Goal: Task Accomplishment & Management: Manage account settings

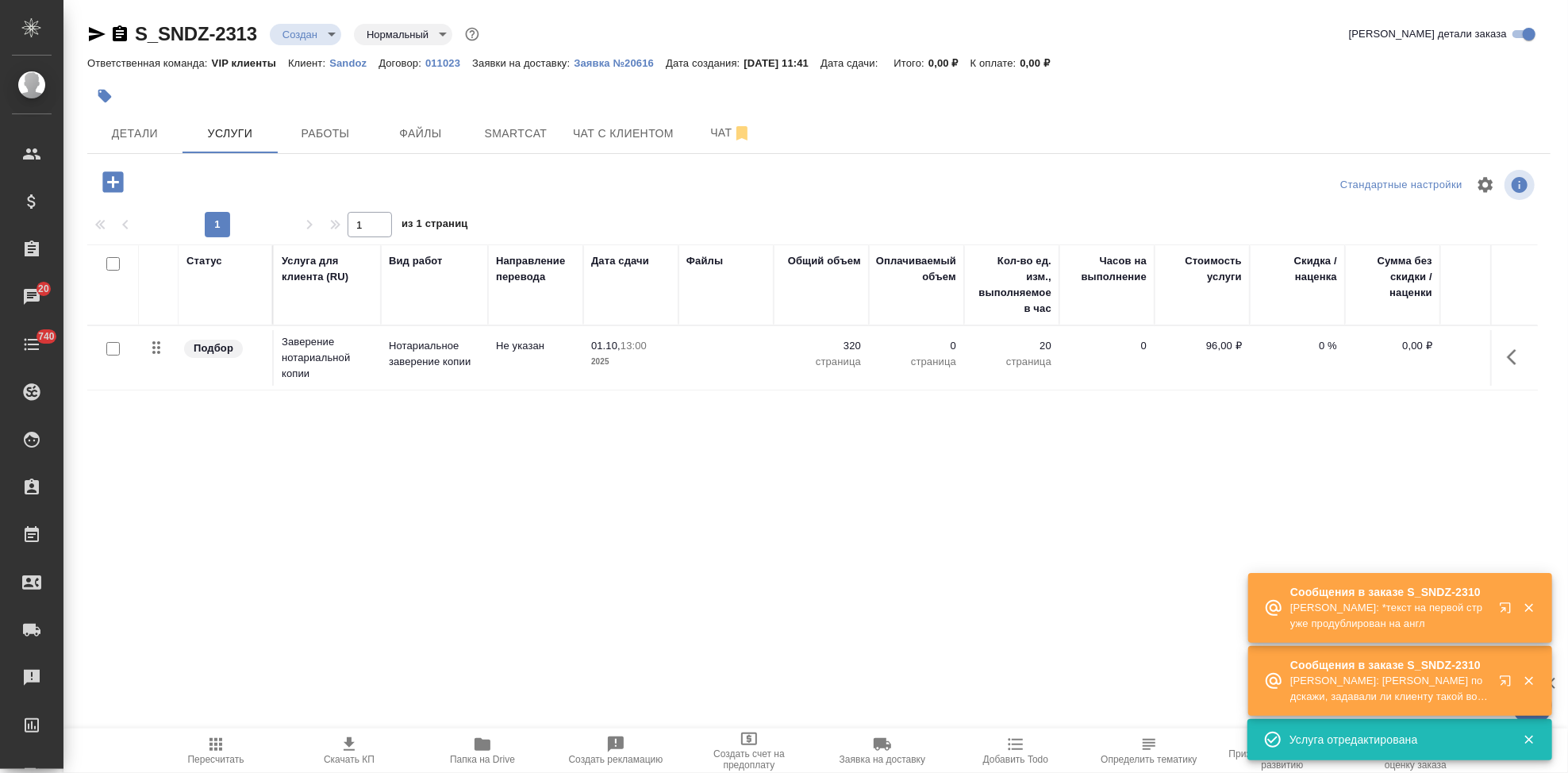
click at [1501, 609] on icon "button" at bounding box center [1508, 611] width 19 height 19
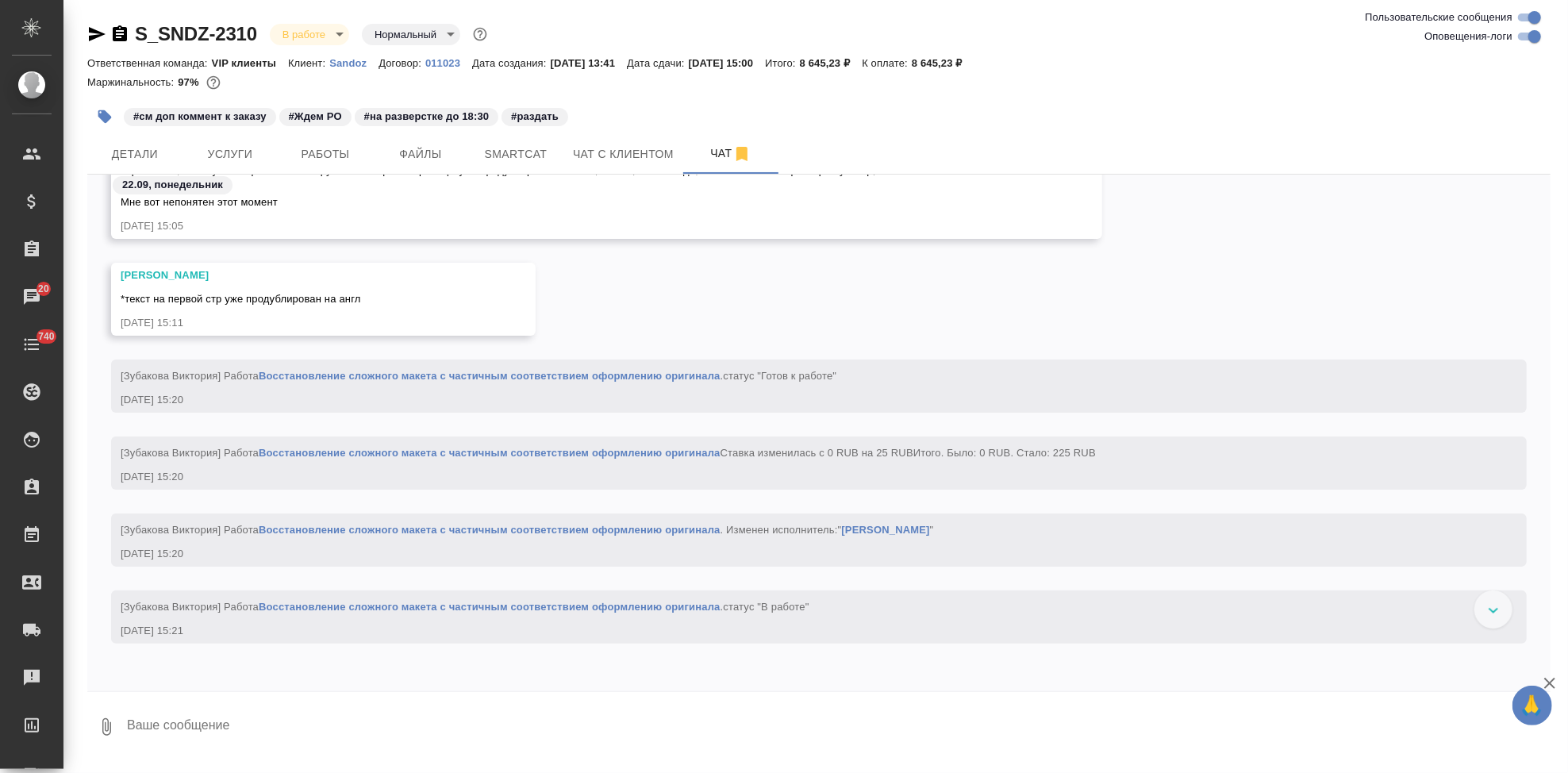
scroll to position [13650, 0]
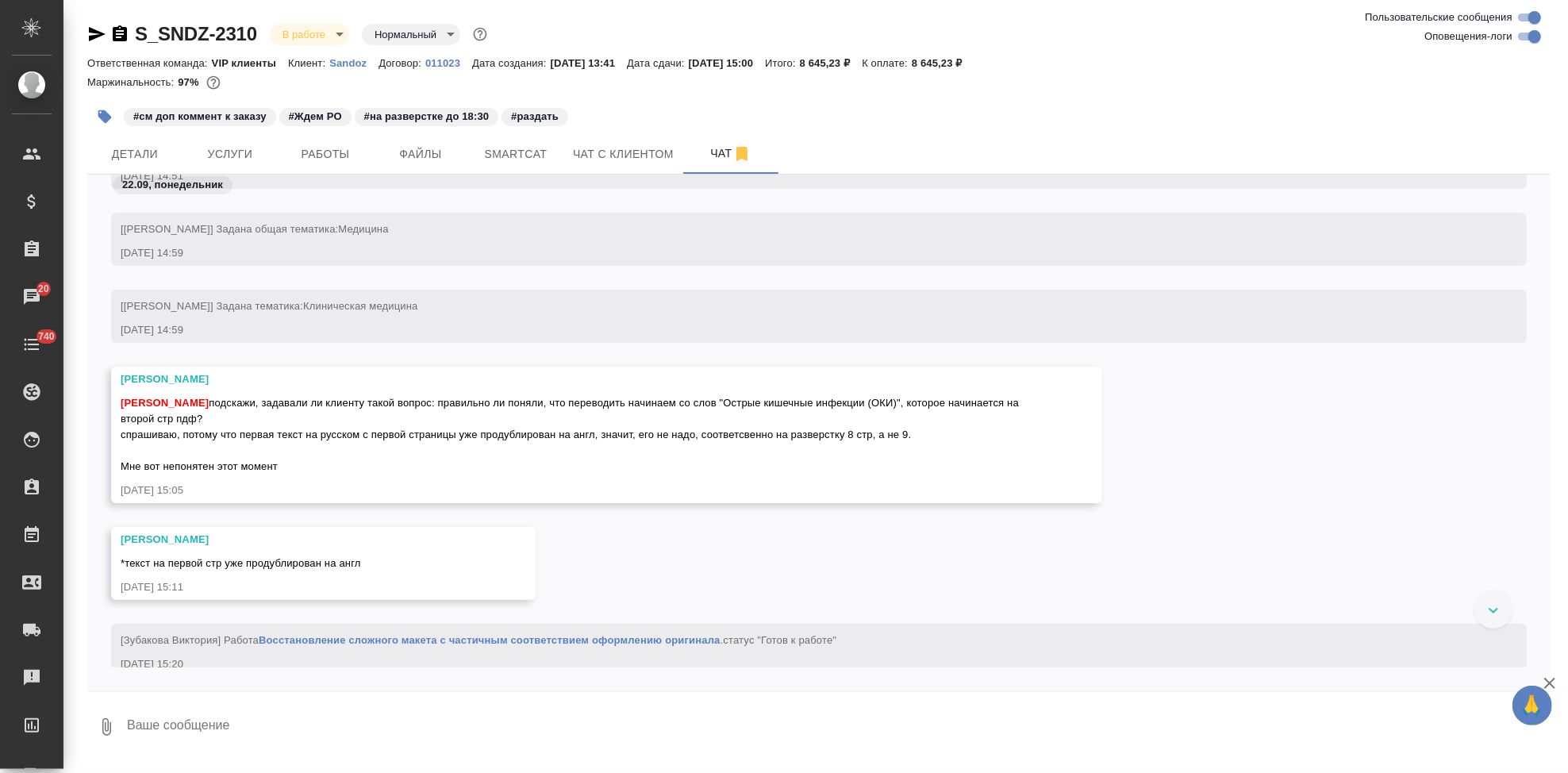
click at [246, 724] on textarea at bounding box center [838, 727] width 1425 height 54
type textarea "с"
type textarea "вопрос вижу, пишу клиенту"
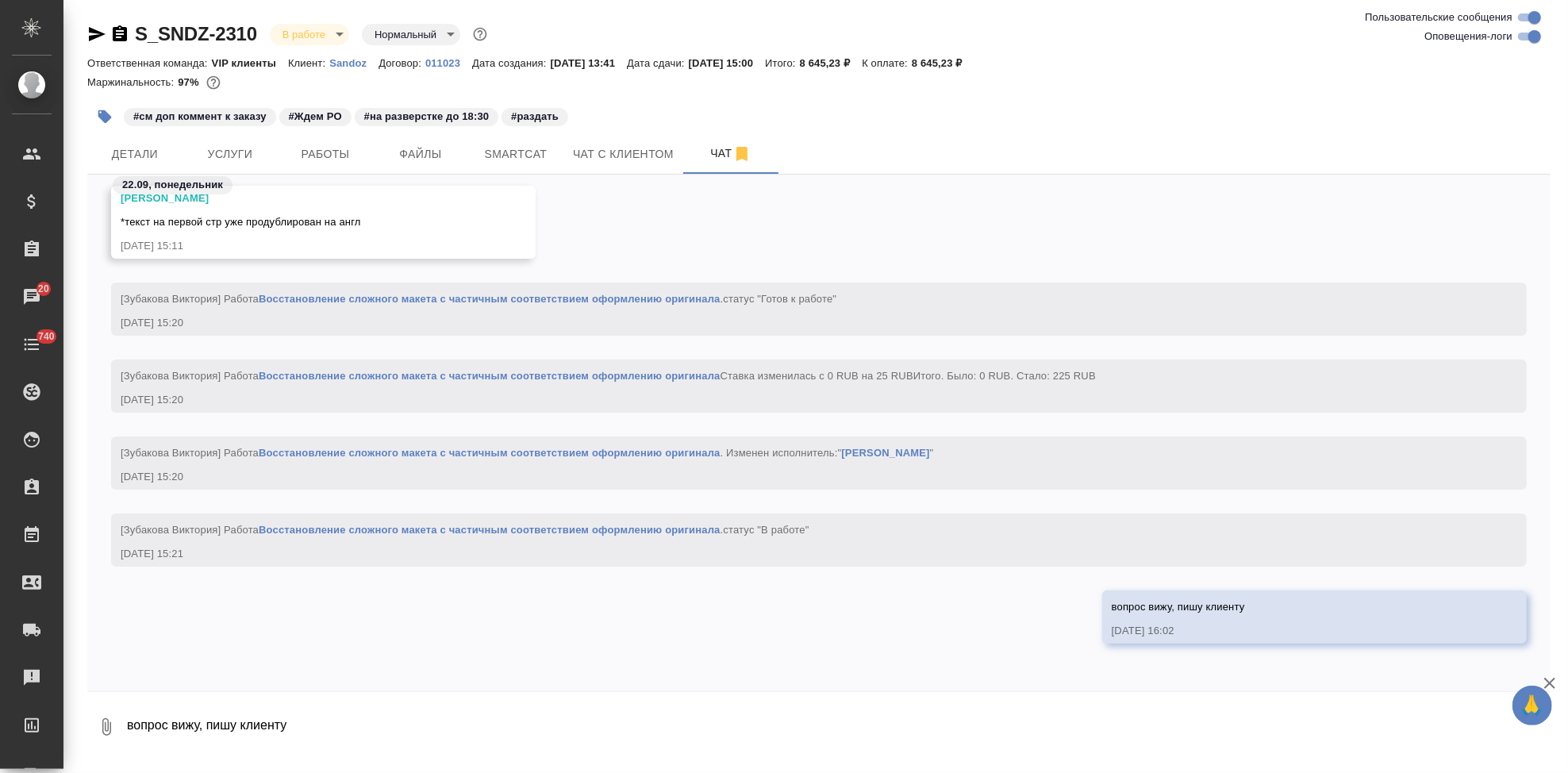
scroll to position [13741, 0]
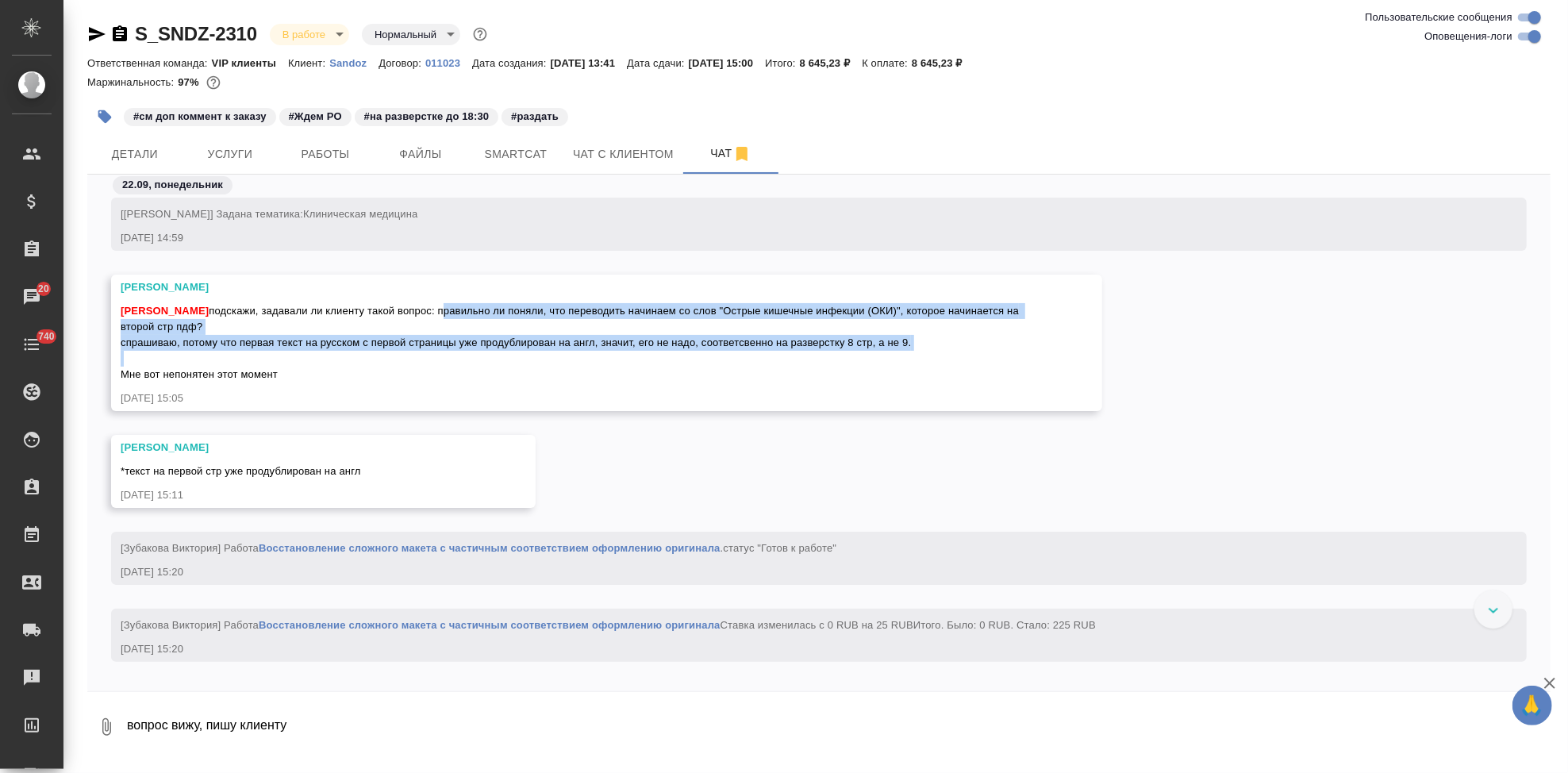
drag, startPoint x: 435, startPoint y: 306, endPoint x: 912, endPoint y: 357, distance: 479.7
click at [912, 357] on div "Кабаргина Анна подскажи, задавали ли клиенту такой вопрос: правильно ли поняли,…" at bounding box center [584, 341] width 926 height 84
copy span "правильно ли поняли, что переводить начинаем со слов "Острые кишечные инфекции …"
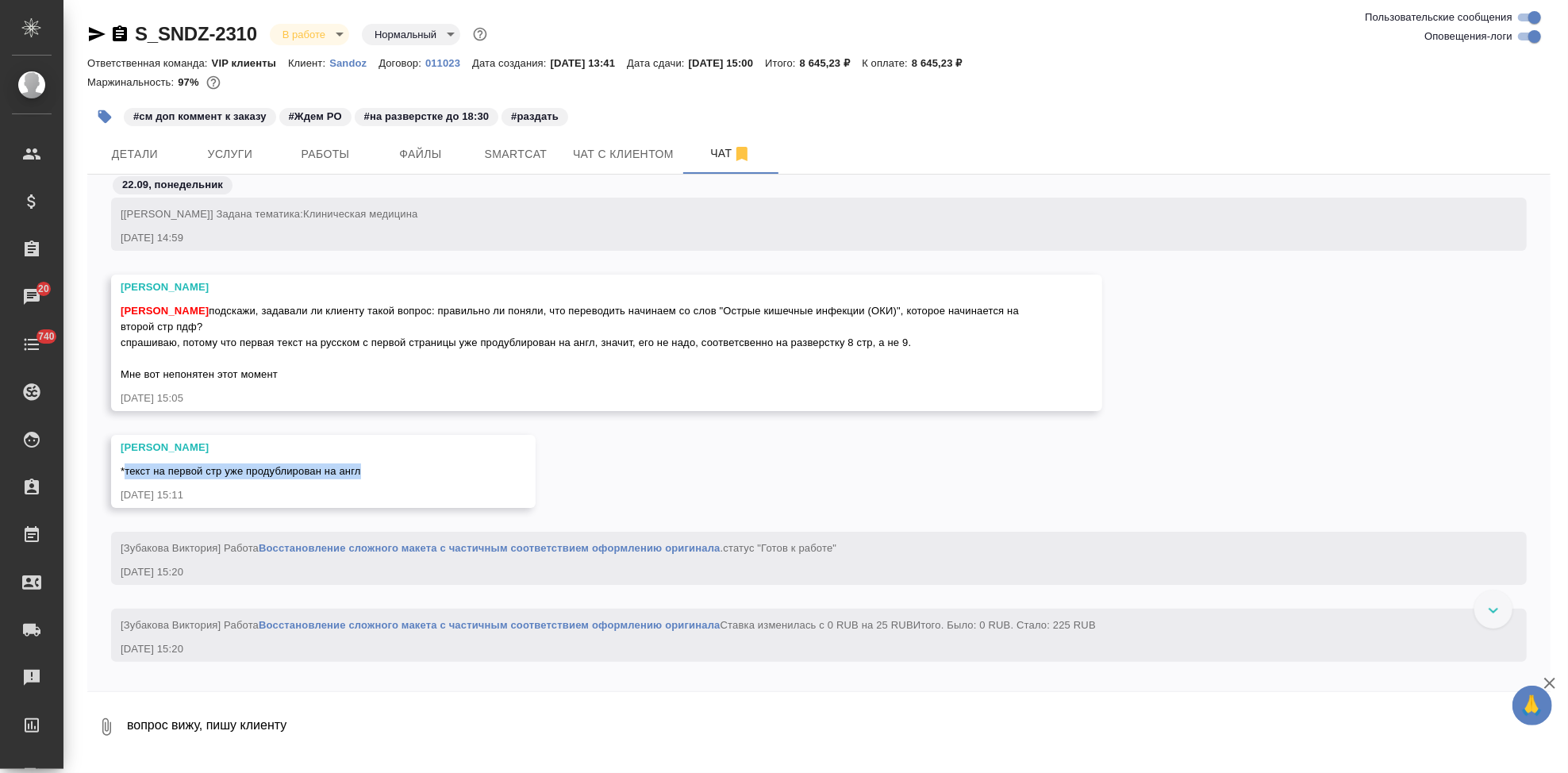
drag, startPoint x: 362, startPoint y: 470, endPoint x: 126, endPoint y: 469, distance: 236.0
click at [126, 469] on div "*текст на первой стр уже продублирован на англ" at bounding box center [300, 470] width 359 height 19
copy span "текст на первой стр уже продублирован на англ"
click at [337, 728] on textarea "вопрос вижу, пишу клиенту" at bounding box center [838, 727] width 1425 height 54
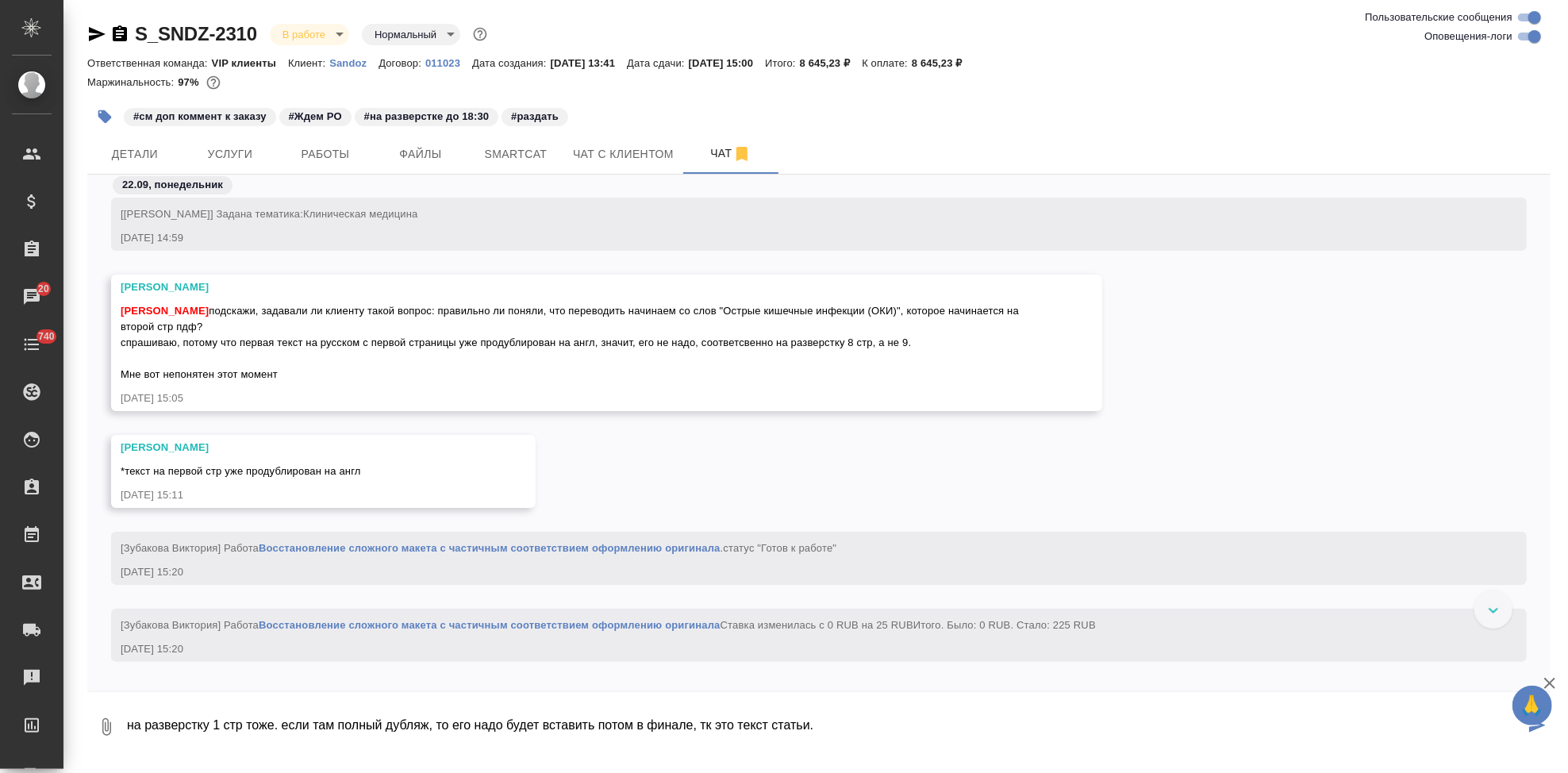
click at [128, 728] on textarea "на разверстку 1 стр тоже. если там полный дубляж, то его надо будет вставить по…" at bounding box center [825, 727] width 1399 height 54
click at [375, 728] on textarea "пока ждем ответ напишу - на разверстку 1 стр тоже. если там полный дубляж, то е…" at bounding box center [825, 727] width 1399 height 54
click at [433, 726] on textarea "пока ждем ответ напишу - на разверстку 1я стр тоже. если там полный дубляж, то …" at bounding box center [825, 727] width 1399 height 54
click at [439, 728] on textarea "пока ждем ответ напишу - на разверстку 1я стр тоже. если там полный дубляж, то …" at bounding box center [825, 727] width 1399 height 54
click at [435, 728] on textarea "пока ждем ответ напишу - на разверстку 1я стр тоже. если там полный дубляж, то …" at bounding box center [825, 727] width 1399 height 54
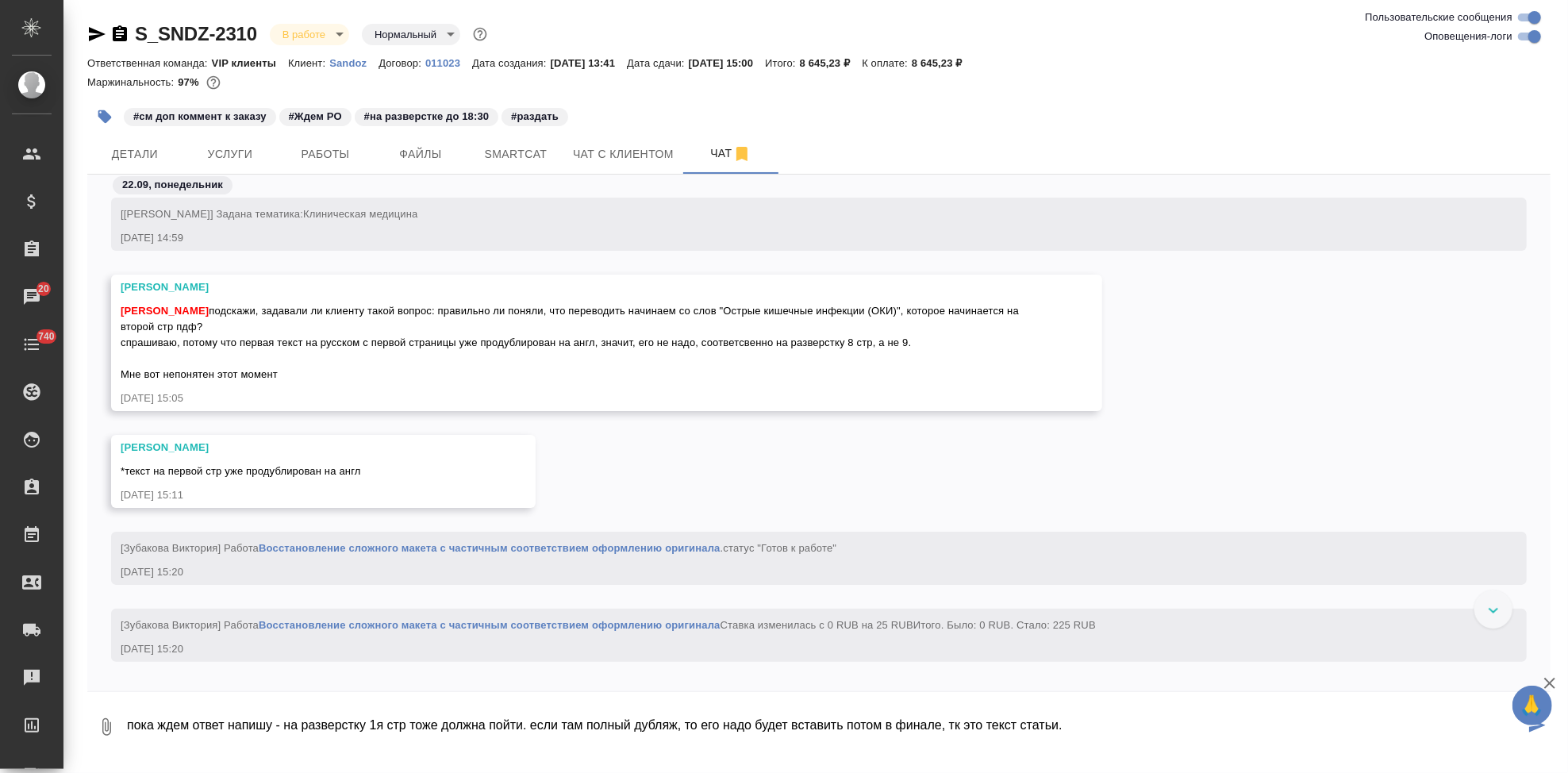
click at [745, 738] on textarea "пока ждем ответ напишу - на разверстку 1я стр тоже должна пойти. если там полны…" at bounding box center [825, 727] width 1399 height 54
click at [885, 733] on textarea "пока ждем ответ напишу - на разверстку 1я стр тоже должна пойти. если там полны…" at bounding box center [825, 727] width 1399 height 54
click at [1060, 724] on textarea "пока ждем ответ напишу - на разверстку 1я стр тоже должна пойти. если там полны…" at bounding box center [825, 727] width 1399 height 54
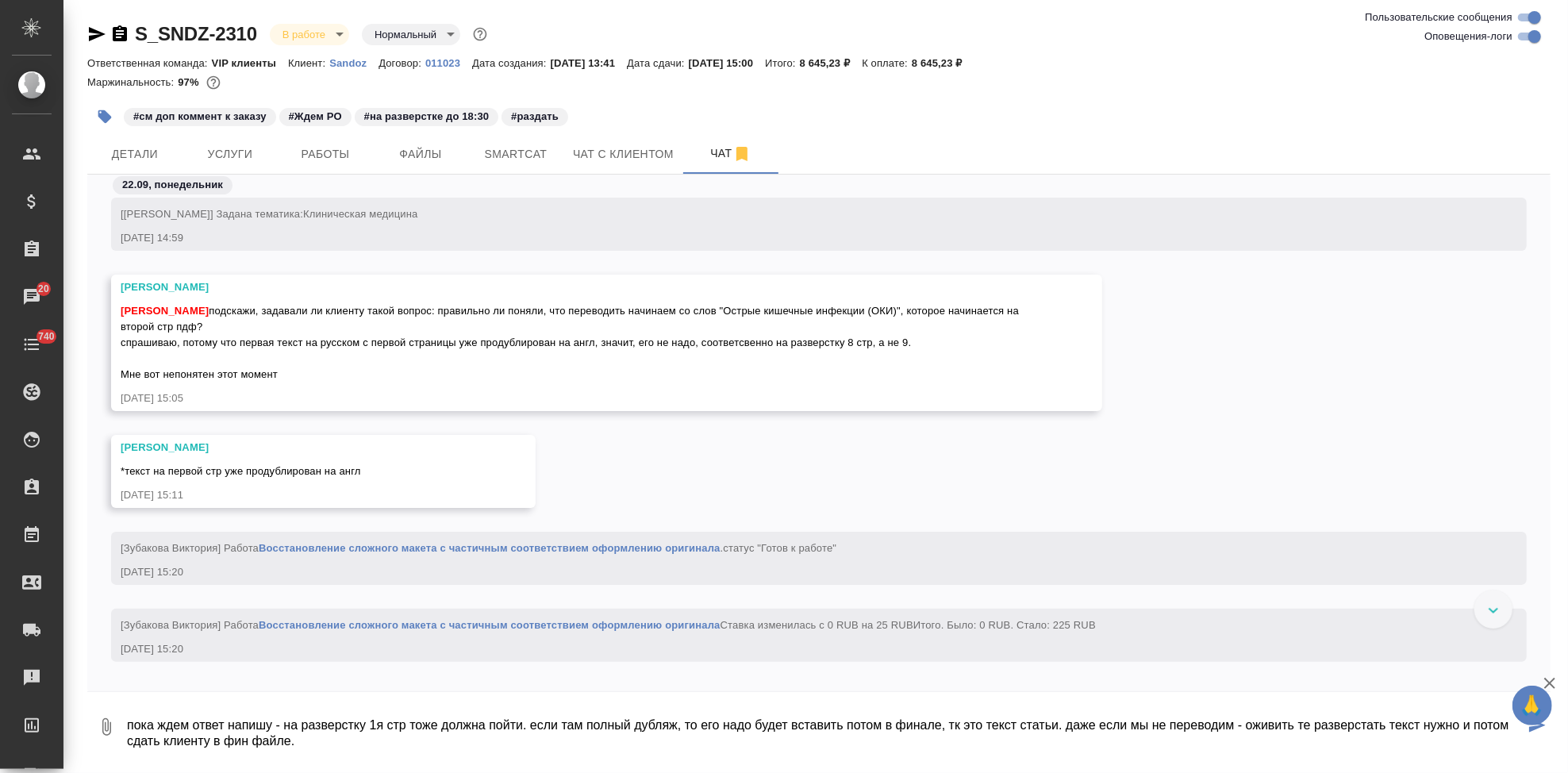
type textarea "пока ждем ответ напишу - на разверстку 1я стр тоже должна пойти. если там полны…"
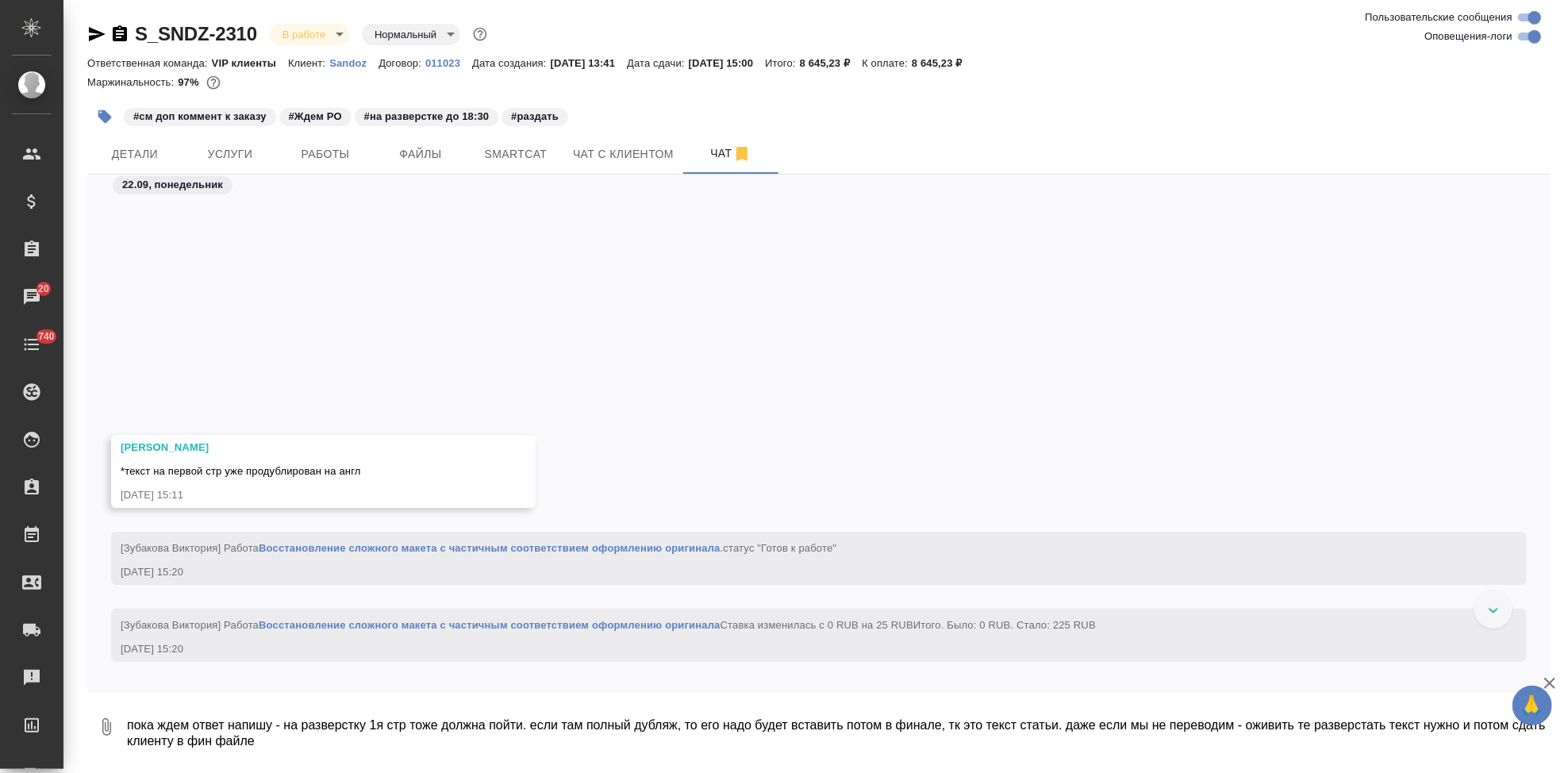
scroll to position [14114, 0]
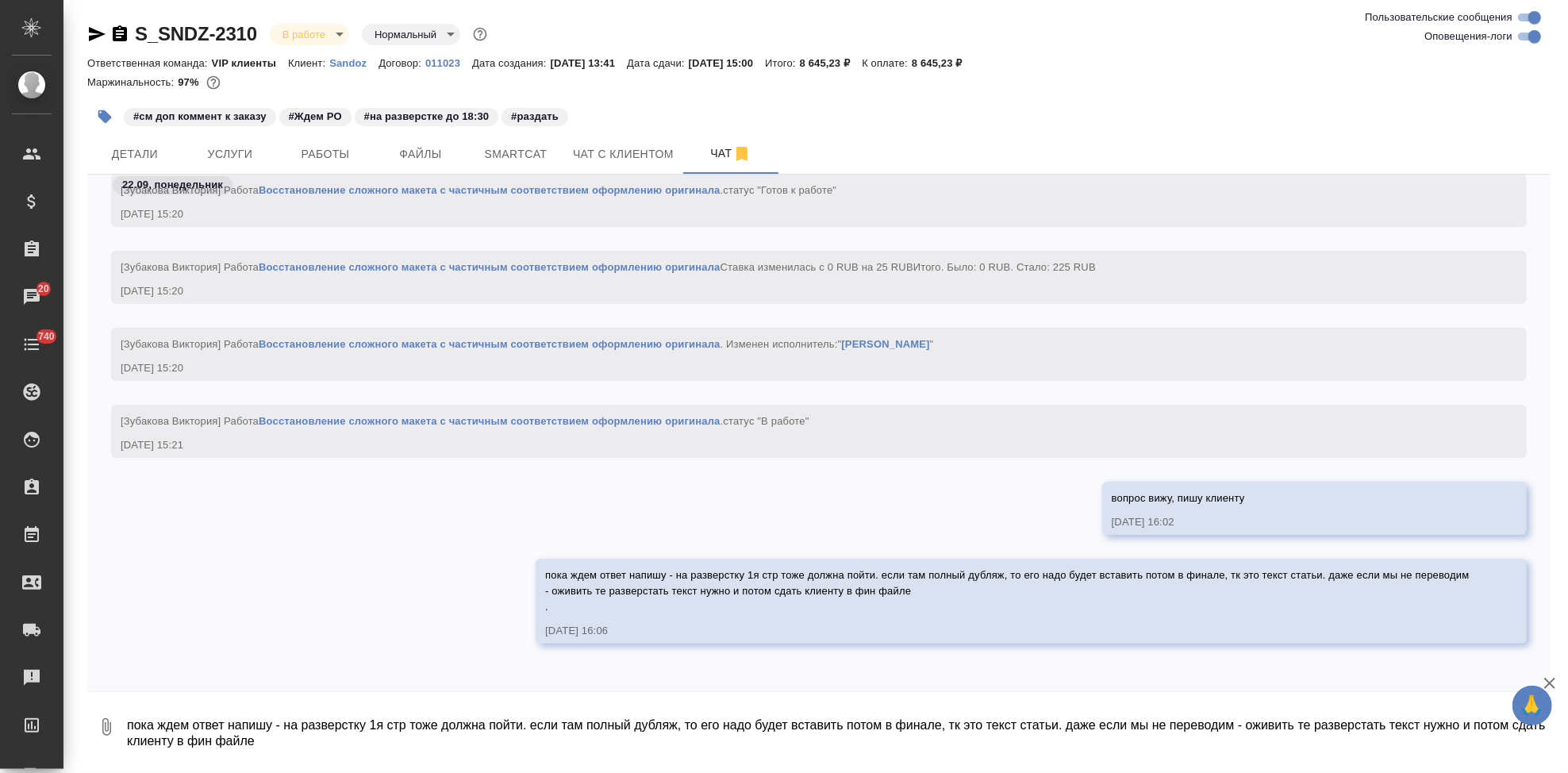
click at [418, 720] on textarea "пока ждем ответ напишу - на разверстку 1я стр тоже должна пойти. если там полны…" at bounding box center [838, 727] width 1425 height 54
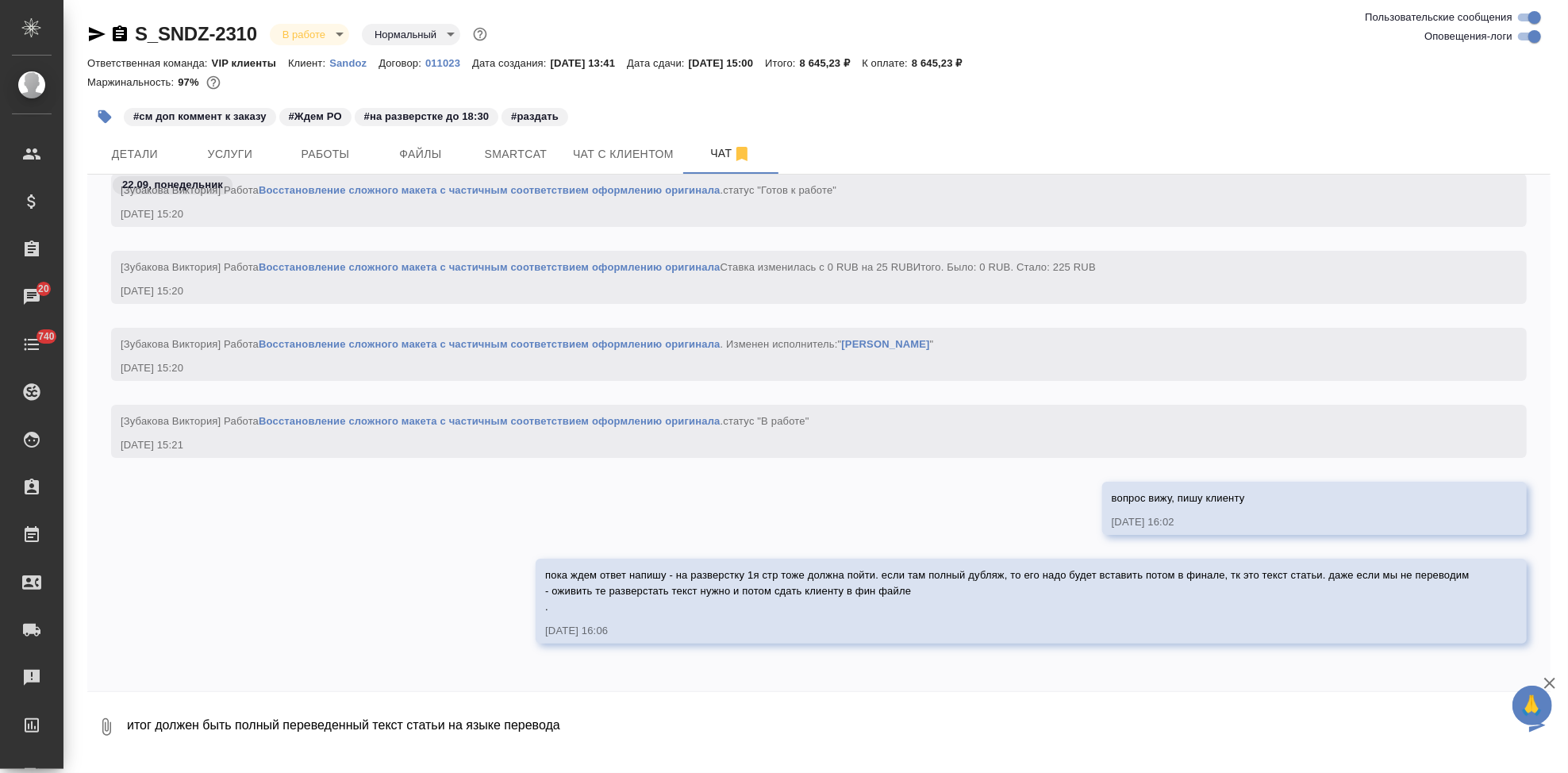
type textarea "итог должен быть полный переведенный текст статьи на языке перевода"
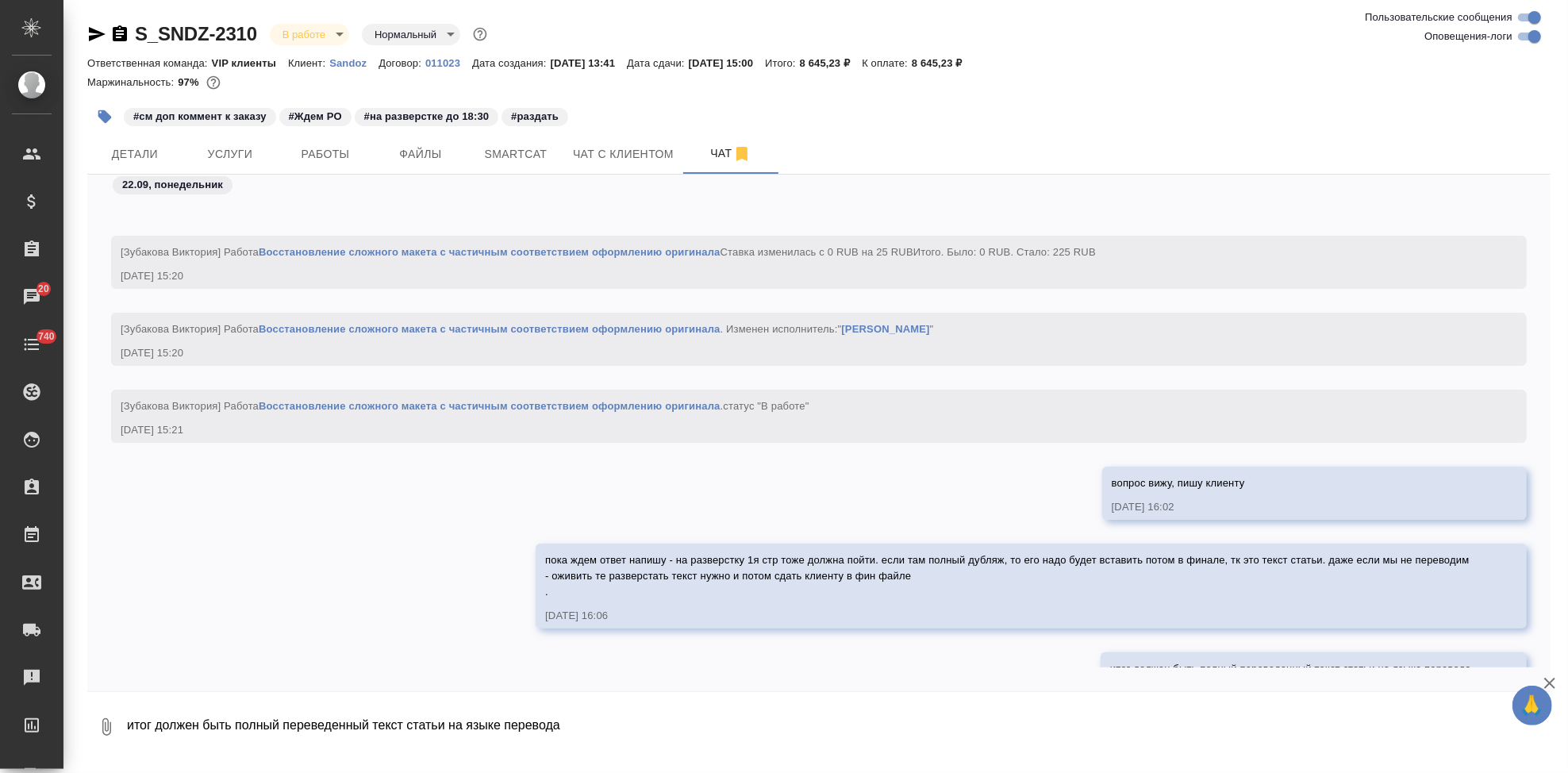
scroll to position [14191, 0]
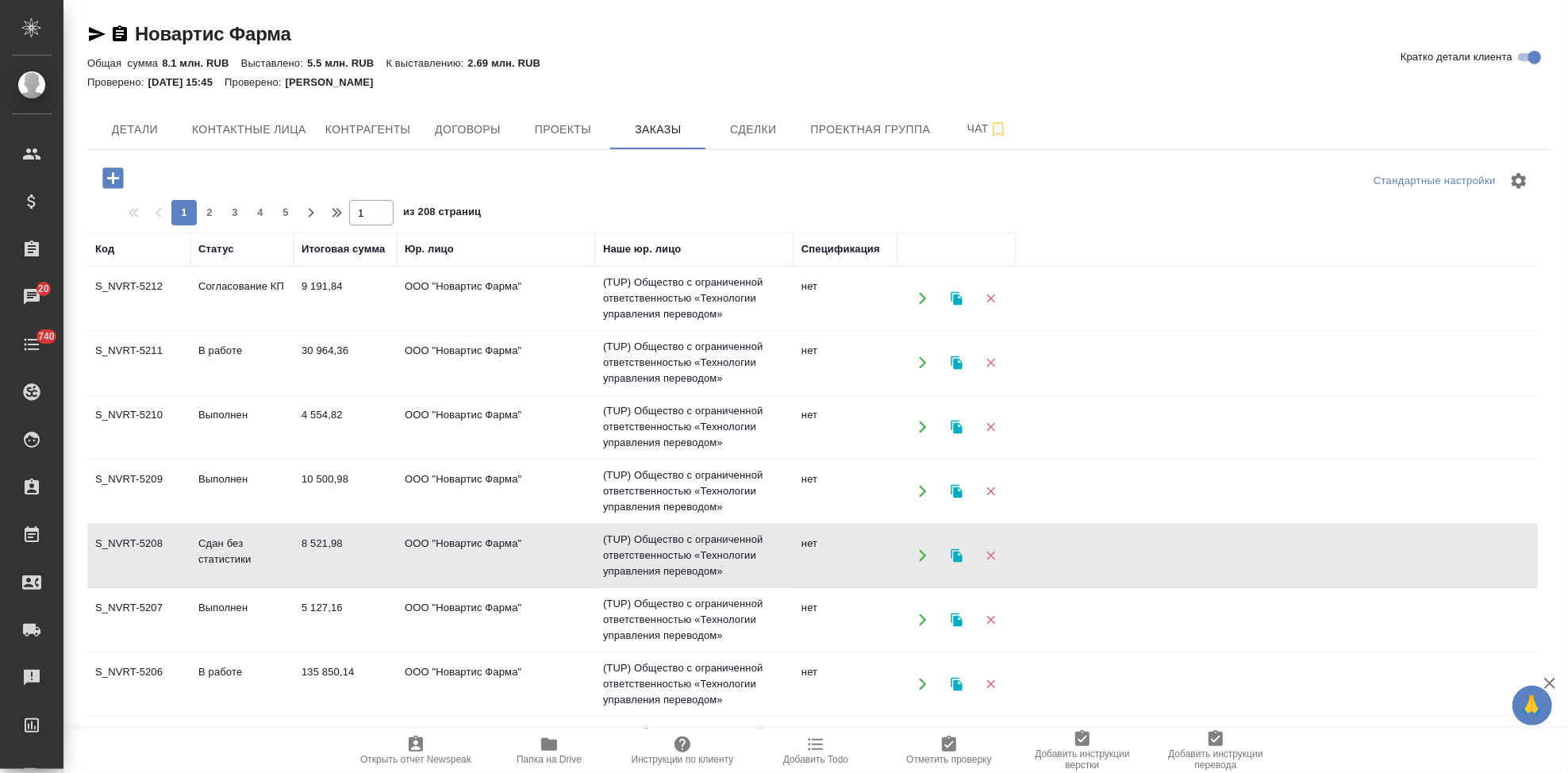
click at [101, 184] on icon "button" at bounding box center [113, 178] width 28 height 28
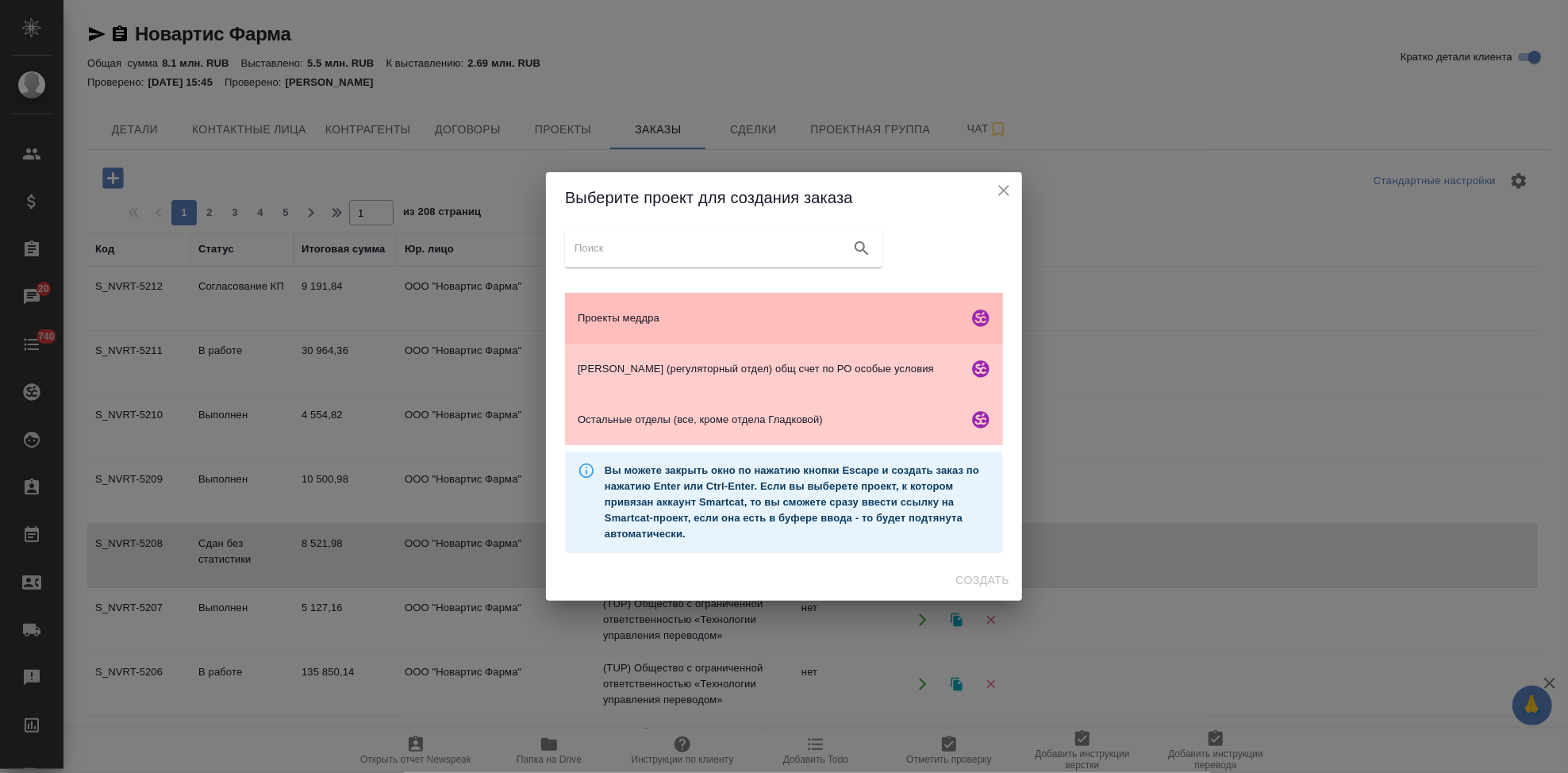
click at [626, 319] on span "Проекты меддра" at bounding box center [769, 319] width 384 height 16
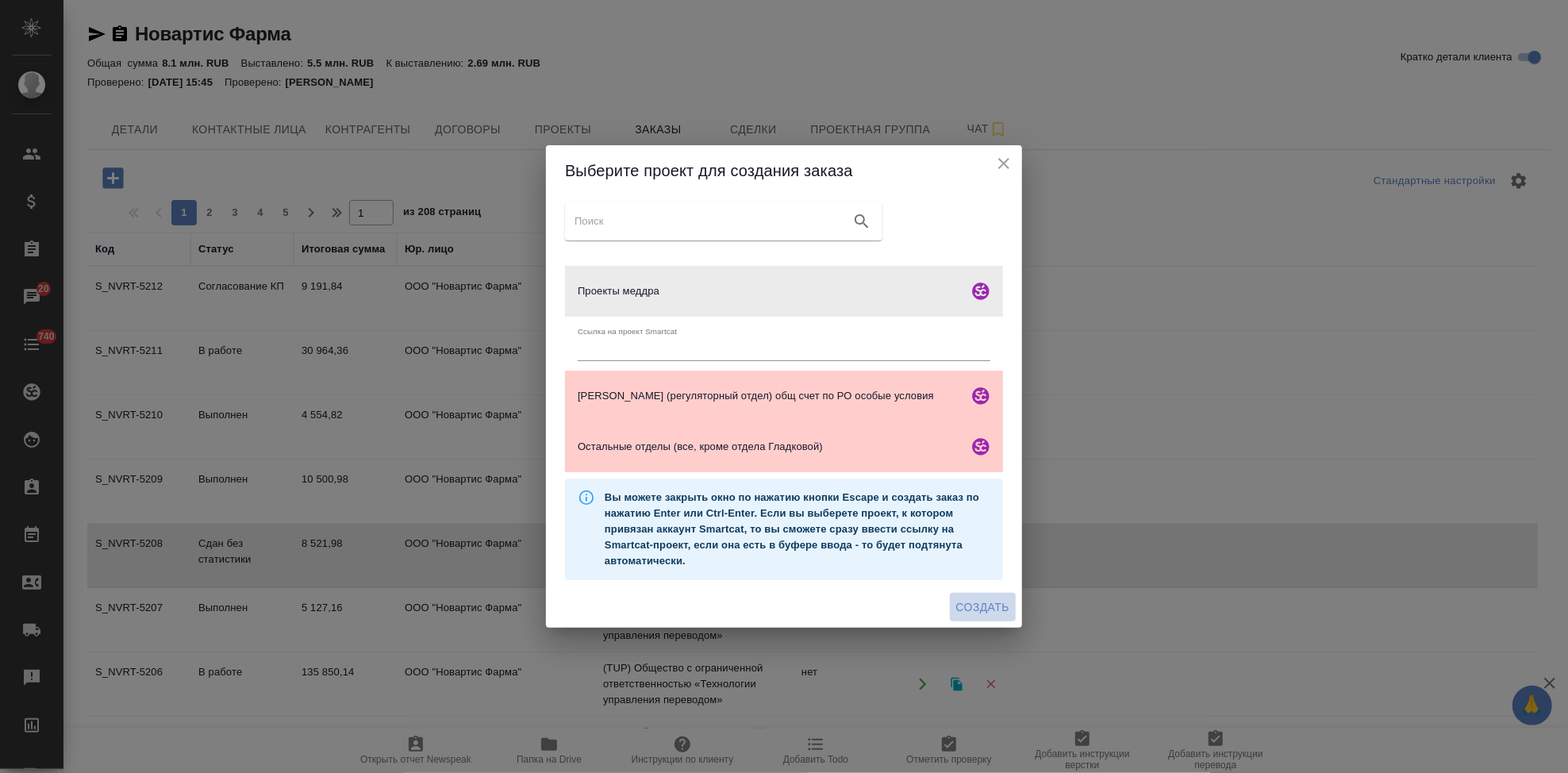
click at [968, 603] on span "Создать" at bounding box center [983, 608] width 54 height 19
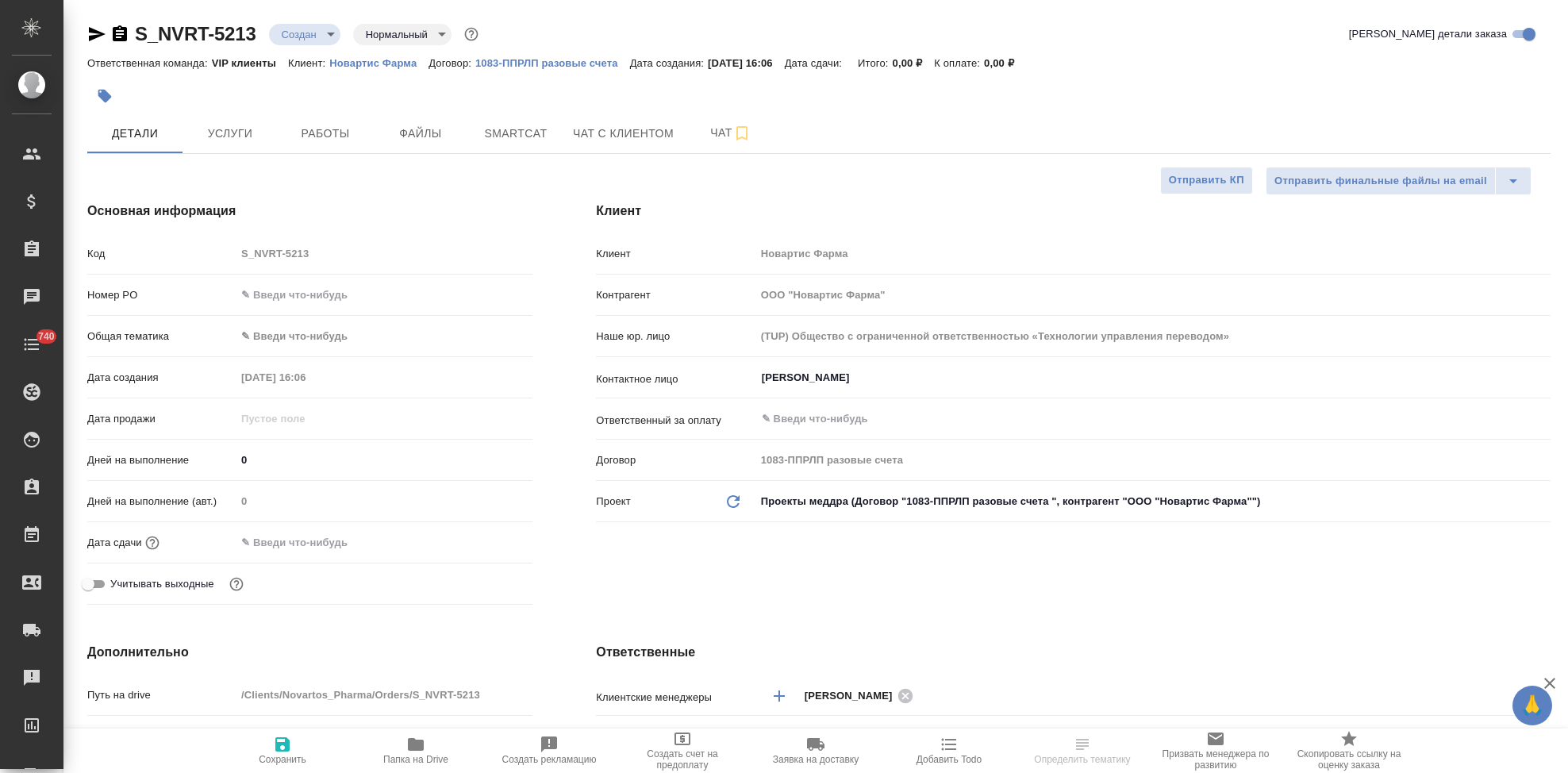
select select "RU"
click at [181, 259] on div "Код S_NVRT-5213" at bounding box center [310, 254] width 445 height 28
click at [297, 543] on input "text" at bounding box center [305, 543] width 139 height 23
click at [486, 542] on icon "button" at bounding box center [486, 541] width 19 height 19
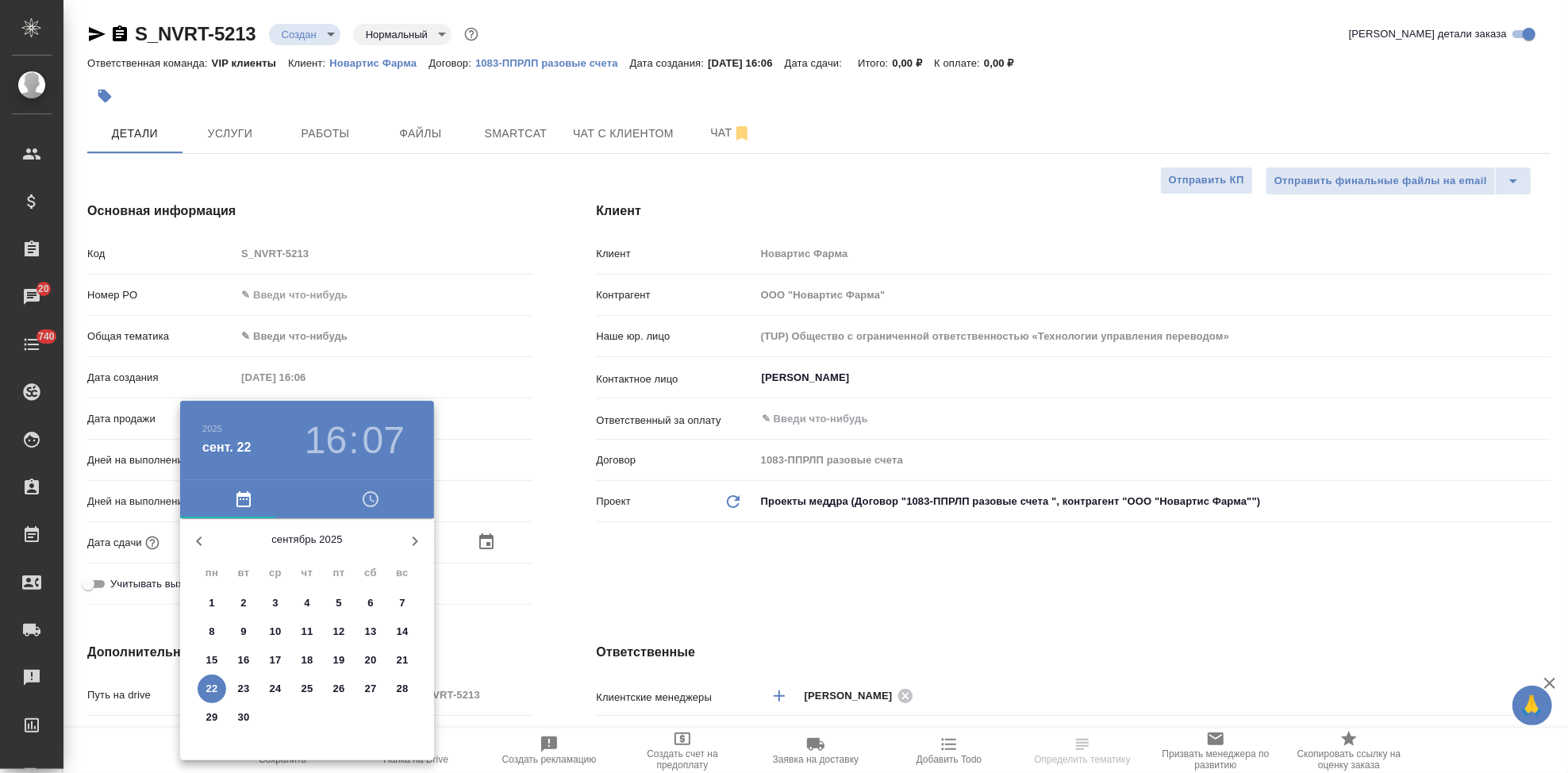
click at [246, 686] on p "23" at bounding box center [244, 689] width 12 height 16
type input "23.09.2025 16:07"
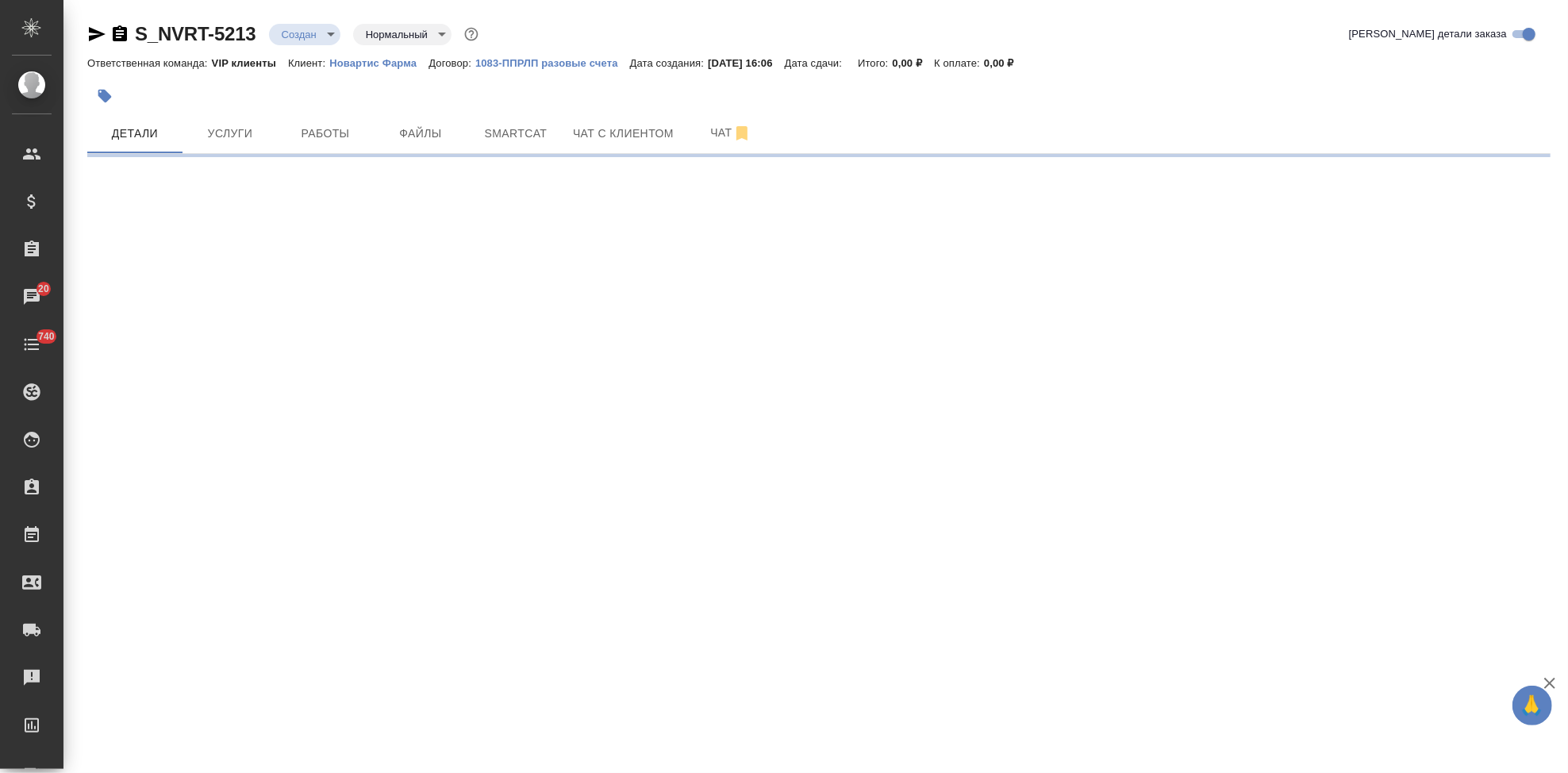
click at [360, 638] on div ".cls-1 fill:#fff; AWATERA Kabargina Anna Клиенты Спецификации Заказы 20 Чаты 74…" at bounding box center [784, 386] width 1568 height 773
select select "RU"
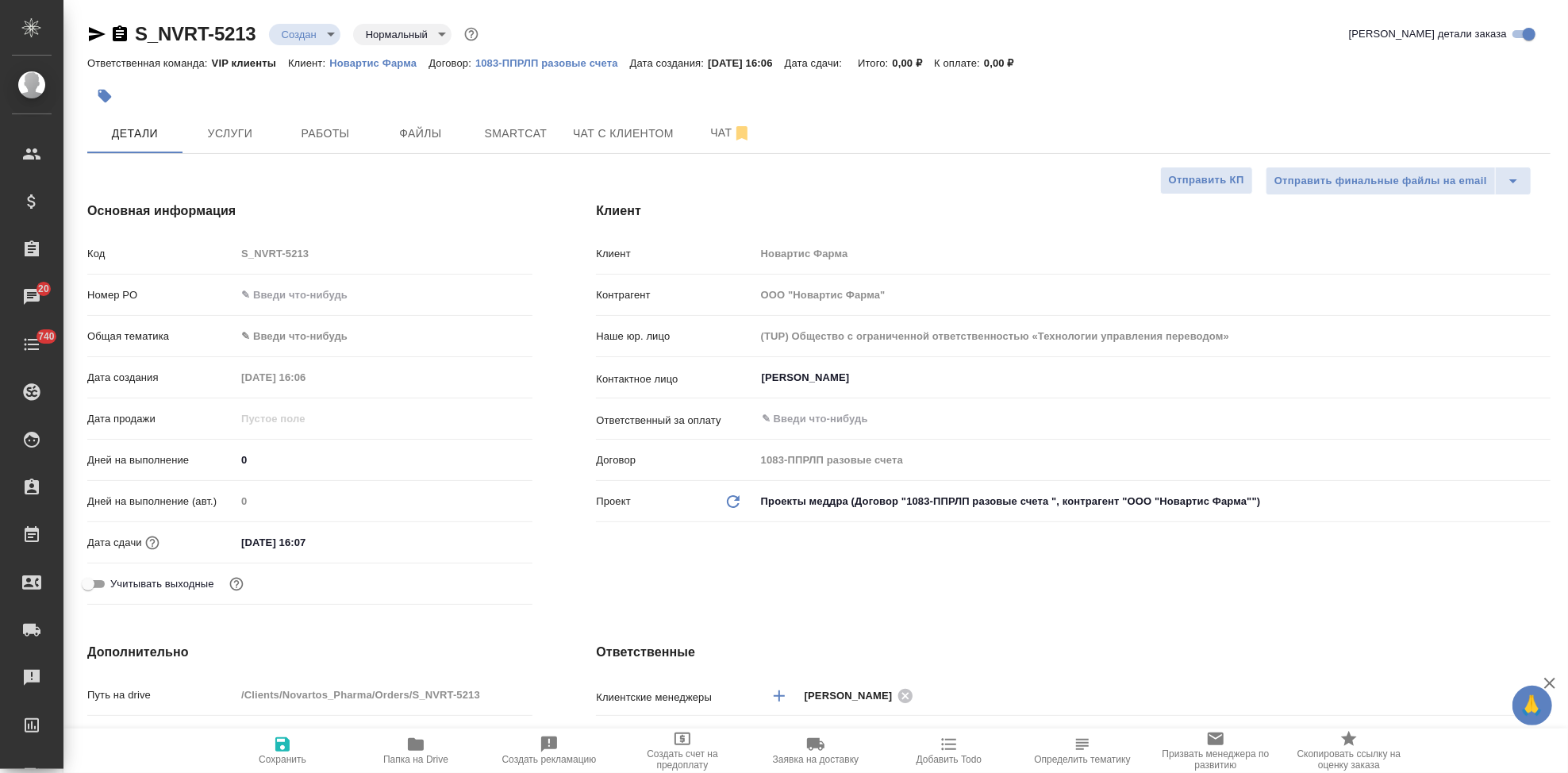
type textarea "x"
click at [332, 542] on input "23.09.2025 16:07" at bounding box center [306, 543] width 139 height 23
type input "23.09.2025 16:0_"
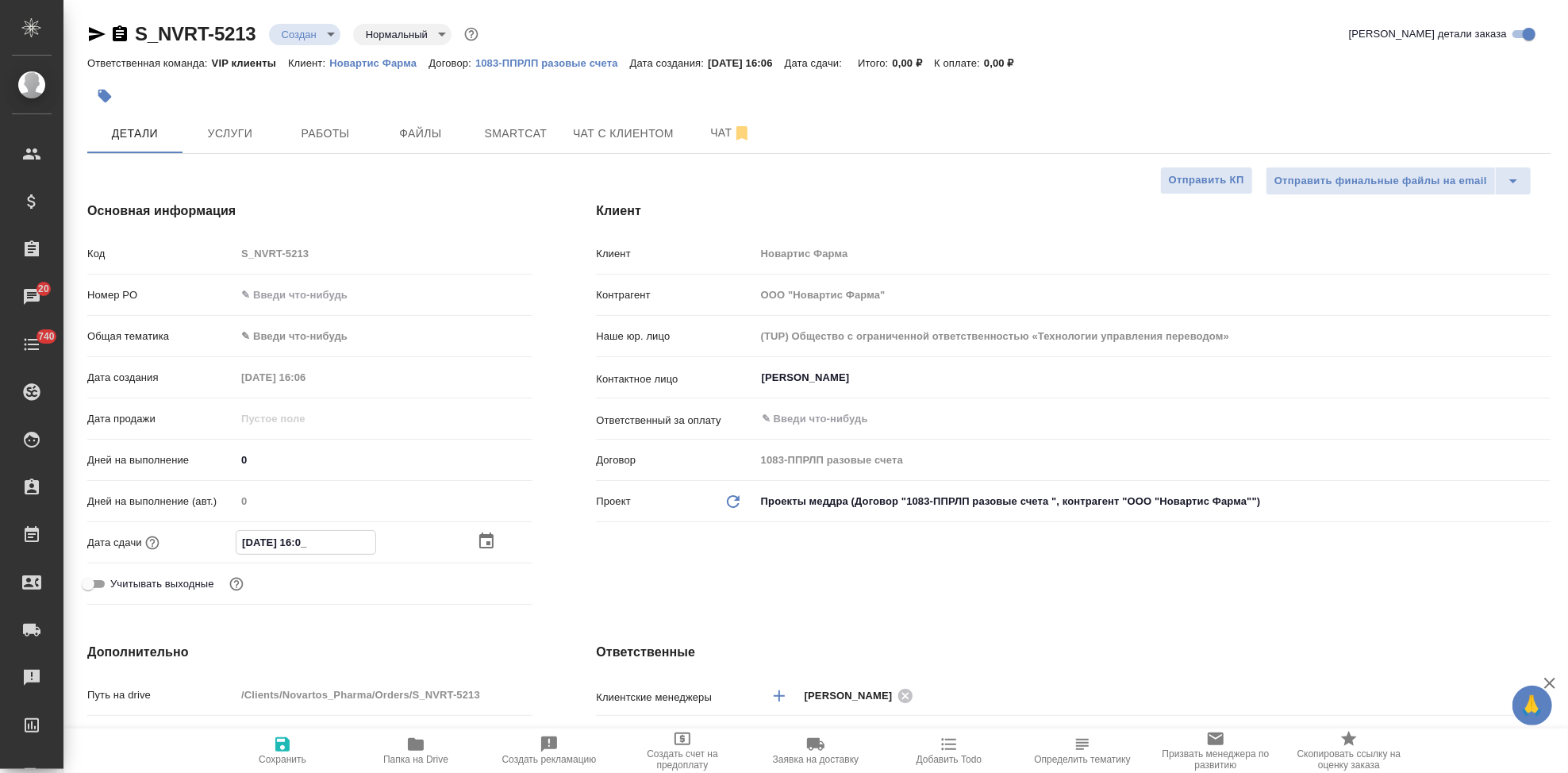
type textarea "x"
type input "23.09.2025 16:00"
type textarea "x"
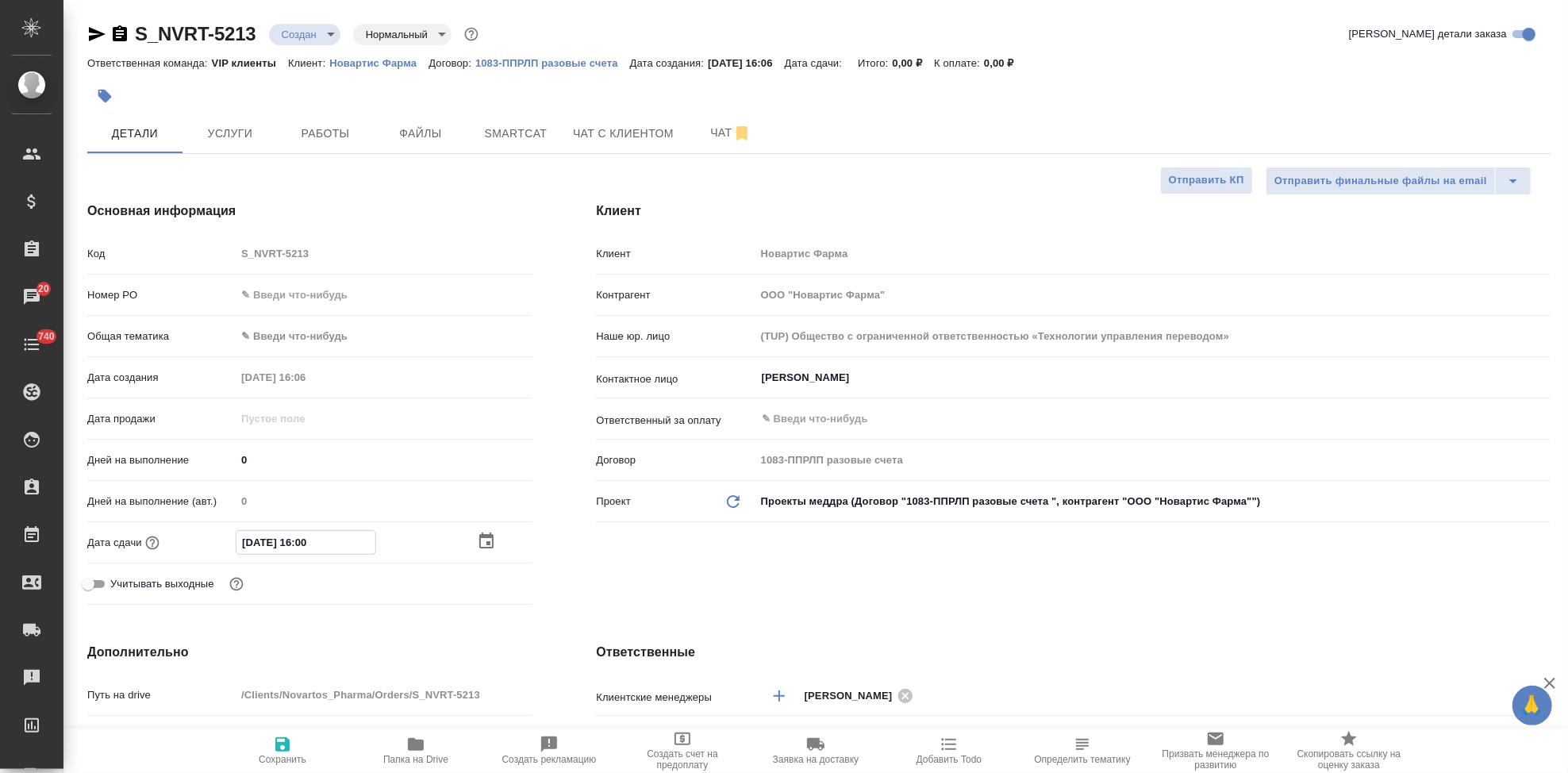
type textarea "x"
type input "23.09.2025 10:0_"
type textarea "x"
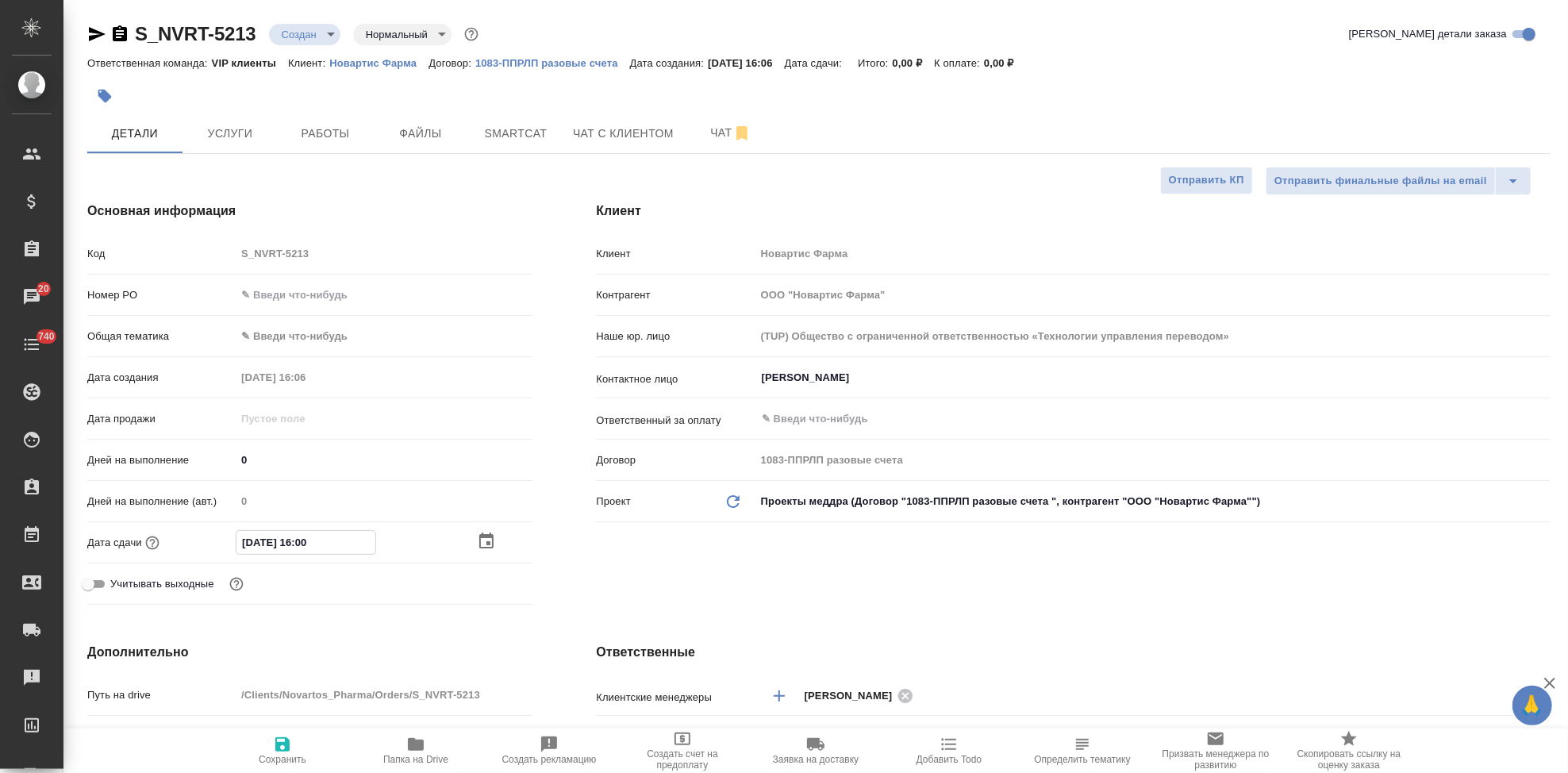
type textarea "x"
type input "23.09.2025 15:00"
type textarea "x"
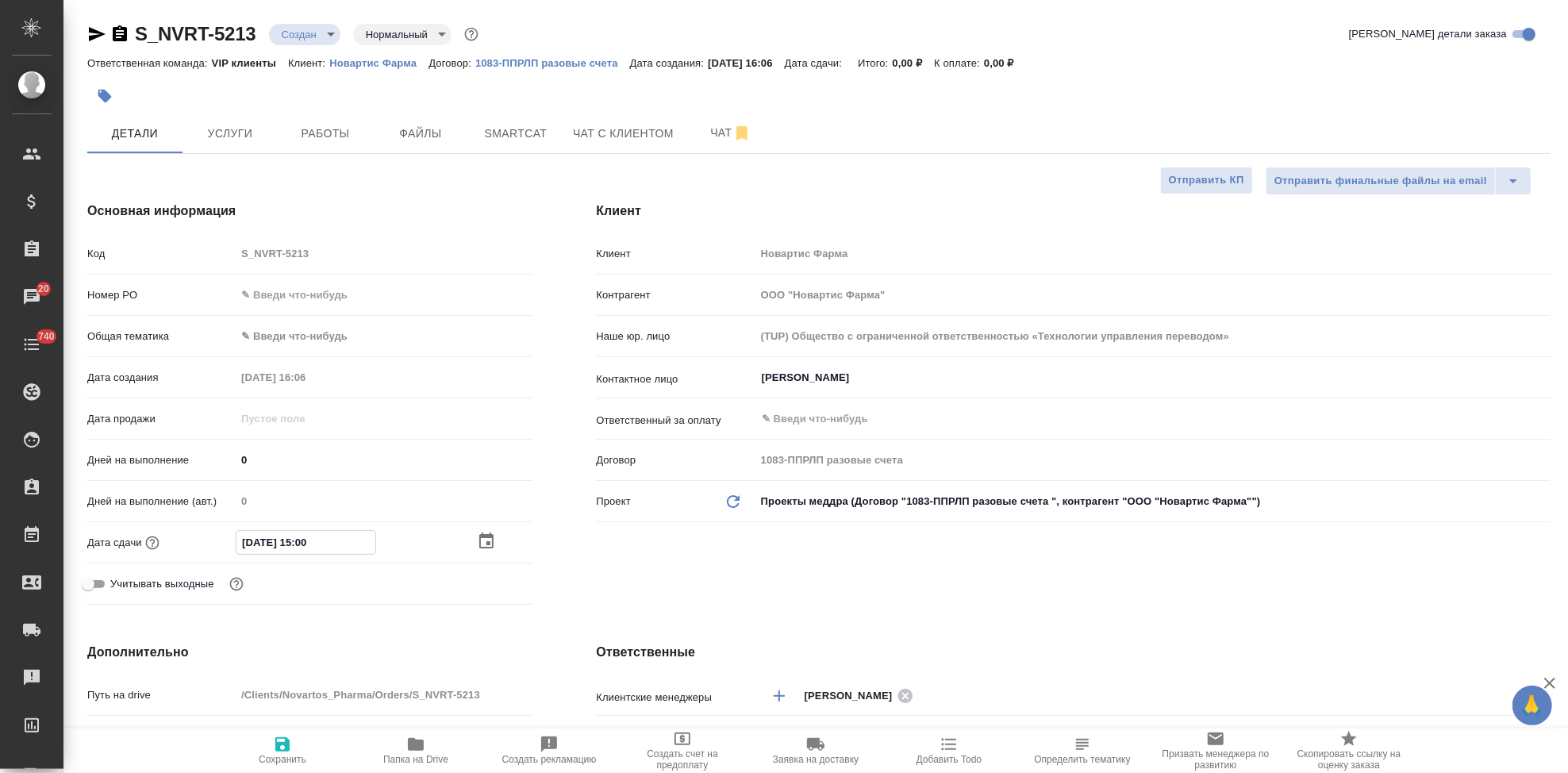
type input "23.09.2025 15:00"
click at [589, 571] on div "Клиент Клиент Новартис Фарма Контрагент ООО "Новартис Фарма" Наше юр. лицо (TUP…" at bounding box center [1073, 406] width 1018 height 473
click at [288, 747] on icon "button" at bounding box center [283, 745] width 15 height 15
type textarea "x"
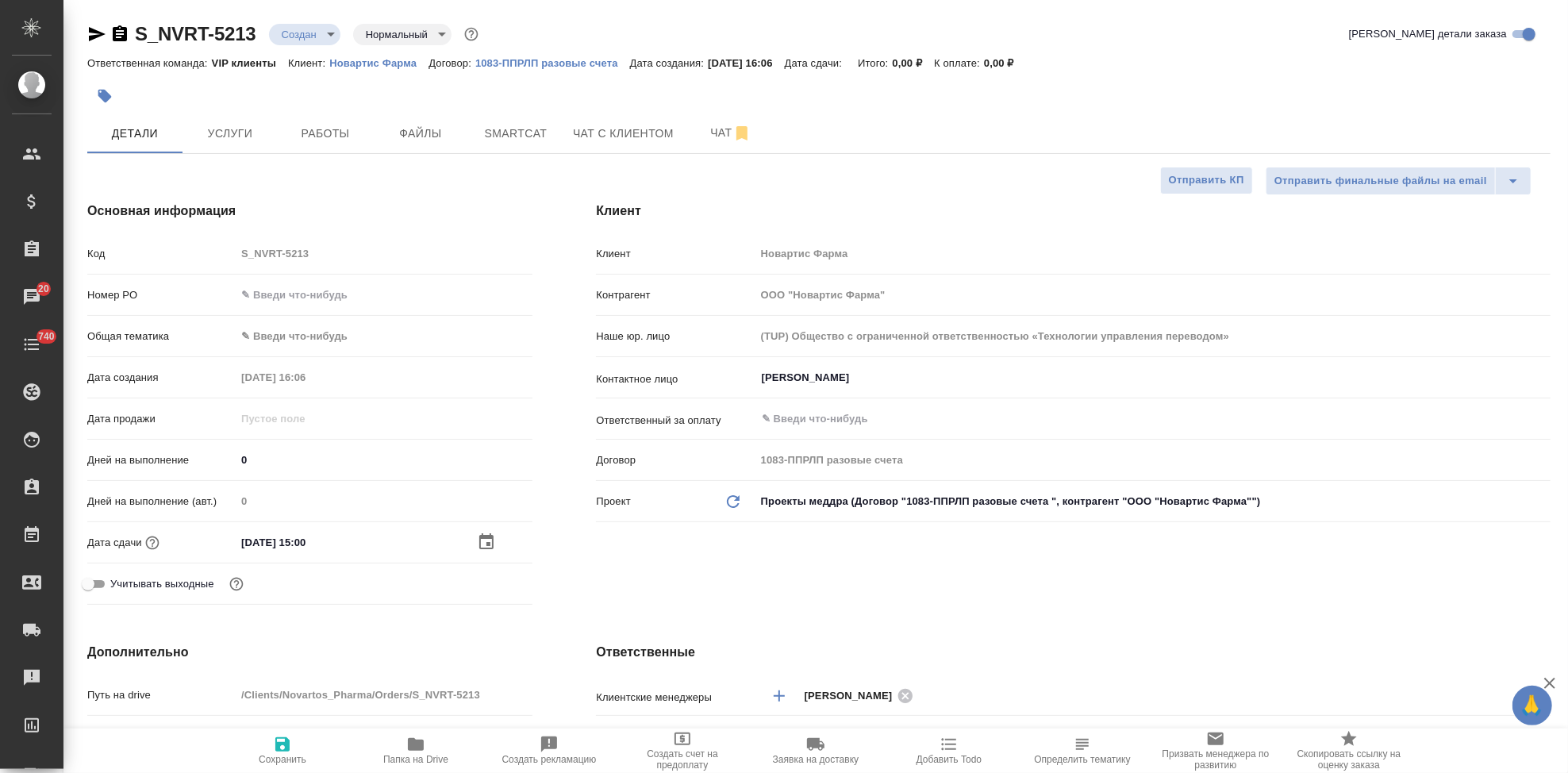
type textarea "x"
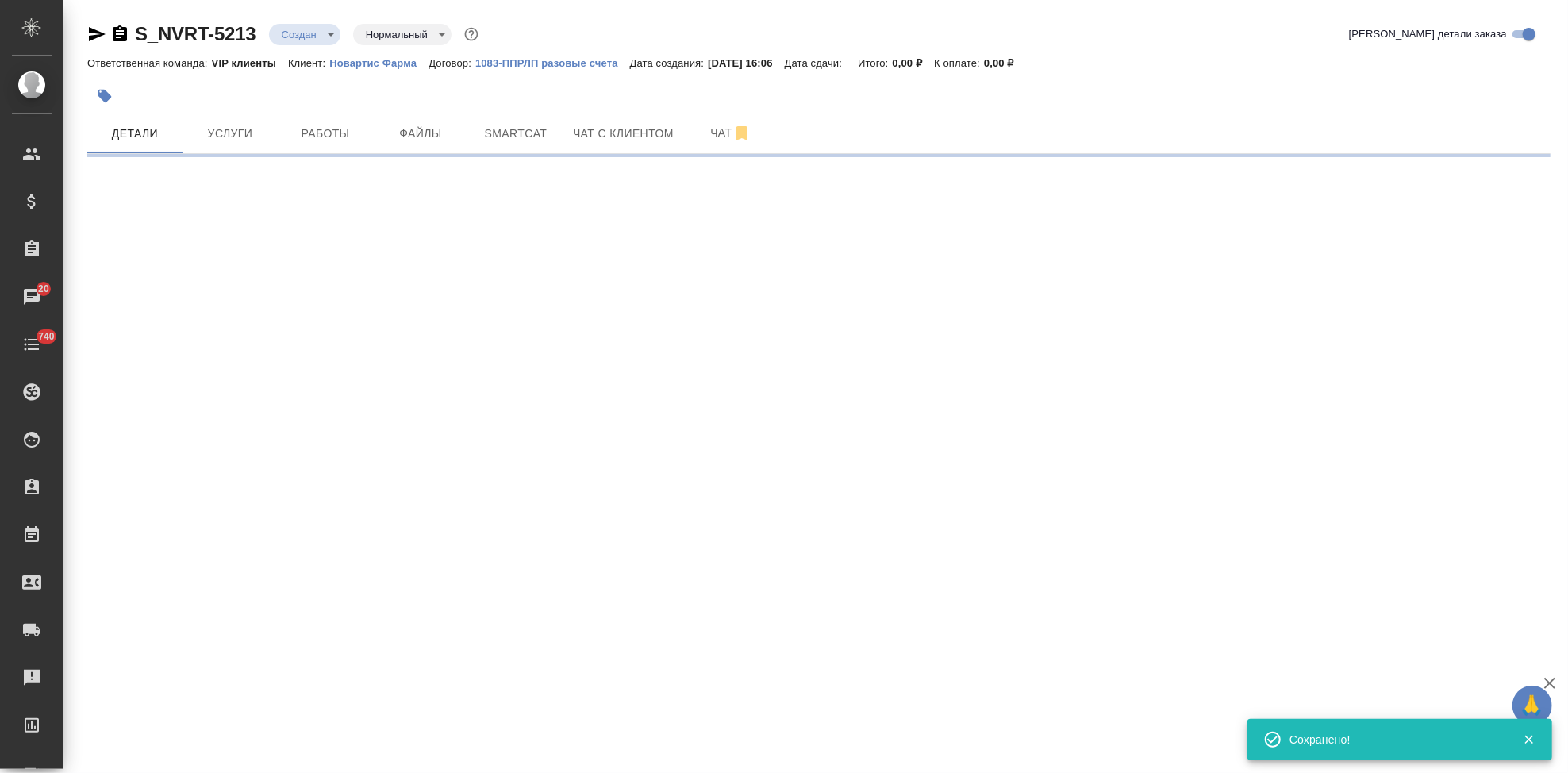
select select "RU"
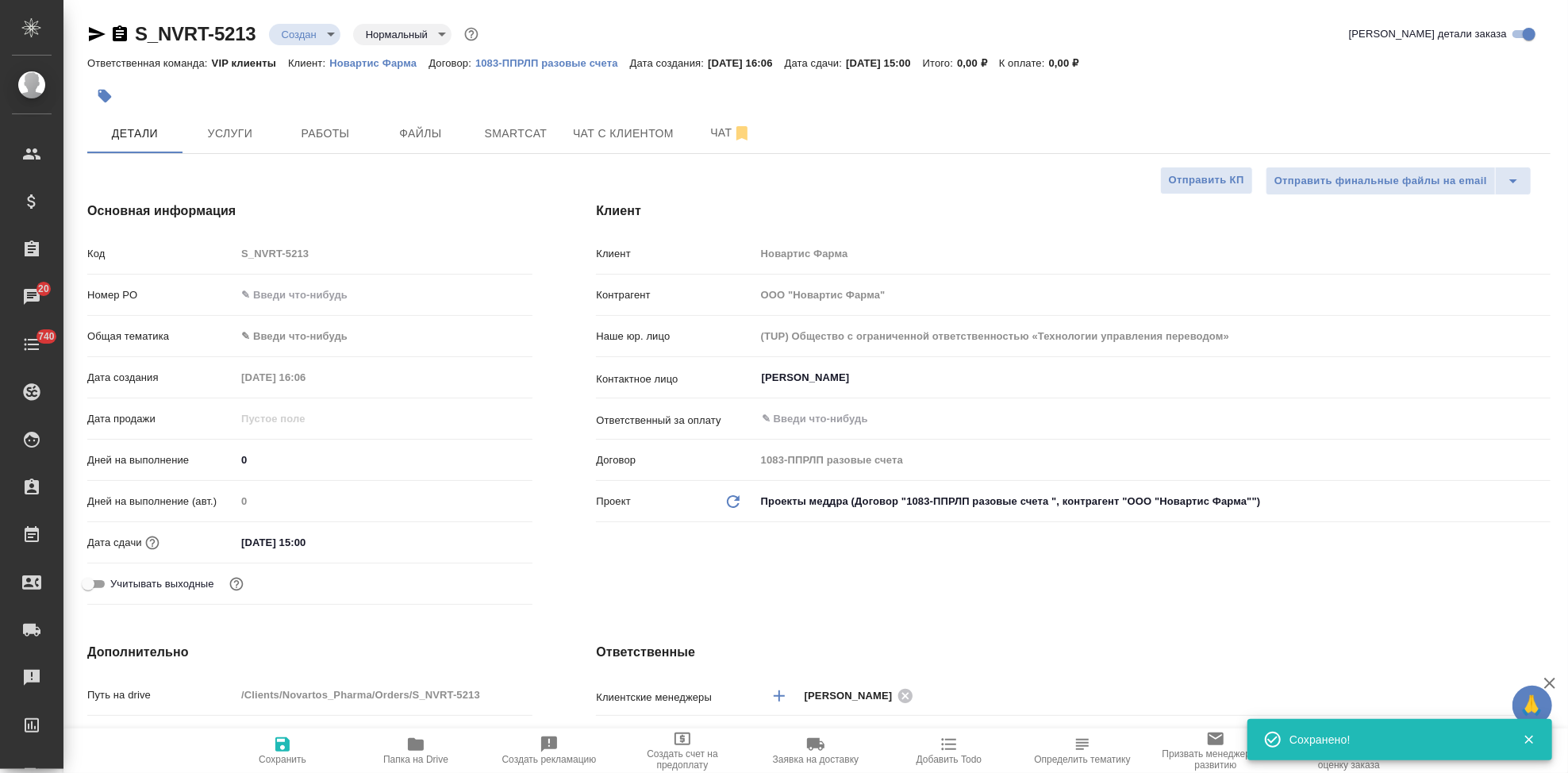
type textarea "x"
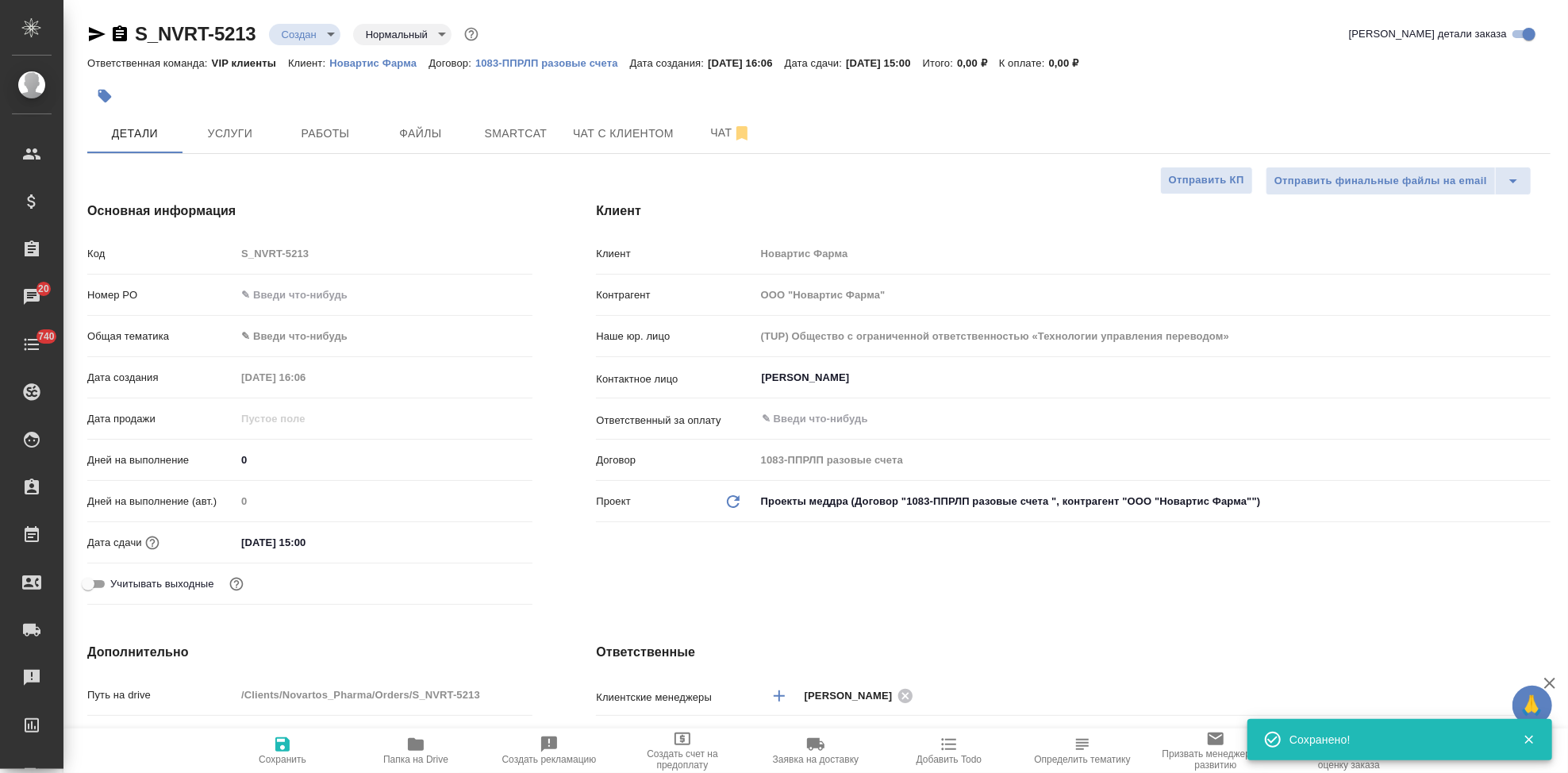
type textarea "x"
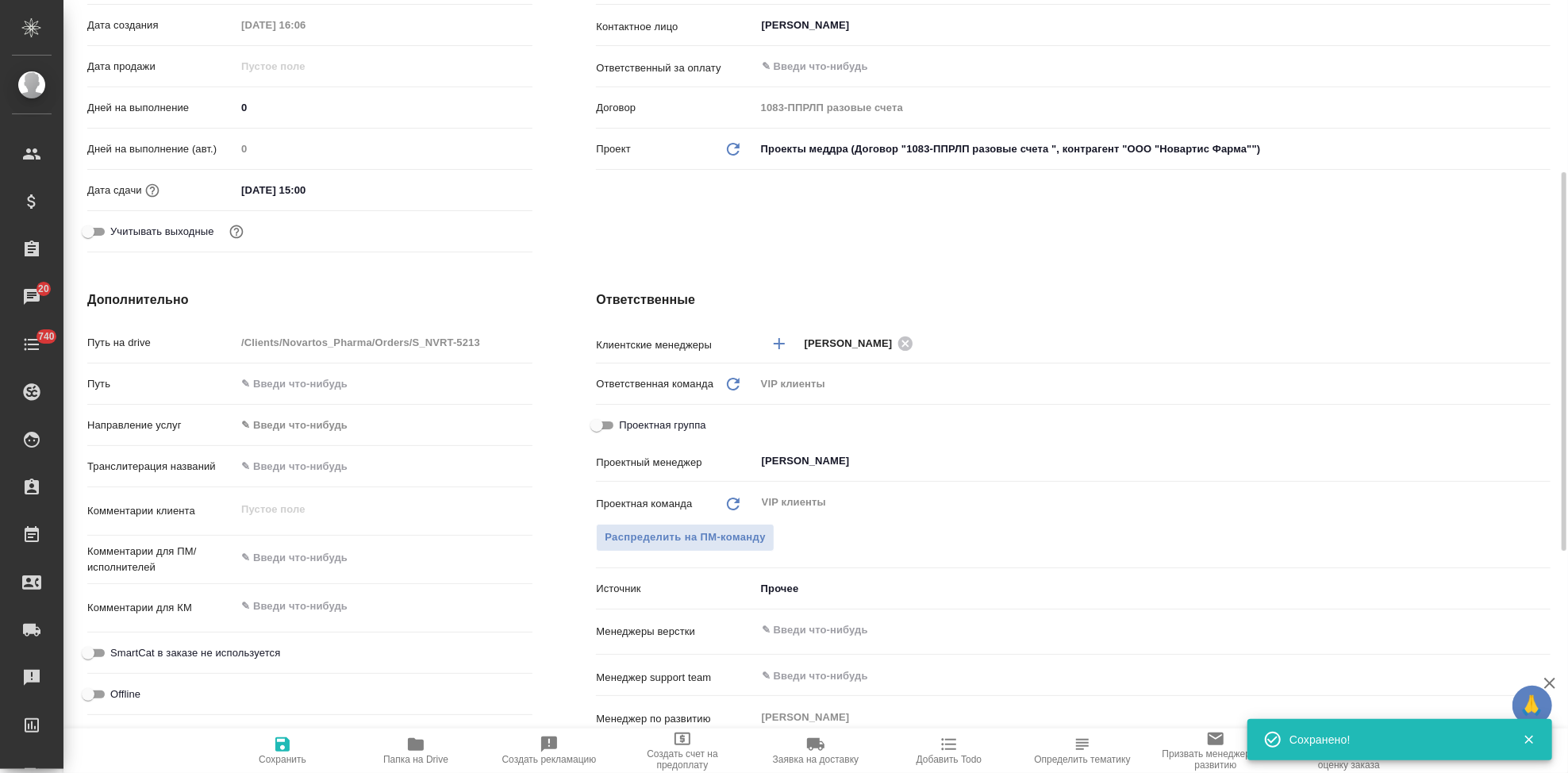
type textarea "x"
click at [331, 569] on textarea at bounding box center [384, 557] width 297 height 27
paste textarea "Просим принять документ в перевод до 23 сентября 15.00."
type textarea "Просим принять документ в перевод до 23 сентября 15.00."
type textarea "x"
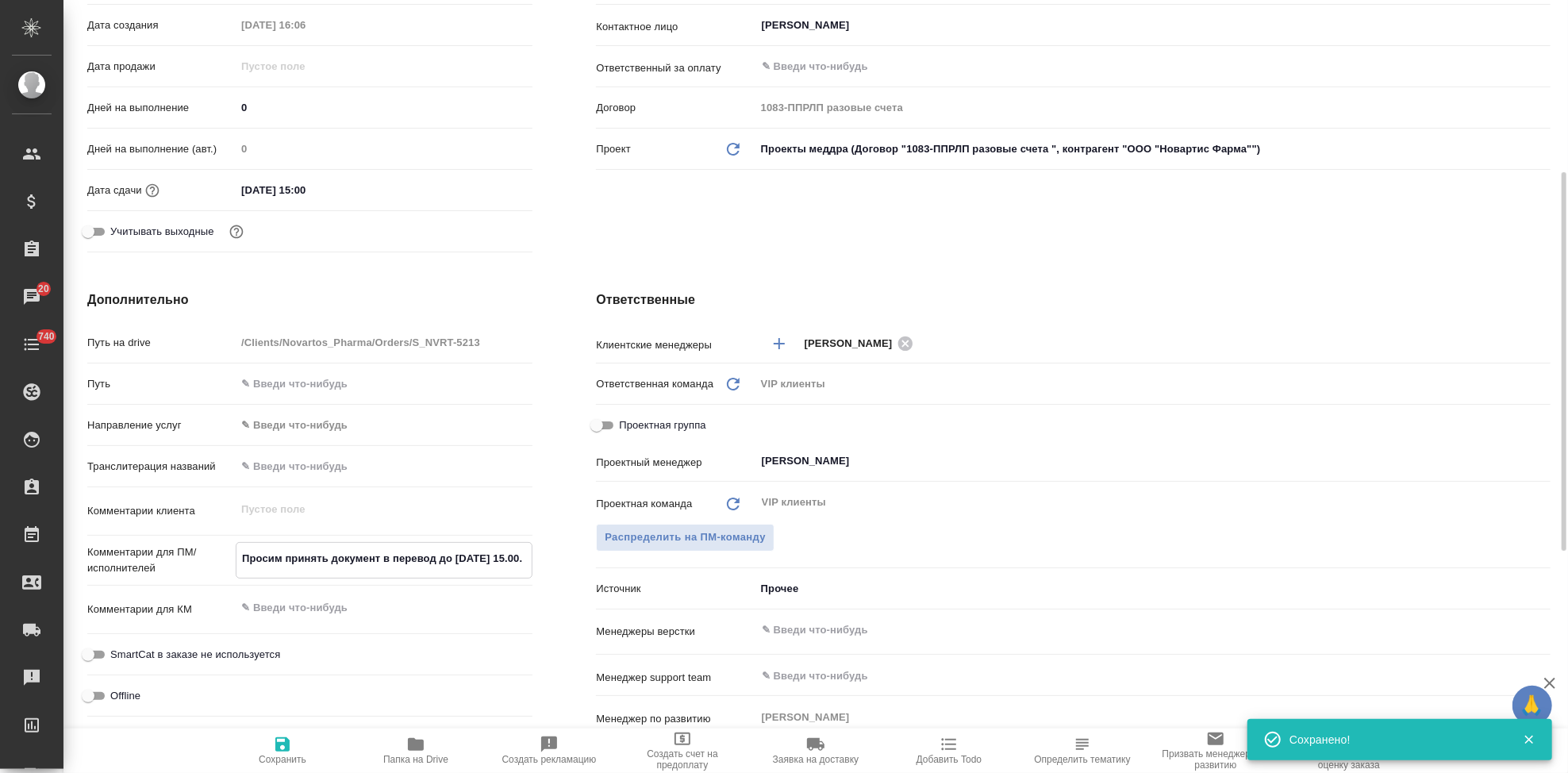
type textarea "x"
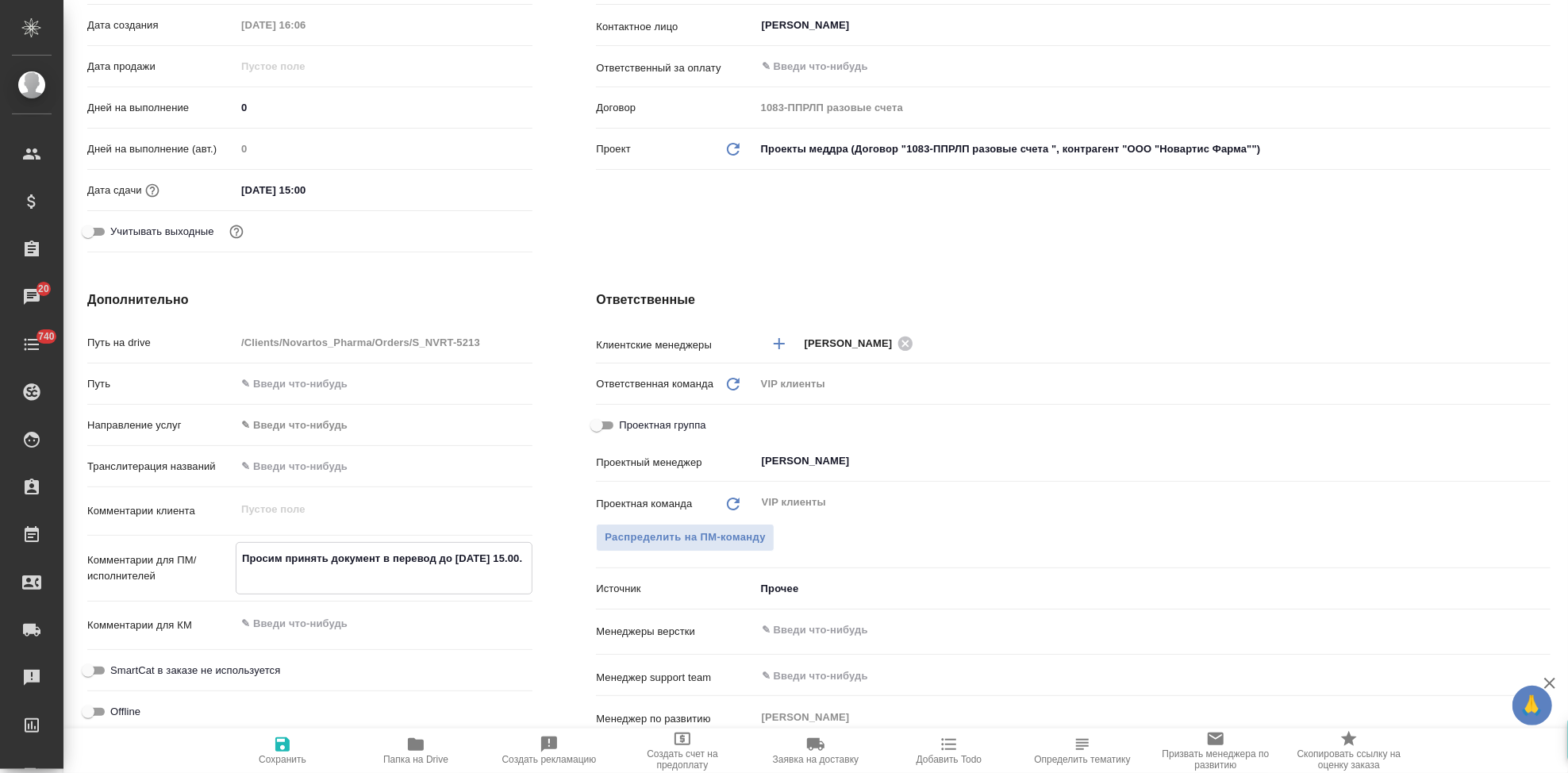
type textarea "Просим принять документ в перевод до 23 сентября 15.00."
type textarea "x"
click at [287, 750] on icon "button" at bounding box center [283, 745] width 15 height 15
type textarea "x"
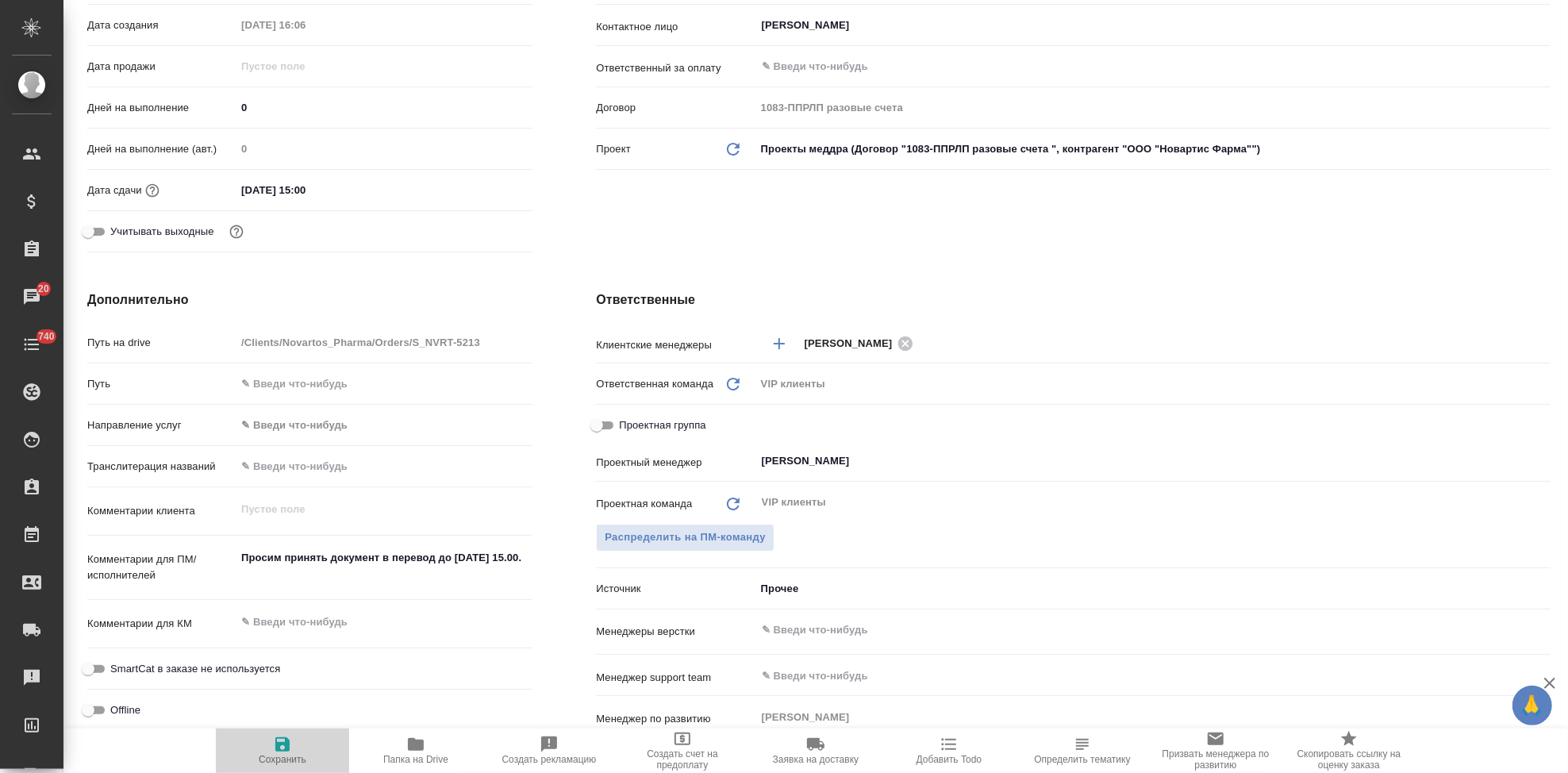
type textarea "x"
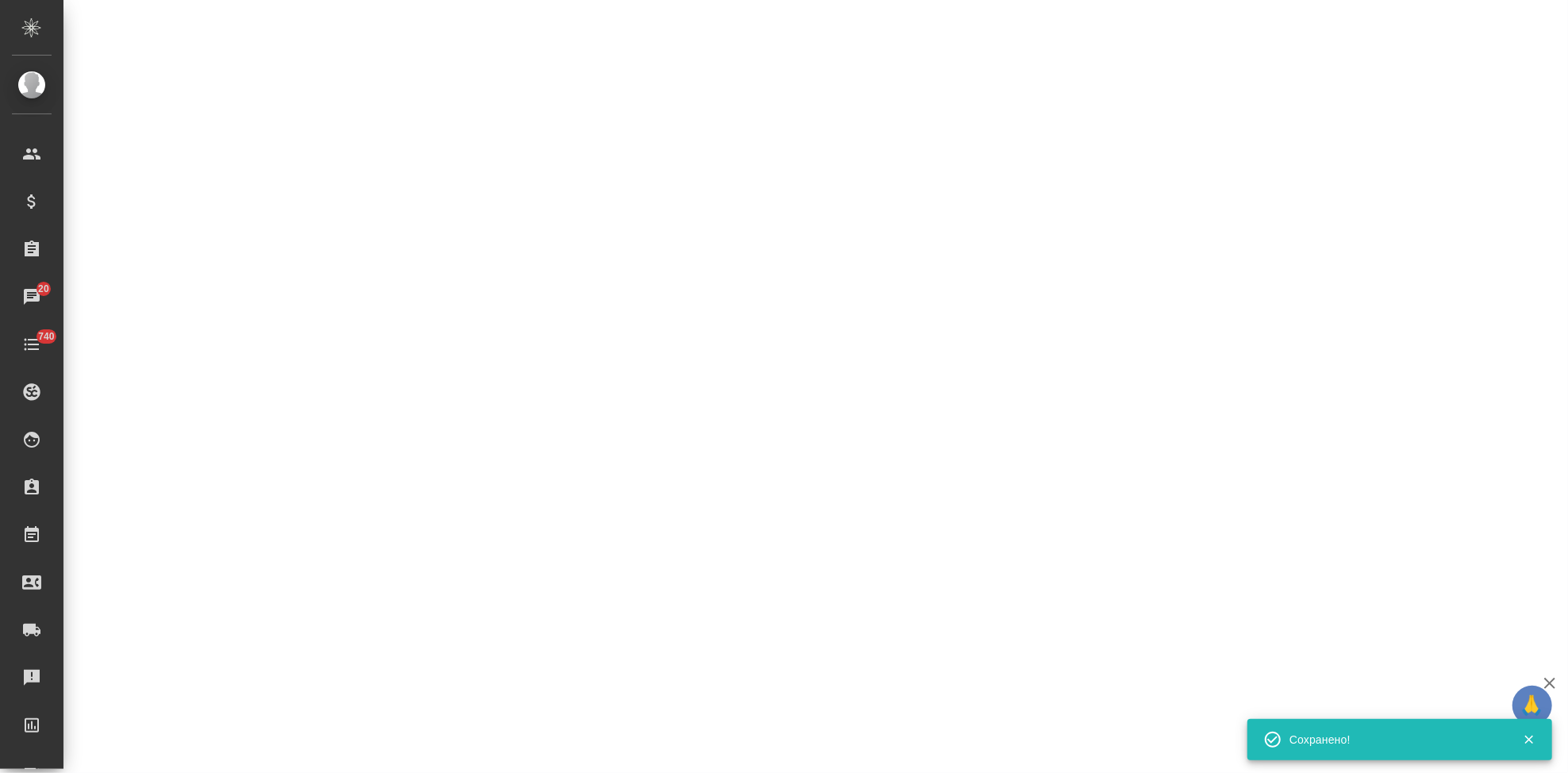
select select "RU"
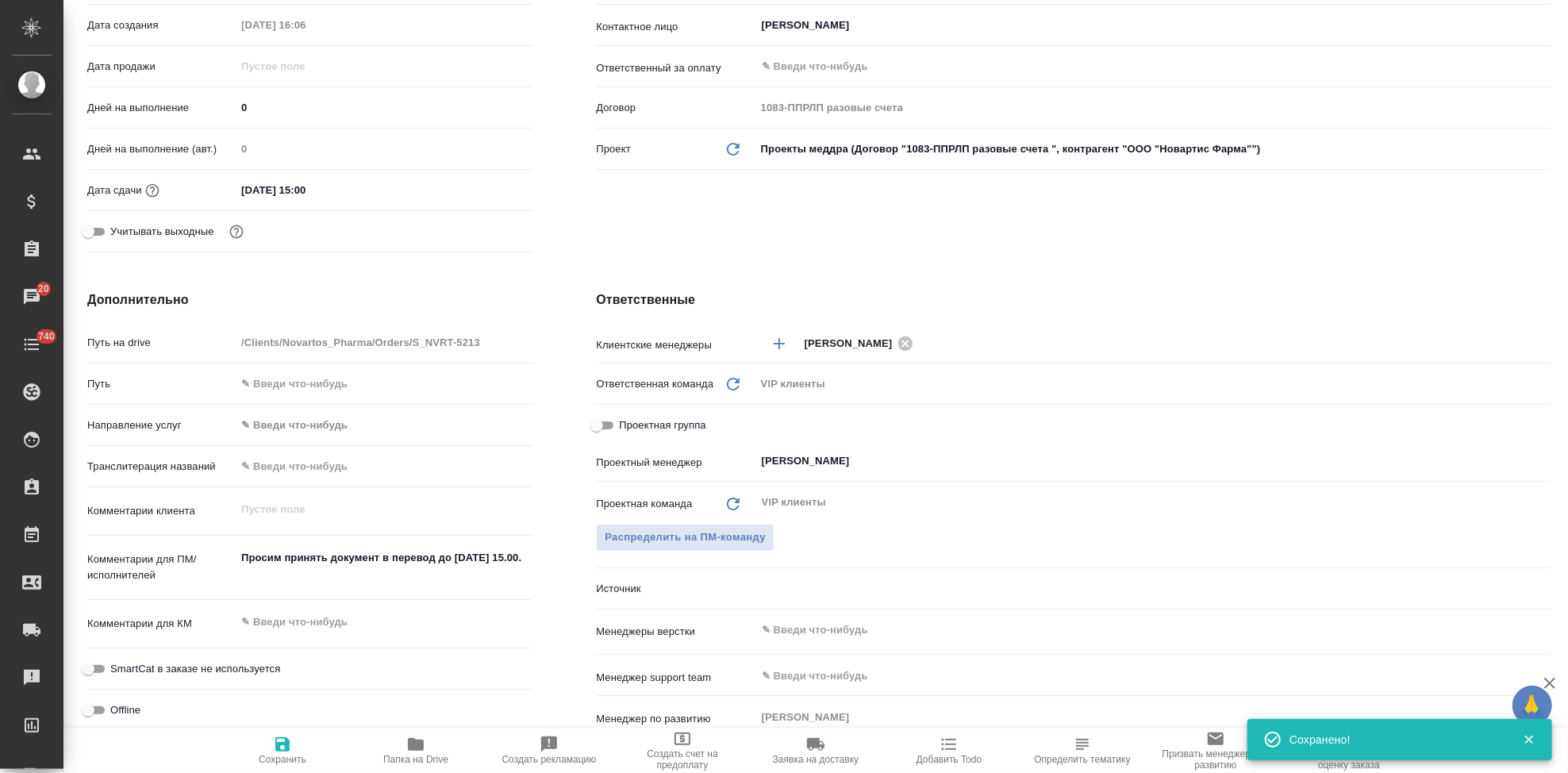
type textarea "x"
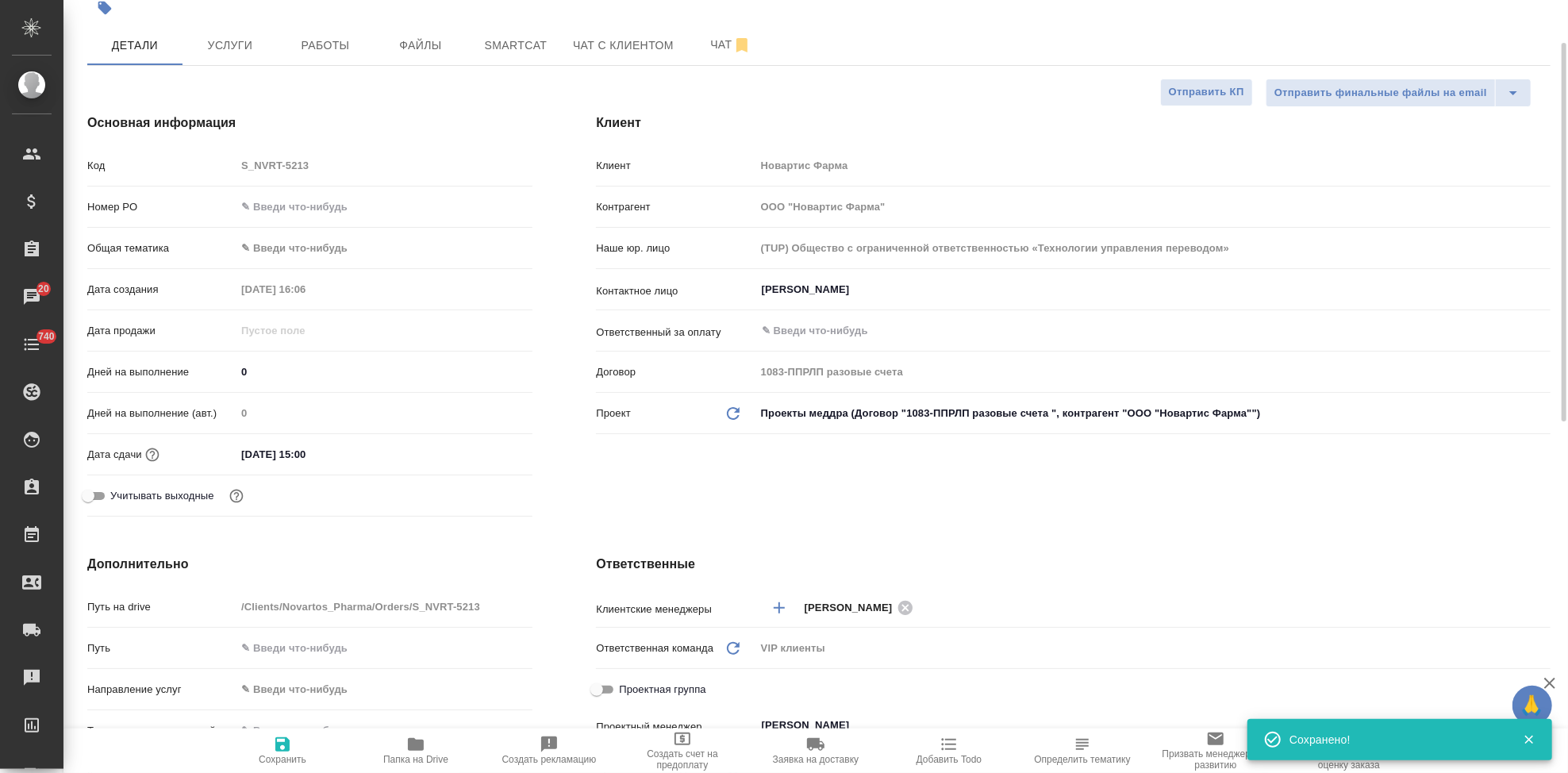
scroll to position [0, 0]
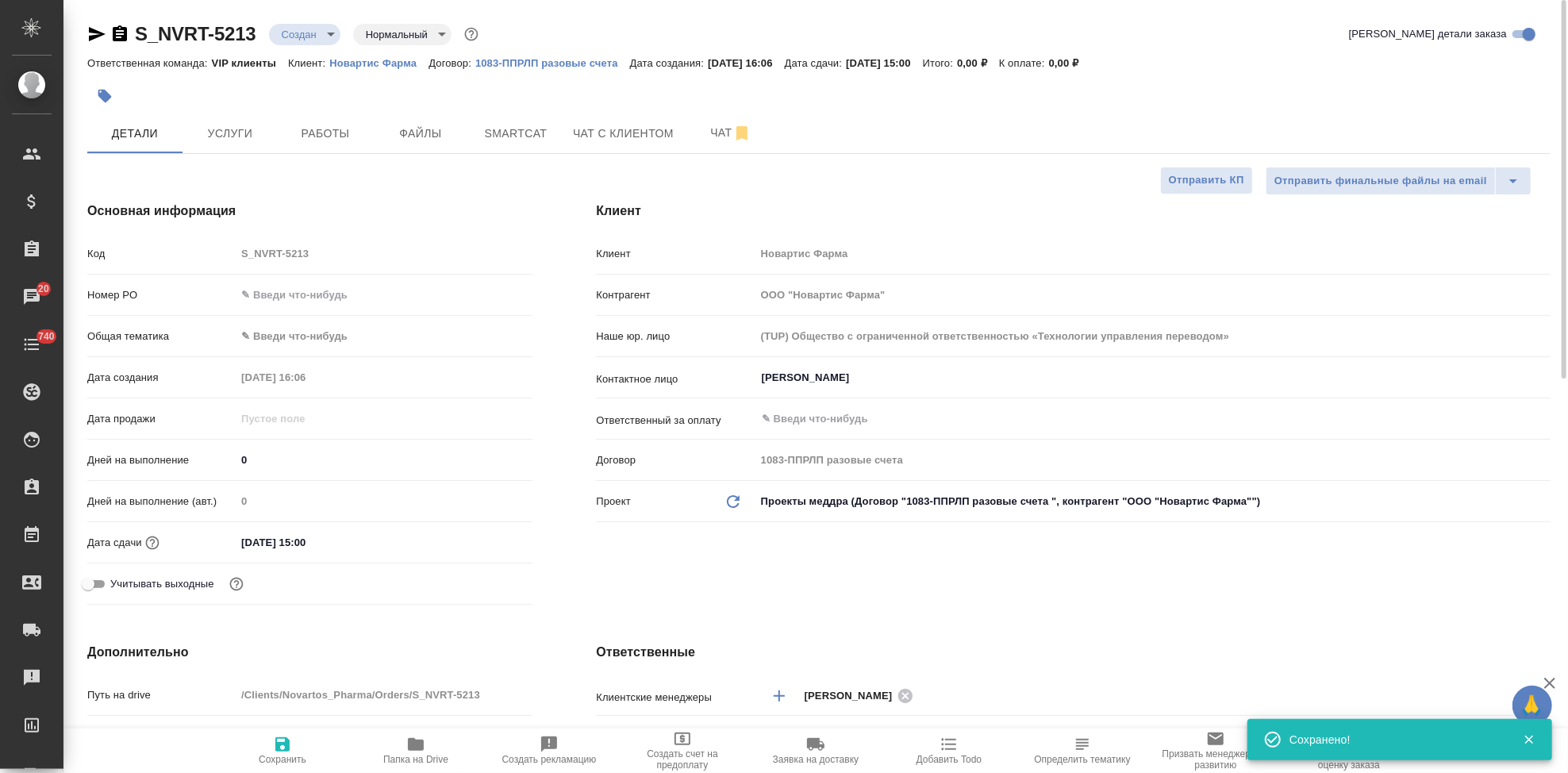
click at [109, 101] on icon "button" at bounding box center [105, 97] width 16 height 16
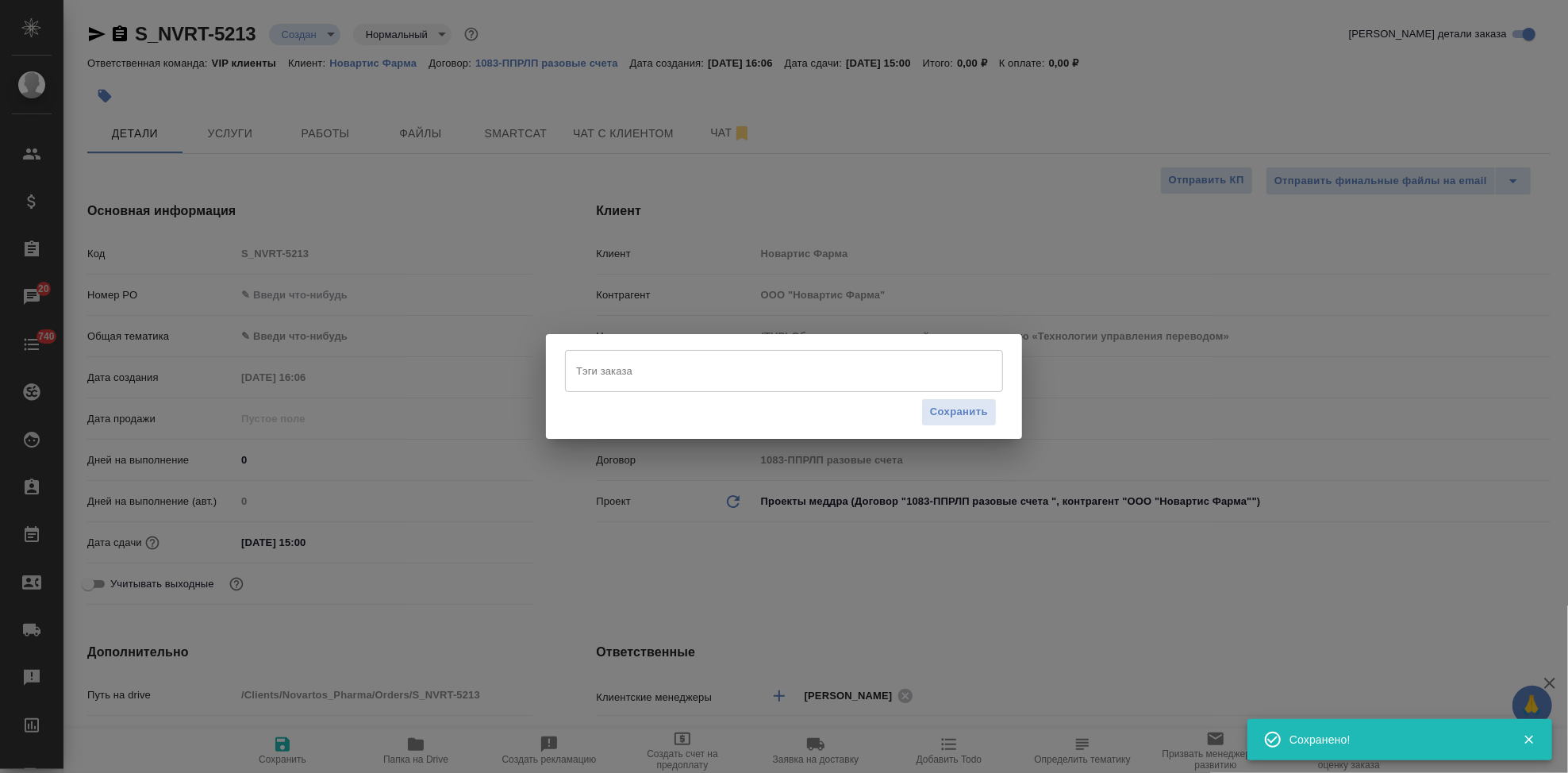
click at [619, 358] on input "Тэги заказа" at bounding box center [769, 370] width 393 height 27
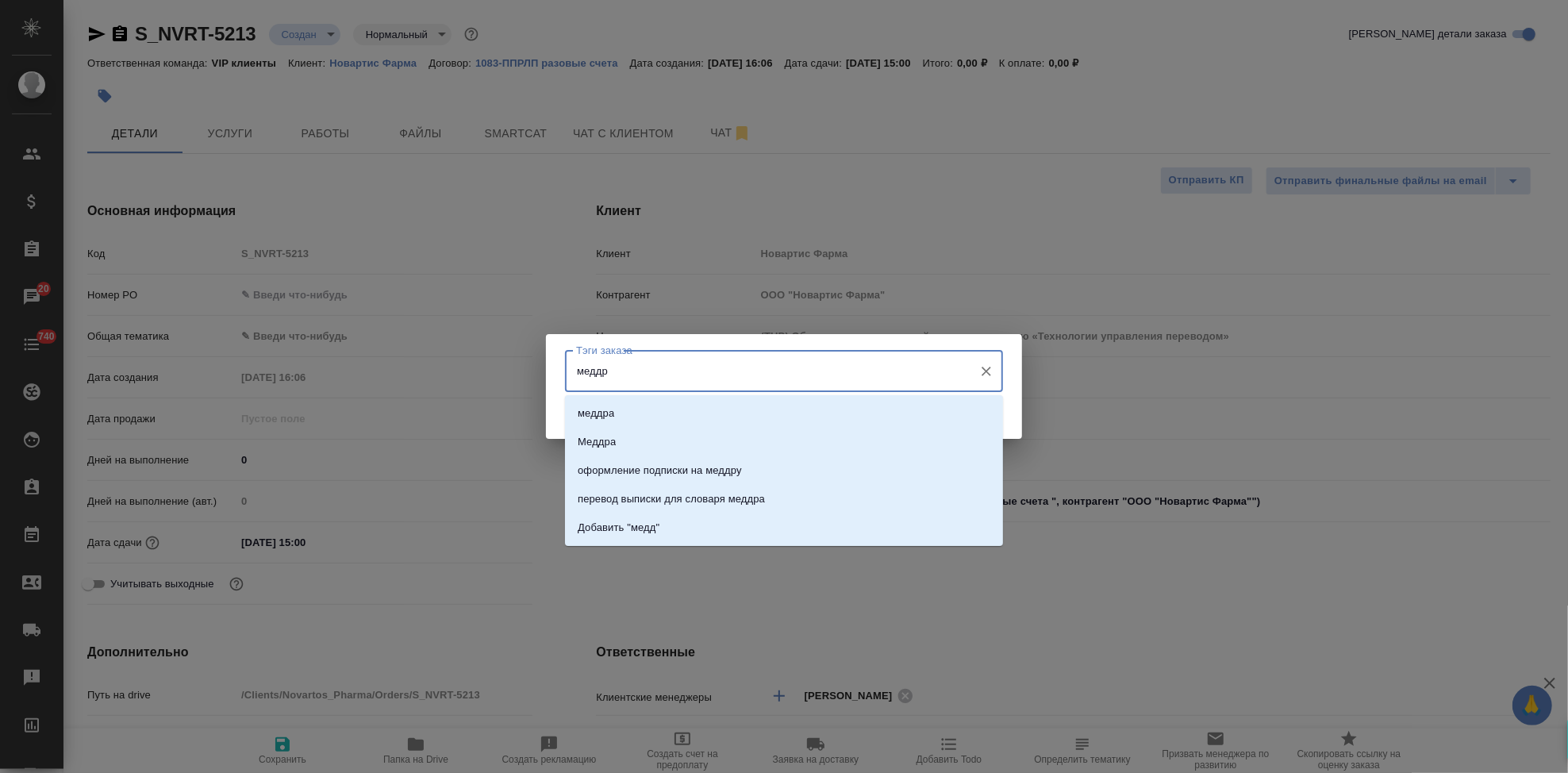
type input "меддра"
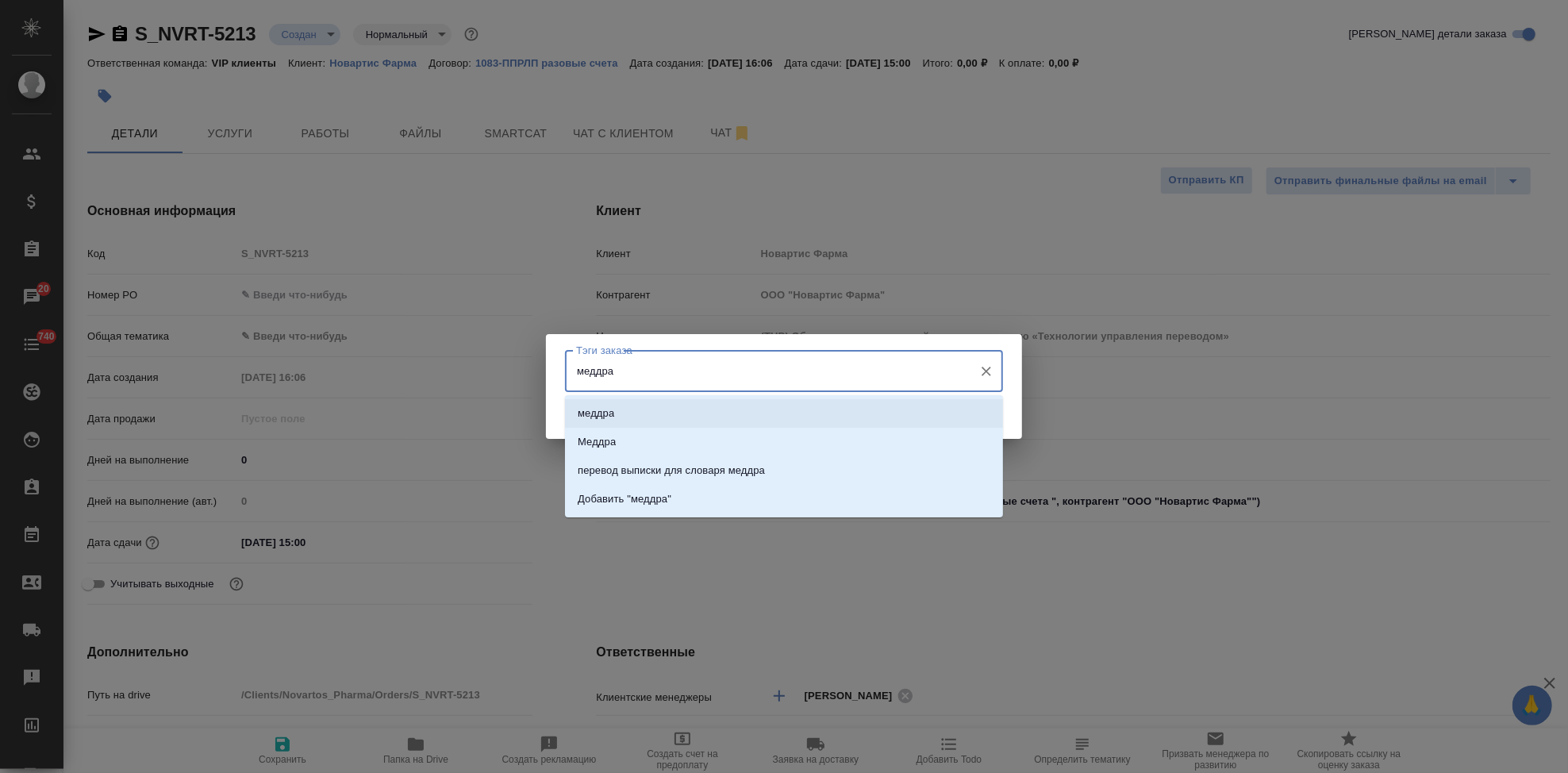
click at [628, 404] on li "меддра" at bounding box center [784, 413] width 438 height 28
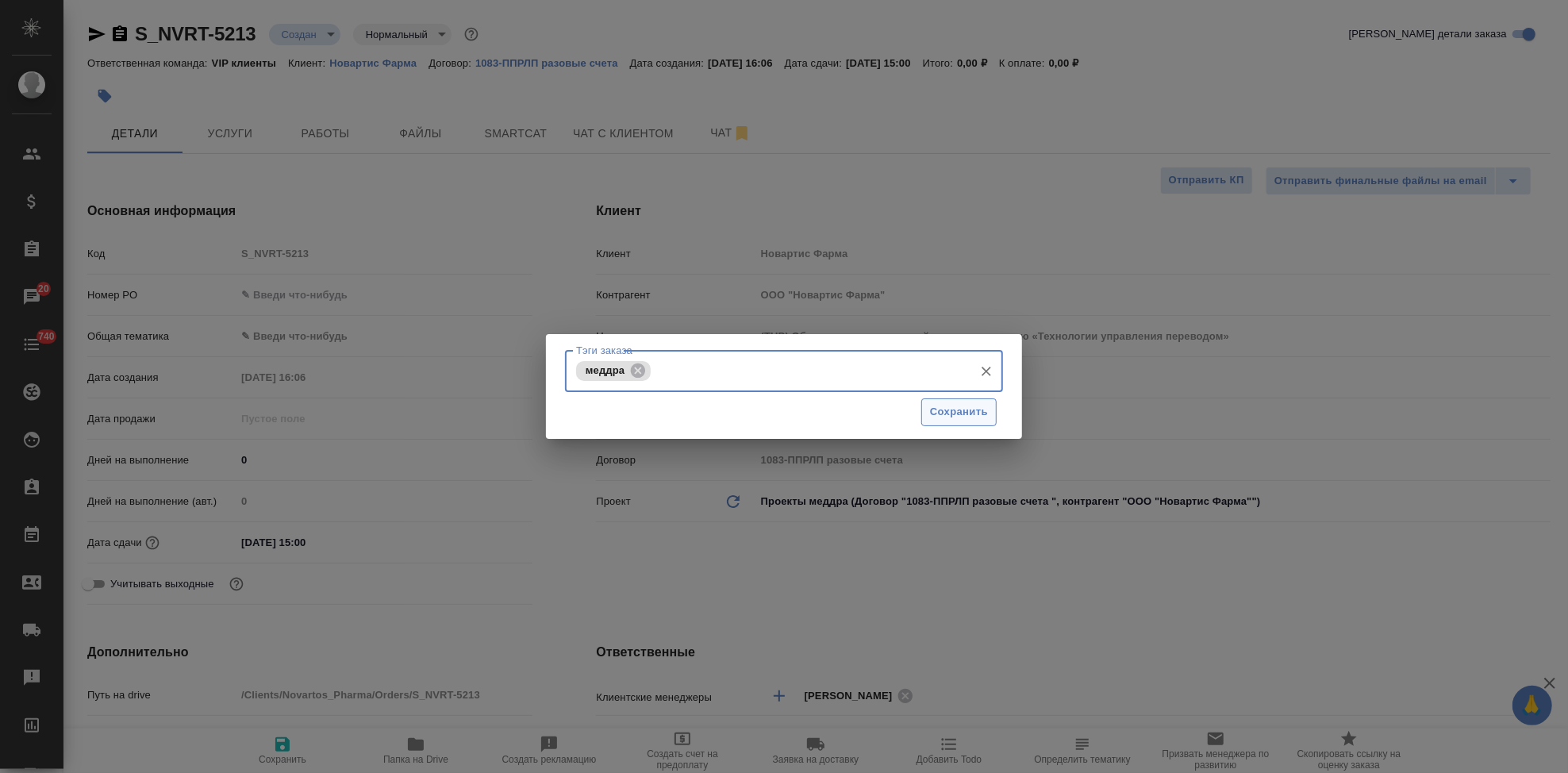
click at [954, 423] on button "Сохранить" at bounding box center [958, 412] width 75 height 28
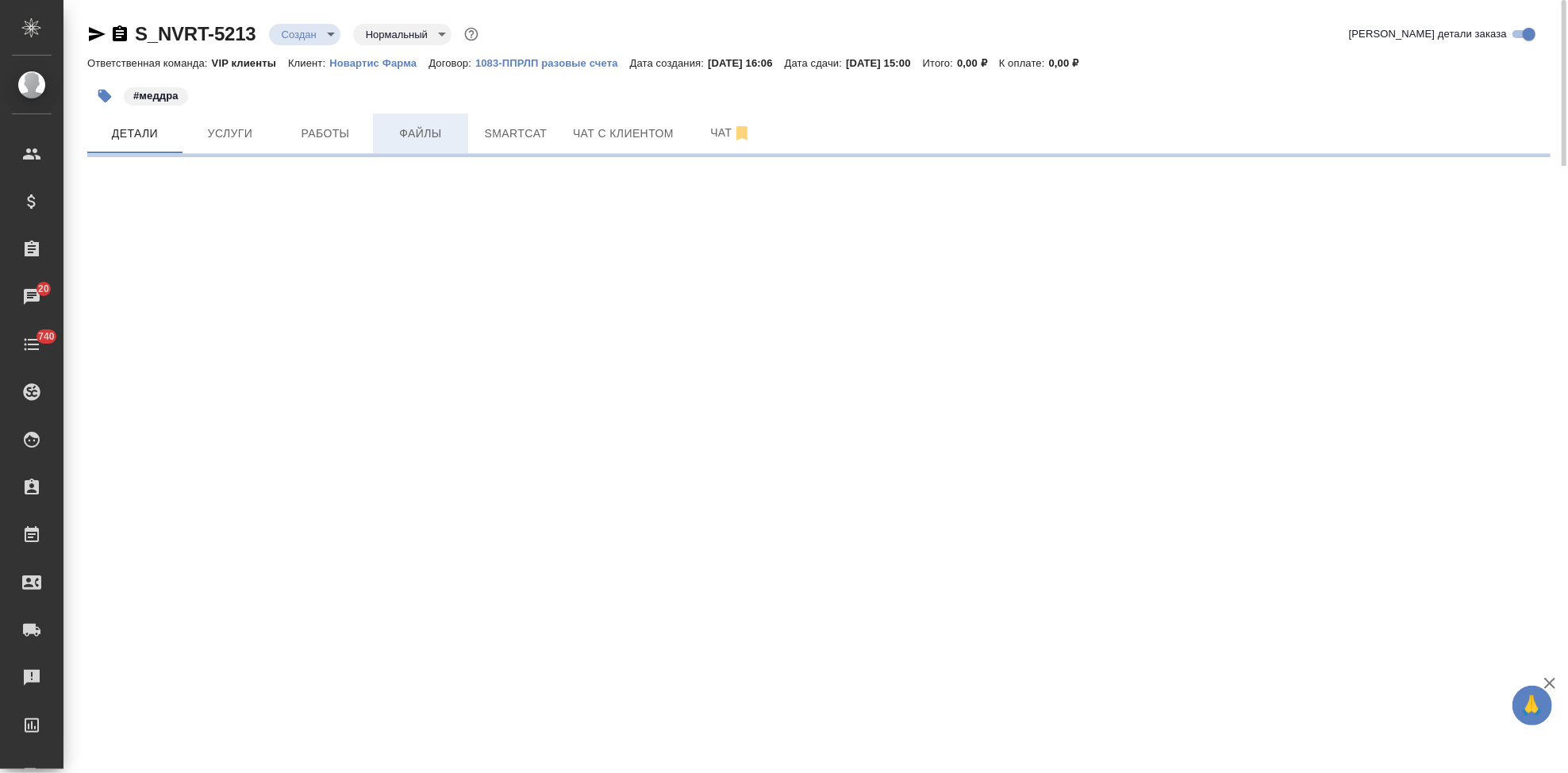
click at [428, 140] on span "Файлы" at bounding box center [421, 134] width 76 height 19
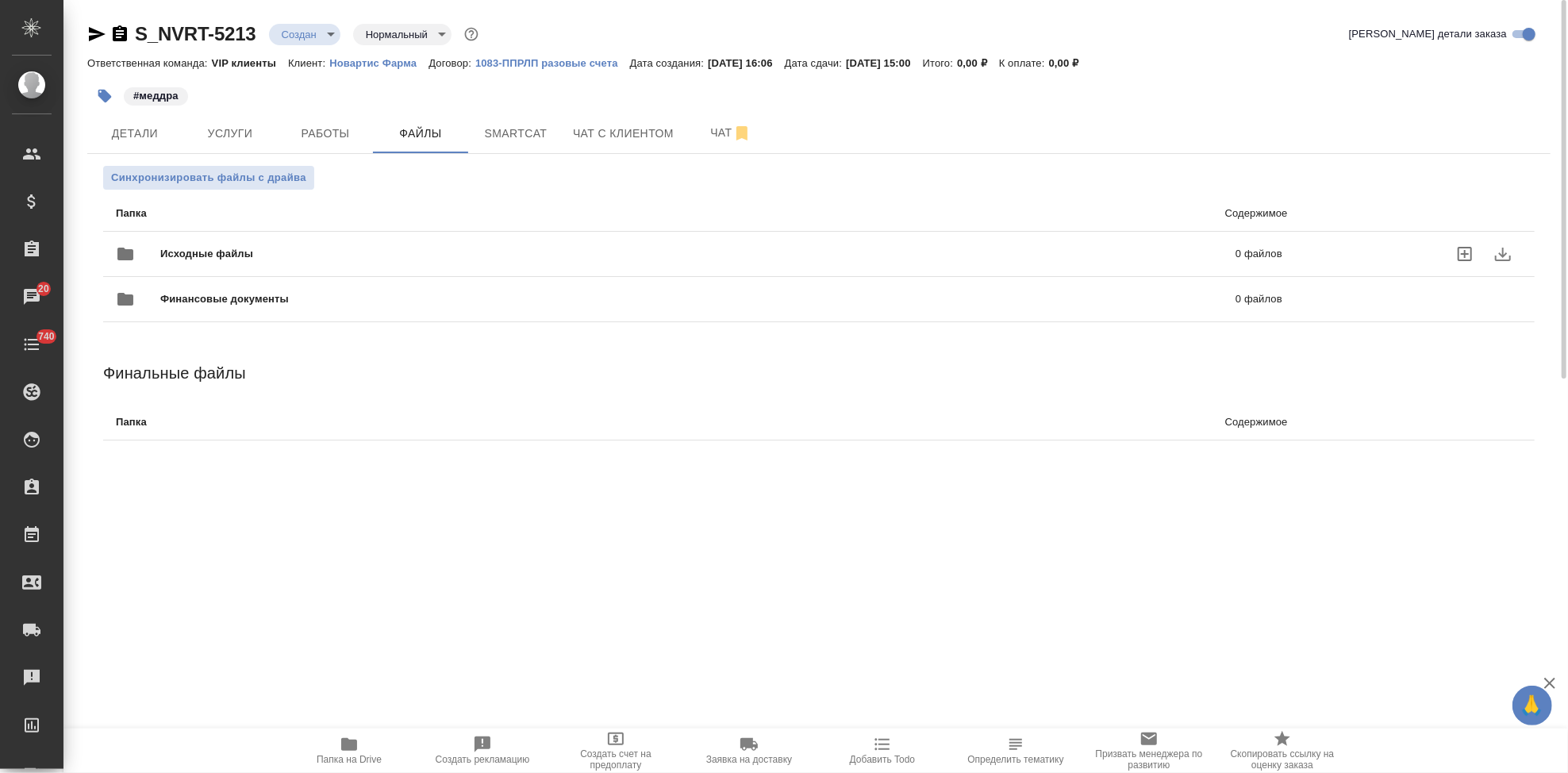
click at [1460, 260] on icon "uploadFiles" at bounding box center [1465, 254] width 15 height 15
click at [0, 0] on input "uploadFiles" at bounding box center [0, 0] width 0 height 0
click at [241, 125] on span "Услуги" at bounding box center [230, 134] width 76 height 19
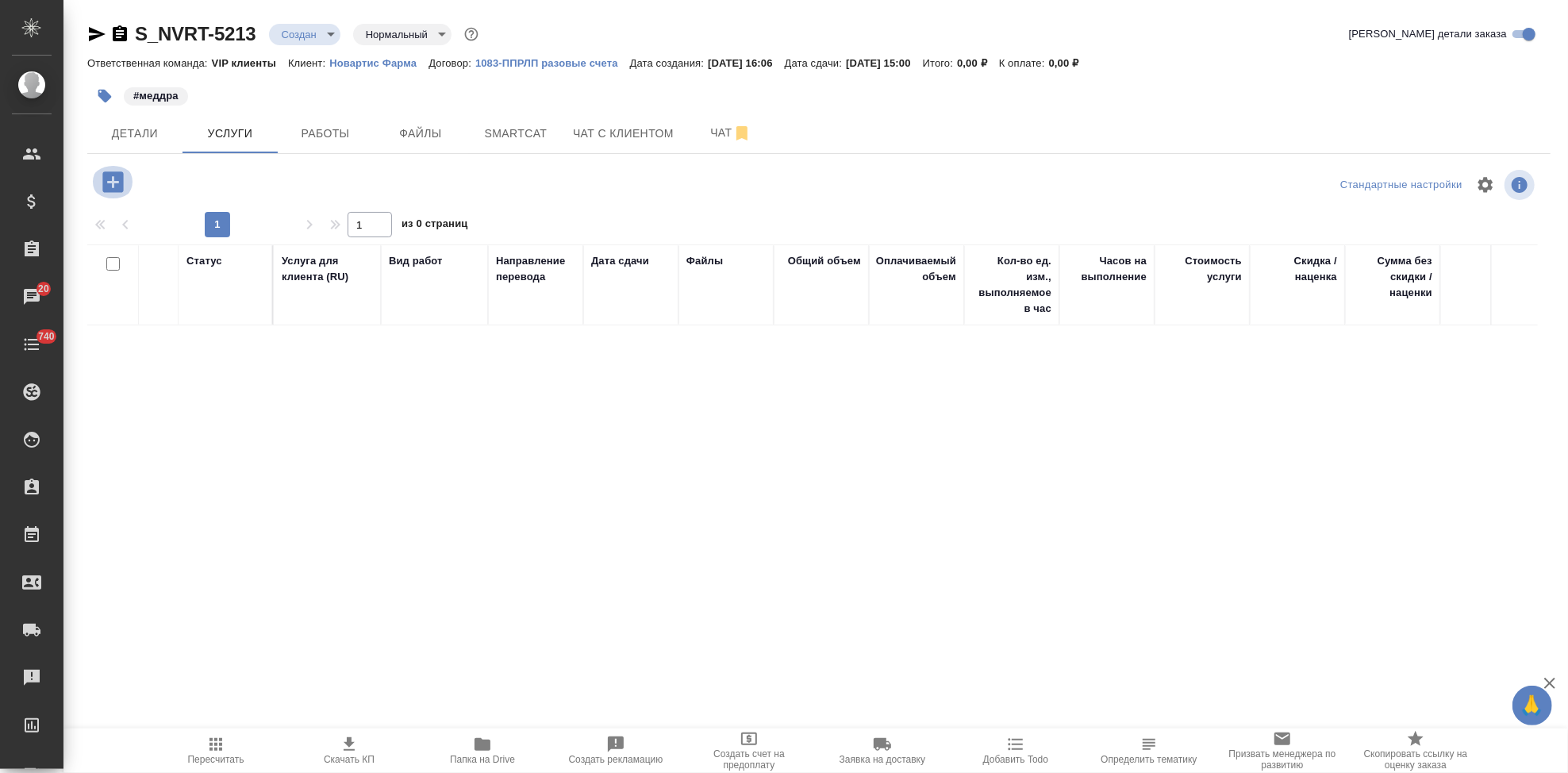
click at [111, 181] on icon "button" at bounding box center [113, 182] width 28 height 28
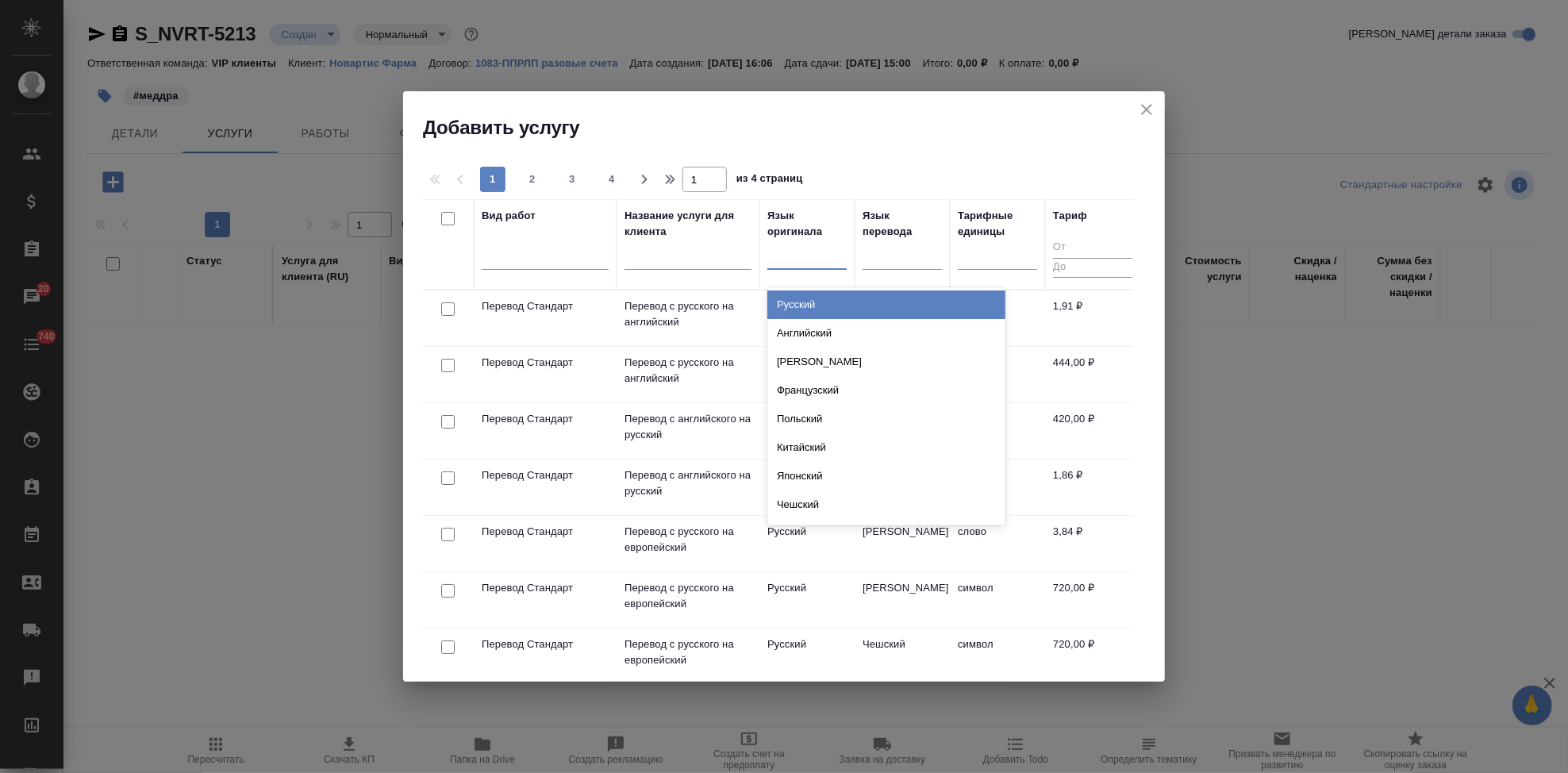
click at [781, 259] on div at bounding box center [807, 254] width 79 height 23
type input "англ"
click at [810, 303] on div "Английский" at bounding box center [886, 304] width 238 height 28
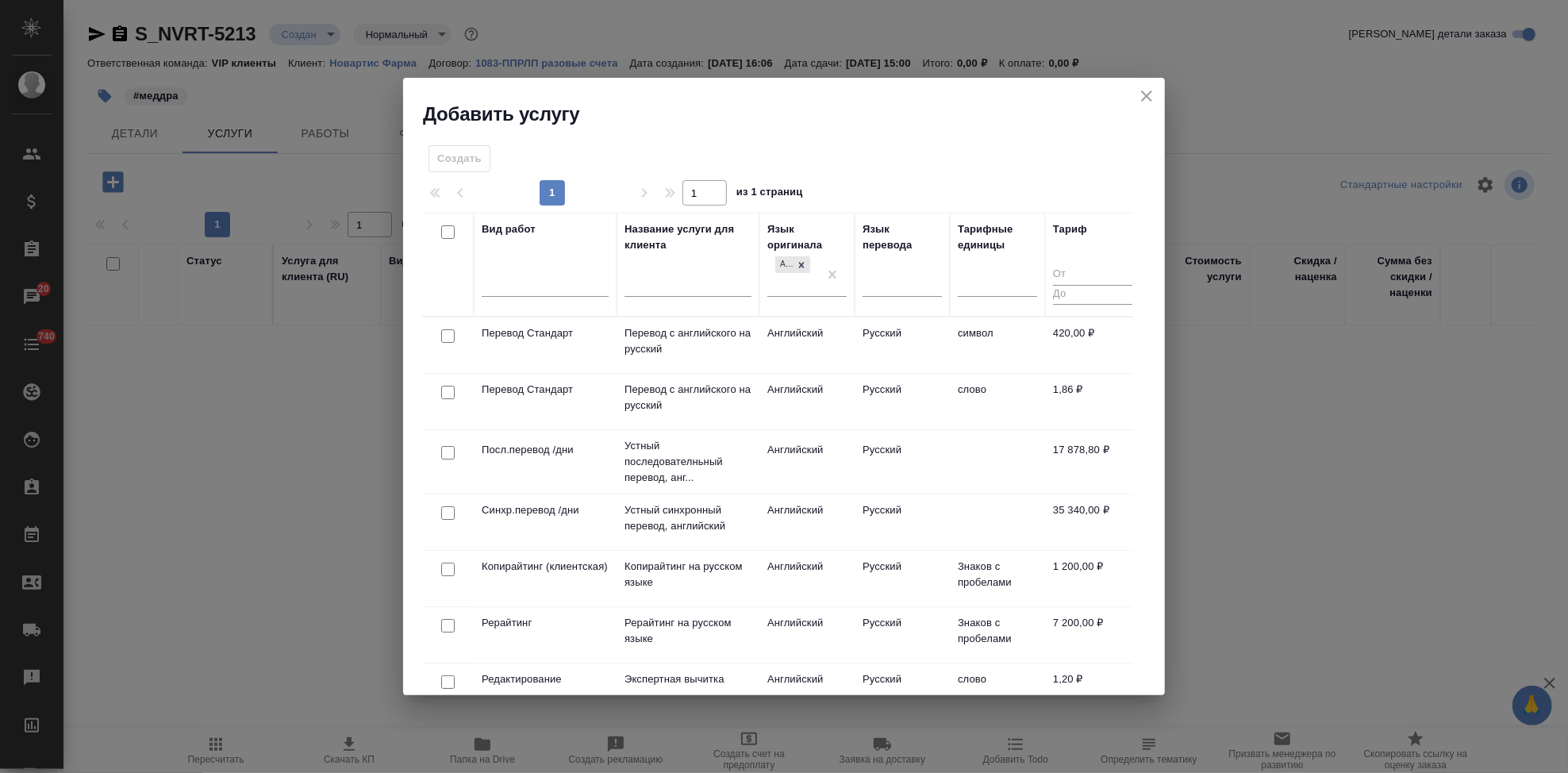
click at [770, 400] on td "Английский" at bounding box center [807, 402] width 95 height 56
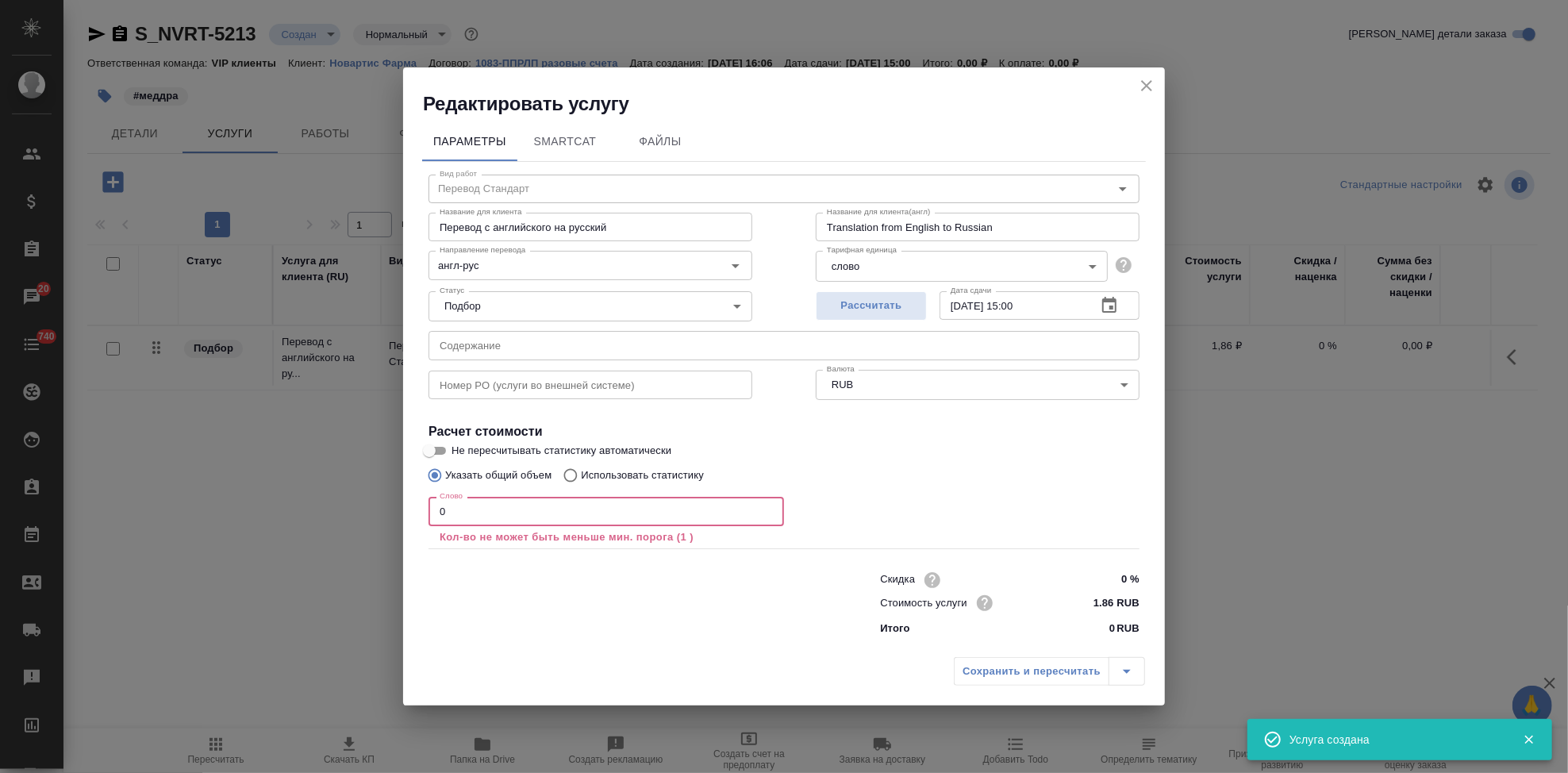
click at [475, 513] on input "0" at bounding box center [606, 511] width 355 height 28
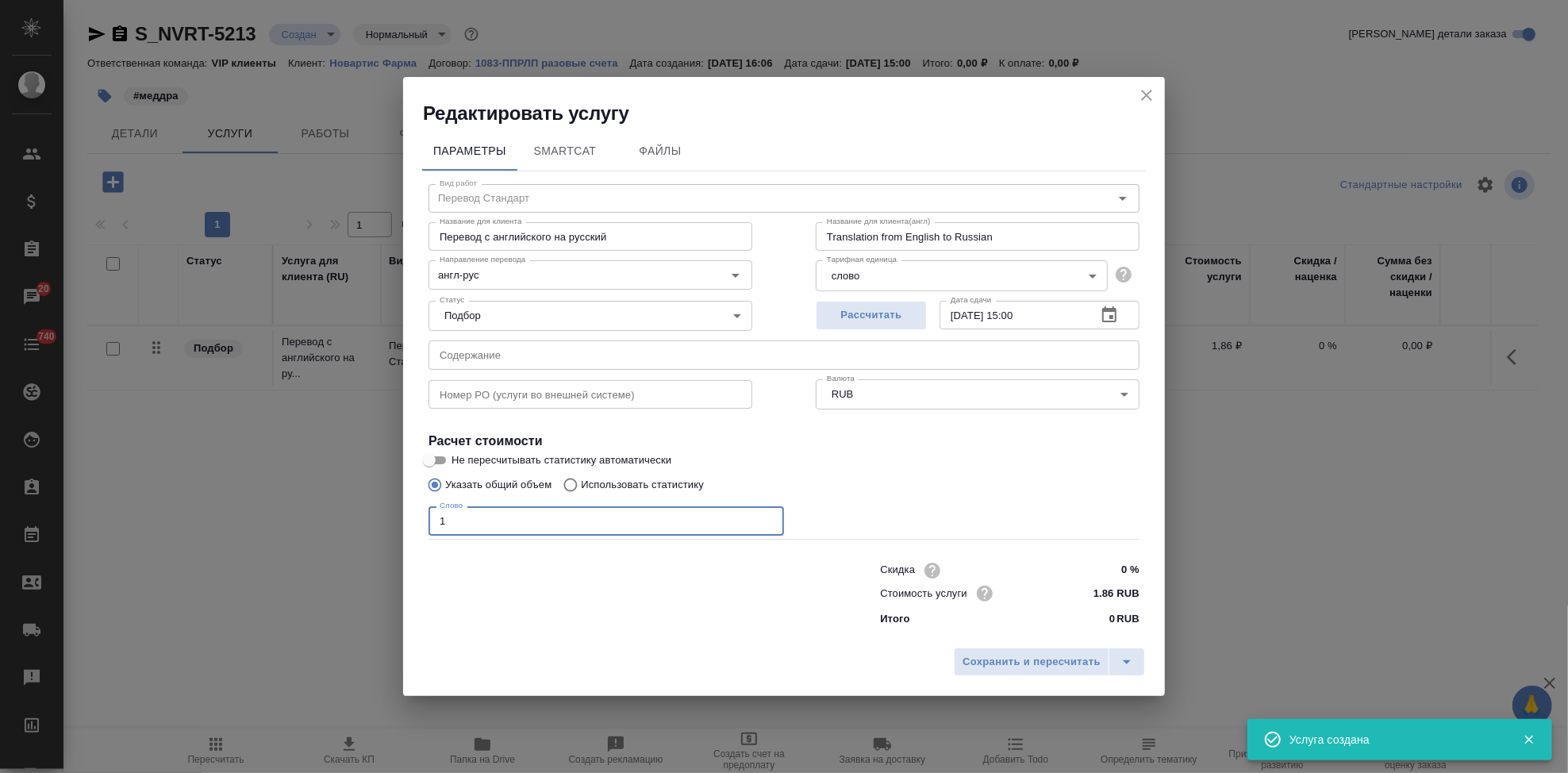
type input "1"
click at [516, 354] on input "text" at bounding box center [783, 354] width 711 height 28
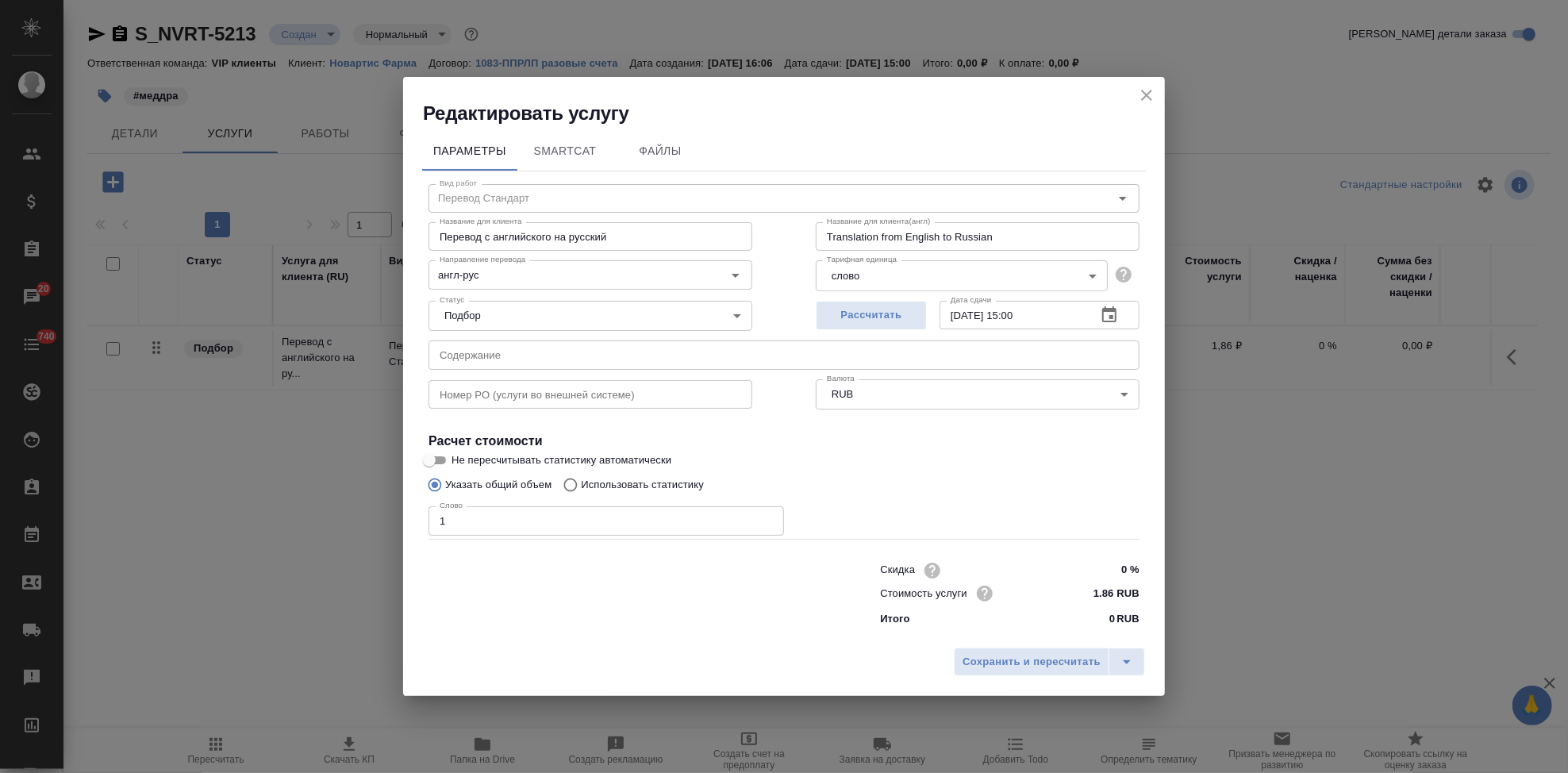
click at [641, 354] on input "text" at bounding box center [783, 354] width 711 height 28
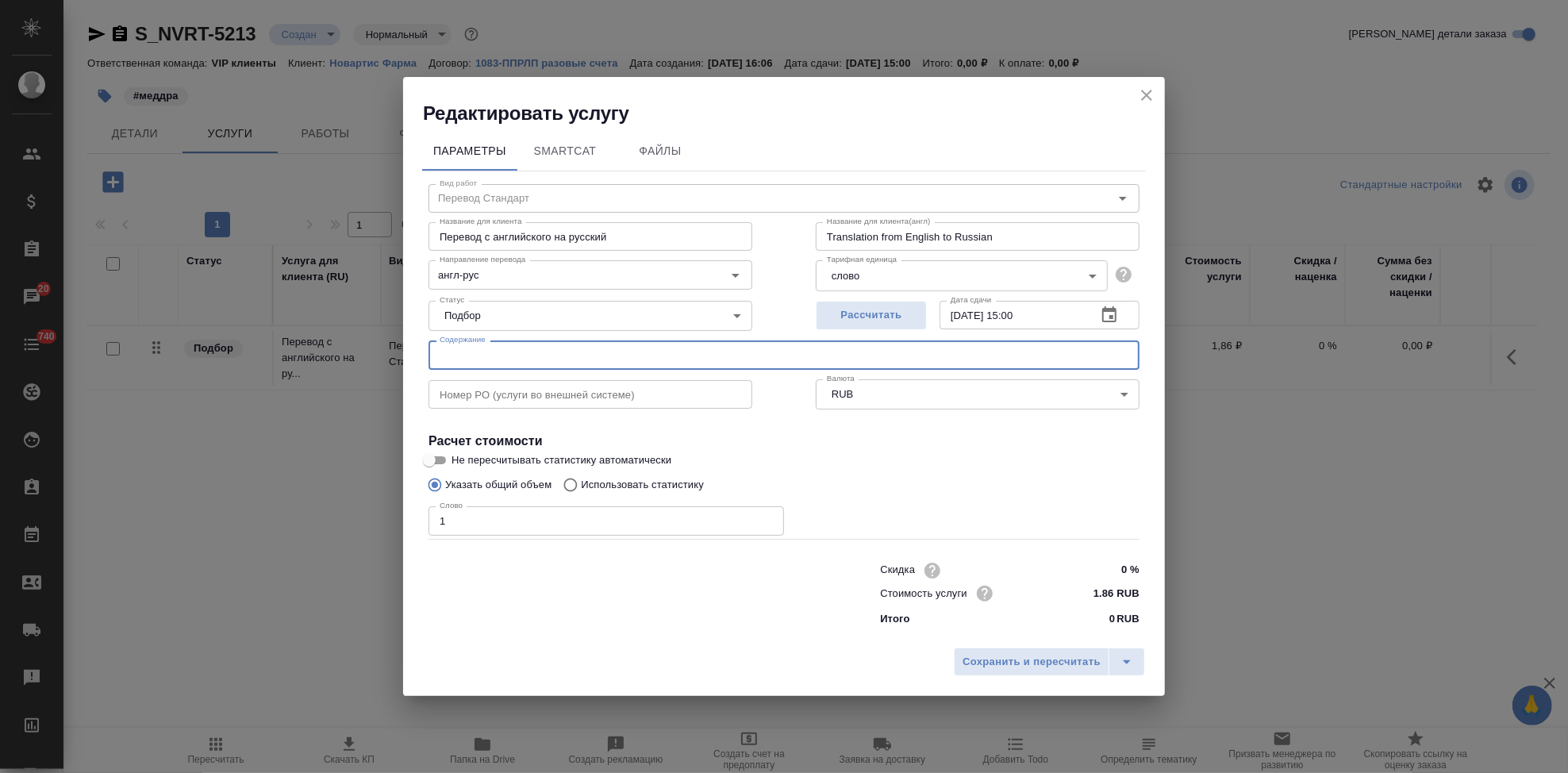
paste input "в перевод до 23 сентября 15.00"
type input "в перевод до 23 сентября 15.00"
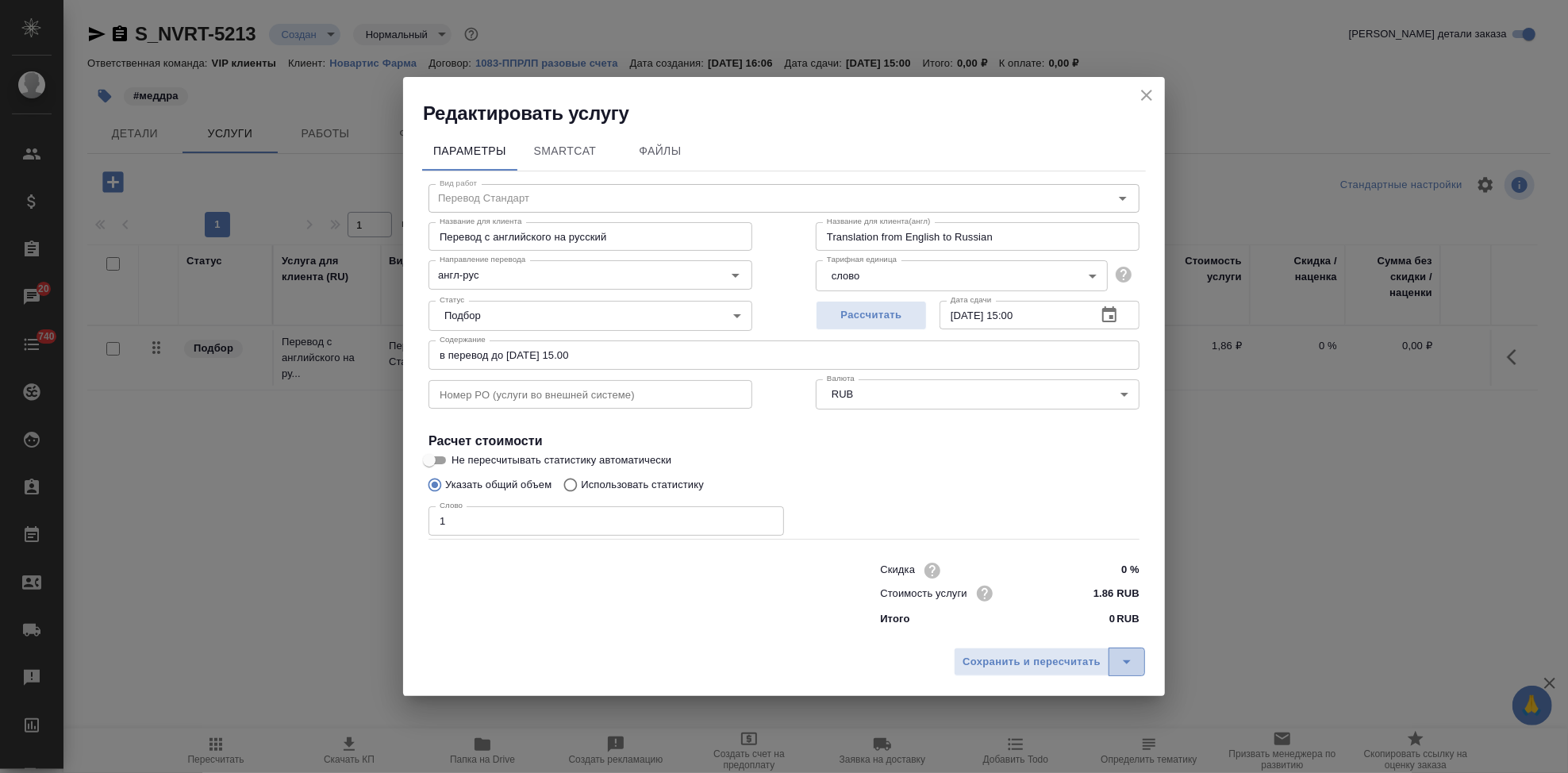
click at [1121, 655] on icon "split button" at bounding box center [1126, 661] width 19 height 19
click at [1035, 633] on li "Сохранить" at bounding box center [1052, 628] width 191 height 25
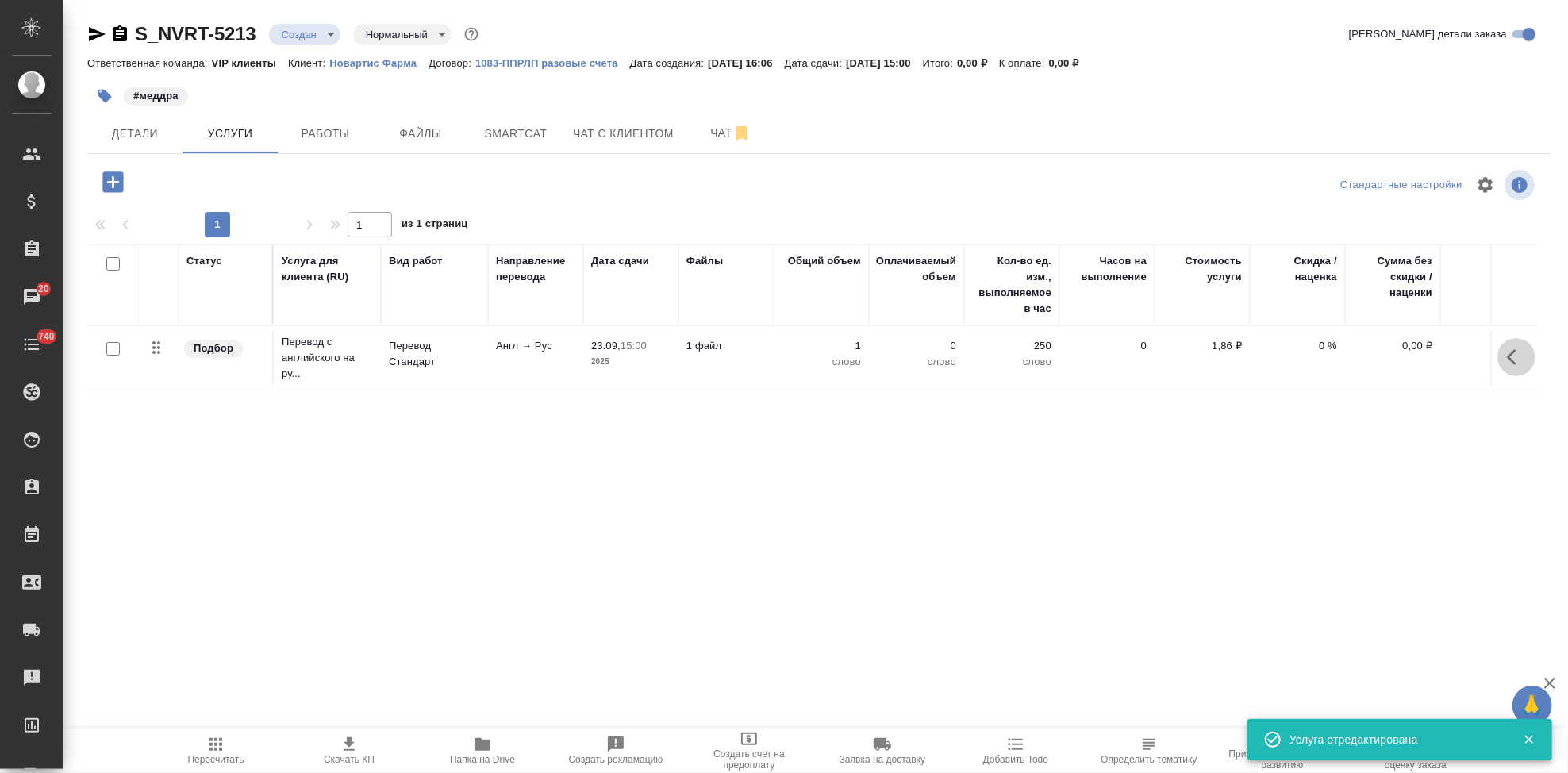
click at [1500, 363] on button "button" at bounding box center [1516, 357] width 38 height 38
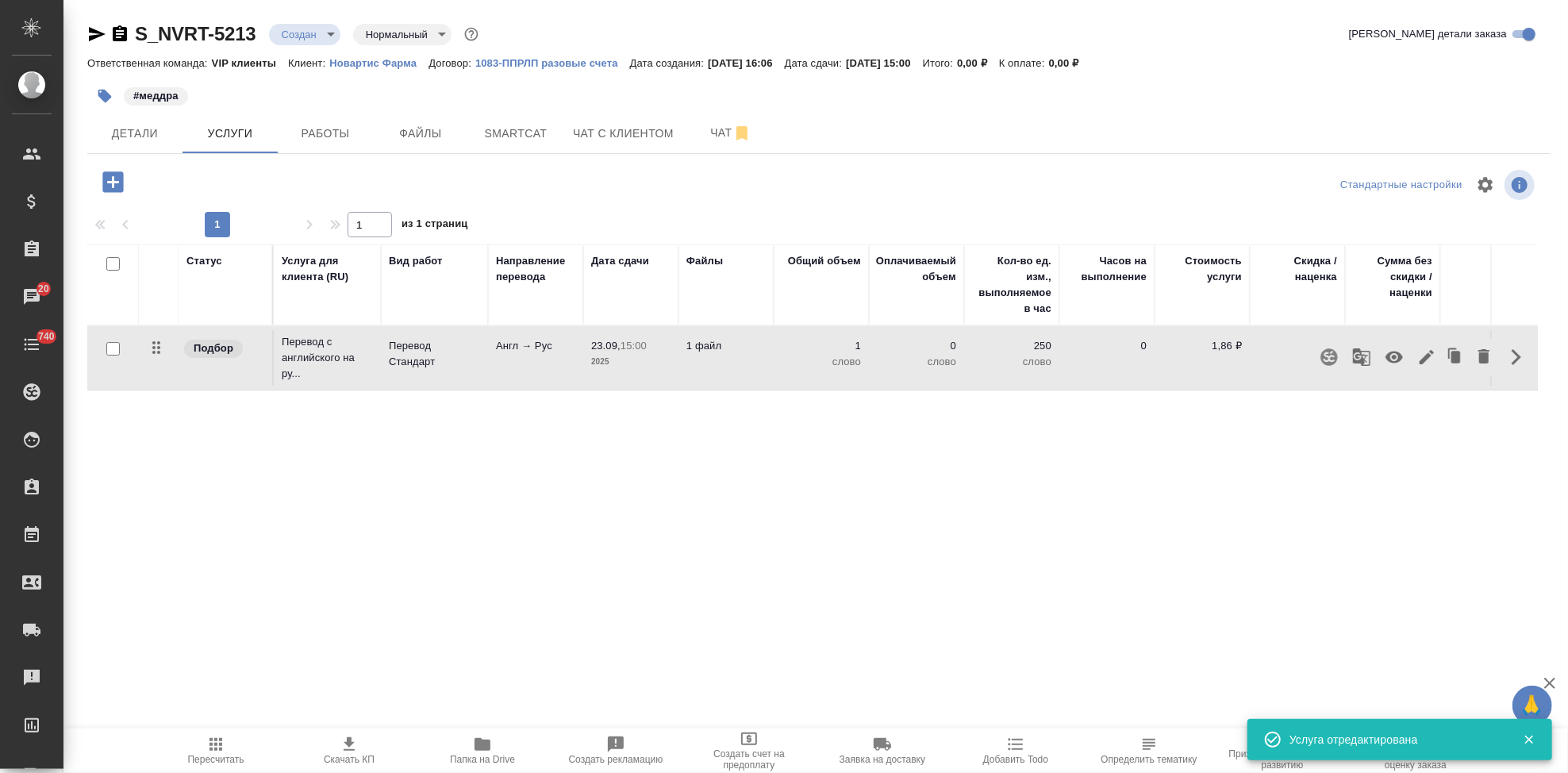
click at [1422, 361] on icon "button" at bounding box center [1427, 358] width 15 height 15
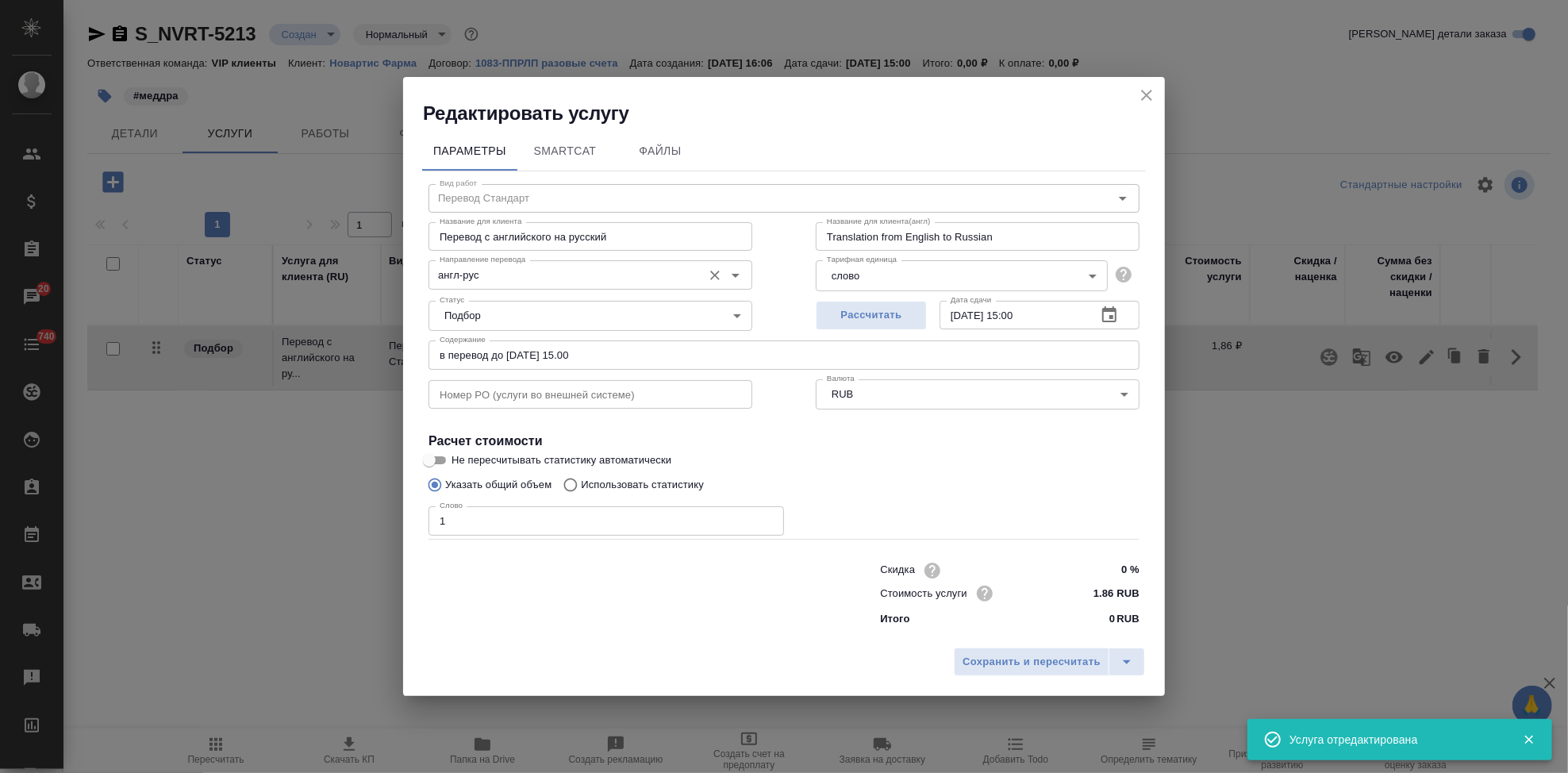
click at [499, 270] on input "англ-рус" at bounding box center [563, 274] width 261 height 19
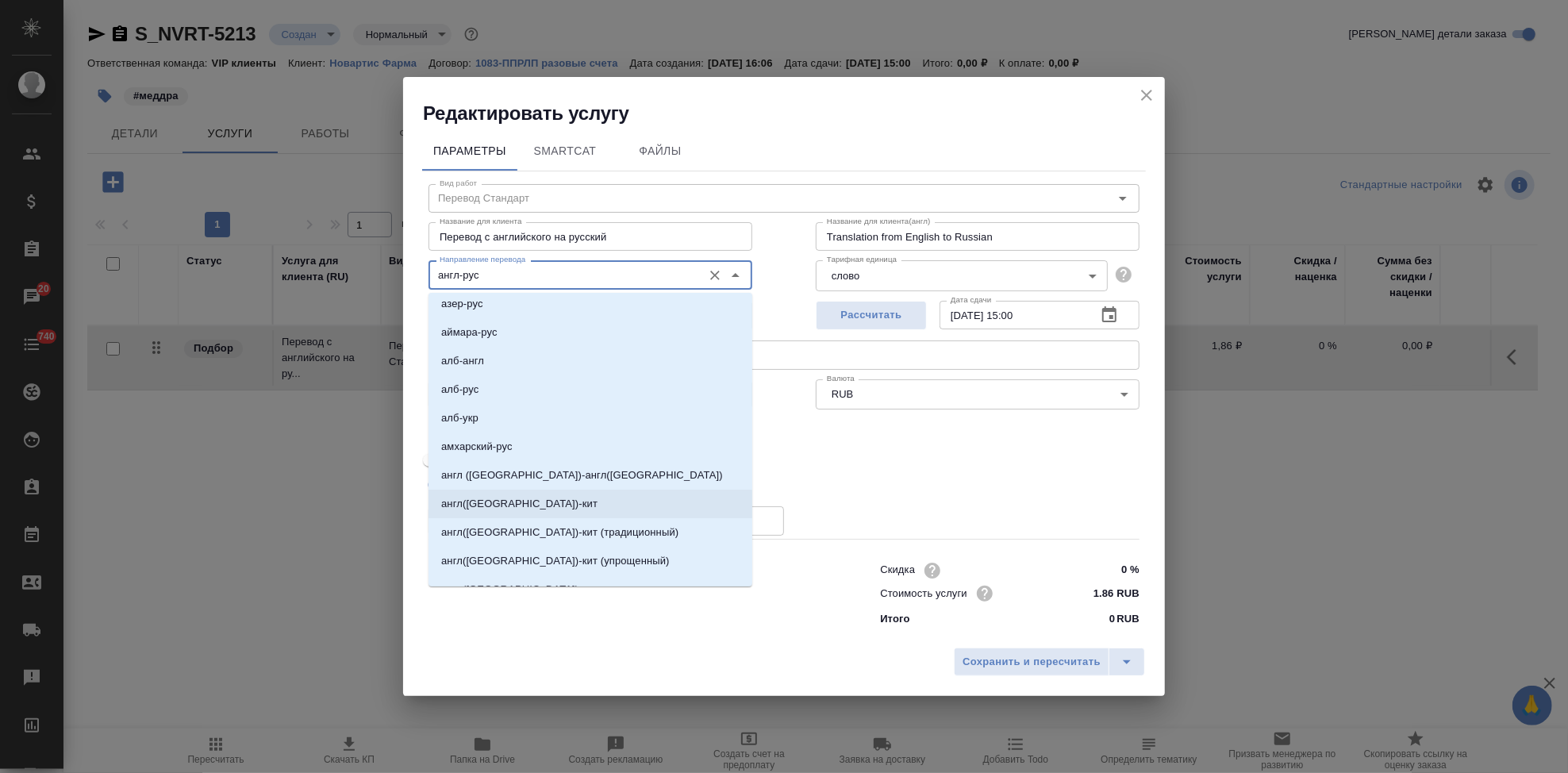
scroll to position [353, 0]
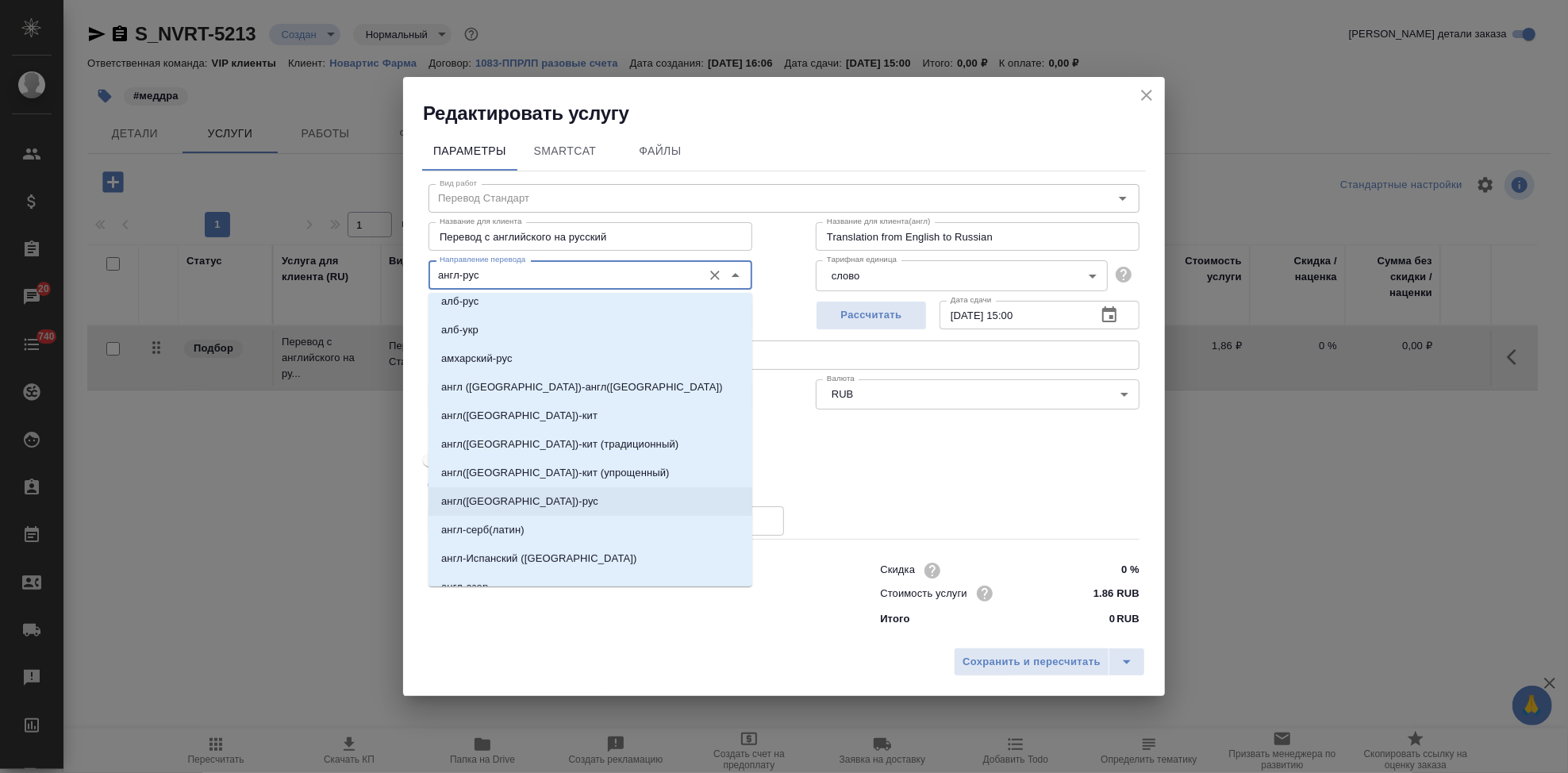
click at [508, 499] on p "англ(США)-рус" at bounding box center [520, 502] width 157 height 16
type input "англ(США)-рус"
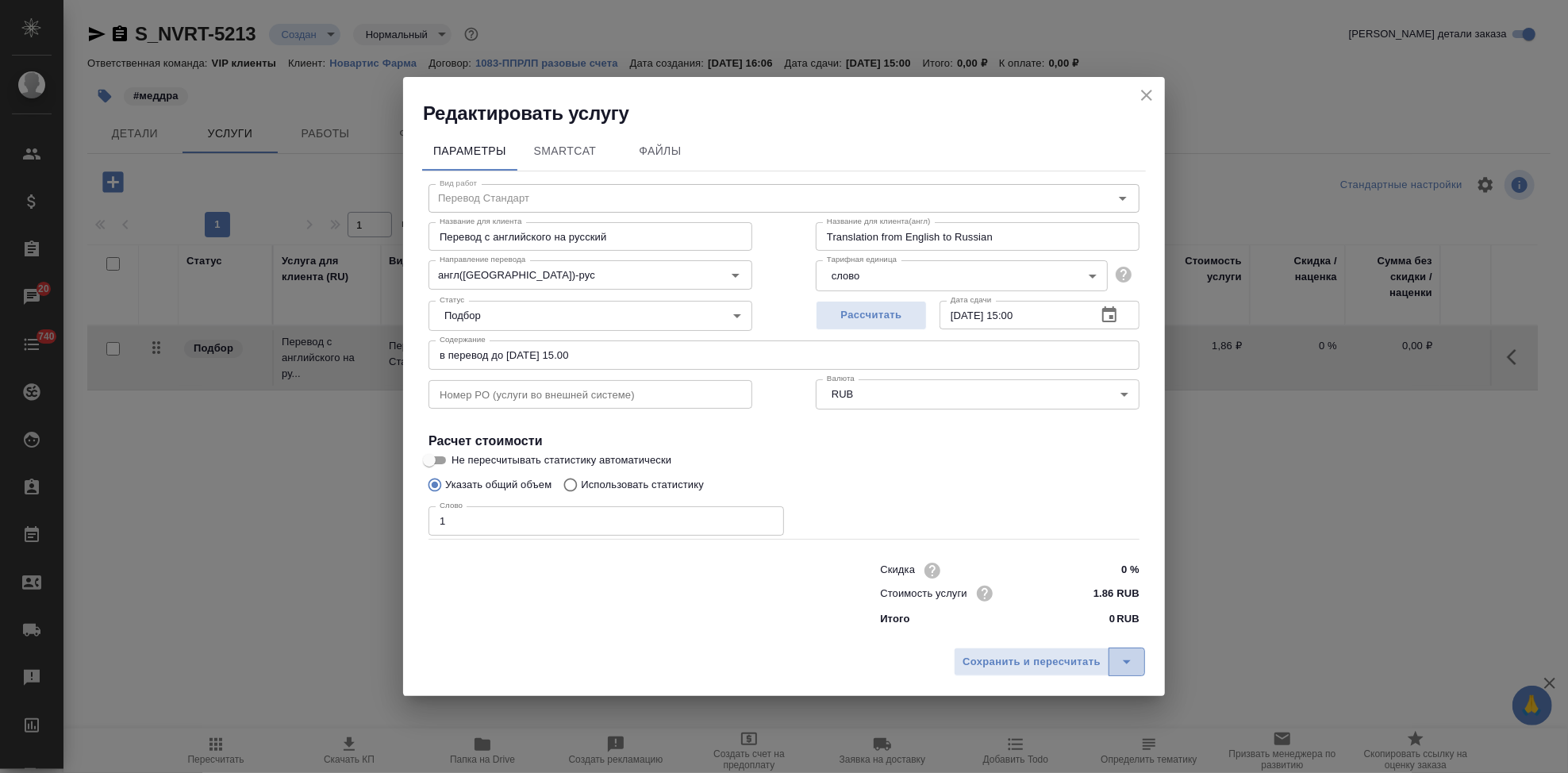
click at [1127, 666] on icon "split button" at bounding box center [1126, 661] width 19 height 19
click at [1043, 627] on li "Сохранить" at bounding box center [1052, 628] width 191 height 25
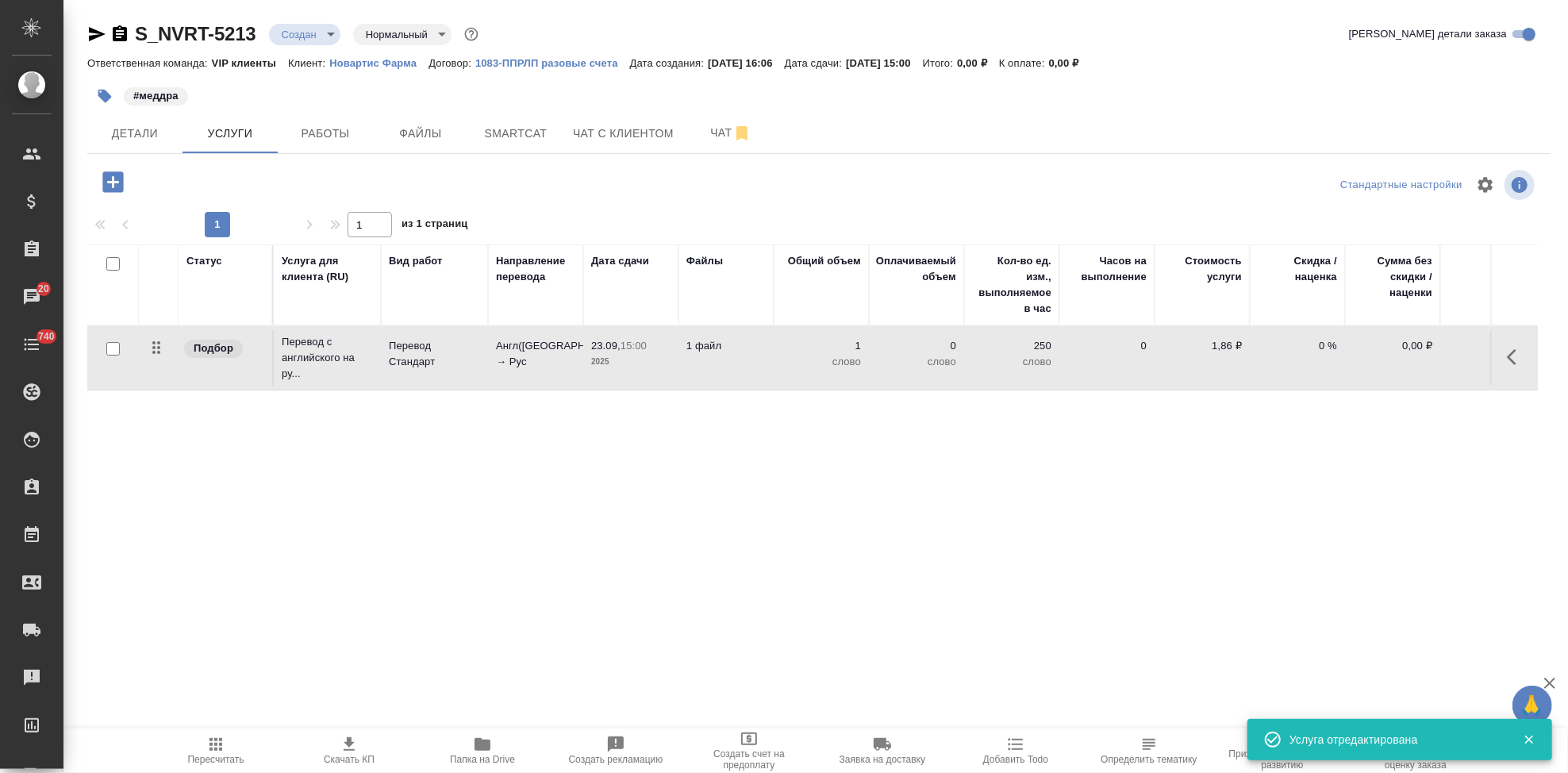
click at [111, 349] on input "checkbox" at bounding box center [113, 349] width 14 height 14
checkbox input "true"
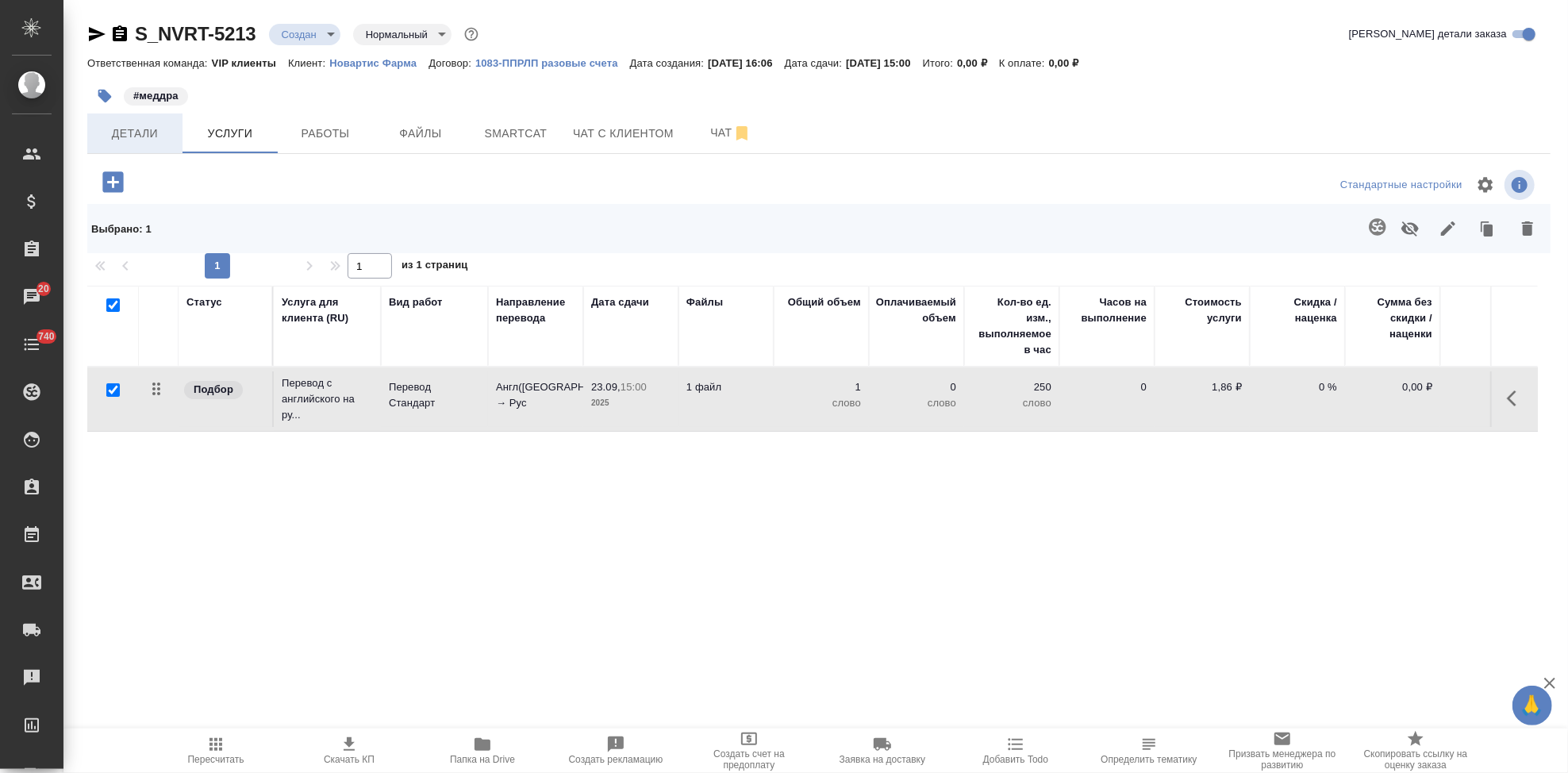
click at [124, 137] on span "Детали" at bounding box center [135, 134] width 76 height 19
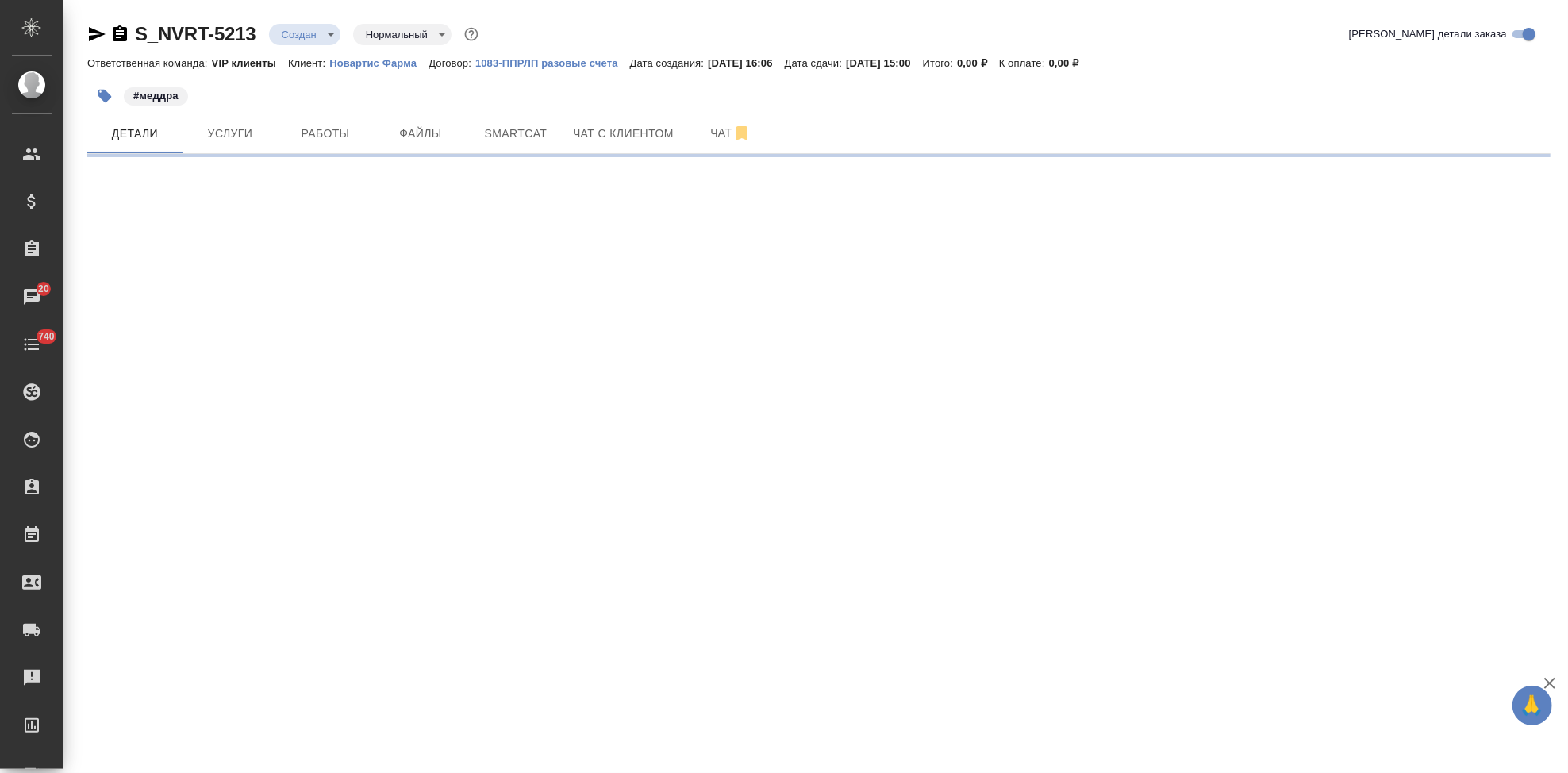
select select "RU"
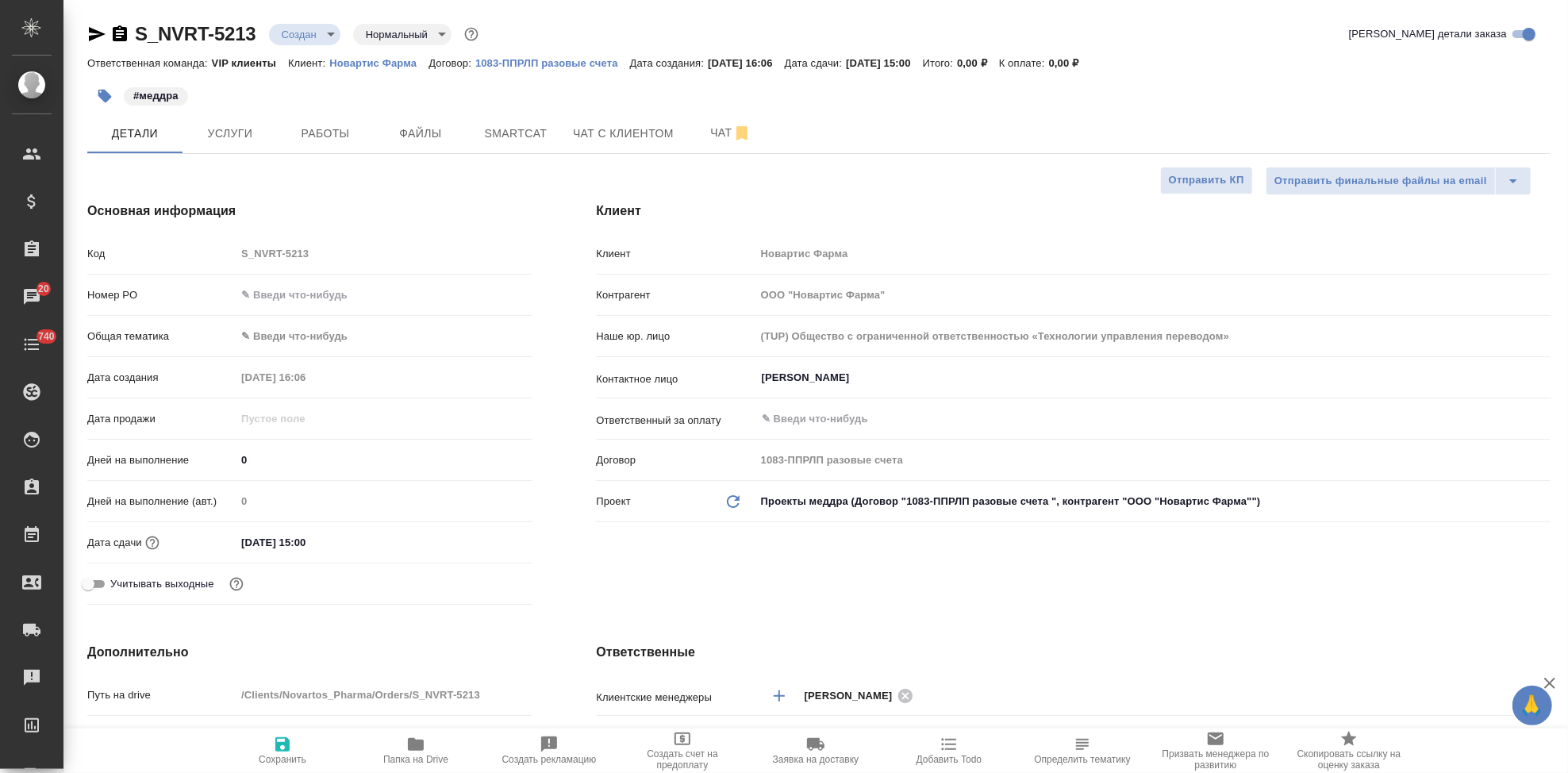
type textarea "x"
click at [247, 146] on button "Услуги" at bounding box center [229, 133] width 95 height 40
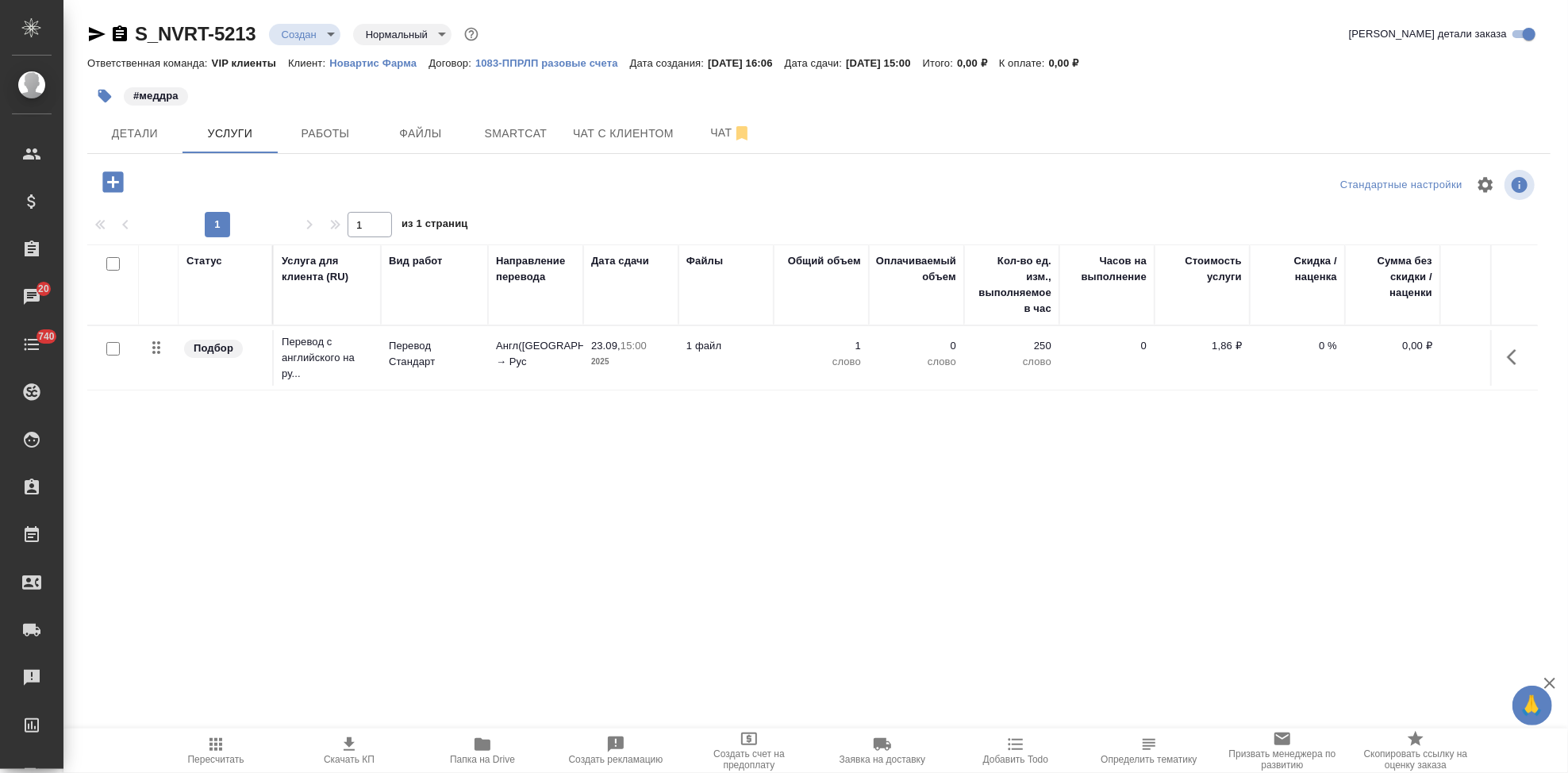
click at [117, 350] on input "checkbox" at bounding box center [113, 349] width 14 height 14
checkbox input "true"
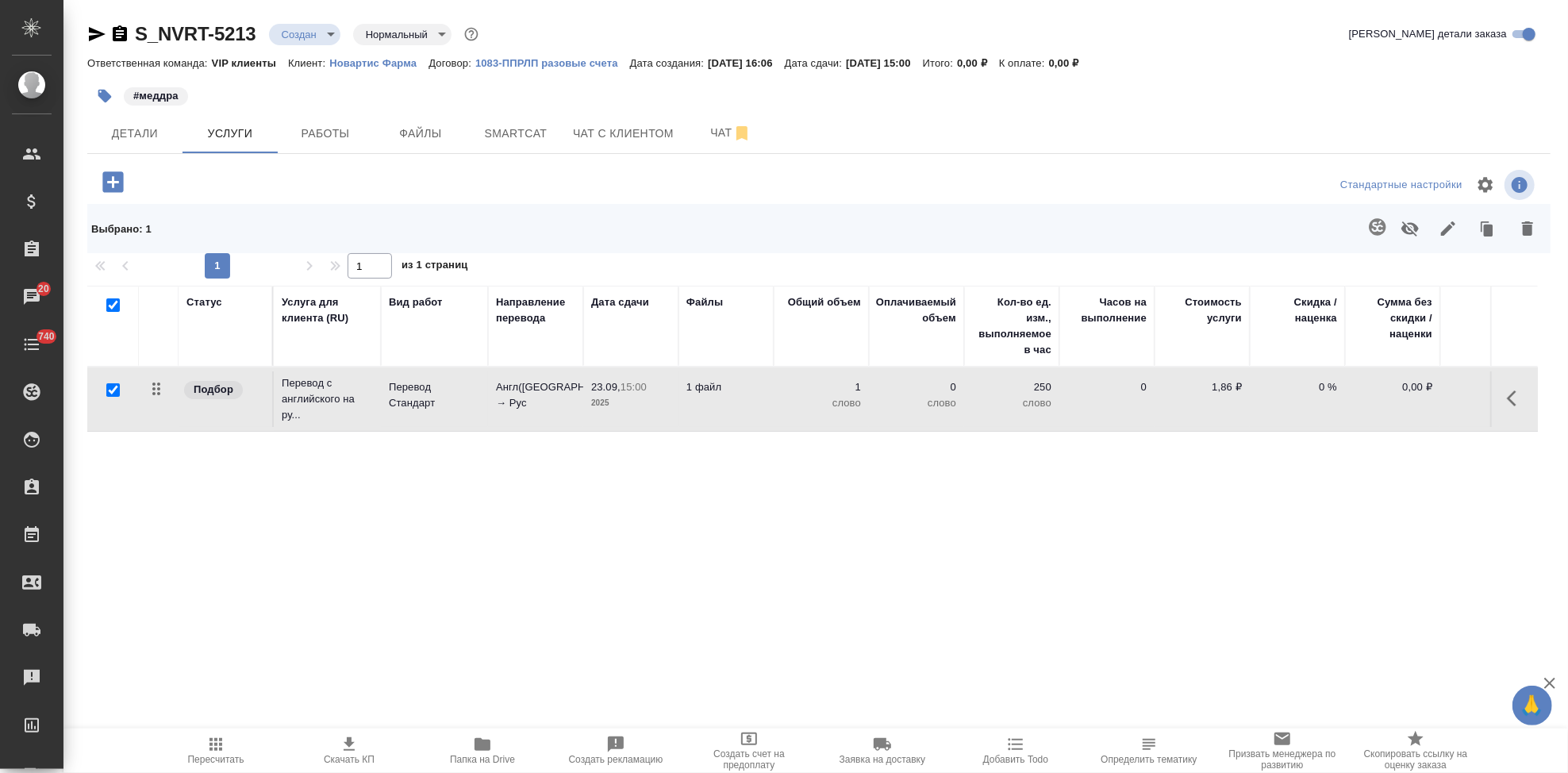
click at [1376, 234] on icon "button" at bounding box center [1377, 226] width 17 height 17
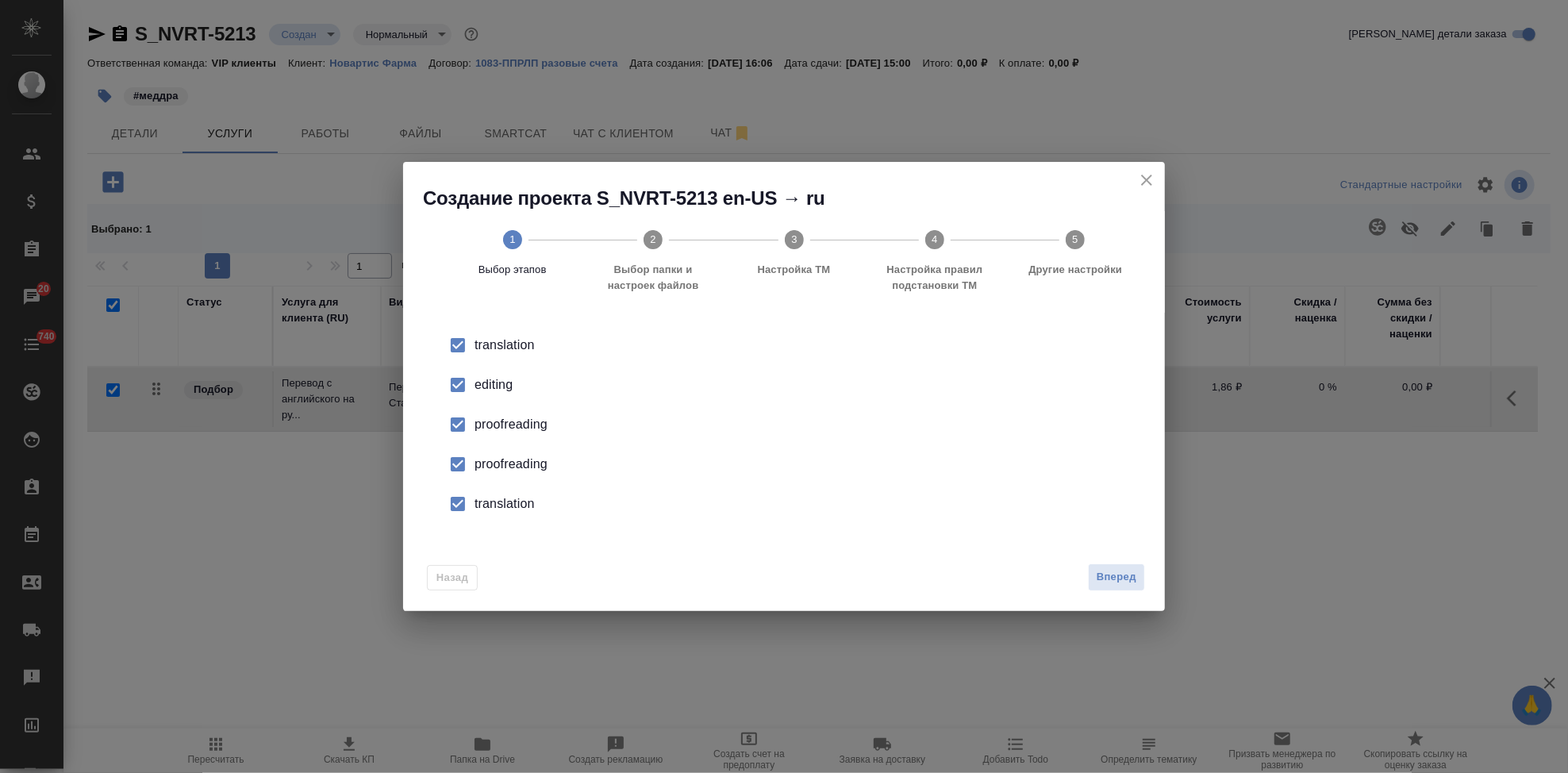
click at [469, 389] on input "checkbox" at bounding box center [457, 384] width 33 height 33
click at [465, 464] on input "checkbox" at bounding box center [457, 464] width 33 height 33
click at [463, 493] on input "checkbox" at bounding box center [457, 504] width 33 height 33
click at [1115, 579] on span "Вперед" at bounding box center [1116, 578] width 40 height 19
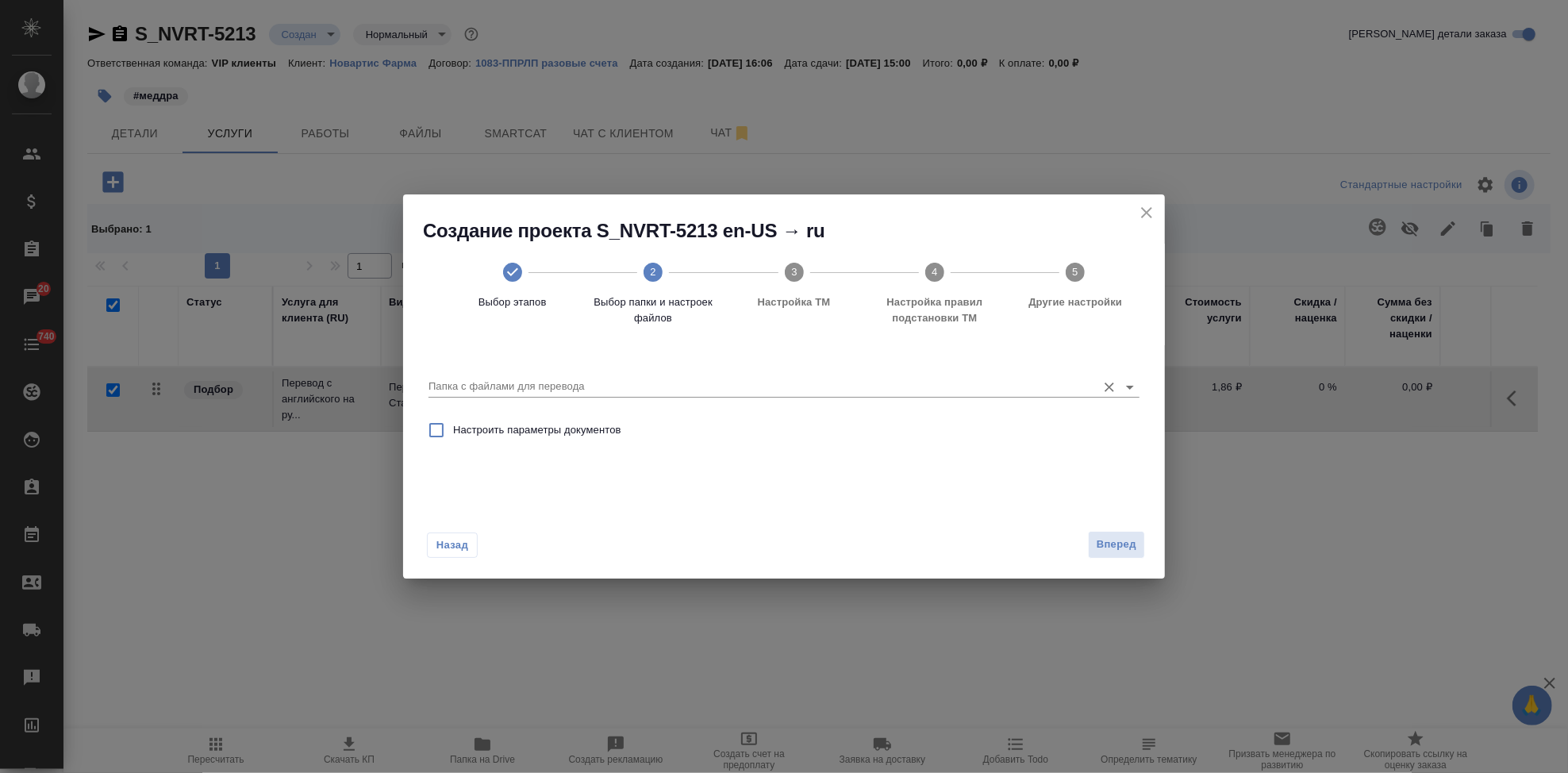
click at [988, 385] on input "Папка с файлами для перевода" at bounding box center [758, 386] width 660 height 19
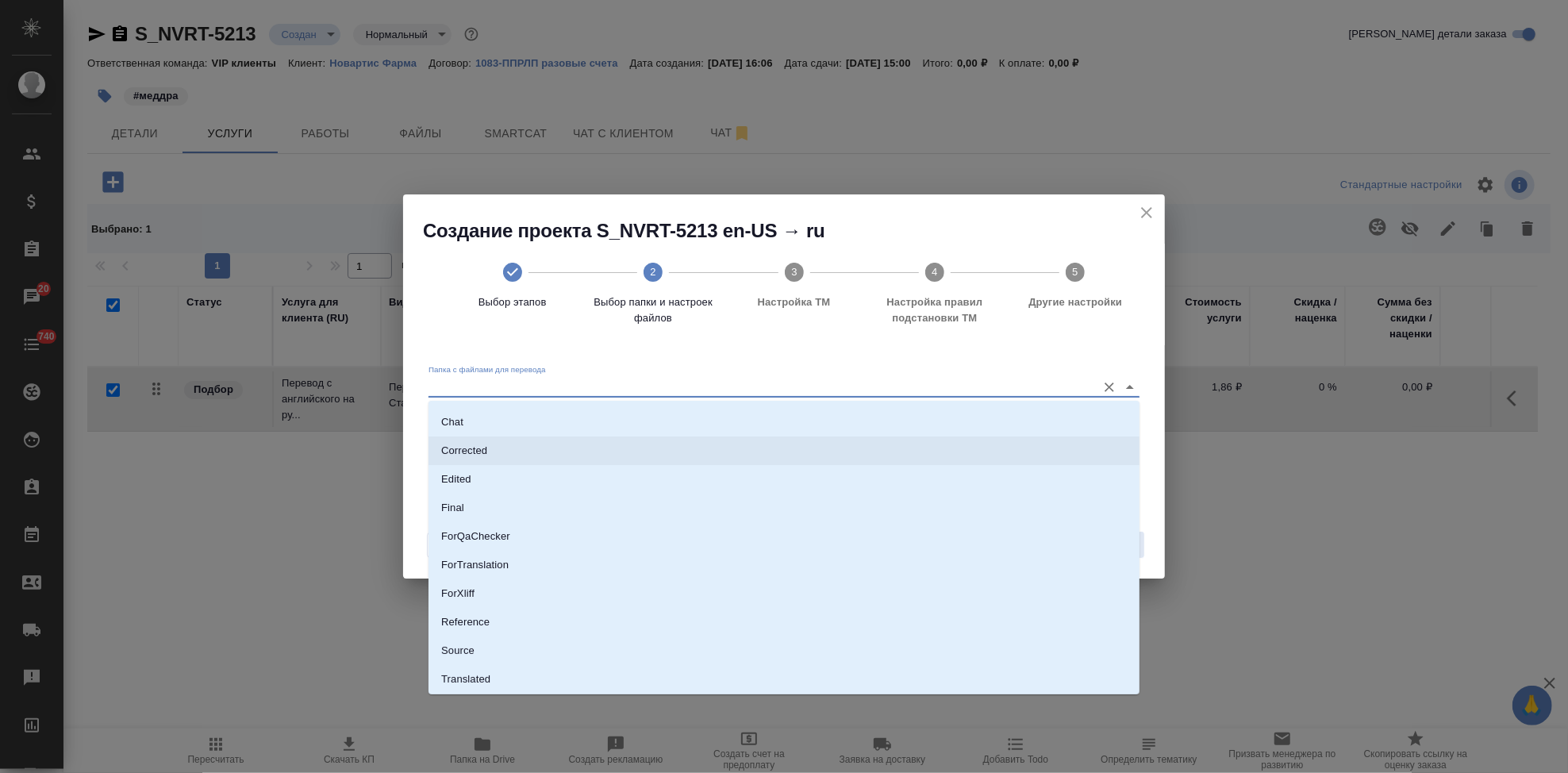
scroll to position [82, 0]
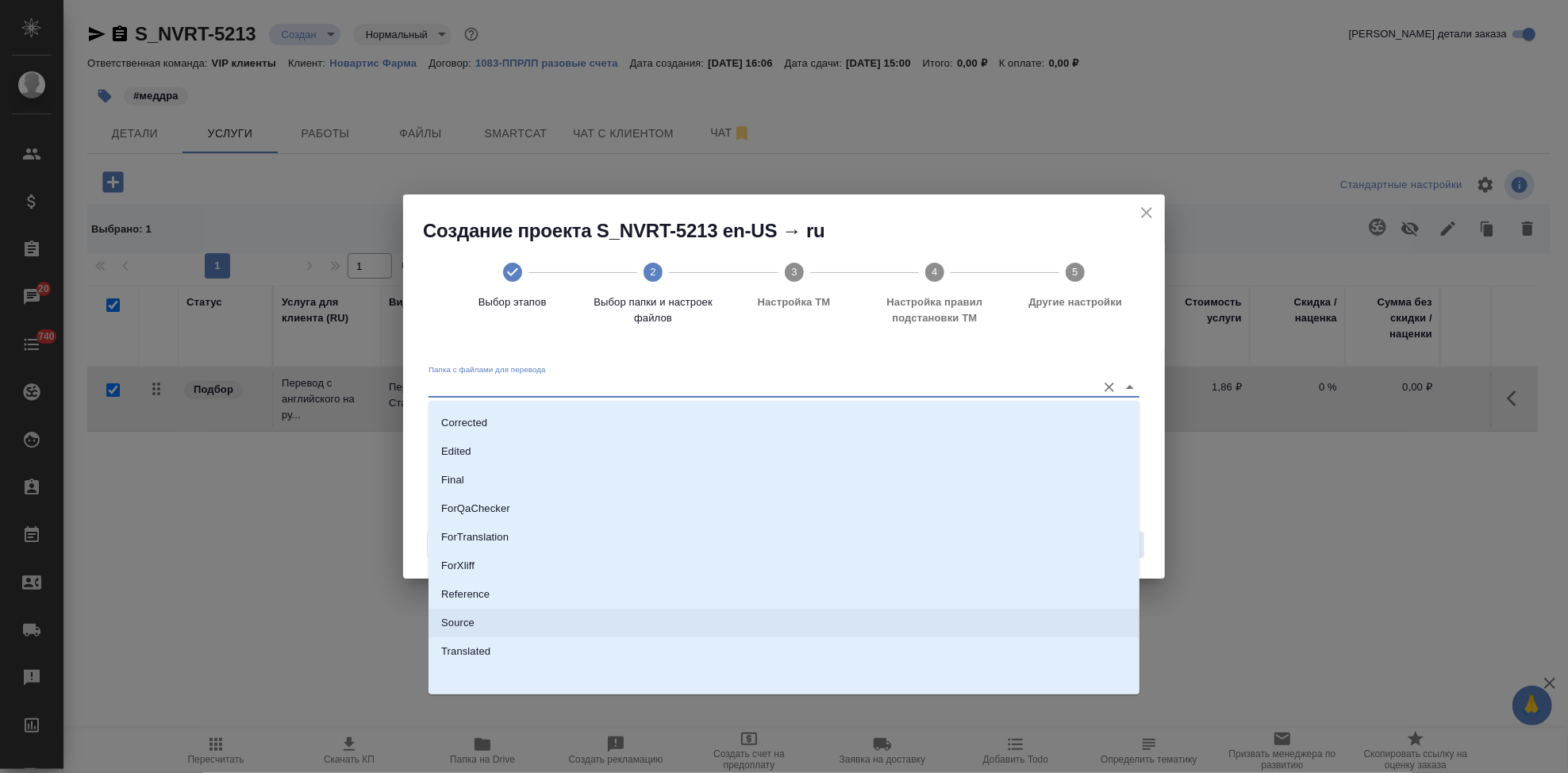
click at [533, 611] on li "Source" at bounding box center [783, 623] width 711 height 28
type input "Source"
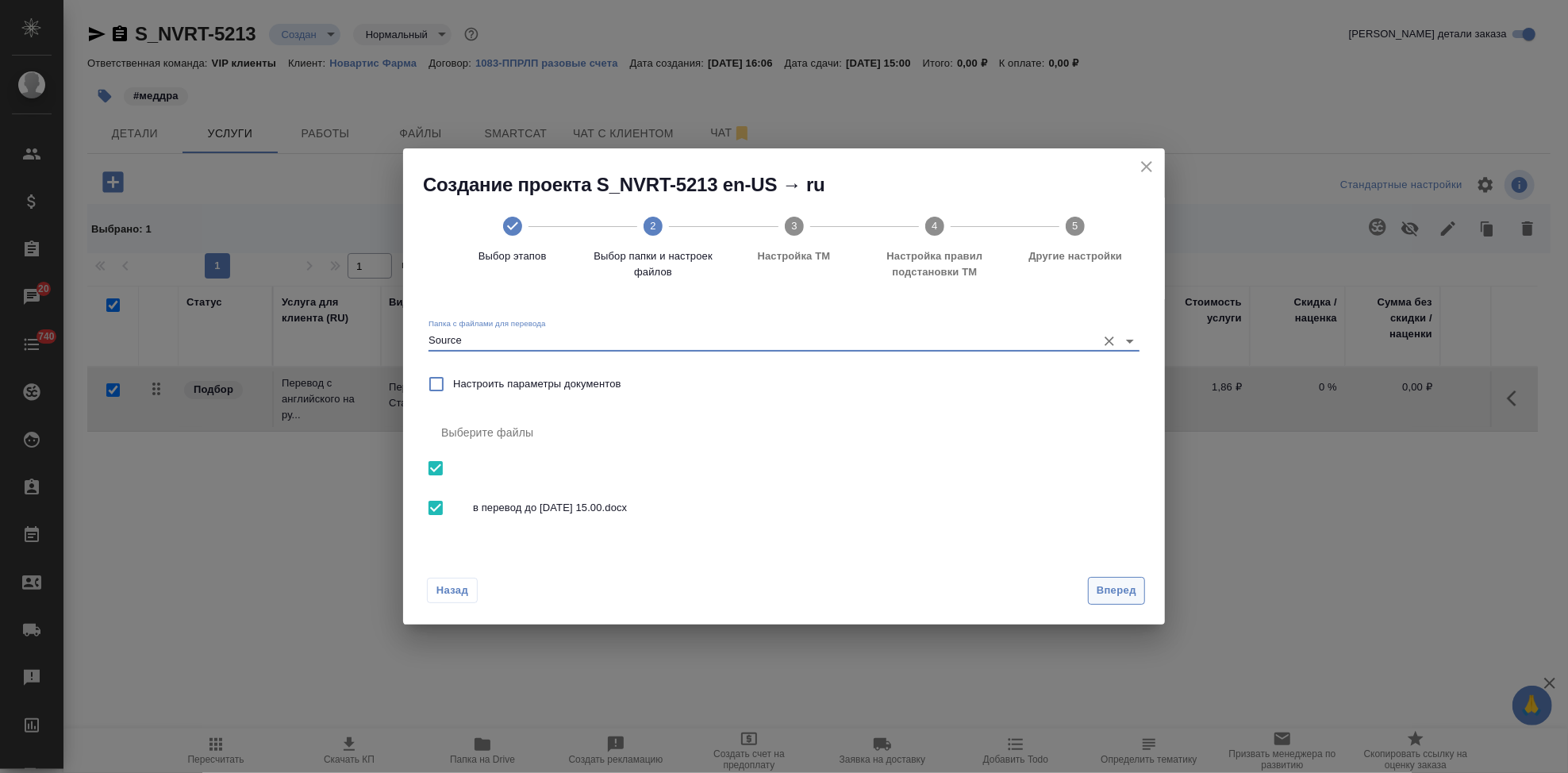
click at [1125, 593] on span "Вперед" at bounding box center [1116, 590] width 40 height 19
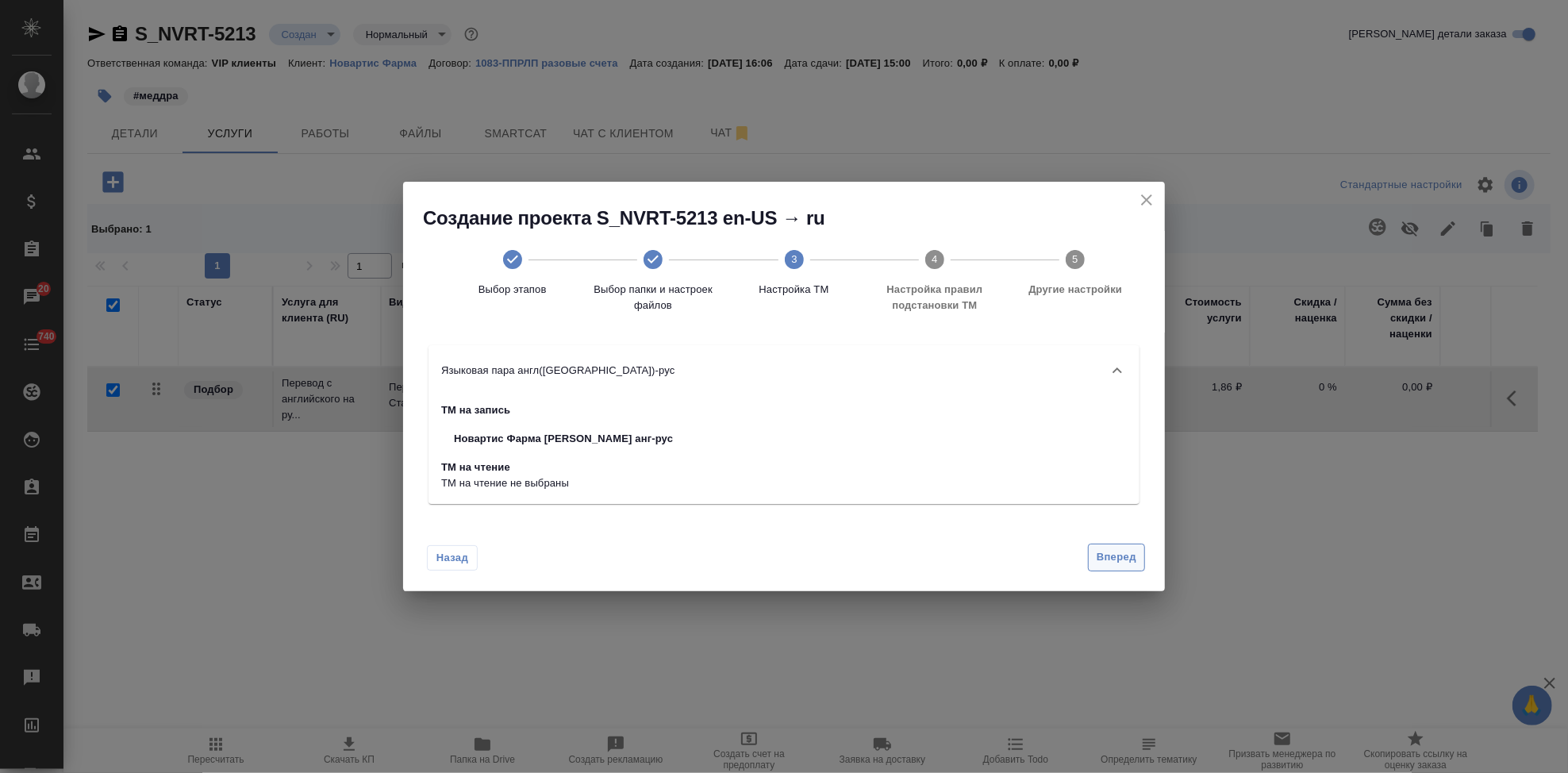
click at [1116, 561] on span "Вперед" at bounding box center [1116, 557] width 40 height 19
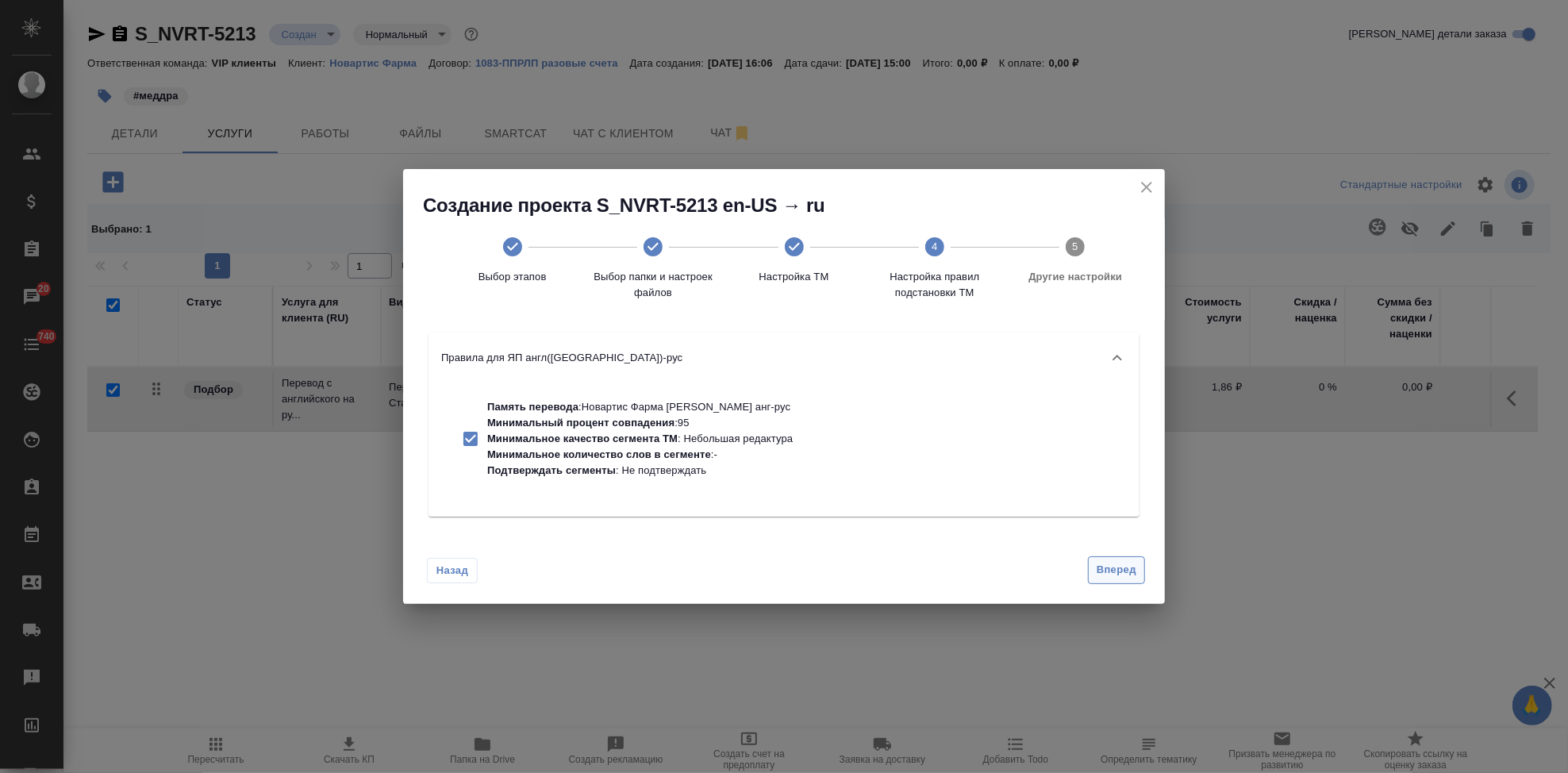
click at [1108, 578] on span "Вперед" at bounding box center [1116, 570] width 40 height 19
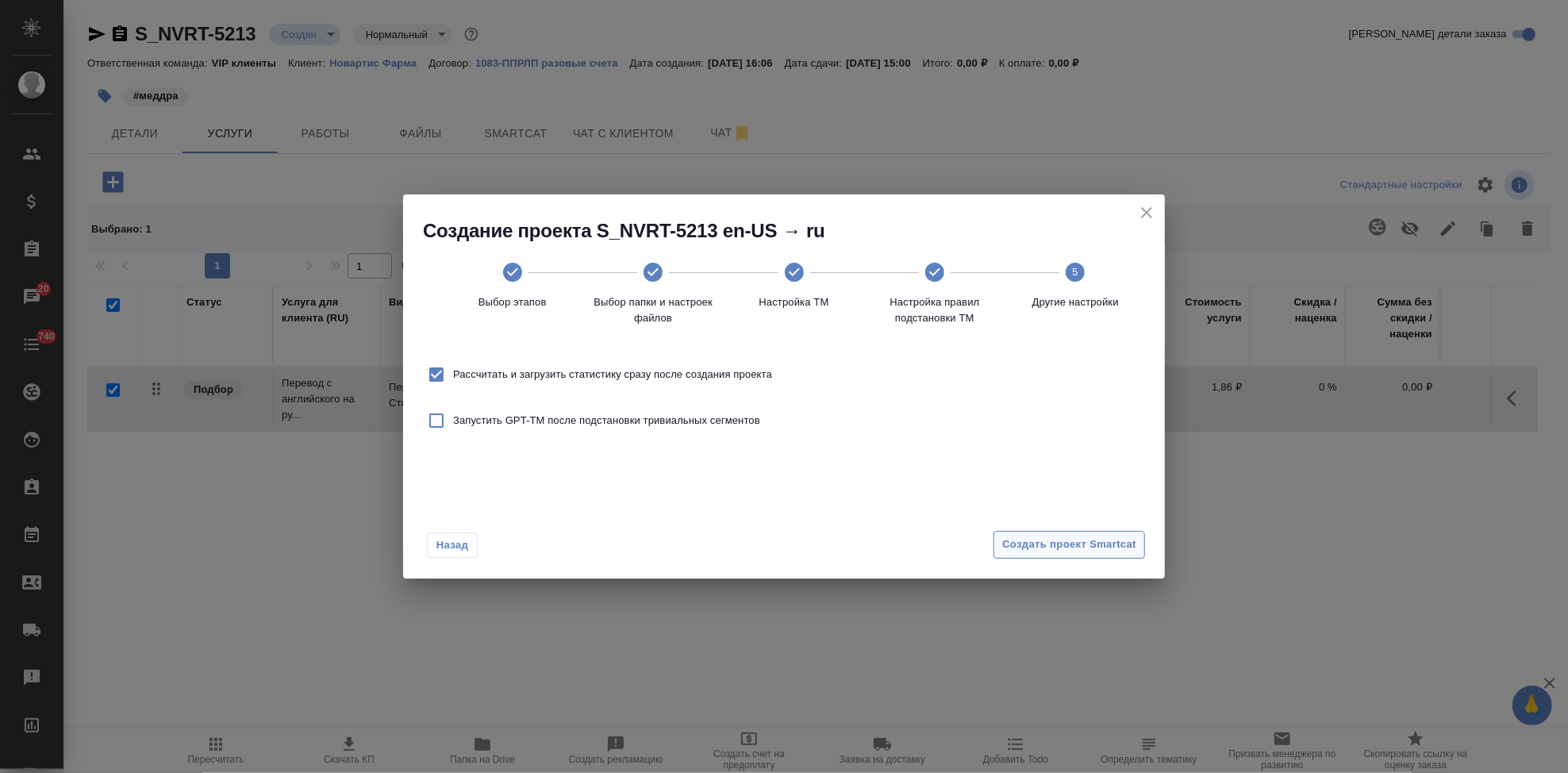
click at [1116, 543] on span "Создать проект Smartcat" at bounding box center [1069, 545] width 134 height 19
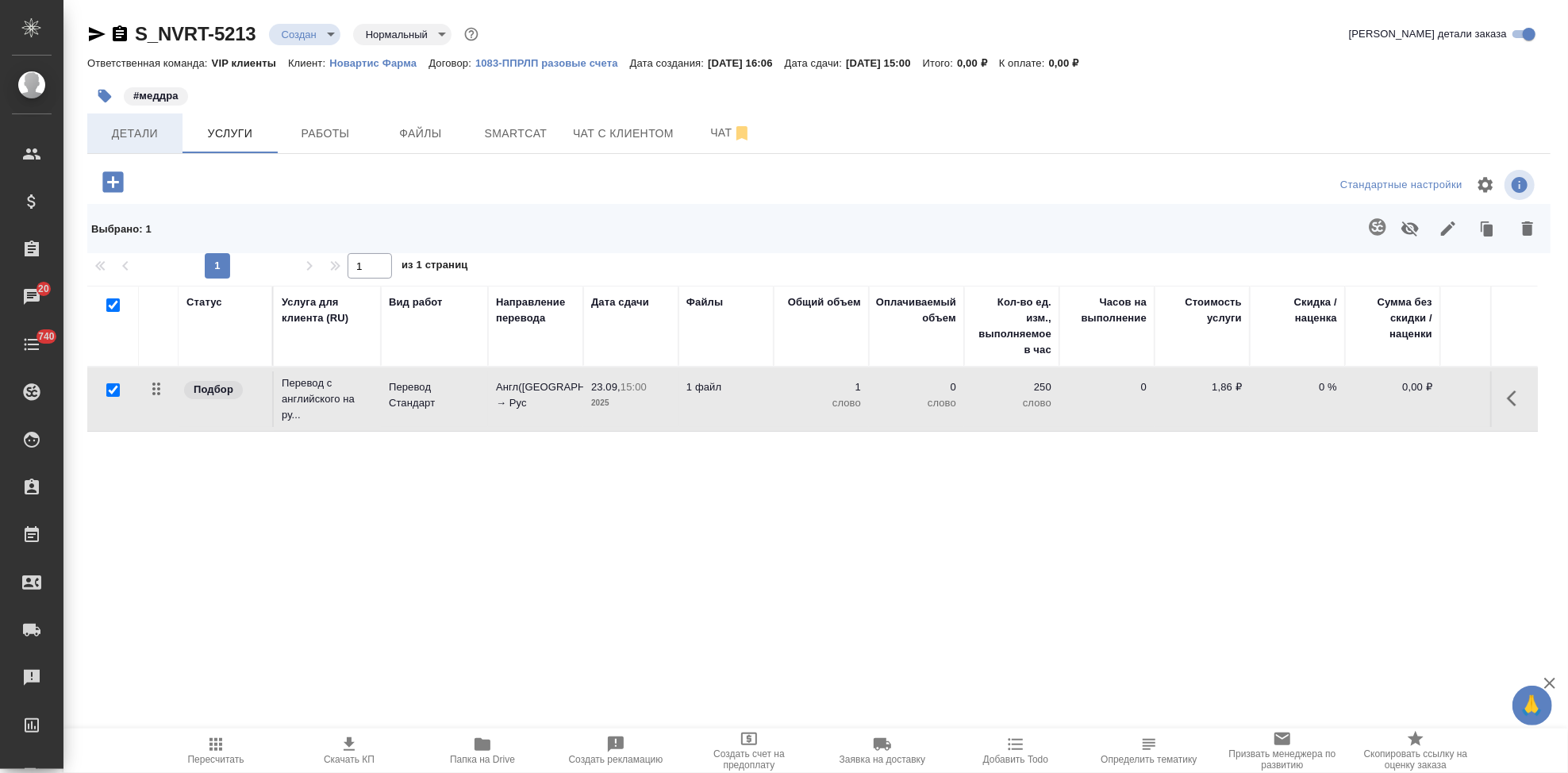
click at [161, 128] on span "Детали" at bounding box center [135, 134] width 76 height 19
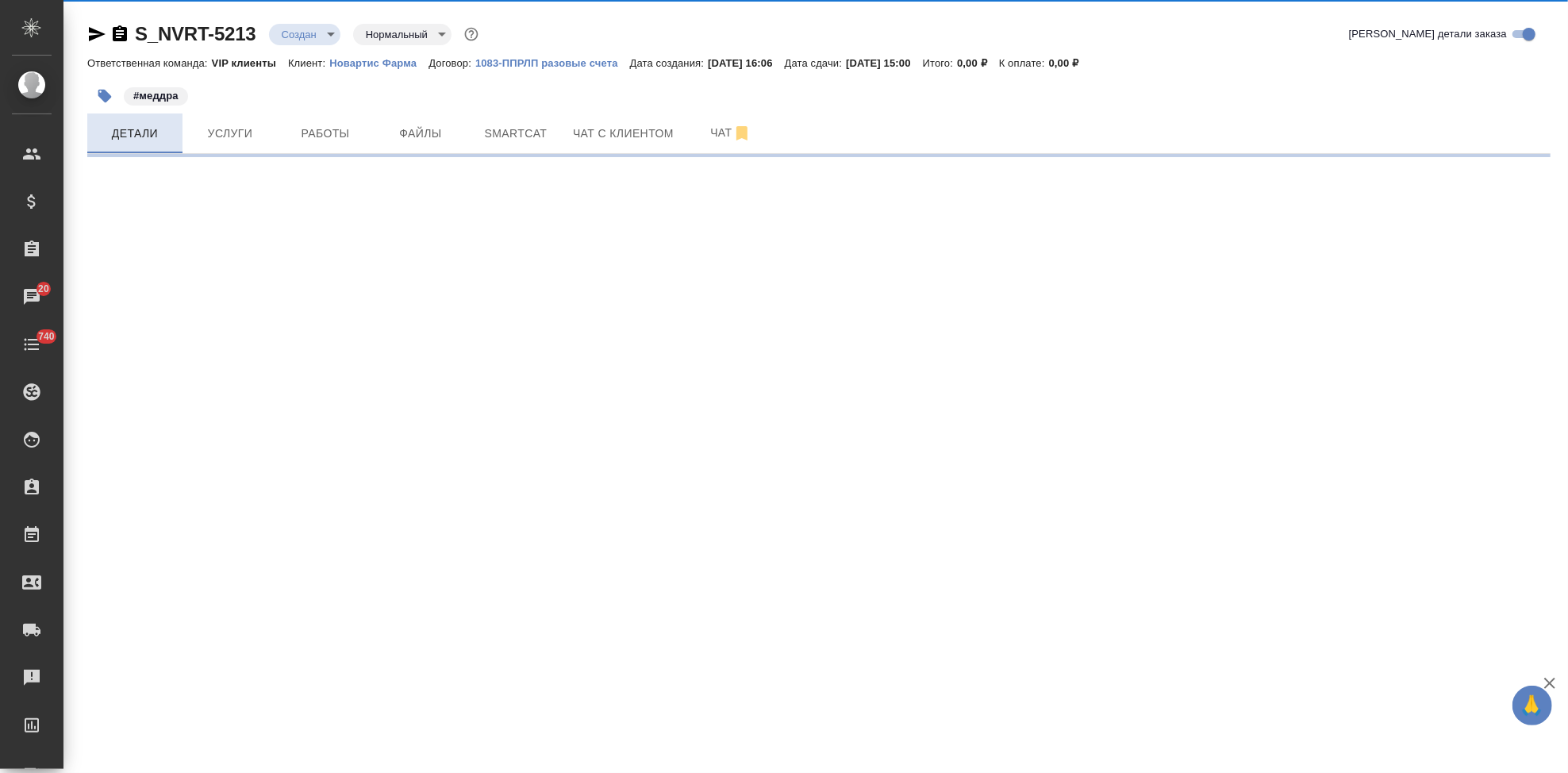
select select "RU"
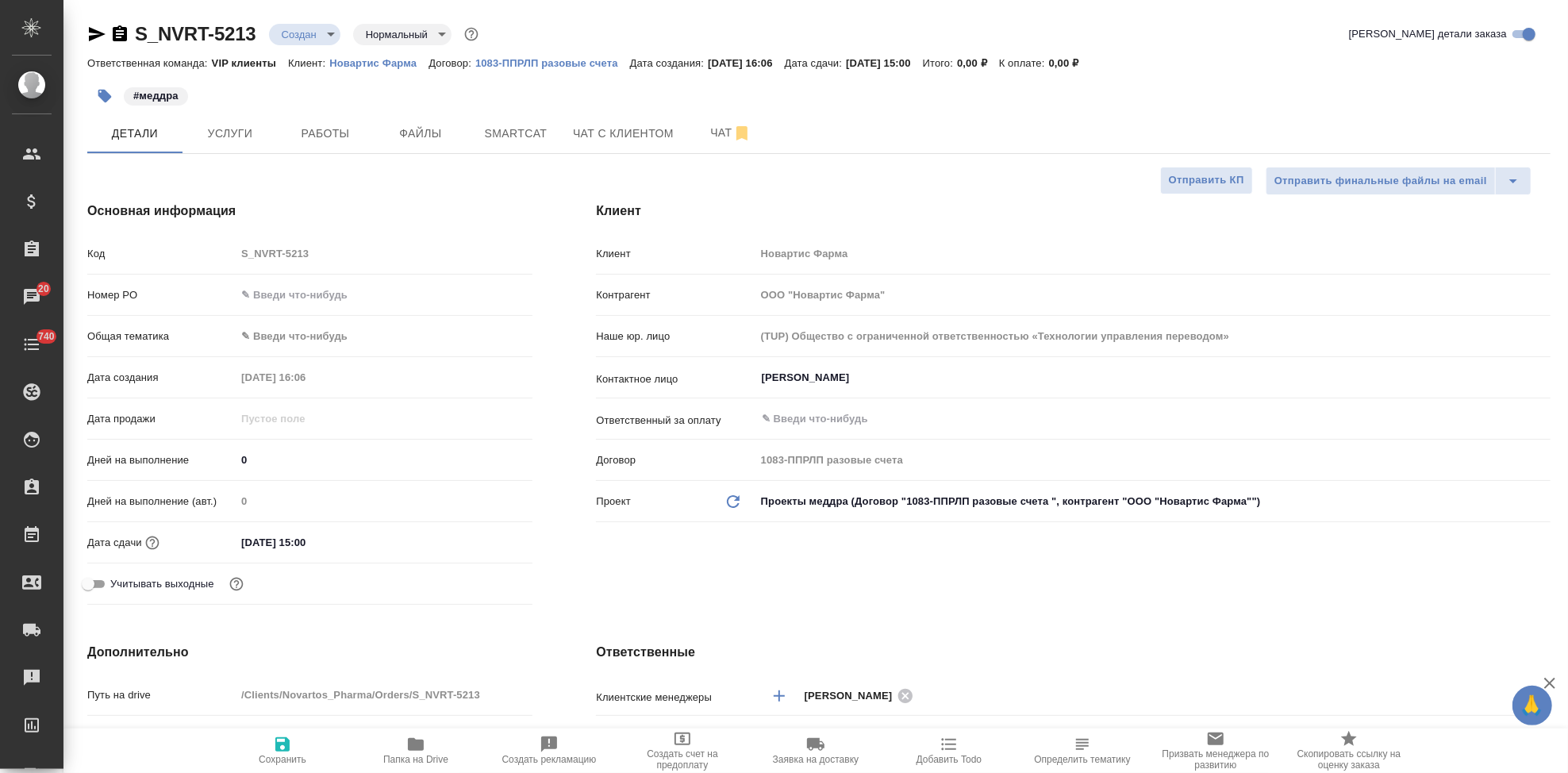
type textarea "x"
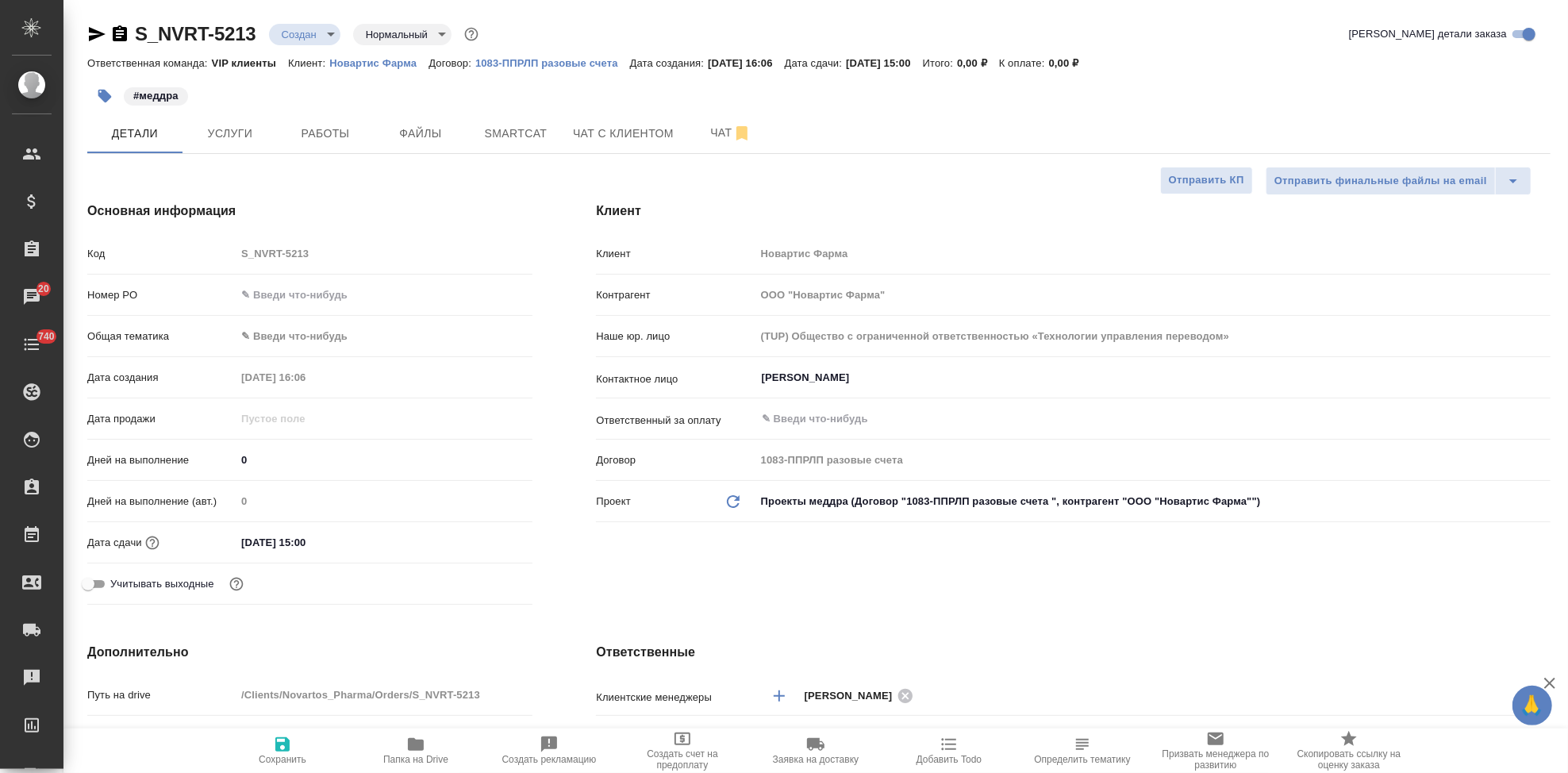
type textarea "x"
click at [216, 118] on button "Услуги" at bounding box center [229, 133] width 95 height 40
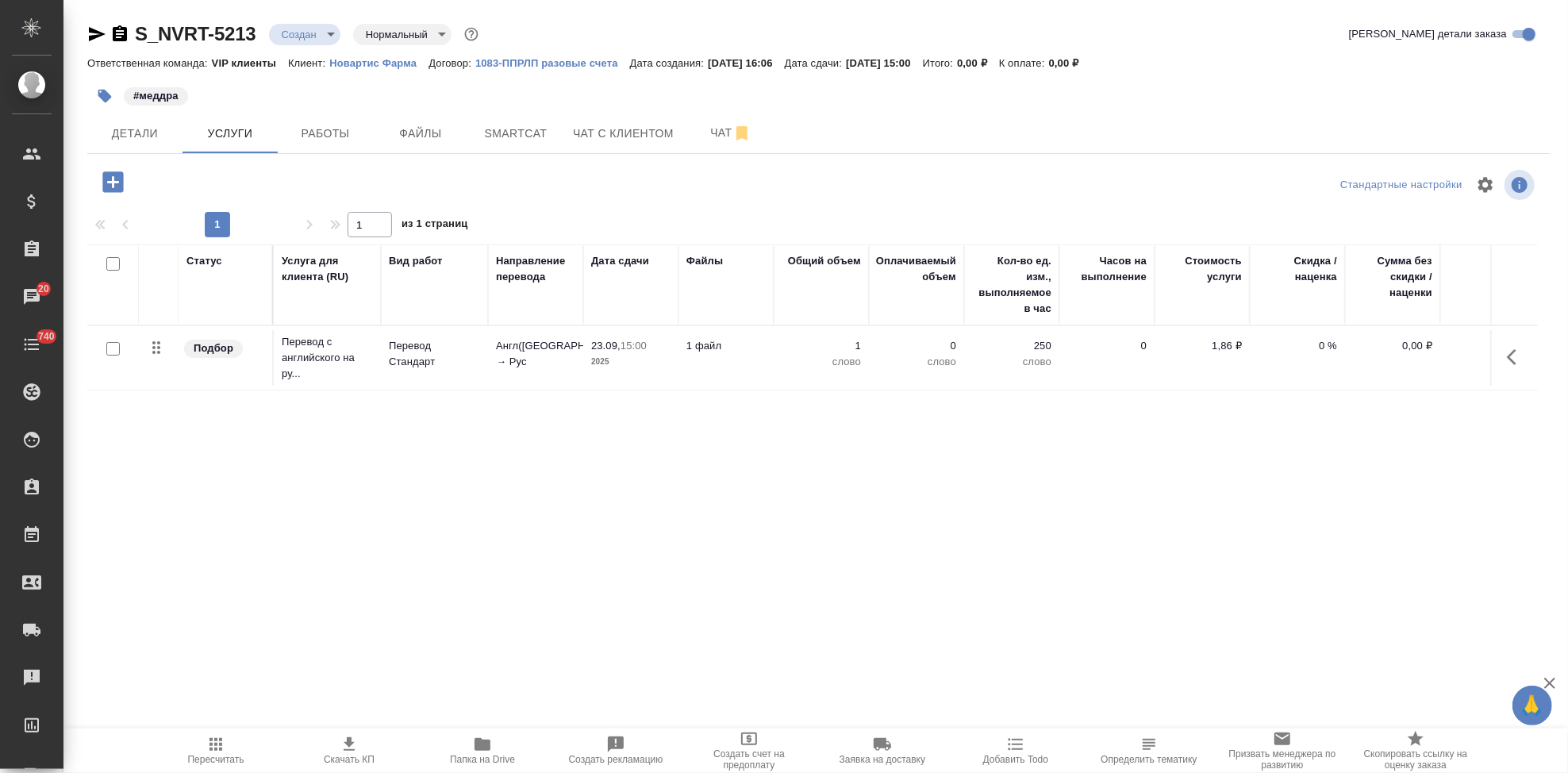
click at [1515, 363] on icon "button" at bounding box center [1516, 357] width 19 height 19
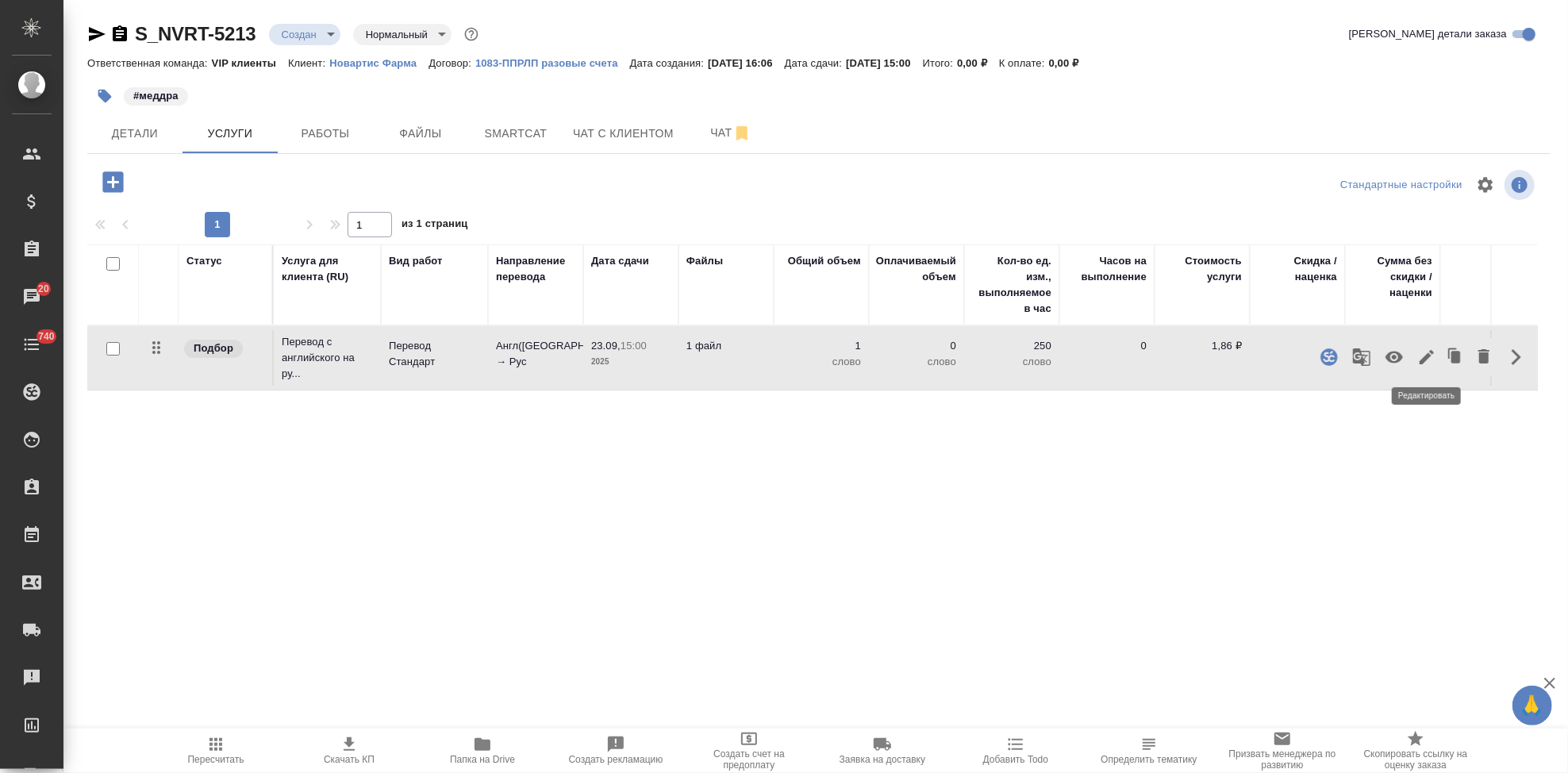
click at [1424, 356] on icon "button" at bounding box center [1427, 358] width 15 height 15
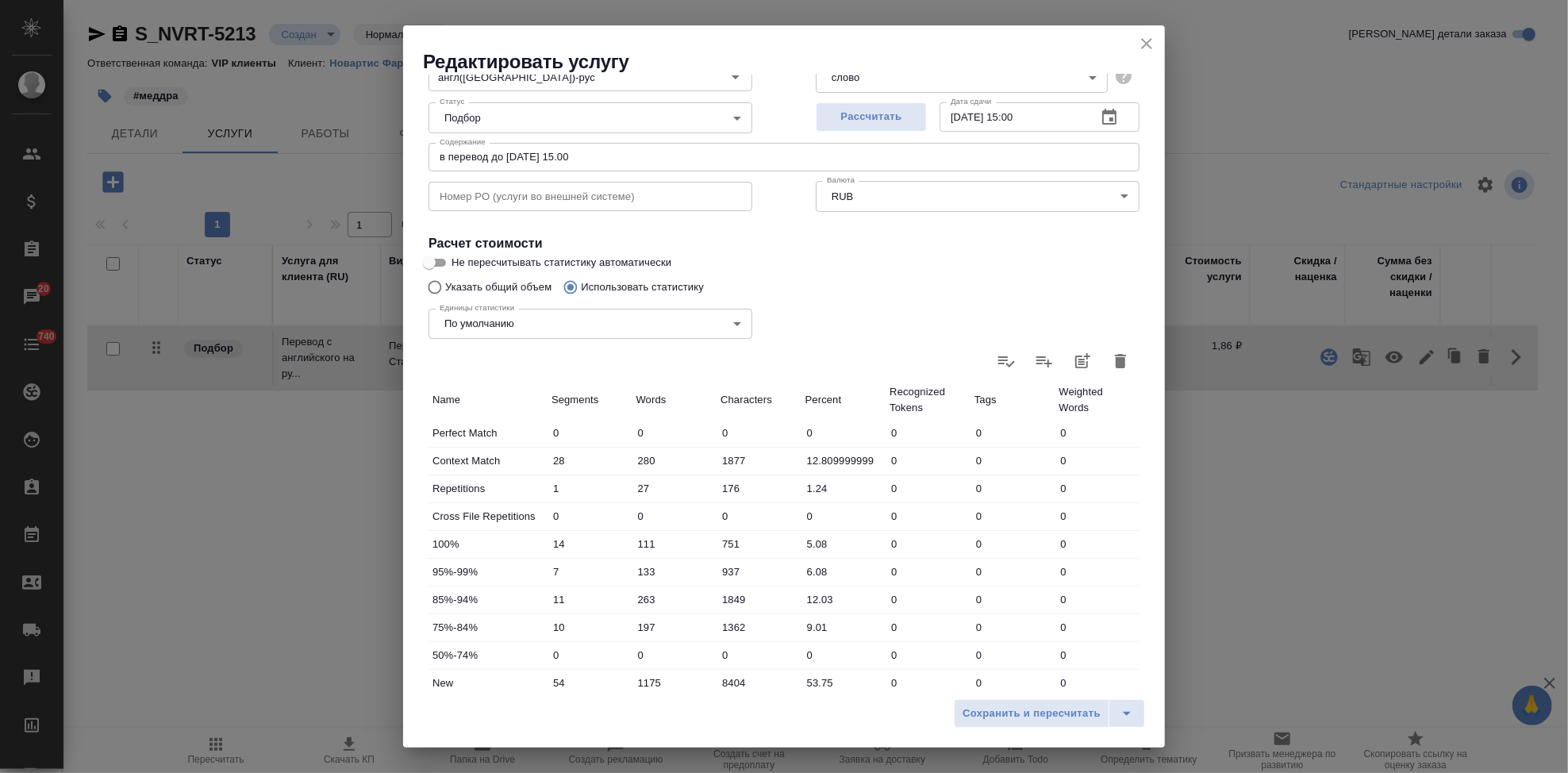
scroll to position [264, 0]
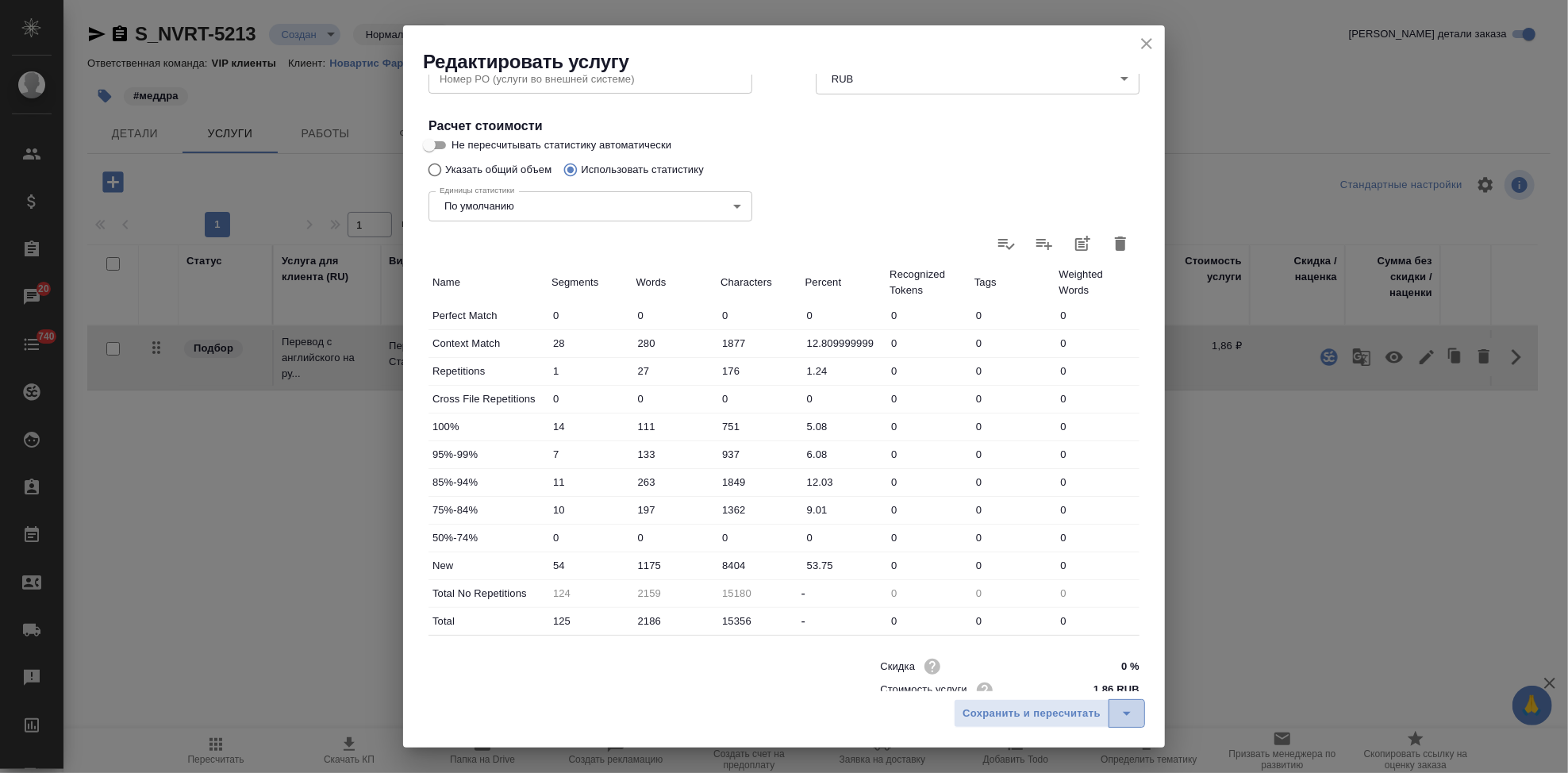
click at [1121, 716] on icon "split button" at bounding box center [1126, 713] width 19 height 19
click at [1055, 685] on li "Сохранить" at bounding box center [1052, 680] width 191 height 25
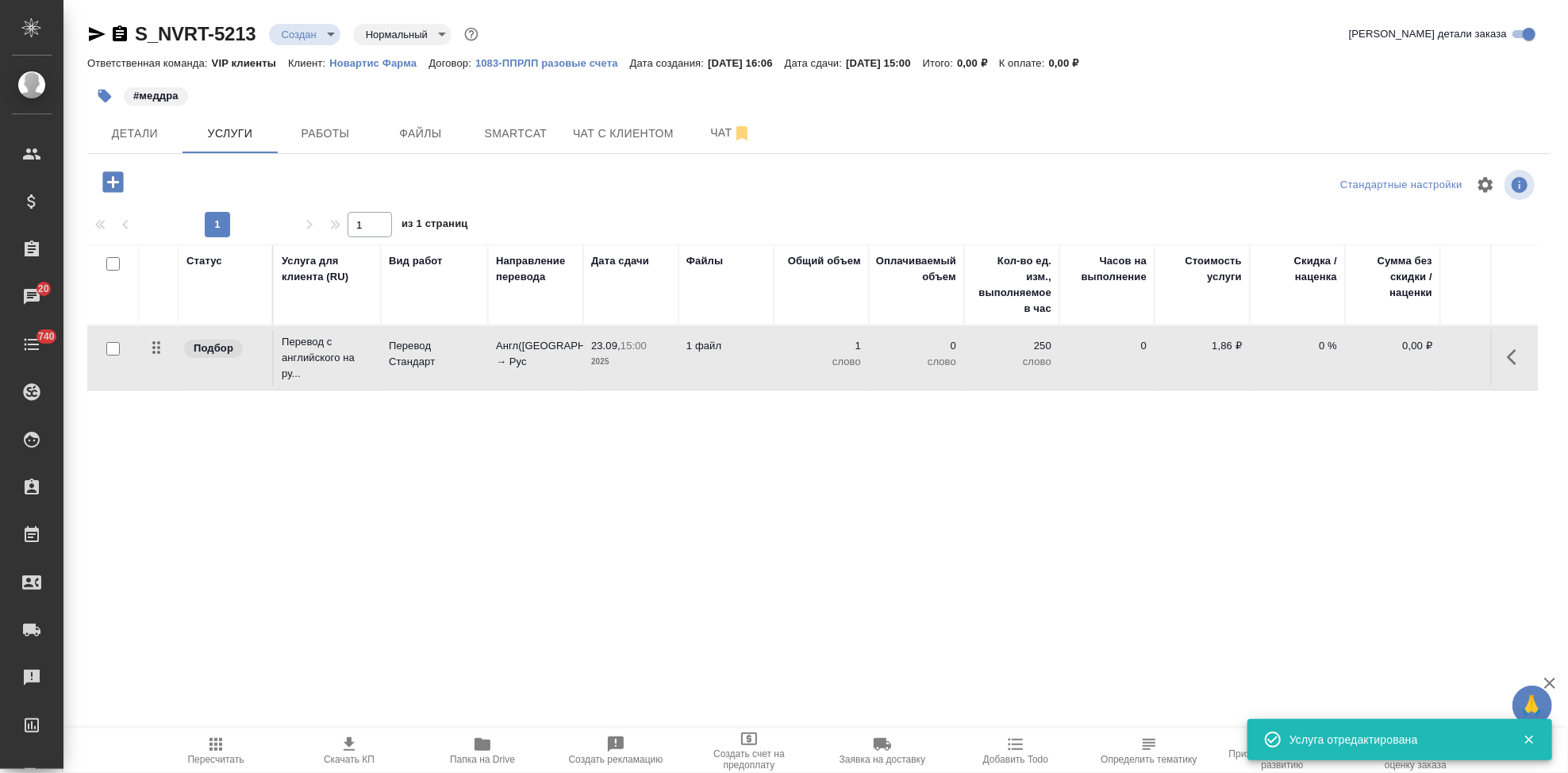
click at [230, 745] on span "Пересчитать" at bounding box center [216, 749] width 114 height 30
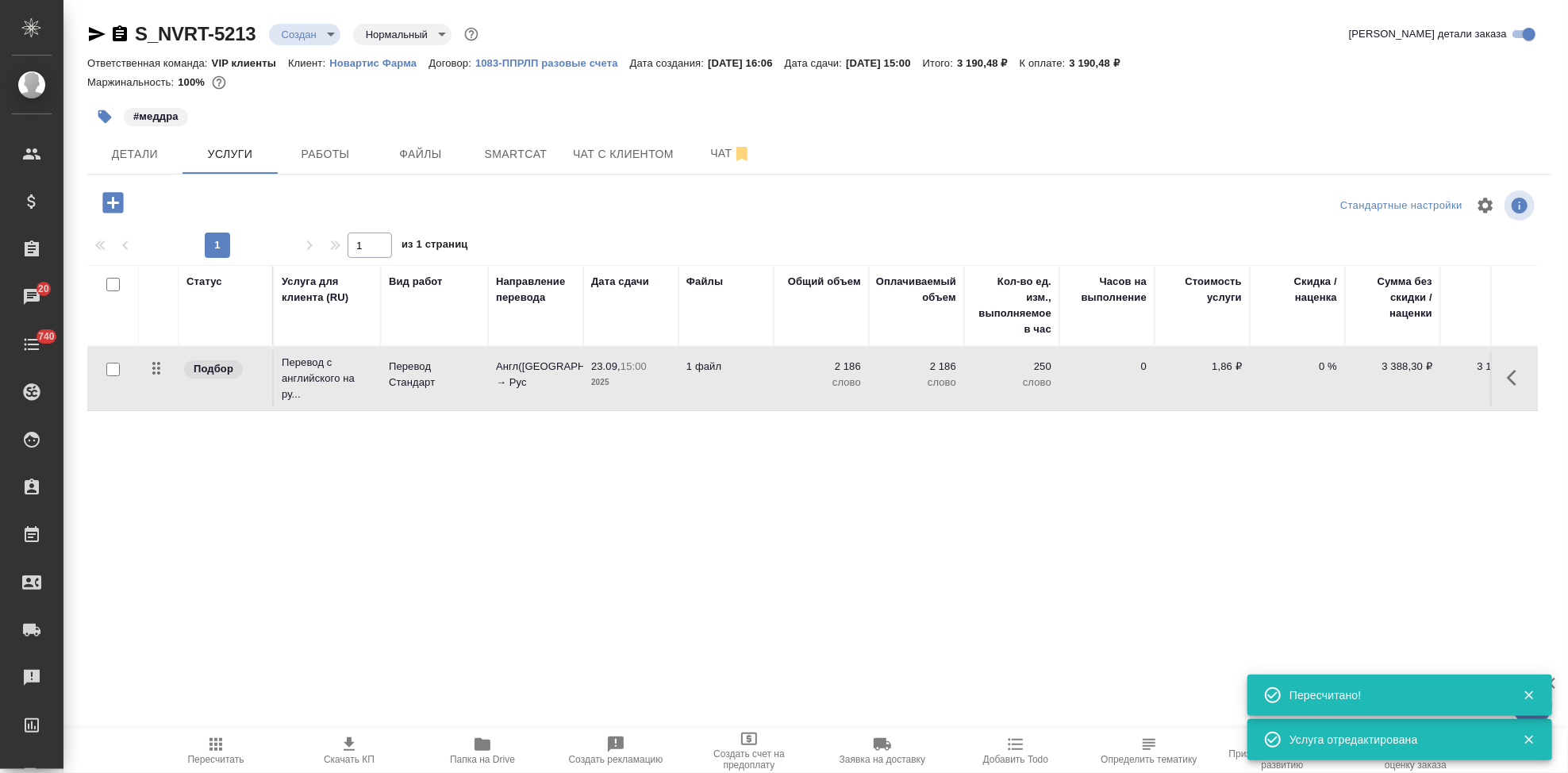
click at [362, 751] on span "Скачать КП" at bounding box center [349, 749] width 114 height 30
click at [331, 28] on body "🙏 .cls-1 fill:#fff; AWATERA Kabargina Anna Клиенты Спецификации Заказы 20 Чаты …" at bounding box center [784, 386] width 1568 height 773
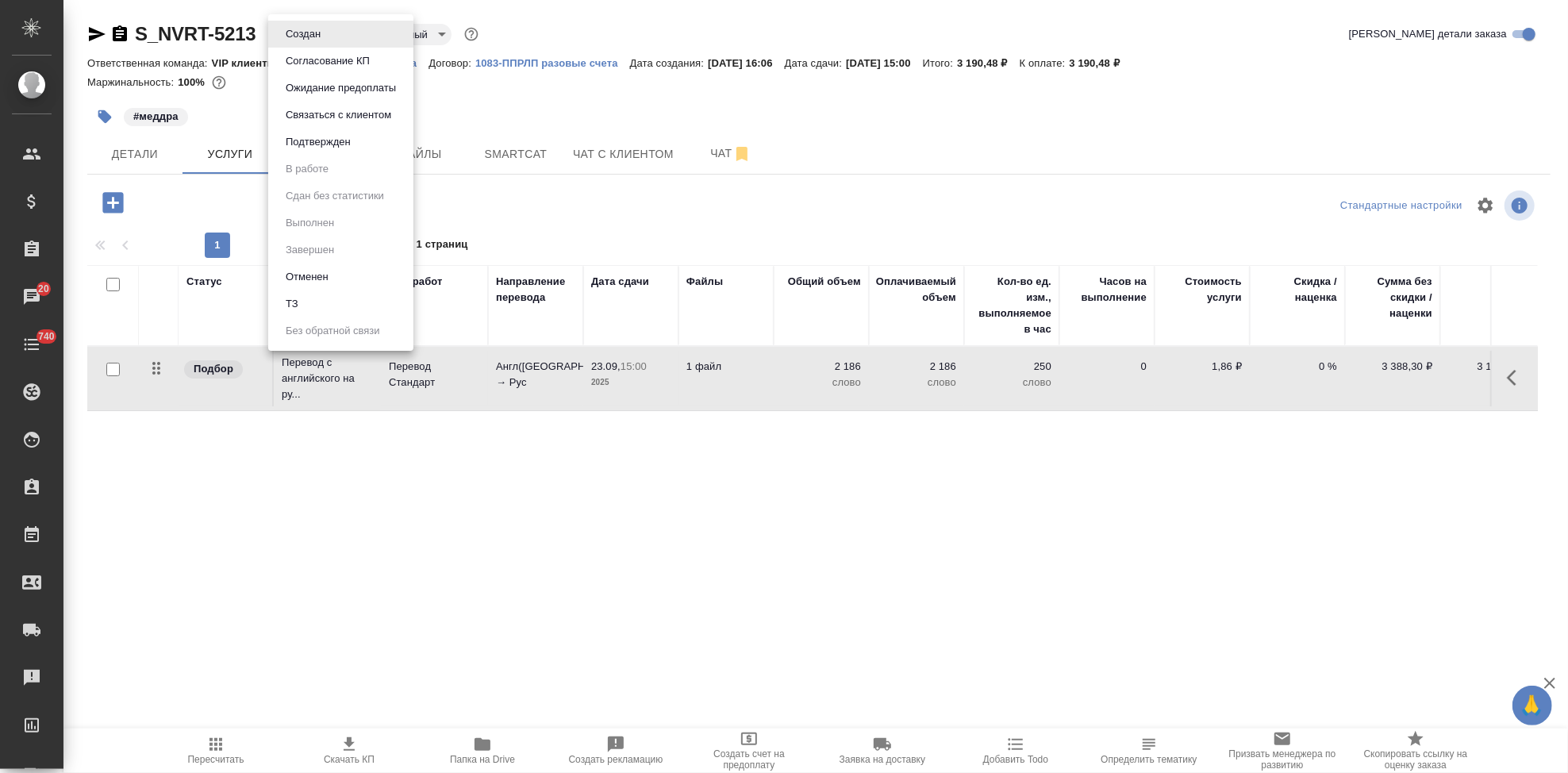
click at [803, 187] on div at bounding box center [784, 386] width 1568 height 773
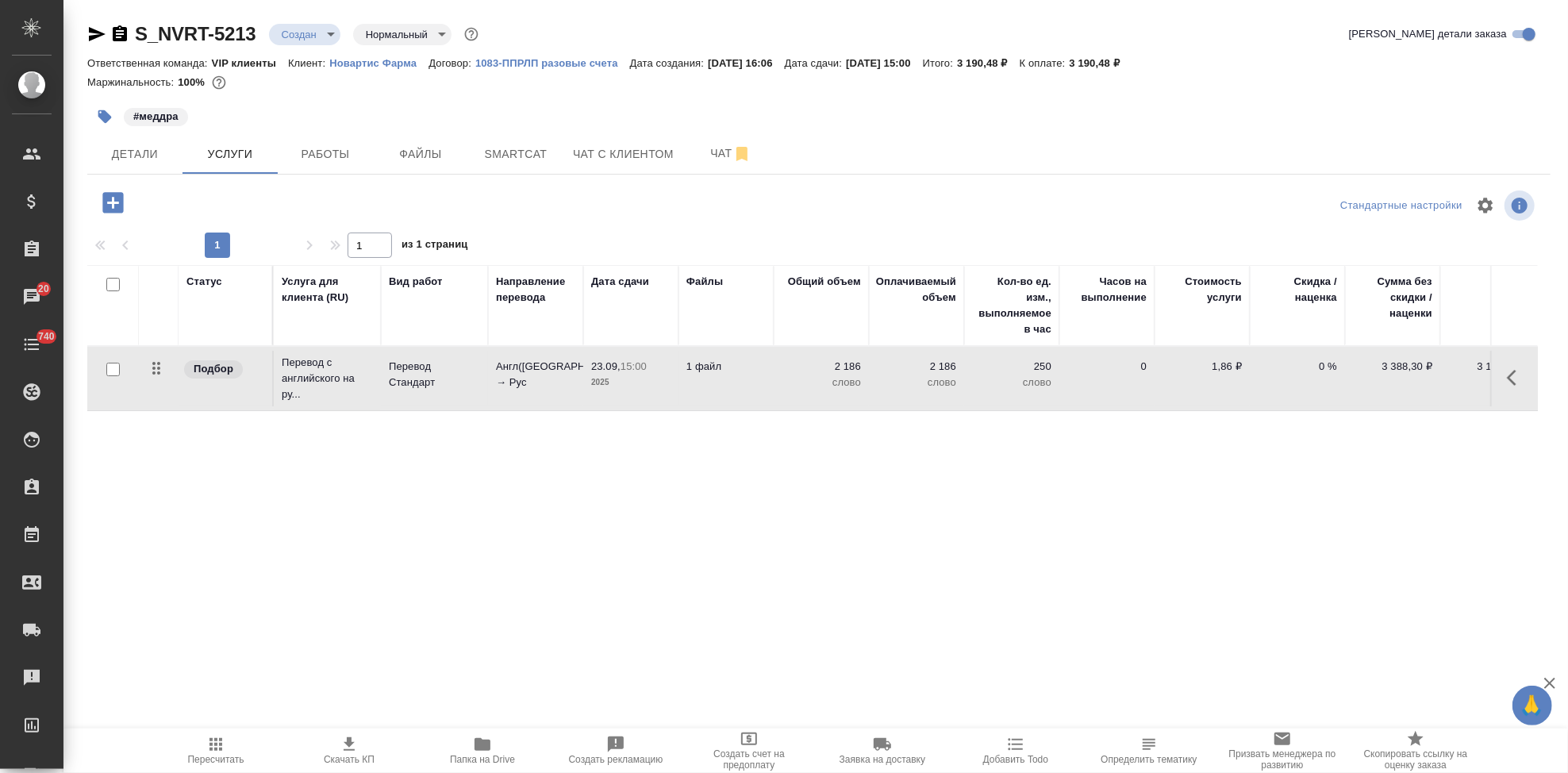
click at [319, 32] on body "🙏 .cls-1 fill:#fff; AWATERA Kabargina Anna Клиенты Спецификации Заказы 20 Чаты …" at bounding box center [784, 386] width 1568 height 773
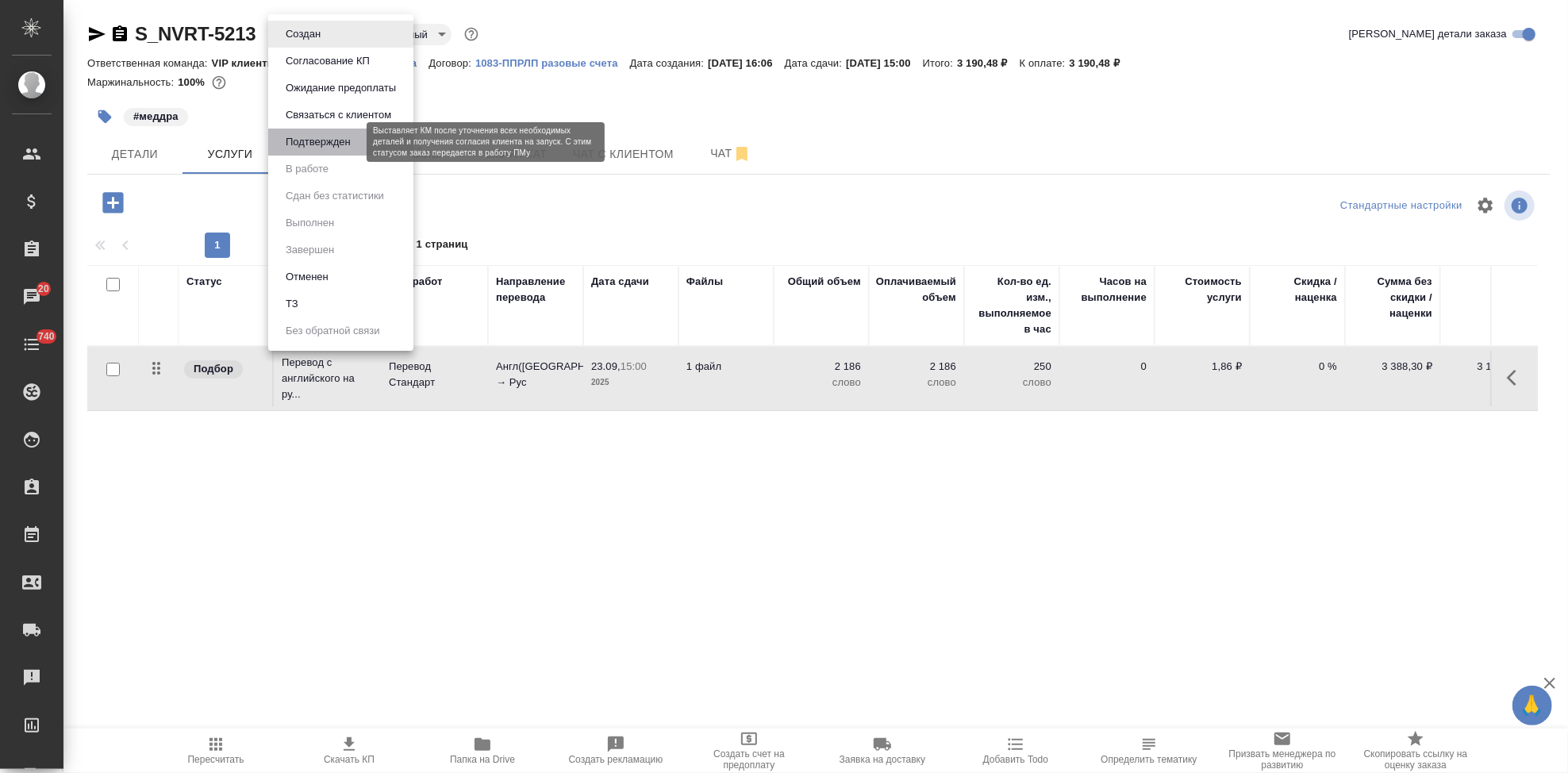
click at [319, 147] on button "Подтвержден" at bounding box center [318, 142] width 75 height 18
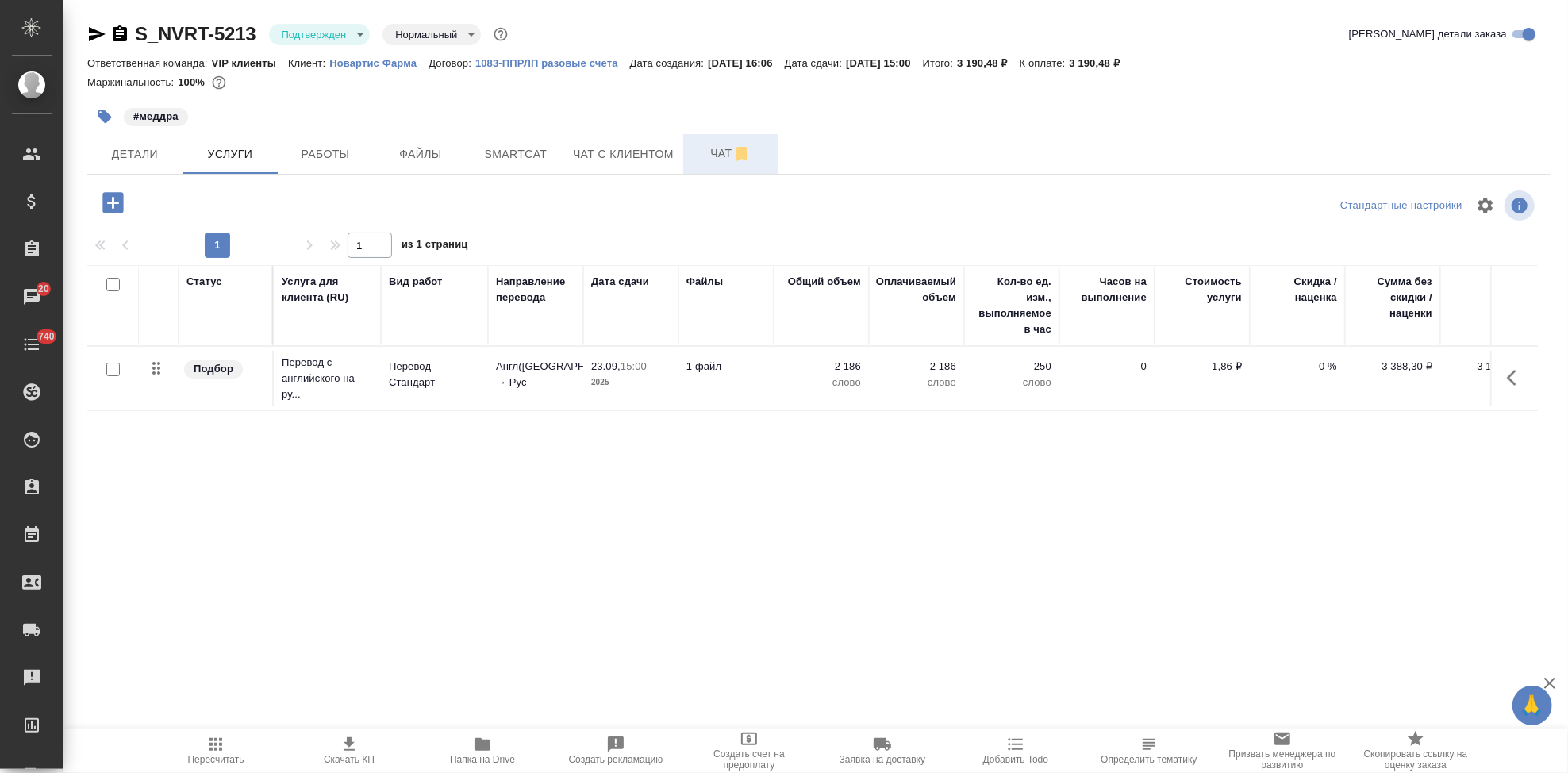
click at [702, 154] on span "Чат" at bounding box center [730, 153] width 76 height 19
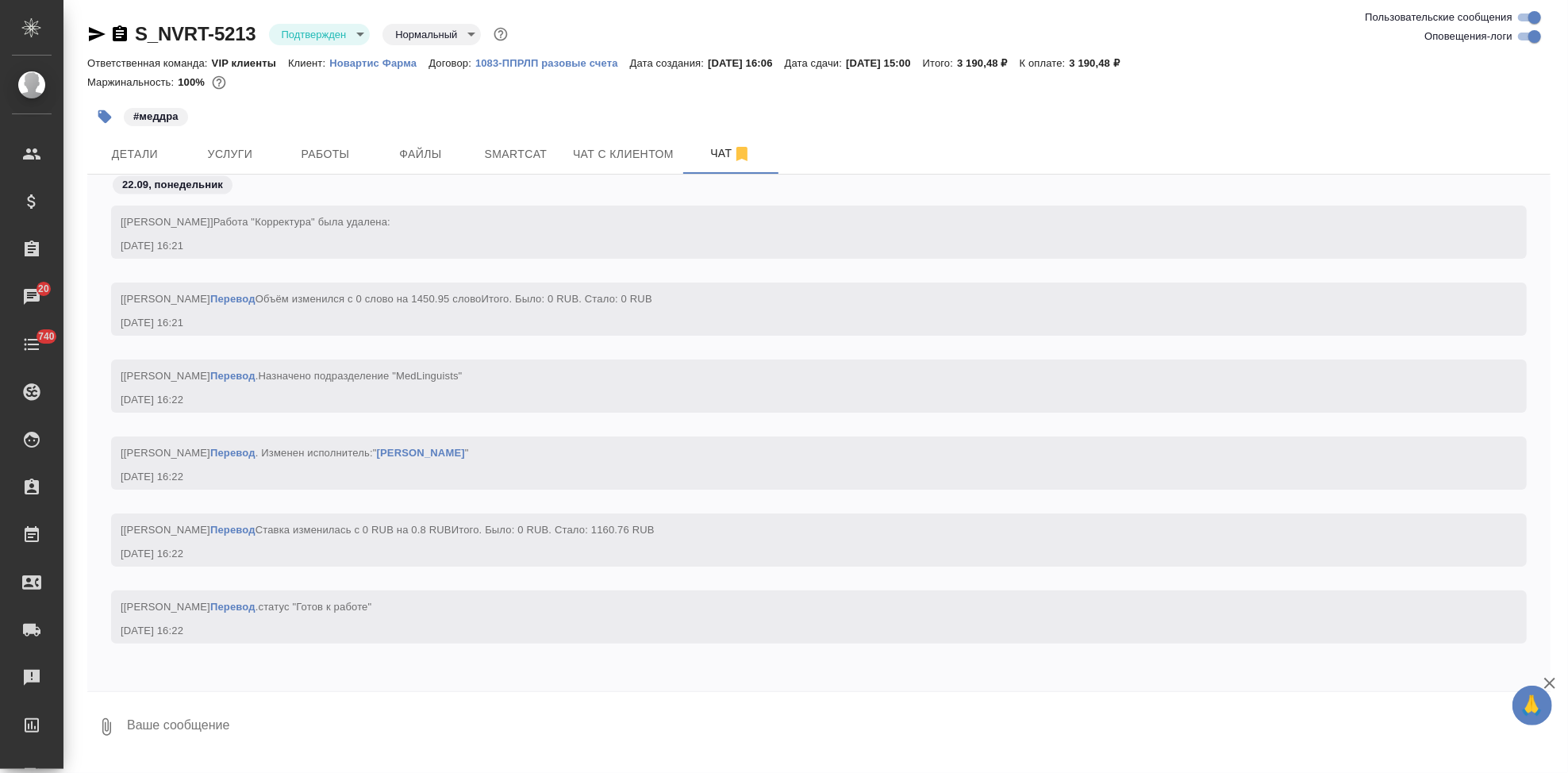
scroll to position [16184, 0]
click at [293, 700] on textarea at bounding box center [838, 727] width 1425 height 54
type textarea """
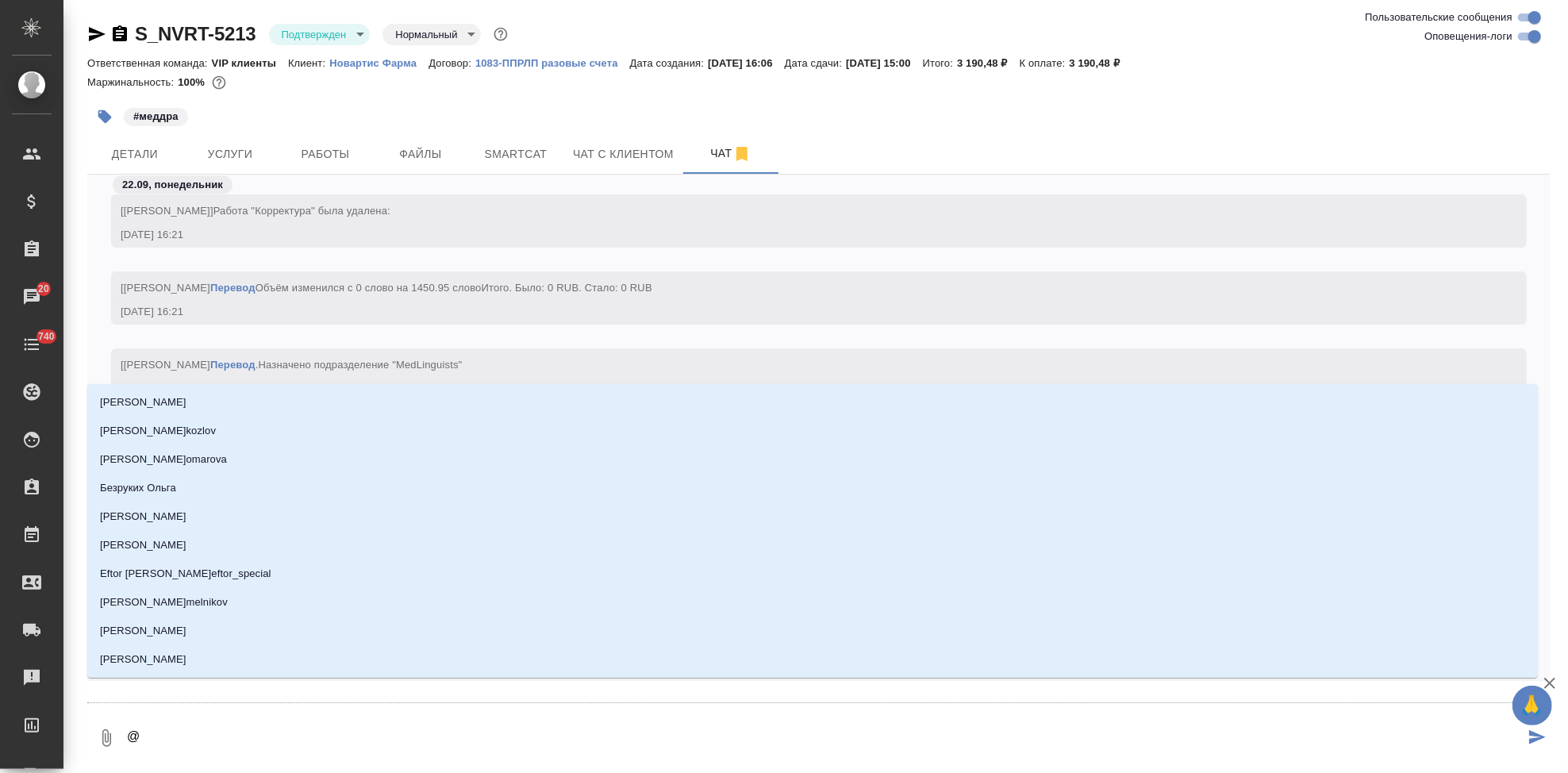
type textarea "@г"
type input "г"
type textarea "@гр"
type input "гр"
type textarea "@гра"
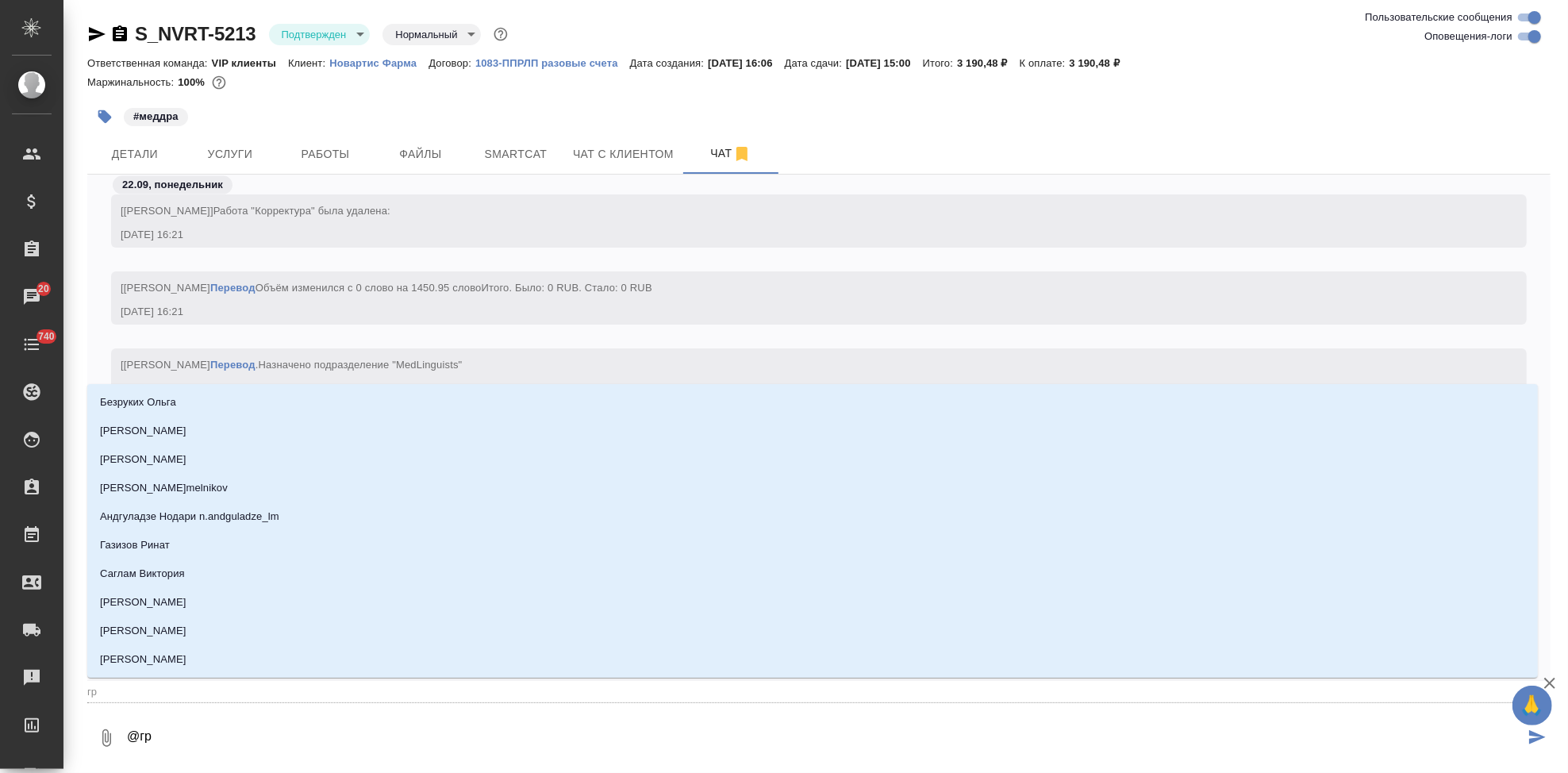
type input "гра"
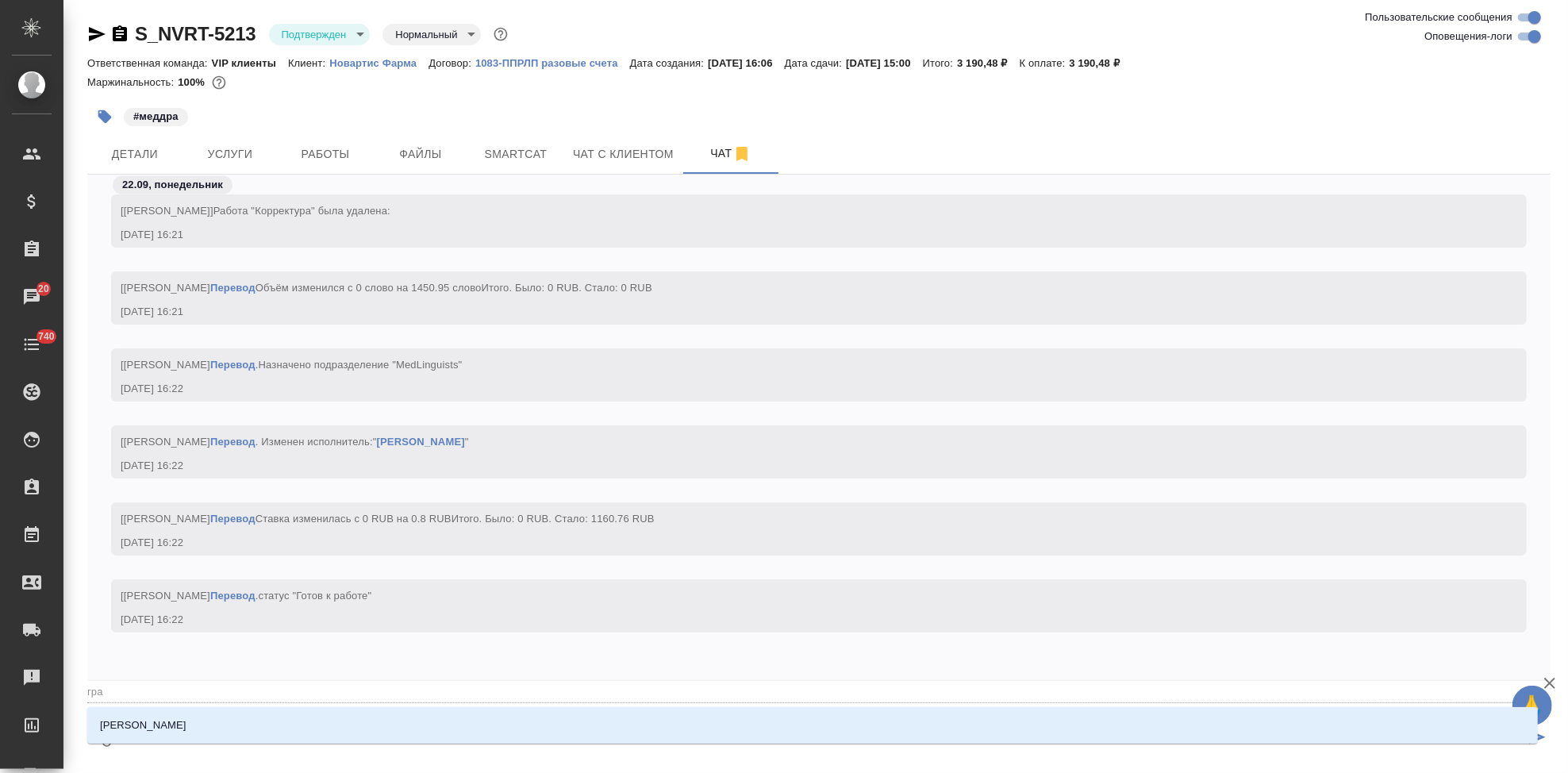
type textarea "@граб"
type input "граб"
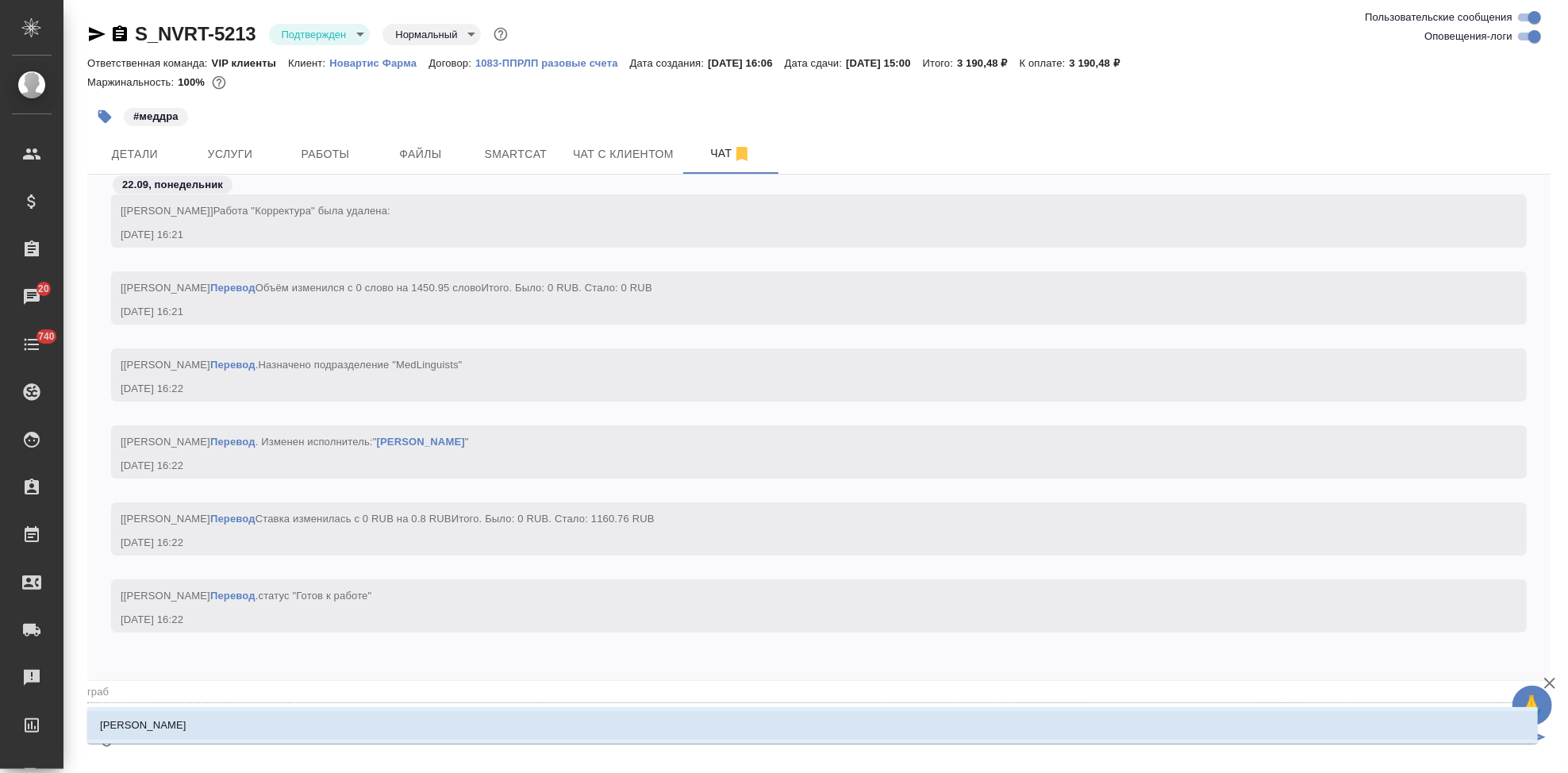
click at [161, 731] on p "Грабко Мария" at bounding box center [143, 726] width 87 height 16
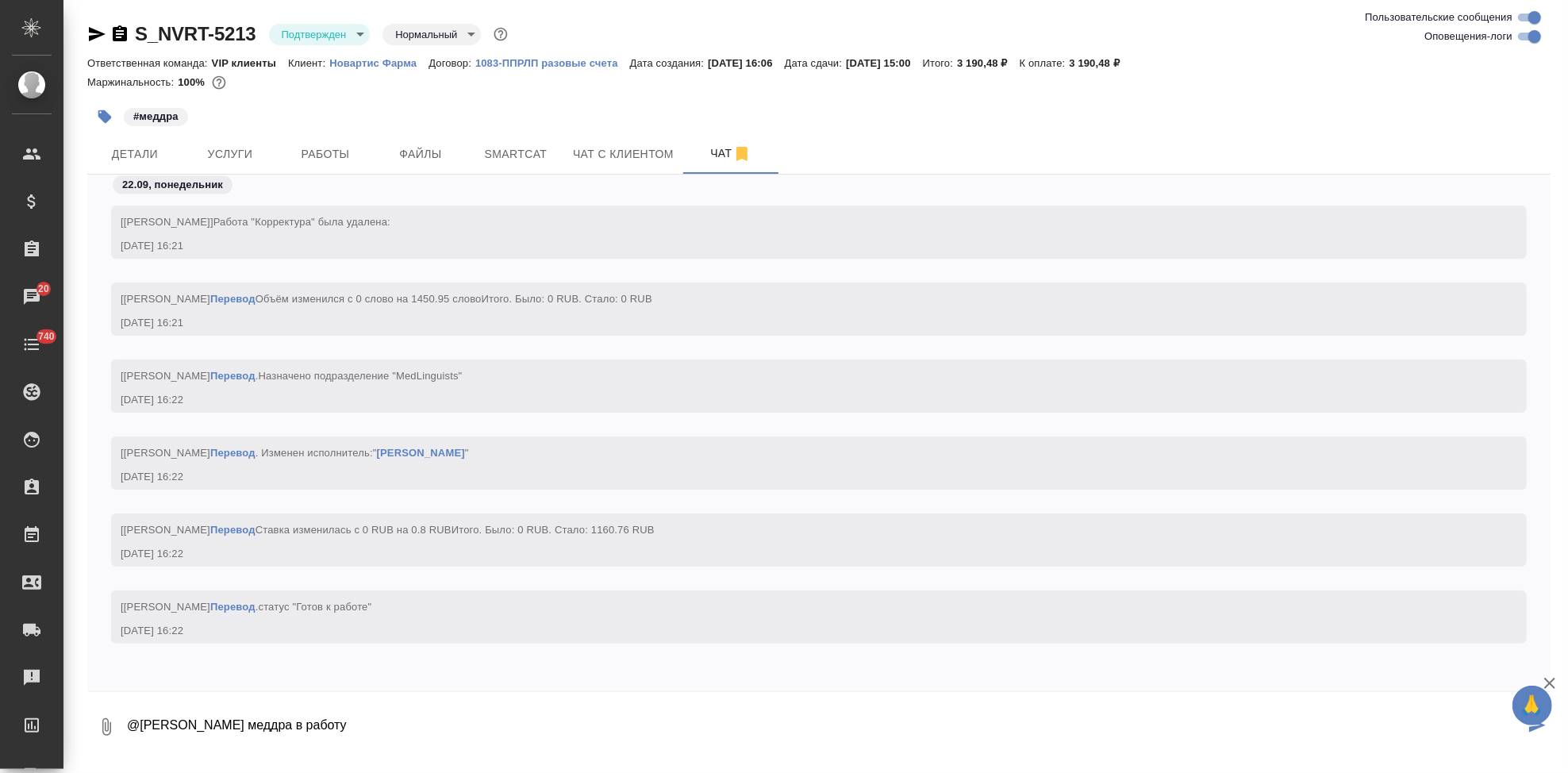
type textarea "@Грабко Мария меддра в работу"
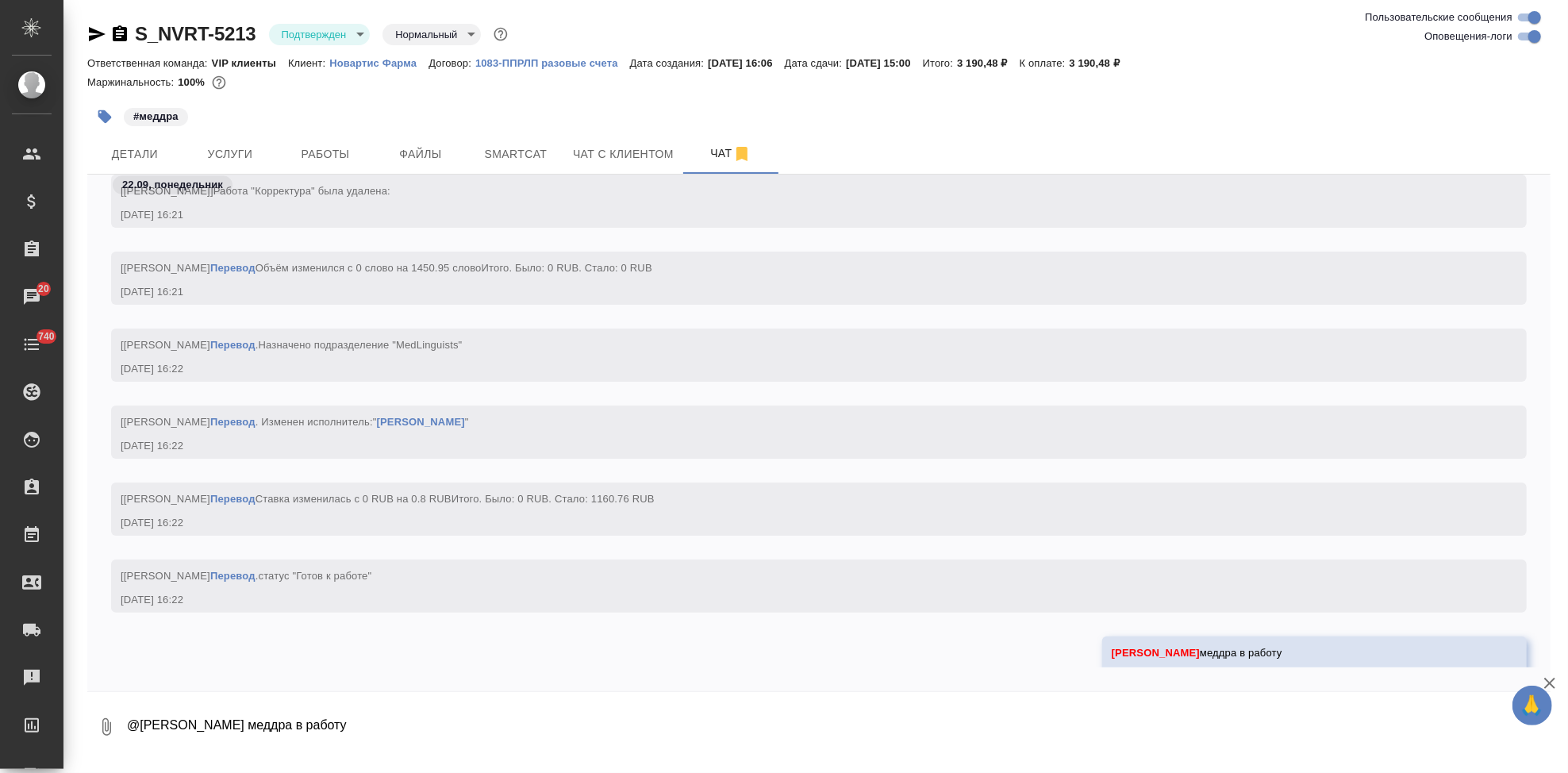
scroll to position [16260, 0]
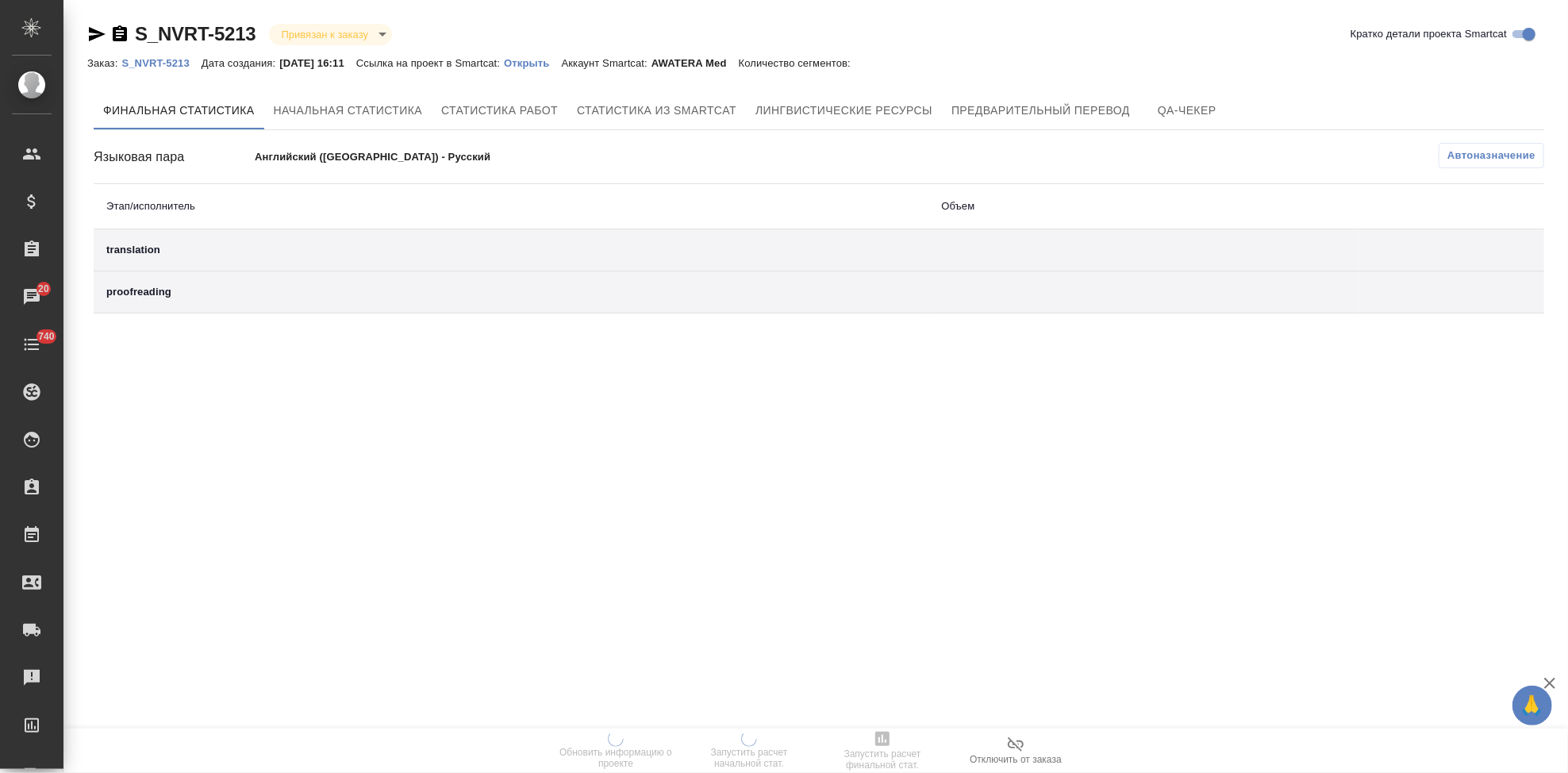
click at [556, 62] on p "Открыть" at bounding box center [532, 62] width 57 height 12
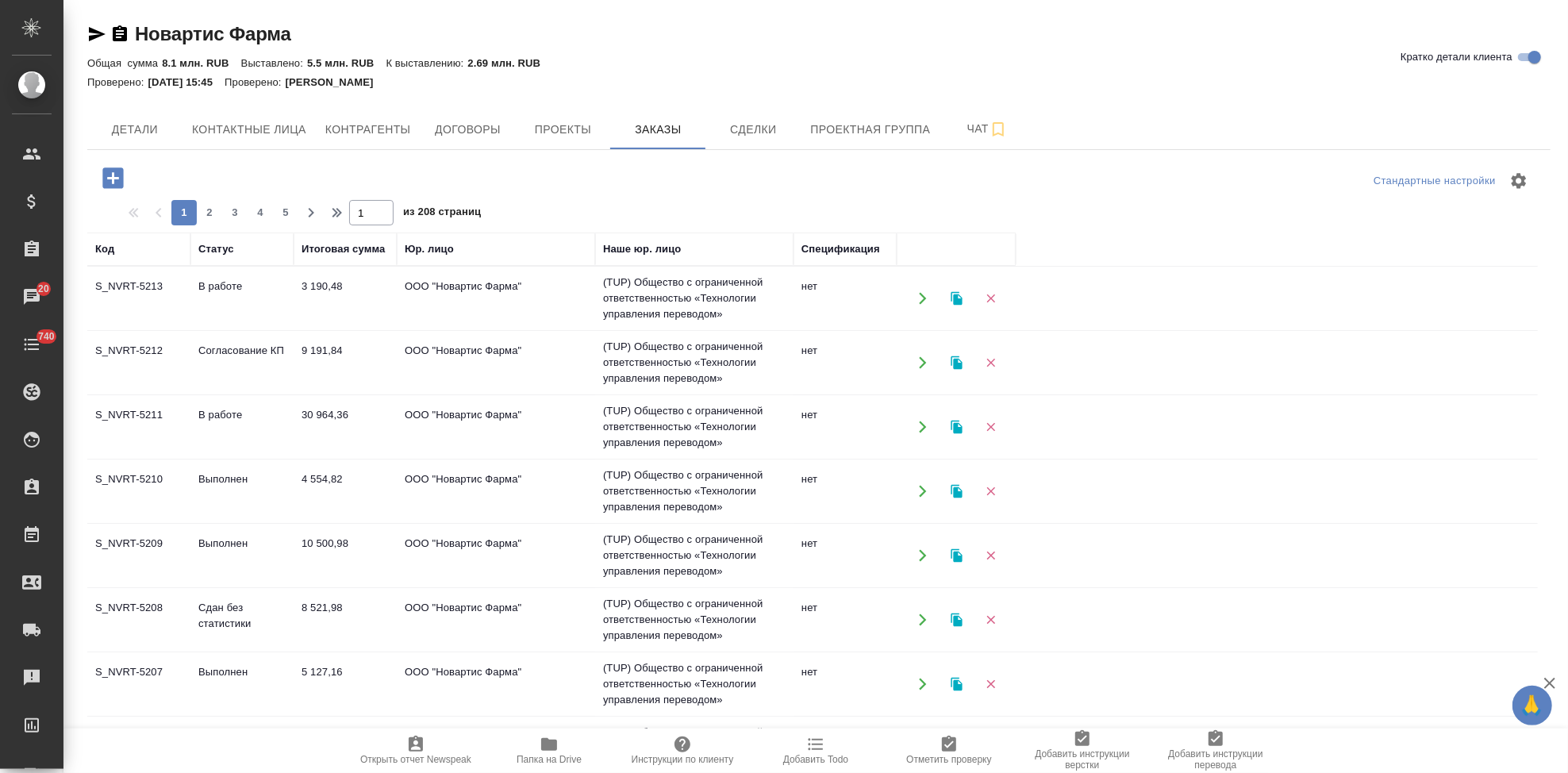
click at [358, 340] on td "9 191,84" at bounding box center [345, 363] width 103 height 56
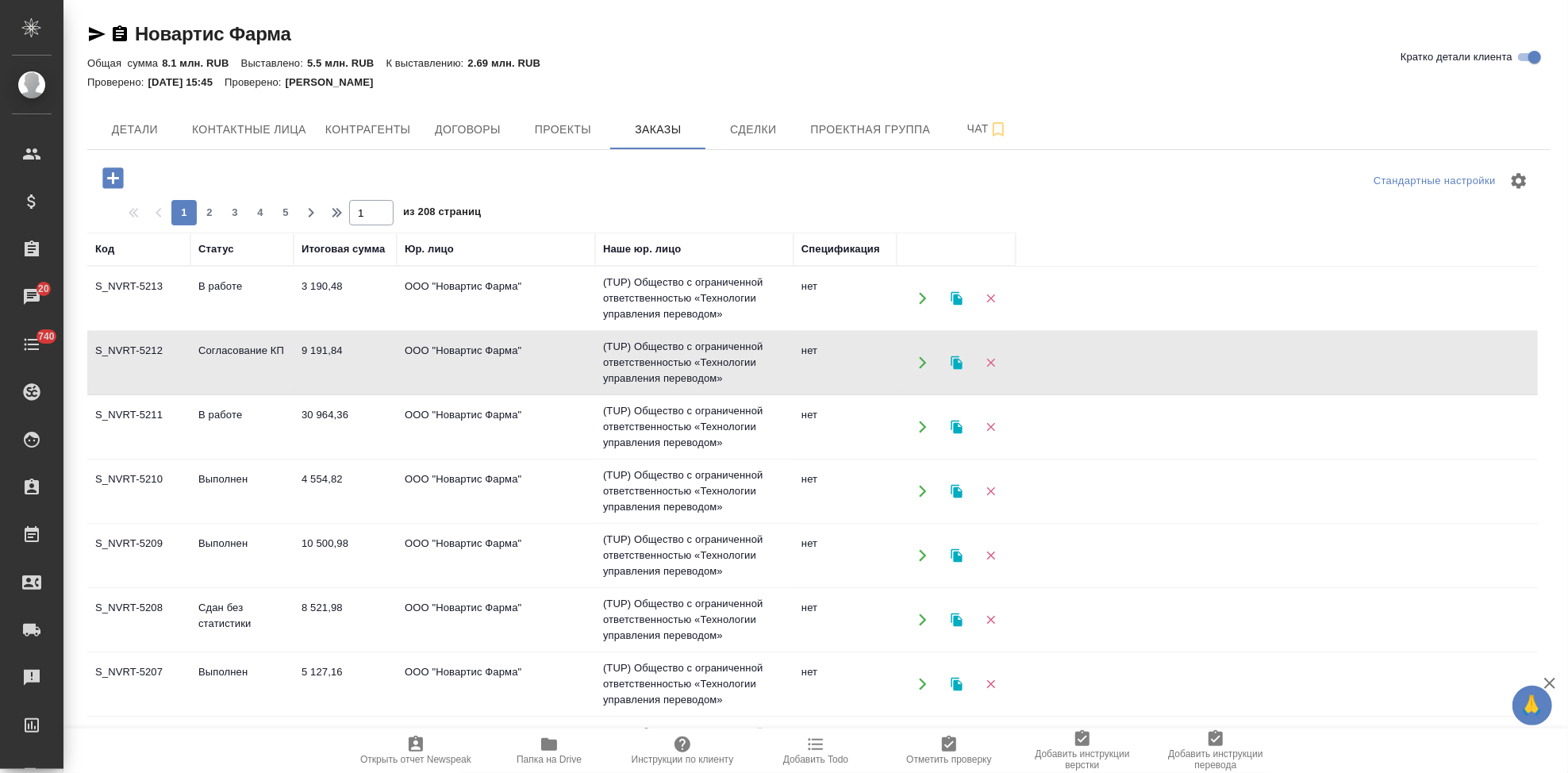
click at [358, 340] on td "9 191,84" at bounding box center [345, 363] width 103 height 56
click at [118, 172] on icon "button" at bounding box center [112, 178] width 20 height 20
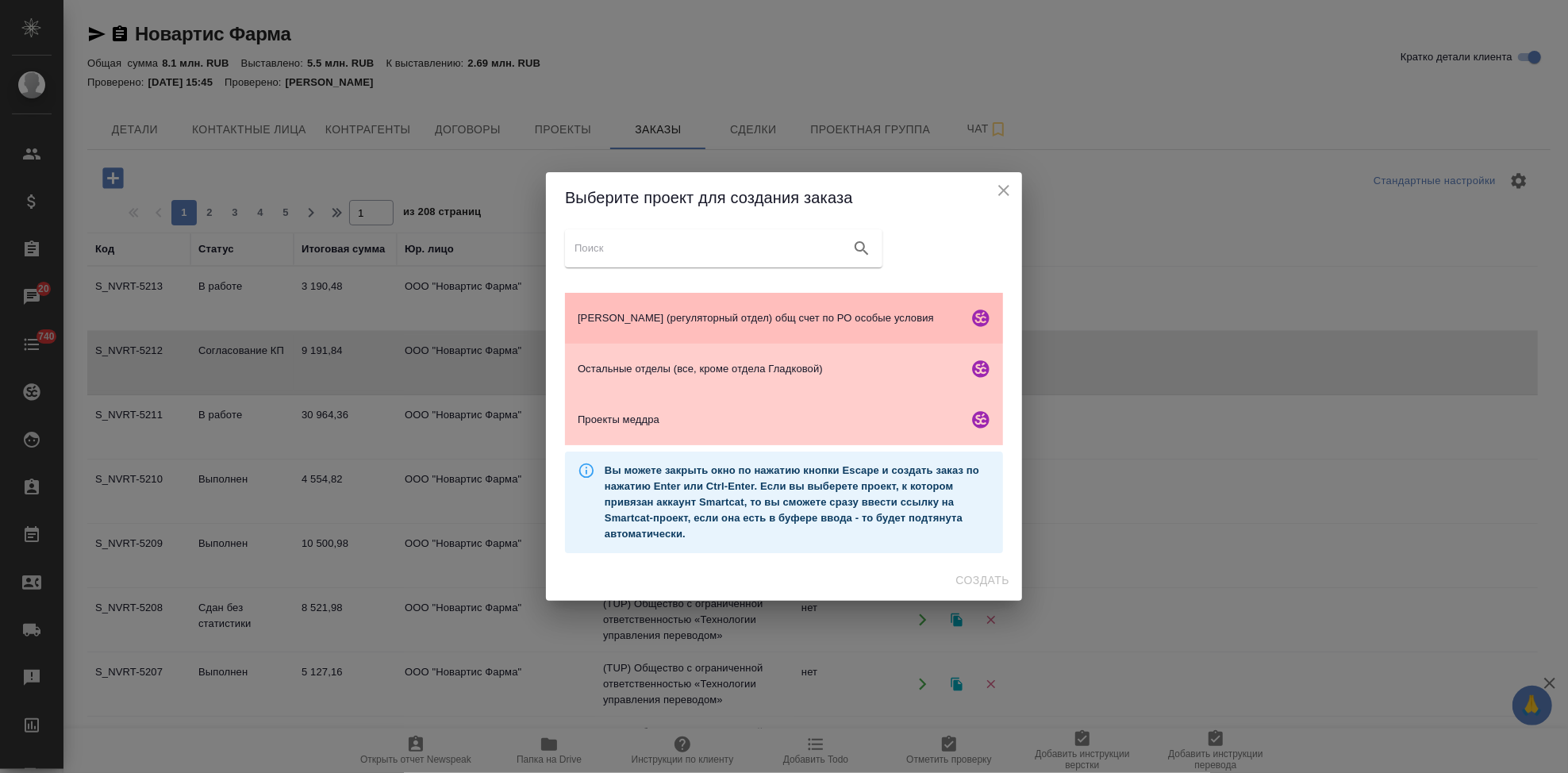
click at [661, 333] on div "Гладкова (регуляторный отдел) общ счет по РО особые условия" at bounding box center [784, 318] width 438 height 51
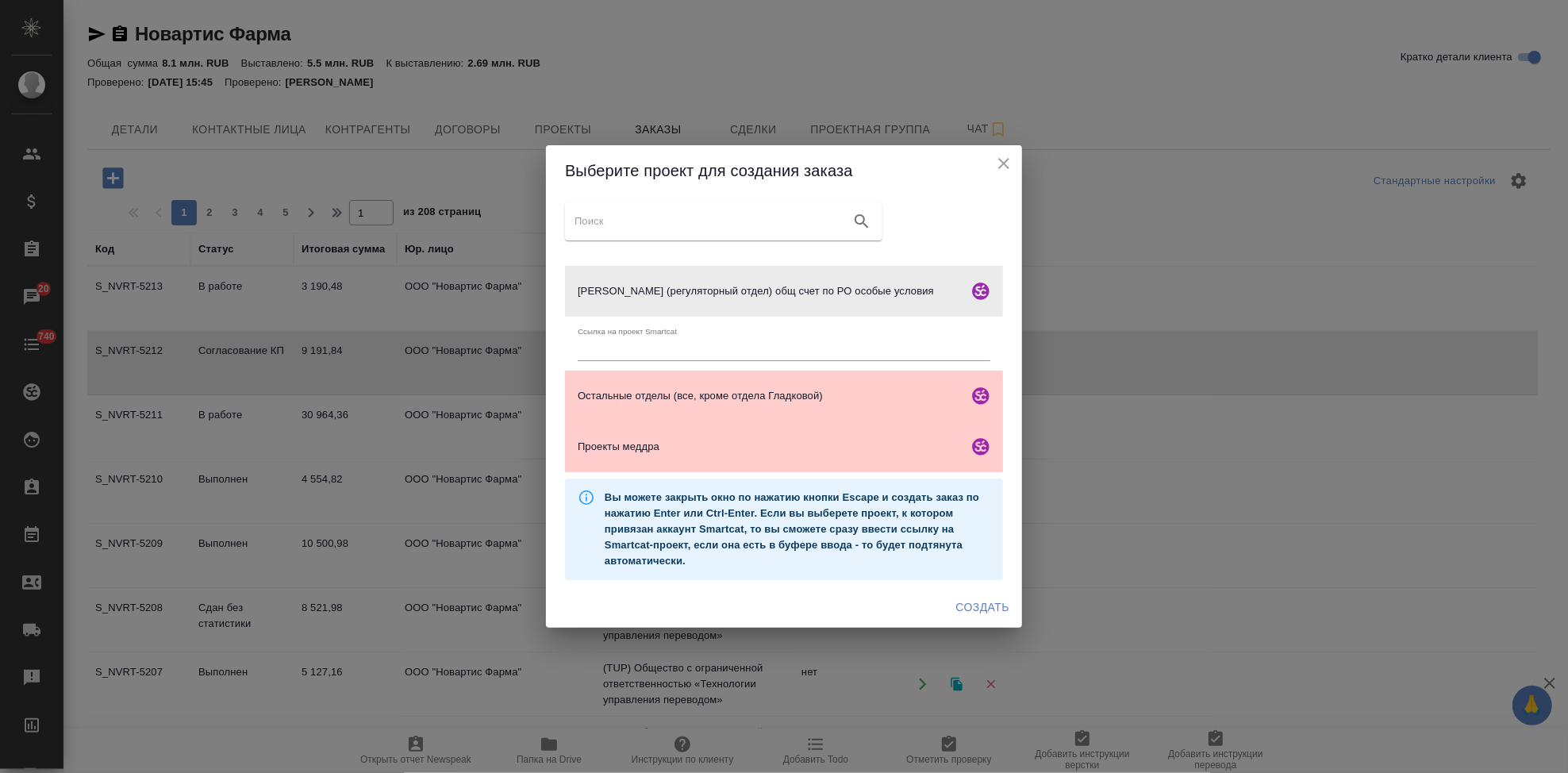
click at [978, 603] on span "Создать" at bounding box center [983, 608] width 54 height 19
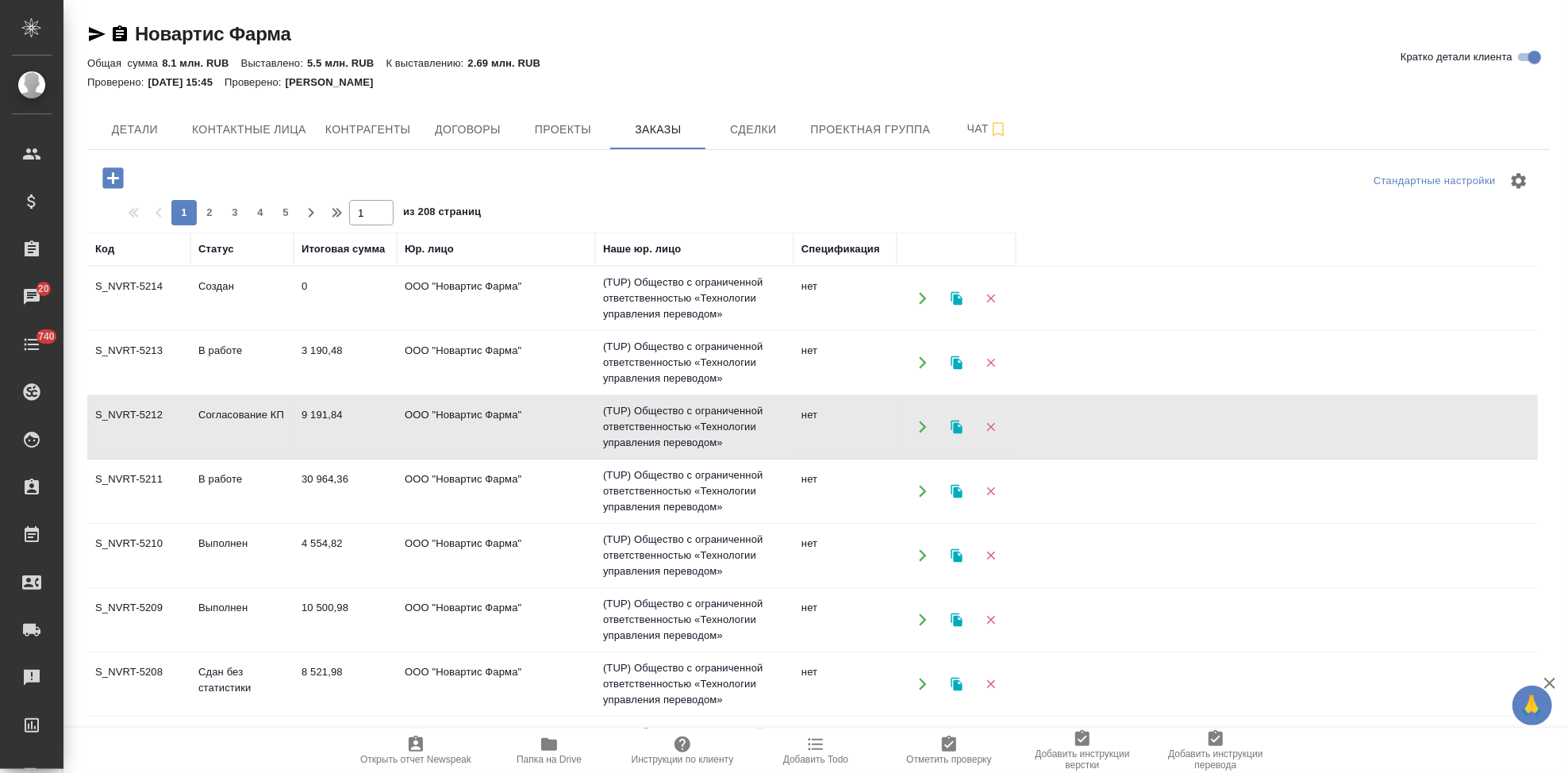
click at [109, 176] on icon "button" at bounding box center [112, 178] width 20 height 20
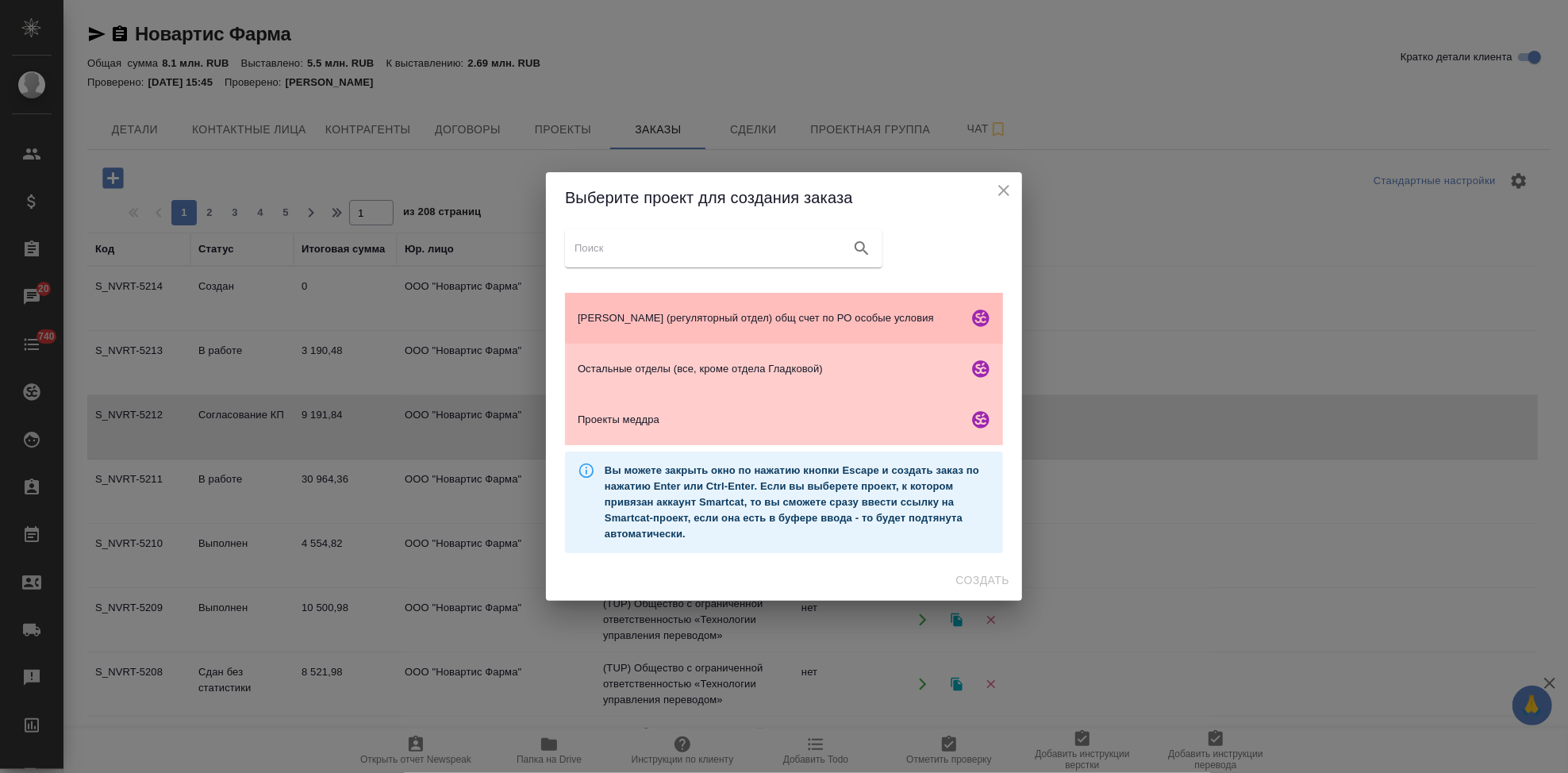
click at [656, 315] on span "Гладкова (регуляторный отдел) общ счет по РО особые условия" at bounding box center [769, 319] width 384 height 16
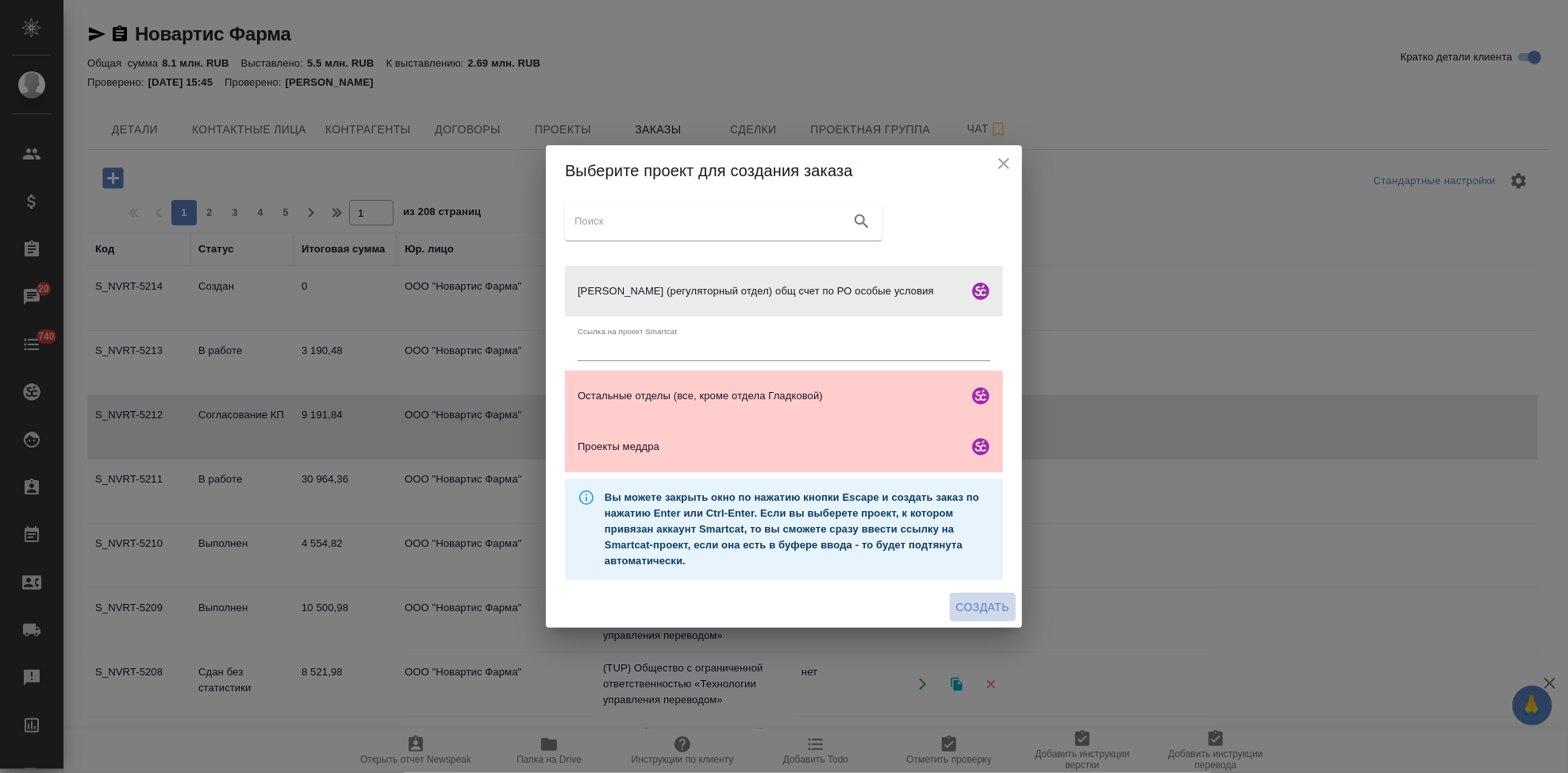
click at [981, 610] on span "Создать" at bounding box center [983, 608] width 54 height 19
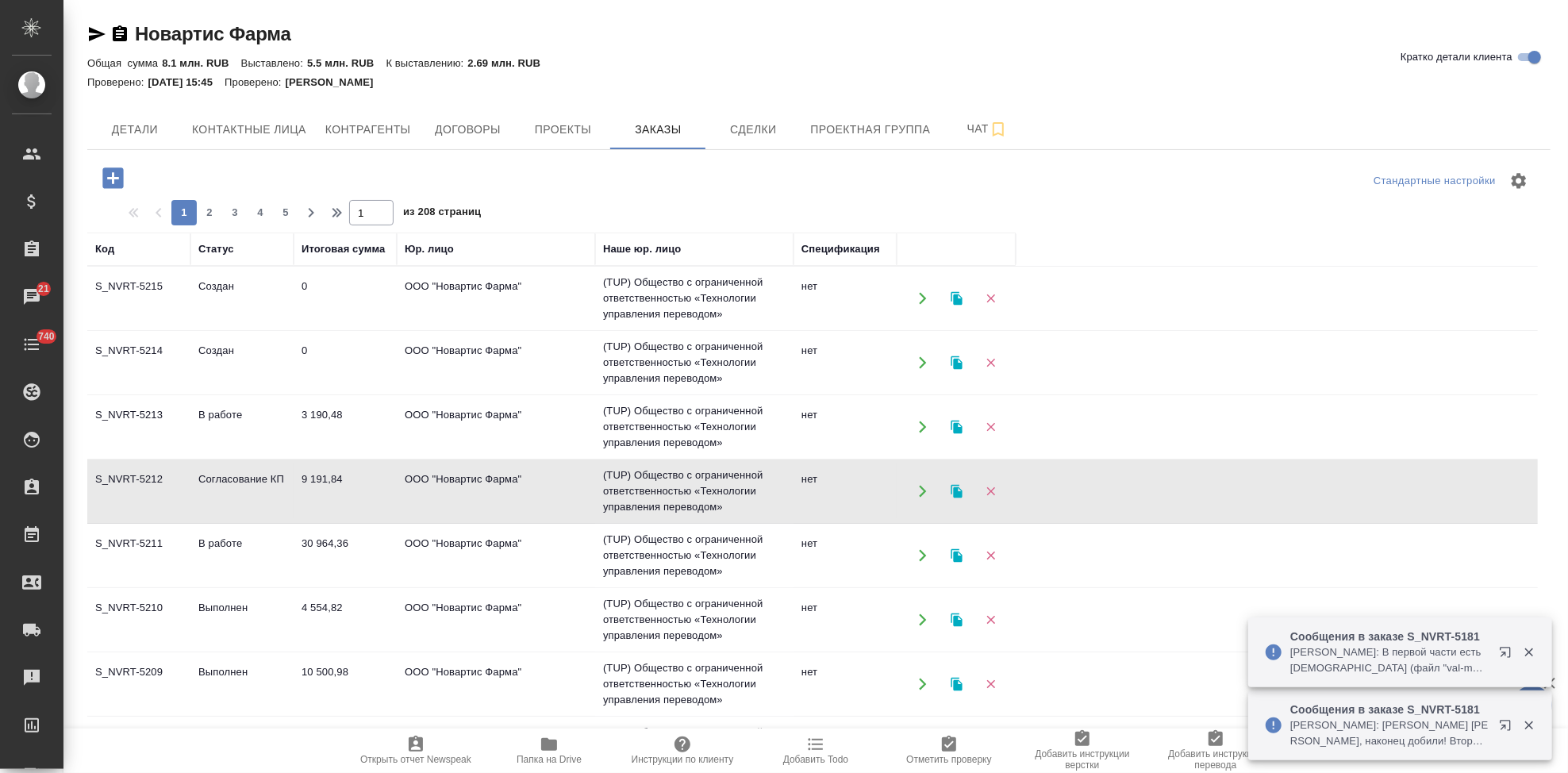
click at [222, 363] on td "Создан" at bounding box center [242, 363] width 103 height 56
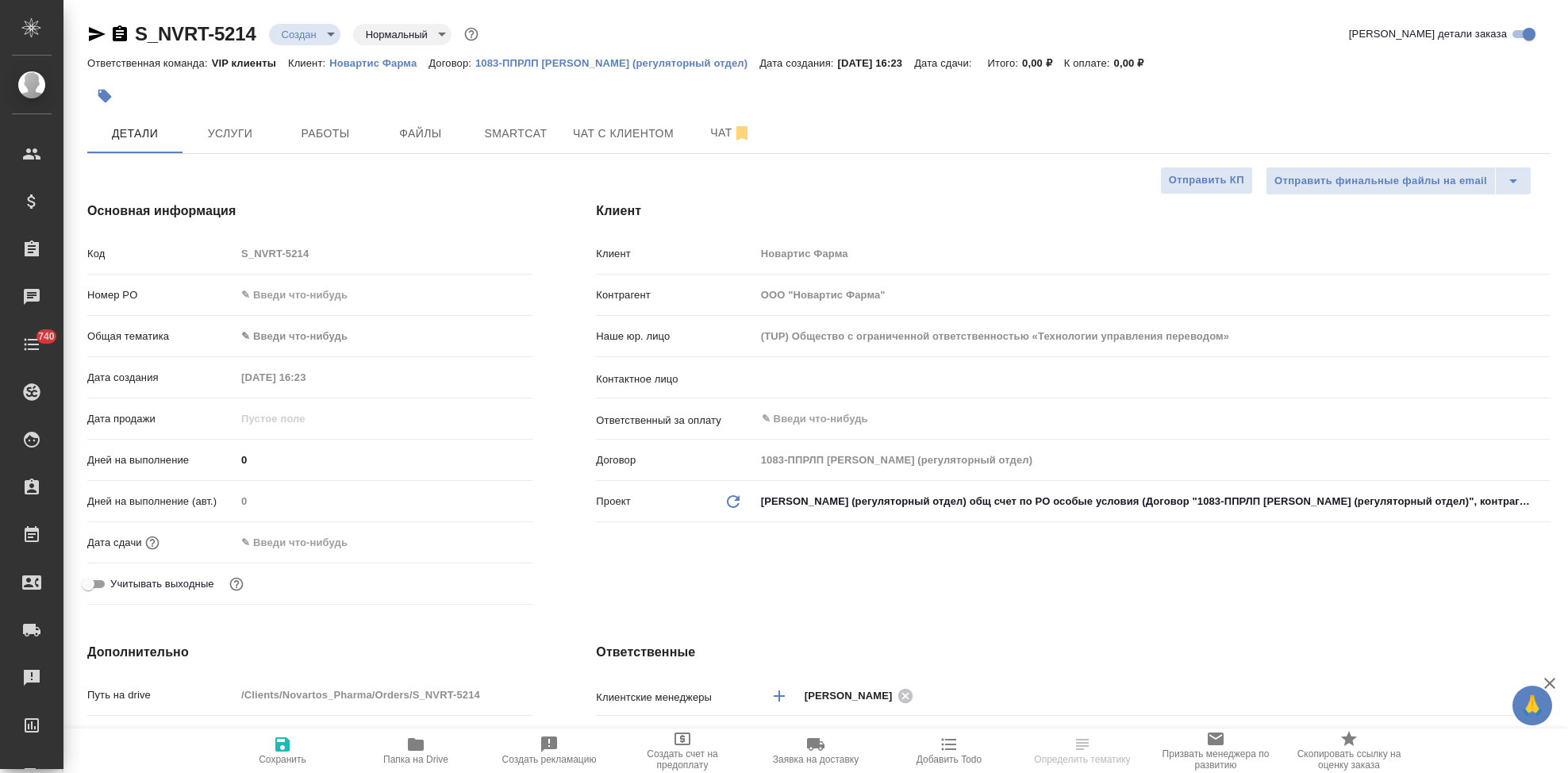
select select "RU"
type textarea "x"
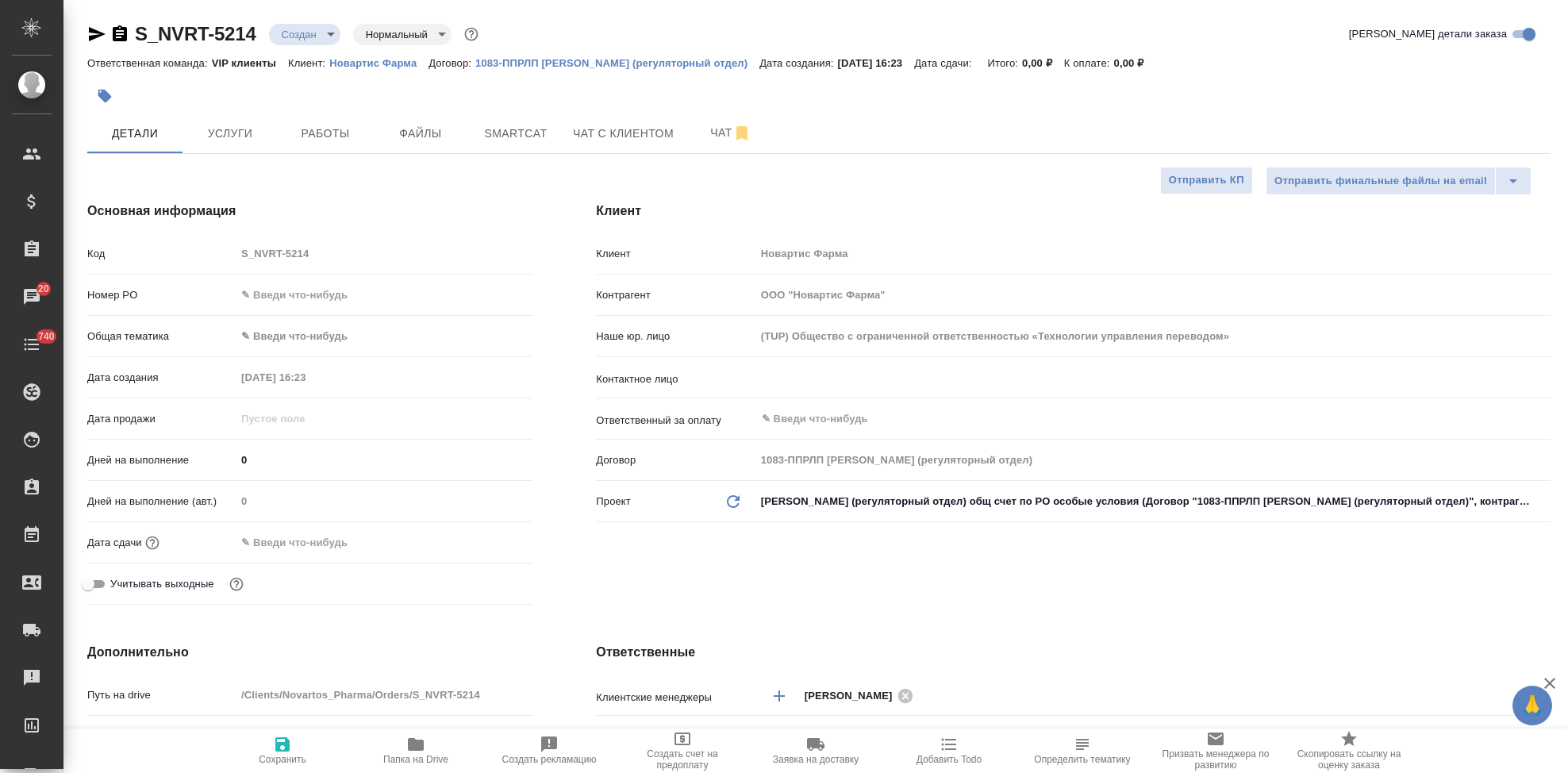
type textarea "x"
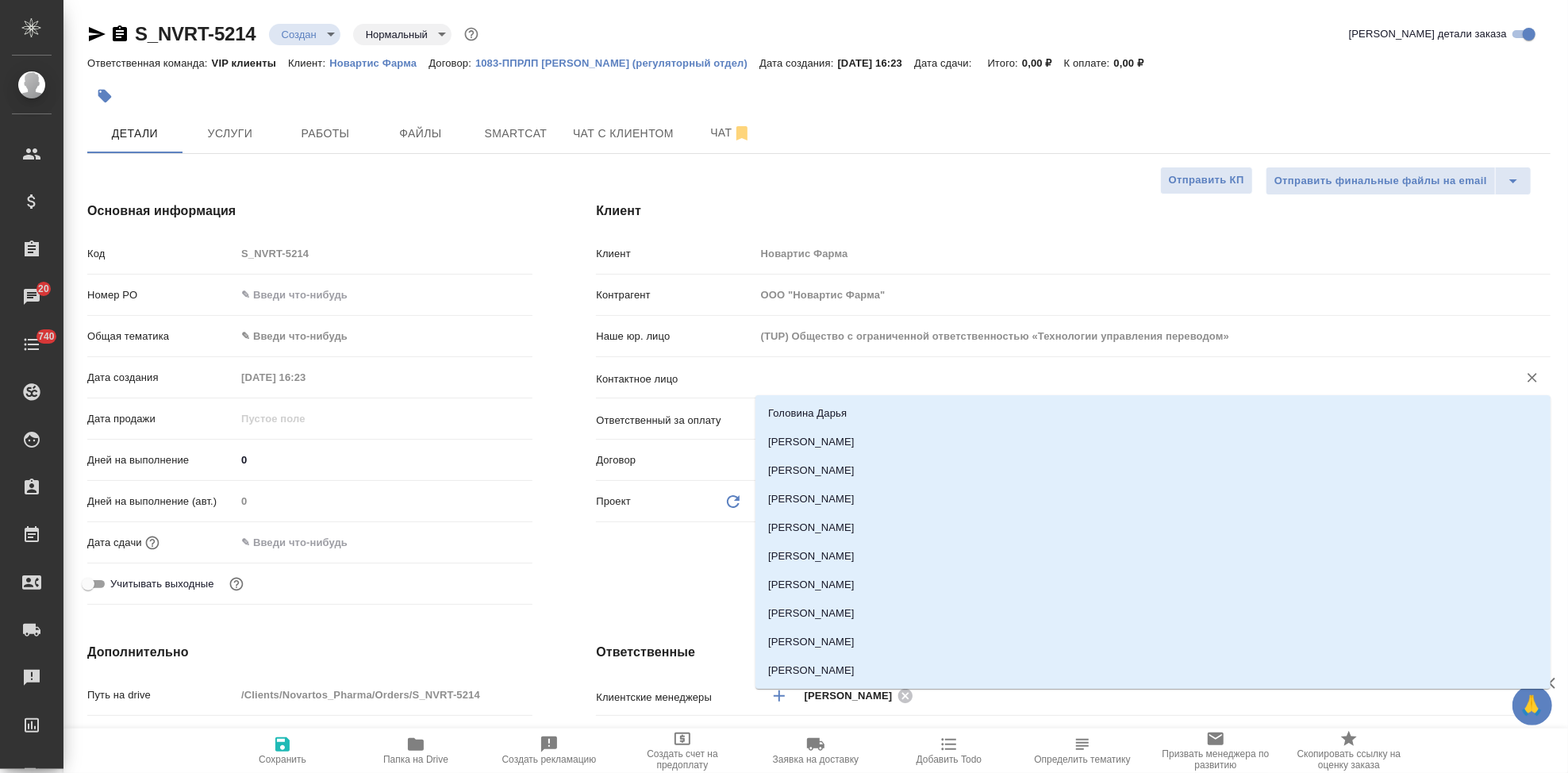
click at [830, 386] on input "text" at bounding box center [1126, 377] width 732 height 19
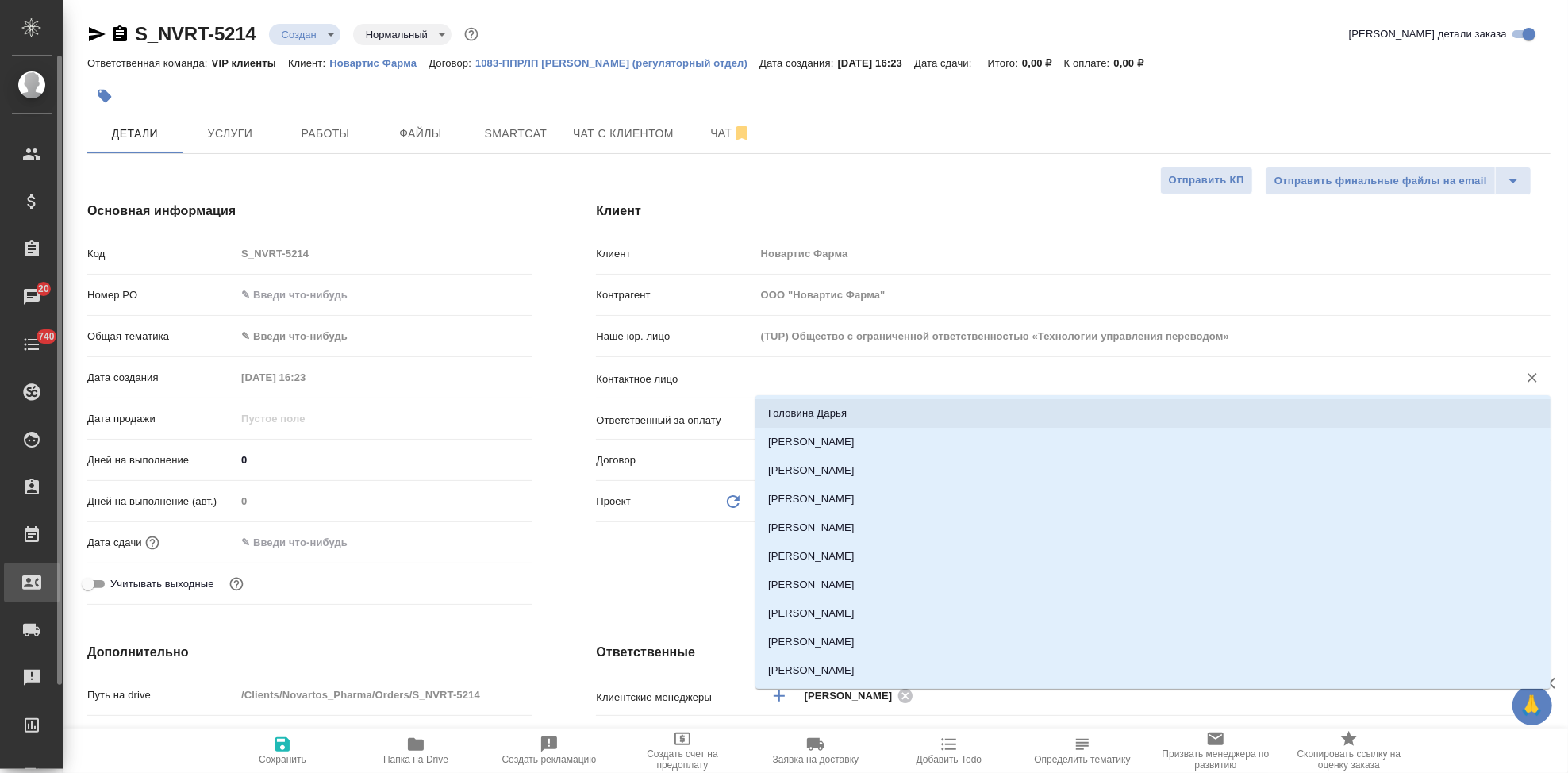
type textarea "x"
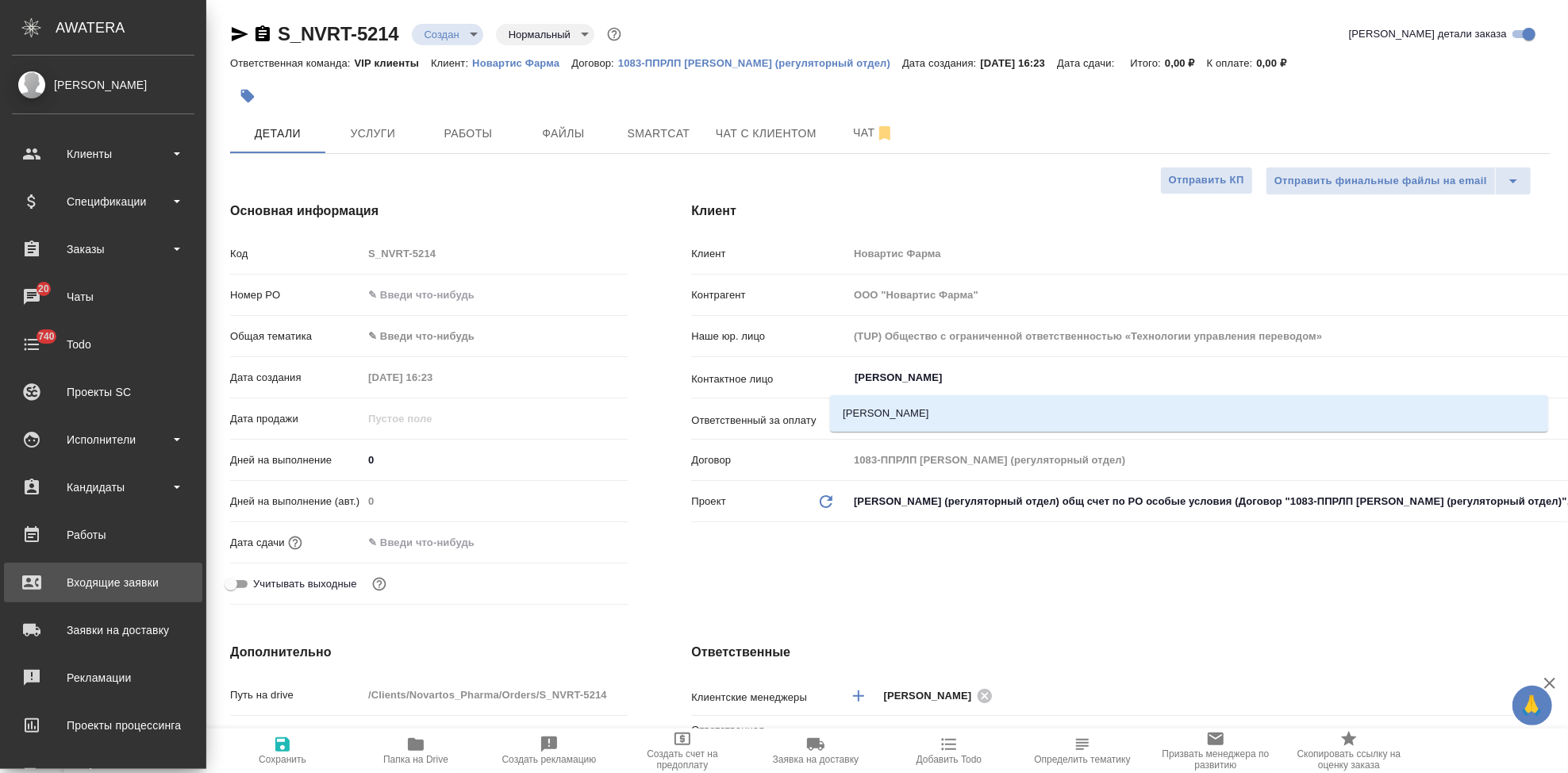
type input "гладкова"
type textarea "x"
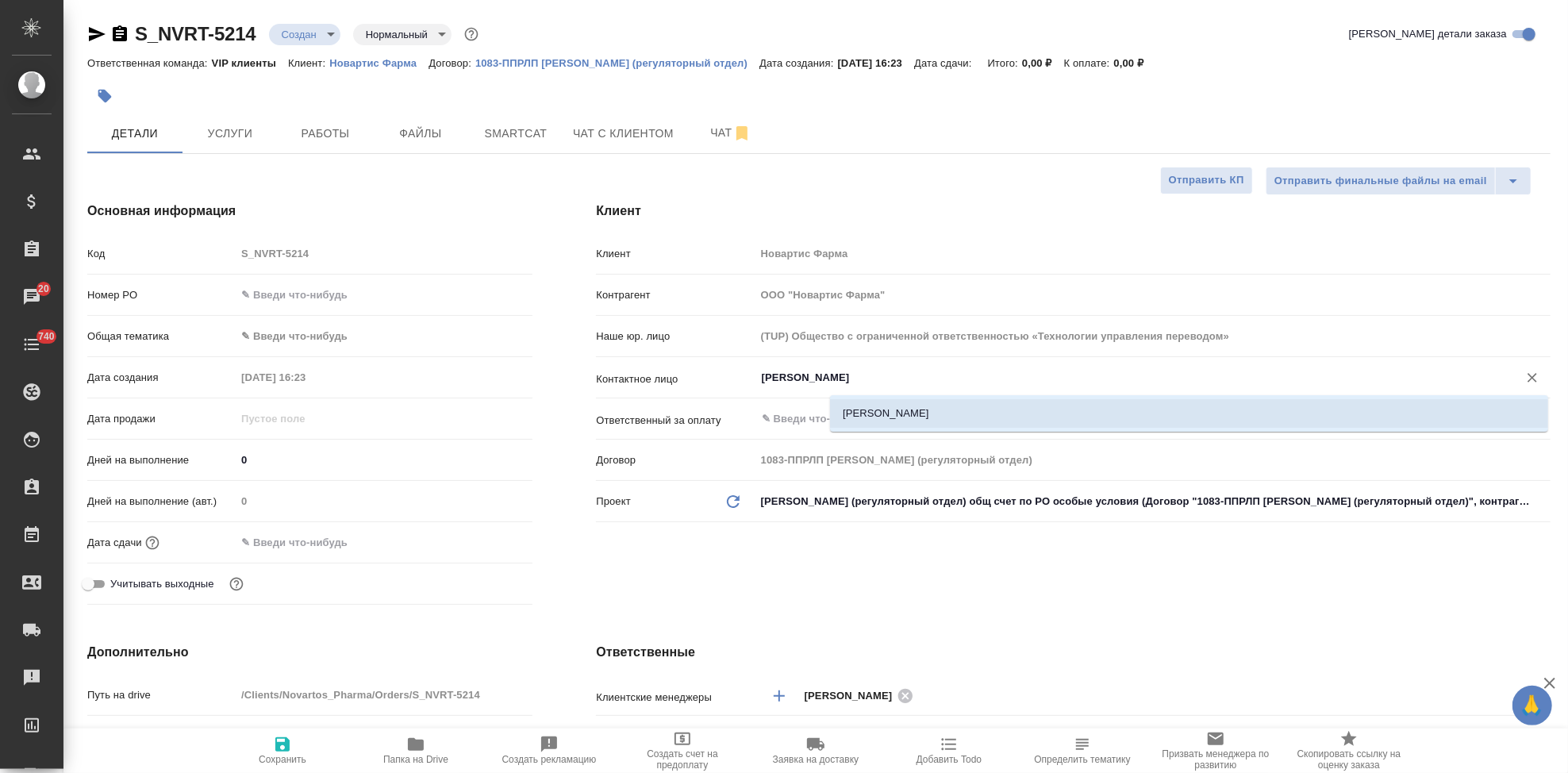
click at [903, 410] on li "Гладкова Анастасия" at bounding box center [1189, 413] width 718 height 28
type input "Гладкова Анастасия"
type textarea "x"
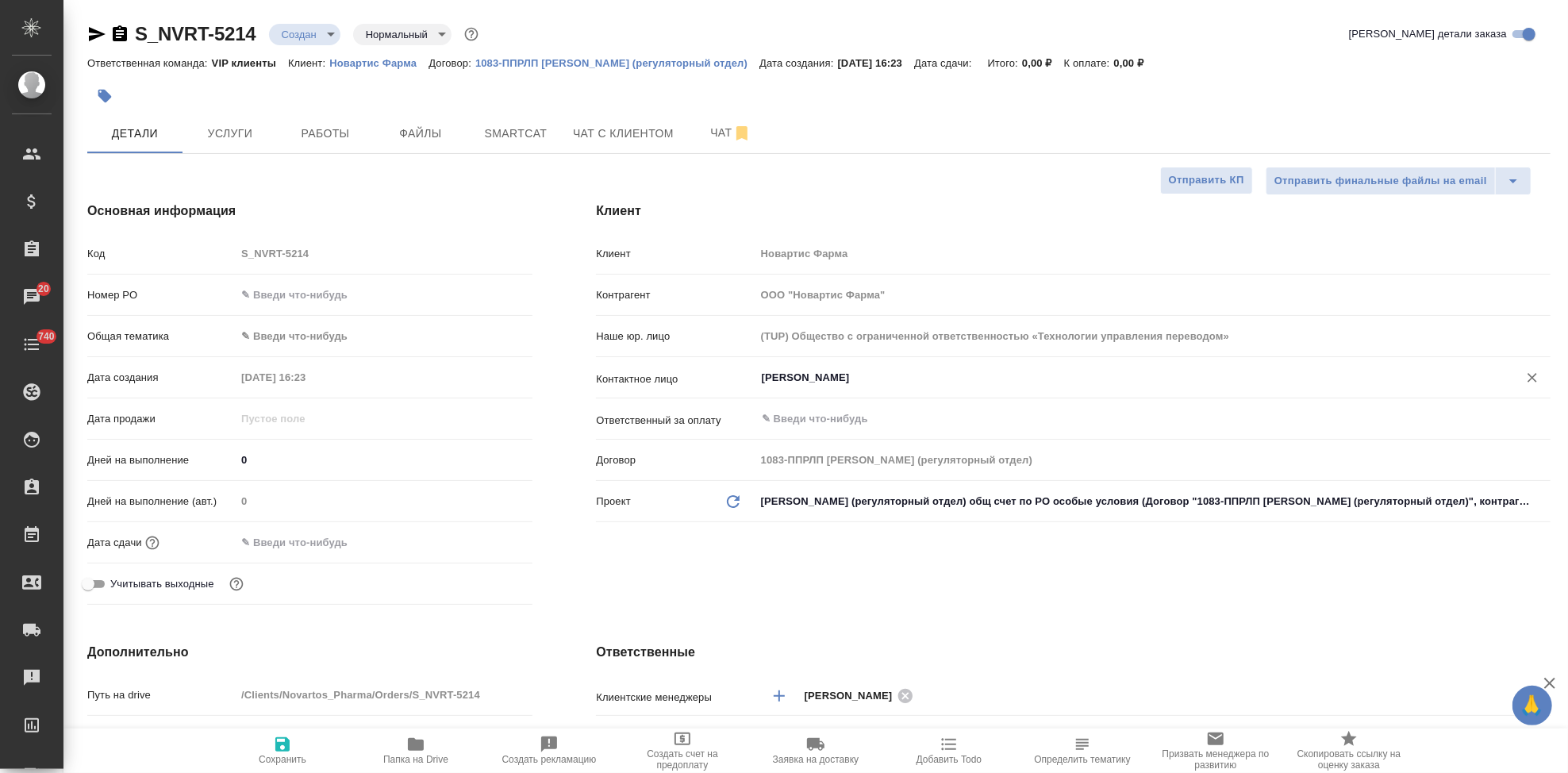
type input "Гладкова Анастасия"
drag, startPoint x: 274, startPoint y: 760, endPoint x: 280, endPoint y: 742, distance: 19.0
click at [274, 760] on span "Сохранить" at bounding box center [282, 760] width 48 height 11
type textarea "x"
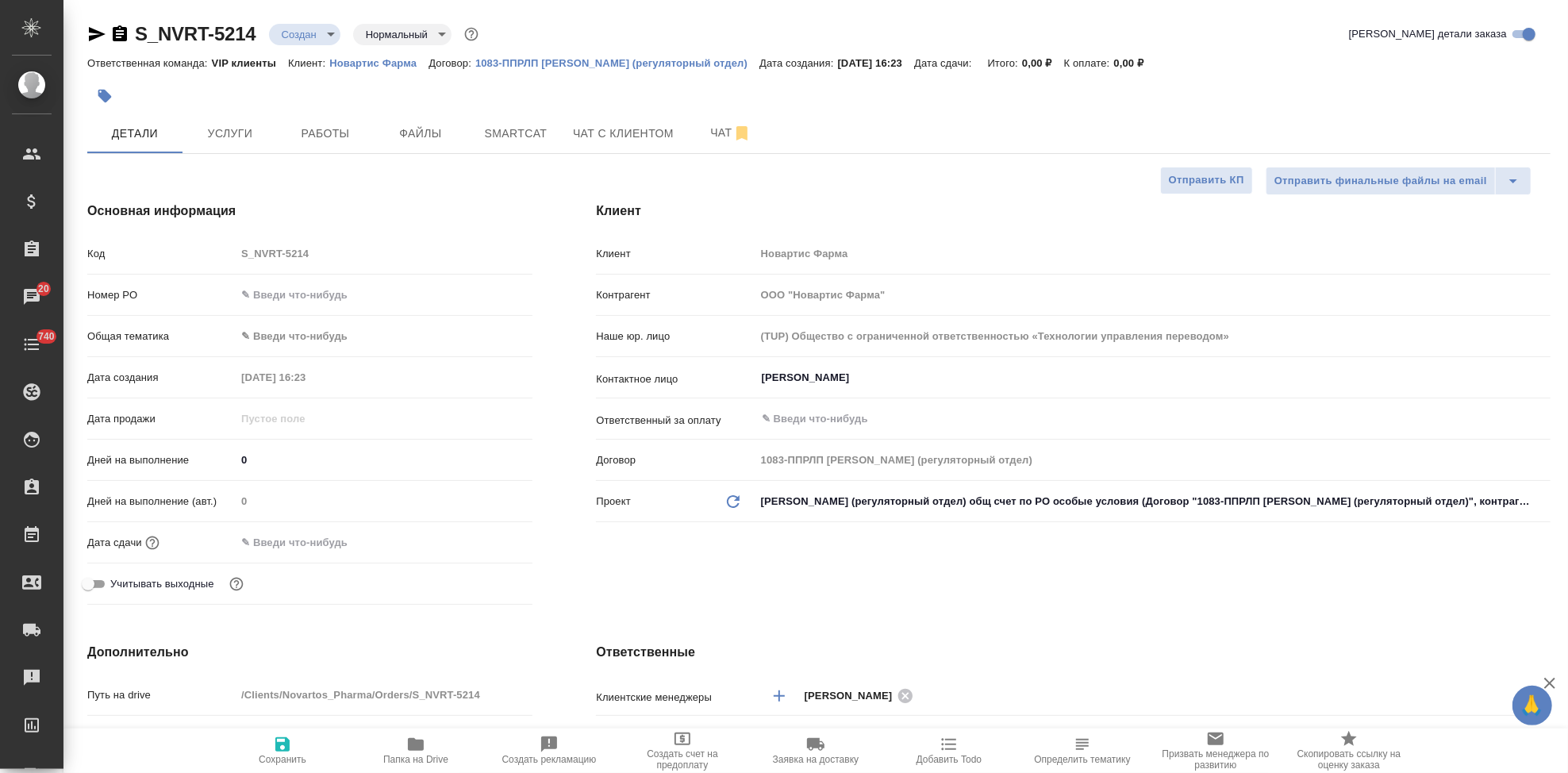
type textarea "x"
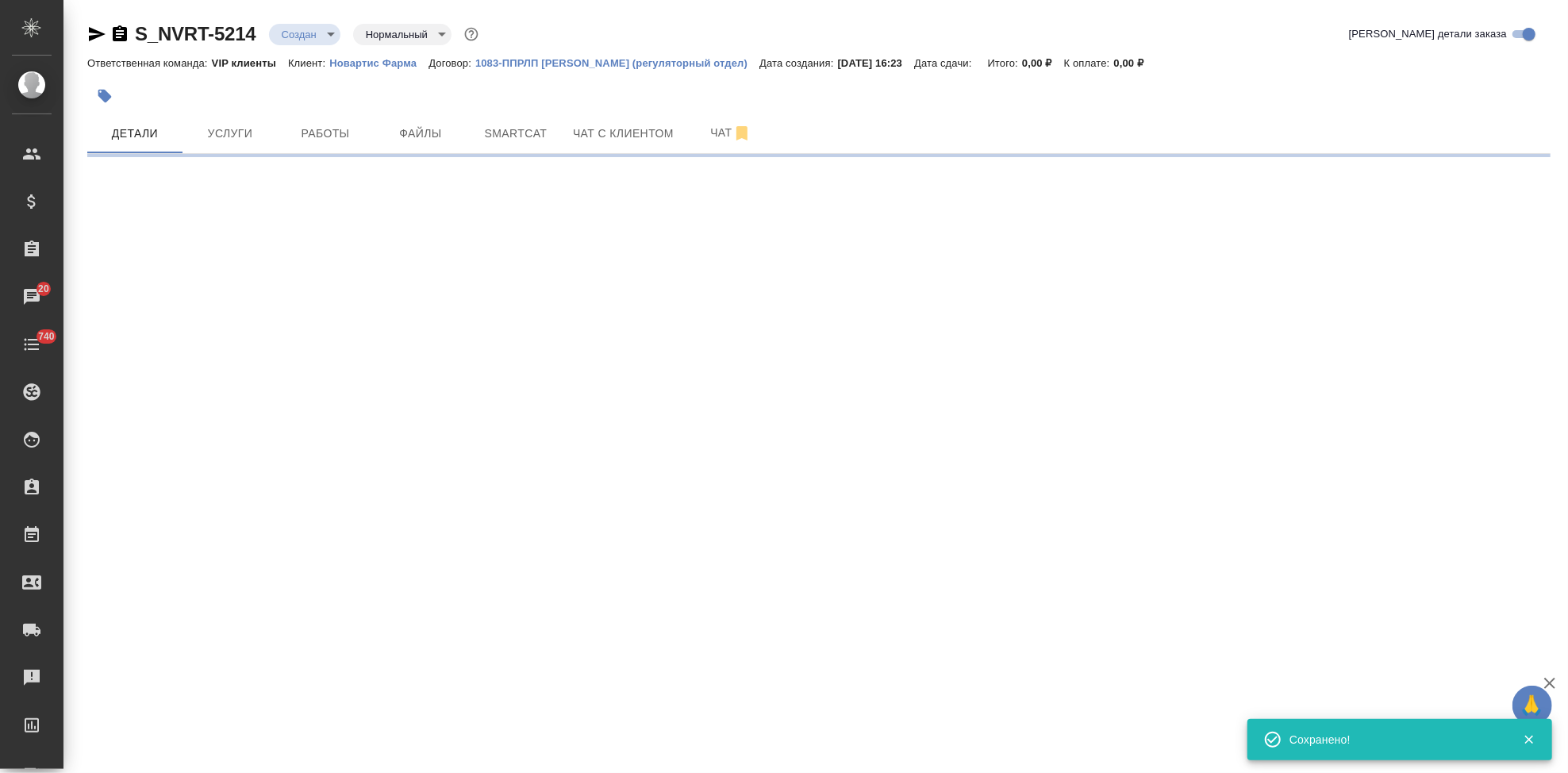
select select "RU"
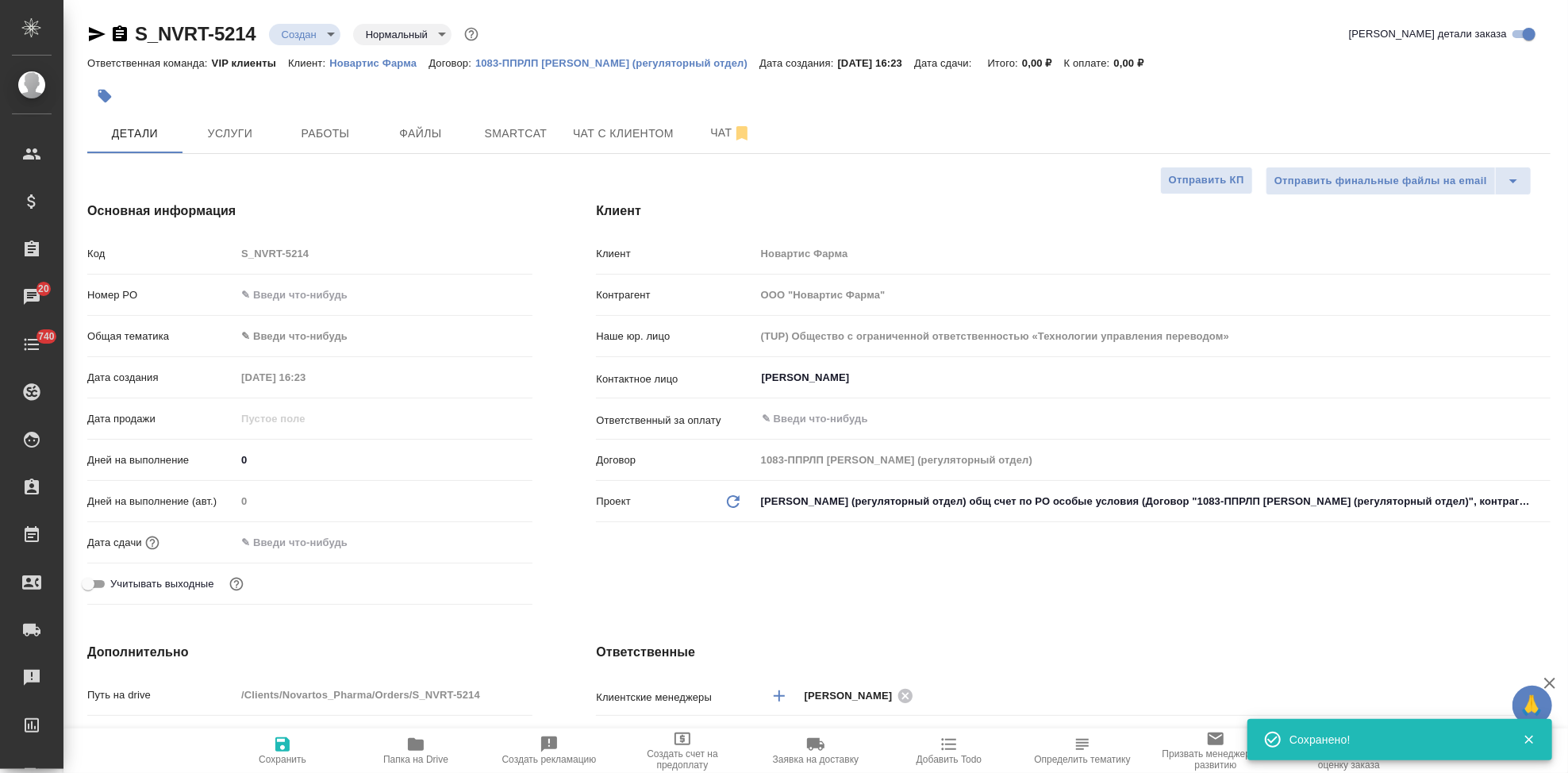
type textarea "x"
click at [173, 252] on div "Код S_NVRT-5214" at bounding box center [310, 254] width 445 height 28
click at [442, 129] on span "Файлы" at bounding box center [421, 134] width 76 height 19
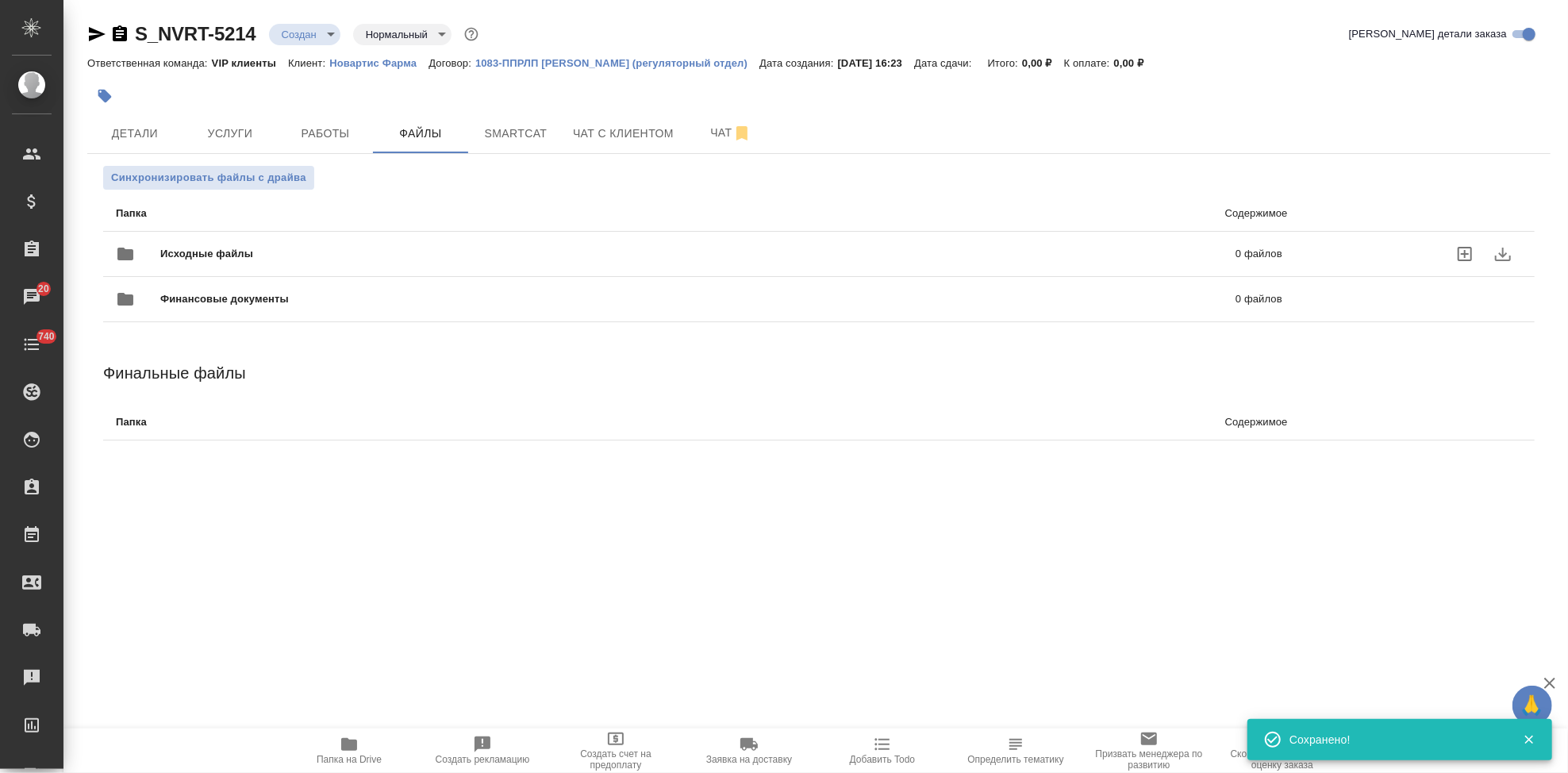
click at [1470, 255] on icon "uploadFiles" at bounding box center [1464, 253] width 19 height 19
click at [0, 0] on input "uploadFiles" at bounding box center [0, 0] width 0 height 0
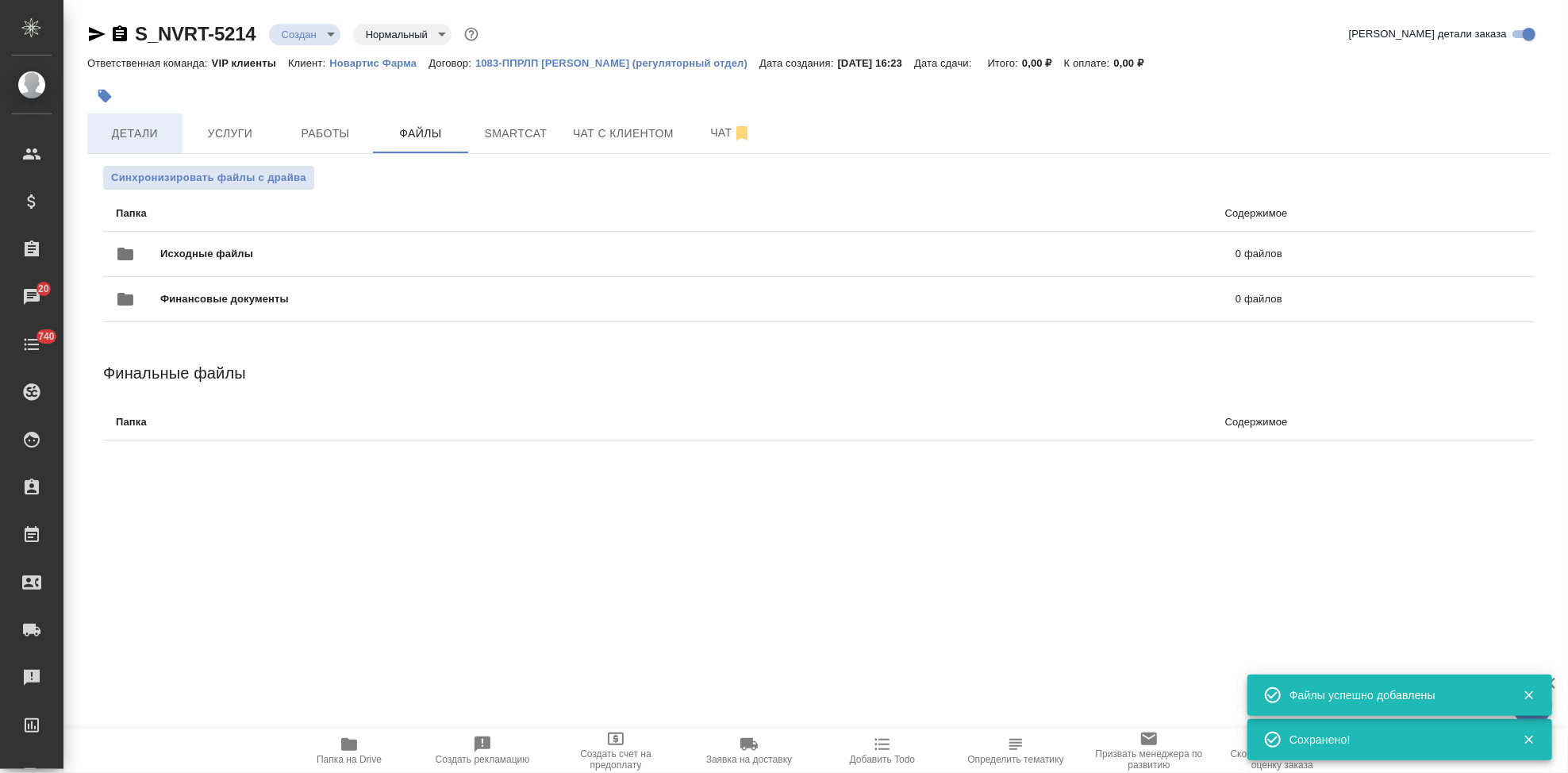
click at [150, 127] on span "Детали" at bounding box center [135, 134] width 76 height 19
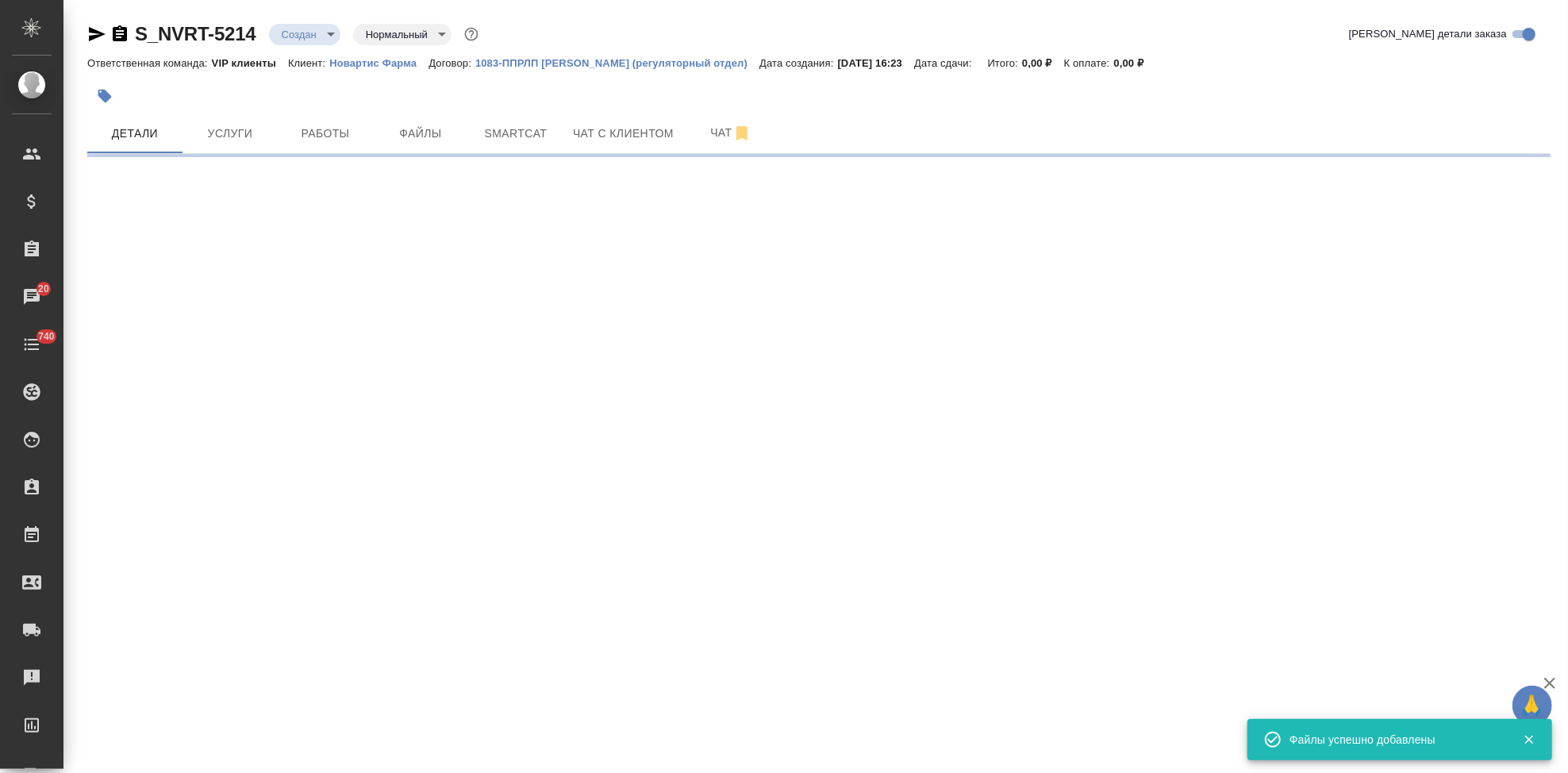
select select "RU"
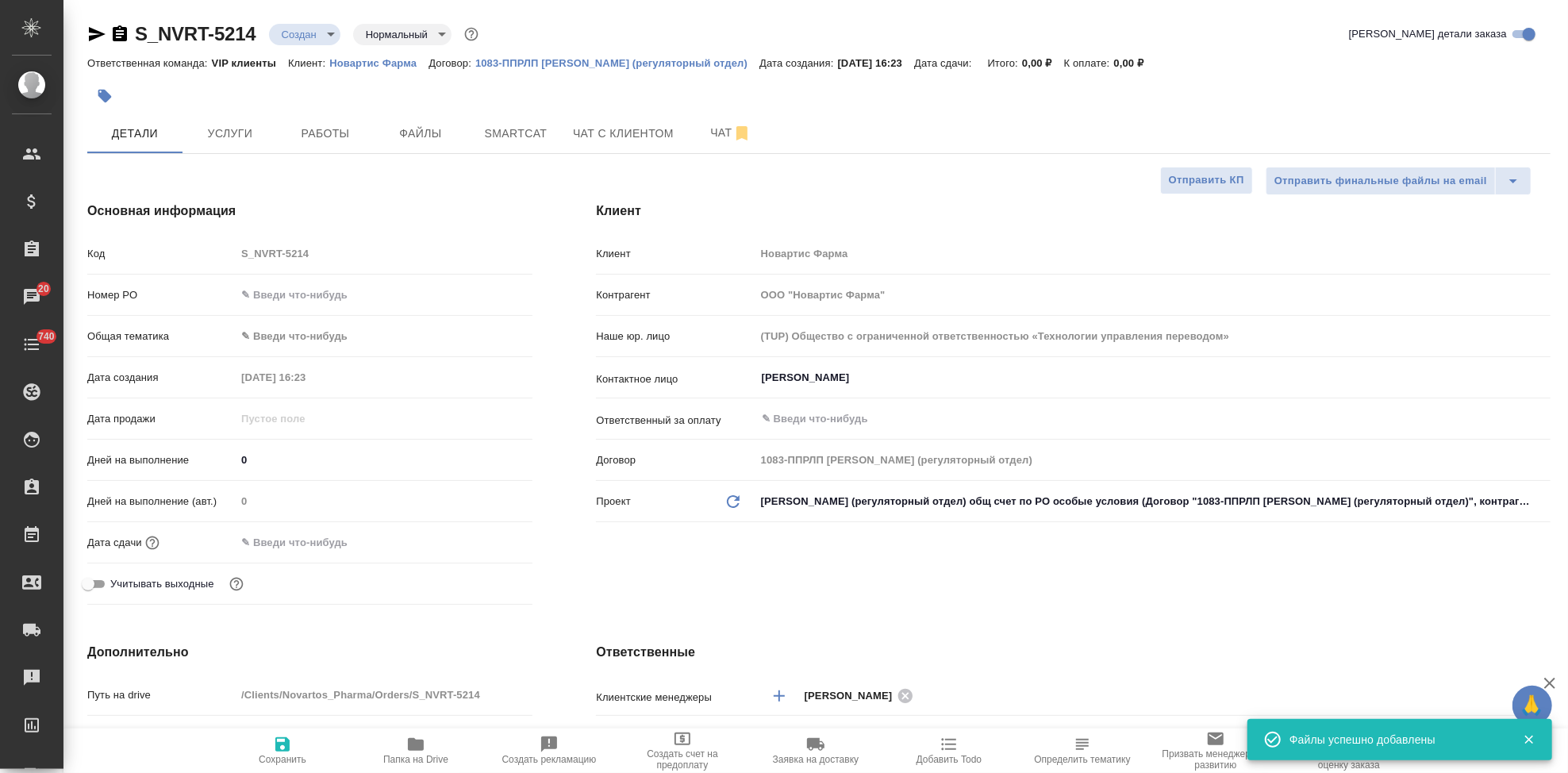
type textarea "x"
click at [276, 532] on input "text" at bounding box center [305, 543] width 139 height 23
click at [479, 539] on icon "button" at bounding box center [486, 542] width 15 height 16
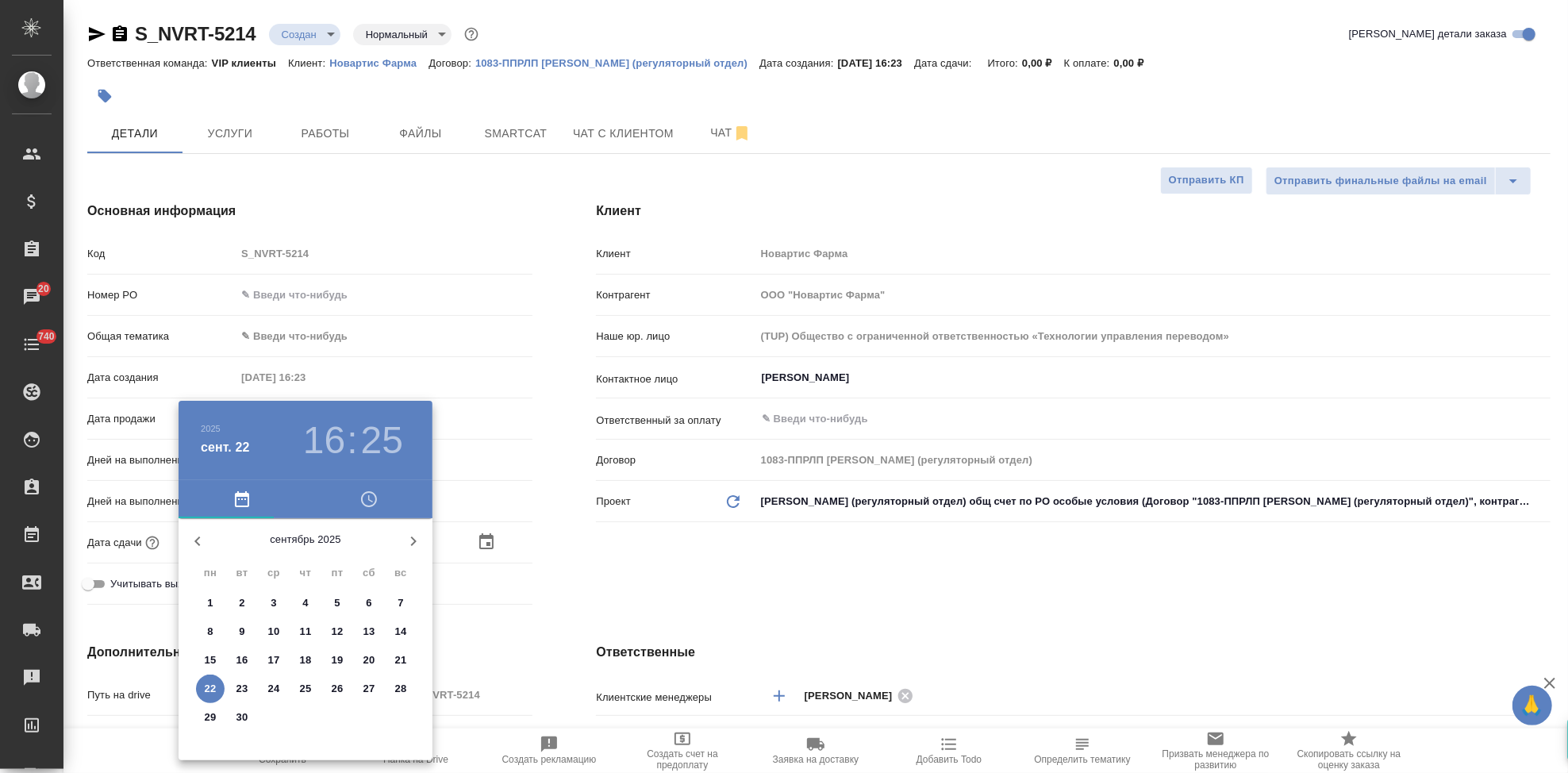
click at [273, 689] on p "24" at bounding box center [274, 689] width 12 height 16
type input "24.09.2025 16:25"
type textarea "x"
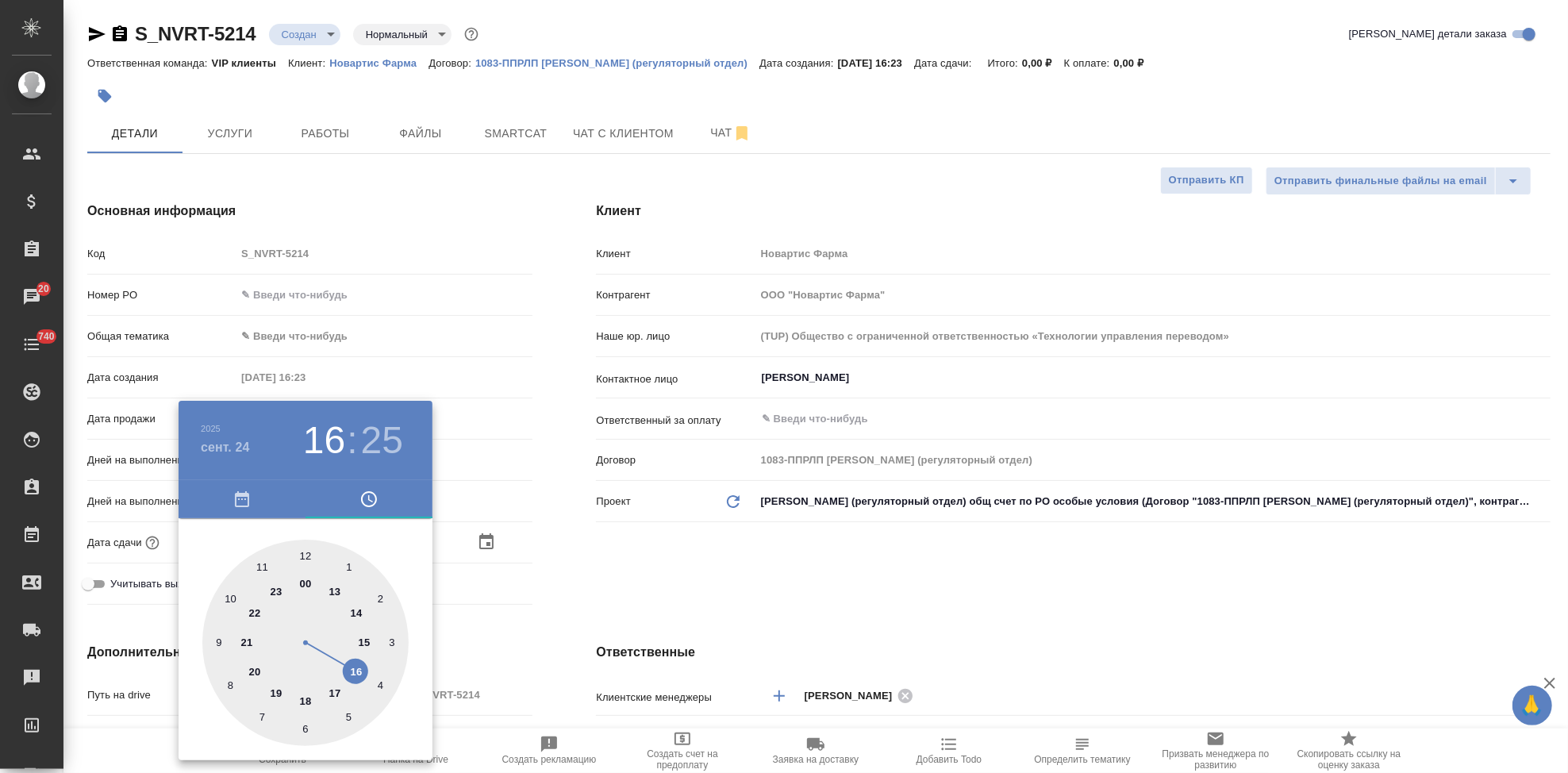
click at [333, 689] on div at bounding box center [306, 643] width 206 height 206
type input "24.09.2025 17:25"
type textarea "x"
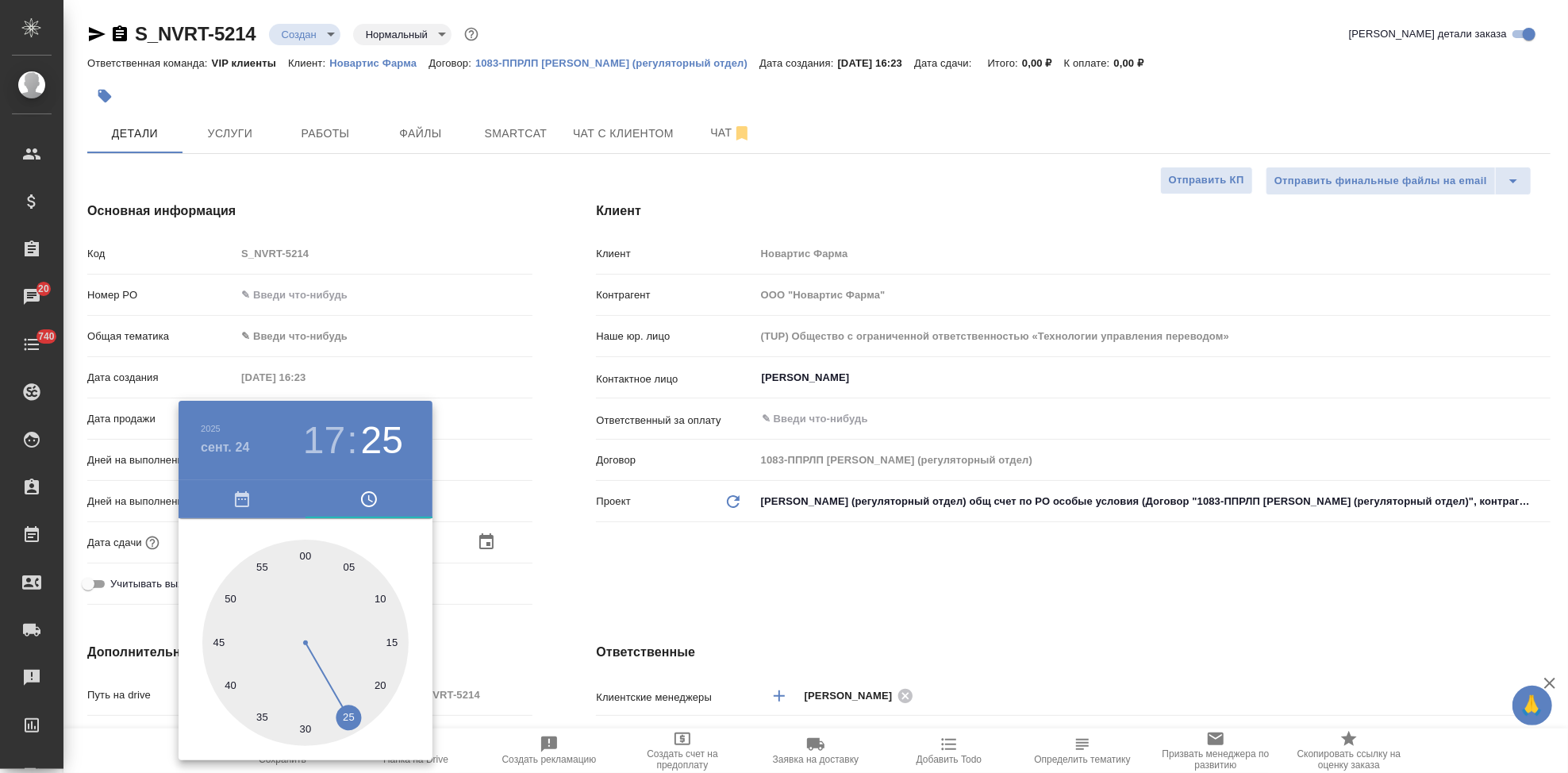
click at [306, 559] on div at bounding box center [306, 643] width 206 height 206
type input "24.09.2025 17:00"
type textarea "x"
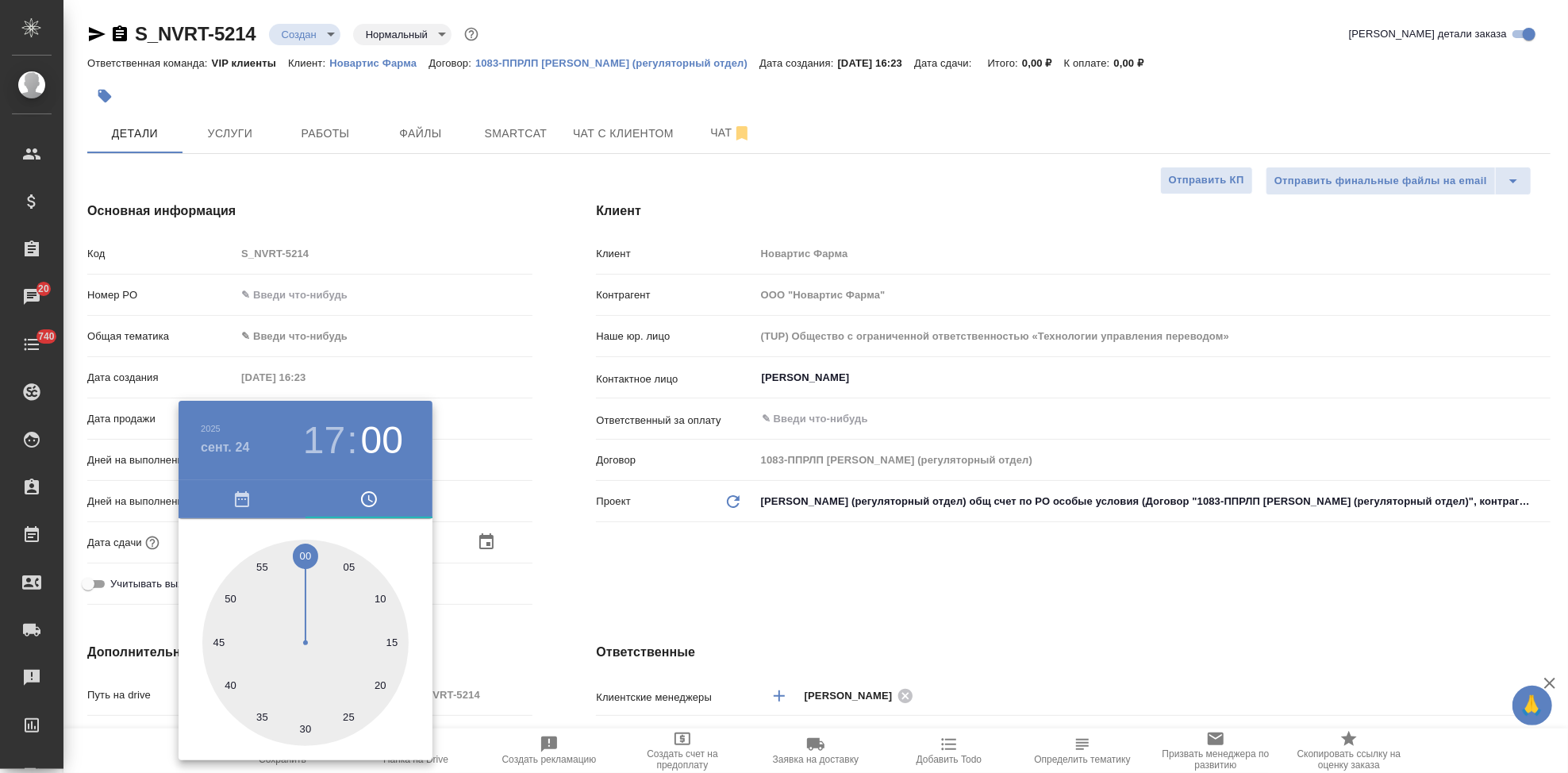
type textarea "x"
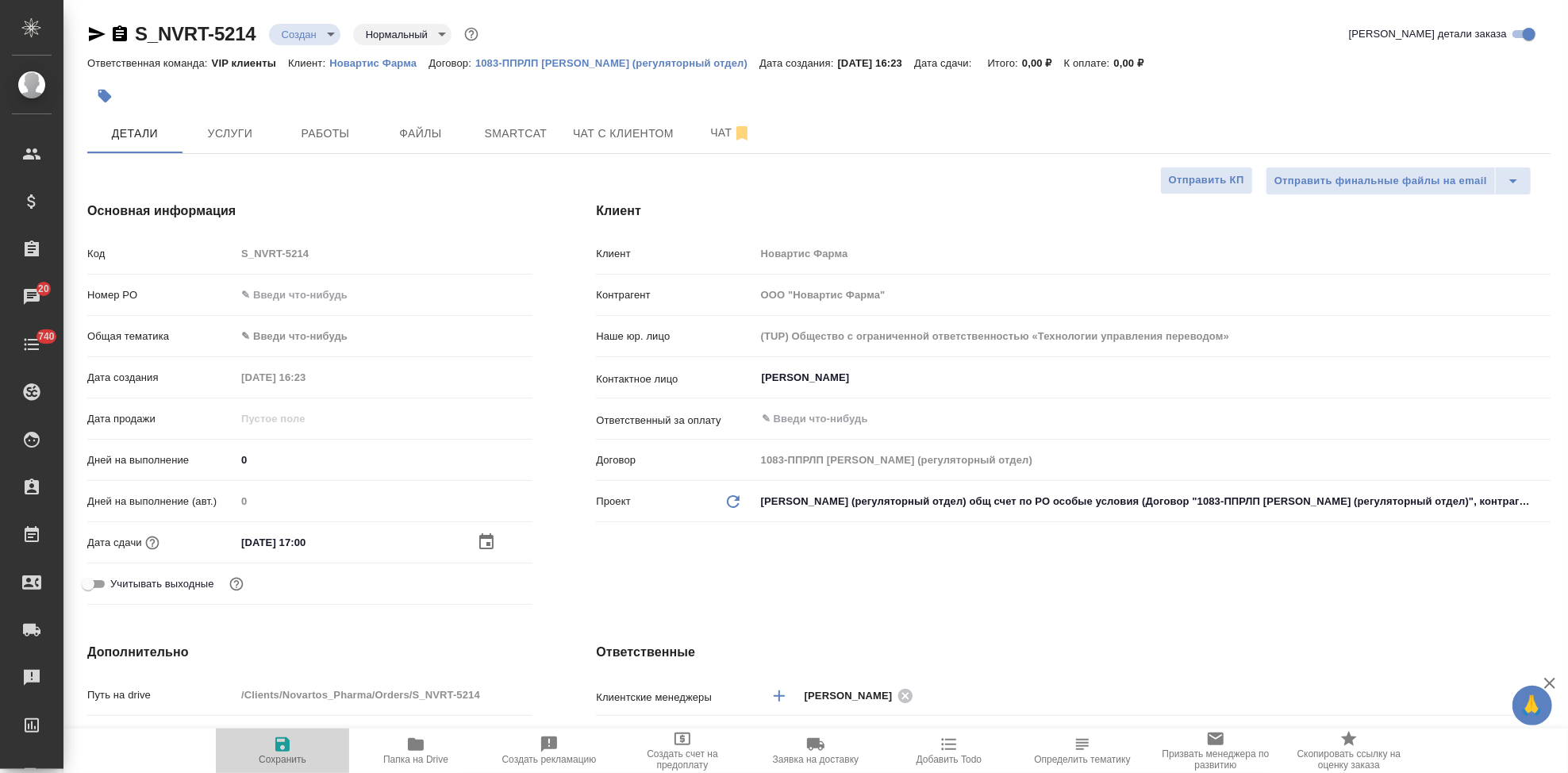
click at [271, 755] on span "Сохранить" at bounding box center [282, 760] width 48 height 11
type textarea "x"
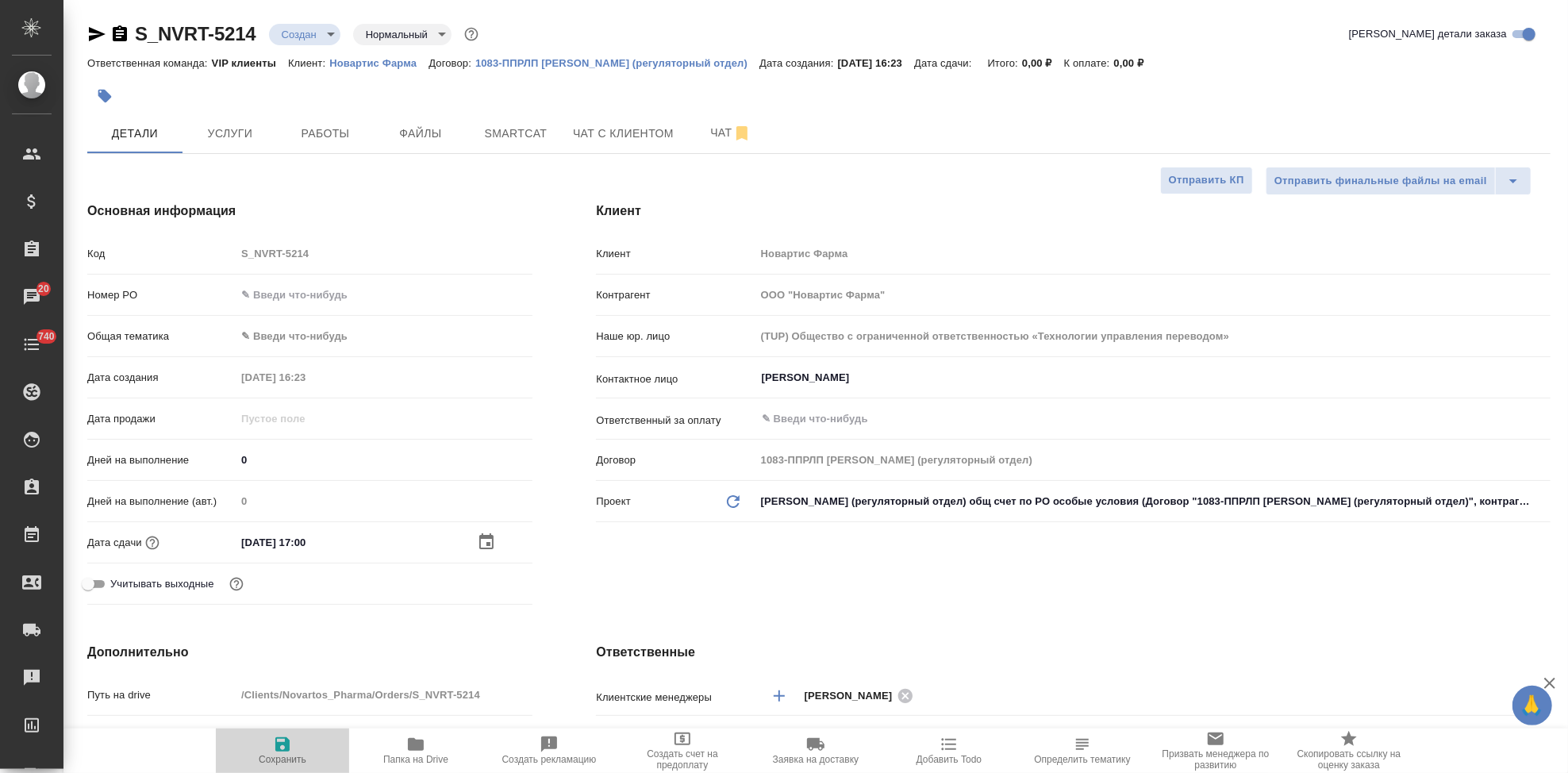
type textarea "x"
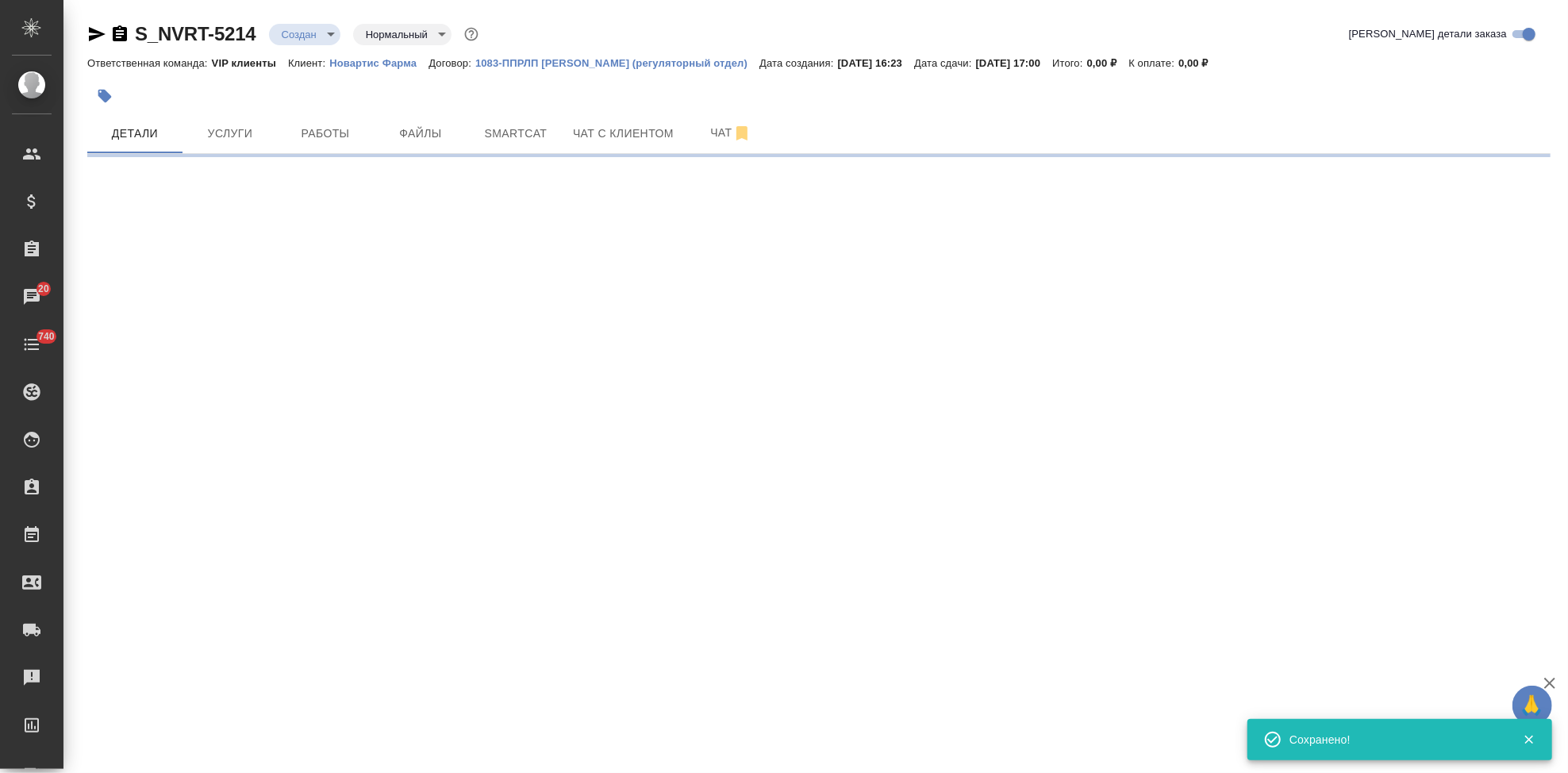
select select "RU"
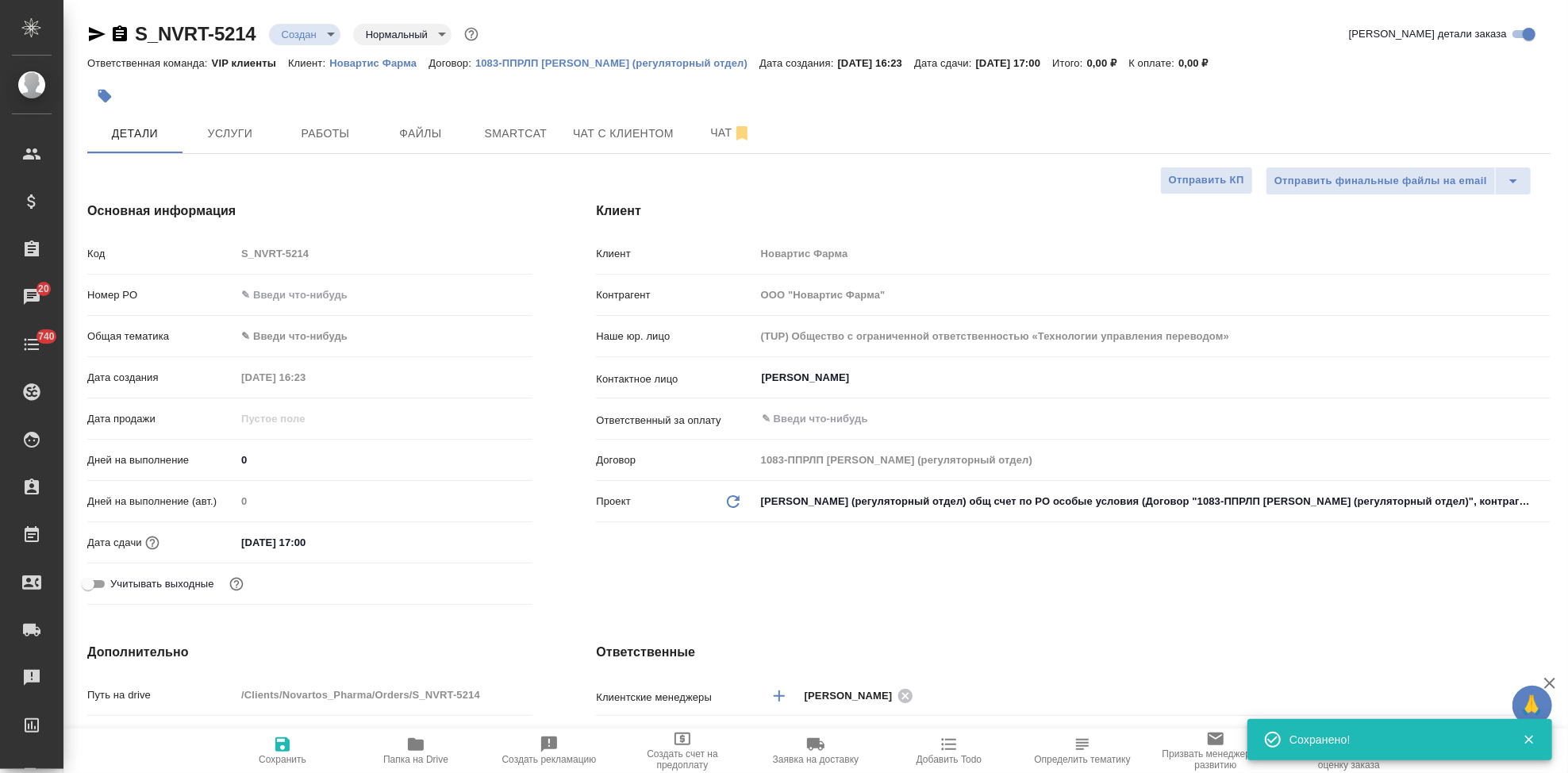
type textarea "x"
click at [427, 152] on button "Файлы" at bounding box center [420, 133] width 95 height 40
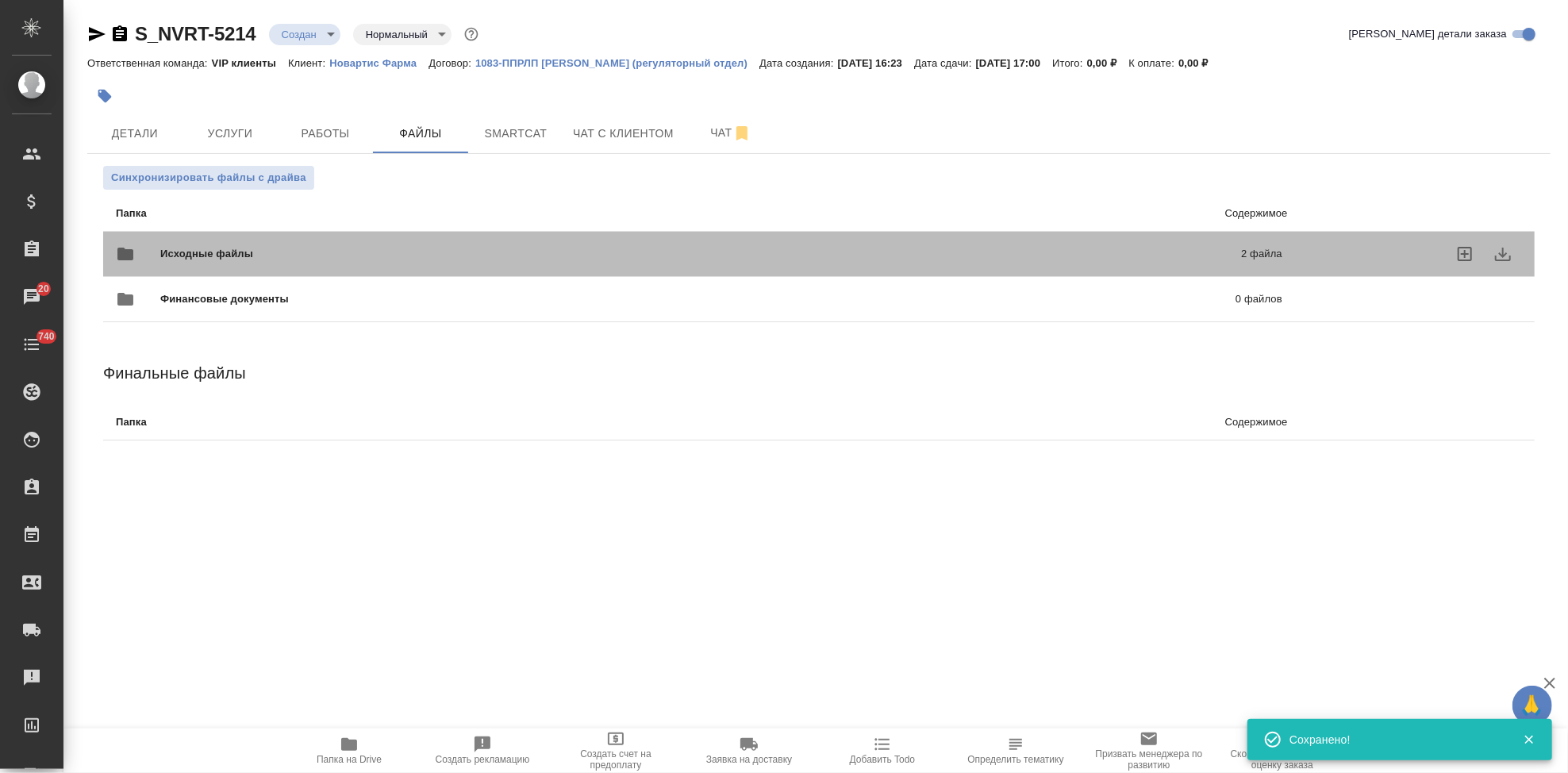
click at [915, 252] on p "2 файла" at bounding box center [1015, 254] width 535 height 16
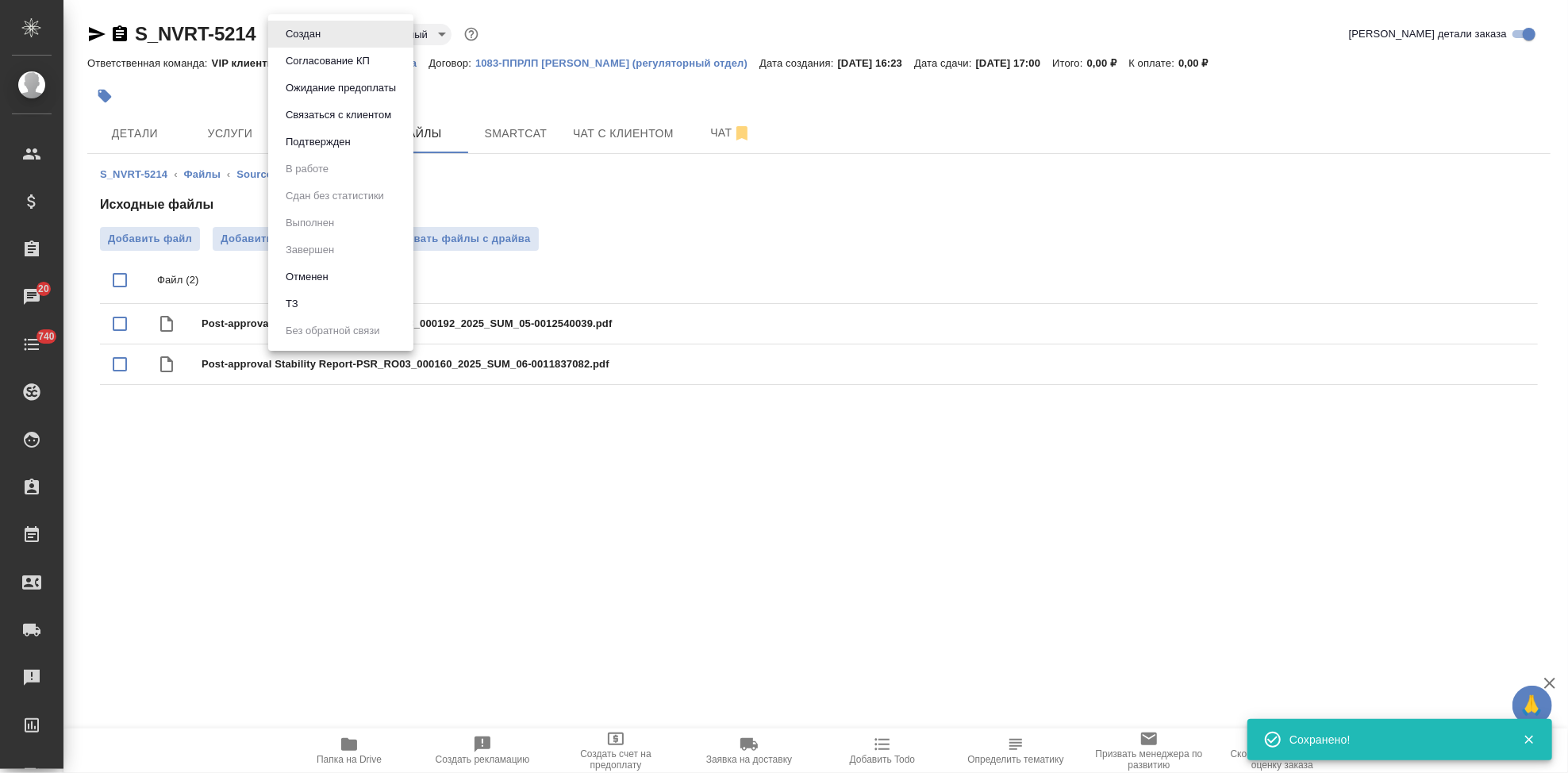
click at [333, 36] on body "🙏 .cls-1 fill:#fff; AWATERA Kabargina Anna Клиенты Спецификации Заказы 20 Чаты …" at bounding box center [784, 386] width 1568 height 773
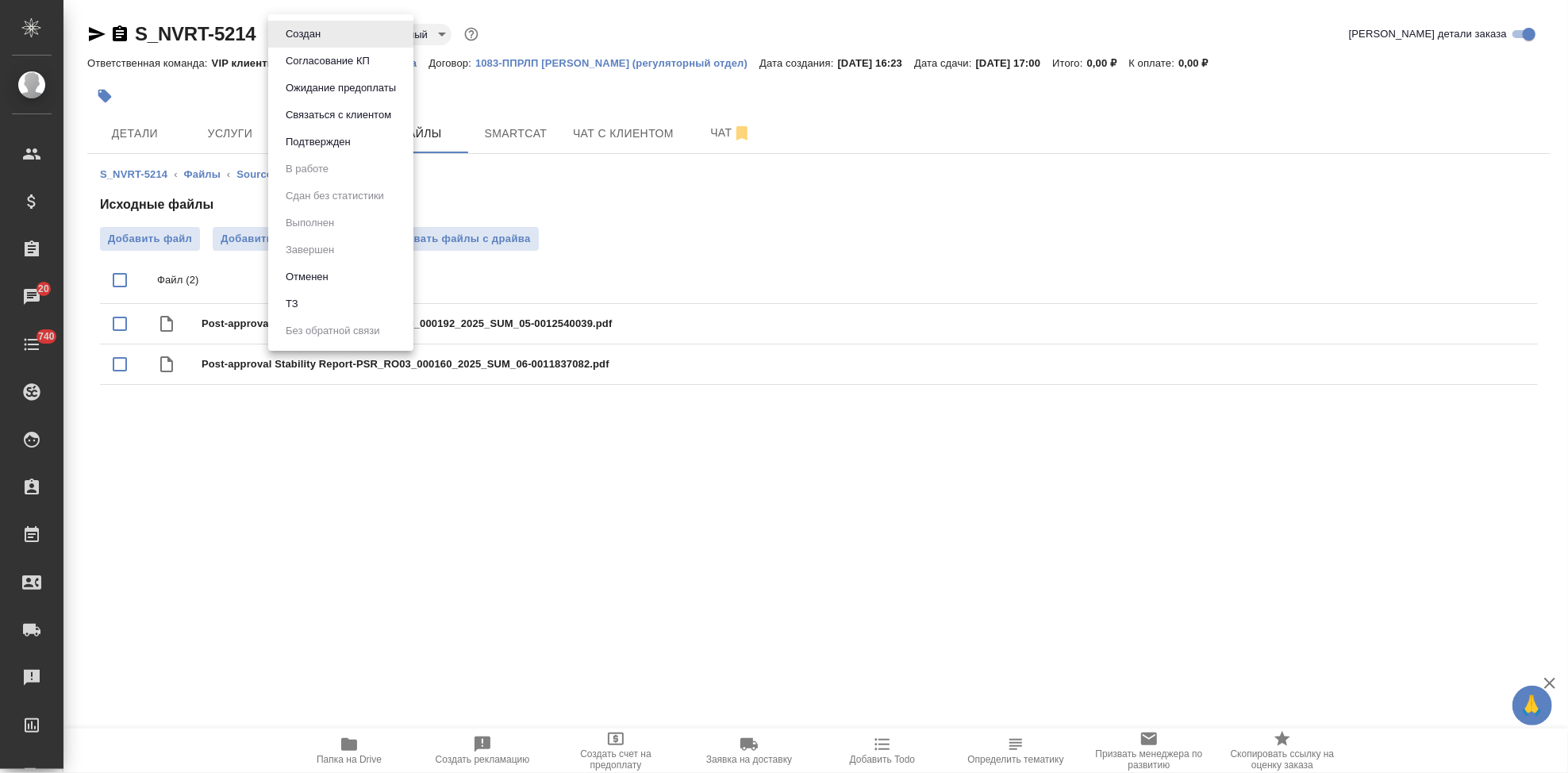
click at [331, 295] on li "ТЗ" at bounding box center [341, 303] width 145 height 27
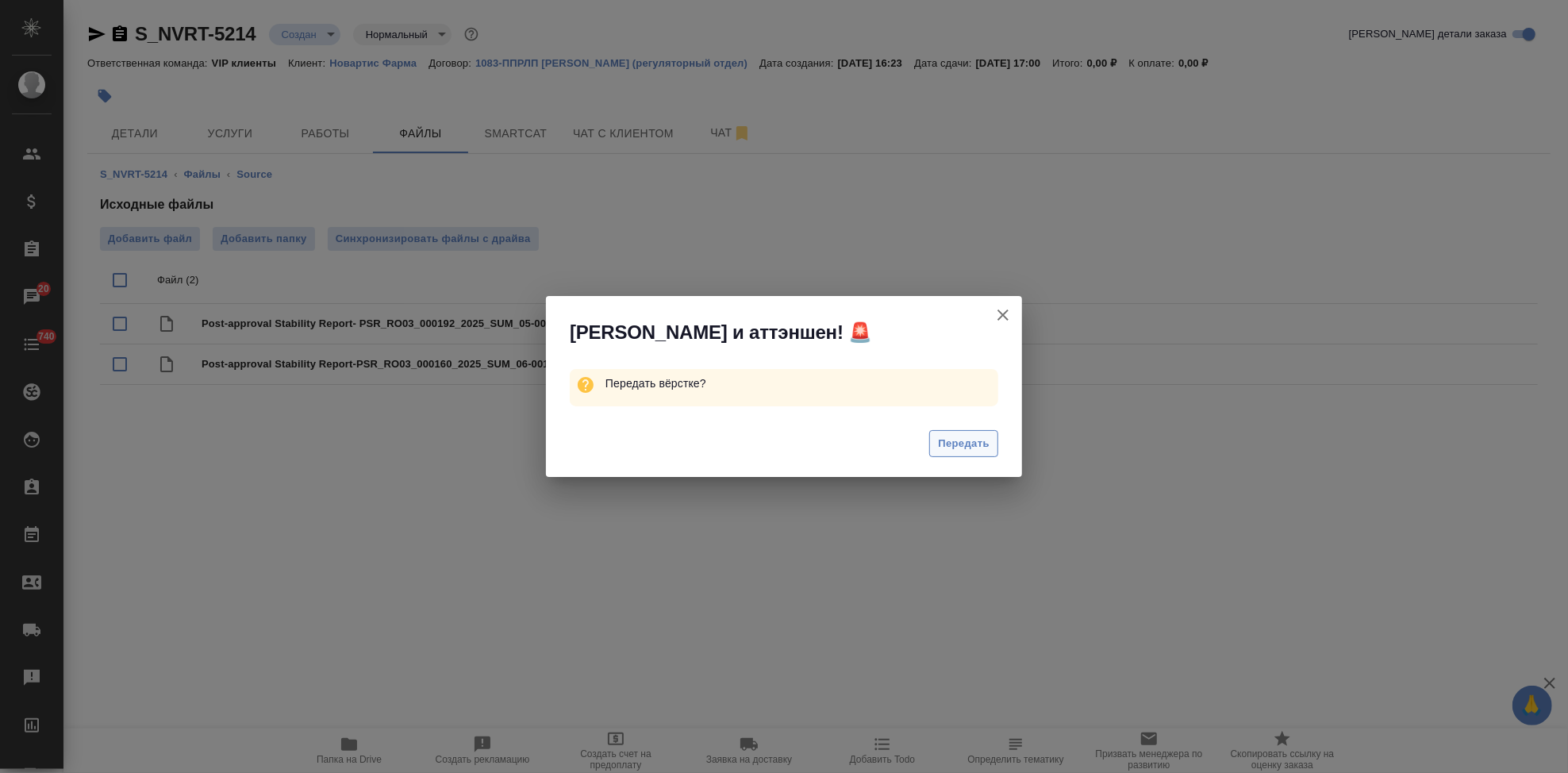
click at [957, 439] on span "Передать" at bounding box center [964, 444] width 52 height 19
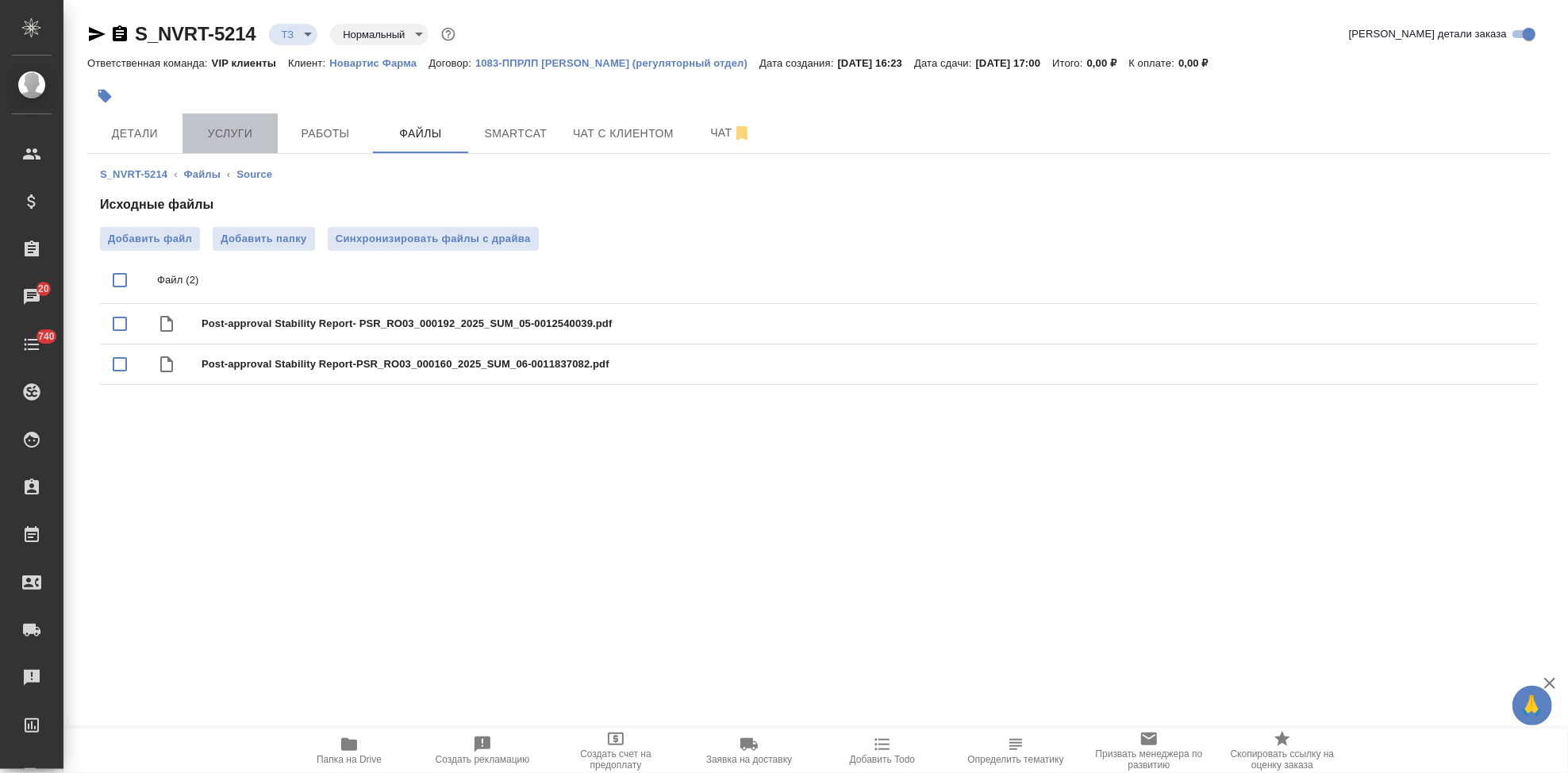
click at [217, 139] on span "Услуги" at bounding box center [230, 134] width 76 height 19
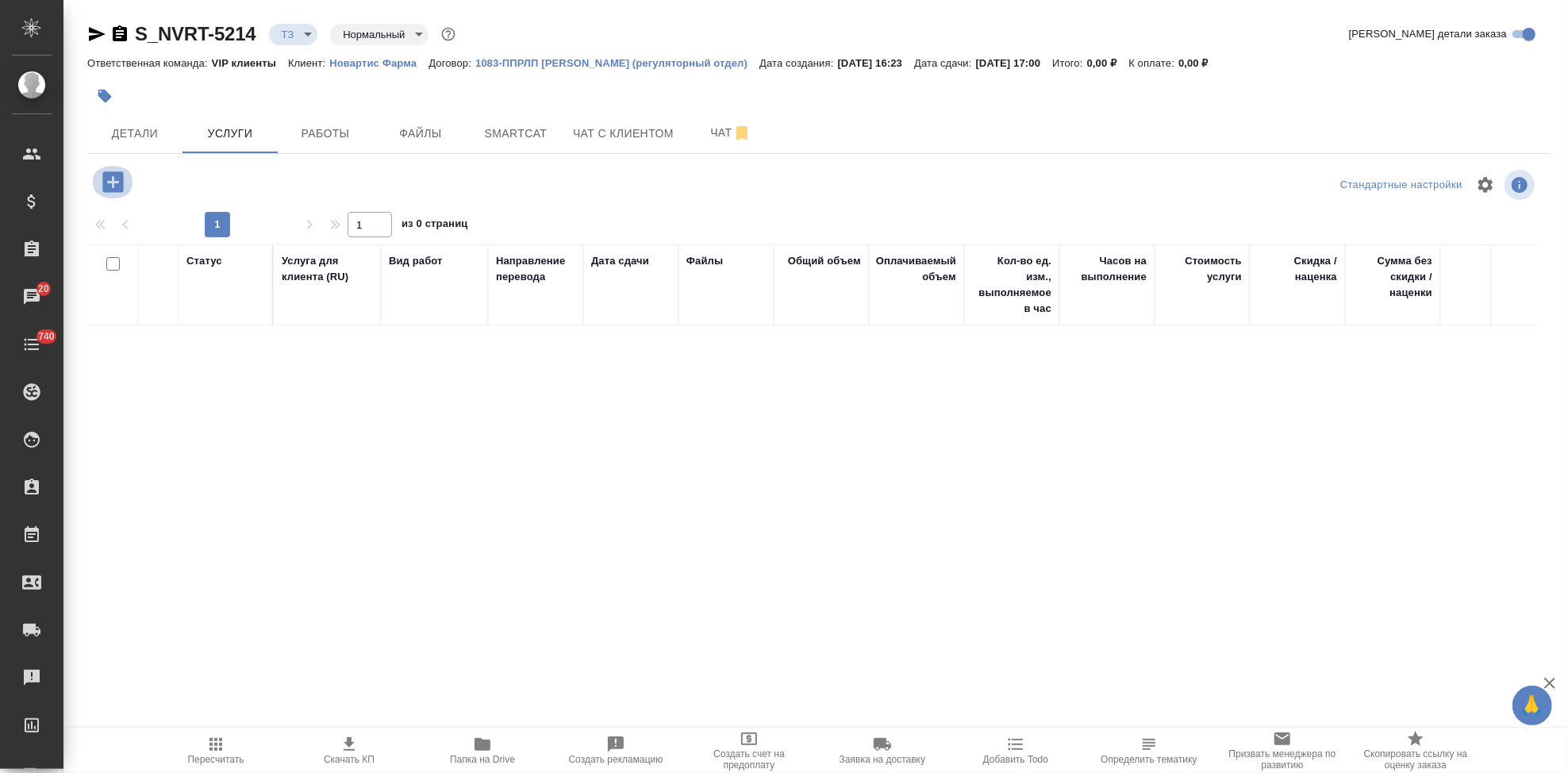
click at [112, 181] on icon "button" at bounding box center [113, 182] width 28 height 28
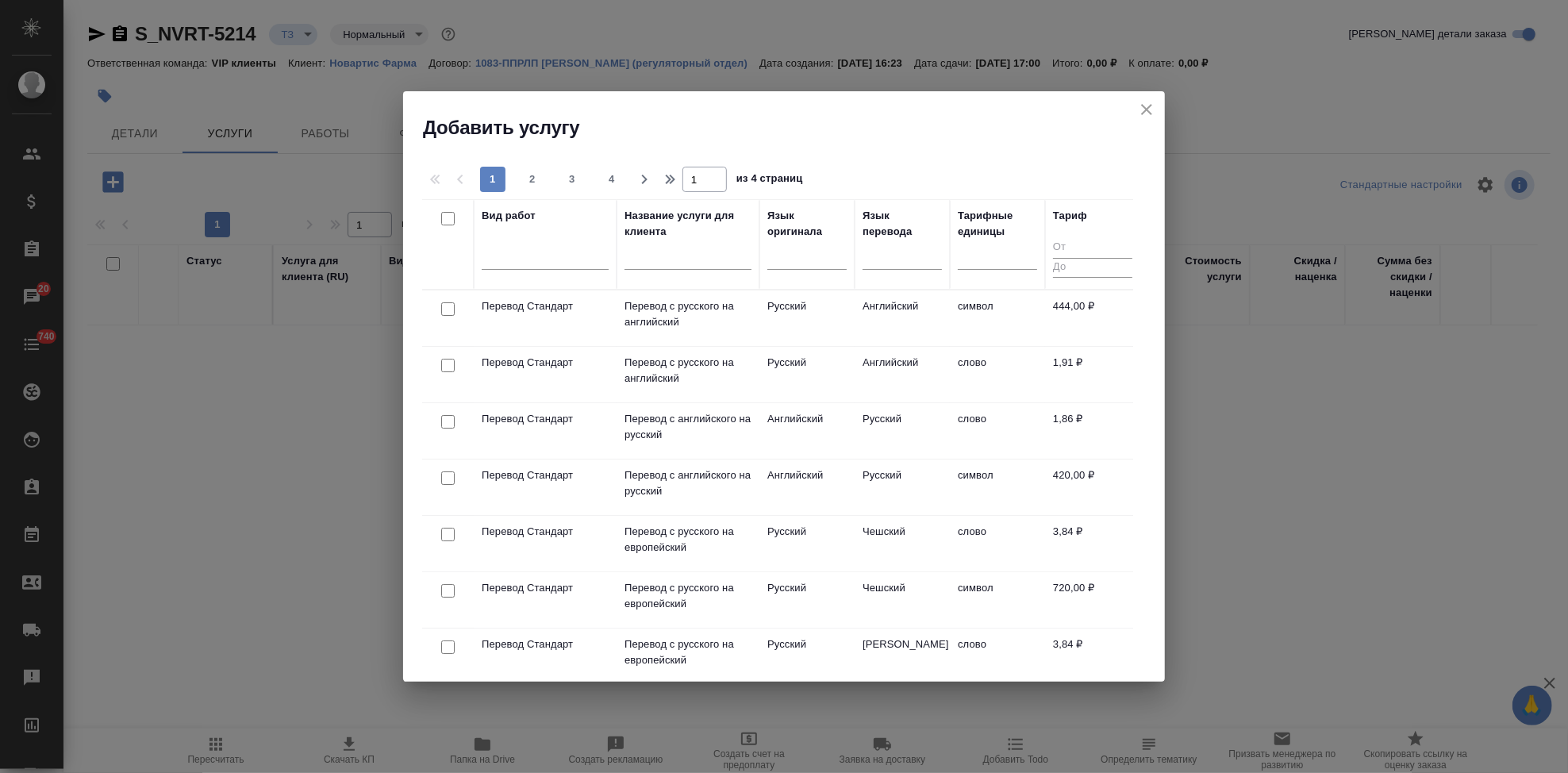
click at [669, 262] on input "text" at bounding box center [688, 260] width 127 height 19
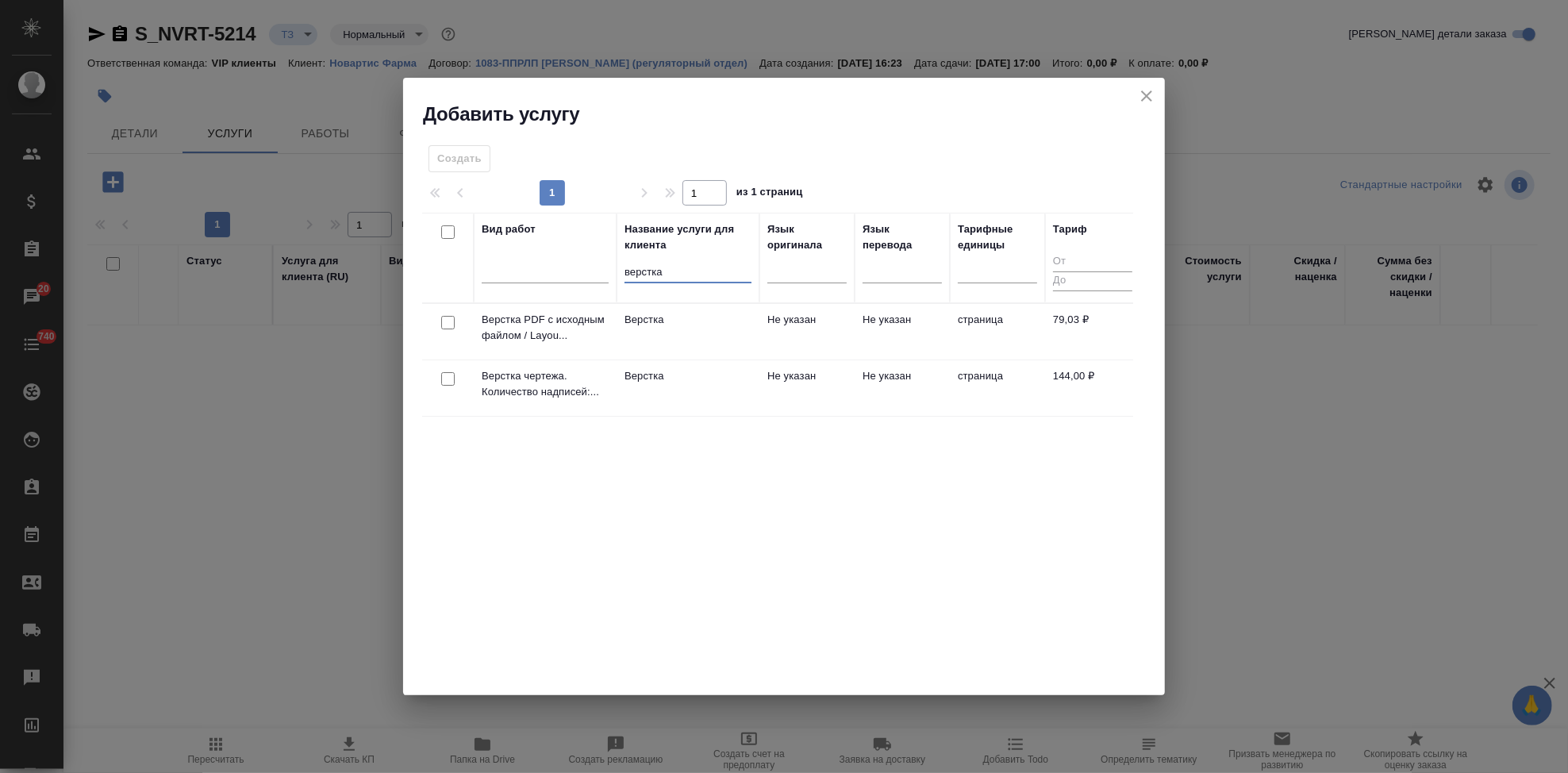
type input "верстка"
click at [769, 379] on td "Не указан" at bounding box center [807, 388] width 95 height 56
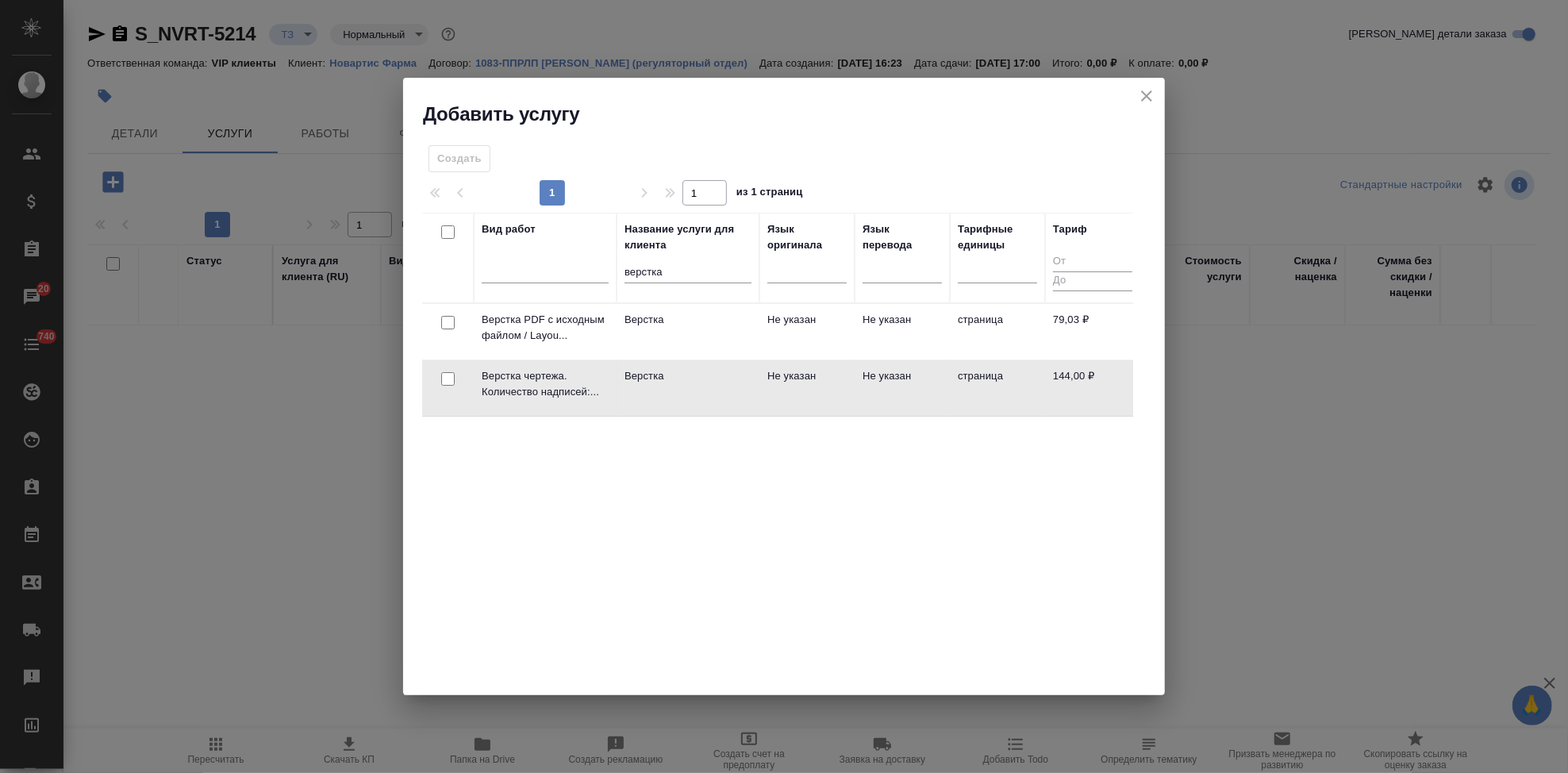
click at [769, 379] on td "Не указан" at bounding box center [807, 388] width 95 height 56
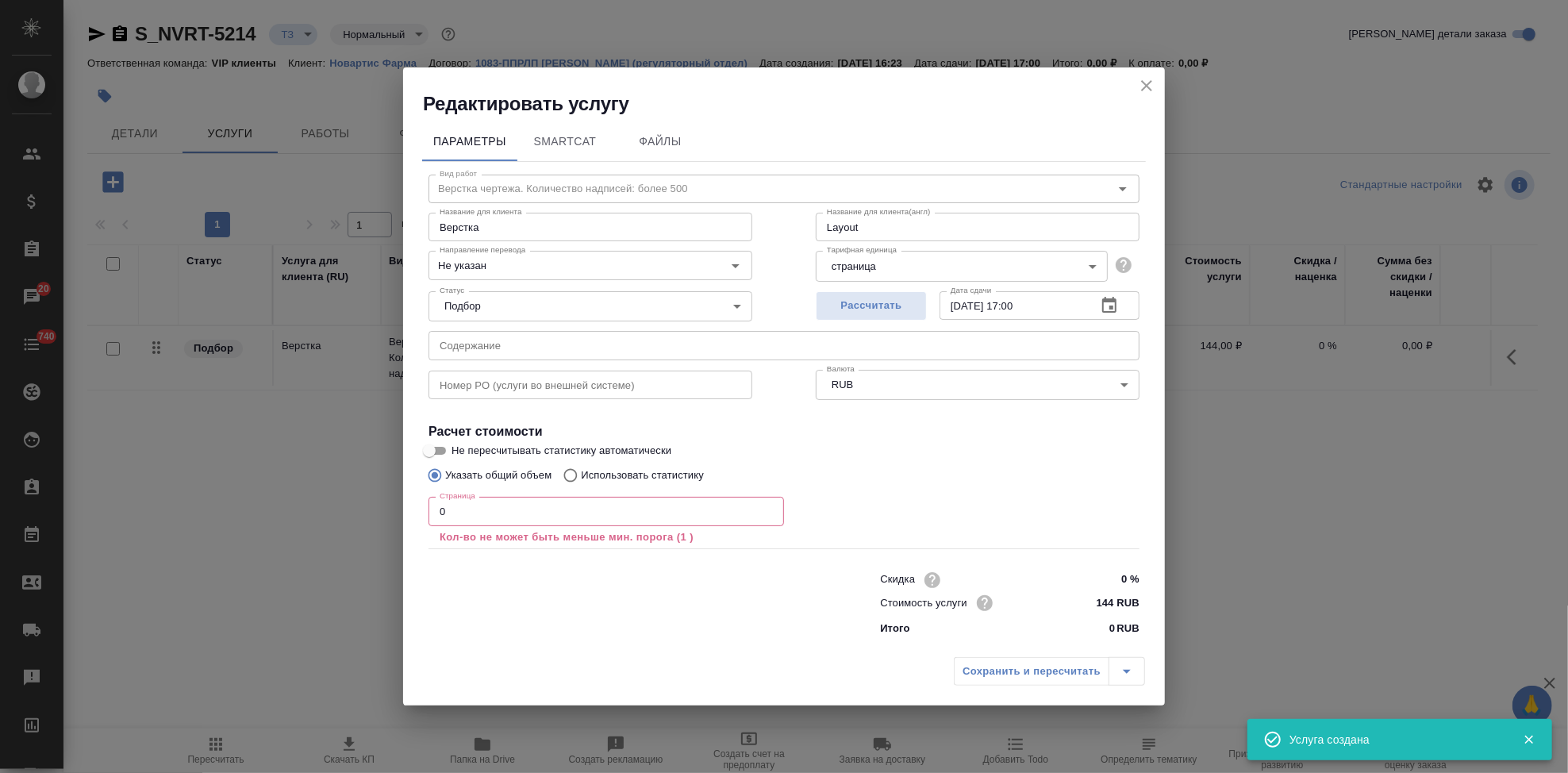
click at [716, 343] on input "text" at bounding box center [783, 345] width 711 height 28
paste input "for trans RTT 2380 Risarg RTQ M3 DP stability"
type input "for trans RTT 2380 Risarg RTQ M3 DP stability"
click at [496, 511] on input "0" at bounding box center [606, 511] width 355 height 28
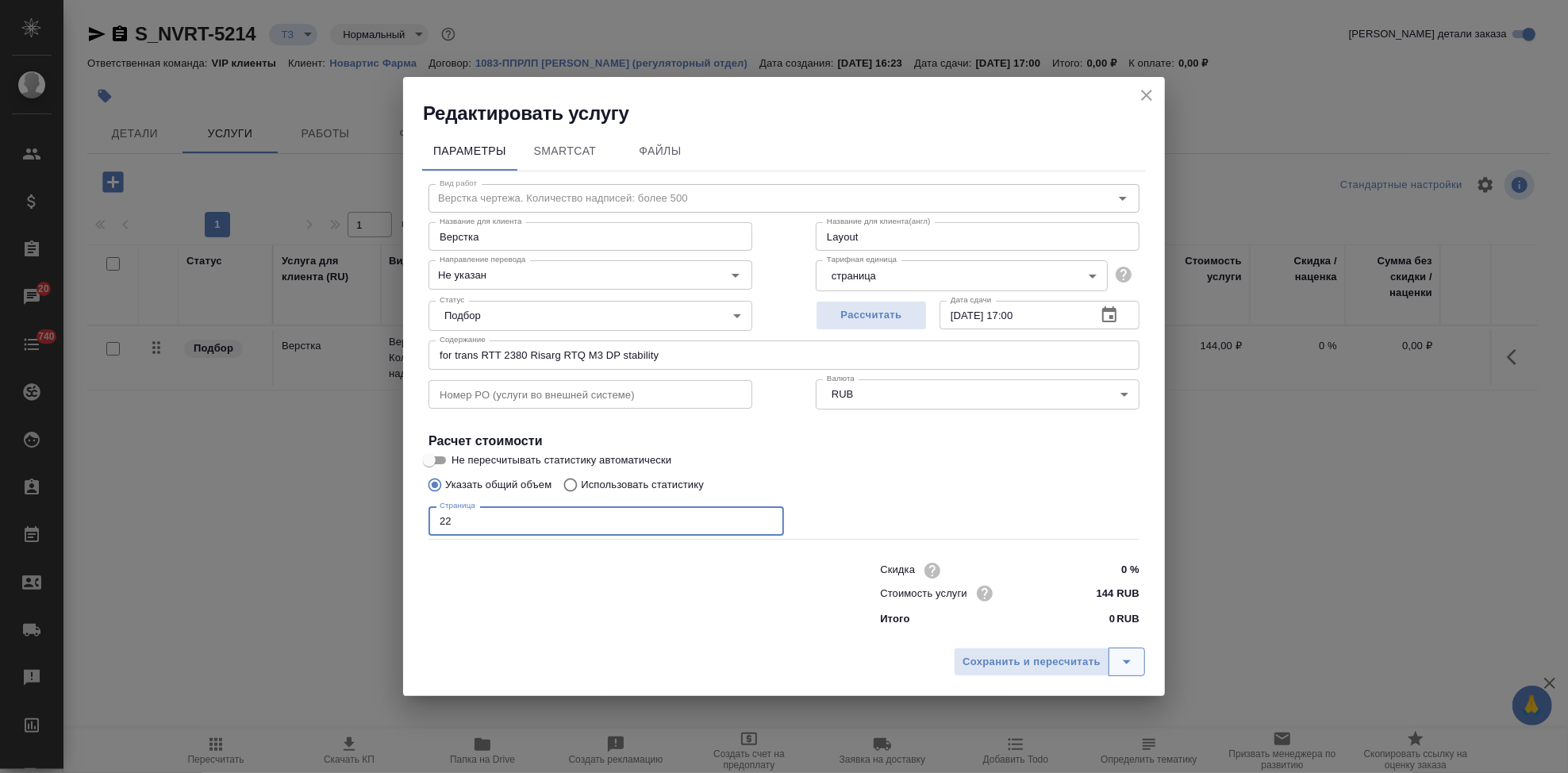
type input "22"
click at [1119, 656] on icon "split button" at bounding box center [1126, 661] width 19 height 19
click at [1037, 631] on li "Сохранить" at bounding box center [1052, 628] width 191 height 25
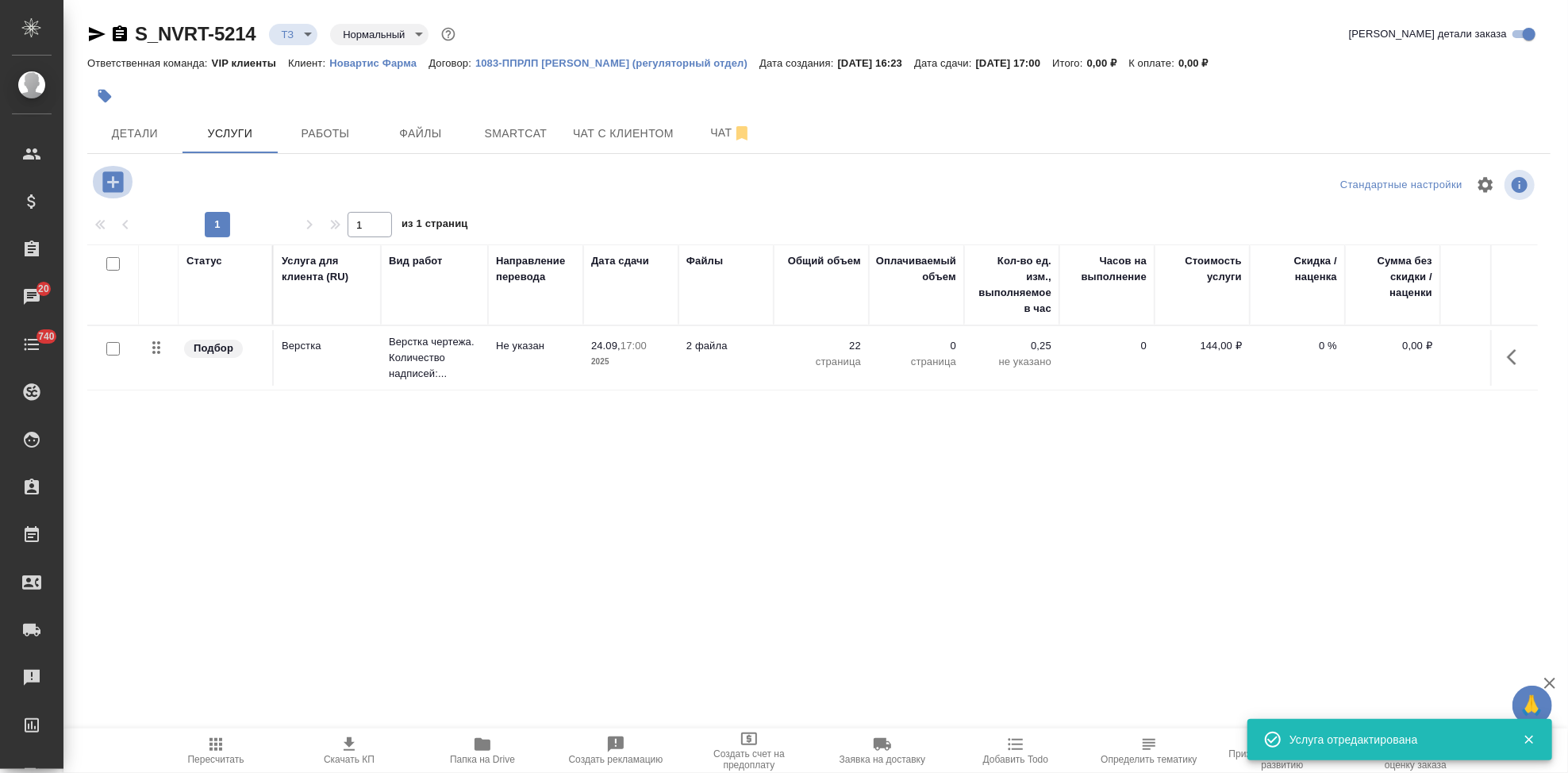
click at [105, 186] on icon "button" at bounding box center [112, 181] width 20 height 20
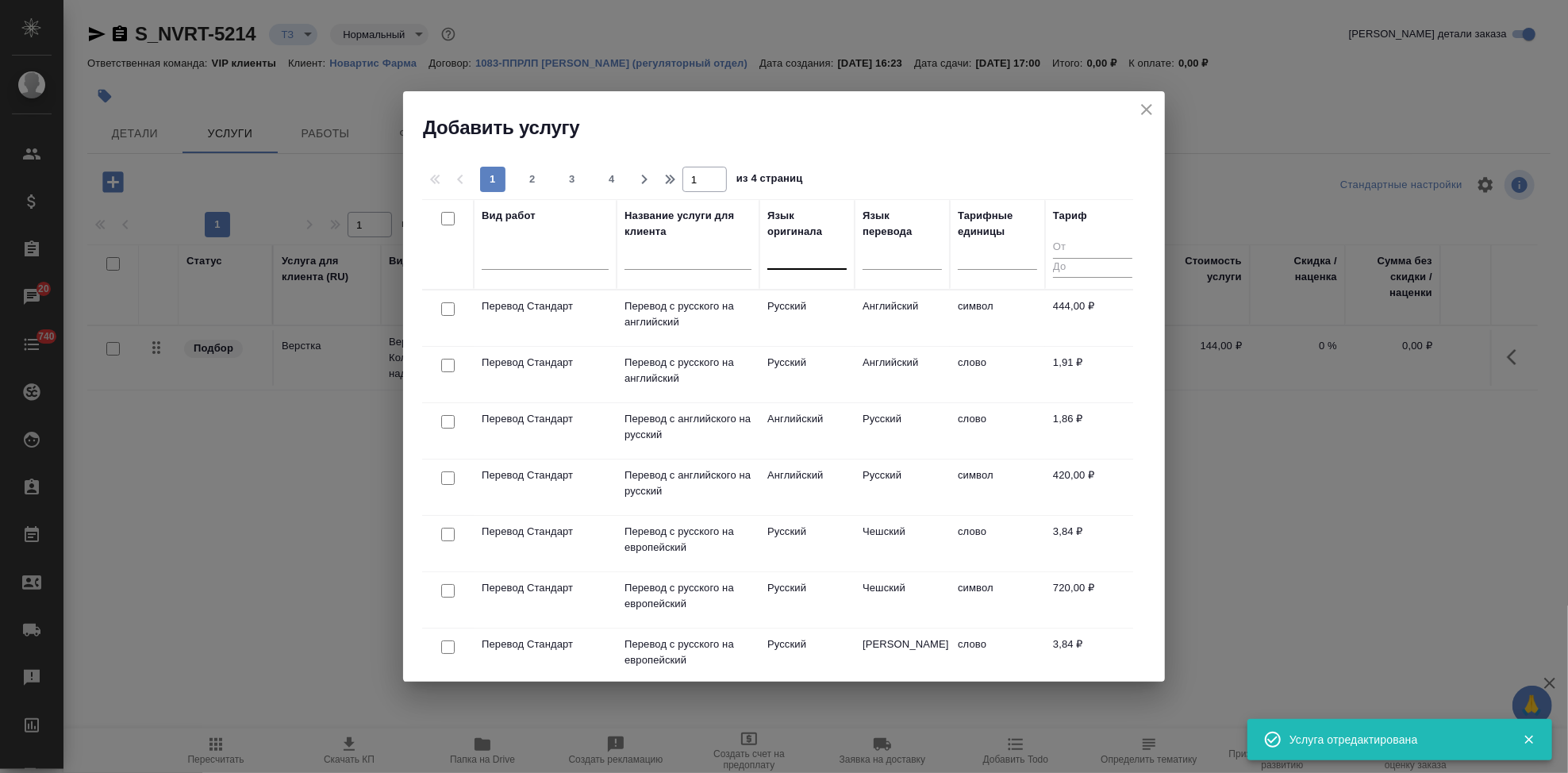
click at [773, 256] on div at bounding box center [807, 254] width 79 height 23
type input "а"
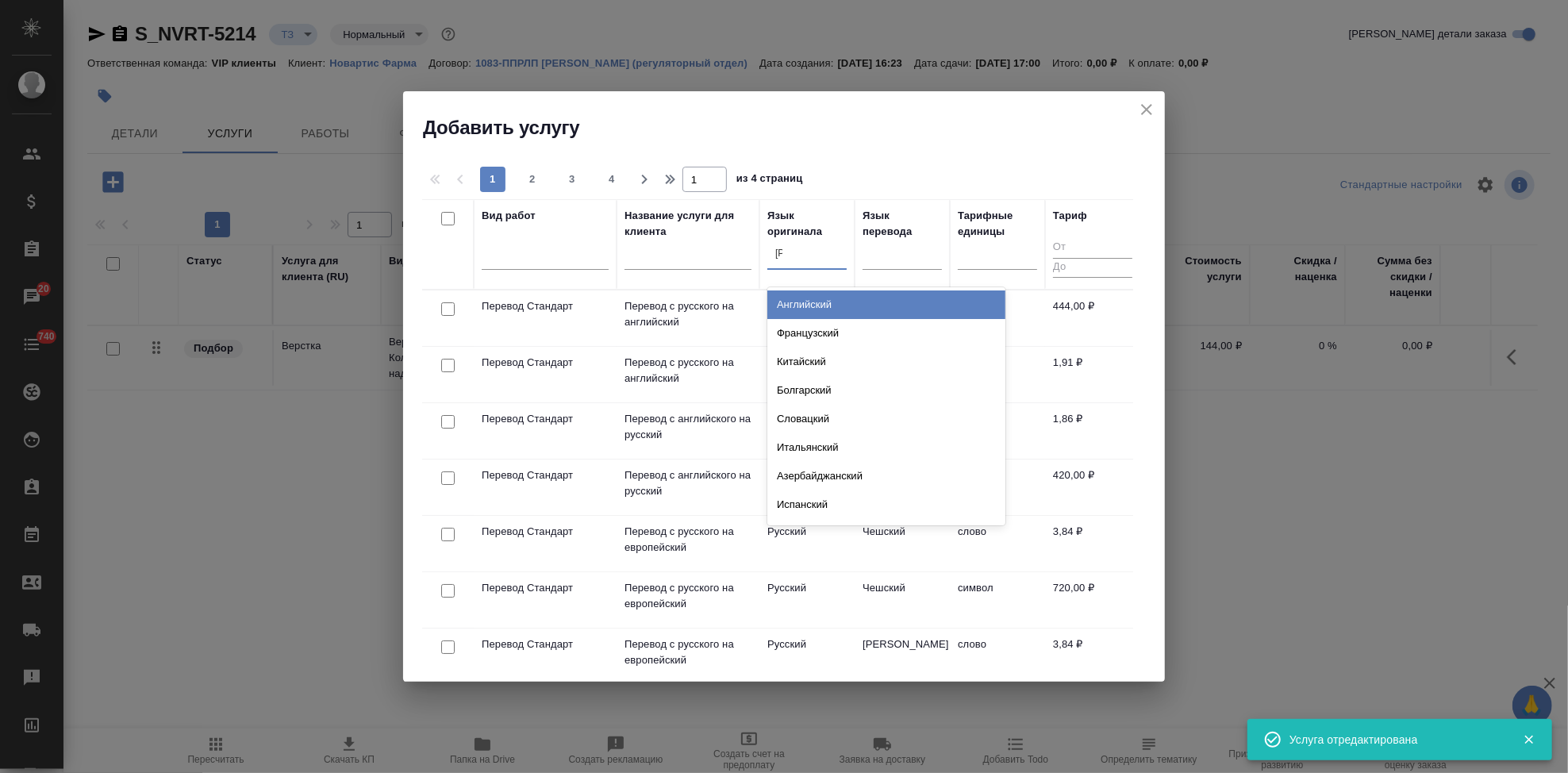
click at [818, 307] on div "Английский" at bounding box center [886, 304] width 238 height 28
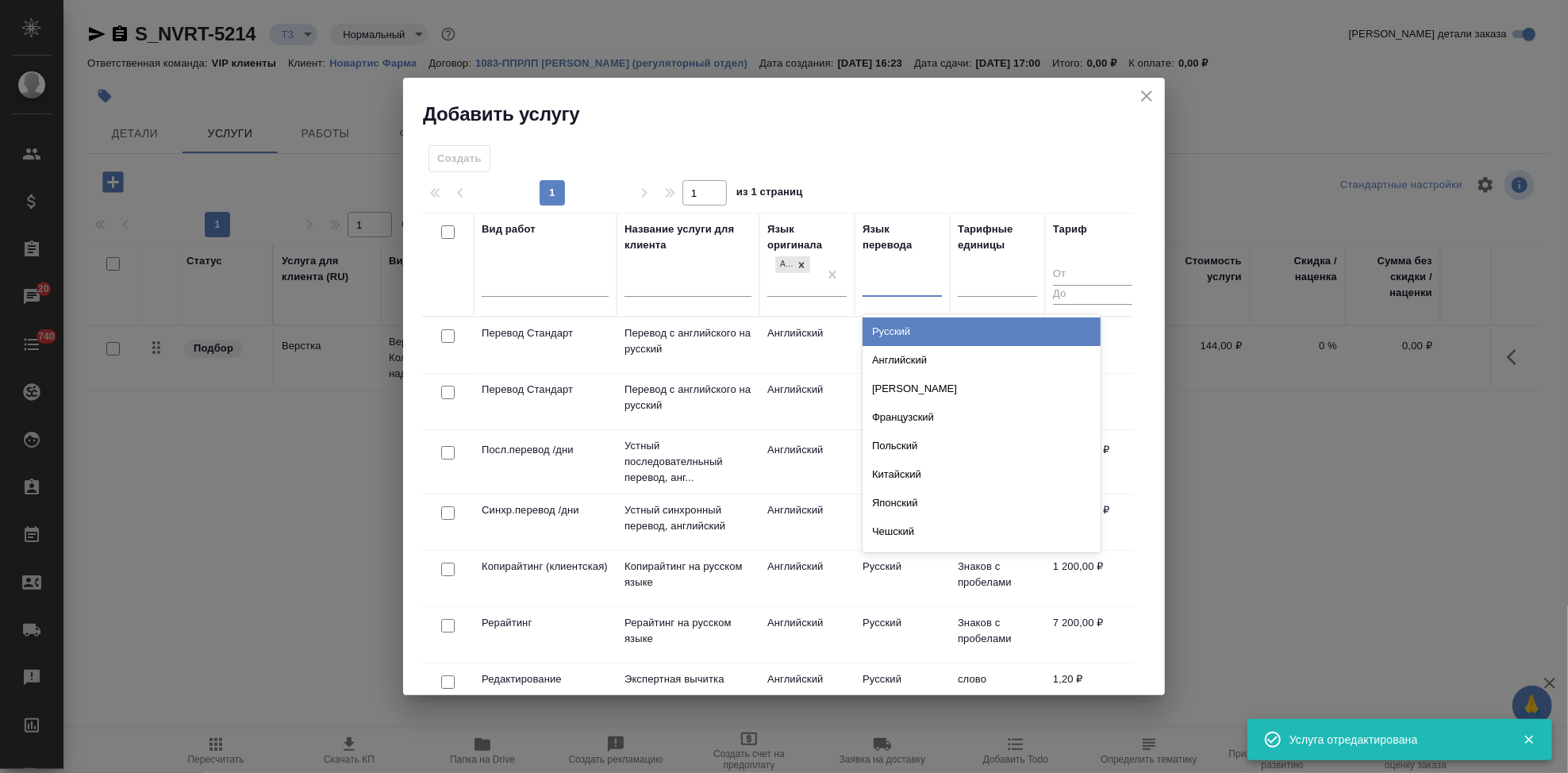
click at [877, 294] on div at bounding box center [902, 281] width 79 height 30
type input "п"
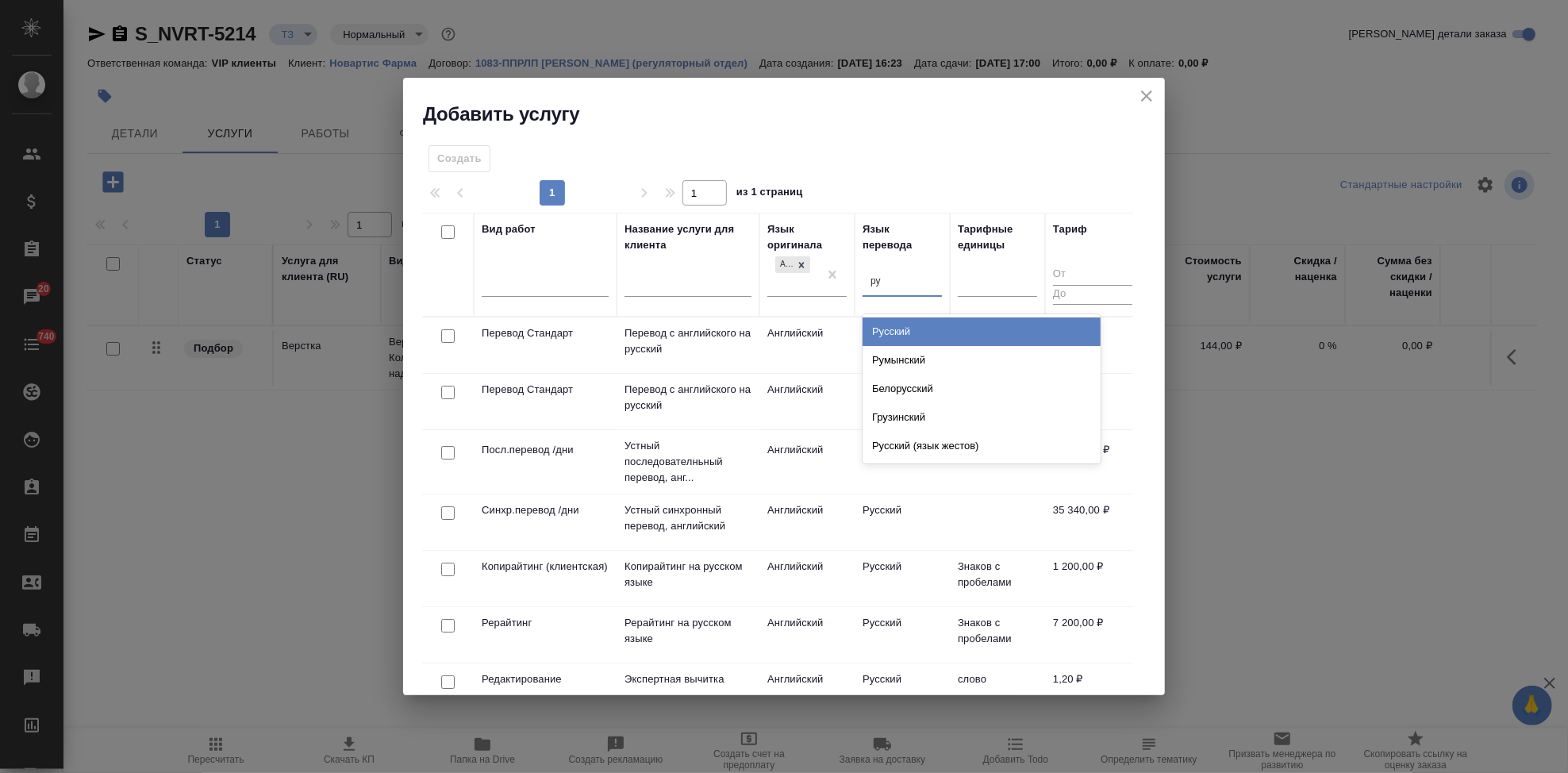
type input "рус"
click at [915, 334] on div "Русский" at bounding box center [982, 331] width 238 height 28
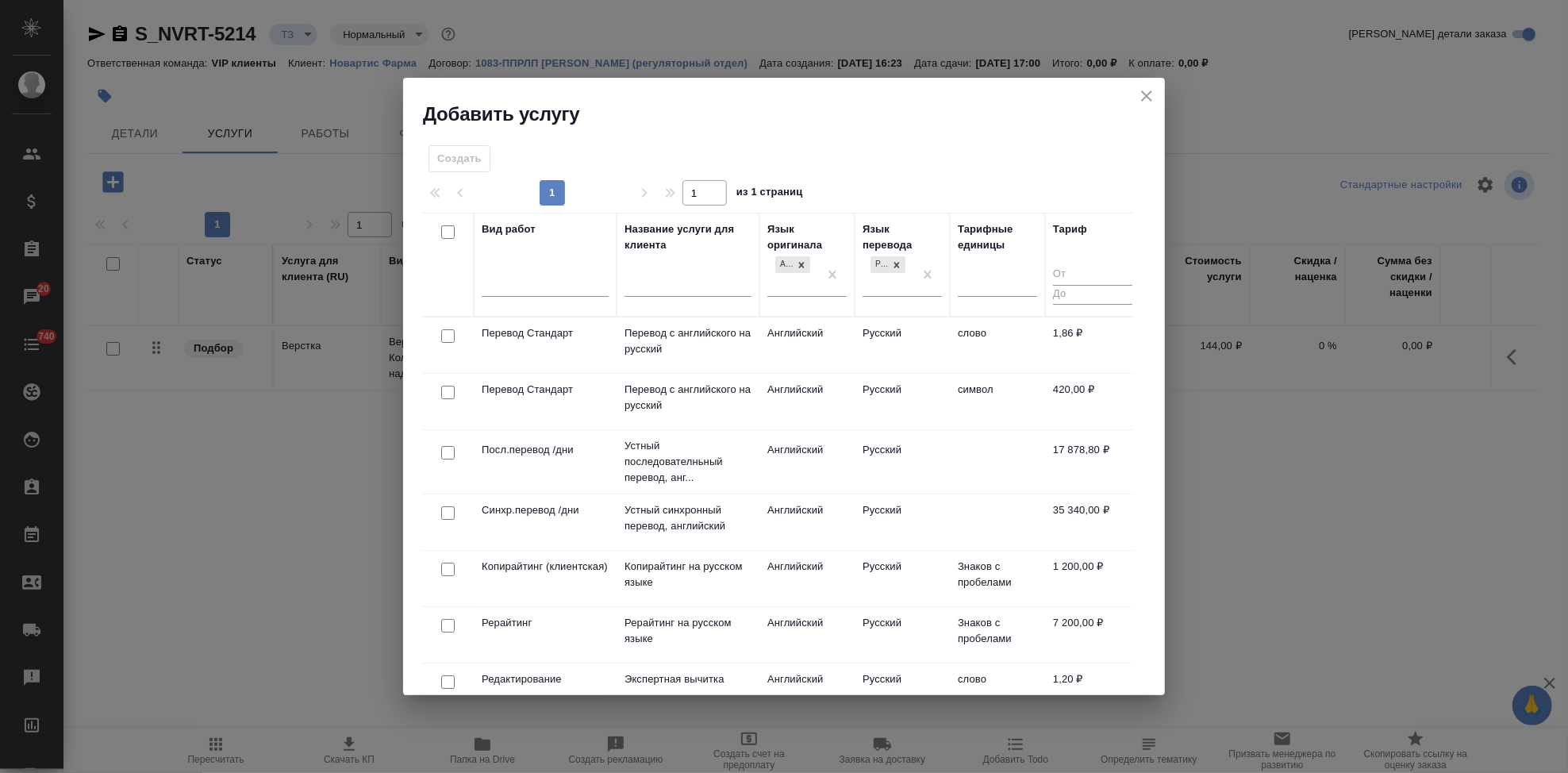
click at [872, 334] on td "Русский" at bounding box center [902, 345] width 95 height 56
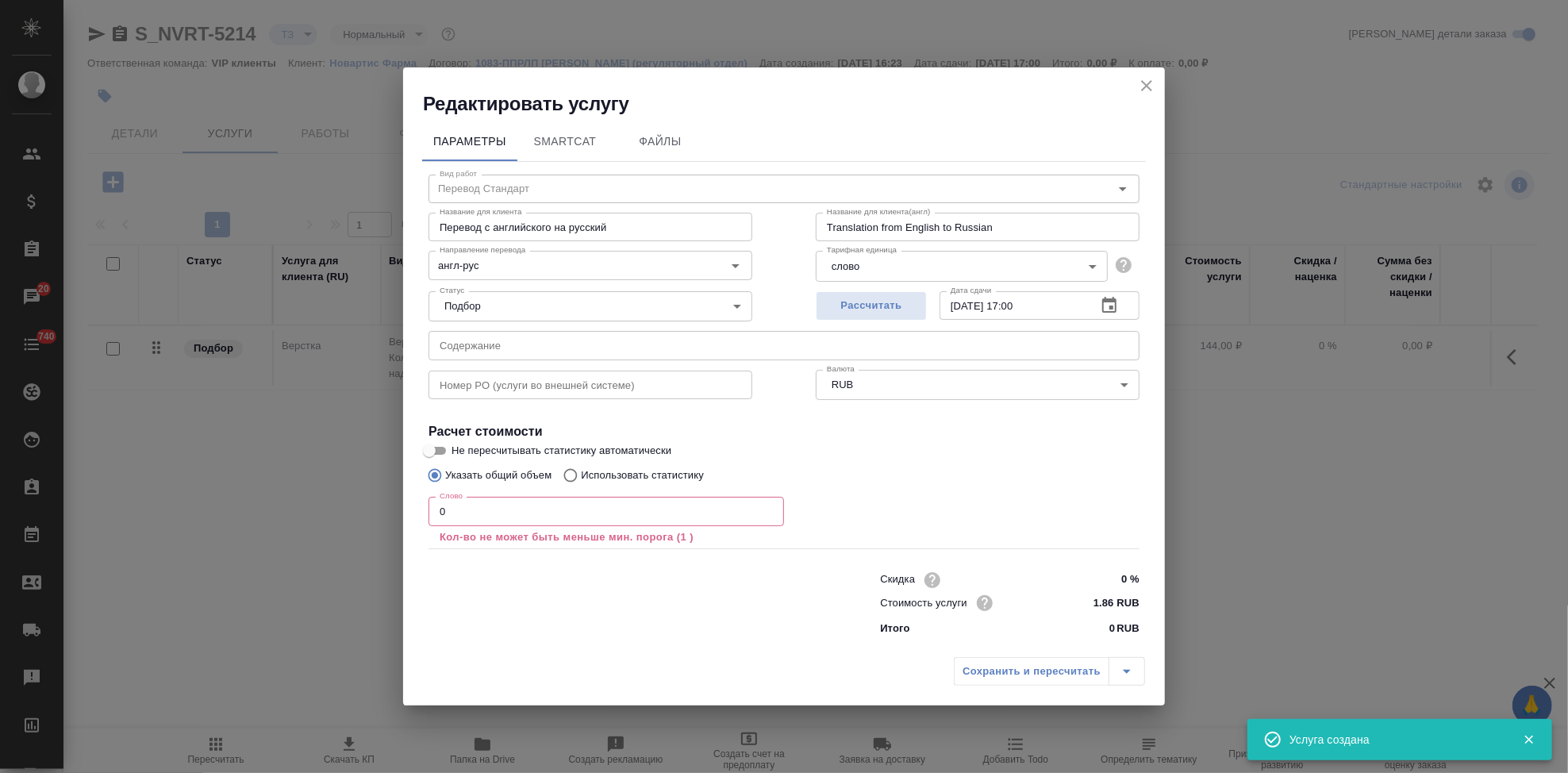
click at [611, 354] on input "text" at bounding box center [783, 345] width 711 height 28
paste input "for trans RTT 2380 Risarg RTQ M3 DP stability"
type input "for trans RTT 2380 Risarg RTQ M3 DP stability"
click at [533, 504] on input "0" at bounding box center [606, 511] width 355 height 28
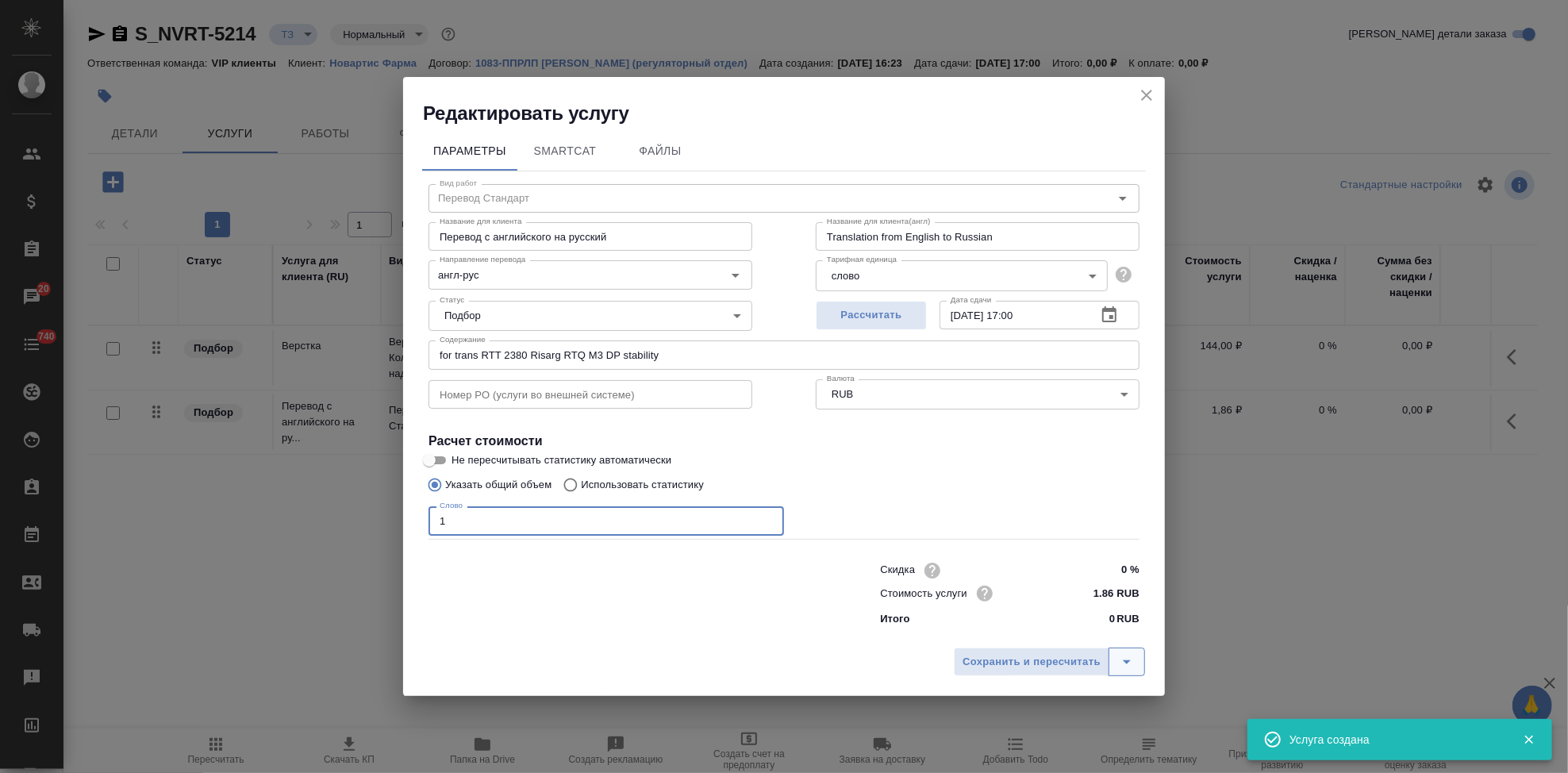
type input "1"
click at [1136, 659] on icon "split button" at bounding box center [1126, 661] width 19 height 19
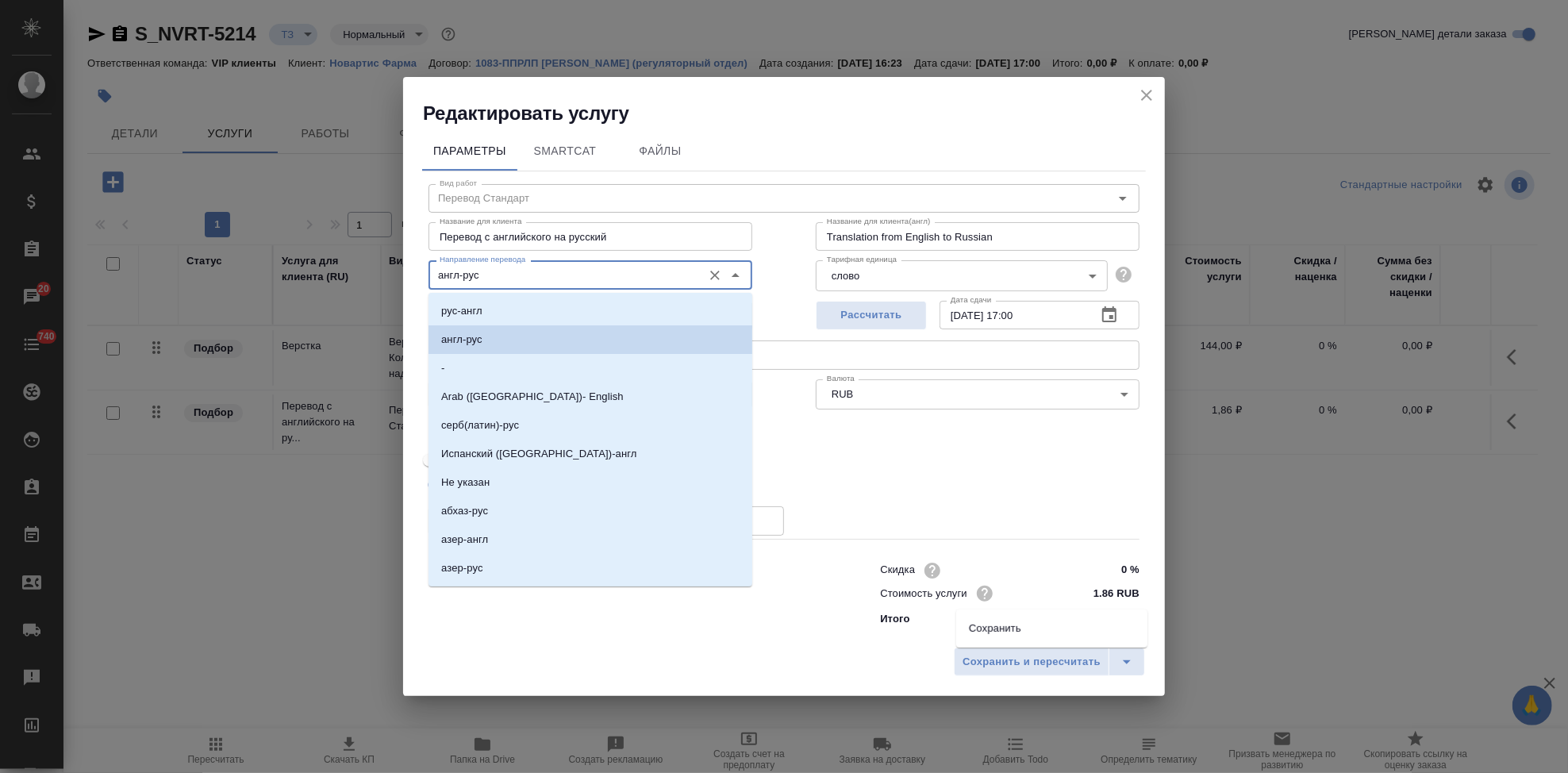
click at [495, 277] on input "англ-рус" at bounding box center [563, 274] width 261 height 19
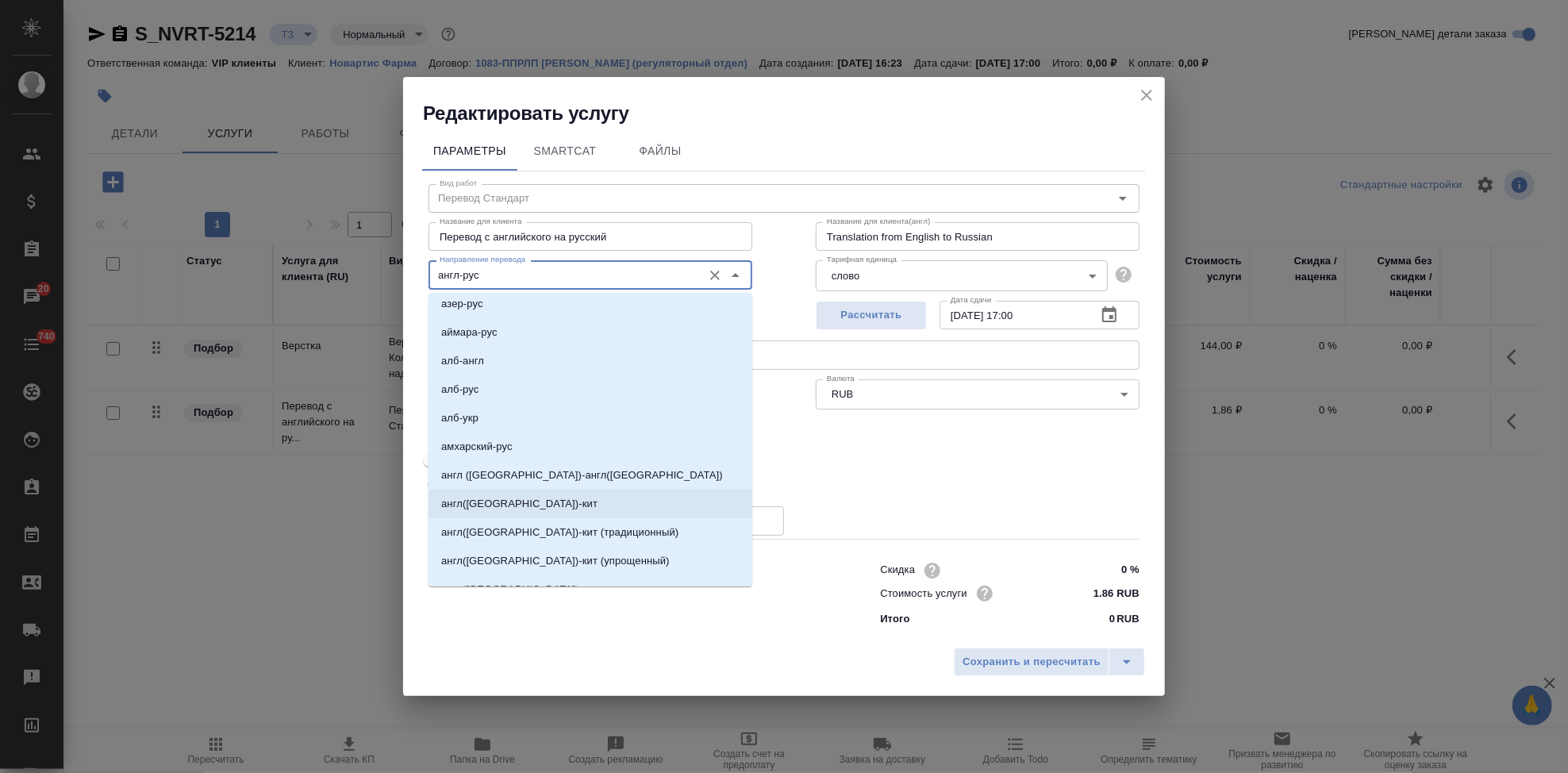
scroll to position [353, 0]
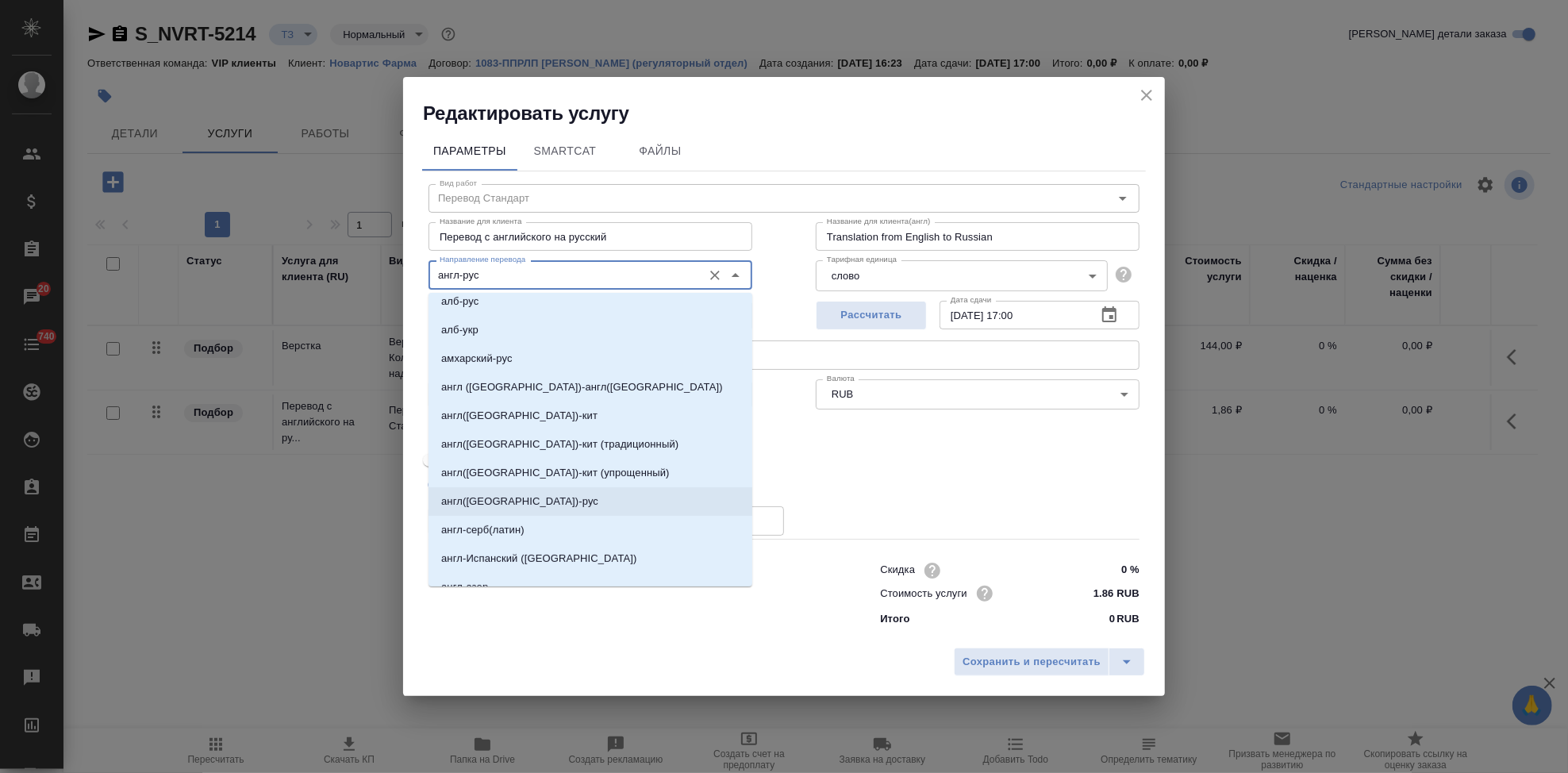
click at [493, 500] on p "англ(США)-рус" at bounding box center [520, 502] width 157 height 16
type input "англ(США)-рус"
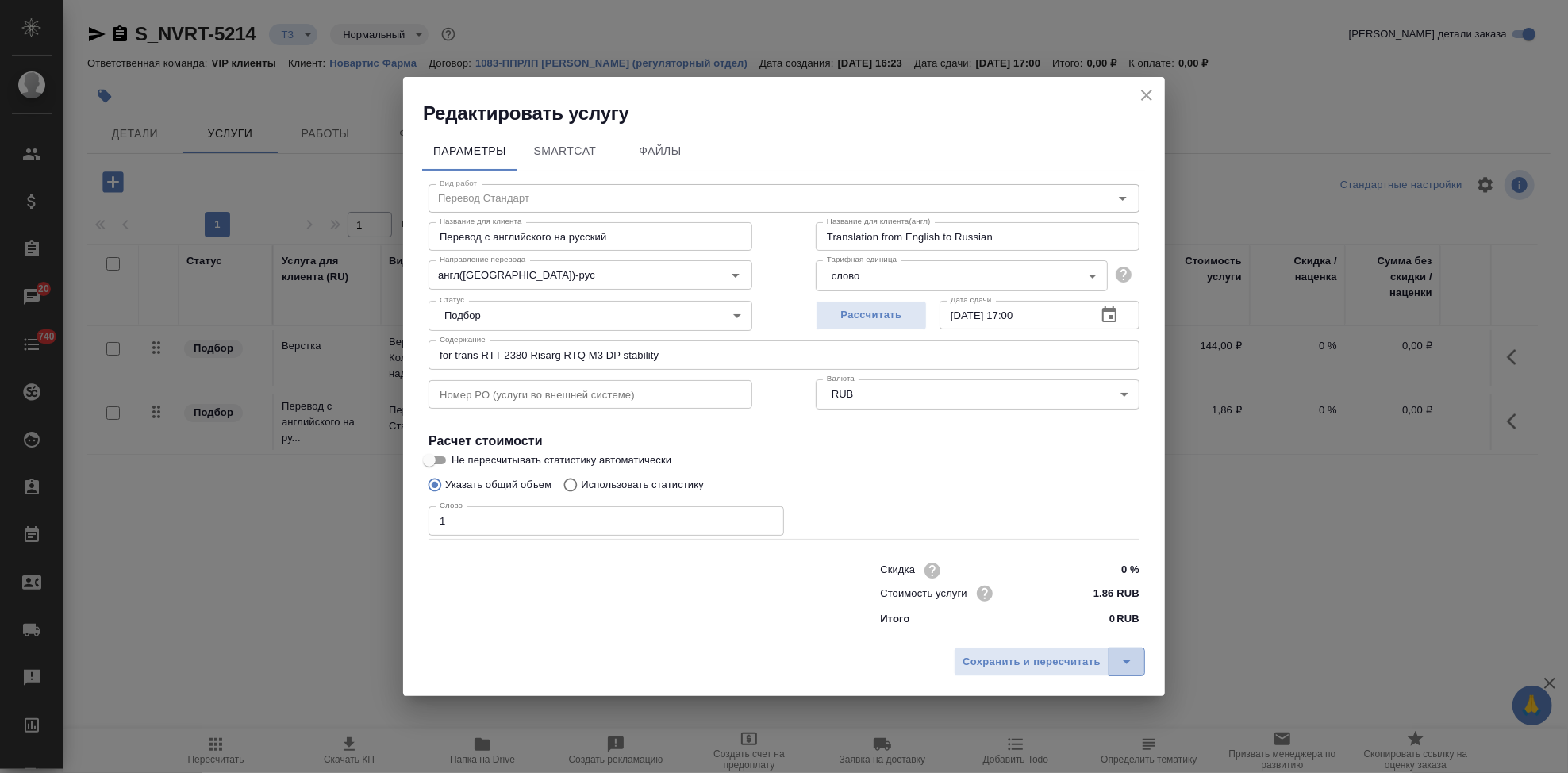
click at [1131, 671] on icon "split button" at bounding box center [1126, 661] width 19 height 19
click at [1045, 627] on li "Сохранить" at bounding box center [1052, 628] width 191 height 25
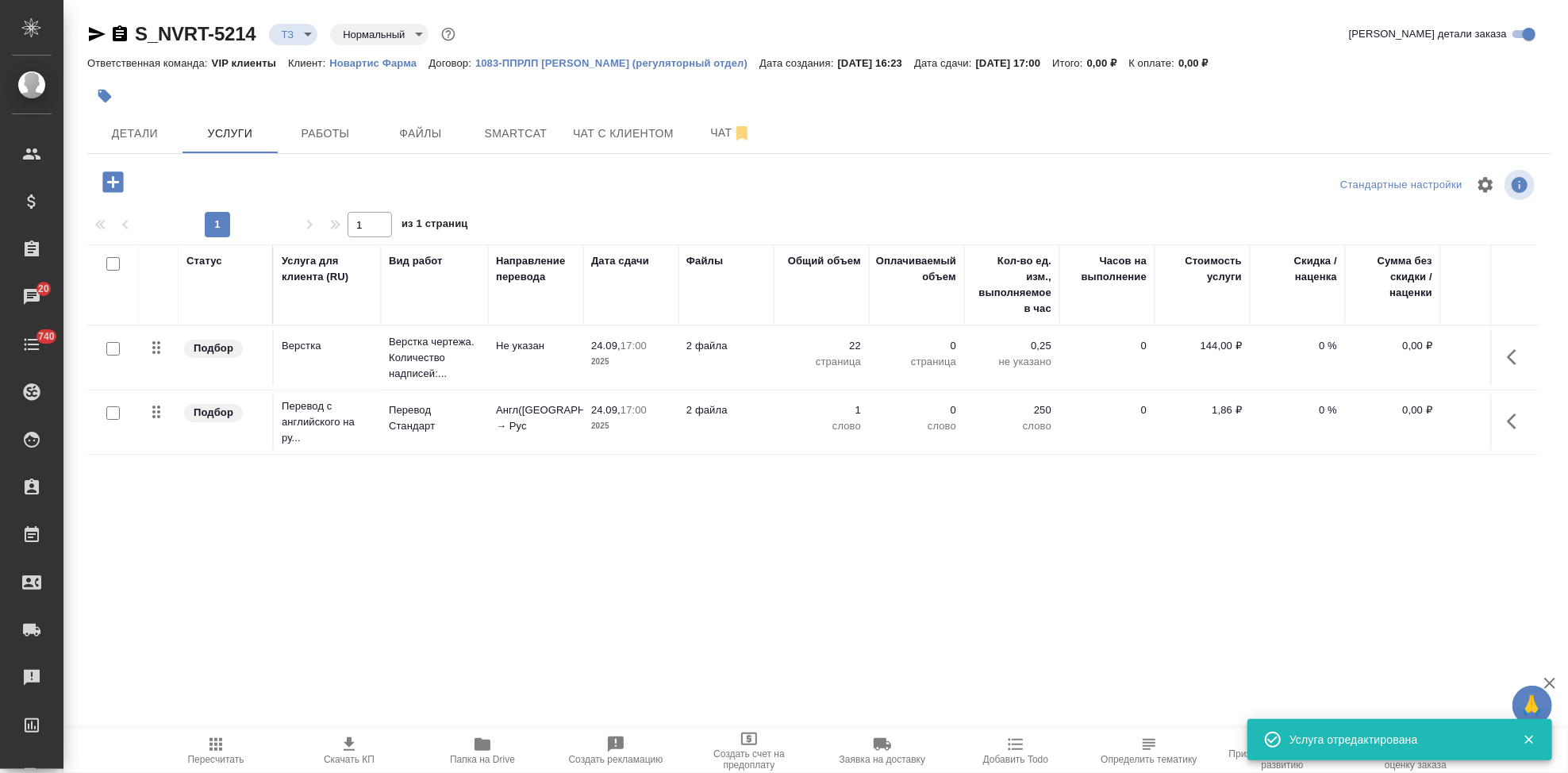
click at [109, 415] on input "checkbox" at bounding box center [113, 413] width 14 height 14
checkbox input "true"
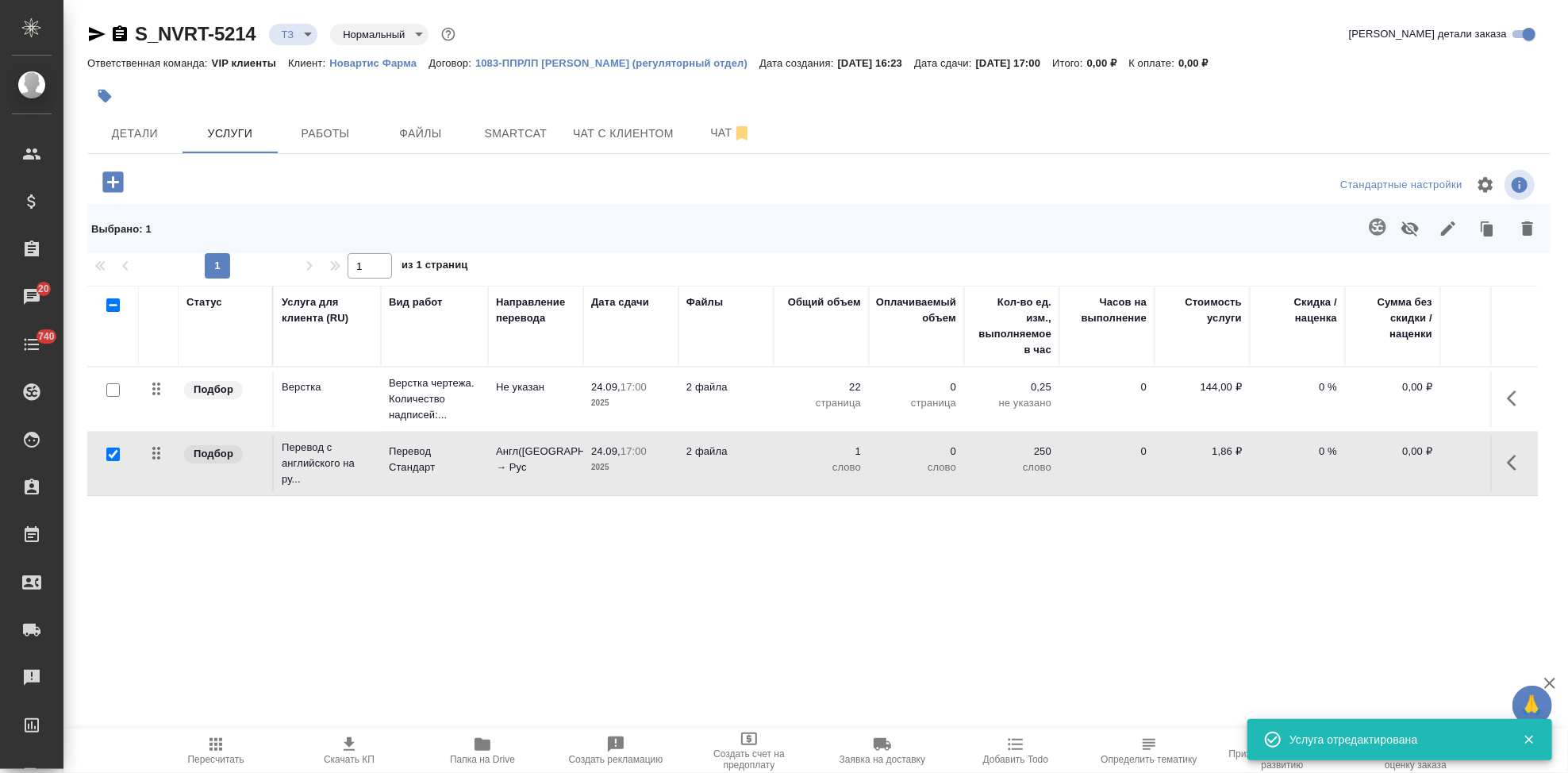
click at [1369, 230] on icon "button" at bounding box center [1377, 226] width 19 height 19
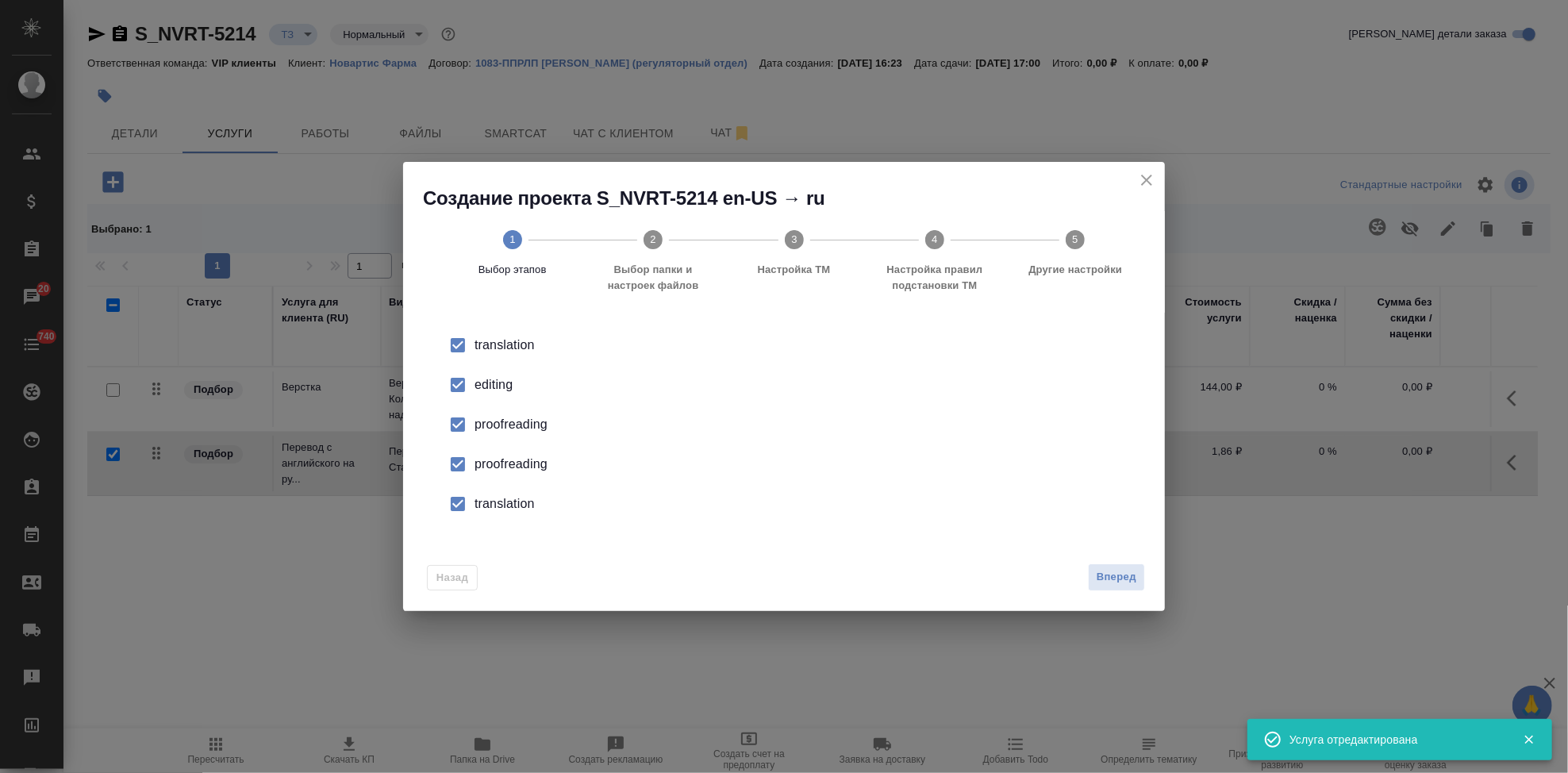
click at [465, 391] on input "checkbox" at bounding box center [457, 384] width 33 height 33
click at [452, 466] on input "checkbox" at bounding box center [457, 464] width 33 height 33
click at [460, 505] on input "checkbox" at bounding box center [457, 504] width 33 height 33
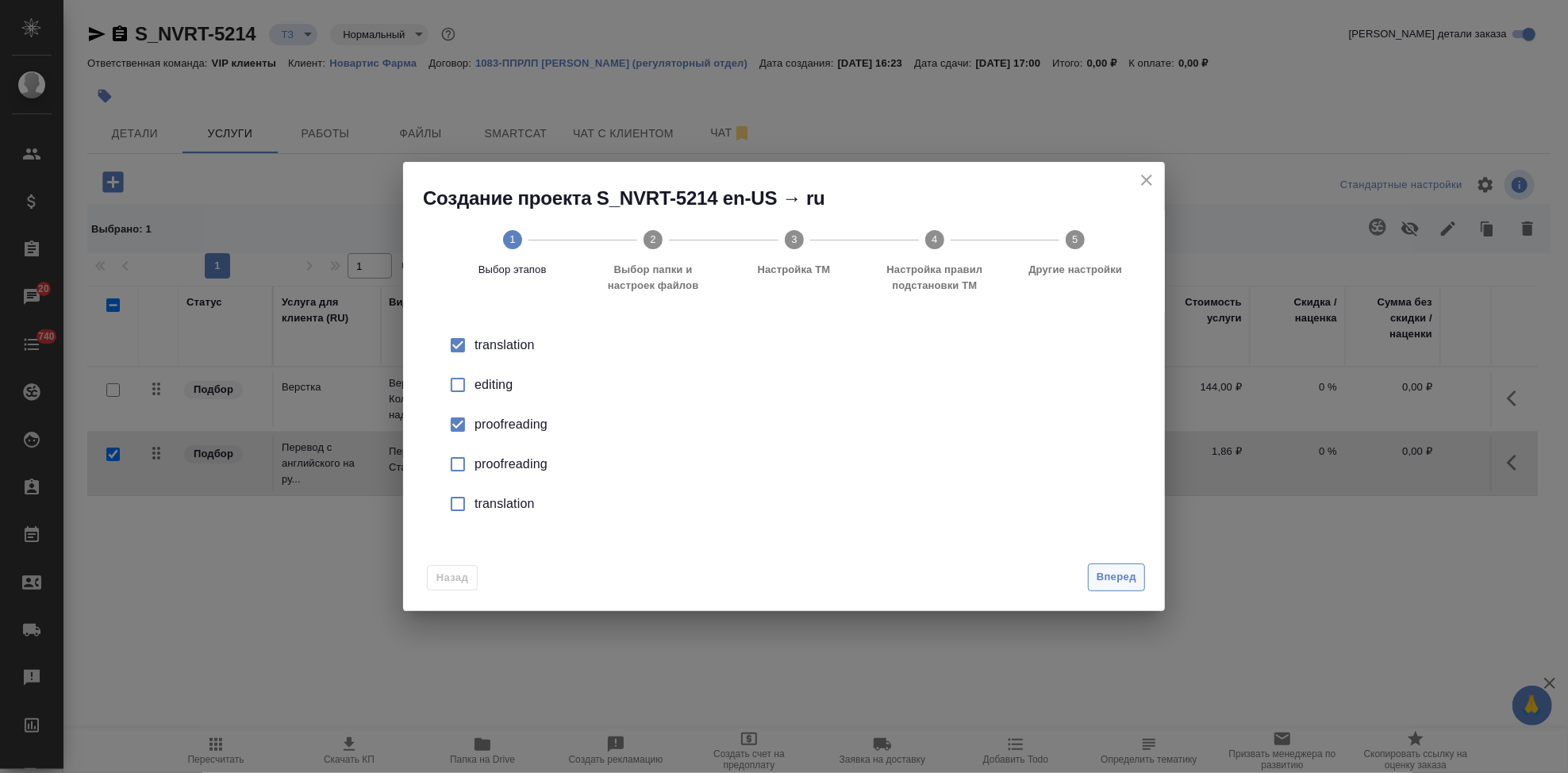
click at [1107, 575] on span "Вперед" at bounding box center [1116, 578] width 40 height 19
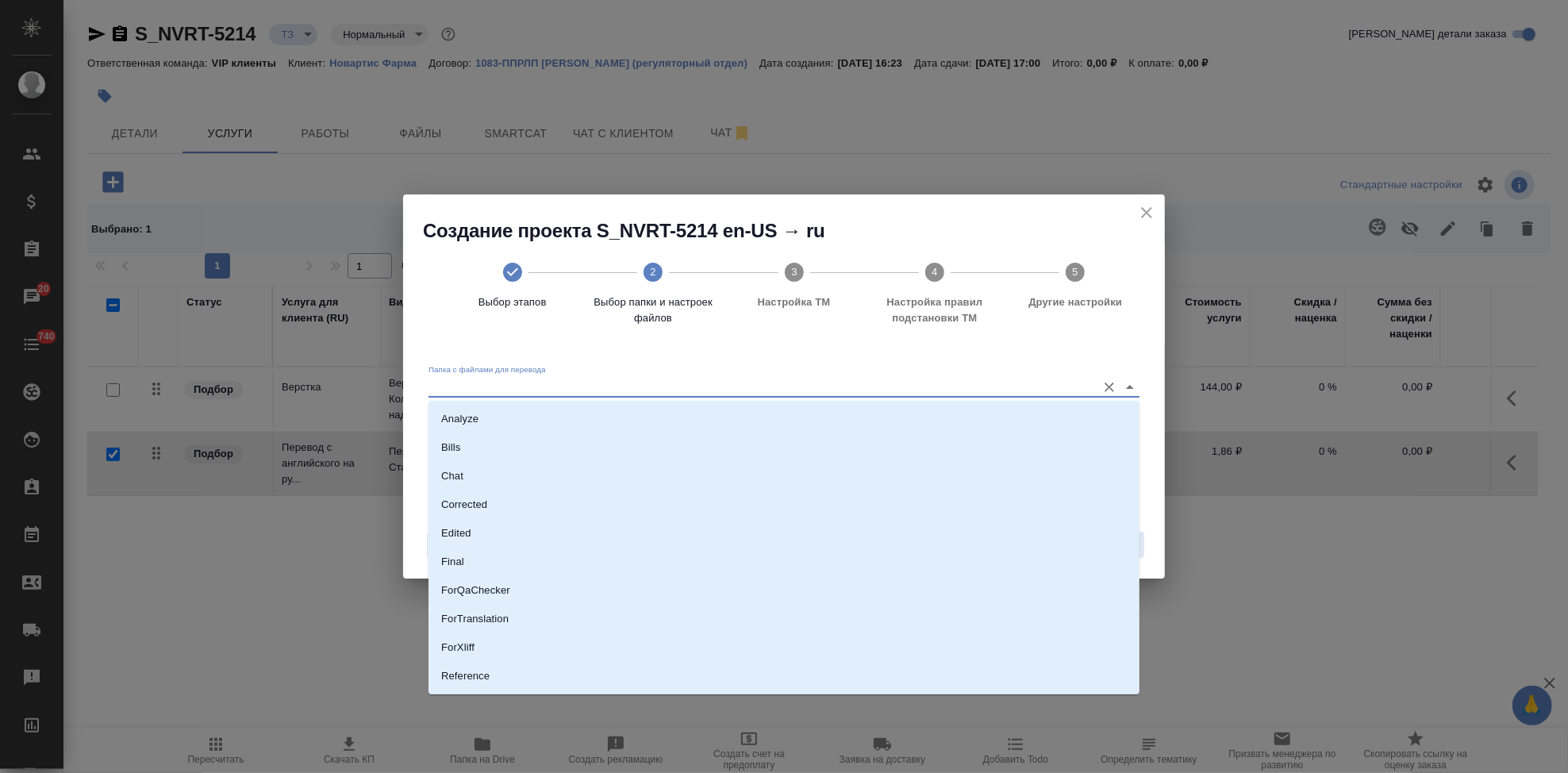
click at [980, 393] on input "Папка с файлами для перевода" at bounding box center [758, 386] width 660 height 19
click at [500, 629] on li "Source" at bounding box center [783, 623] width 711 height 28
type input "Source"
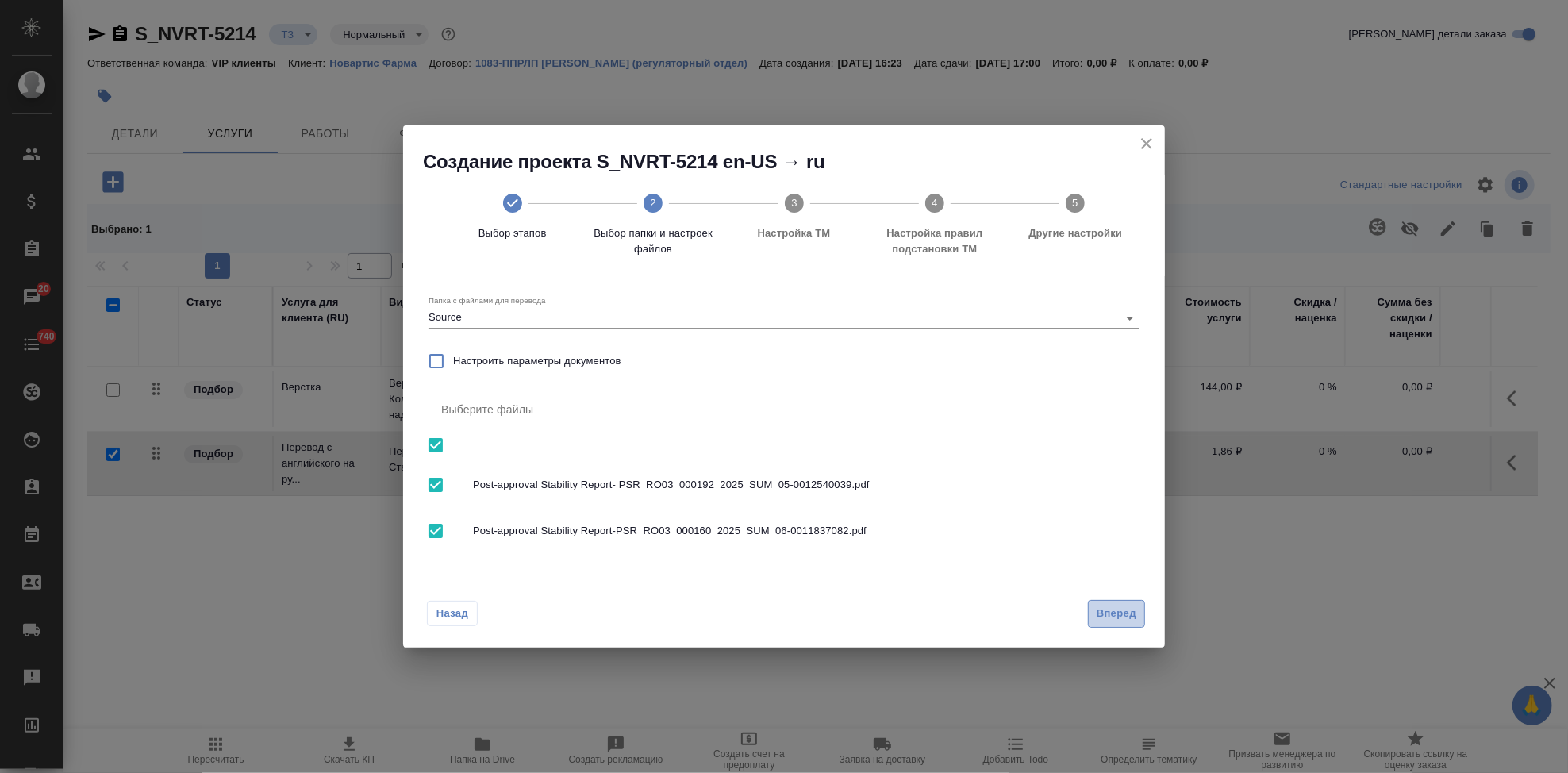
click at [1099, 615] on span "Вперед" at bounding box center [1116, 614] width 40 height 19
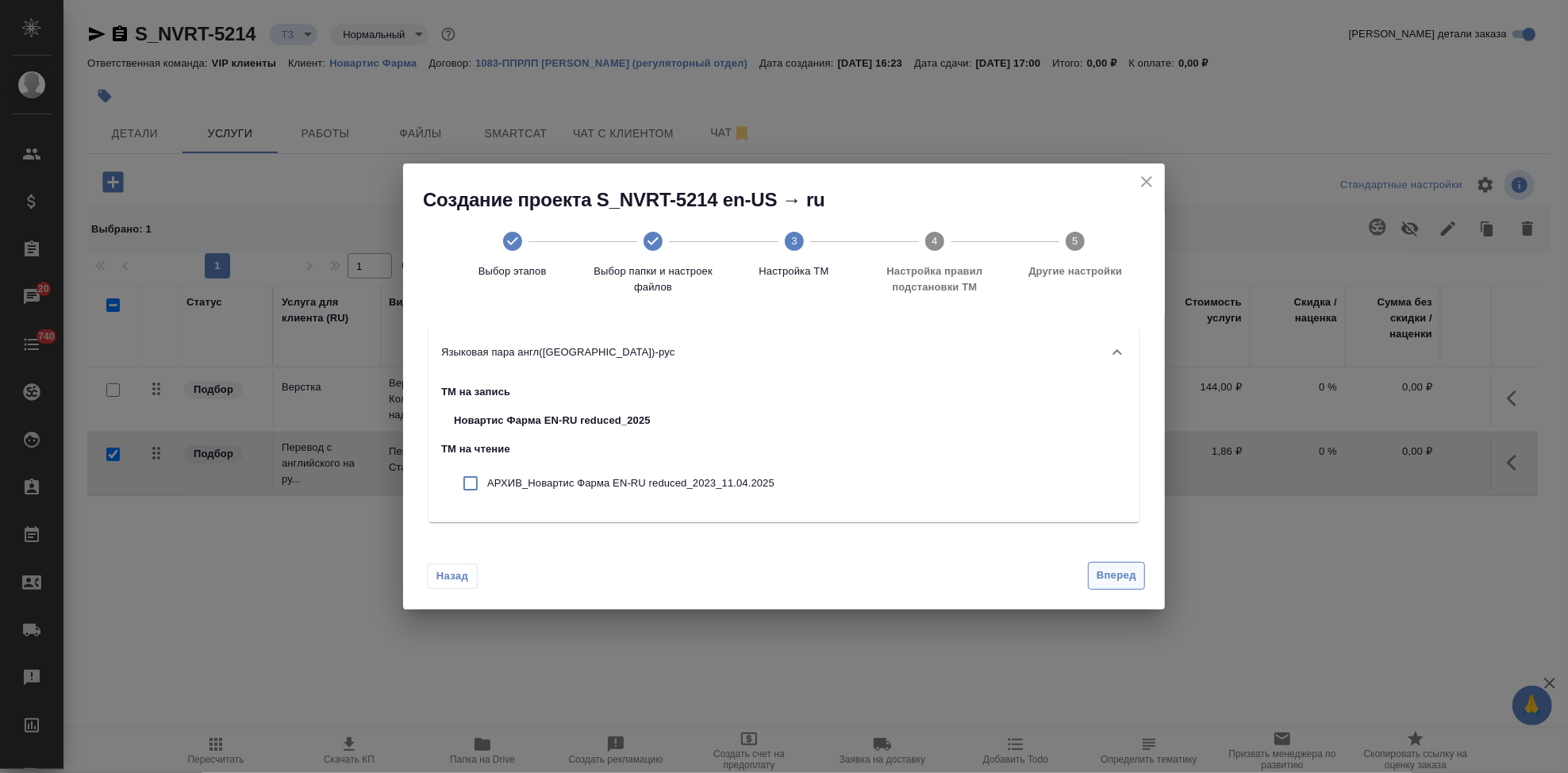
click at [1114, 571] on span "Вперед" at bounding box center [1116, 576] width 40 height 19
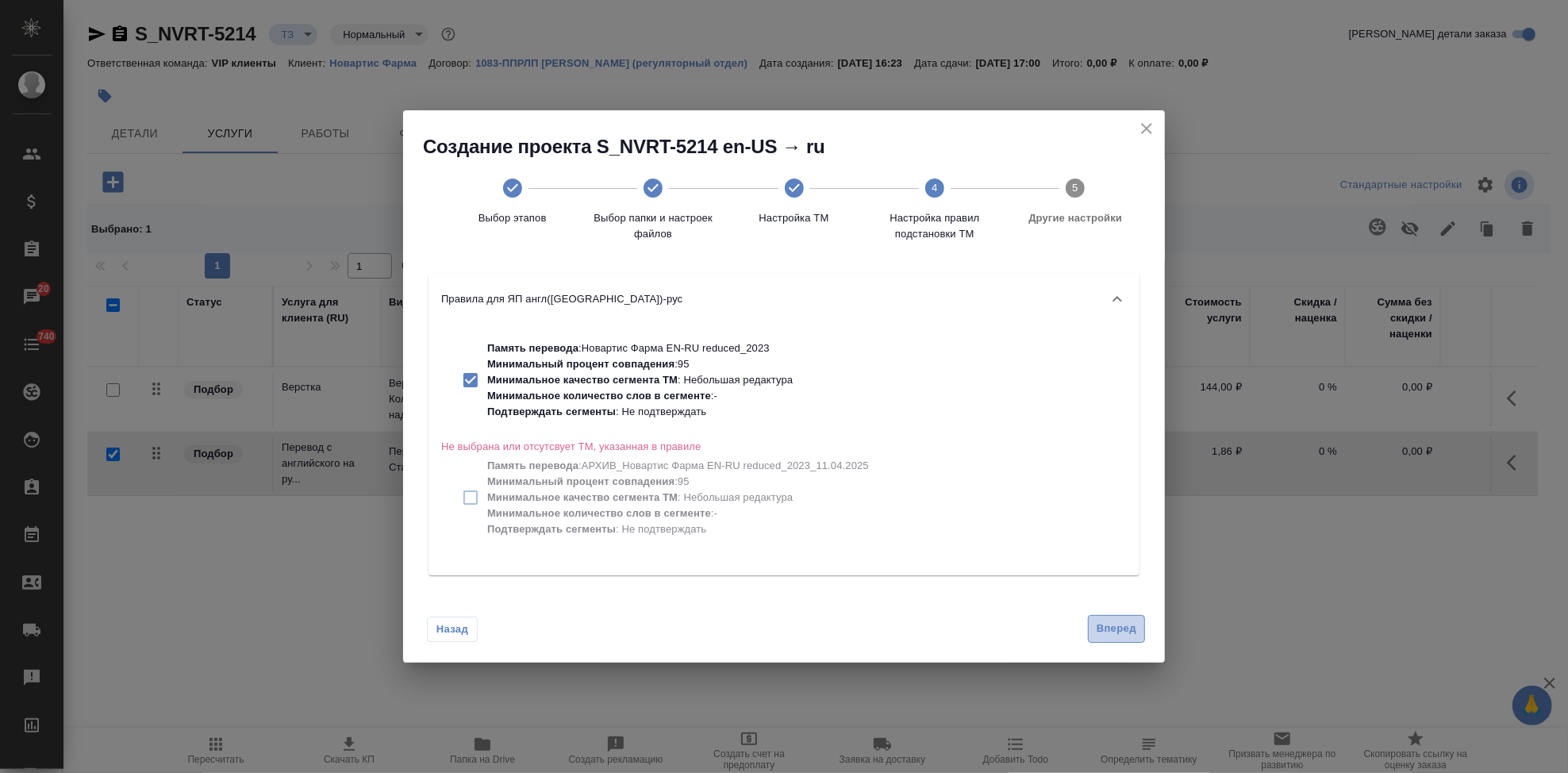
click at [1106, 625] on span "Вперед" at bounding box center [1116, 629] width 40 height 19
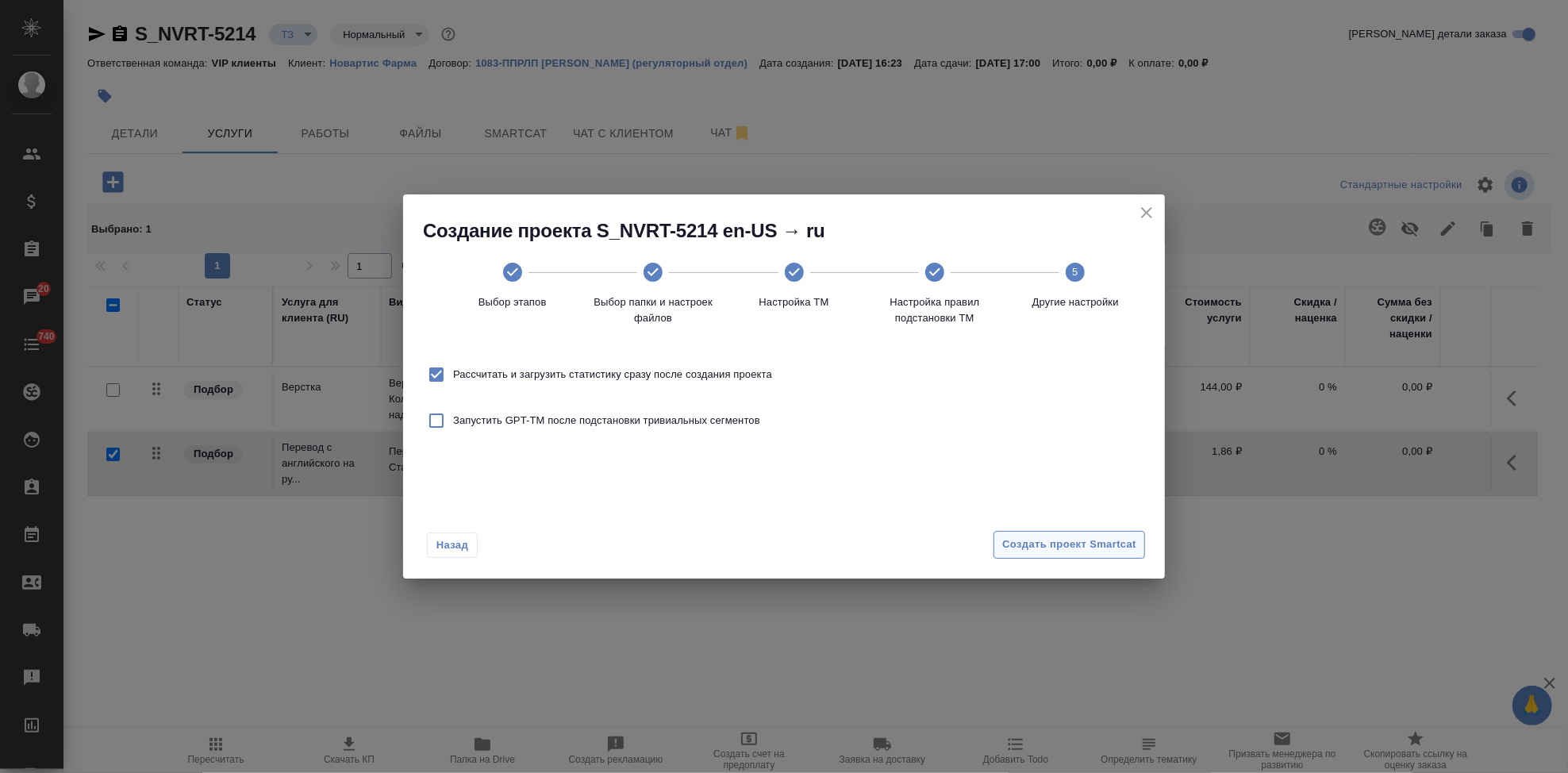
click at [1099, 547] on span "Создать проект Smartcat" at bounding box center [1069, 545] width 134 height 19
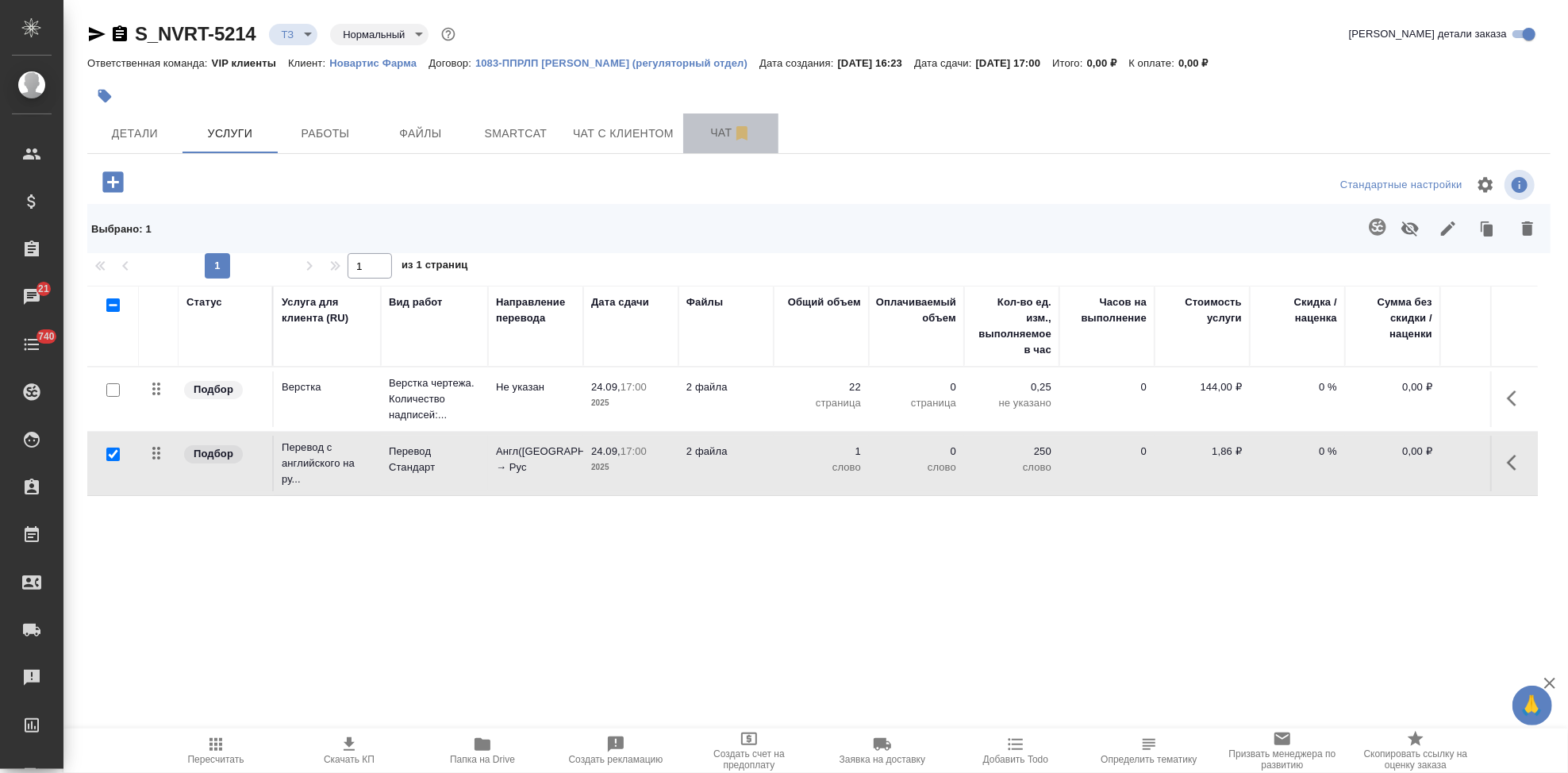
click at [714, 130] on span "Чат" at bounding box center [730, 133] width 76 height 19
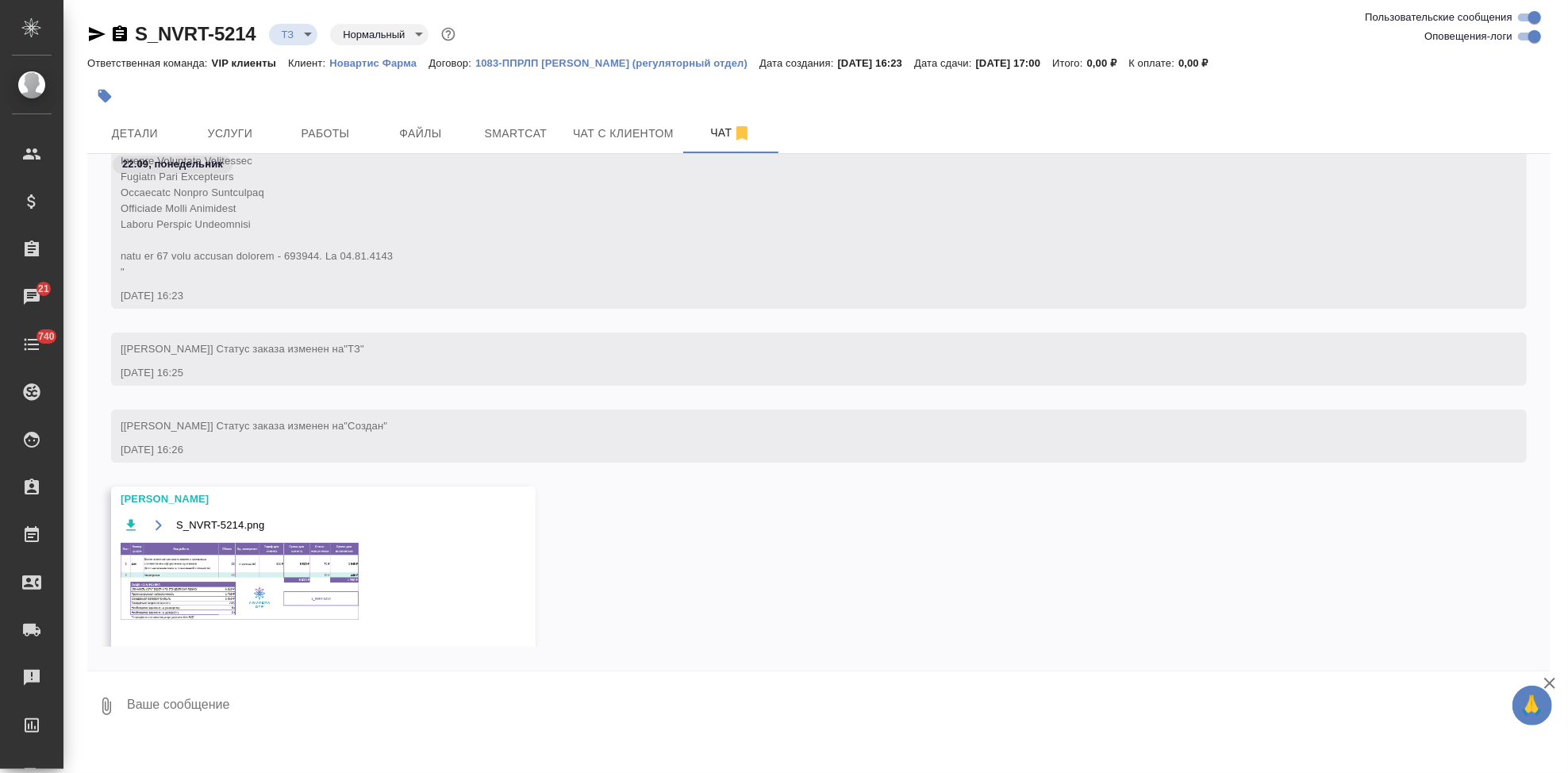
scroll to position [845, 0]
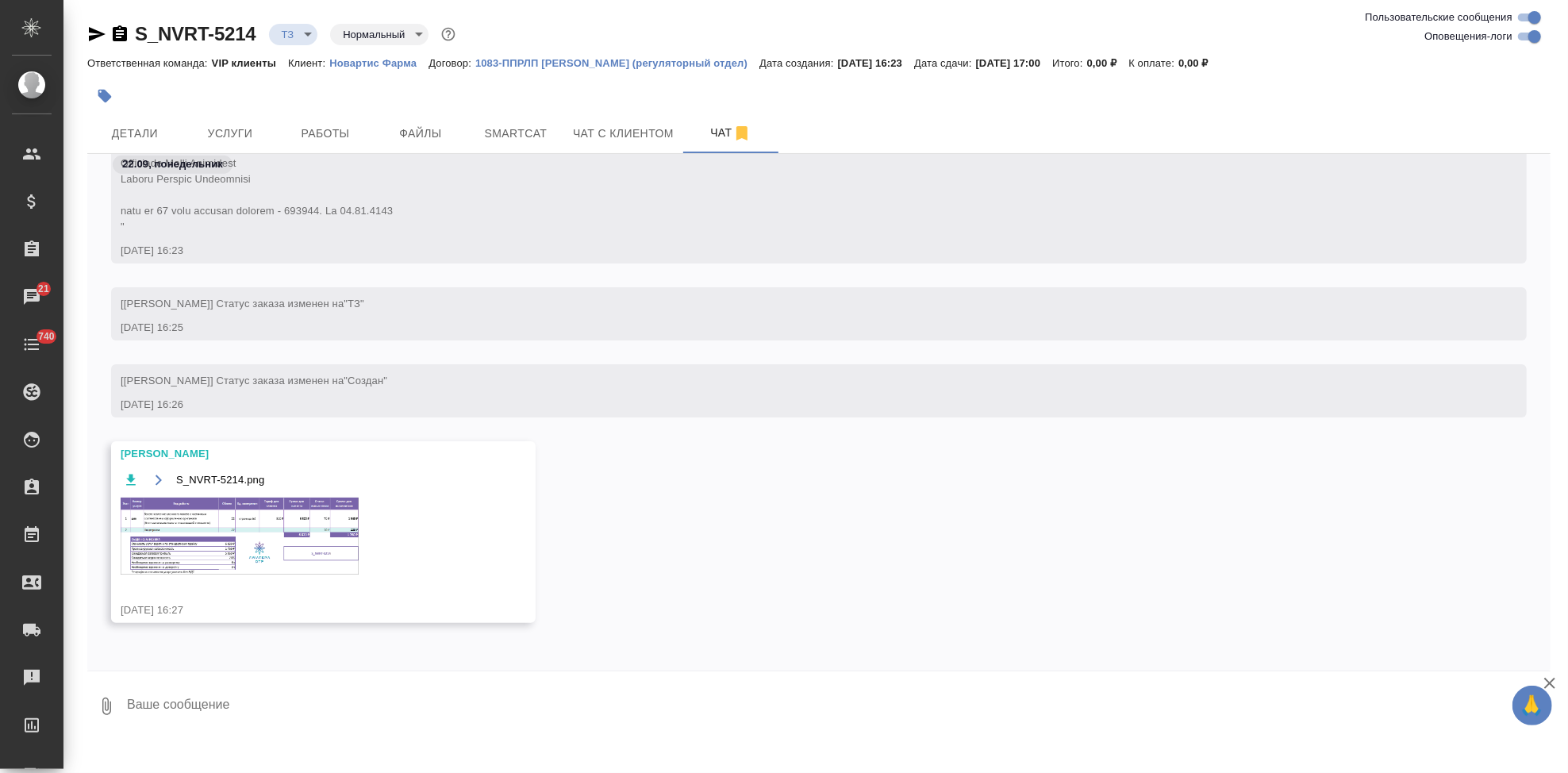
click at [331, 517] on img at bounding box center [240, 536] width 238 height 77
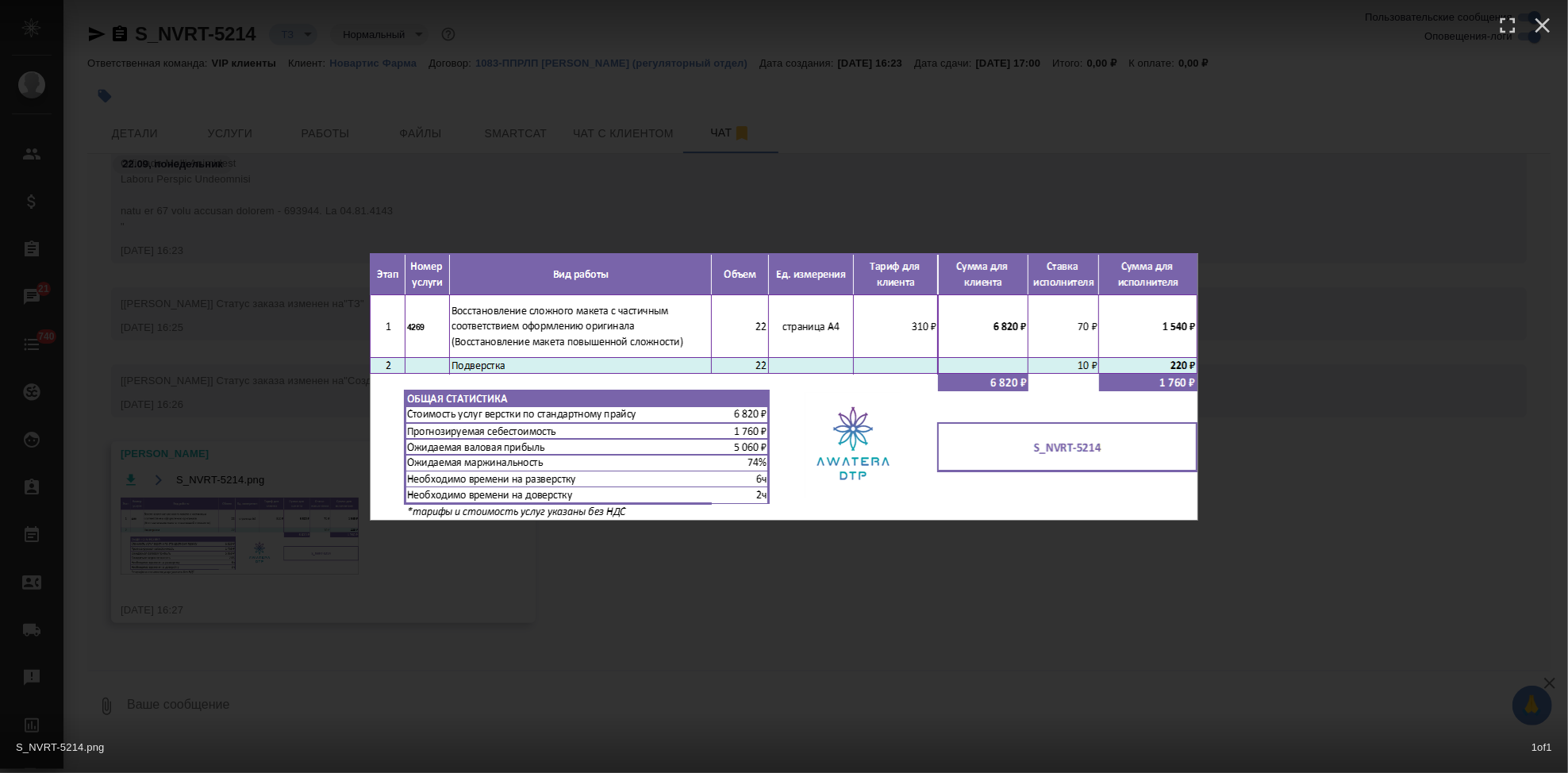
click at [718, 563] on div "S_NVRT-5214.png 1 of 1" at bounding box center [784, 386] width 1568 height 773
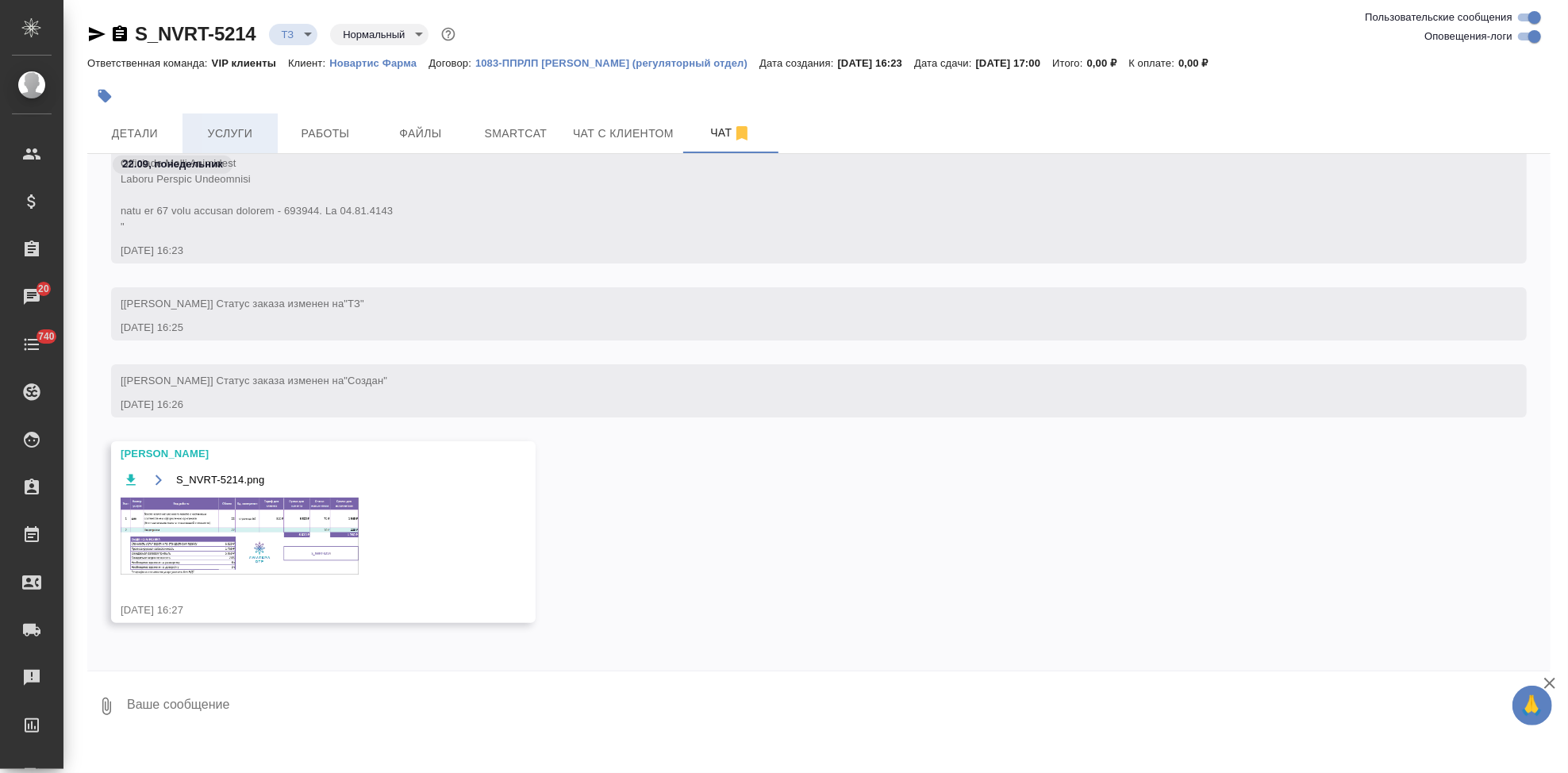
click at [239, 140] on span "Услуги" at bounding box center [230, 134] width 76 height 19
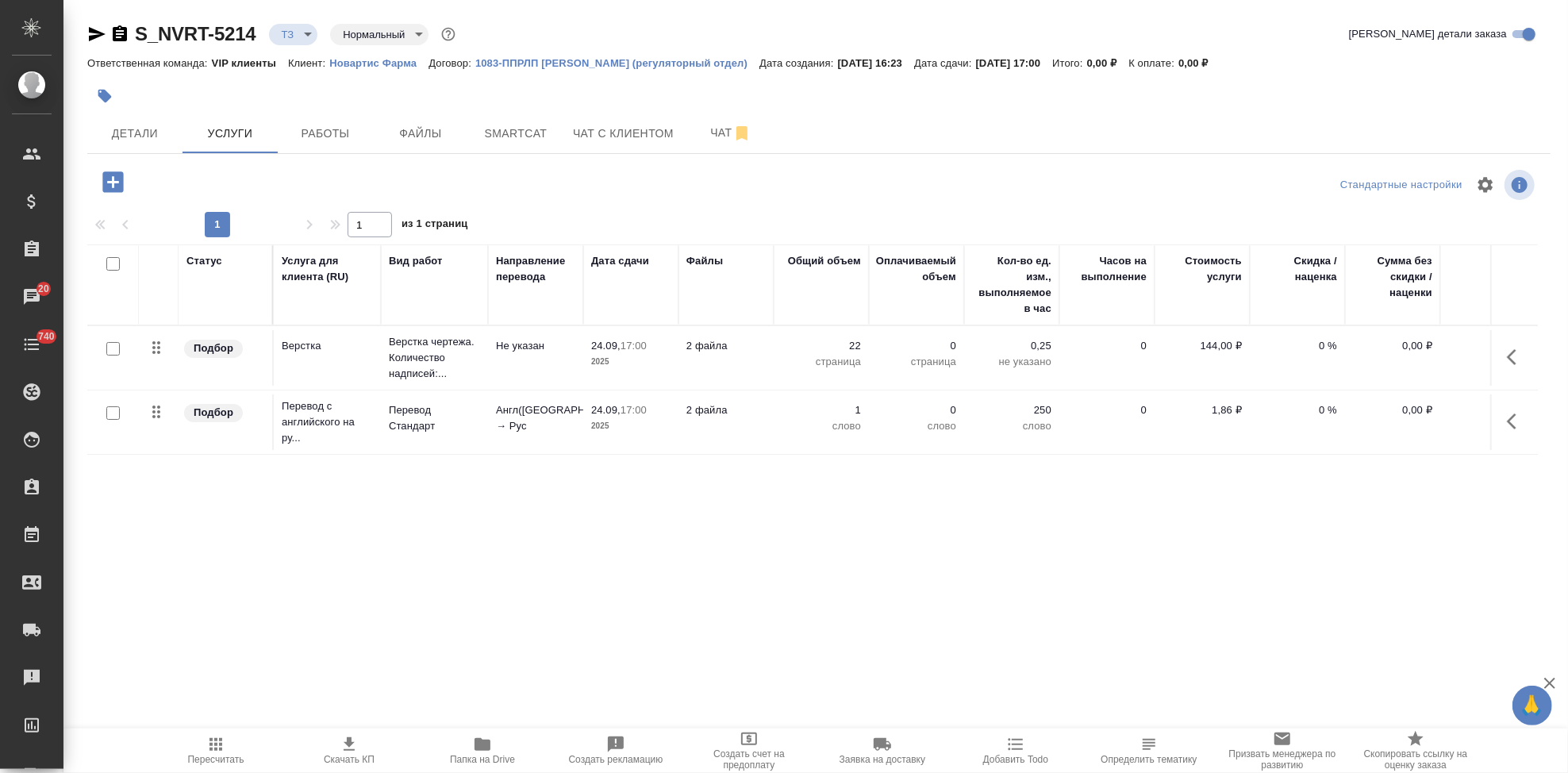
click at [1508, 421] on icon "button" at bounding box center [1512, 422] width 10 height 16
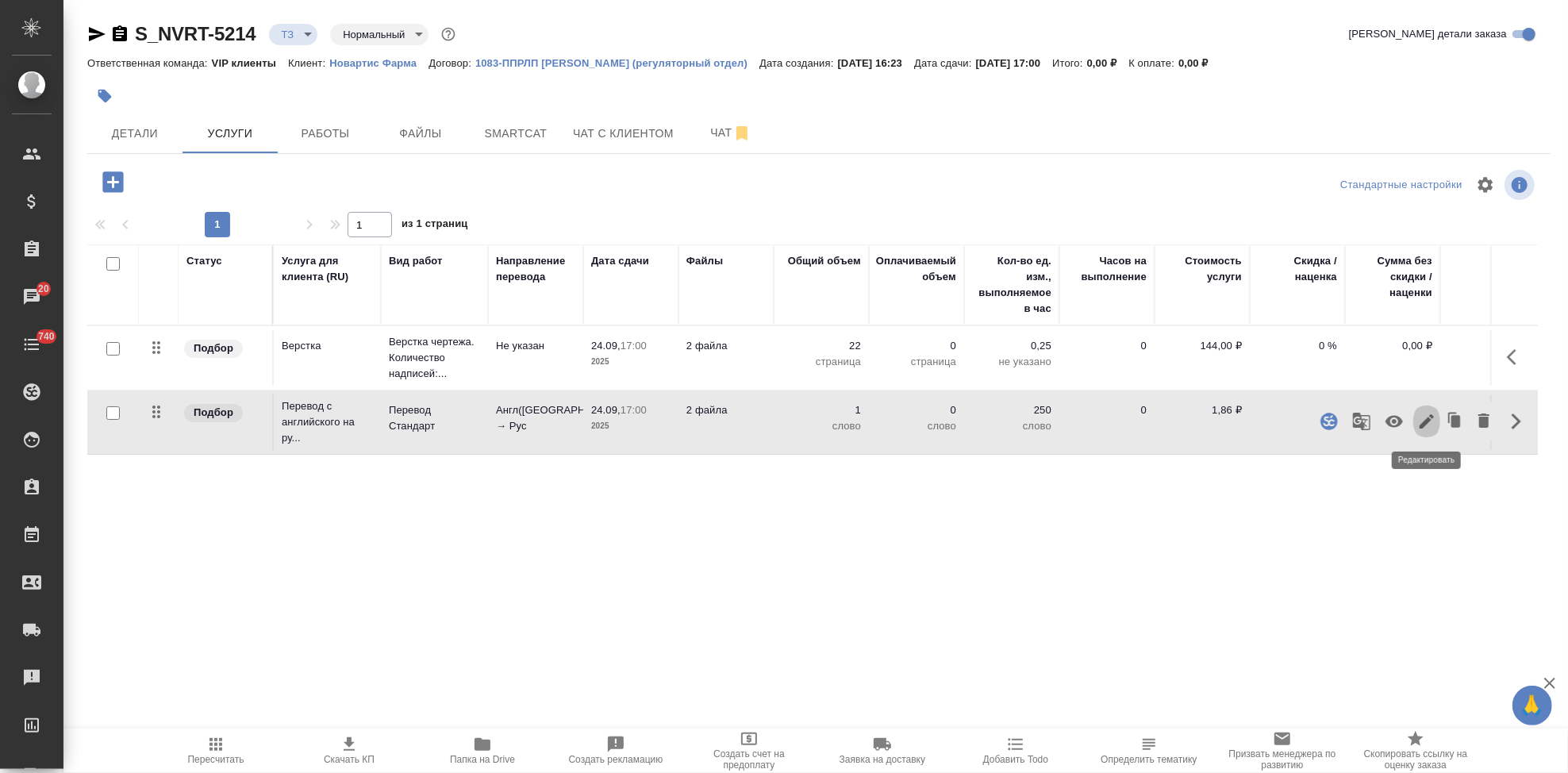
click at [1428, 423] on icon "button" at bounding box center [1427, 422] width 15 height 15
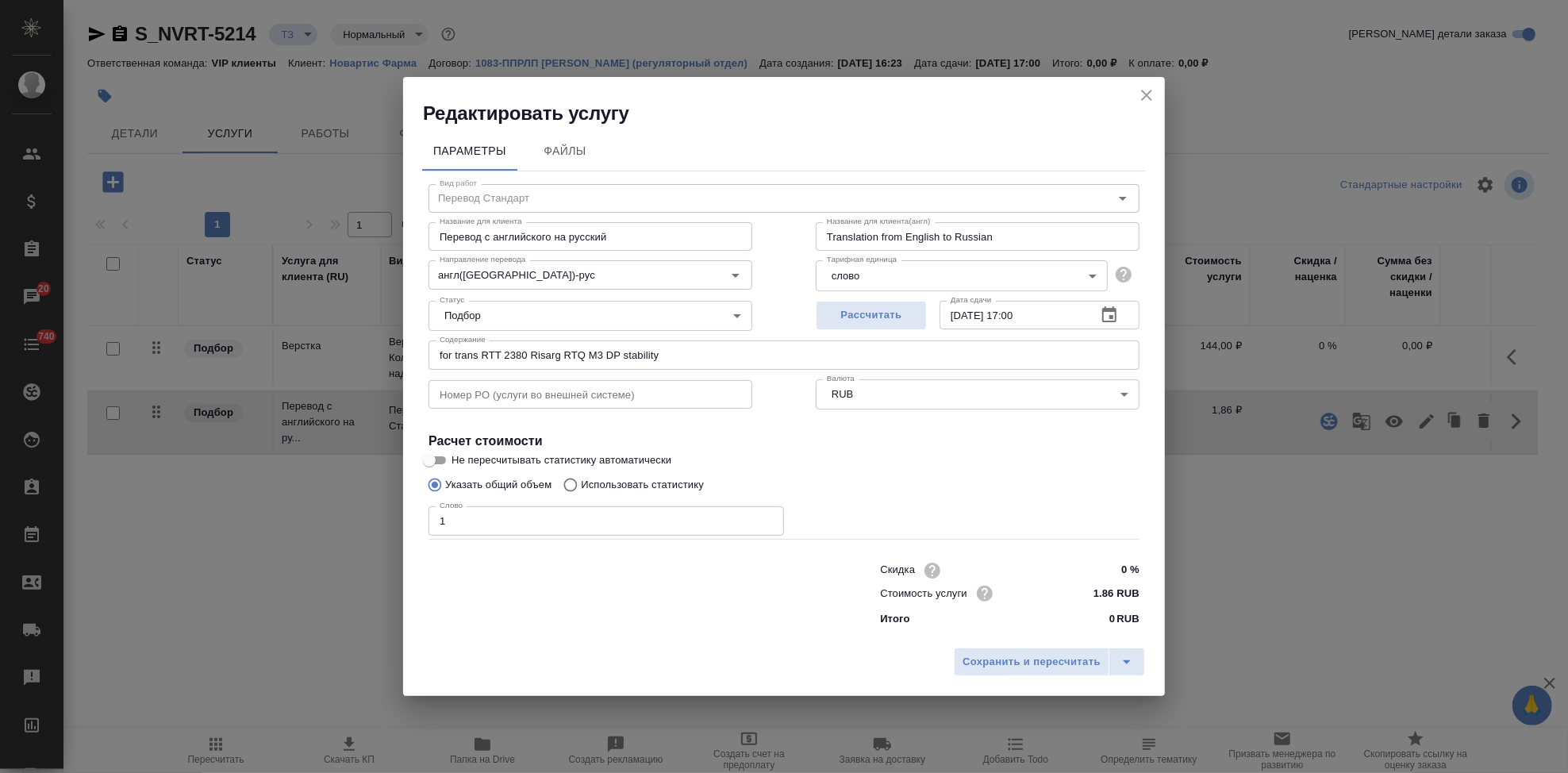
click at [572, 481] on input "Использовать статистику" at bounding box center [568, 484] width 25 height 30
radio input "true"
radio input "false"
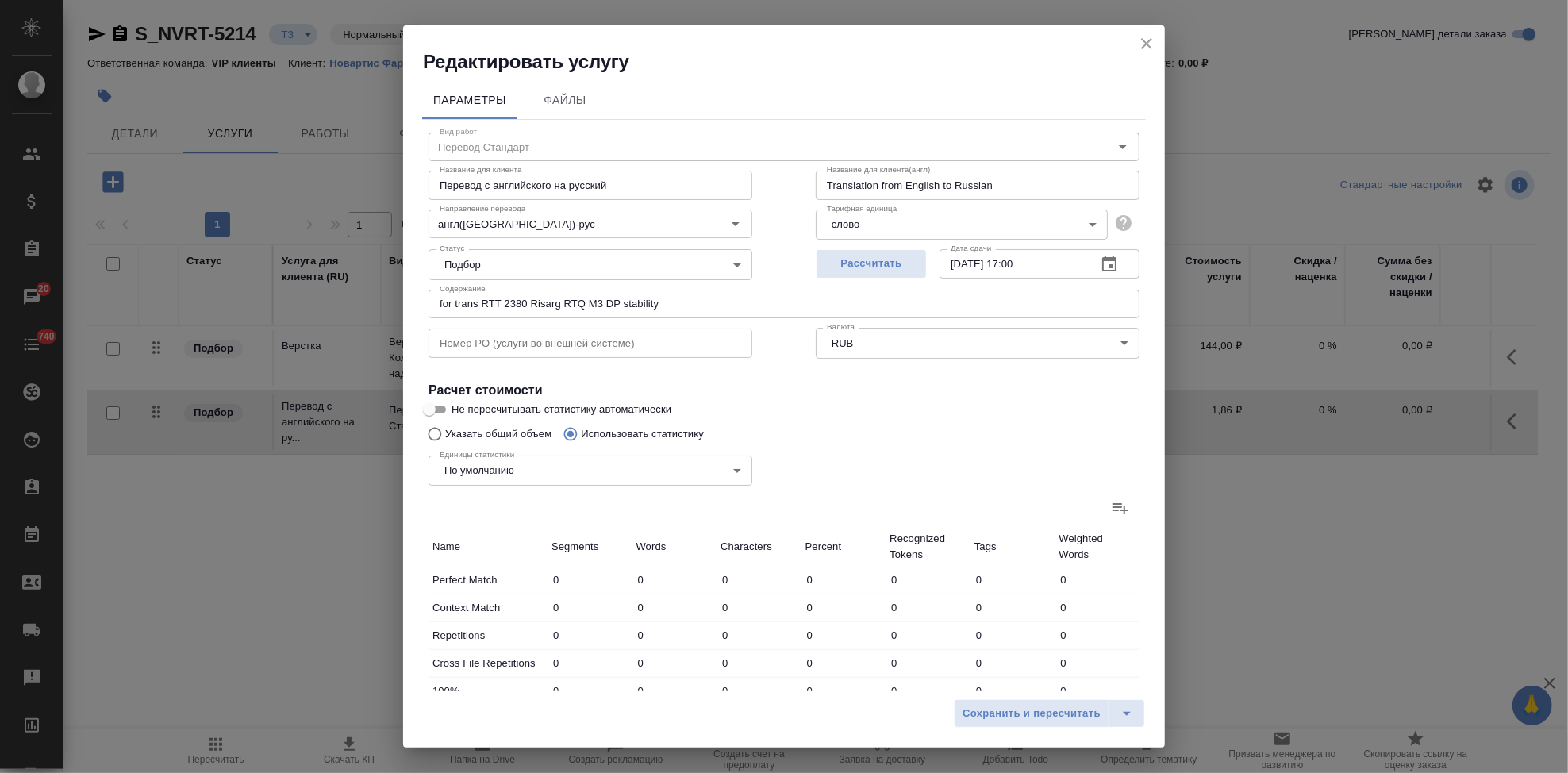
click at [1116, 508] on icon at bounding box center [1120, 508] width 19 height 19
click at [0, 0] on input "file" at bounding box center [0, 0] width 0 height 0
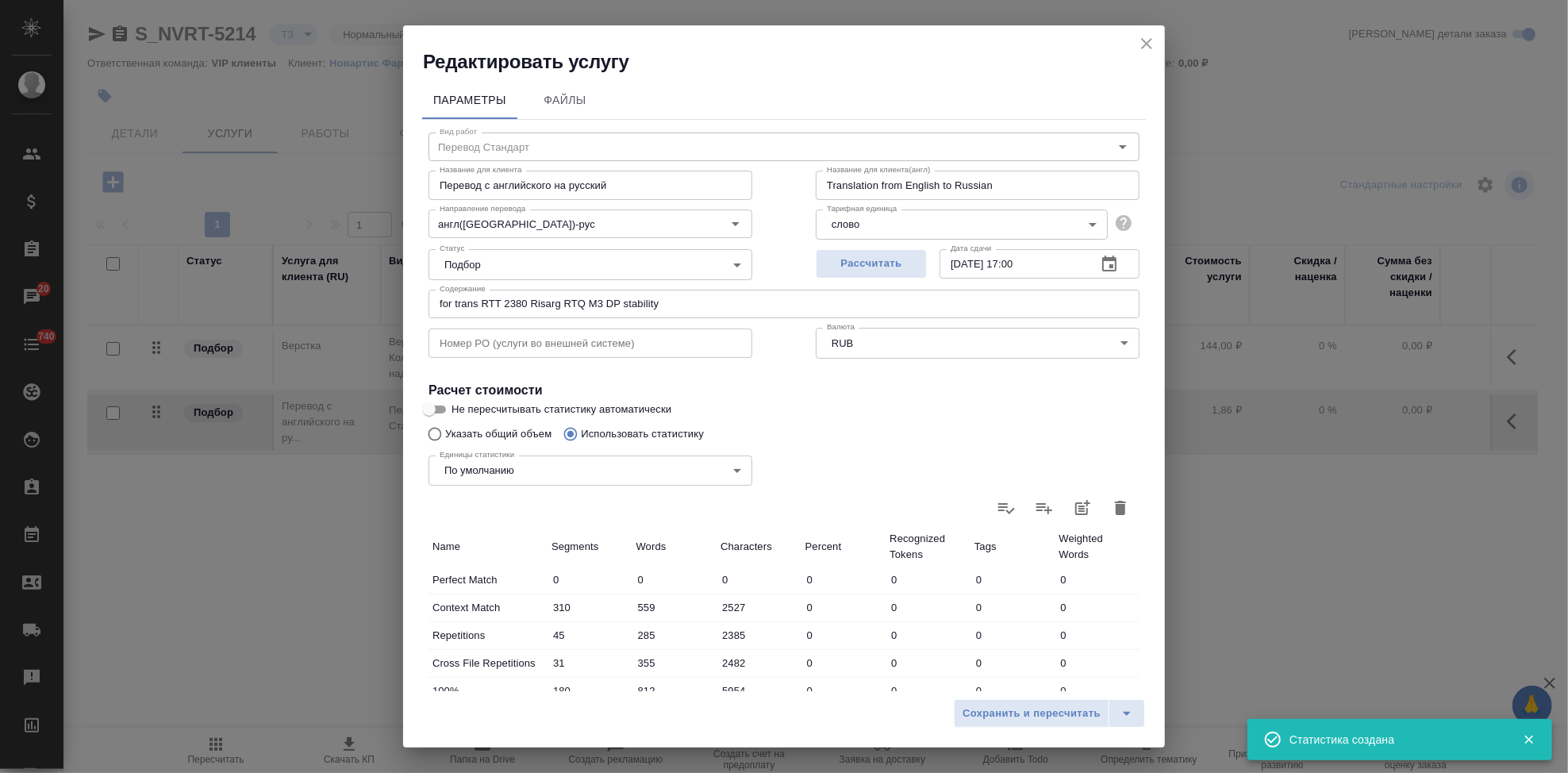
type input "310"
type input "559"
type input "2527"
type input "45"
type input "285"
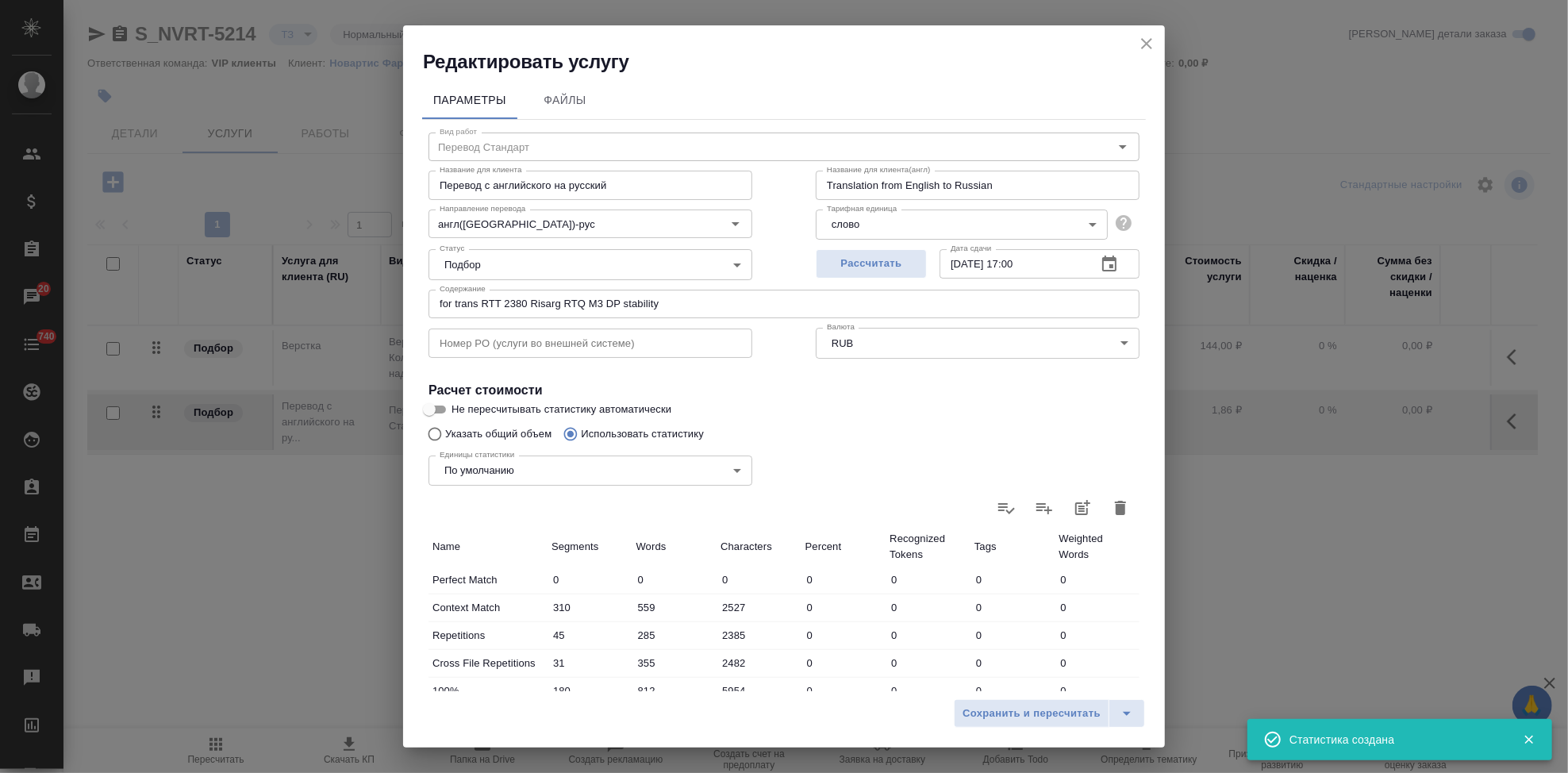
type input "2385"
type input "31"
type input "355"
type input "2482"
type input "180"
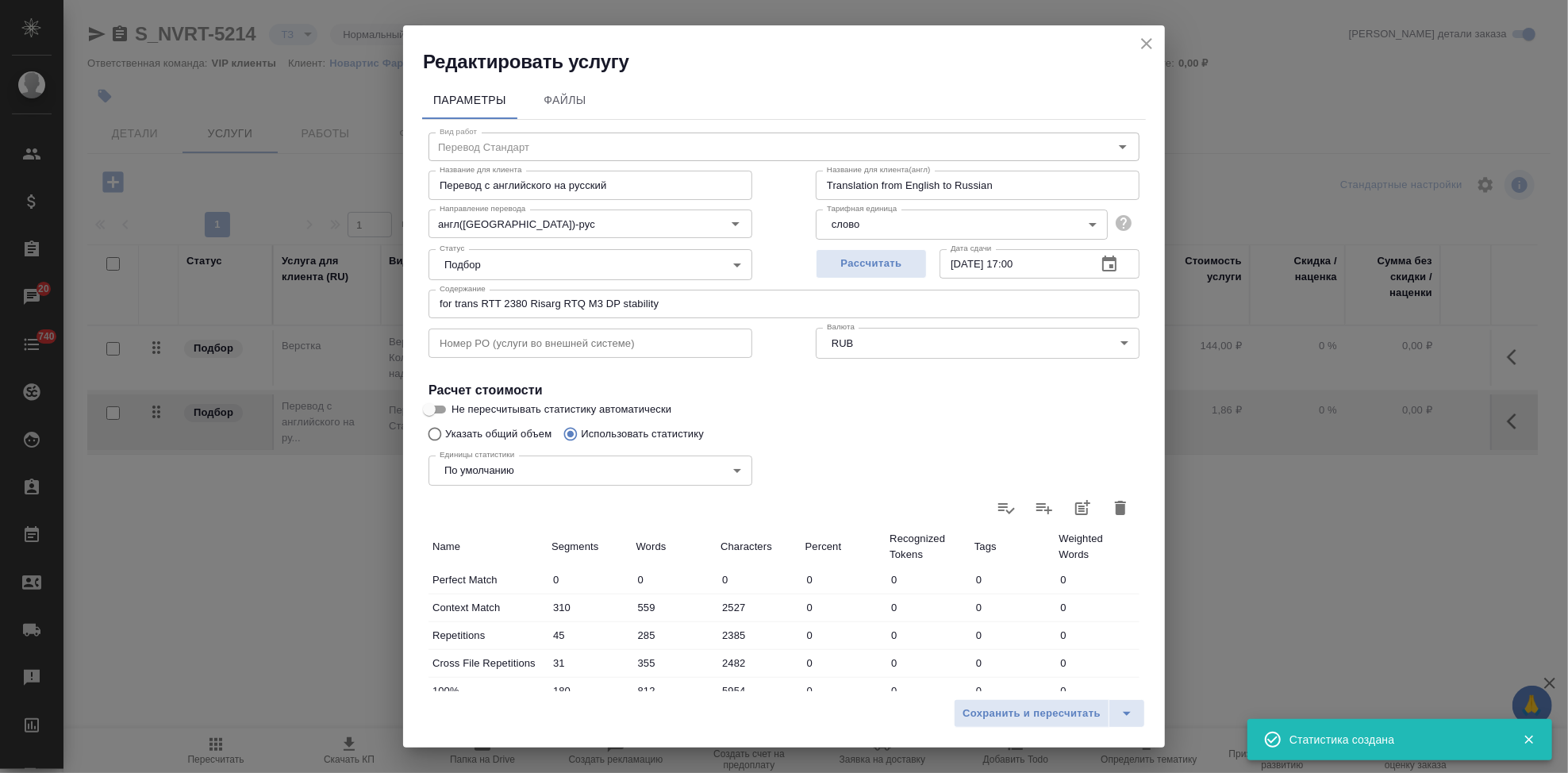
type input "812"
type input "5954"
type input "15"
type input "134"
type input "912"
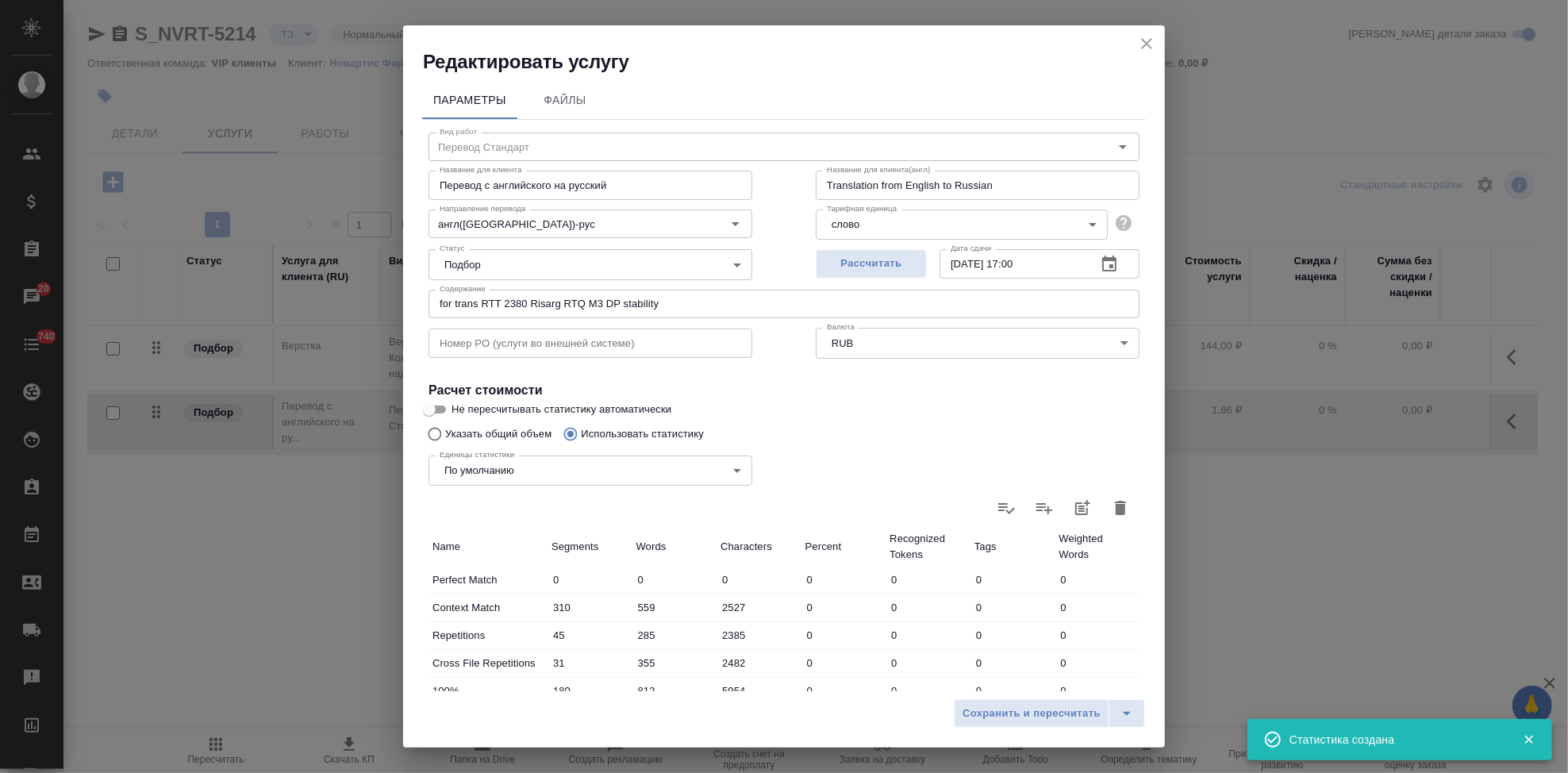
type input "12"
type input "184"
type input "1222"
type input "7"
type input "95"
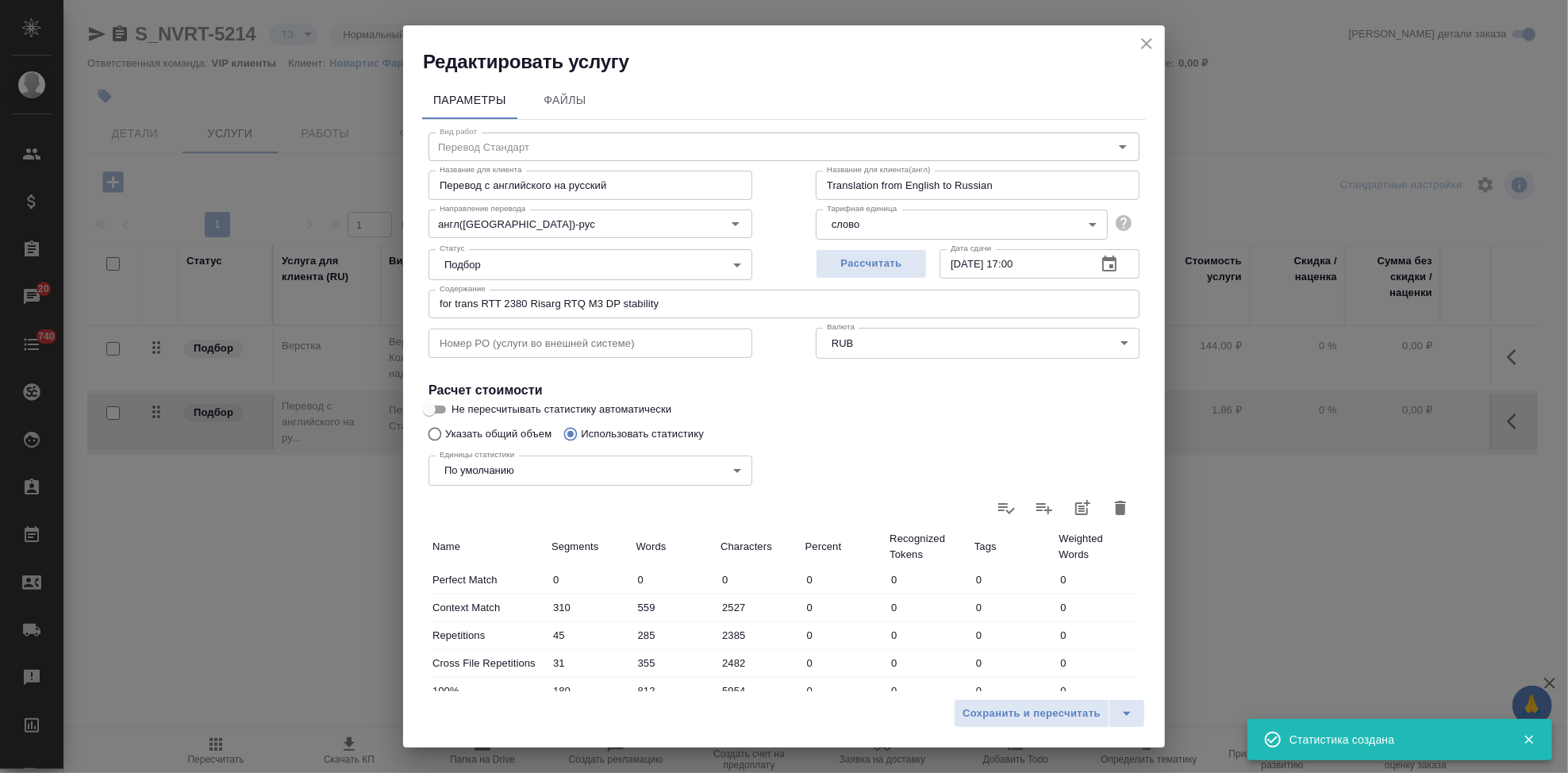
type input "619"
type input "93"
type input "1368"
type input "10815"
type input "617"
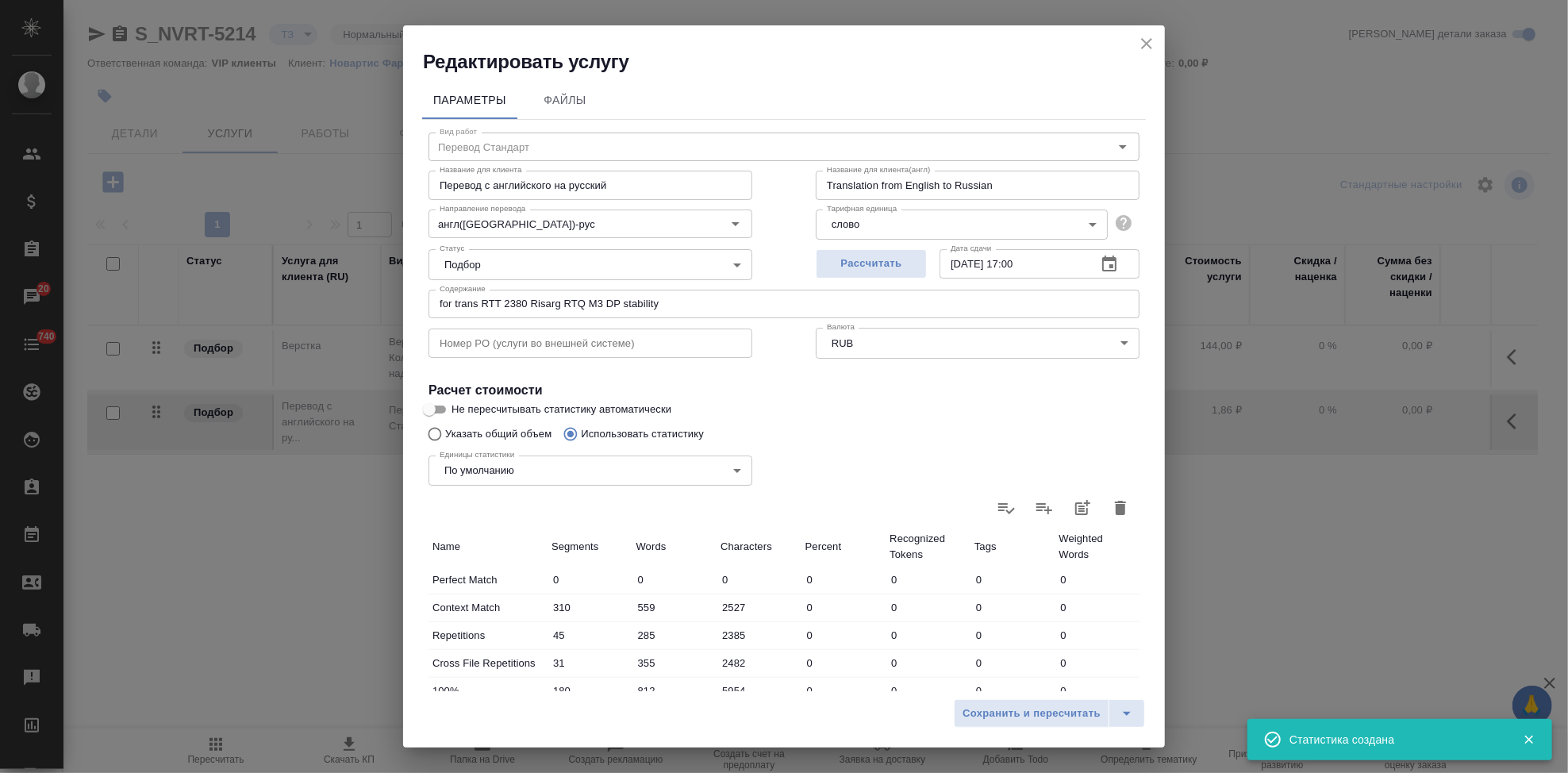
type input "3152"
type input "22049"
type input "693"
type input "3792"
type input "26916"
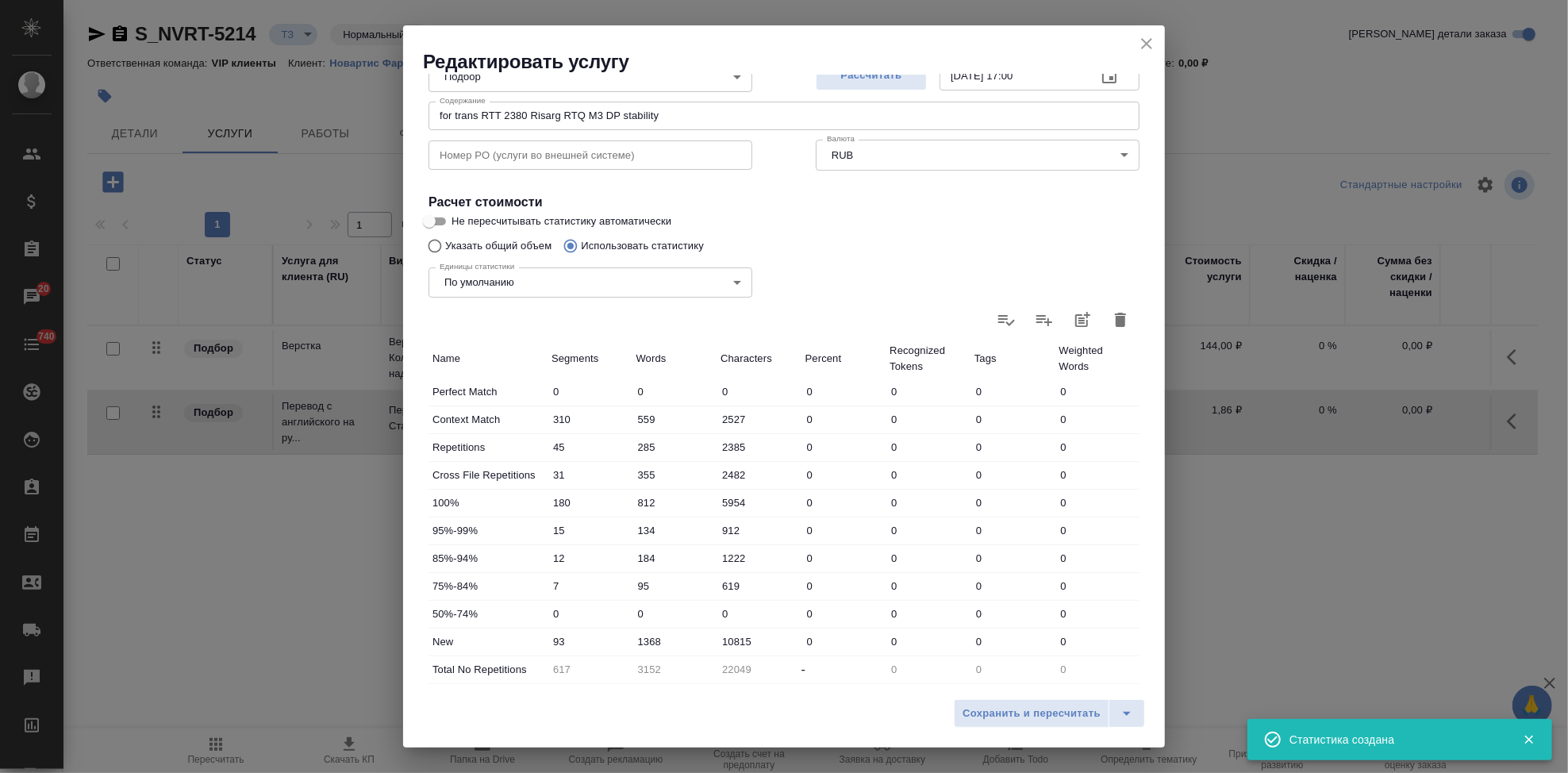
scroll to position [308, 0]
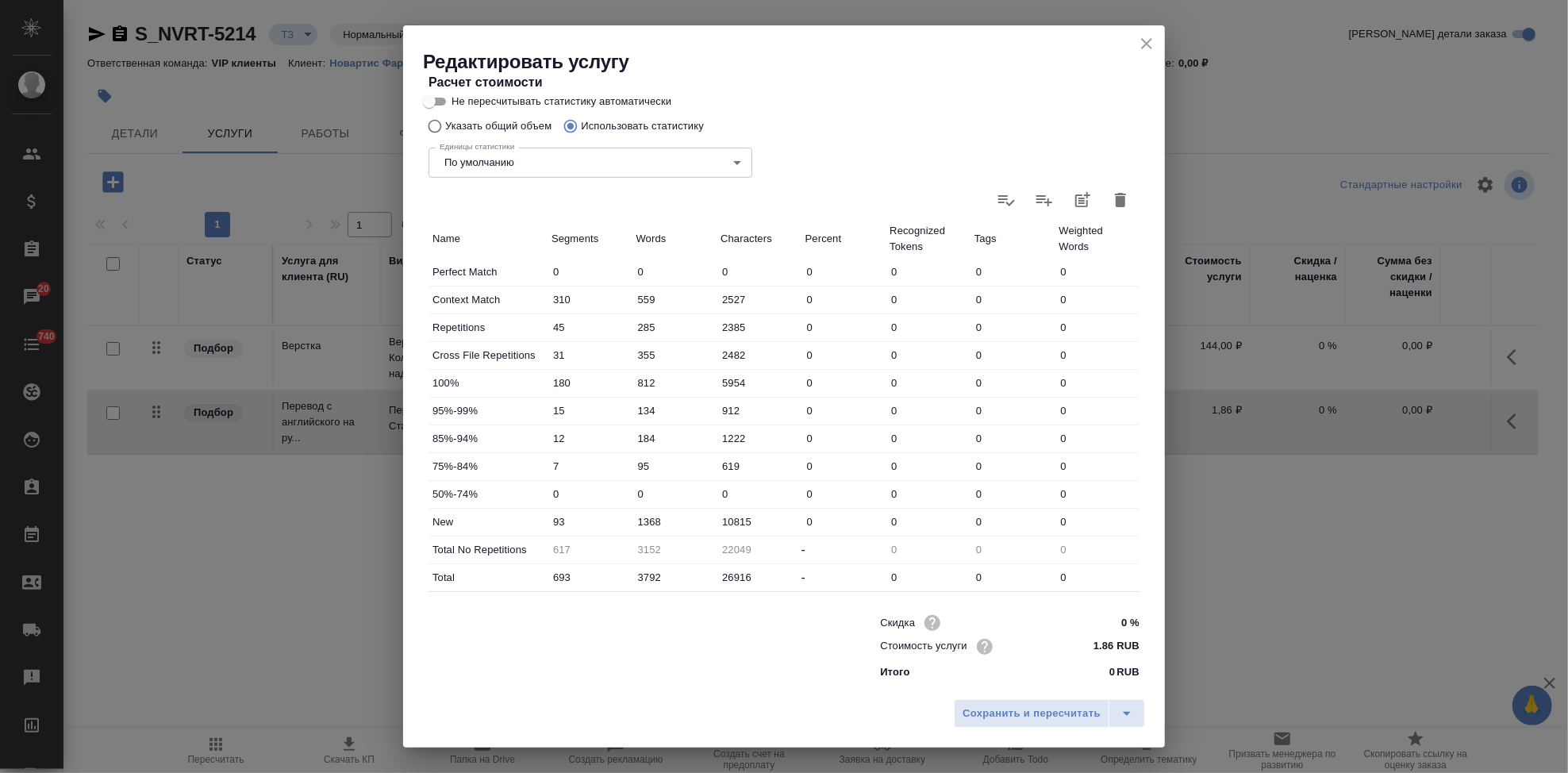
click at [647, 517] on input "1368" at bounding box center [675, 522] width 85 height 23
type input "1668"
click at [1114, 715] on button "split button" at bounding box center [1126, 713] width 36 height 28
click at [1027, 685] on li "Сохранить" at bounding box center [1052, 680] width 191 height 25
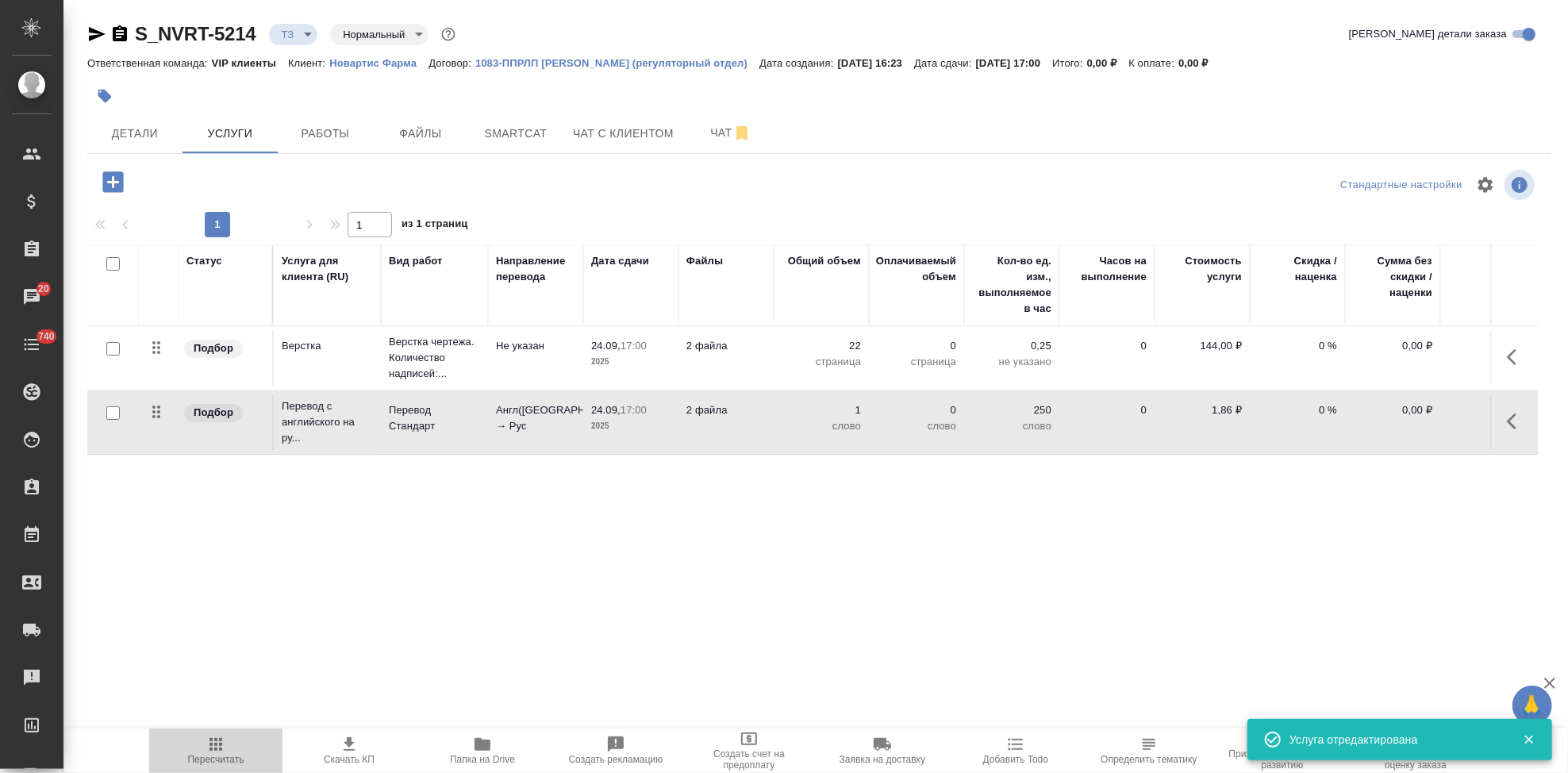
click at [202, 749] on span "Пересчитать" at bounding box center [216, 749] width 114 height 30
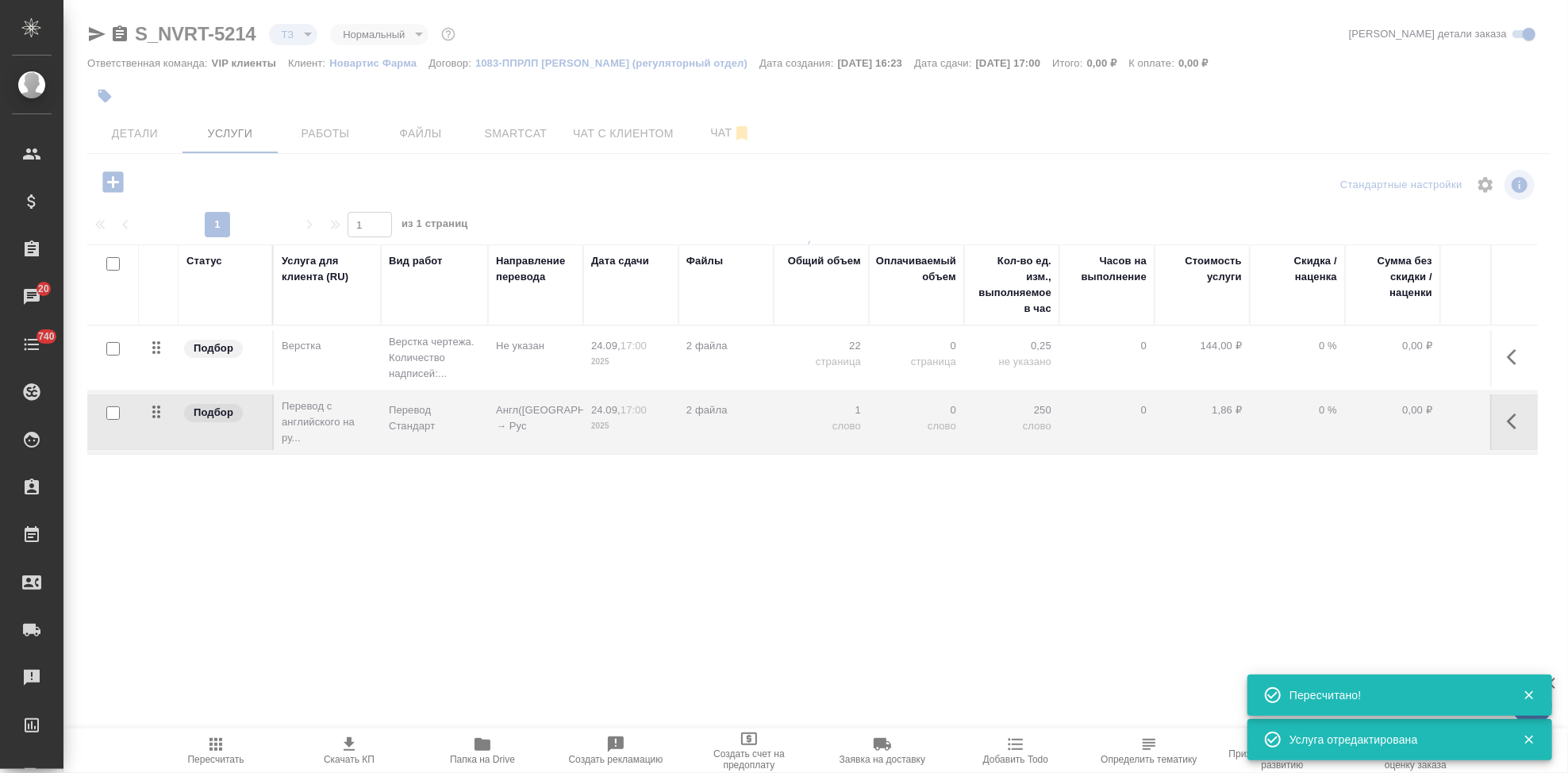
type input "new"
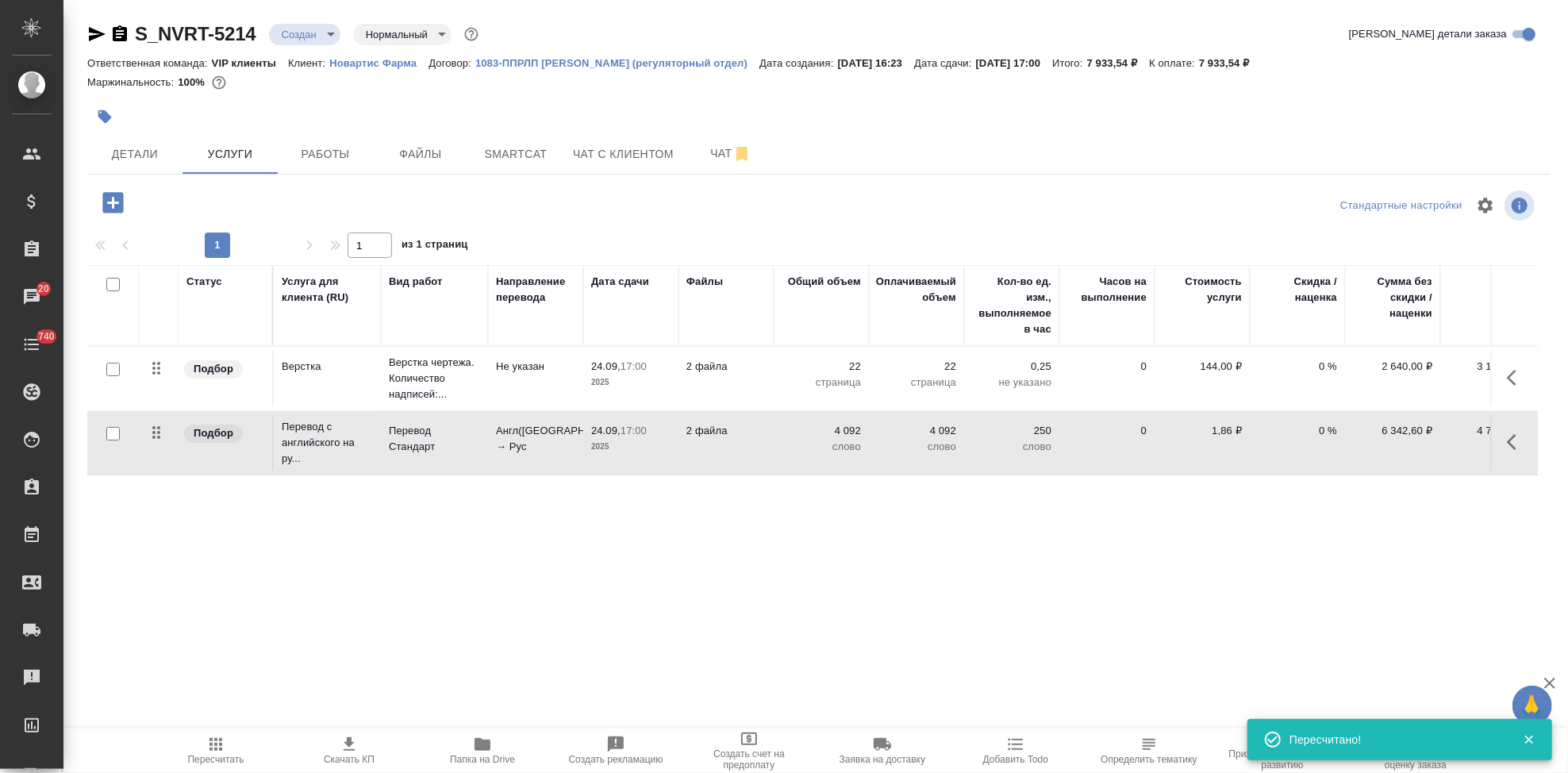
click at [349, 753] on icon "button" at bounding box center [349, 744] width 19 height 19
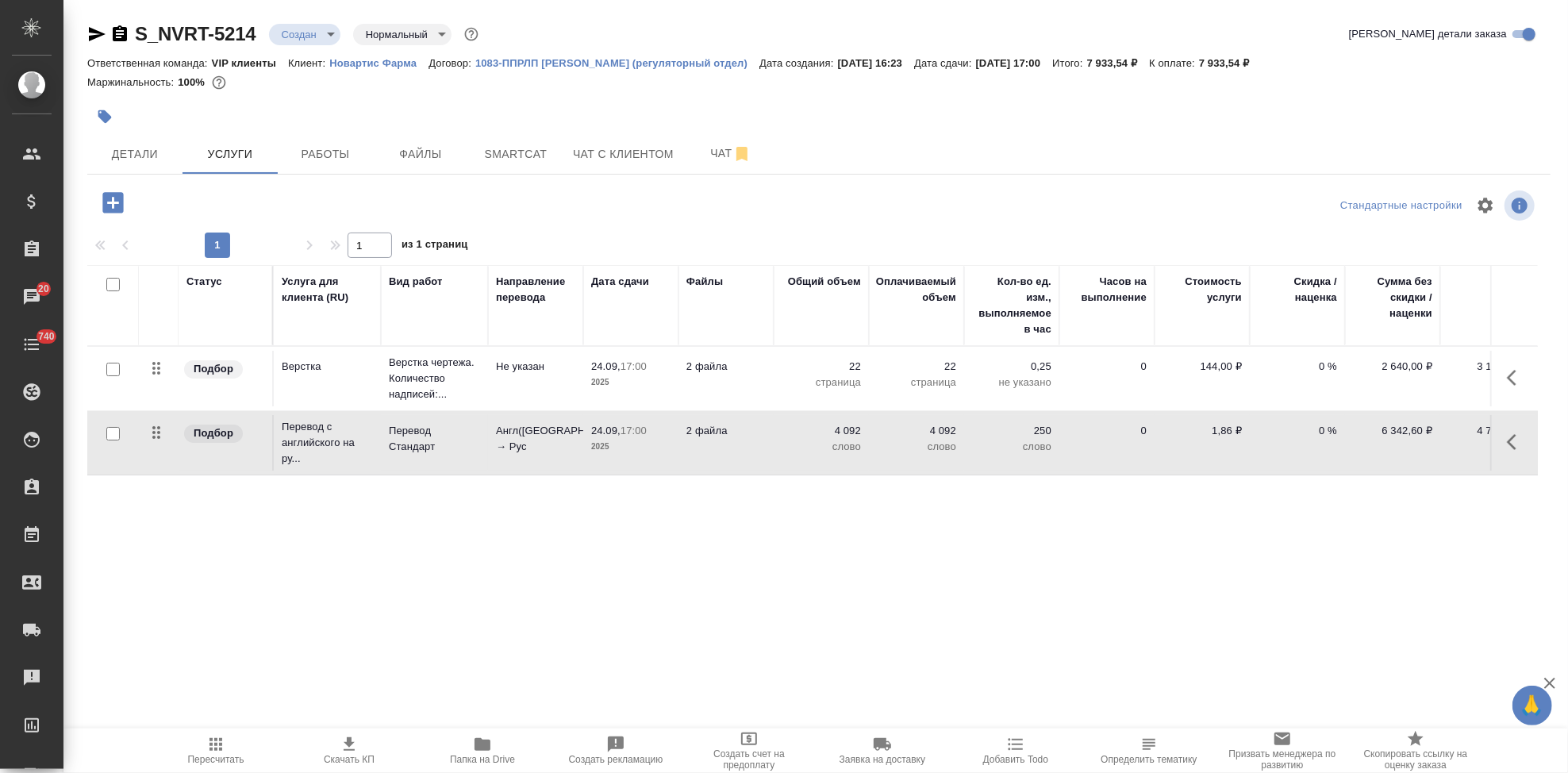
click at [324, 31] on body "🙏 .cls-1 fill:#fff; AWATERA Kabargina Anna Клиенты Спецификации Заказы 20 Чаты …" at bounding box center [784, 386] width 1568 height 773
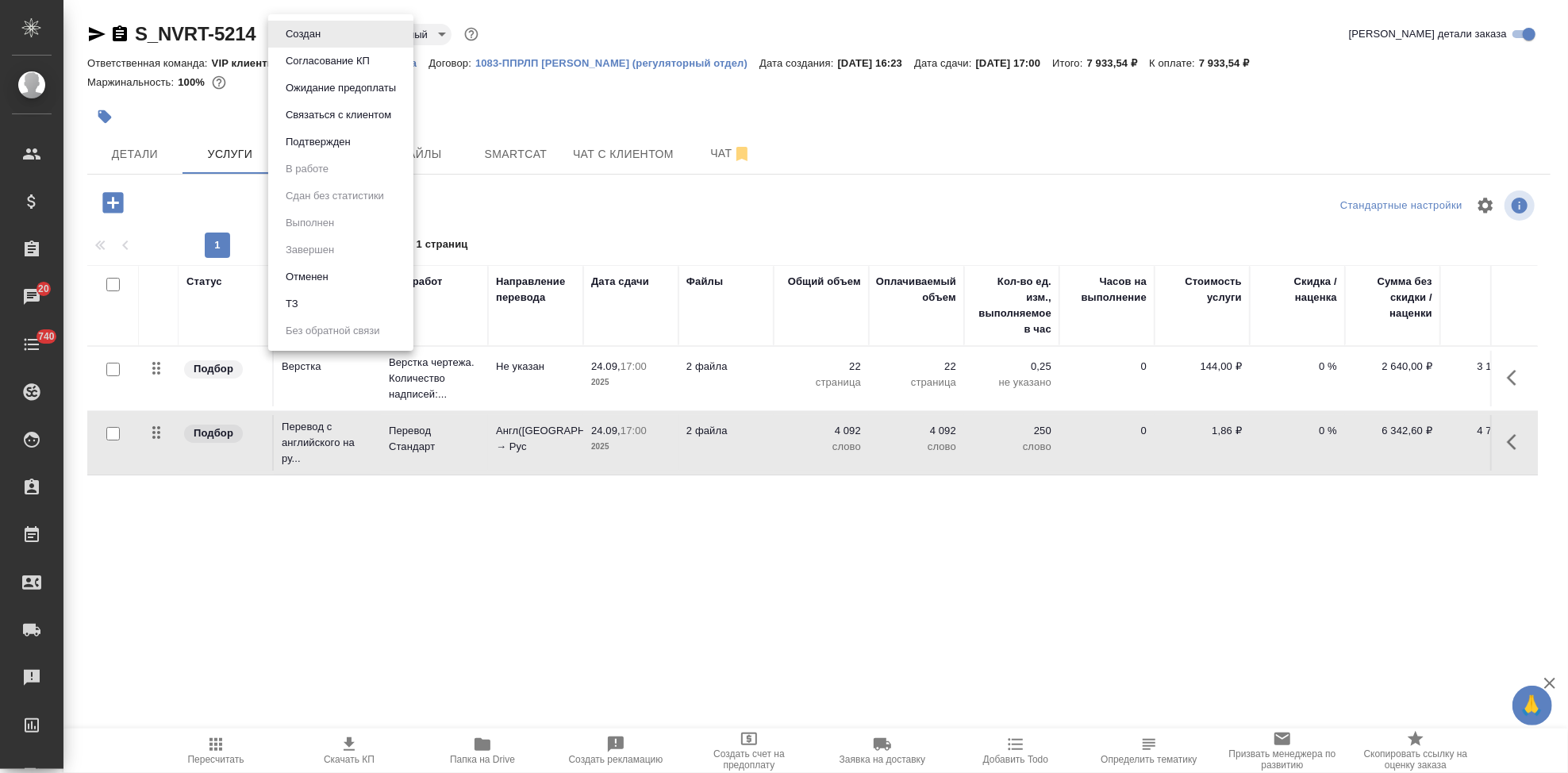
click at [328, 60] on button "Согласование КП" at bounding box center [327, 62] width 93 height 18
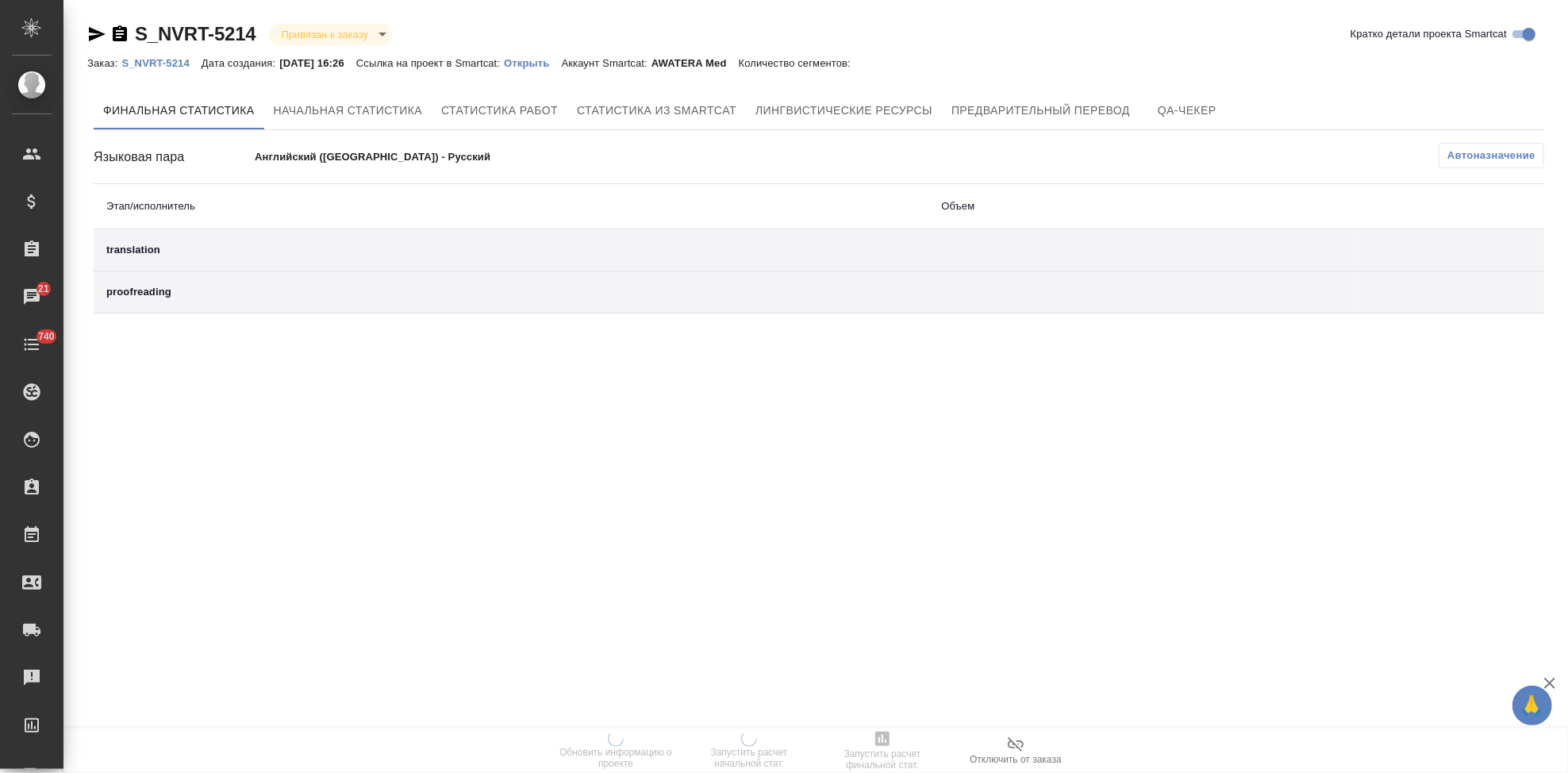
click at [549, 61] on p "Открыть" at bounding box center [532, 62] width 57 height 12
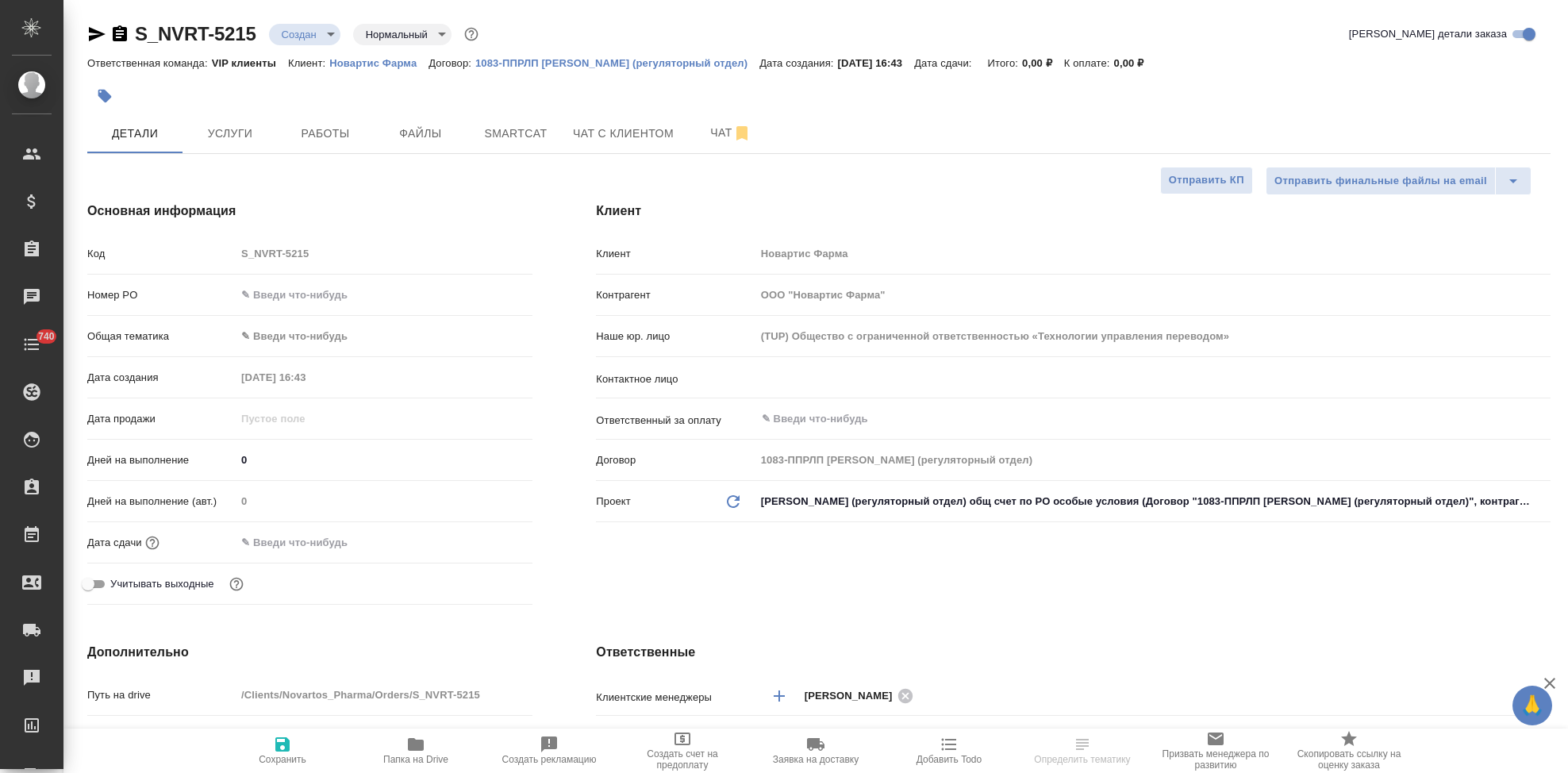
select select "RU"
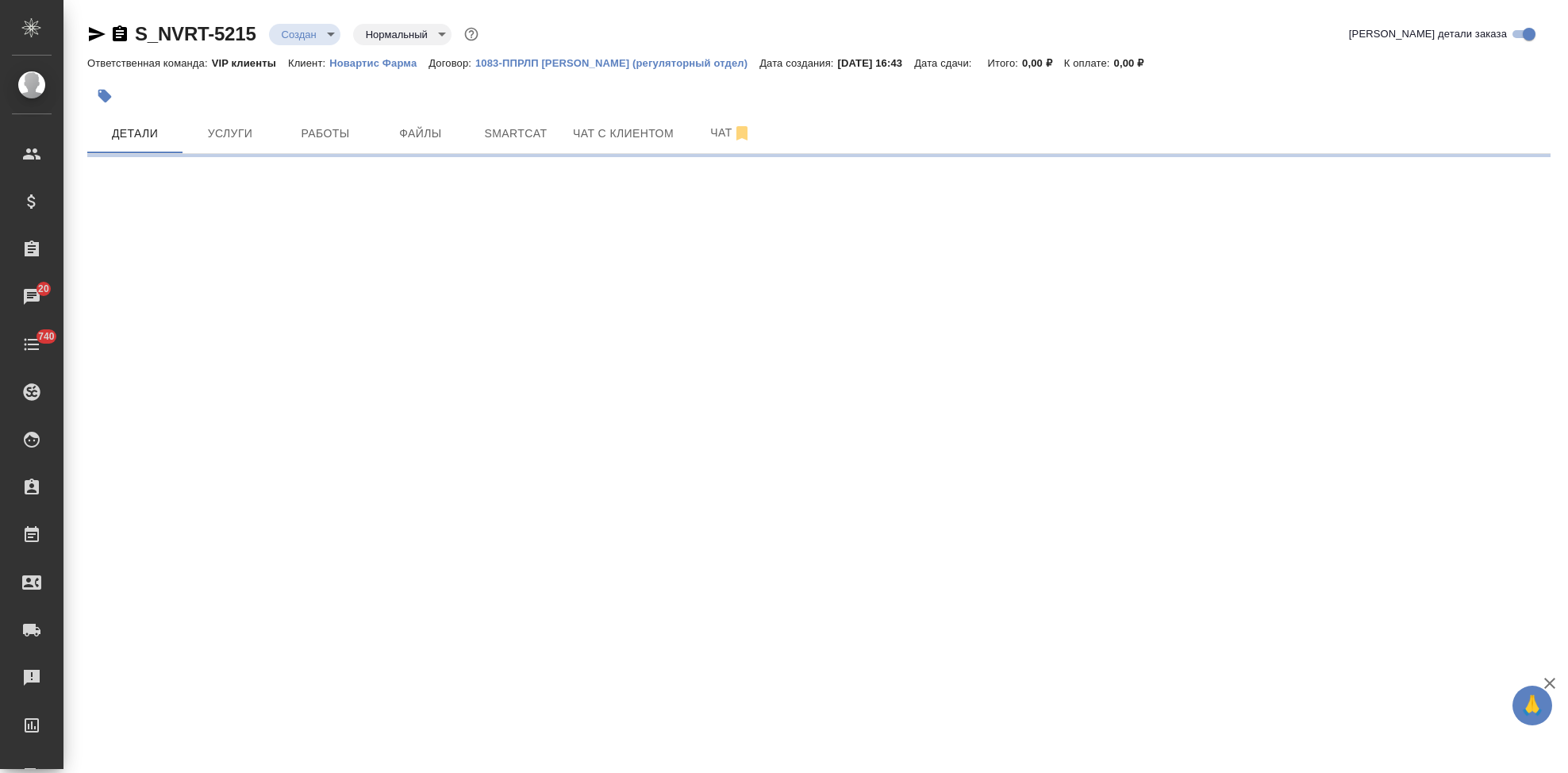
select select "RU"
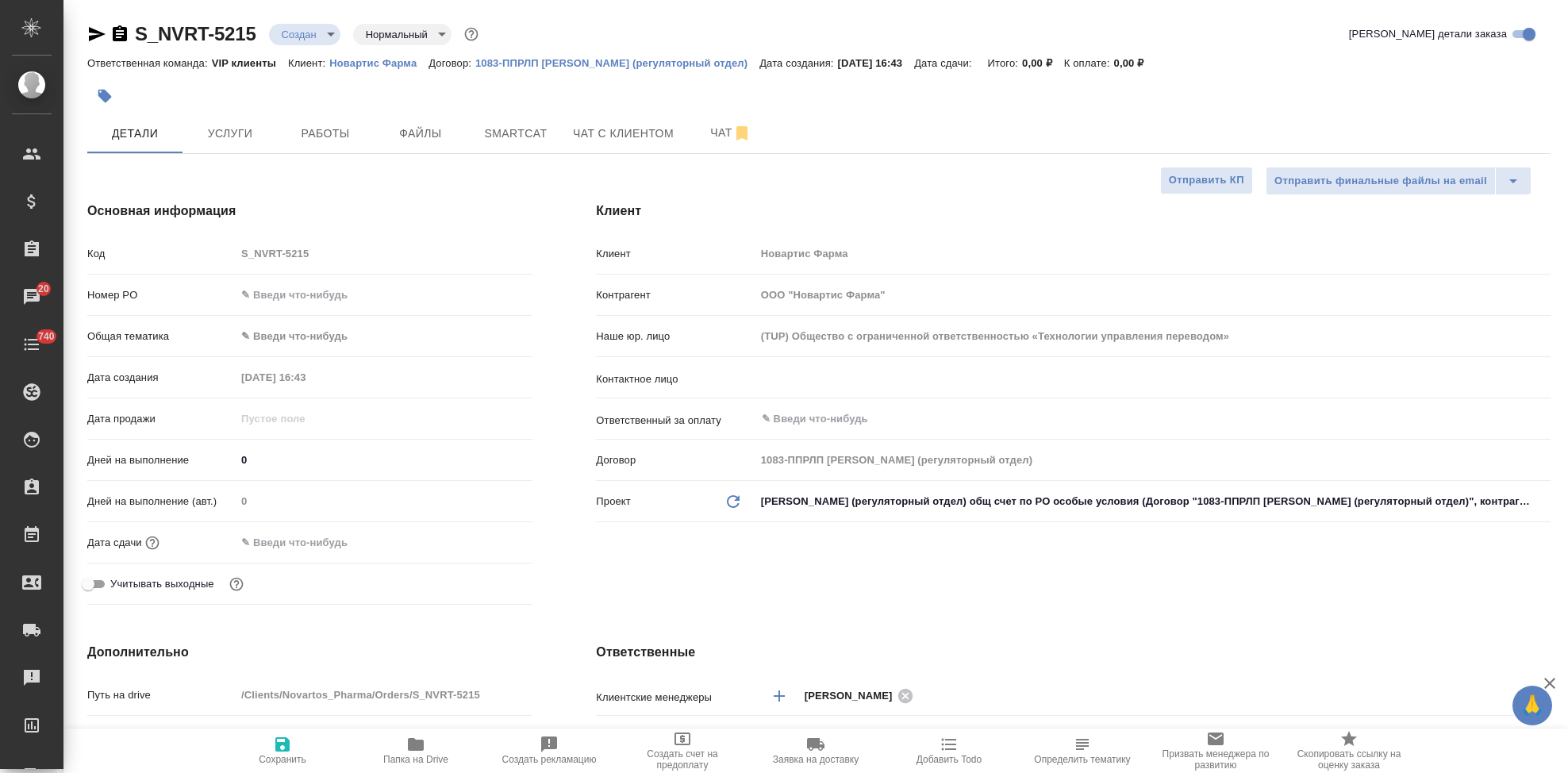
type textarea "x"
click at [875, 380] on input "text" at bounding box center [1126, 377] width 732 height 19
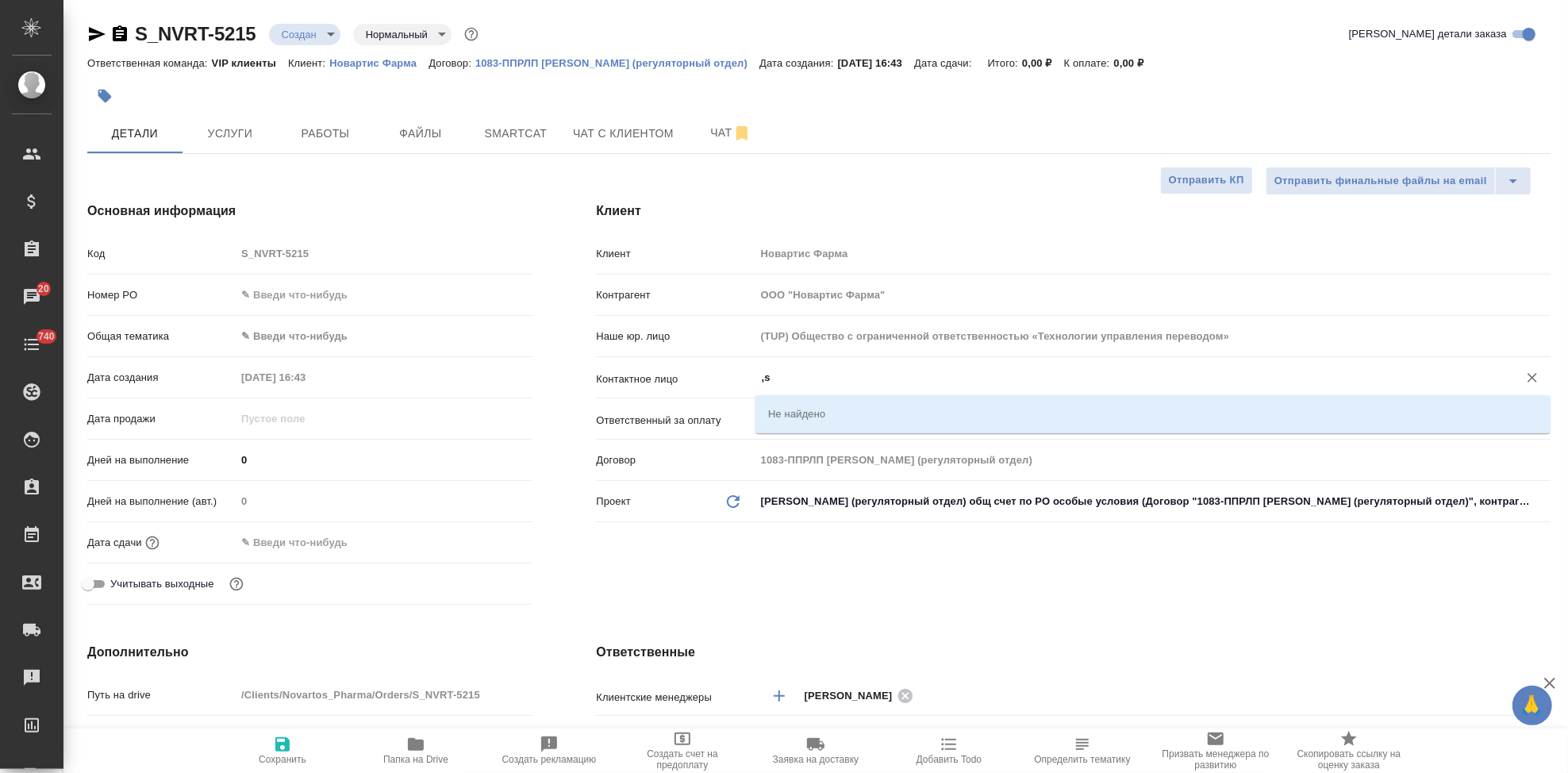
type input ","
type textarea "x"
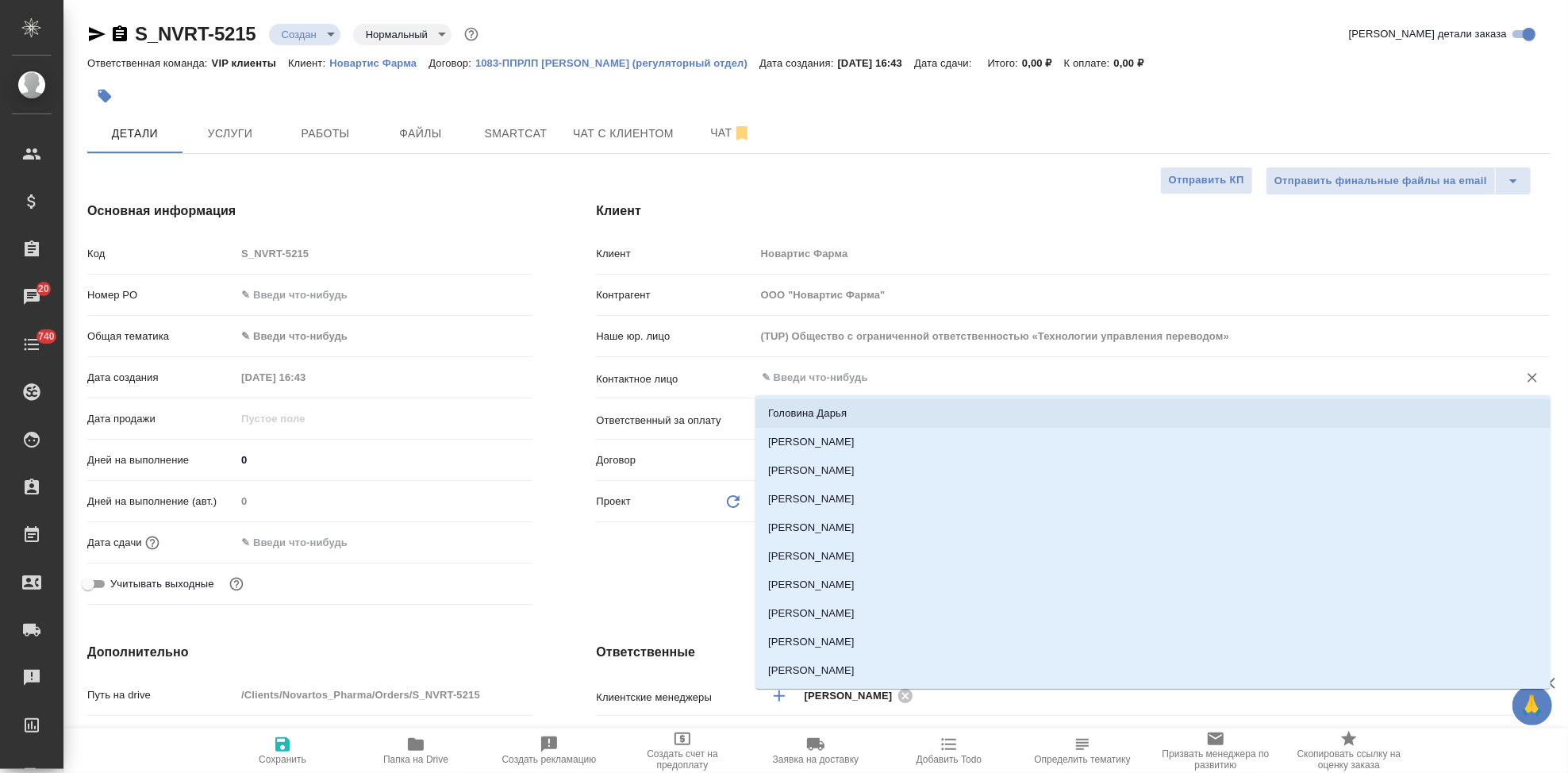
type input "m"
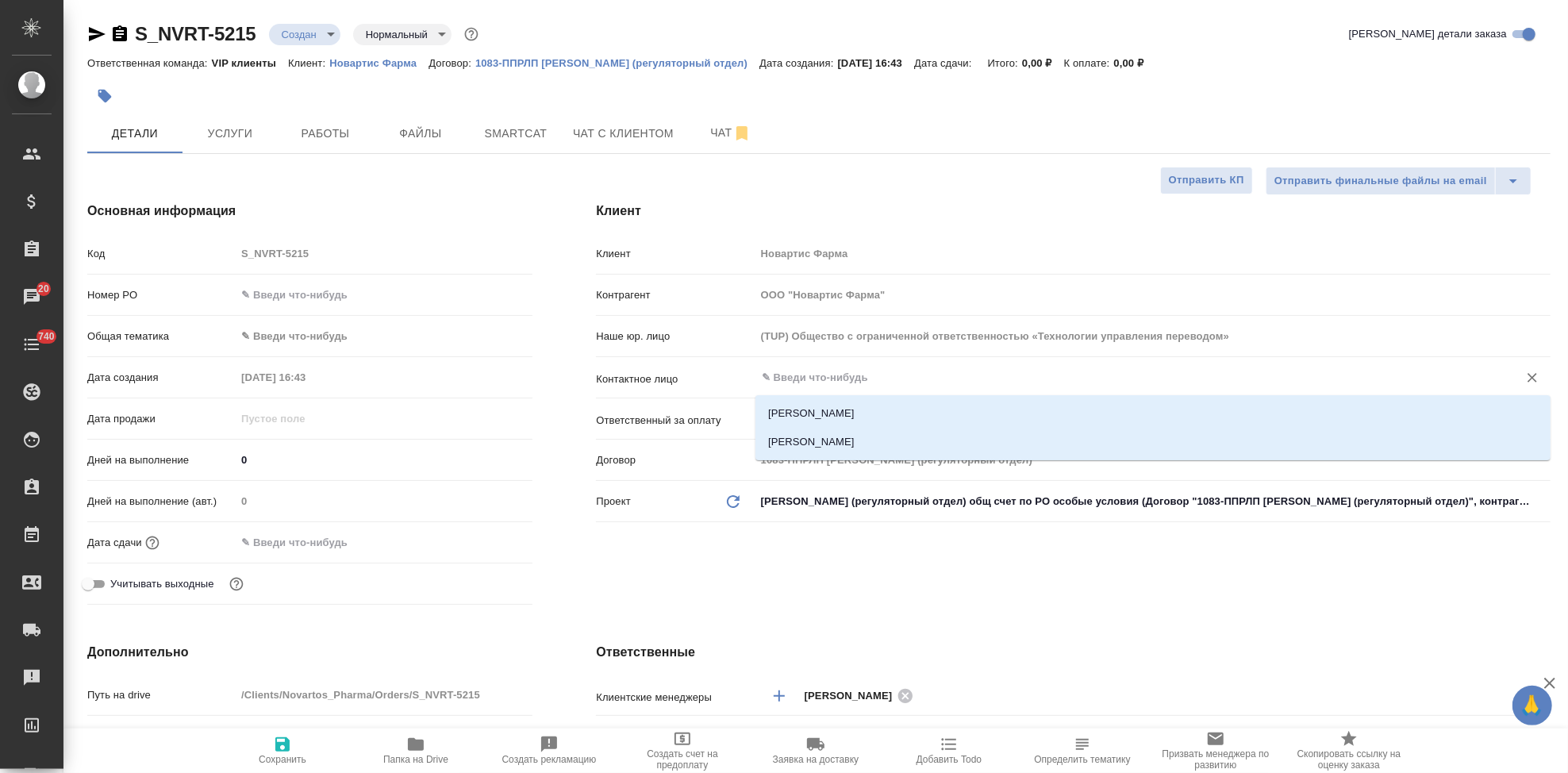
type textarea "x"
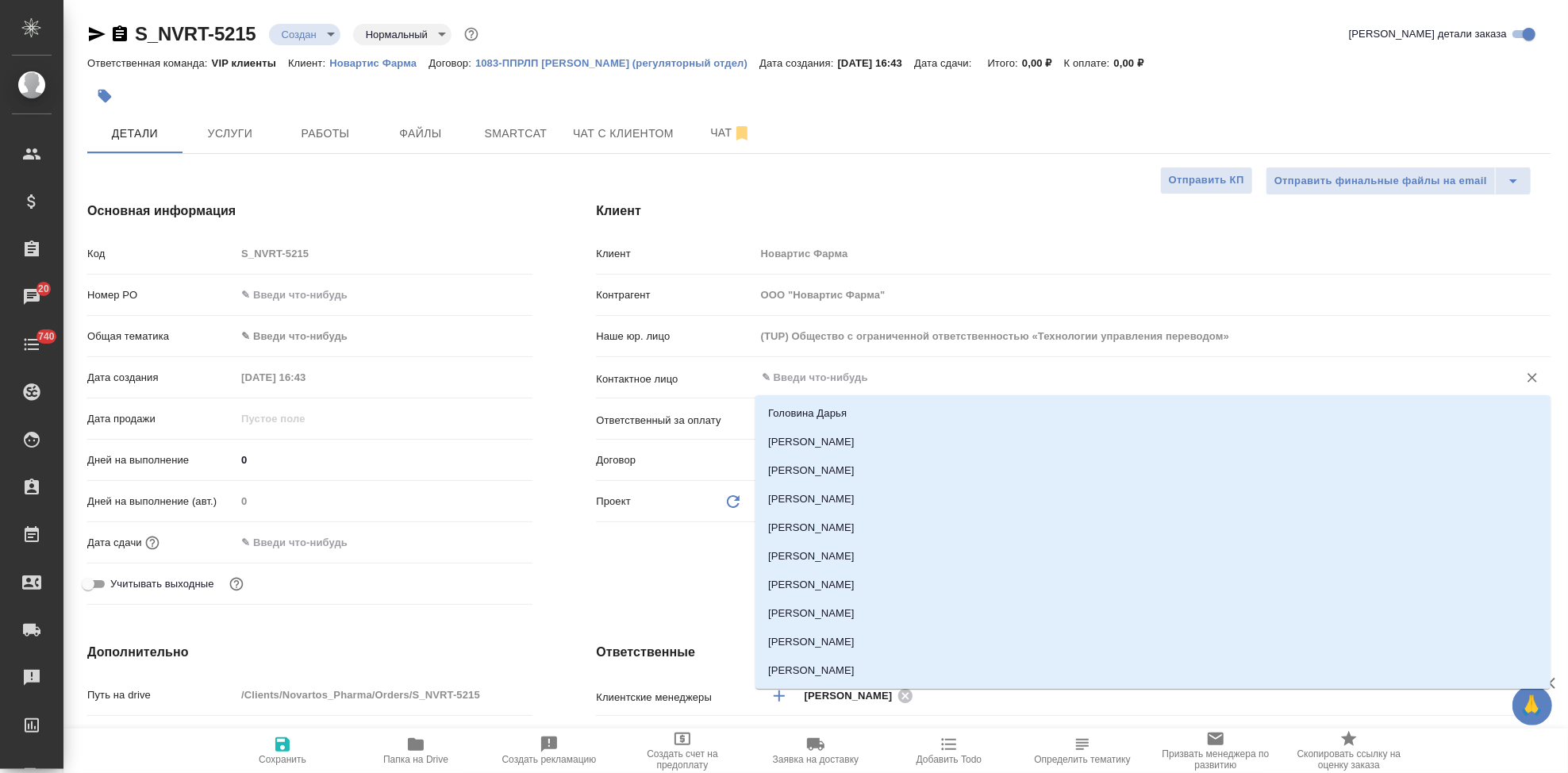
type input "ь"
type textarea "x"
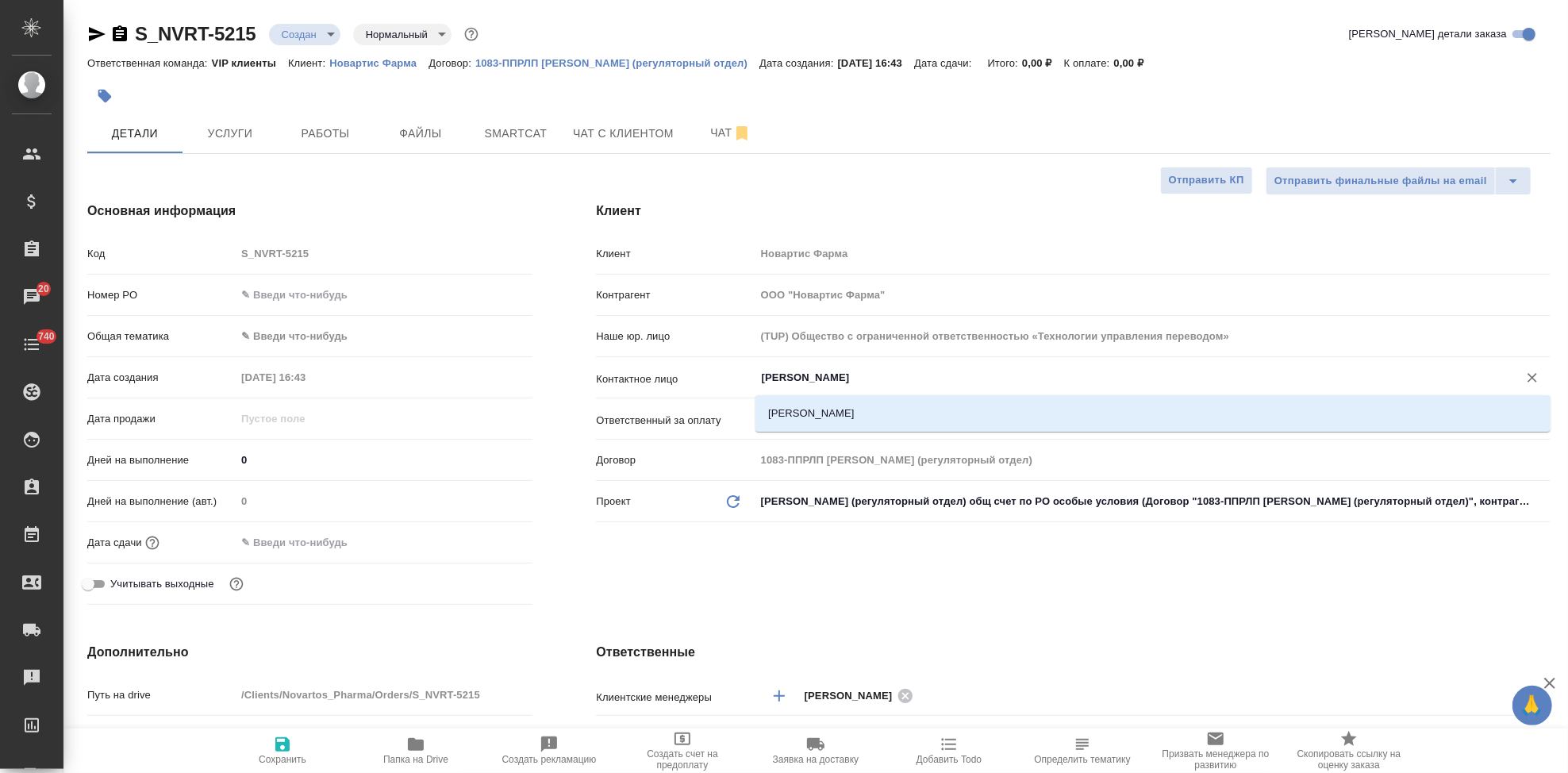
click at [836, 409] on li "Биченова Ксения" at bounding box center [1153, 413] width 795 height 28
type input "Биченова Ксения"
type textarea "x"
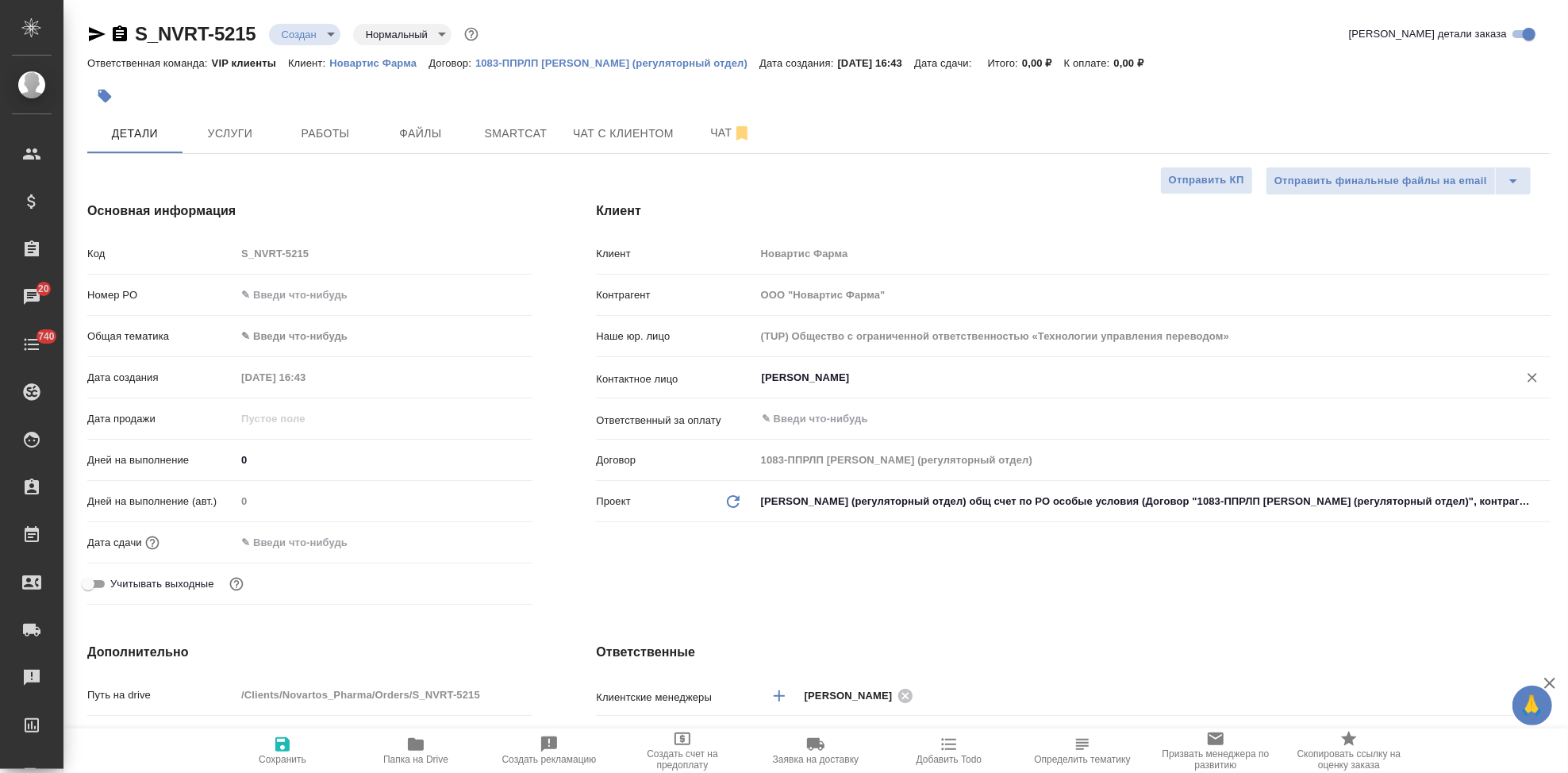
type input "Биченова Ксения"
click at [293, 749] on span "Сохранить" at bounding box center [282, 749] width 114 height 30
type textarea "x"
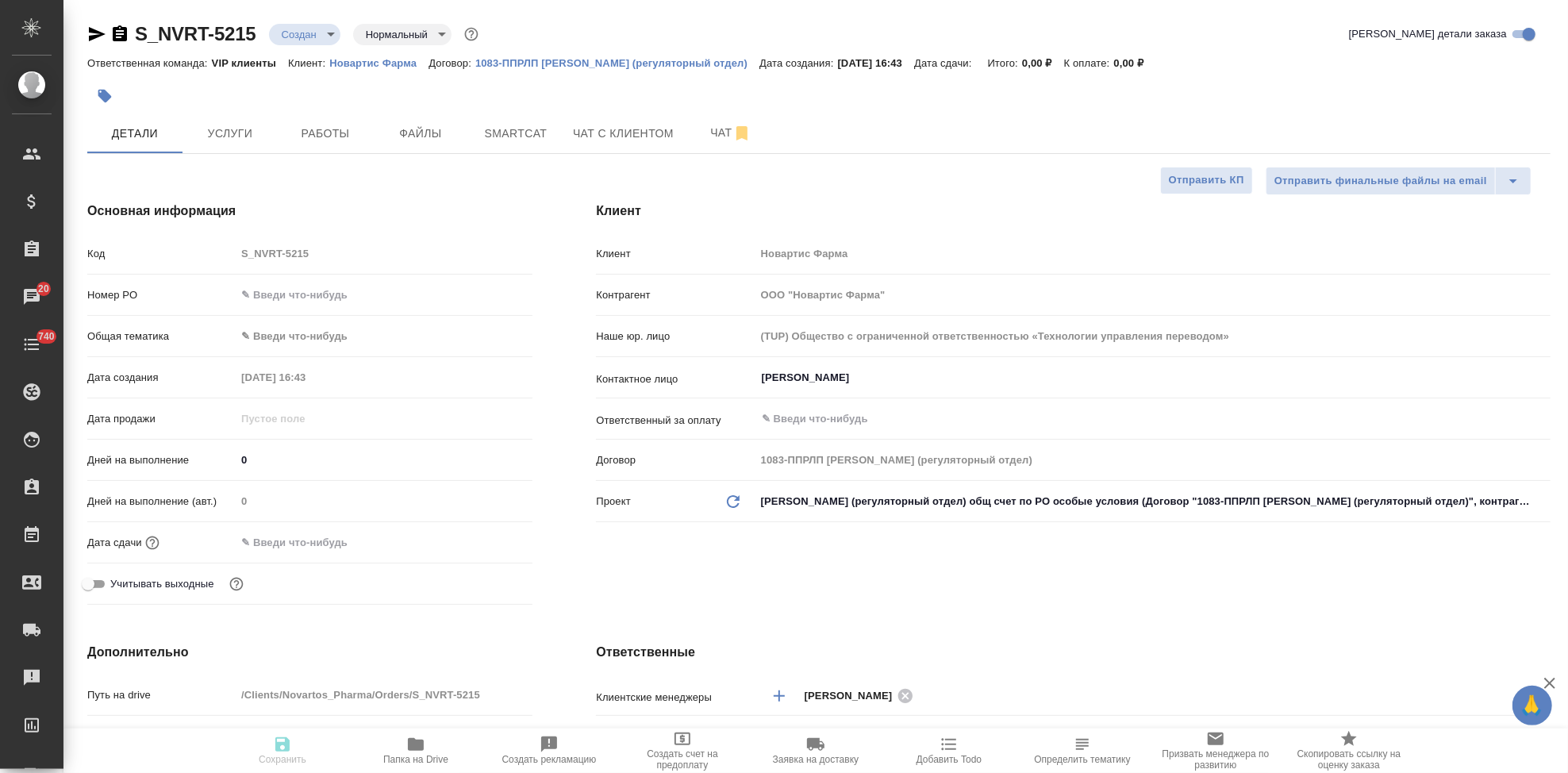
type textarea "x"
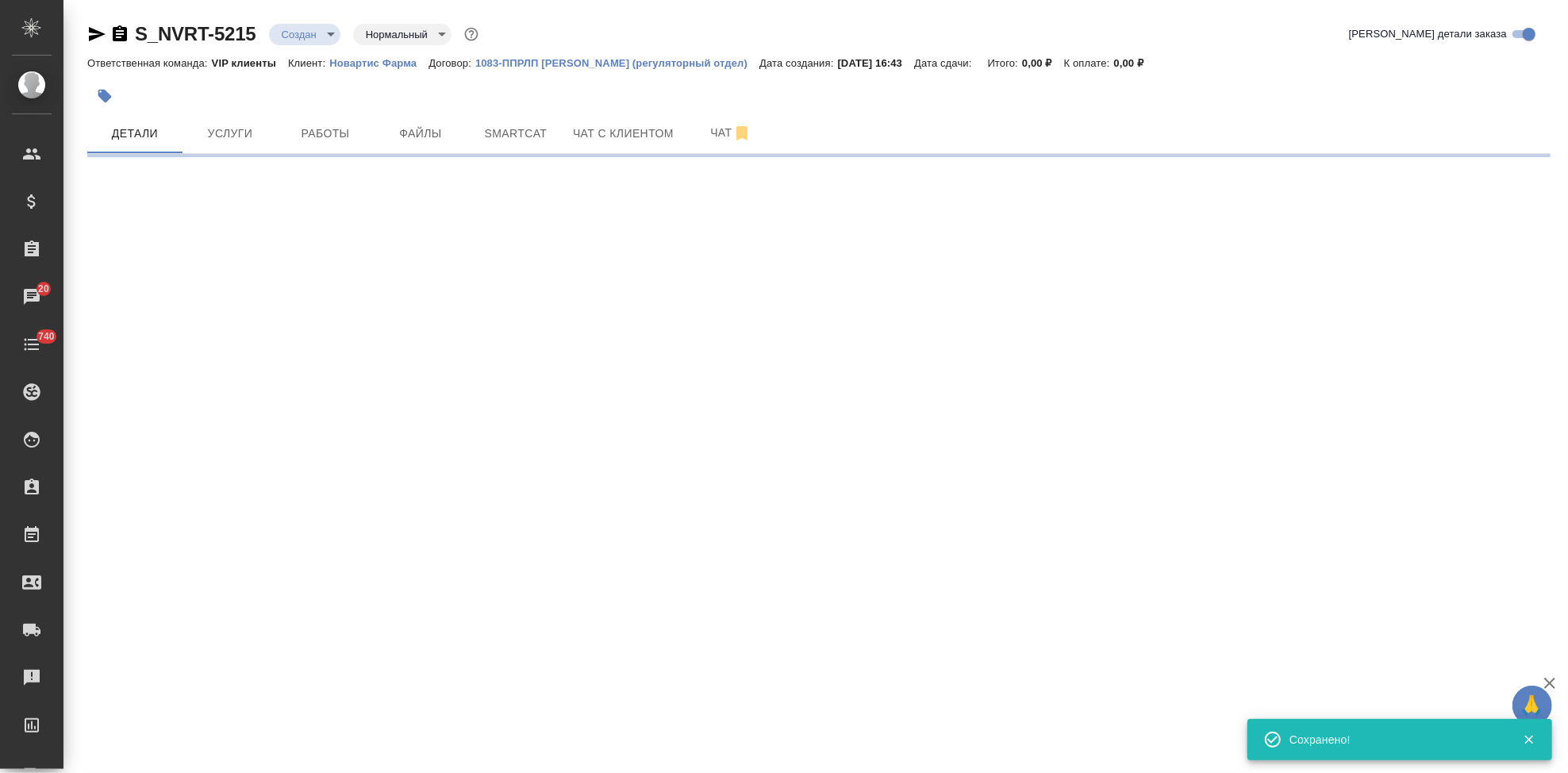
select select "RU"
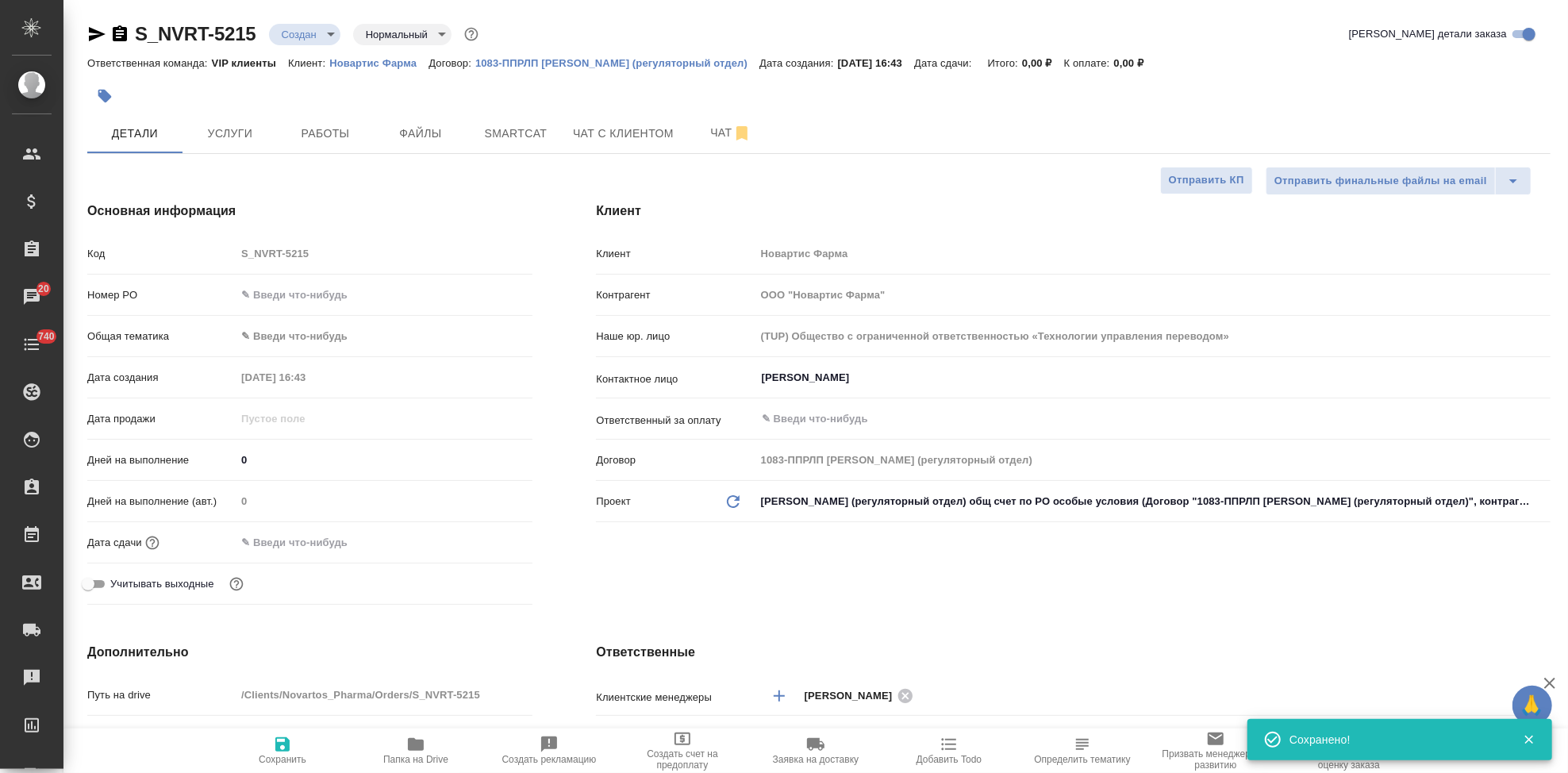
type textarea "x"
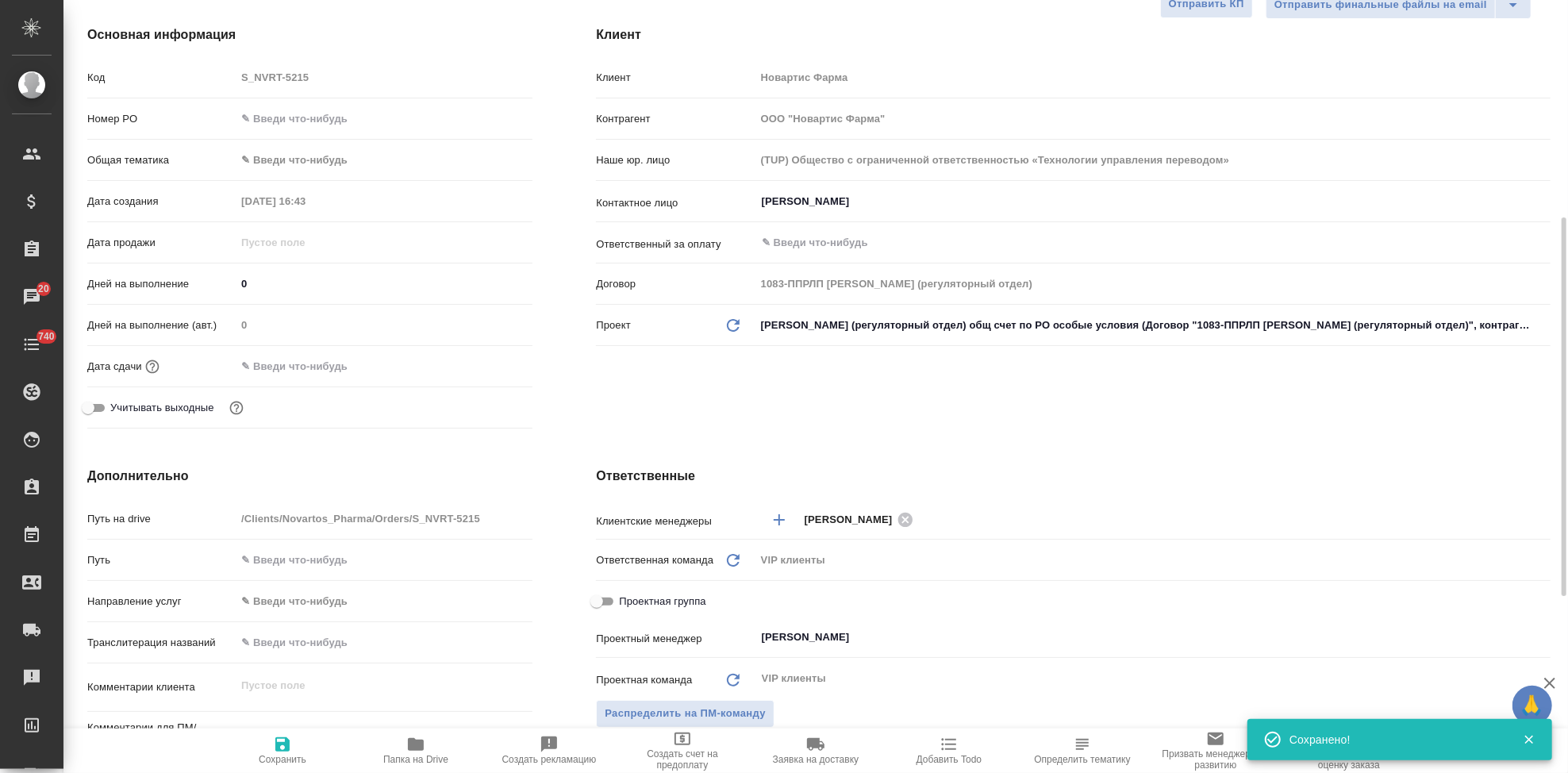
scroll to position [353, 0]
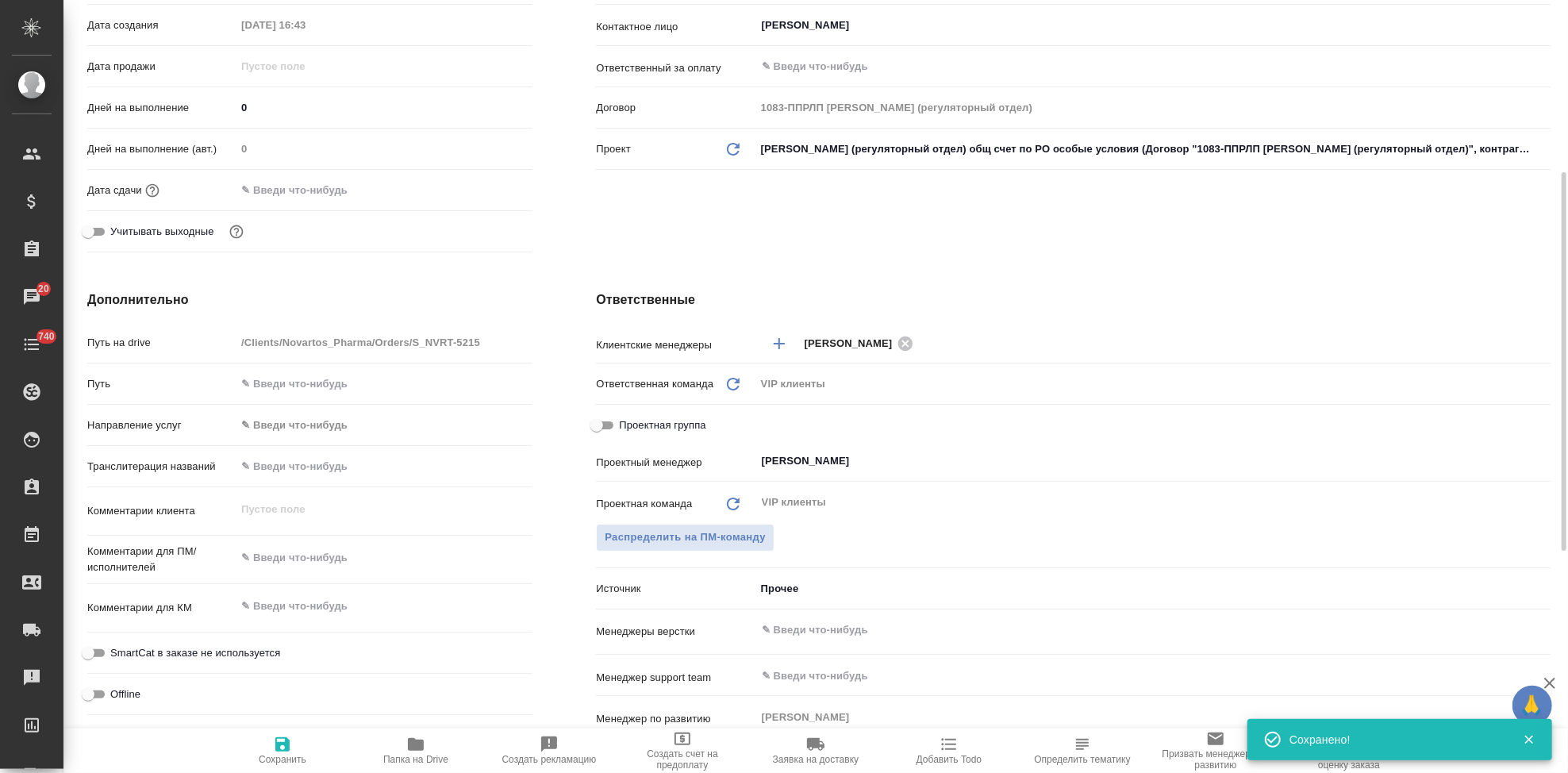
type textarea "x"
click at [333, 611] on textarea at bounding box center [384, 606] width 297 height 27
paste textarea "В перевод_Тасигна EAEU_RTT846_23qos+GMO"
type textarea "В перевод_Тасигна EAEU_RTT846_23qos+GMO"
type textarea "x"
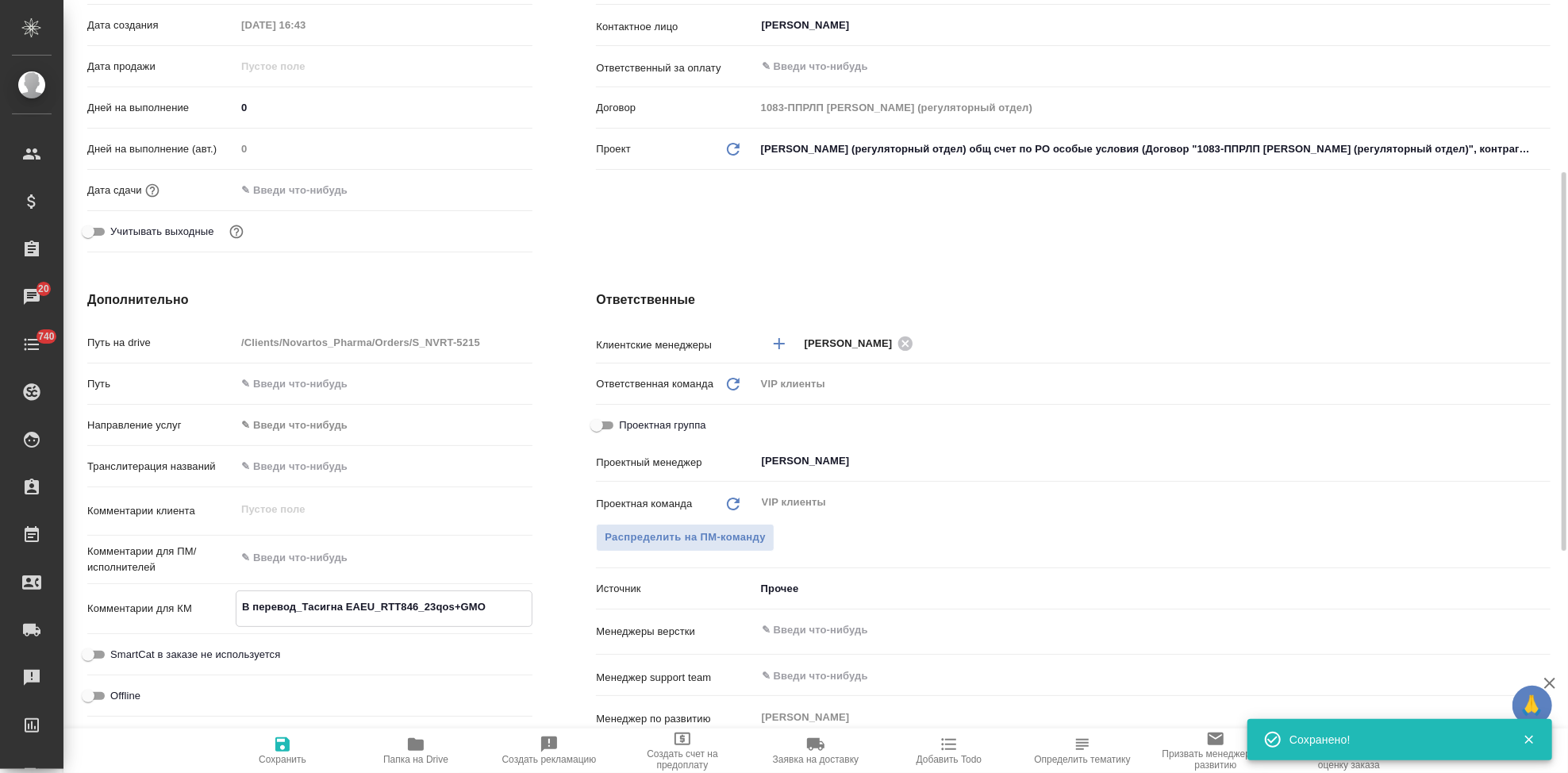
type textarea "x"
type textarea "В перевод_Тасигна EAEU_RTT846_23qos+GMO"
type textarea "x"
click at [292, 745] on span "Сохранить" at bounding box center [282, 749] width 114 height 30
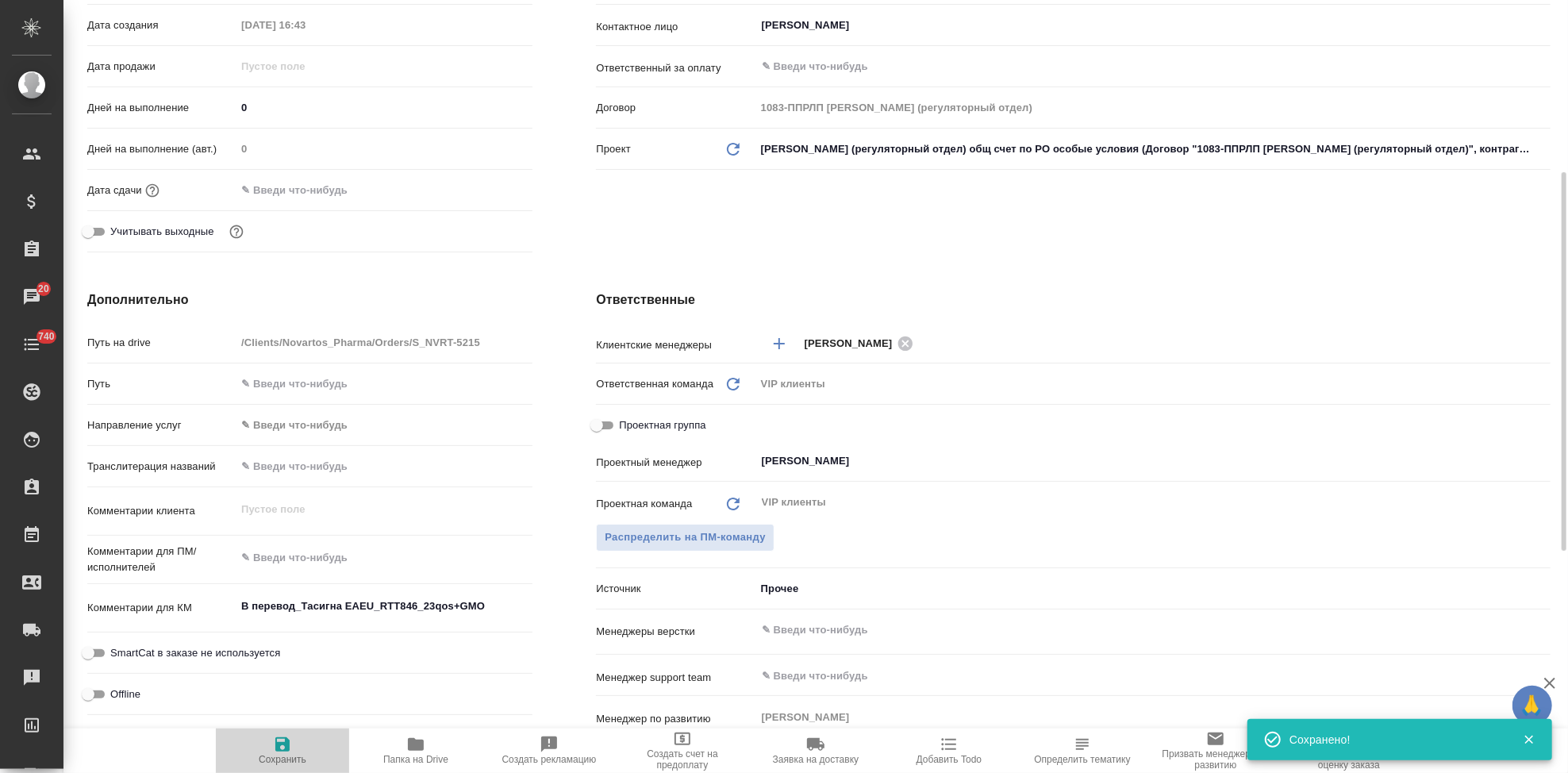
type textarea "x"
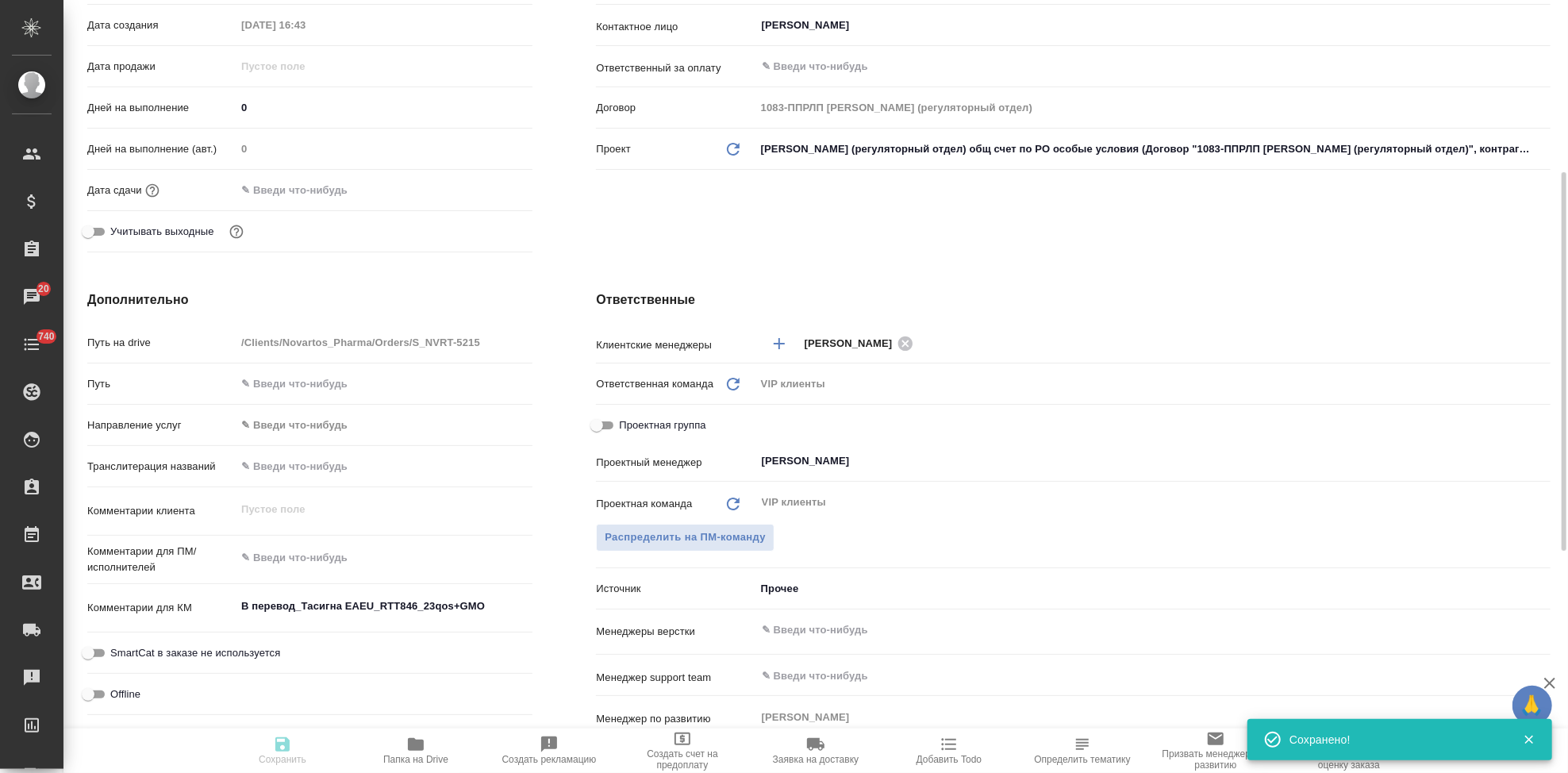
type textarea "x"
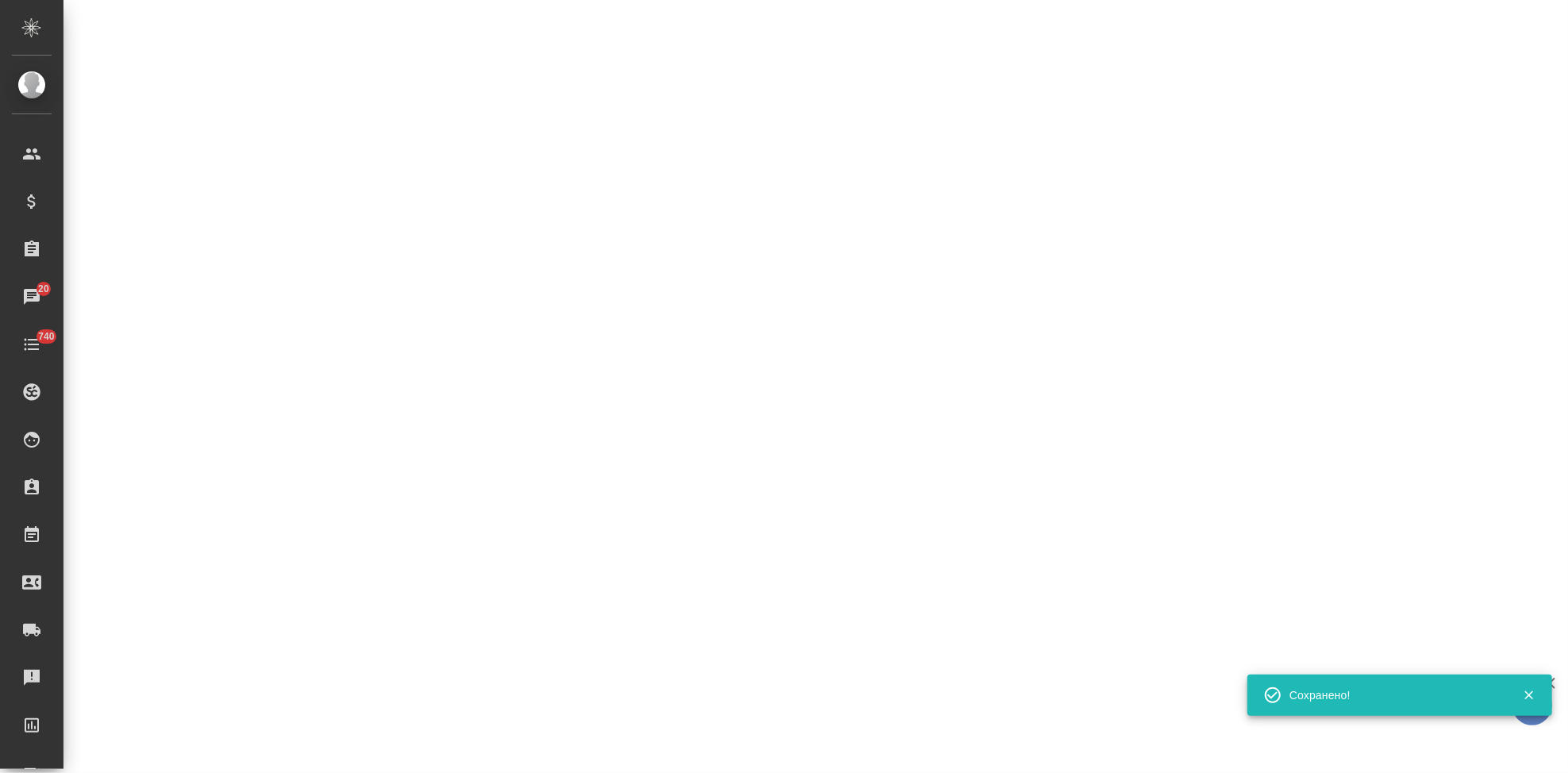
select select "RU"
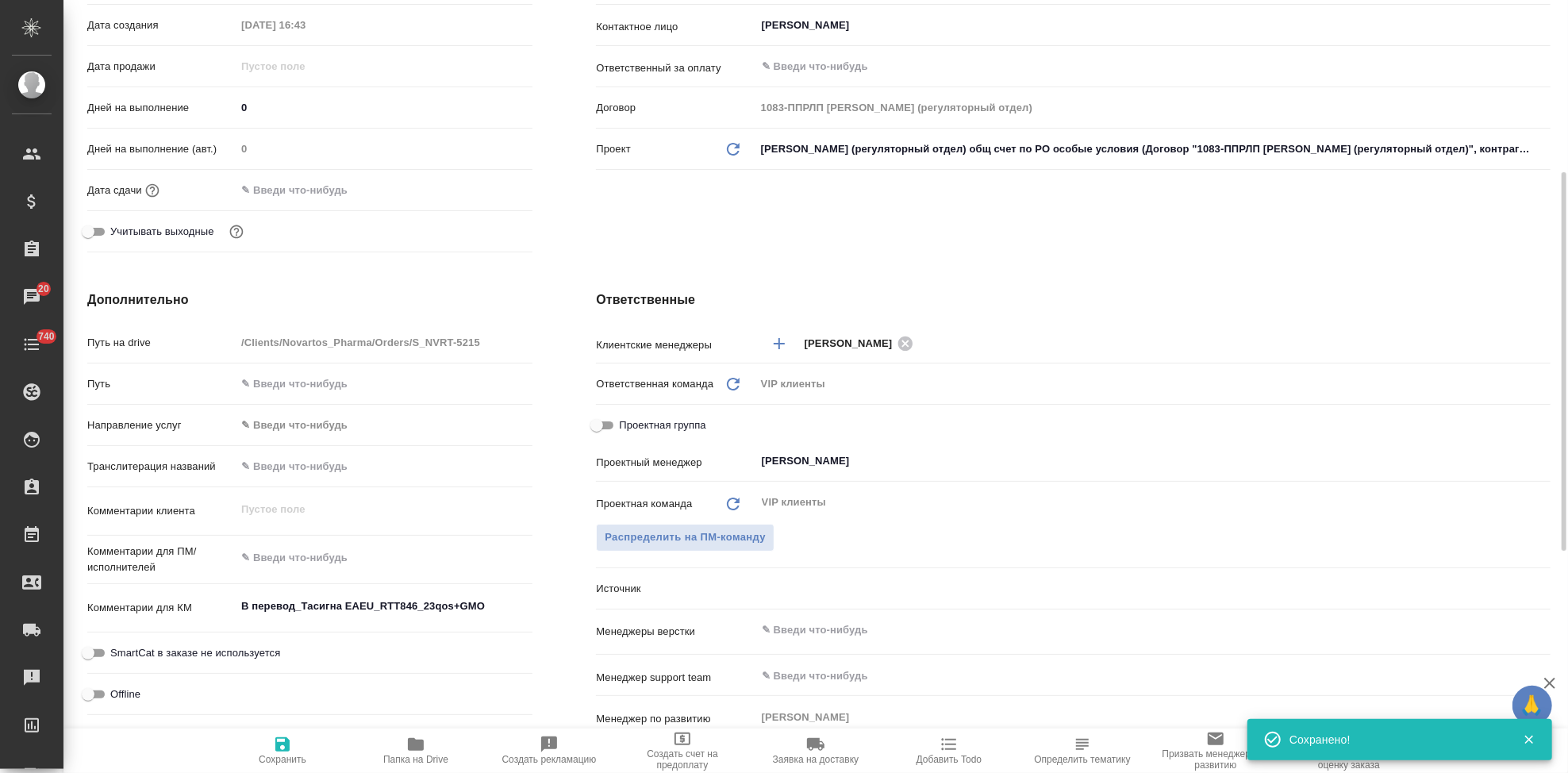
type textarea "x"
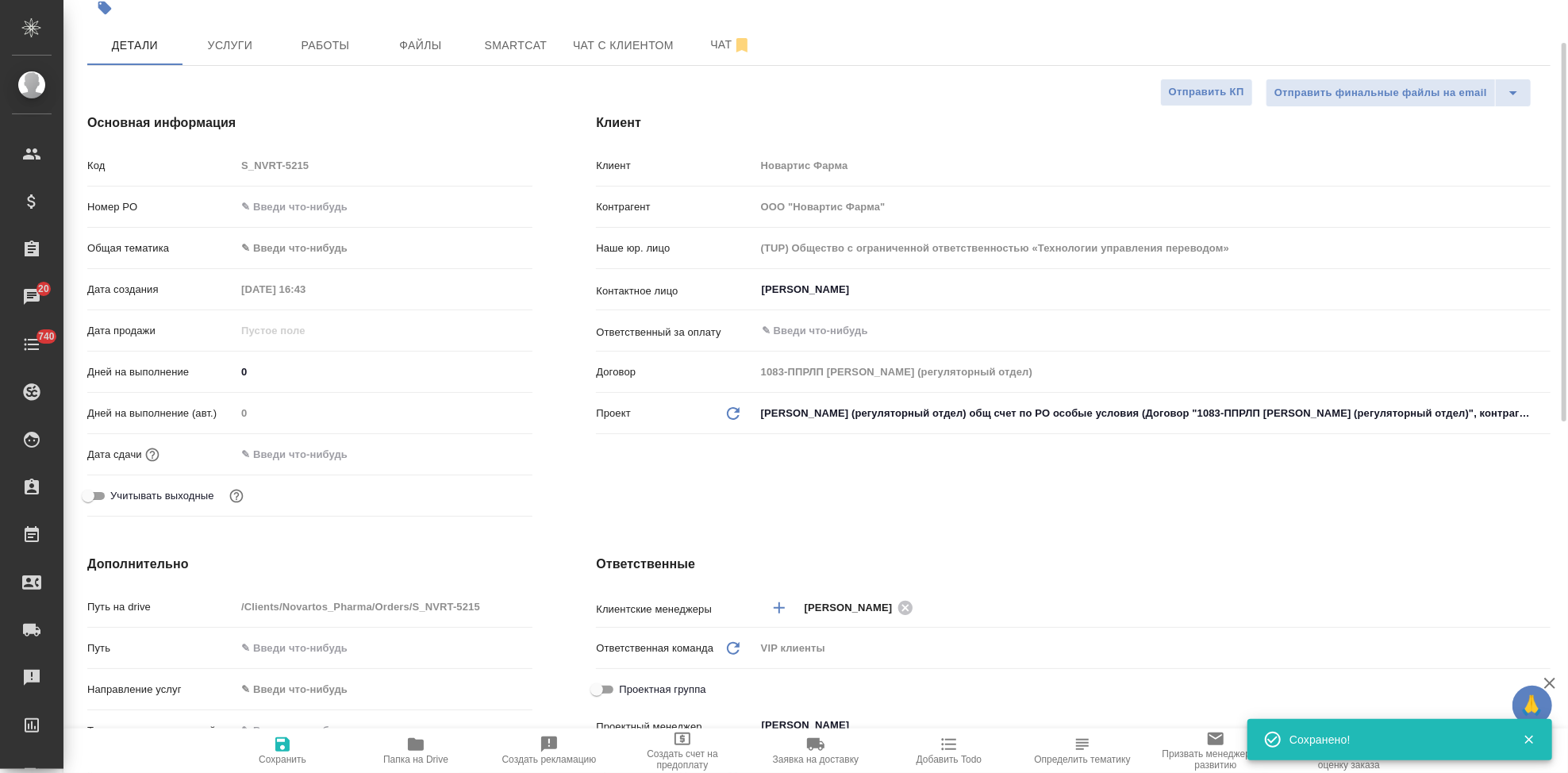
scroll to position [0, 0]
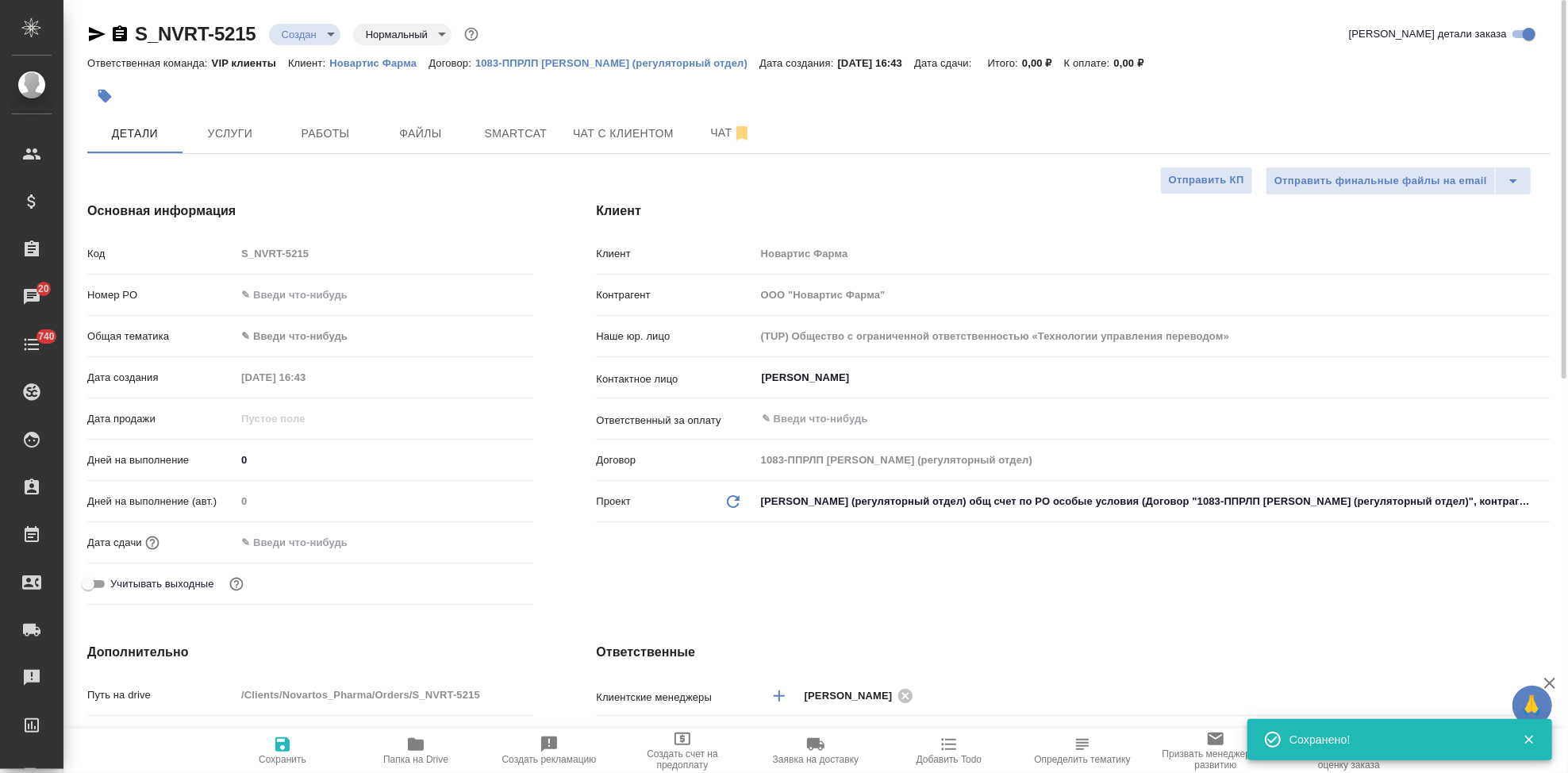
type textarea "x"
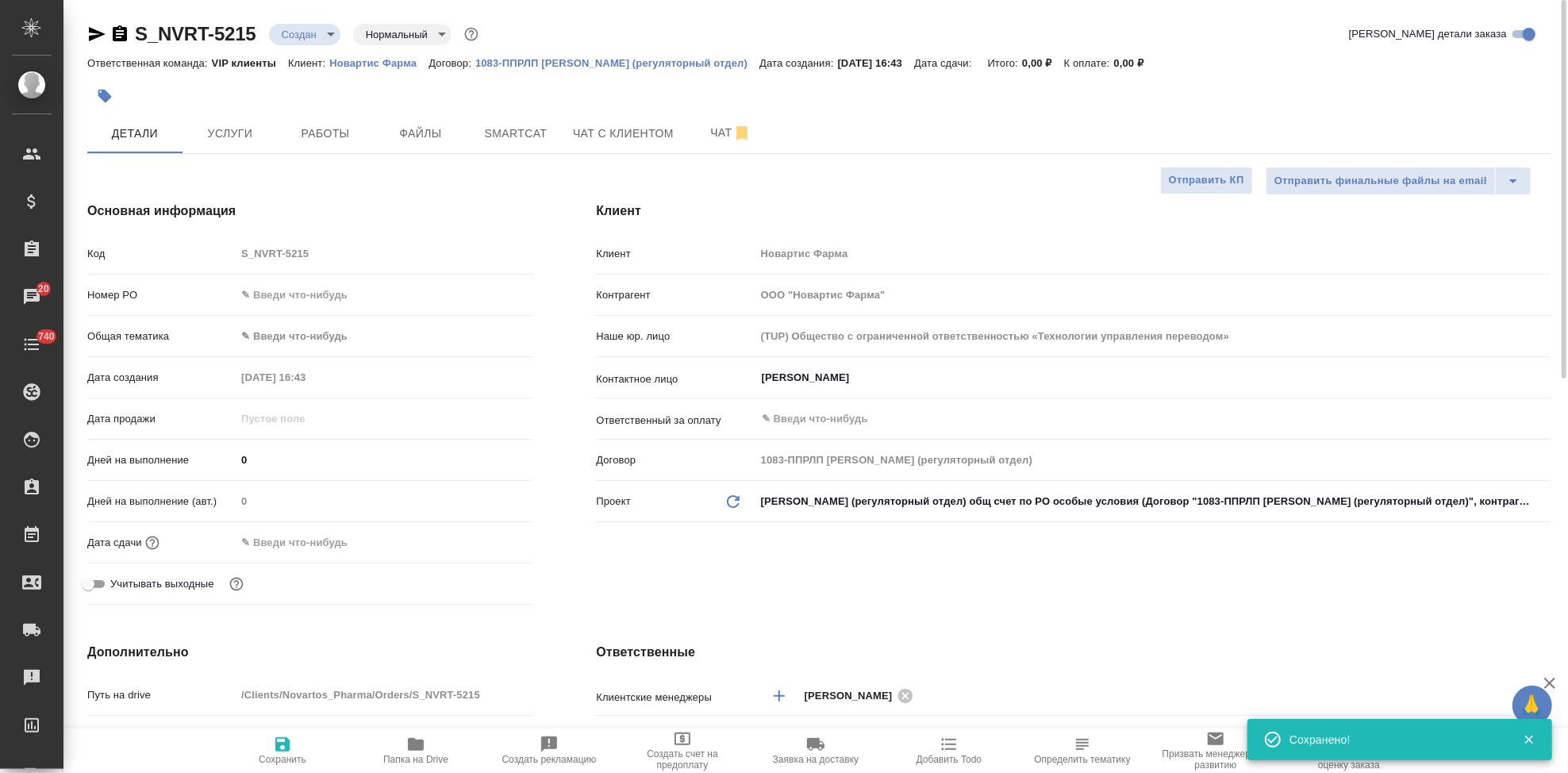
type textarea "x"
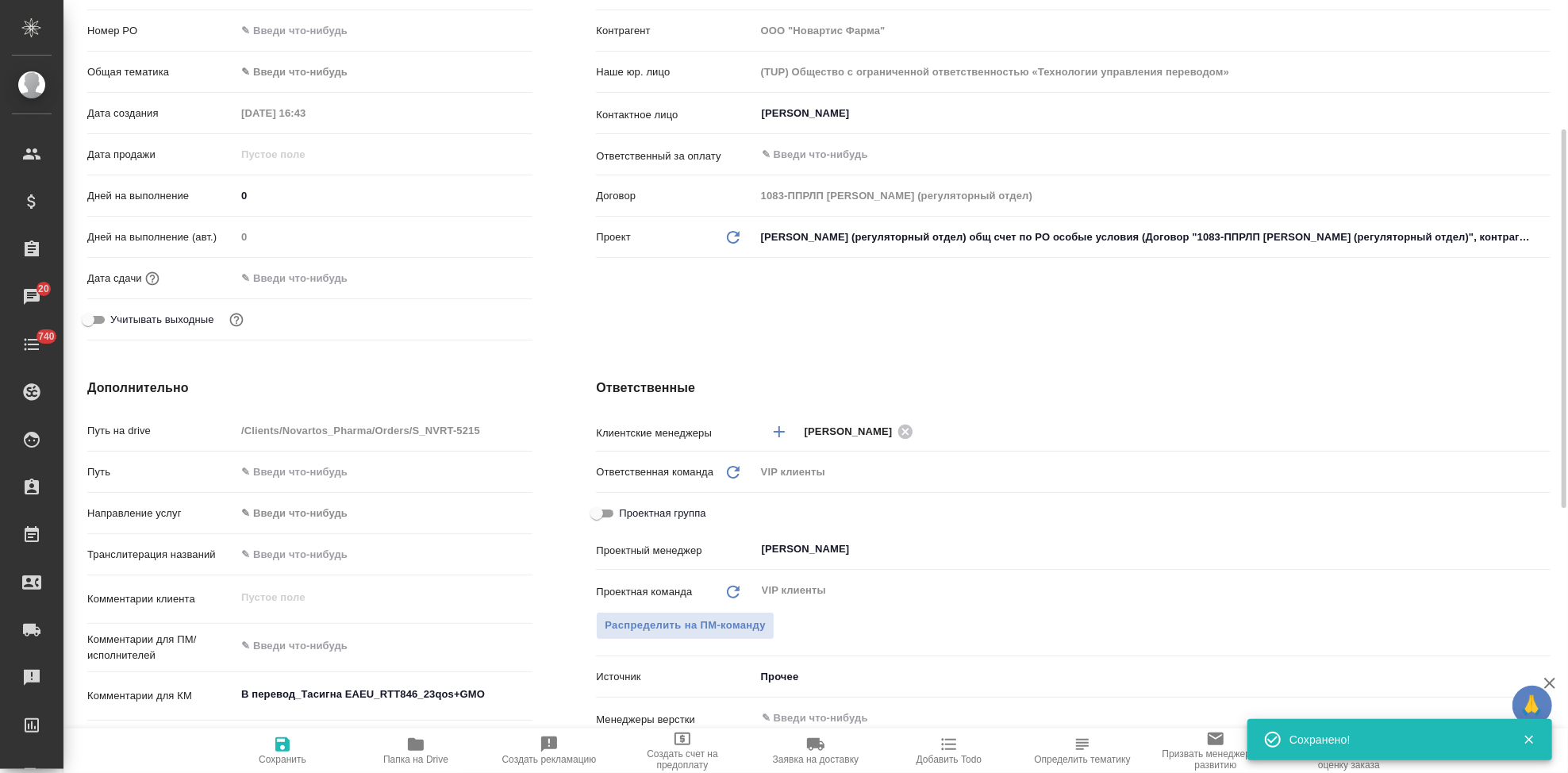
scroll to position [353, 0]
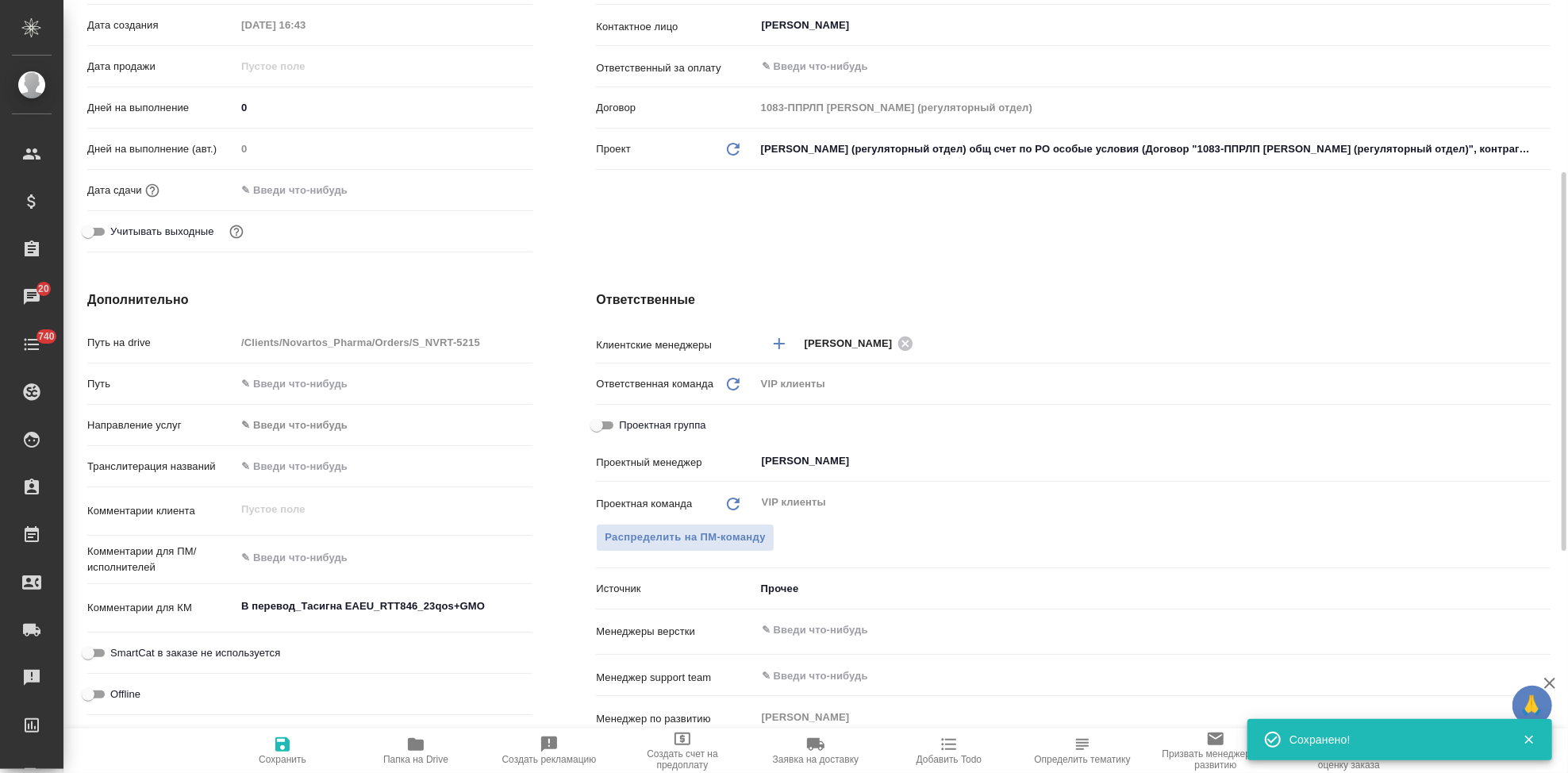
type textarea "x"
click at [306, 562] on textarea at bounding box center [384, 557] width 297 height 27
paste textarea "в перевод документы на препарат Тасигна."
type textarea "в перевод документы на препарат Тасигна."
type textarea "x"
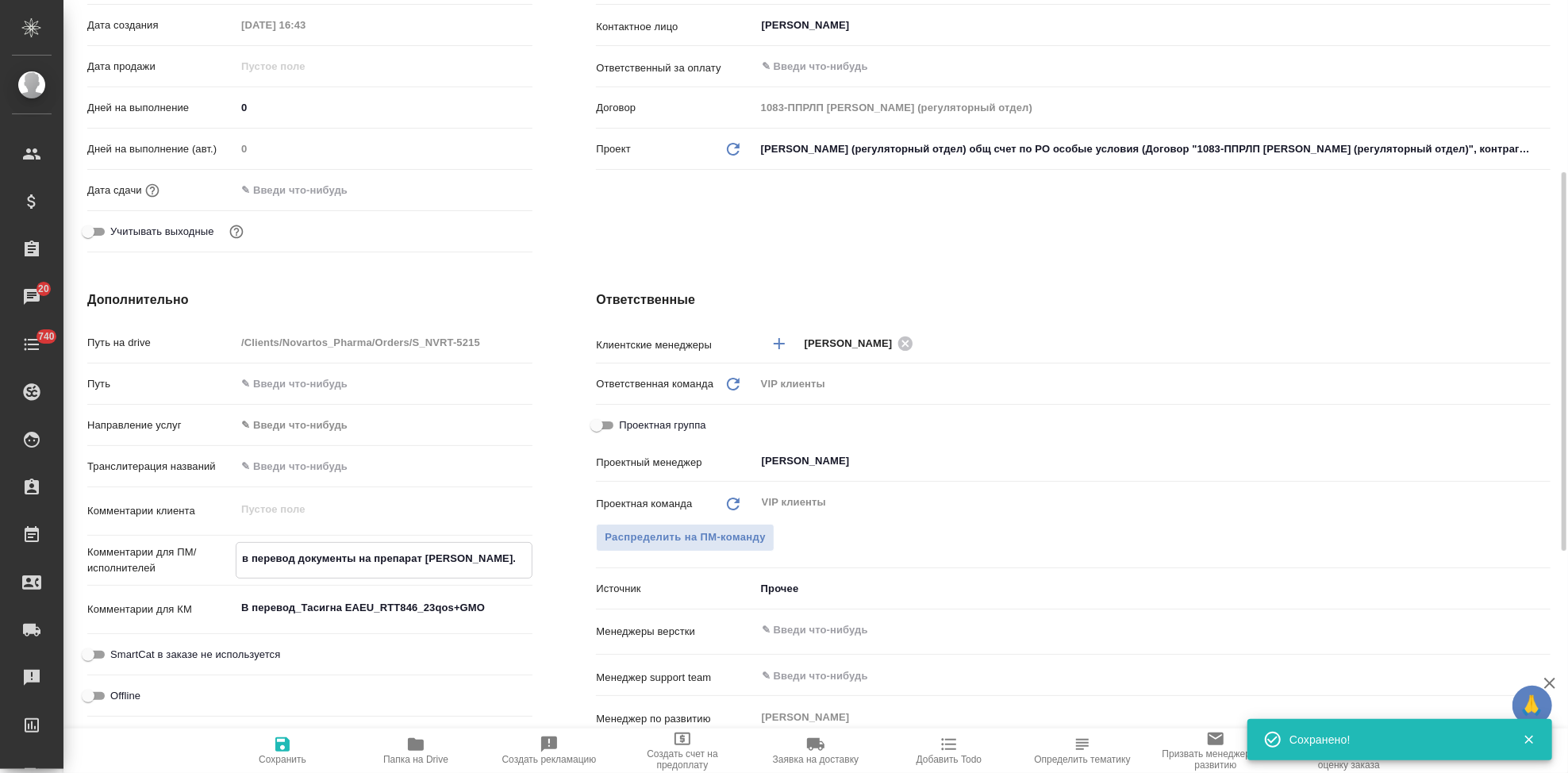
type textarea "x"
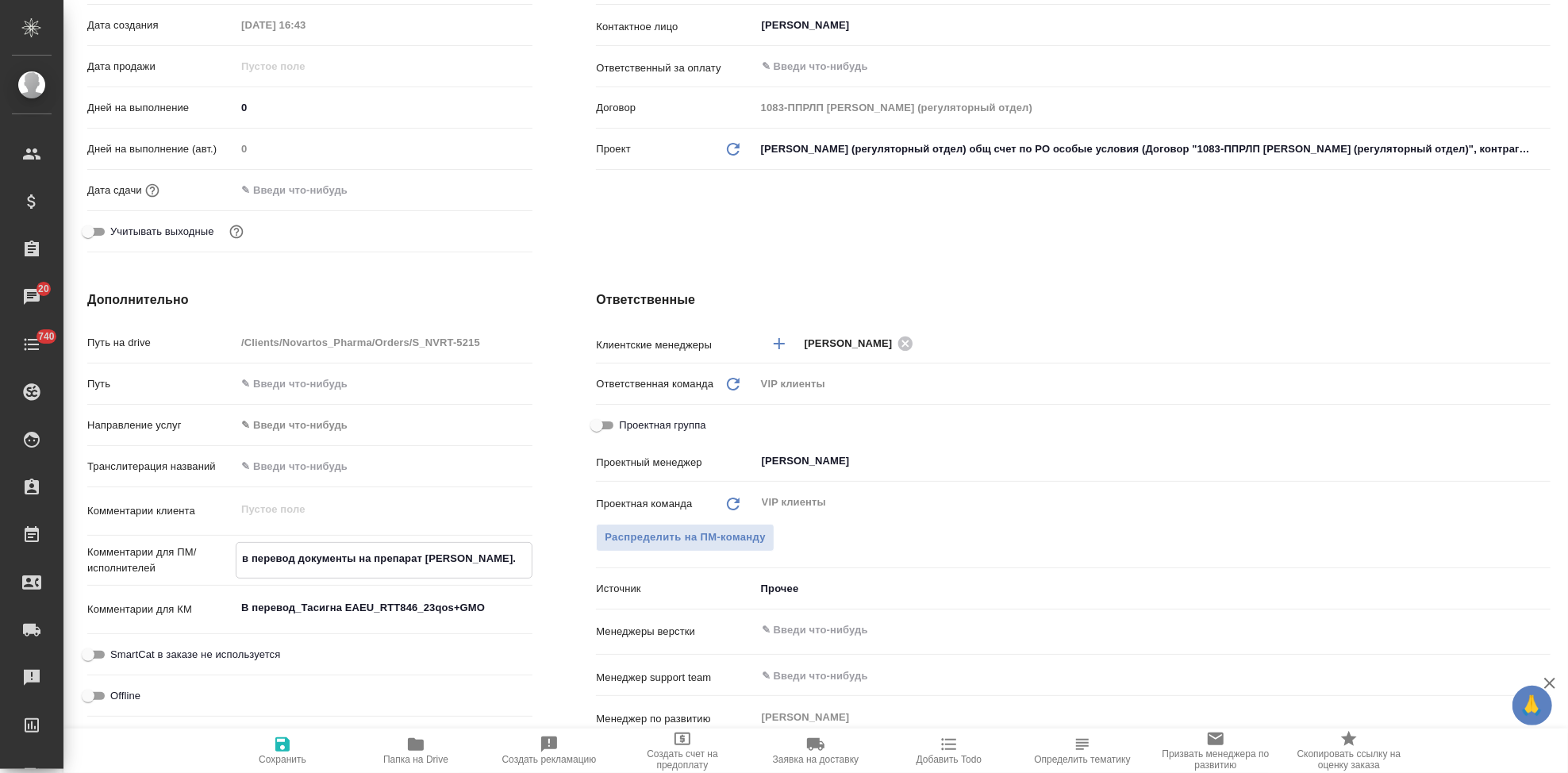
type textarea "в перевод документы на препарат Тасигна."
type textarea "x"
click at [285, 744] on icon "button" at bounding box center [283, 745] width 15 height 15
type textarea "x"
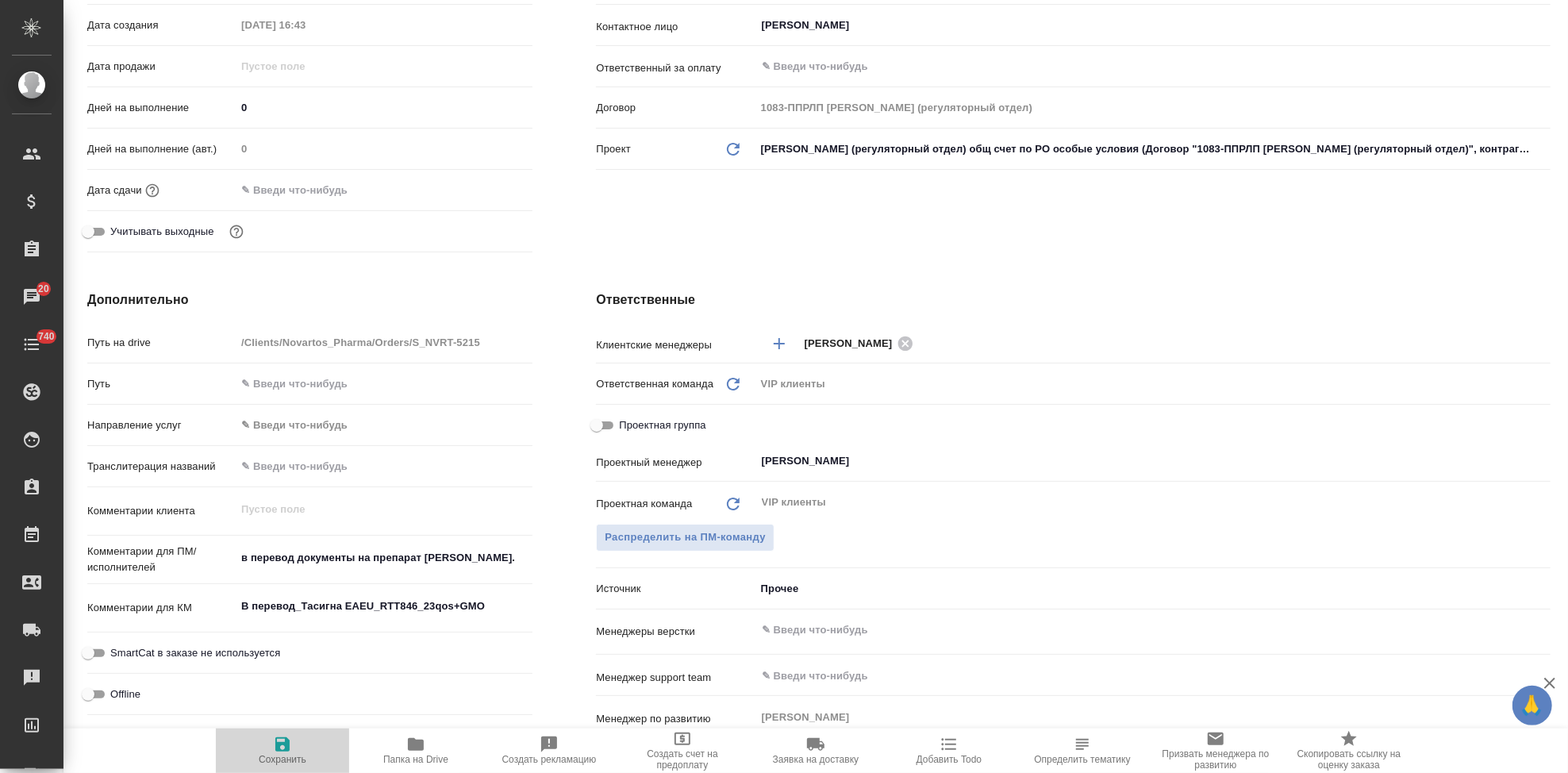
type textarea "x"
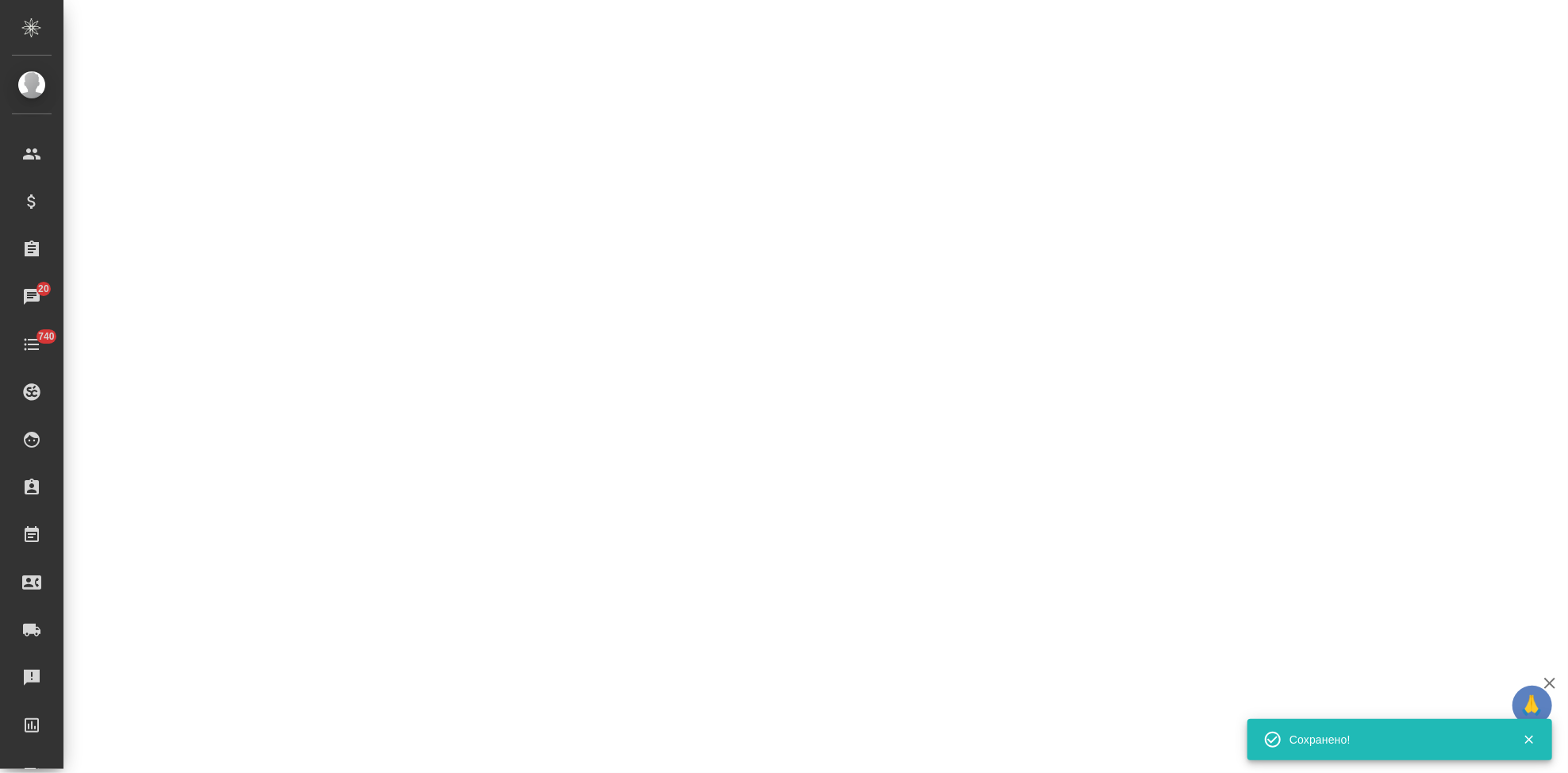
select select "RU"
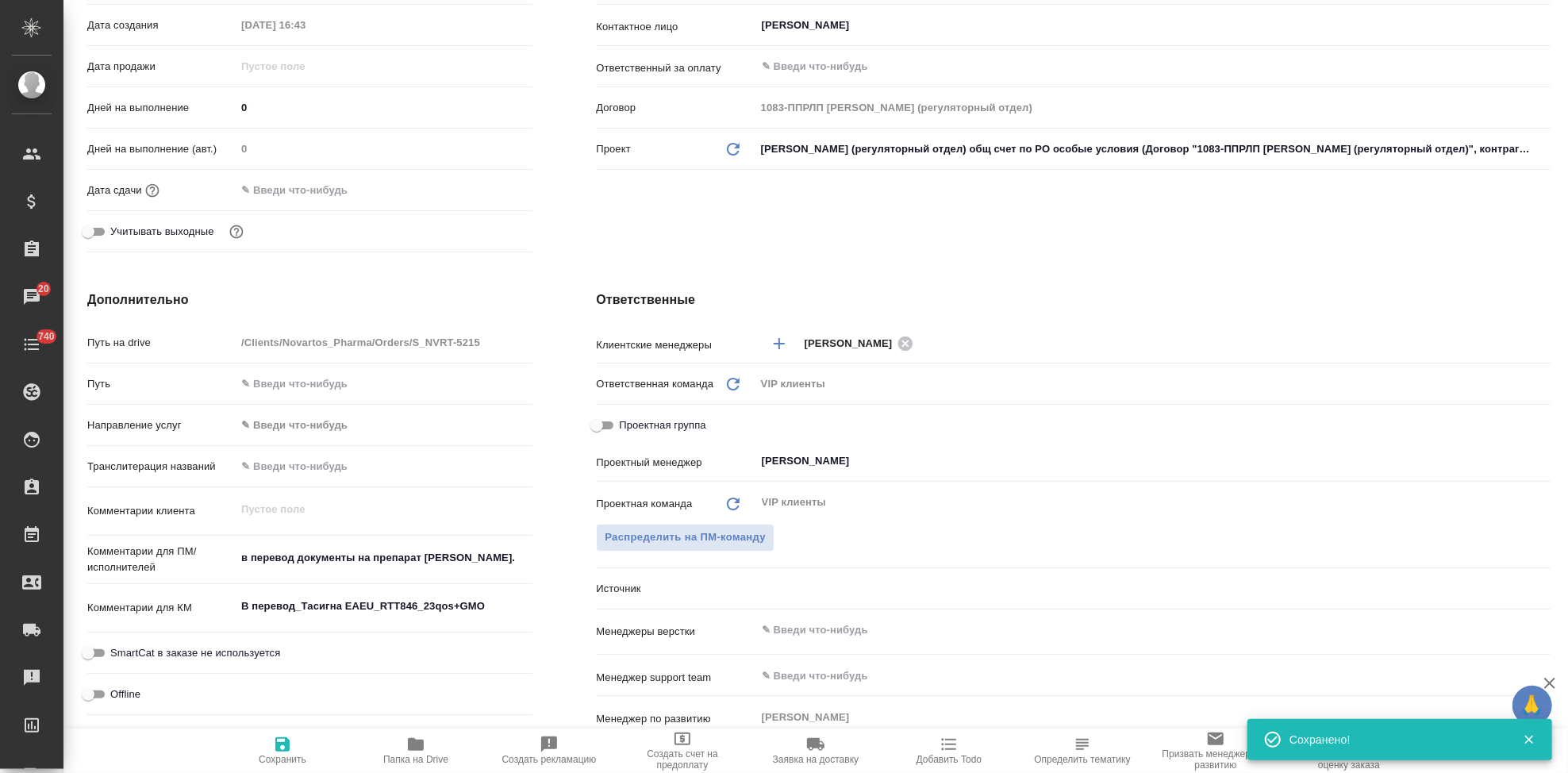
type textarea "x"
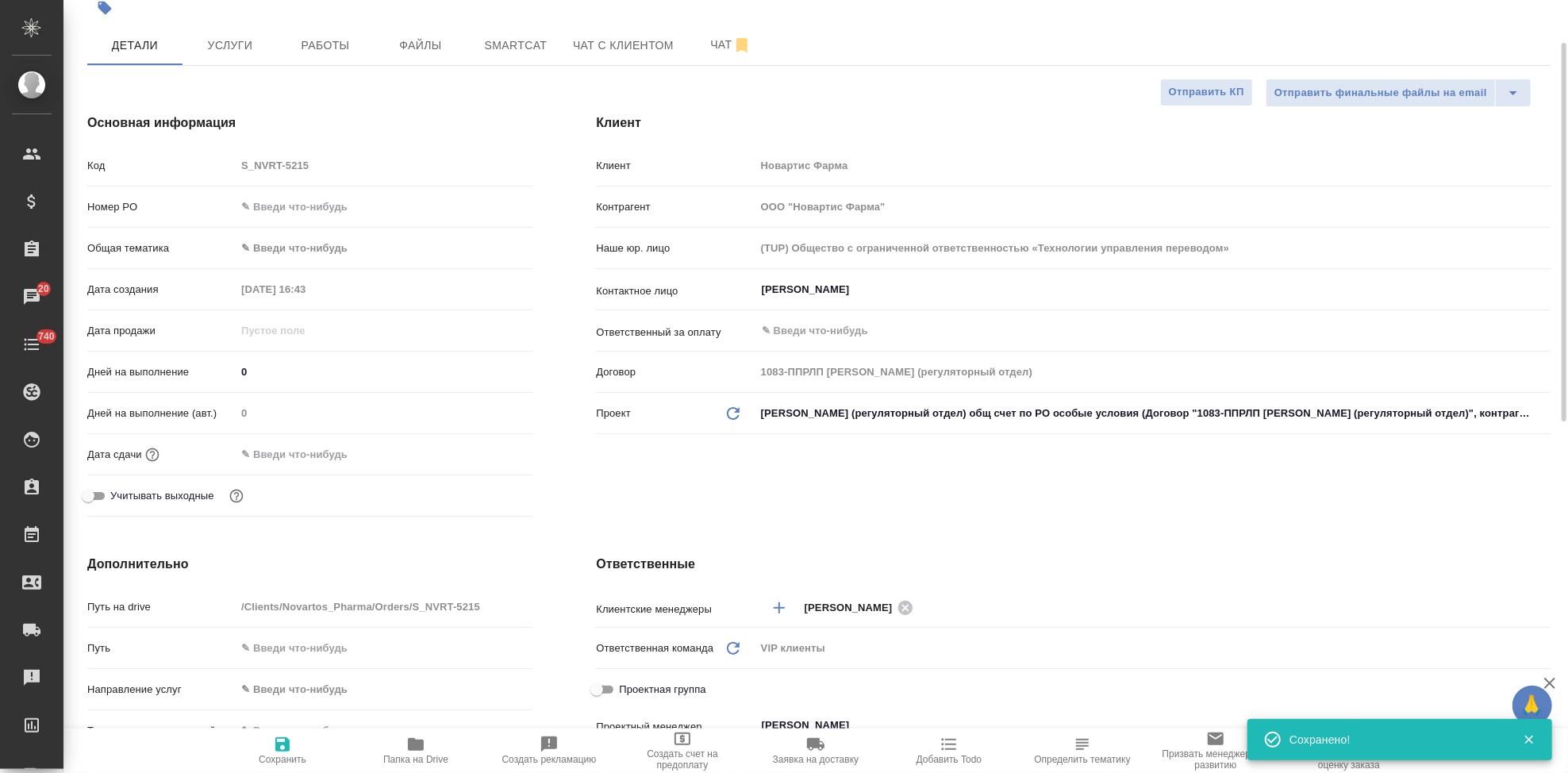
scroll to position [0, 0]
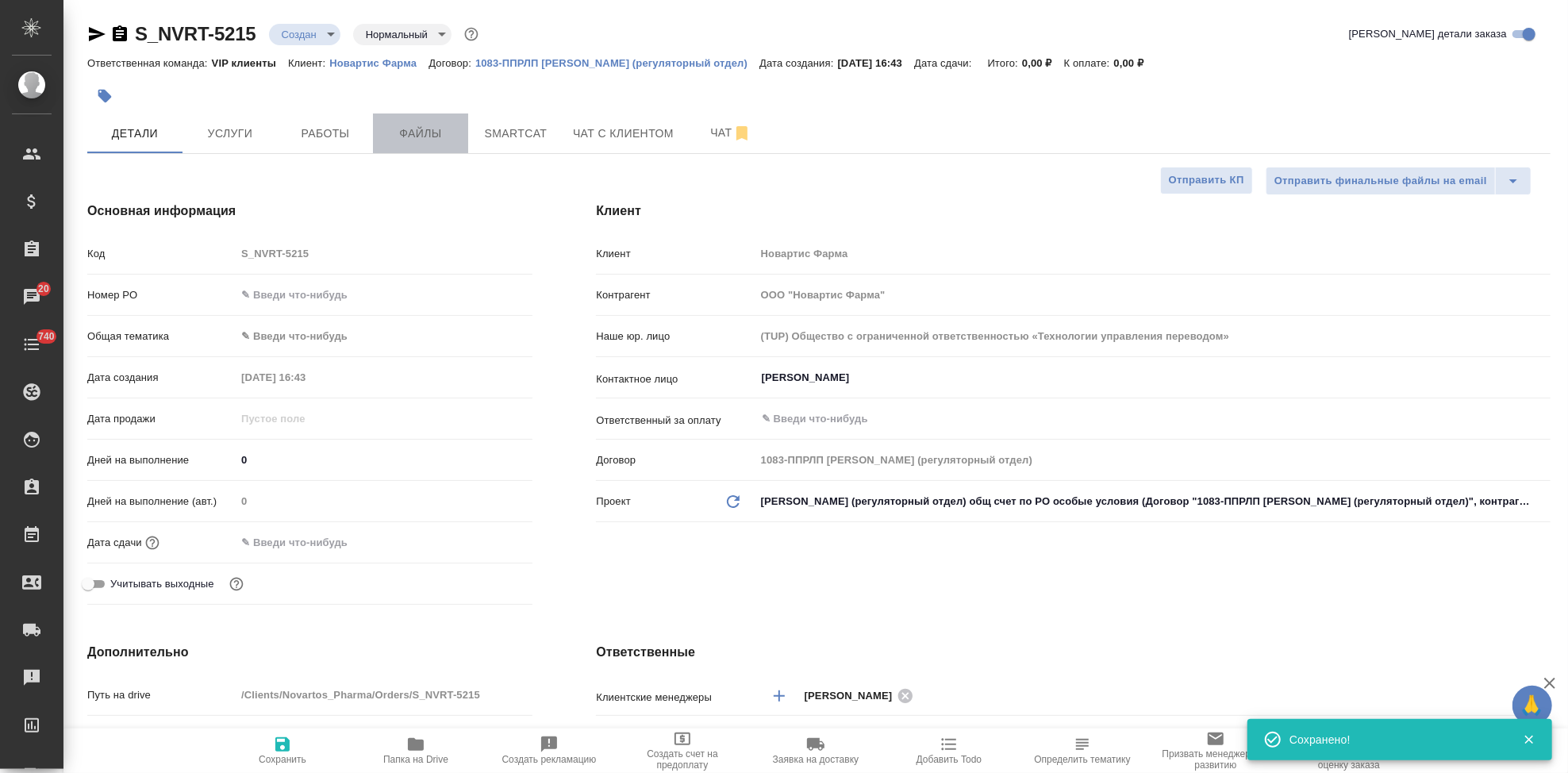
click at [388, 120] on button "Файлы" at bounding box center [420, 133] width 95 height 40
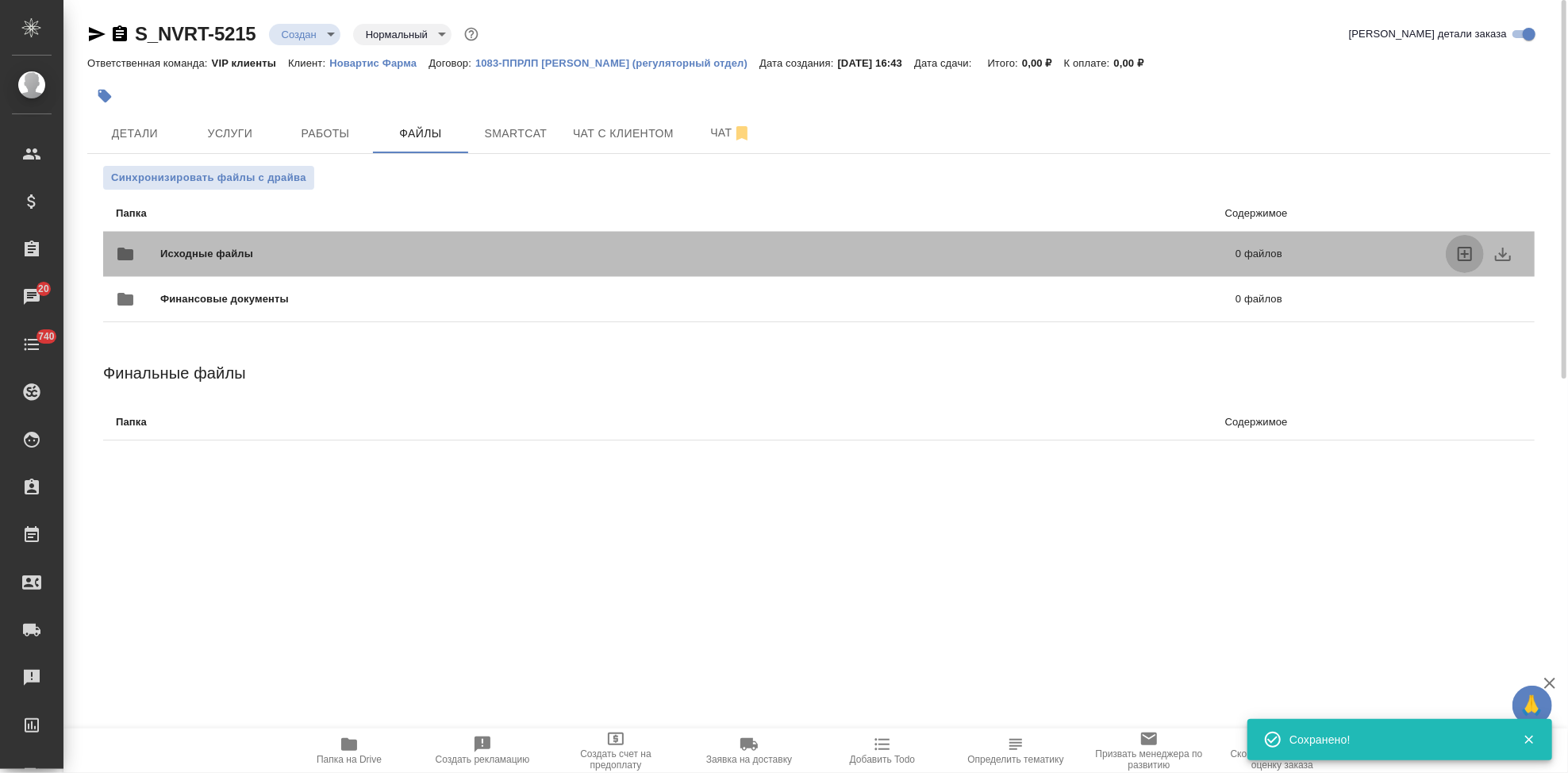
click at [1470, 255] on icon "uploadFiles" at bounding box center [1464, 253] width 19 height 19
click at [0, 0] on input "uploadFiles" at bounding box center [0, 0] width 0 height 0
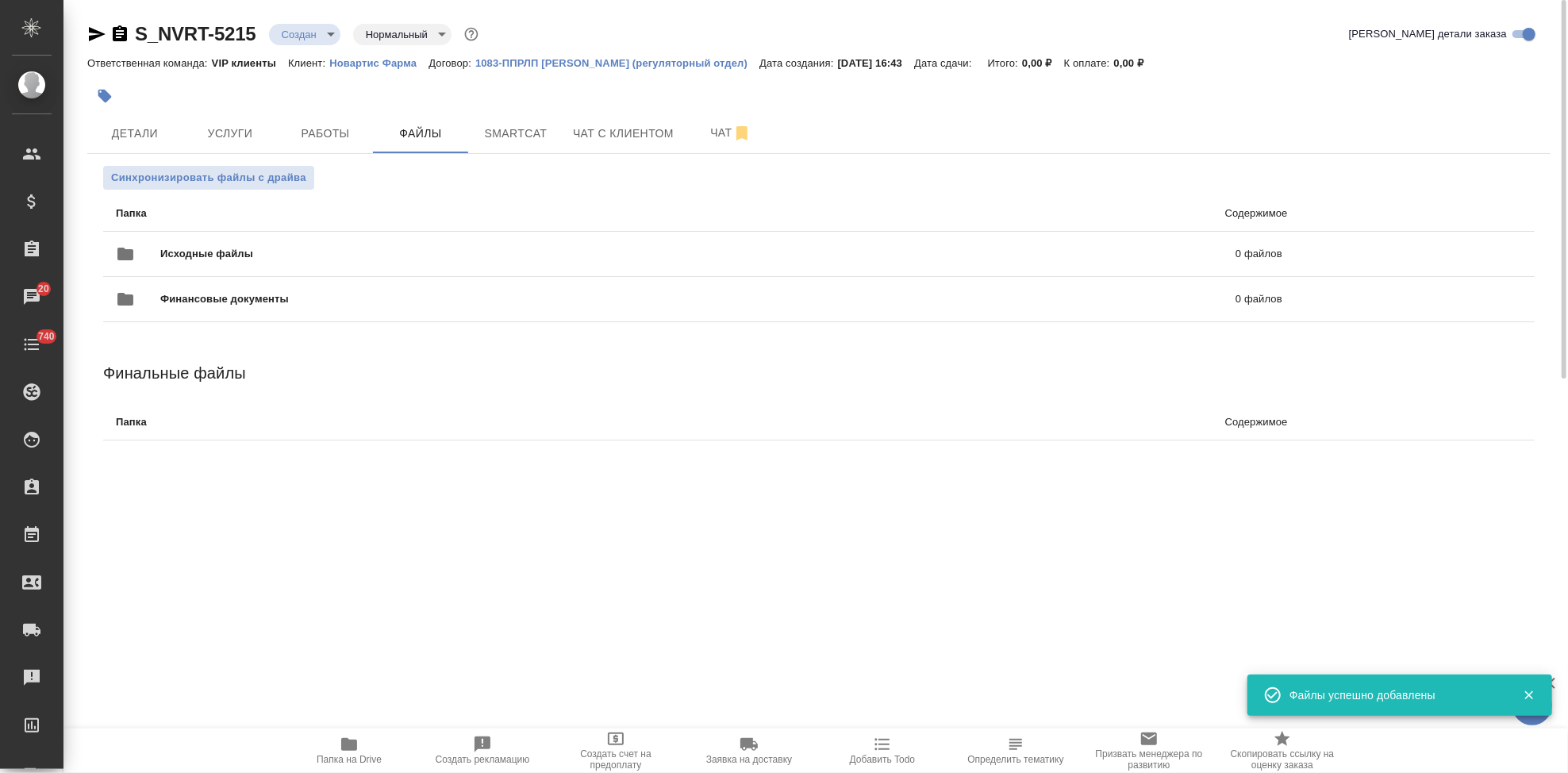
click at [322, 37] on body "🙏 .cls-1 fill:#fff; AWATERA Kabargina Anna Клиенты Спецификации Заказы 20 Чаты …" at bounding box center [784, 386] width 1568 height 773
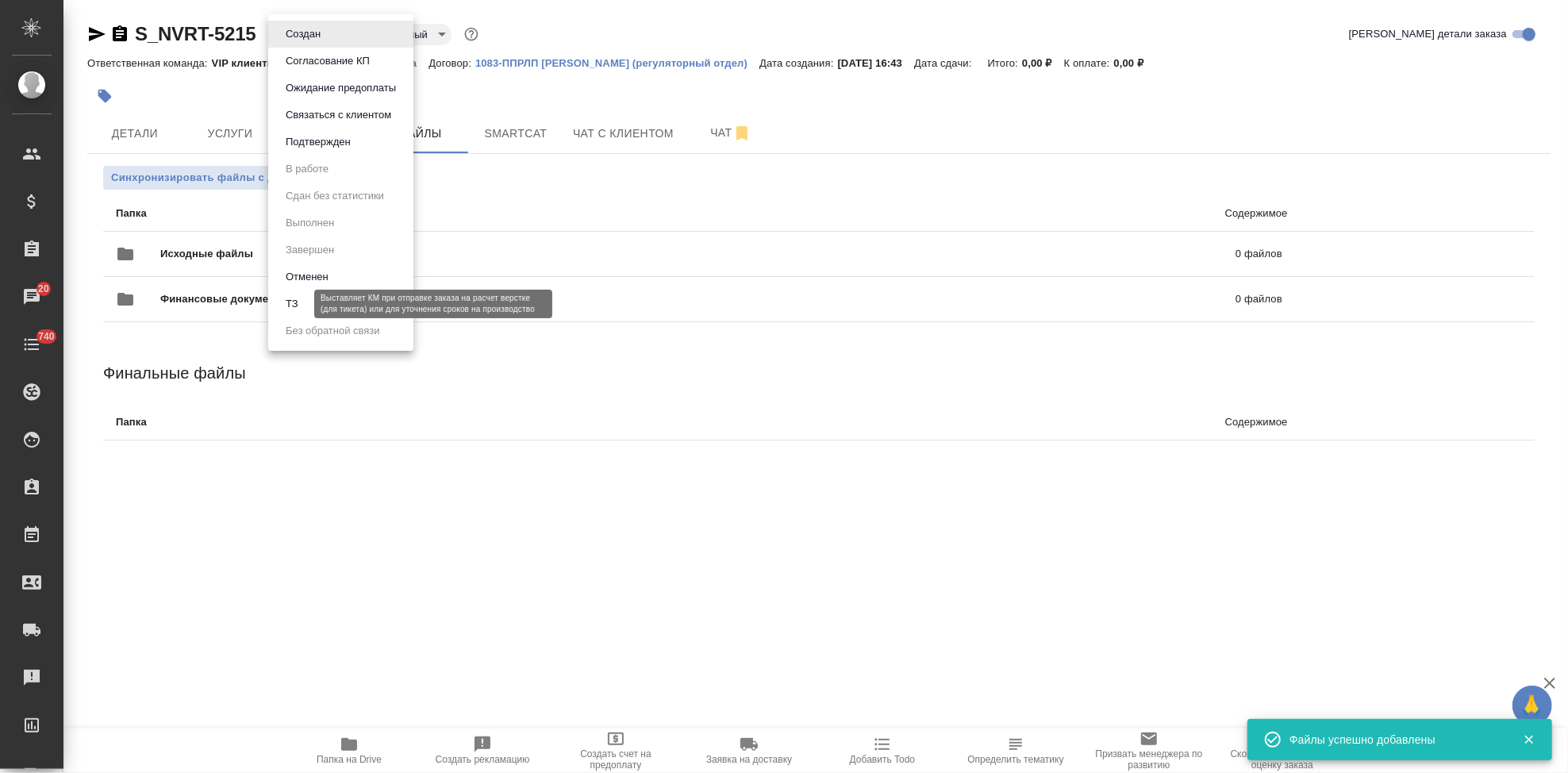
click at [293, 303] on button "ТЗ" at bounding box center [291, 304] width 22 height 18
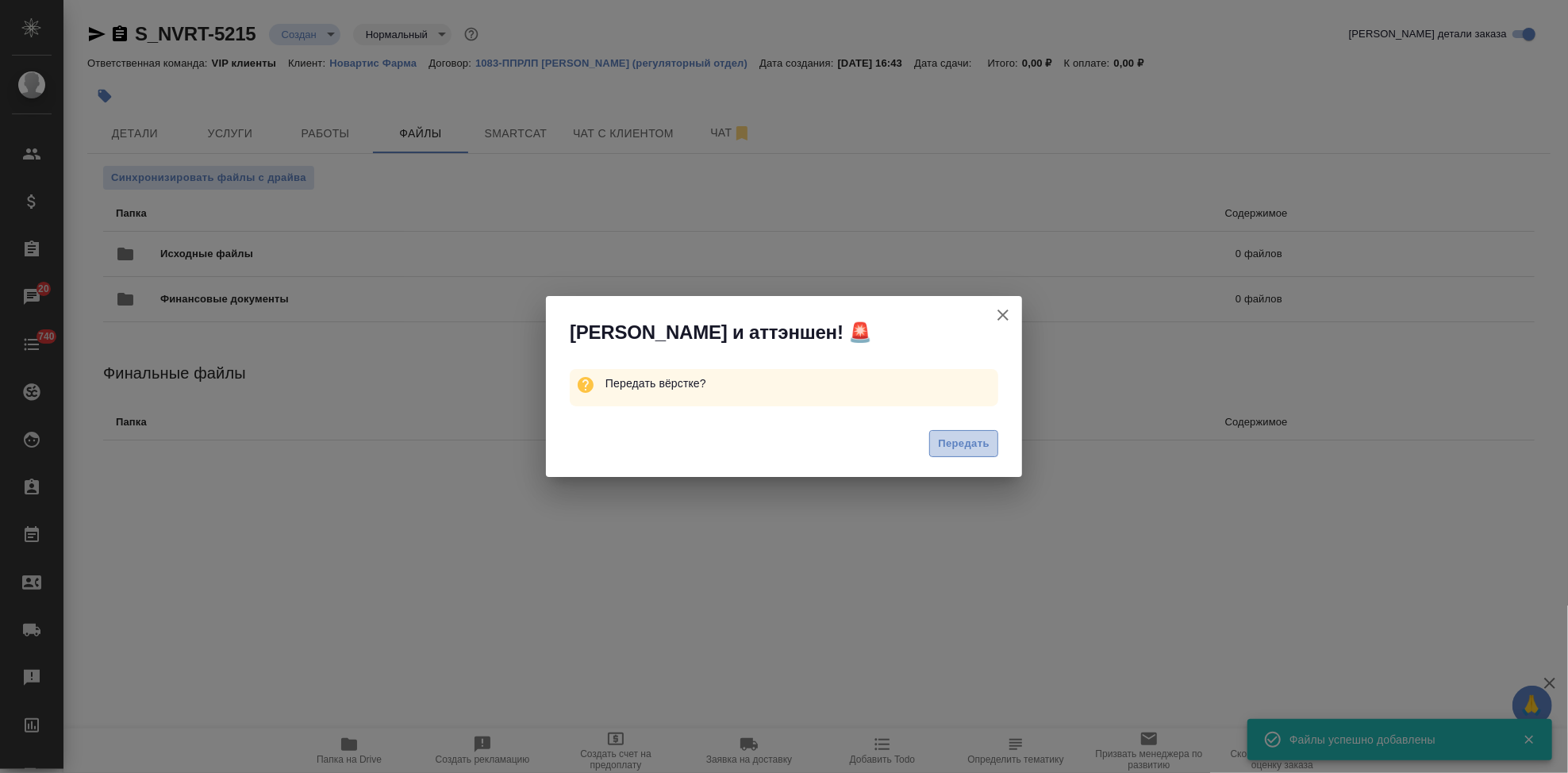
click at [954, 451] on span "Передать" at bounding box center [964, 444] width 52 height 19
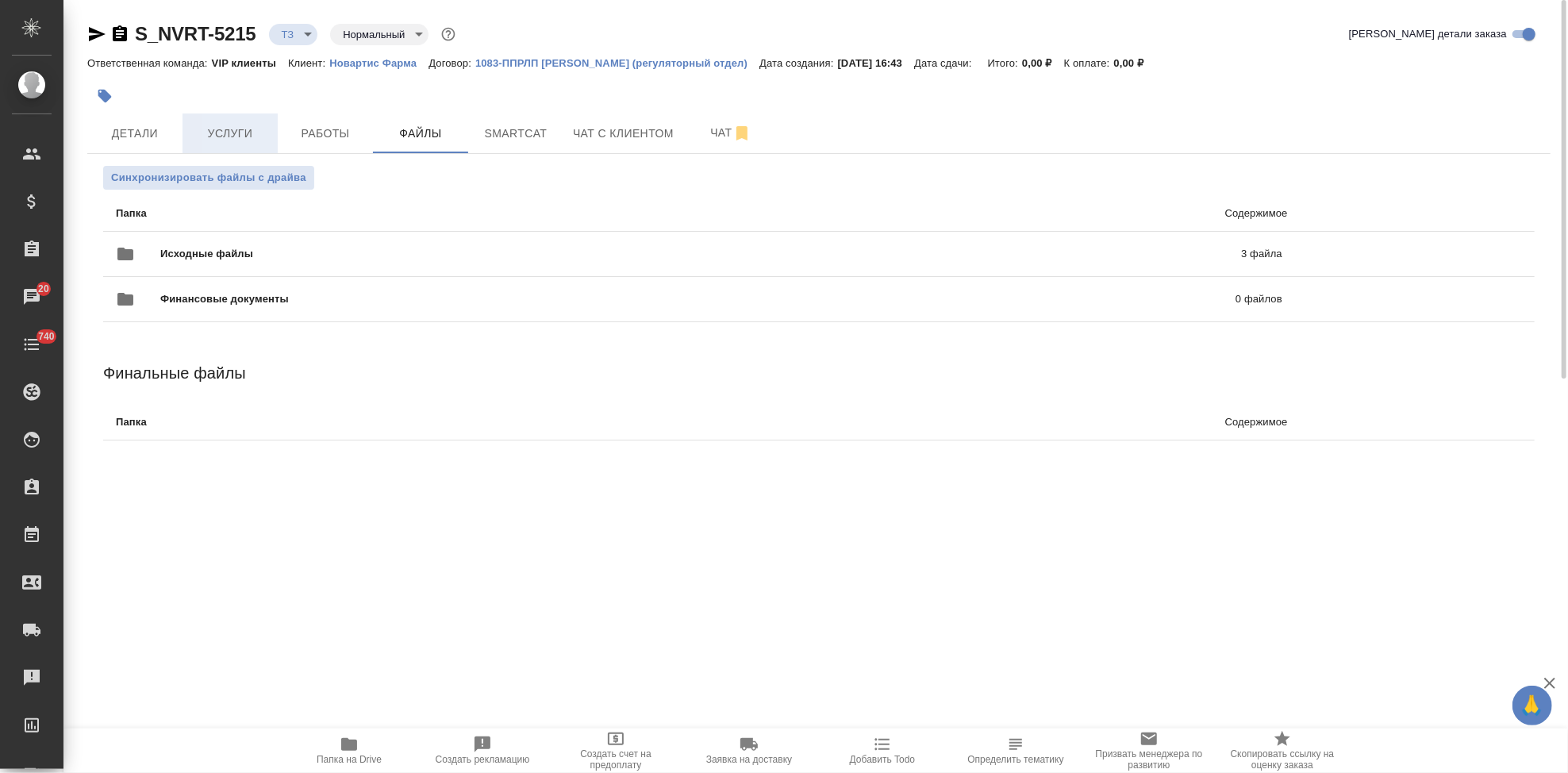
click at [250, 131] on span "Услуги" at bounding box center [230, 134] width 76 height 19
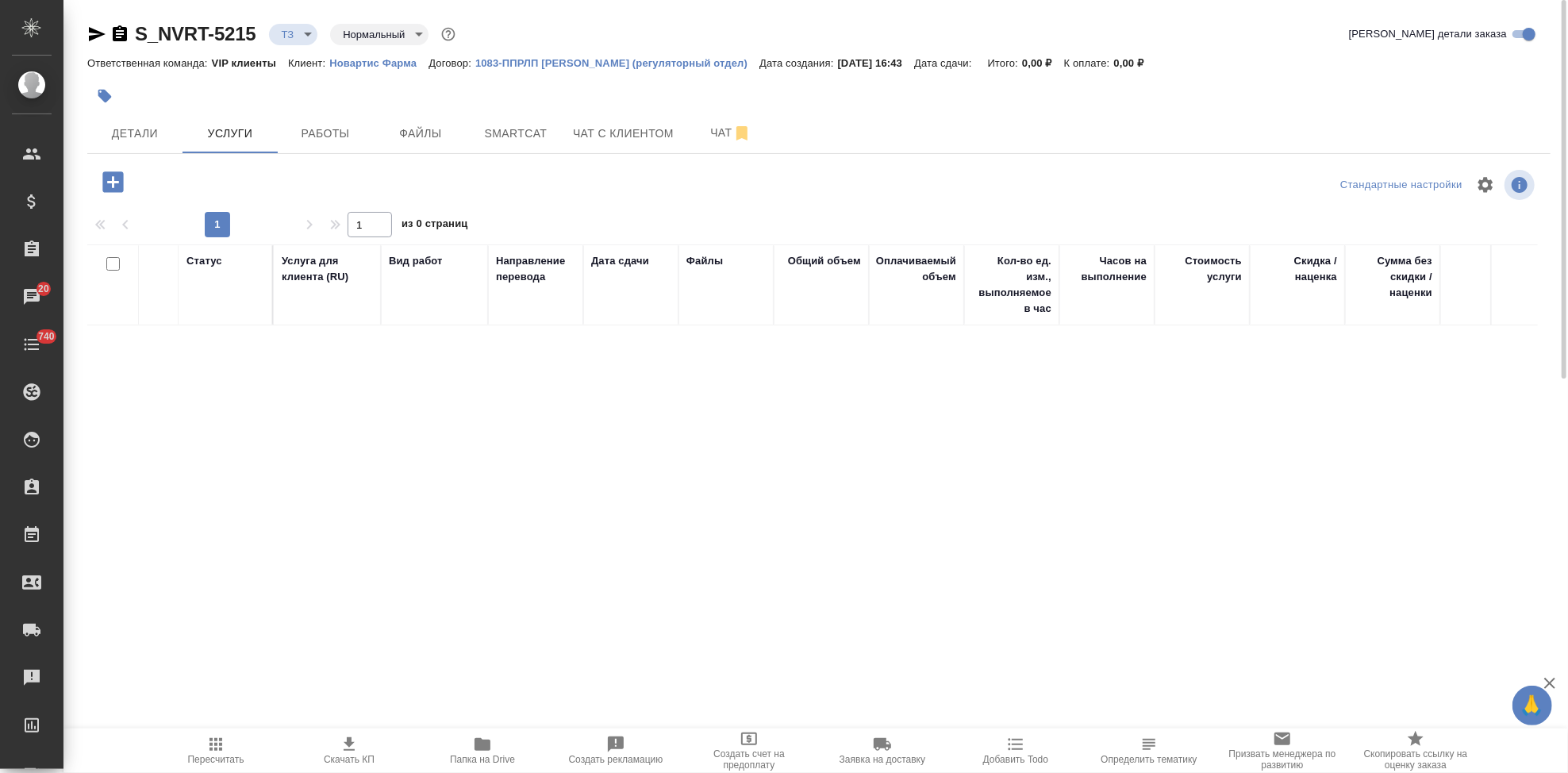
click at [109, 187] on icon "button" at bounding box center [112, 181] width 20 height 20
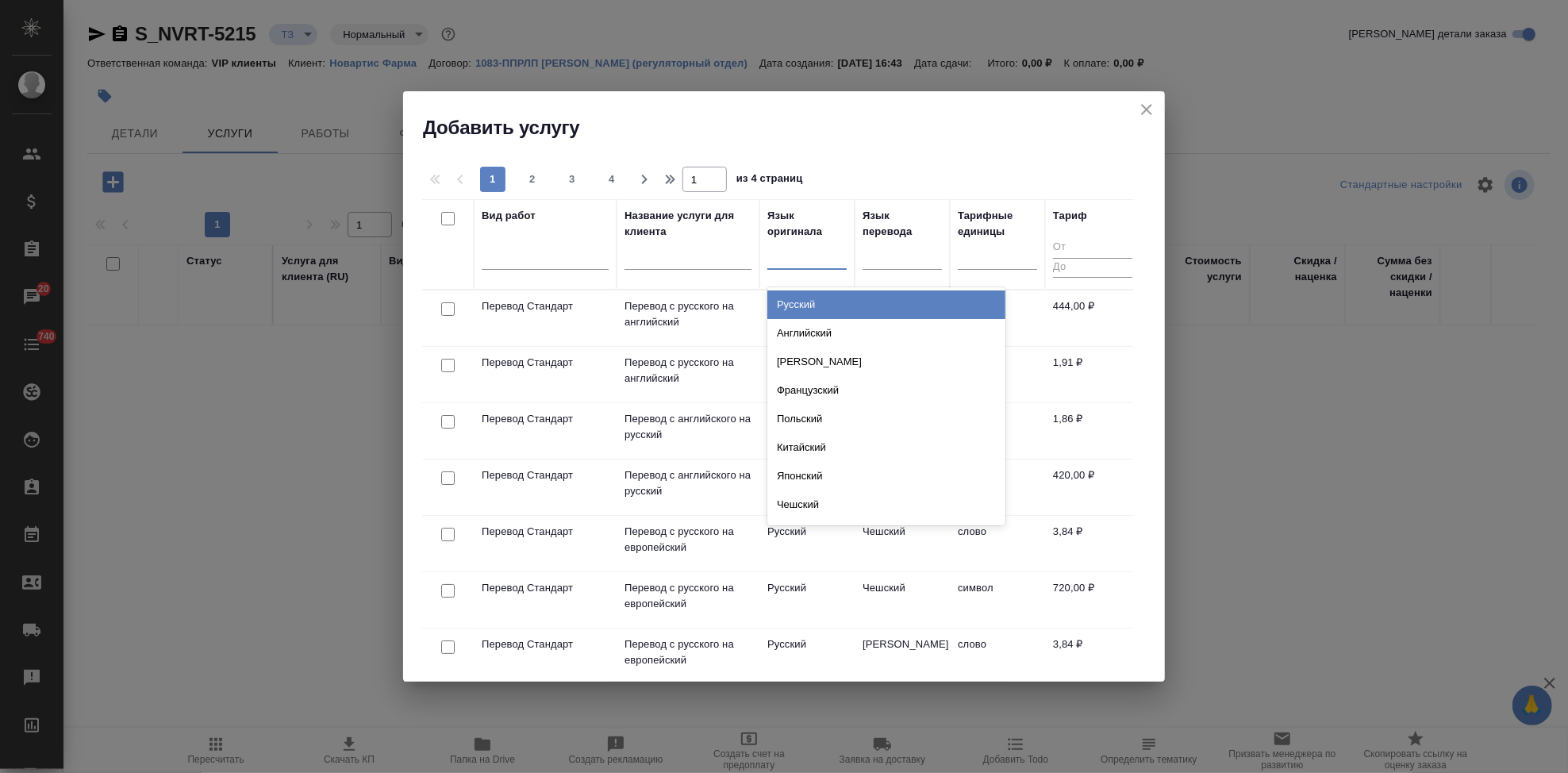
click at [794, 260] on div at bounding box center [807, 254] width 79 height 23
type input "а"
click at [817, 300] on div "Английский" at bounding box center [886, 304] width 238 height 28
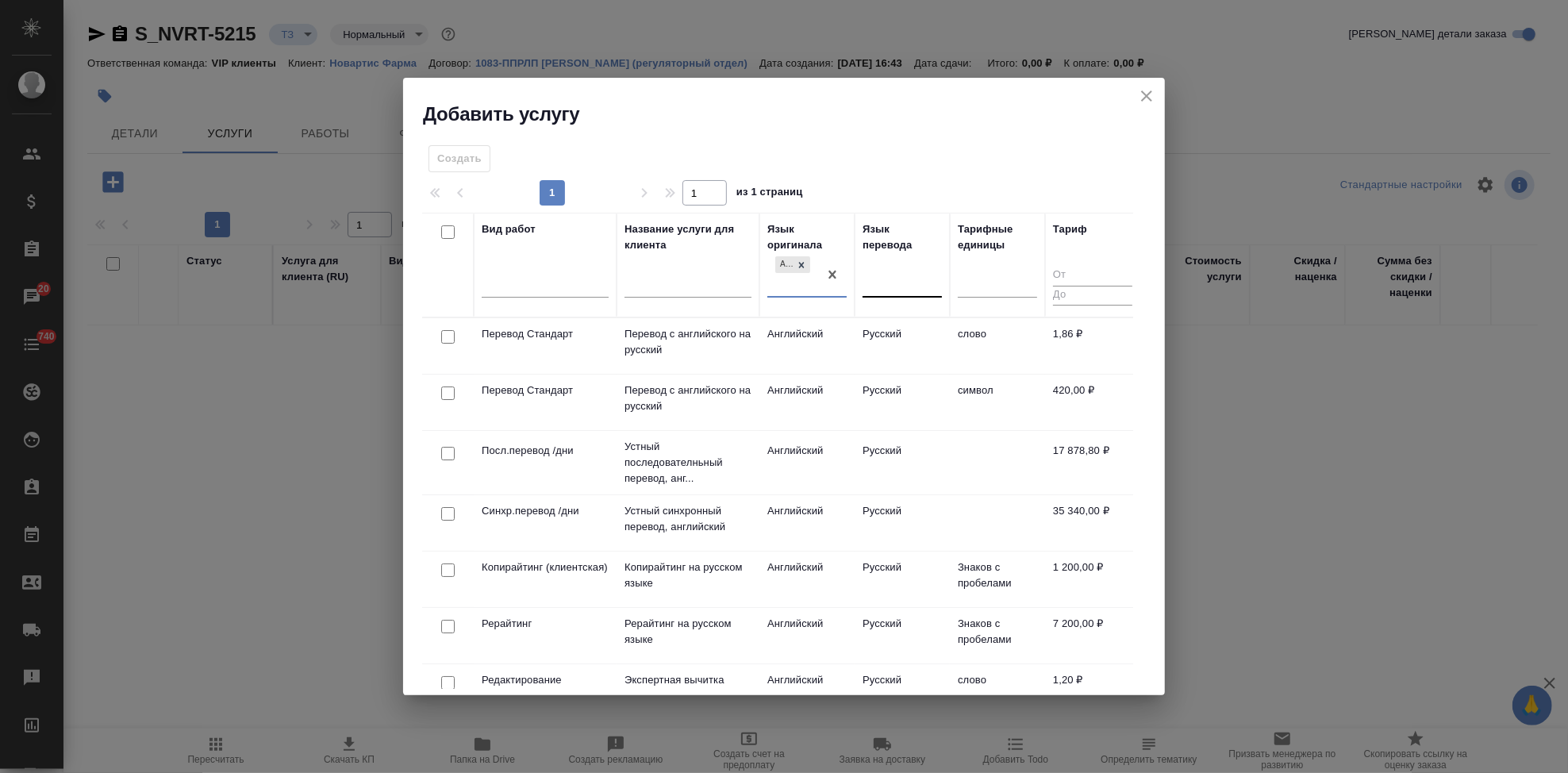
click at [869, 277] on div at bounding box center [902, 282] width 79 height 23
type input "п"
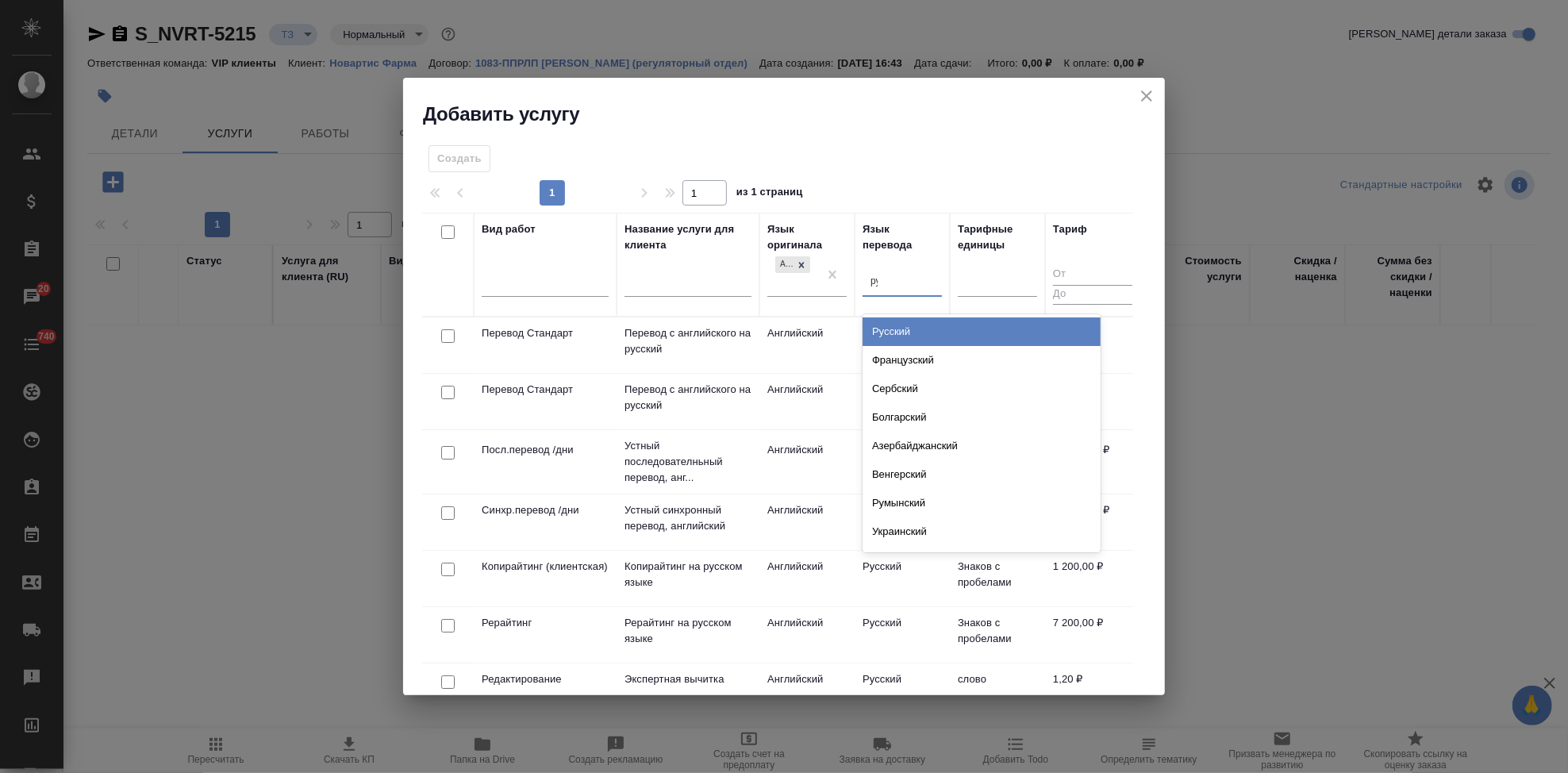
type input "рус"
click at [907, 329] on div "Русский" at bounding box center [982, 331] width 238 height 28
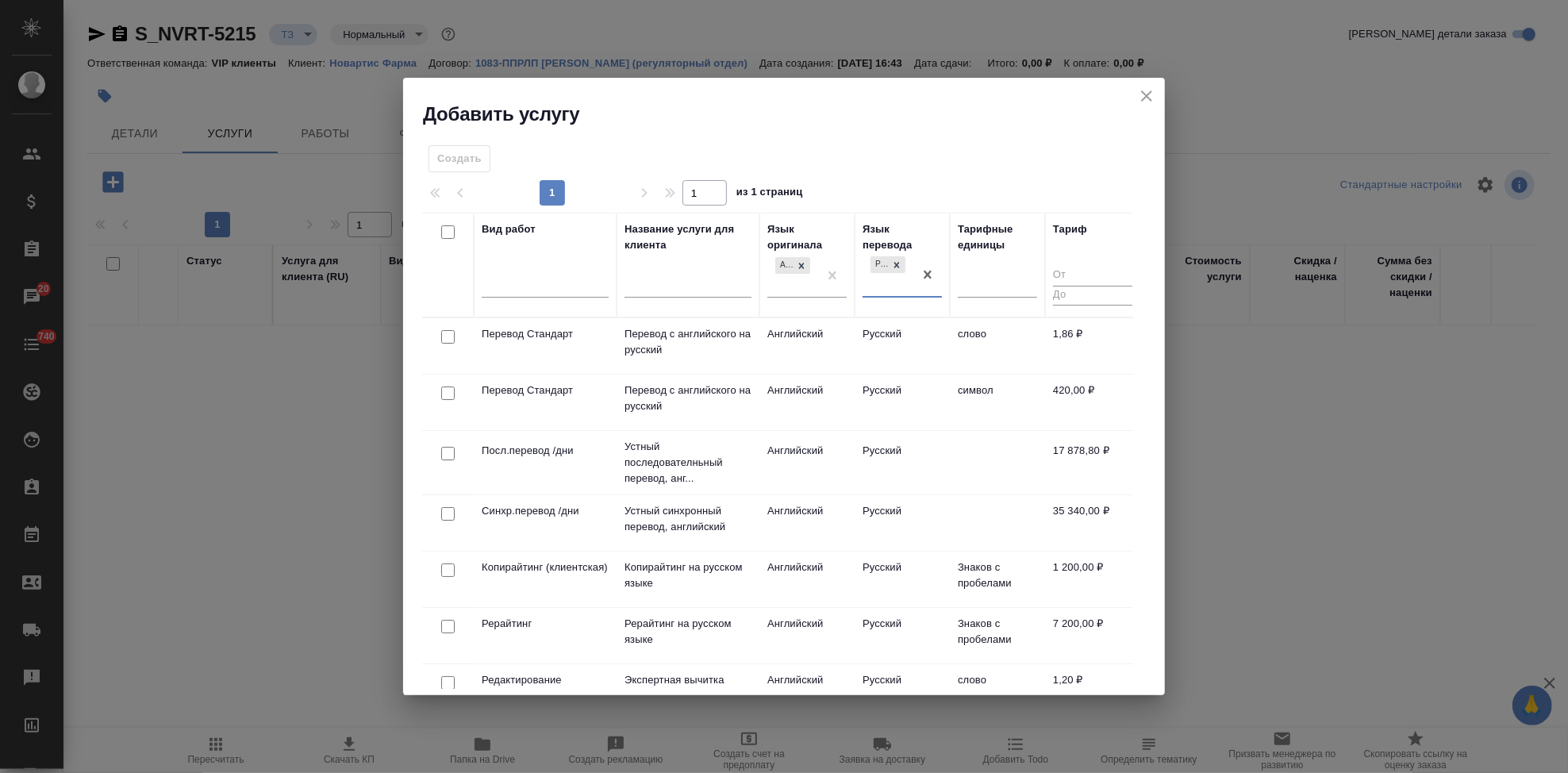
click at [869, 338] on td "Русский" at bounding box center [902, 346] width 95 height 56
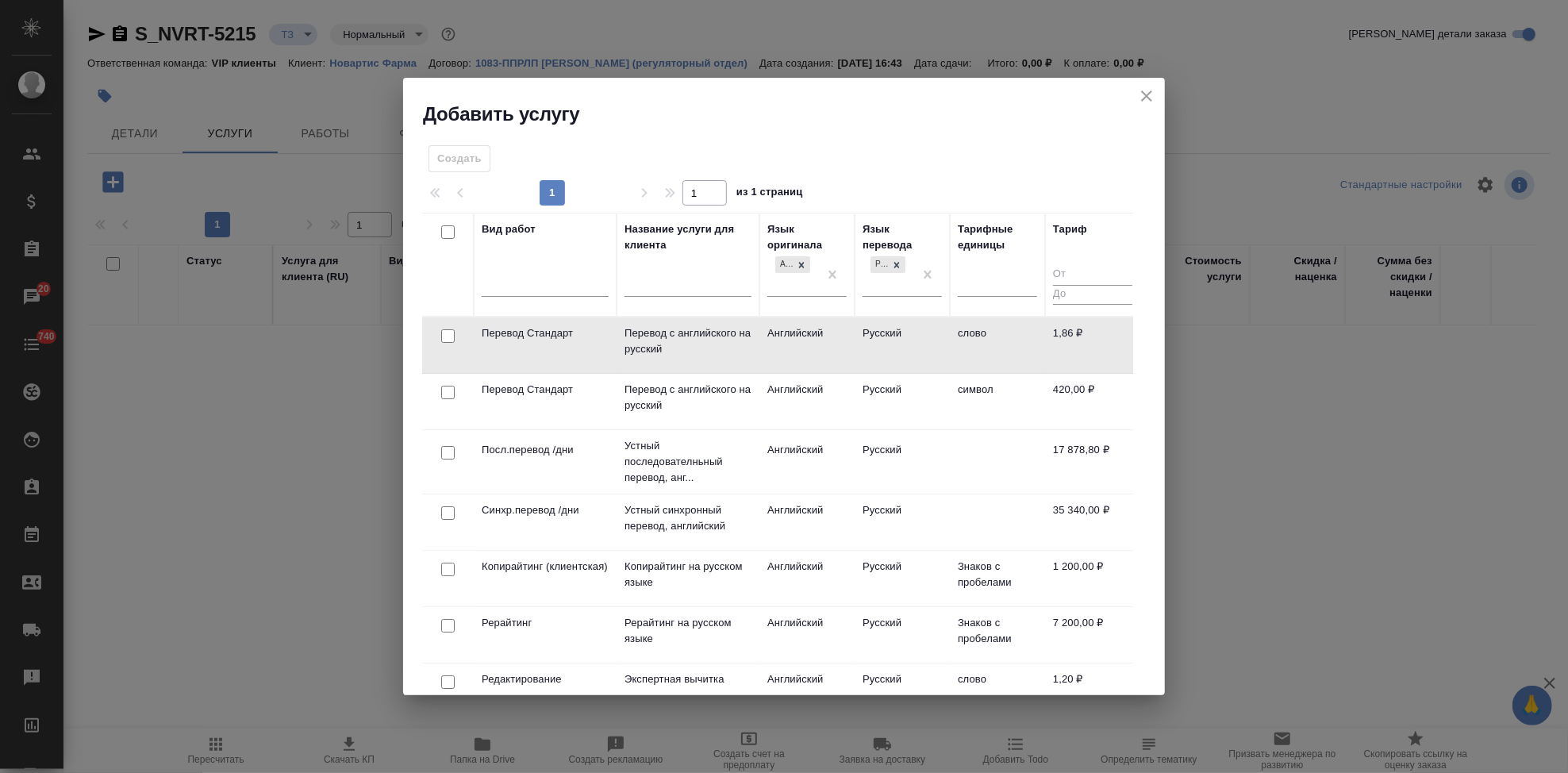
click at [869, 338] on td "Русский" at bounding box center [902, 345] width 95 height 56
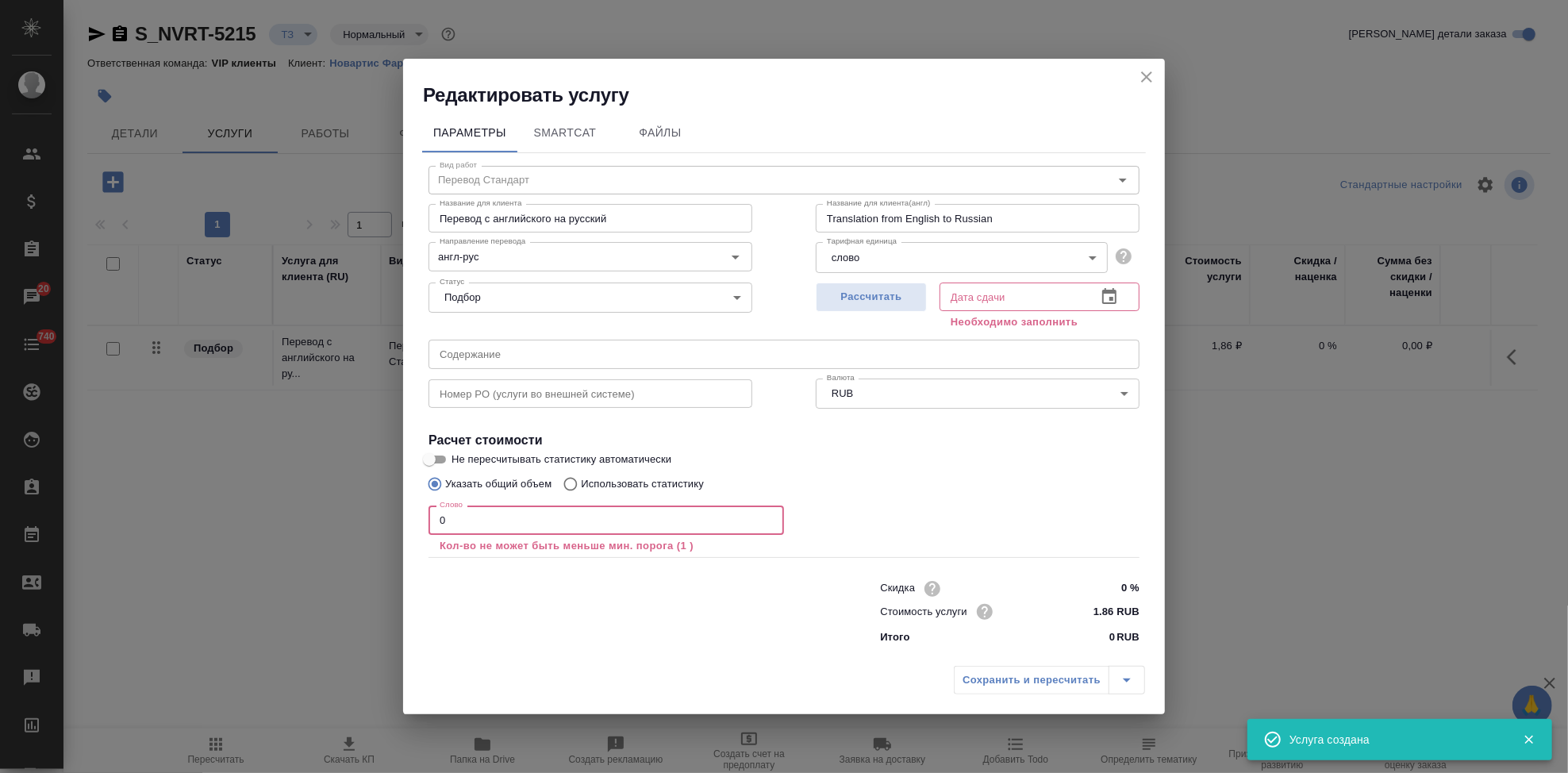
click at [469, 526] on input "0" at bounding box center [606, 519] width 355 height 28
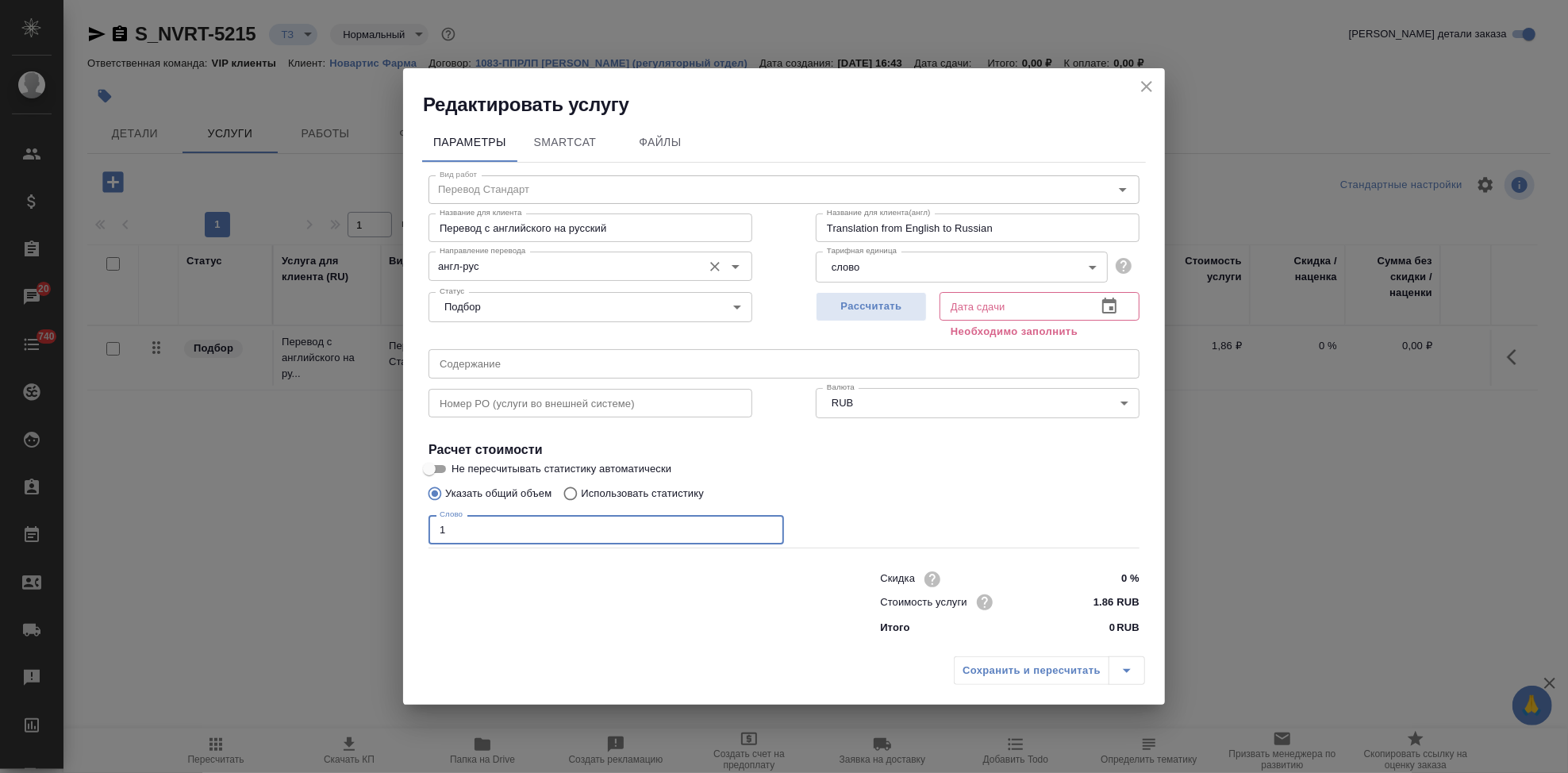
type input "1"
click at [490, 266] on input "англ-рус" at bounding box center [563, 265] width 261 height 19
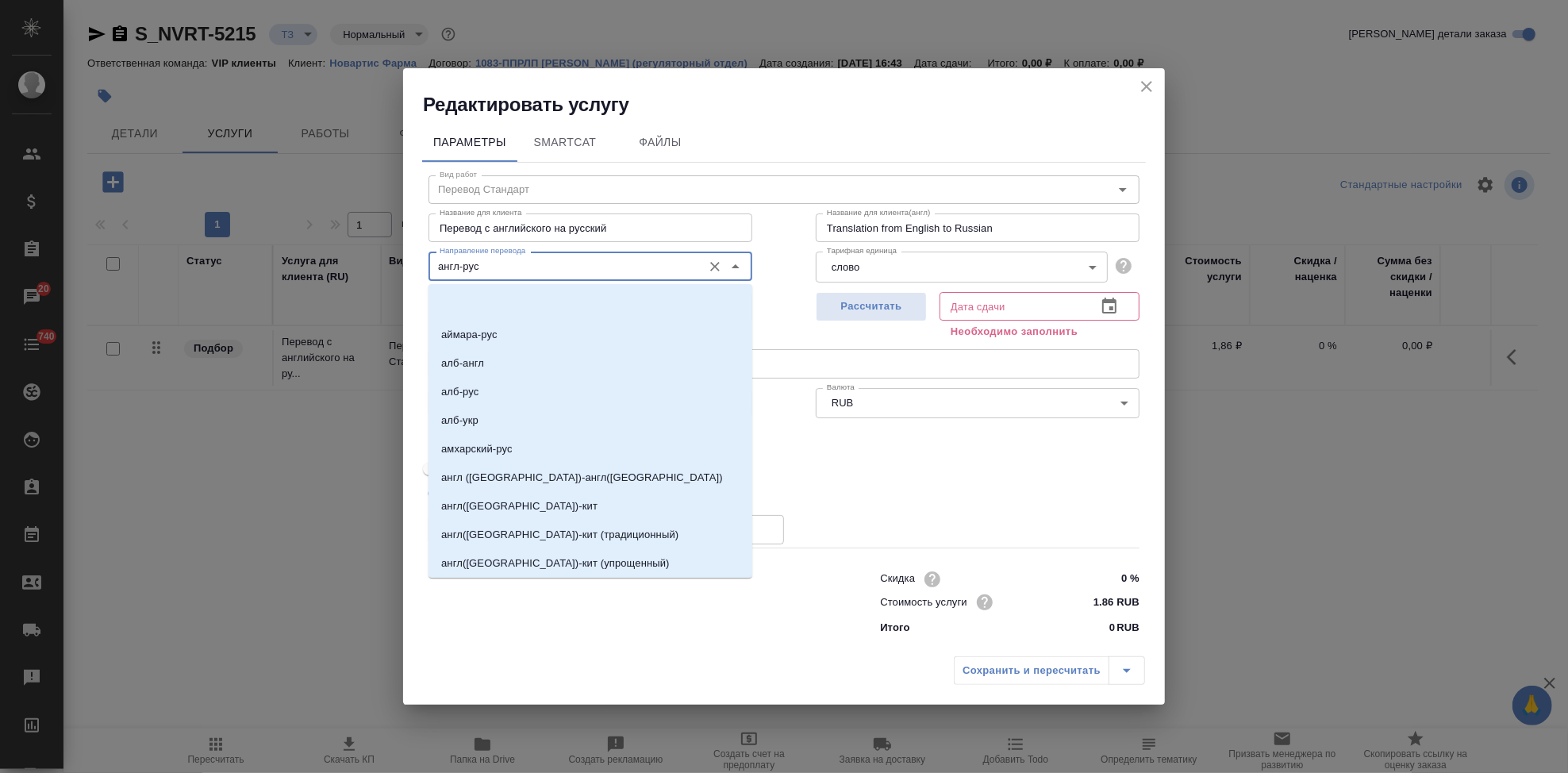
scroll to position [353, 0]
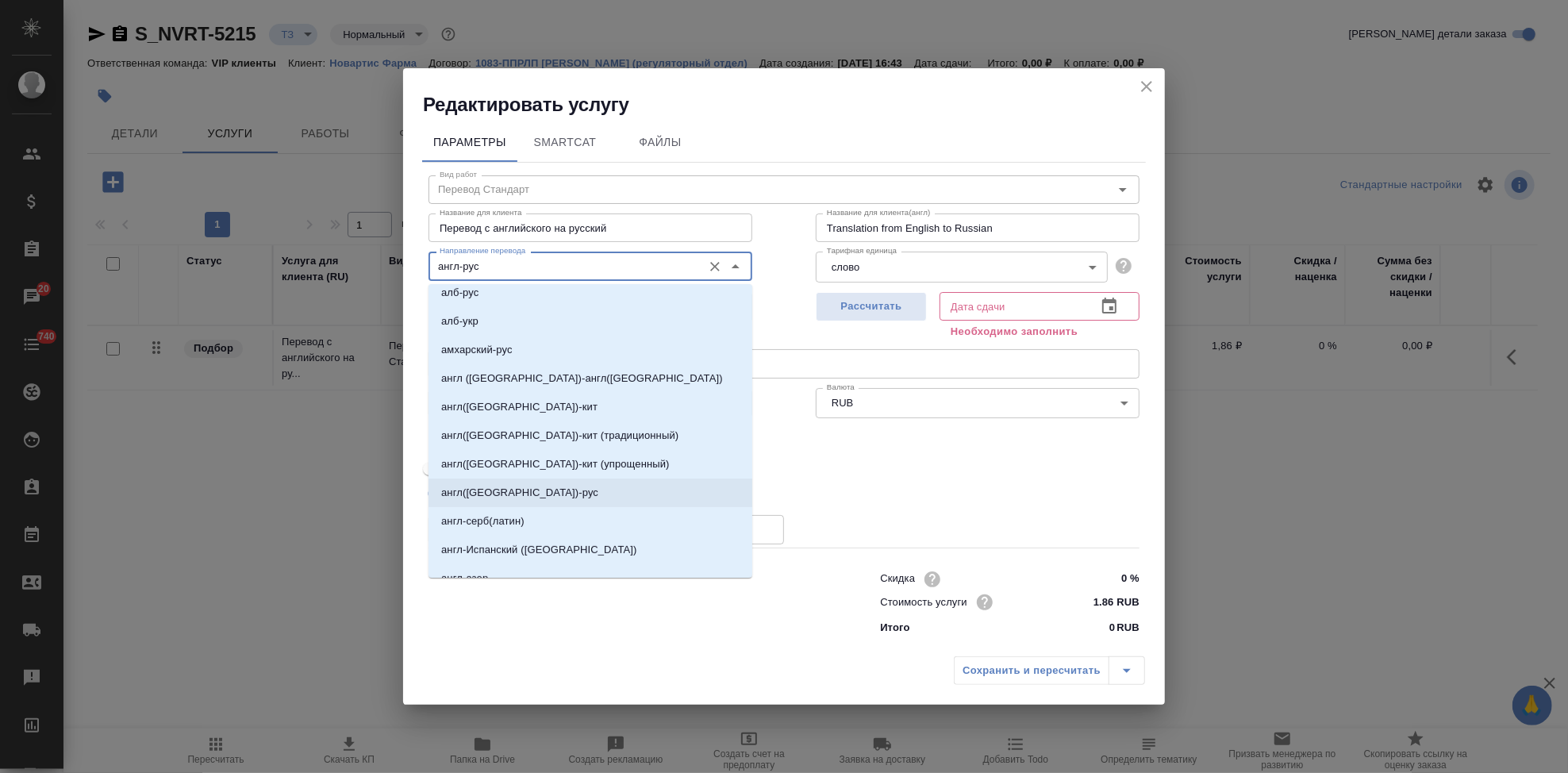
click at [504, 483] on li "англ(США)-рус" at bounding box center [589, 492] width 323 height 28
type input "англ(США)-рус"
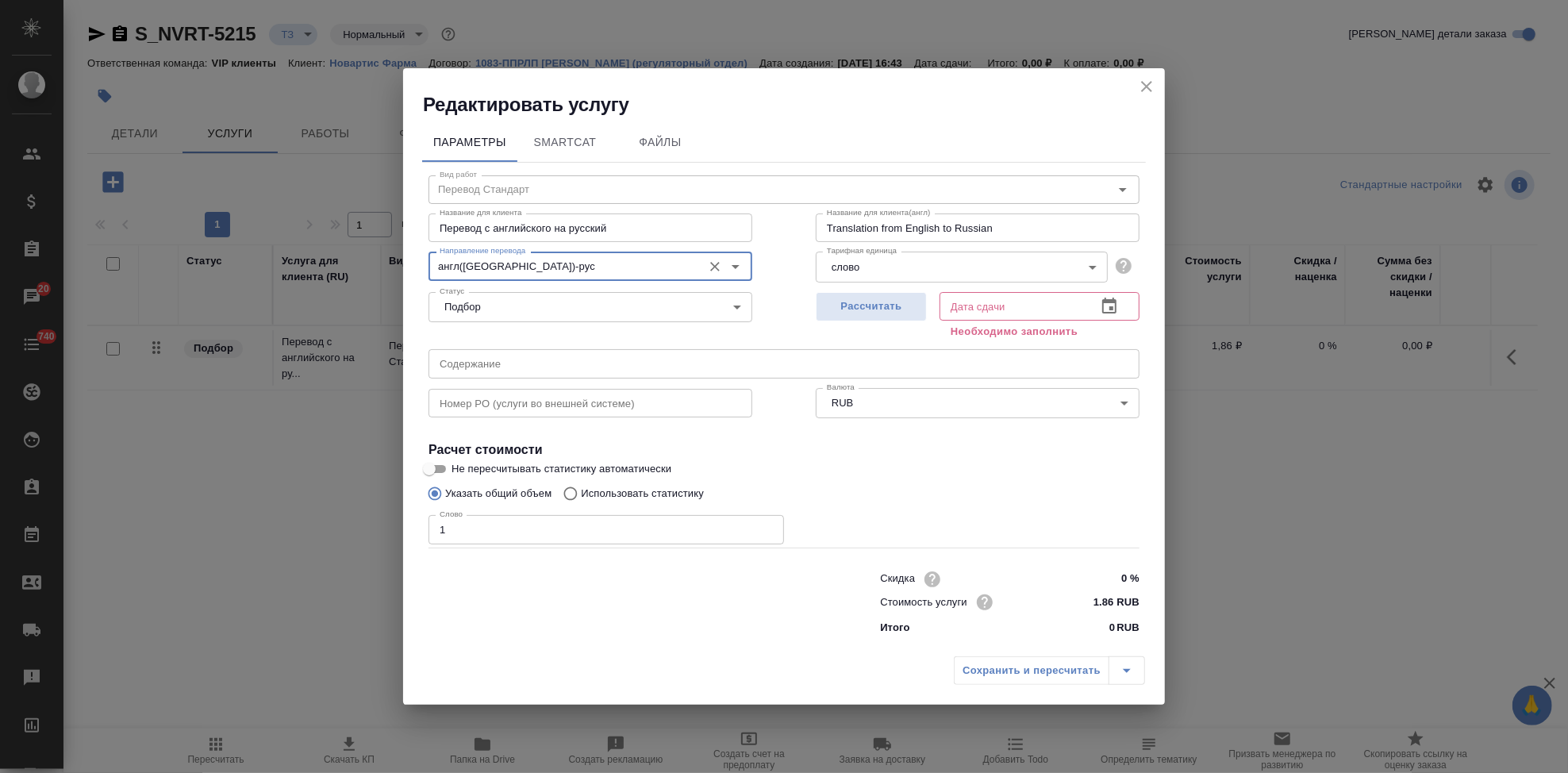
click at [1118, 302] on icon "button" at bounding box center [1108, 306] width 19 height 19
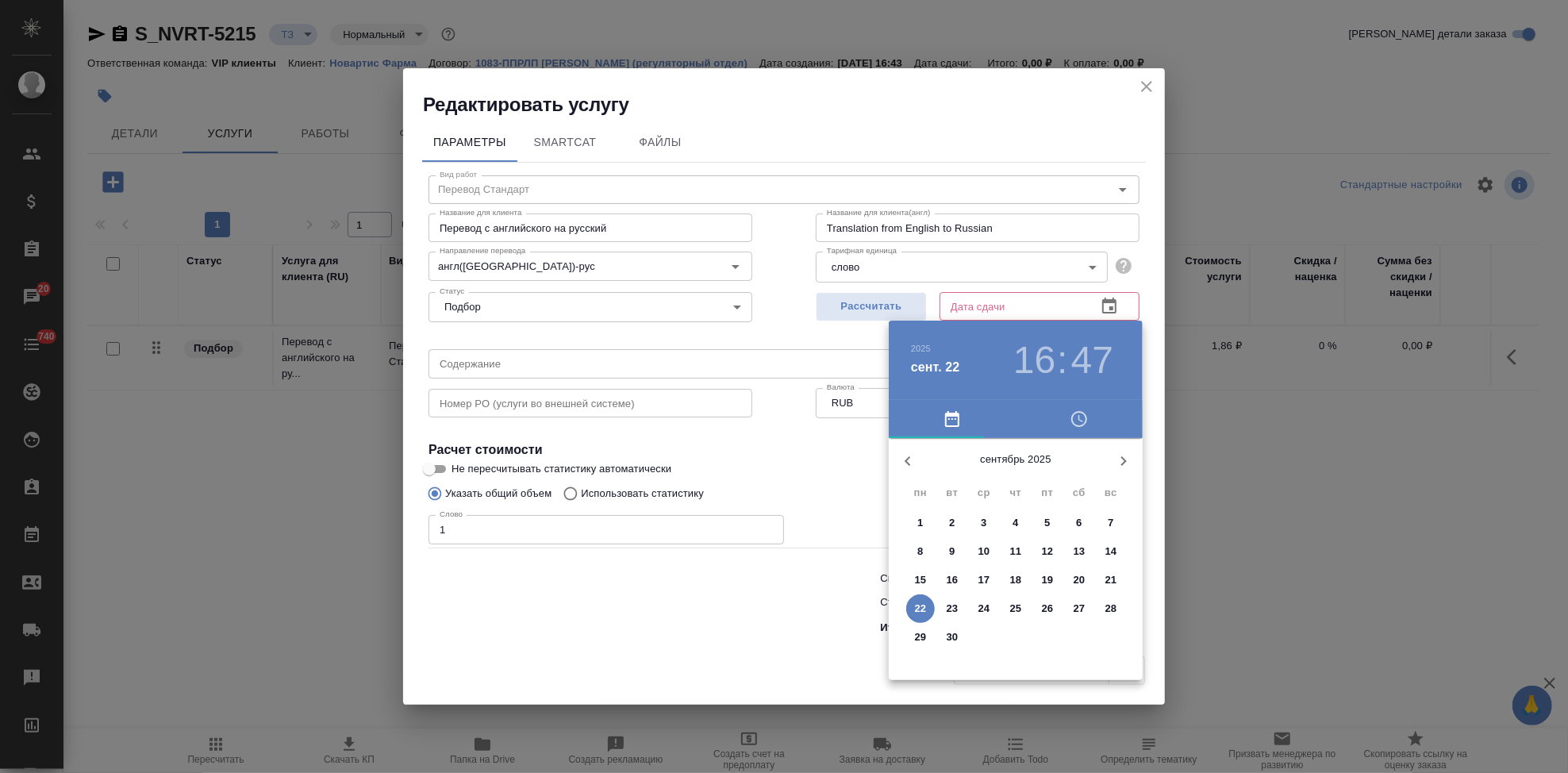
click at [1049, 606] on p "26" at bounding box center [1047, 609] width 12 height 16
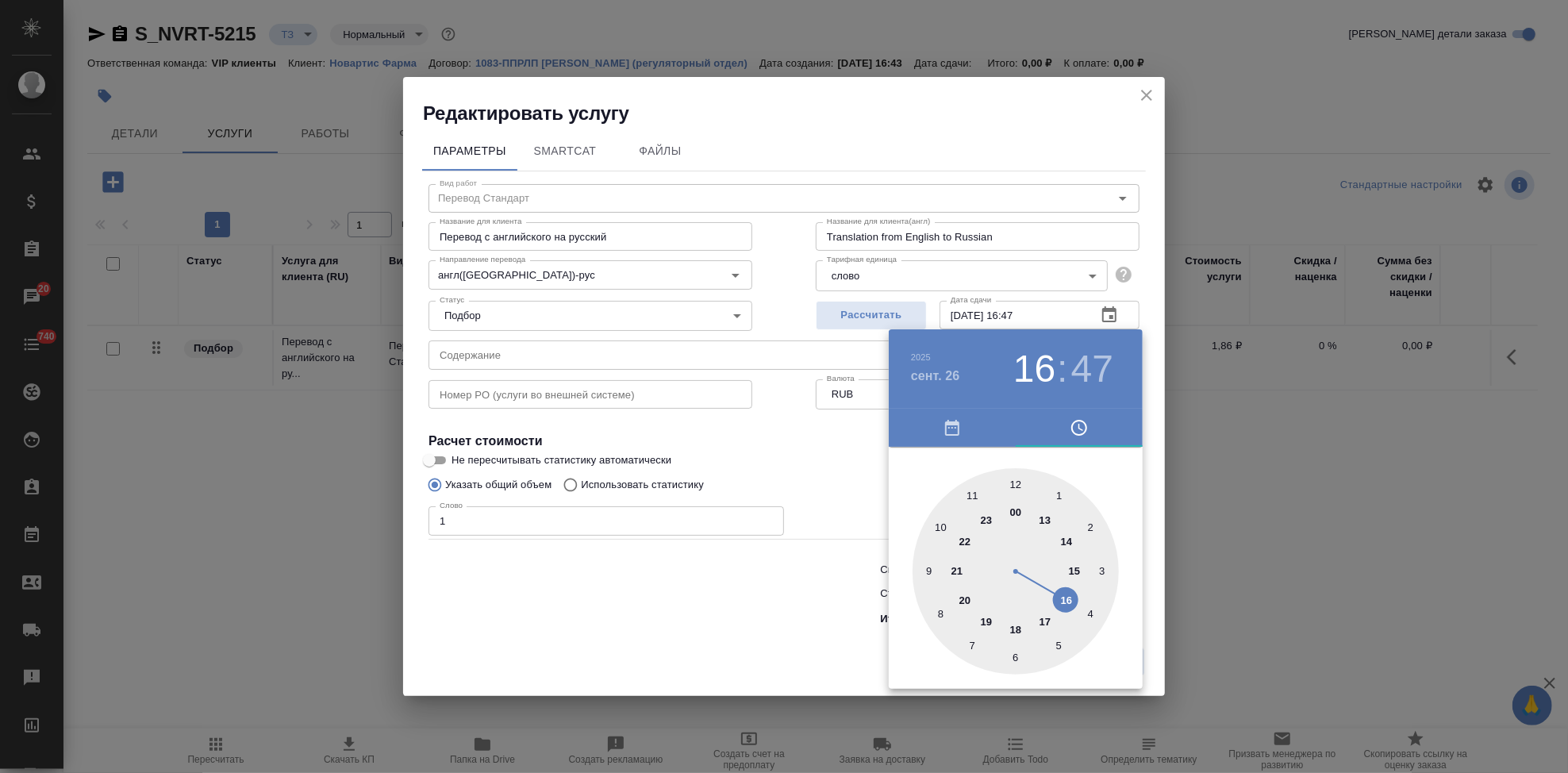
click at [1047, 619] on div at bounding box center [1015, 571] width 206 height 206
click at [1016, 488] on div at bounding box center [1015, 571] width 206 height 206
type input "26.09.2025 17:00"
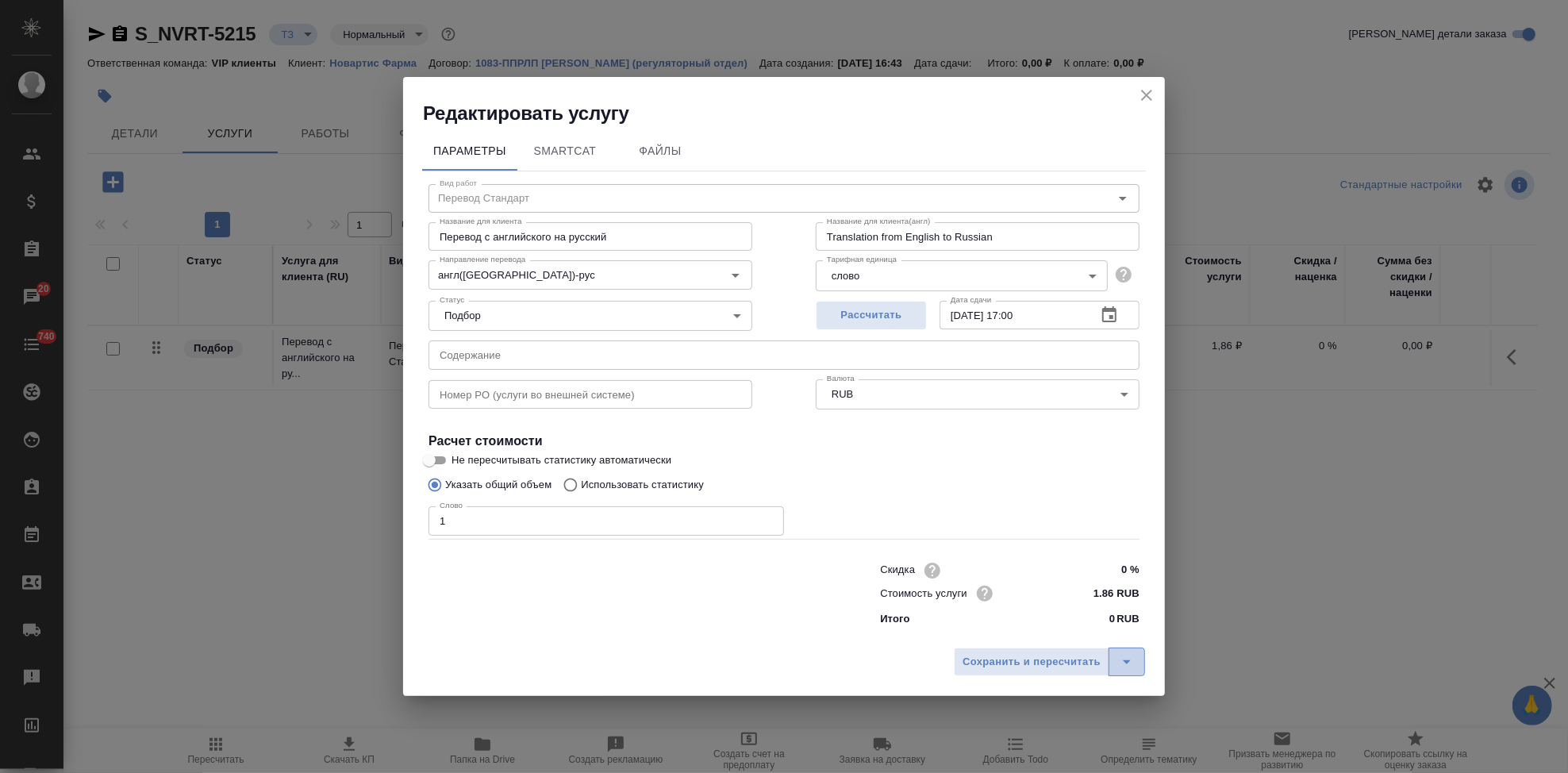
click at [1131, 661] on icon "split button" at bounding box center [1126, 661] width 19 height 19
click at [1053, 629] on li "Сохранить" at bounding box center [1052, 628] width 191 height 25
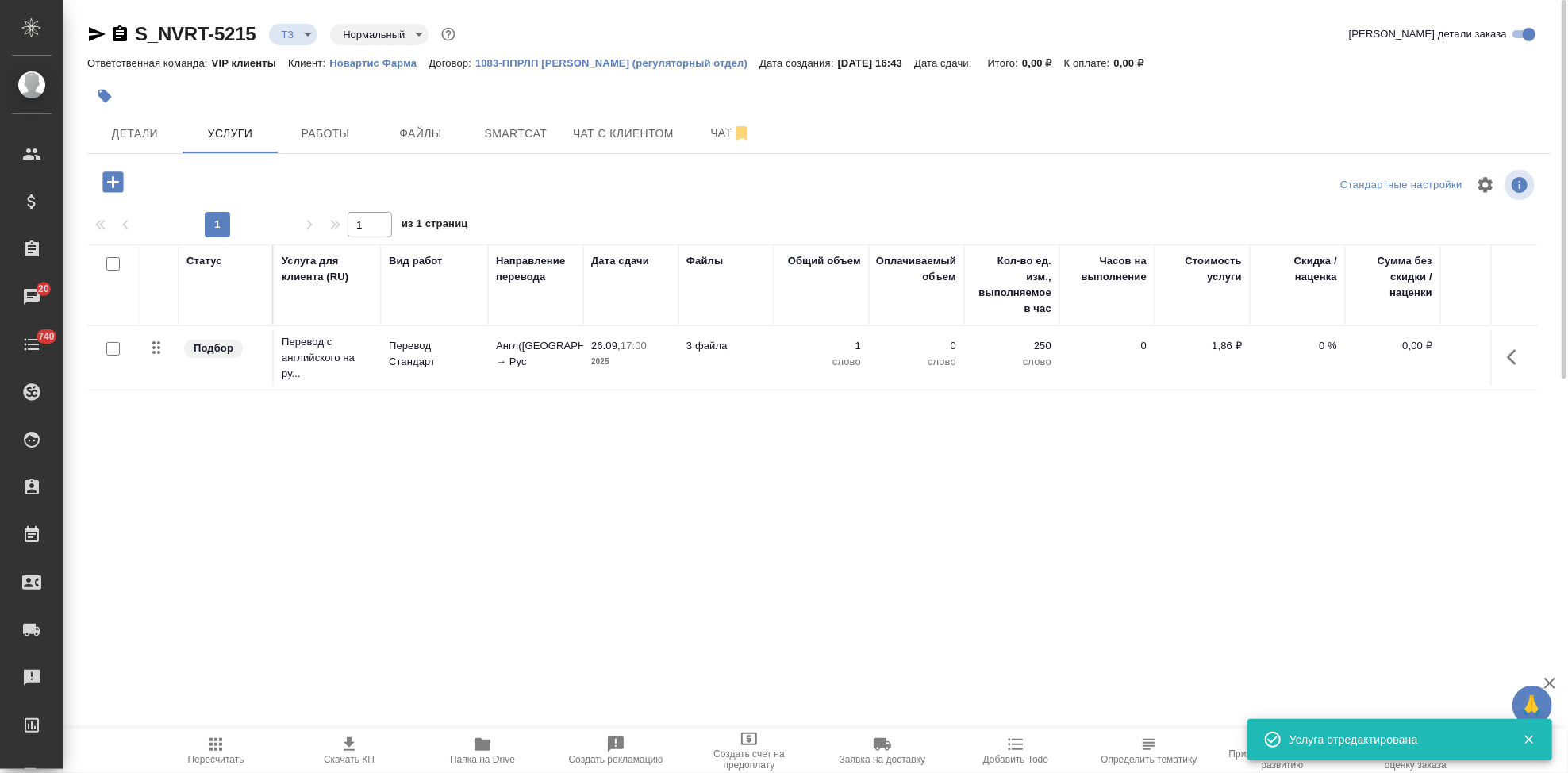
click at [112, 347] on input "checkbox" at bounding box center [113, 349] width 14 height 14
checkbox input "true"
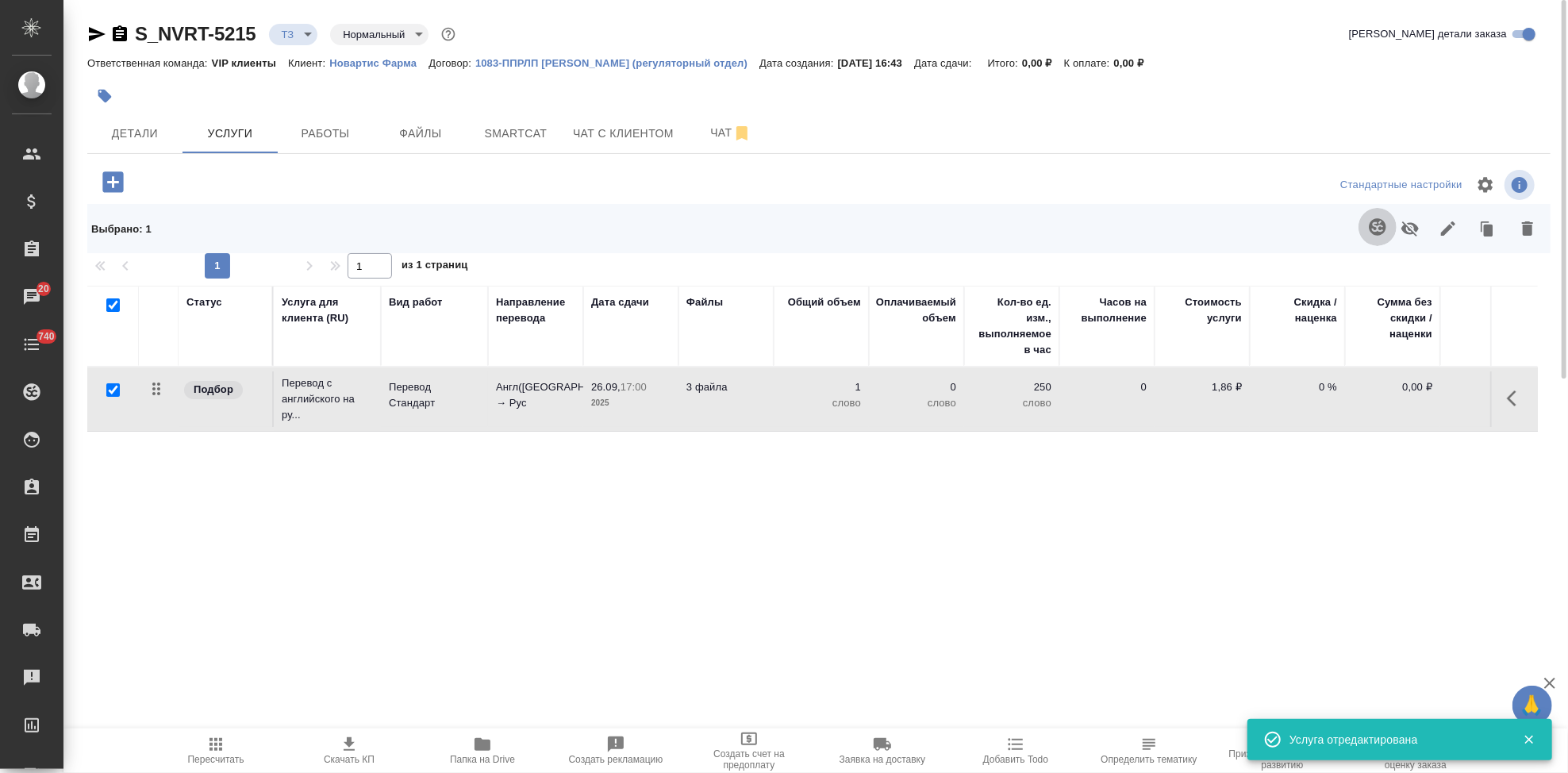
click at [1366, 233] on button "button" at bounding box center [1377, 226] width 38 height 38
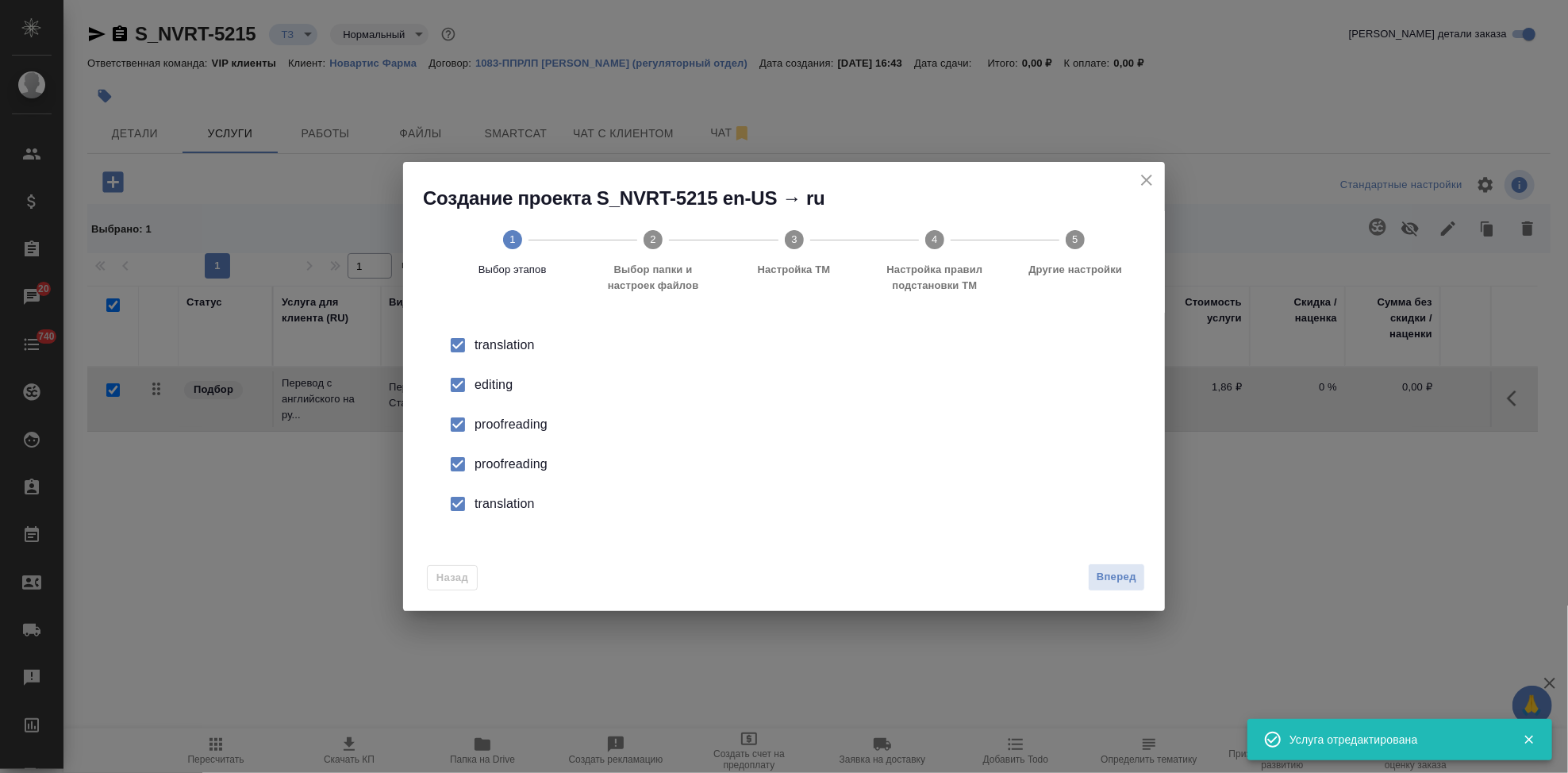
click at [471, 386] on input "checkbox" at bounding box center [457, 384] width 33 height 33
click at [456, 466] on input "checkbox" at bounding box center [457, 464] width 33 height 33
click at [456, 499] on input "checkbox" at bounding box center [457, 504] width 33 height 33
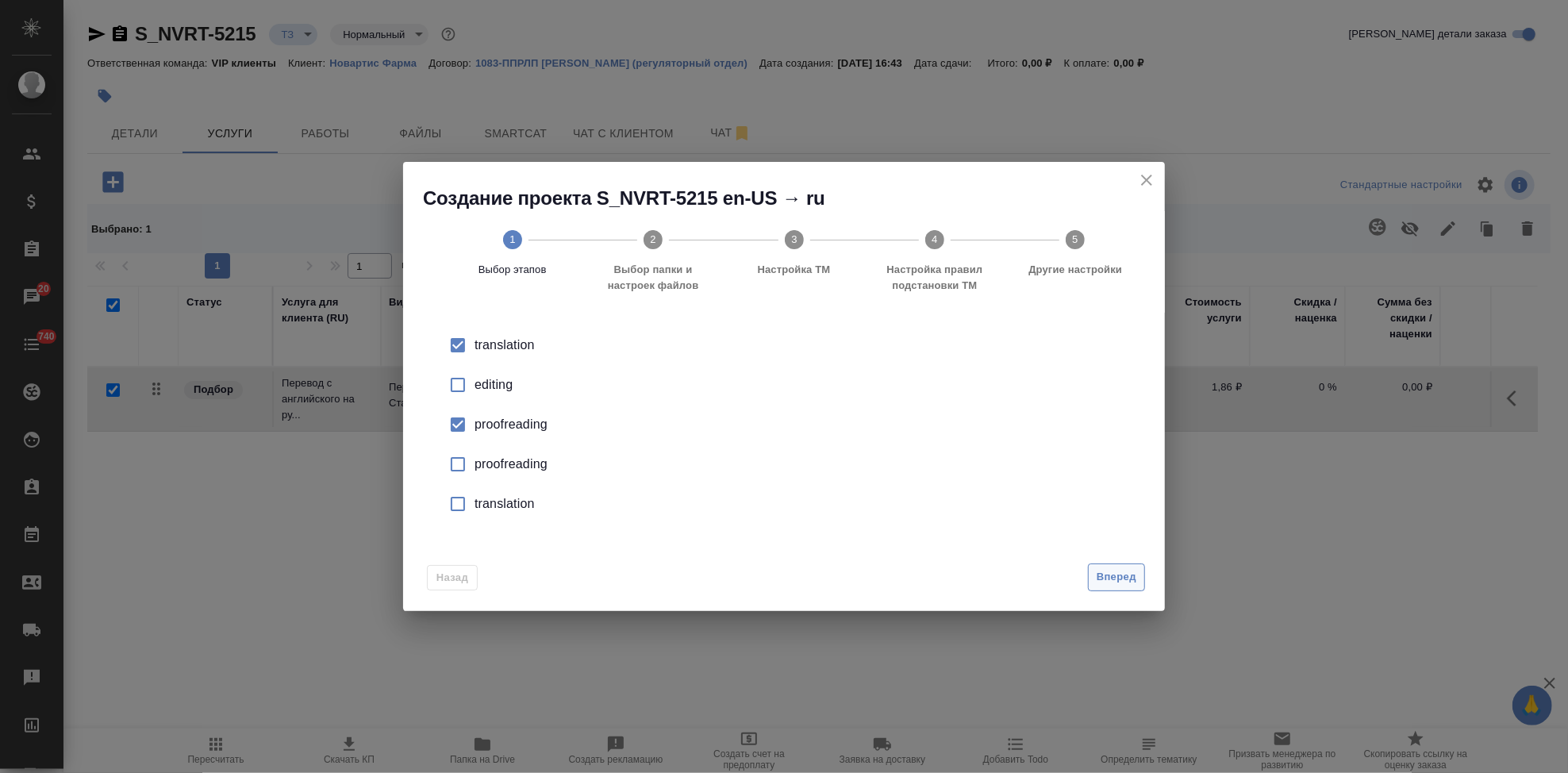
click at [1102, 576] on span "Вперед" at bounding box center [1116, 578] width 40 height 19
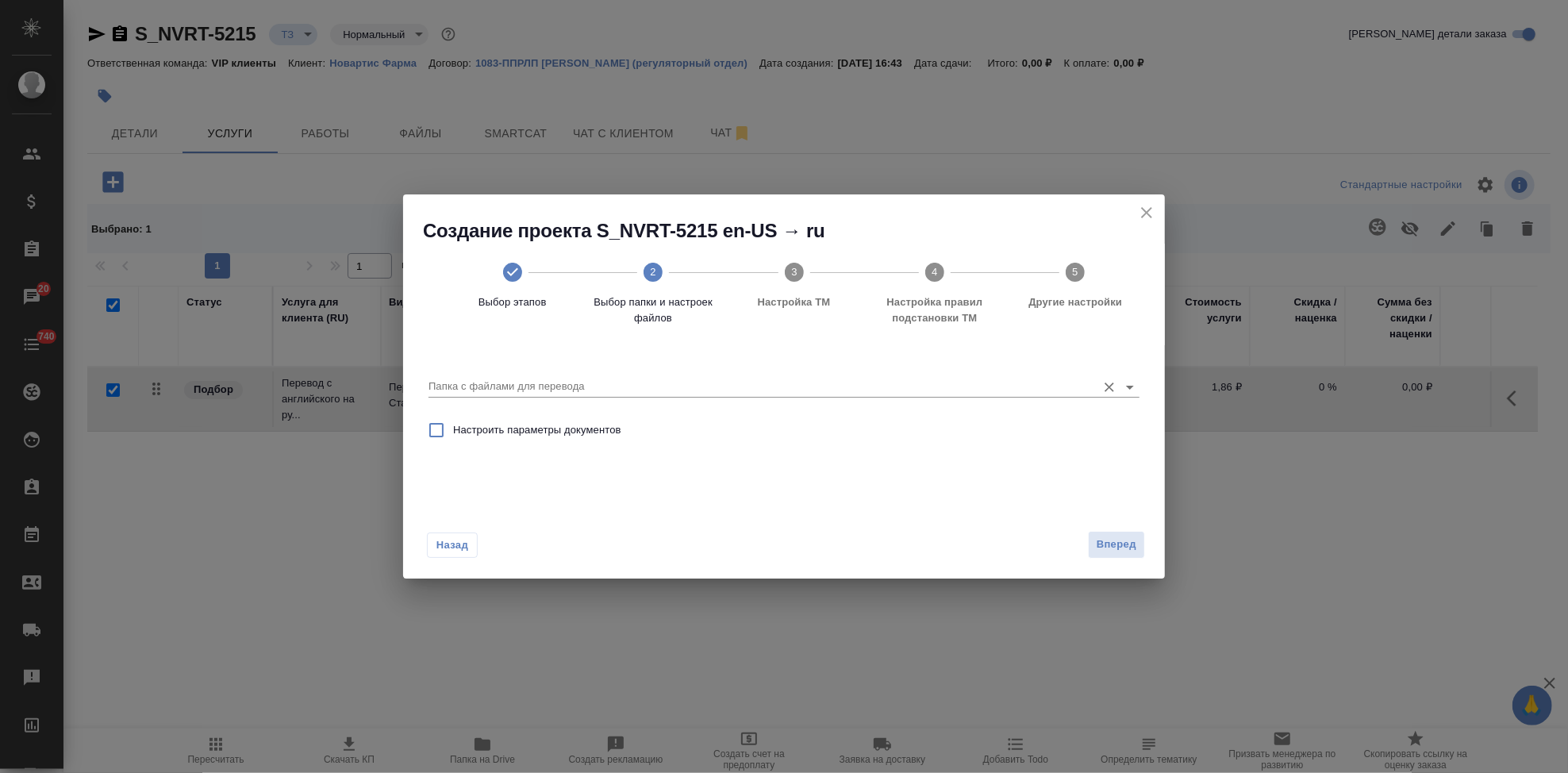
click at [987, 390] on input "Папка с файлами для перевода" at bounding box center [758, 386] width 660 height 19
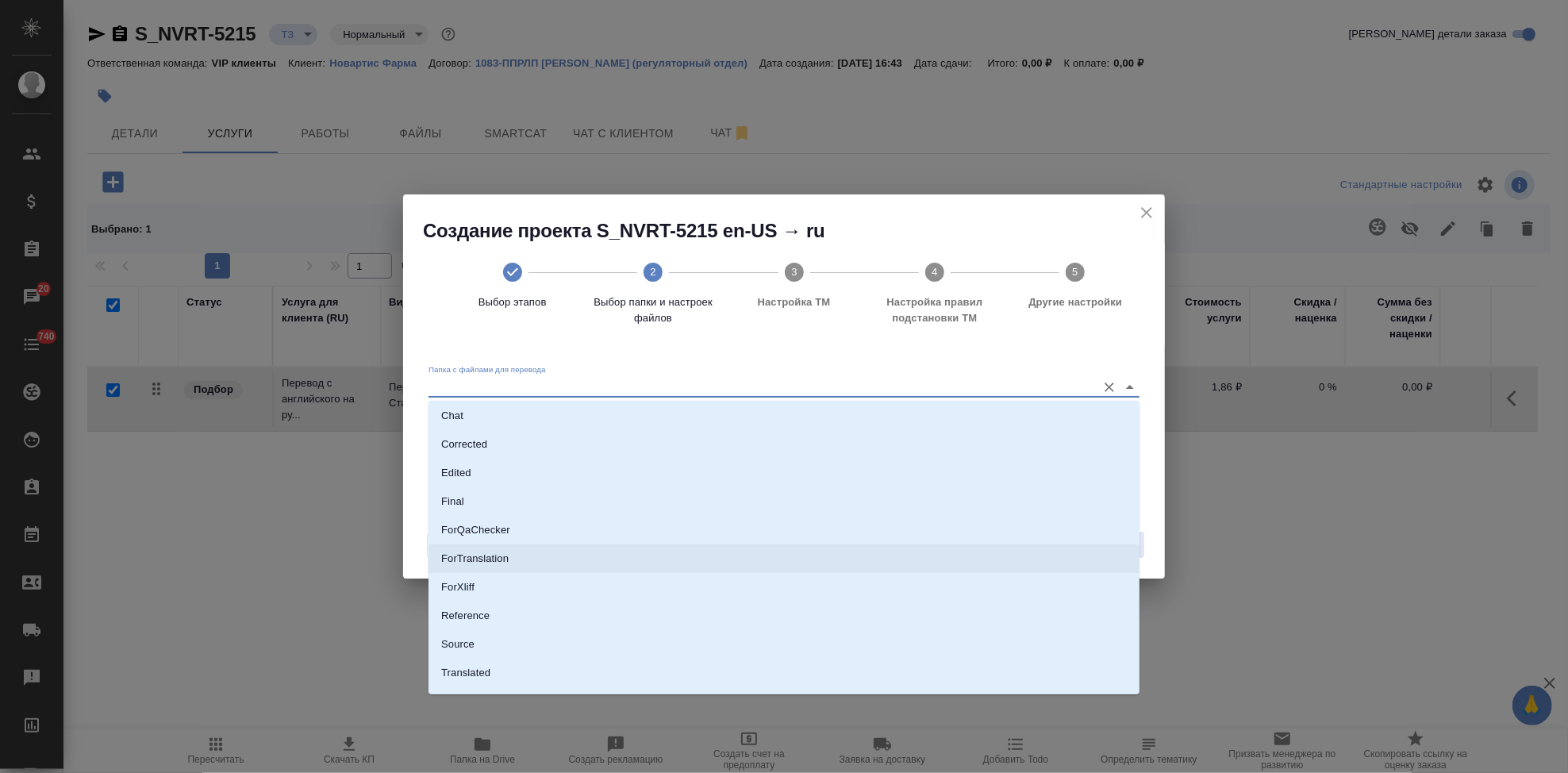
scroll to position [82, 0]
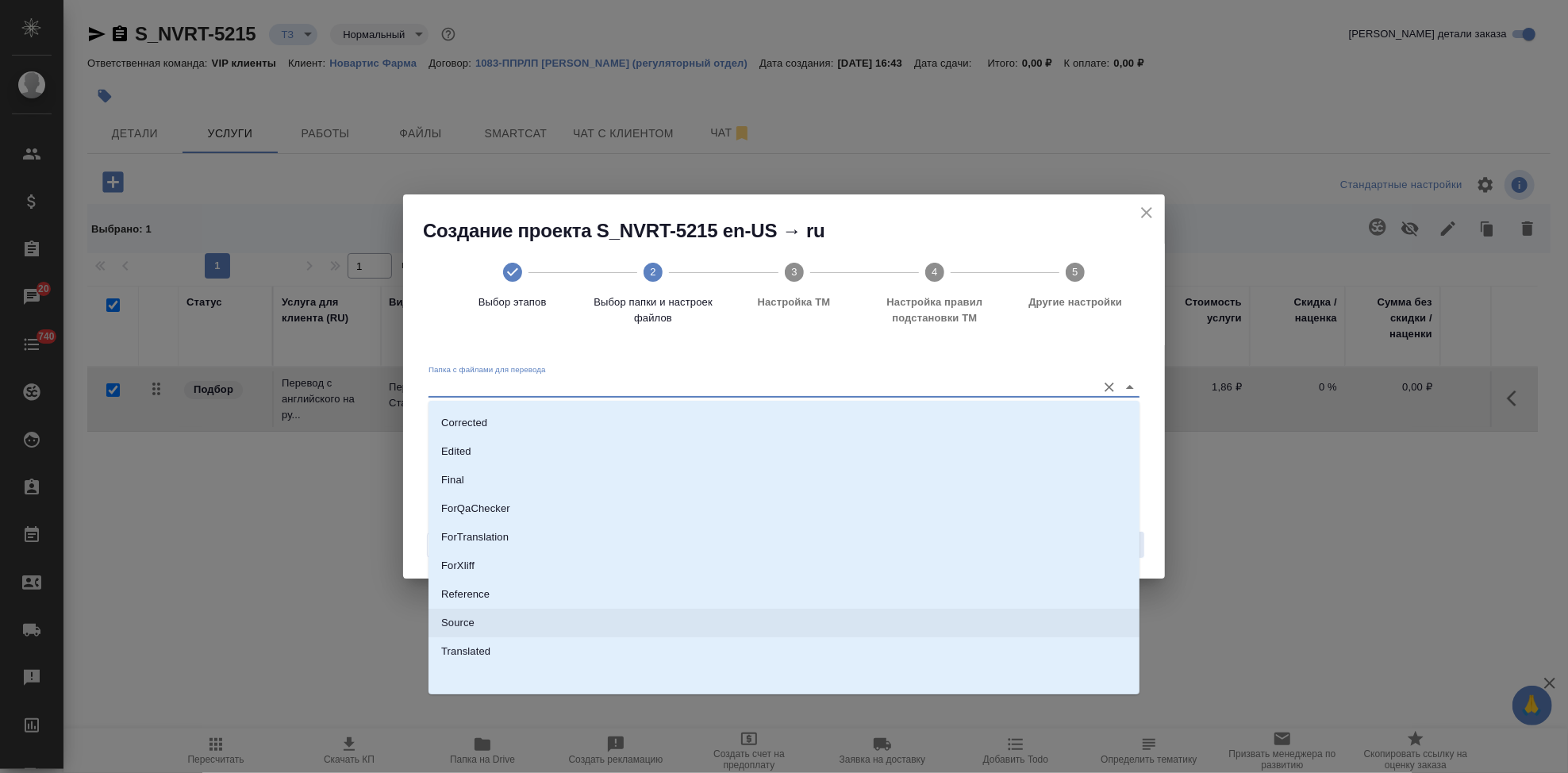
click at [499, 621] on li "Source" at bounding box center [783, 623] width 711 height 28
type input "Source"
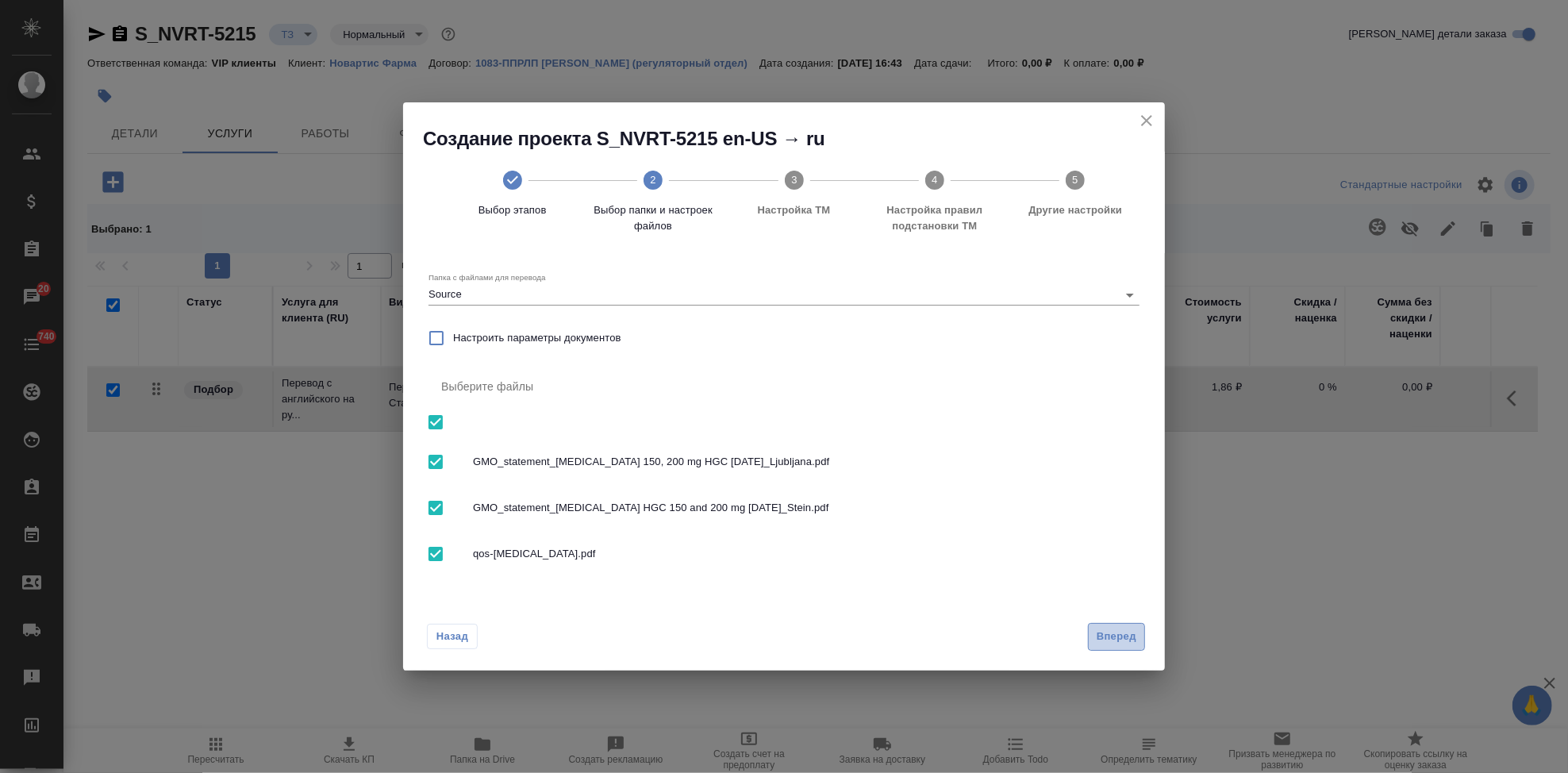
click at [1091, 637] on button "Вперед" at bounding box center [1116, 637] width 57 height 28
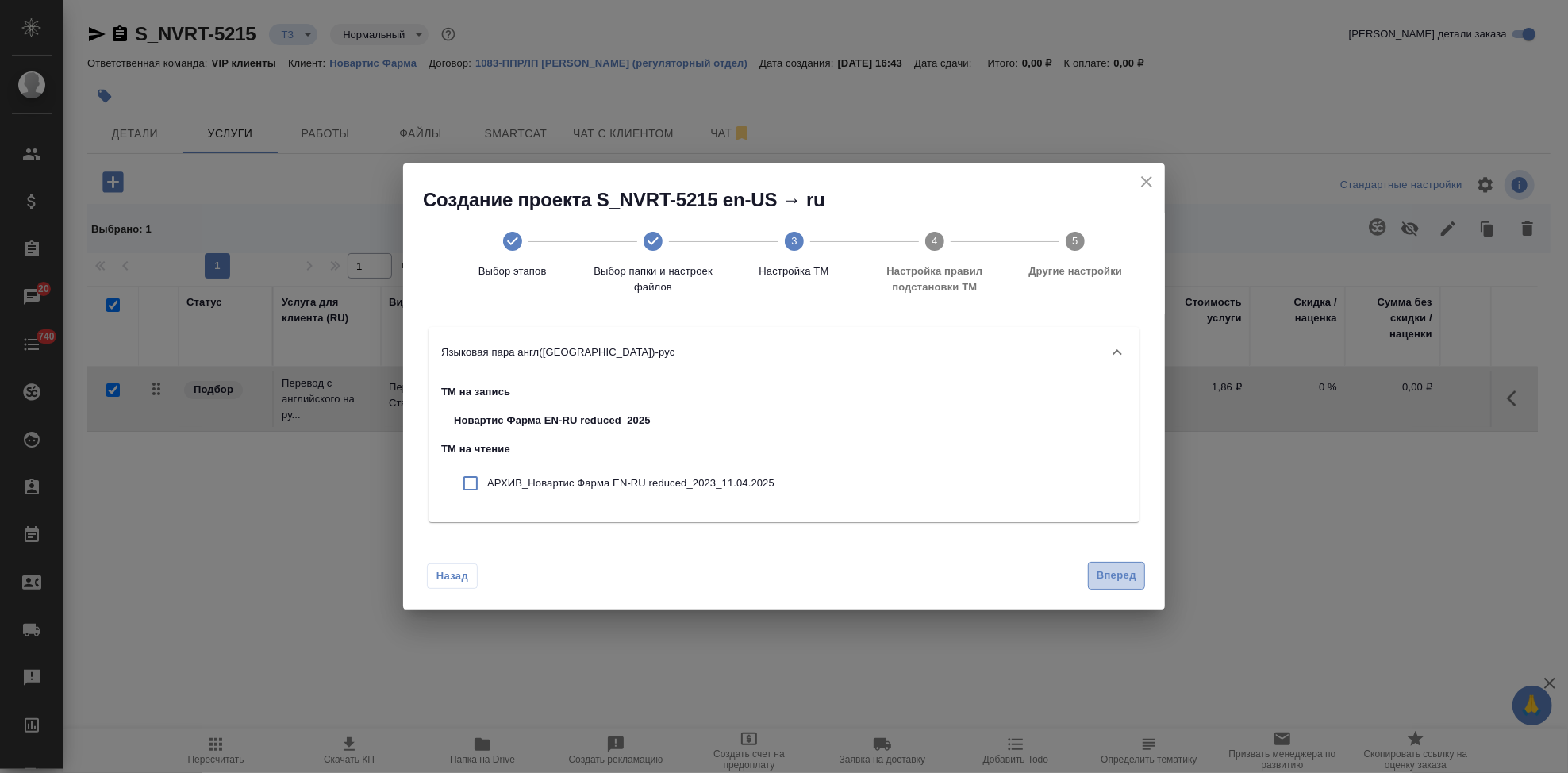
click at [1114, 580] on span "Вперед" at bounding box center [1116, 576] width 40 height 19
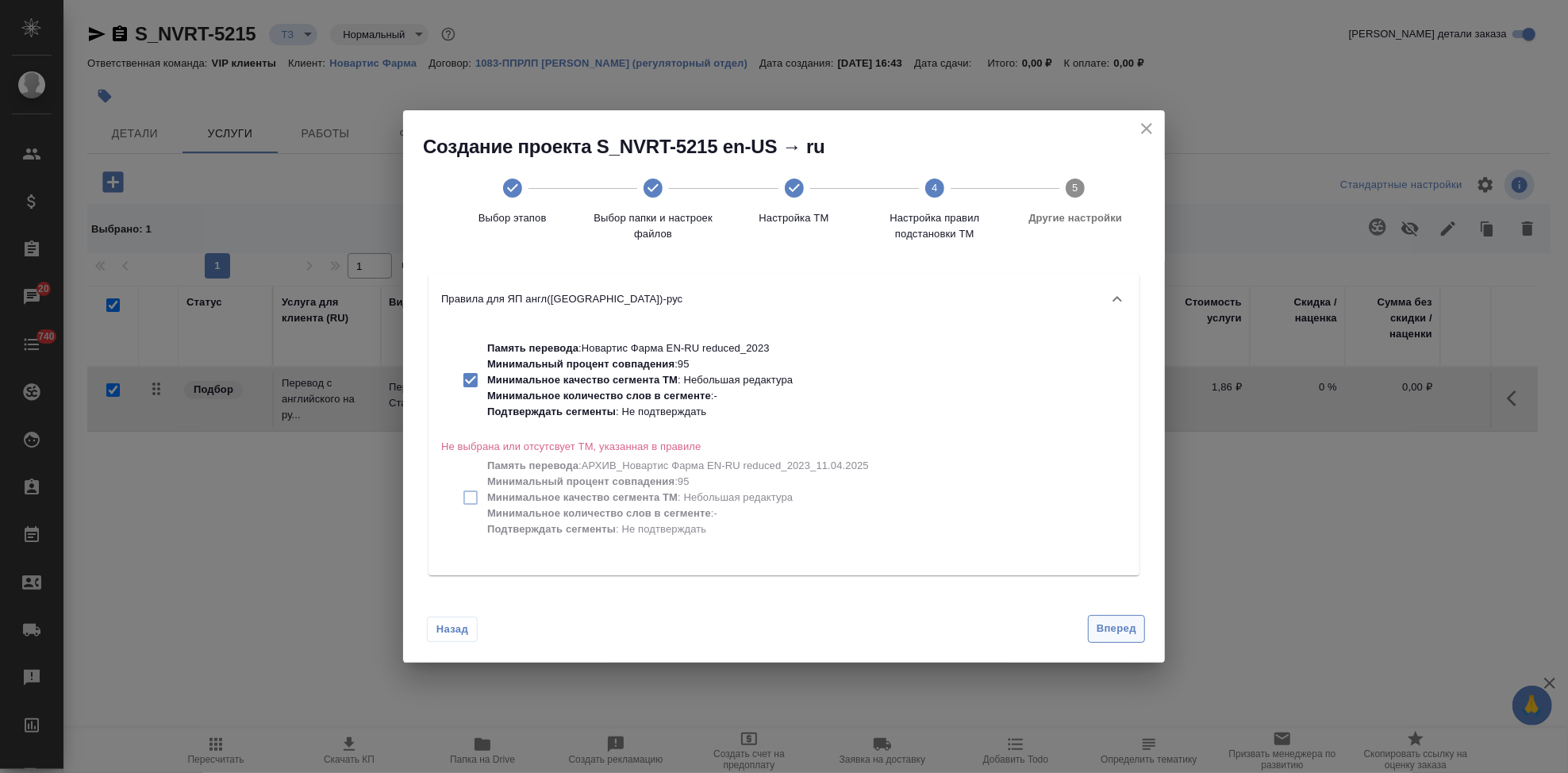
click at [1108, 639] on button "Вперед" at bounding box center [1116, 629] width 57 height 28
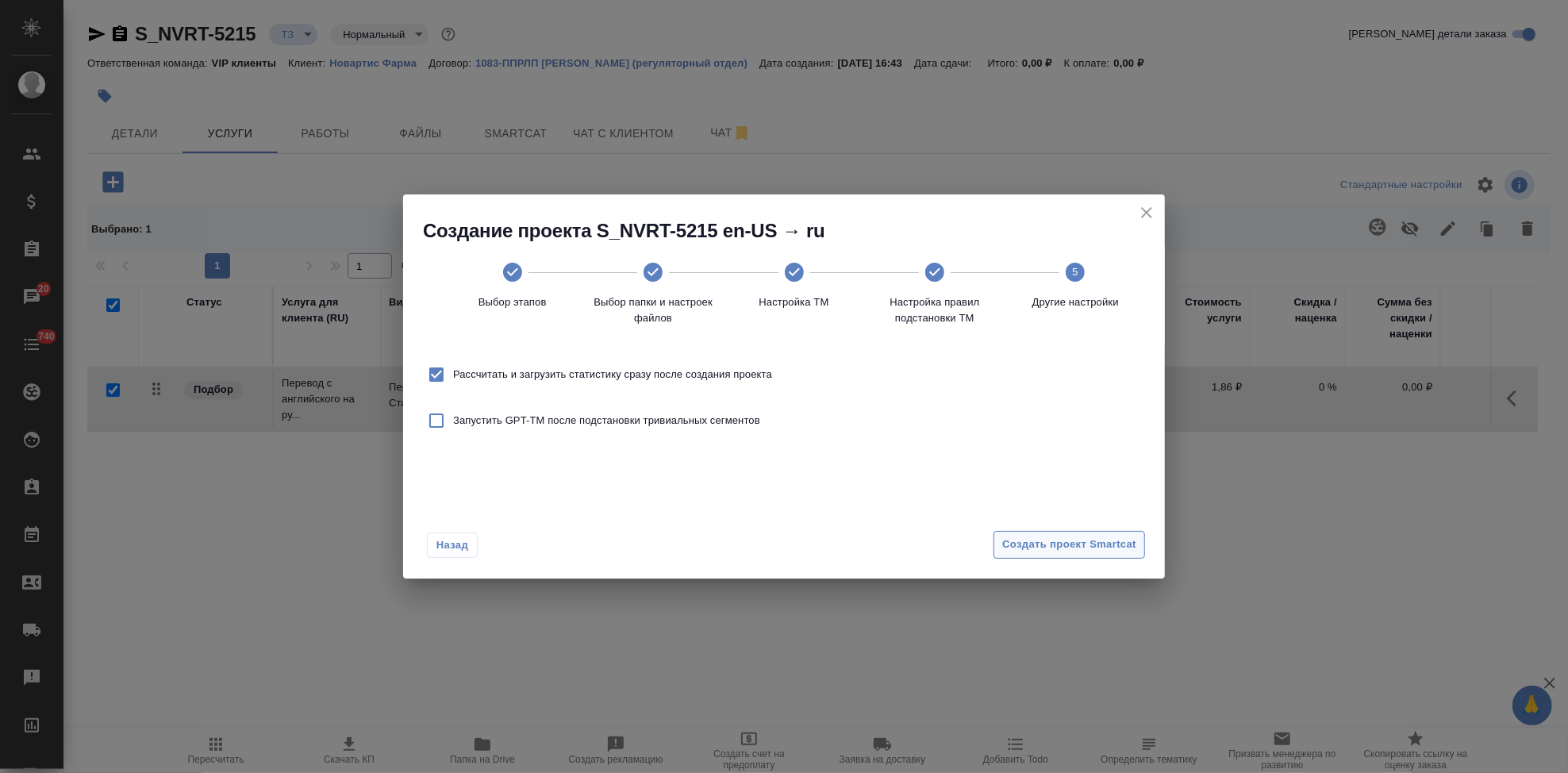
click at [1113, 547] on span "Создать проект Smartcat" at bounding box center [1069, 545] width 134 height 19
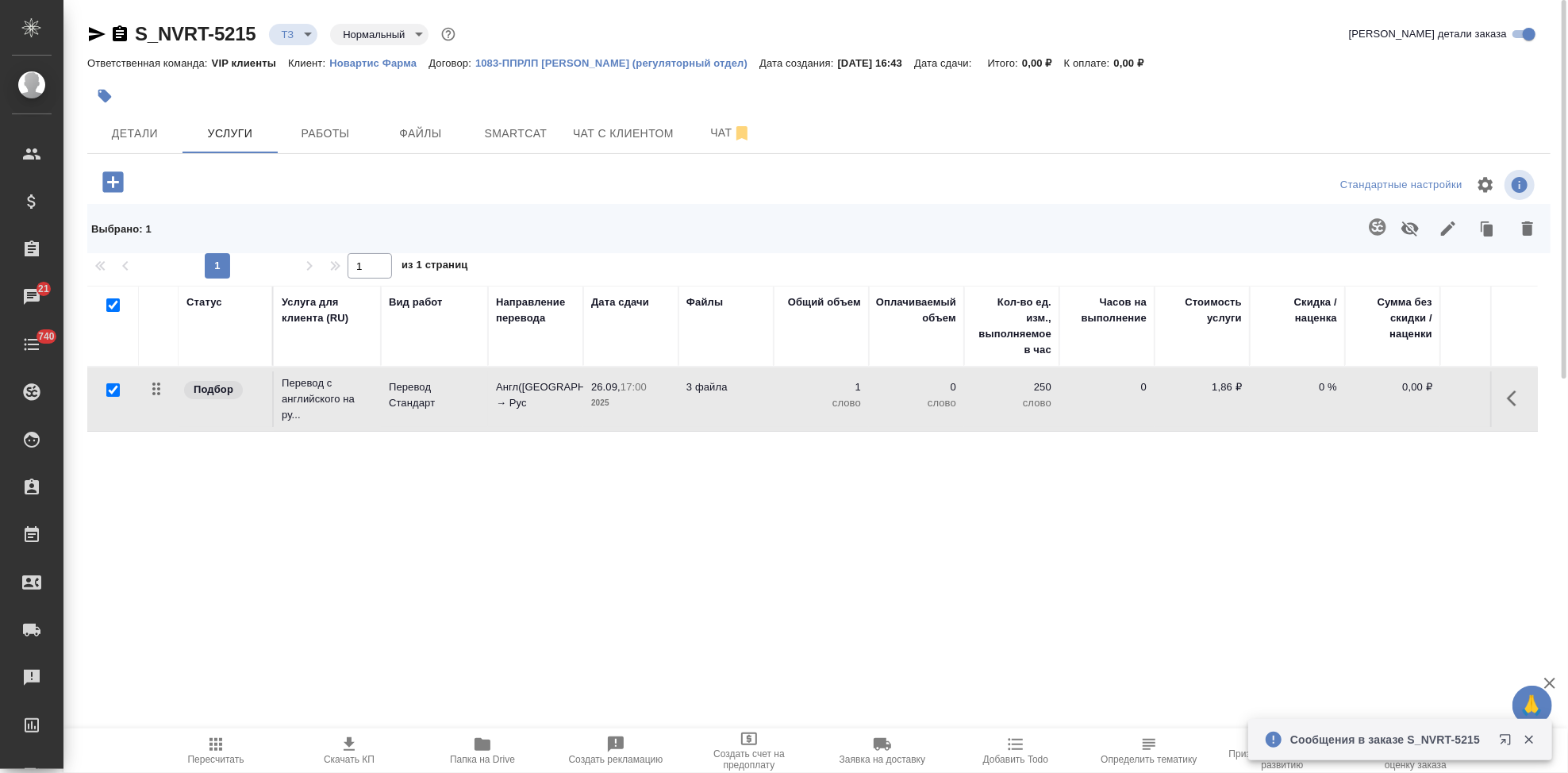
click at [1504, 397] on button "button" at bounding box center [1516, 398] width 38 height 38
click at [1414, 397] on button "button" at bounding box center [1426, 398] width 27 height 38
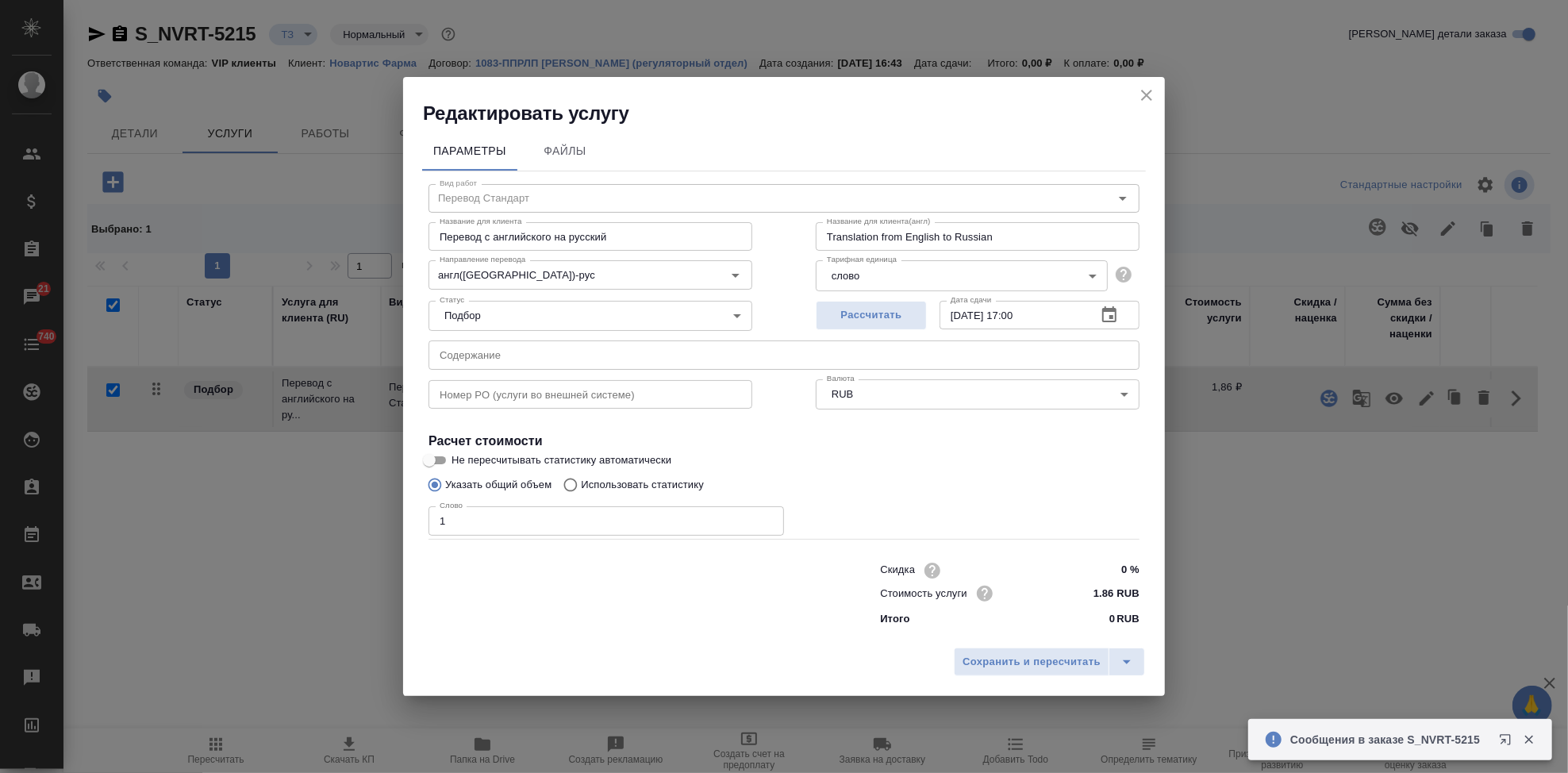
click at [568, 486] on input "Использовать статистику" at bounding box center [568, 484] width 25 height 30
radio input "true"
radio input "false"
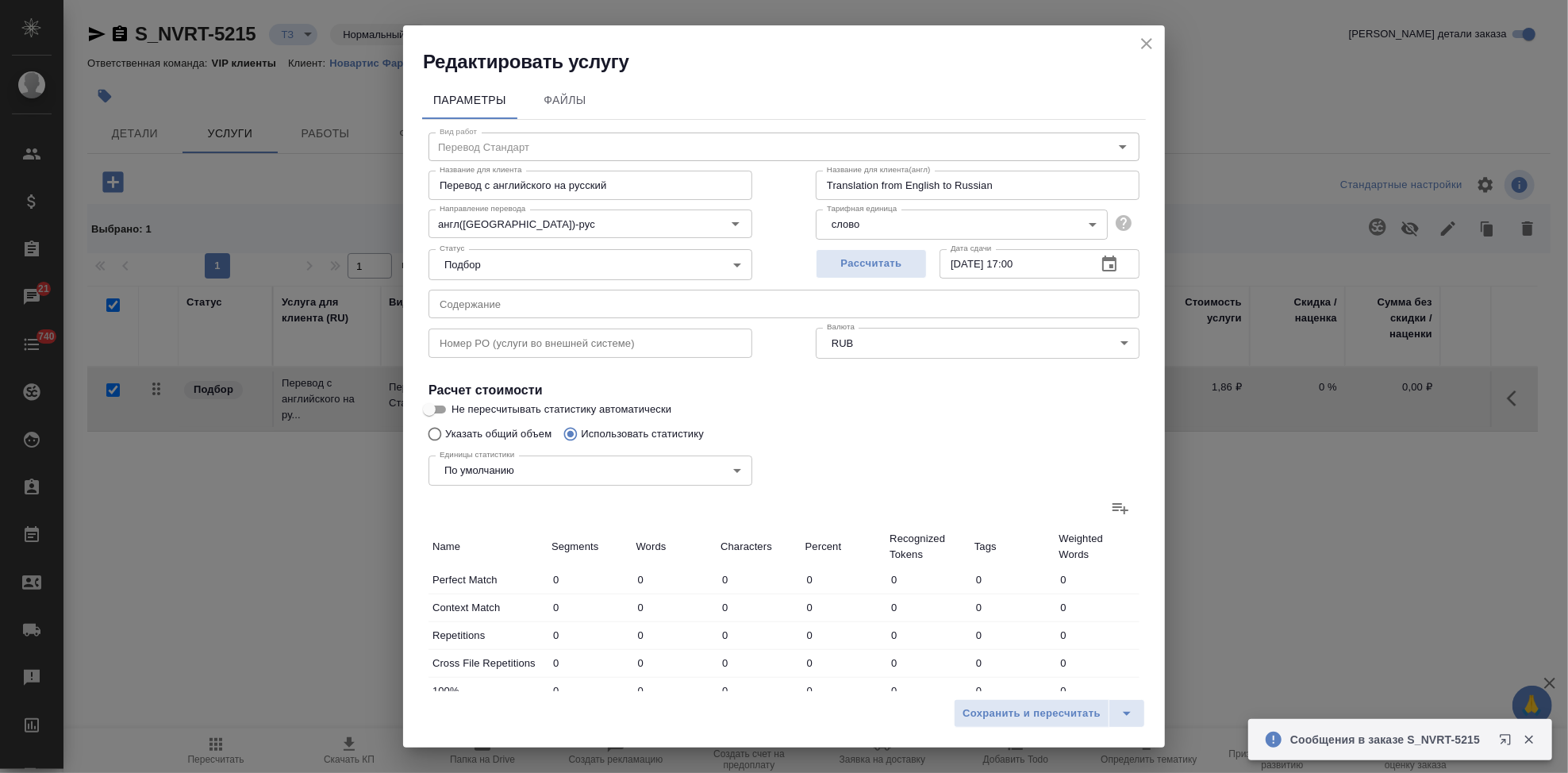
click at [1101, 507] on label at bounding box center [1120, 508] width 38 height 38
click at [0, 0] on input "file" at bounding box center [0, 0] width 0 height 0
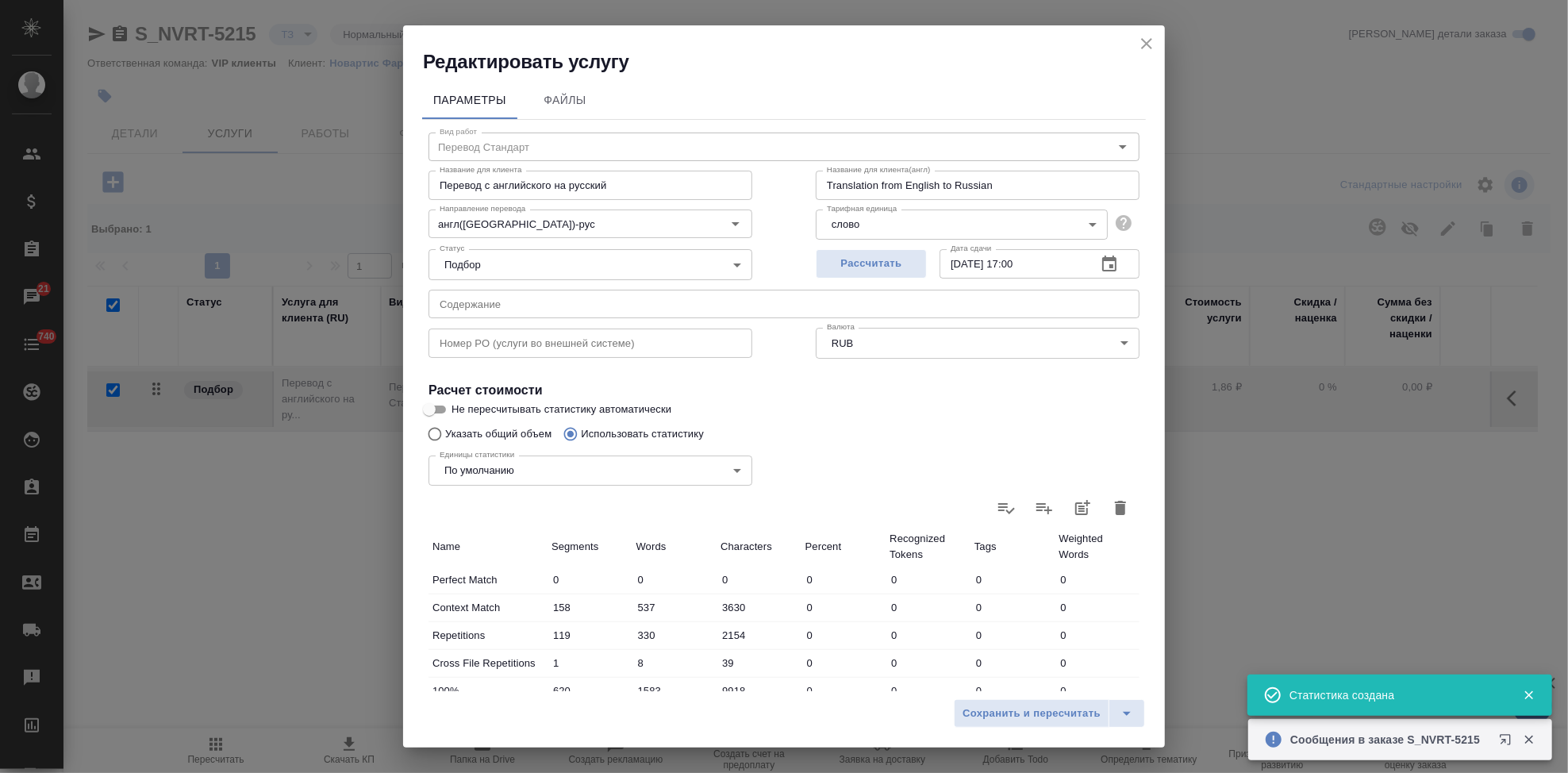
type input "158"
type input "537"
type input "3630"
type input "119"
type input "330"
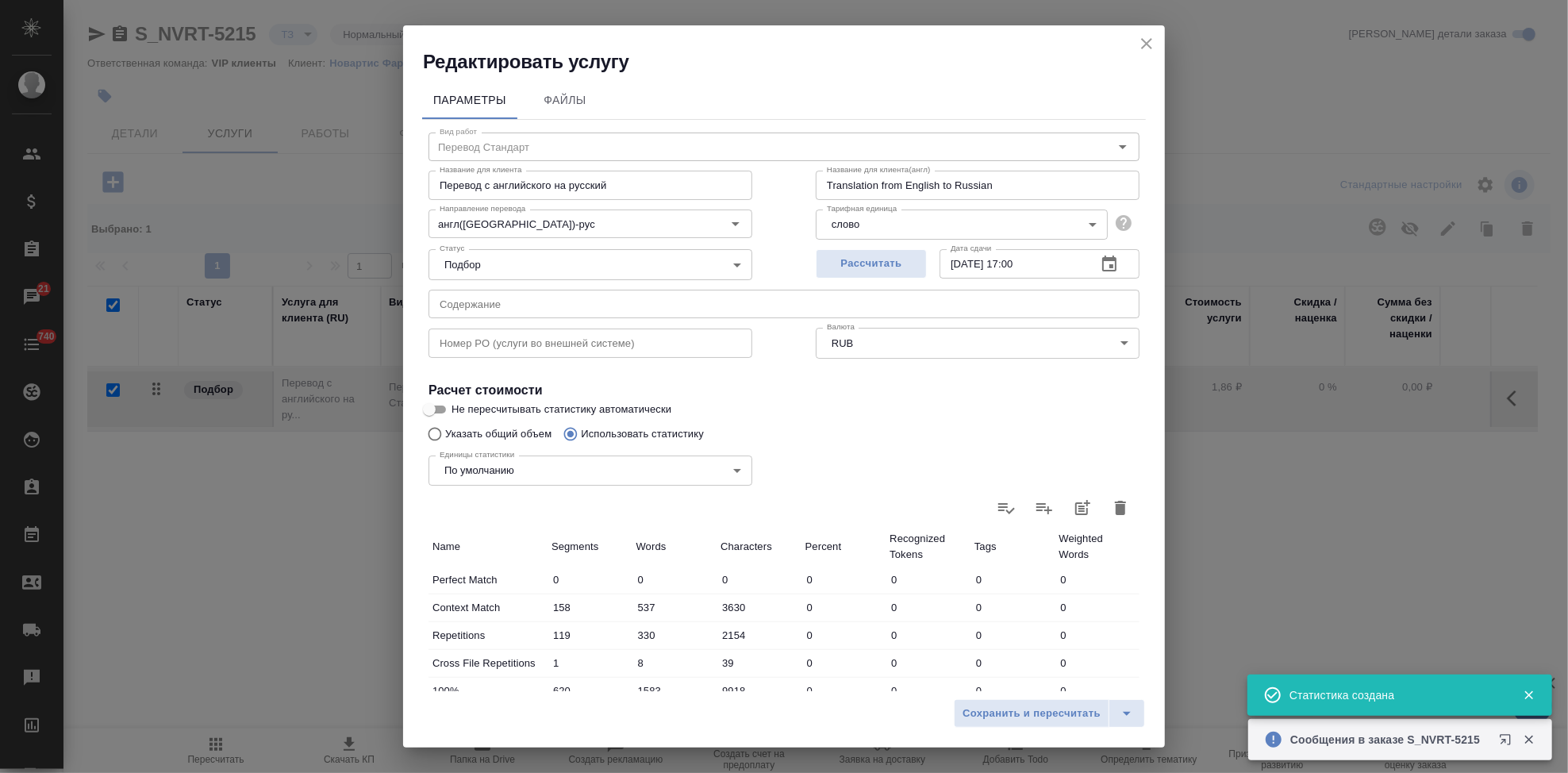
type input "2154"
type input "1"
type input "8"
type input "39"
type input "620"
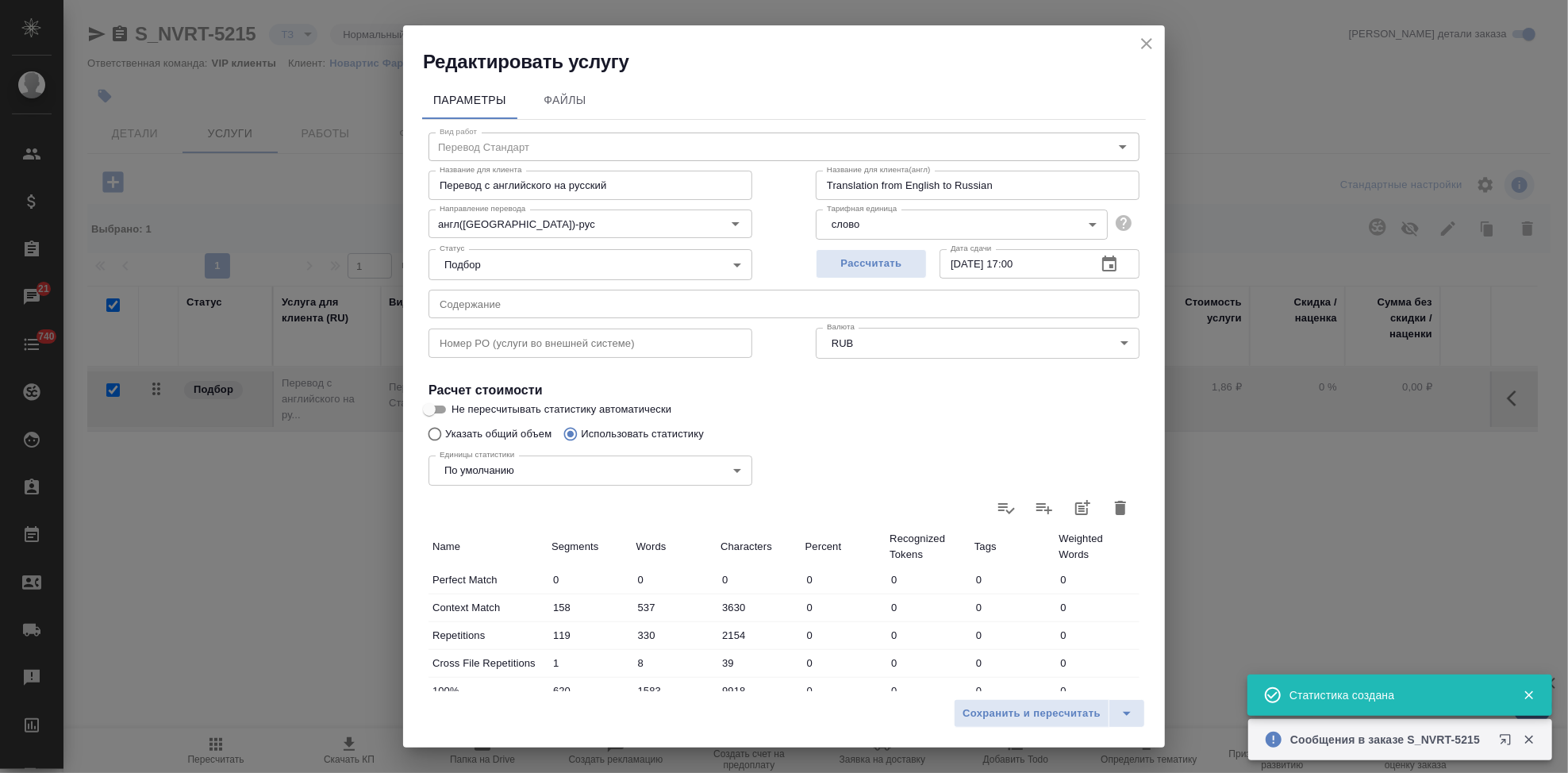
type input "1583"
type input "9918"
type input "44"
type input "205"
type input "1453"
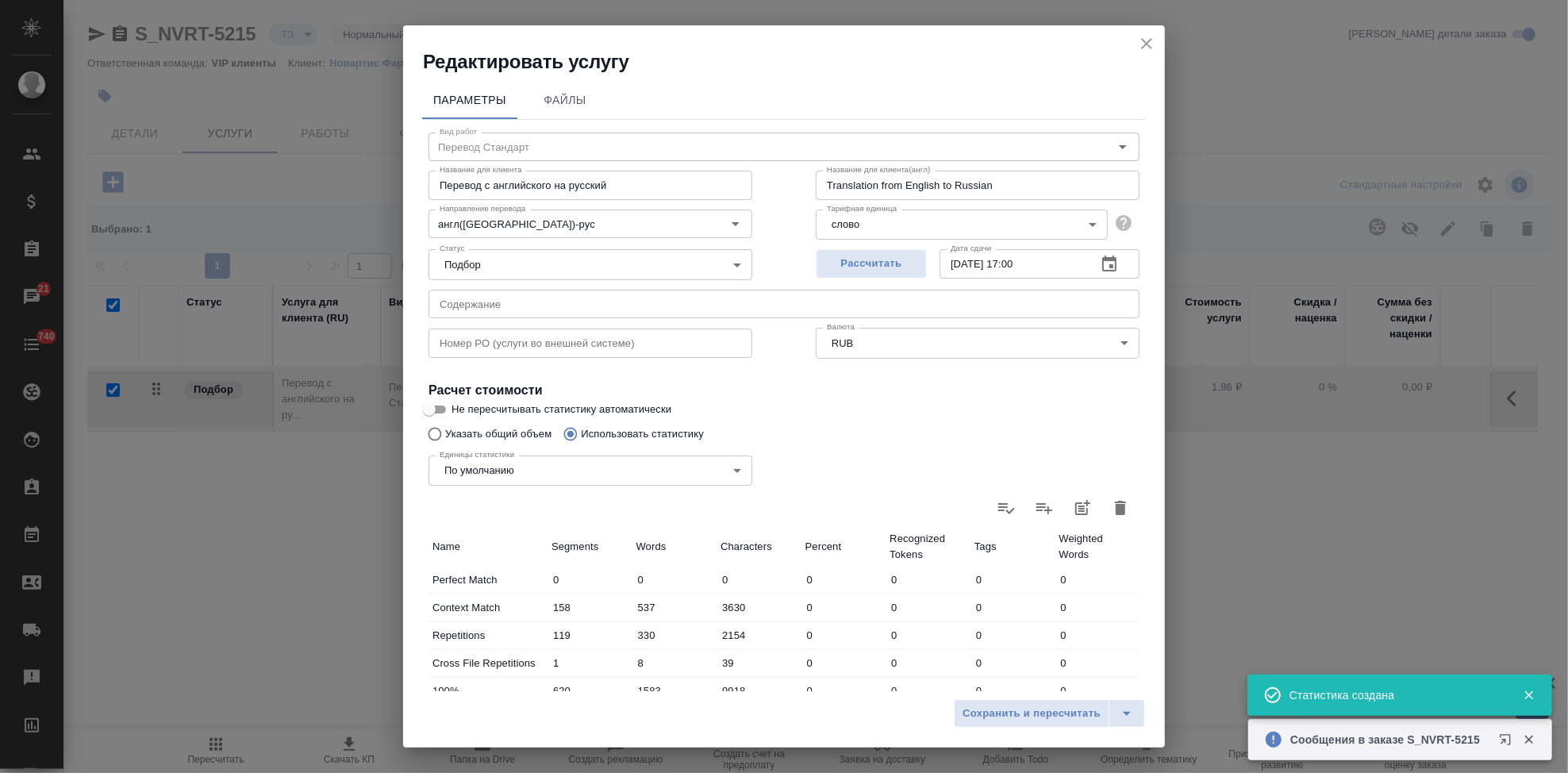
type input "26"
type input "327"
type input "2283"
type input "81"
type input "697"
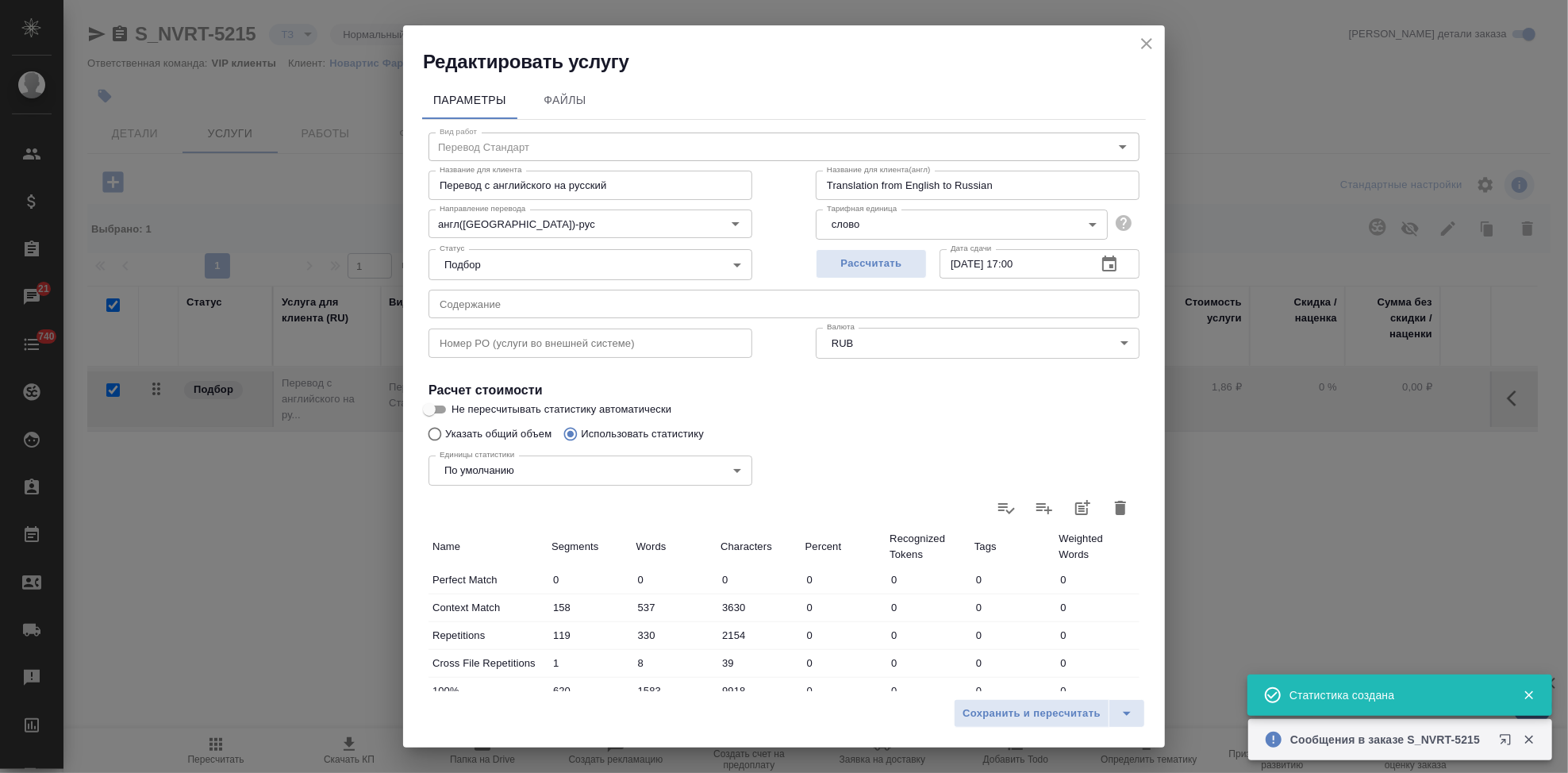
type input "4520"
type input "416"
type input "4400"
type input "29474"
type input "1345"
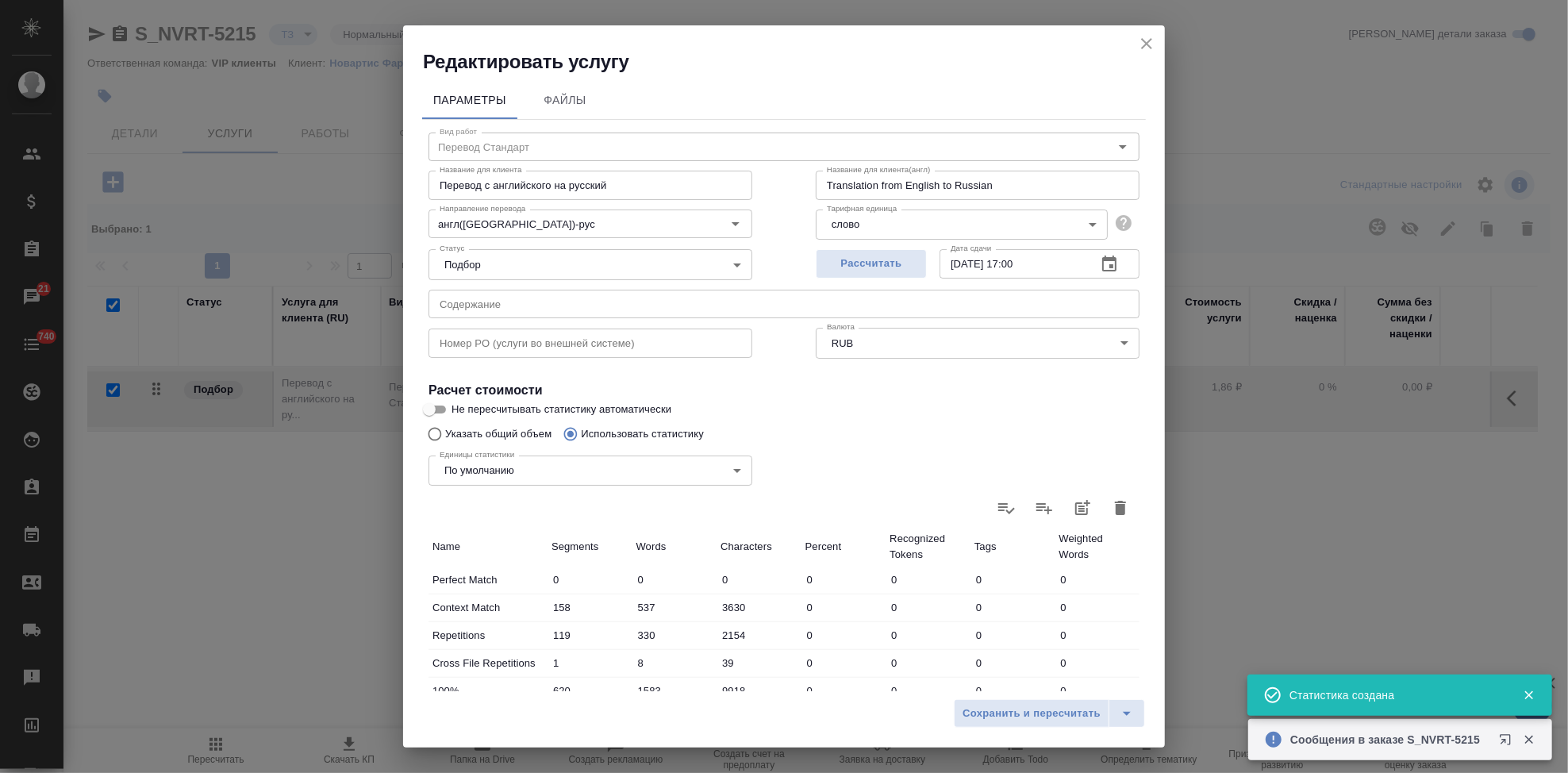
type input "7749"
type input "51278"
type input "1465"
type input "8087"
type input "53471"
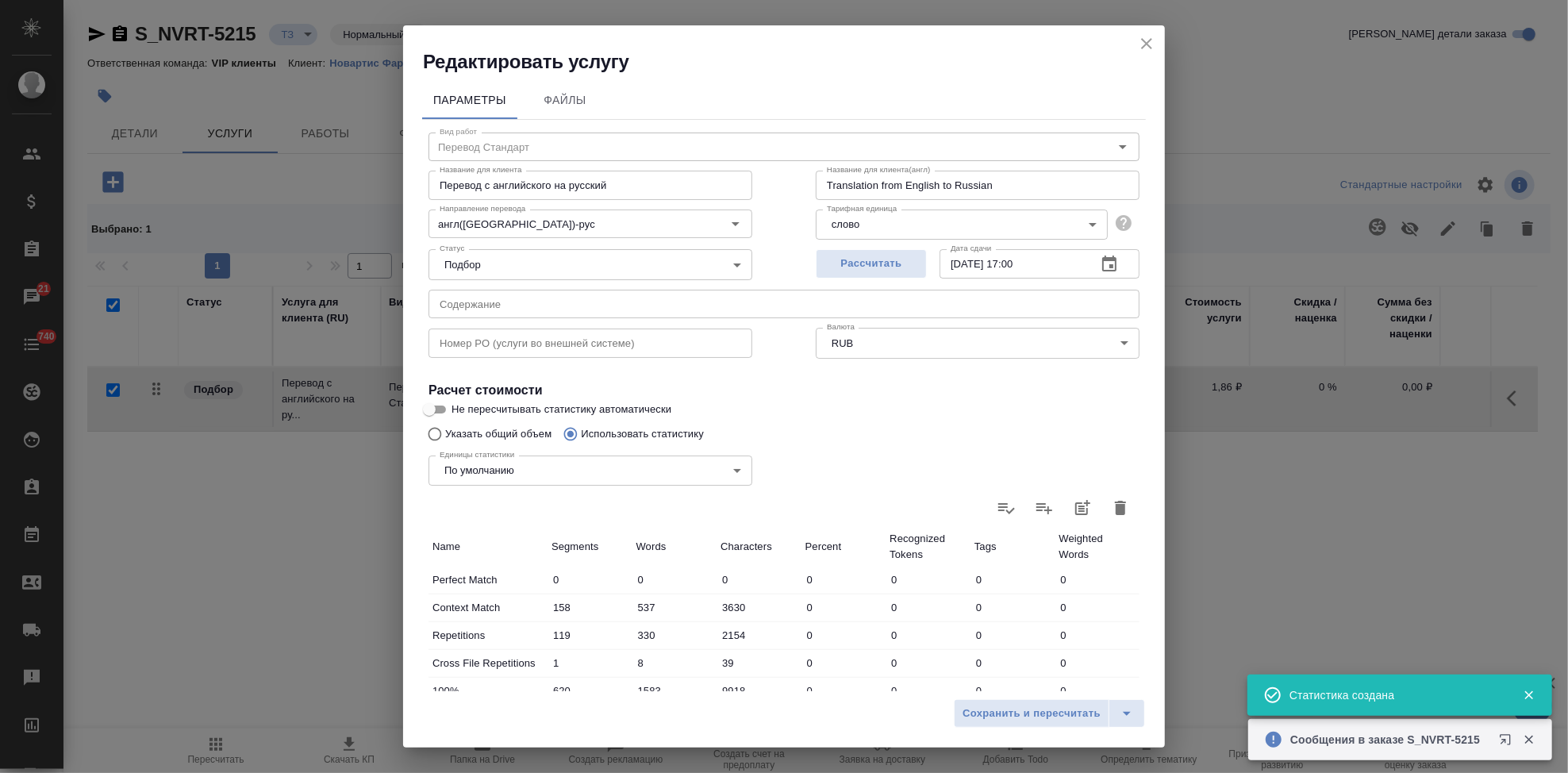
scroll to position [308, 0]
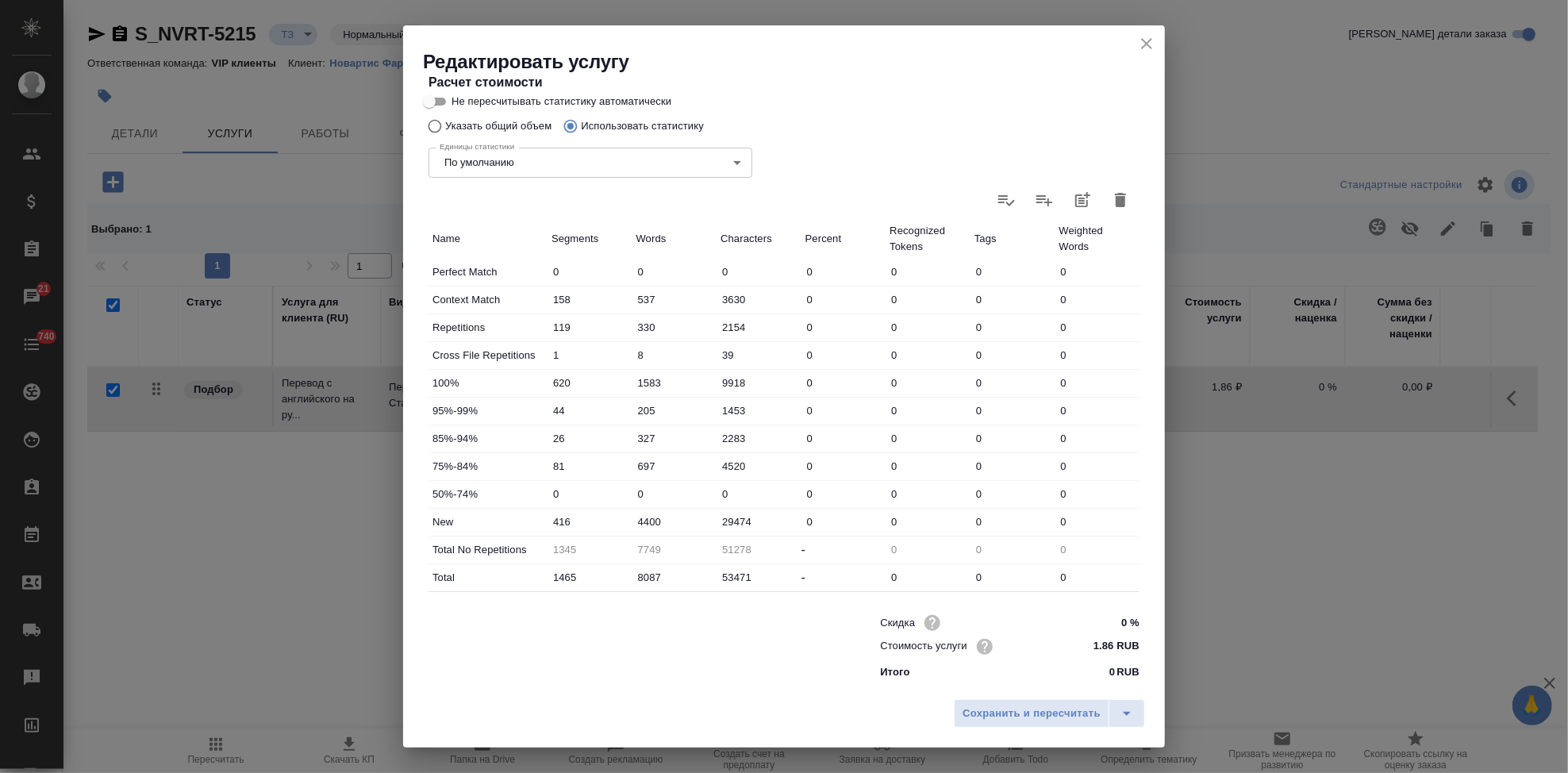
click at [646, 521] on input "4400" at bounding box center [675, 522] width 85 height 23
type input "4840"
click at [1128, 711] on icon "split button" at bounding box center [1126, 713] width 19 height 19
click at [1055, 689] on li "Сохранить" at bounding box center [1052, 680] width 191 height 25
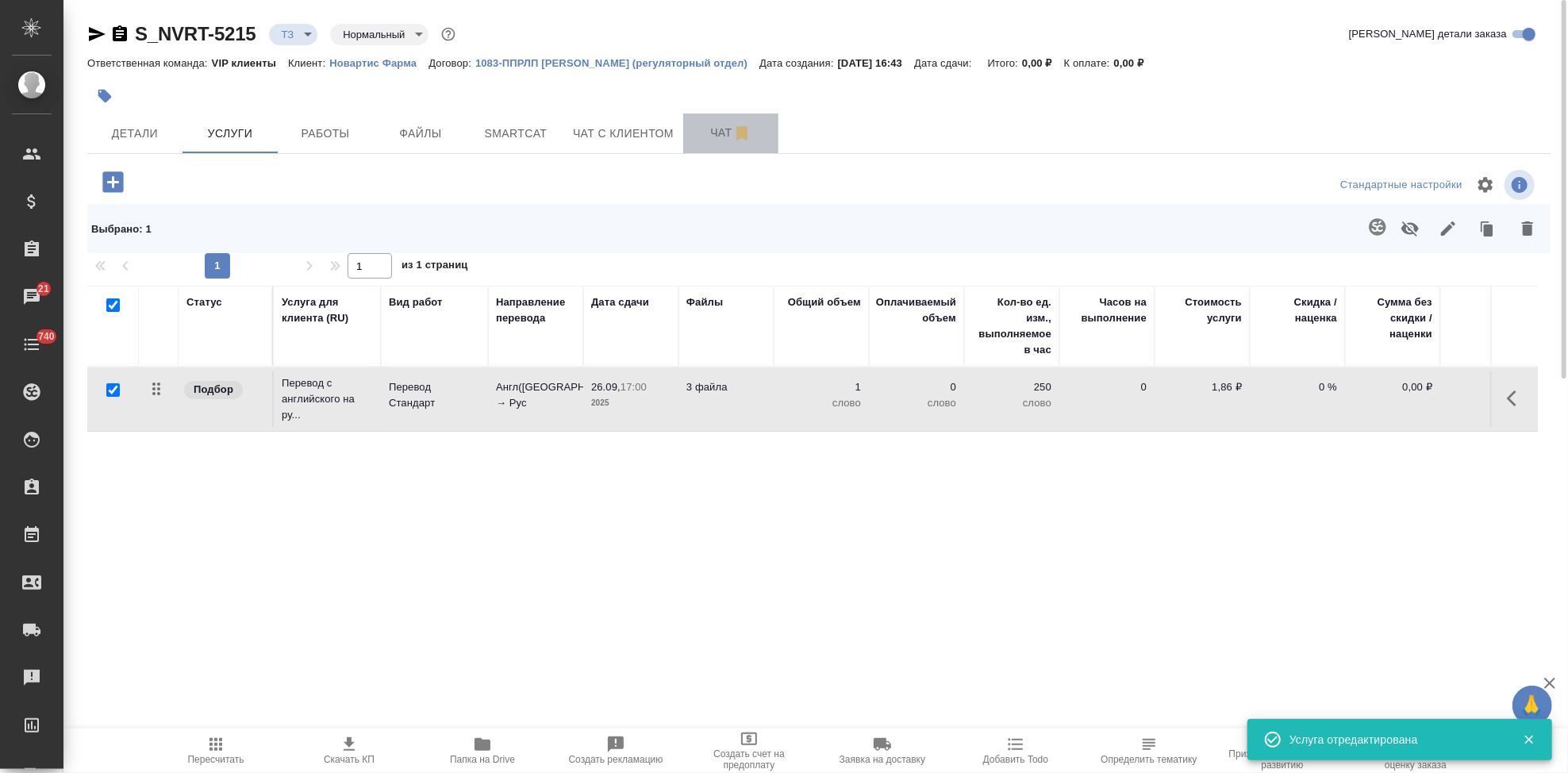
click at [688, 137] on button "Чат" at bounding box center [730, 133] width 95 height 40
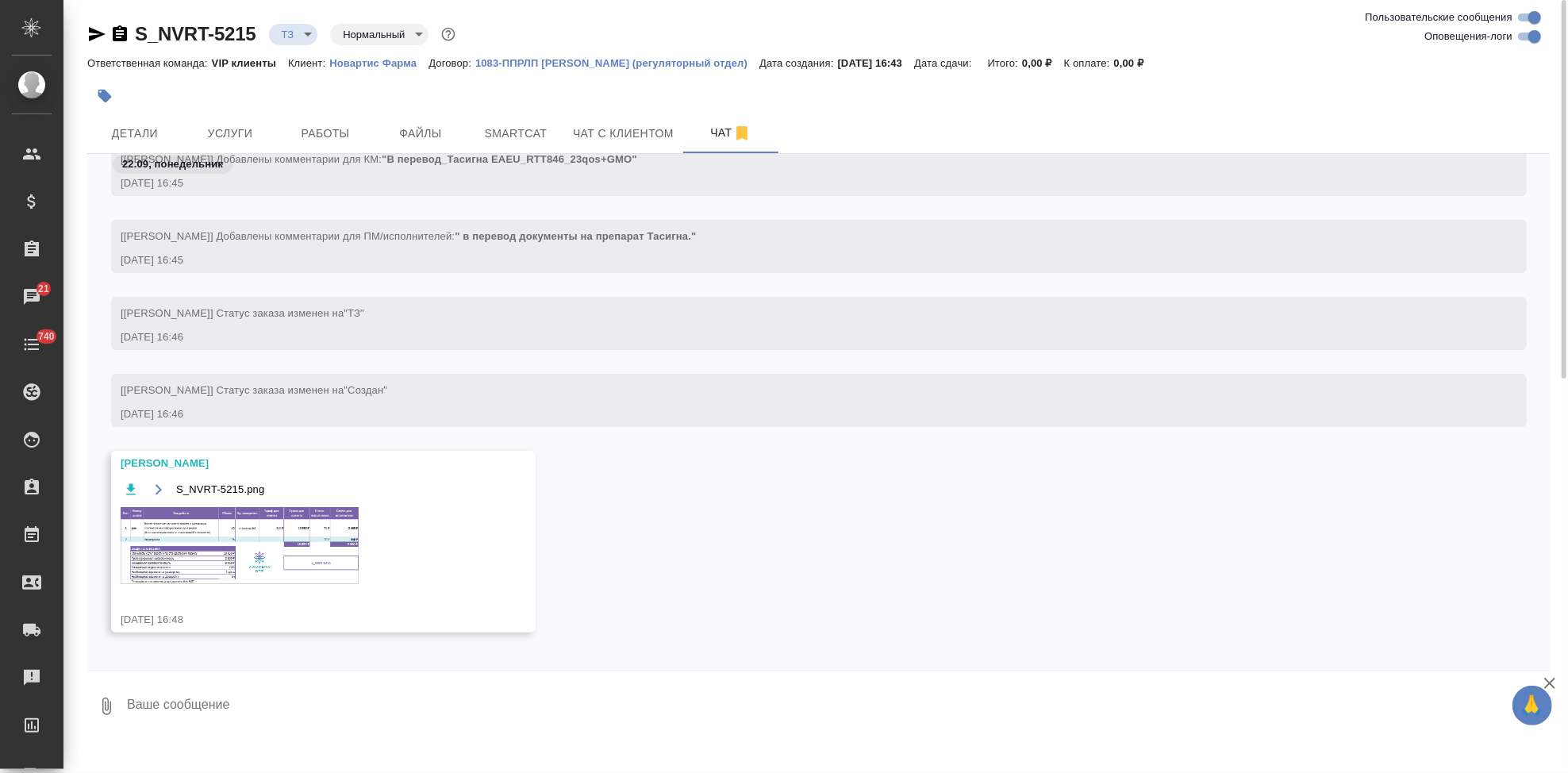
scroll to position [1000, 0]
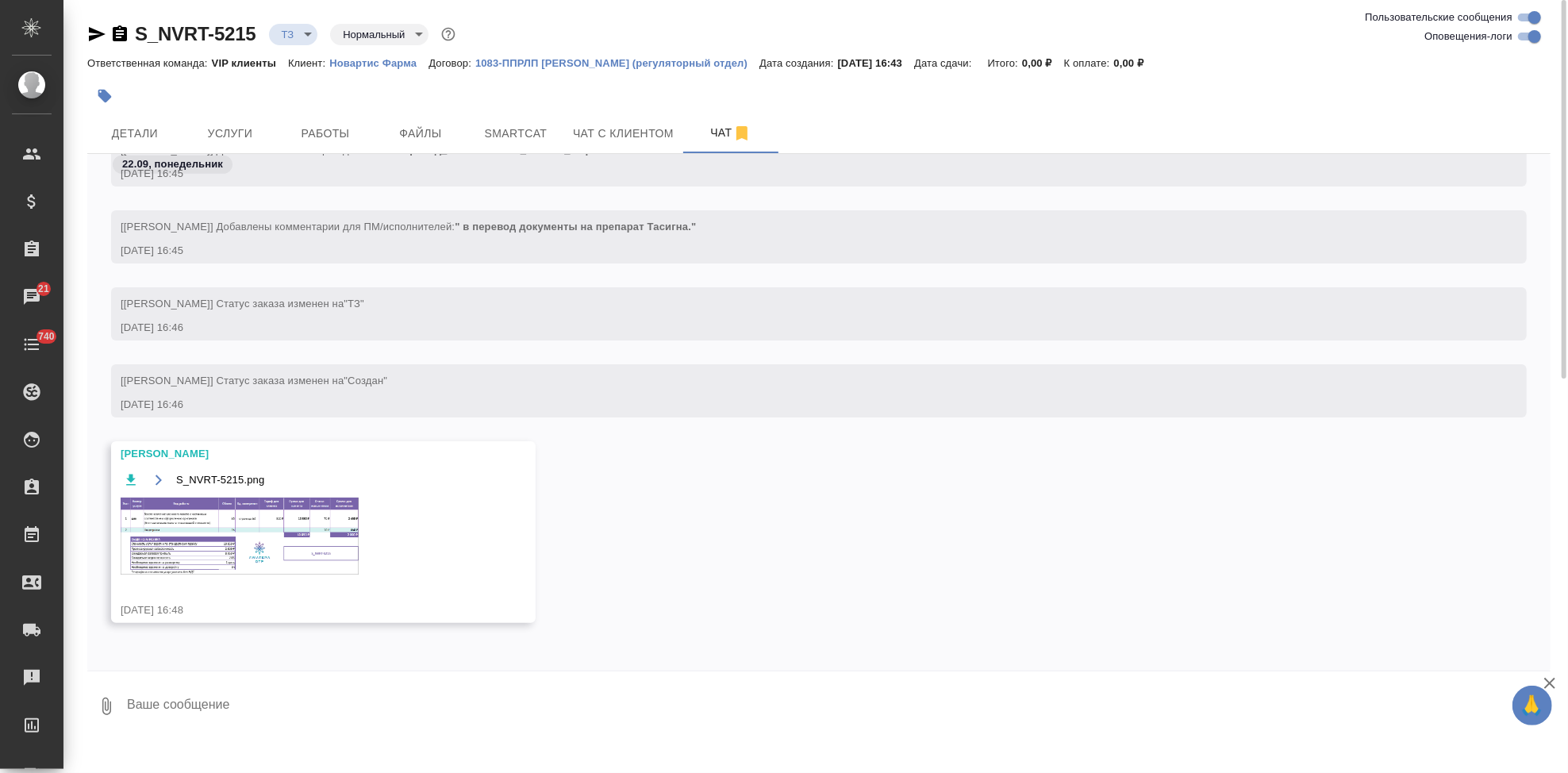
click at [228, 547] on img at bounding box center [240, 536] width 238 height 77
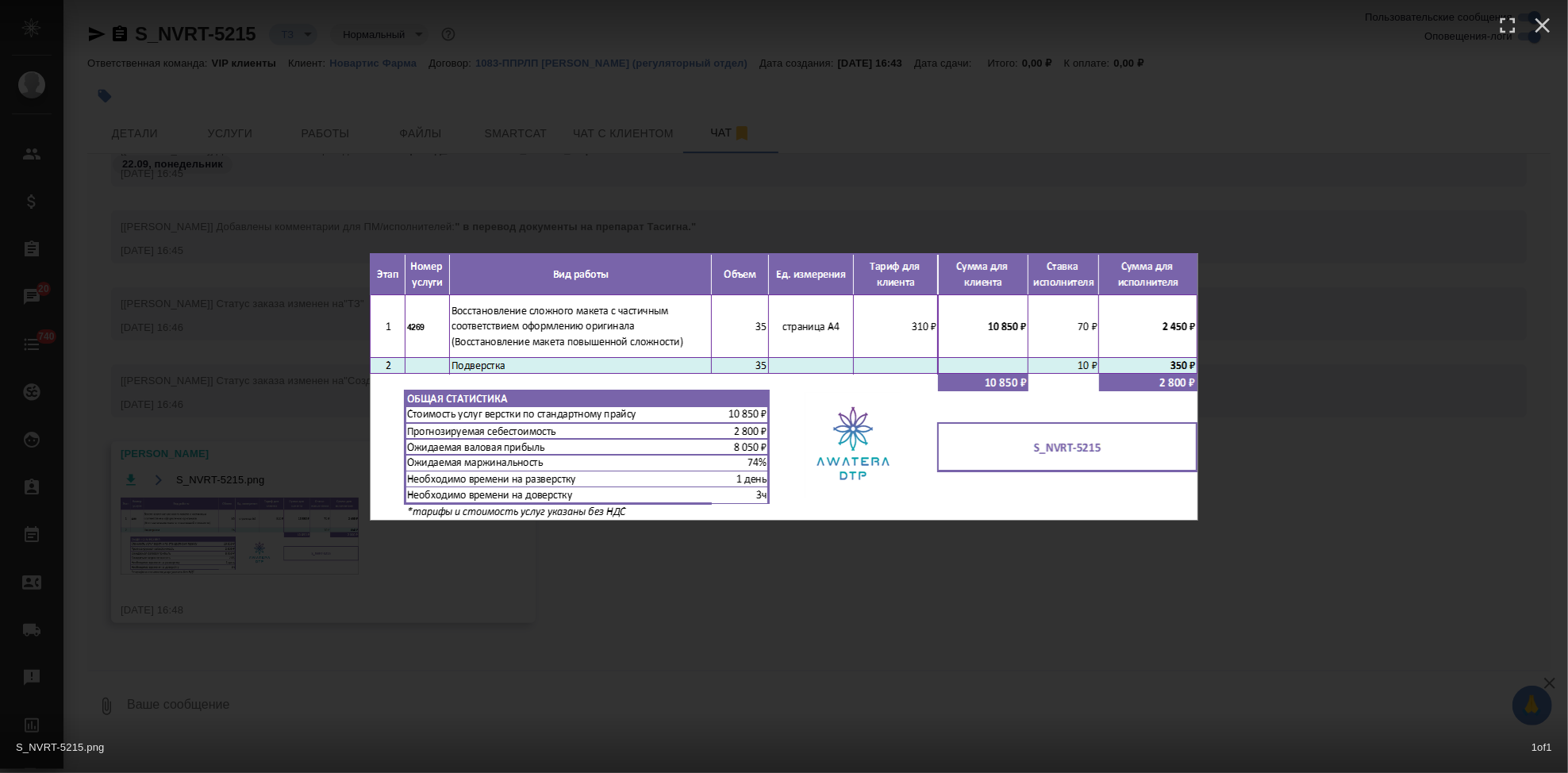
click at [696, 574] on div "S_NVRT-5215.png 1 of 1" at bounding box center [784, 386] width 1568 height 773
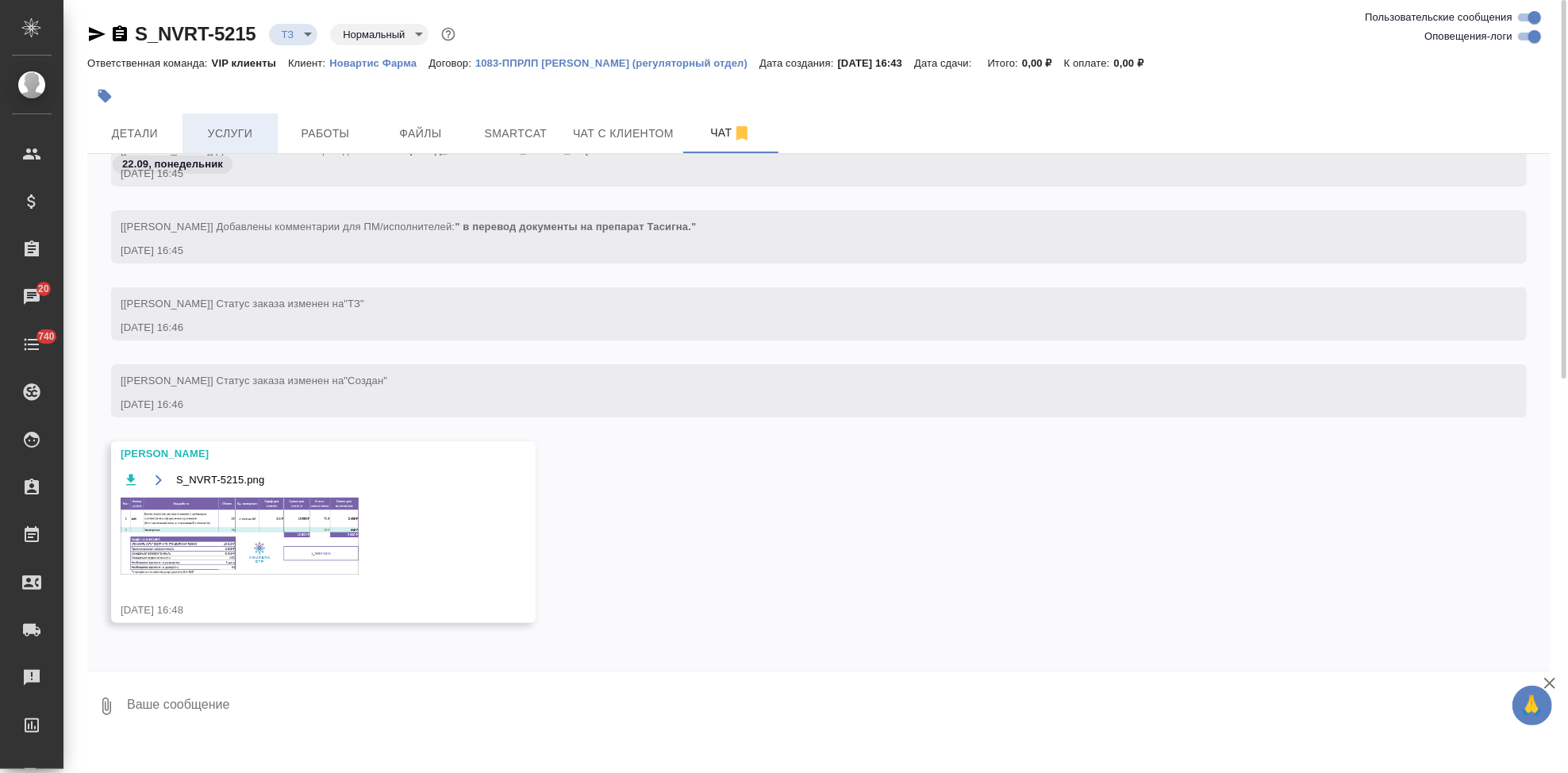
click at [218, 131] on span "Услуги" at bounding box center [230, 134] width 76 height 19
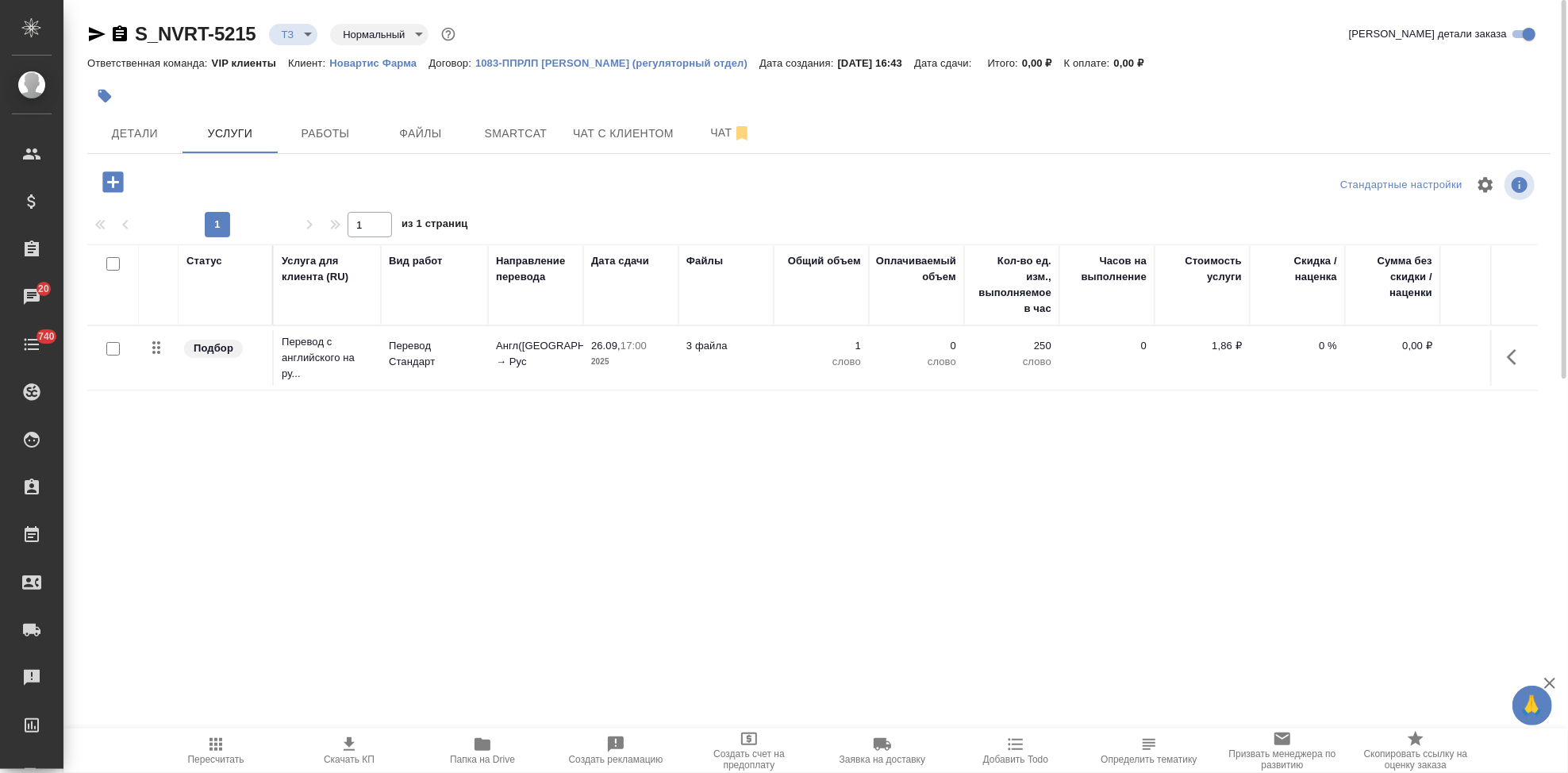
click at [120, 187] on icon "button" at bounding box center [112, 181] width 20 height 20
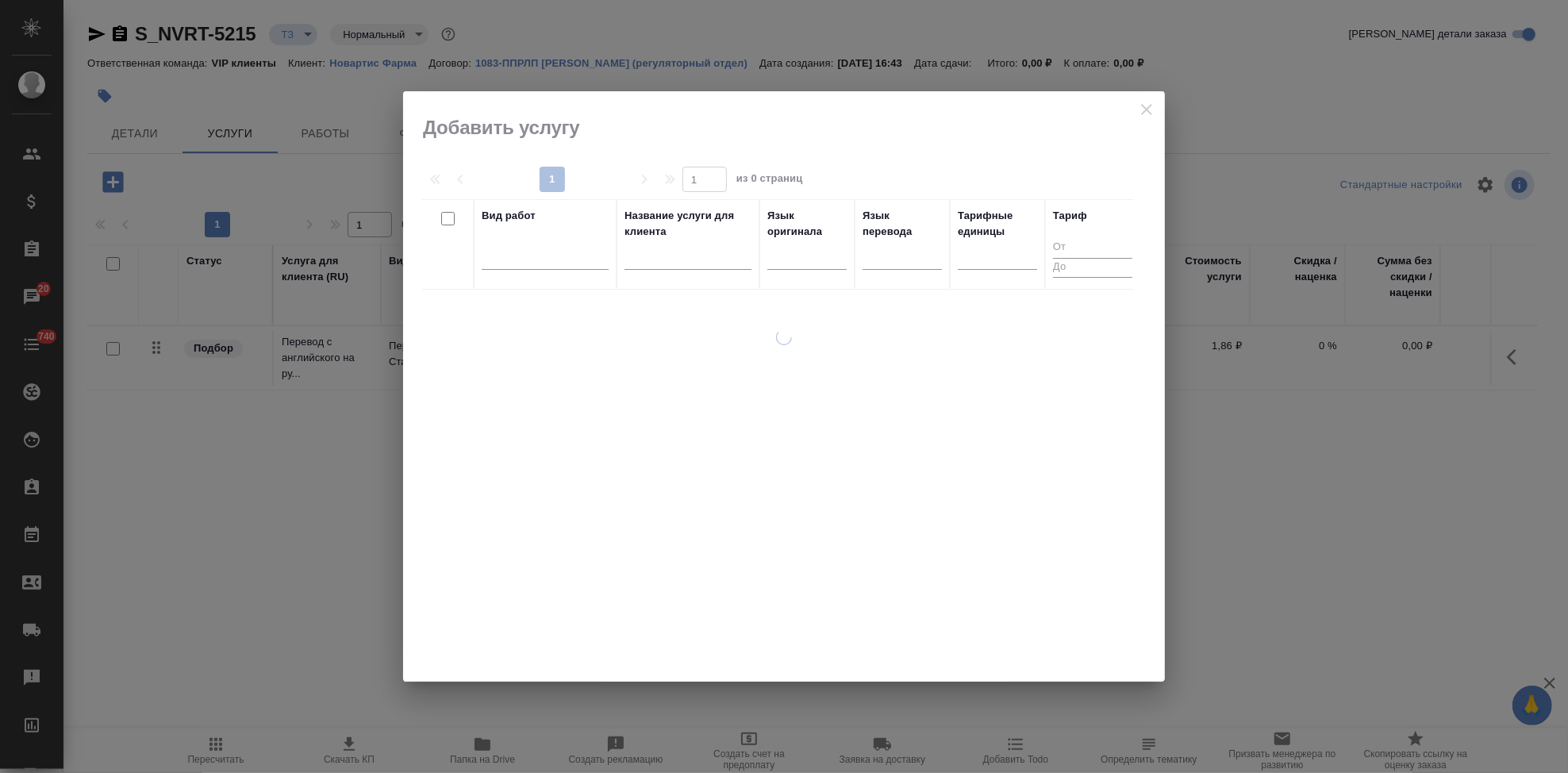
click at [633, 266] on input "text" at bounding box center [688, 260] width 127 height 19
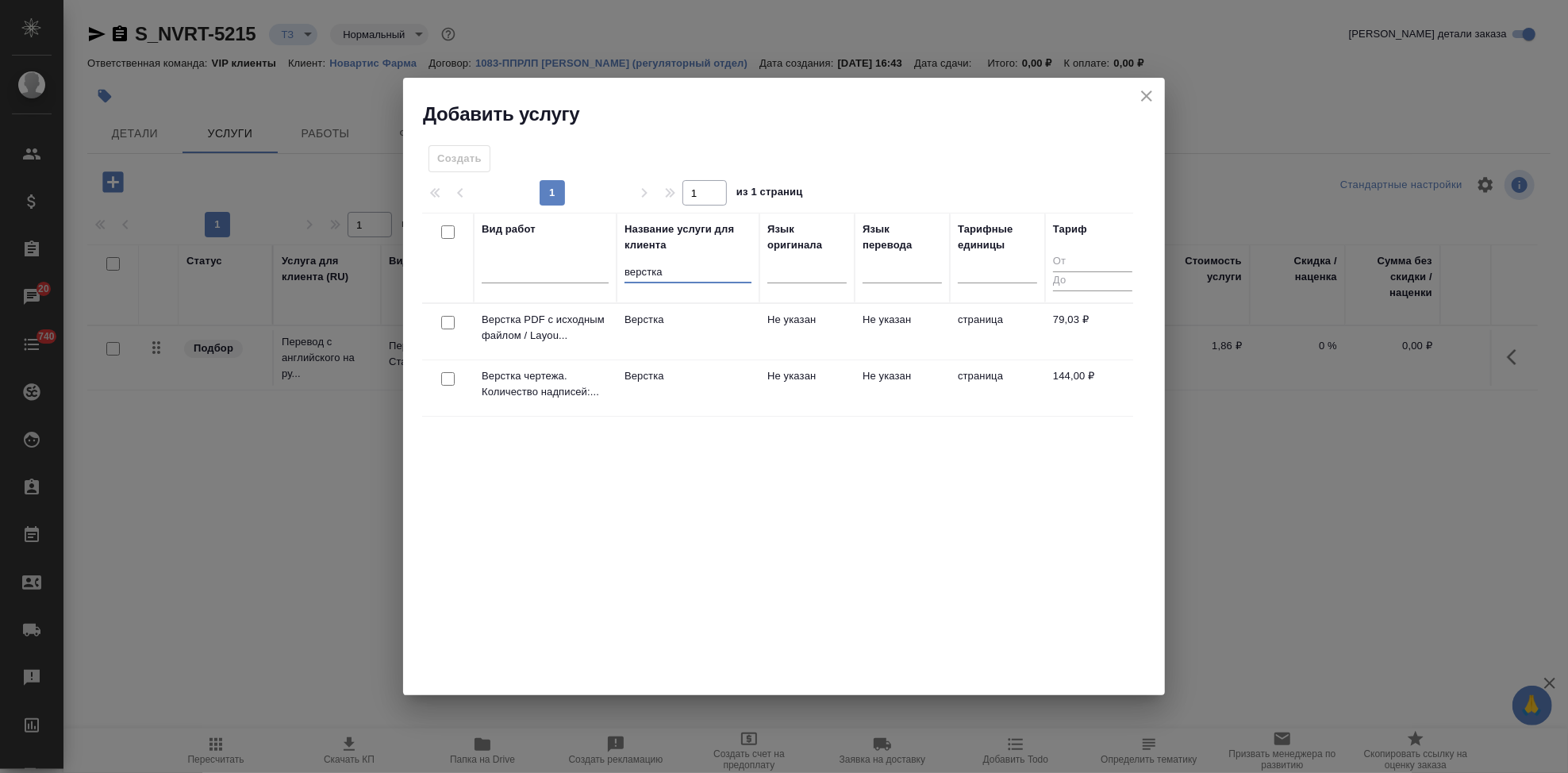
type input "верстка"
click at [662, 366] on td "Верстка" at bounding box center [688, 388] width 143 height 56
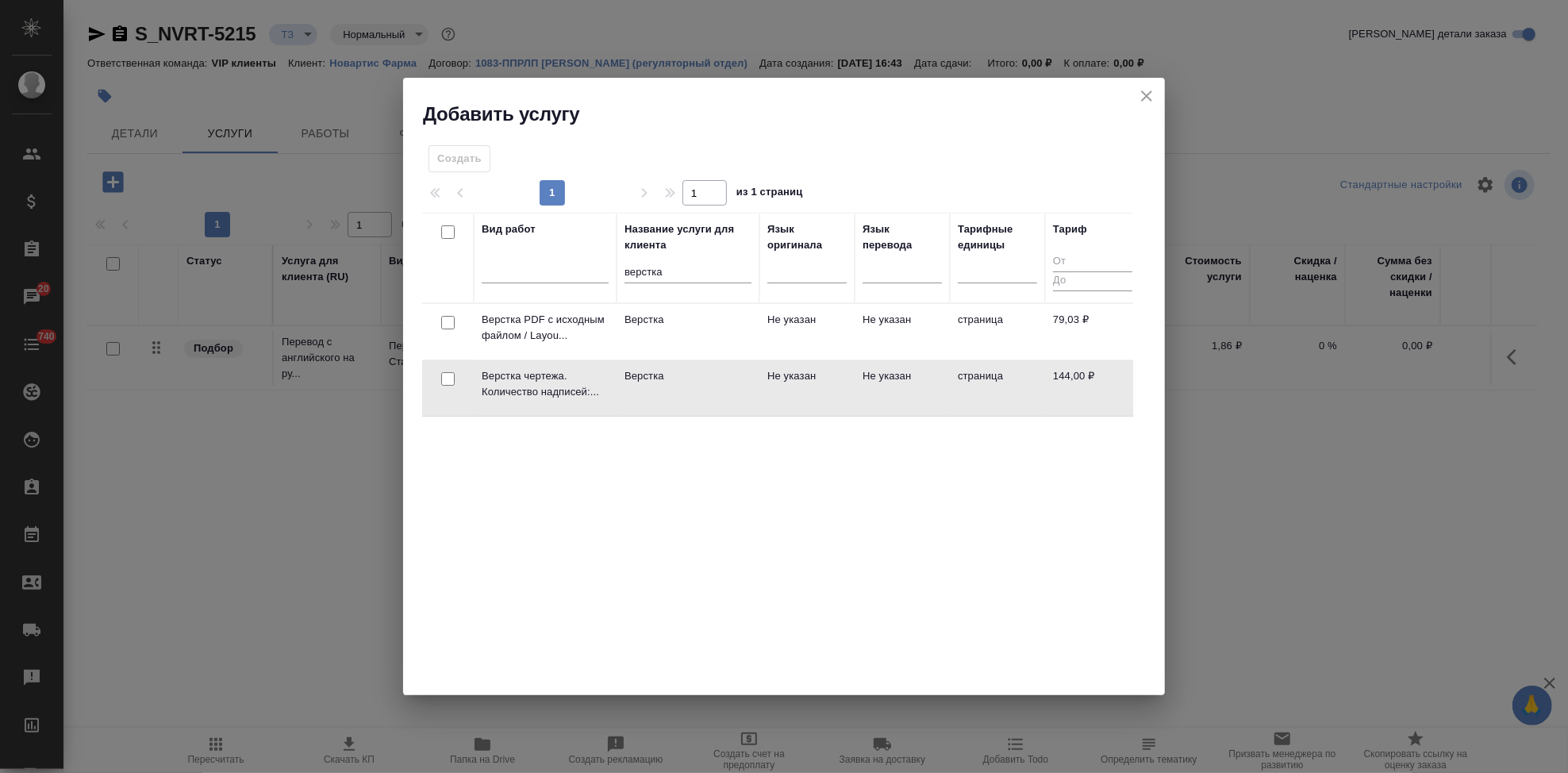
click at [662, 366] on td "Верстка" at bounding box center [688, 388] width 143 height 56
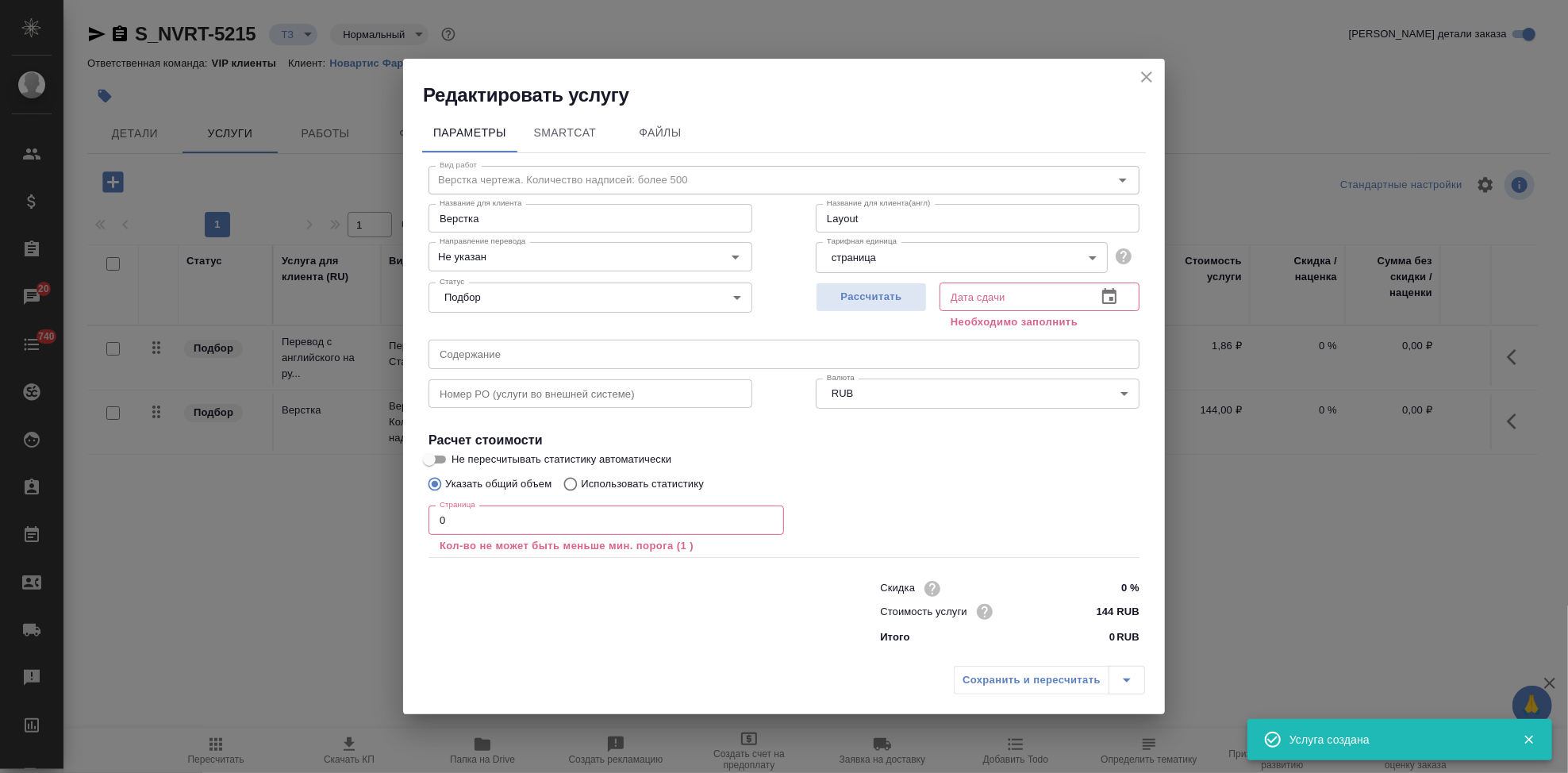
click at [521, 518] on input "0" at bounding box center [606, 519] width 355 height 28
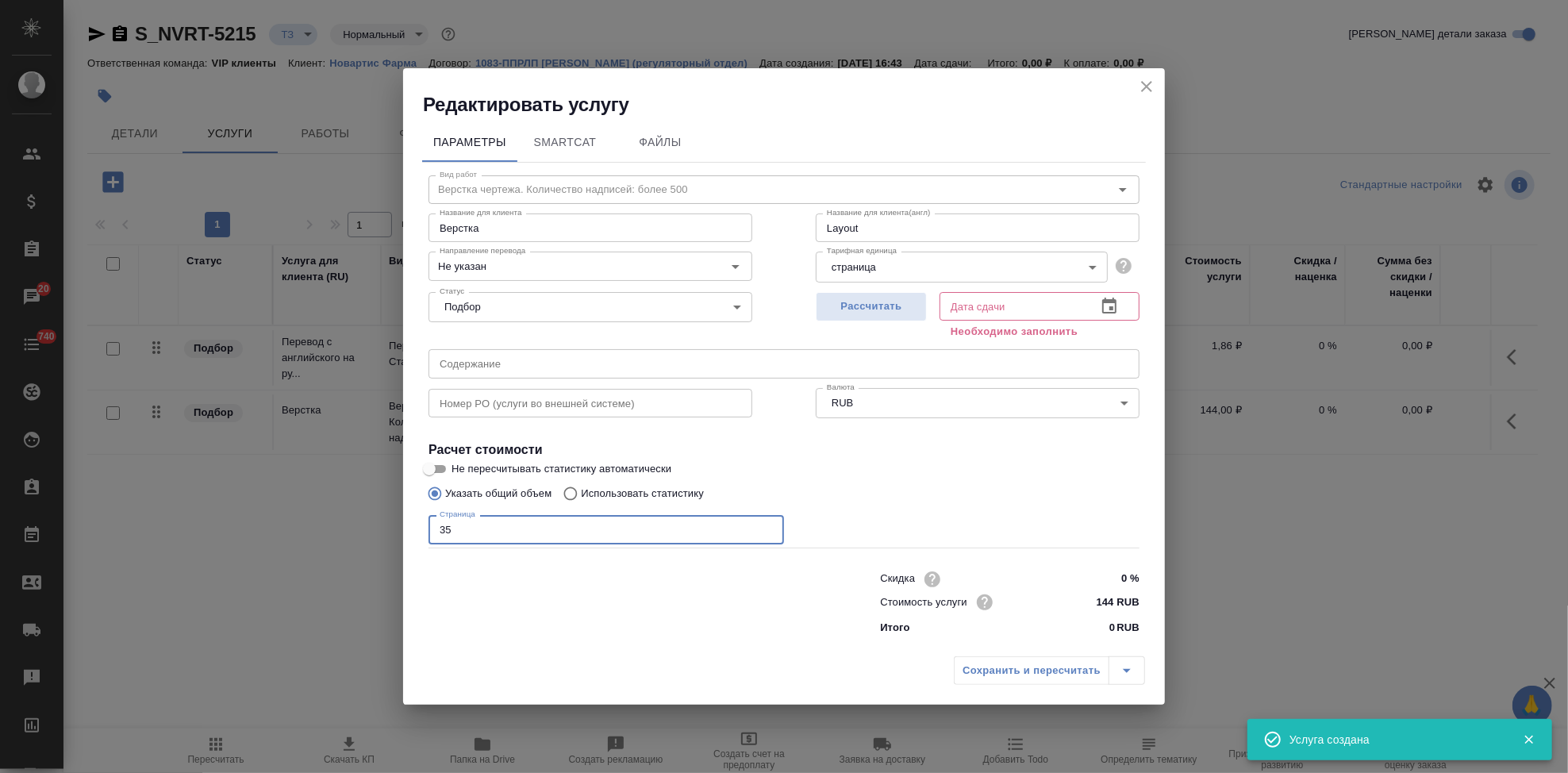
type input "35"
click at [1111, 314] on icon "button" at bounding box center [1109, 306] width 15 height 16
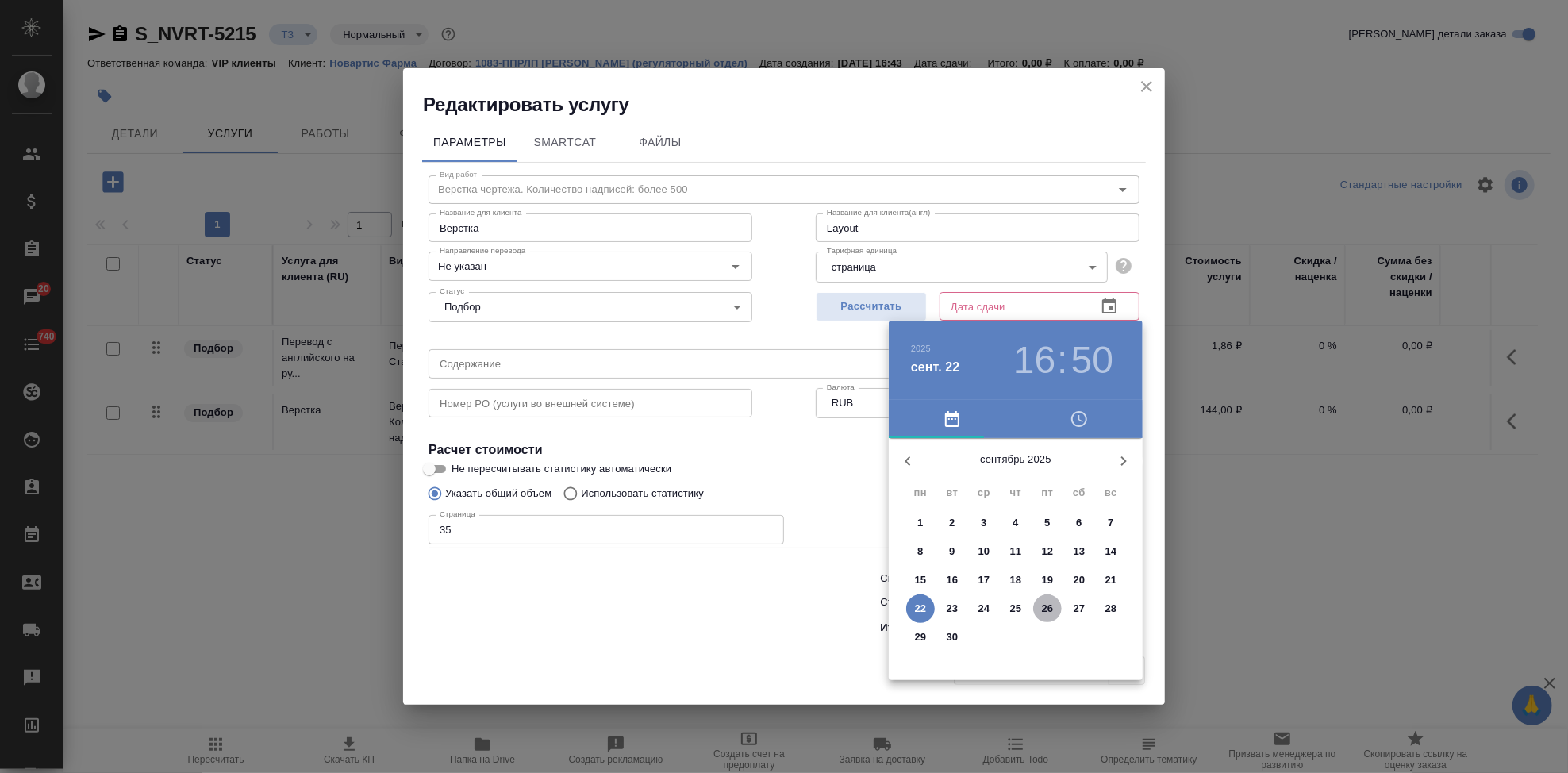
click at [1044, 612] on p "26" at bounding box center [1047, 609] width 12 height 16
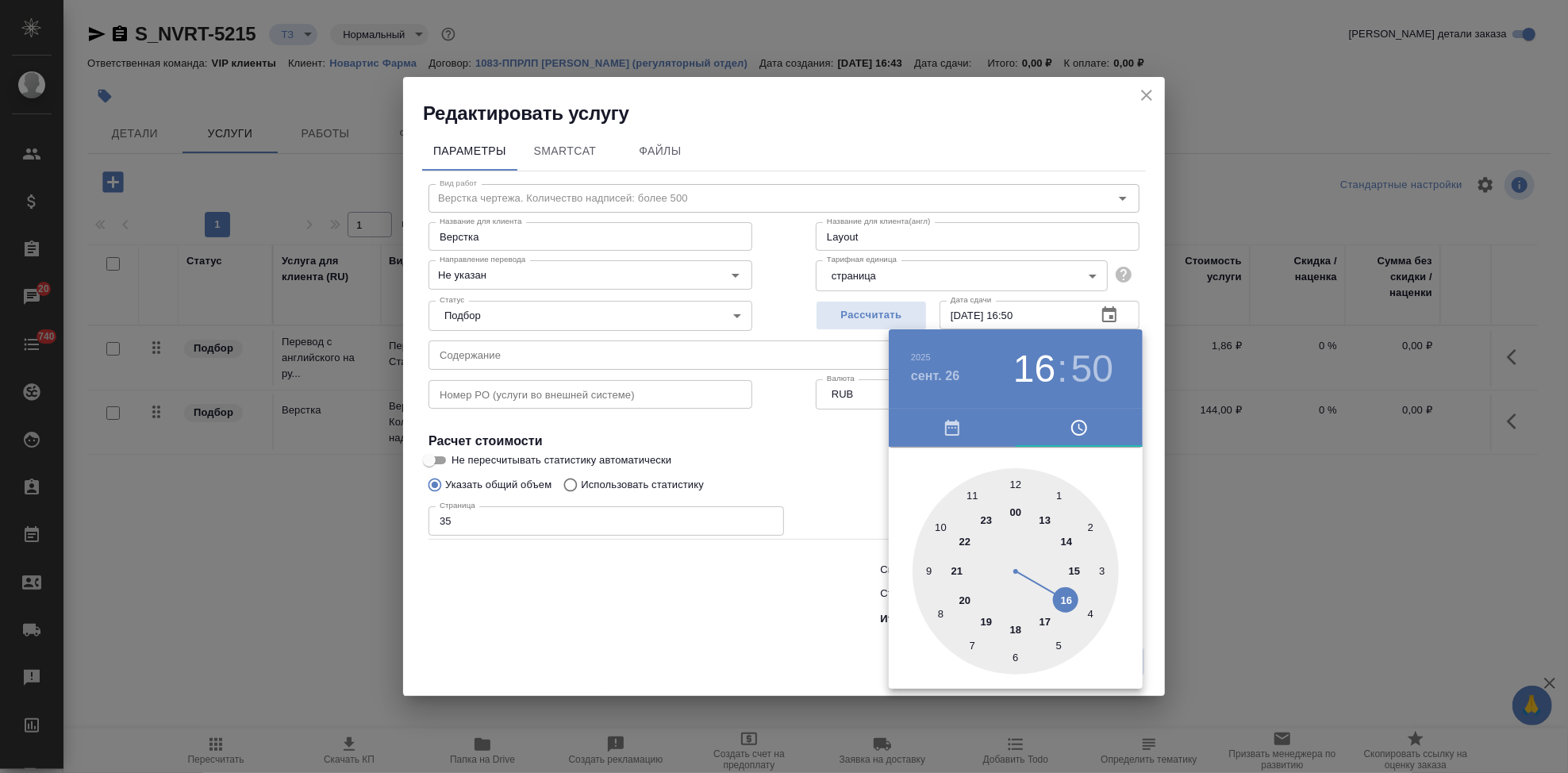
click at [1047, 629] on div at bounding box center [1015, 571] width 206 height 206
click at [1013, 484] on div at bounding box center [1015, 571] width 206 height 206
type input "26.09.2025 17:00"
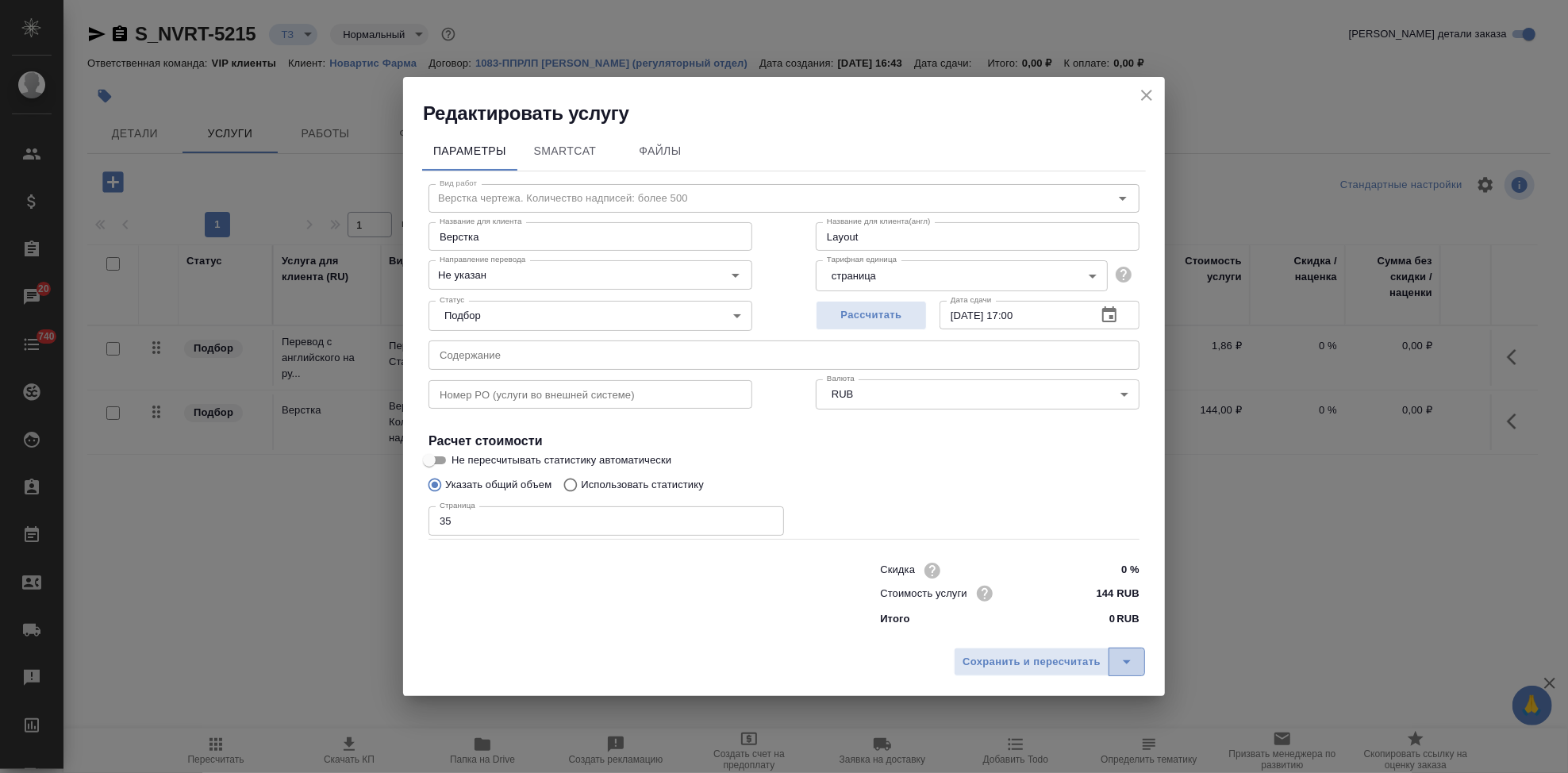
click at [1129, 660] on icon "split button" at bounding box center [1126, 661] width 19 height 19
click at [1064, 629] on li "Сохранить" at bounding box center [1052, 628] width 191 height 25
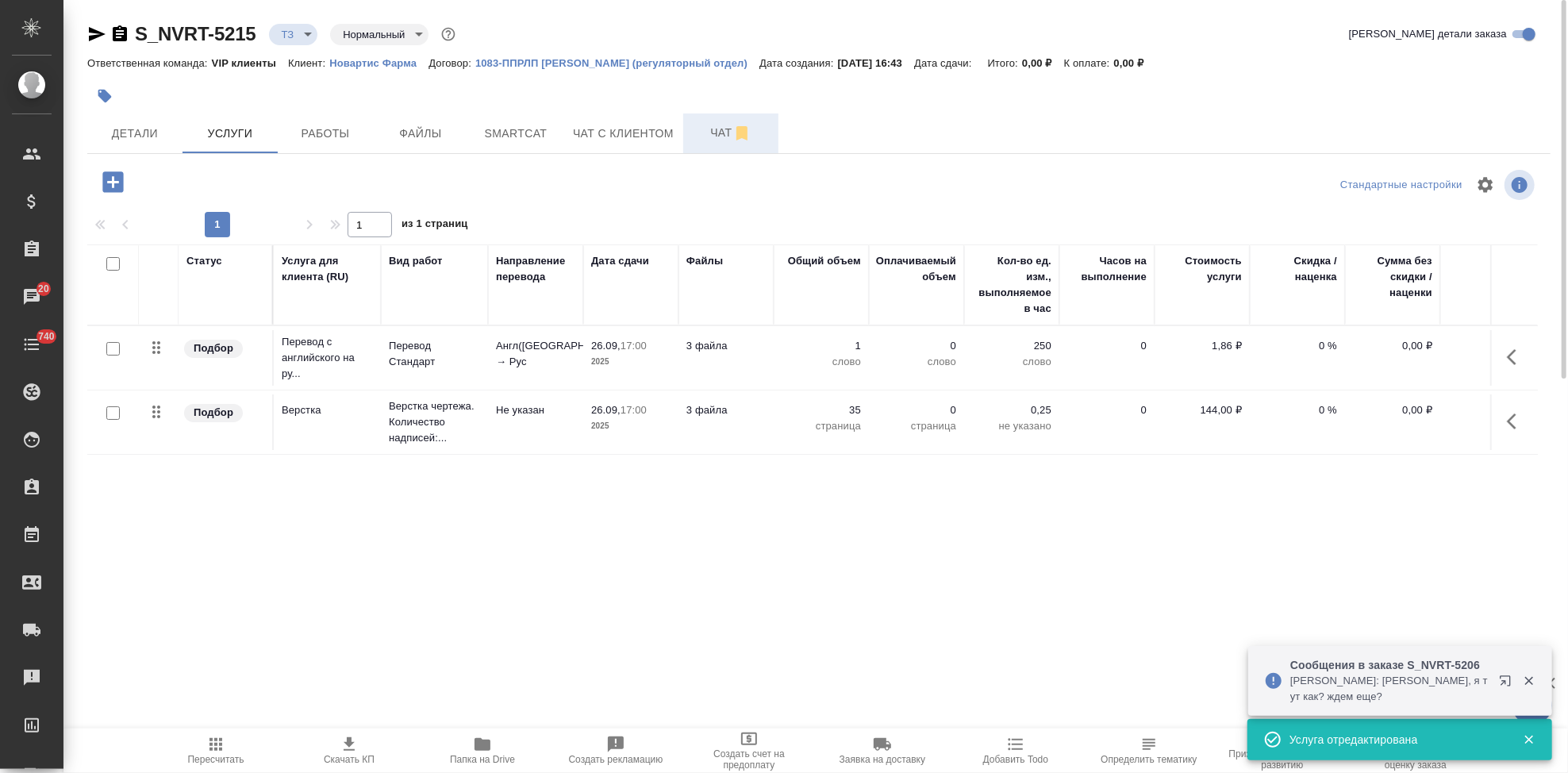
click at [712, 139] on span "Чат" at bounding box center [730, 133] width 76 height 19
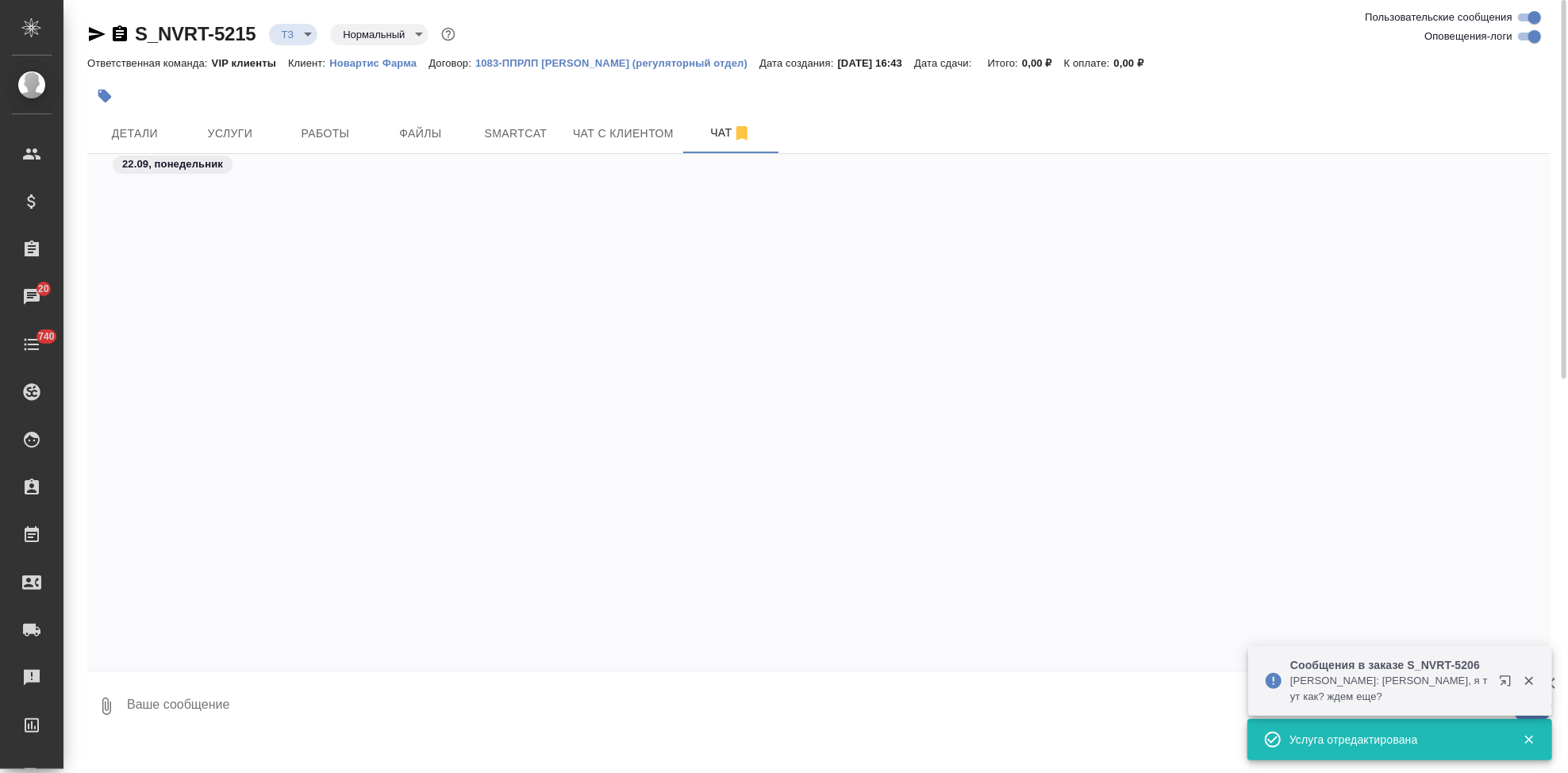
scroll to position [2901, 0]
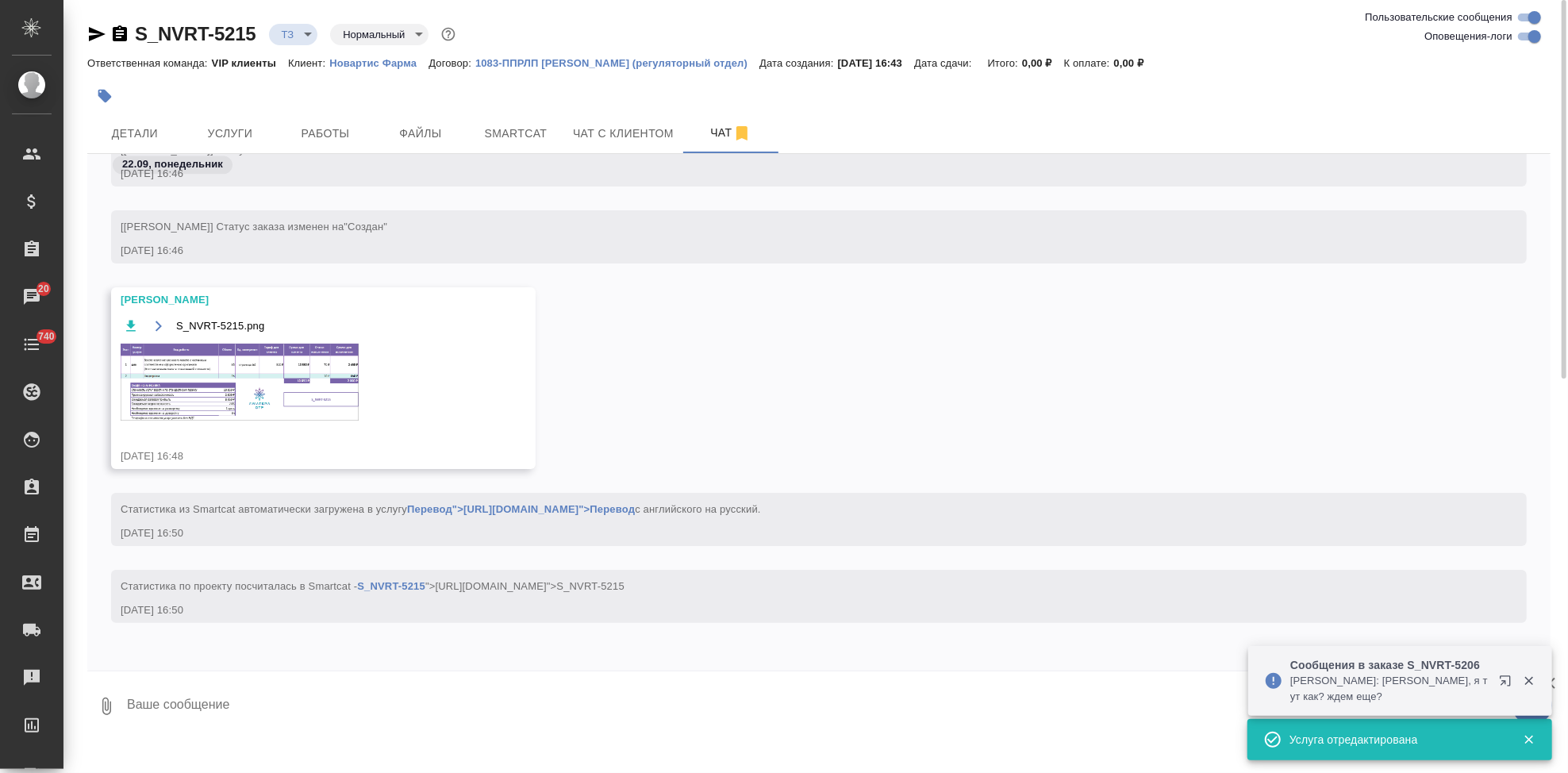
click at [249, 407] on img at bounding box center [240, 382] width 238 height 77
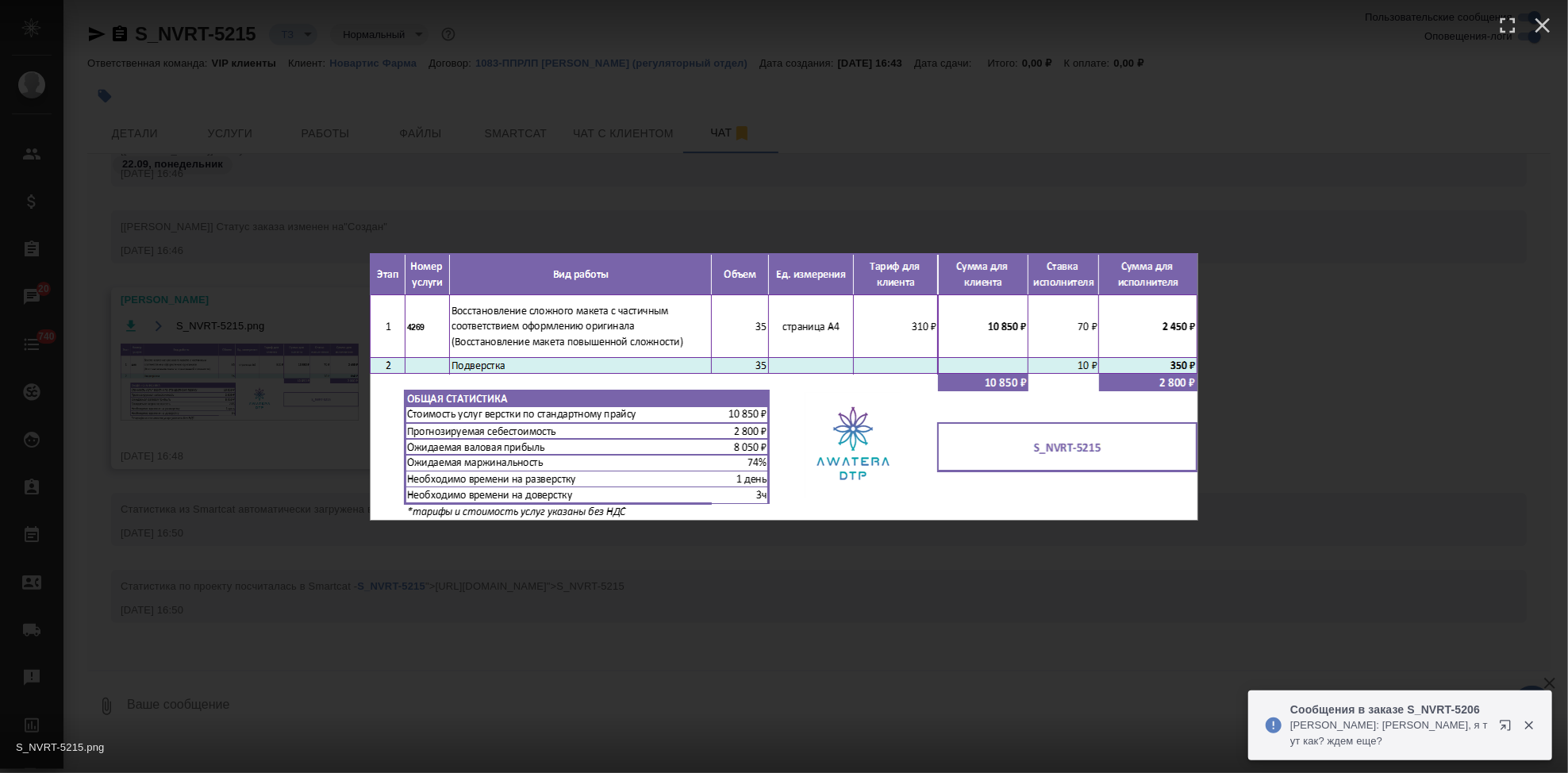
click at [791, 611] on div "S_NVRT-5215.png 1 of 1" at bounding box center [784, 386] width 1568 height 773
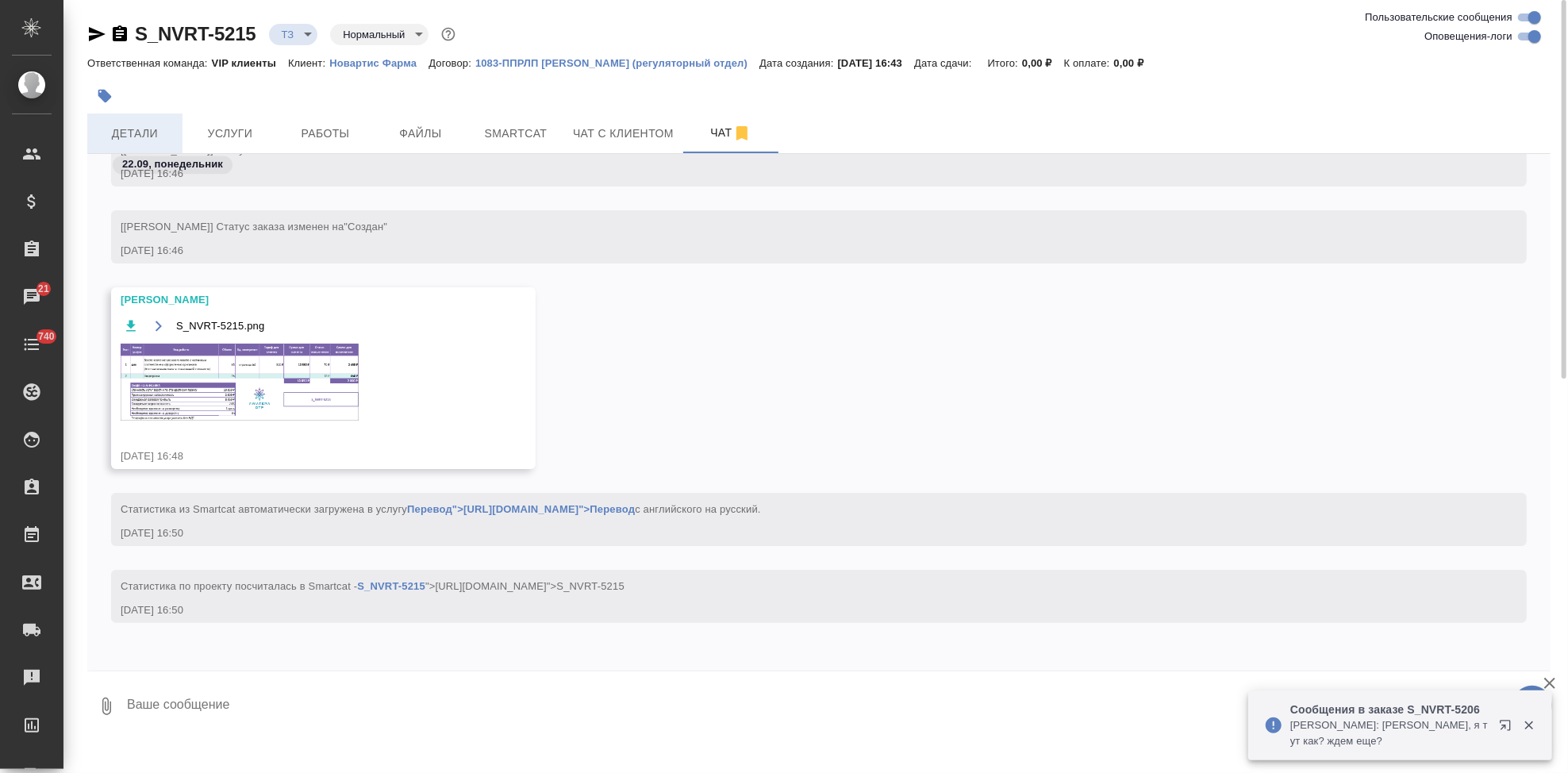
click at [181, 133] on button "Детали" at bounding box center [135, 133] width 95 height 40
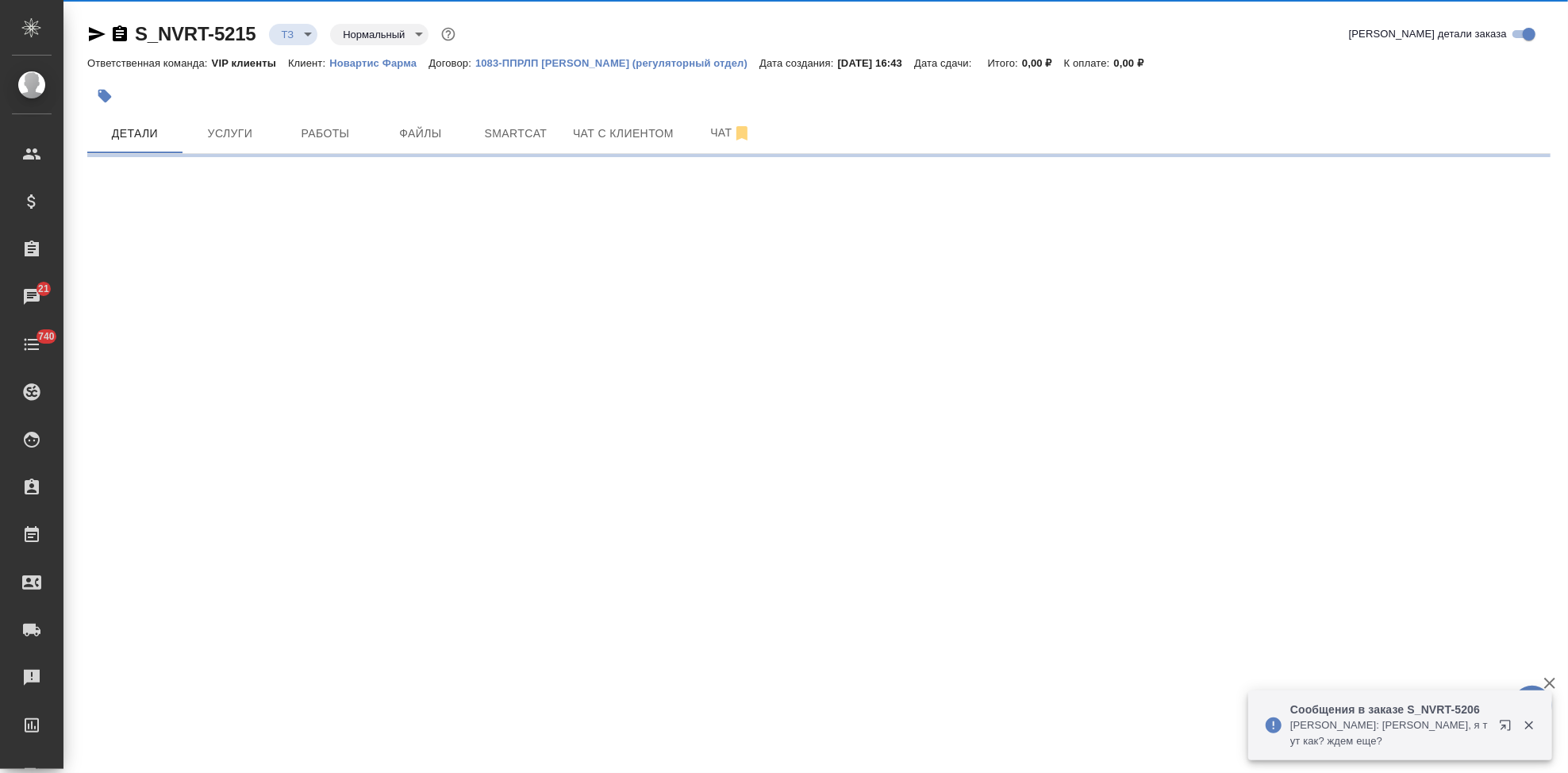
select select "RU"
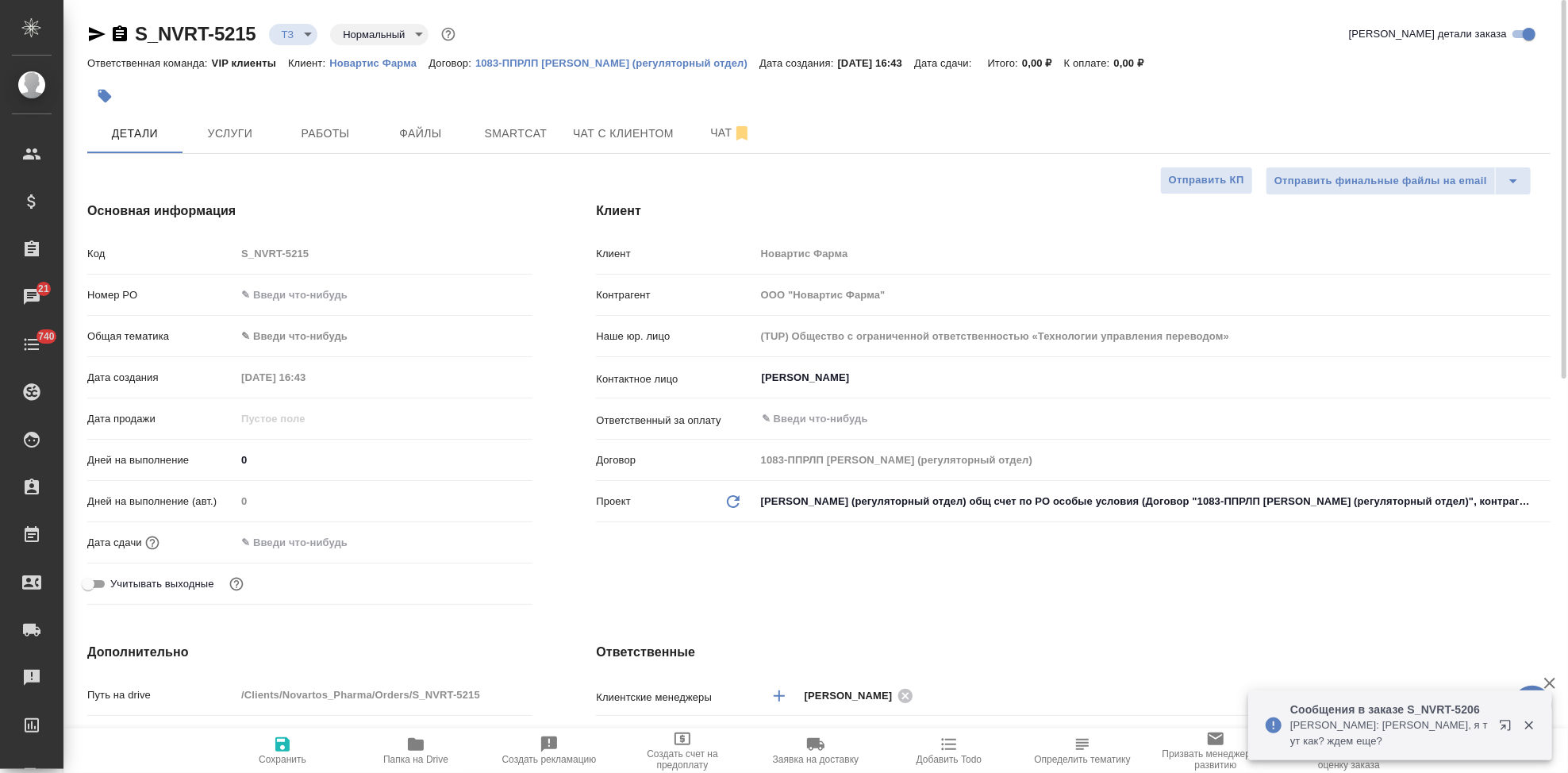
type textarea "x"
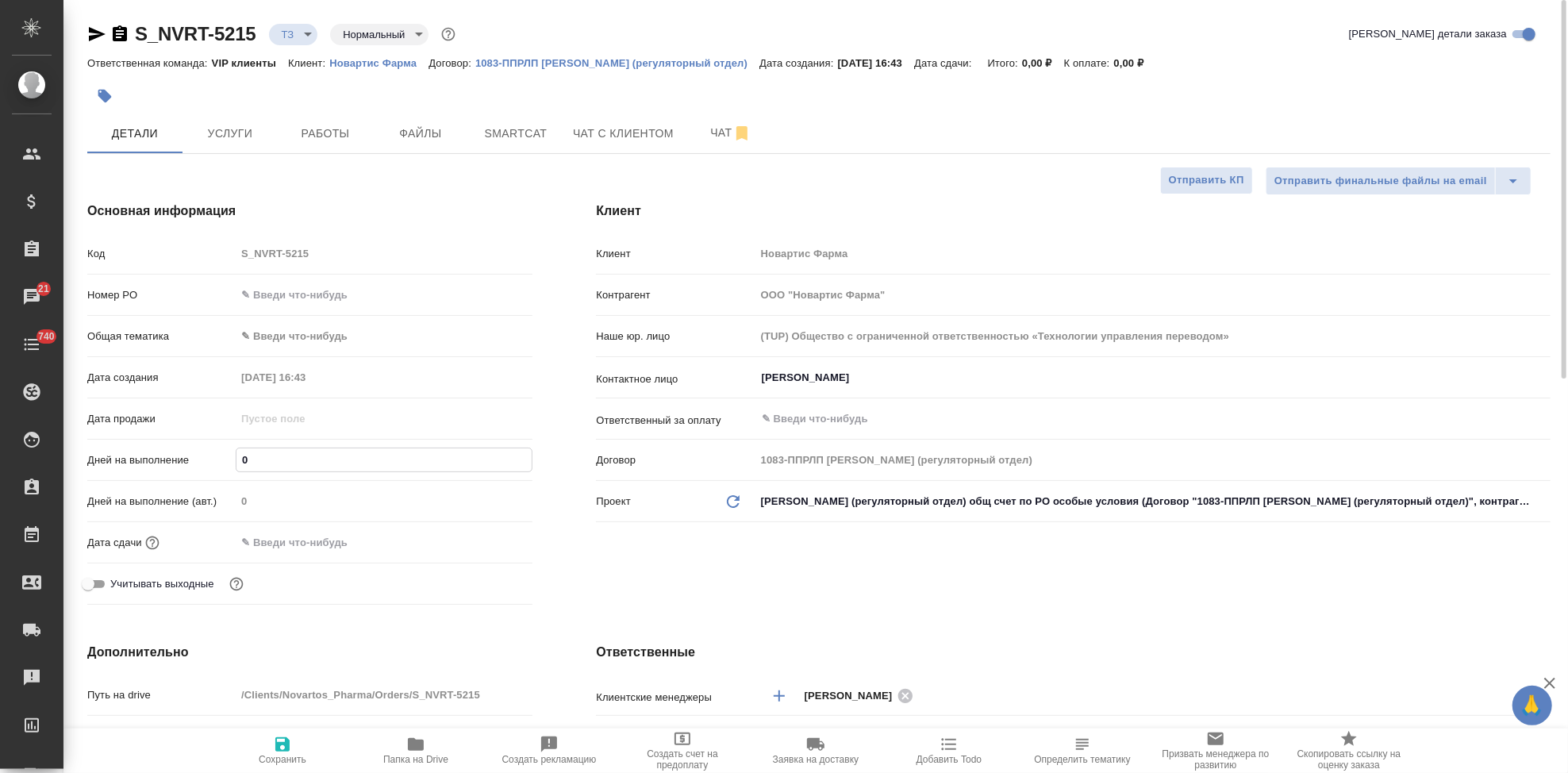
click at [303, 458] on input "0" at bounding box center [384, 460] width 295 height 23
type textarea "x"
type input "4"
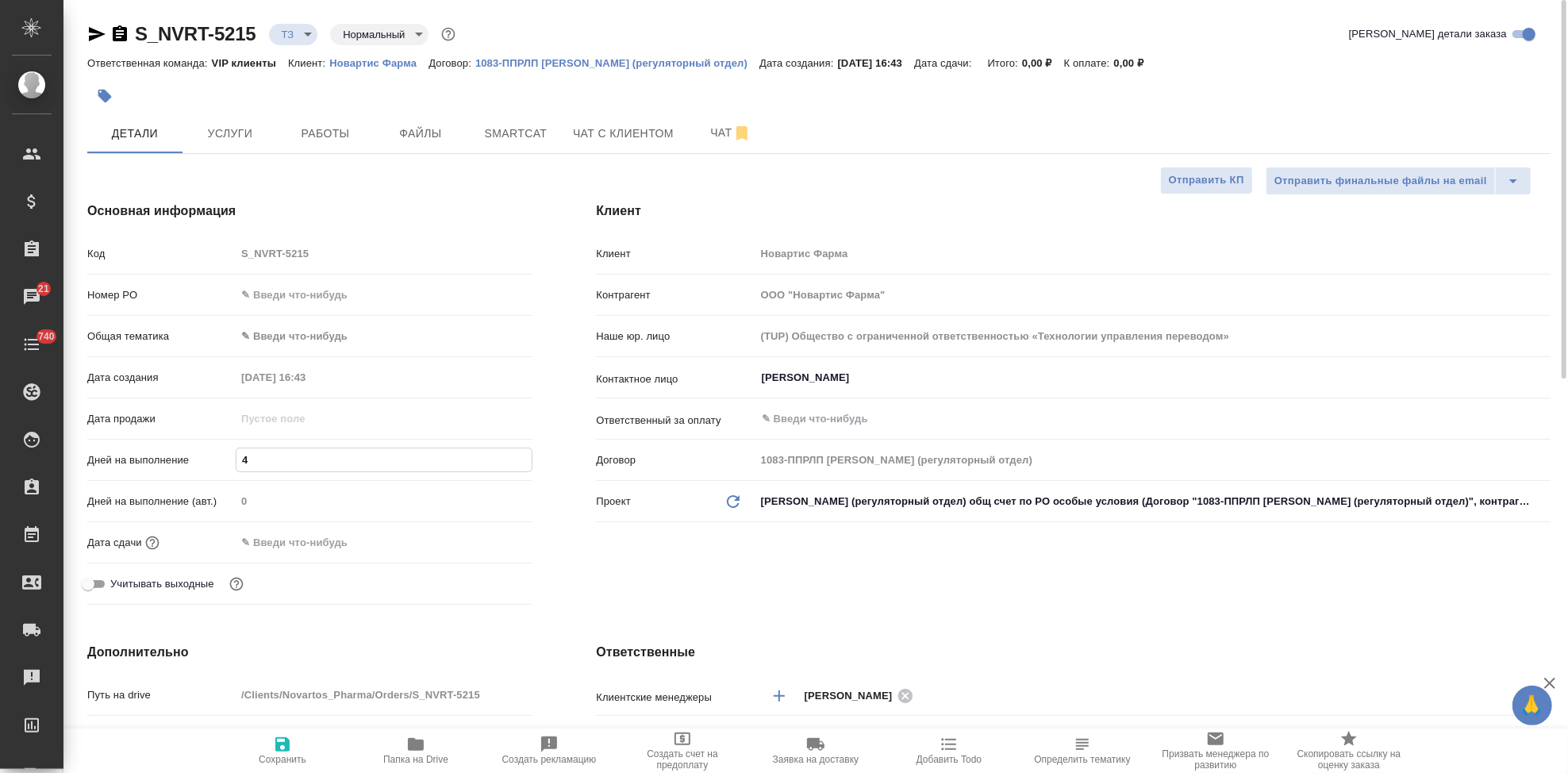
type textarea "x"
type input "4"
click at [268, 758] on span "Сохранить" at bounding box center [282, 760] width 48 height 11
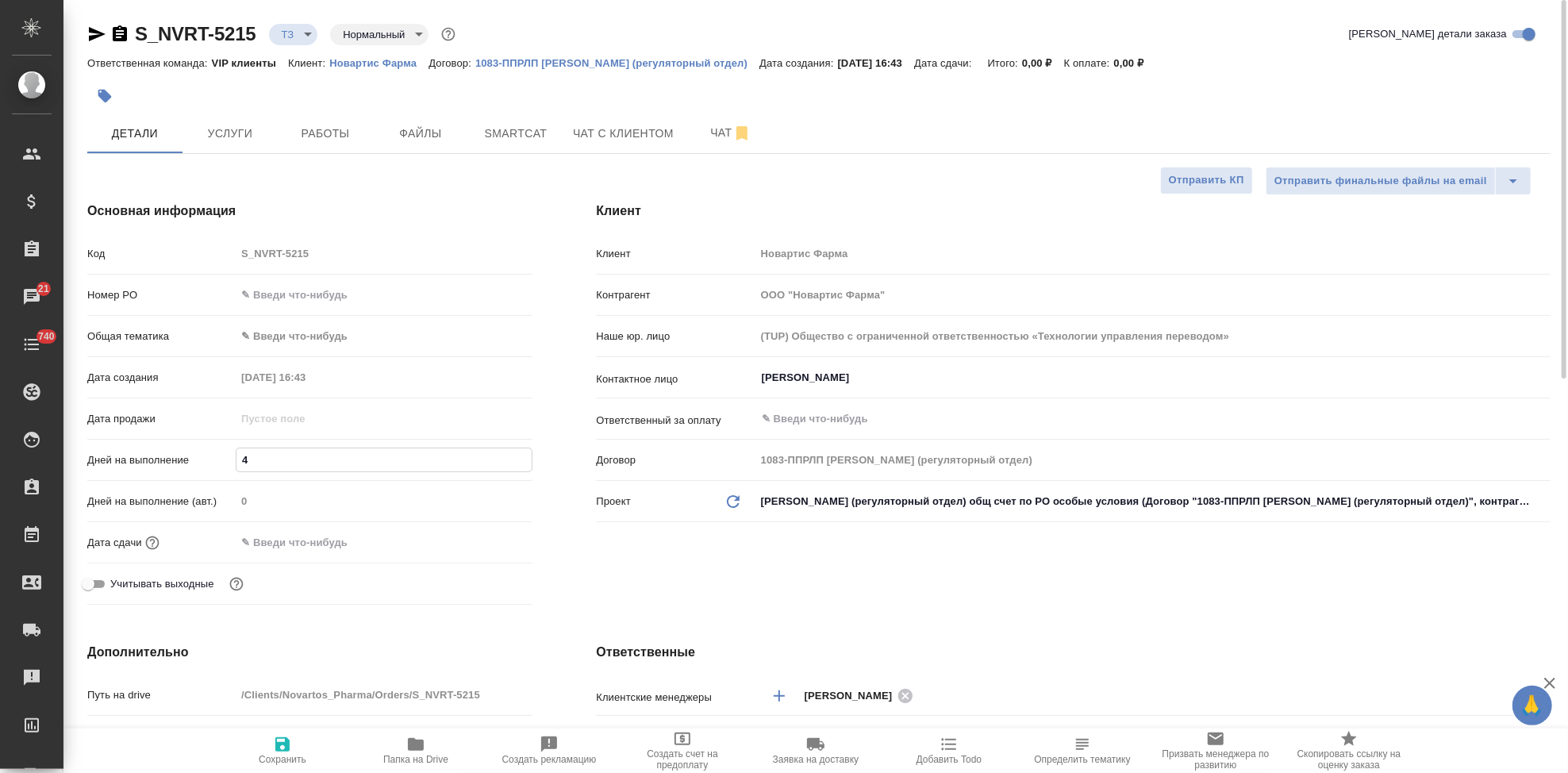
type textarea "x"
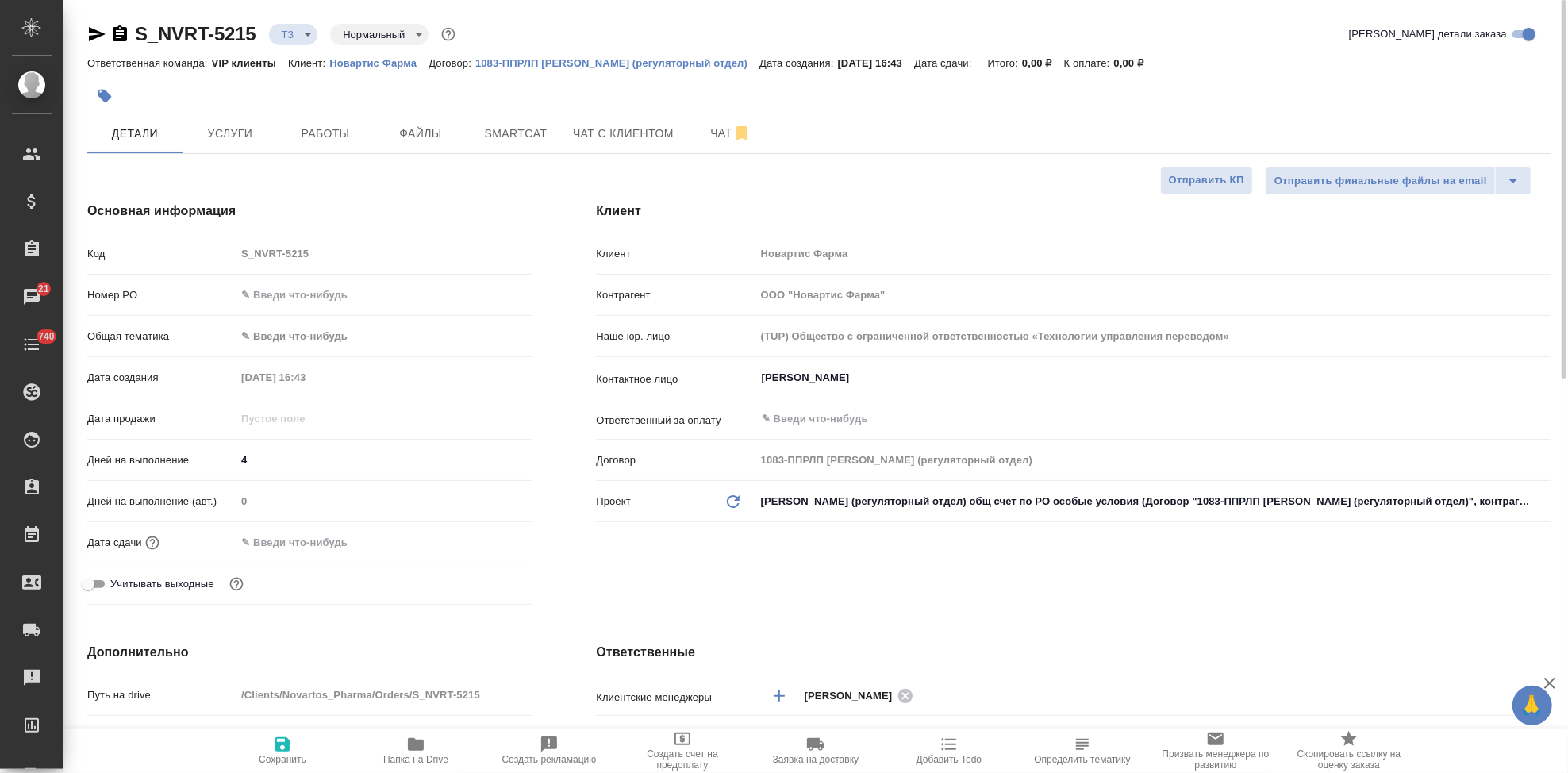
type textarea "x"
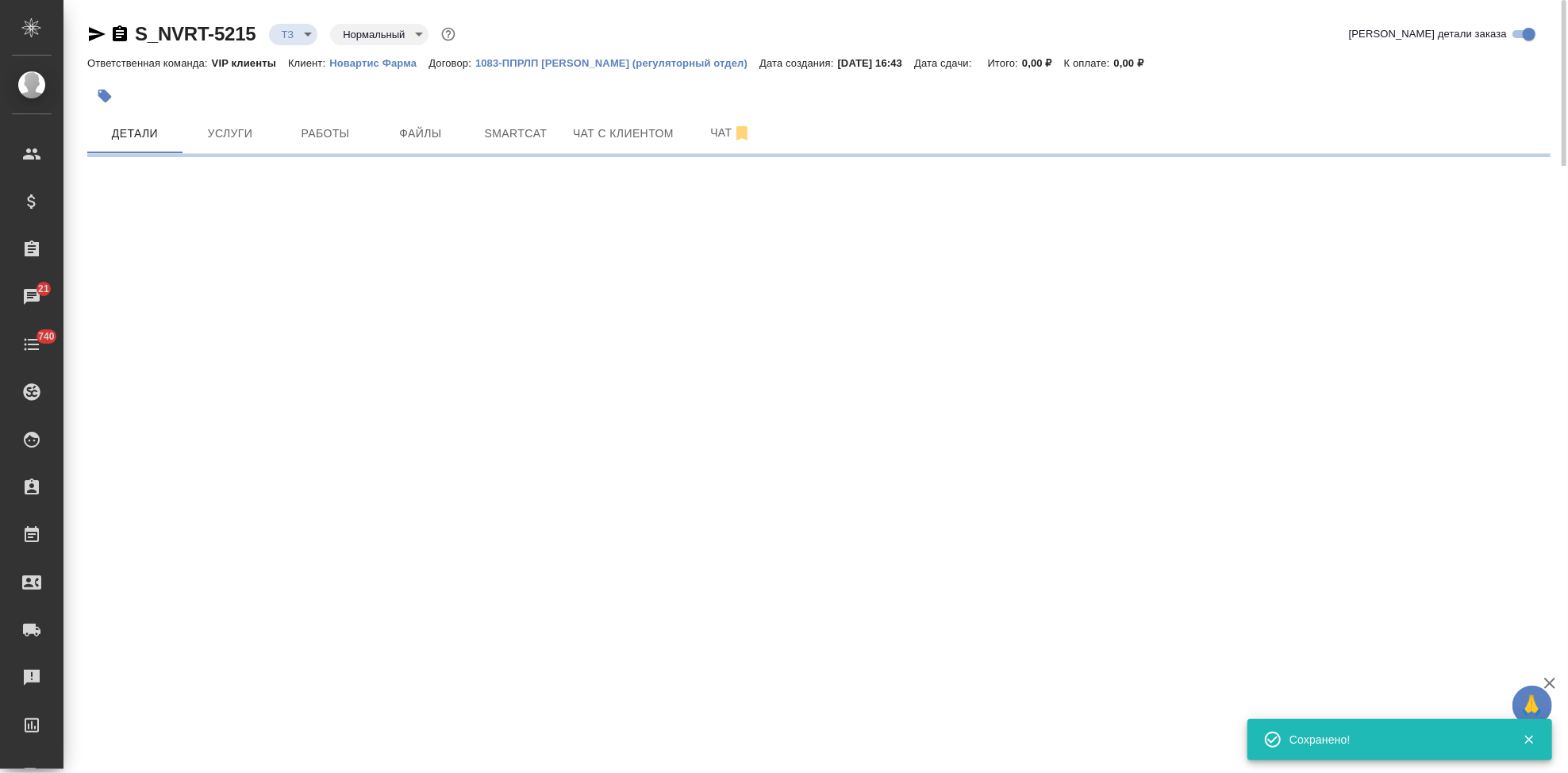
type input "new"
select select "RU"
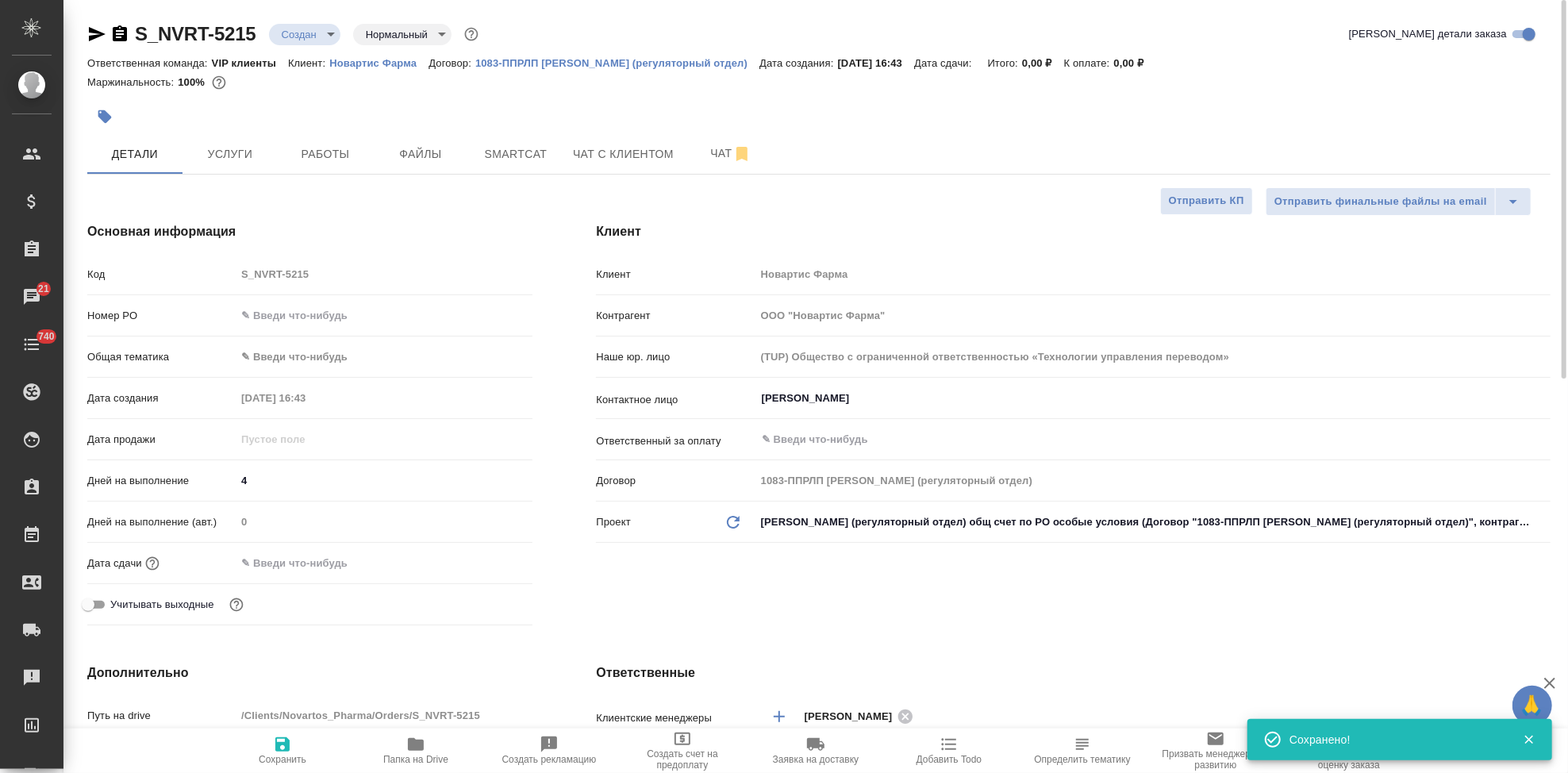
type textarea "x"
click at [306, 748] on span "Сохранить" at bounding box center [282, 749] width 114 height 30
type textarea "x"
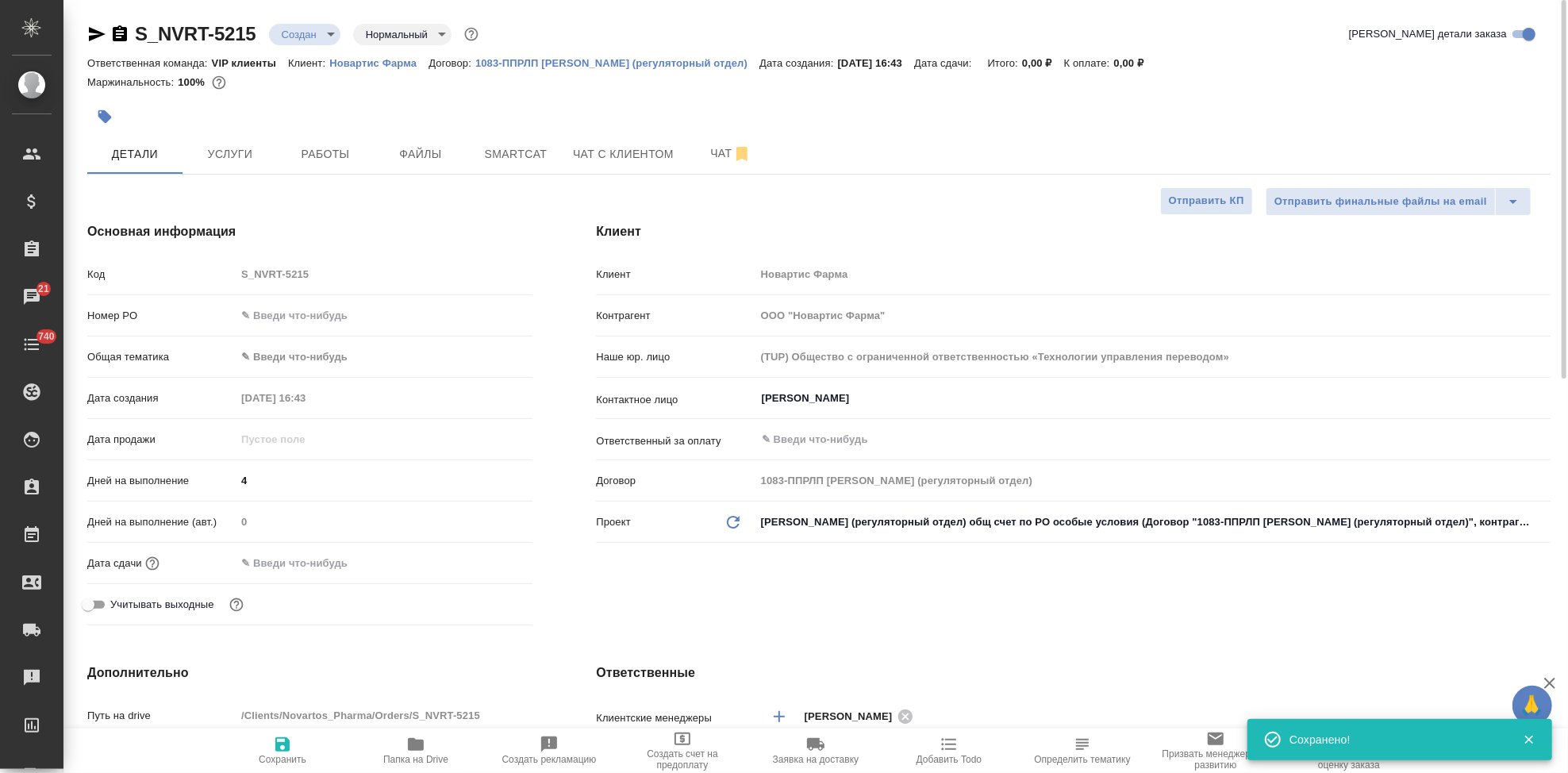
type textarea "x"
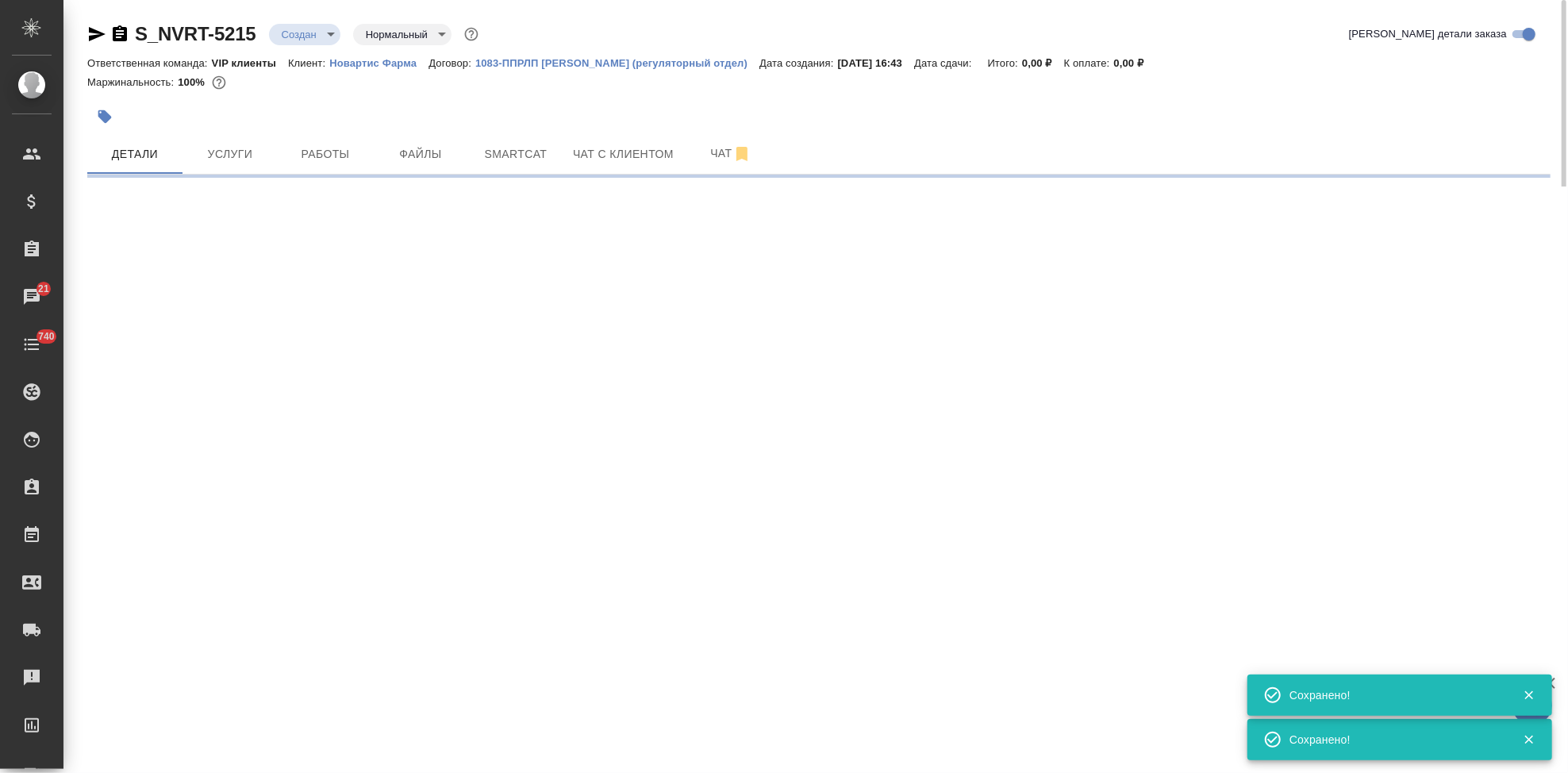
select select "RU"
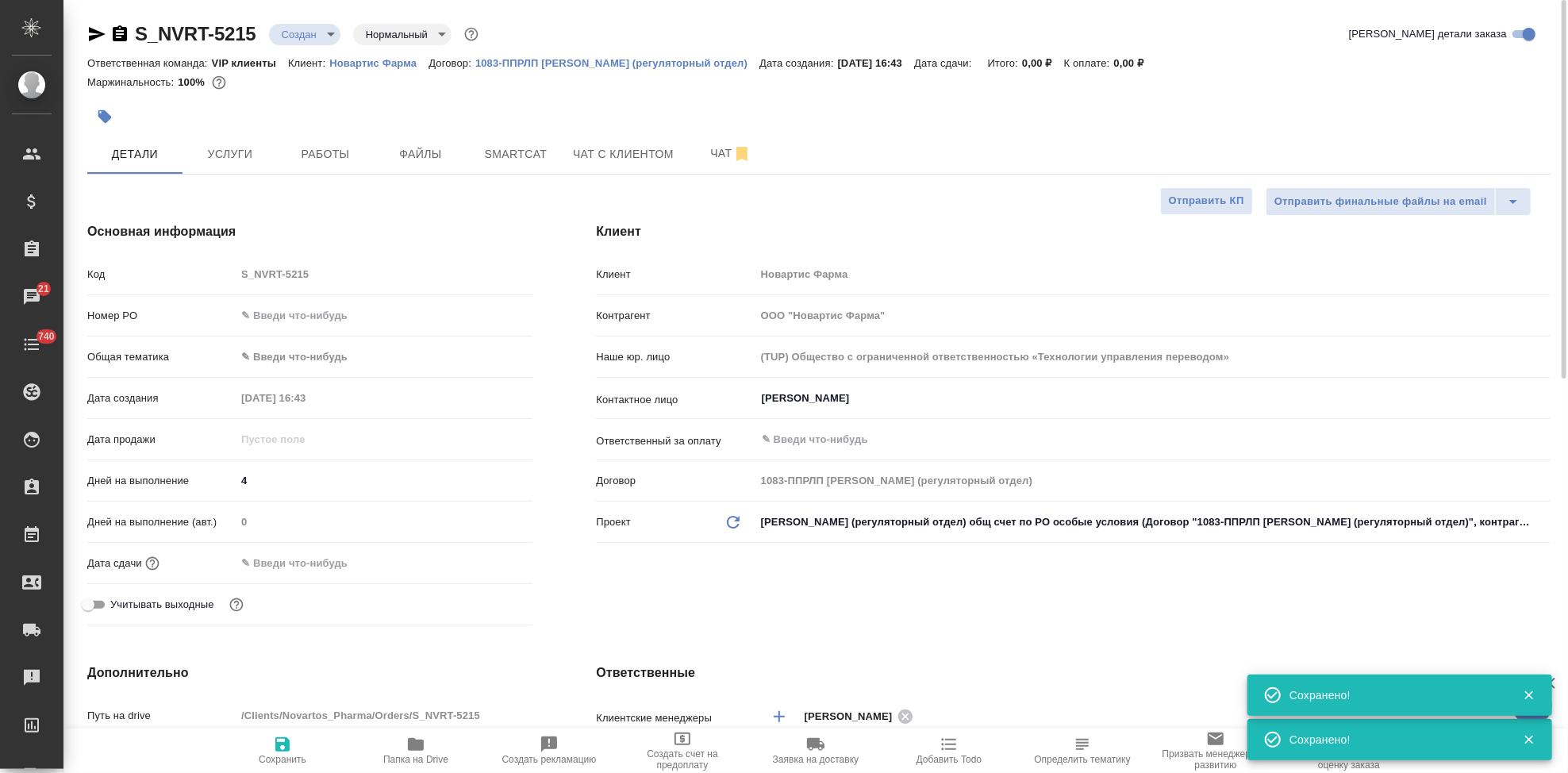
type textarea "x"
drag, startPoint x: 306, startPoint y: 748, endPoint x: 763, endPoint y: 215, distance: 702.1
click at [763, 215] on div "Клиент Клиент Новартис Фарма Контрагент ООО "Новартис Фарма" Наше юр. лицо (TUP…" at bounding box center [1073, 427] width 1018 height 473
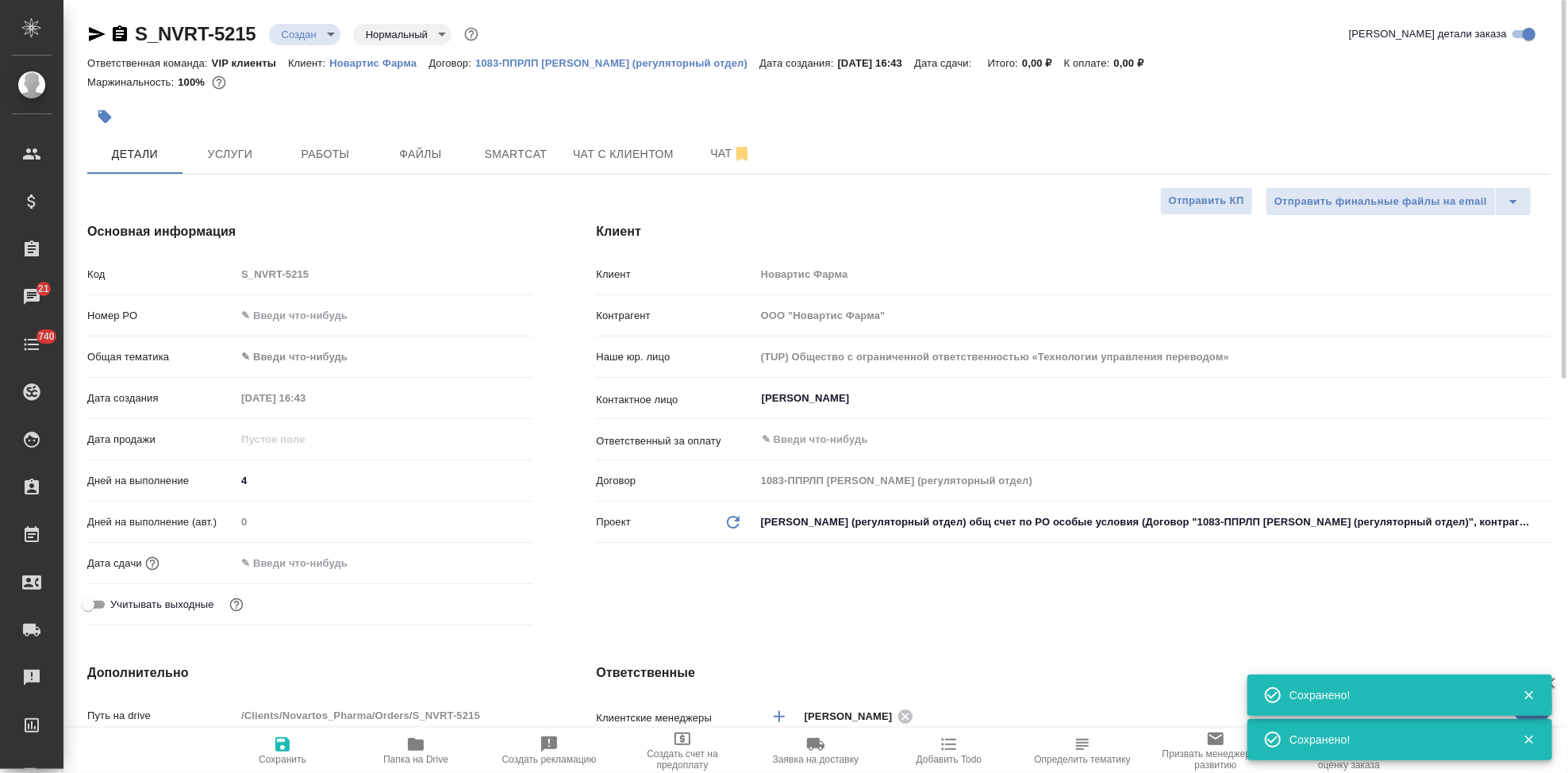
click at [292, 741] on span "Сохранить" at bounding box center [282, 749] width 114 height 30
type textarea "x"
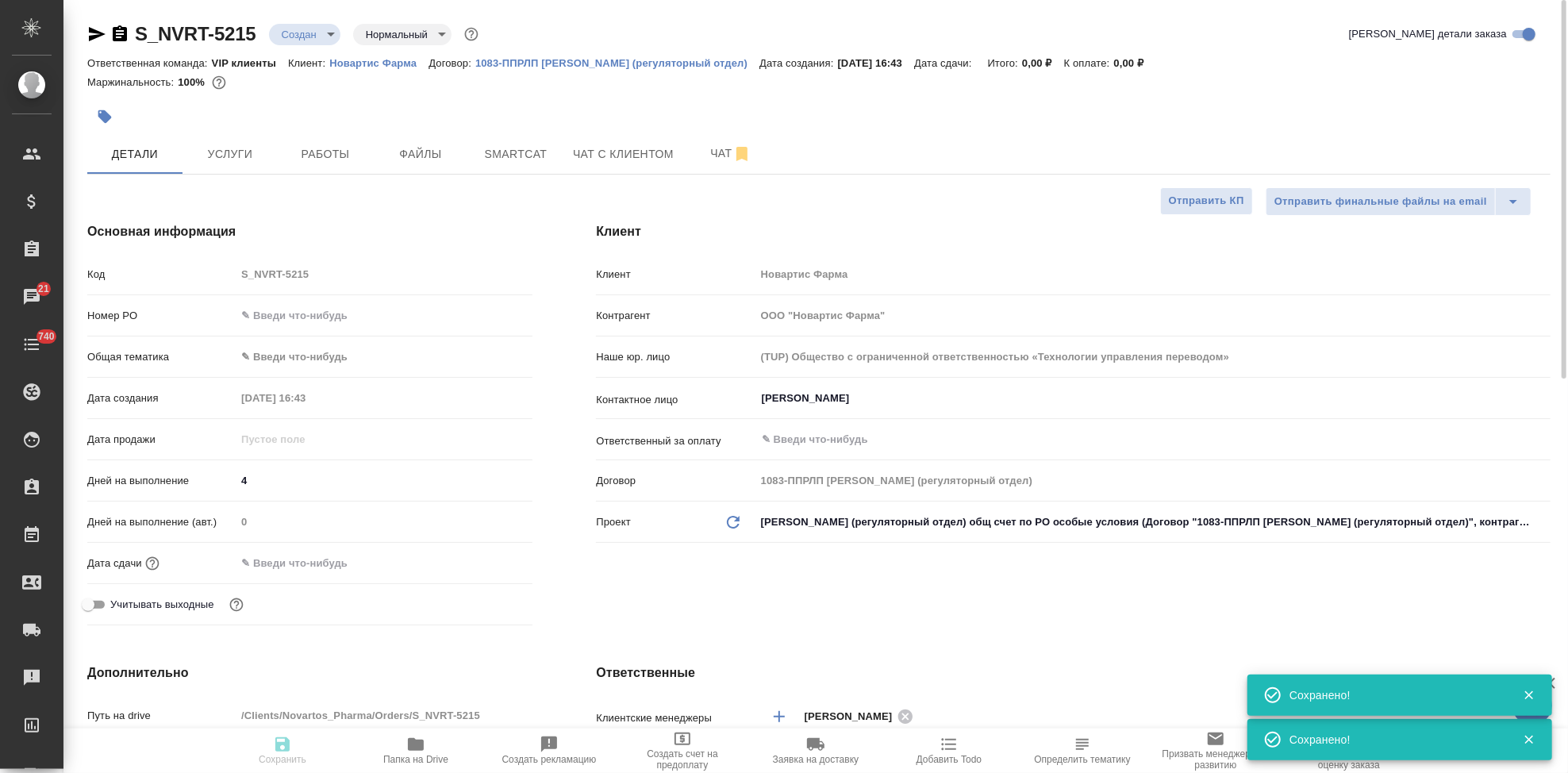
type textarea "x"
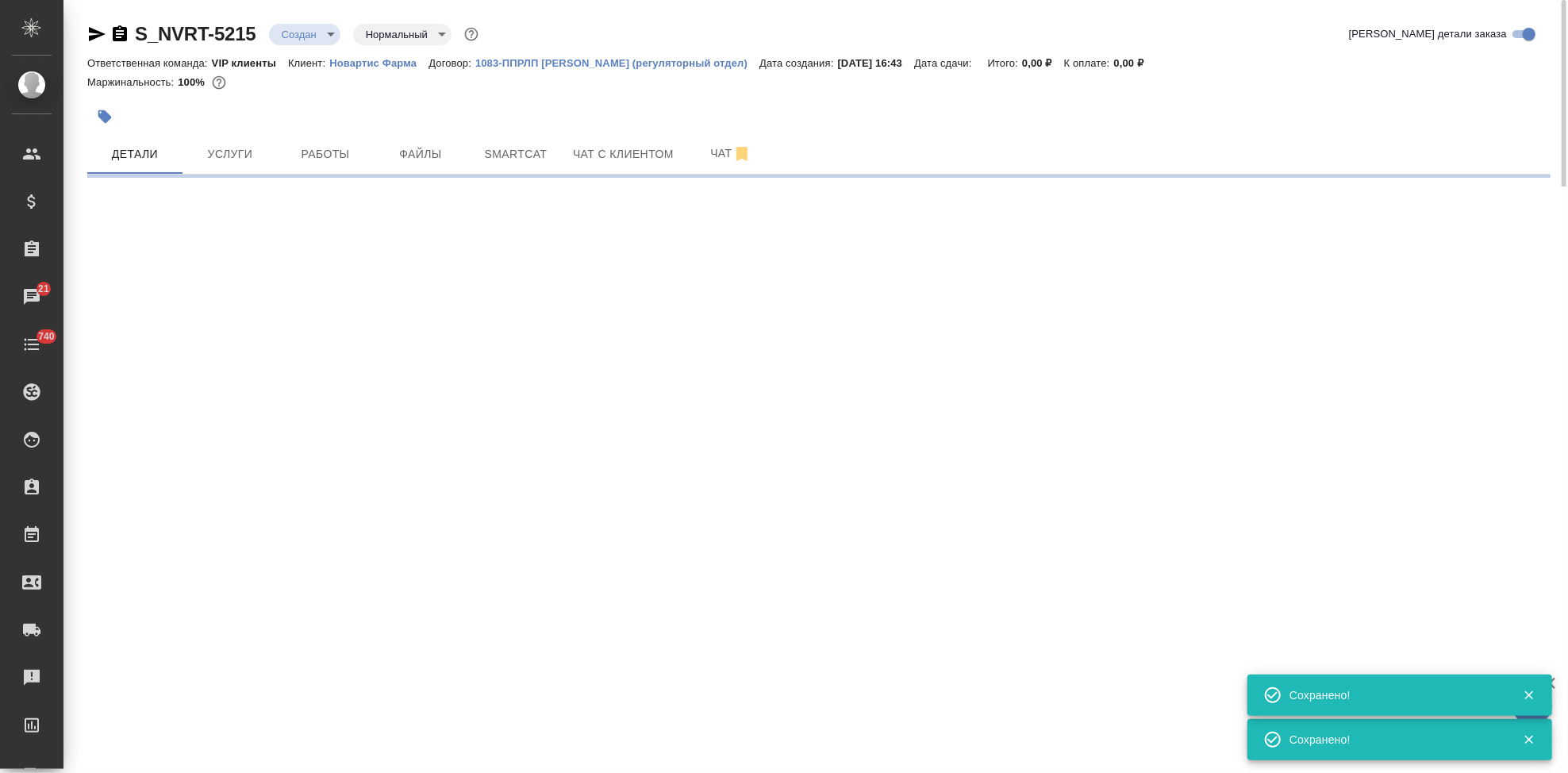
select select "RU"
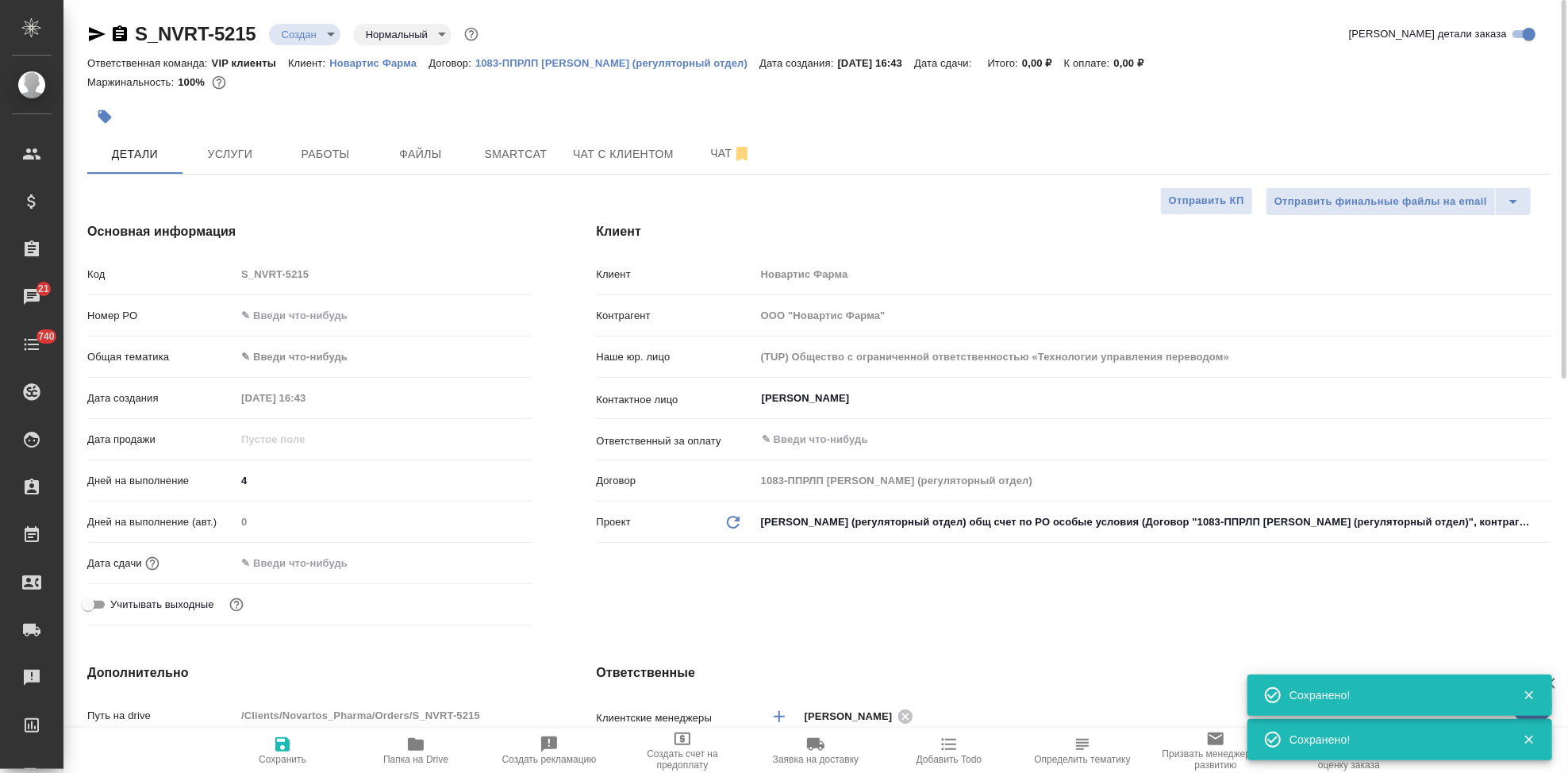
type textarea "x"
click at [292, 741] on span "Сохранить" at bounding box center [282, 749] width 114 height 30
type textarea "x"
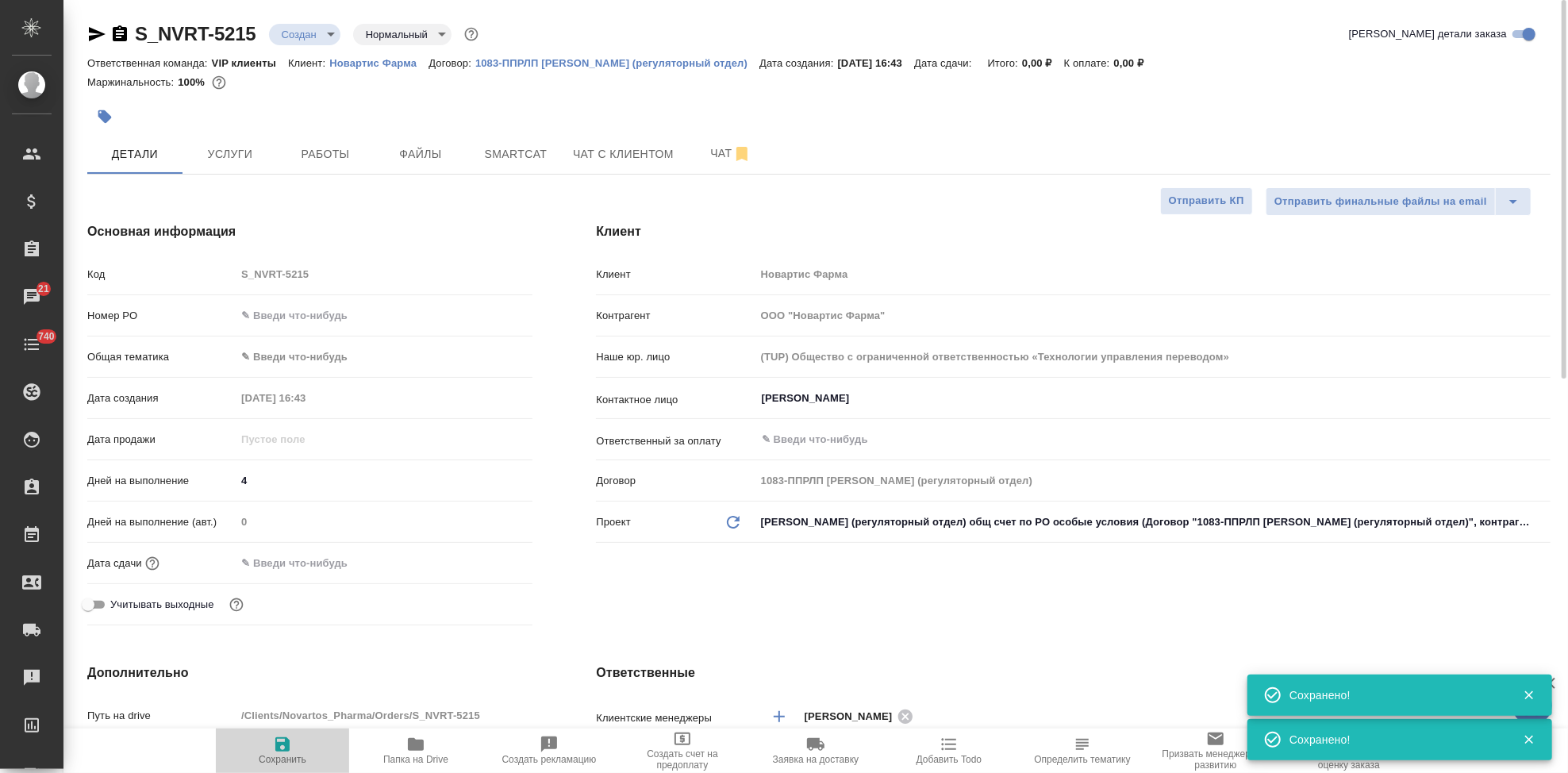
type textarea "x"
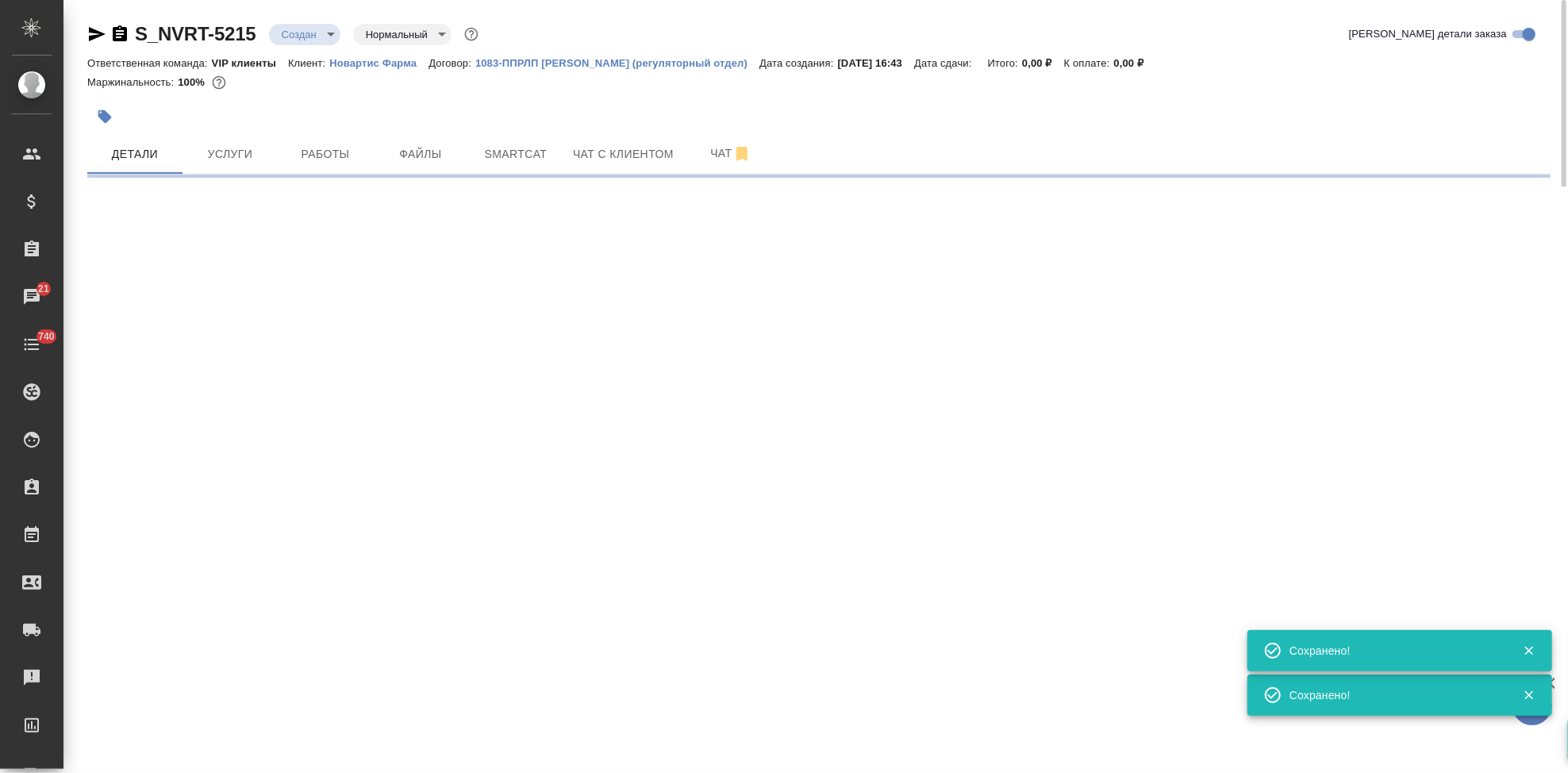
select select "RU"
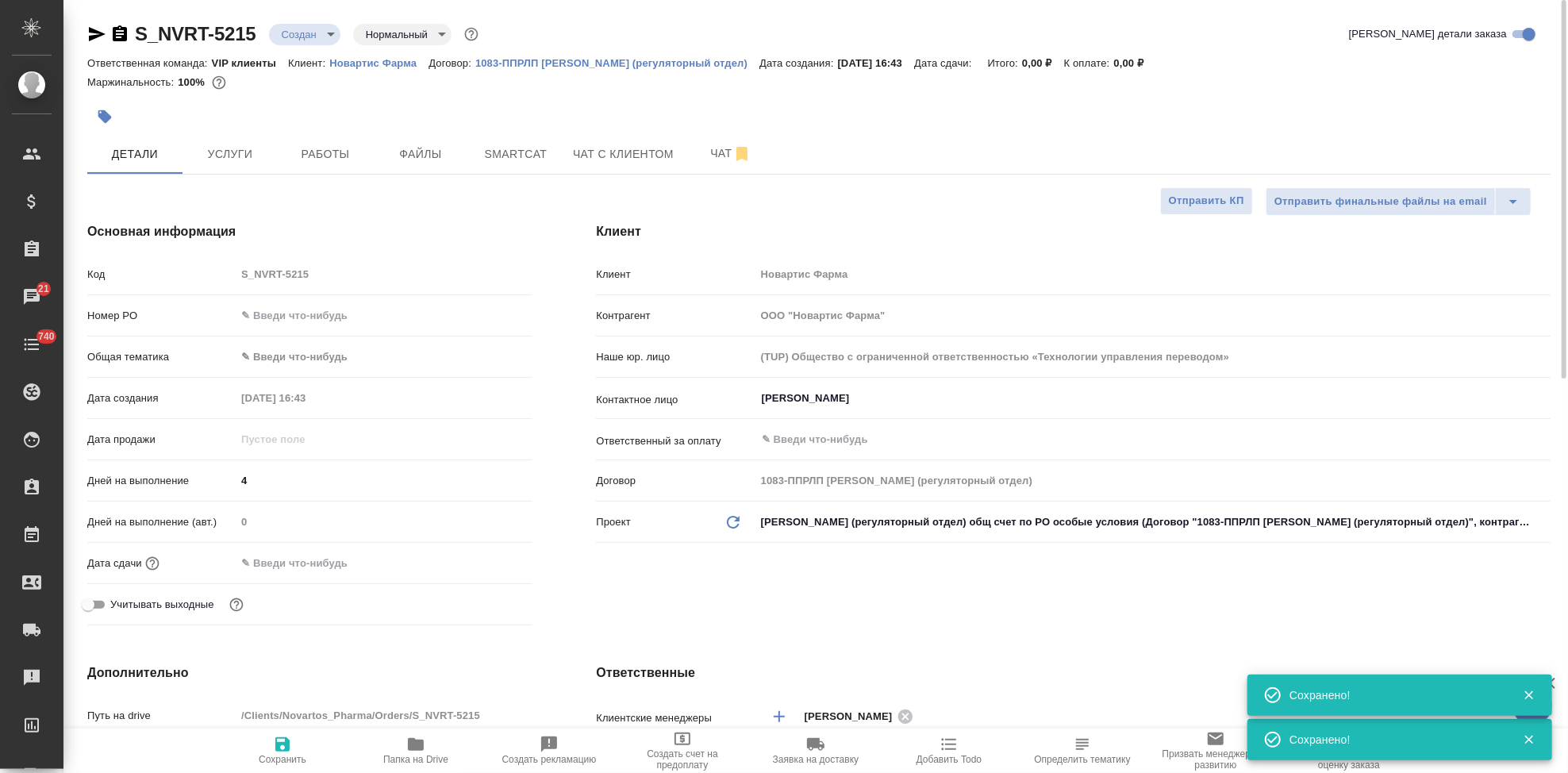
type textarea "x"
click at [292, 741] on span "Сохранить" at bounding box center [282, 749] width 114 height 30
type textarea "x"
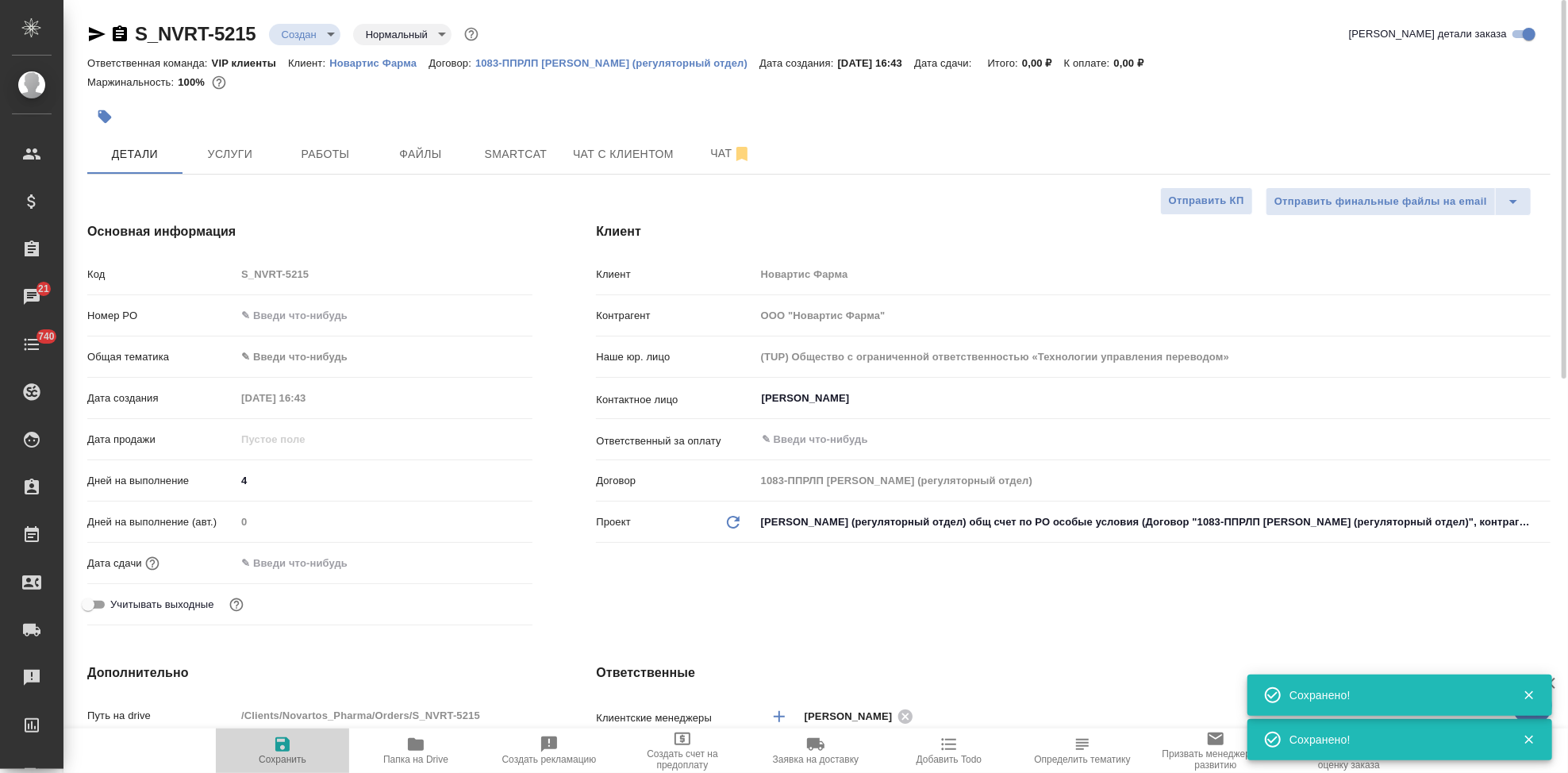
type textarea "x"
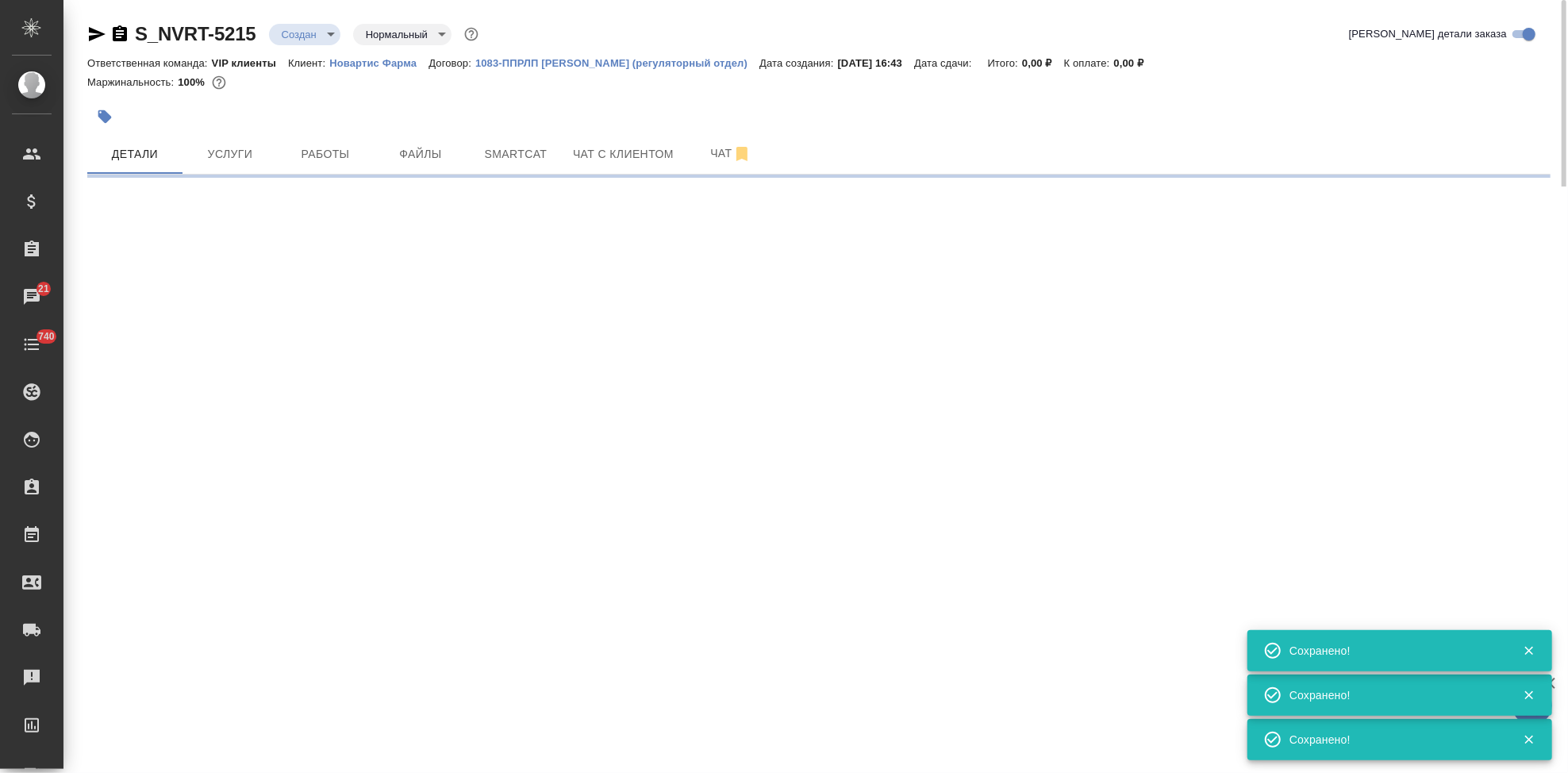
select select "RU"
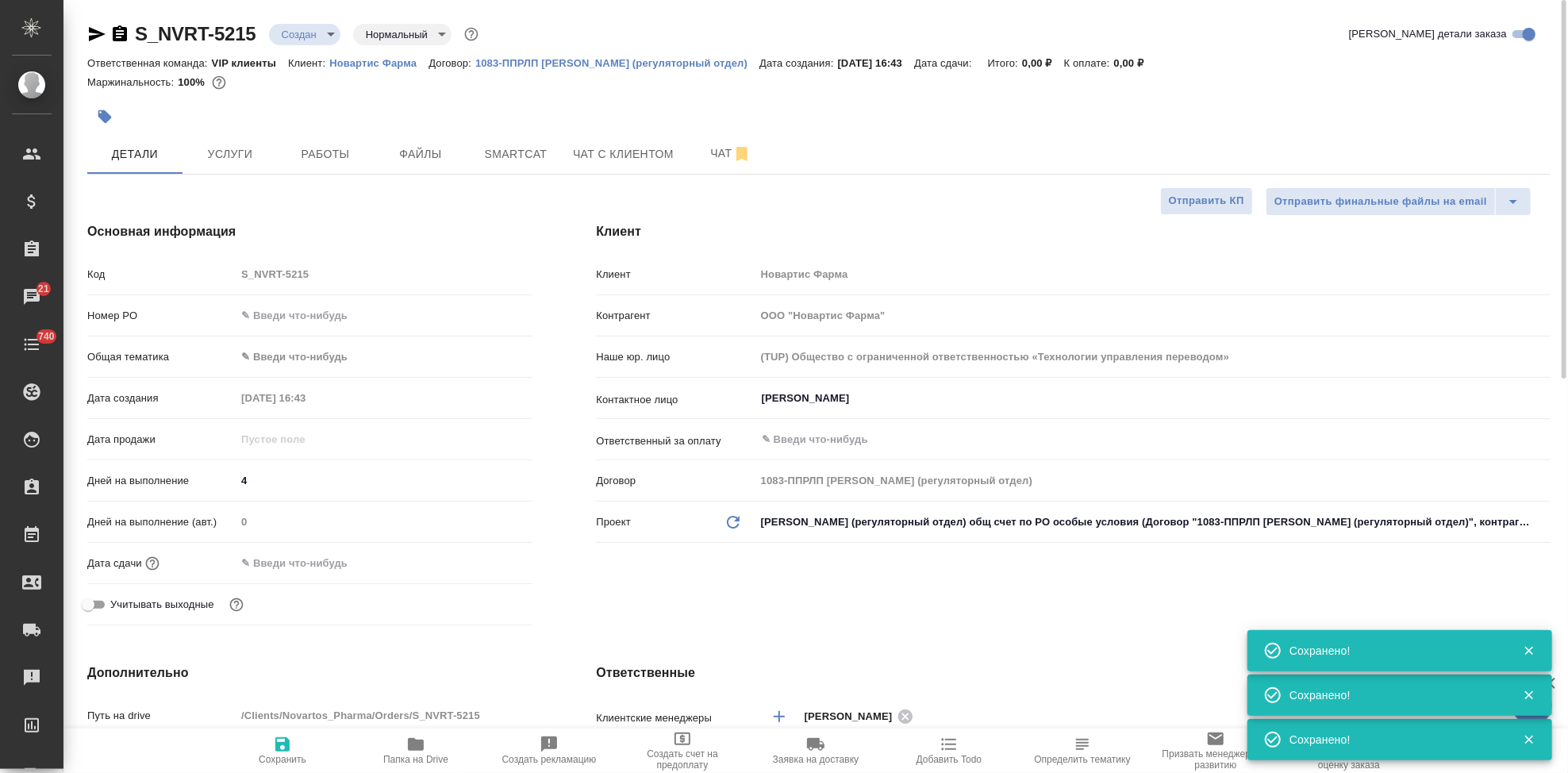
type textarea "x"
click at [292, 741] on span "Сохранить" at bounding box center [282, 749] width 114 height 30
type textarea "x"
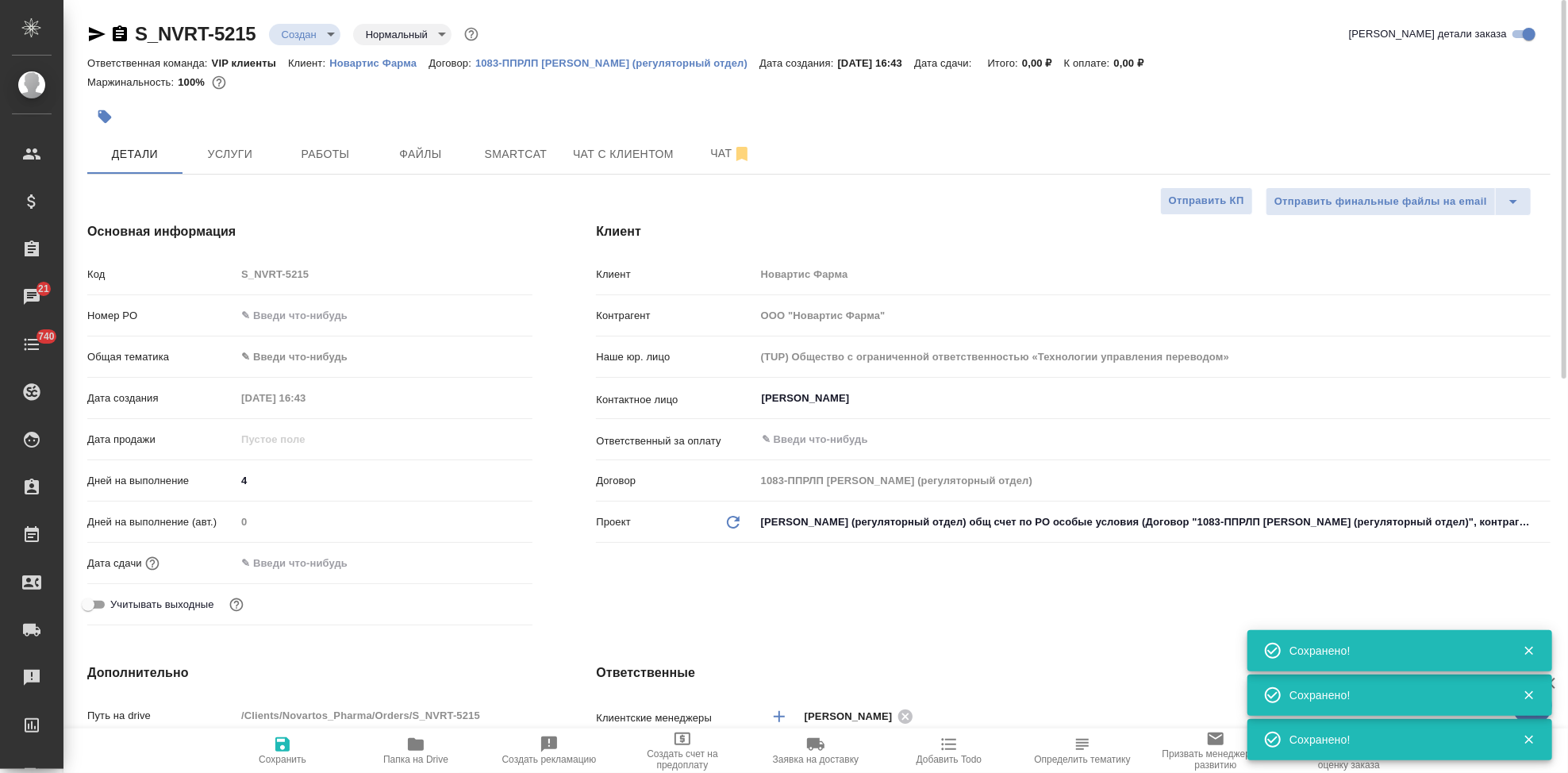
type textarea "x"
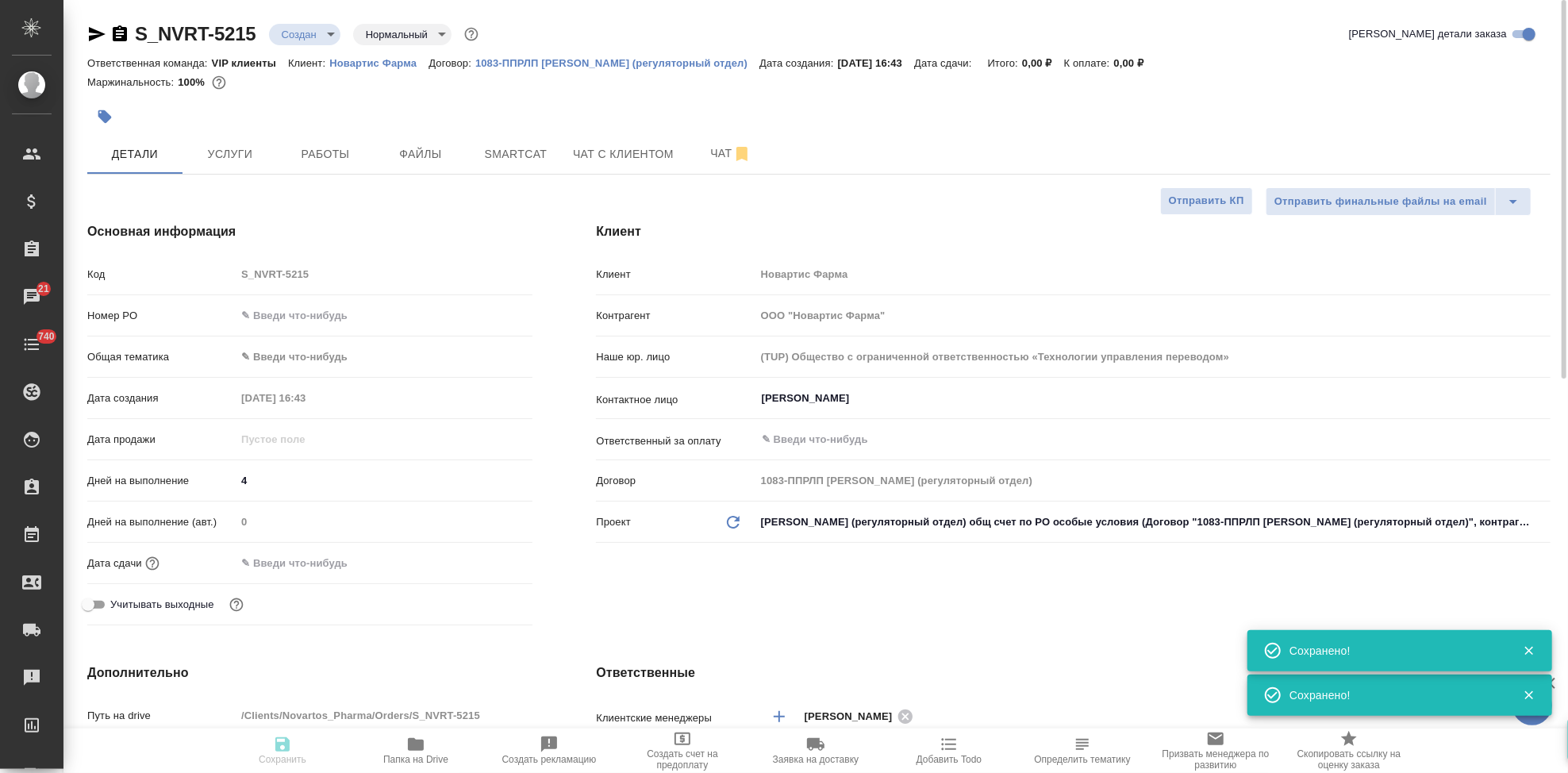
type textarea "x"
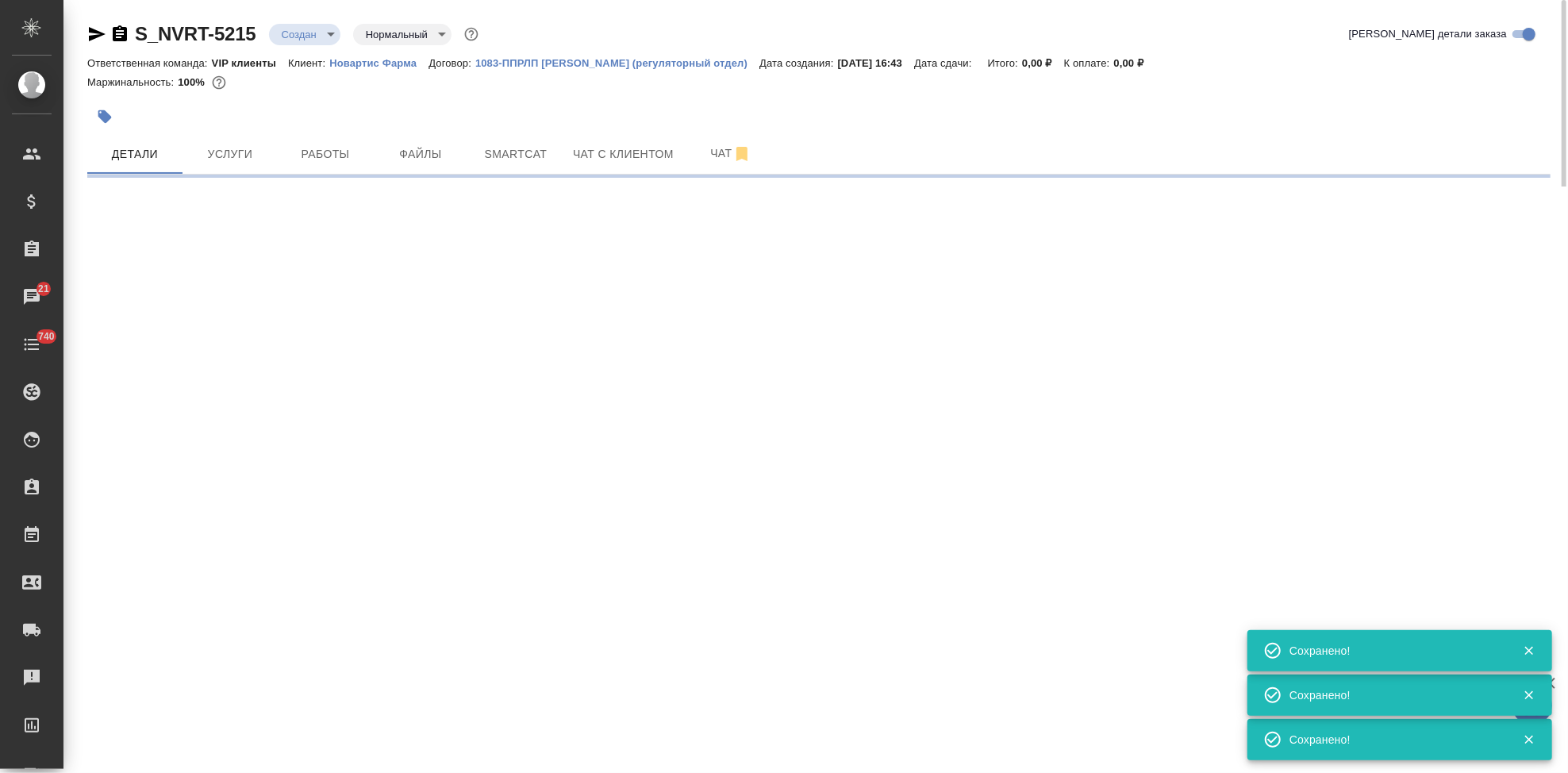
select select "RU"
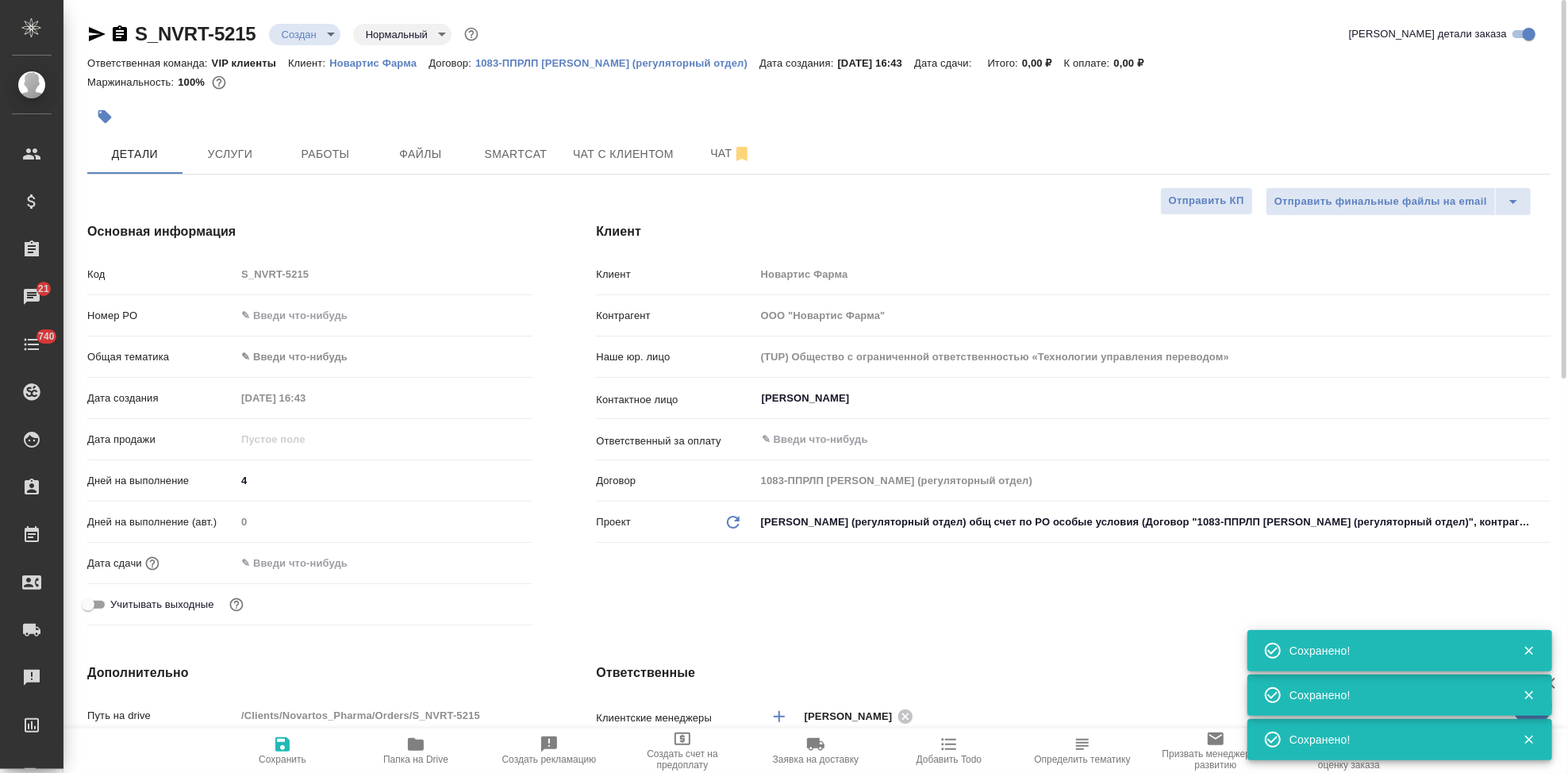
type textarea "x"
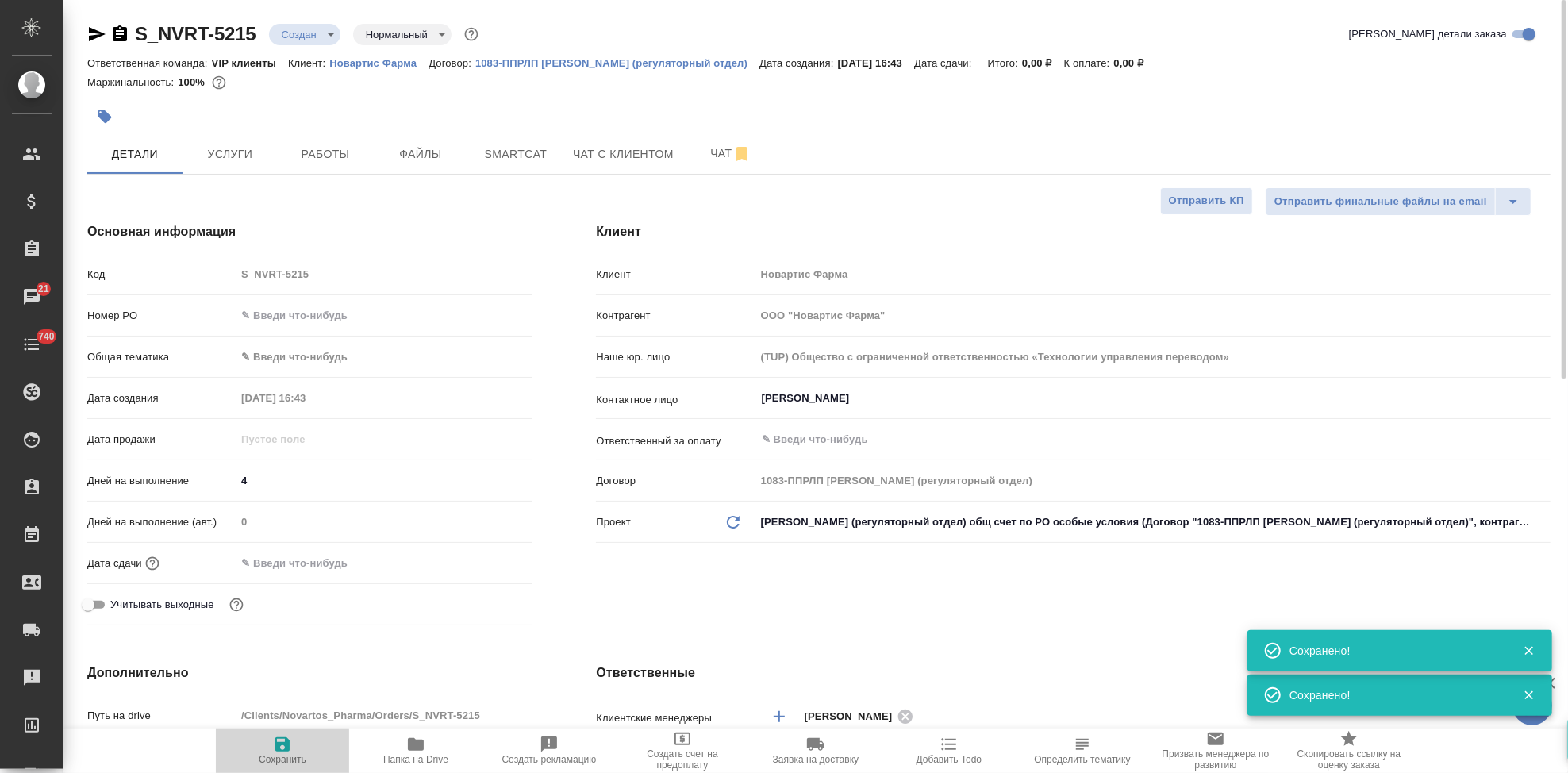
click at [292, 741] on span "Сохранить" at bounding box center [282, 749] width 114 height 30
type textarea "x"
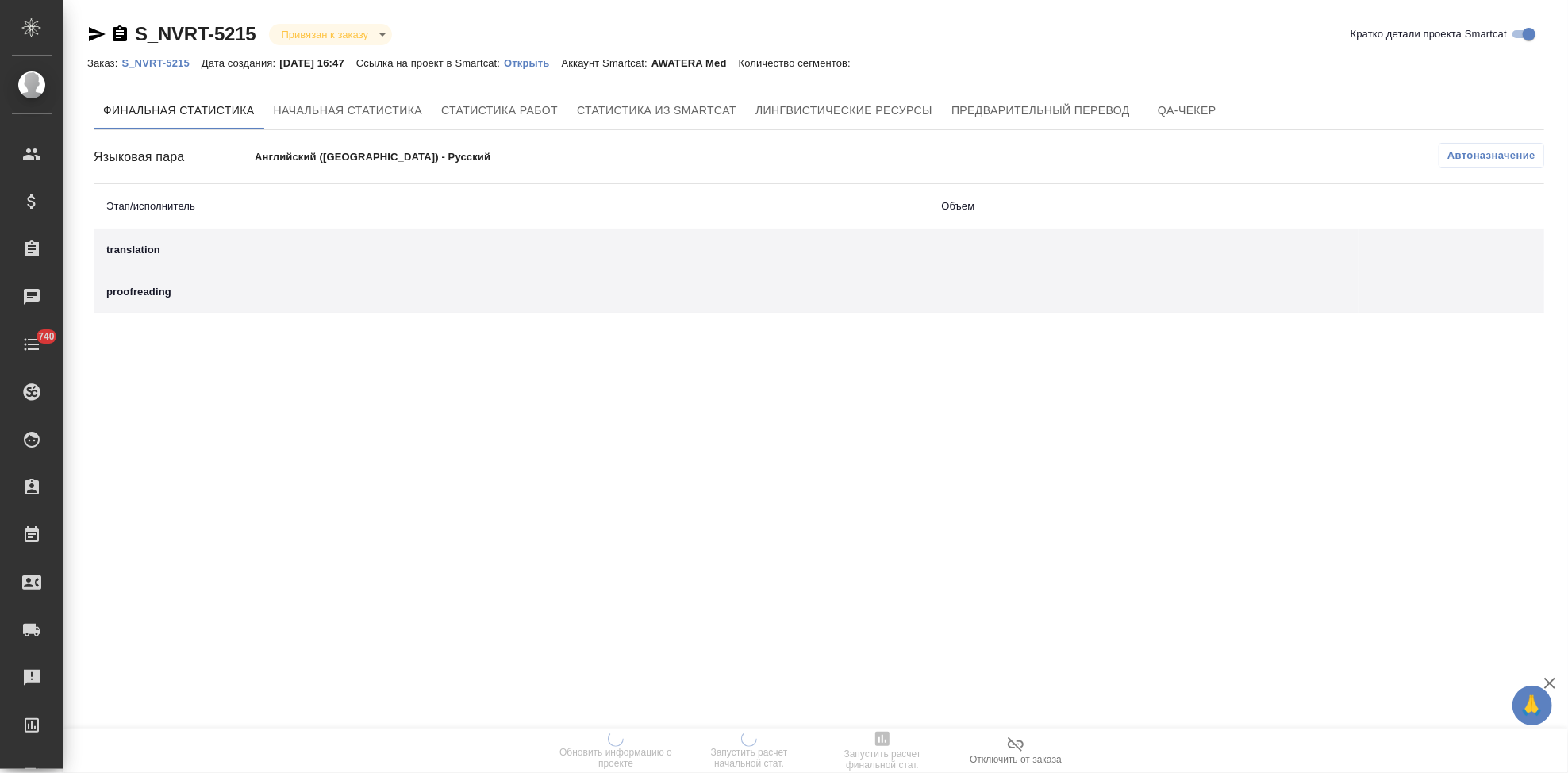
click at [563, 69] on div "Заказ: S_NVRT-5215 Дата создания: [DATE] 16:47 Ссылка на проект в Smartcat: Отк…" at bounding box center [477, 62] width 779 height 19
click at [558, 66] on p "Открыть" at bounding box center [532, 62] width 57 height 12
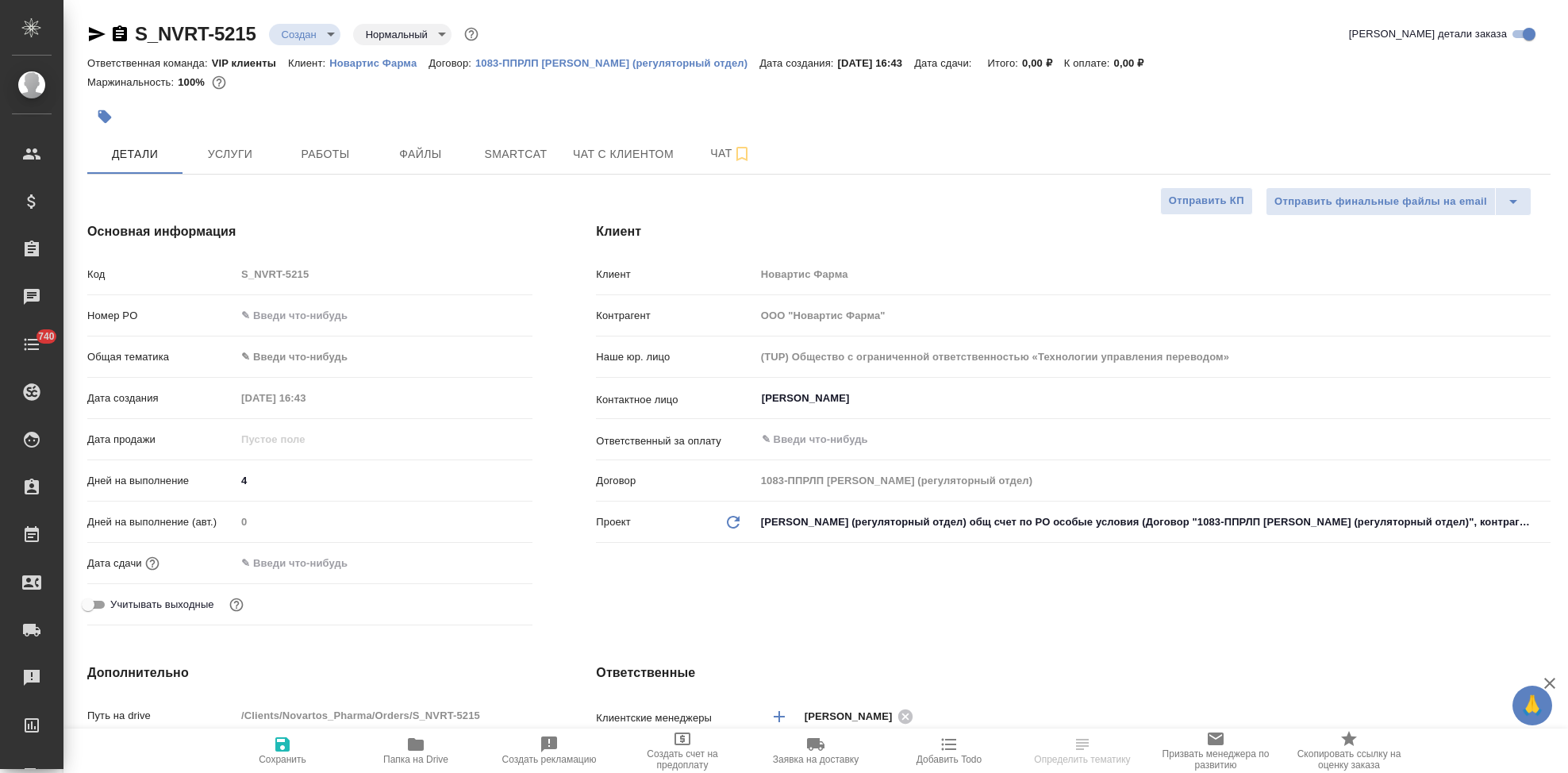
select select "RU"
type textarea "x"
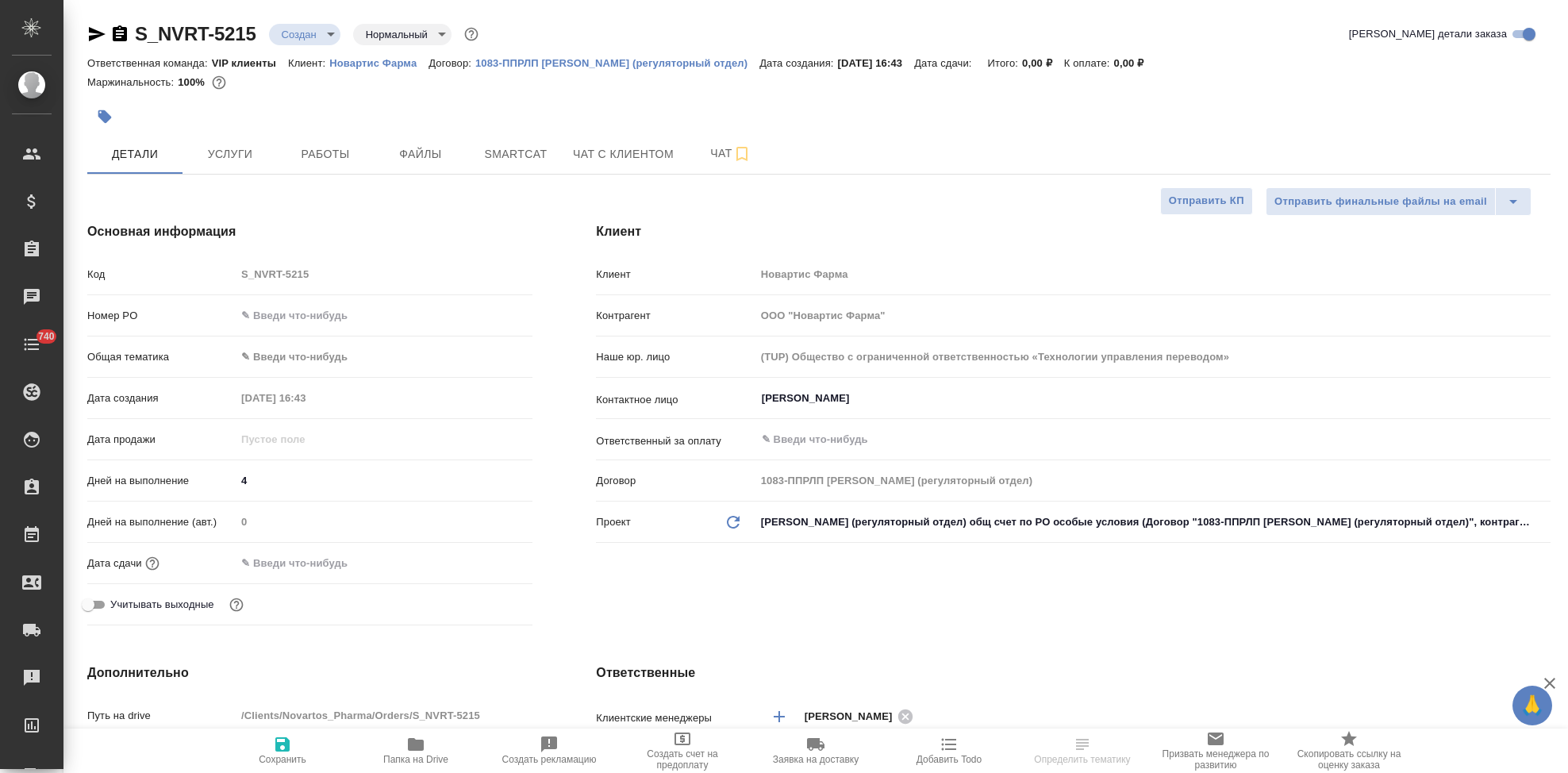
type textarea "x"
click at [280, 754] on span "Сохранить" at bounding box center [282, 760] width 48 height 11
type textarea "x"
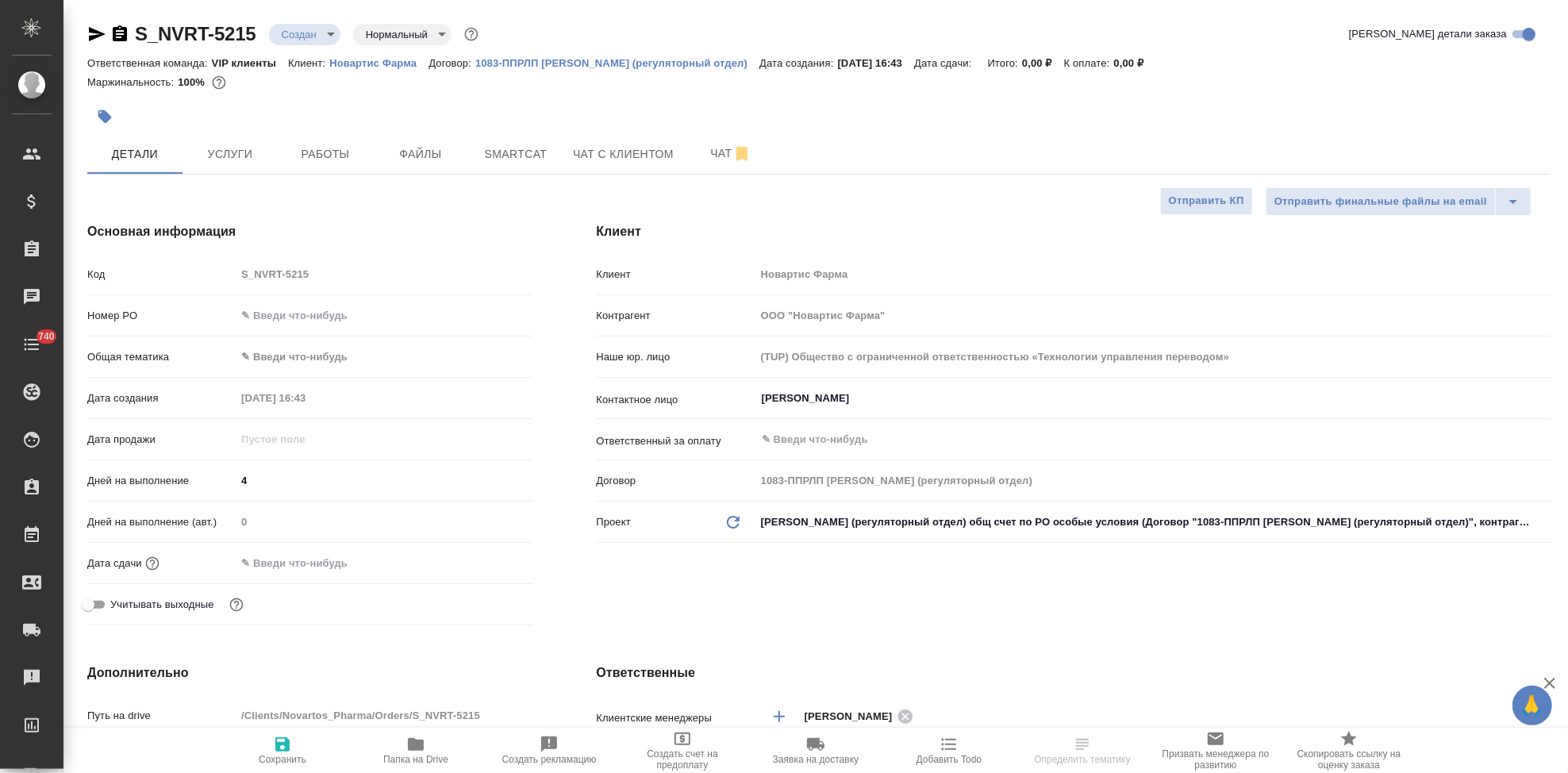
type textarea "x"
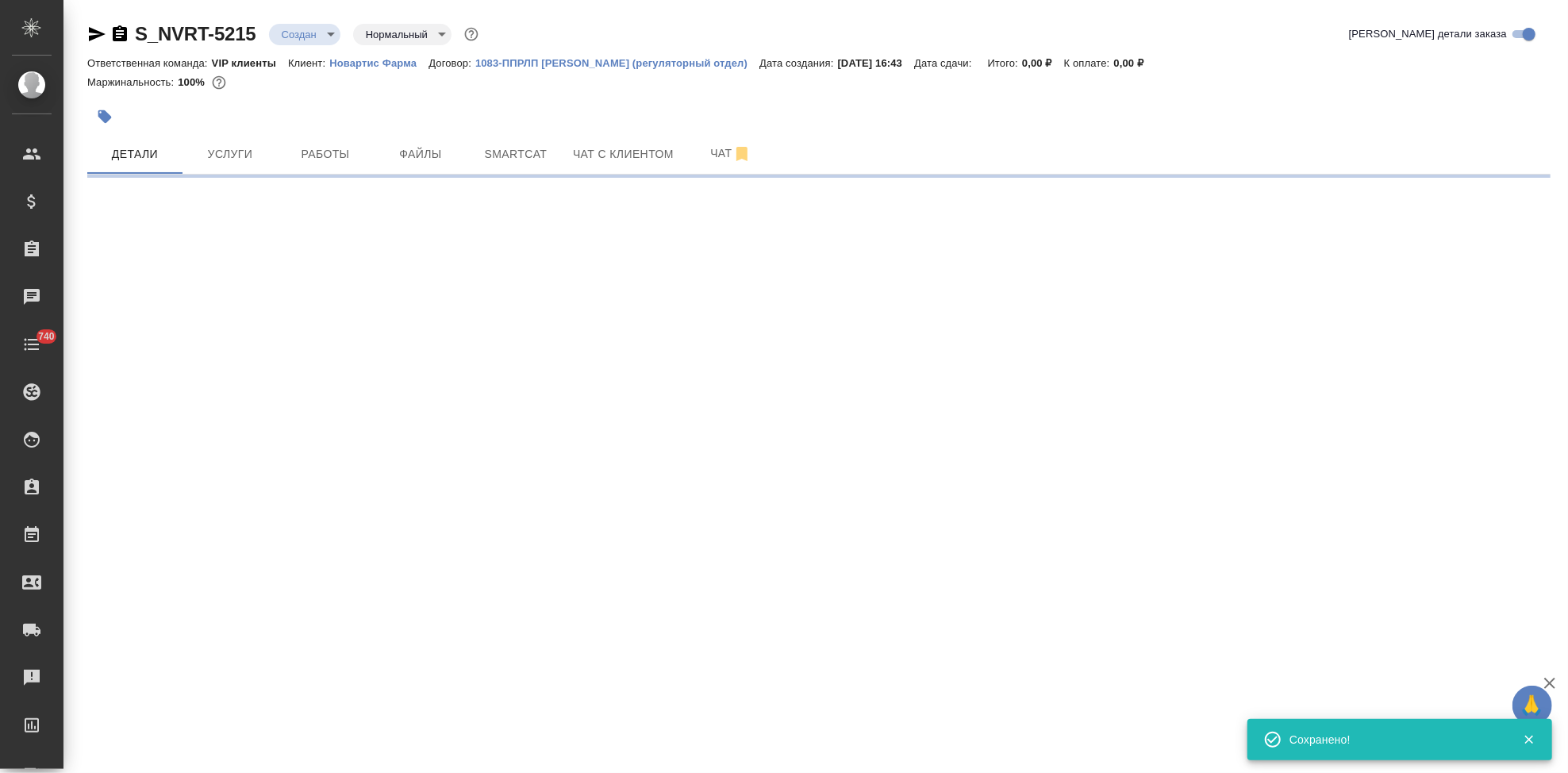
select select "RU"
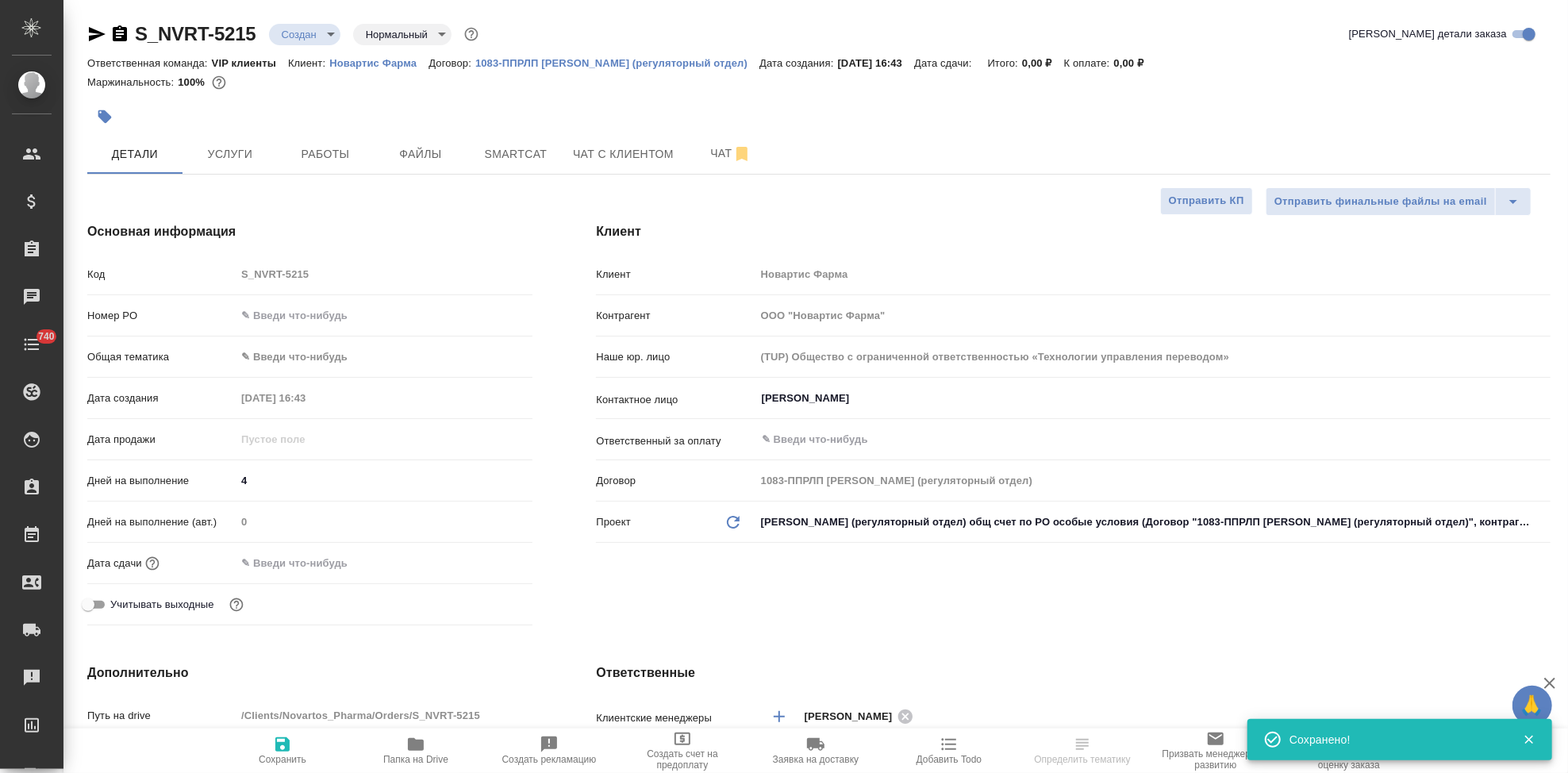
type textarea "x"
click at [280, 754] on span "Сохранить" at bounding box center [282, 760] width 48 height 11
type textarea "x"
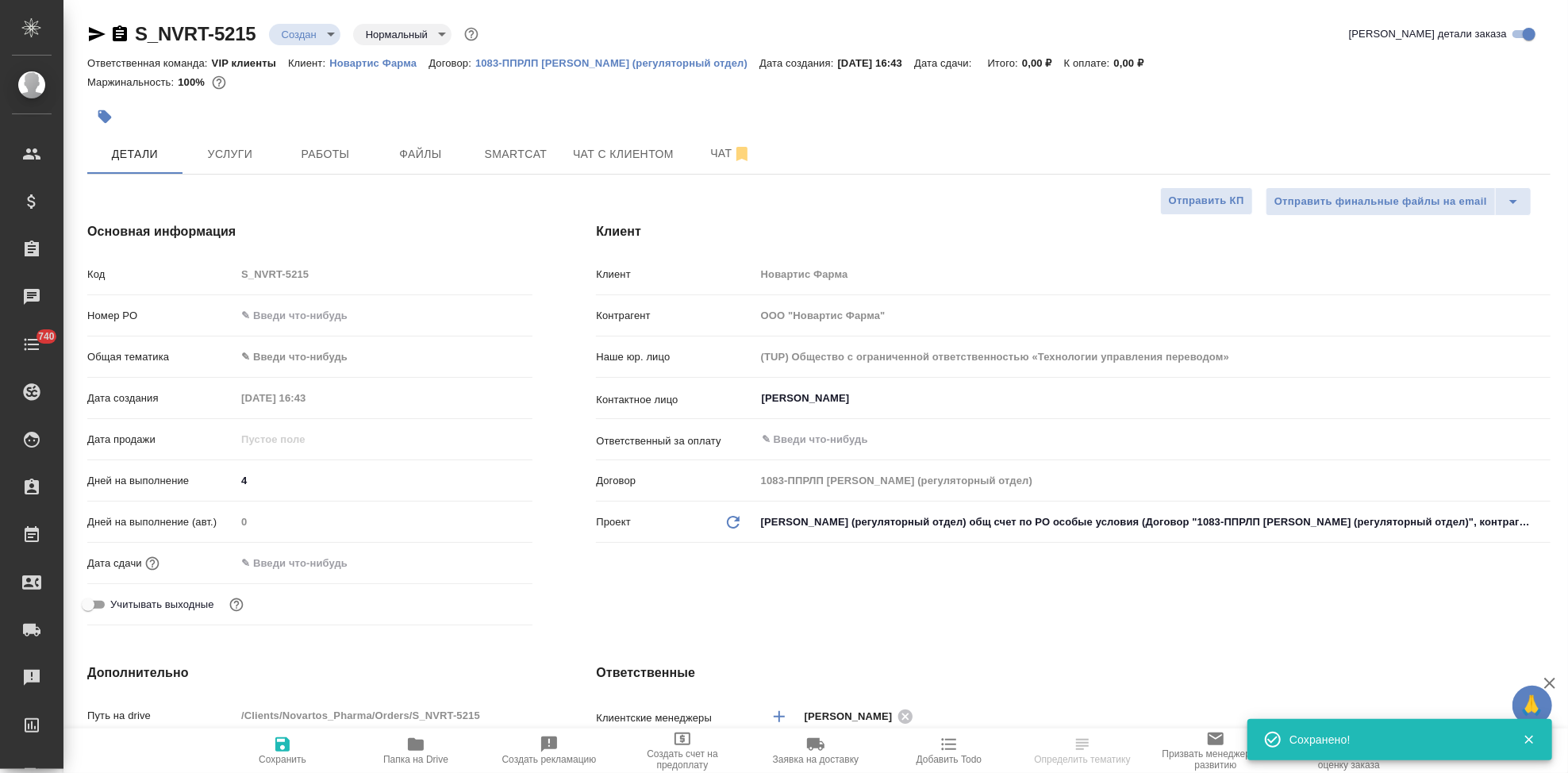
type textarea "x"
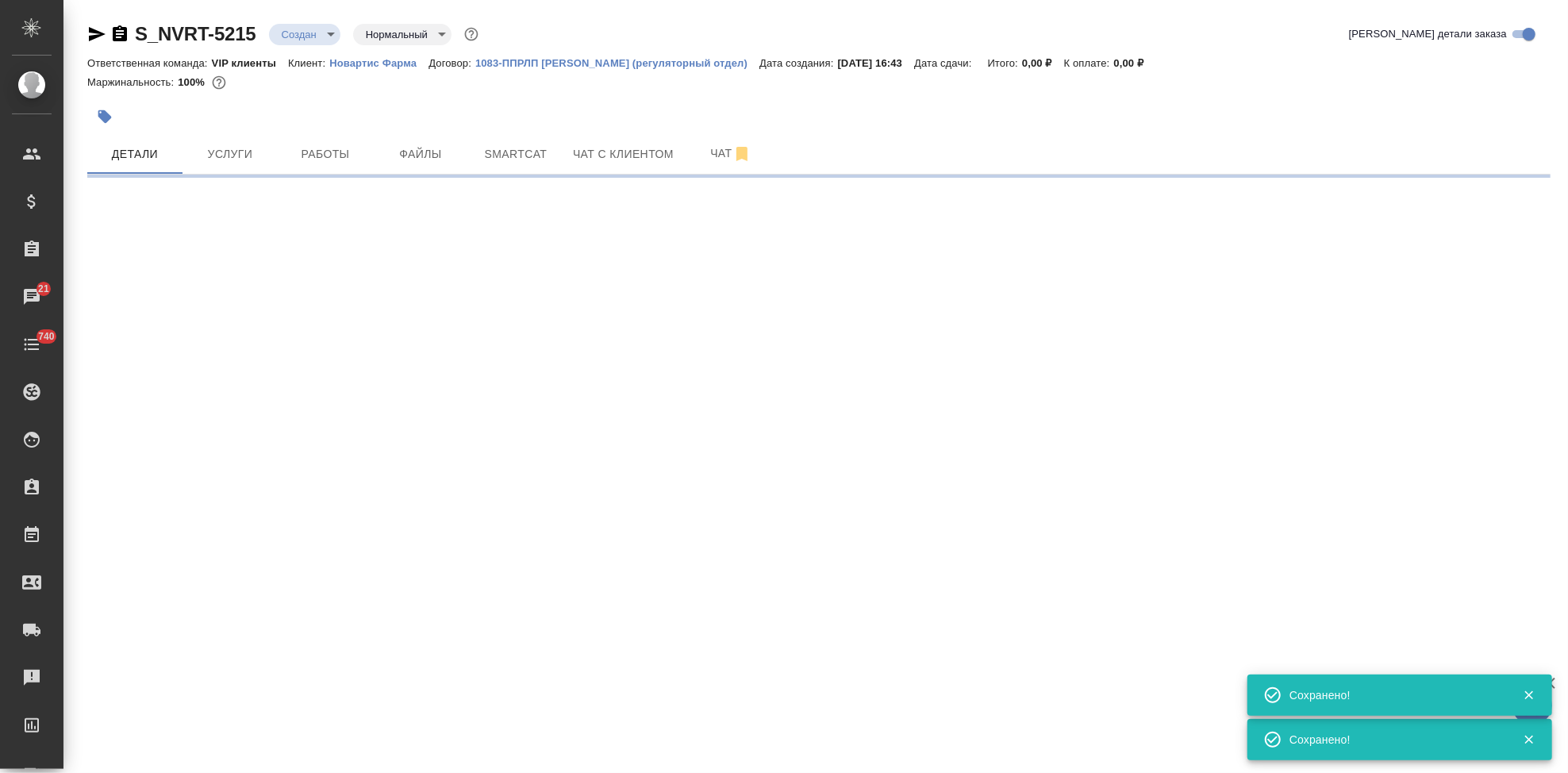
select select "RU"
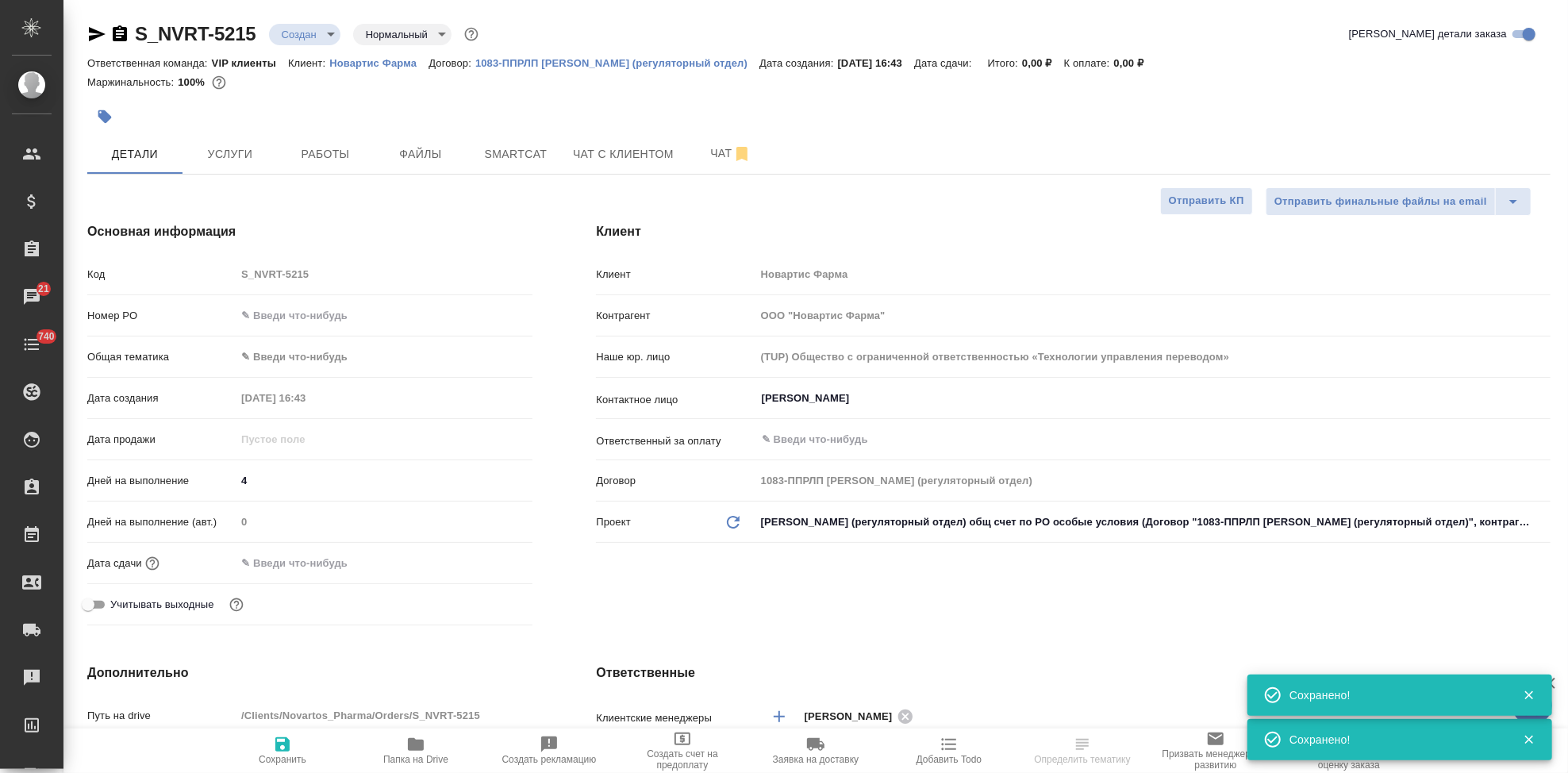
type textarea "x"
click at [280, 754] on span "Сохранить" at bounding box center [282, 760] width 48 height 11
type textarea "x"
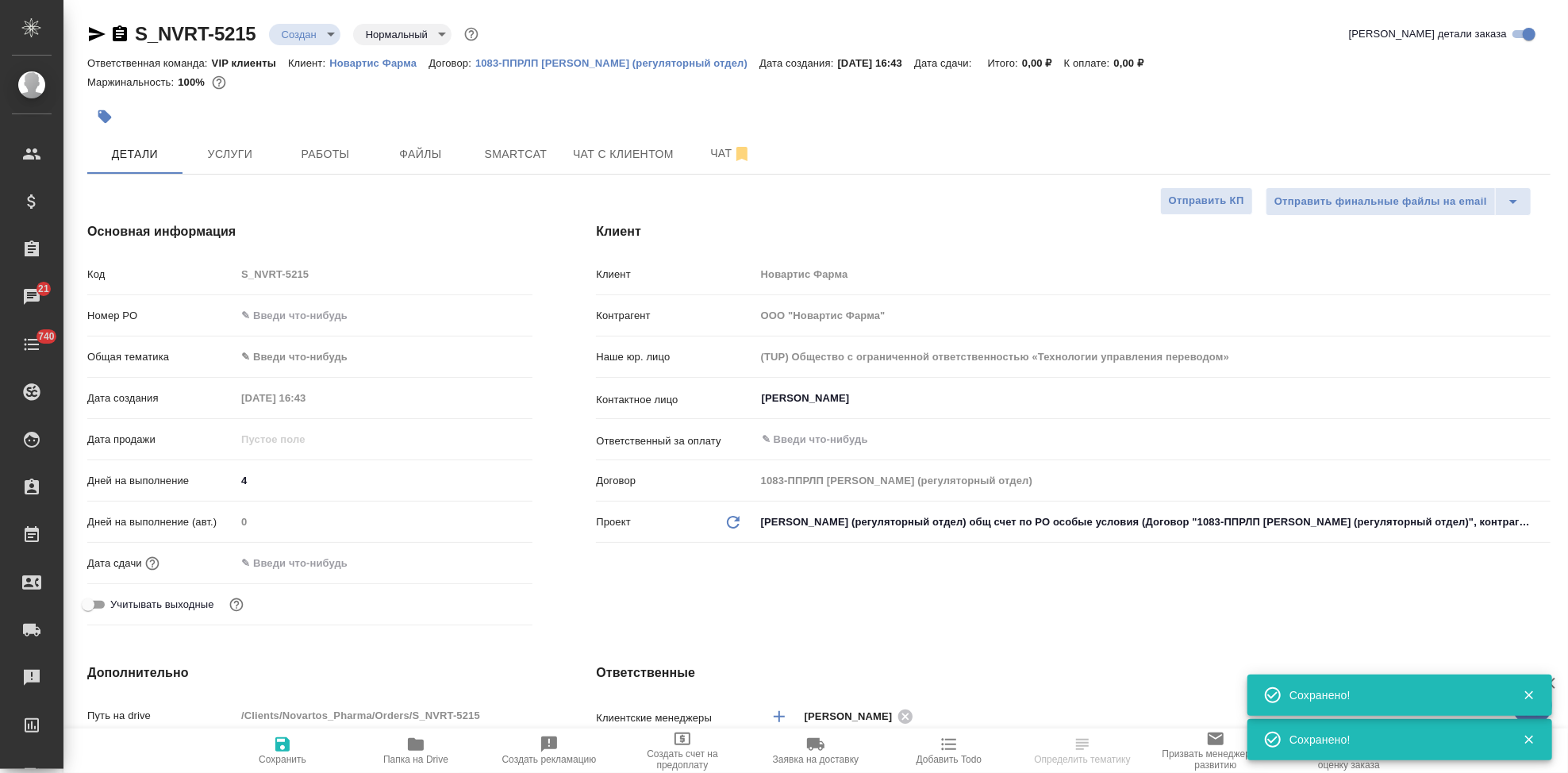
type textarea "x"
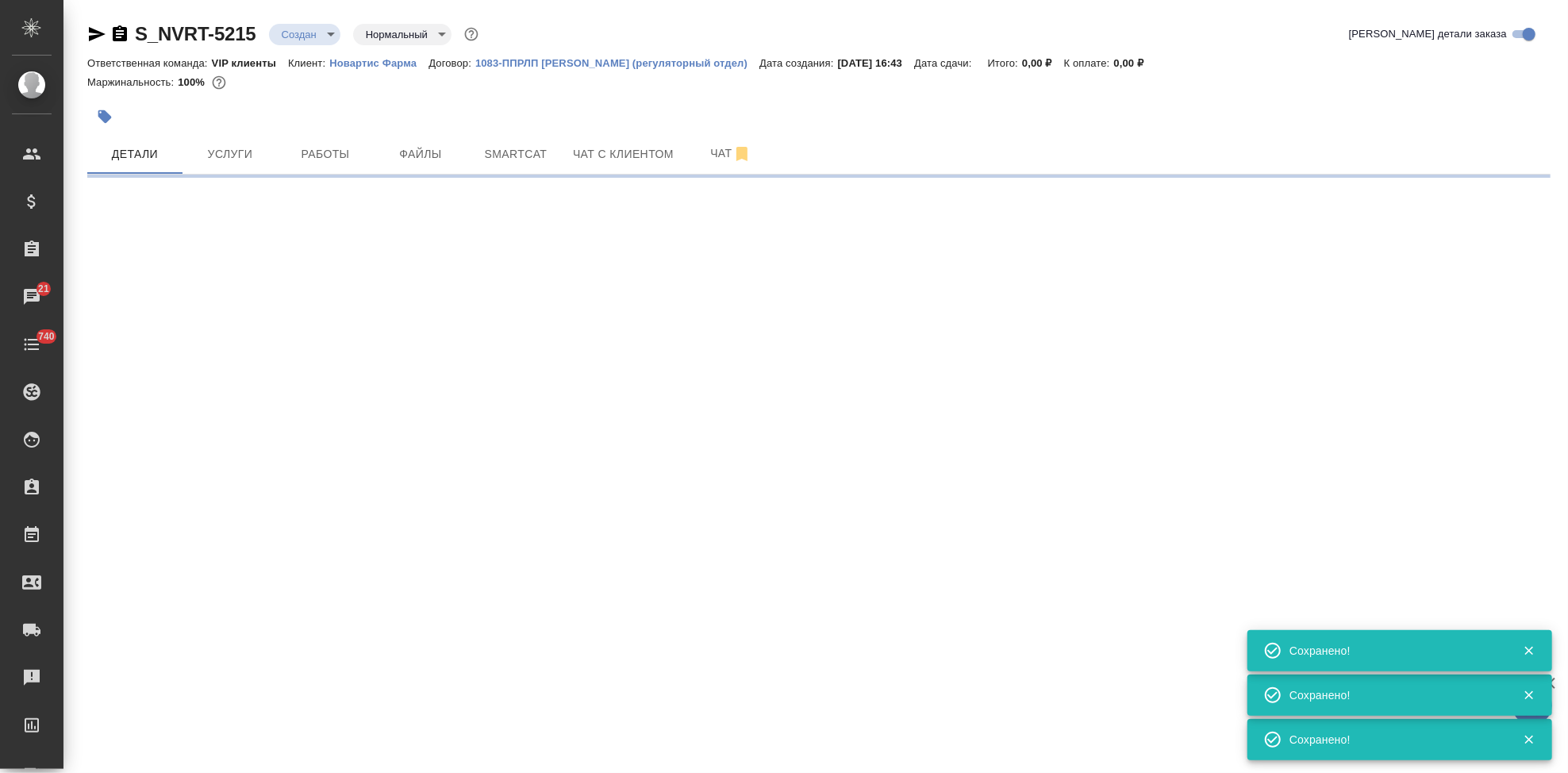
select select "RU"
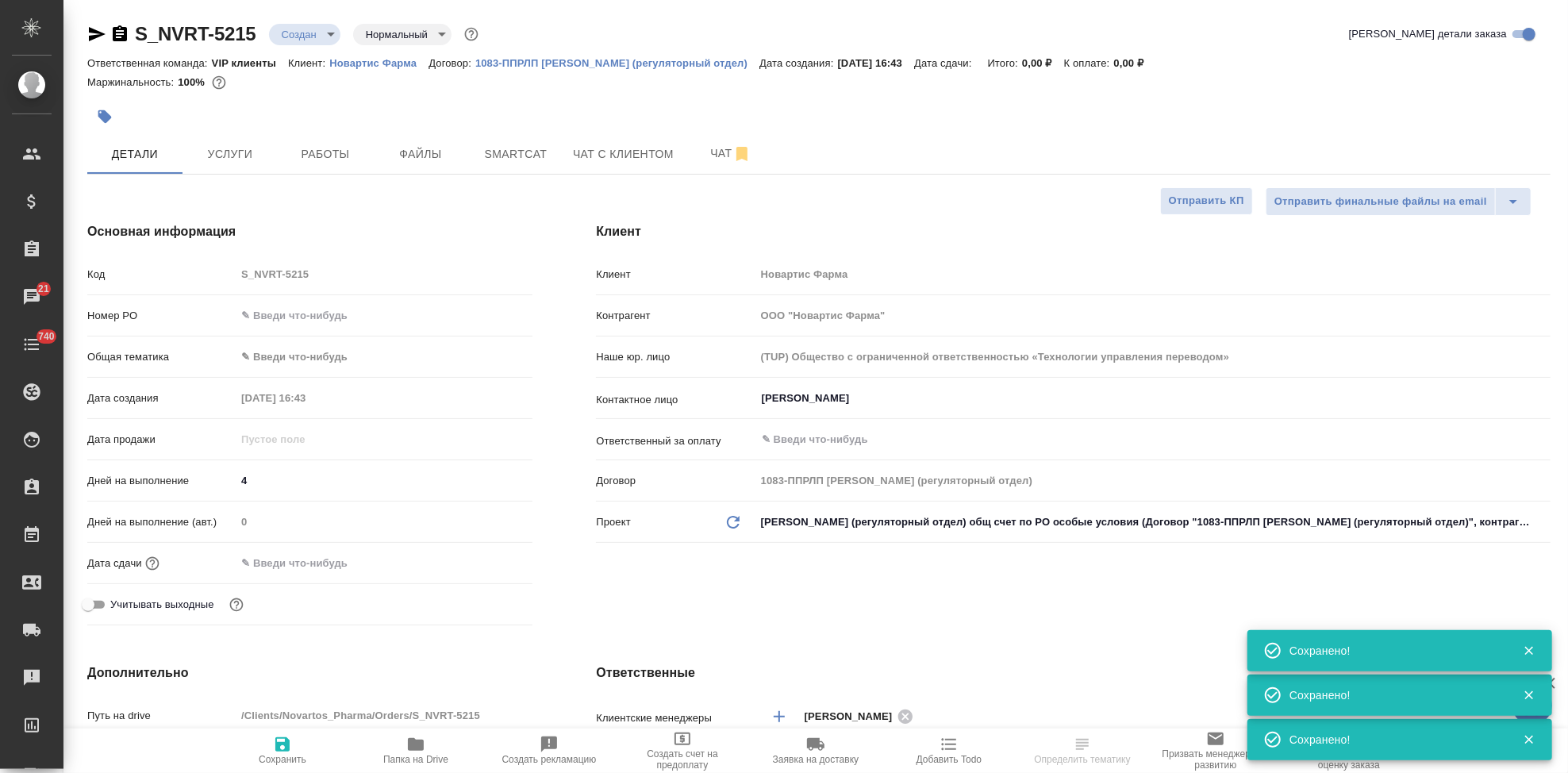
type textarea "x"
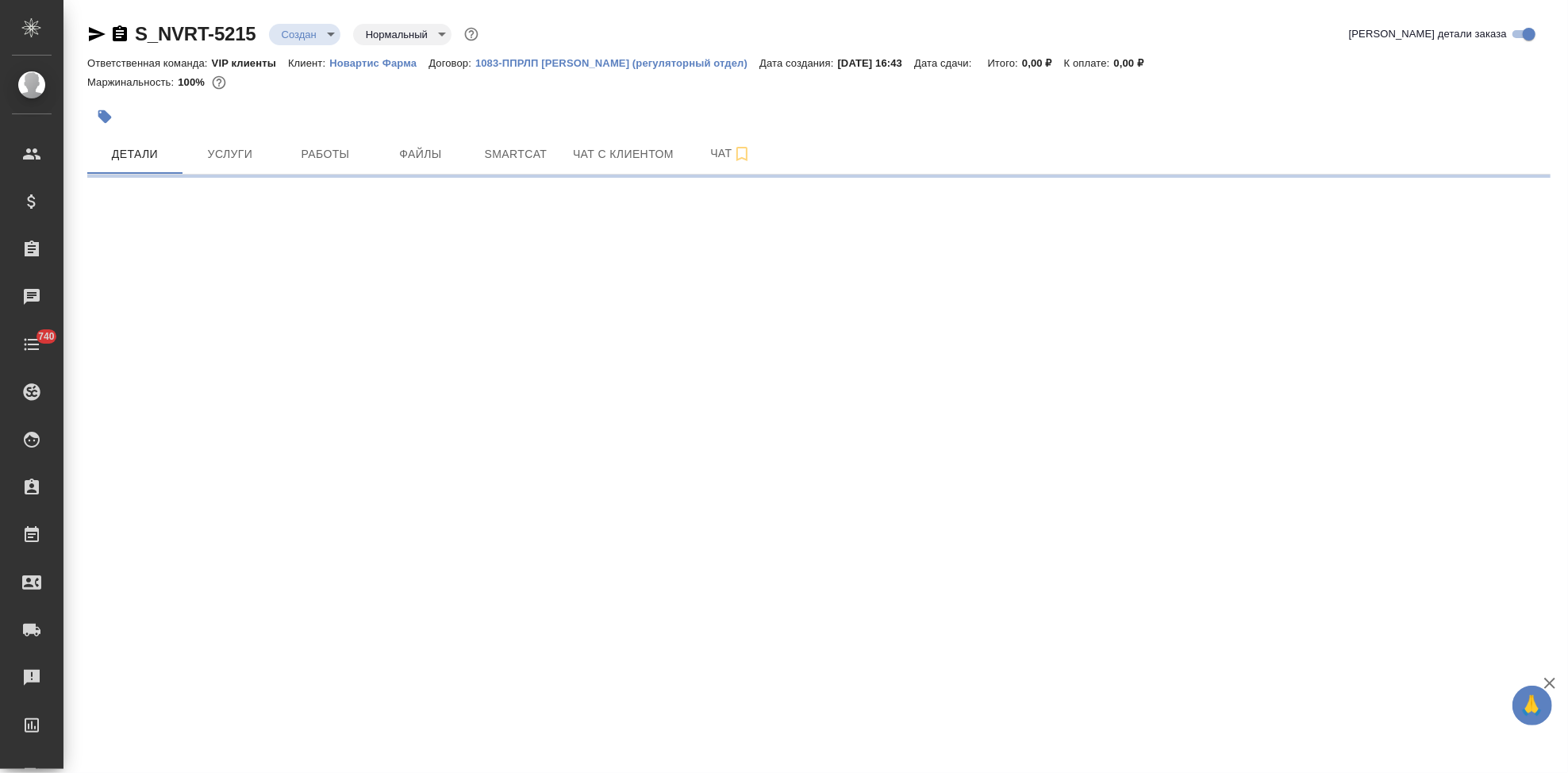
select select "RU"
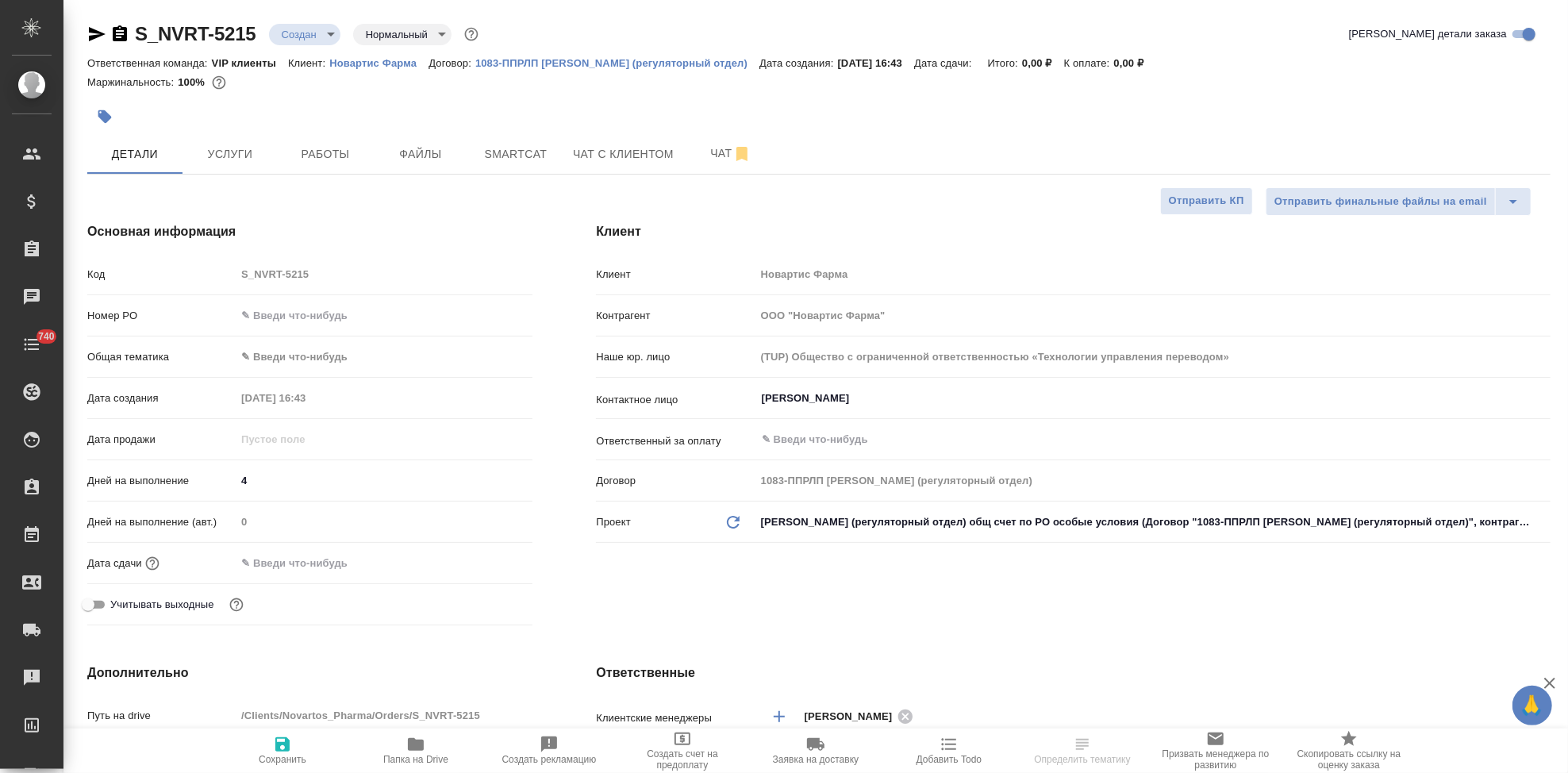
type textarea "x"
click at [306, 758] on span "Сохранить" at bounding box center [282, 760] width 48 height 11
type textarea "x"
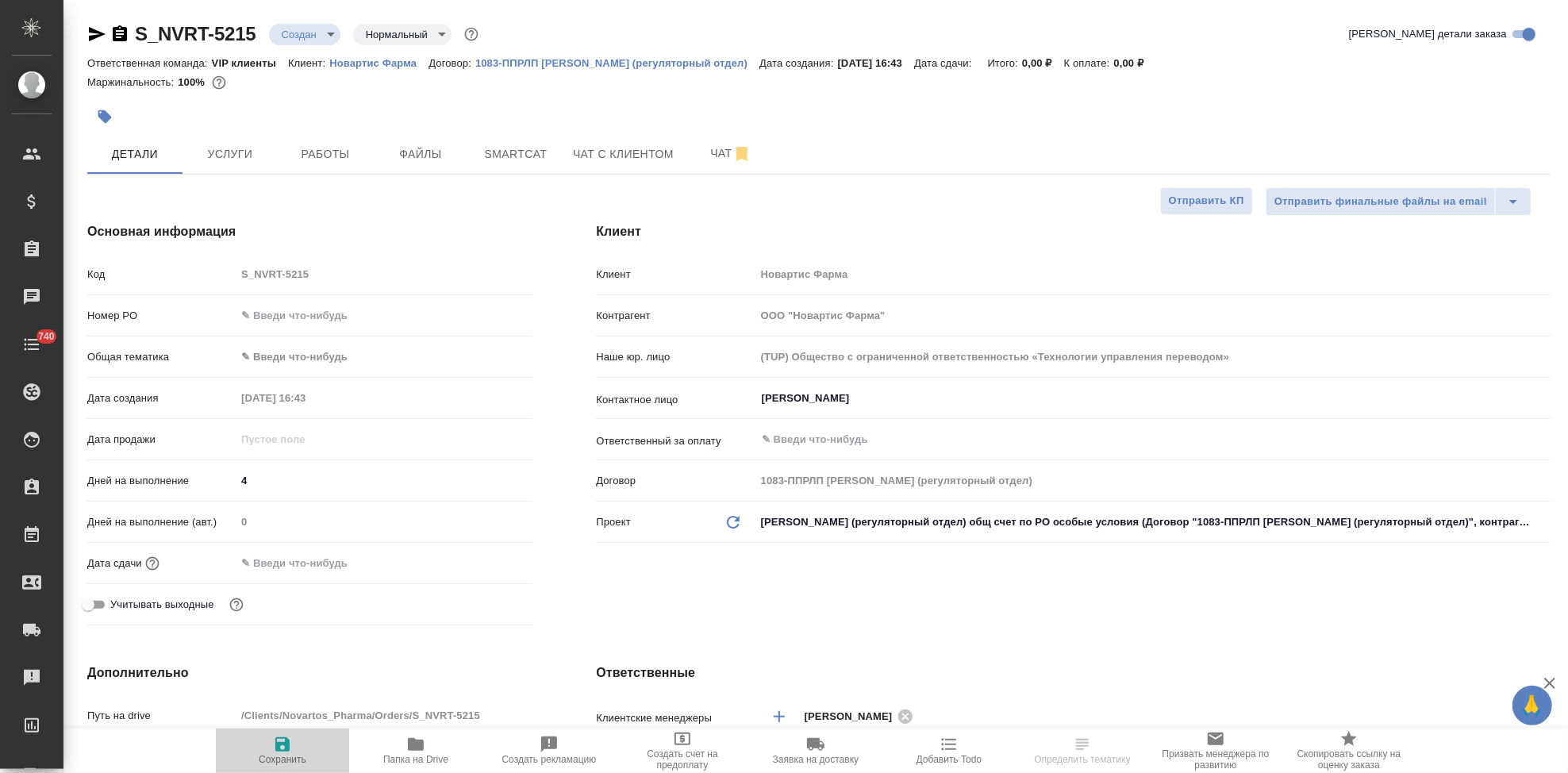
type textarea "x"
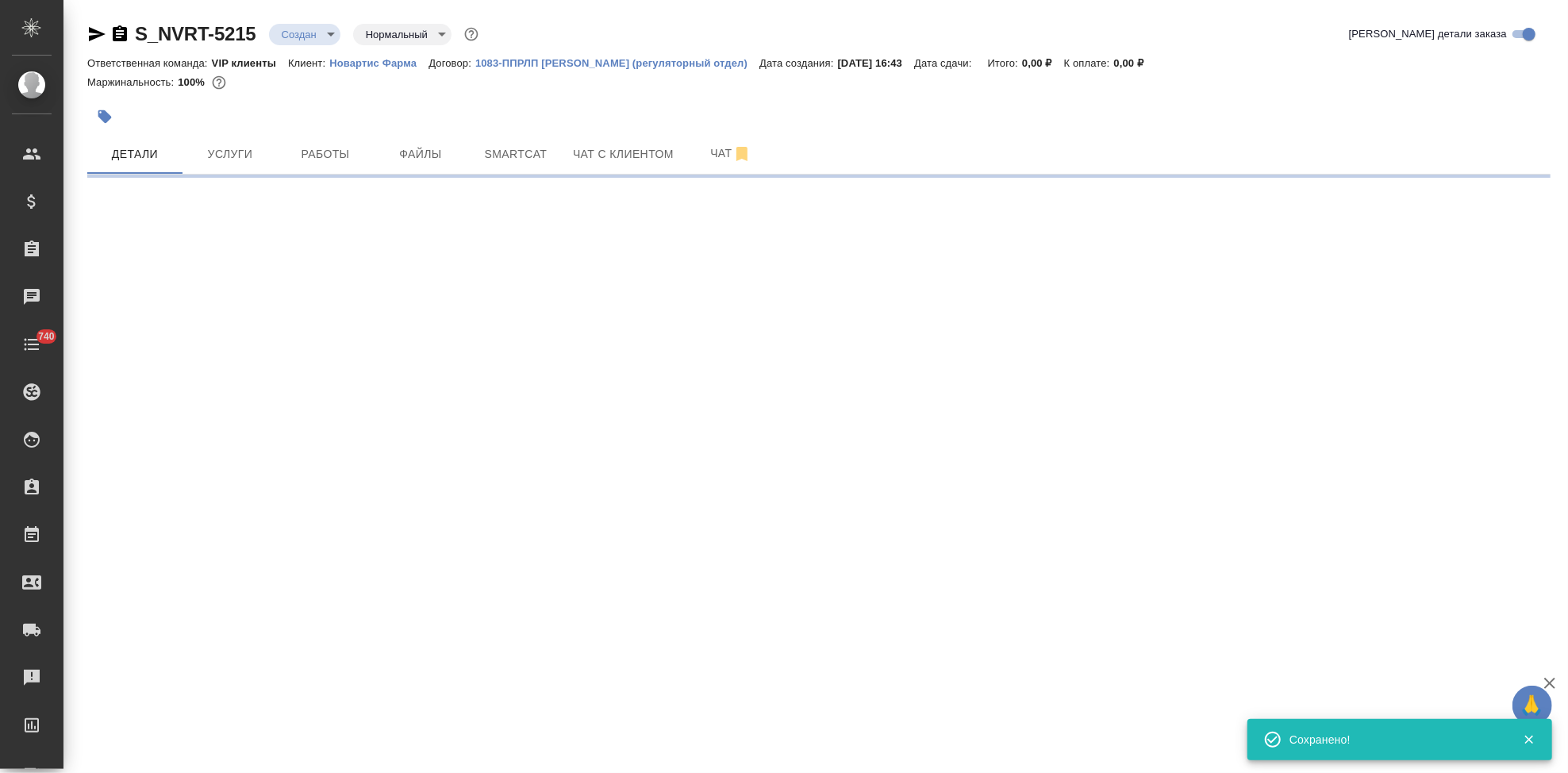
select select "RU"
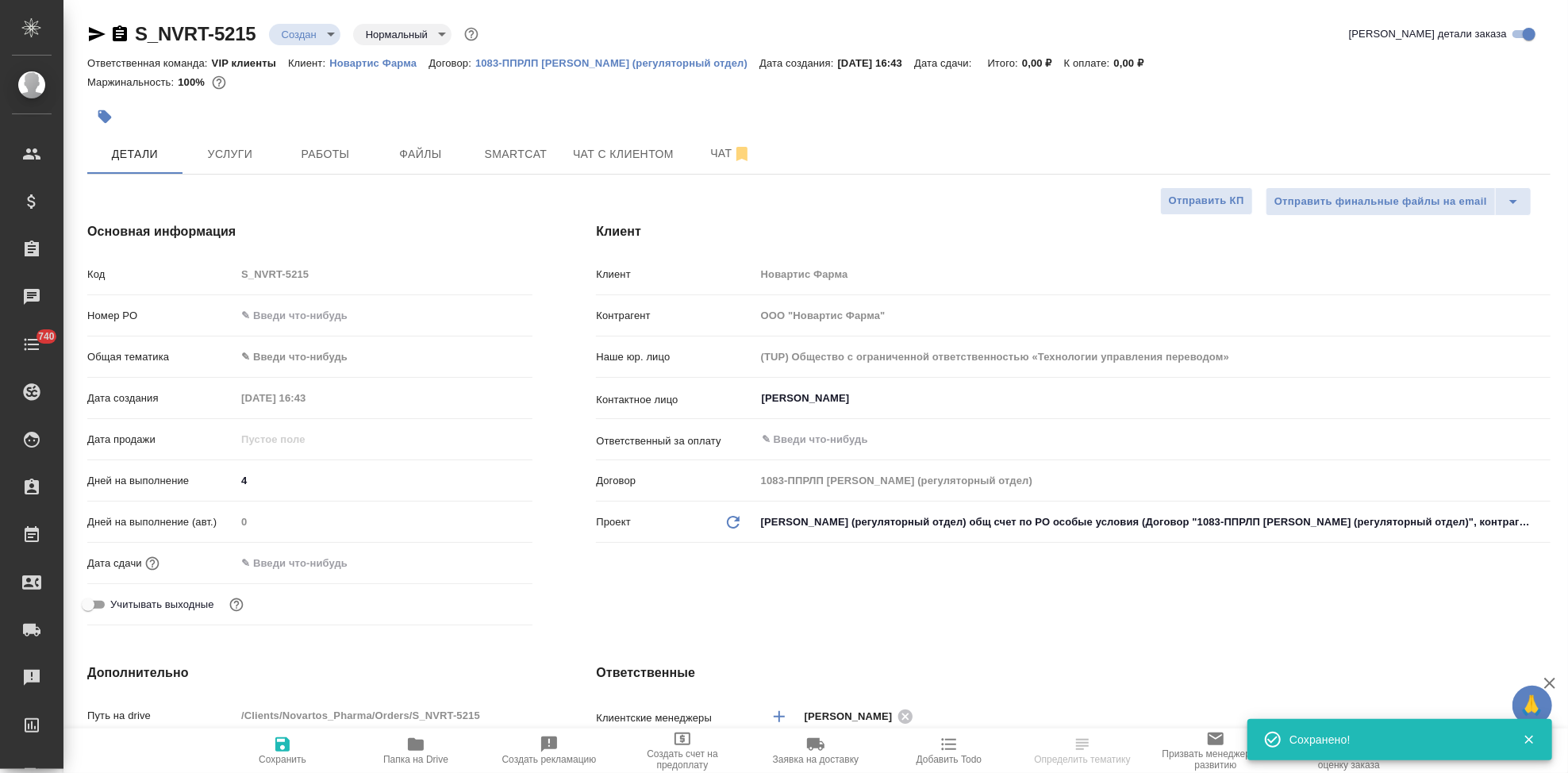
type textarea "x"
click at [306, 758] on span "Сохранить" at bounding box center [282, 760] width 48 height 11
type textarea "x"
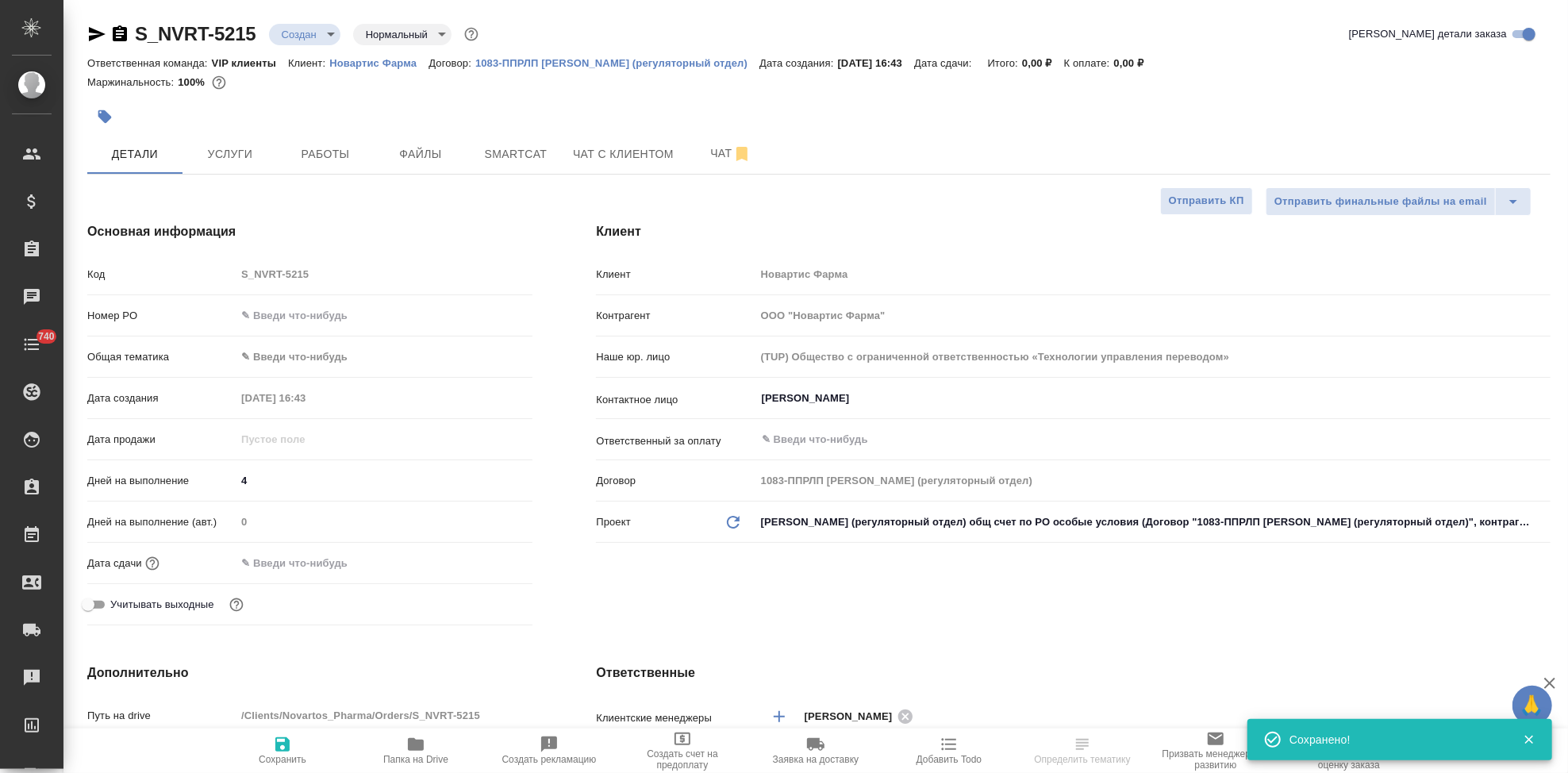
type textarea "x"
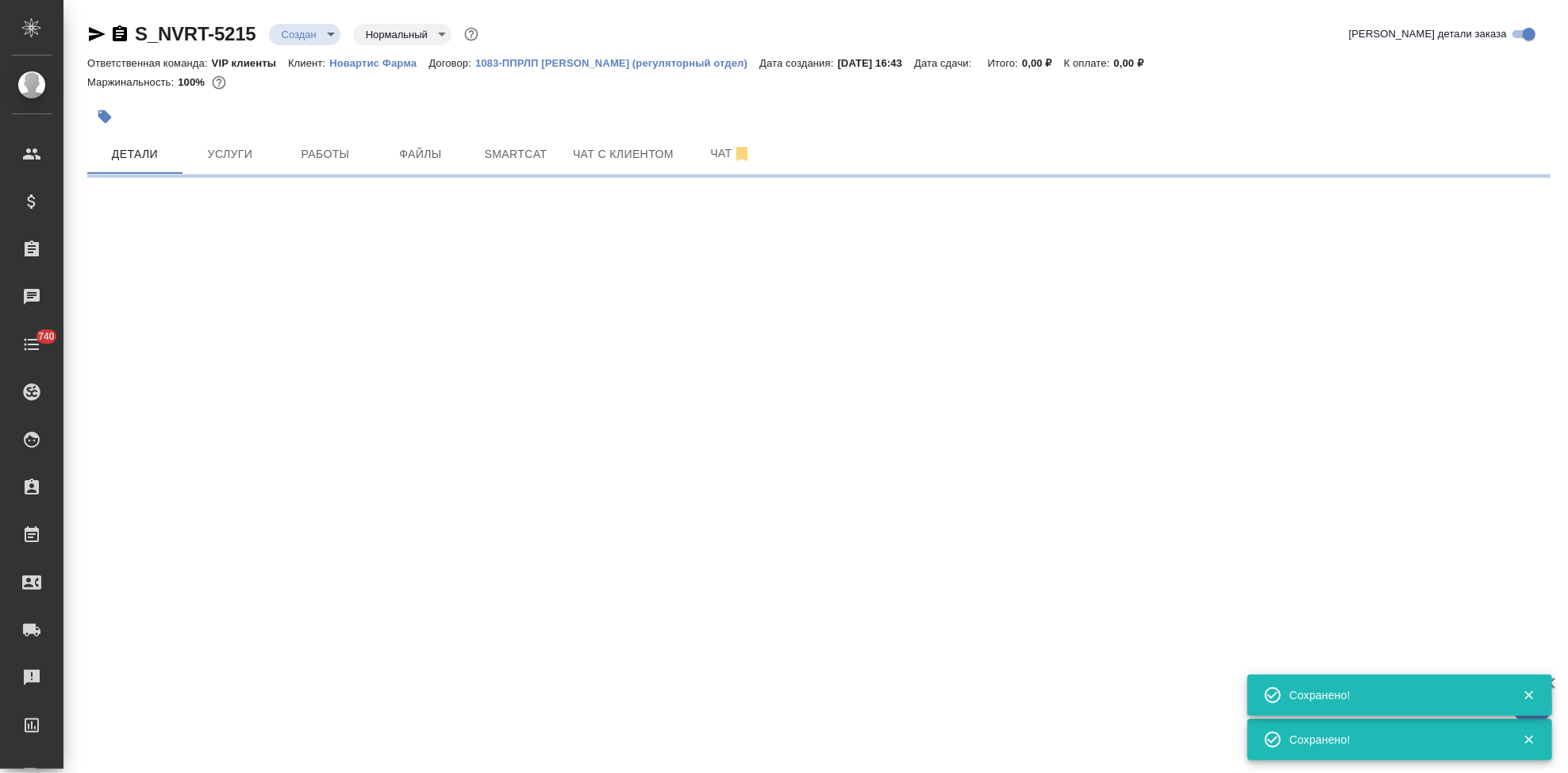
select select "RU"
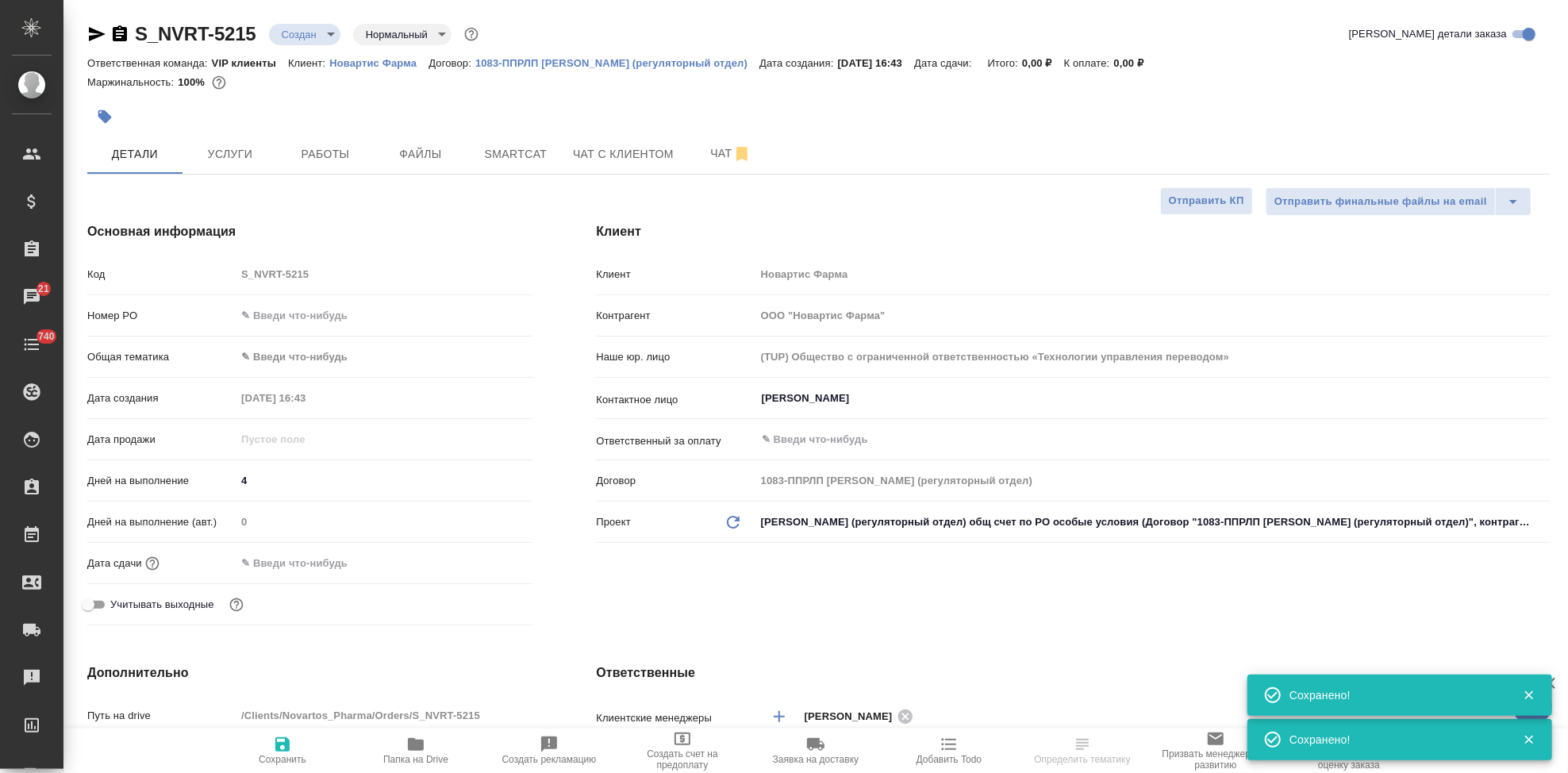
type textarea "x"
click at [306, 758] on span "Сохранить" at bounding box center [282, 760] width 48 height 11
type textarea "x"
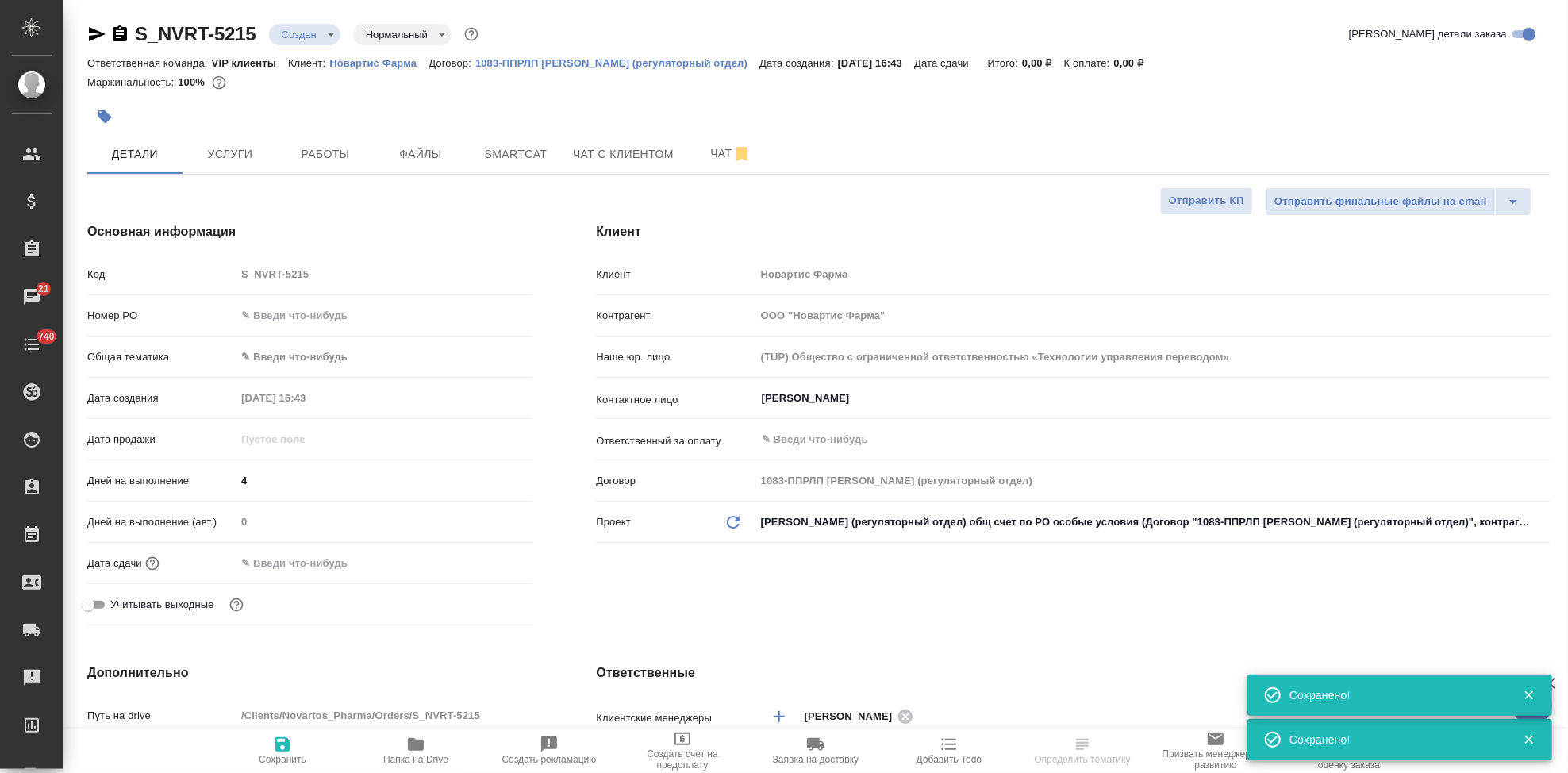
type textarea "x"
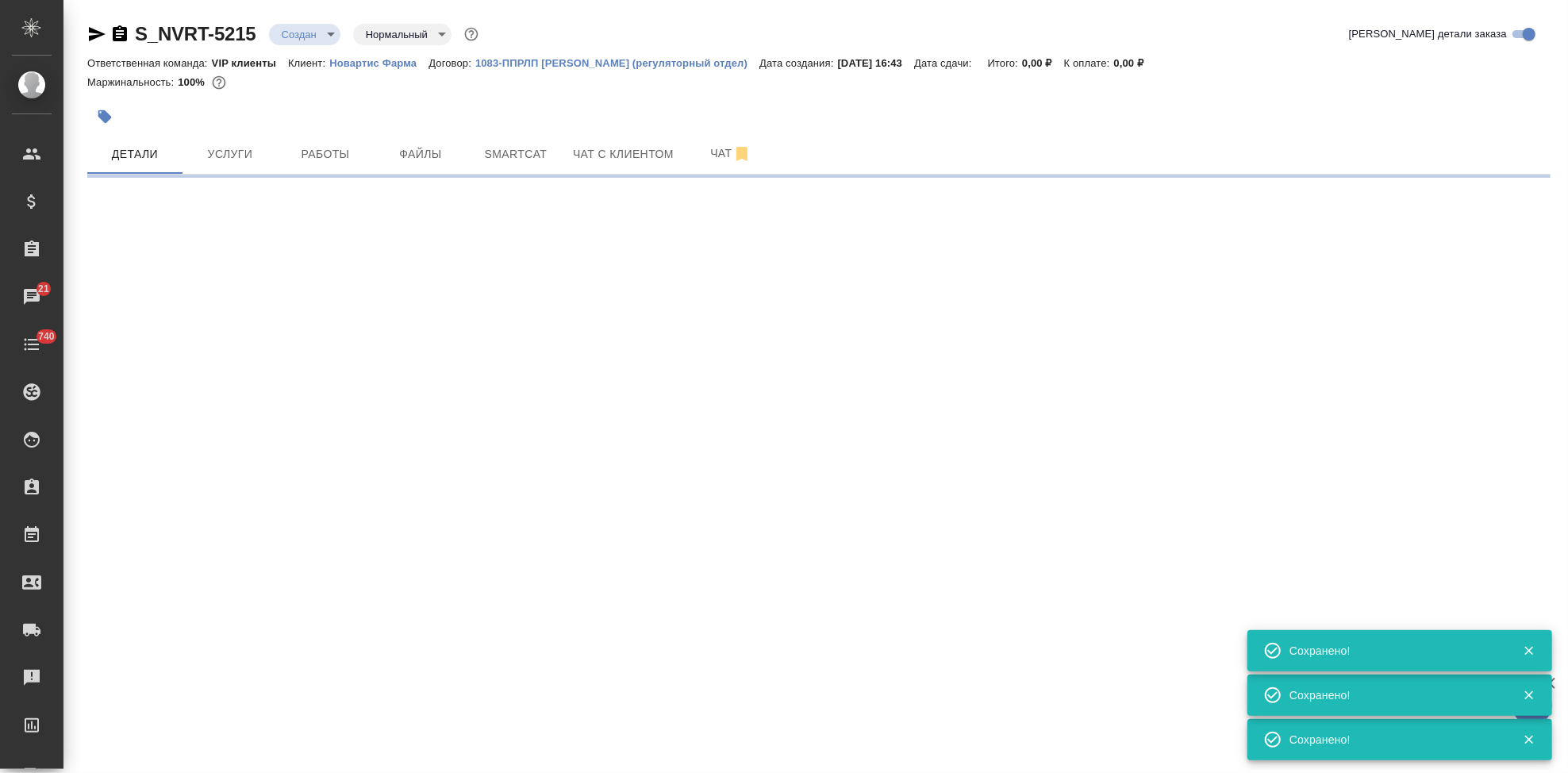
select select "RU"
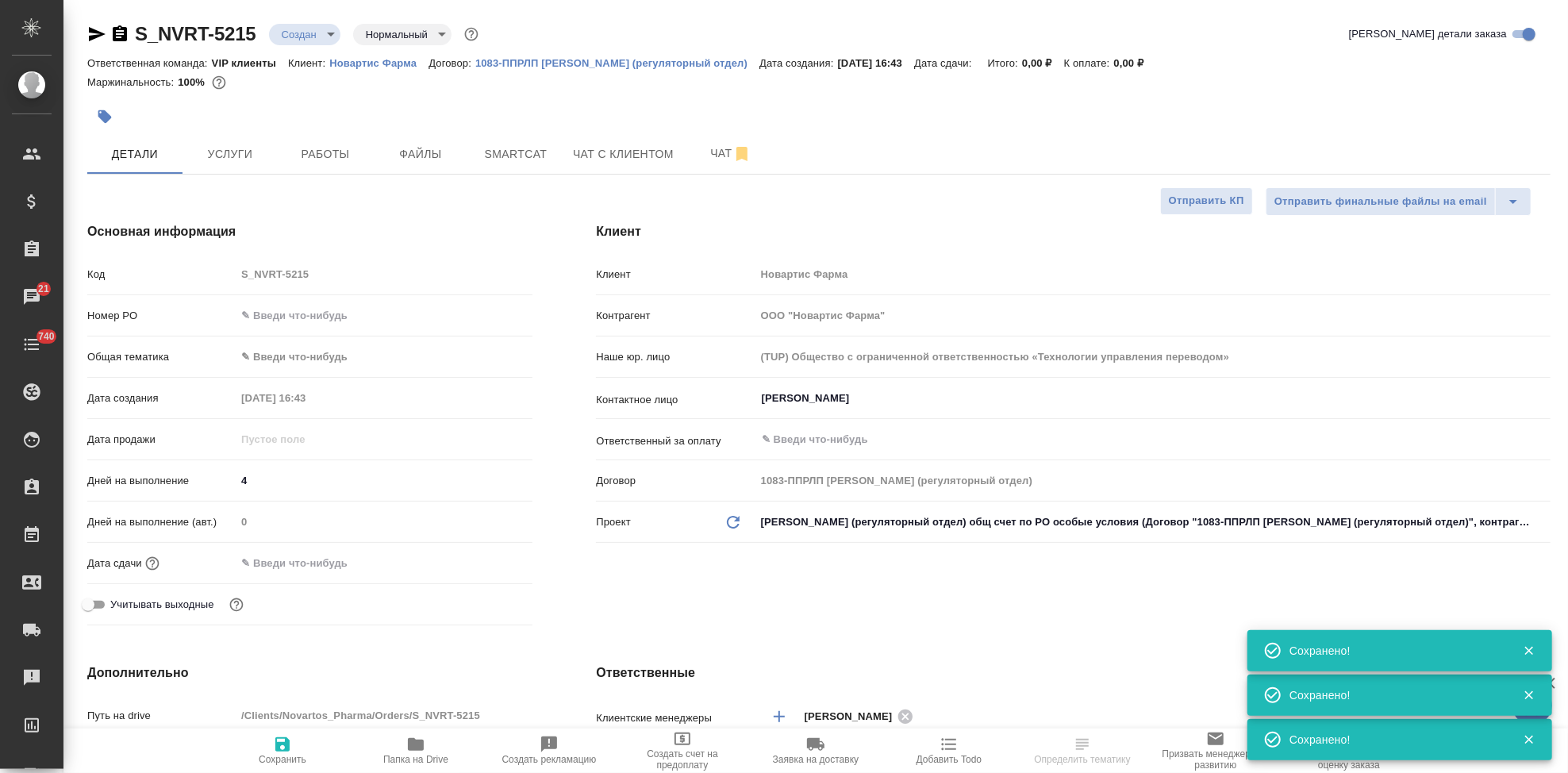
type textarea "x"
click at [306, 758] on span "Сохранить" at bounding box center [282, 760] width 48 height 11
type textarea "x"
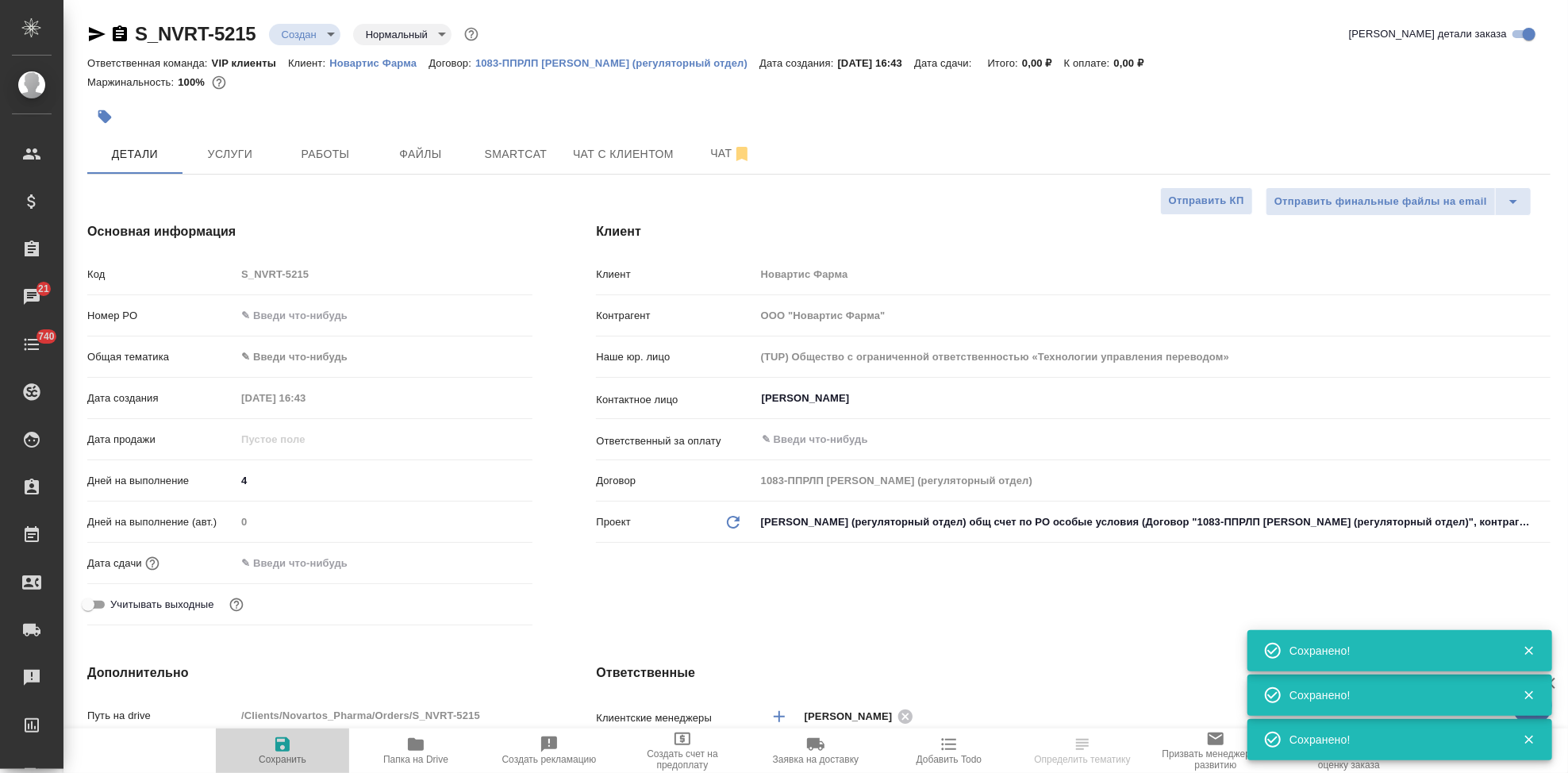
type textarea "x"
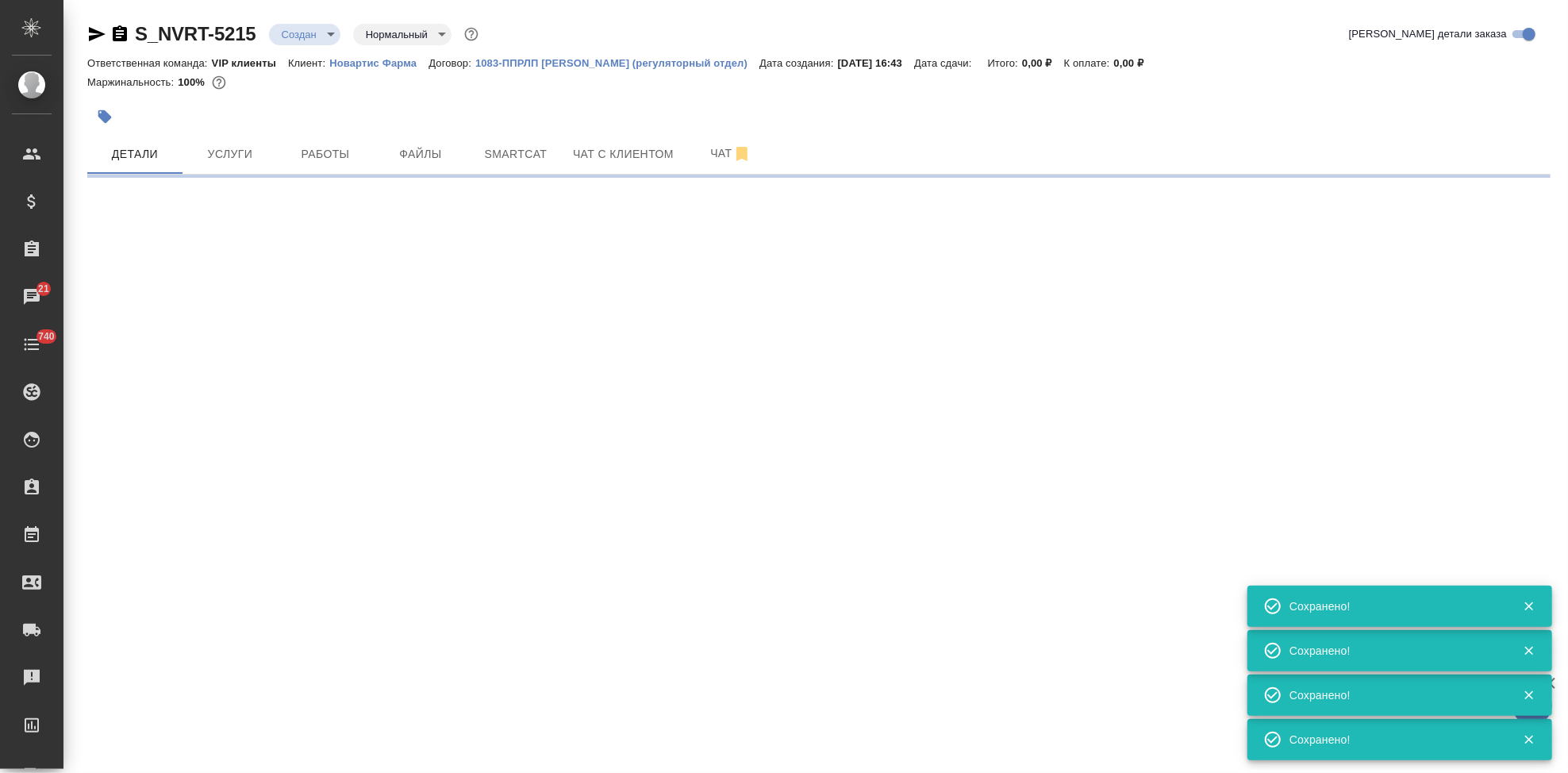
select select "RU"
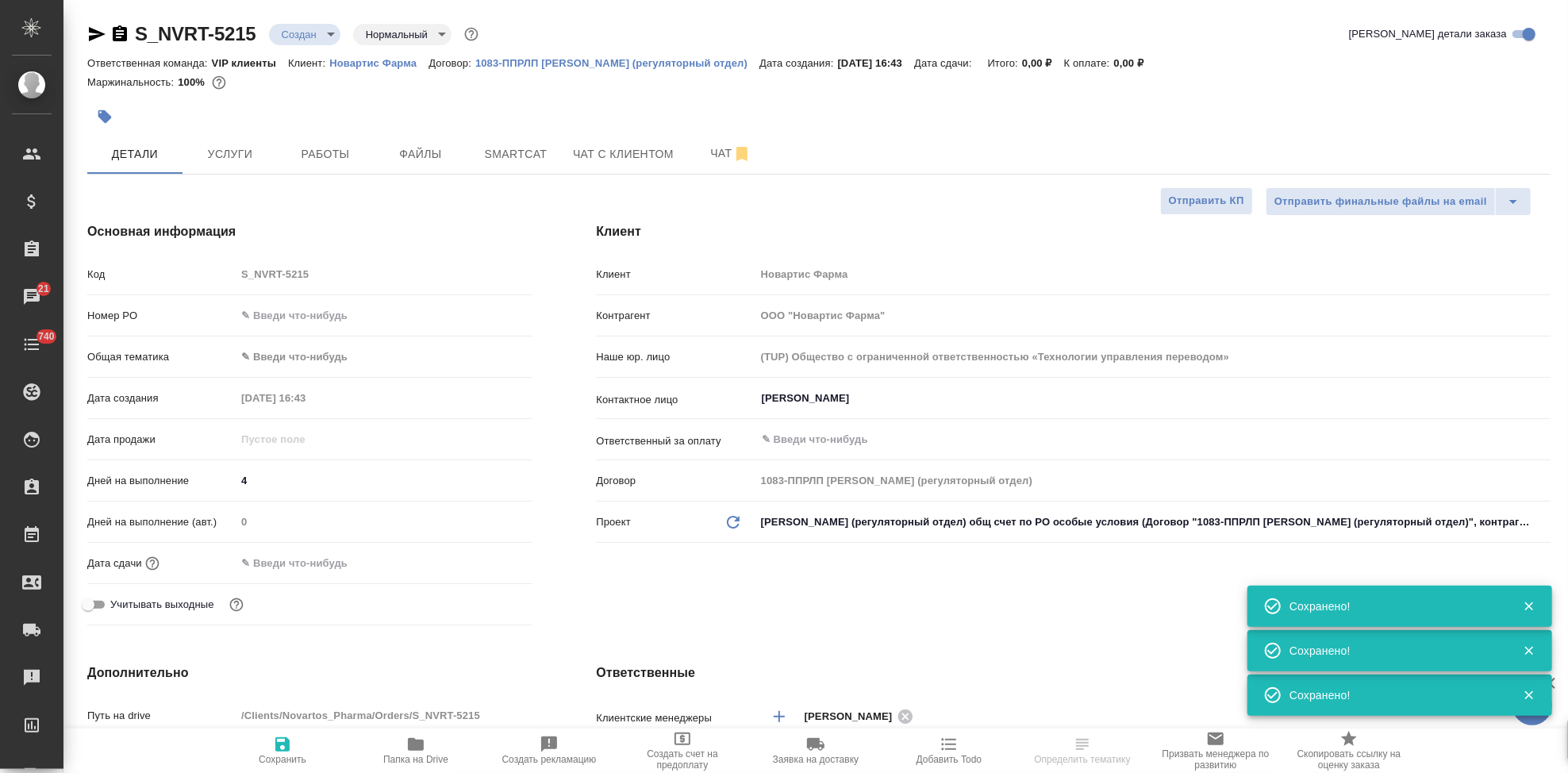
type textarea "x"
click at [306, 758] on span "Сохранить" at bounding box center [282, 760] width 48 height 11
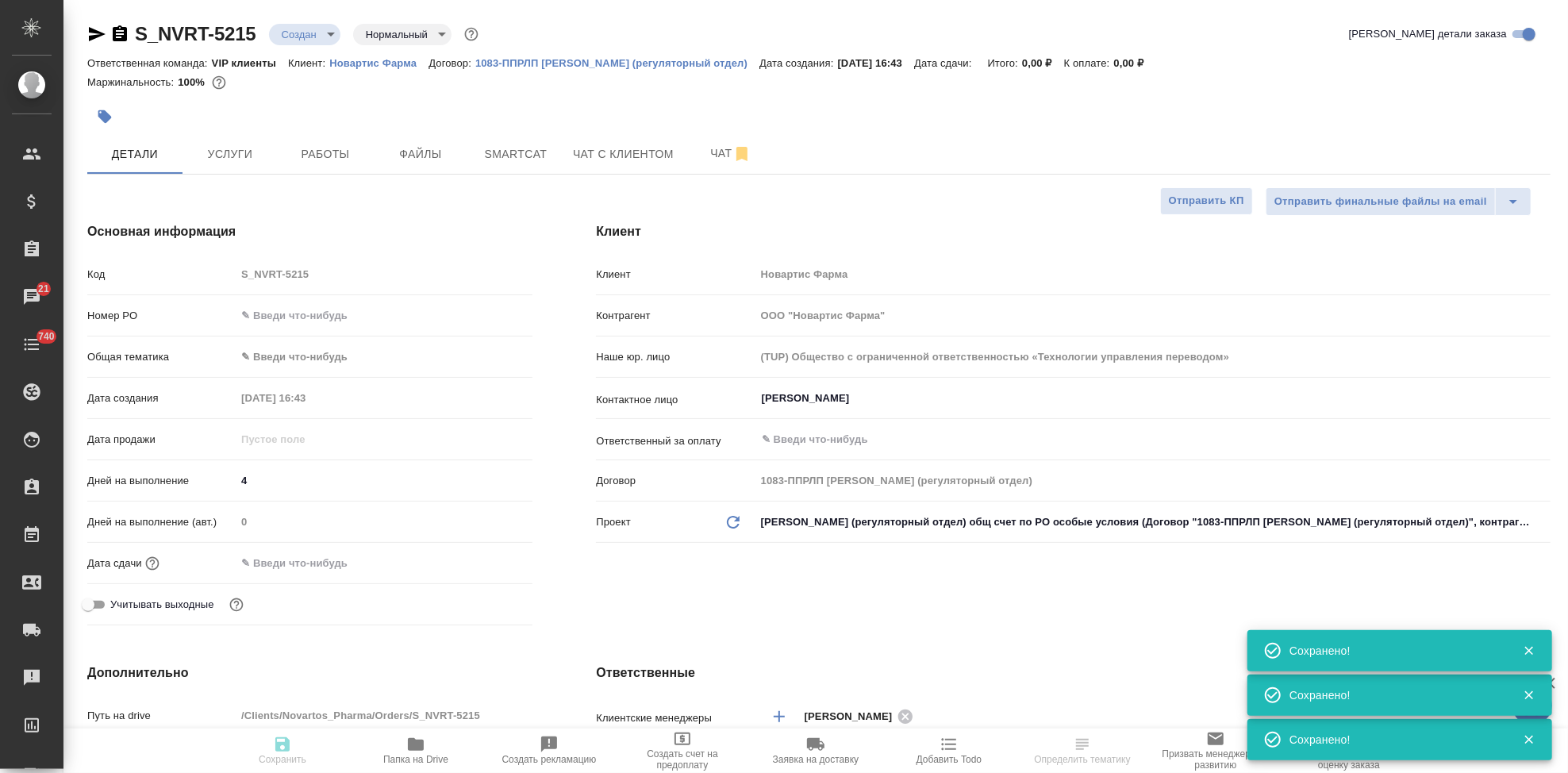
type textarea "x"
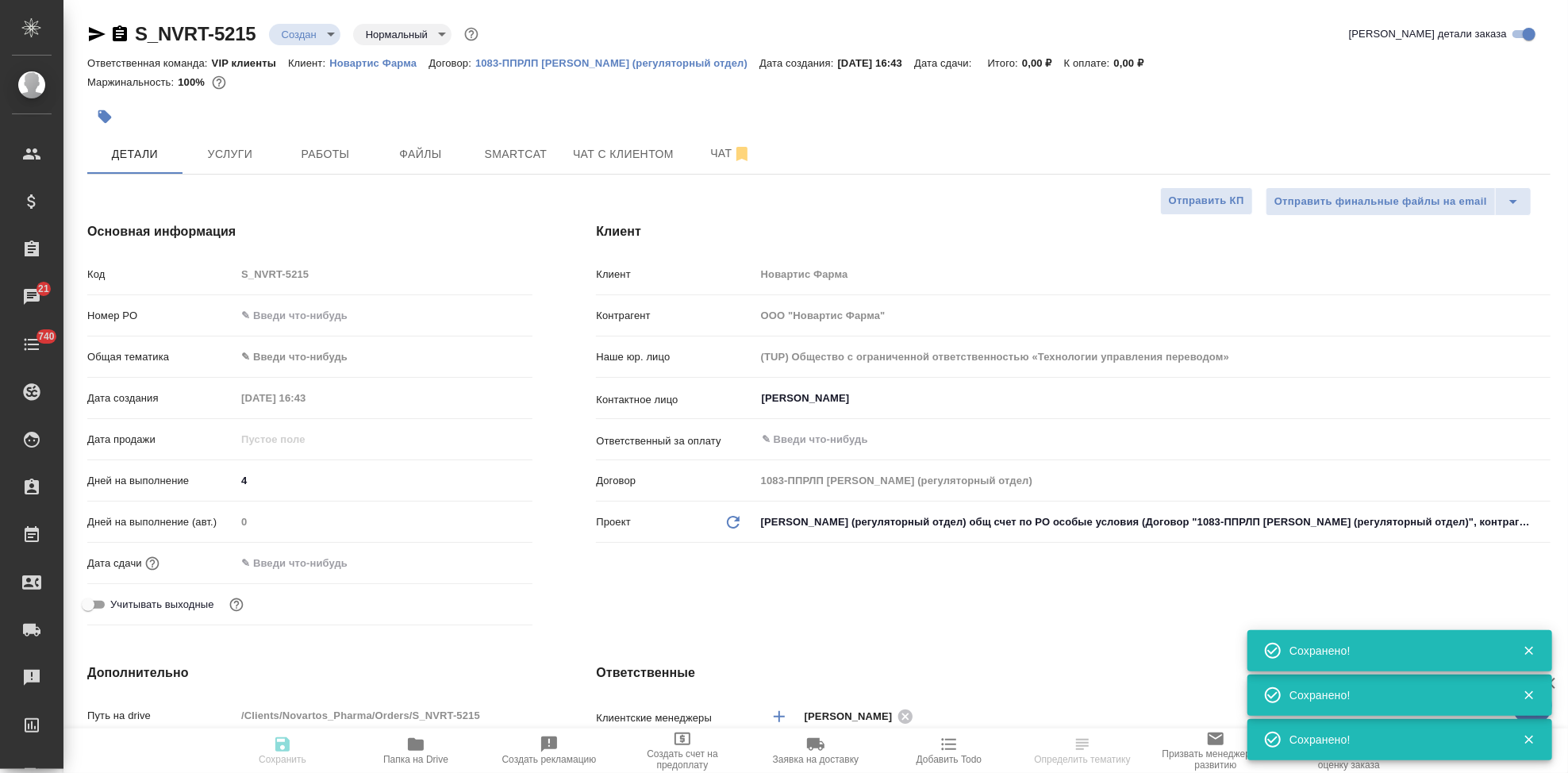
type textarea "x"
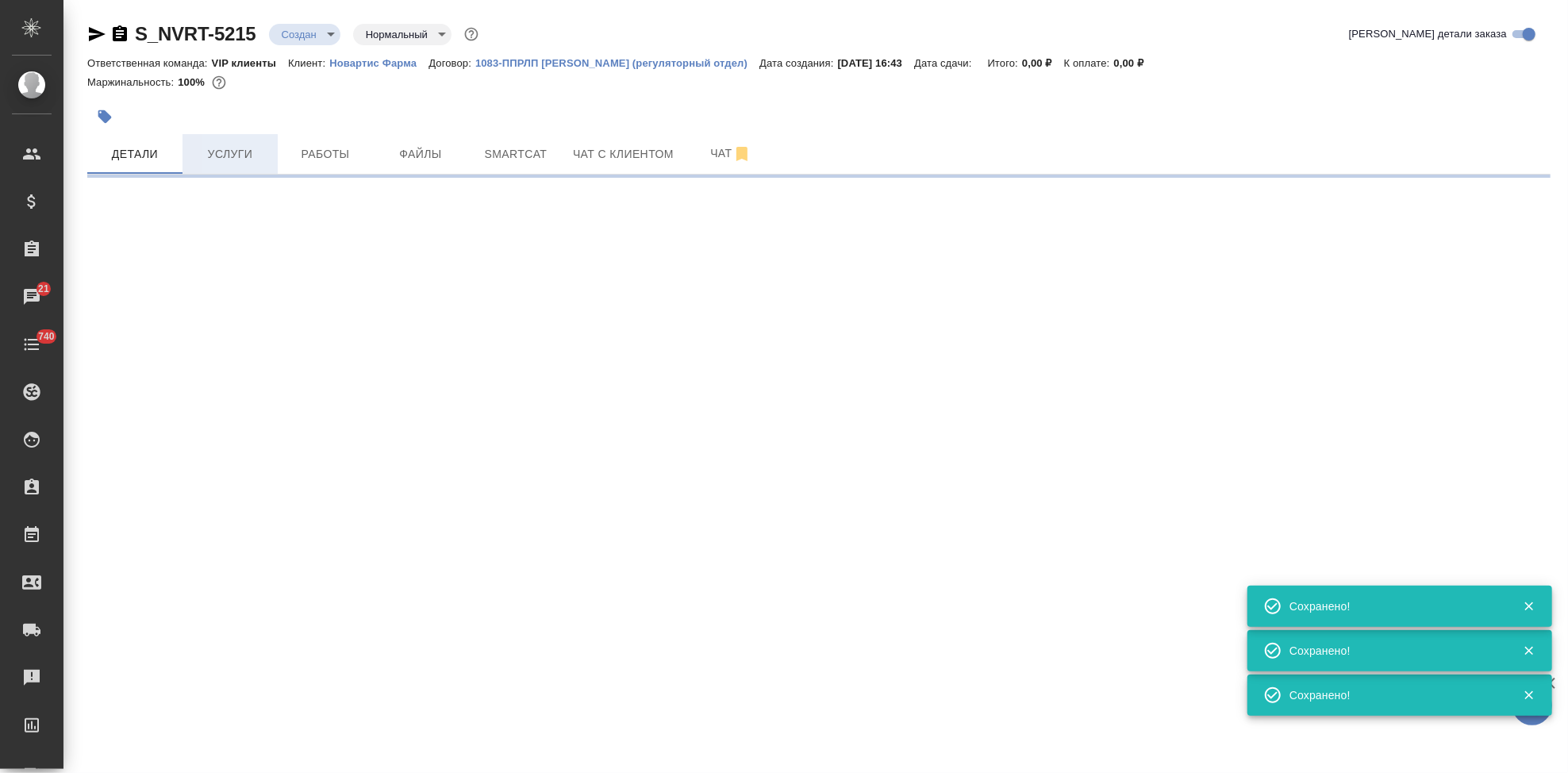
select select "RU"
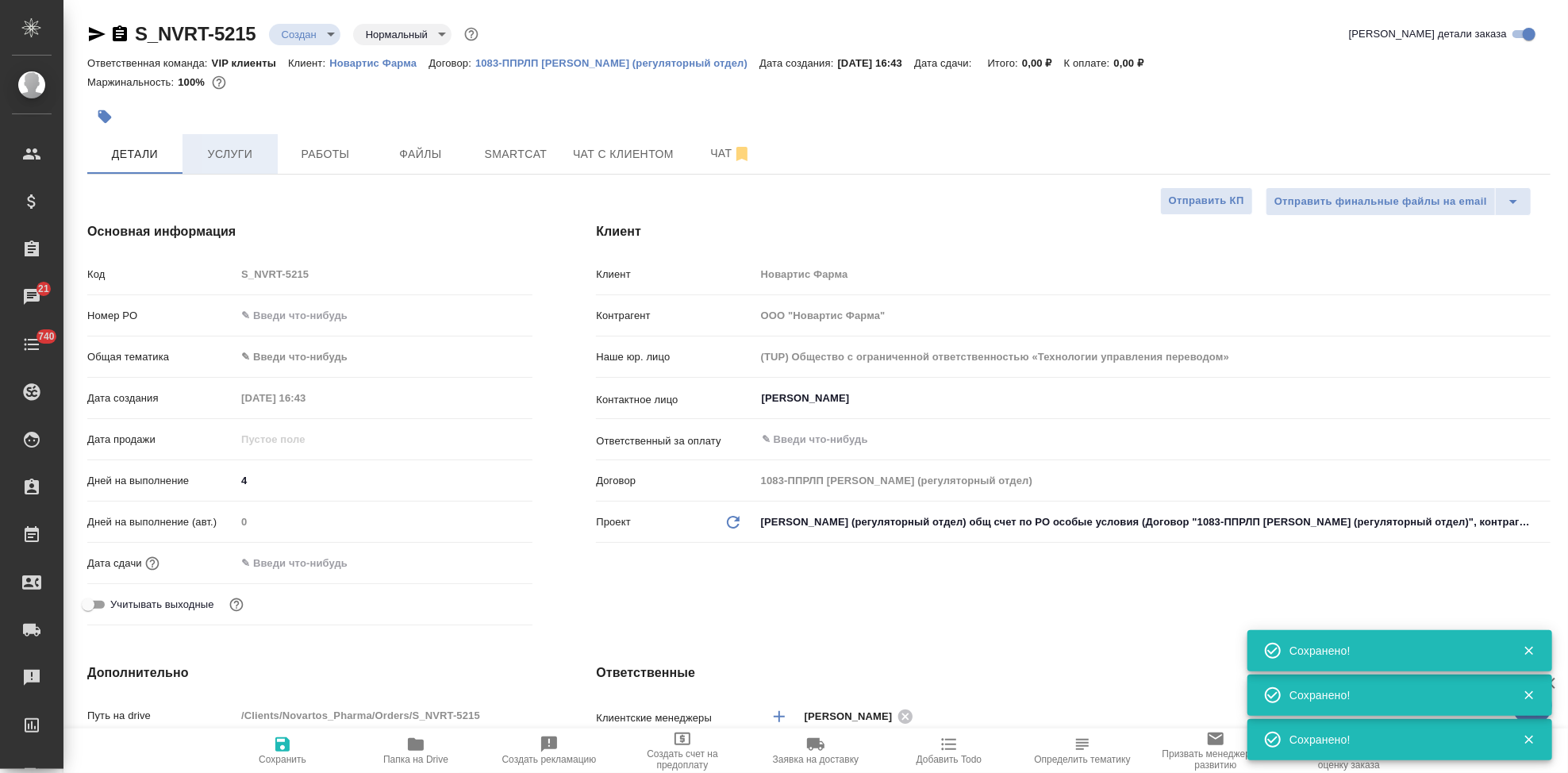
type textarea "x"
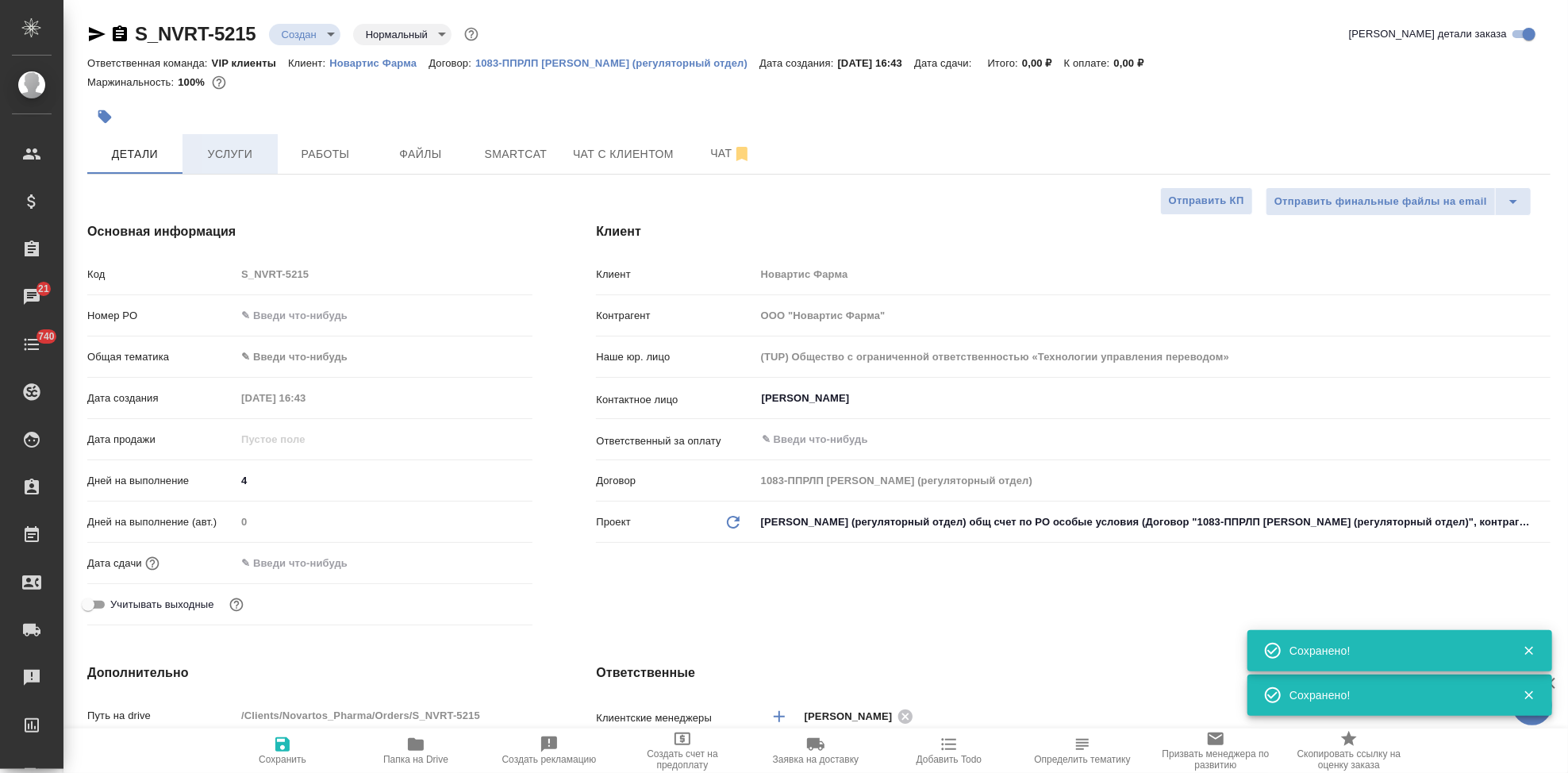
click at [216, 155] on span "Услуги" at bounding box center [230, 154] width 76 height 19
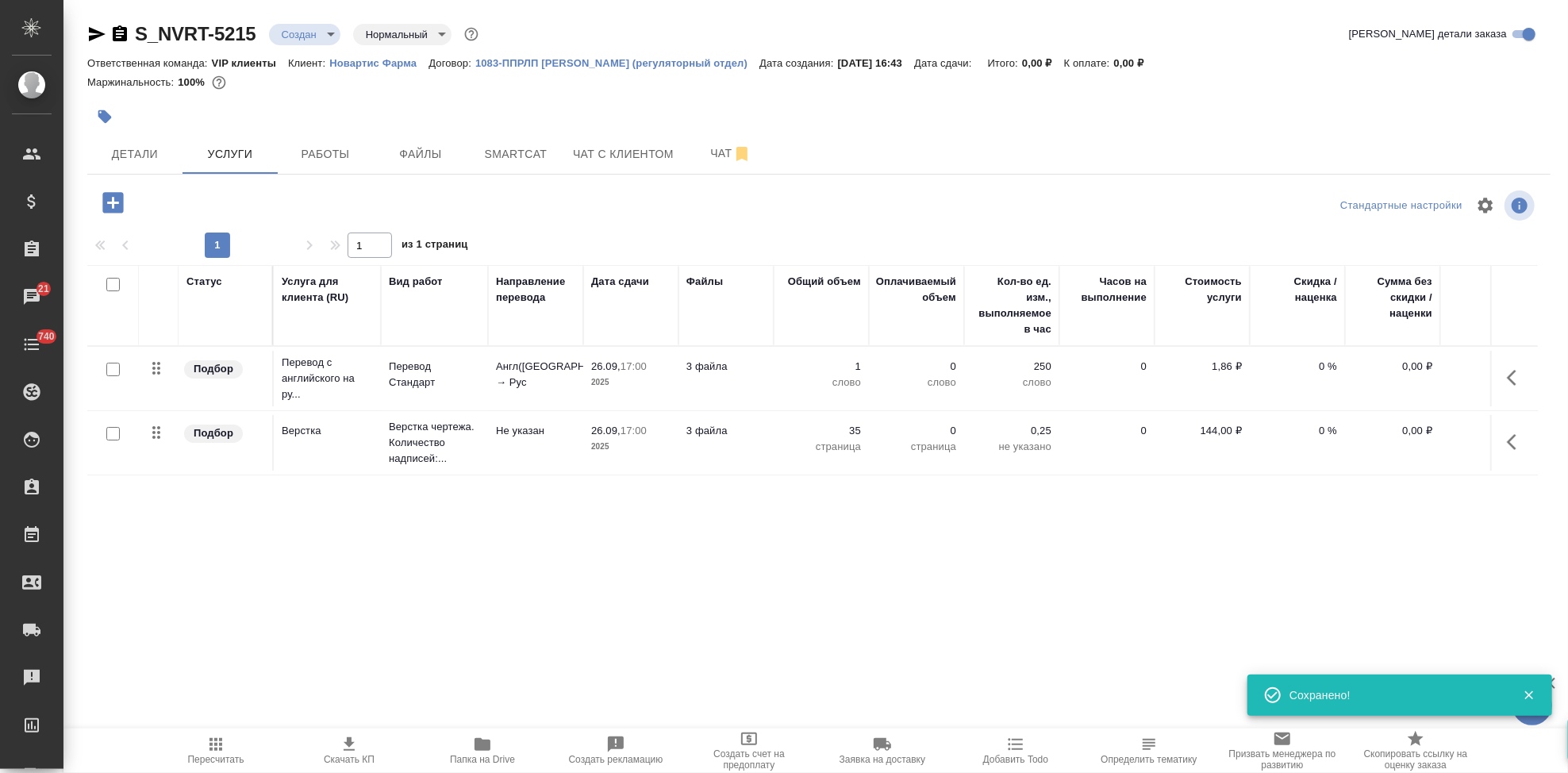
click at [353, 741] on icon "button" at bounding box center [349, 744] width 19 height 19
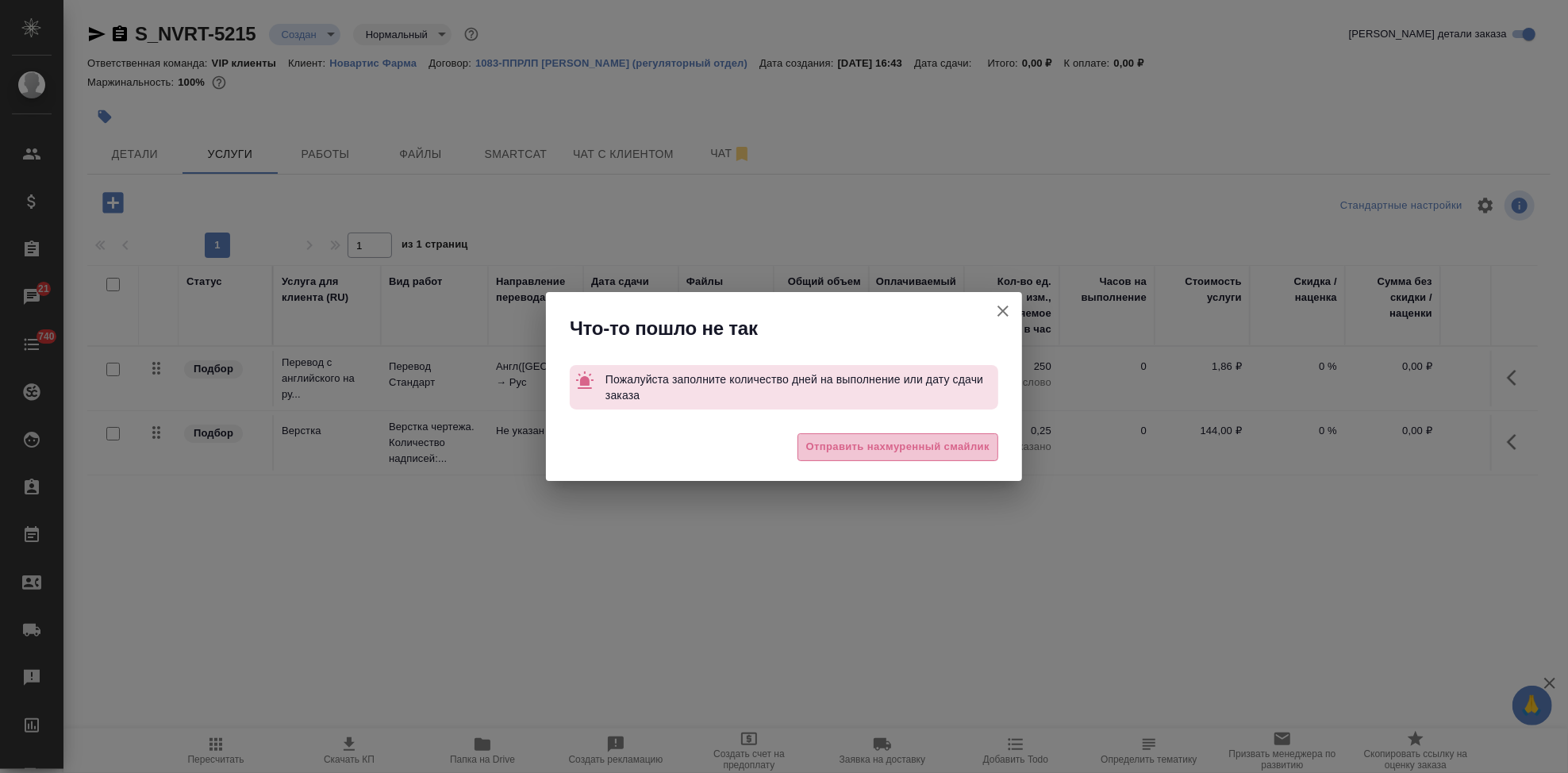
click at [949, 435] on button "Отправить нахмуренный смайлик" at bounding box center [898, 447] width 201 height 28
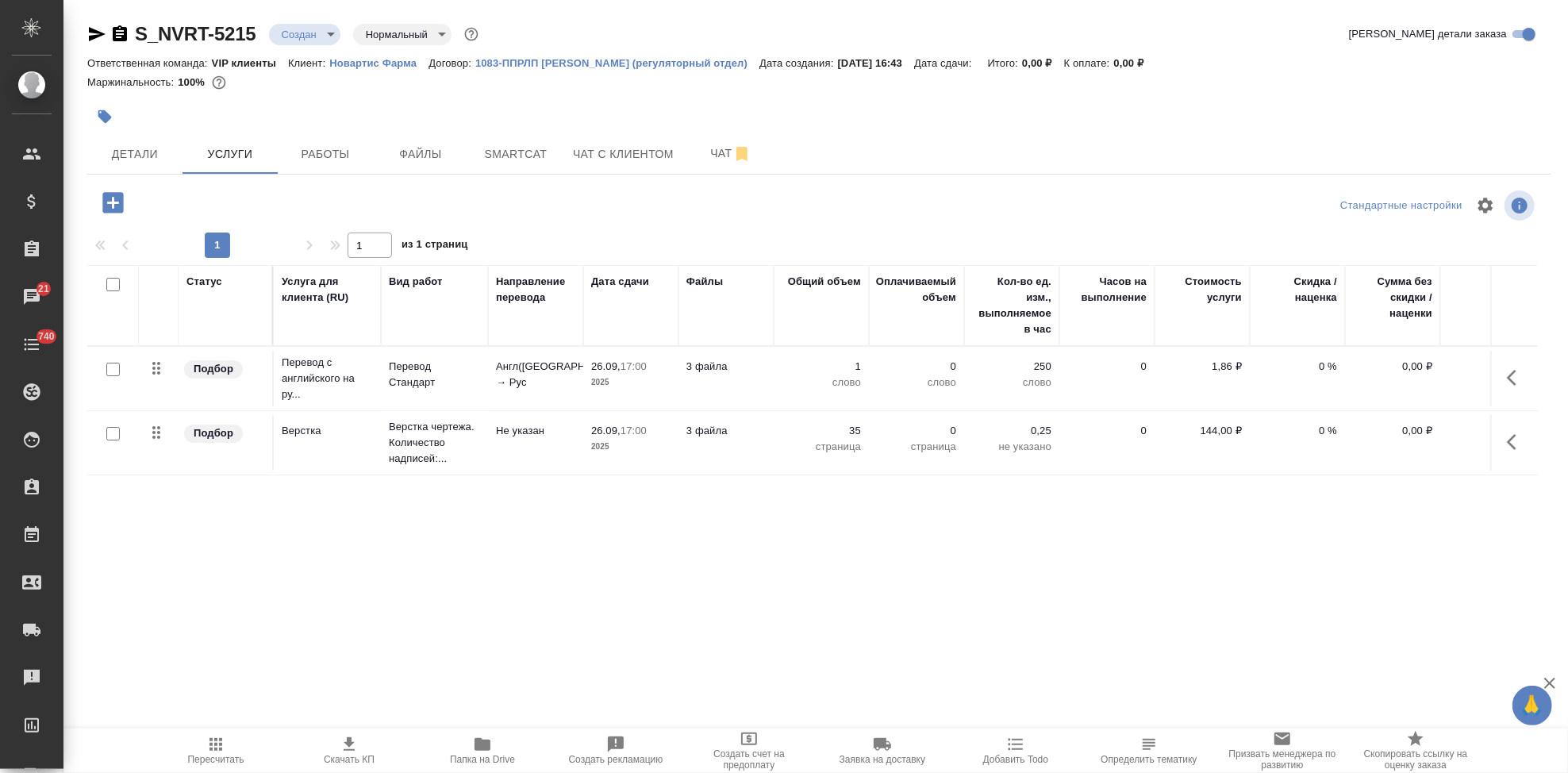
click at [1003, 316] on body "🙏 .cls-1 fill:#fff; AWATERA Kabargina [PERSON_NAME] Спецификации Заказы 21 Чаты…" at bounding box center [784, 386] width 1568 height 773
click at [214, 745] on icon "button" at bounding box center [216, 745] width 13 height 13
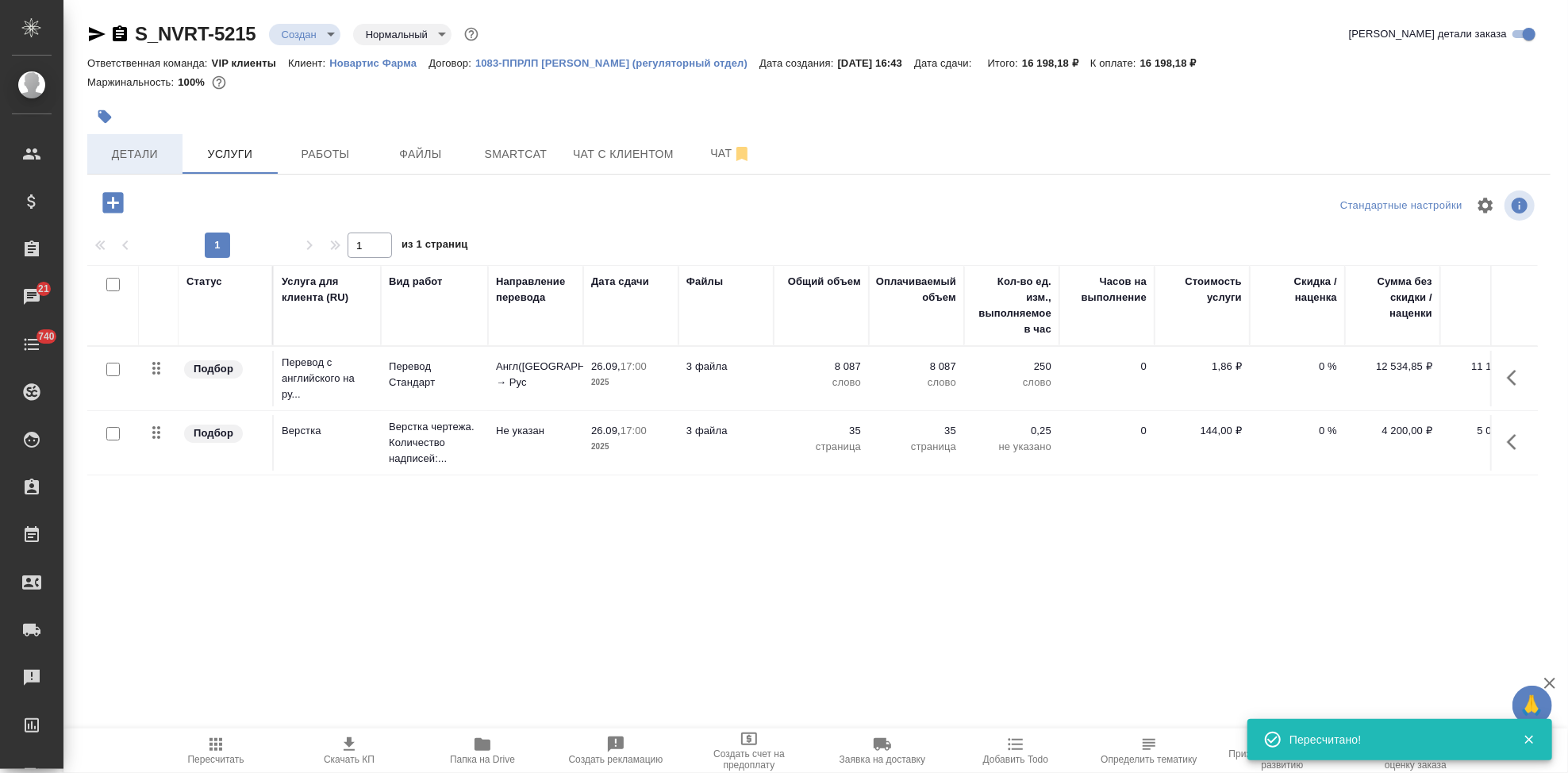
click at [137, 154] on span "Детали" at bounding box center [135, 154] width 76 height 19
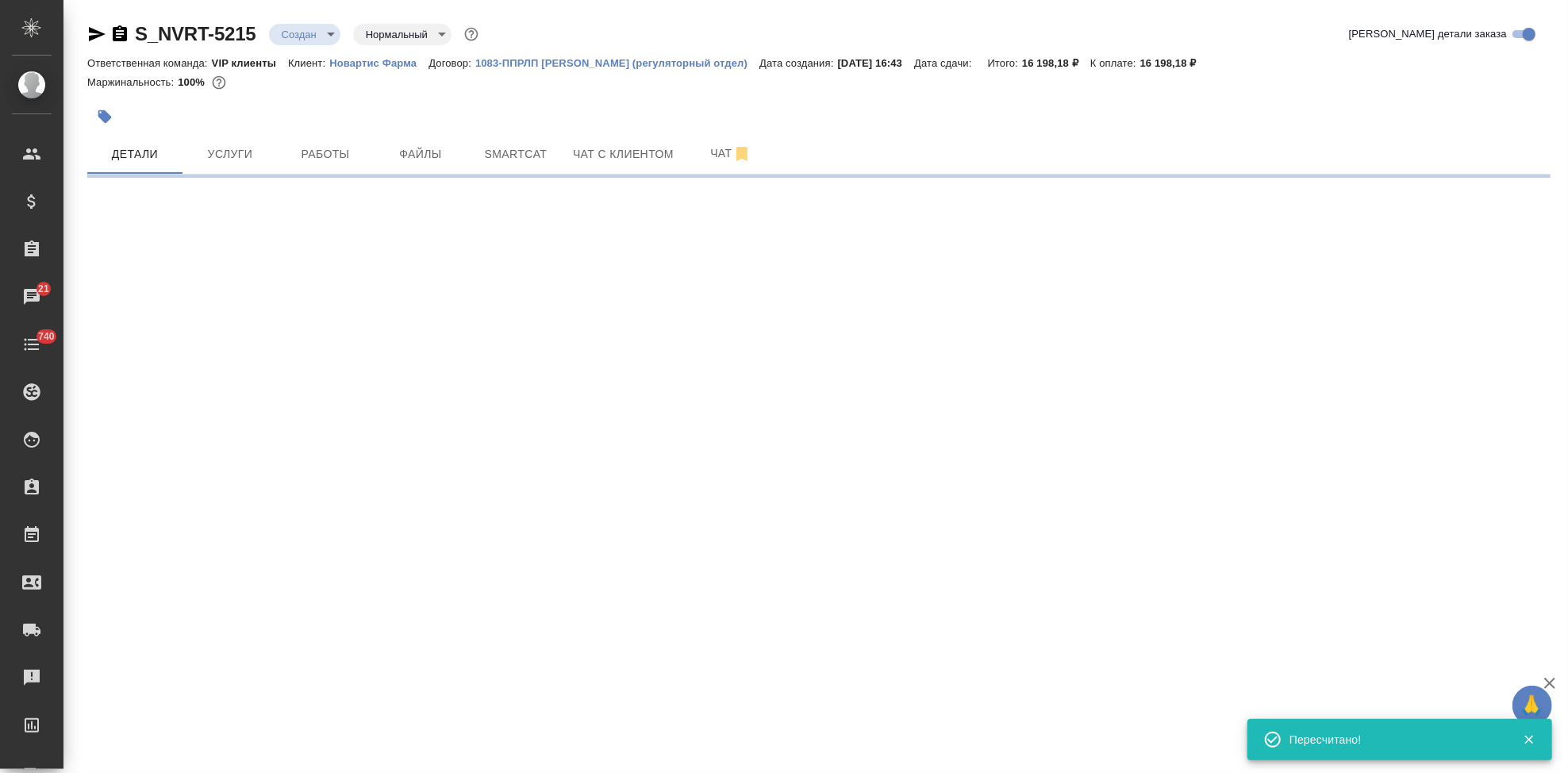
select select "RU"
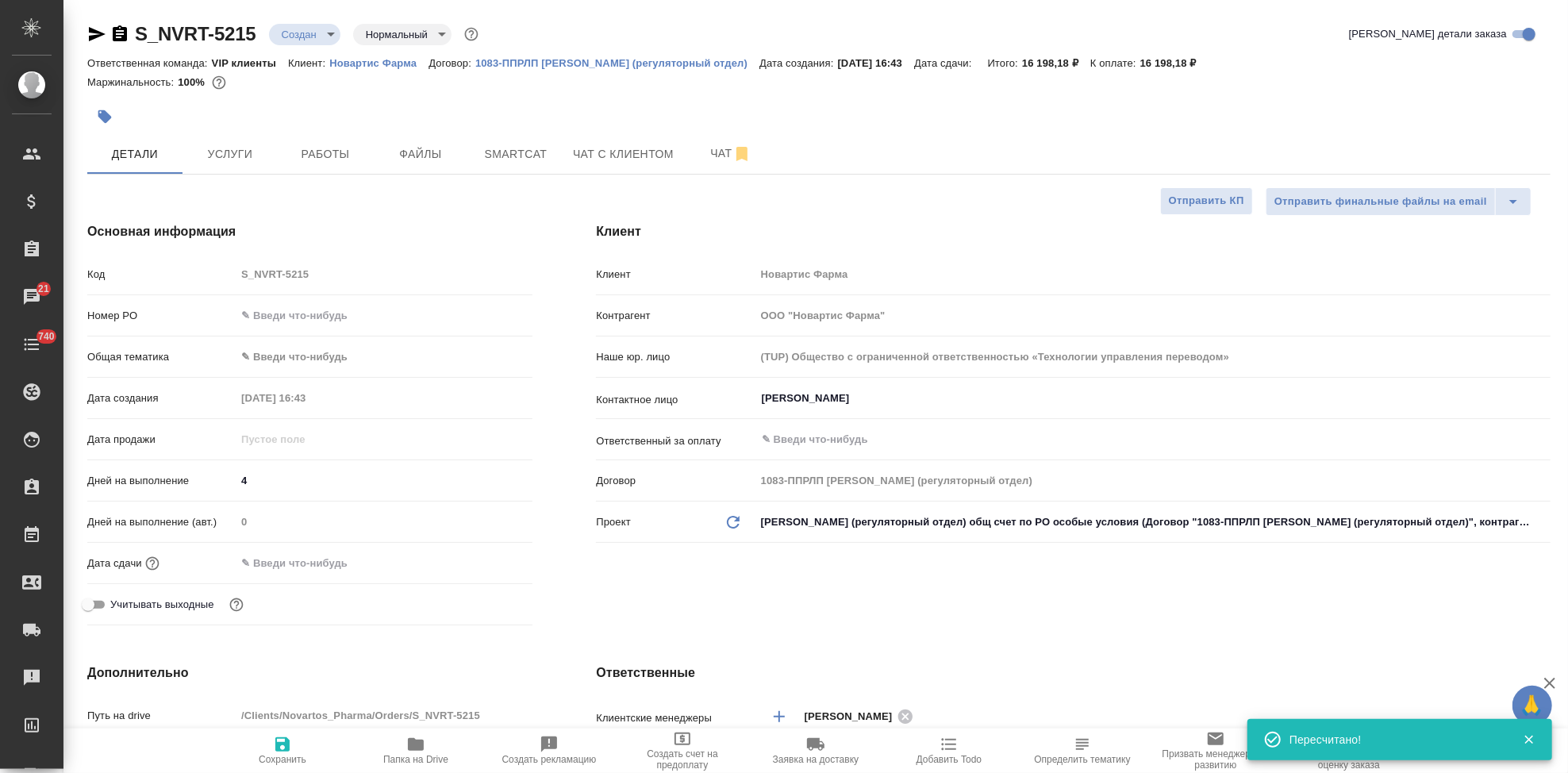
type textarea "x"
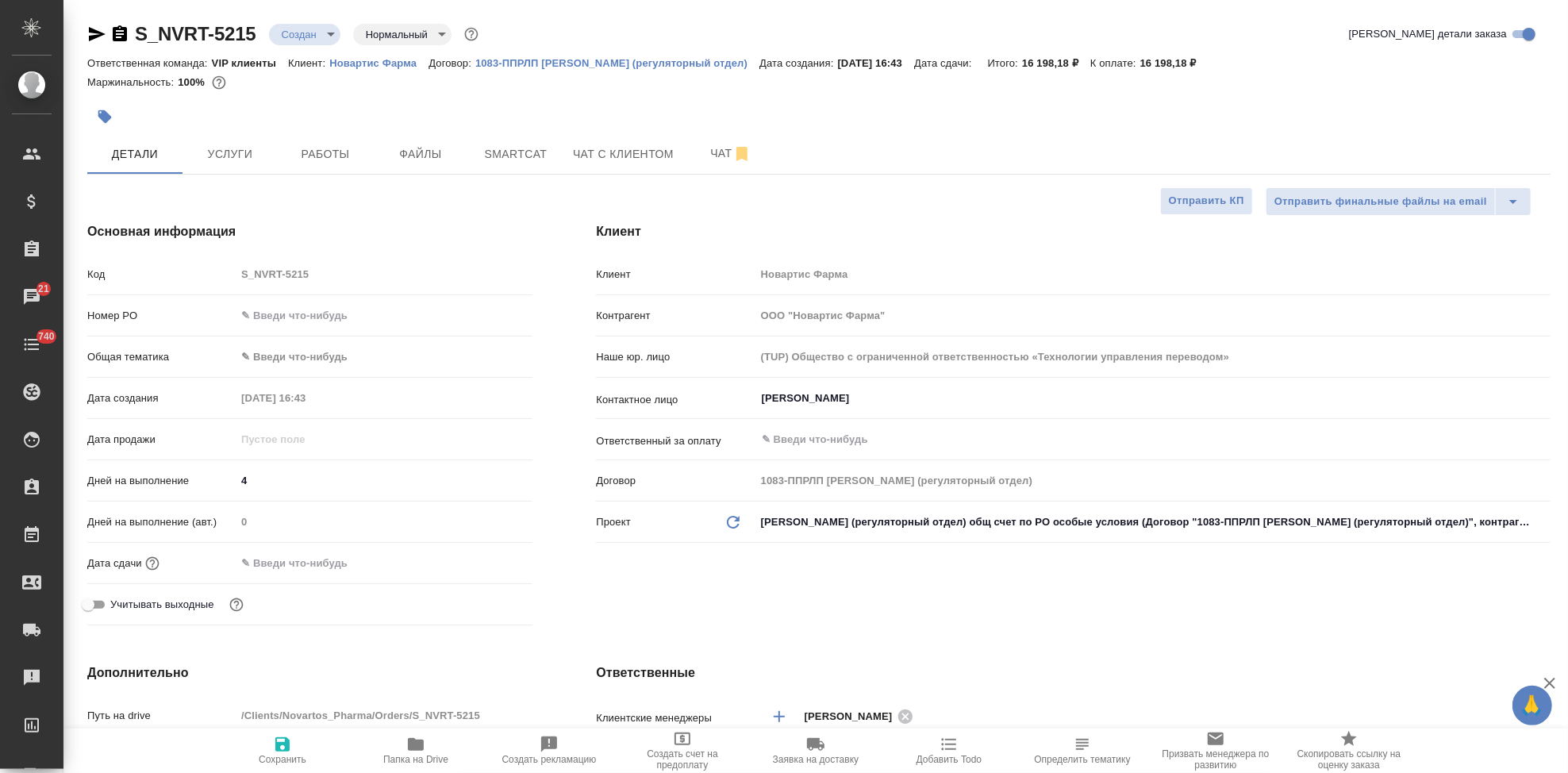
click at [281, 466] on div "Дней на выполнение 4" at bounding box center [310, 480] width 445 height 28
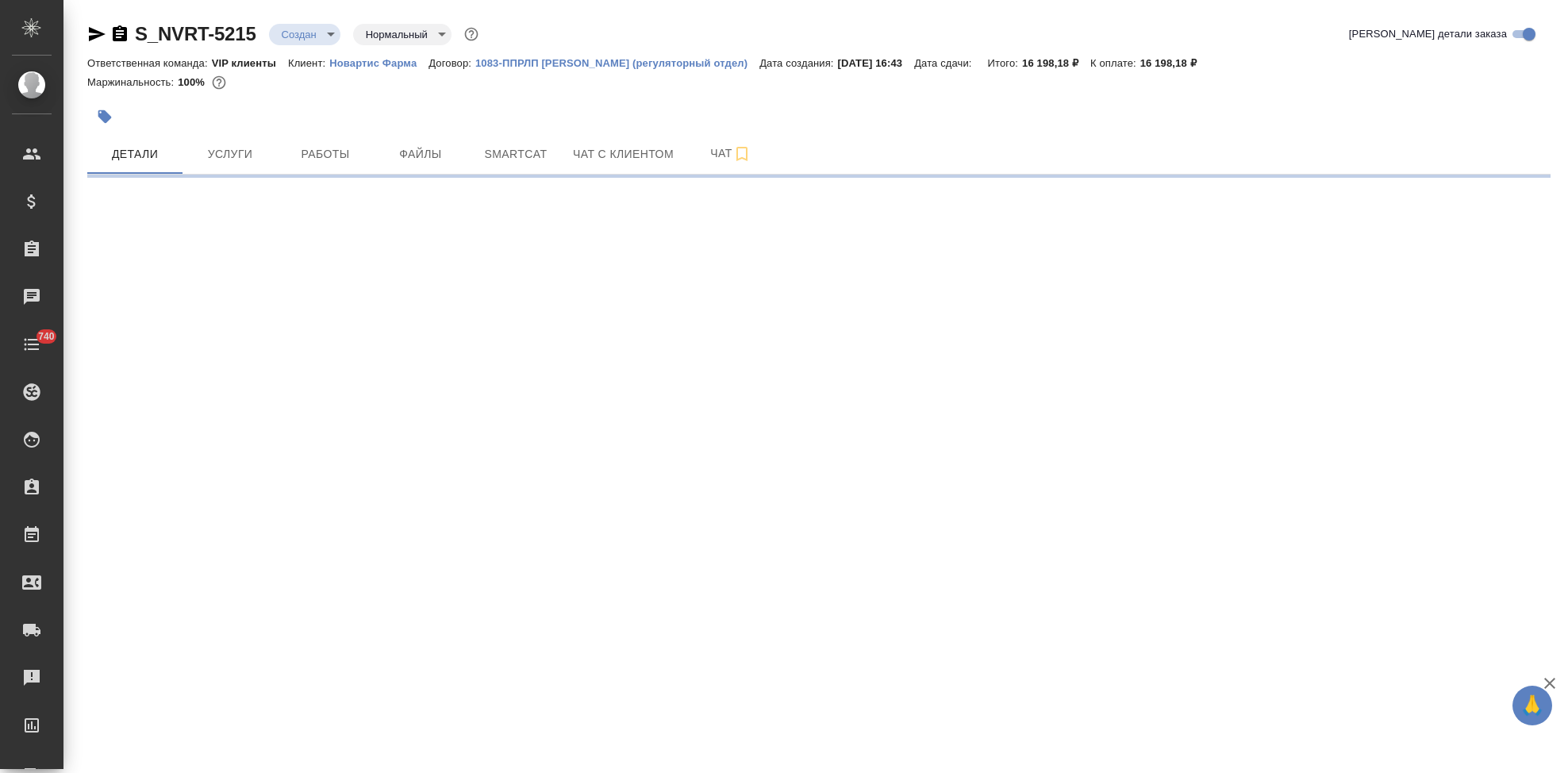
select select "RU"
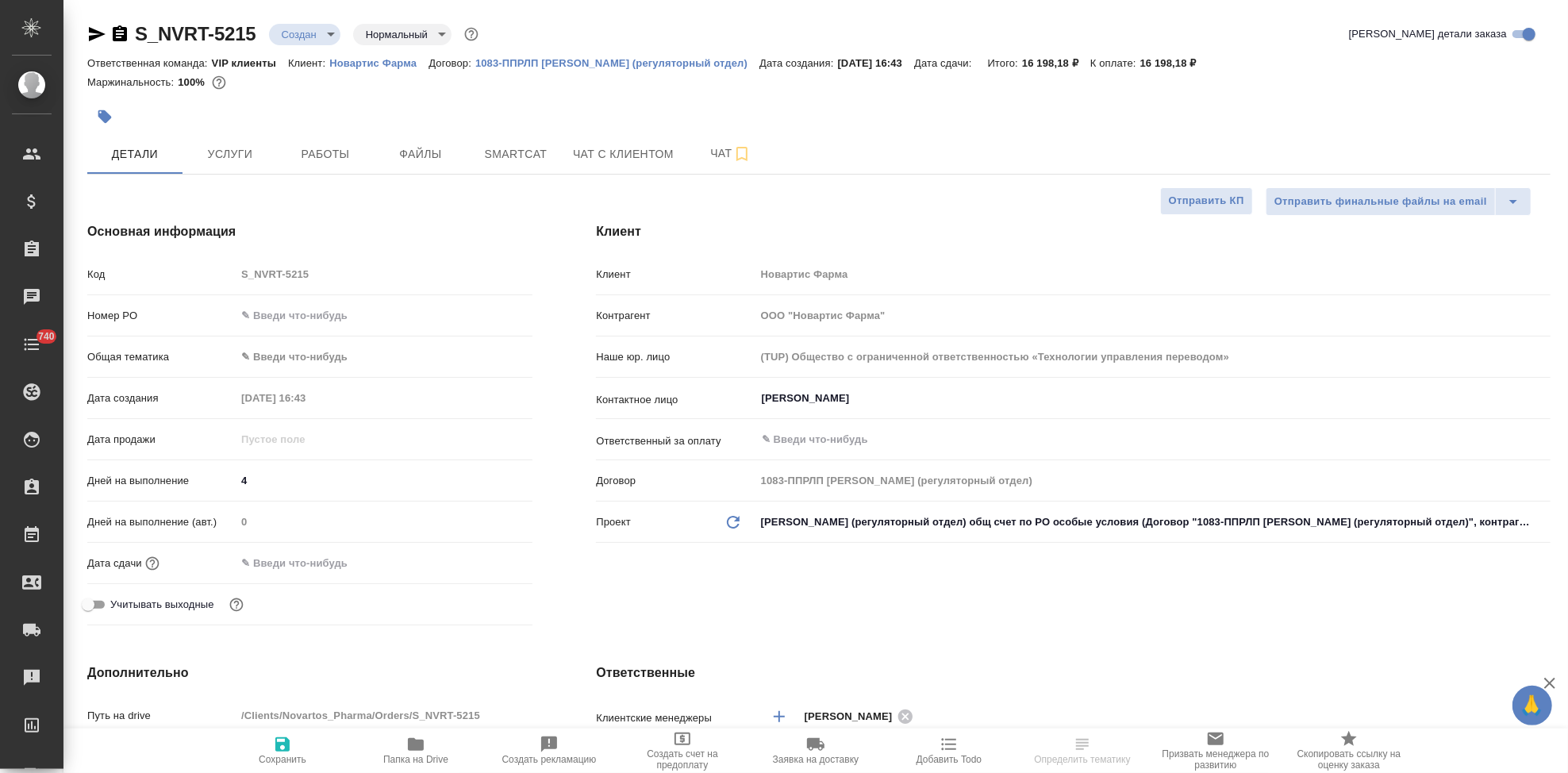
type textarea "x"
click at [268, 758] on span "Сохранить" at bounding box center [282, 760] width 48 height 11
type textarea "x"
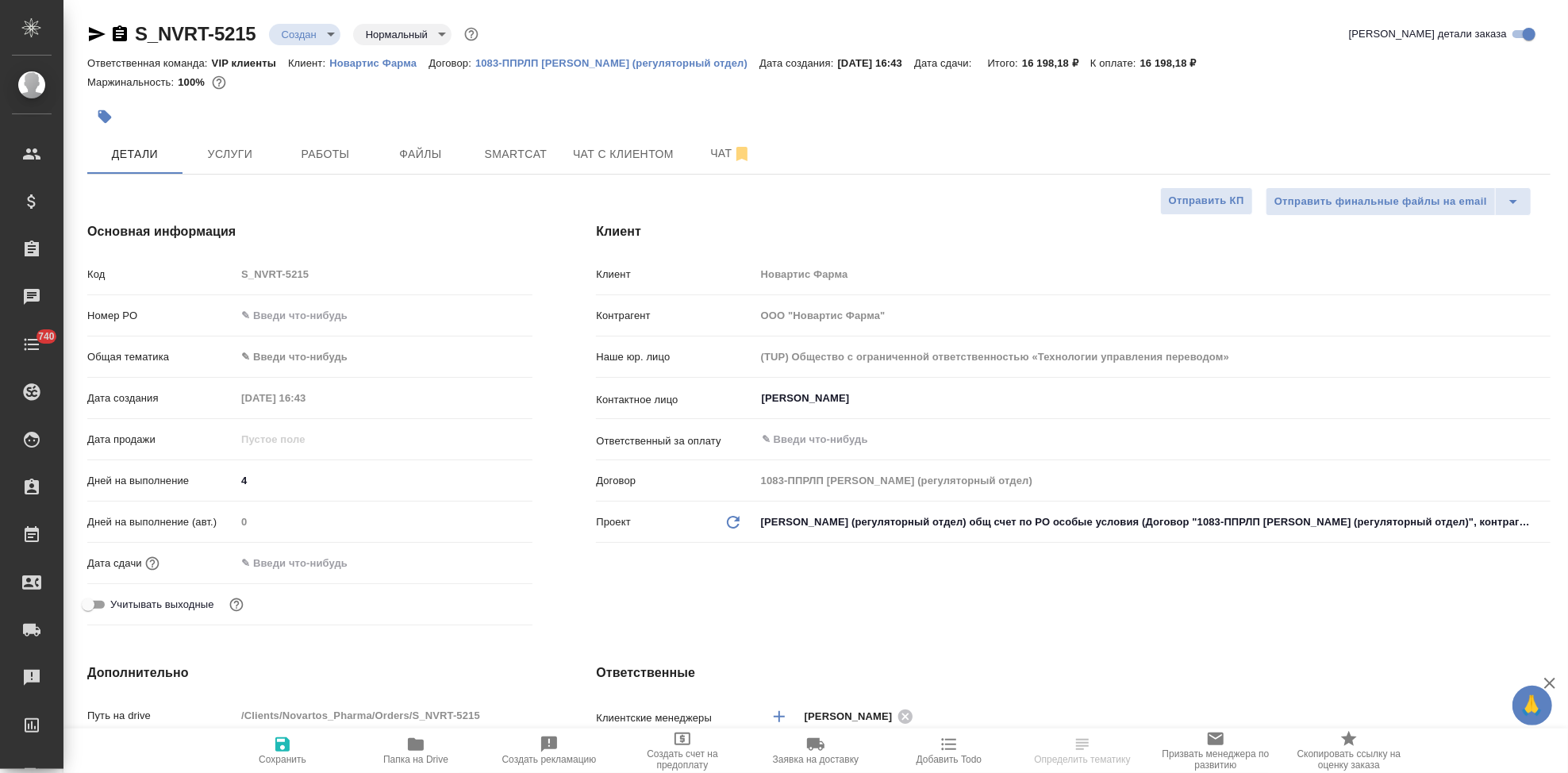
type textarea "x"
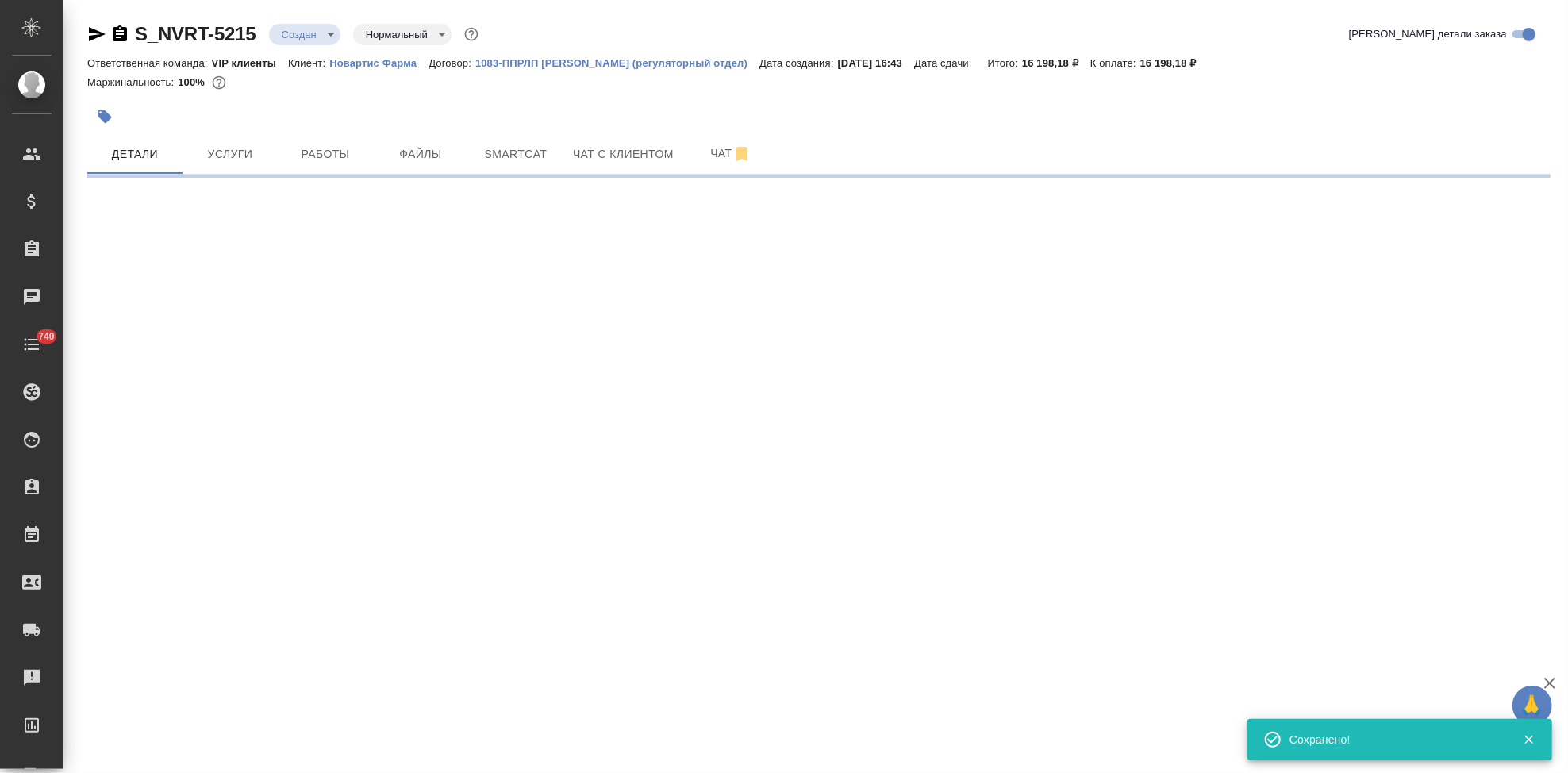
select select "RU"
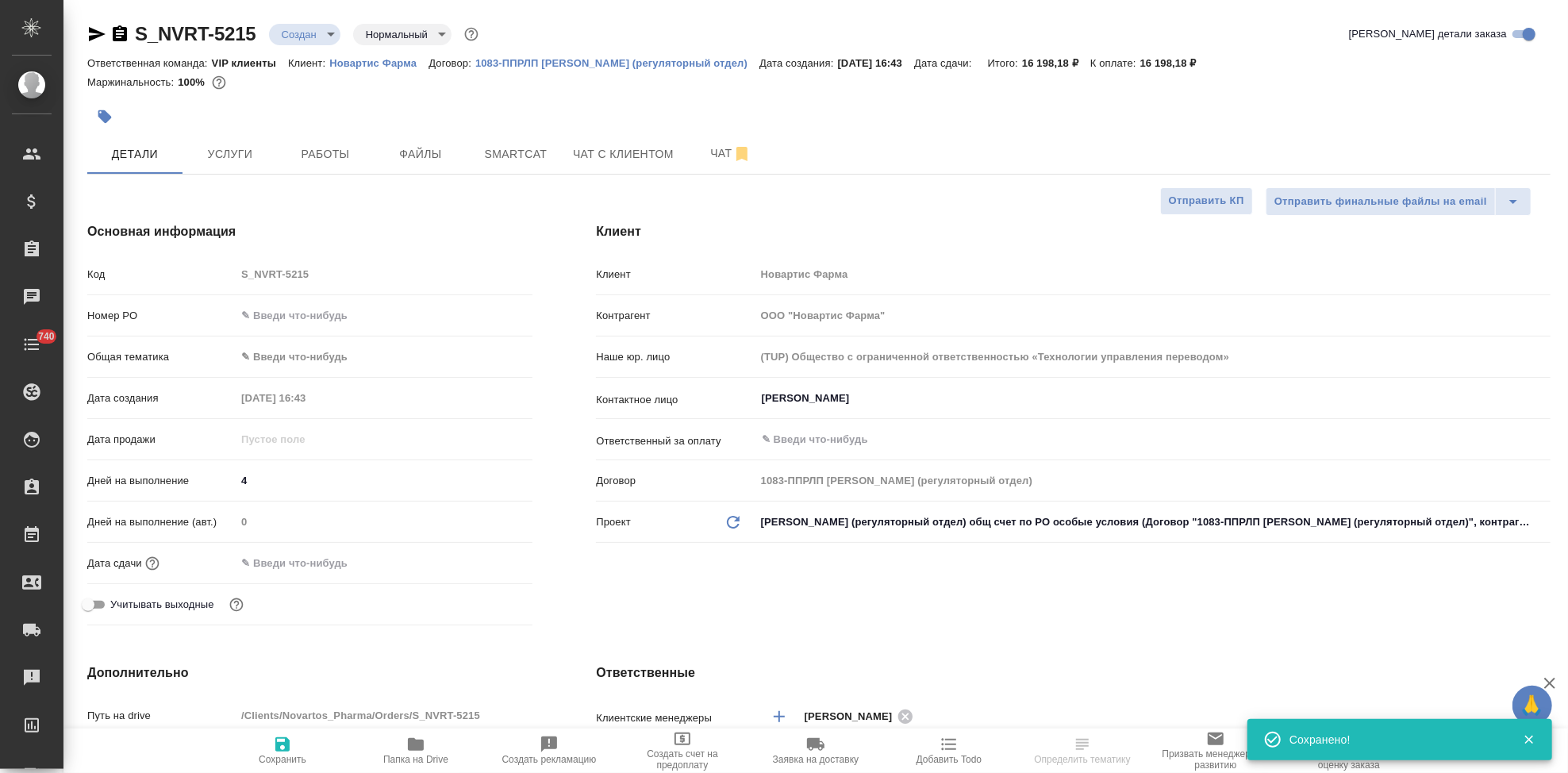
type textarea "x"
click at [268, 758] on span "Сохранить" at bounding box center [282, 760] width 48 height 11
type textarea "x"
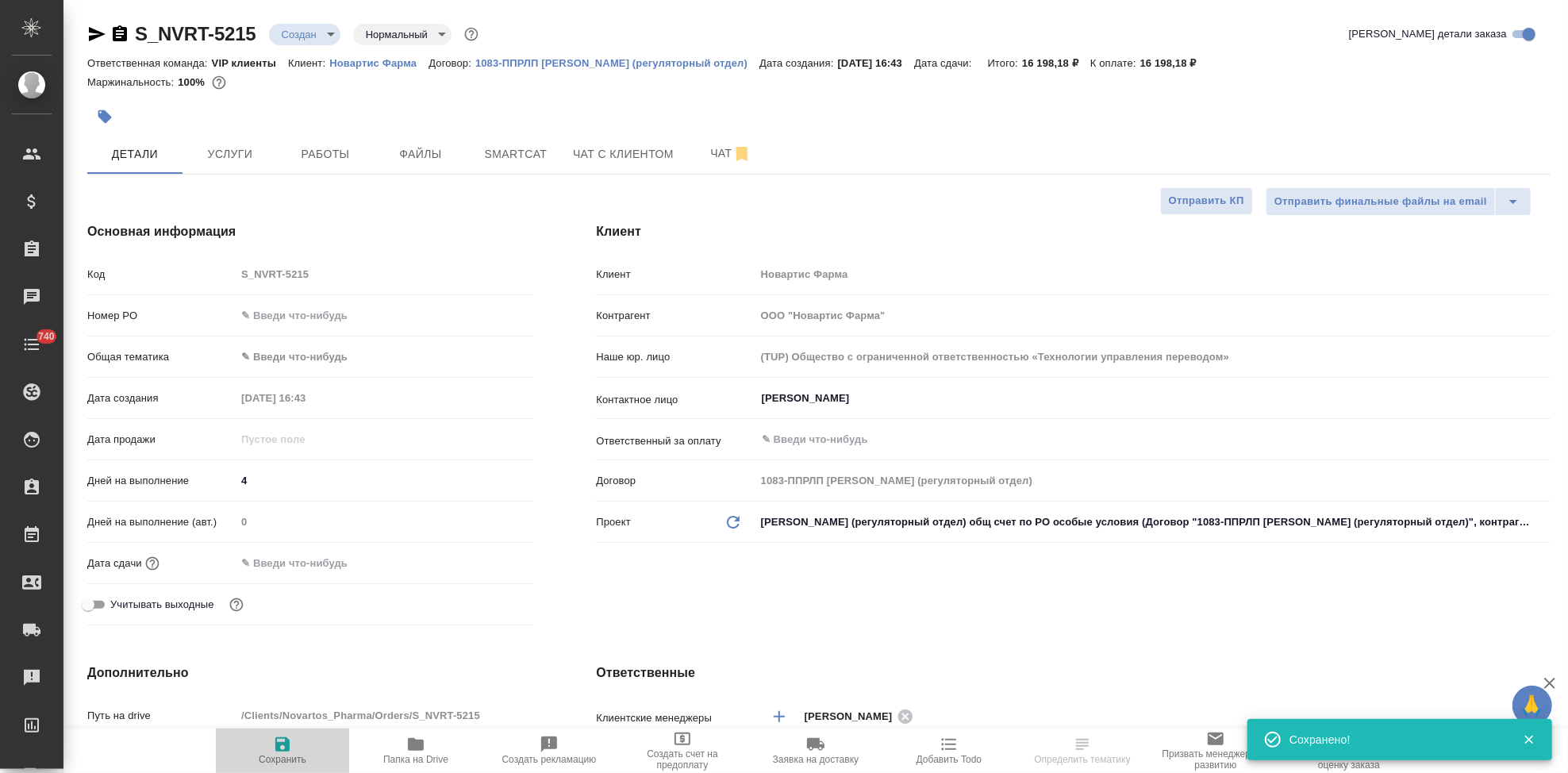
type textarea "x"
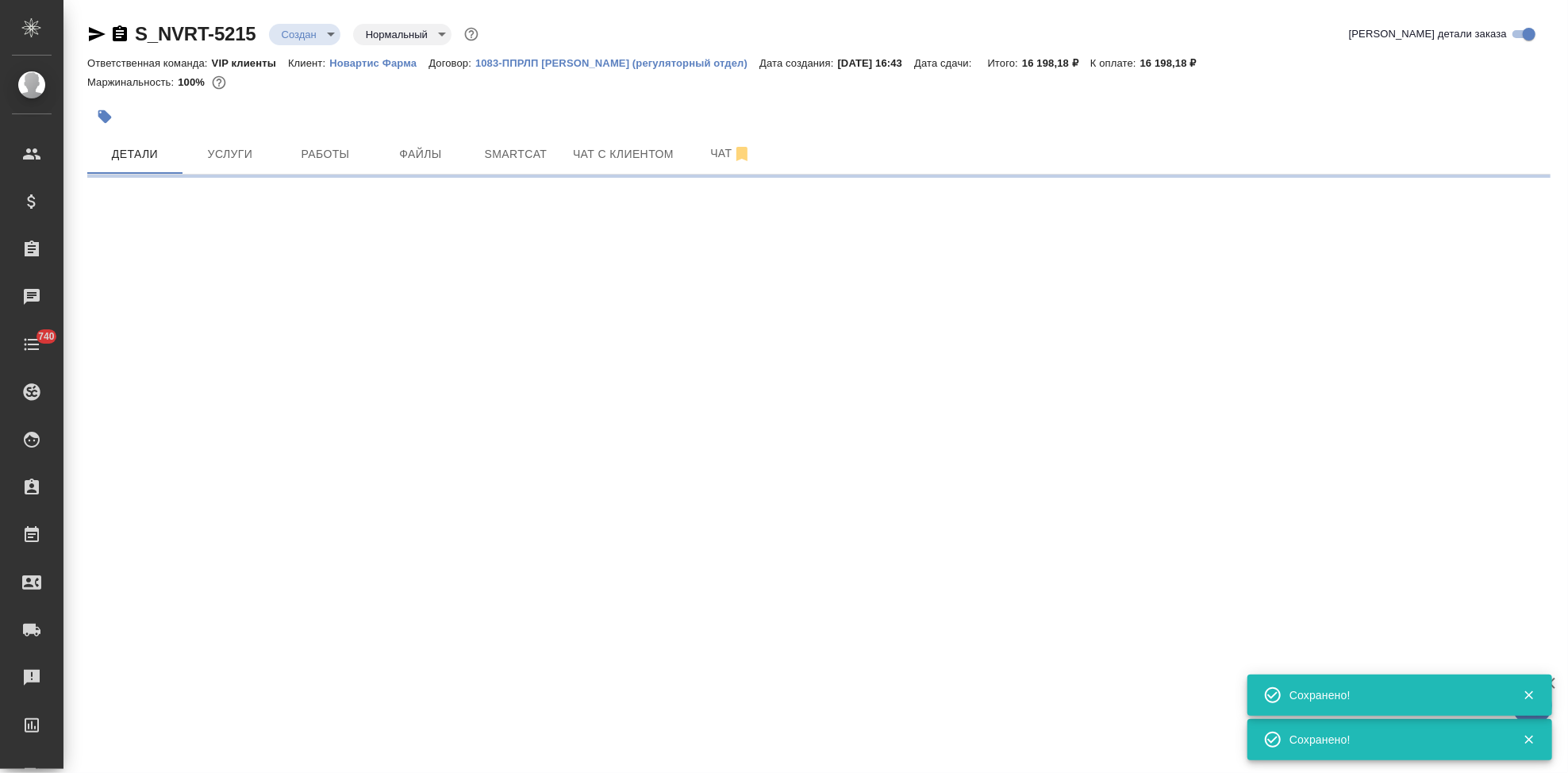
select select "RU"
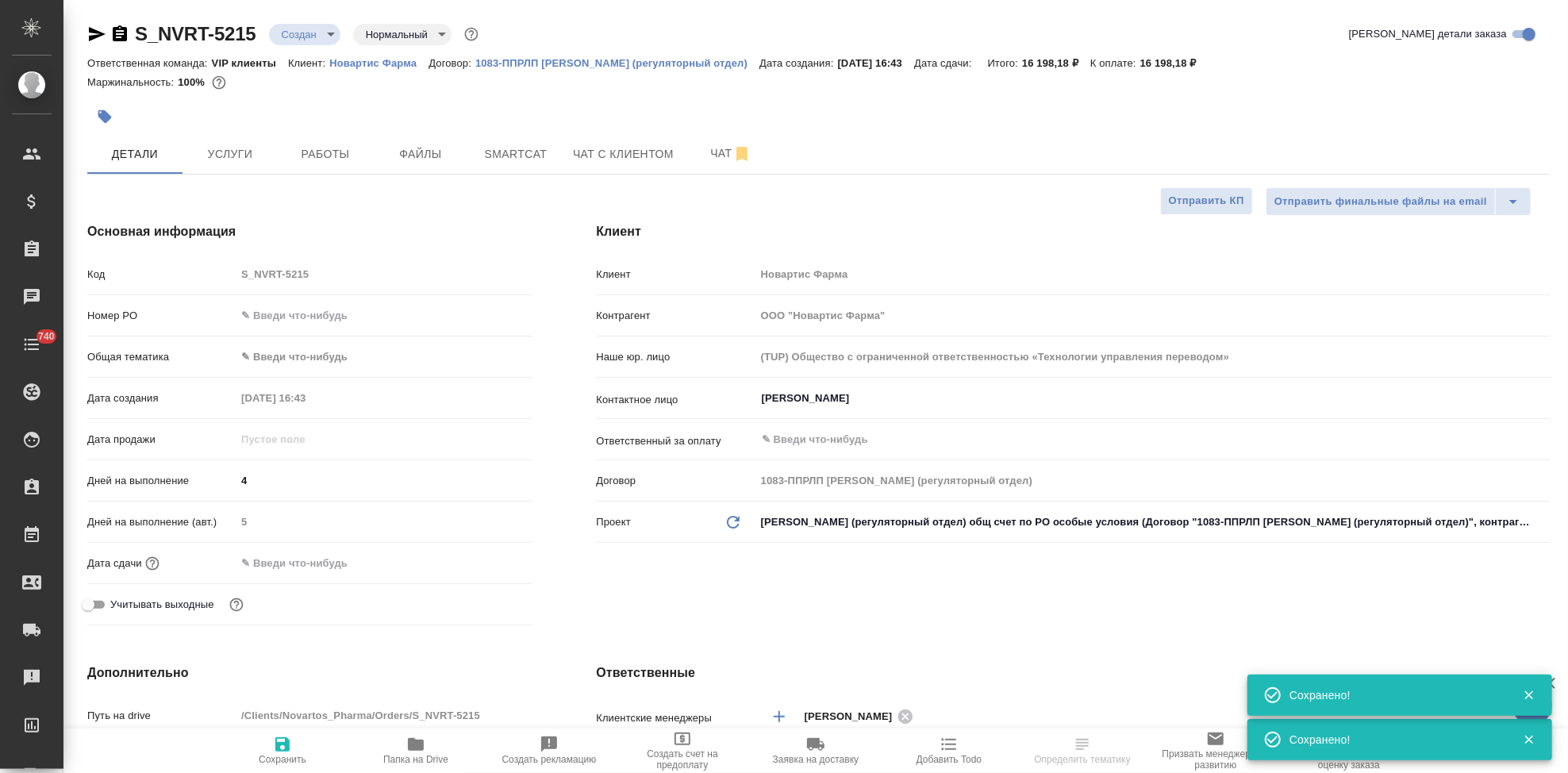
type textarea "x"
drag, startPoint x: 268, startPoint y: 758, endPoint x: 780, endPoint y: 554, distance: 551.1
click at [780, 554] on div "Клиент Клиент Новартис Фарма Контрагент ООО "Новартис Фарма" Наше юр. лицо (TUP…" at bounding box center [1073, 427] width 1018 height 473
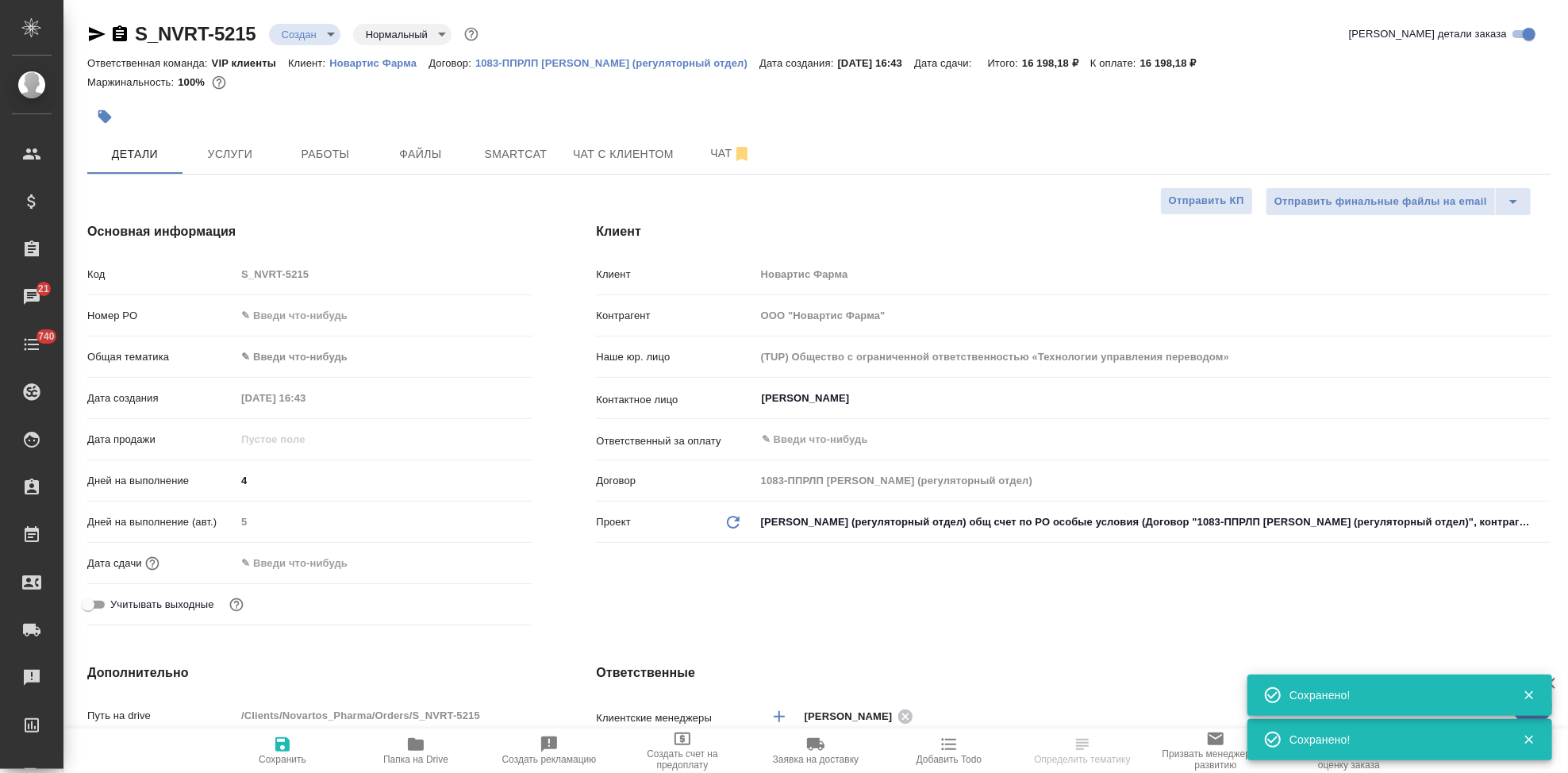
type textarea "x"
click at [253, 131] on div at bounding box center [575, 116] width 975 height 35
click at [251, 149] on span "Услуги" at bounding box center [230, 154] width 76 height 19
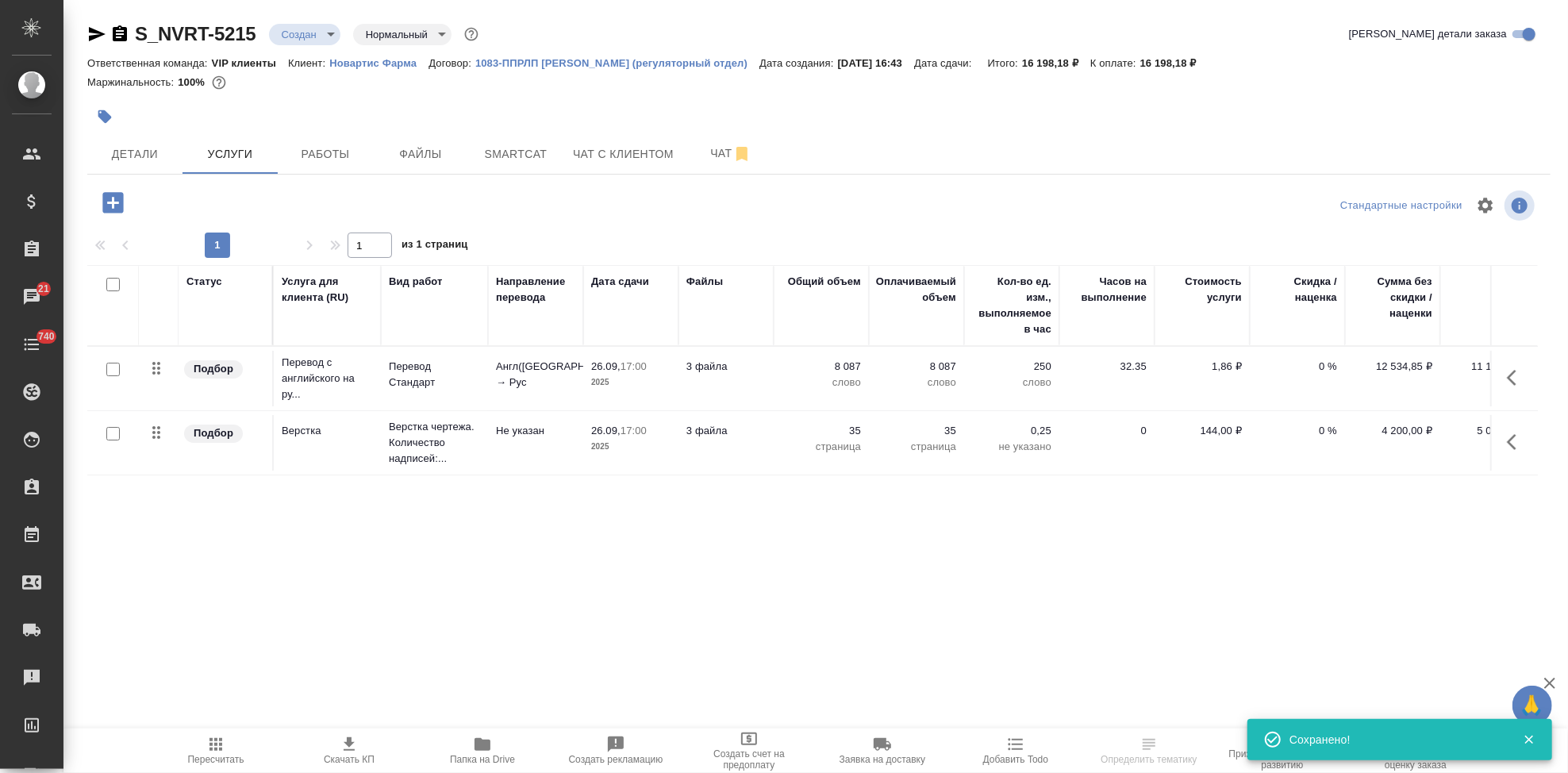
click at [353, 755] on span "Скачать КП" at bounding box center [349, 760] width 51 height 11
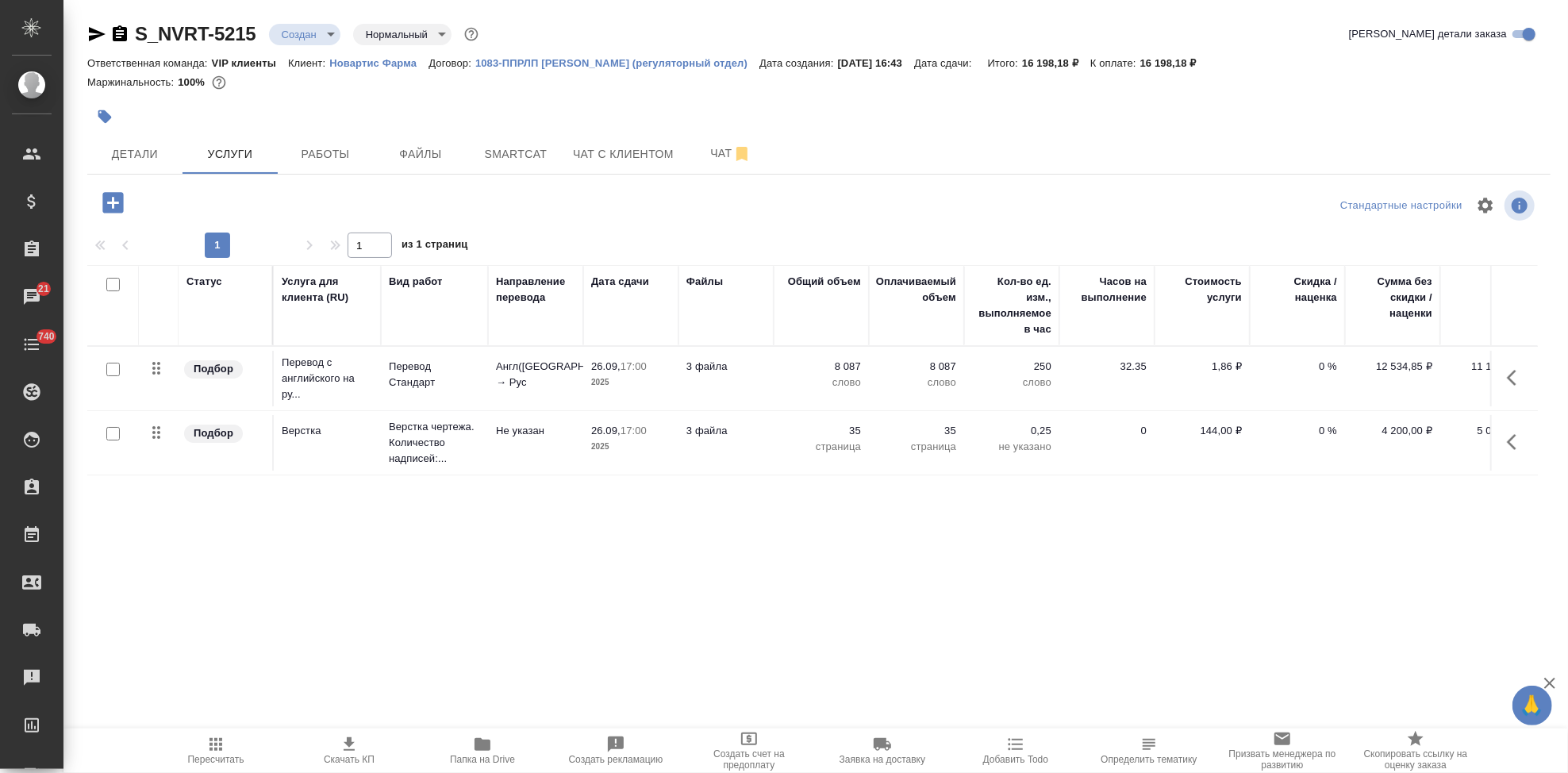
click at [327, 25] on body "🙏 .cls-1 fill:#fff; AWATERA Kabargina Anna Клиенты Спецификации Заказы 21 Чаты …" at bounding box center [784, 386] width 1568 height 773
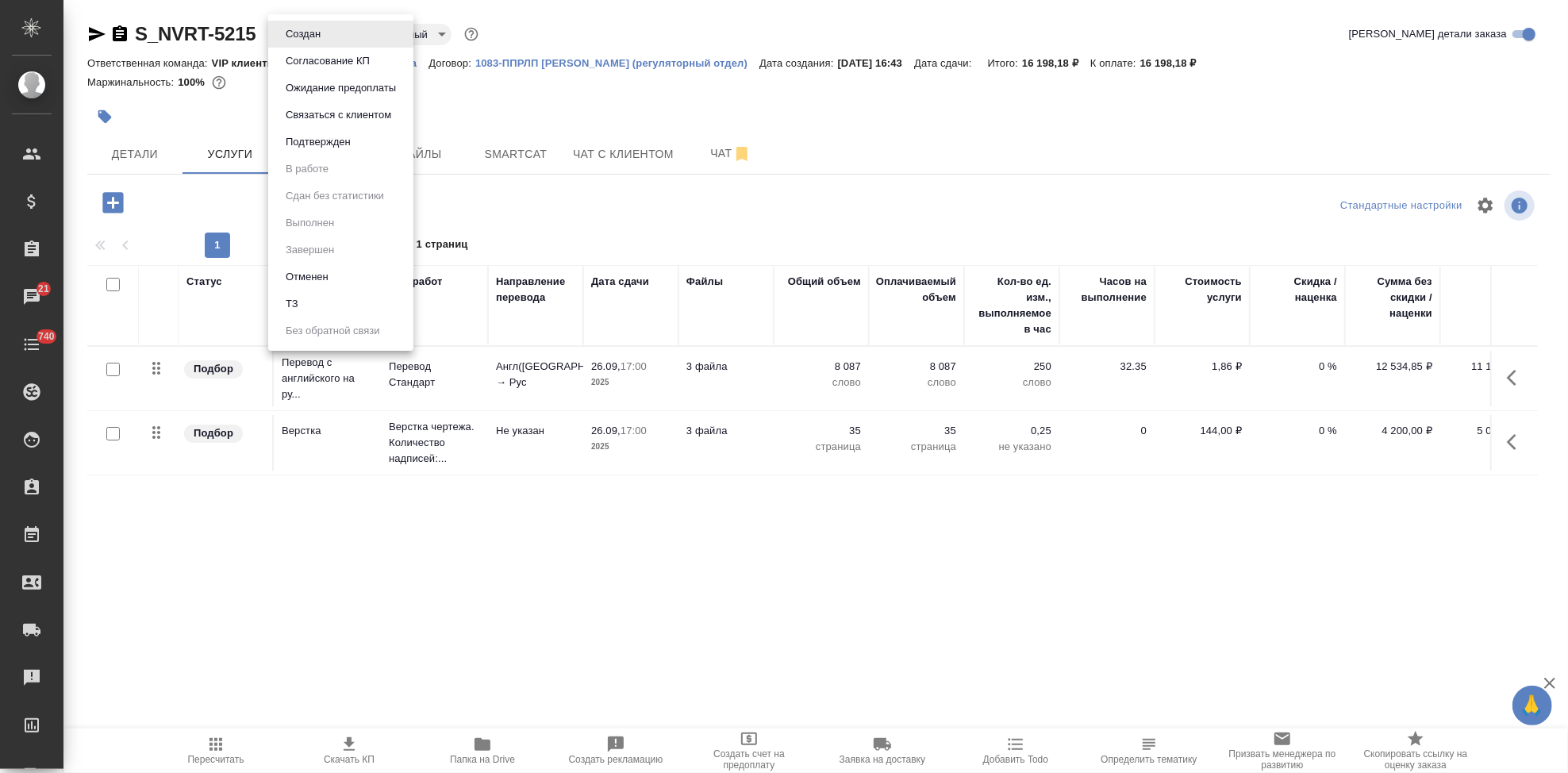
click at [334, 62] on button "Согласование КП" at bounding box center [327, 62] width 93 height 18
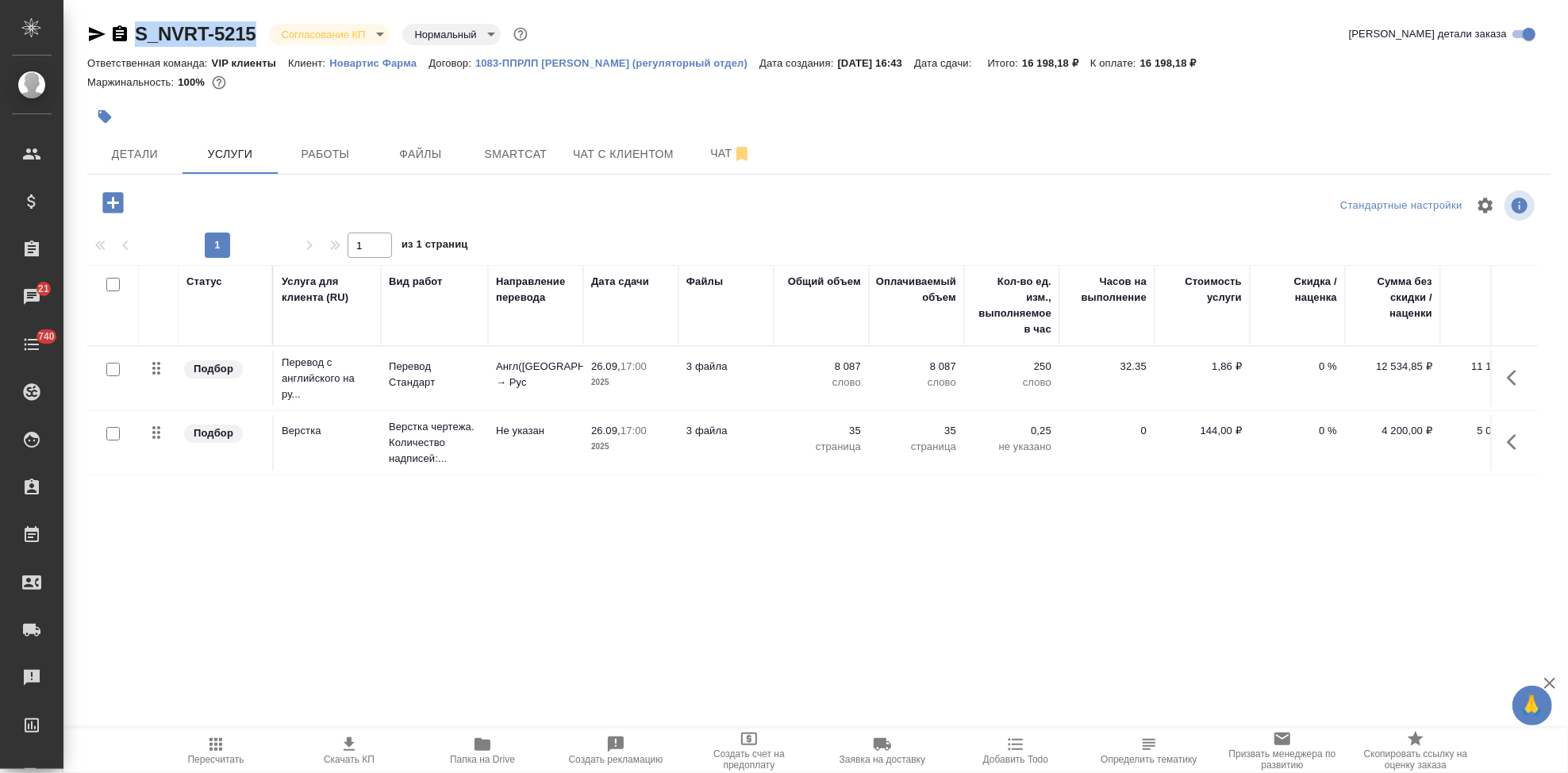
drag, startPoint x: 258, startPoint y: 38, endPoint x: 136, endPoint y: 38, distance: 122.0
click at [136, 38] on div "S_NVRT-5215 Согласование КП kpNegotiation Нормальный normal" at bounding box center [309, 33] width 443 height 25
click at [376, 32] on body "🙏 .cls-1 fill:#fff; AWATERA Kabargina Anna Клиенты Спецификации Заказы 21 Чаты …" at bounding box center [784, 386] width 1568 height 773
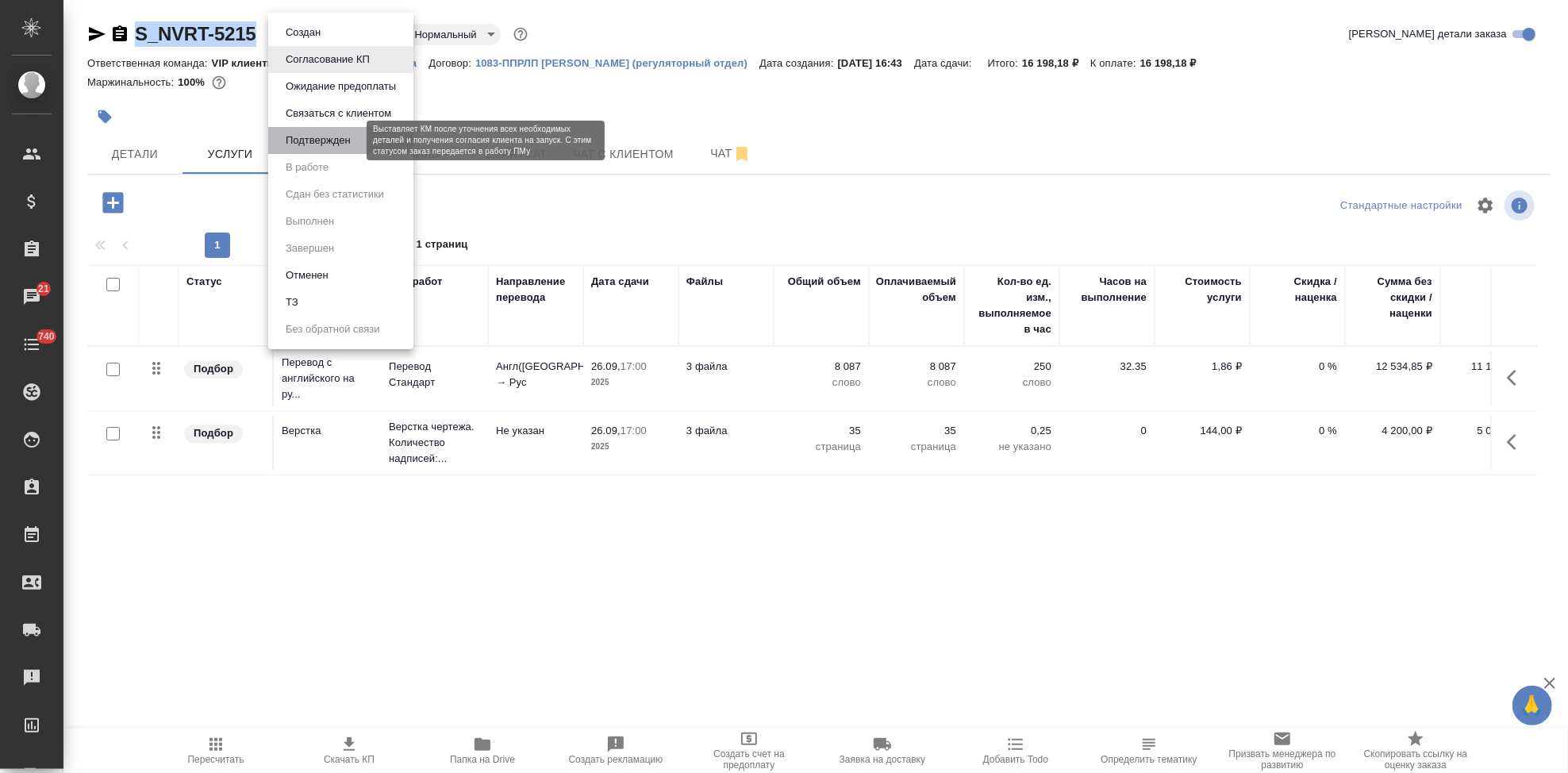
drag, startPoint x: 337, startPoint y: 142, endPoint x: 324, endPoint y: 140, distance: 13.2
click at [324, 140] on button "Подтвержден" at bounding box center [318, 140] width 75 height 18
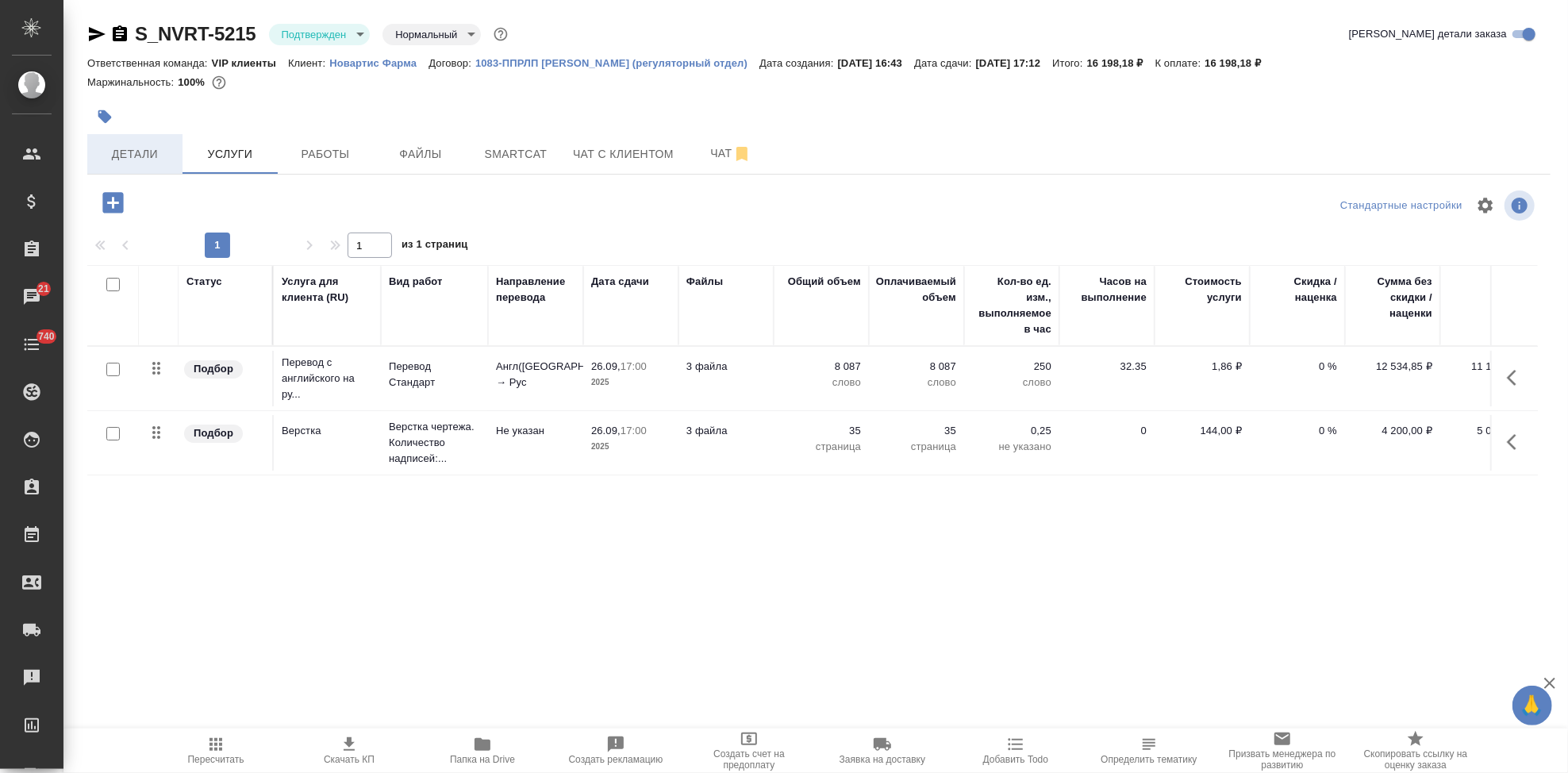
click at [164, 165] on button "Детали" at bounding box center [135, 153] width 95 height 40
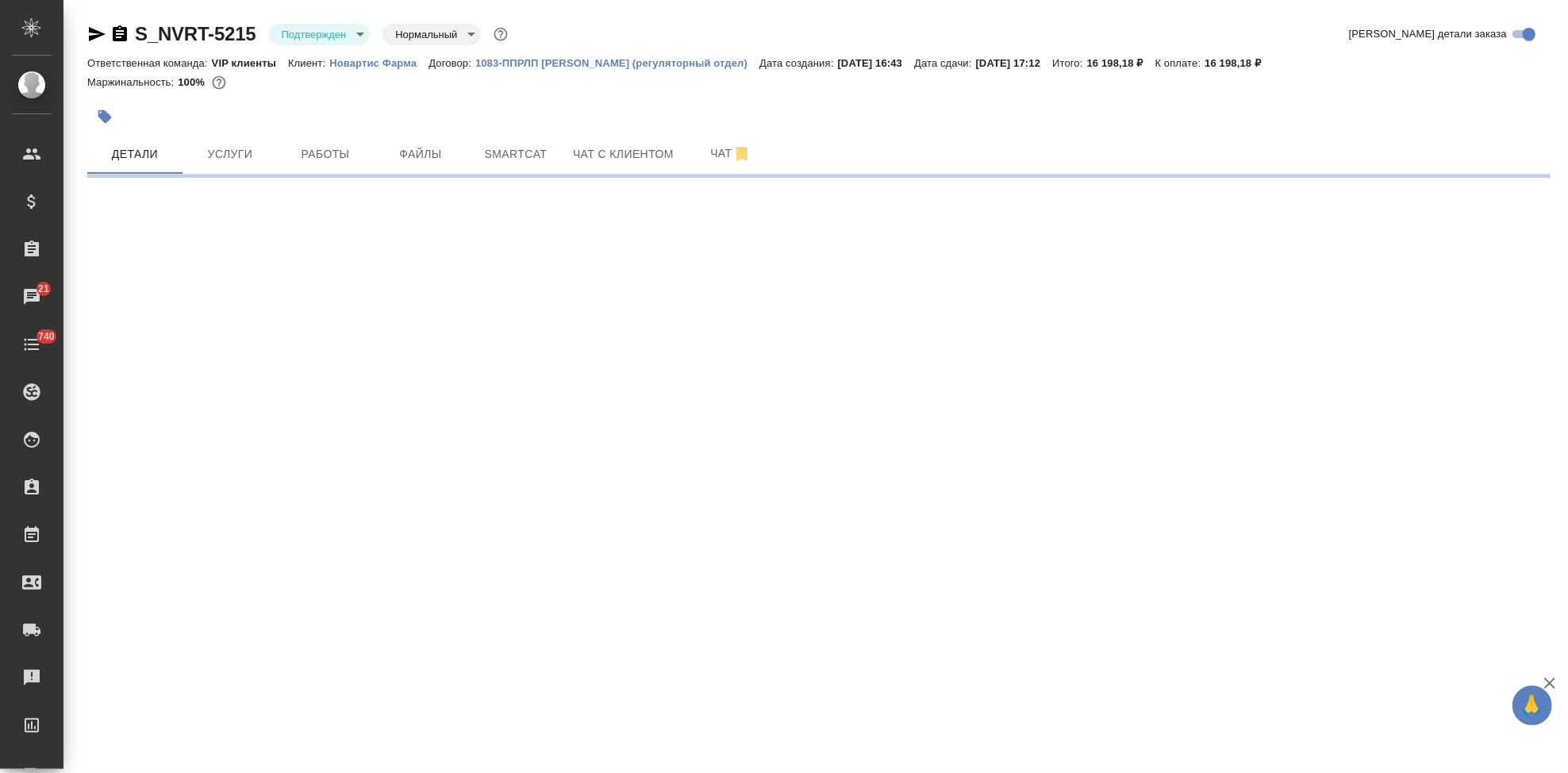
select select "RU"
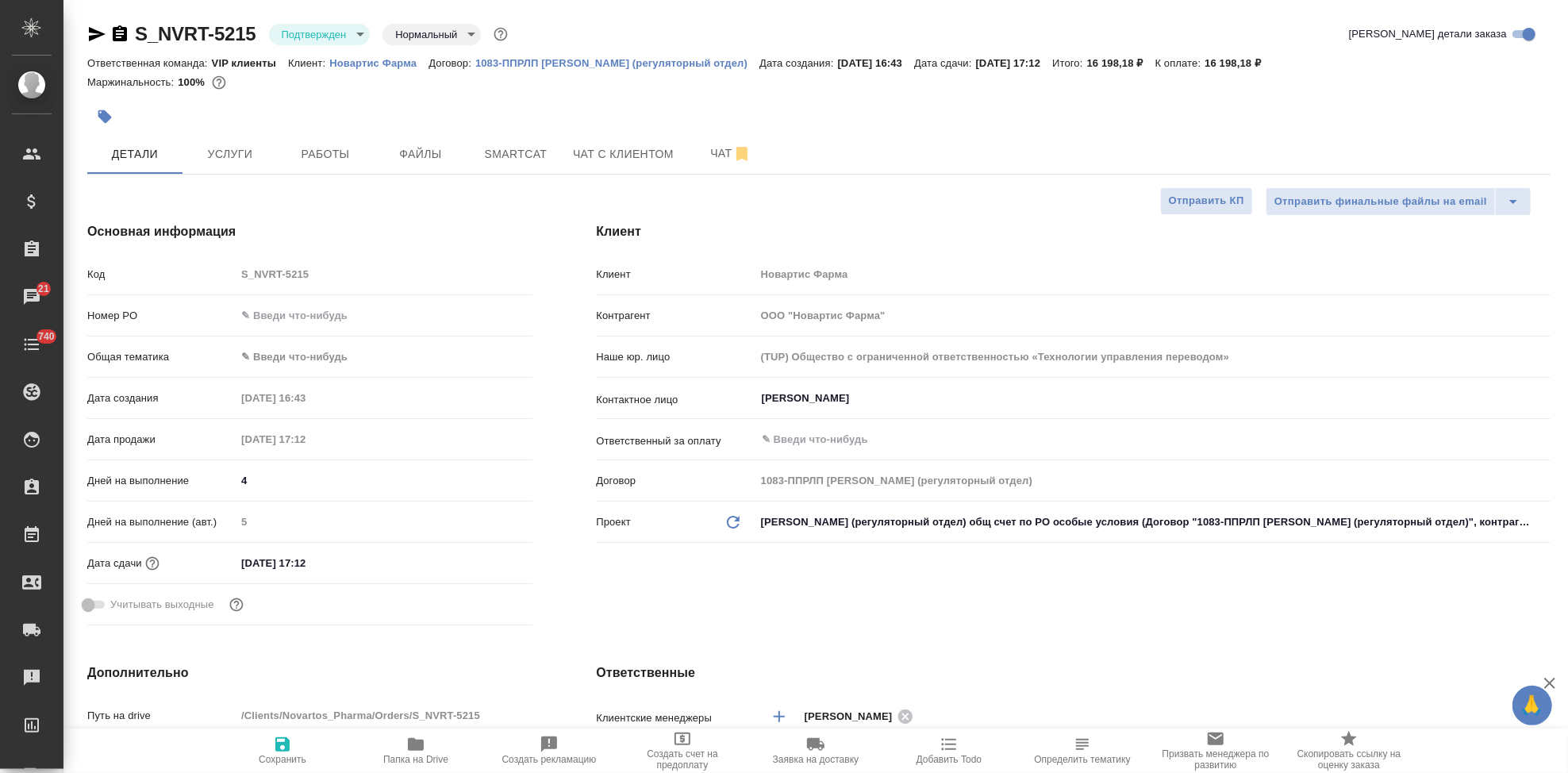
type textarea "x"
click at [329, 561] on input "29.09.2025 17:12" at bounding box center [305, 563] width 139 height 23
click at [478, 557] on icon "button" at bounding box center [486, 561] width 19 height 19
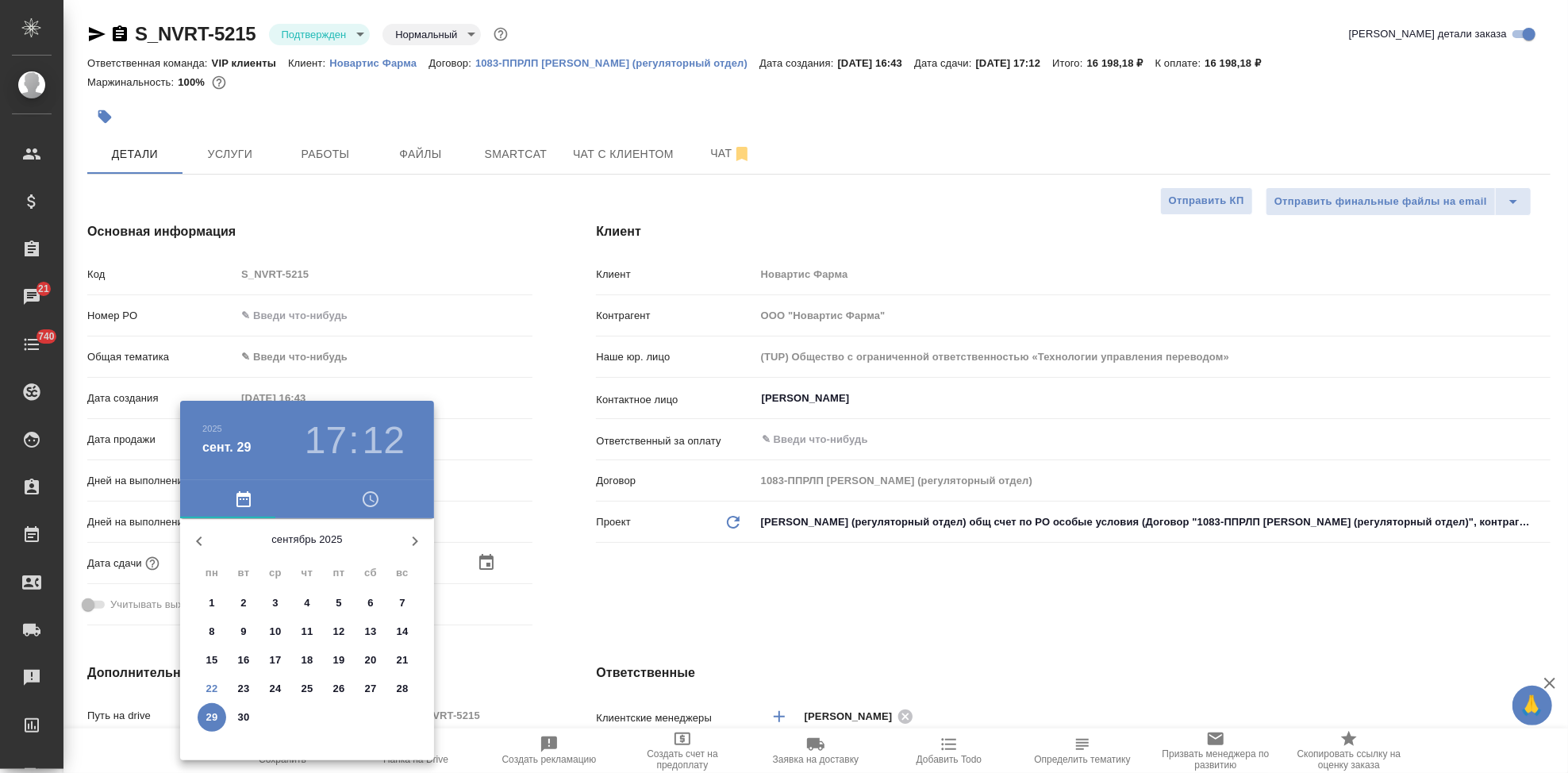
click at [337, 688] on p "26" at bounding box center [339, 689] width 12 height 16
type input "26.09.2025 17:12"
type textarea "x"
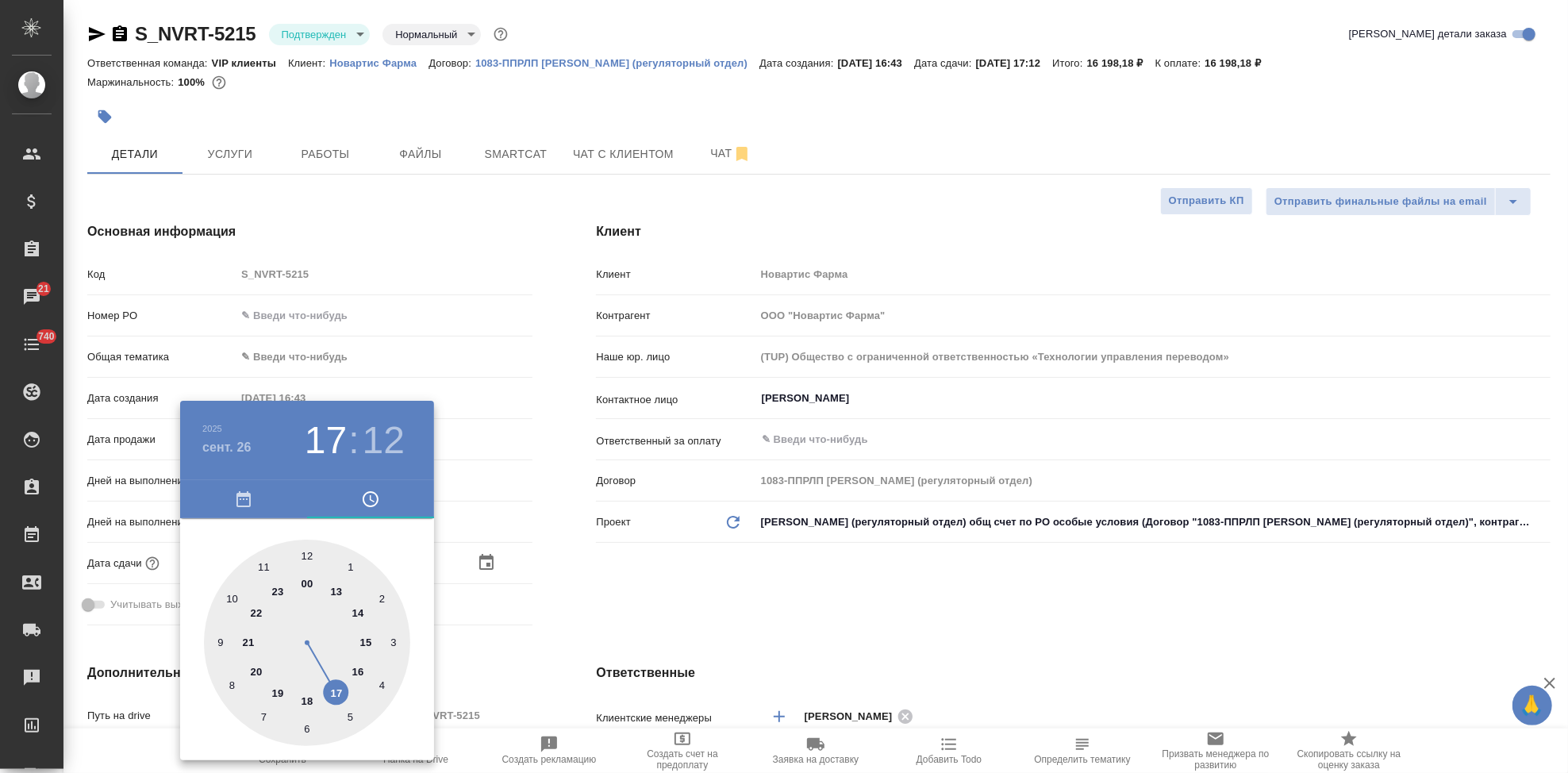
click at [338, 690] on div at bounding box center [307, 643] width 206 height 206
type textarea "x"
click at [302, 558] on div at bounding box center [307, 643] width 206 height 206
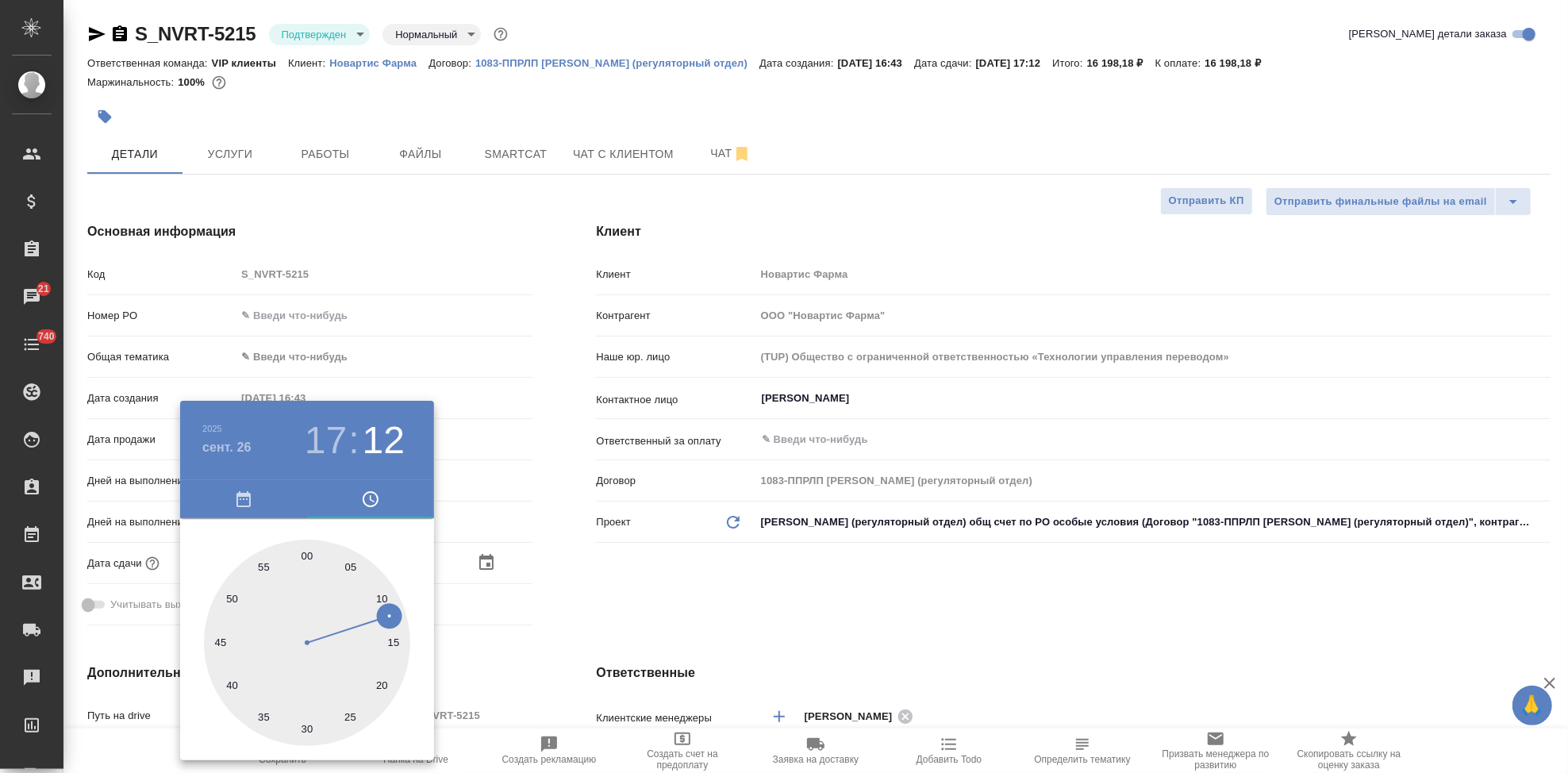
type input "26.09.2025 17:00"
type textarea "x"
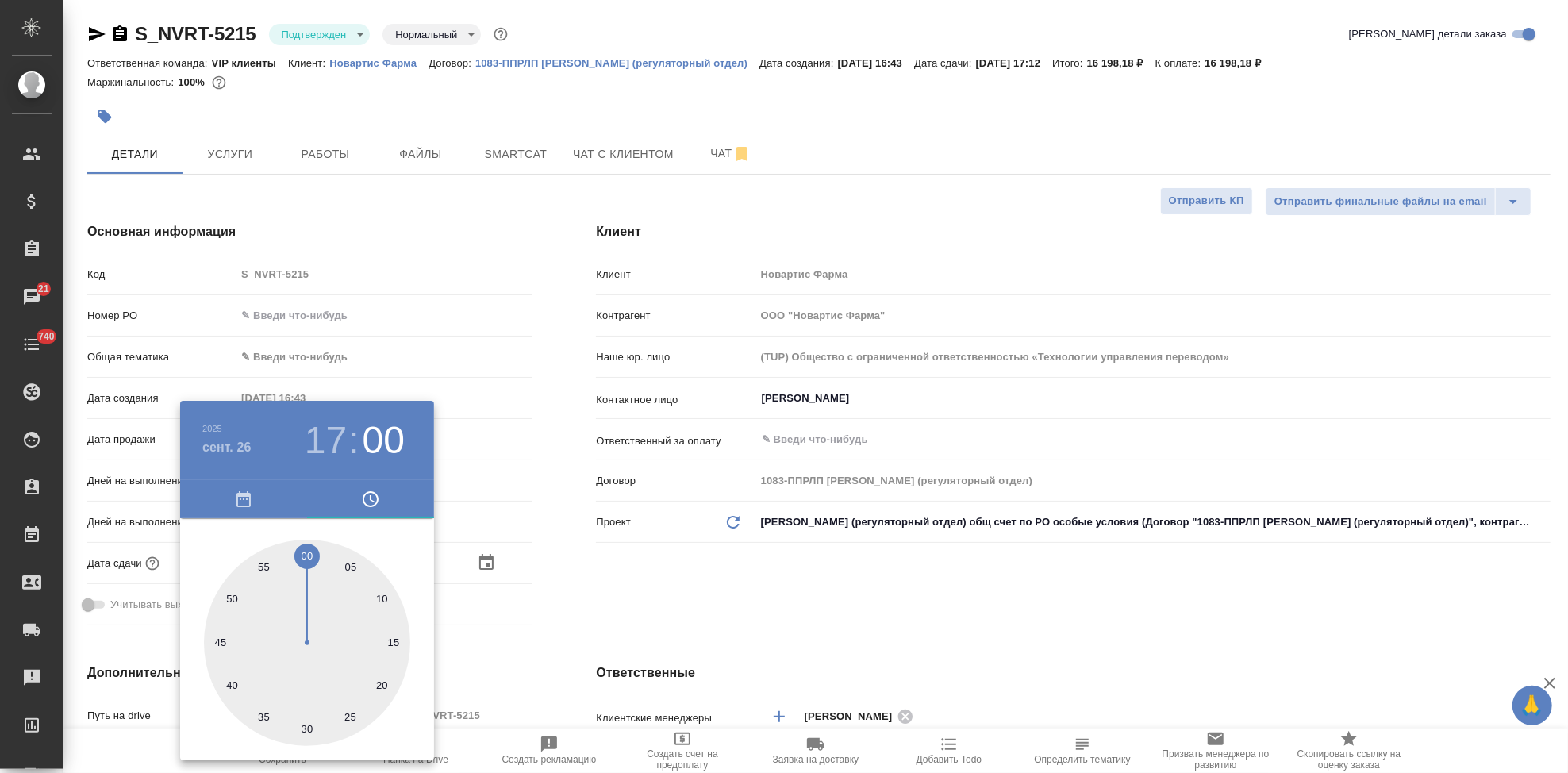
type textarea "x"
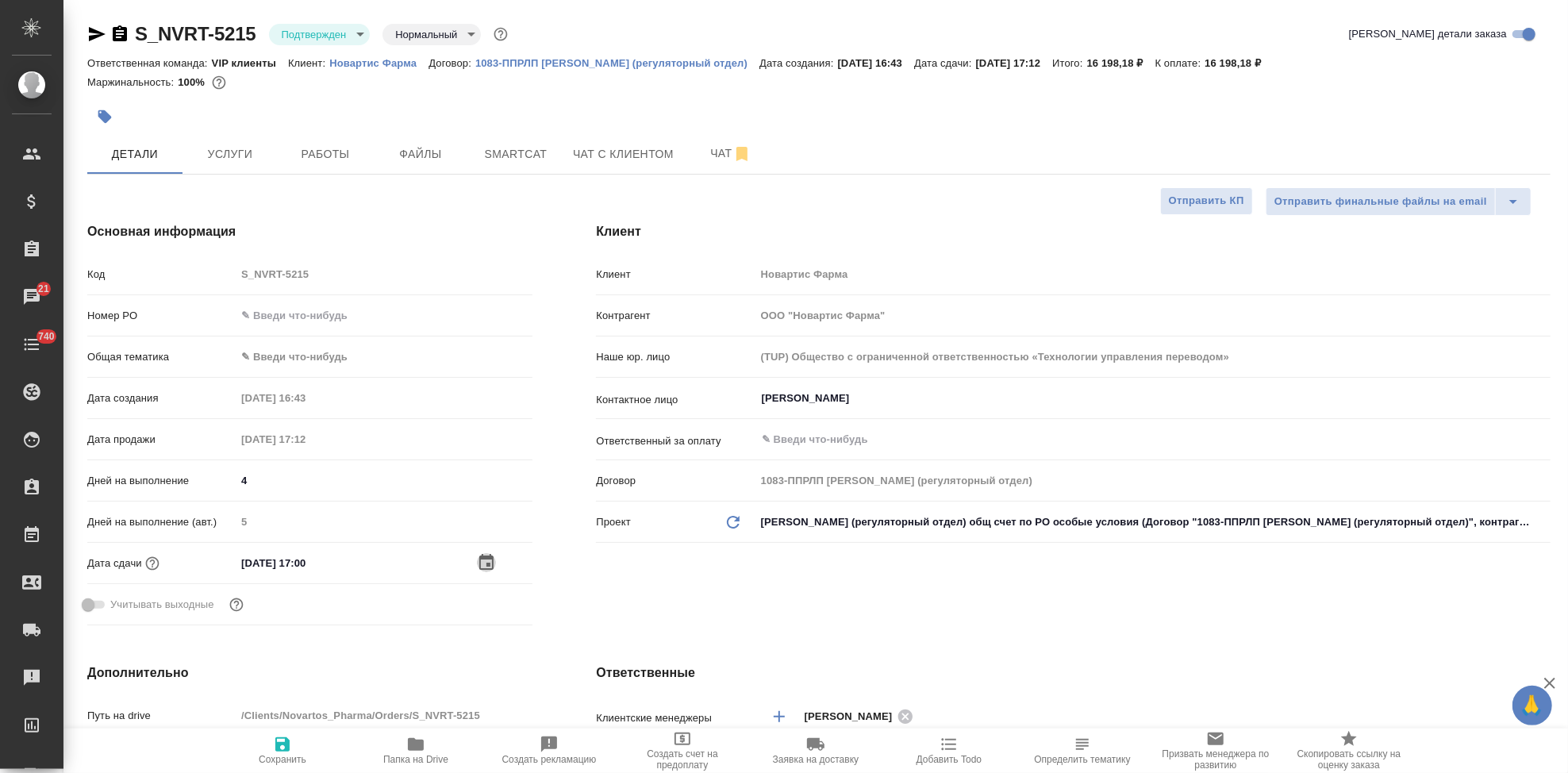
click at [273, 745] on icon "button" at bounding box center [282, 744] width 19 height 19
type textarea "x"
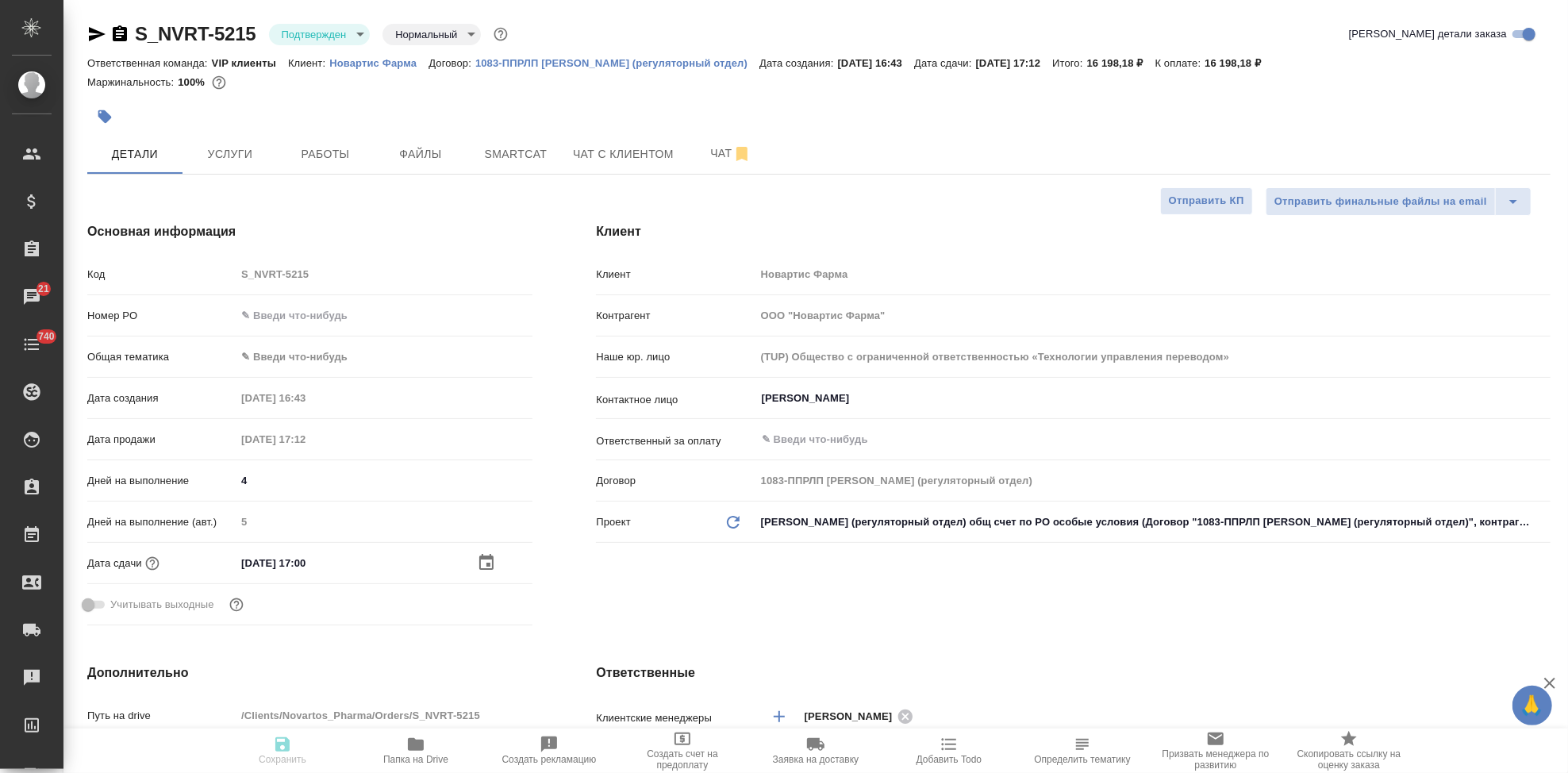
type textarea "x"
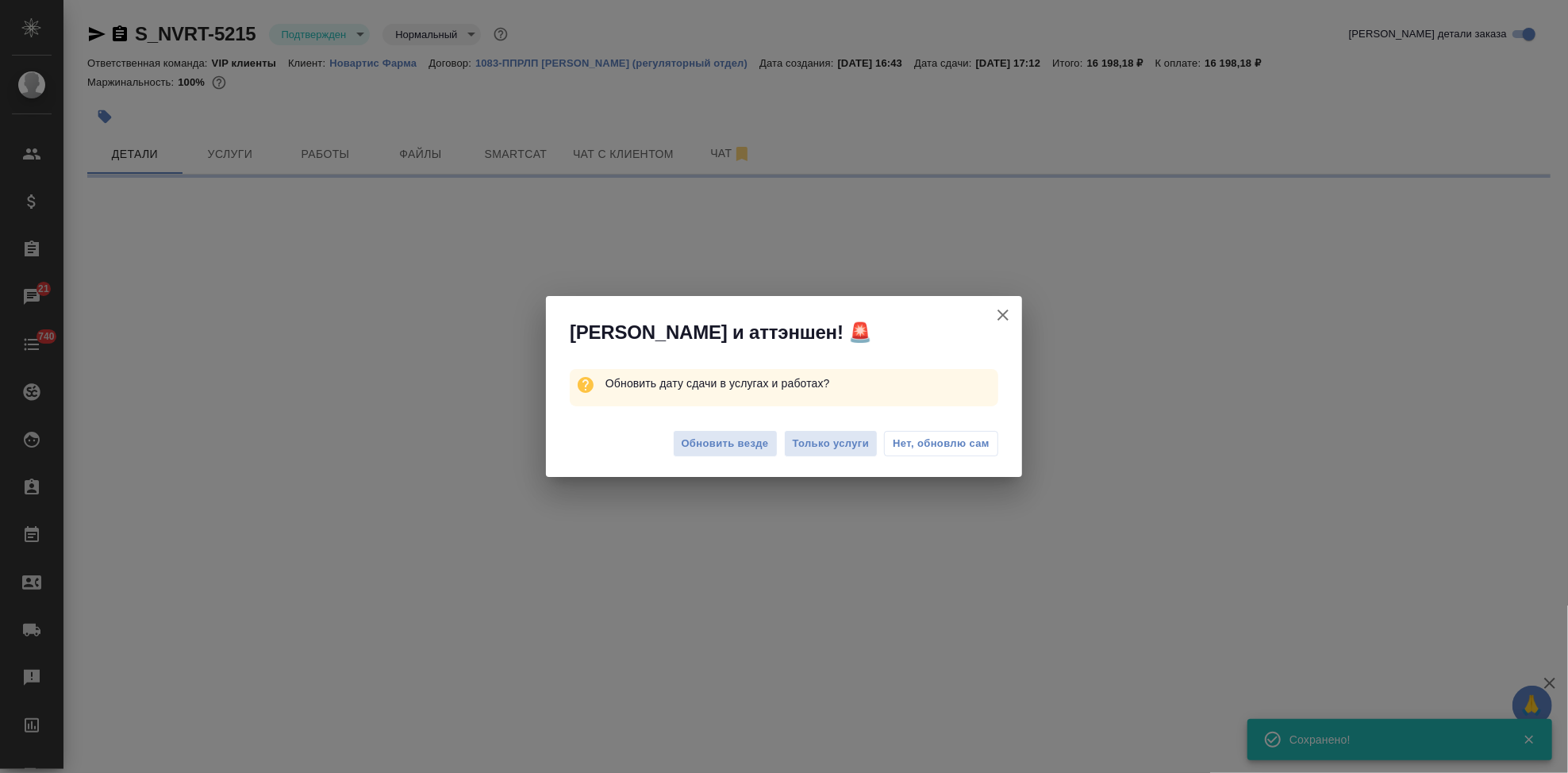
click at [735, 448] on span "Обновить везде" at bounding box center [726, 444] width 88 height 19
select select "RU"
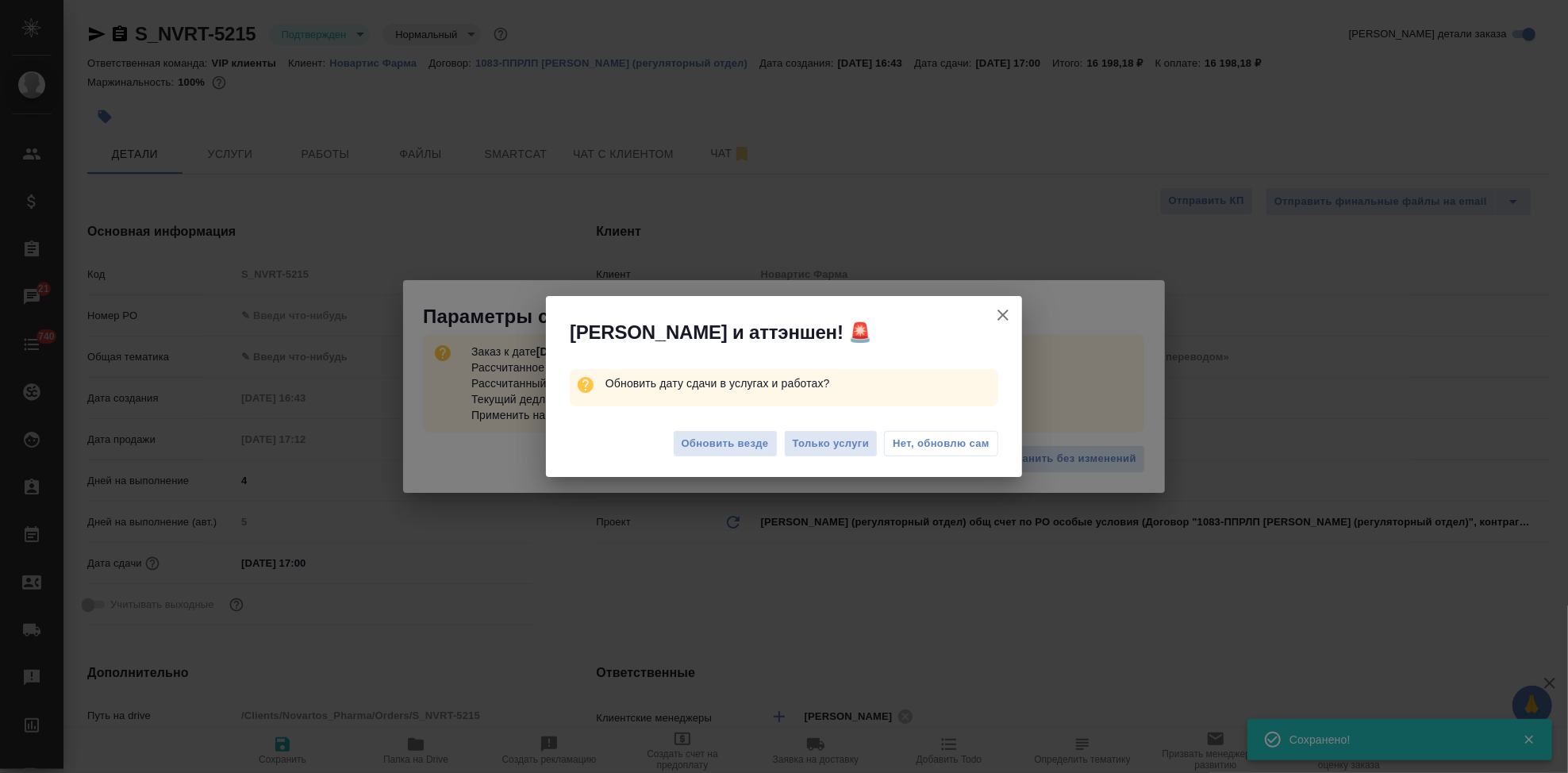
type textarea "x"
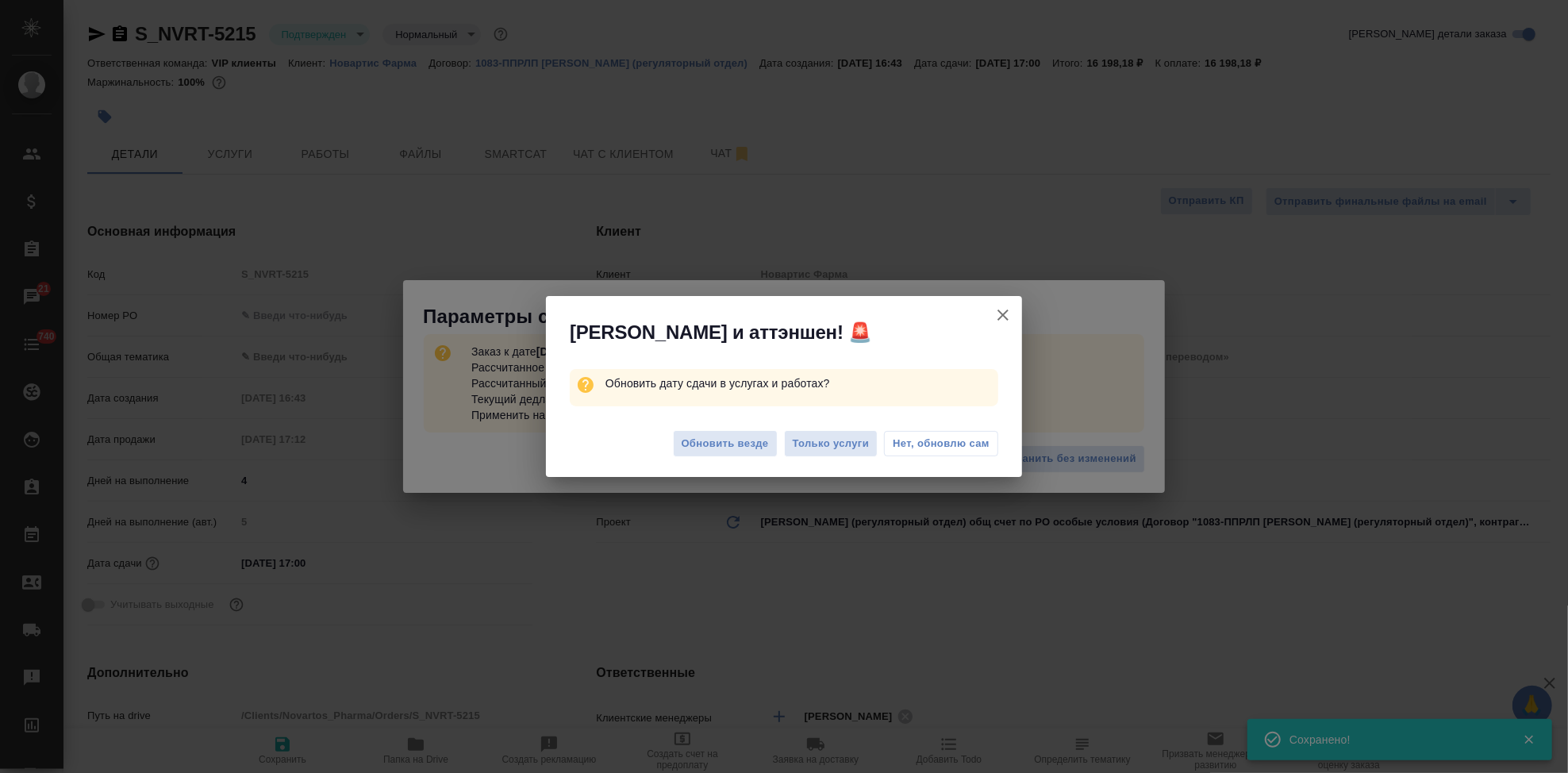
type textarea "x"
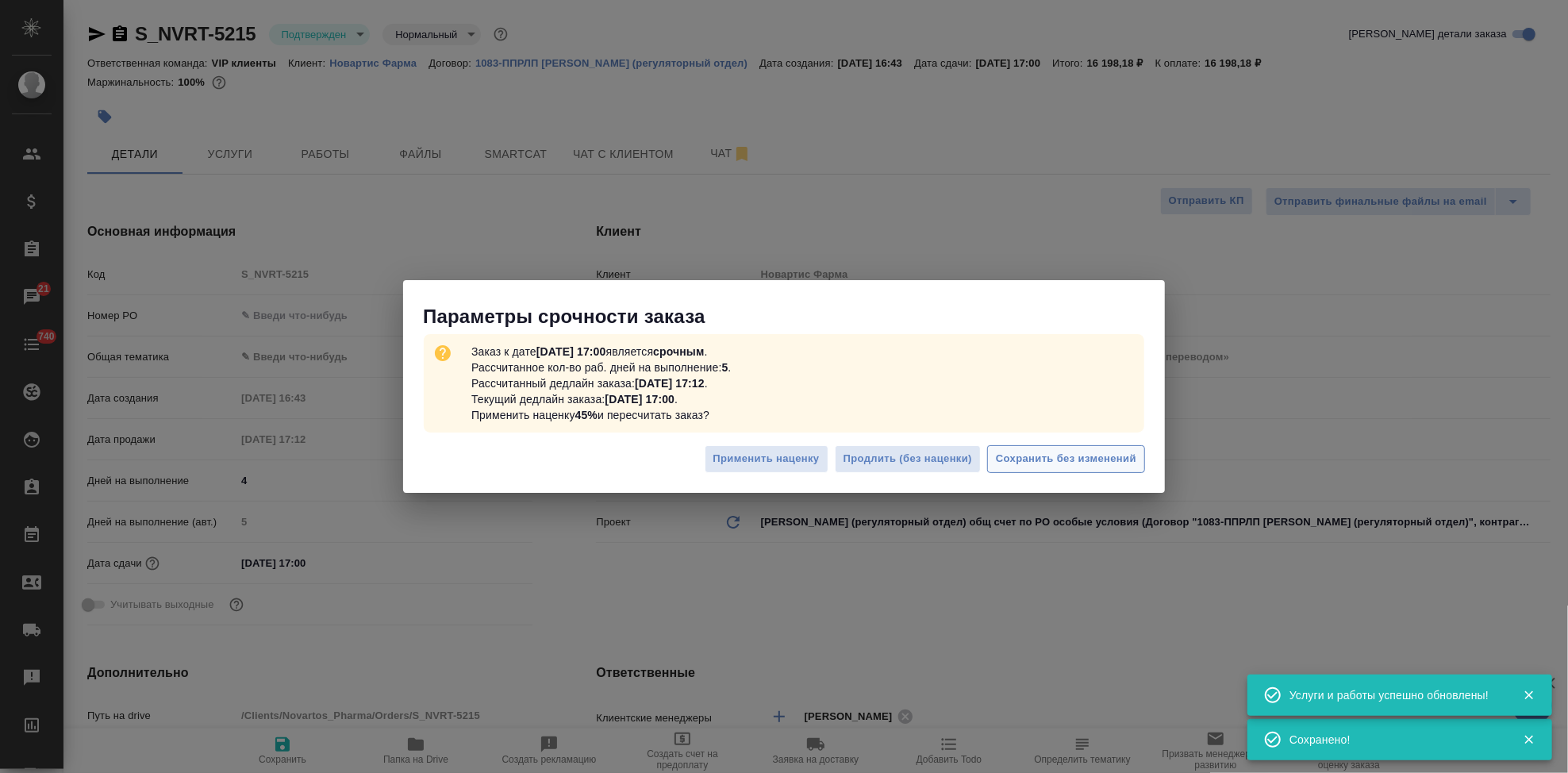
click at [1092, 462] on span "Сохранить без изменений" at bounding box center [1065, 459] width 140 height 19
type textarea "x"
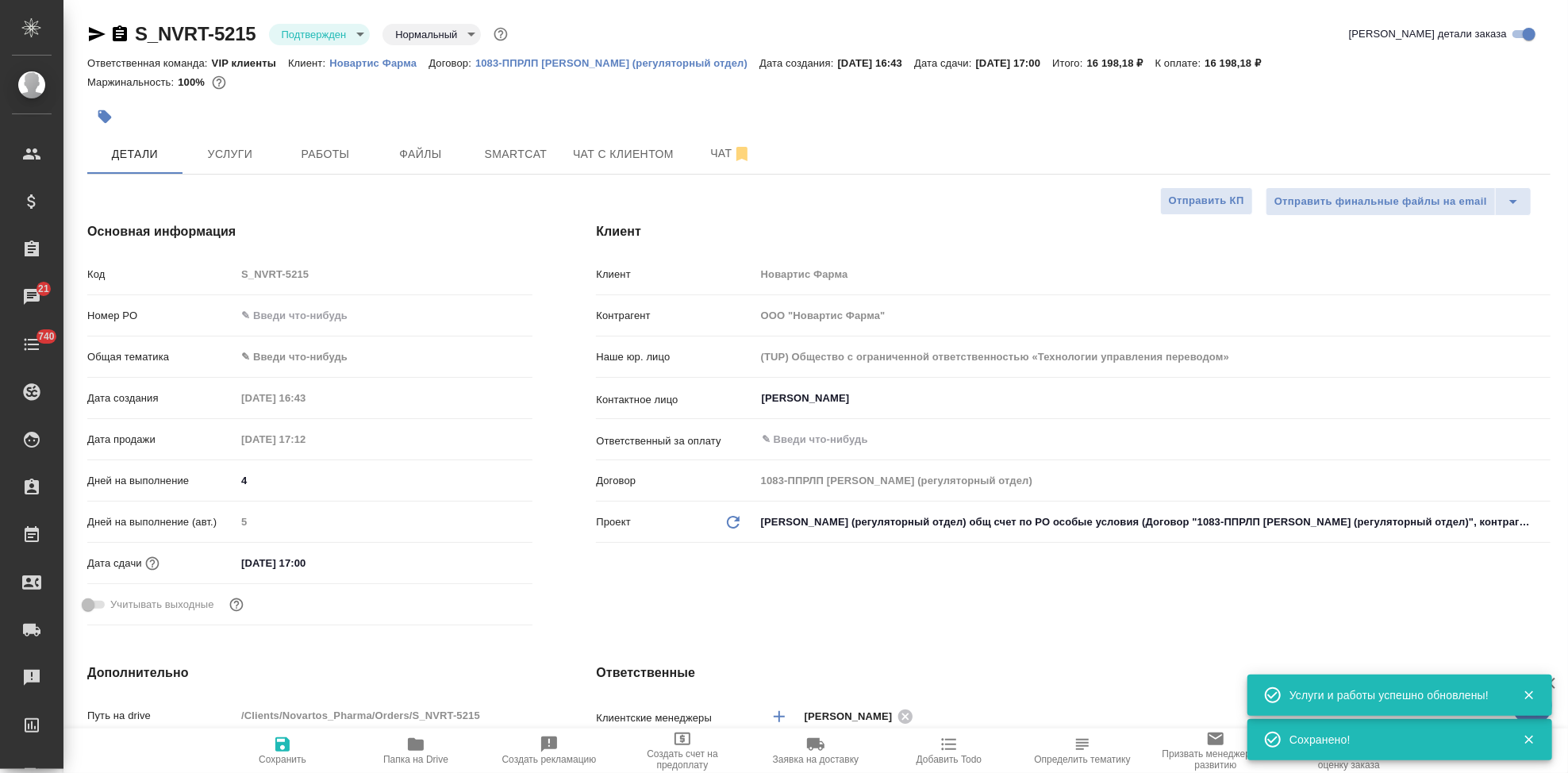
type textarea "x"
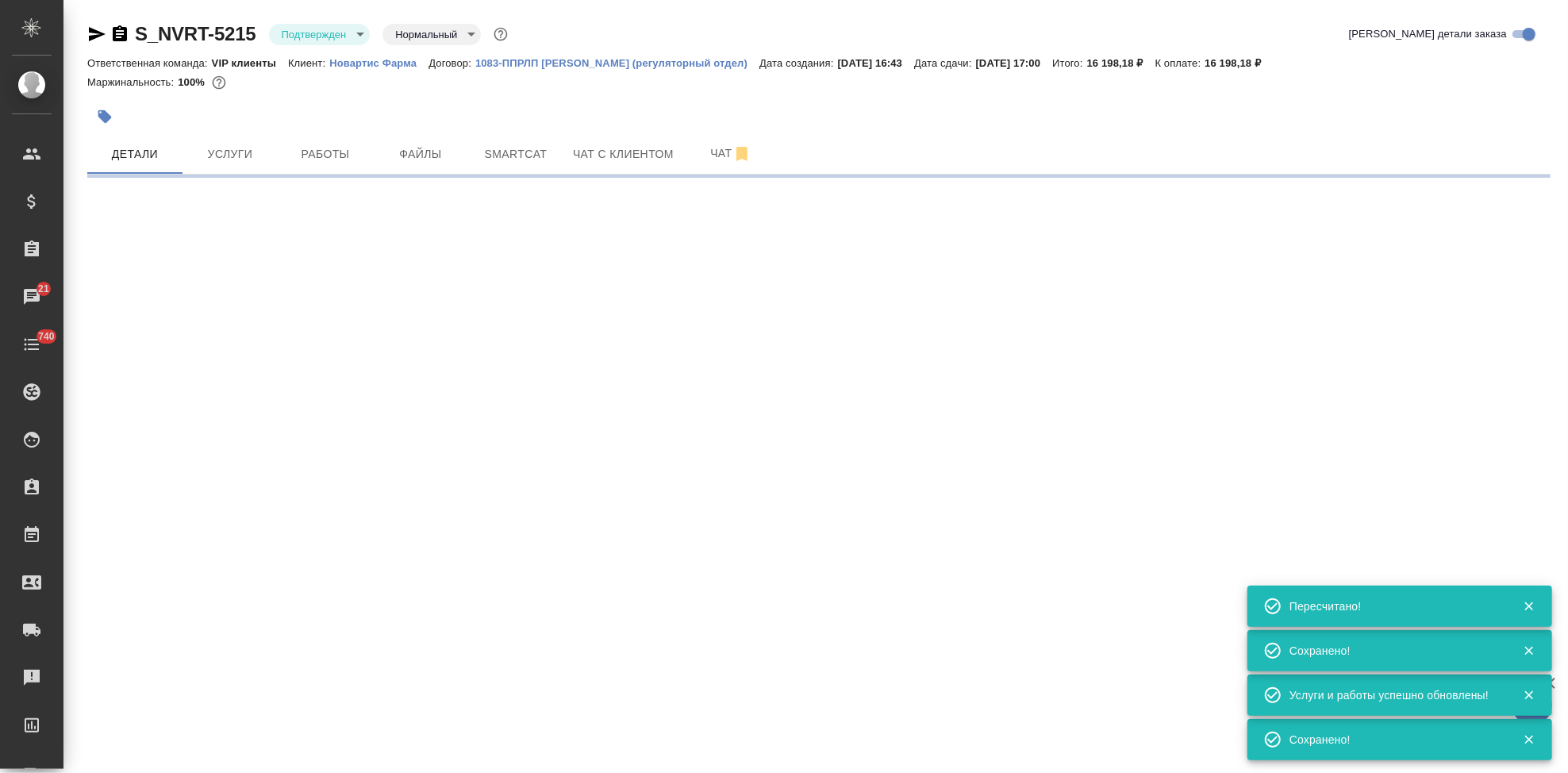
type input "urgent"
select select "RU"
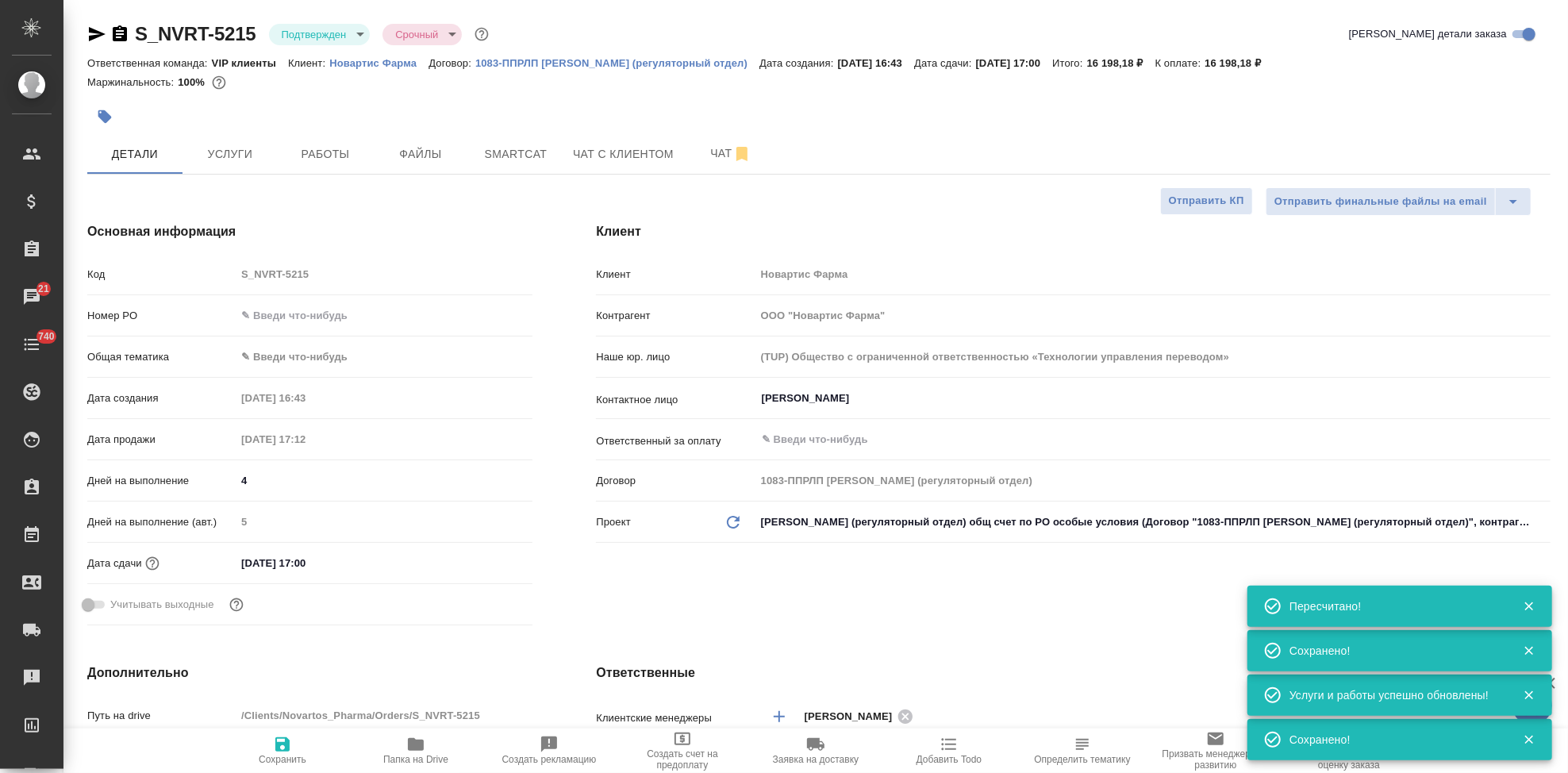
type textarea "x"
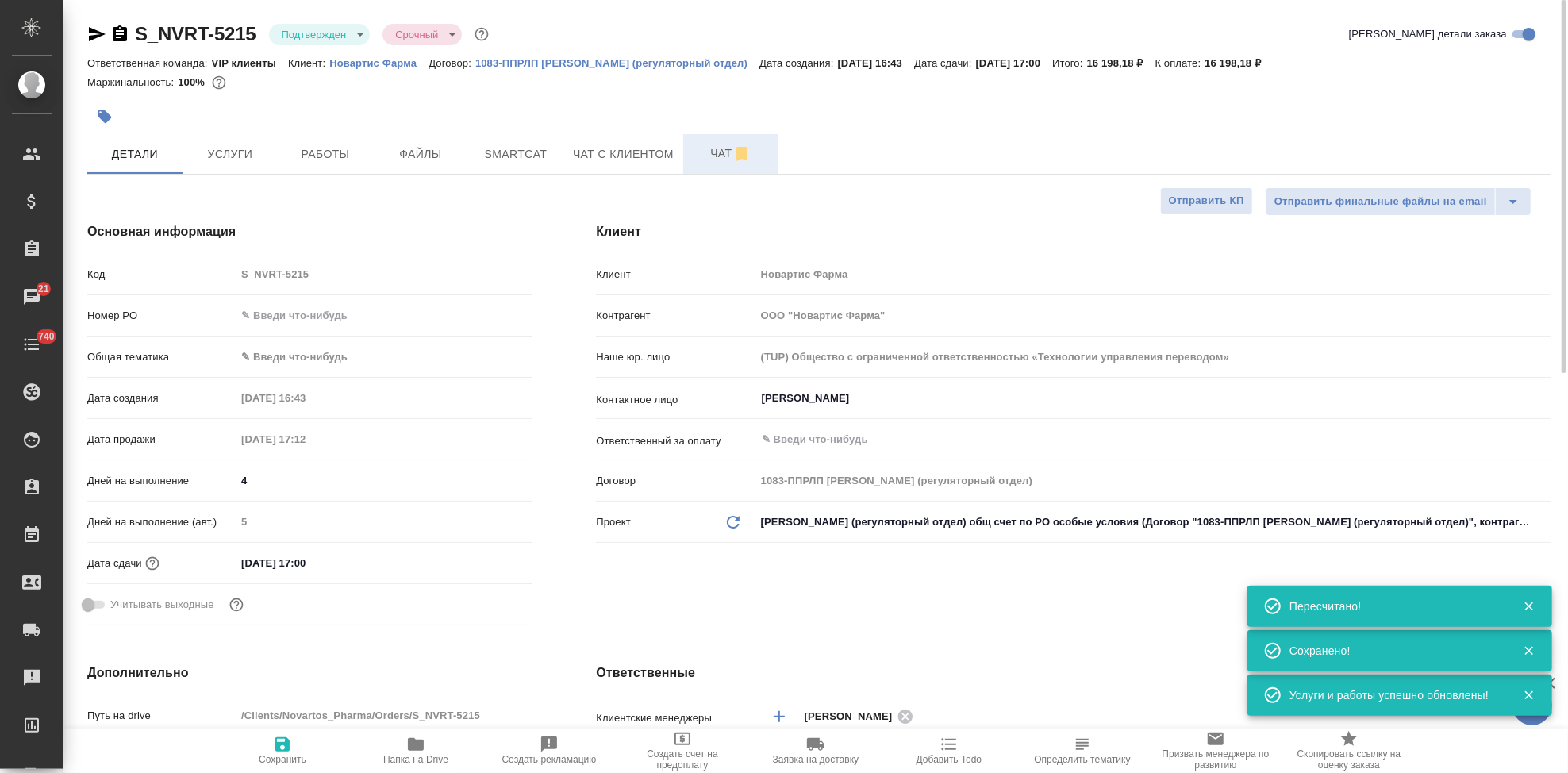
click at [702, 157] on span "Чат" at bounding box center [730, 153] width 76 height 19
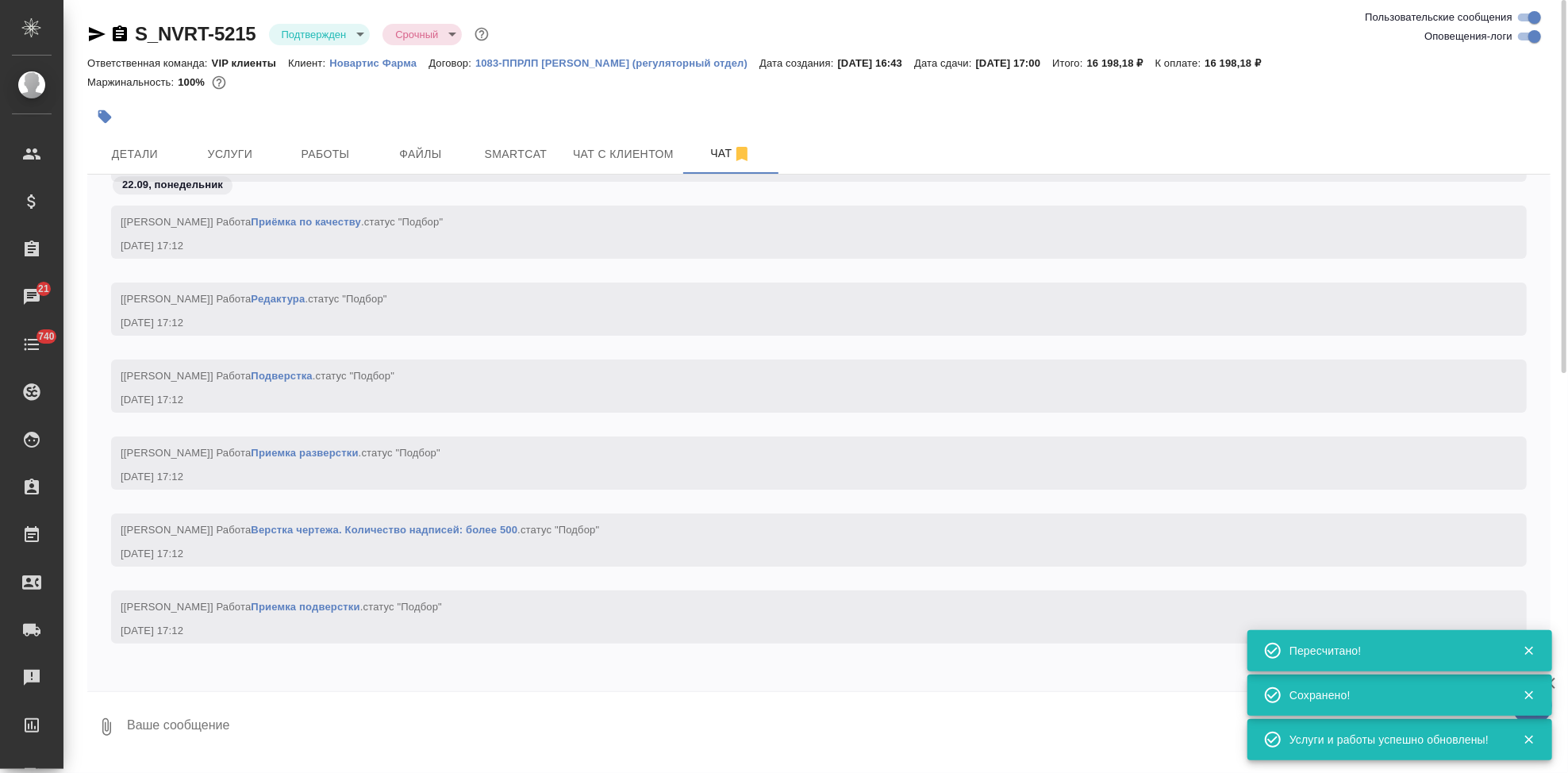
scroll to position [12428, 0]
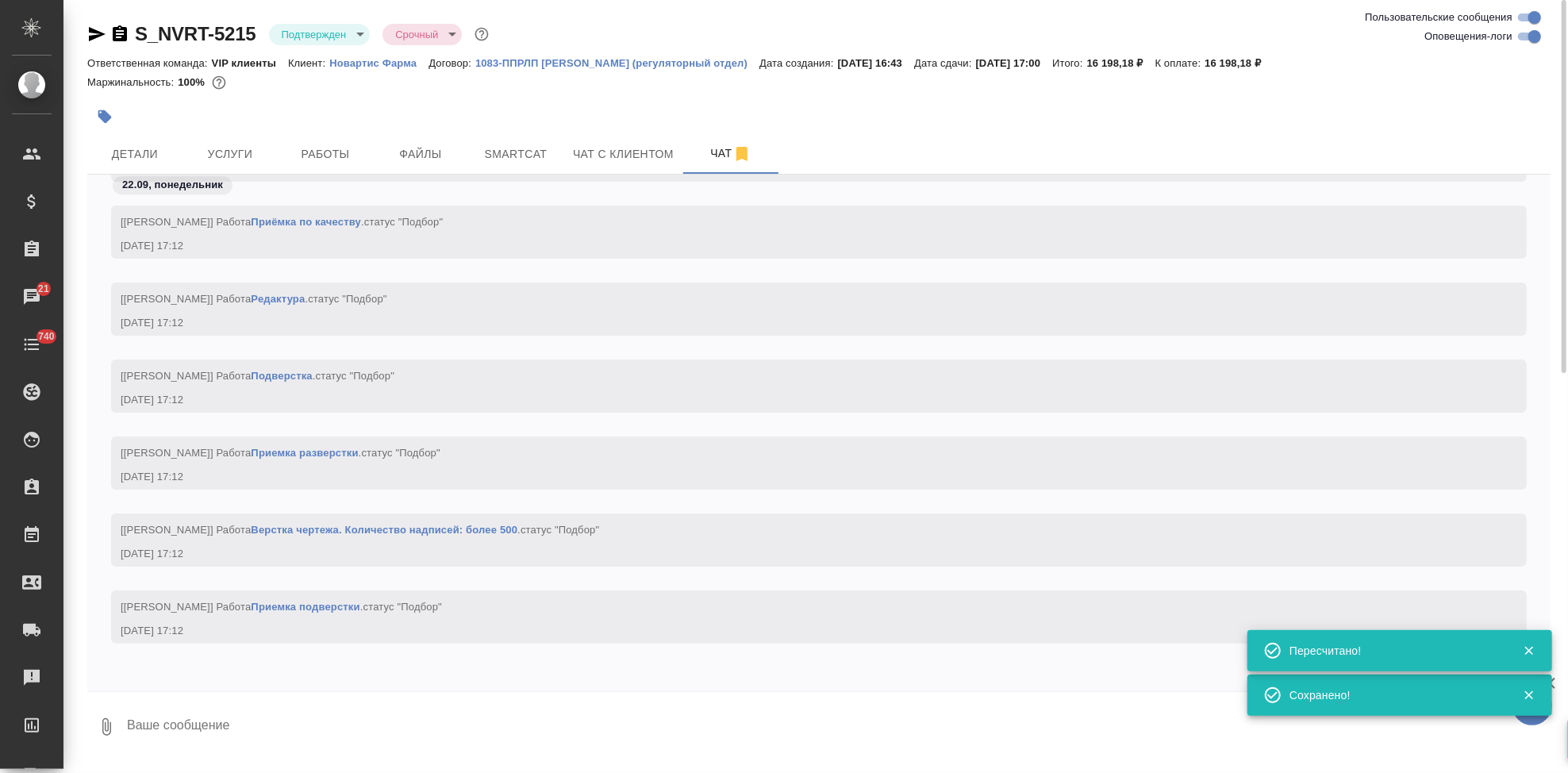
click at [293, 711] on textarea at bounding box center [838, 727] width 1425 height 54
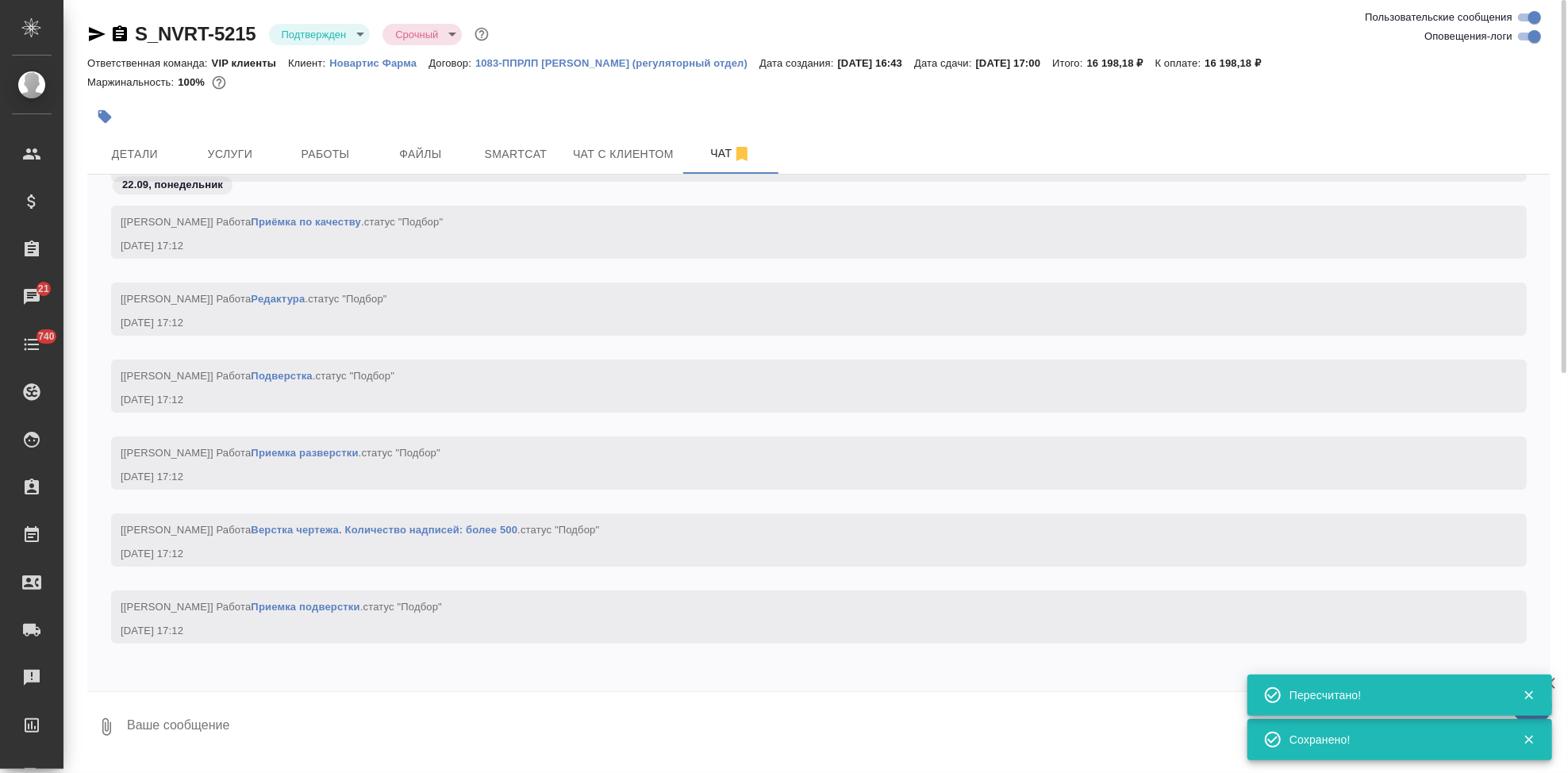
type textarea """
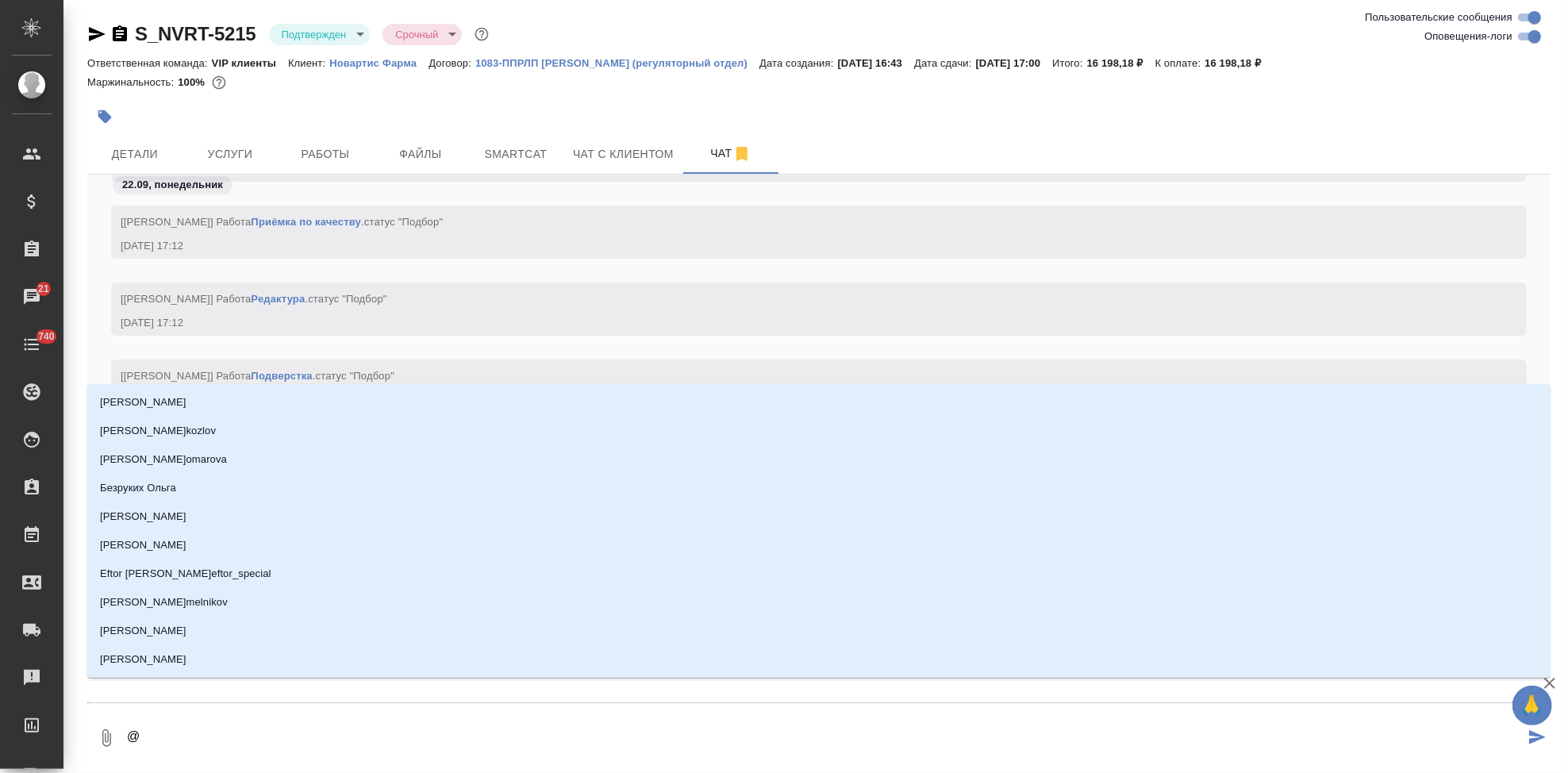
type textarea "@u"
type input "u"
type textarea "@uh"
type input "uh"
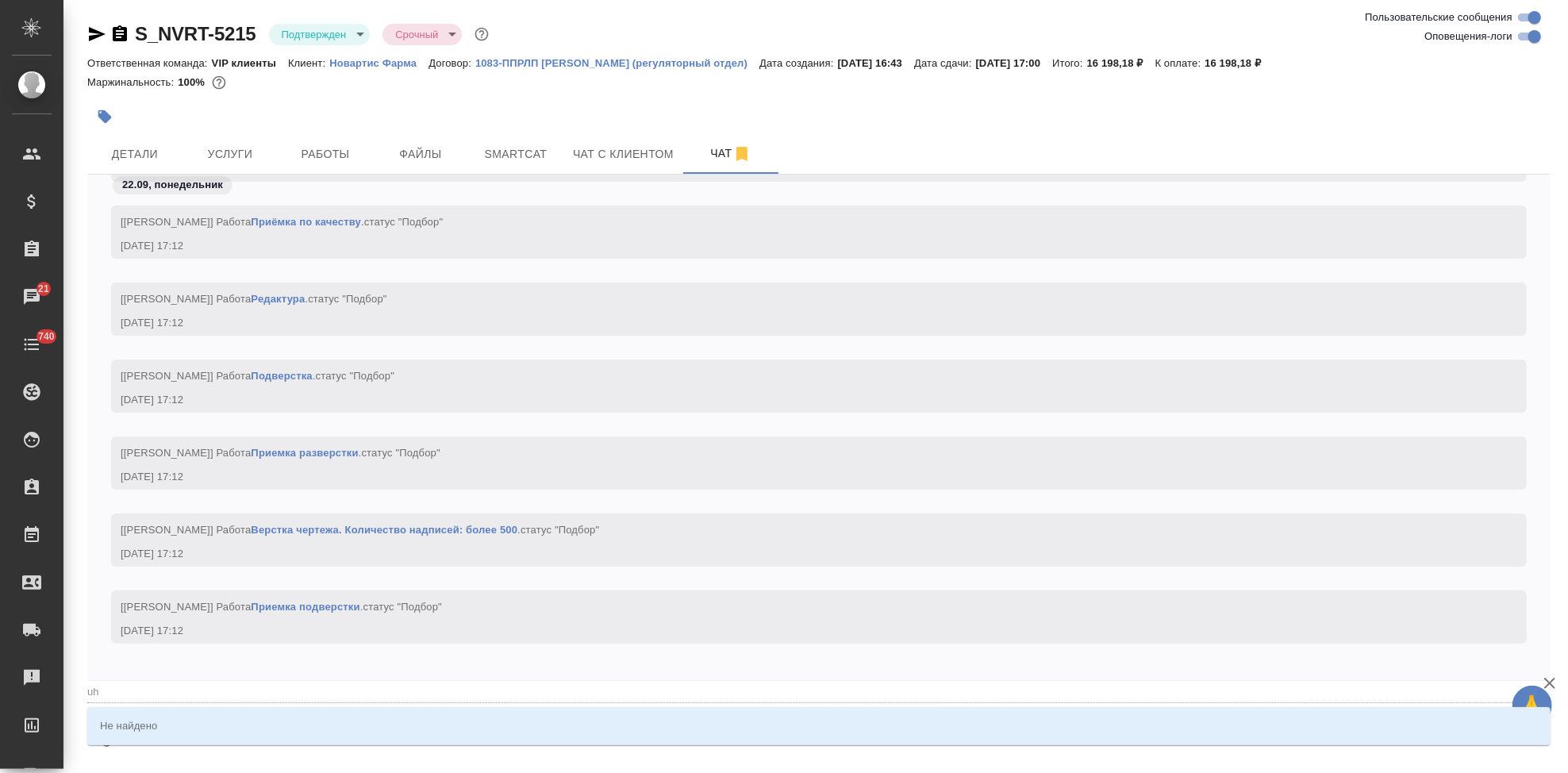
type textarea "@uhf"
type input "uhf"
type textarea "@uh"
type input "uh"
type textarea "@u"
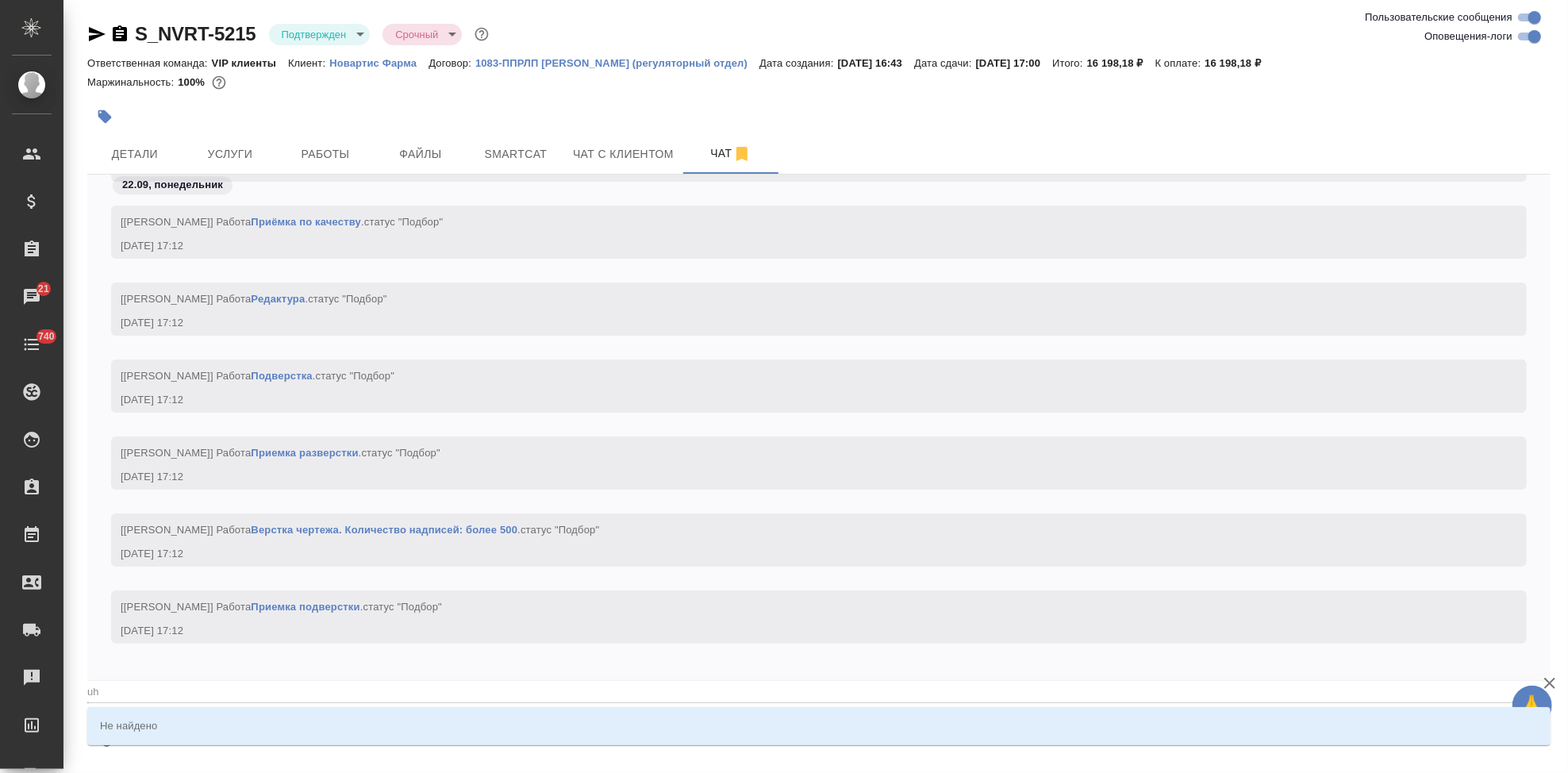
type input "u"
type textarea "@"
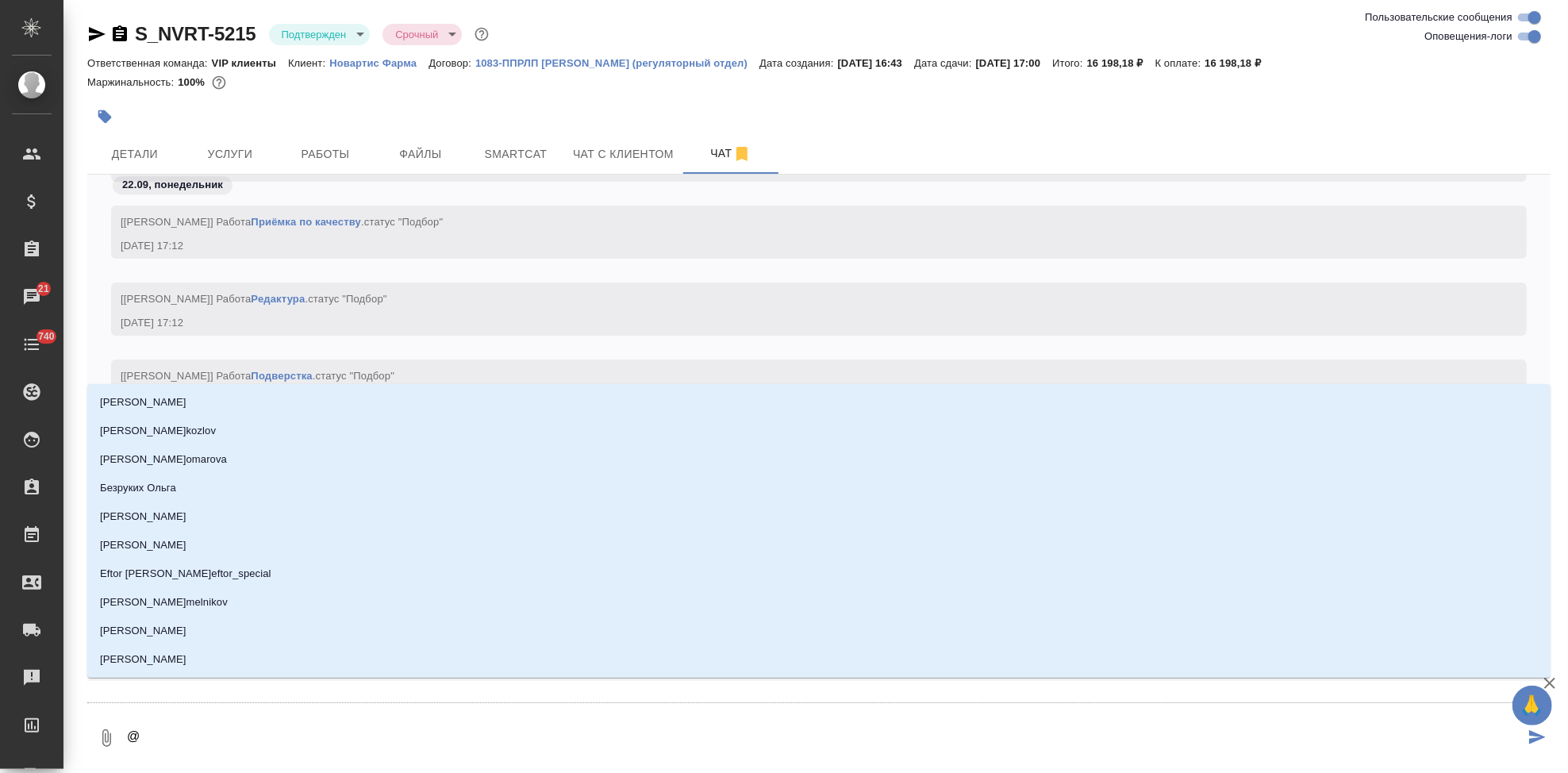
type textarea "@г"
type input "г"
type textarea "@гр"
type input "гр"
type textarea "@гра"
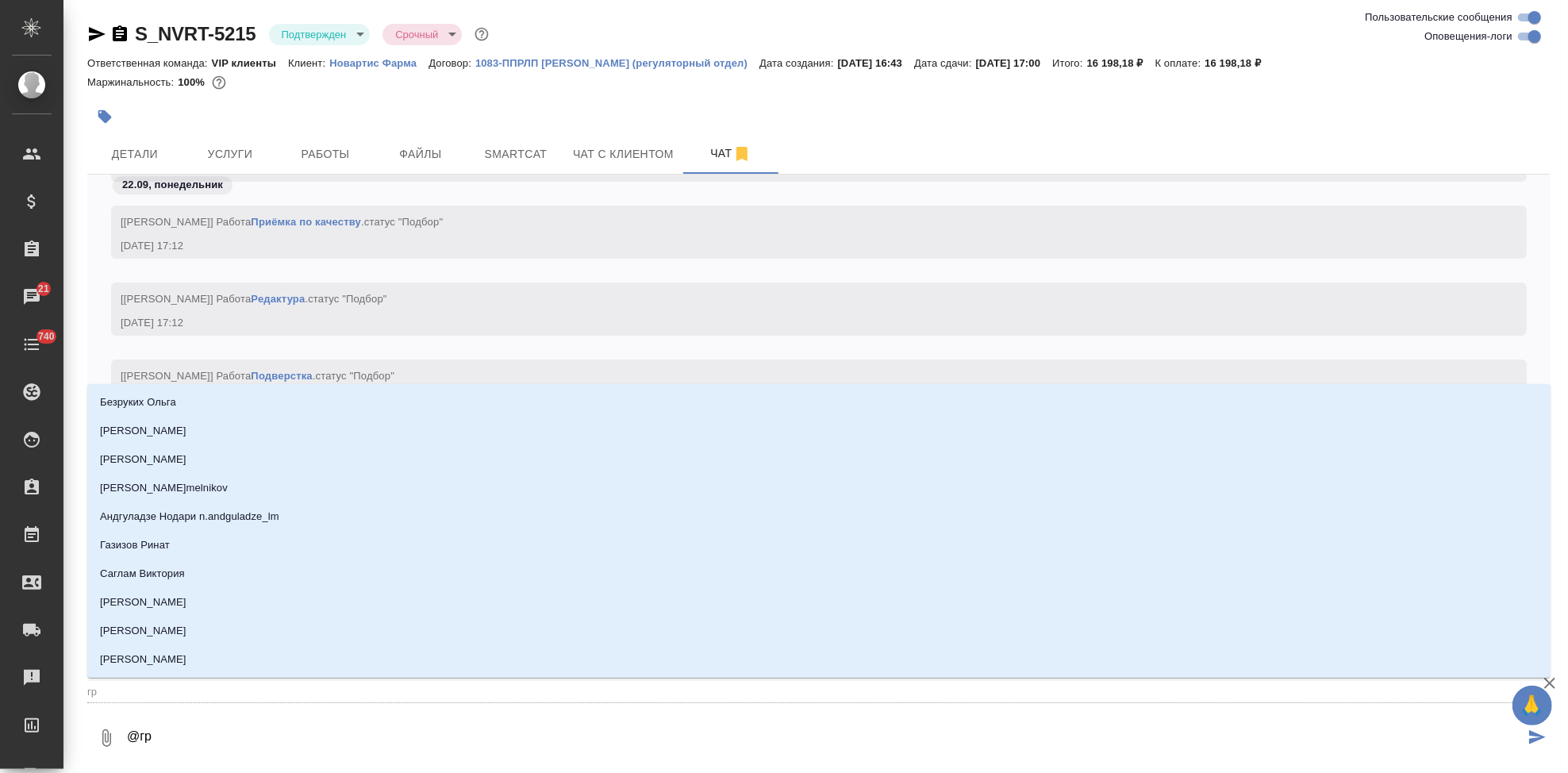
type input "гра"
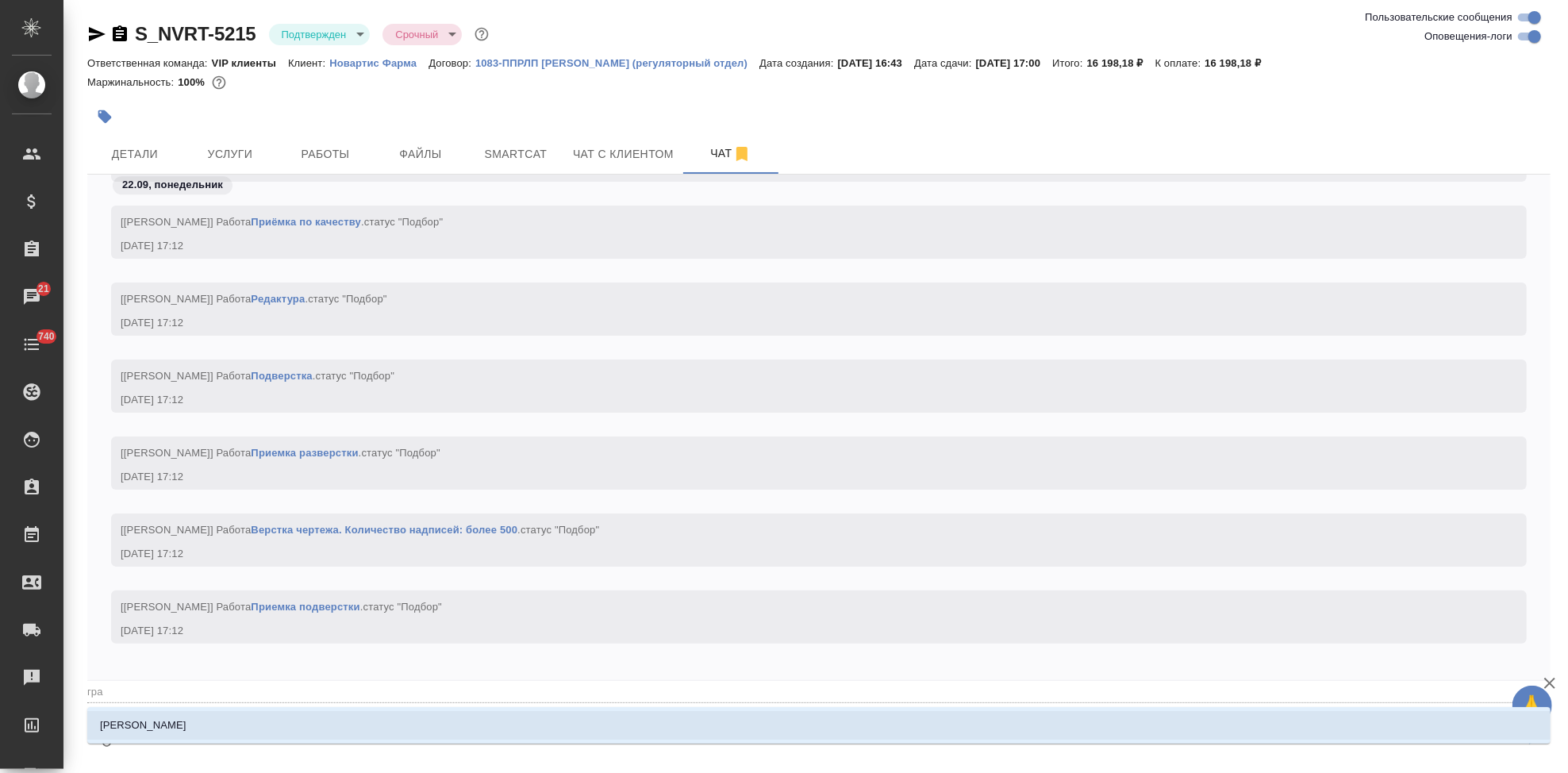
click at [142, 718] on p "[PERSON_NAME]" at bounding box center [143, 726] width 87 height 16
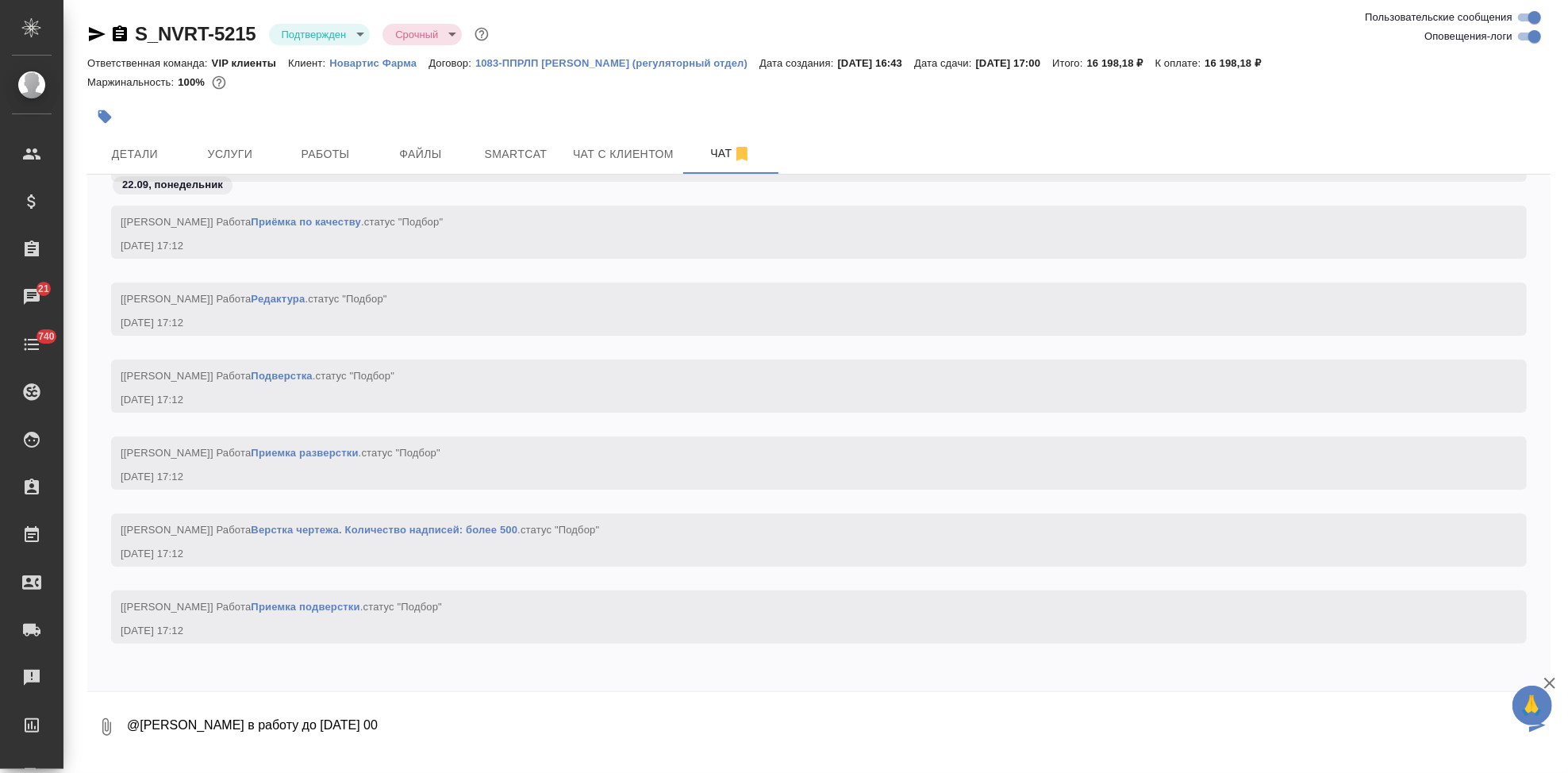
type textarea "@Грабко Мария в работу до 26 сент 17 00"
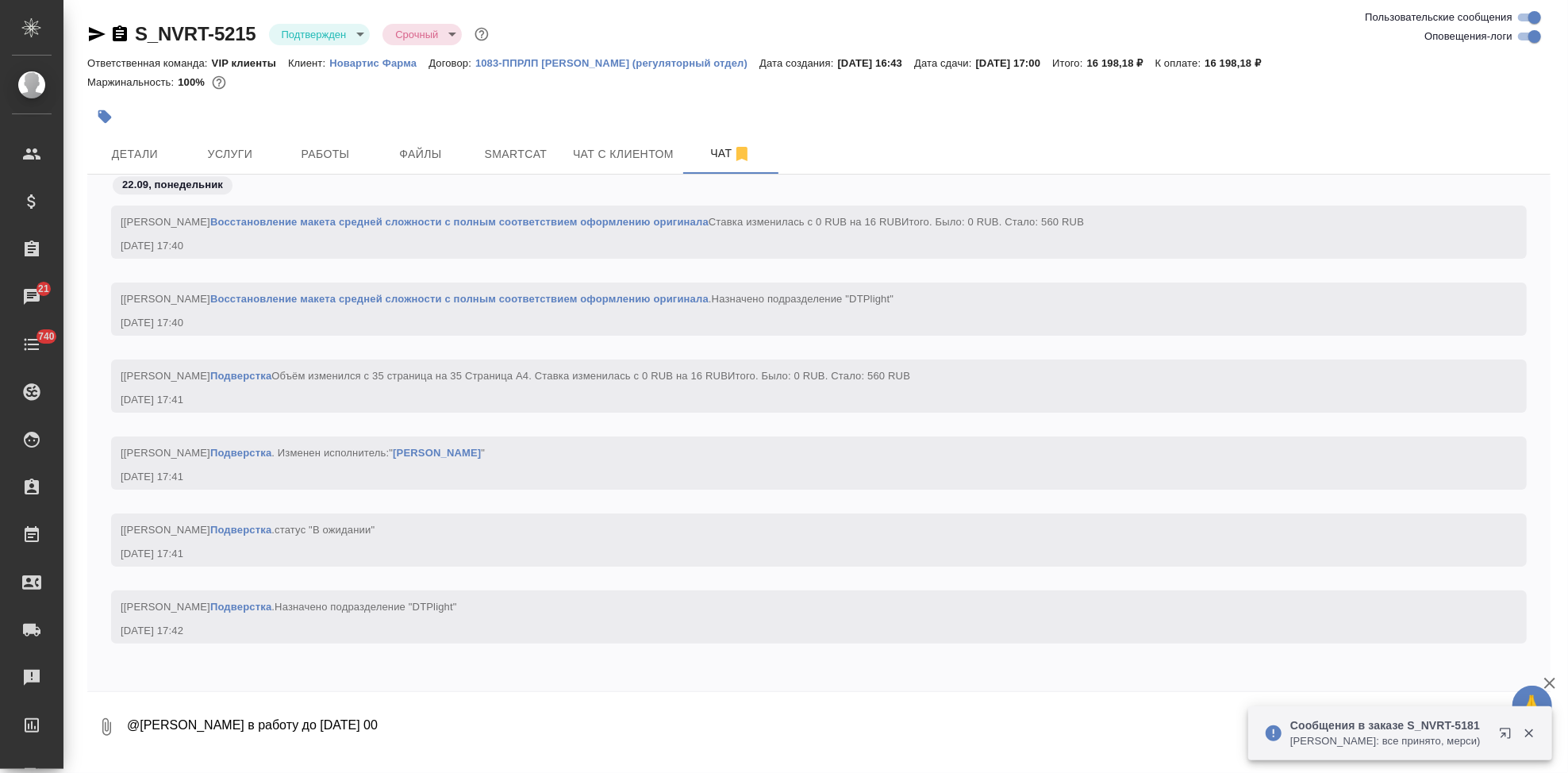
scroll to position [31701, 0]
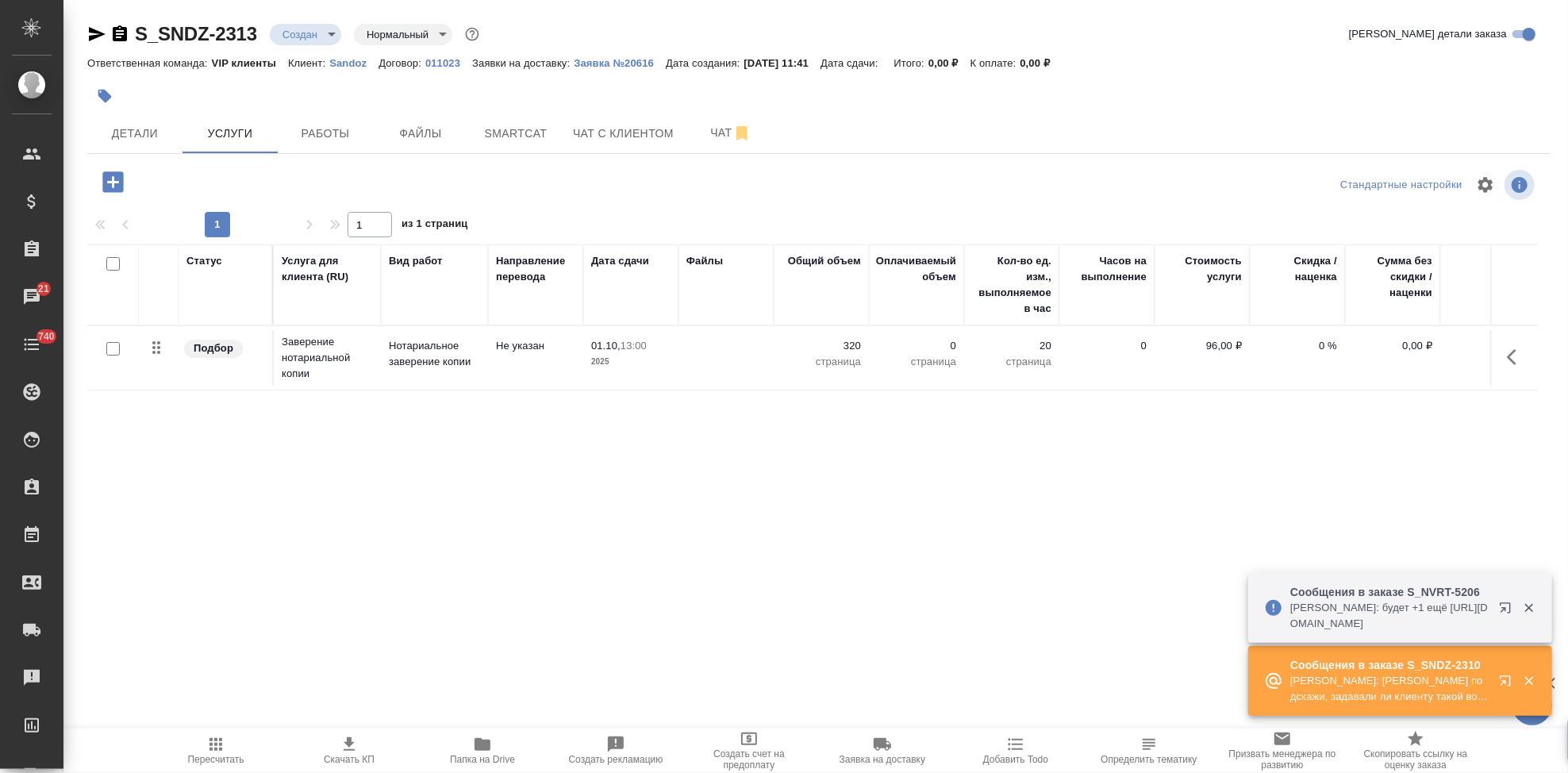
click at [1506, 685] on icon "button" at bounding box center [1505, 681] width 11 height 11
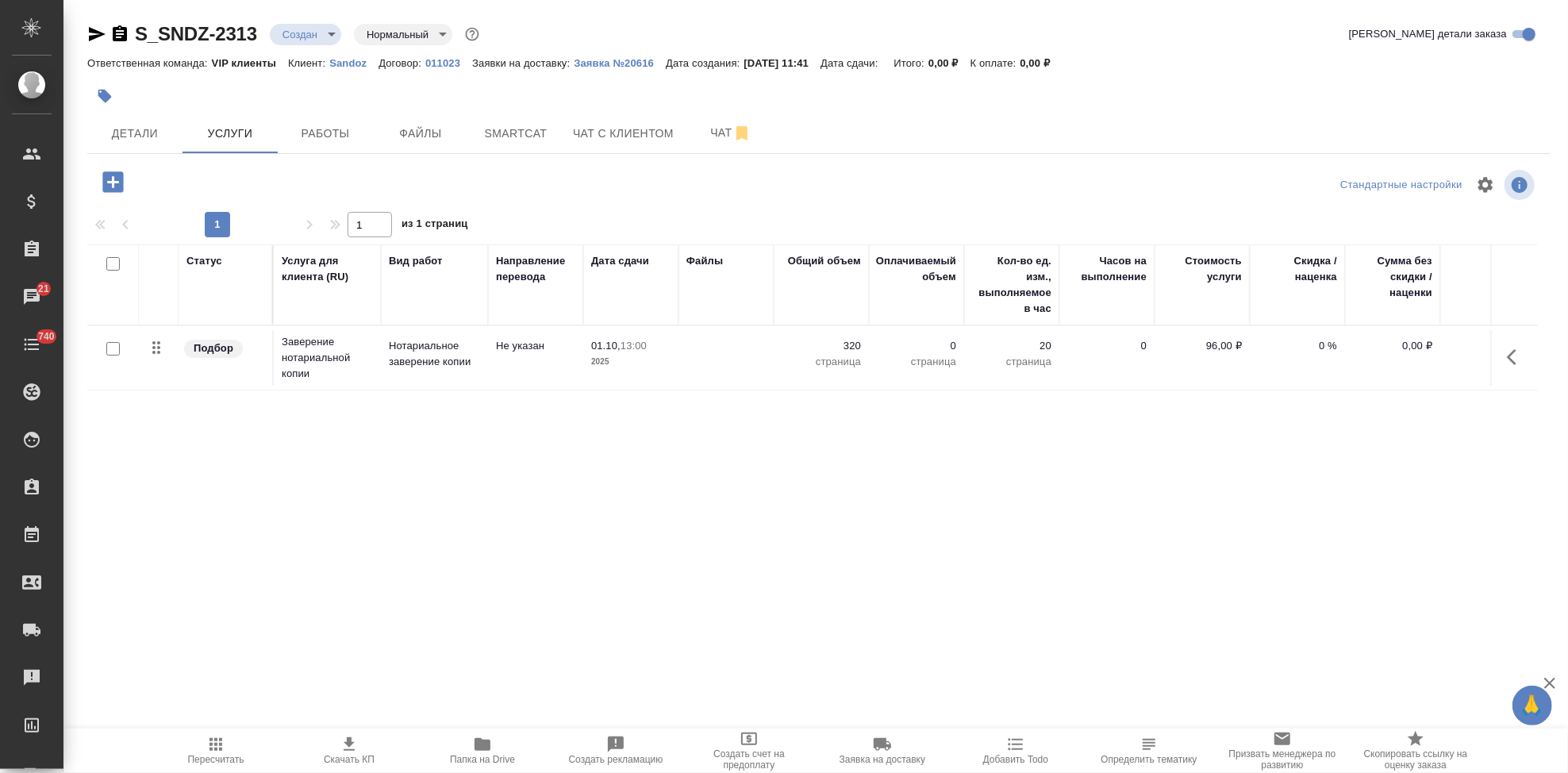
click at [352, 61] on p "Sandoz" at bounding box center [353, 62] width 49 height 12
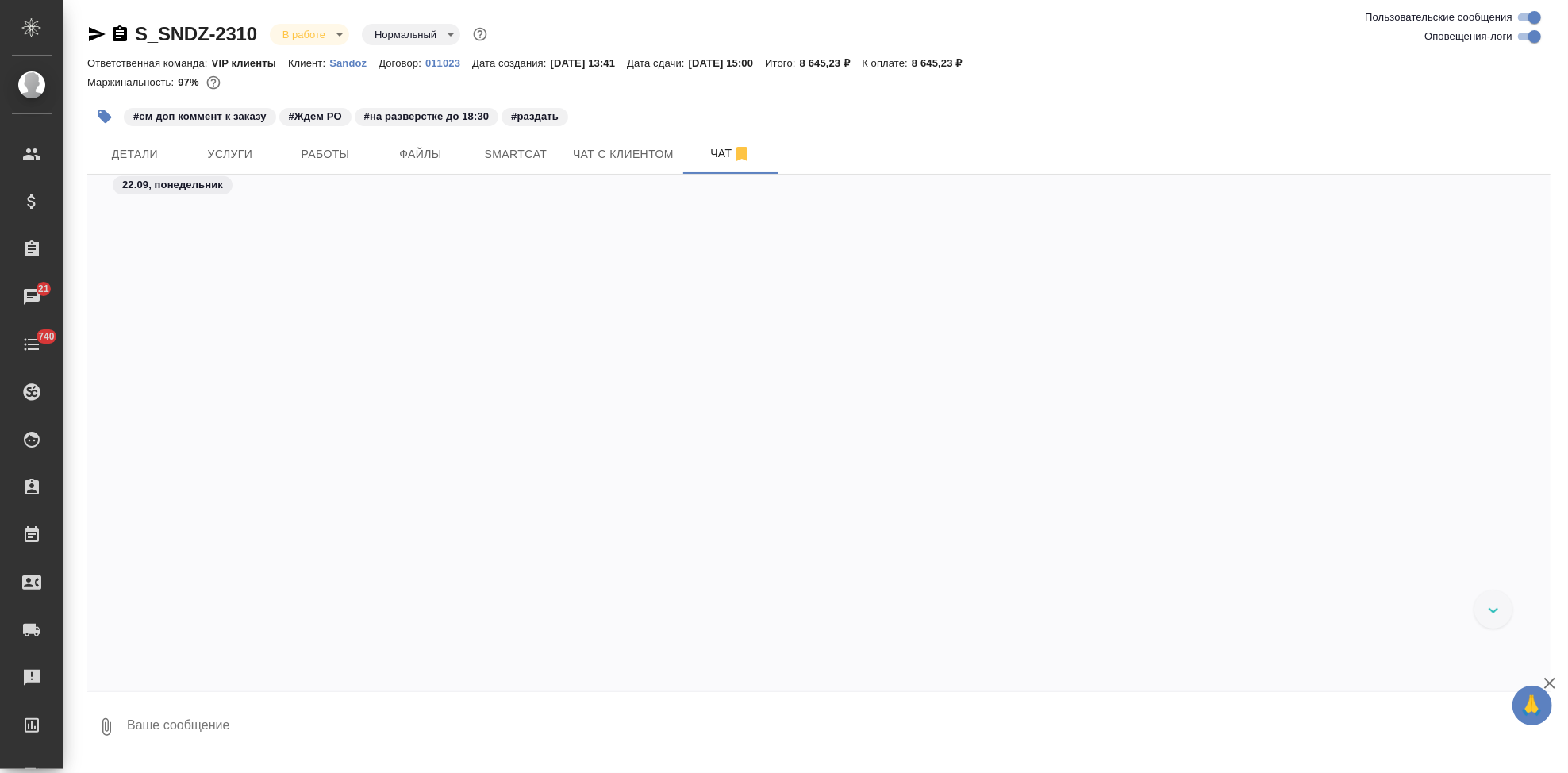
scroll to position [15120, 0]
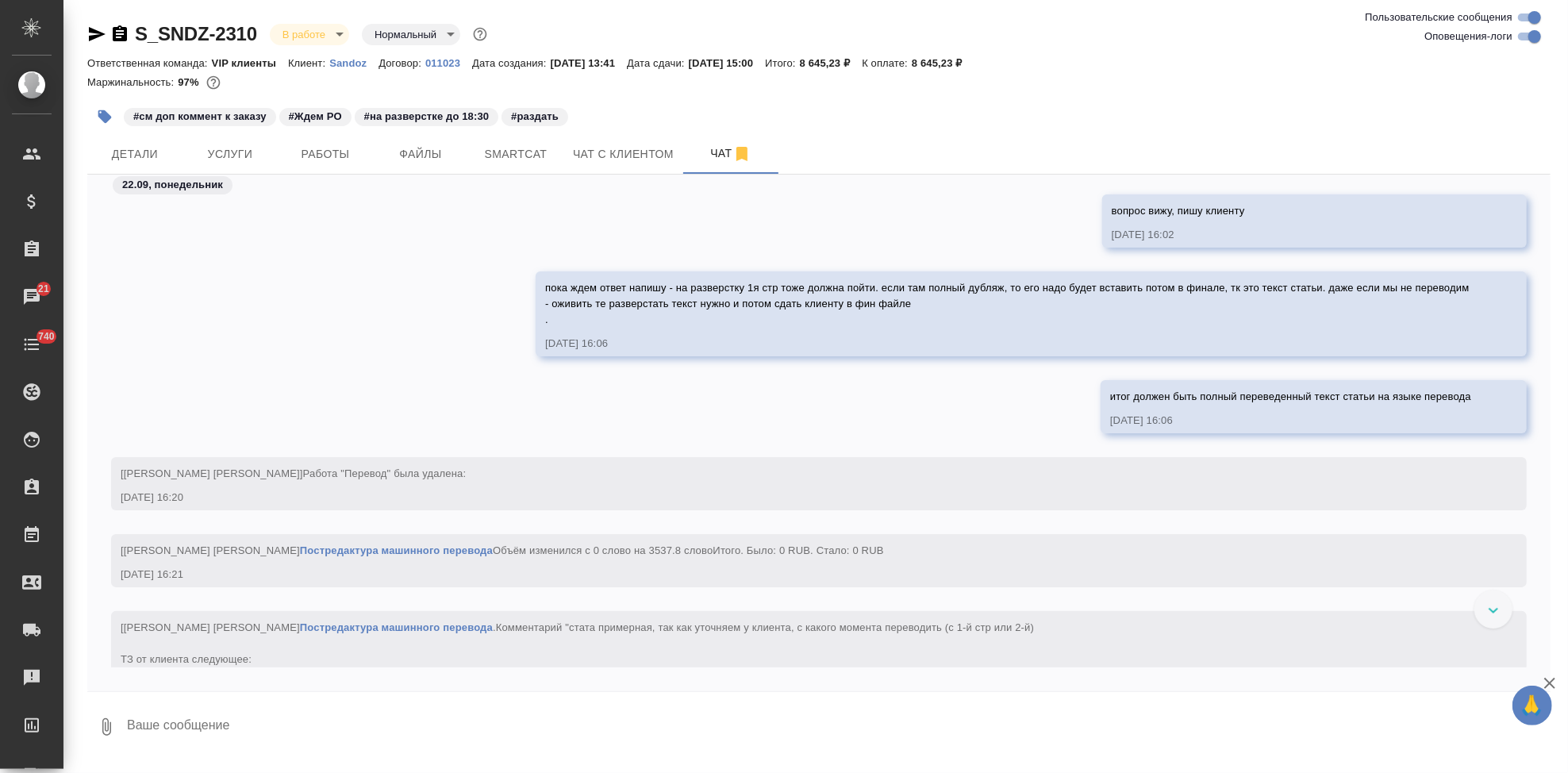
scroll to position [14327, 0]
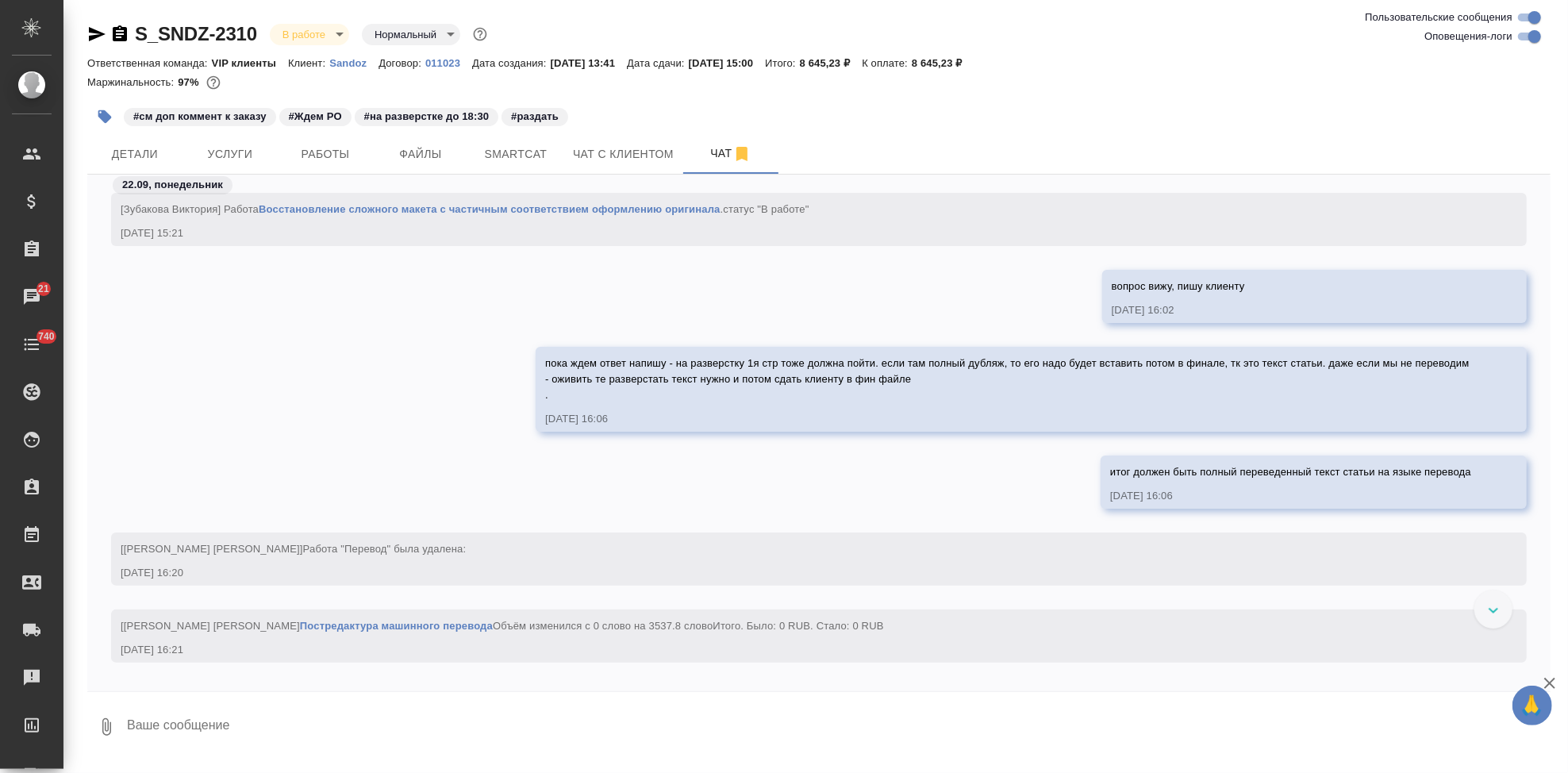
click at [346, 64] on p "Sandoz" at bounding box center [353, 62] width 49 height 12
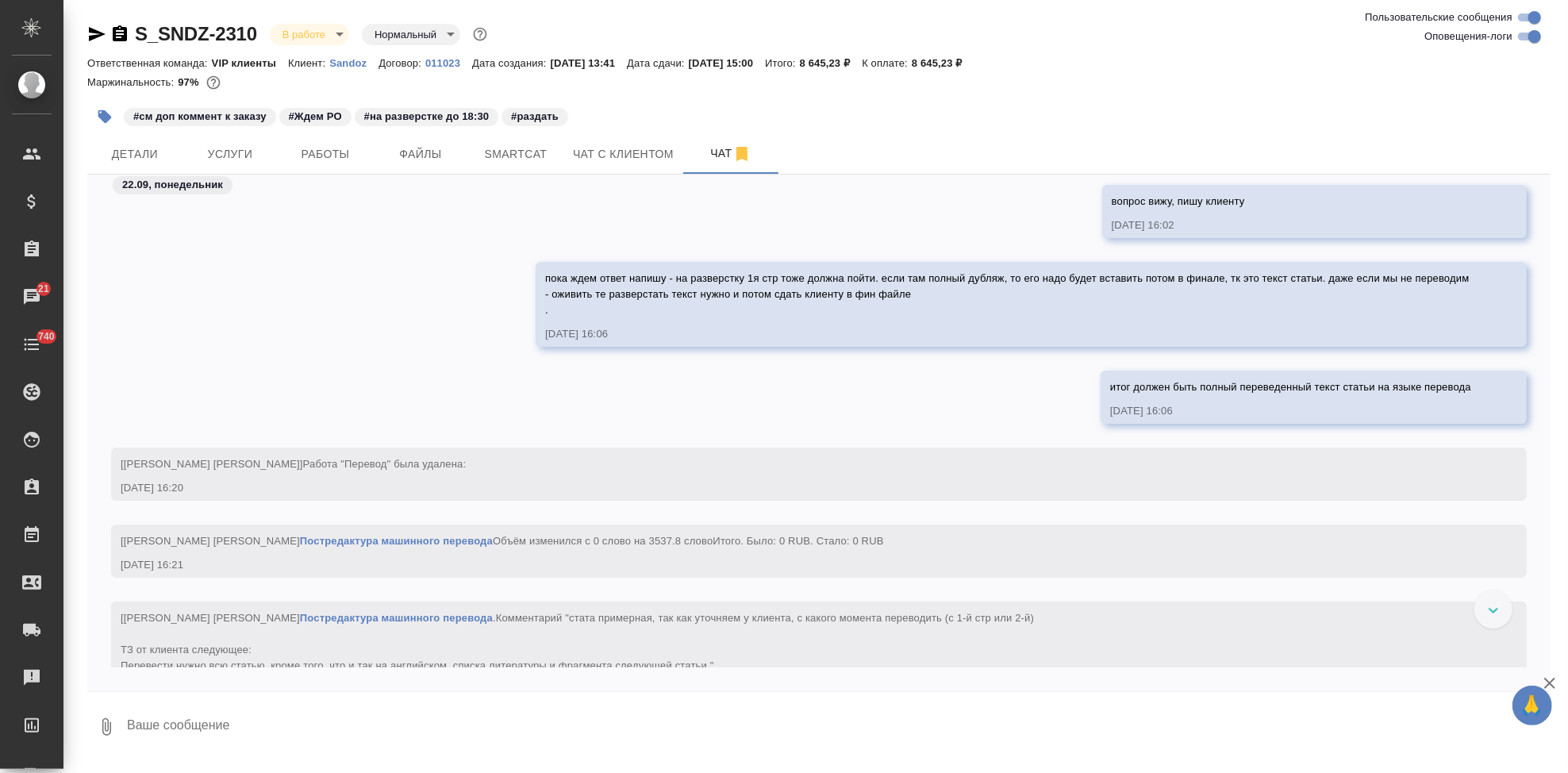
scroll to position [14326, 0]
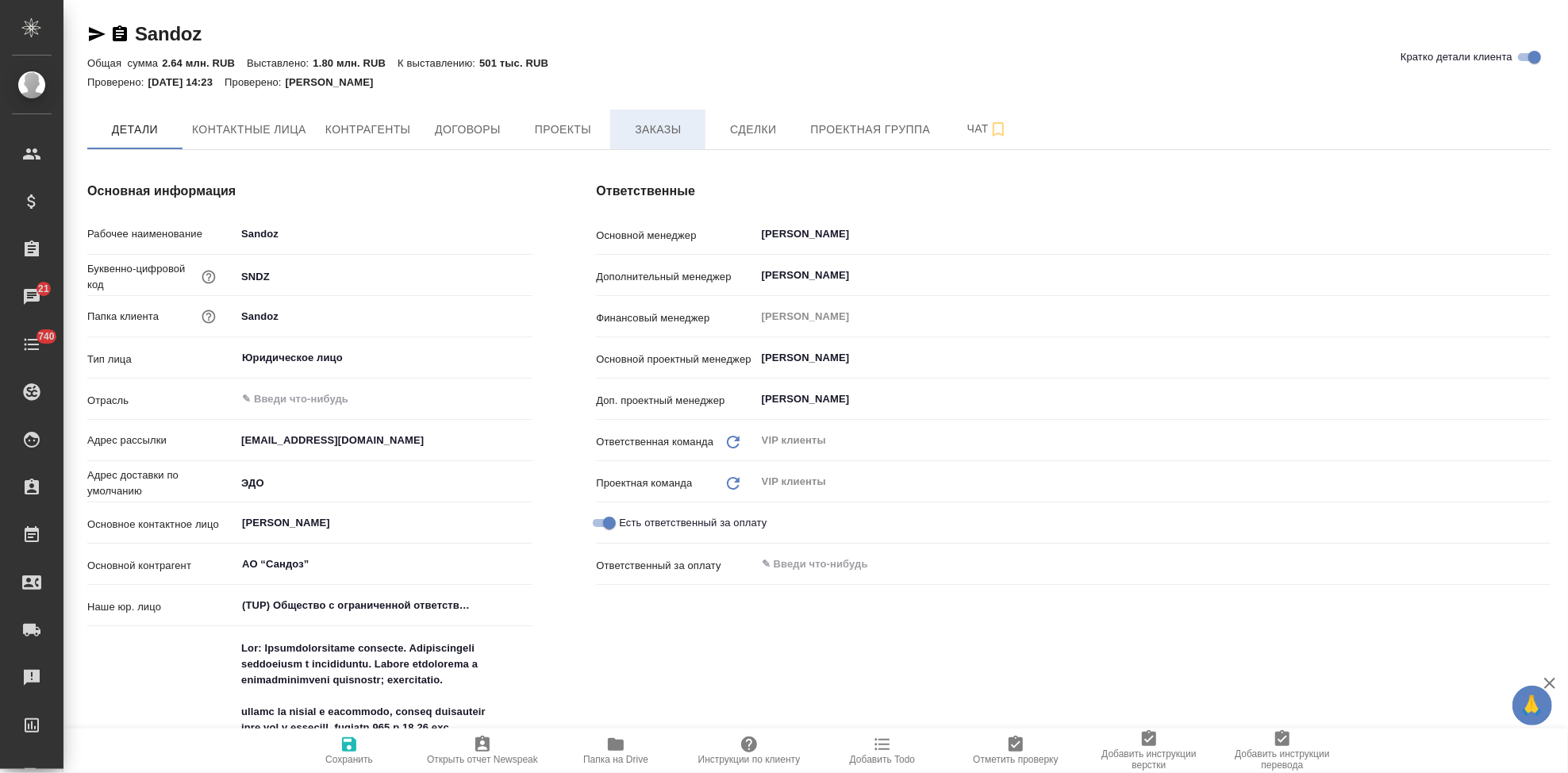
click at [648, 136] on span "Заказы" at bounding box center [658, 130] width 76 height 19
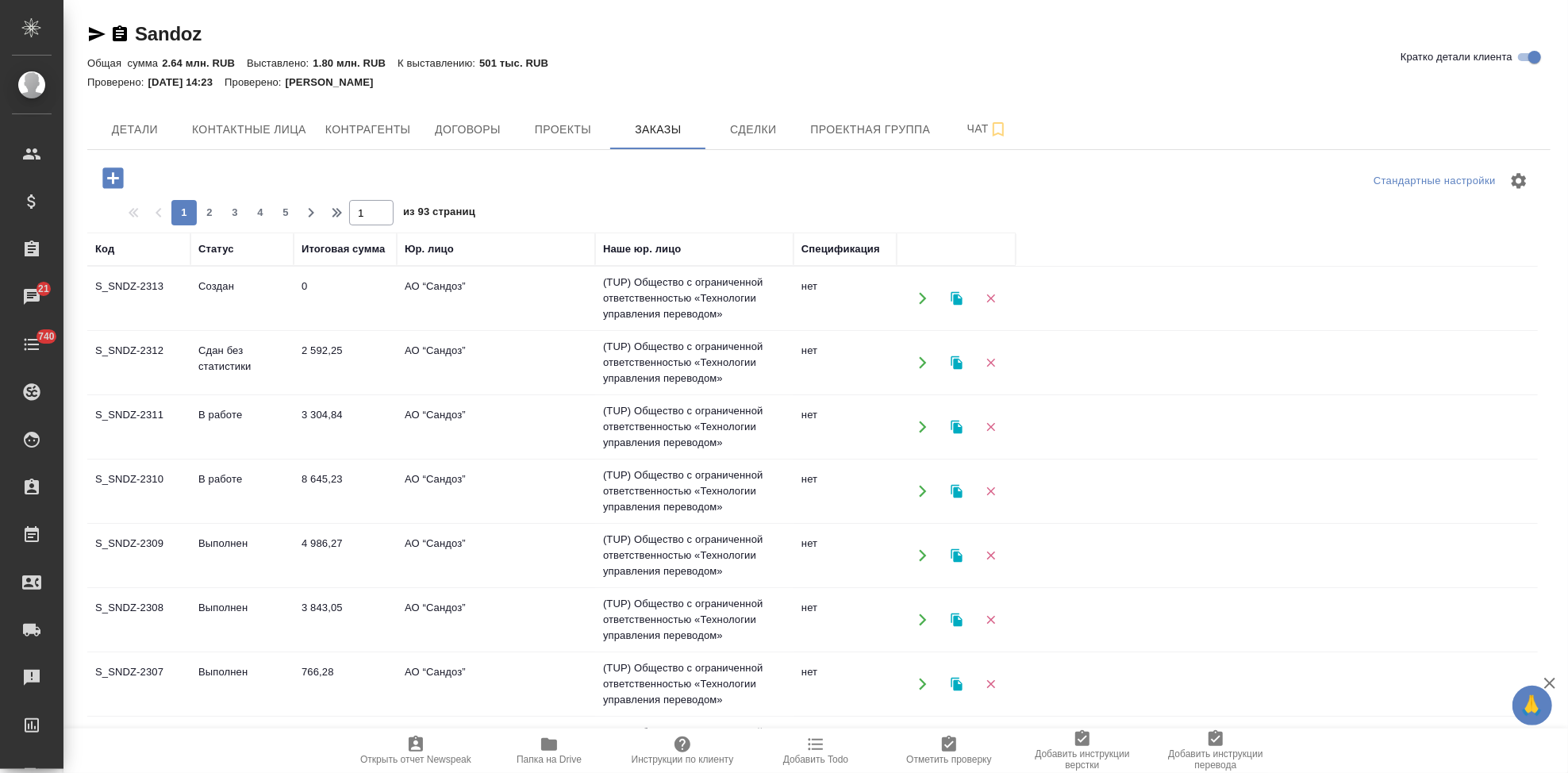
click at [110, 183] on icon "button" at bounding box center [112, 178] width 20 height 20
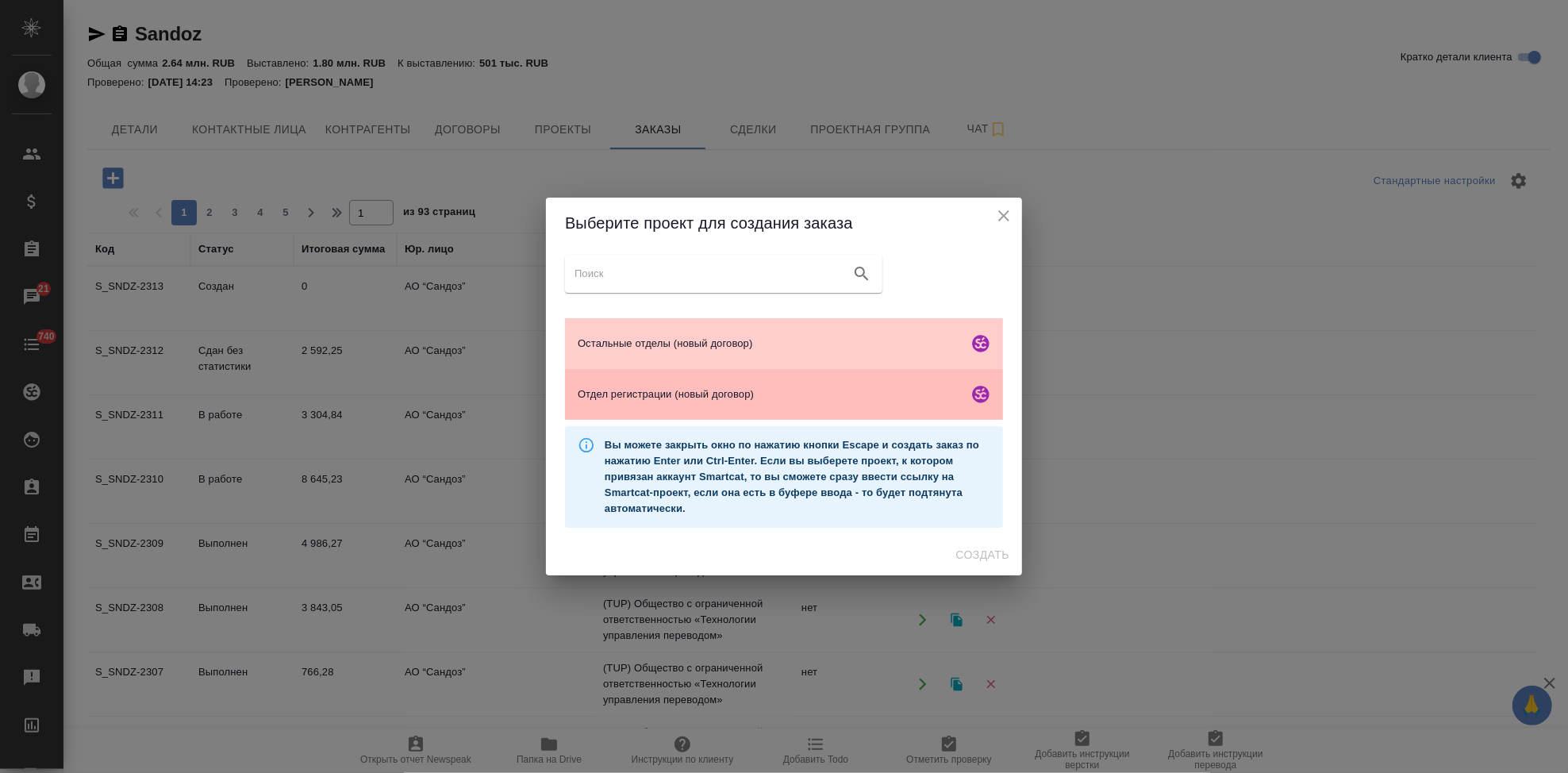
click at [632, 393] on span "Отдел регистрации (новый договор)" at bounding box center [769, 395] width 384 height 16
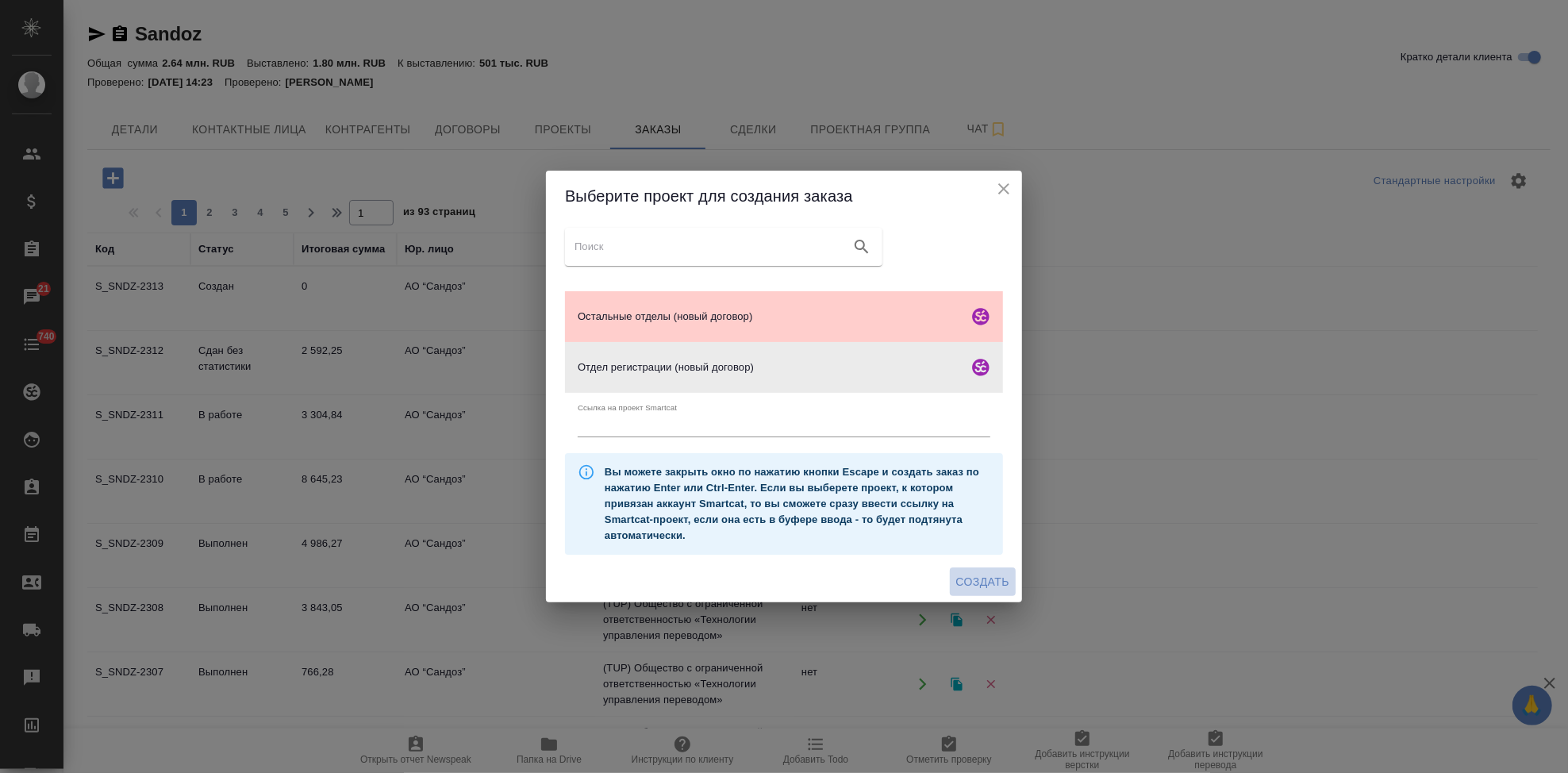
click at [974, 575] on span "Создать" at bounding box center [983, 582] width 54 height 19
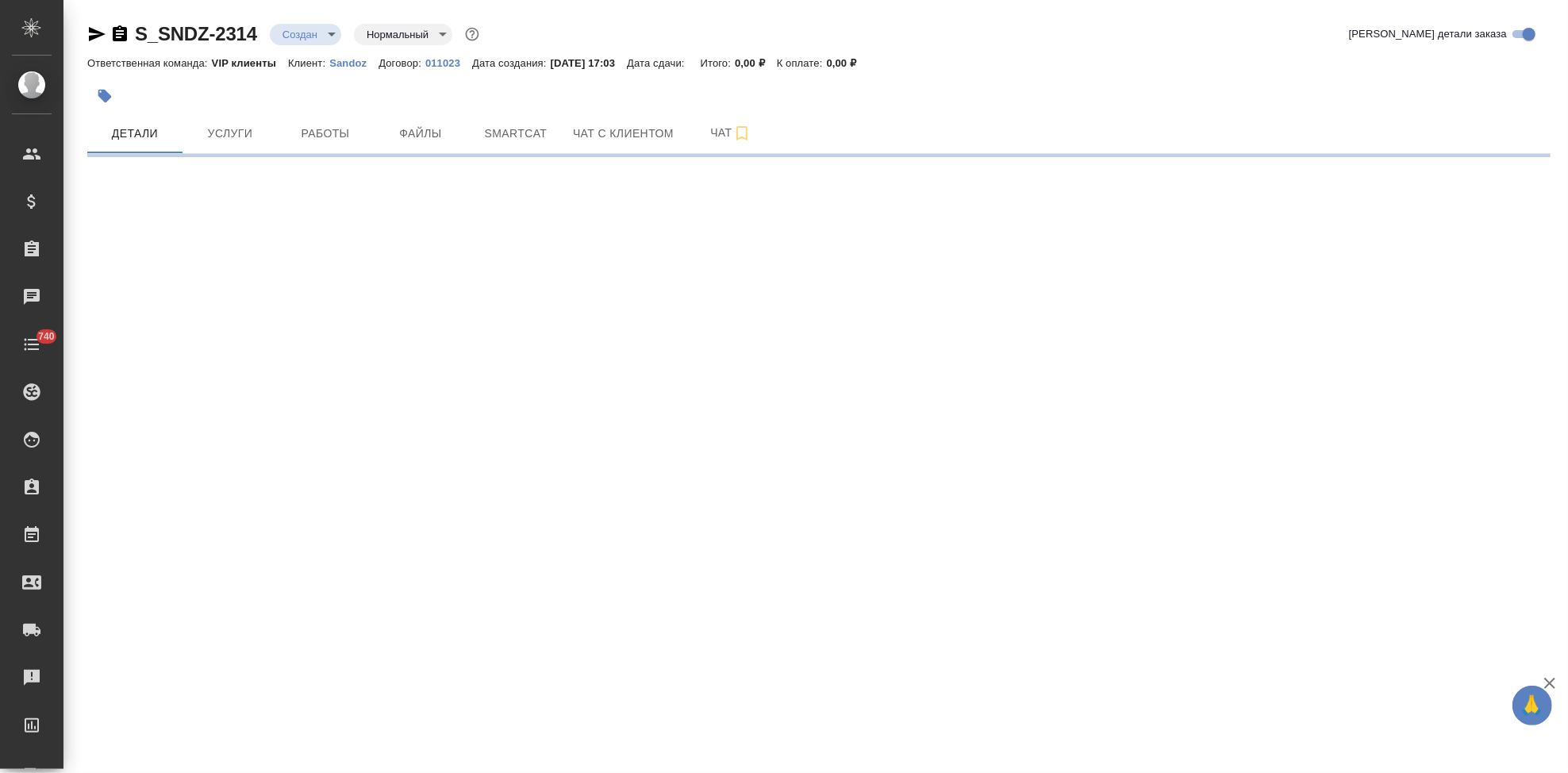
select select "RU"
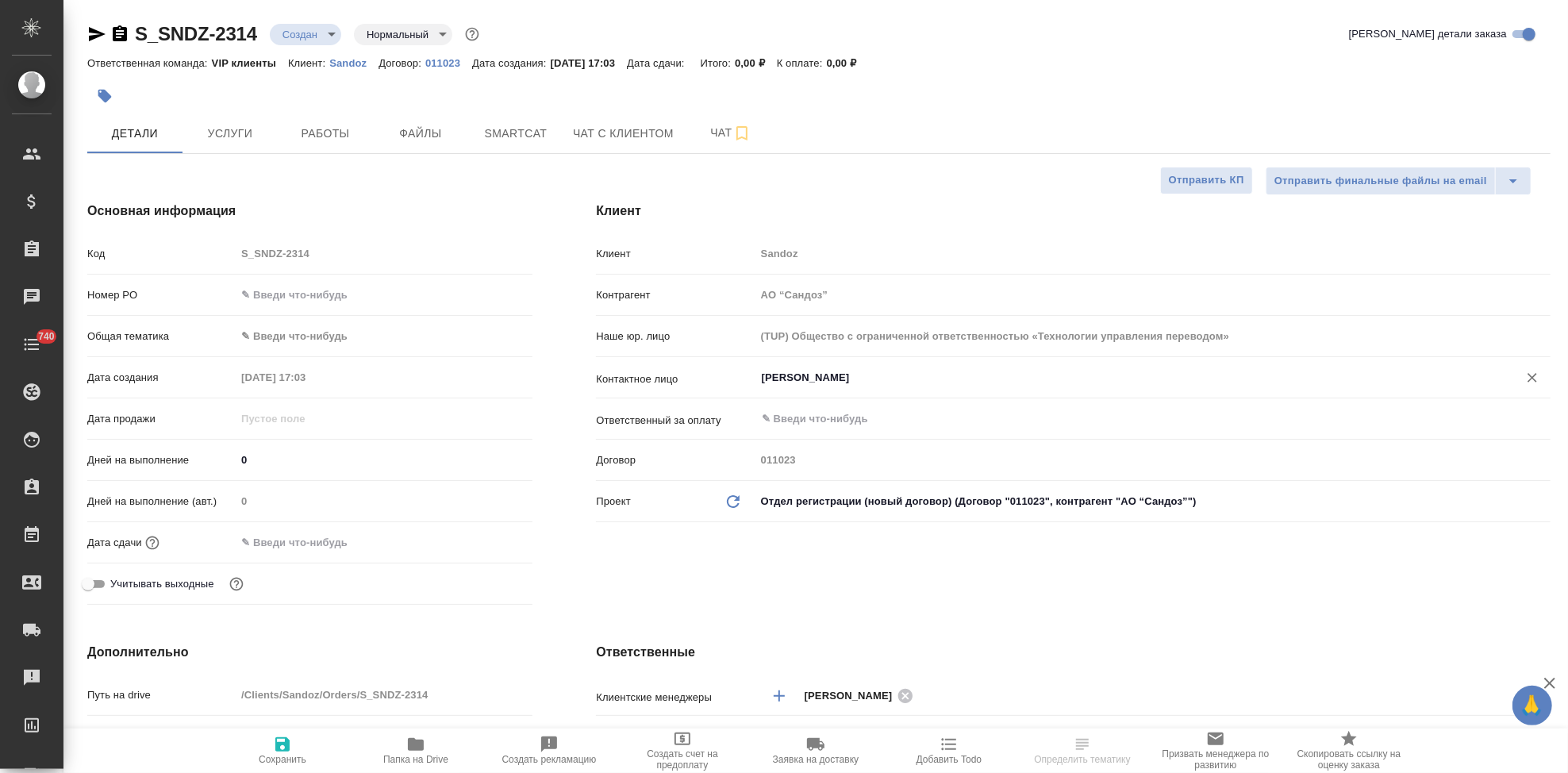
type textarea "x"
click at [861, 378] on input "Иванова Дарина" at bounding box center [1126, 377] width 732 height 19
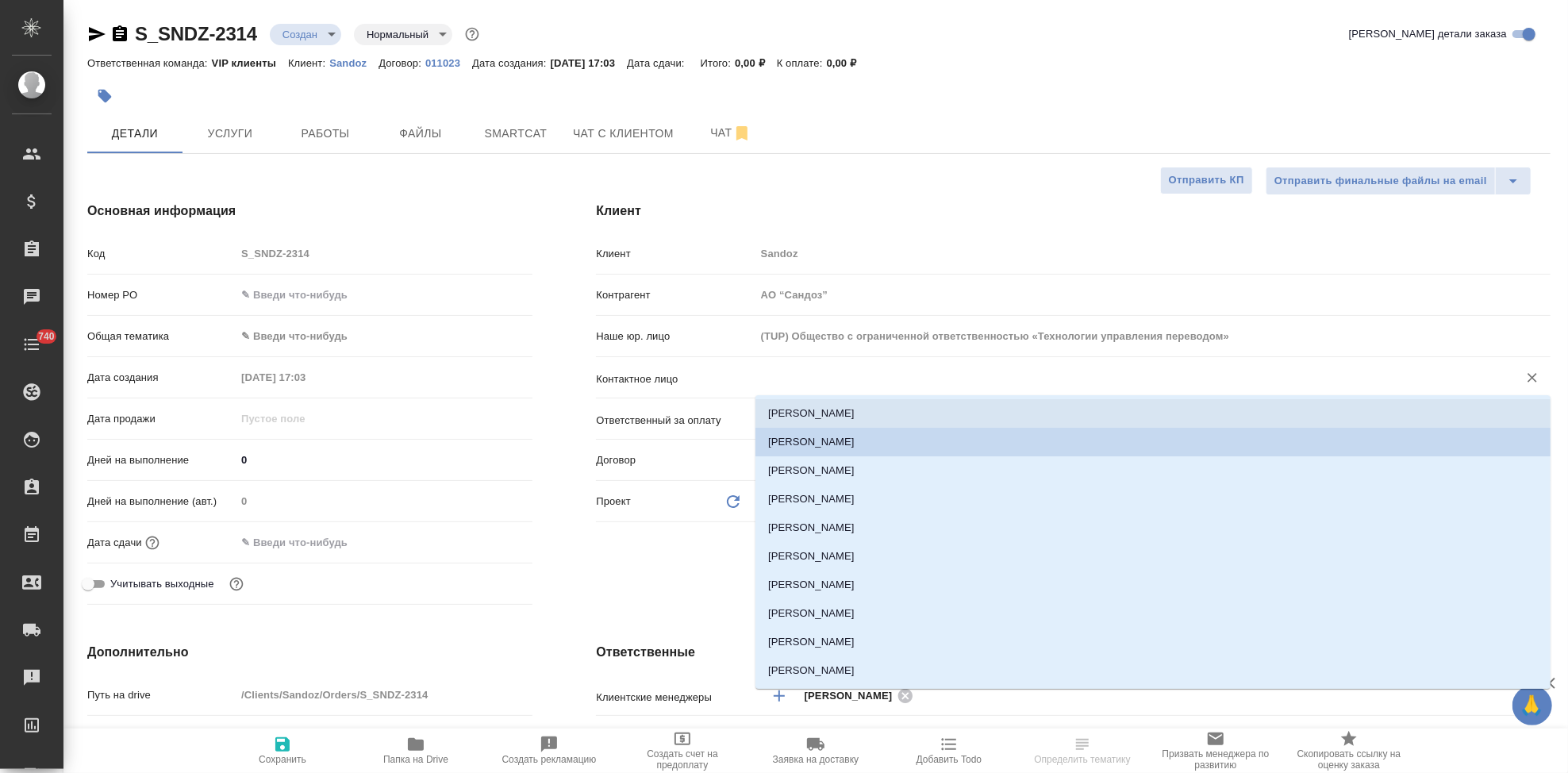
type input "к"
type textarea "x"
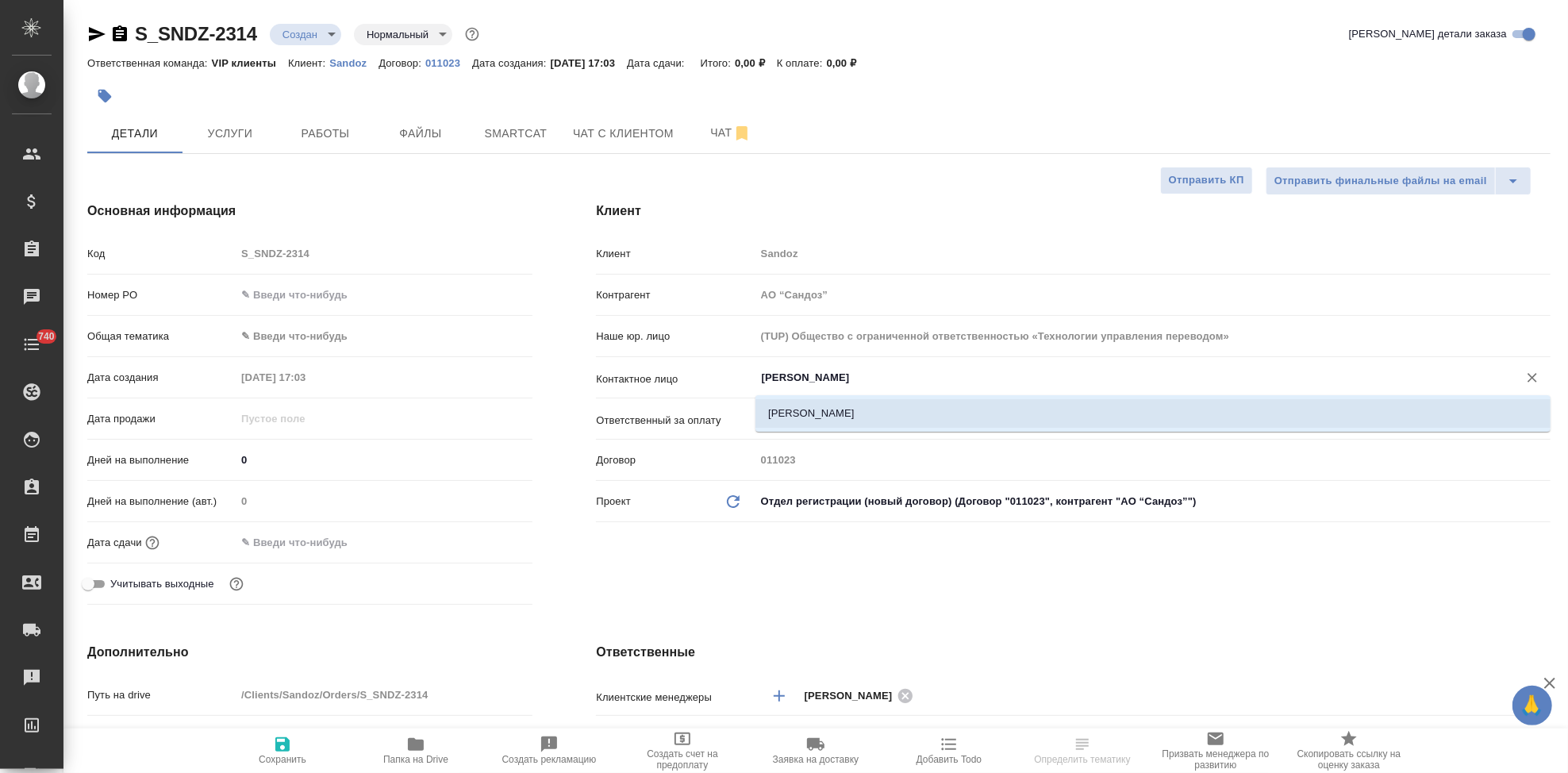
click at [877, 418] on li "Куликова Ольга" at bounding box center [1153, 413] width 795 height 28
type input "Куликова Ольга"
type textarea "x"
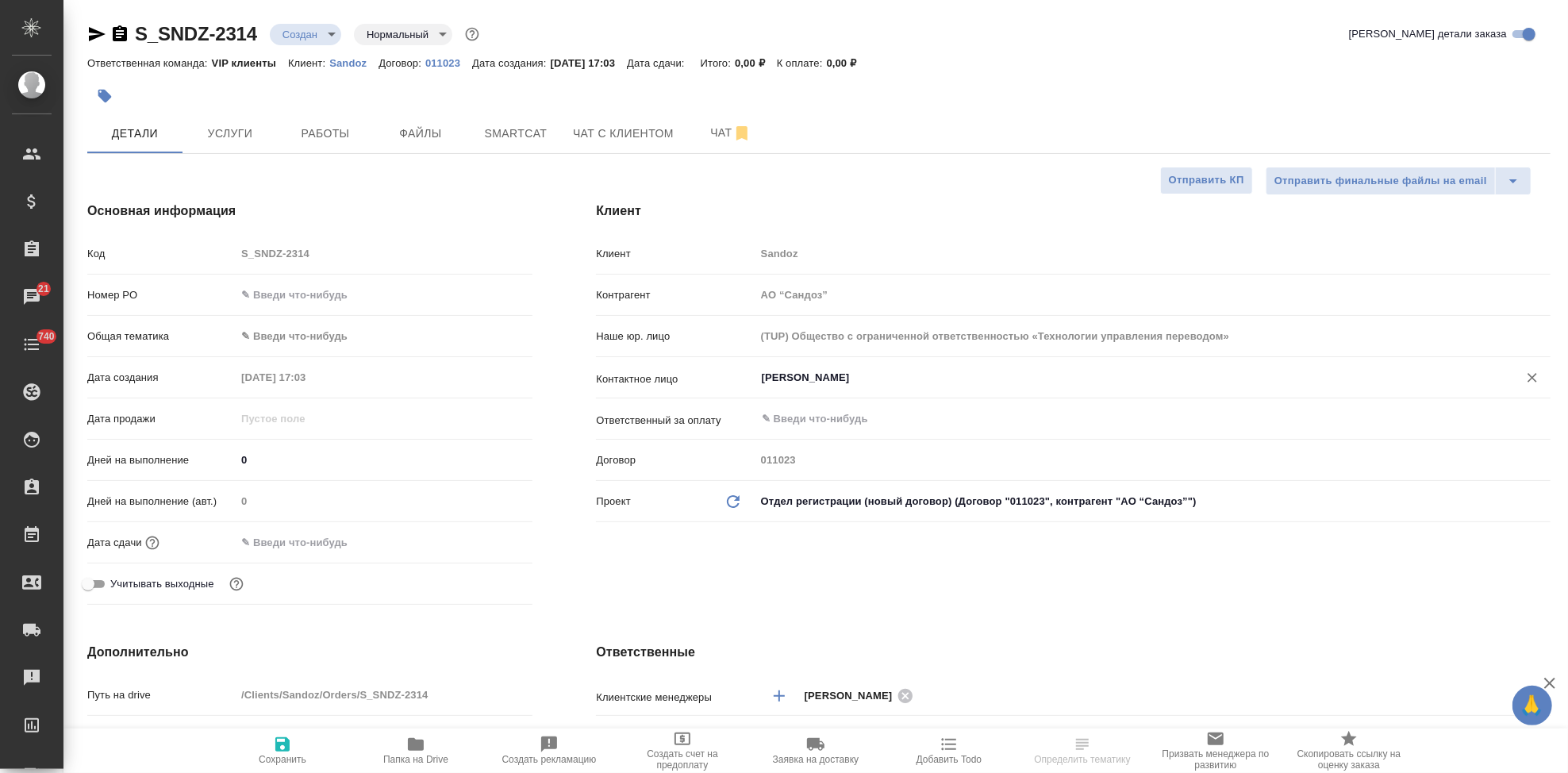
type input "Куликова Ольга"
click at [297, 749] on span "Сохранить" at bounding box center [282, 749] width 114 height 30
type textarea "x"
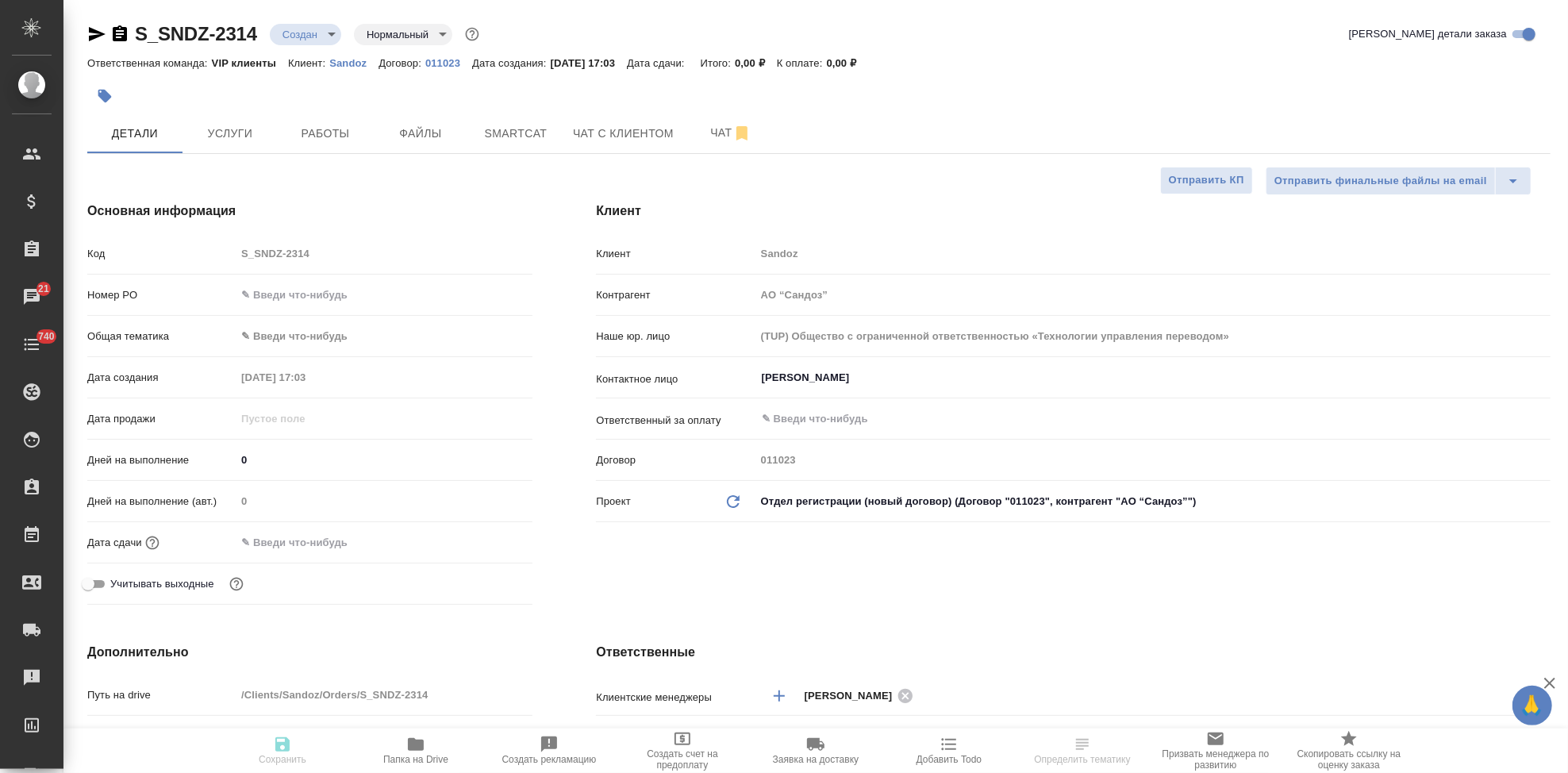
type textarea "x"
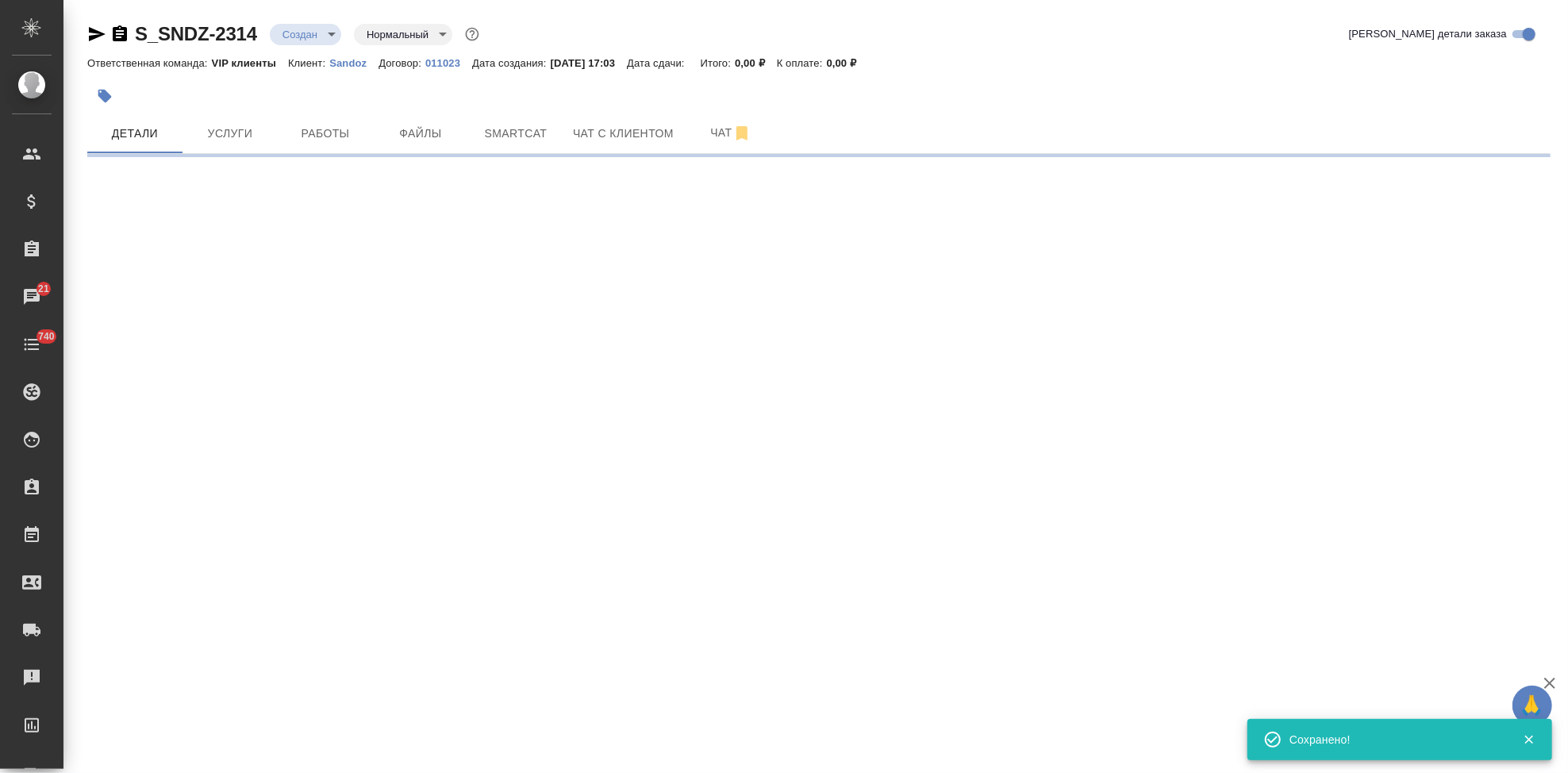
select select "RU"
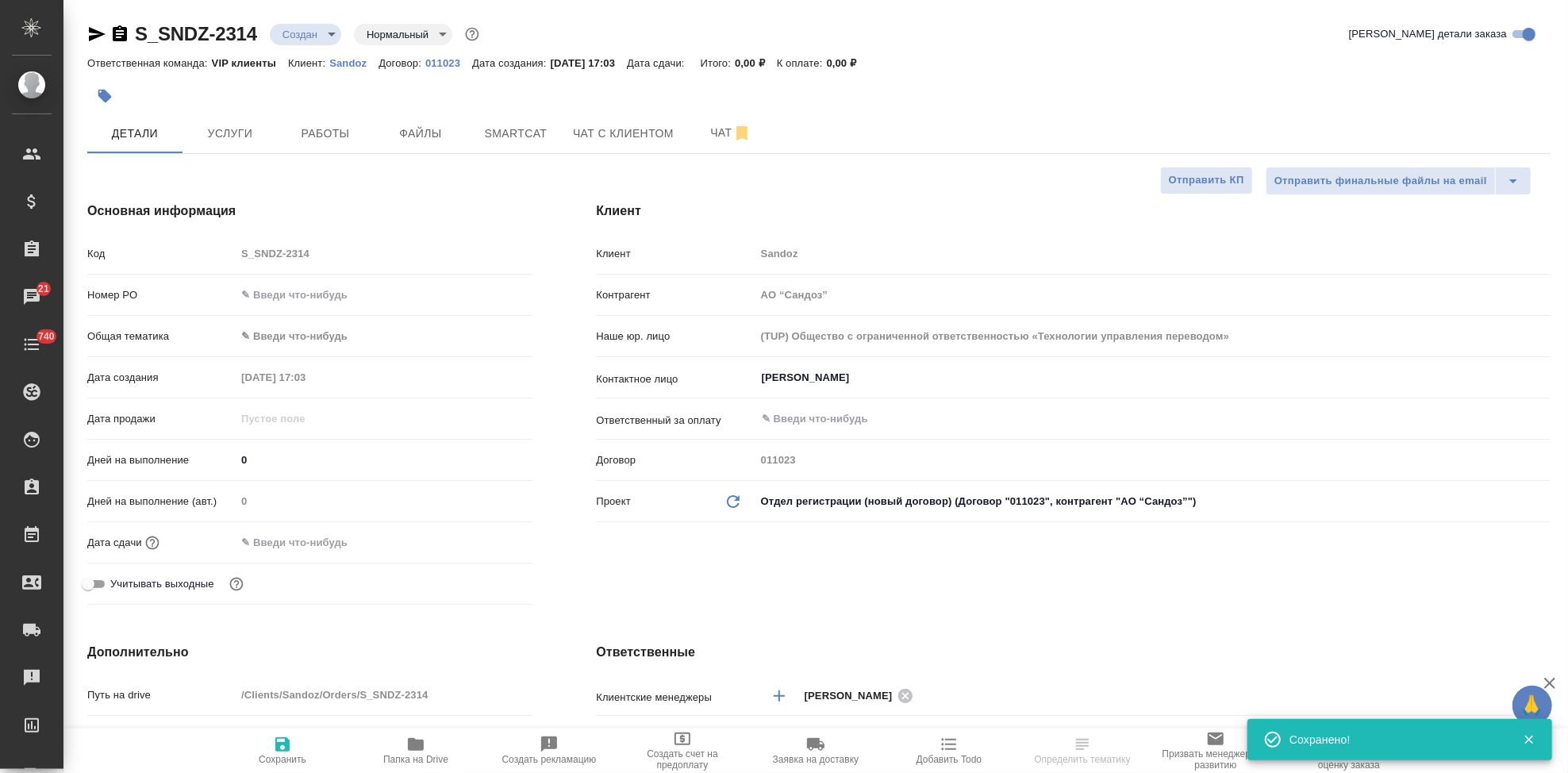
type textarea "x"
select select "RU"
type textarea "x"
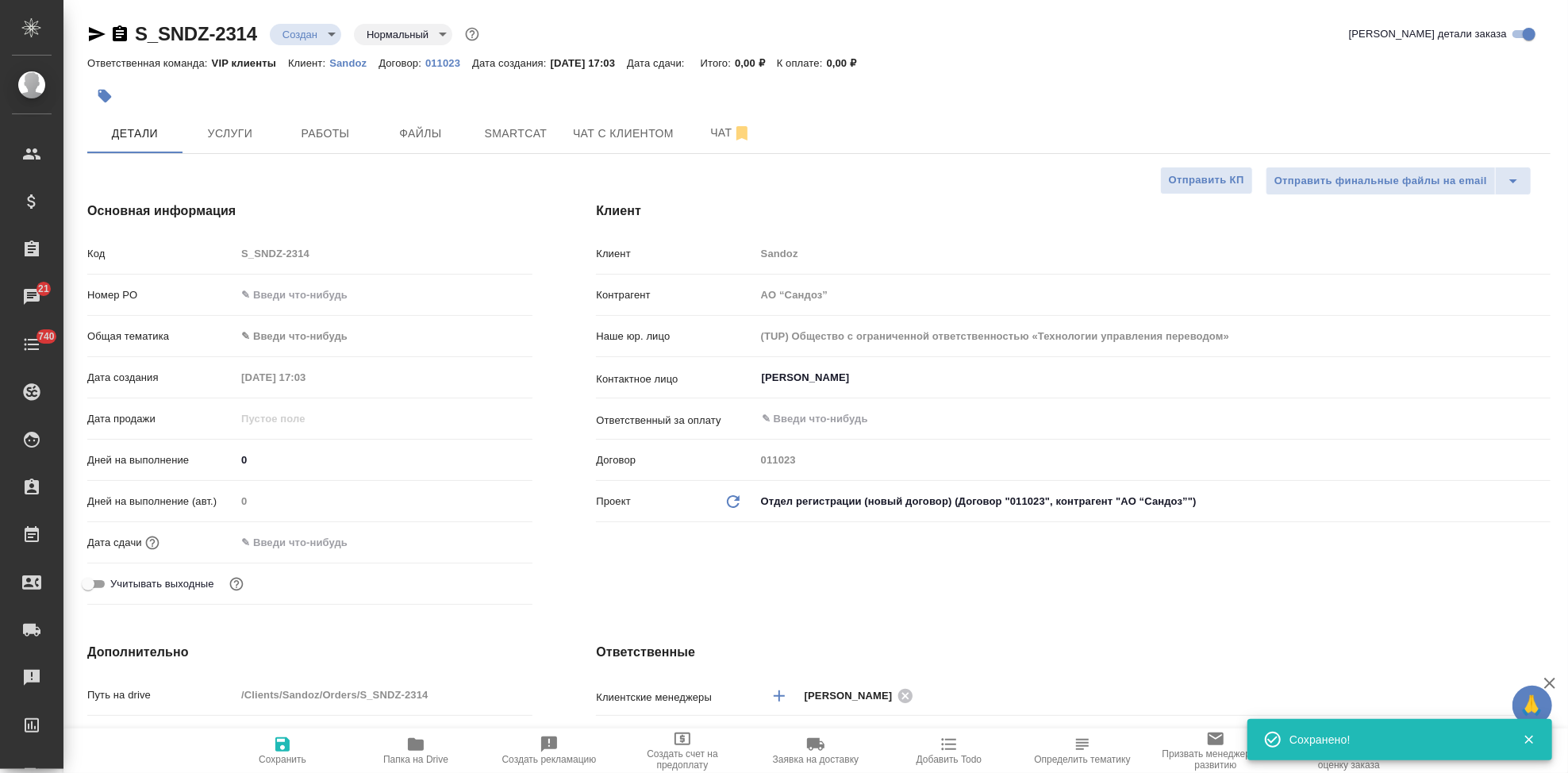
type textarea "x"
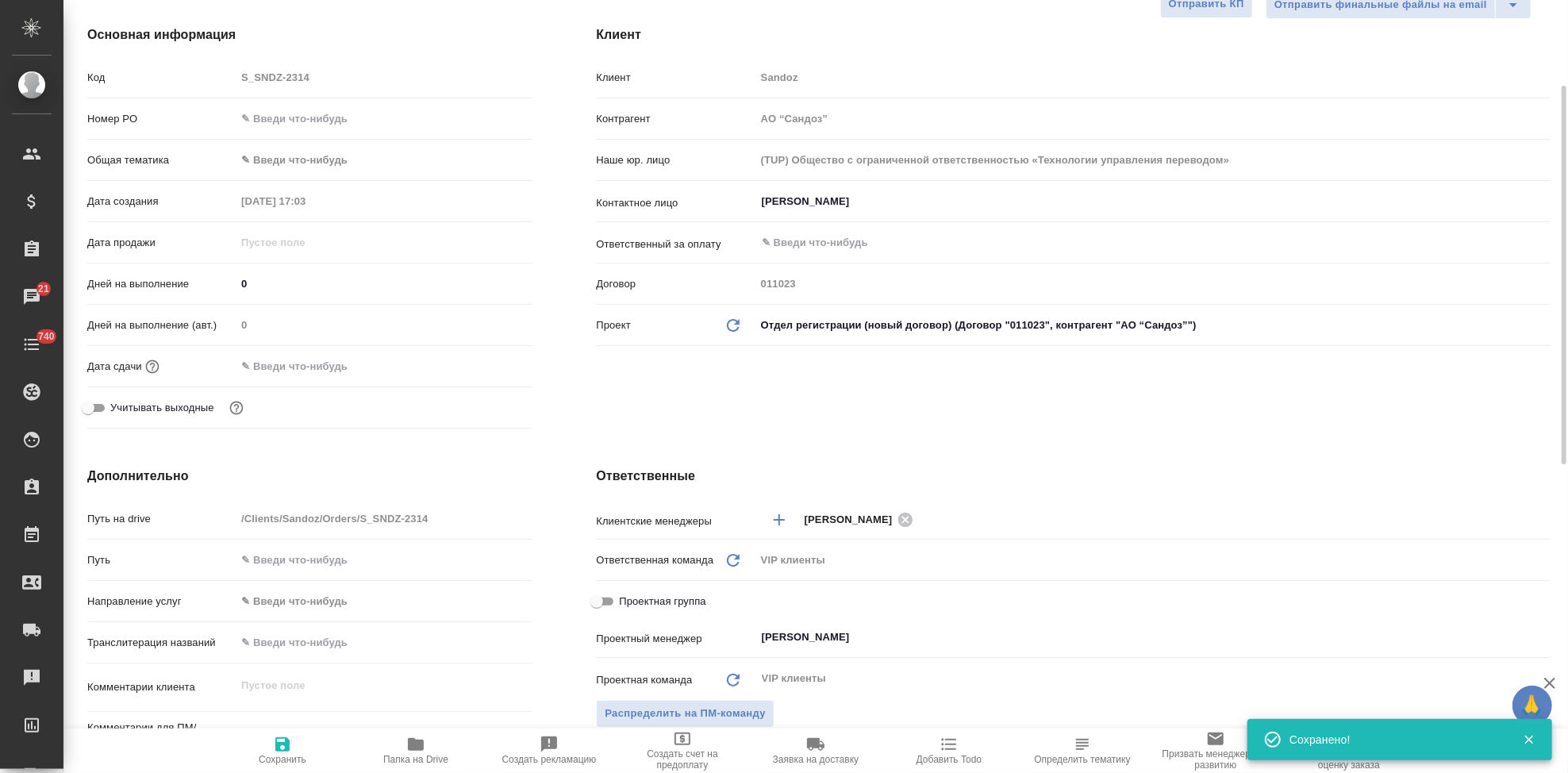
scroll to position [353, 0]
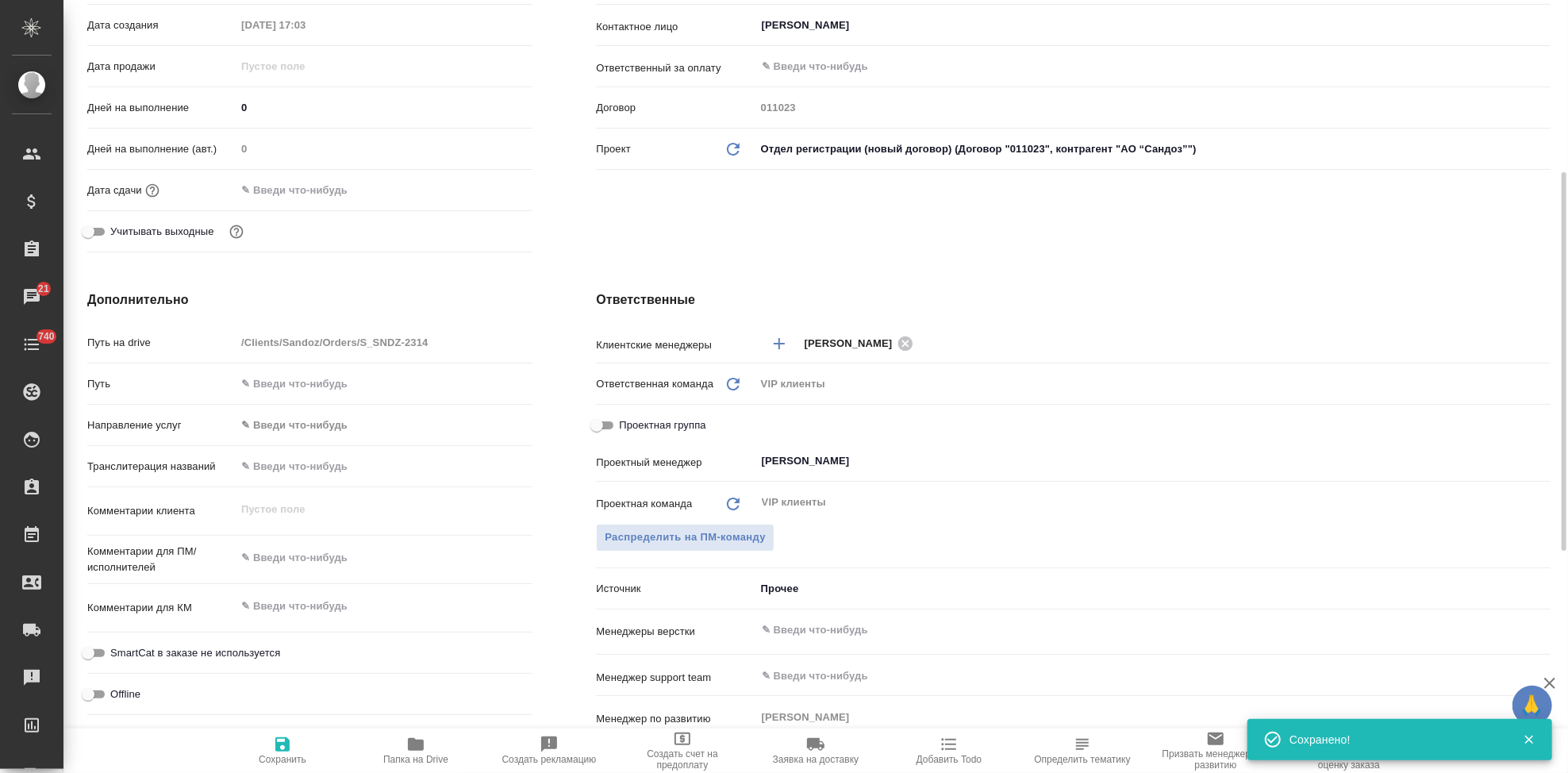
type textarea "x"
click at [306, 600] on textarea at bounding box center [384, 607] width 295 height 27
type textarea "x"
click at [323, 562] on textarea at bounding box center [384, 557] width 297 height 27
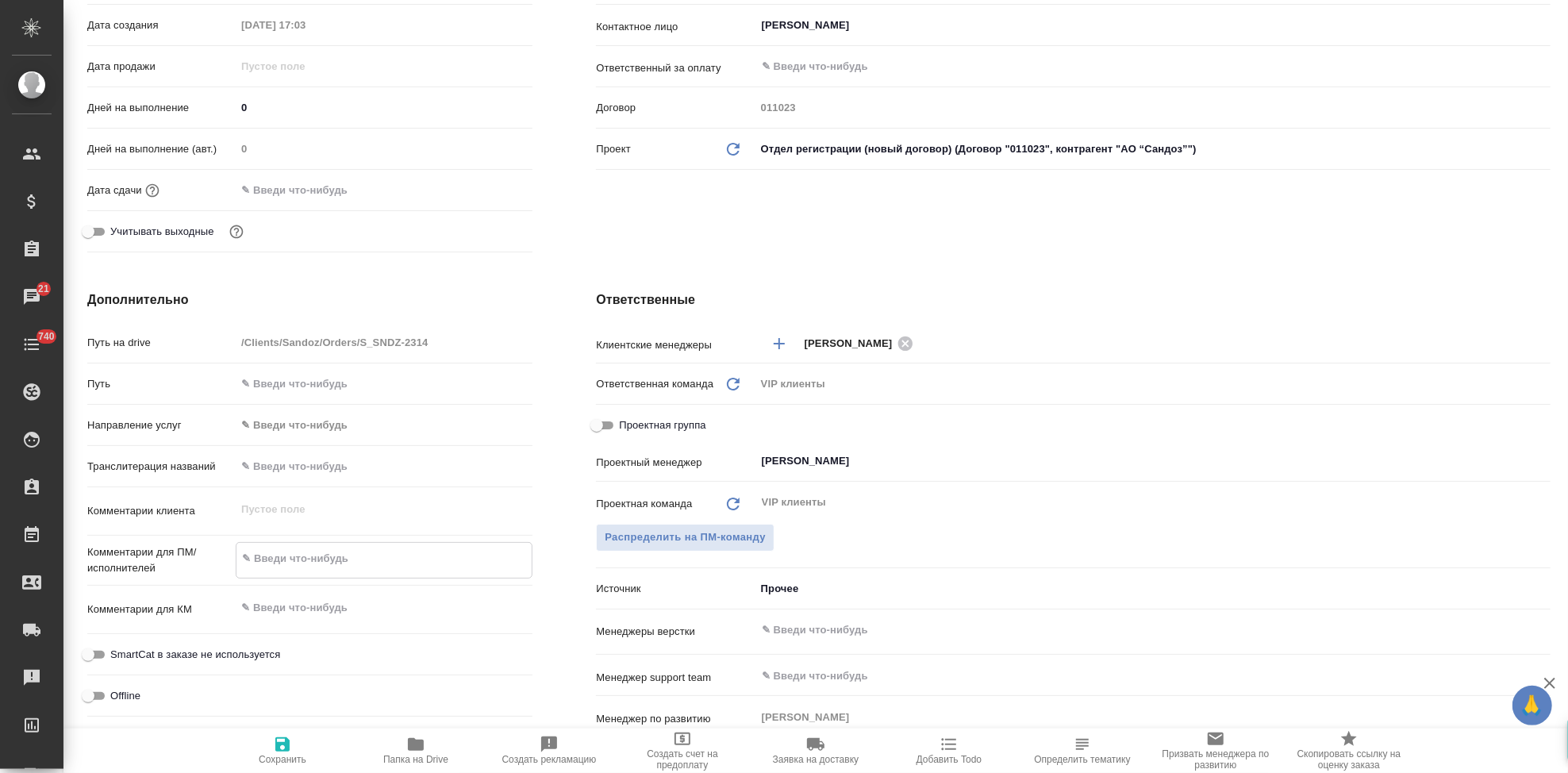
paste textarea "Прошу взять в срочный перевод на английский язык приложенный документ. Перевод …"
type textarea "Прошу взять в срочный перевод на английский язык приложенный документ. Перевод …"
type textarea "x"
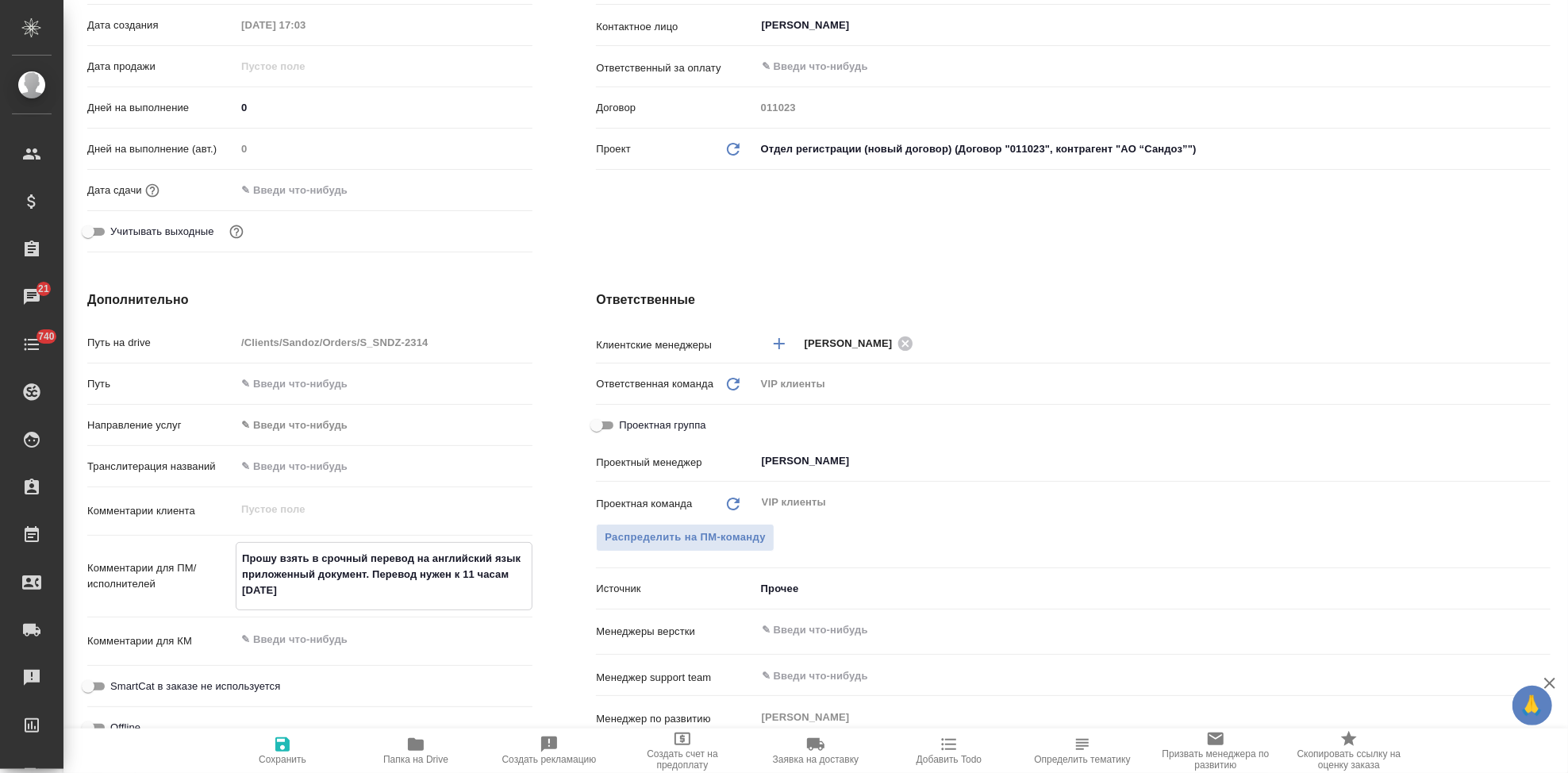
type textarea "Прошу взять в срочный перевод на английский язык приложенный документ. Перевод …"
type textarea "x"
click at [284, 749] on icon "button" at bounding box center [282, 744] width 19 height 19
type textarea "x"
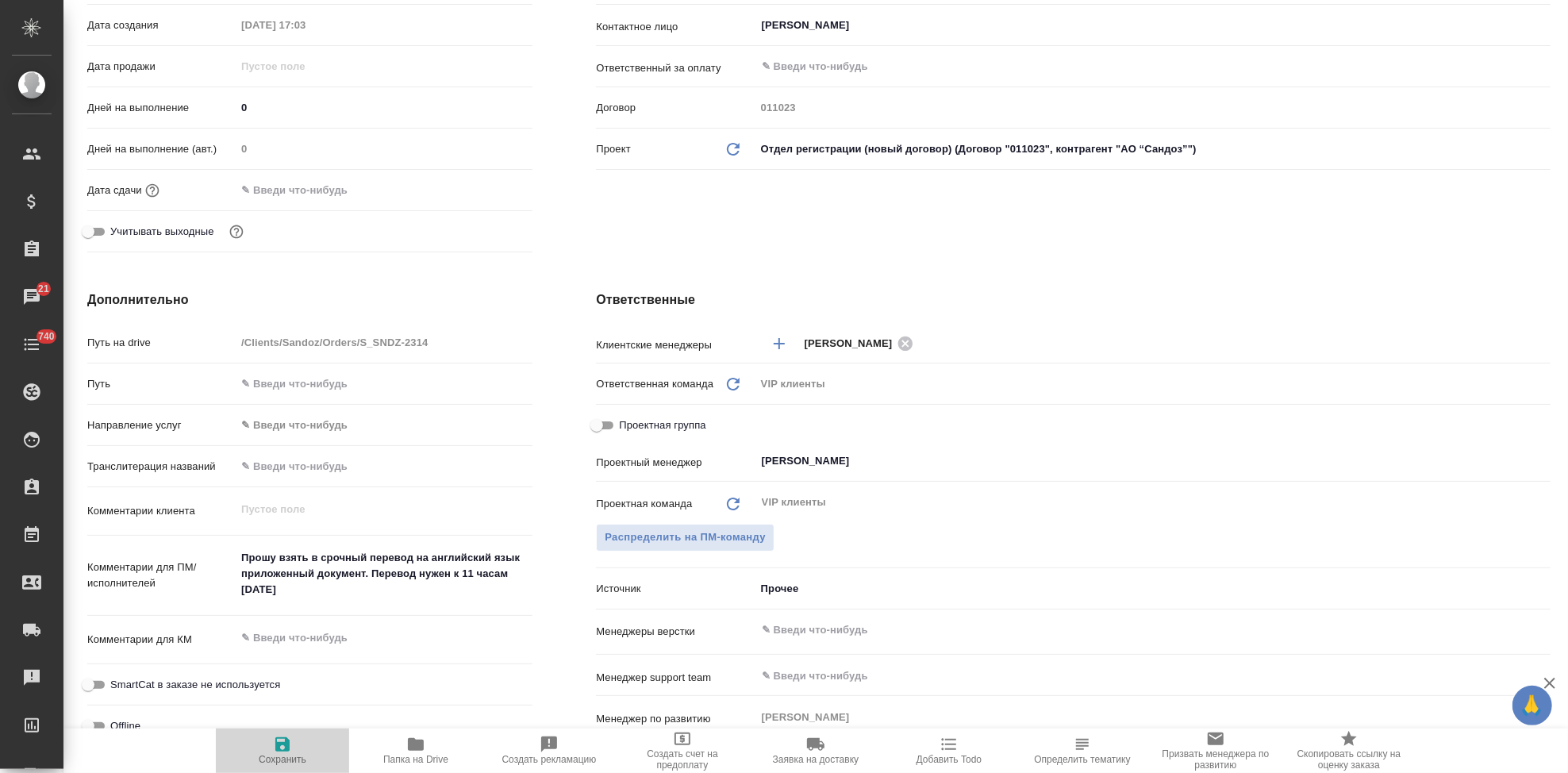
type textarea "x"
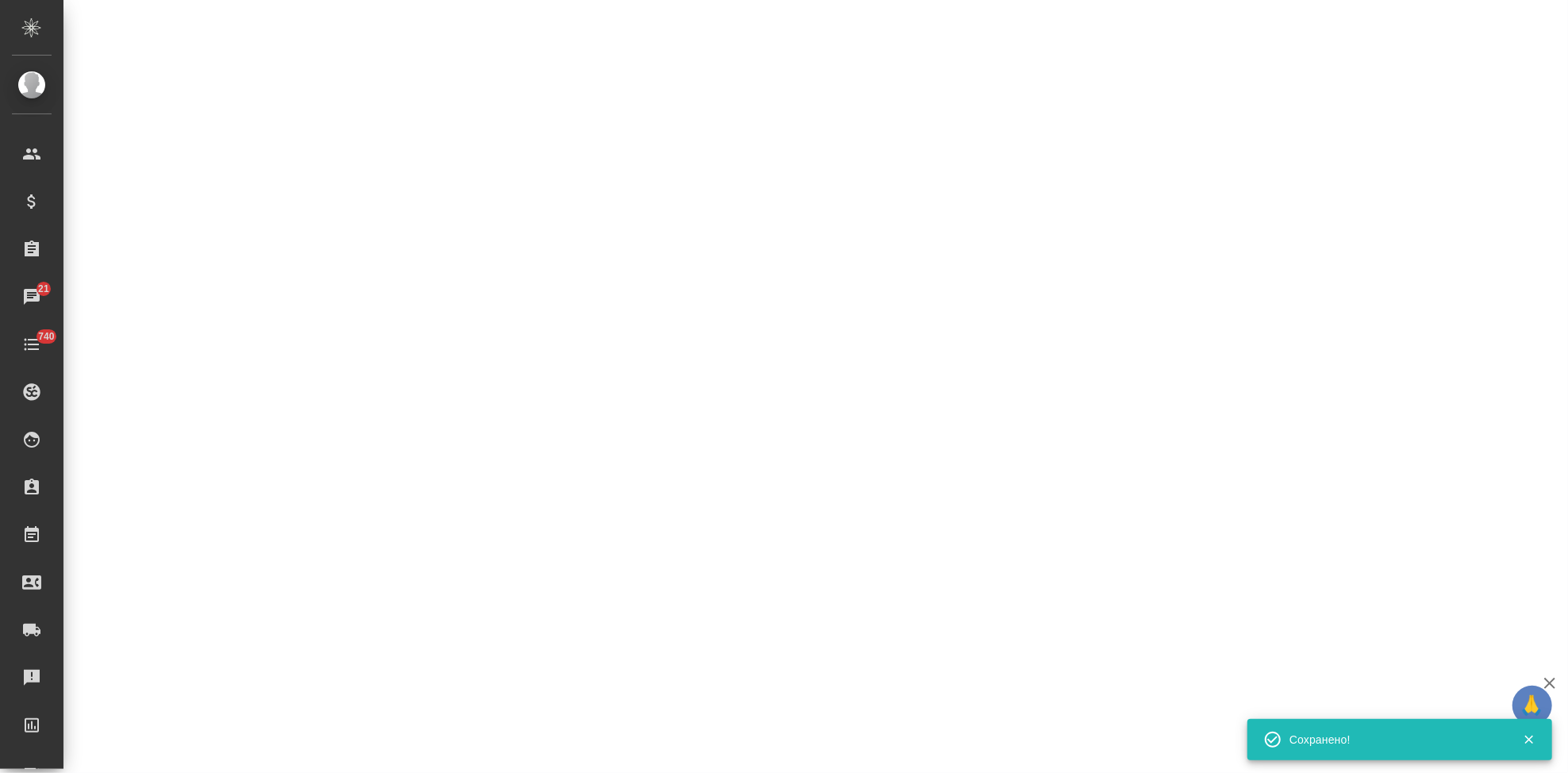
select select "RU"
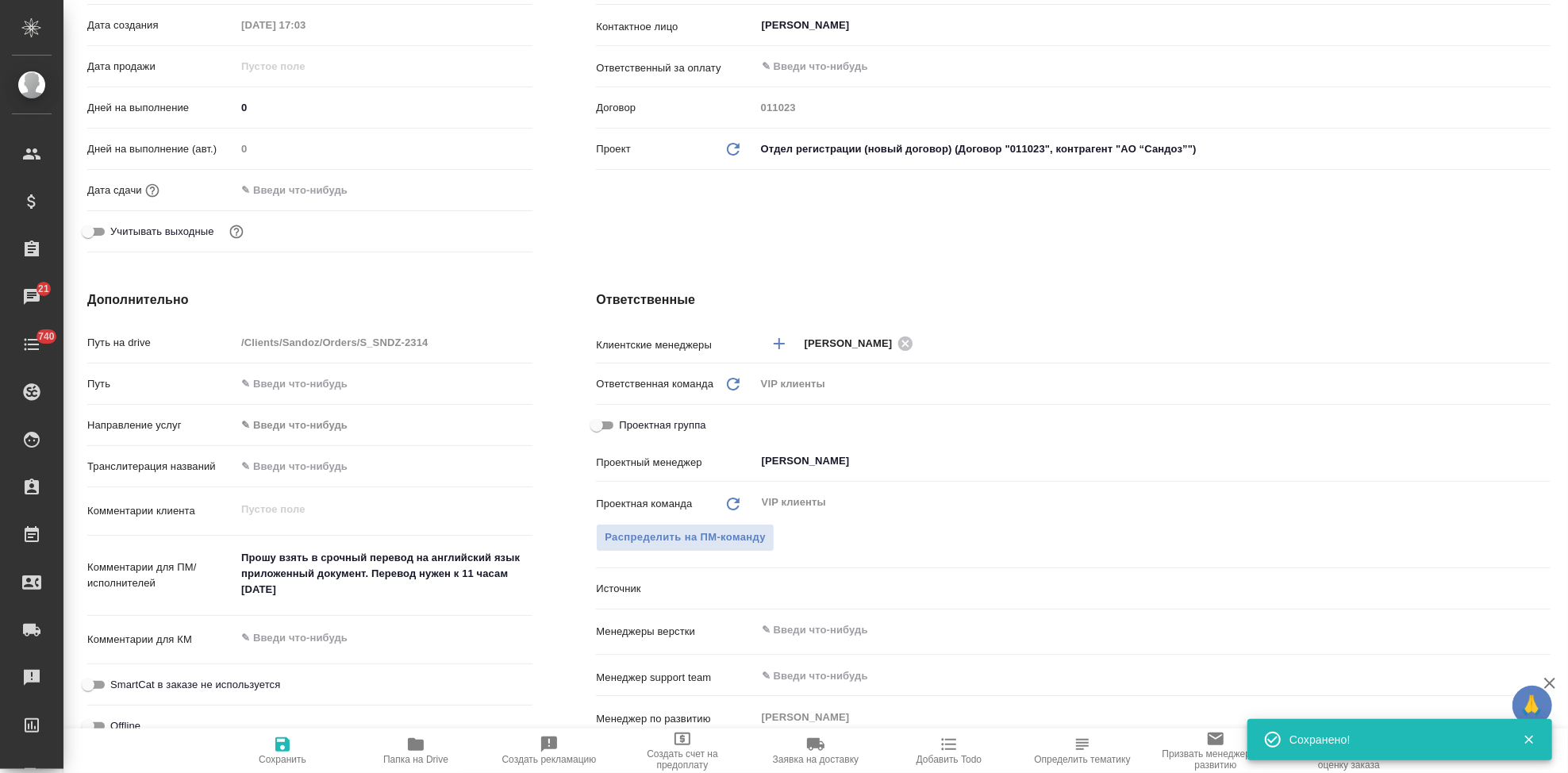
type textarea "x"
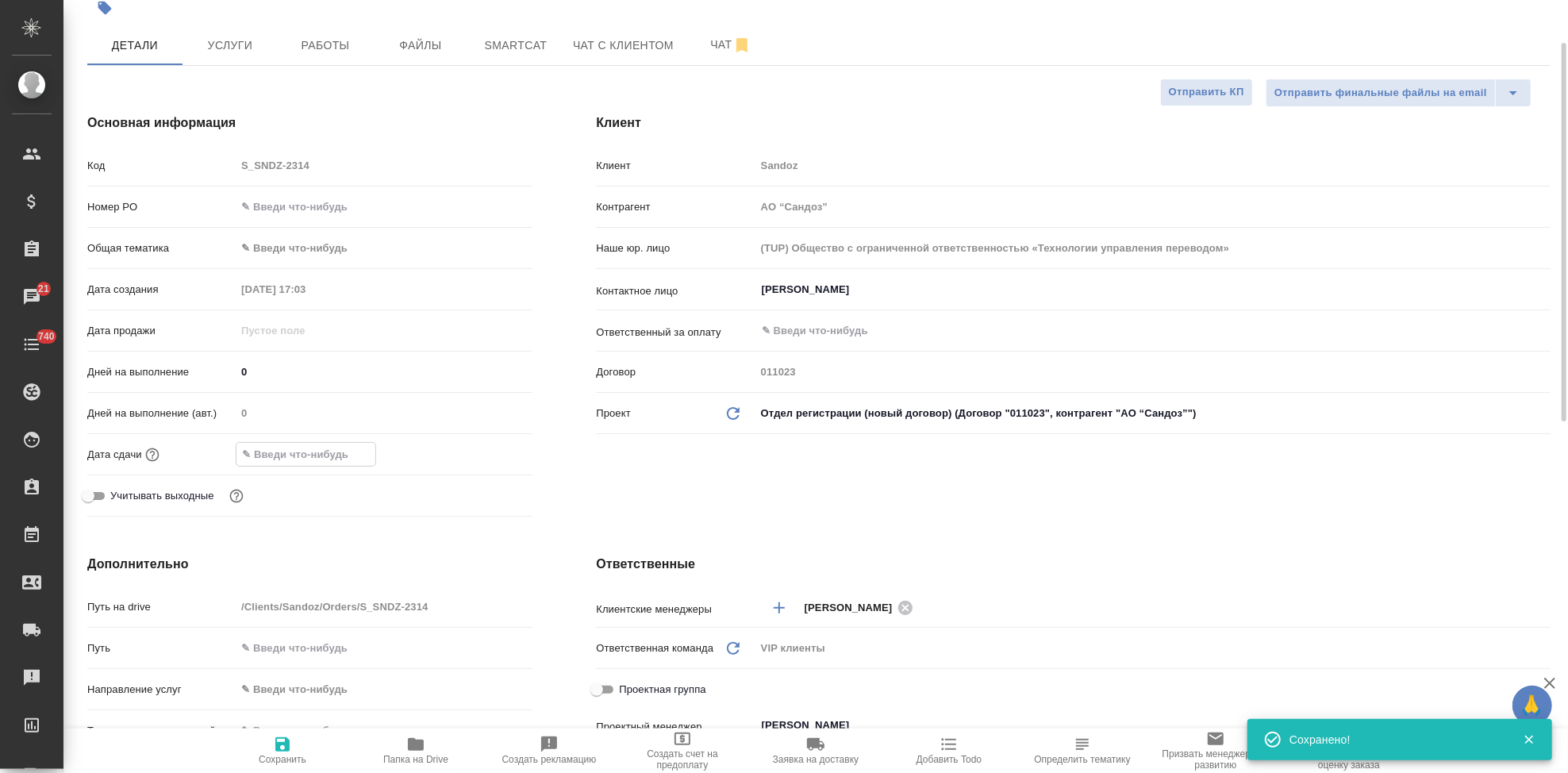
click at [281, 463] on input "text" at bounding box center [306, 454] width 139 height 23
click at [484, 457] on icon "button" at bounding box center [486, 453] width 19 height 19
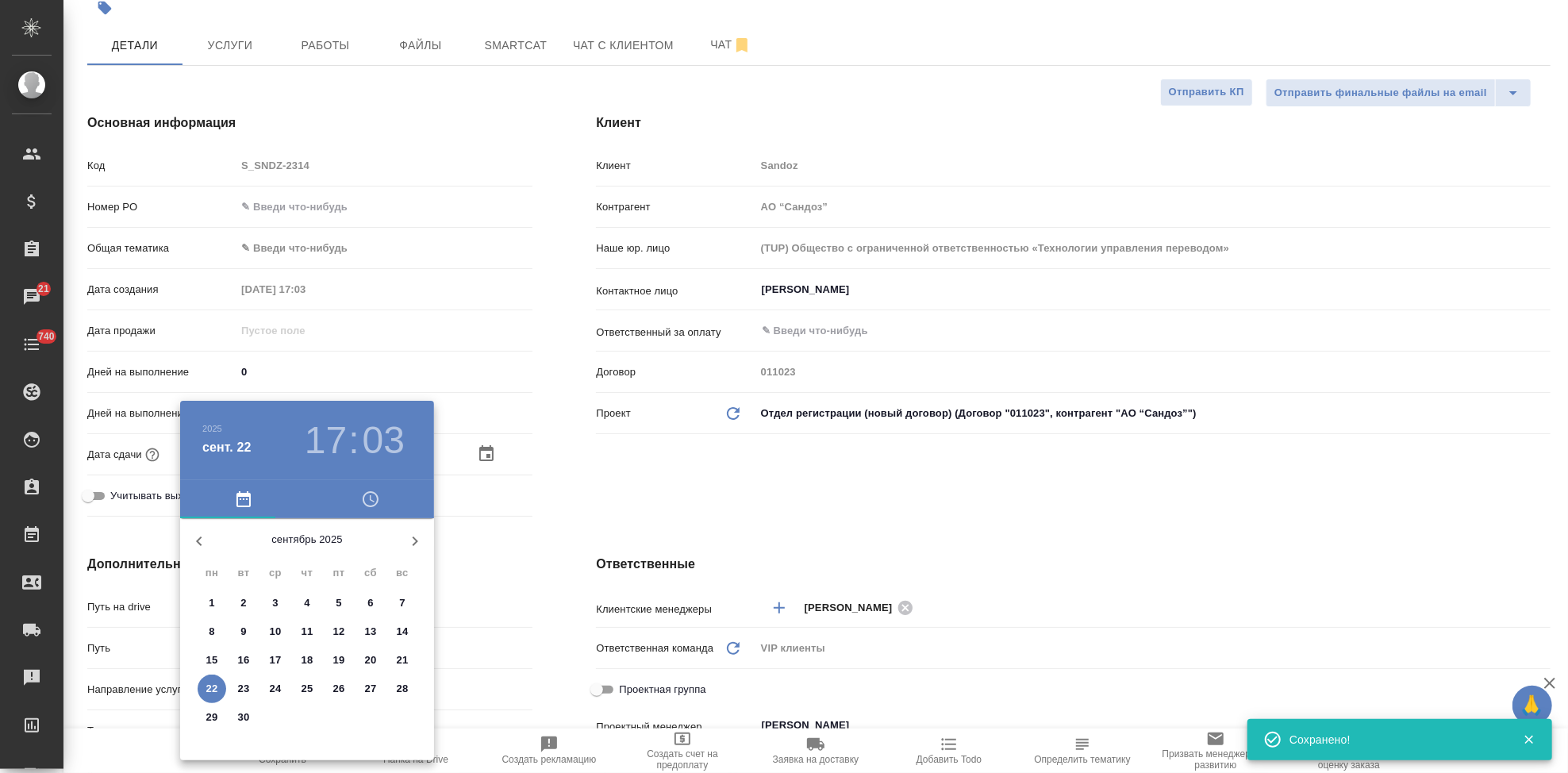
click at [241, 687] on p "23" at bounding box center [244, 689] width 12 height 16
type input "23.09.2025 17:03"
type textarea "x"
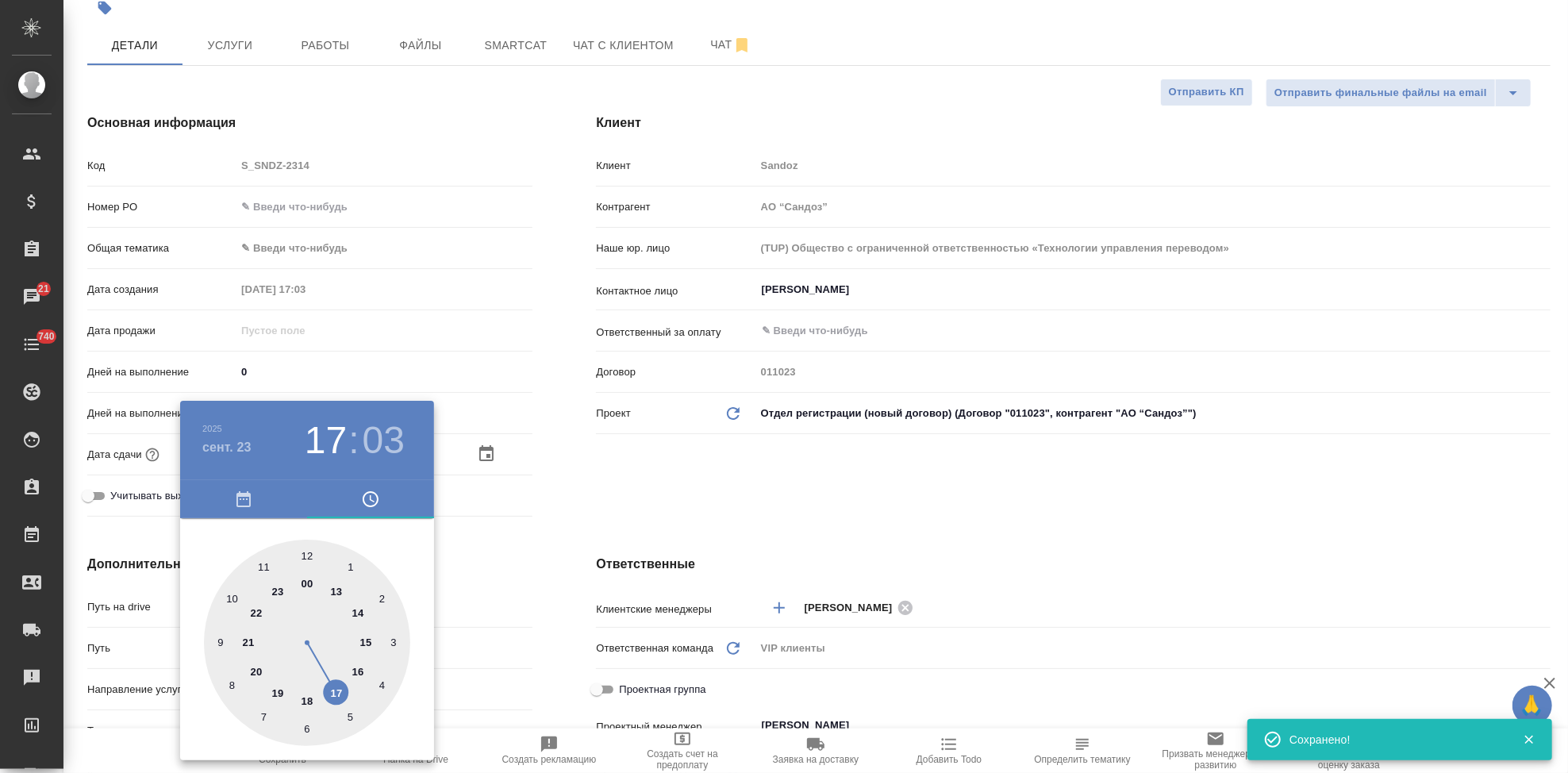
click at [268, 566] on div at bounding box center [307, 643] width 206 height 206
type input "23.09.2025 11:03"
type textarea "x"
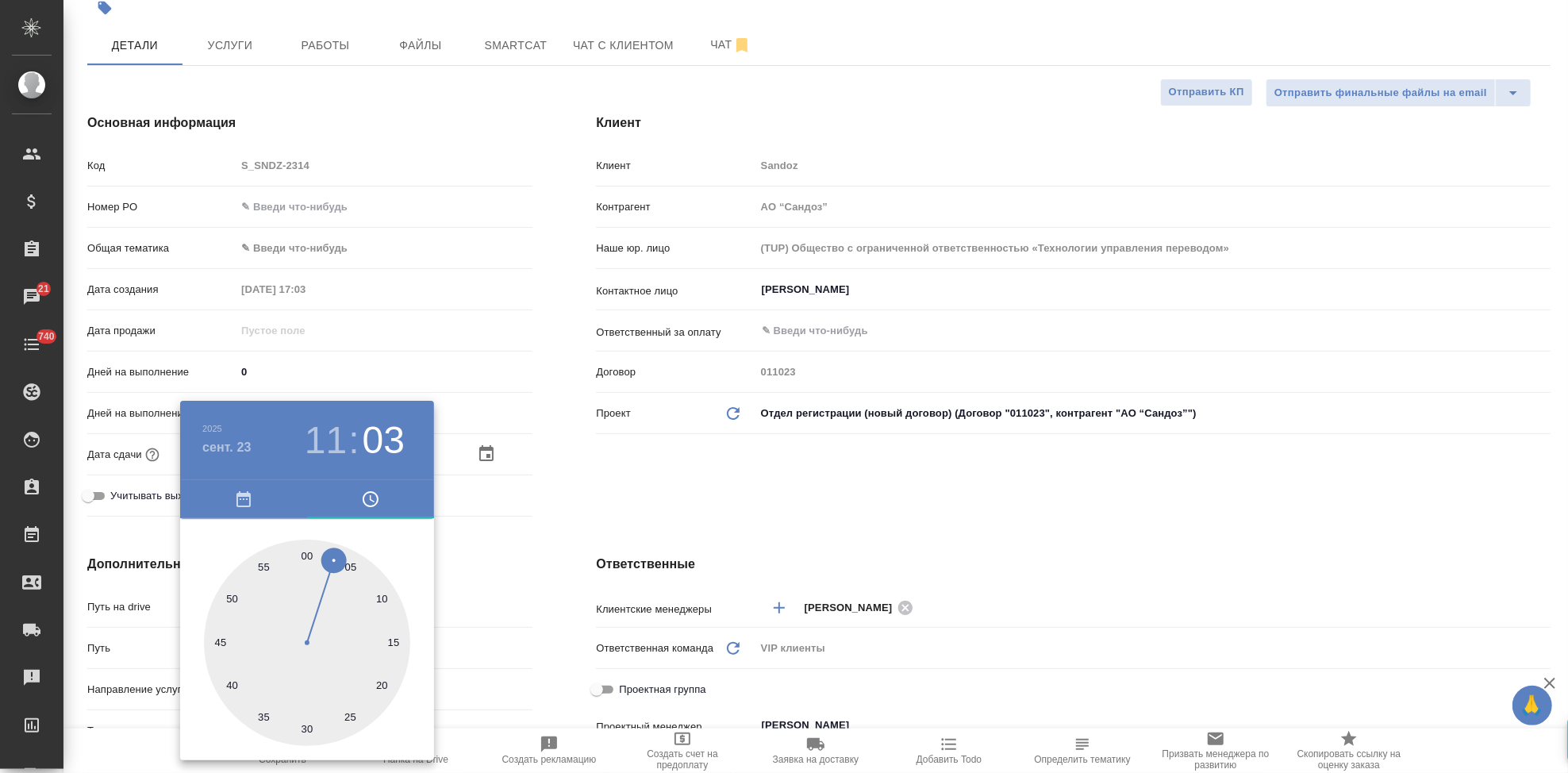
click at [311, 556] on div at bounding box center [307, 643] width 206 height 206
type input "23.09.2025 11:00"
type textarea "x"
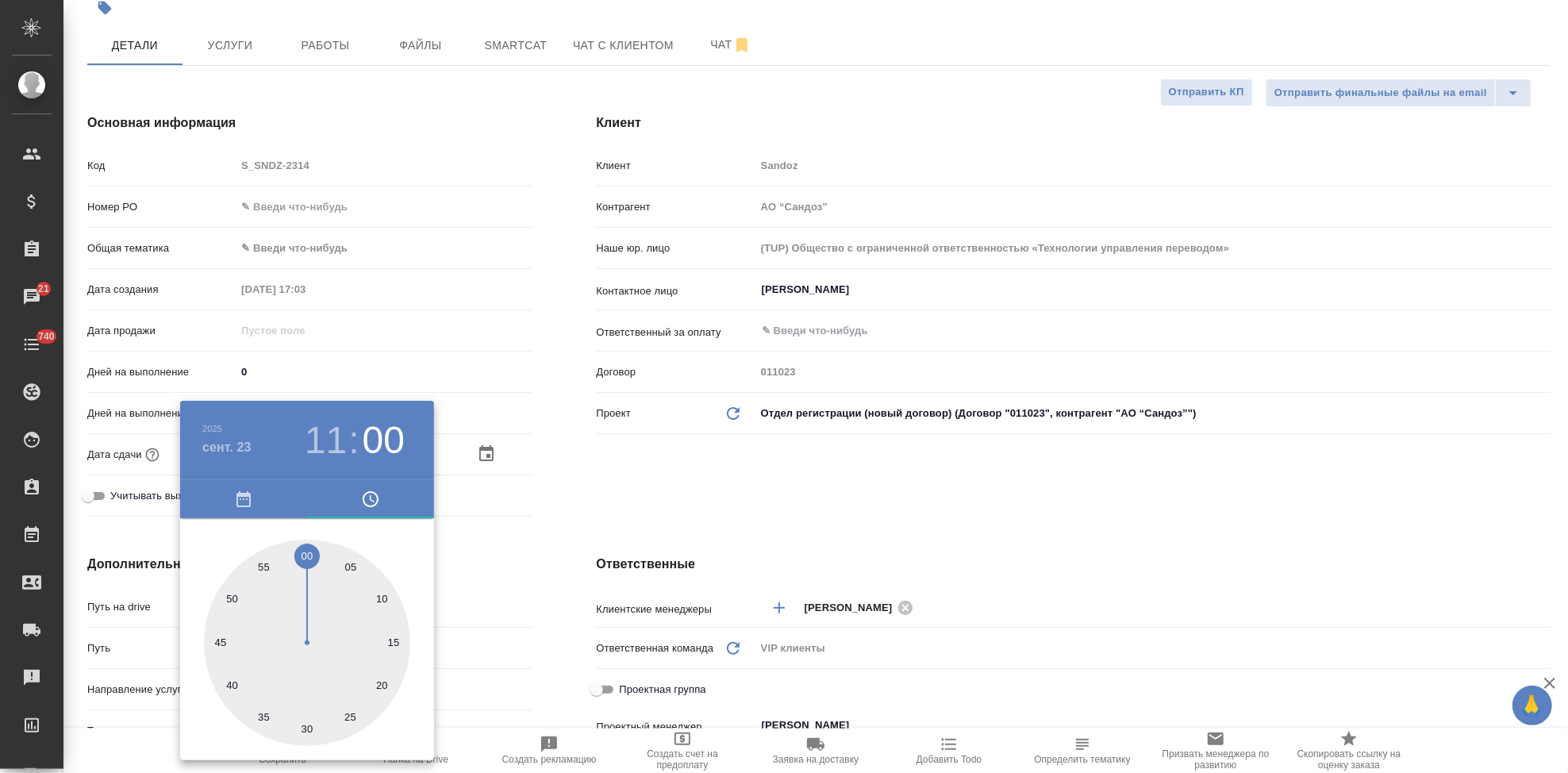
type textarea "x"
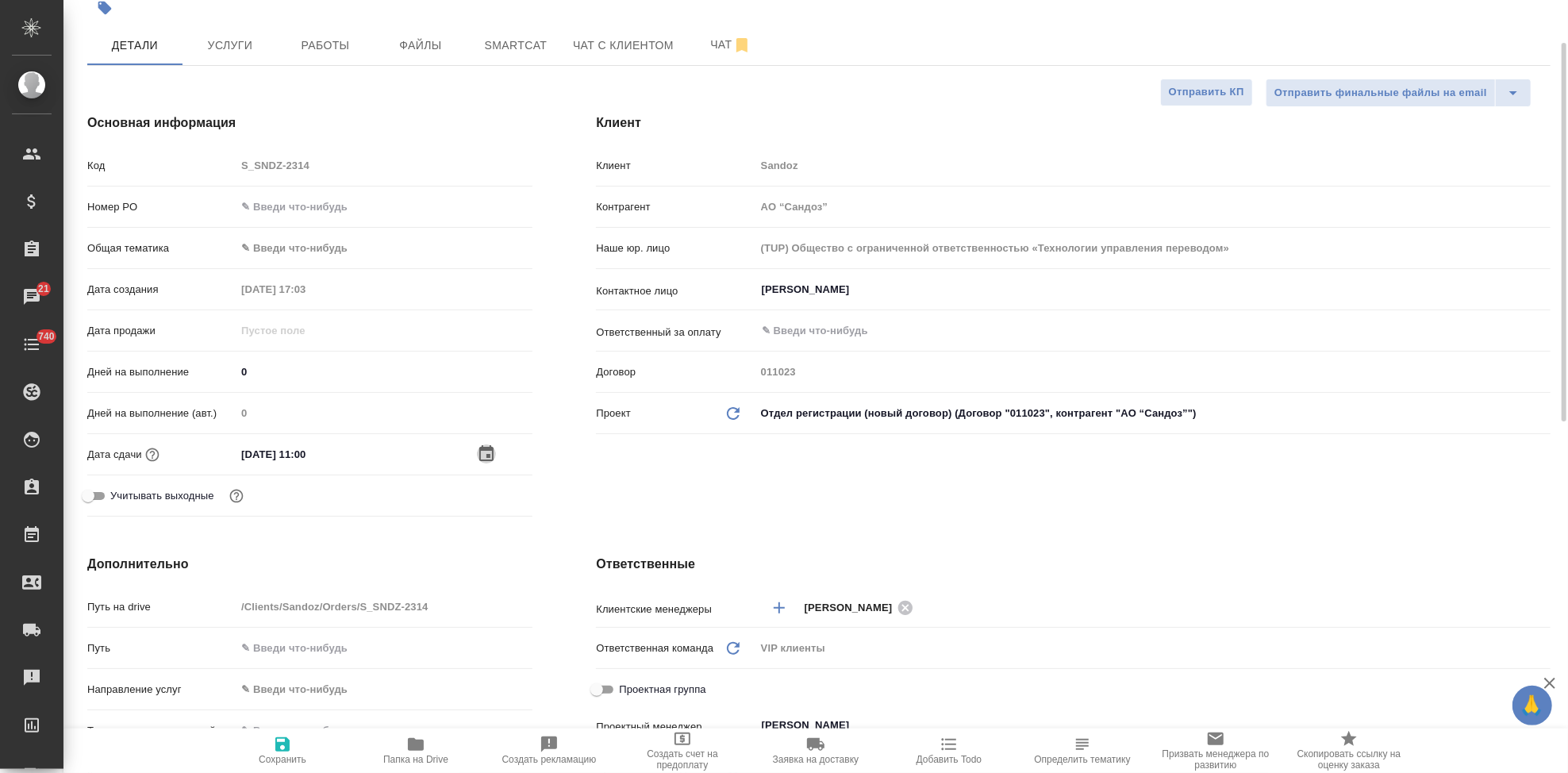
click at [298, 753] on span "Сохранить" at bounding box center [282, 749] width 114 height 30
type textarea "x"
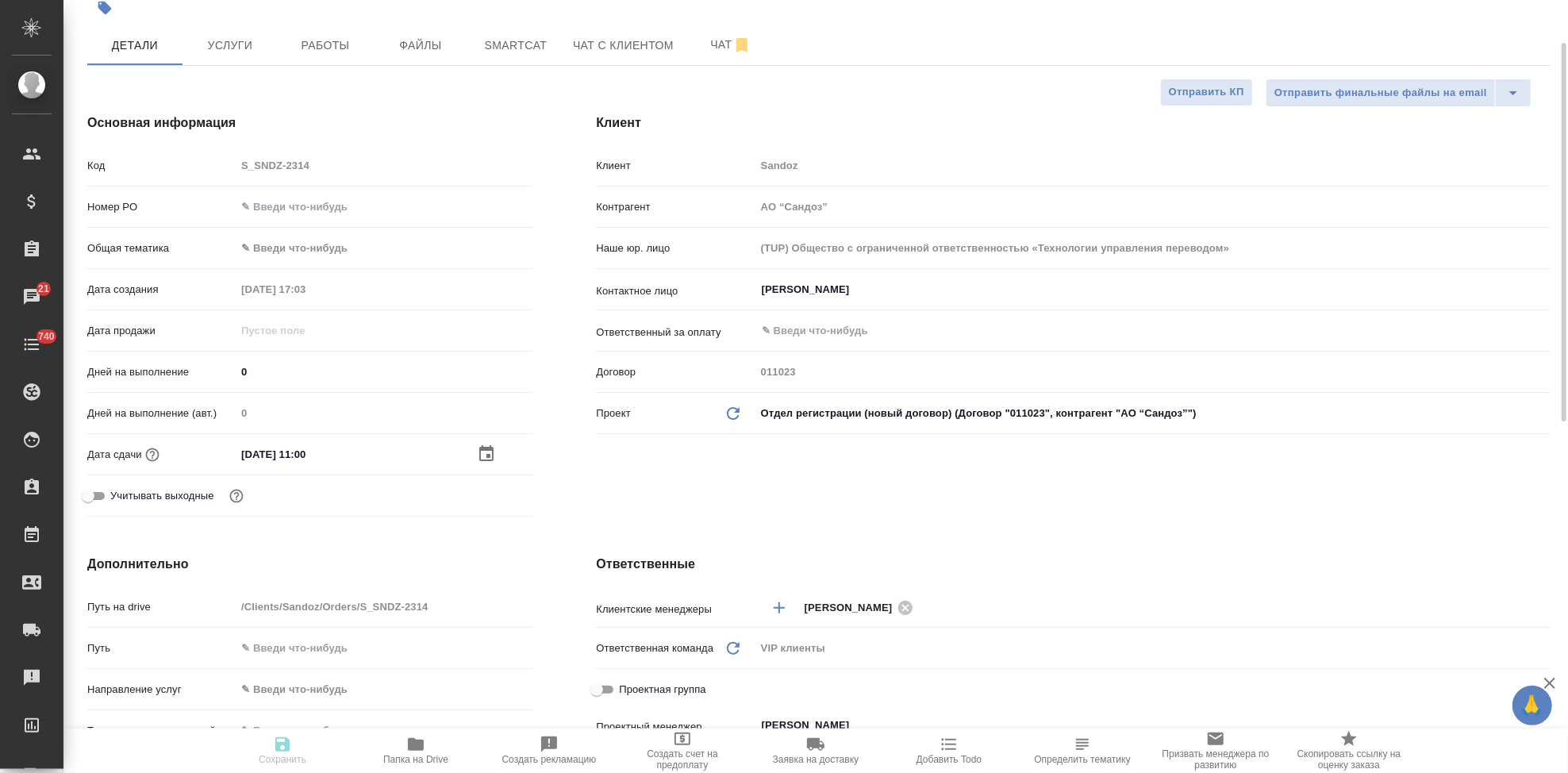
type textarea "x"
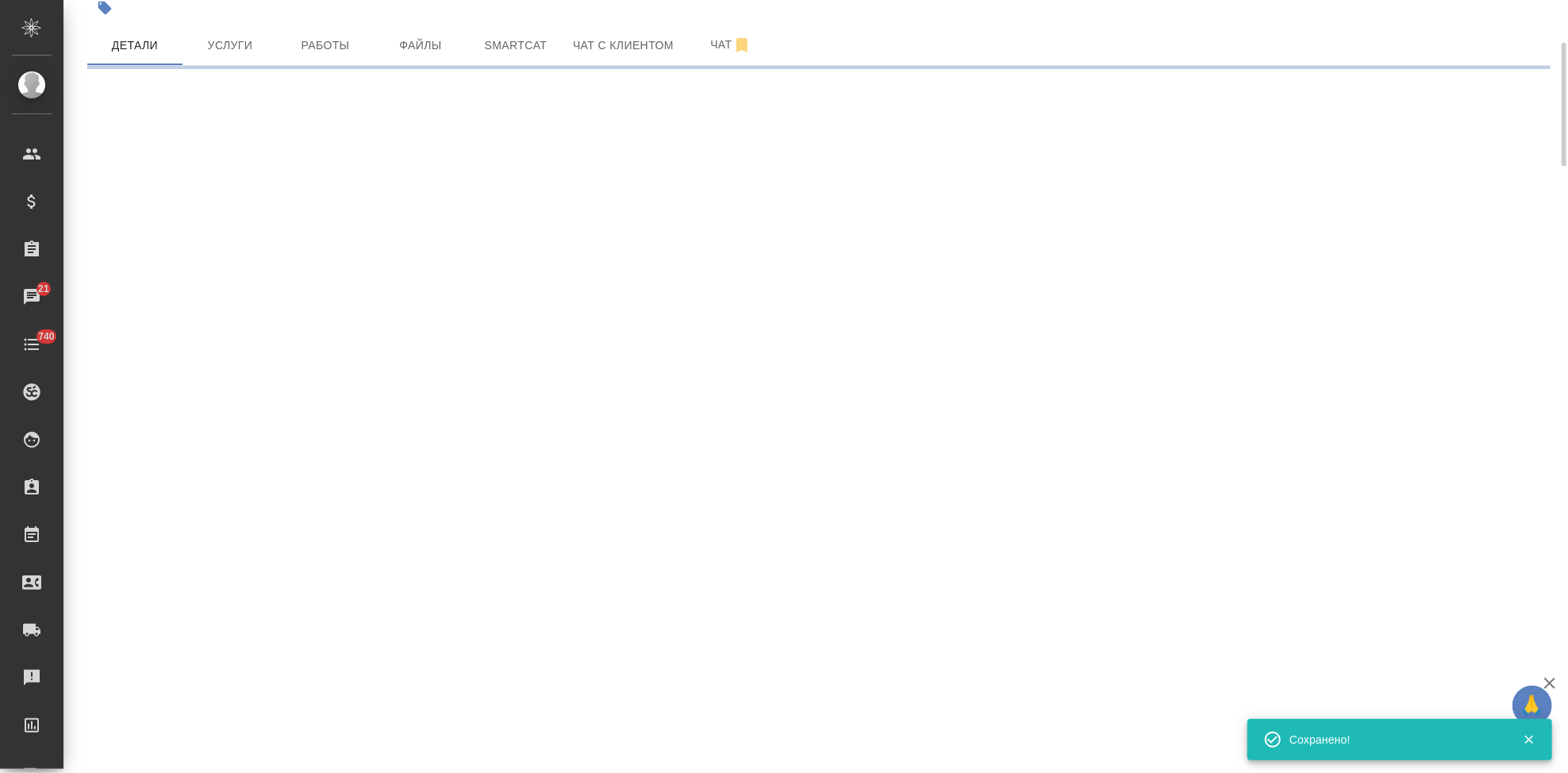
select select "RU"
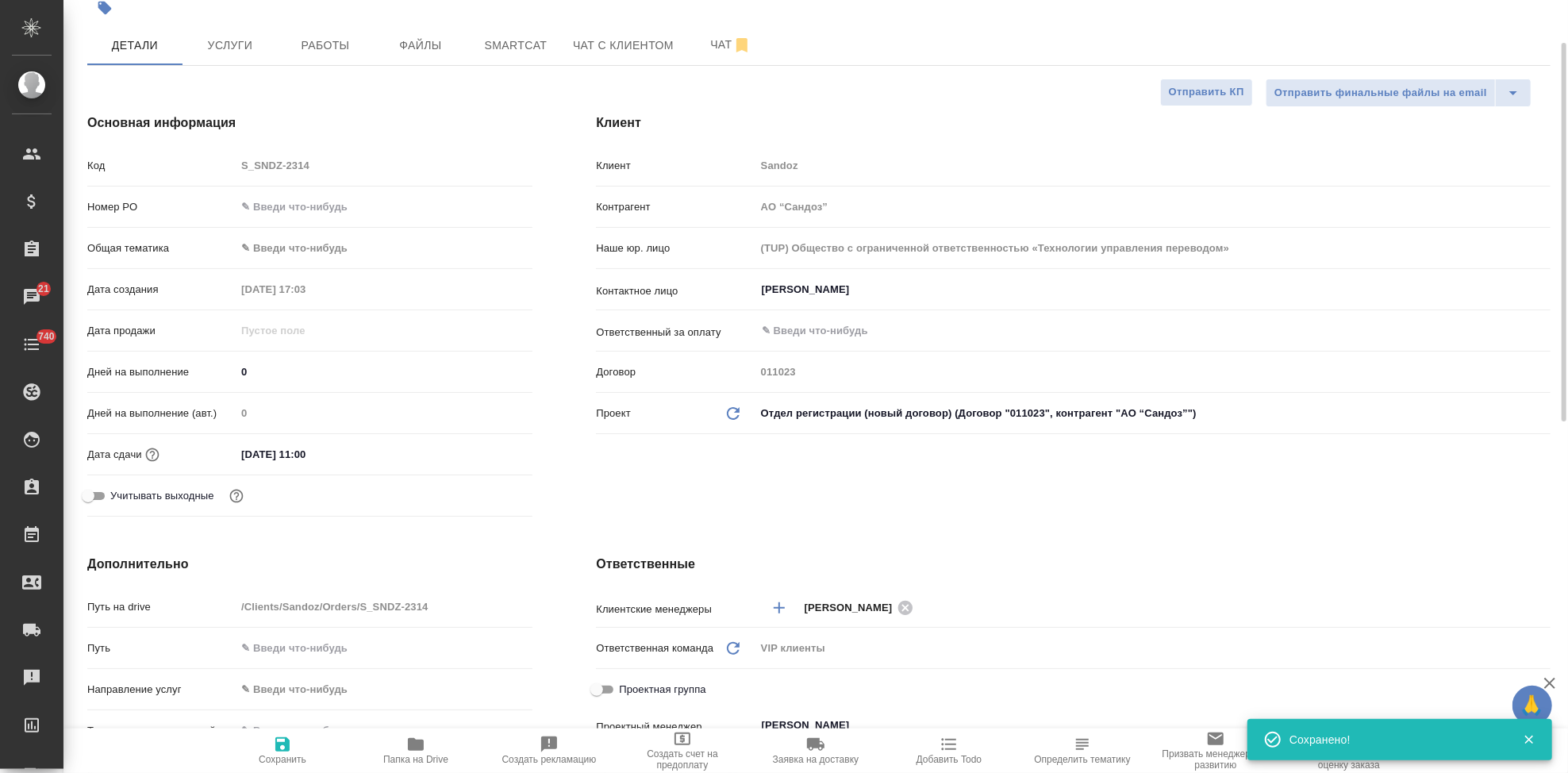
type textarea "x"
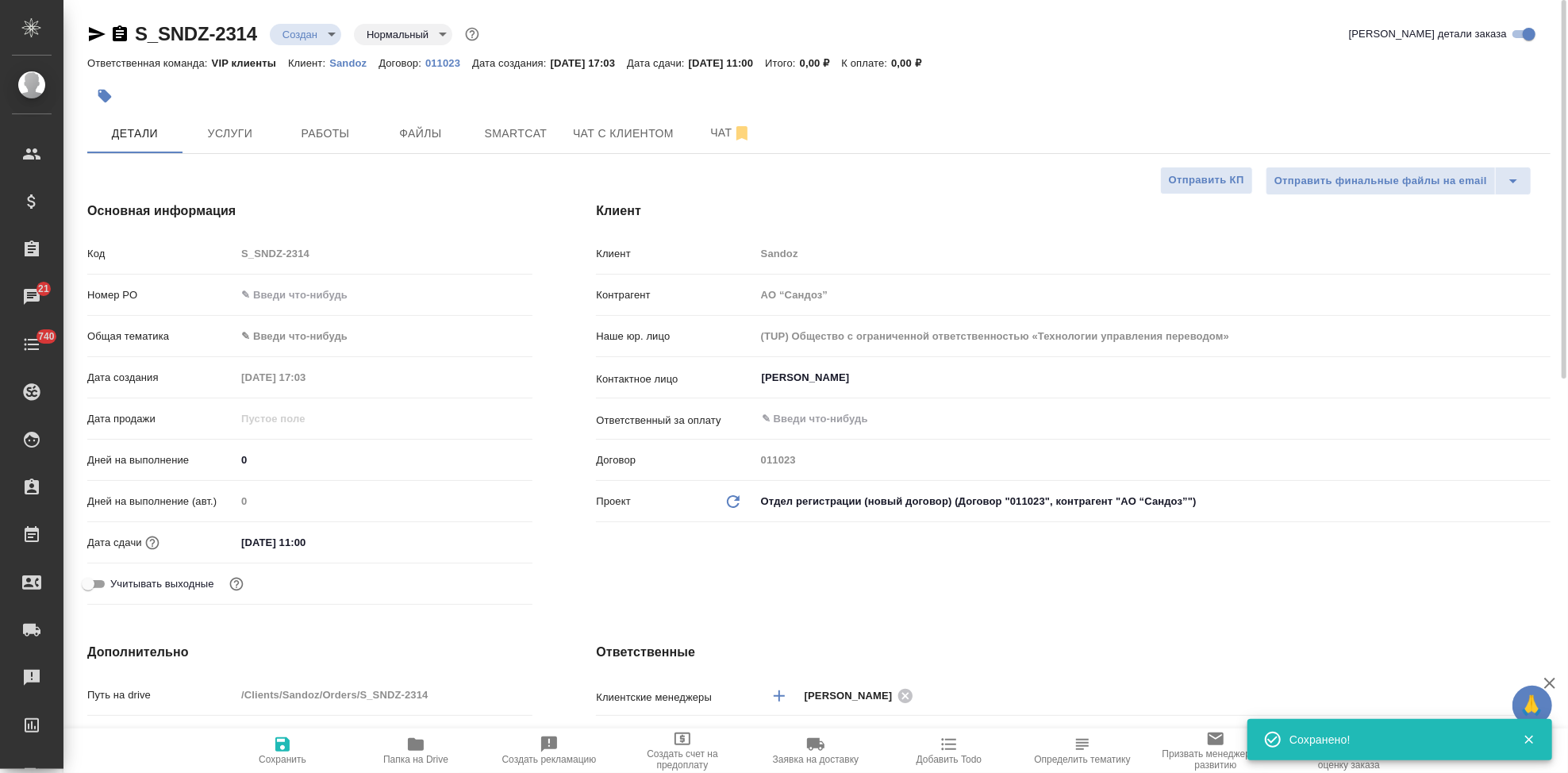
click at [240, 133] on span "Услуги" at bounding box center [230, 134] width 76 height 19
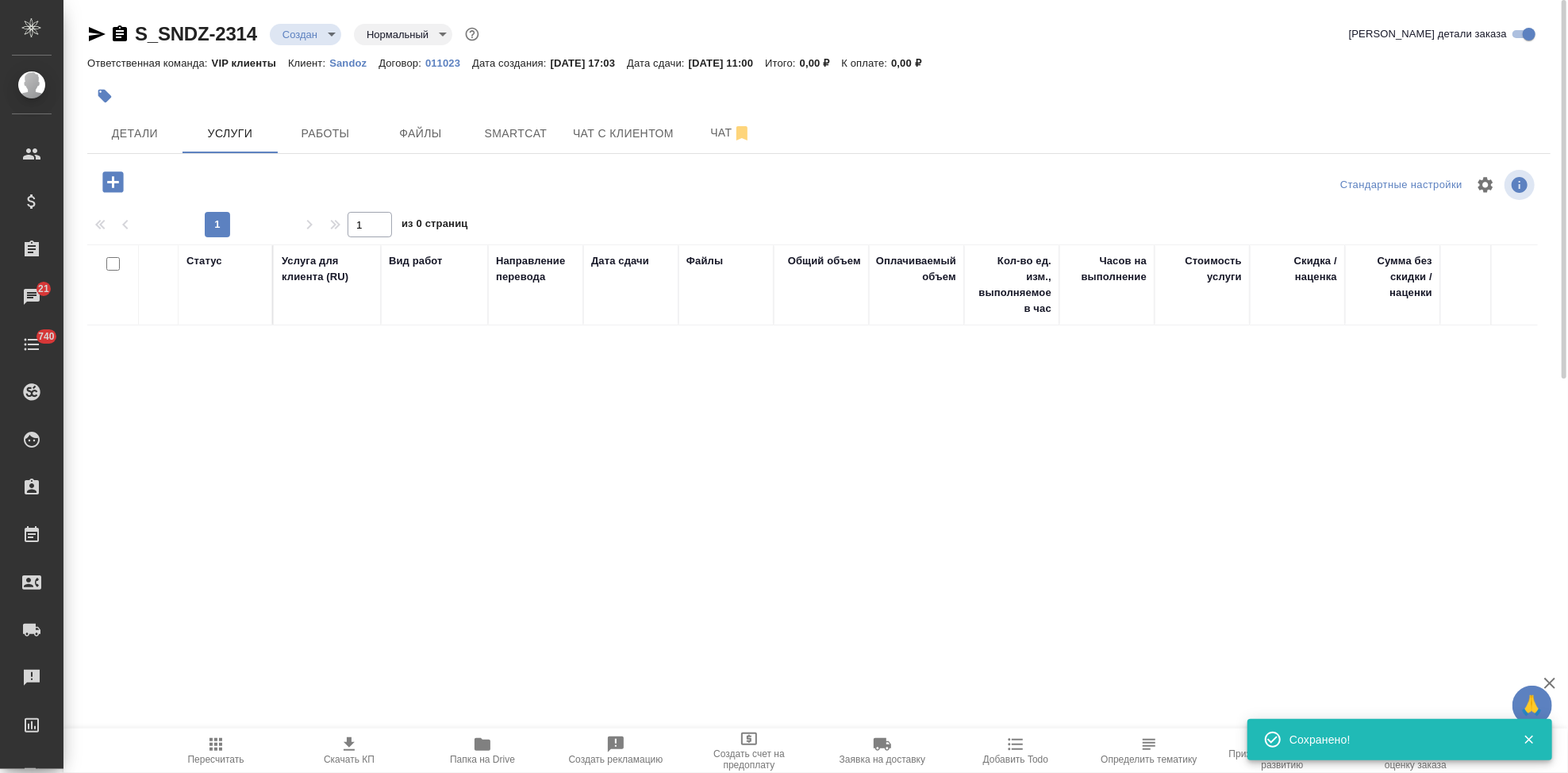
click at [122, 183] on icon "button" at bounding box center [112, 181] width 20 height 20
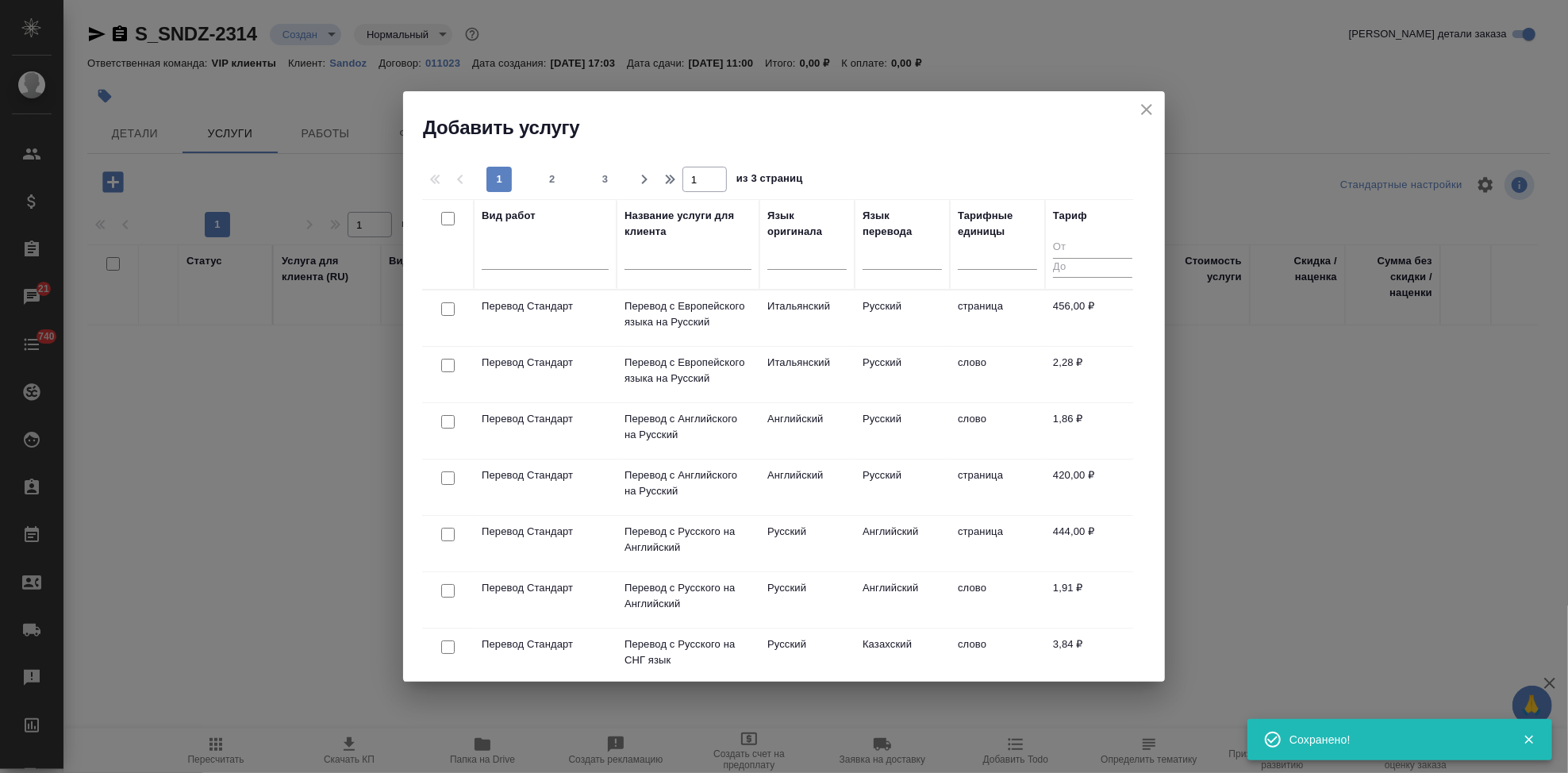
click at [689, 255] on input "text" at bounding box center [688, 260] width 127 height 19
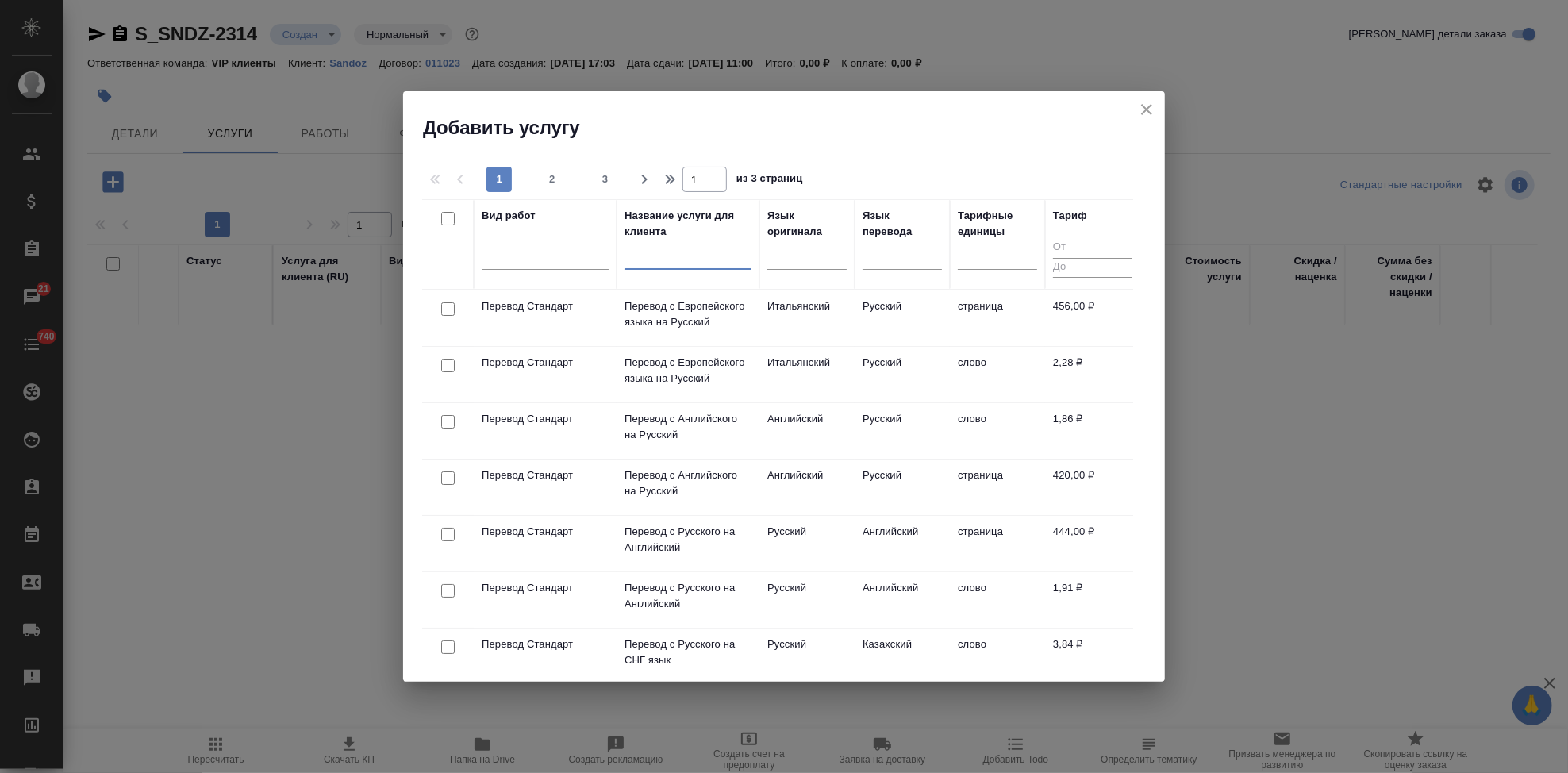
type input "а"
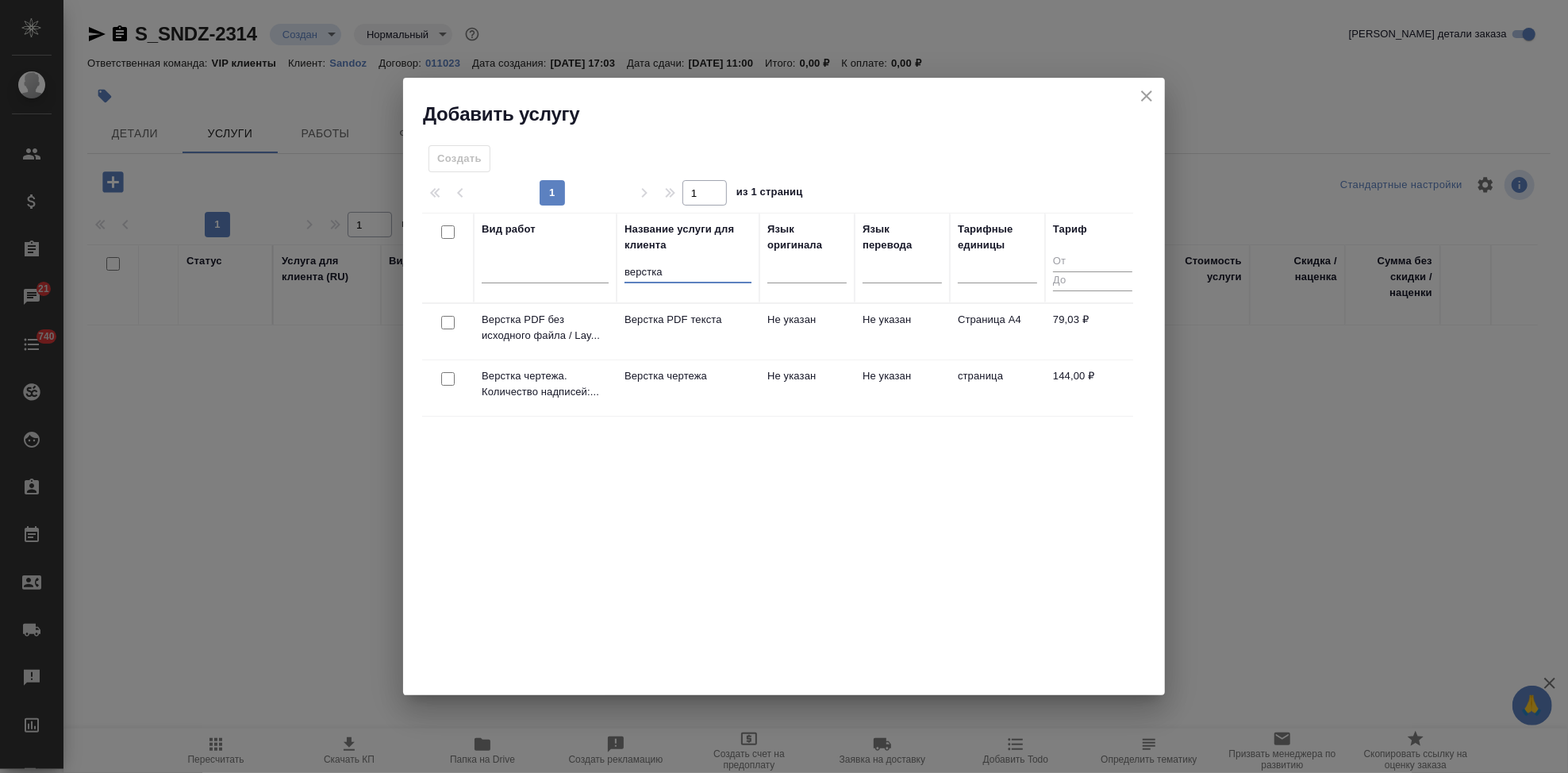
type input "верстка"
click at [757, 383] on td "Верстка чертежа" at bounding box center [688, 388] width 143 height 56
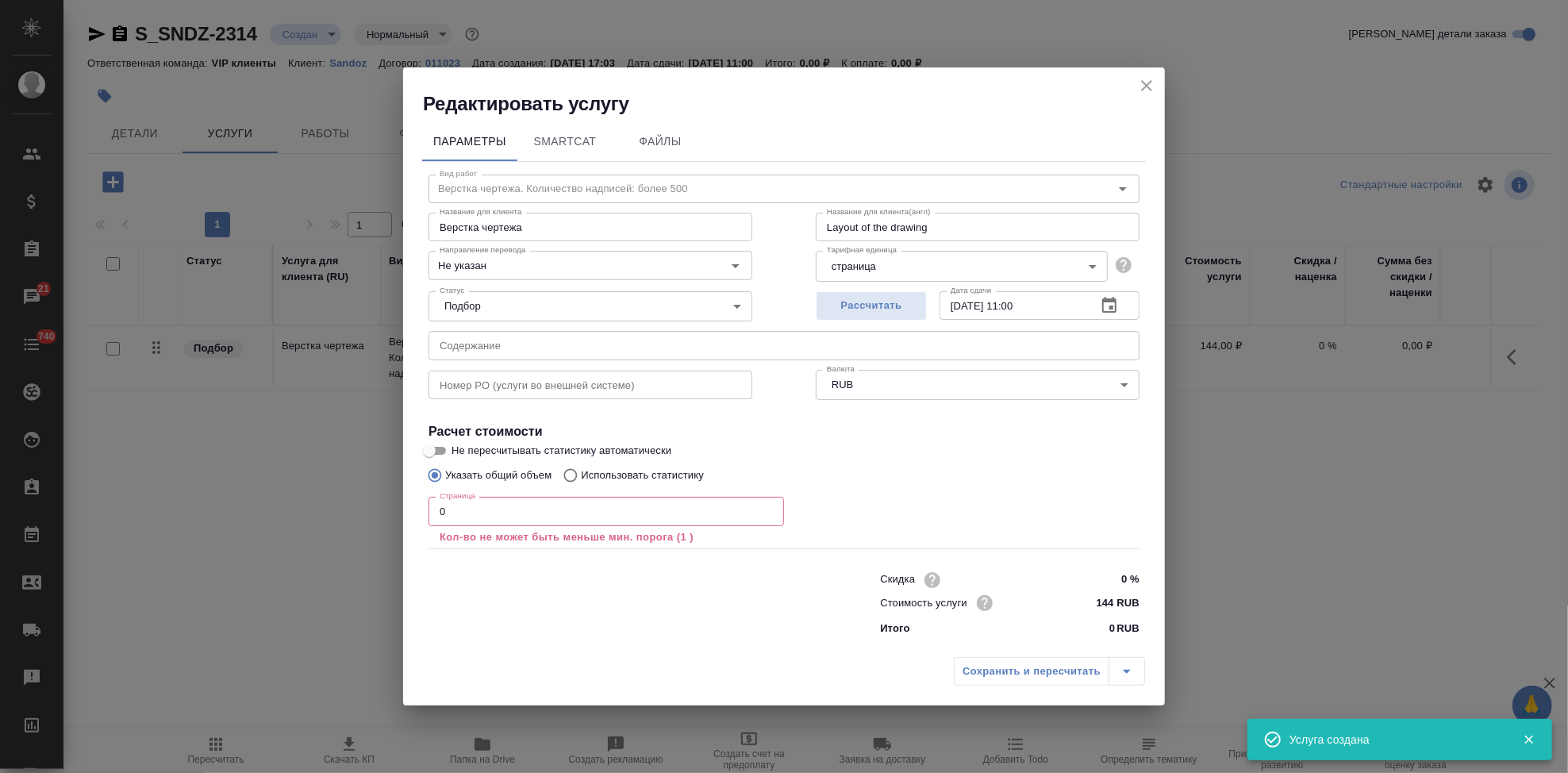
click at [492, 508] on input "0" at bounding box center [606, 511] width 355 height 28
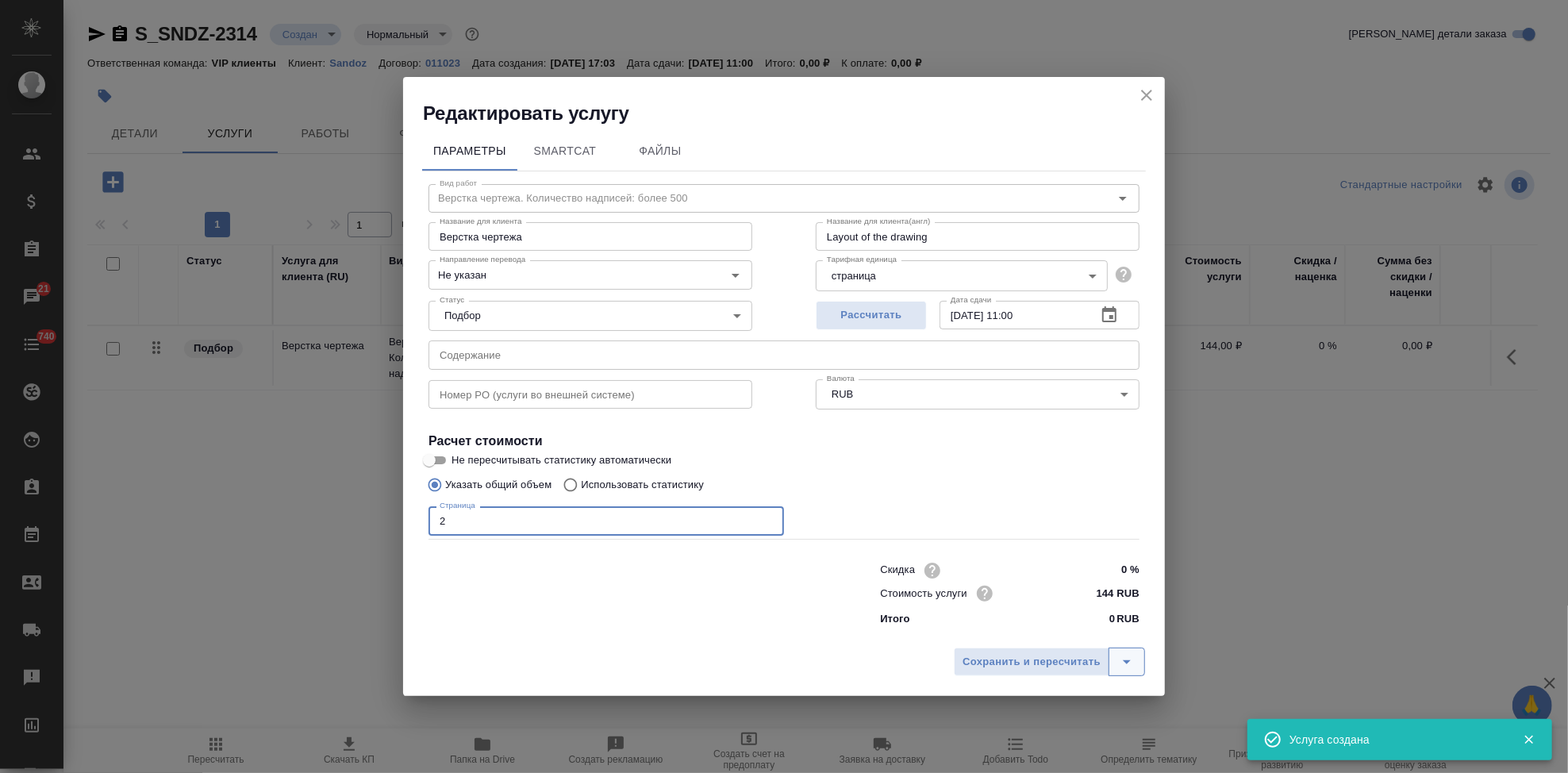
type input "2"
click at [1120, 654] on icon "split button" at bounding box center [1126, 661] width 19 height 19
click at [1047, 621] on li "Сохранить" at bounding box center [1052, 628] width 191 height 25
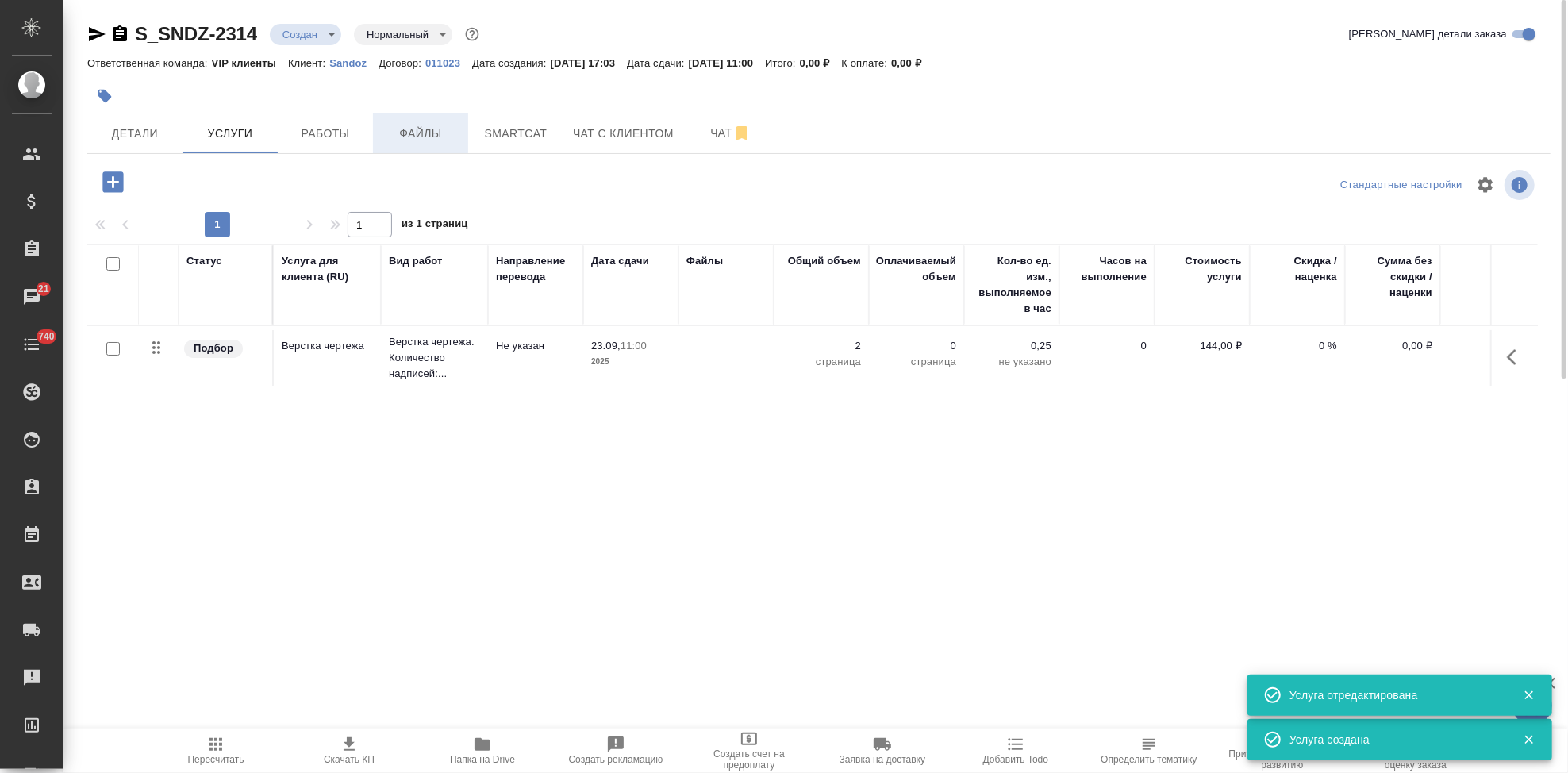
click at [424, 134] on span "Файлы" at bounding box center [421, 134] width 76 height 19
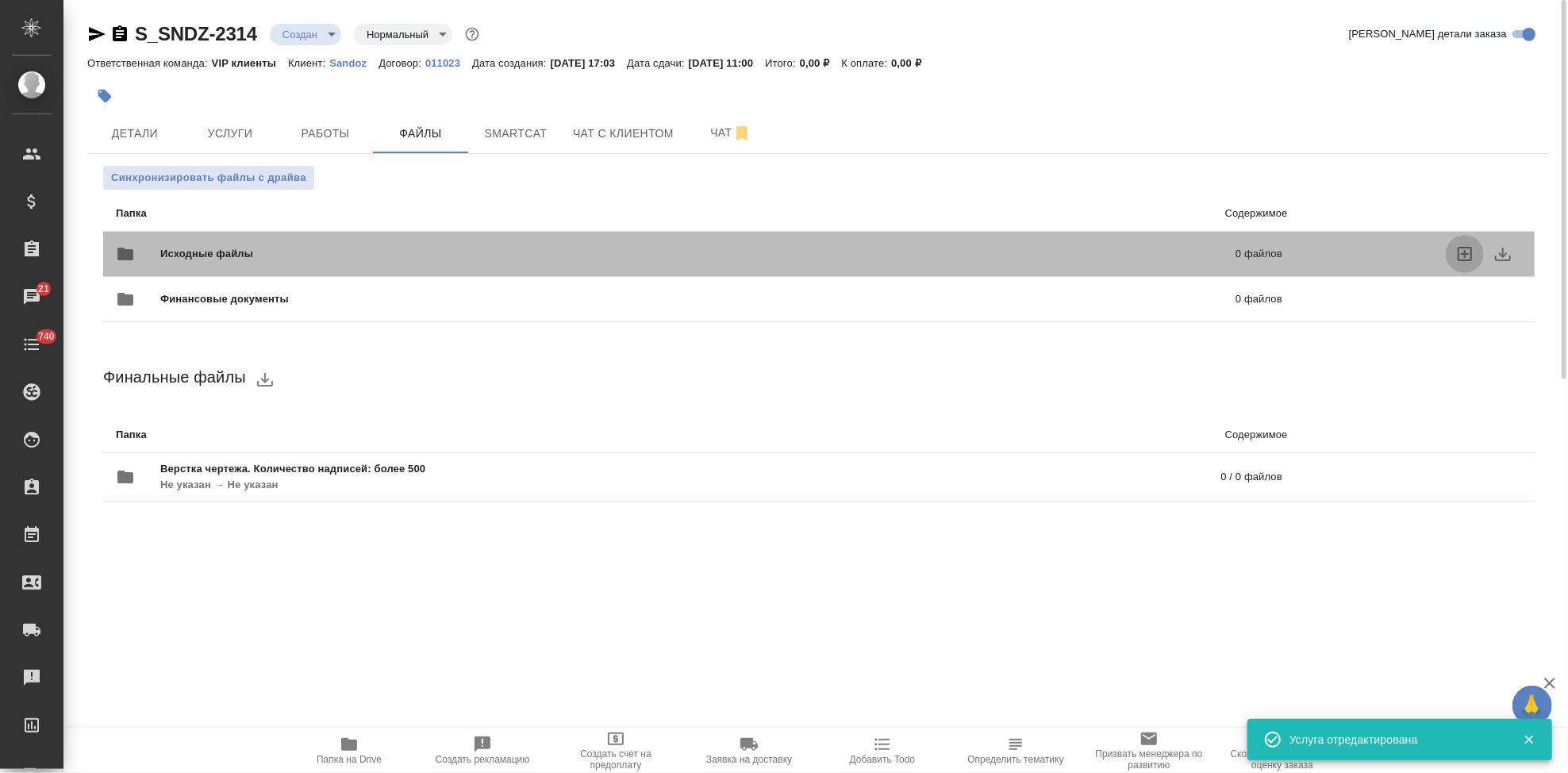
click at [1468, 259] on icon "uploadFiles" at bounding box center [1464, 253] width 19 height 19
click at [0, 0] on input "uploadFiles" at bounding box center [0, 0] width 0 height 0
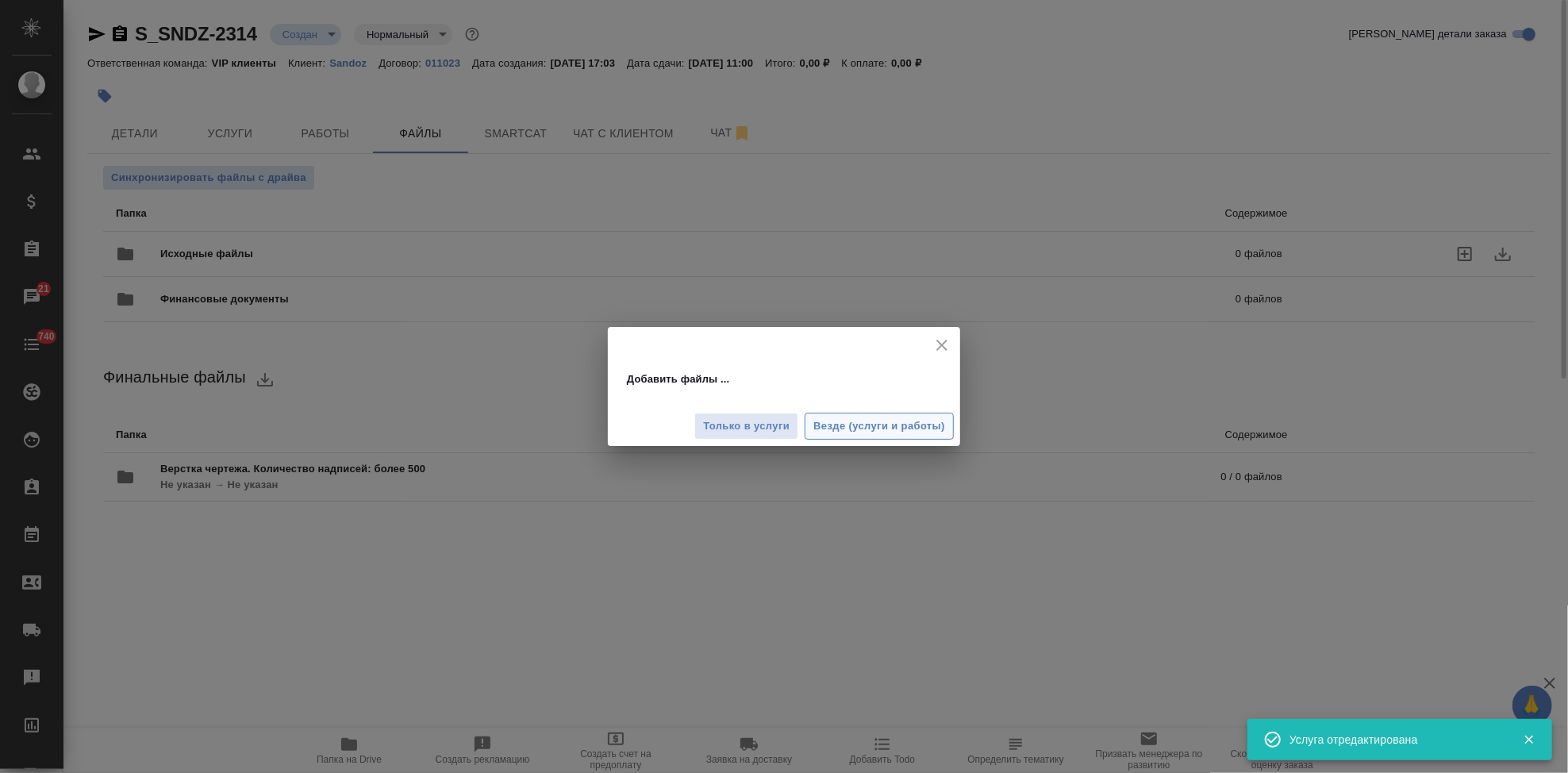
click at [840, 432] on span "Везде (услуги и работы)" at bounding box center [879, 427] width 131 height 19
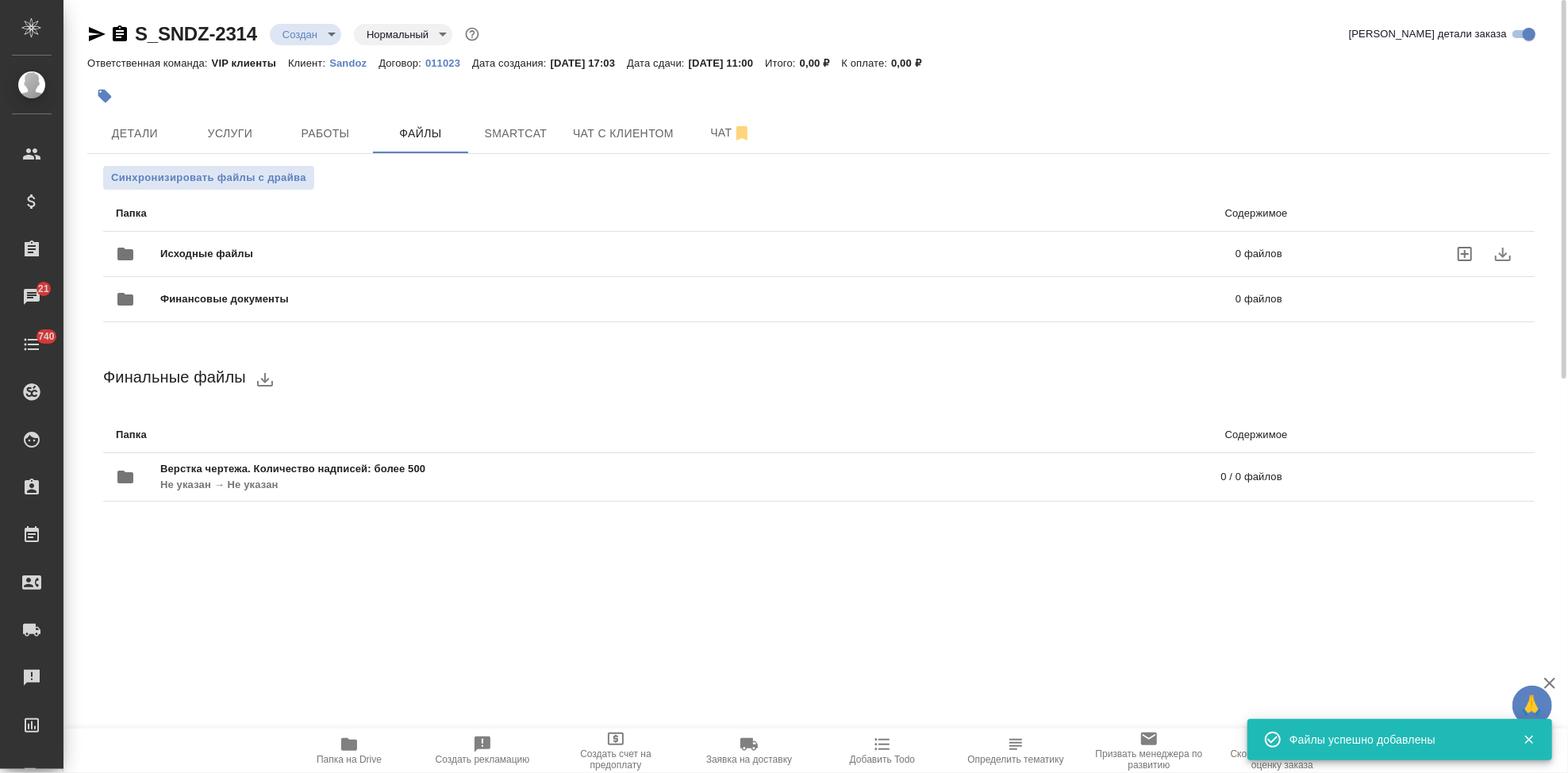
click at [332, 35] on body "🙏 .cls-1 fill:#fff; AWATERA Kabargina Anna Клиенты Спецификации Заказы 21 Чаты …" at bounding box center [784, 386] width 1568 height 773
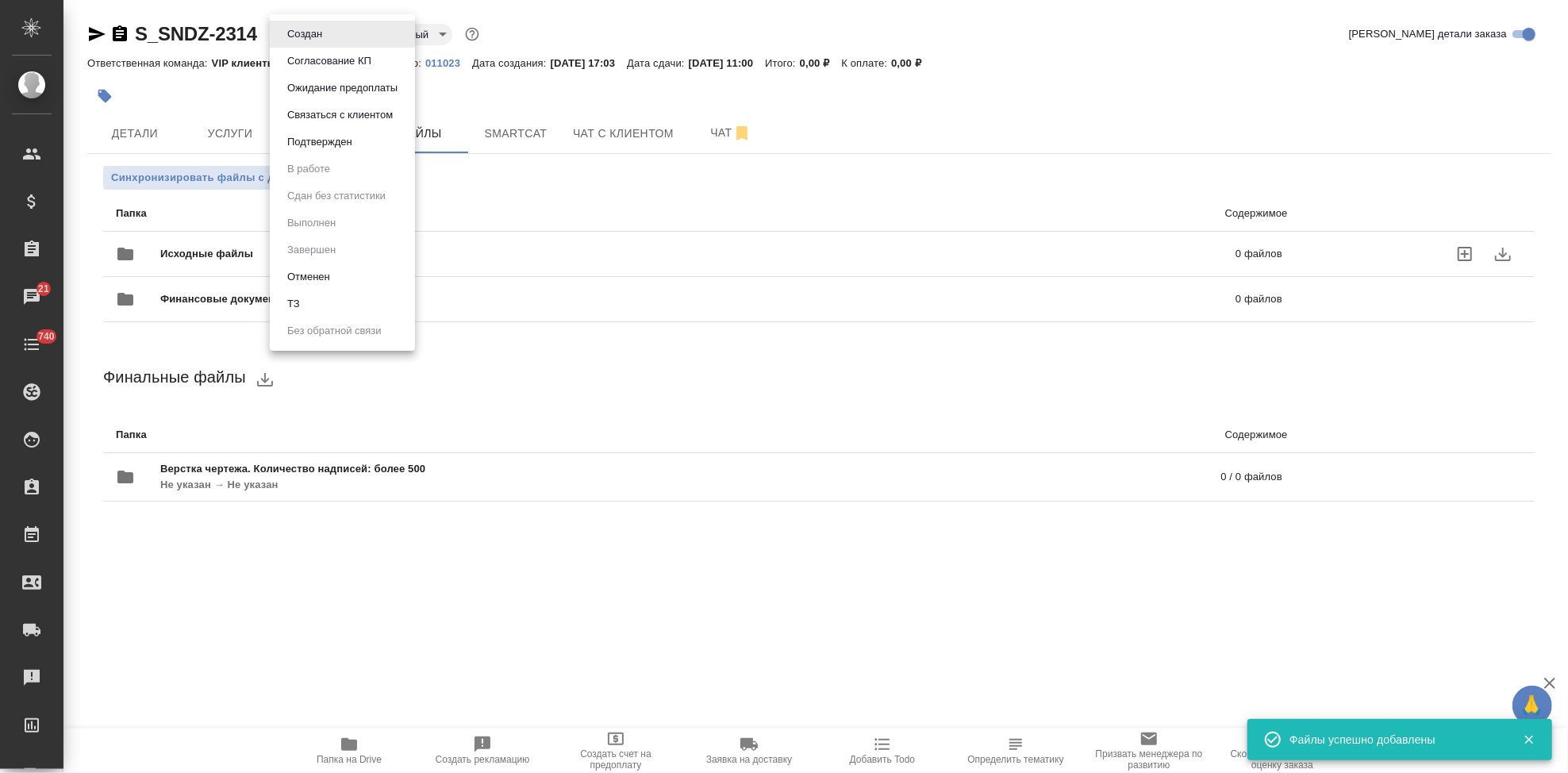
click at [323, 301] on li "ТЗ" at bounding box center [342, 303] width 145 height 27
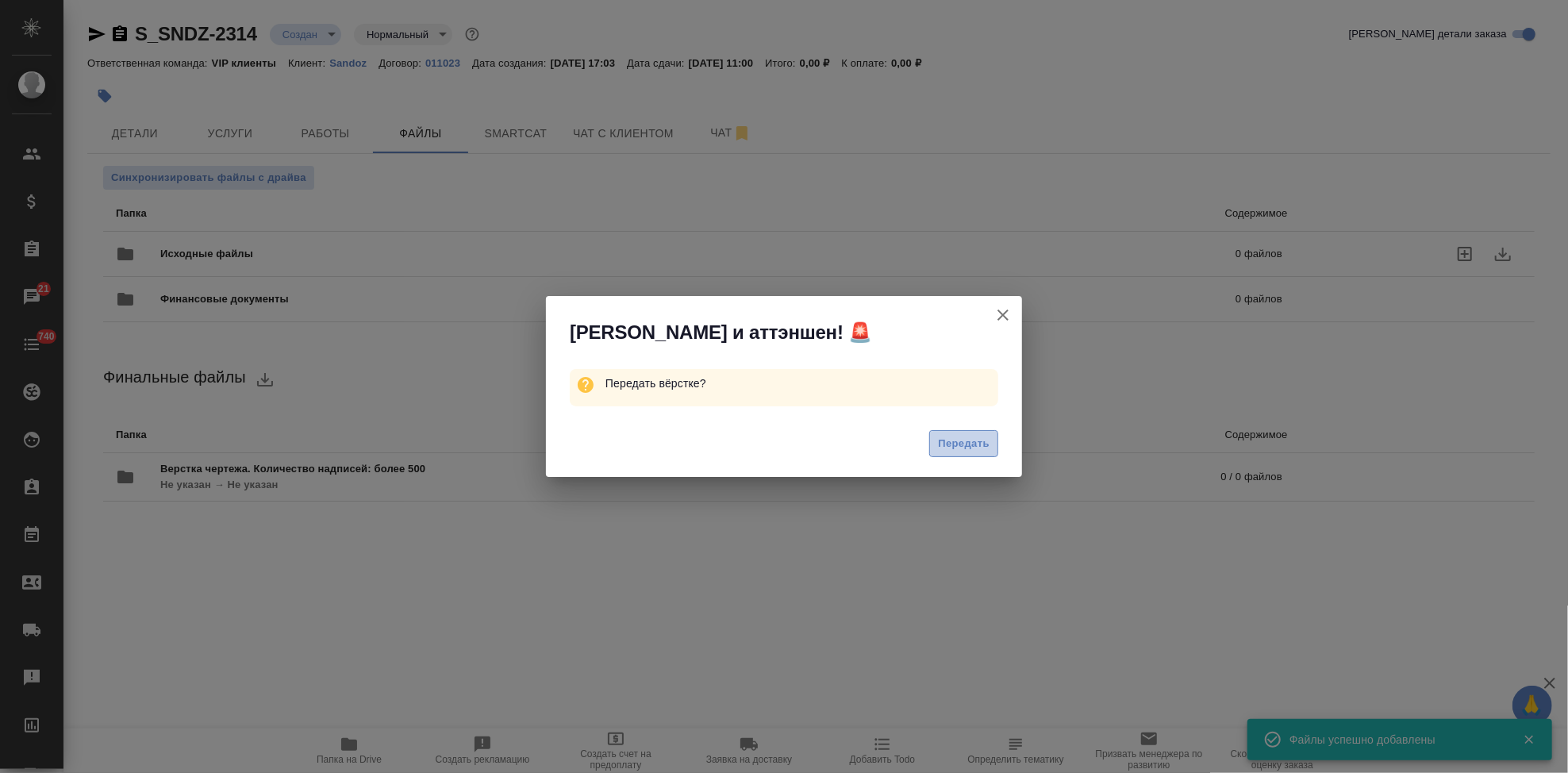
click at [958, 447] on span "Передать" at bounding box center [964, 444] width 52 height 19
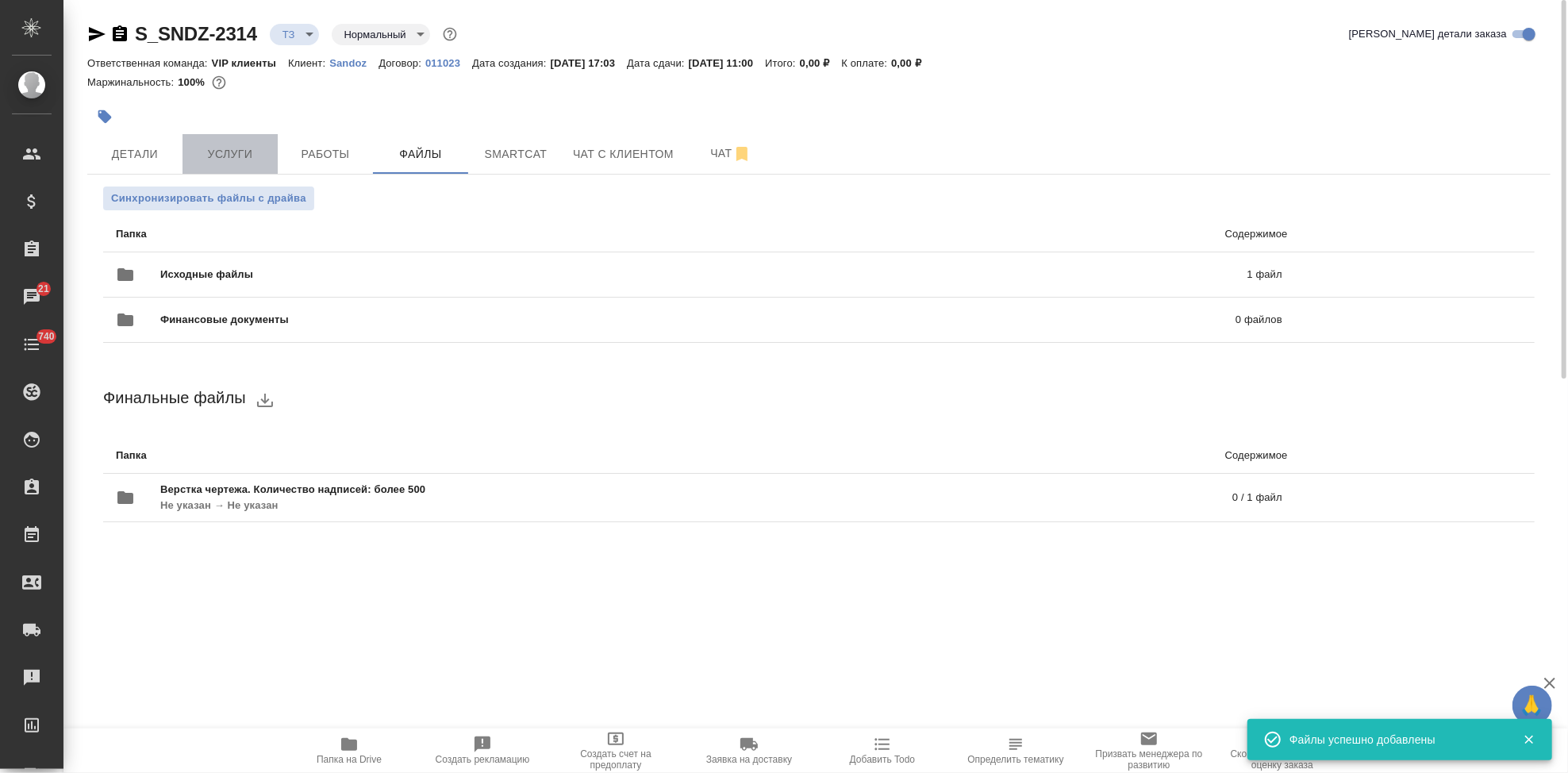
click at [266, 167] on button "Услуги" at bounding box center [229, 153] width 95 height 40
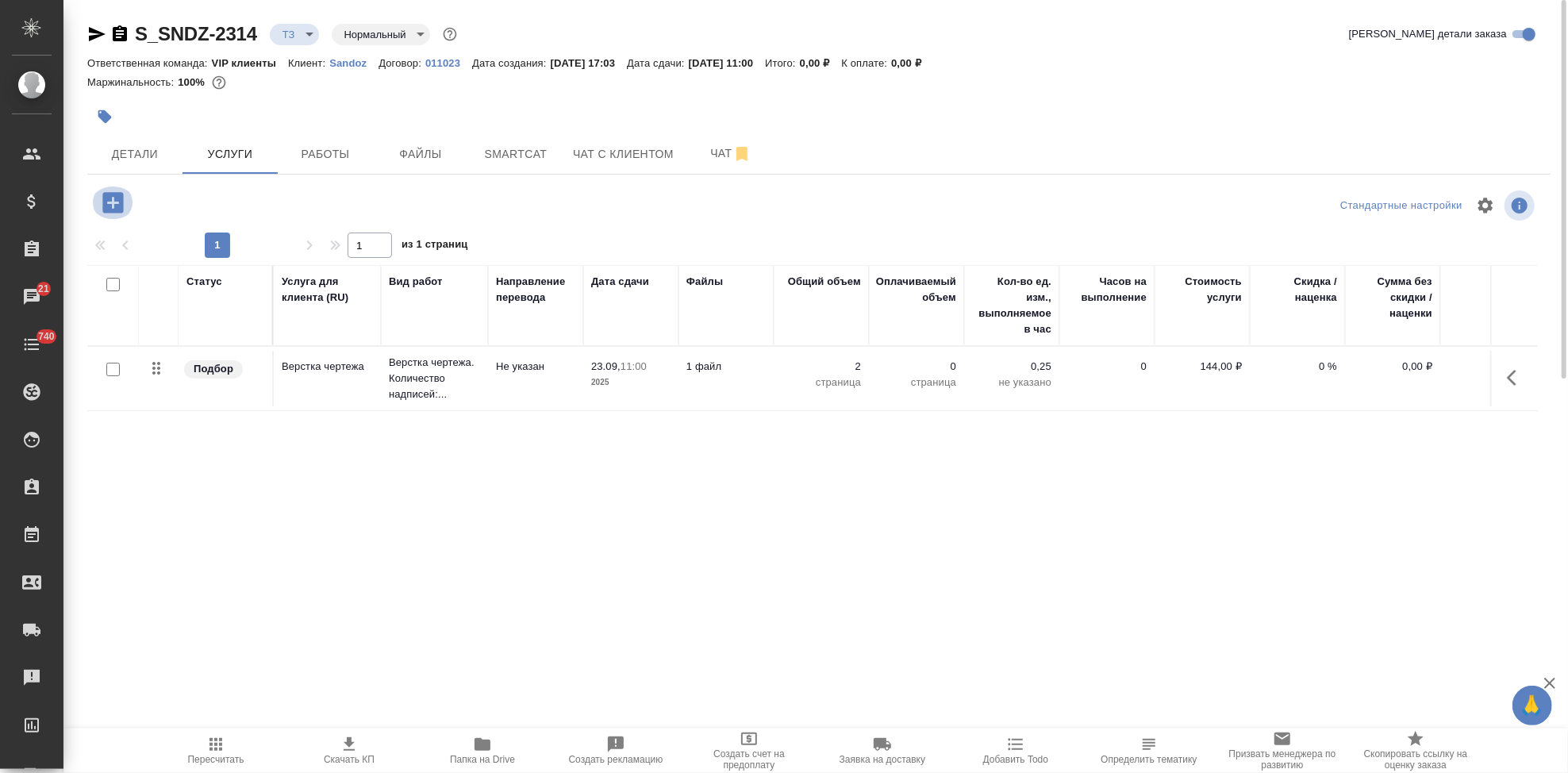
click at [111, 204] on icon "button" at bounding box center [113, 203] width 28 height 28
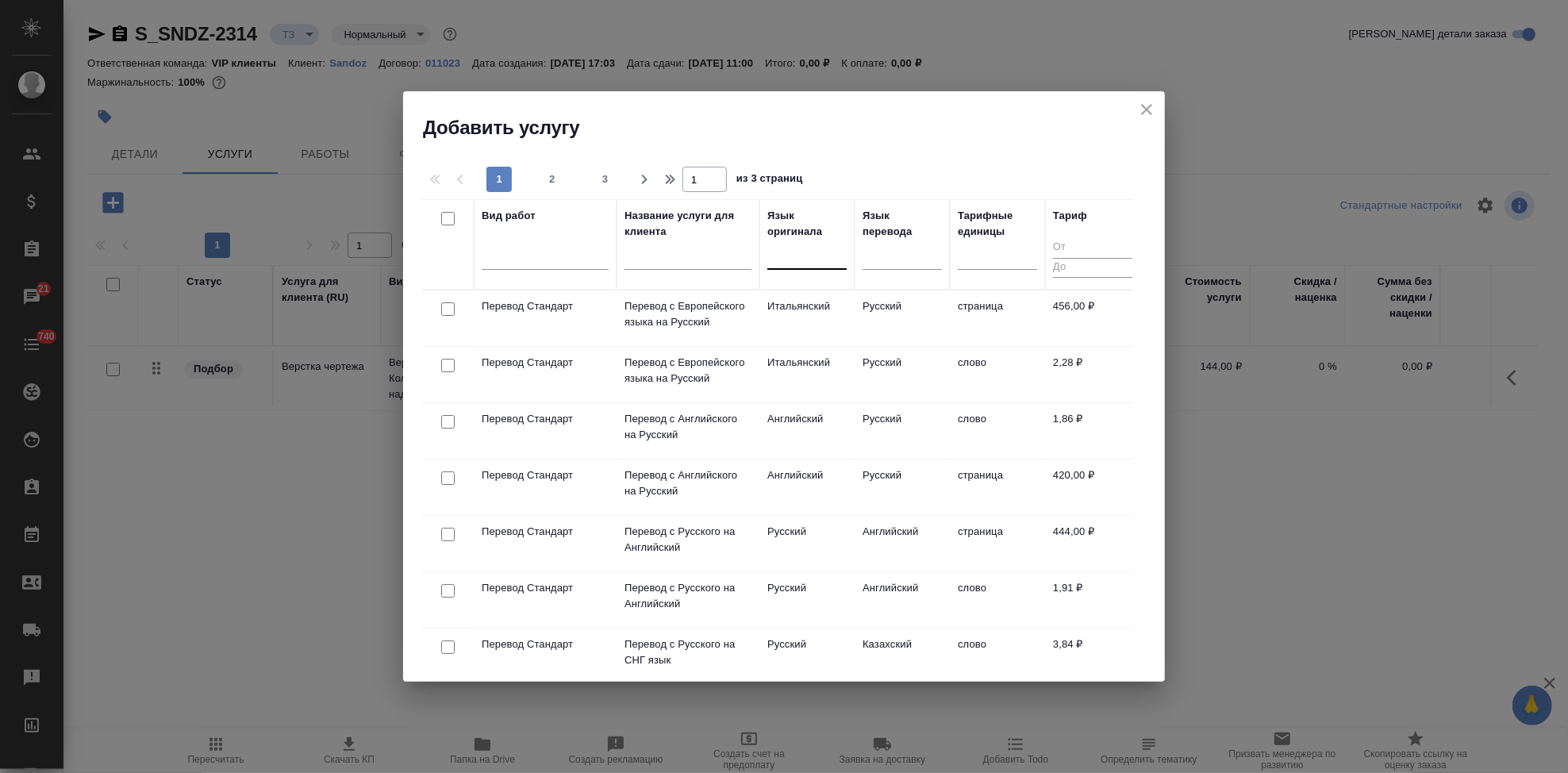
click at [772, 261] on div at bounding box center [807, 254] width 79 height 23
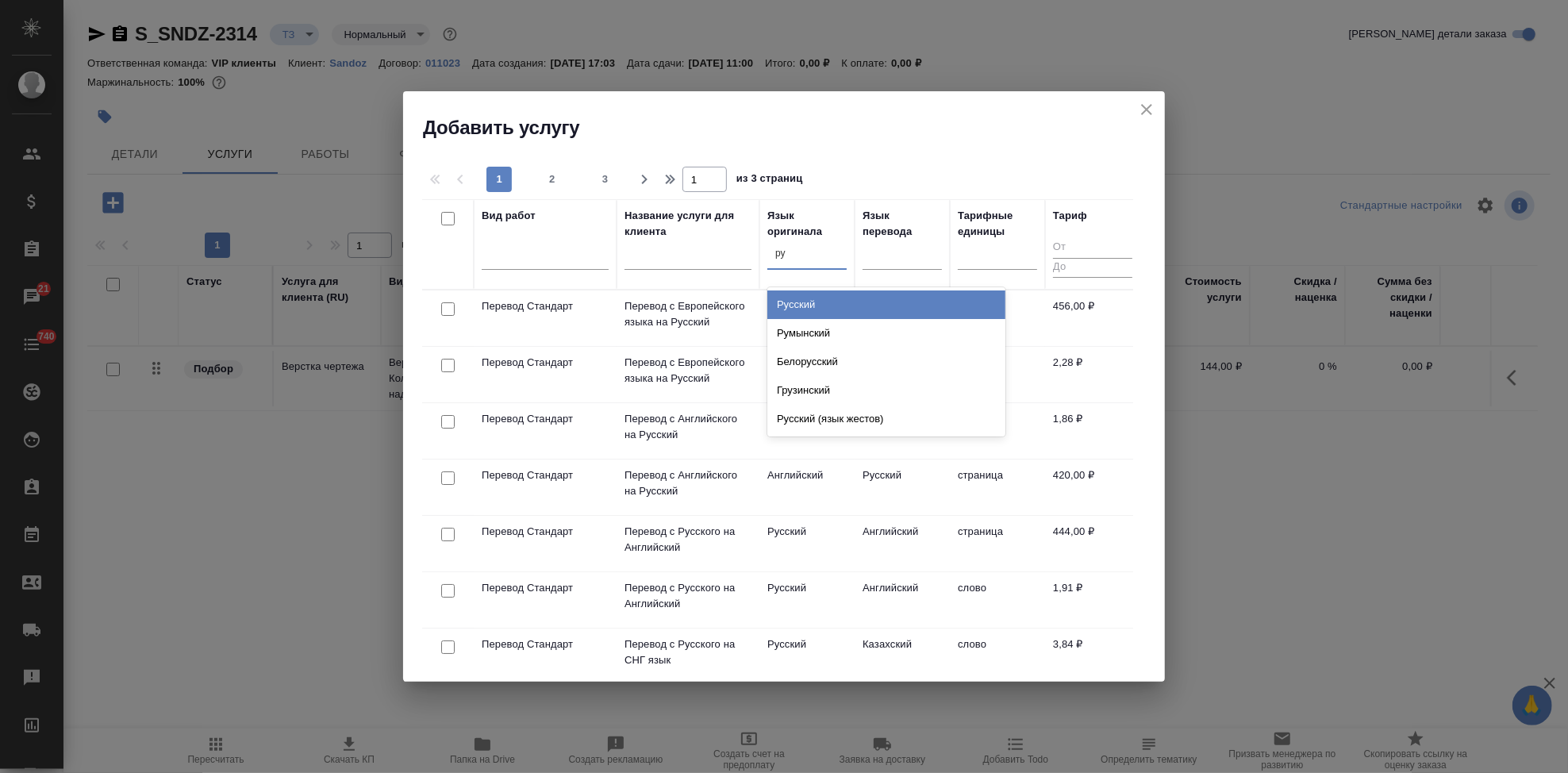
type input "рус"
click at [806, 309] on div "Русский" at bounding box center [886, 304] width 238 height 28
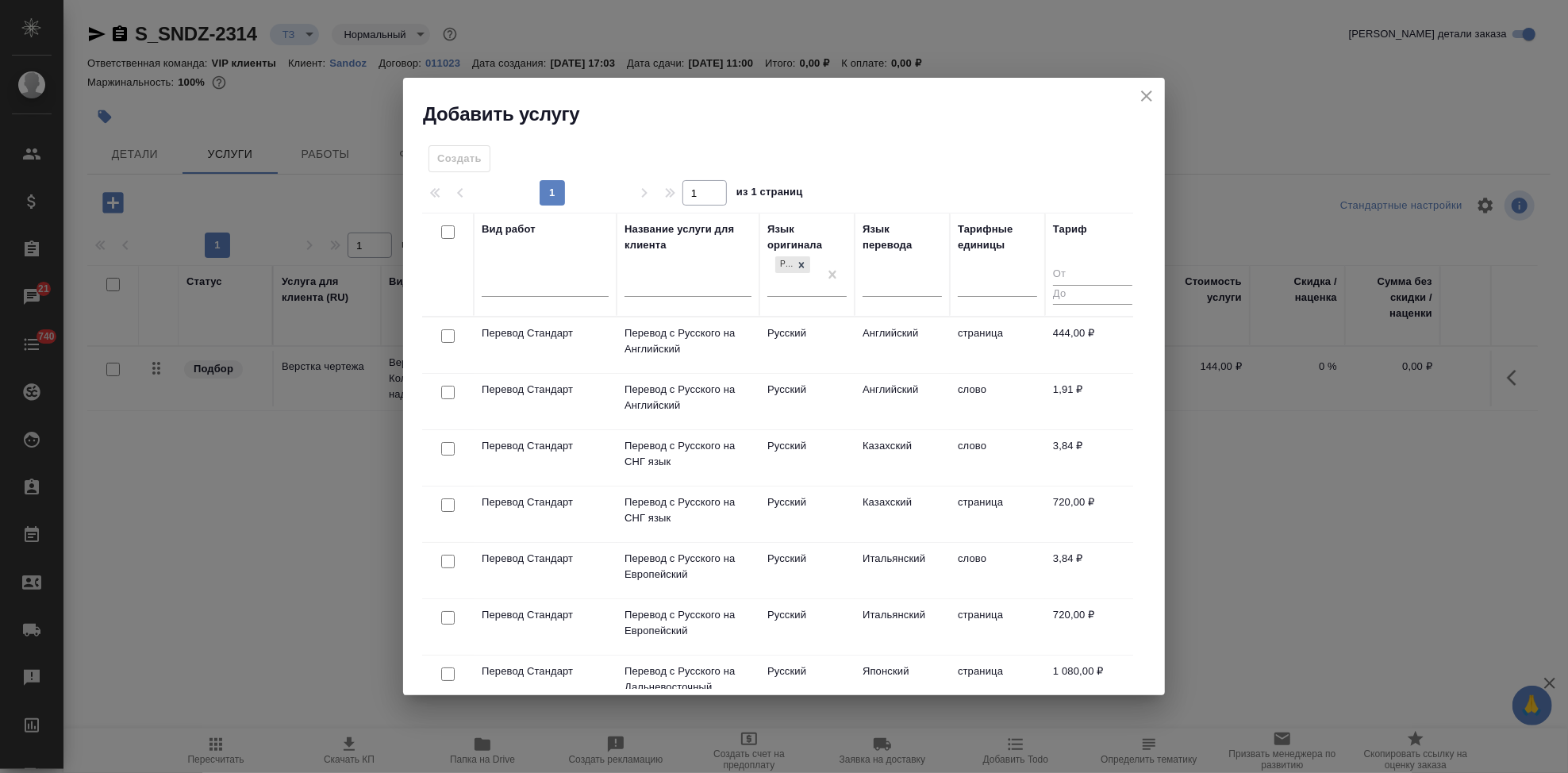
click at [886, 297] on div at bounding box center [902, 287] width 79 height 41
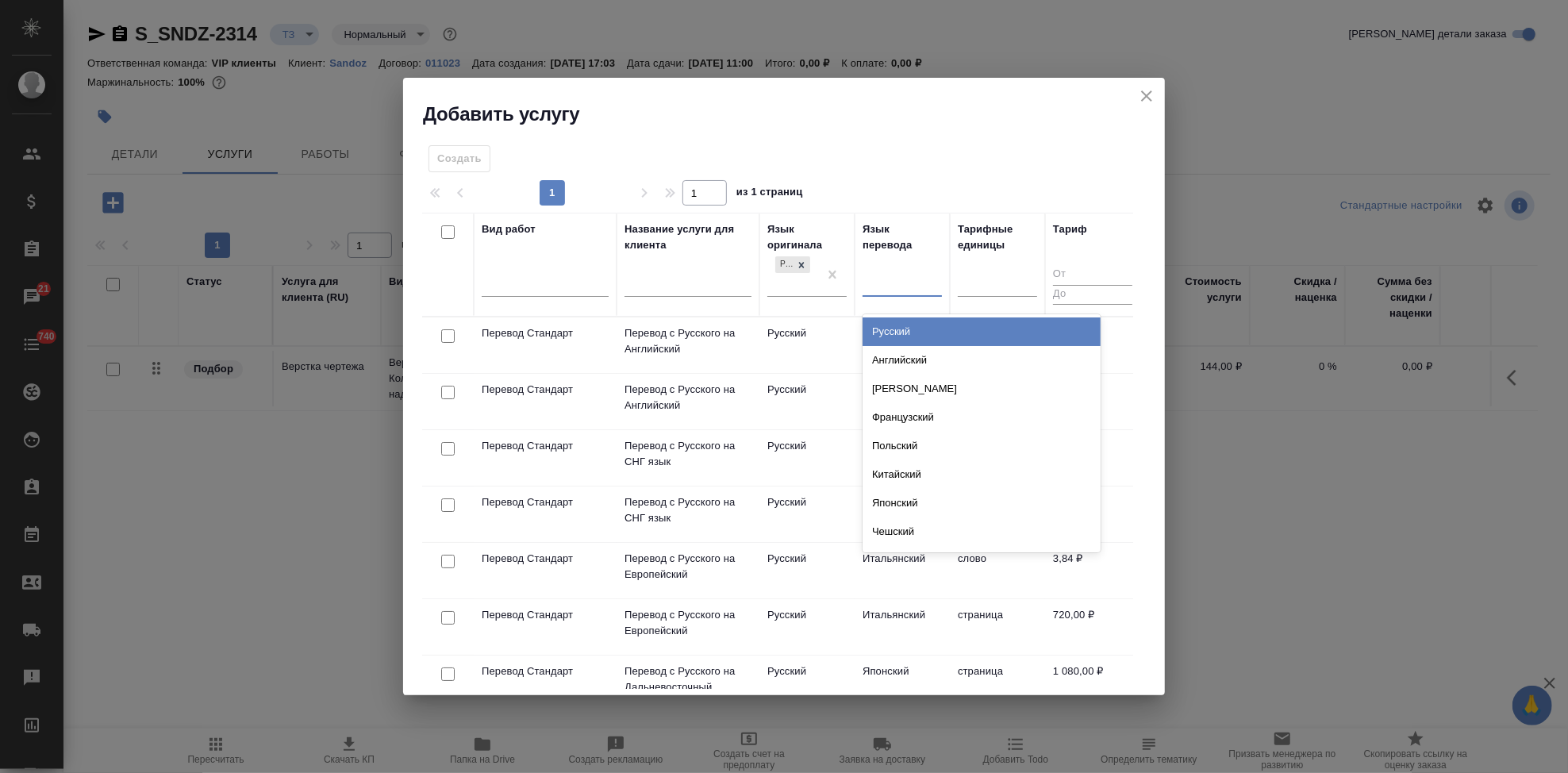
click at [886, 290] on div at bounding box center [902, 281] width 79 height 23
type input "анг"
click at [918, 333] on div "Английский" at bounding box center [982, 331] width 238 height 28
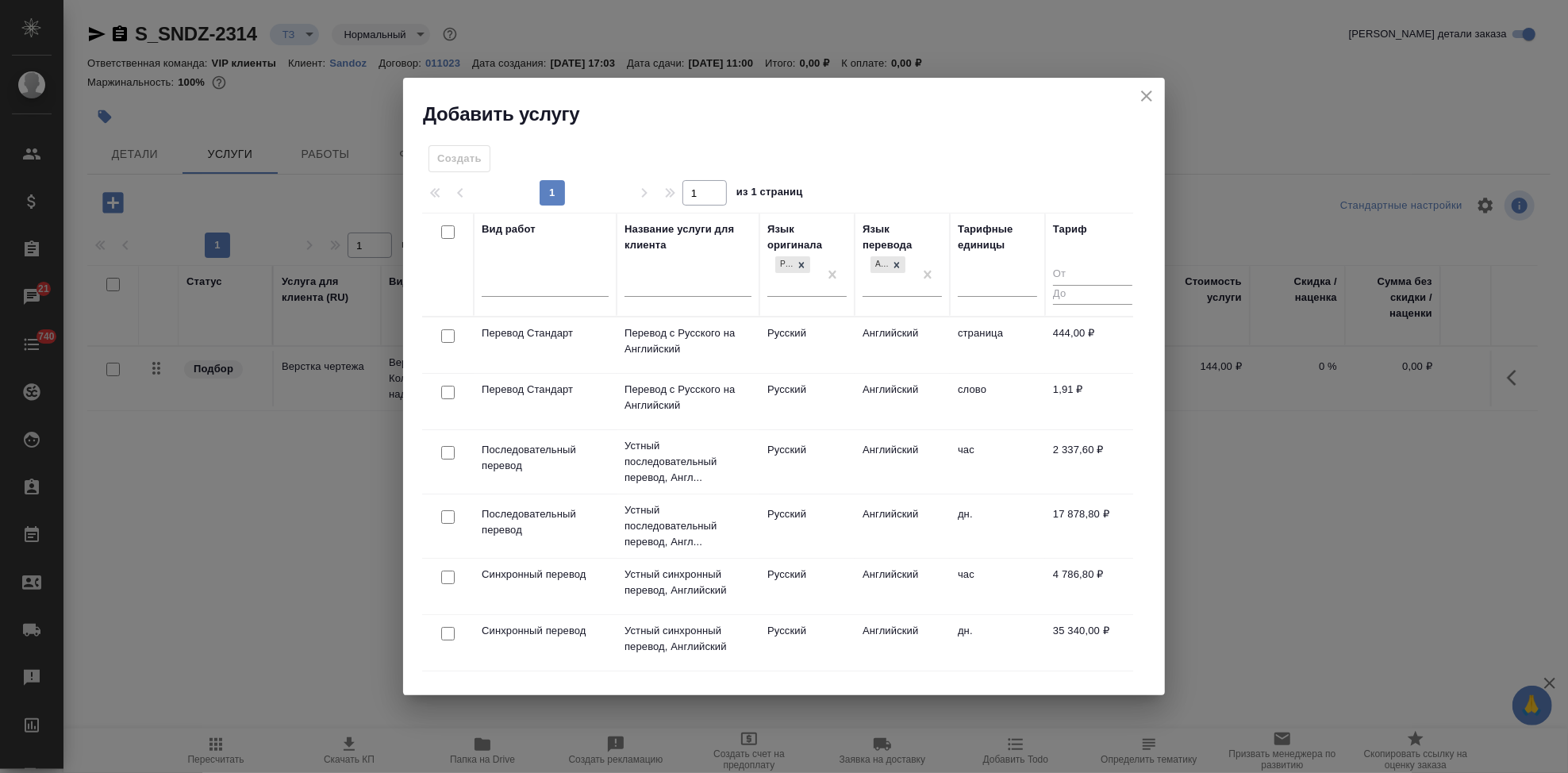
click at [898, 392] on td "Английский" at bounding box center [902, 402] width 95 height 56
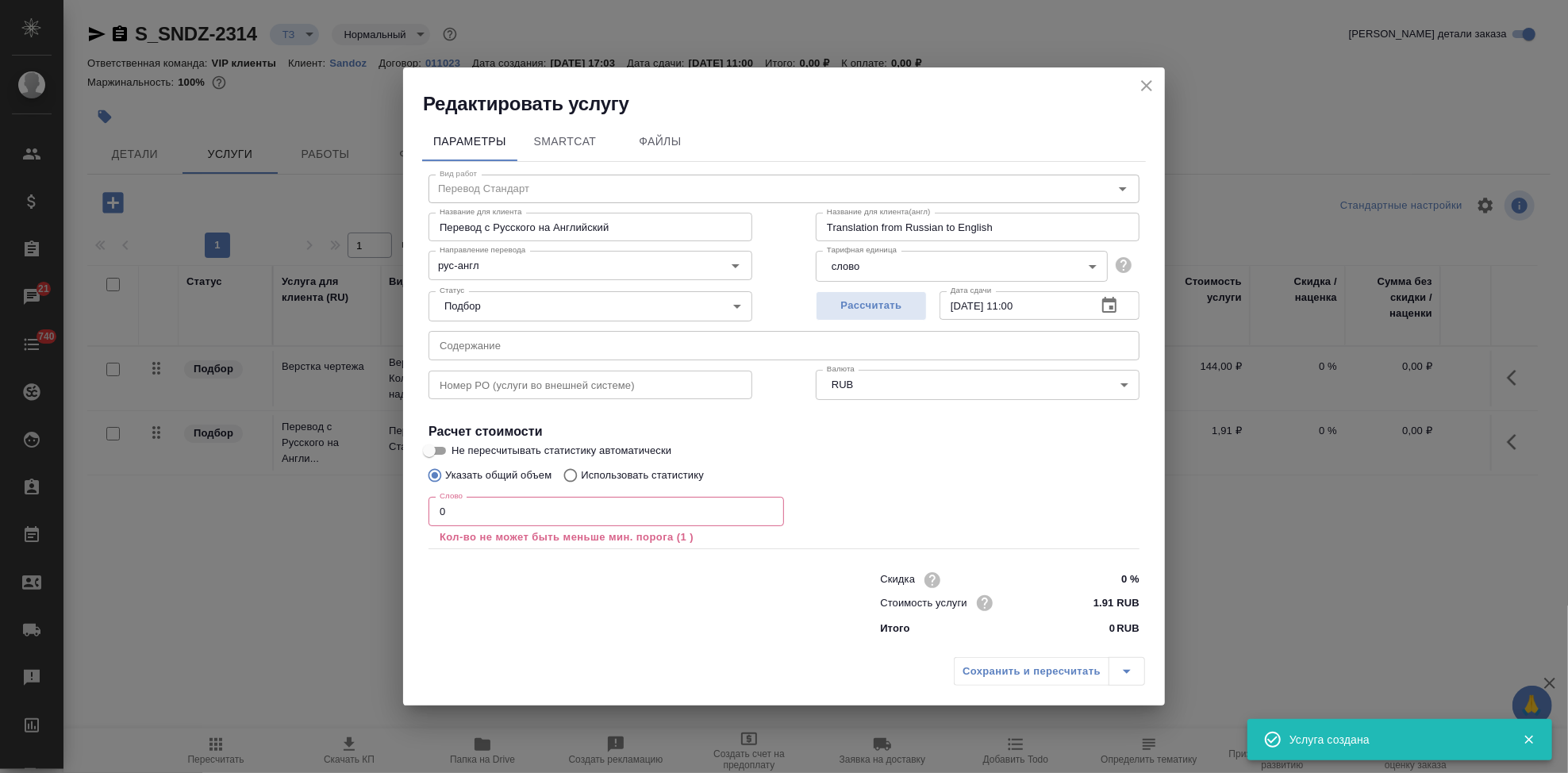
click at [539, 530] on p "Кол-во не может быть меньше мин. порога (1 )" at bounding box center [606, 538] width 333 height 16
click at [540, 506] on input "0" at bounding box center [606, 511] width 355 height 28
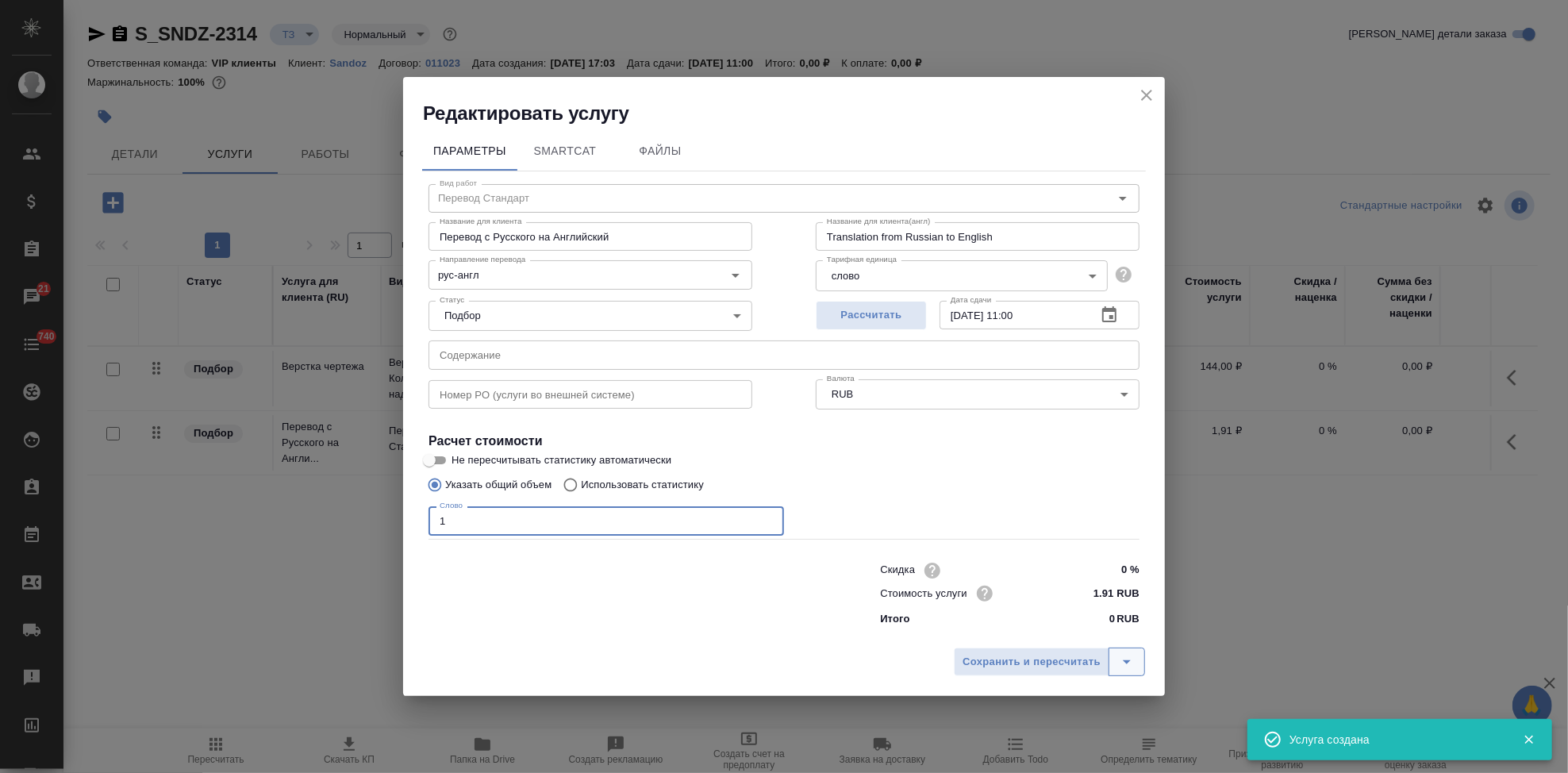
type input "1"
click at [1116, 661] on button "split button" at bounding box center [1126, 662] width 36 height 28
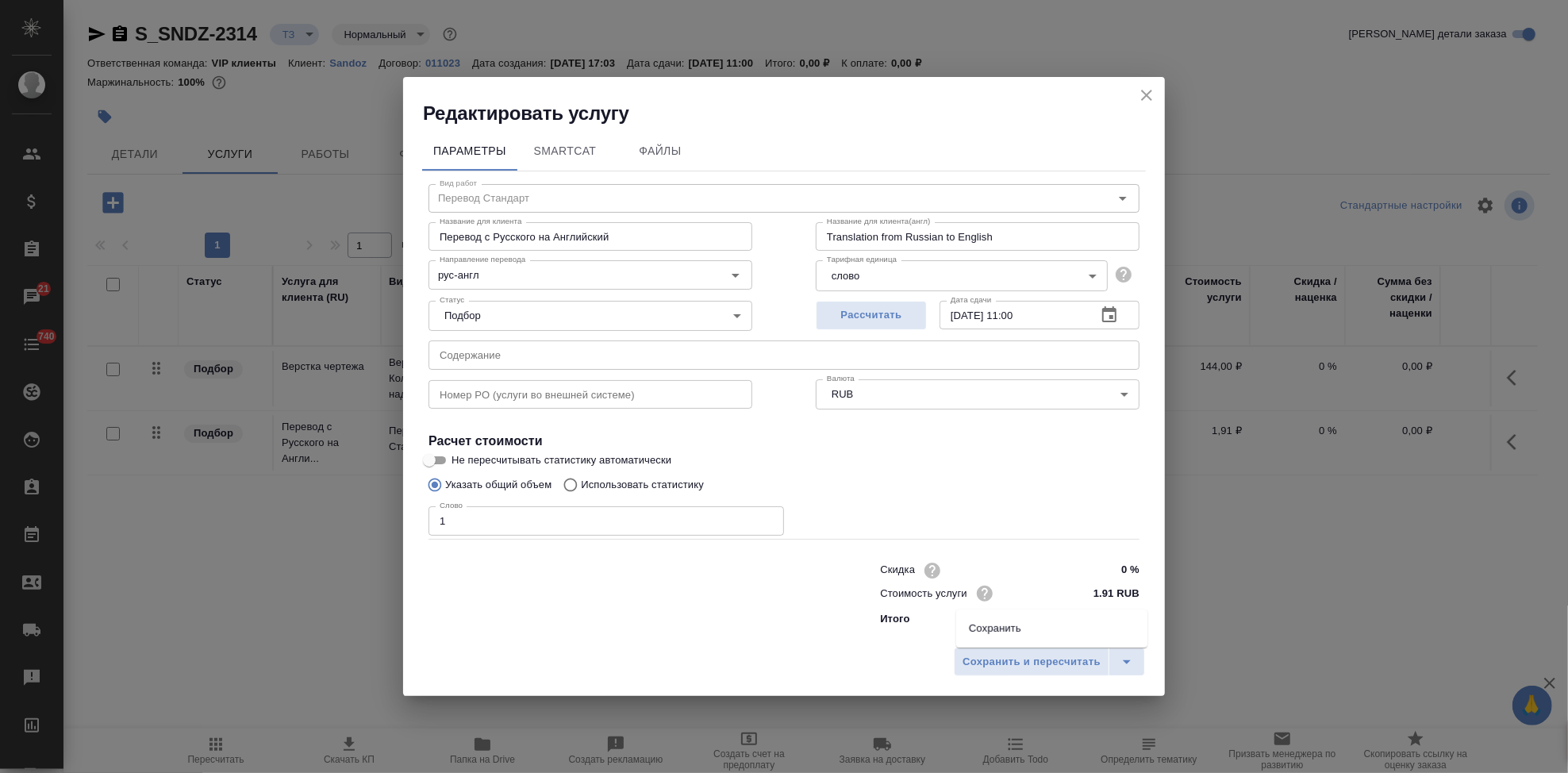
click at [1066, 638] on li "Сохранить" at bounding box center [1052, 628] width 191 height 25
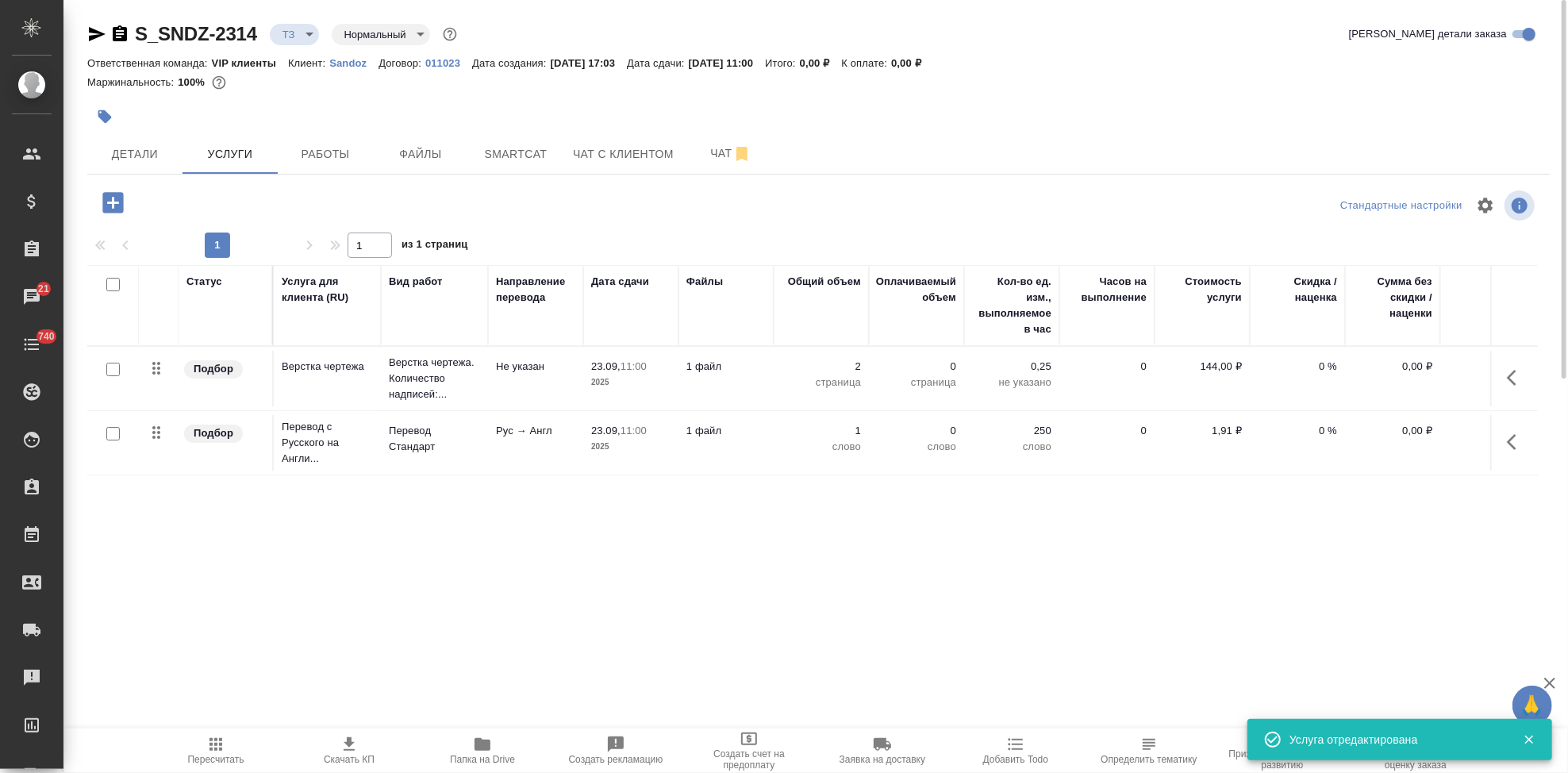
click at [117, 439] on input "checkbox" at bounding box center [113, 434] width 14 height 14
checkbox input "true"
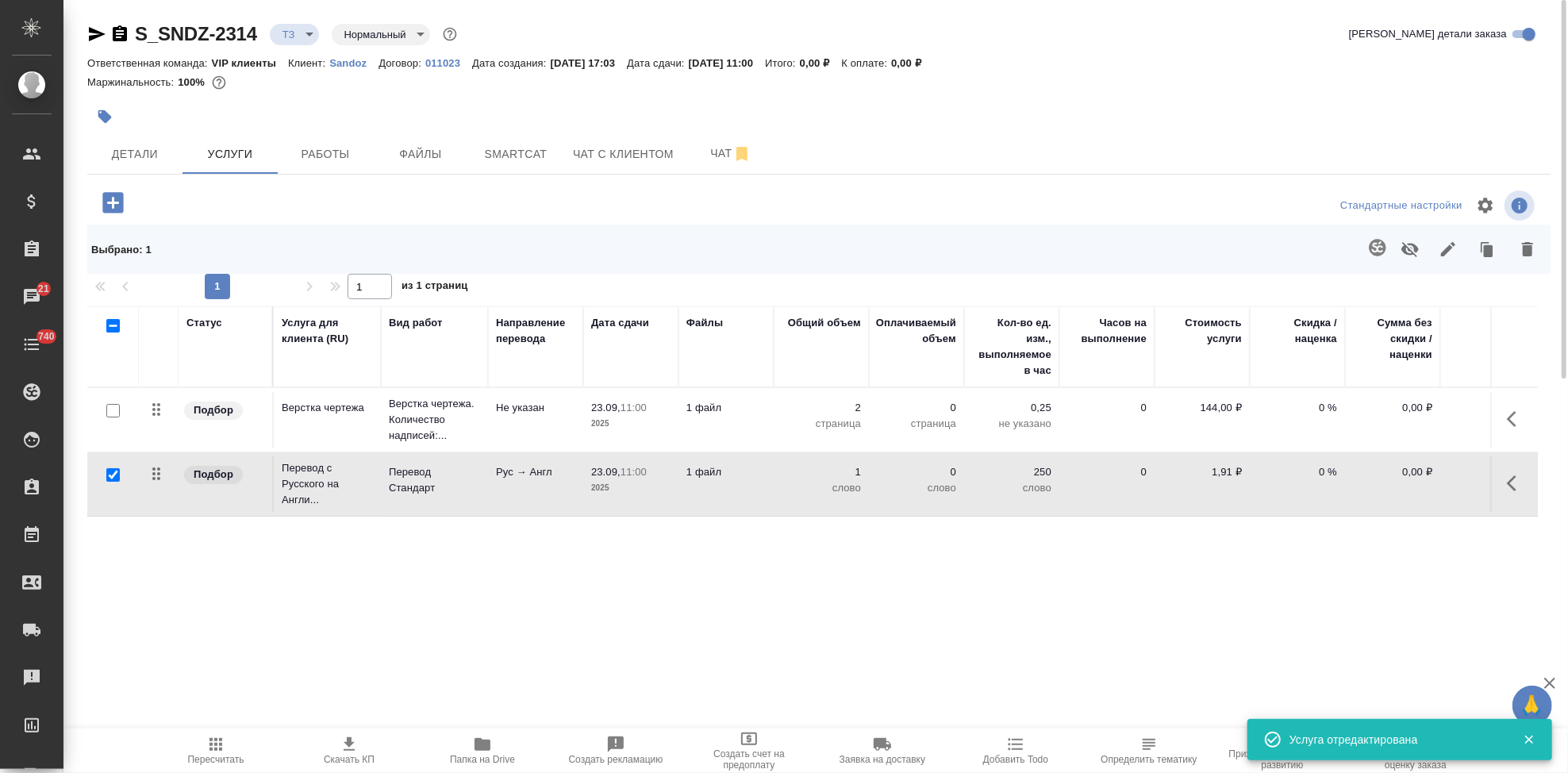
click at [1373, 251] on icon "button" at bounding box center [1377, 247] width 19 height 19
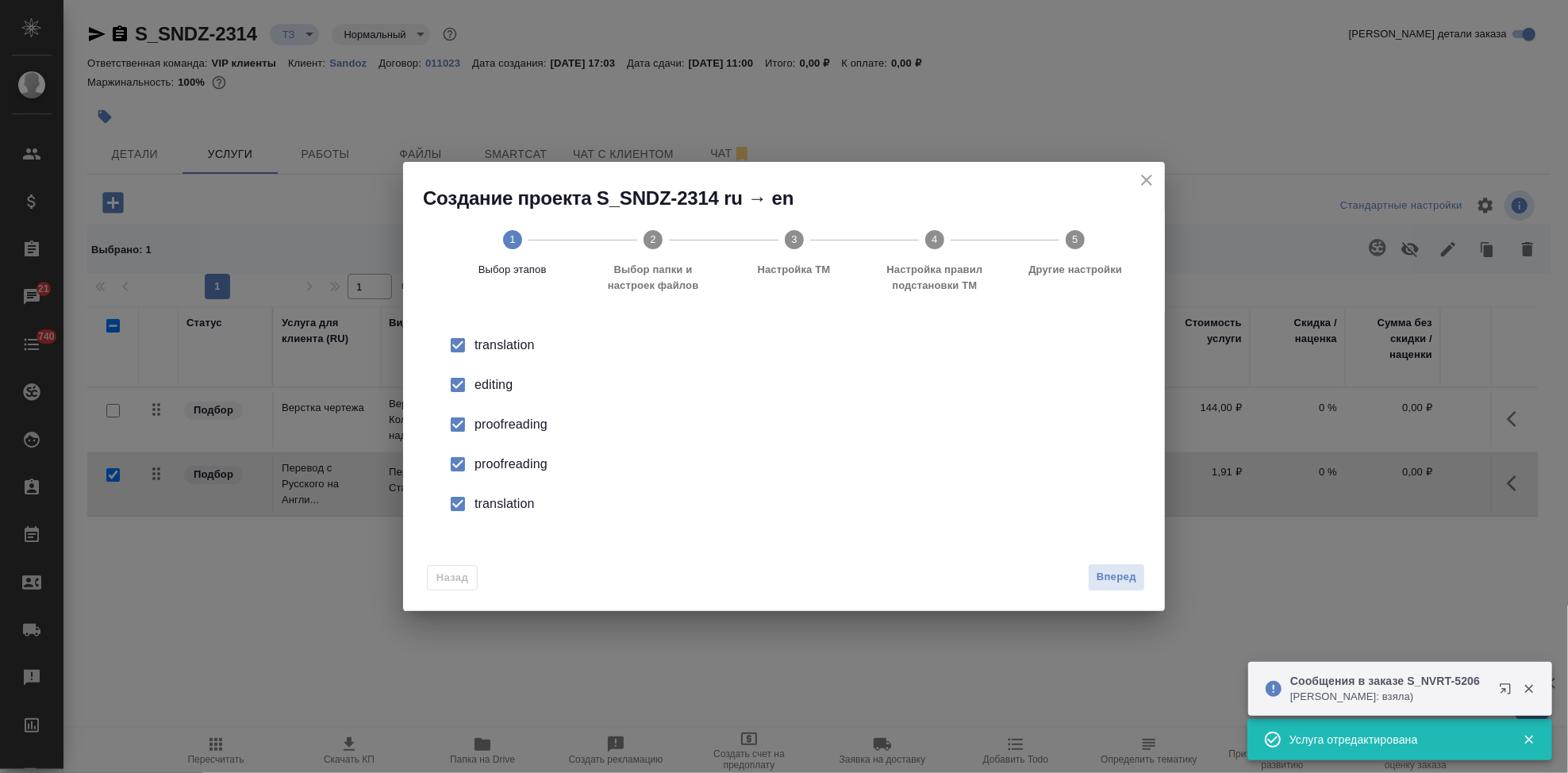
click at [462, 391] on input "checkbox" at bounding box center [457, 384] width 33 height 33
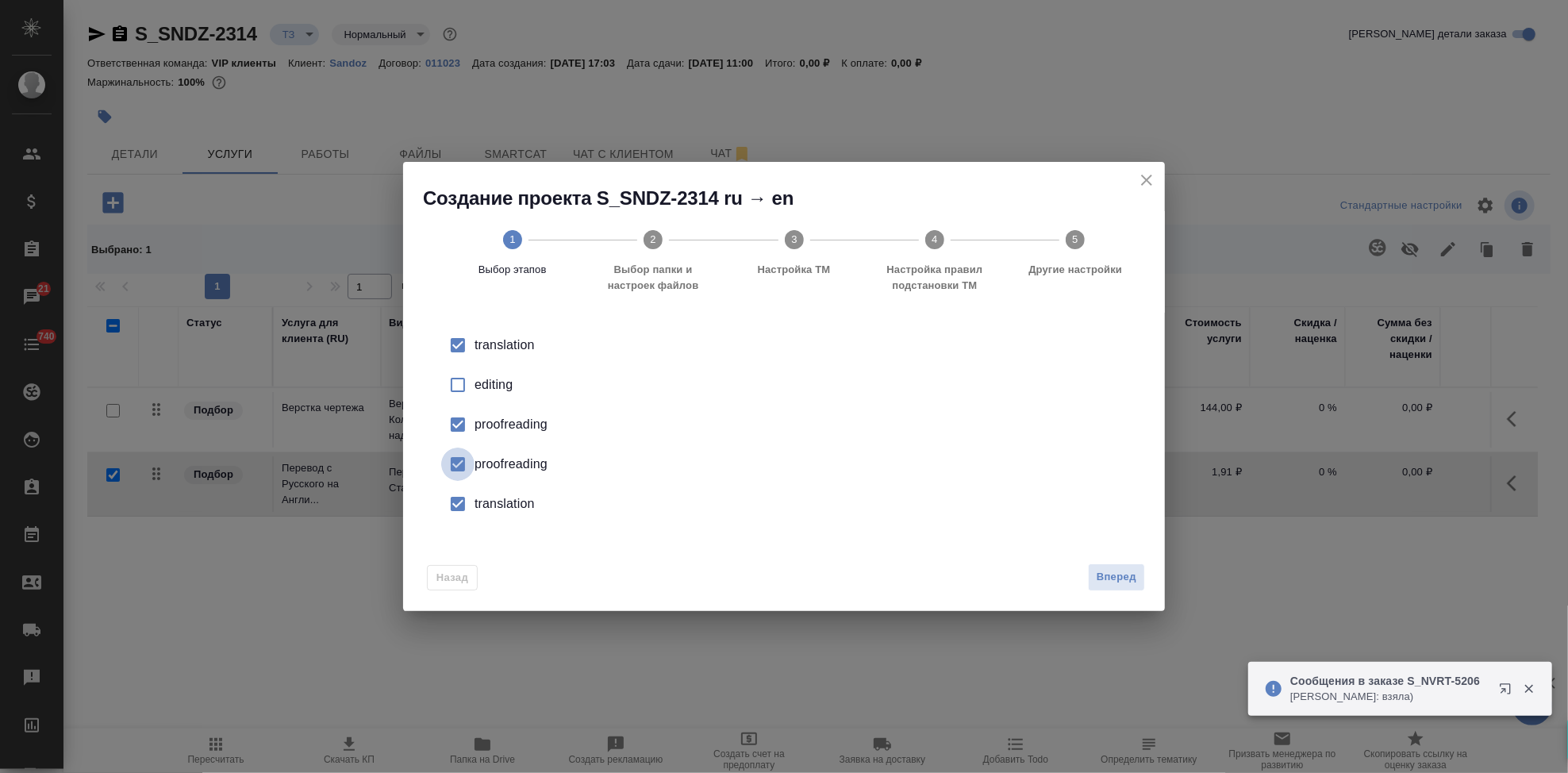
click at [463, 469] on input "checkbox" at bounding box center [457, 464] width 33 height 33
click at [462, 505] on input "checkbox" at bounding box center [457, 504] width 33 height 33
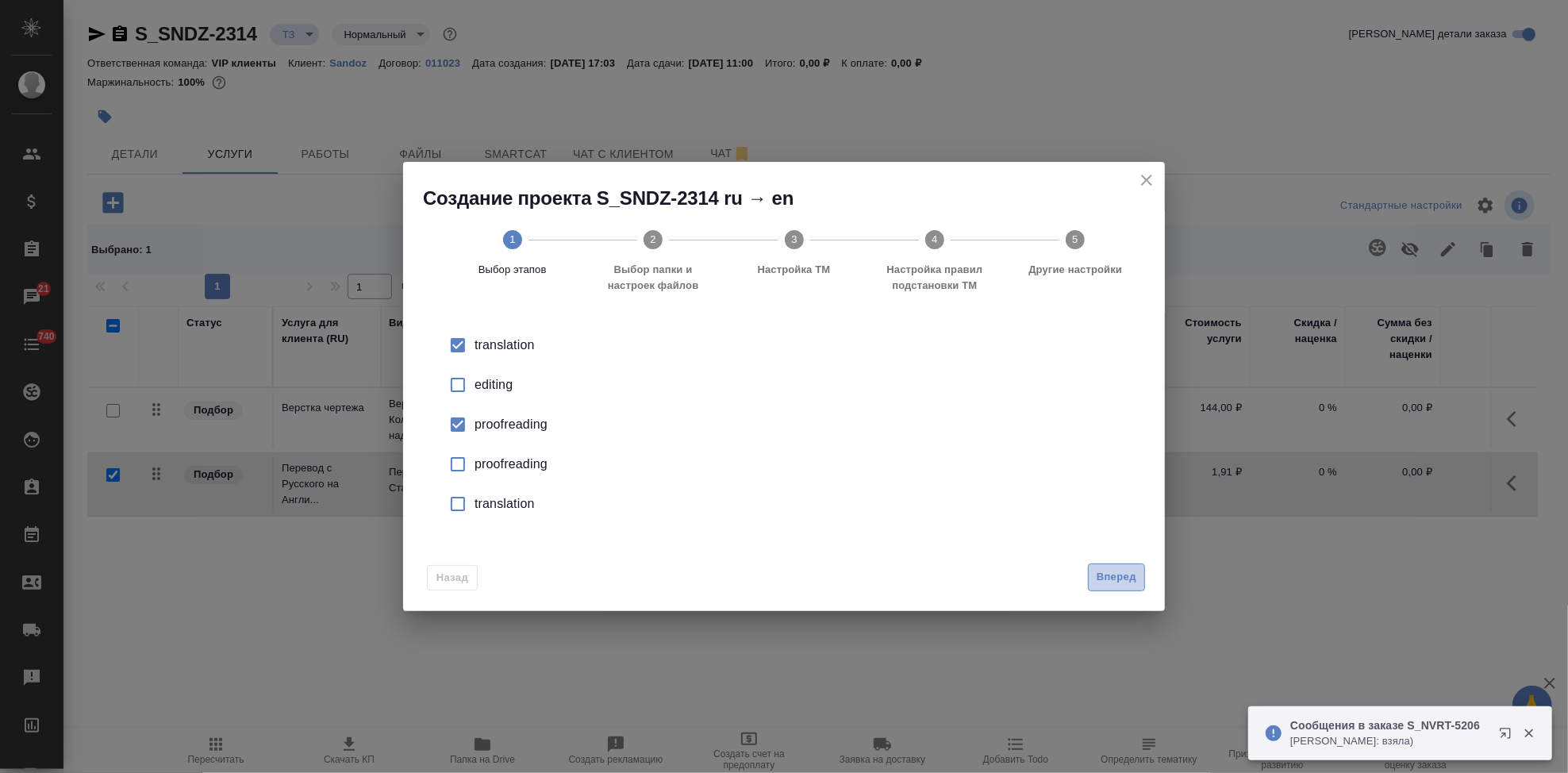
click at [1101, 578] on span "Вперед" at bounding box center [1116, 578] width 40 height 19
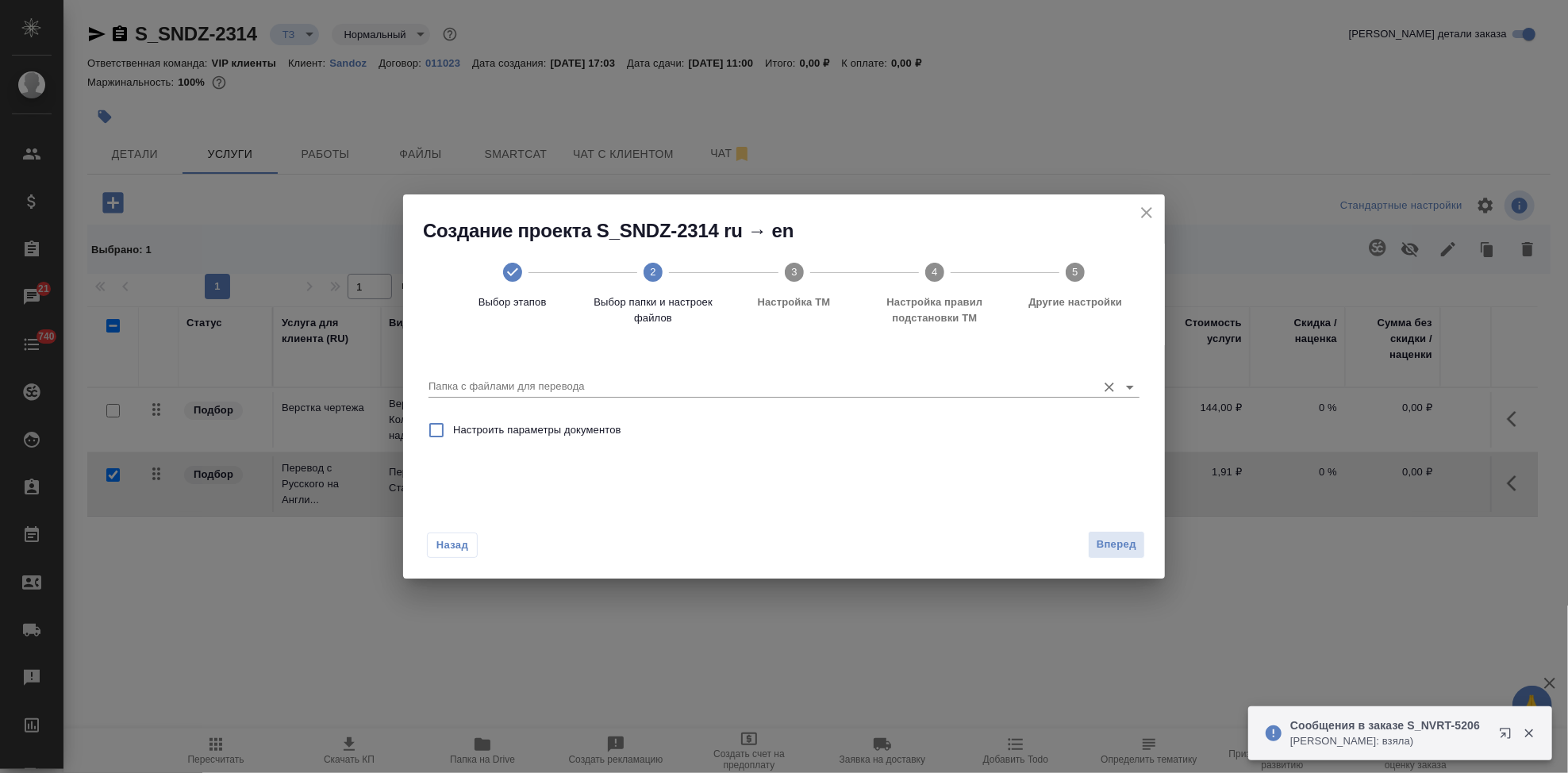
click at [1009, 388] on input "Папка с файлами для перевода" at bounding box center [758, 386] width 660 height 19
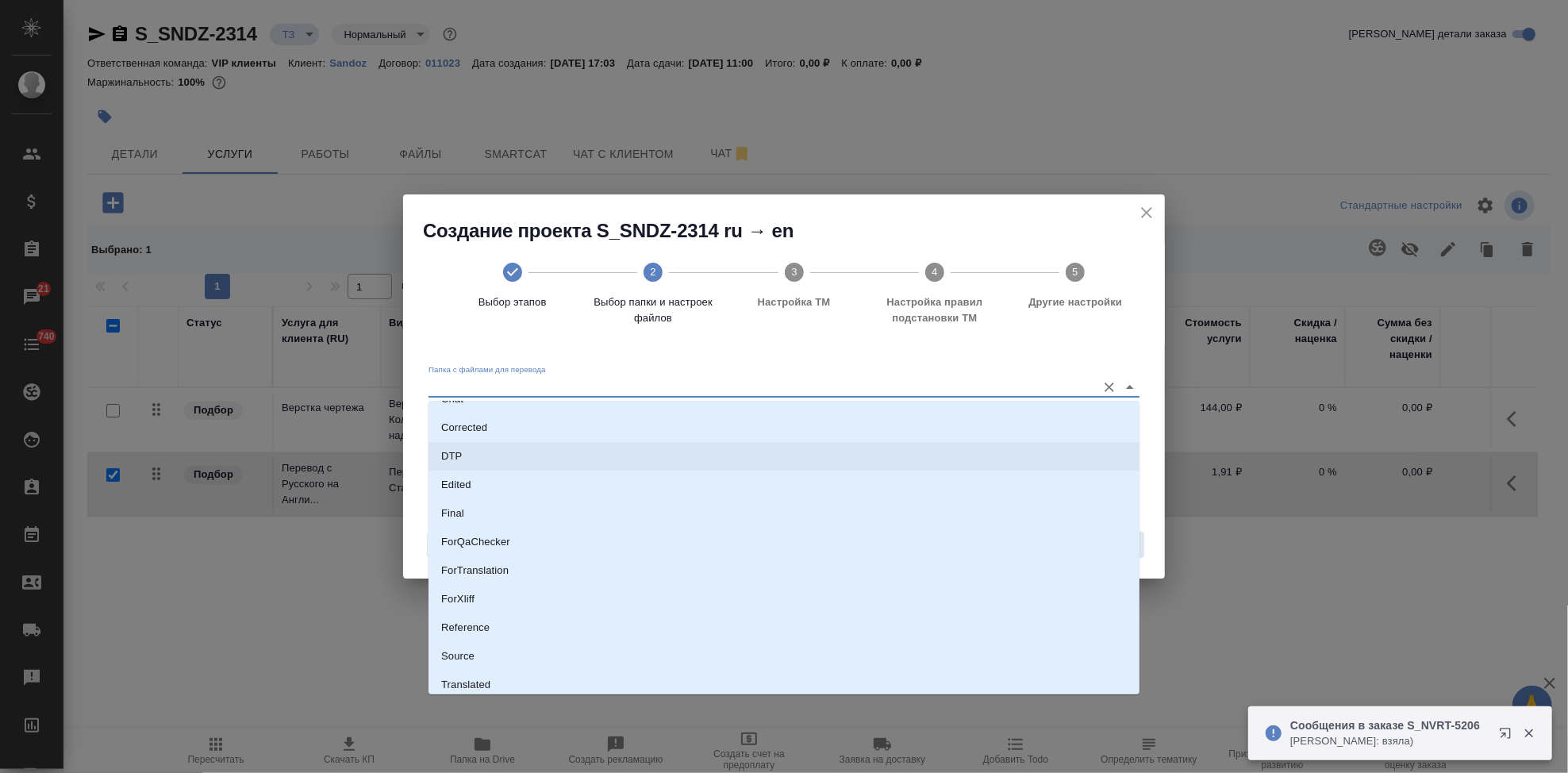
scroll to position [110, 0]
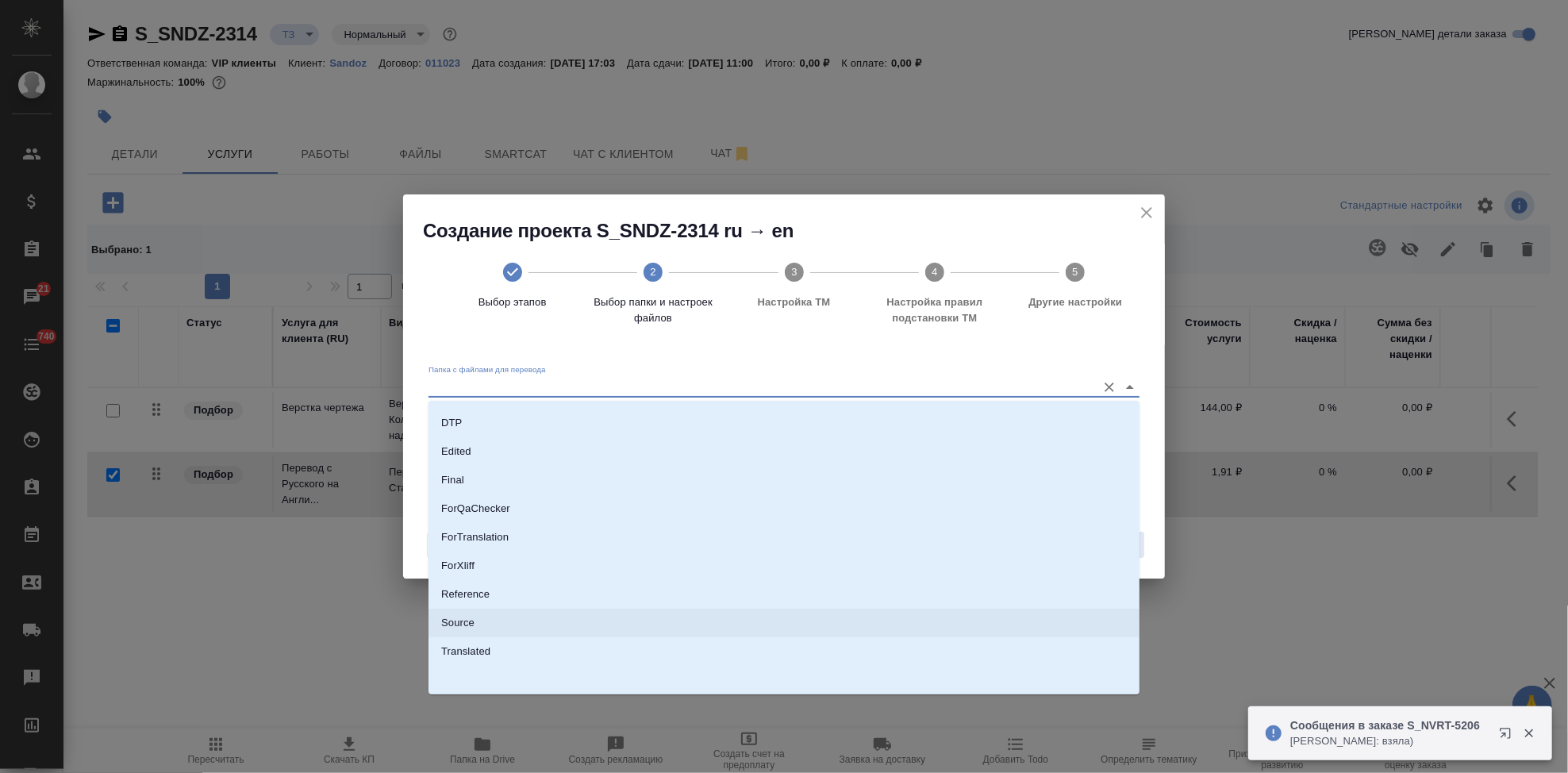
click at [525, 614] on li "Source" at bounding box center [783, 623] width 711 height 28
type input "Source"
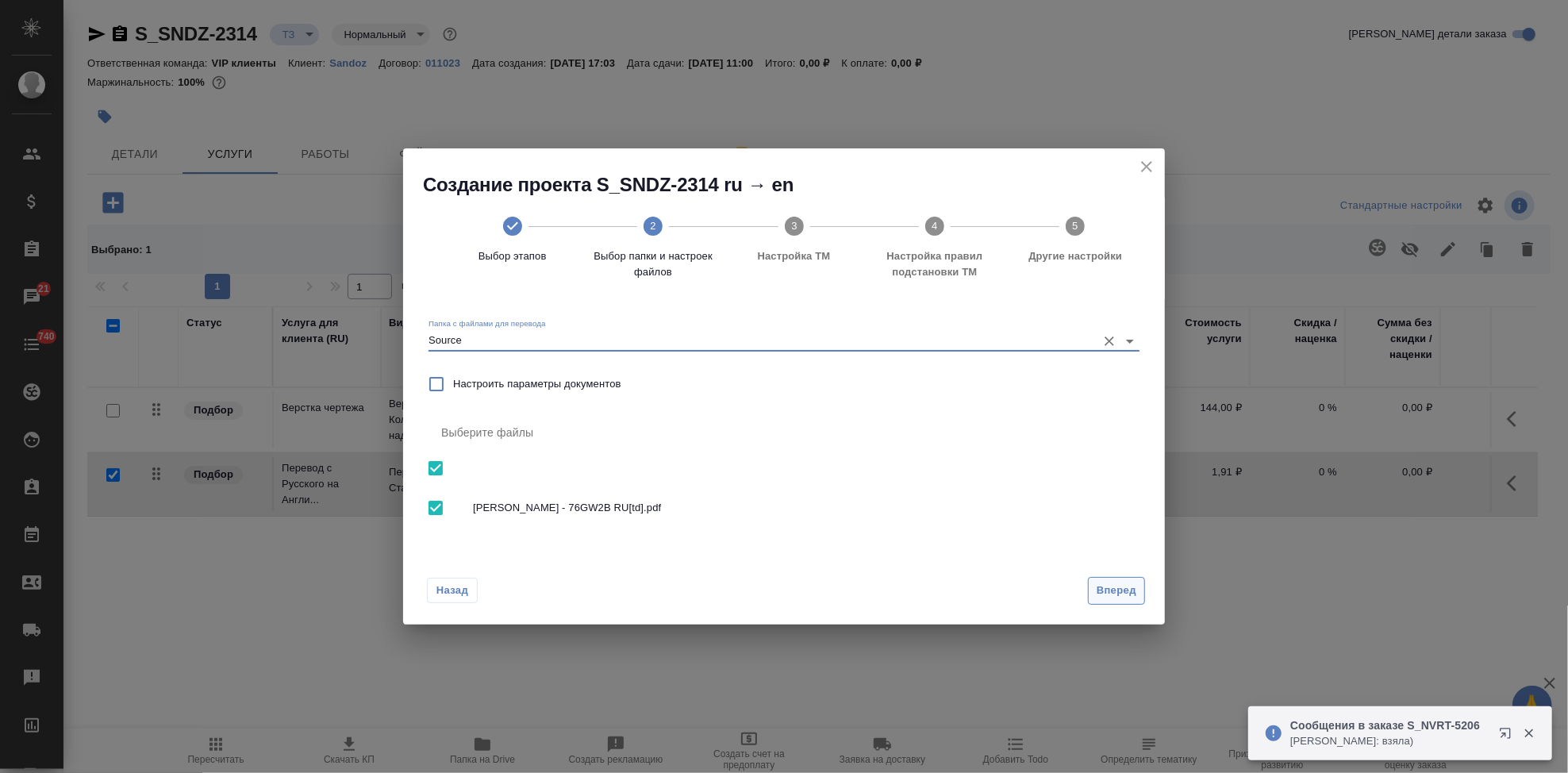
click at [1107, 586] on span "Вперед" at bounding box center [1116, 590] width 40 height 19
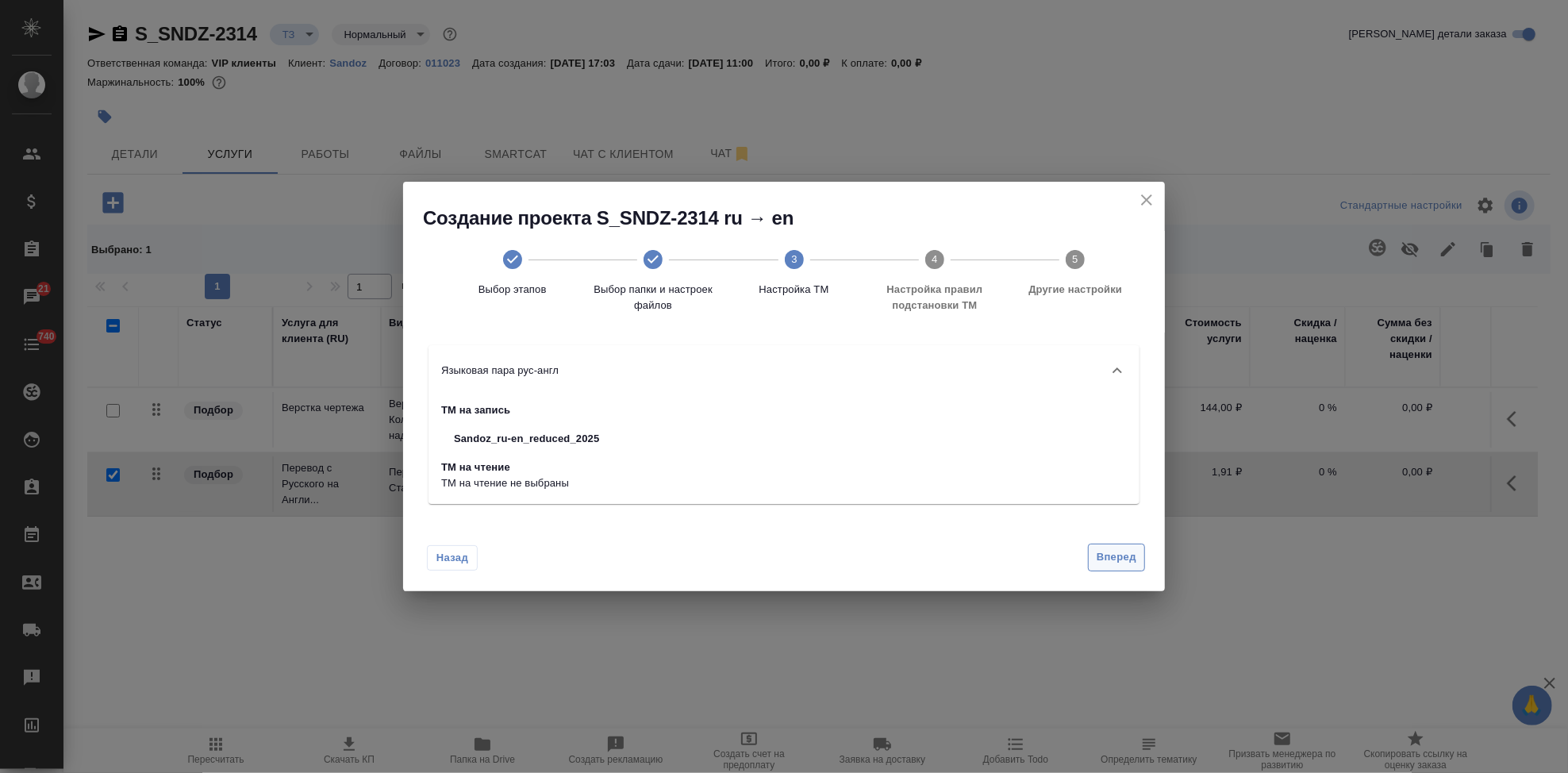
click at [1111, 569] on button "Вперед" at bounding box center [1116, 557] width 57 height 28
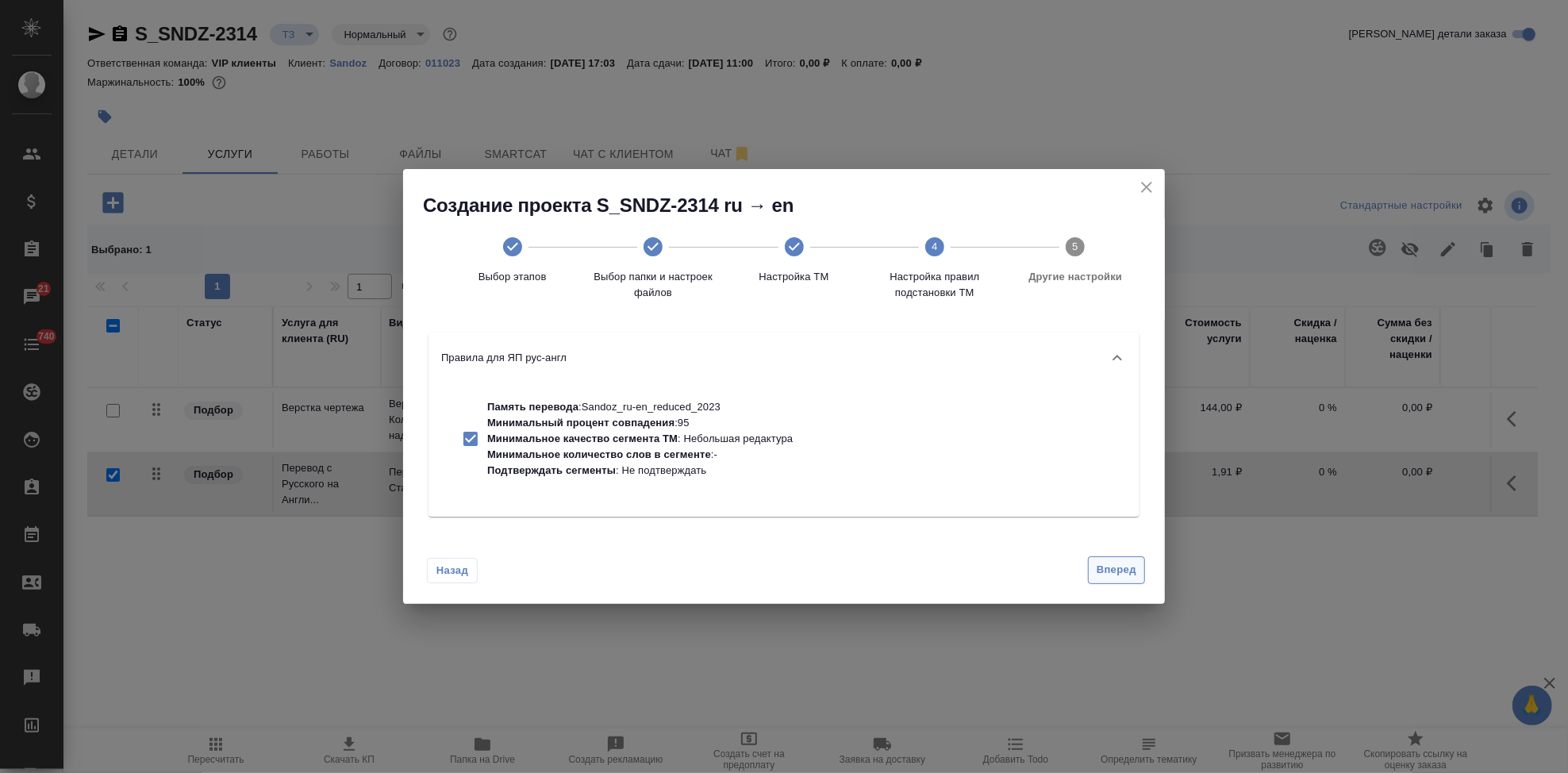
click at [1111, 576] on span "Вперед" at bounding box center [1116, 570] width 40 height 19
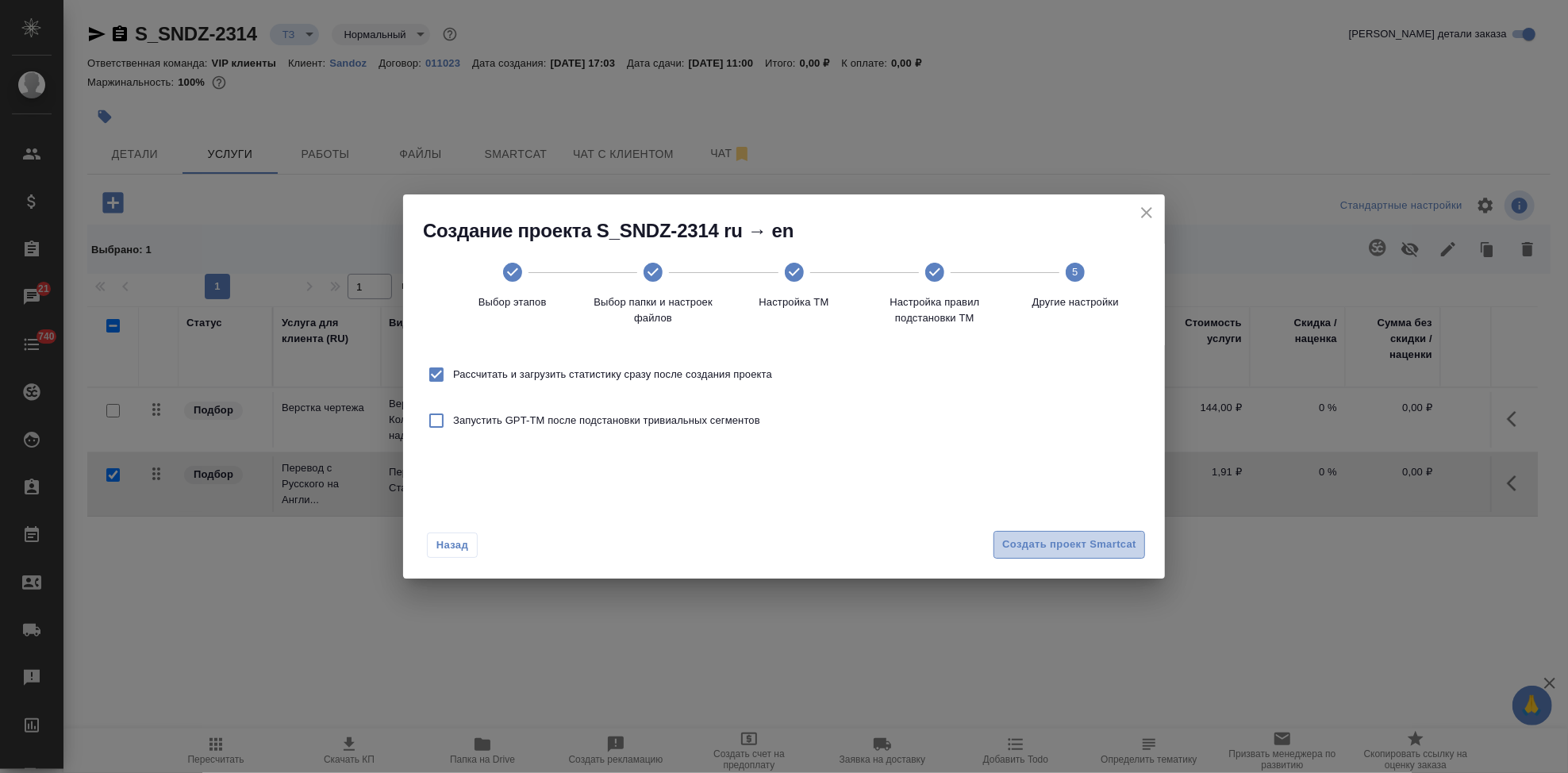
click at [1092, 548] on span "Создать проект Smartcat" at bounding box center [1069, 545] width 134 height 19
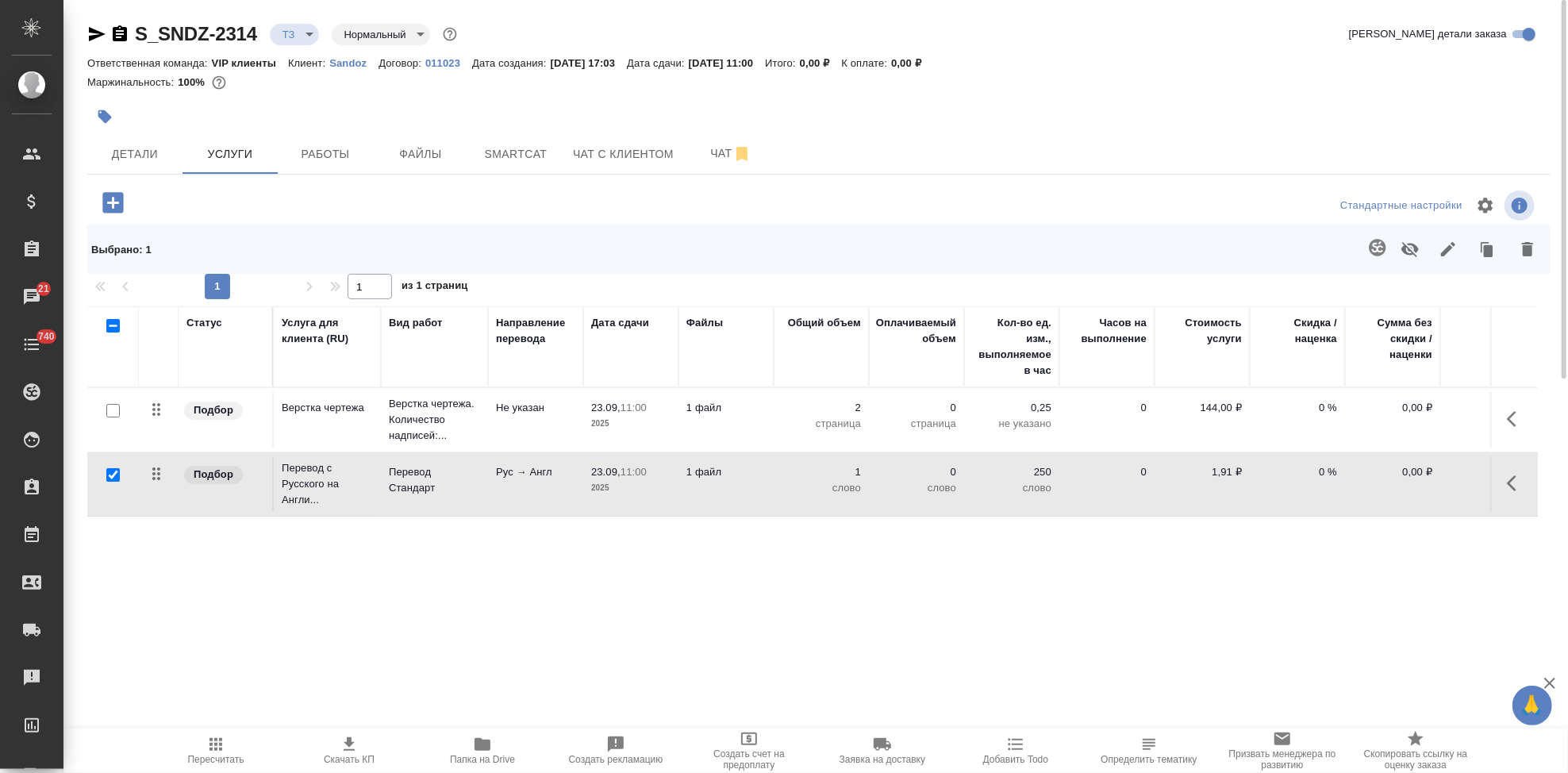
click at [1508, 489] on icon "button" at bounding box center [1516, 483] width 19 height 19
click at [1430, 485] on icon "button" at bounding box center [1426, 483] width 19 height 19
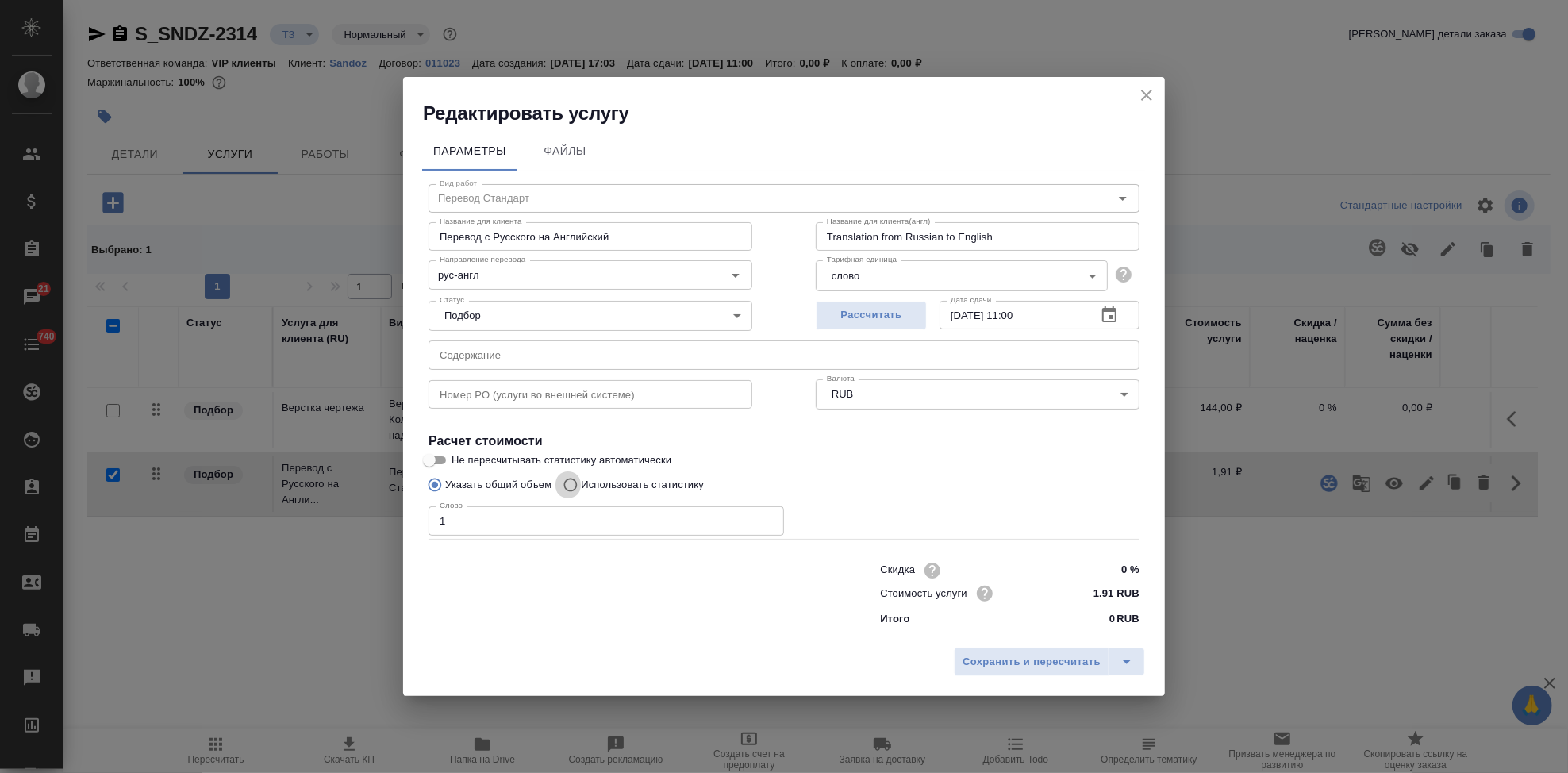
click at [563, 479] on input "Использовать статистику" at bounding box center [568, 484] width 25 height 30
radio input "true"
radio input "false"
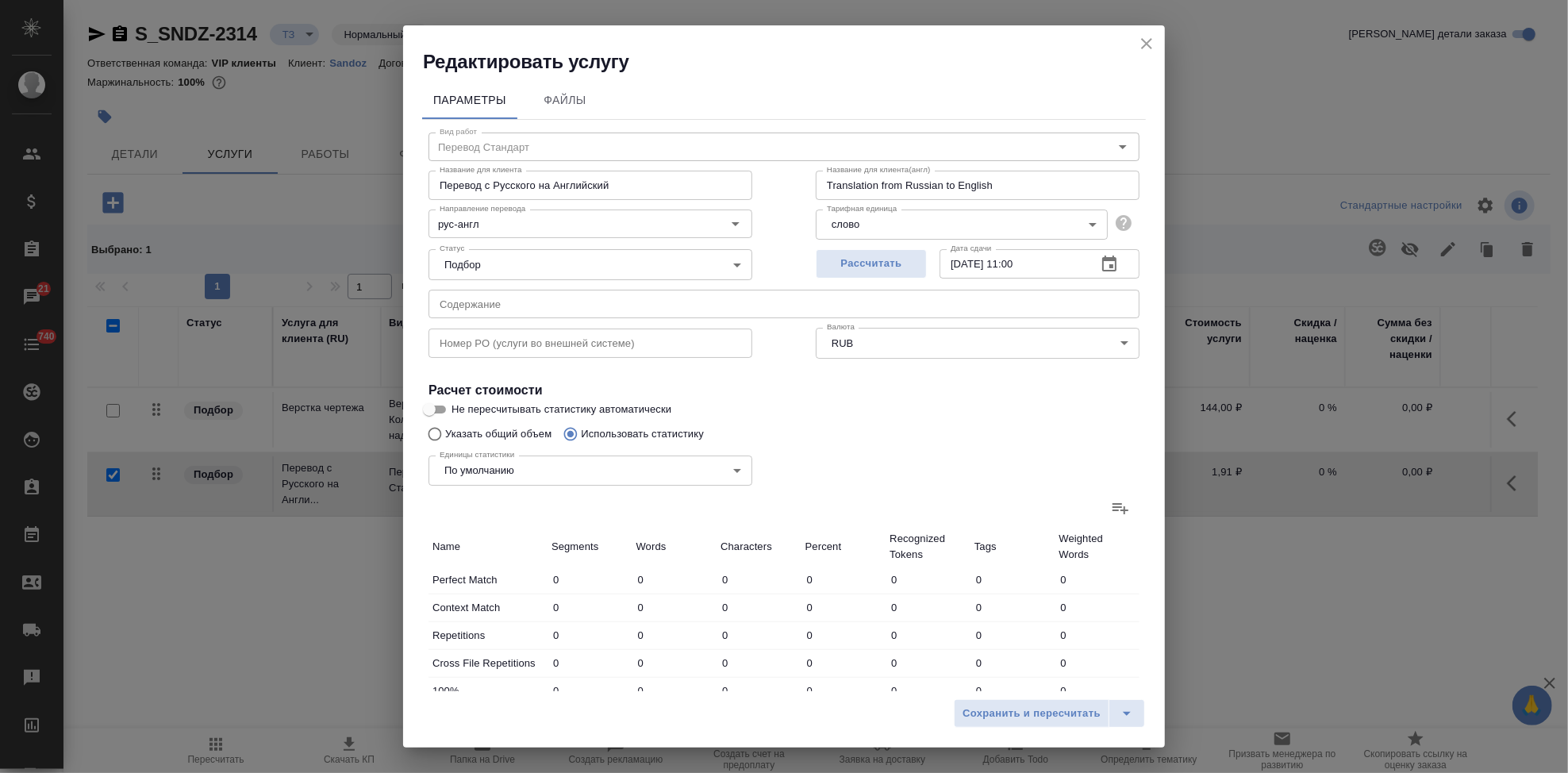
click at [1111, 509] on icon at bounding box center [1120, 508] width 19 height 19
click at [0, 0] on input "file" at bounding box center [0, 0] width 0 height 0
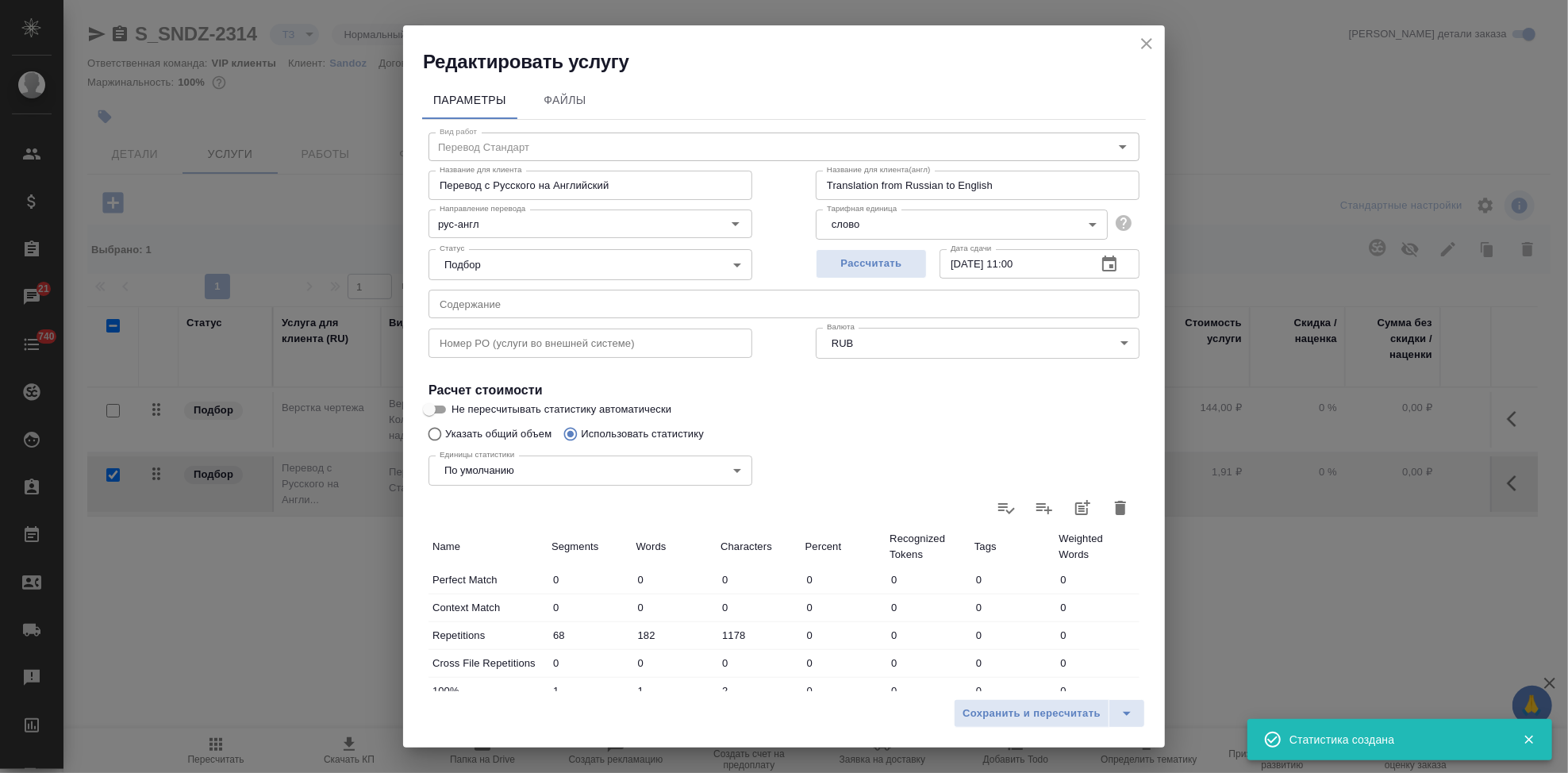
type input "68"
type input "182"
type input "1178"
type input "1"
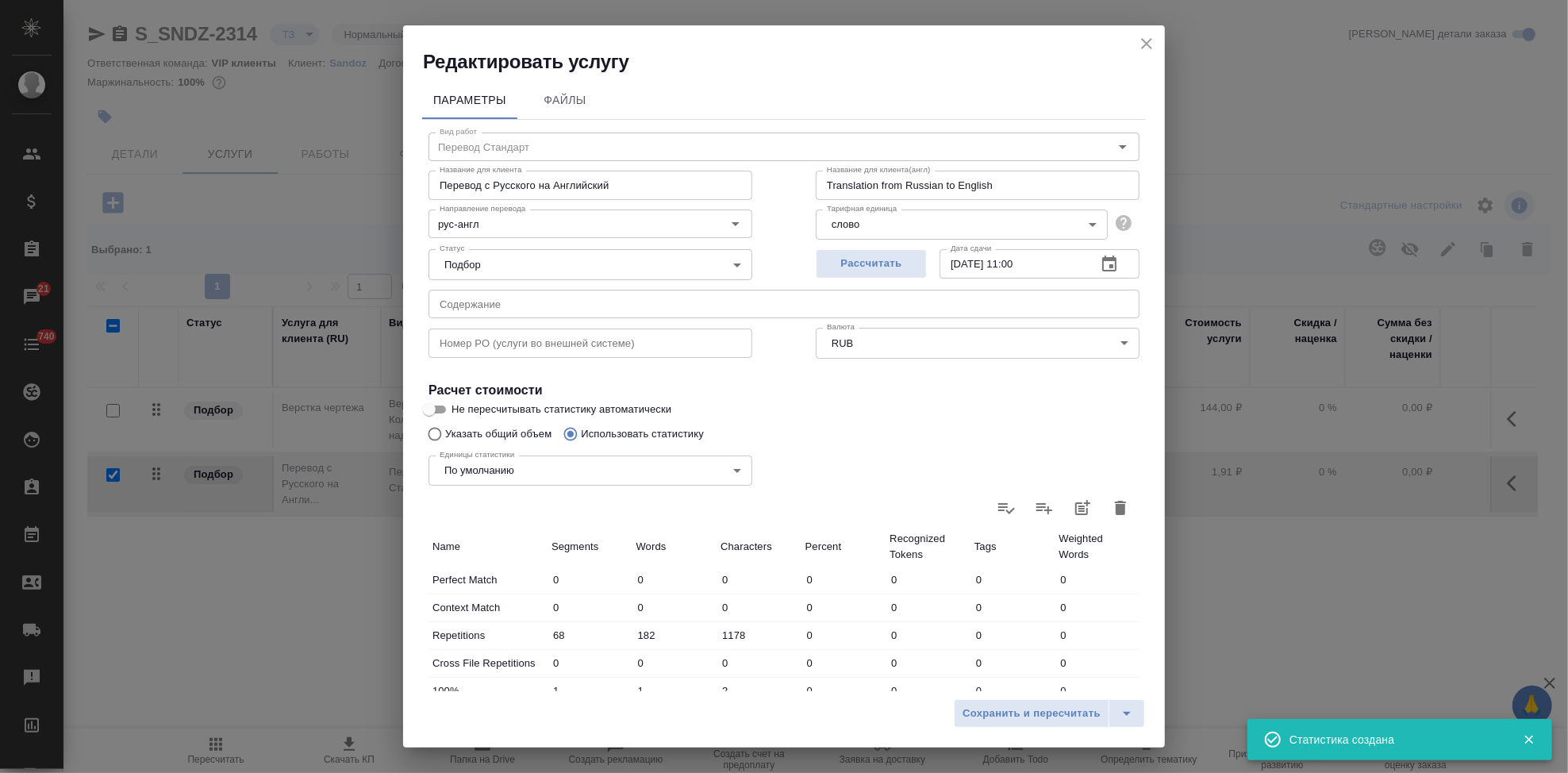
type input "2"
type input "3"
type input "15"
type input "1"
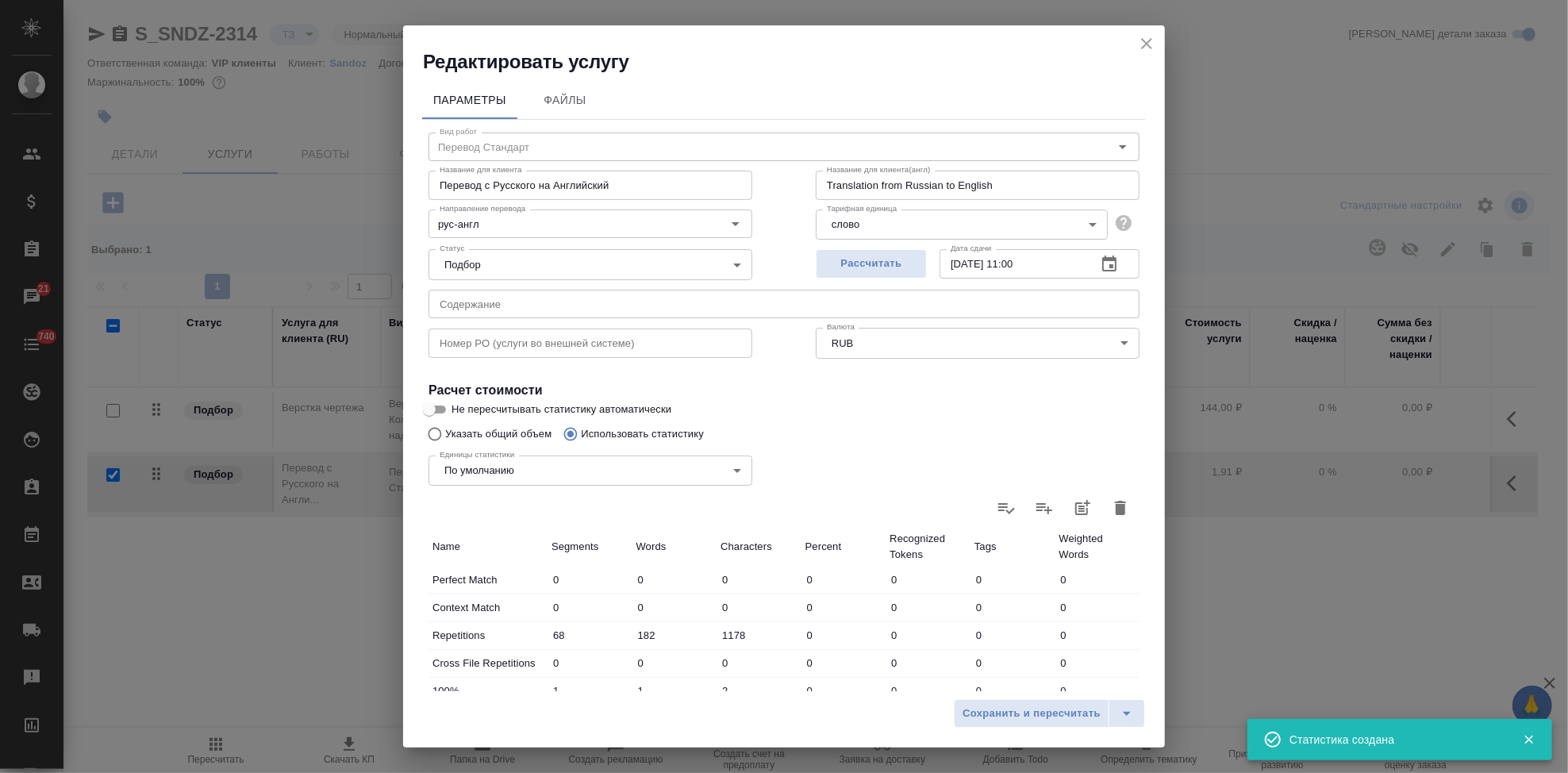
type input "2"
type input "6"
type input "4"
type input "23"
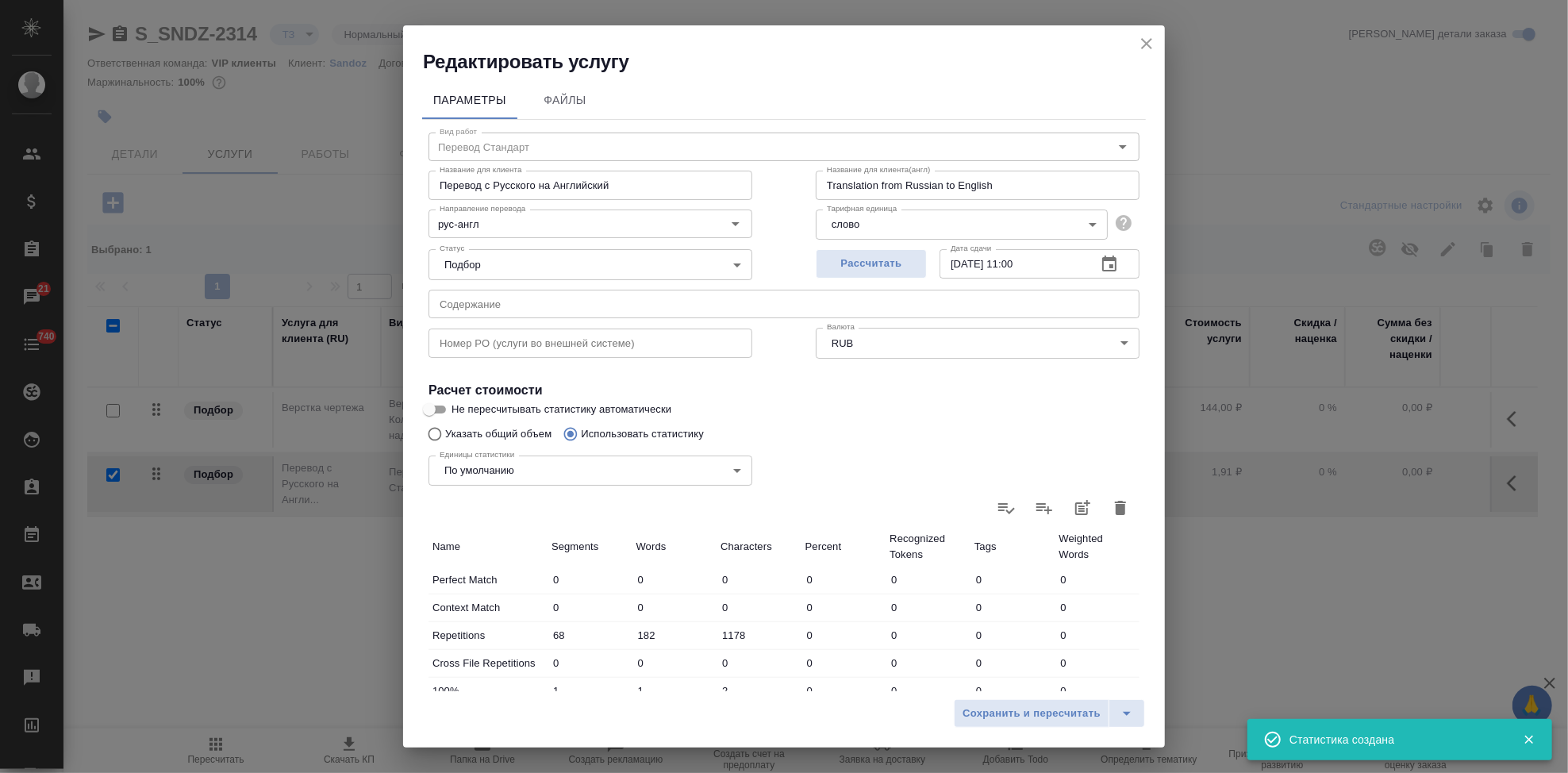
type input "87"
type input "328"
type input "2184"
type input "96"
type input "338"
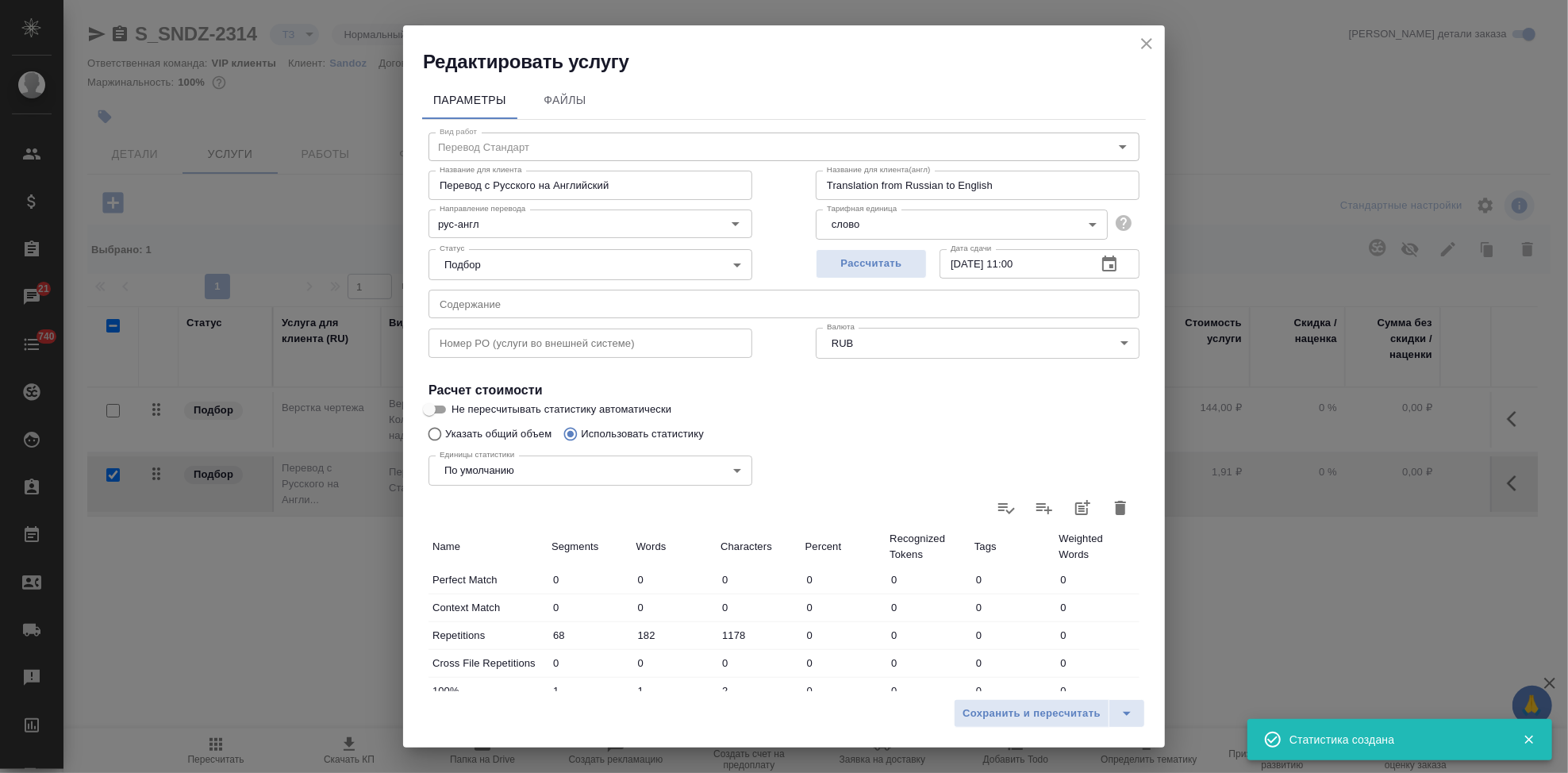
type input "2230"
type input "164"
type input "520"
type input "3408"
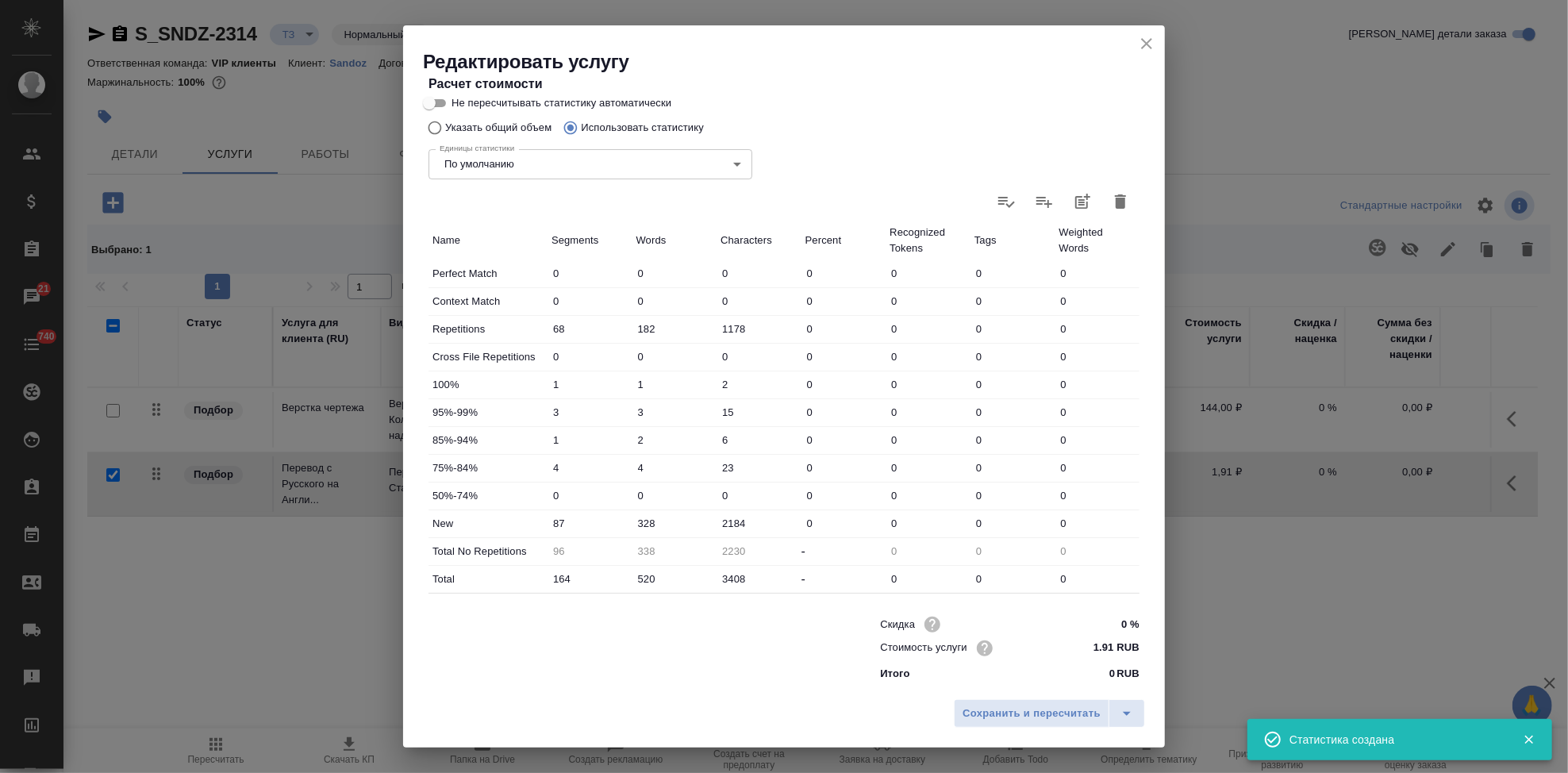
scroll to position [308, 0]
click at [645, 523] on input "328" at bounding box center [675, 522] width 85 height 23
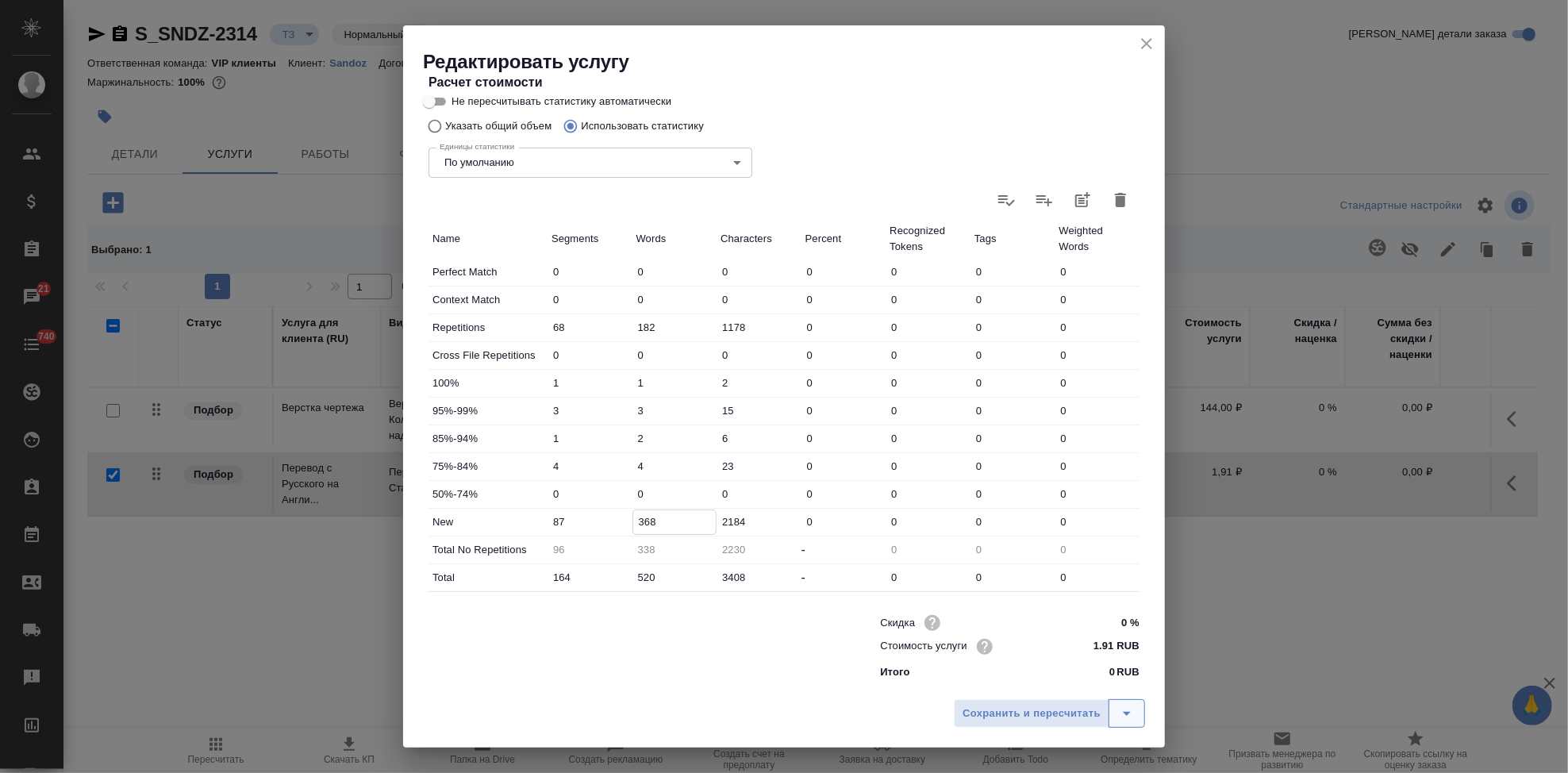
type input "368"
click at [1122, 715] on icon "split button" at bounding box center [1126, 713] width 19 height 19
click at [1071, 686] on li "Сохранить" at bounding box center [1052, 680] width 191 height 25
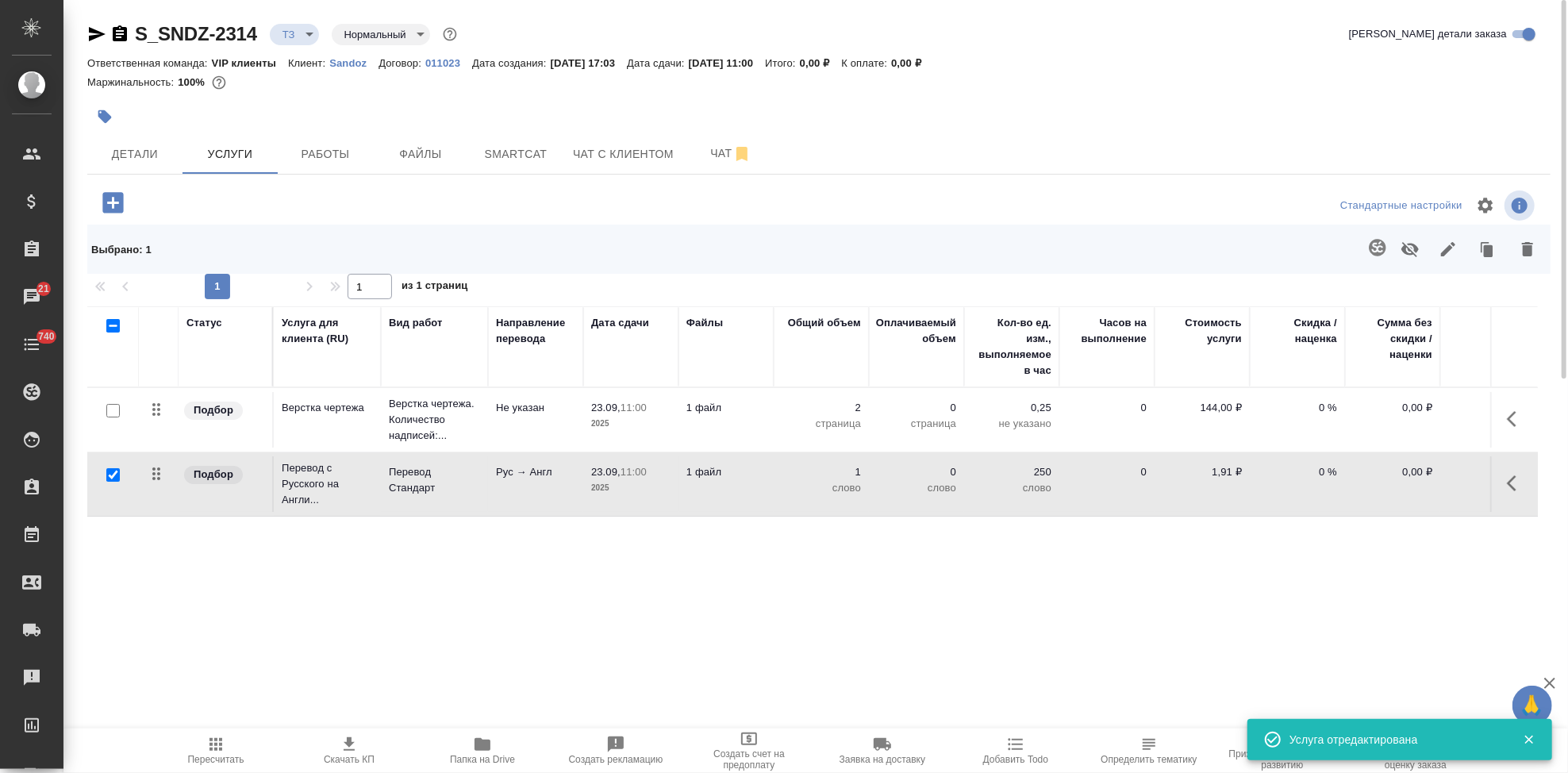
click at [1330, 473] on p "0 %" at bounding box center [1297, 473] width 79 height 16
click at [1330, 485] on input "0" at bounding box center [1307, 476] width 59 height 23
type input "-1"
click at [1329, 478] on input "-1" at bounding box center [1307, 477] width 58 height 23
type input "-45"
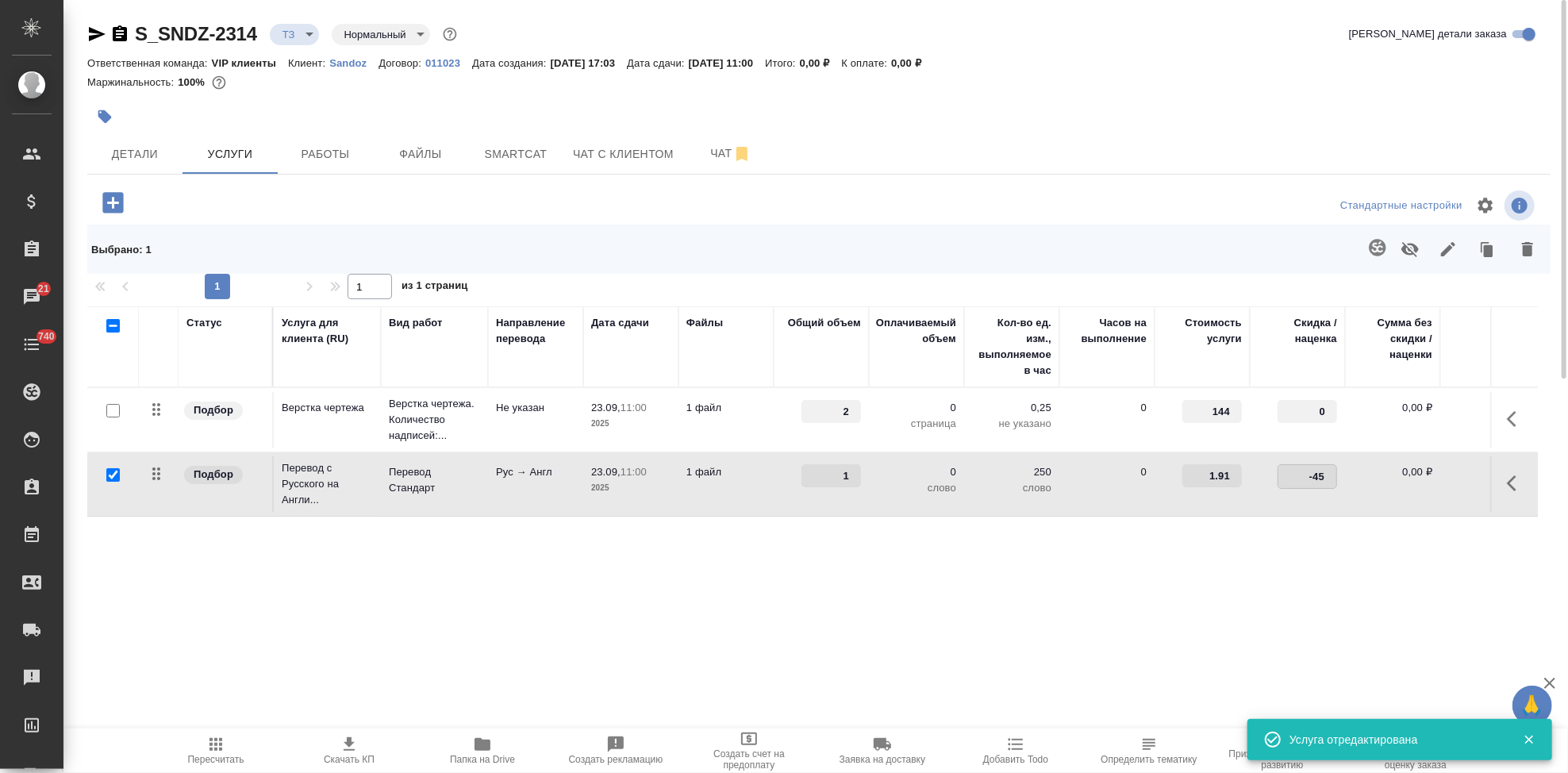
click at [1284, 551] on div "Статус Услуга для клиента (RU) Вид работ Направление перевода Дата сдачи Файлы …" at bounding box center [812, 477] width 1450 height 341
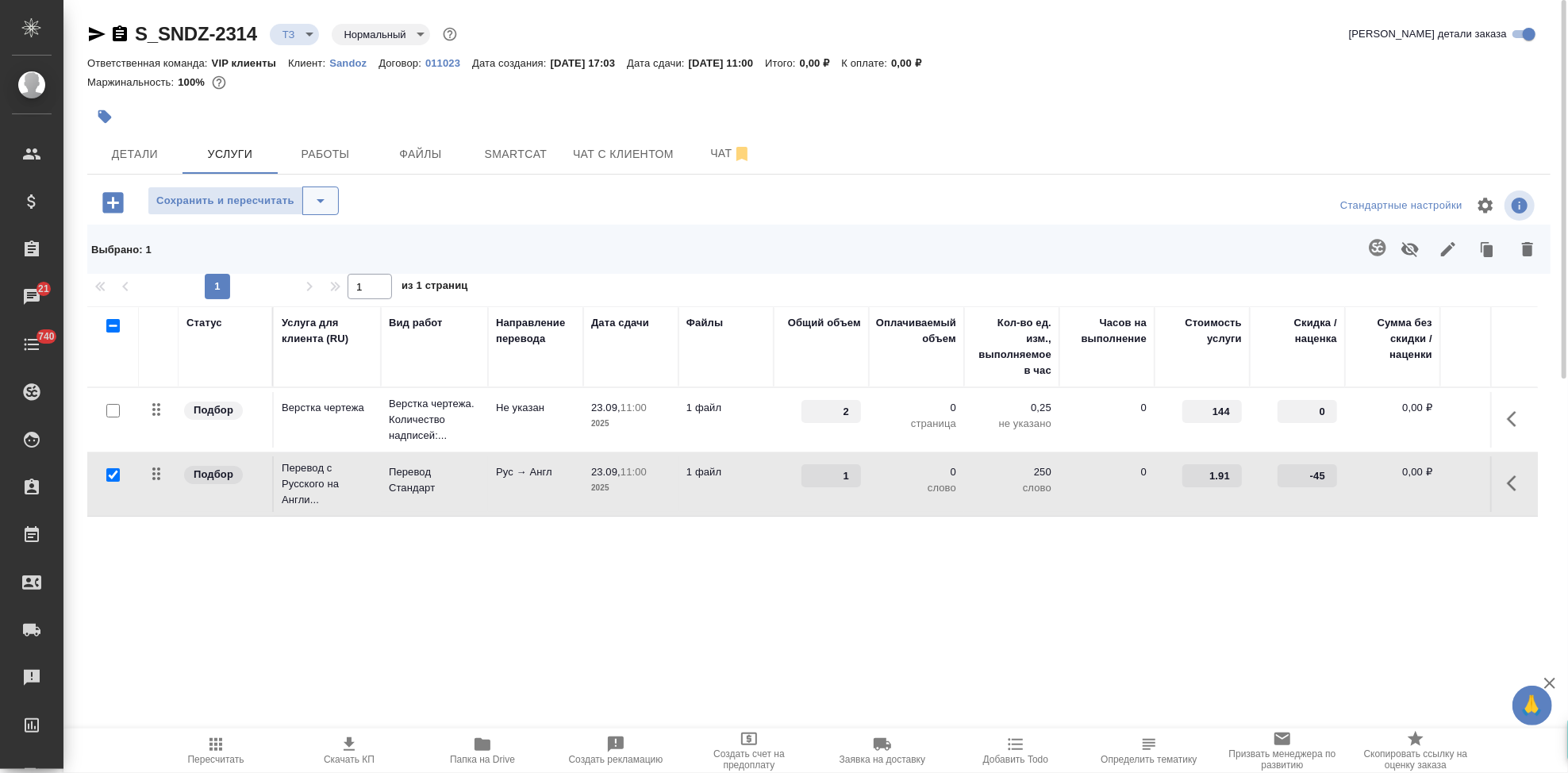
click at [332, 200] on button "split button" at bounding box center [320, 200] width 36 height 28
click at [306, 234] on li "Сохранить" at bounding box center [242, 234] width 191 height 25
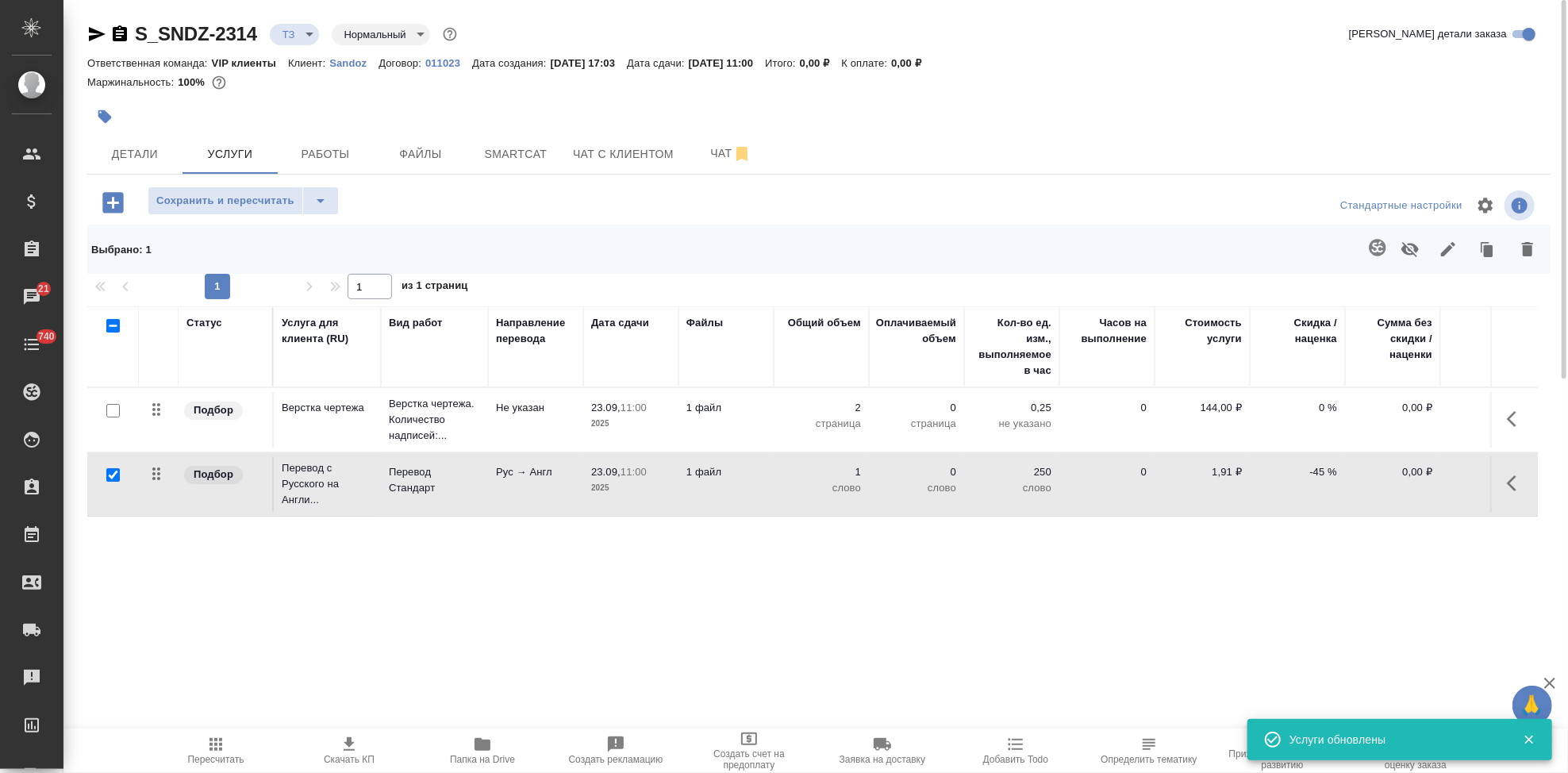
click at [225, 756] on span "Пересчитать" at bounding box center [216, 760] width 56 height 11
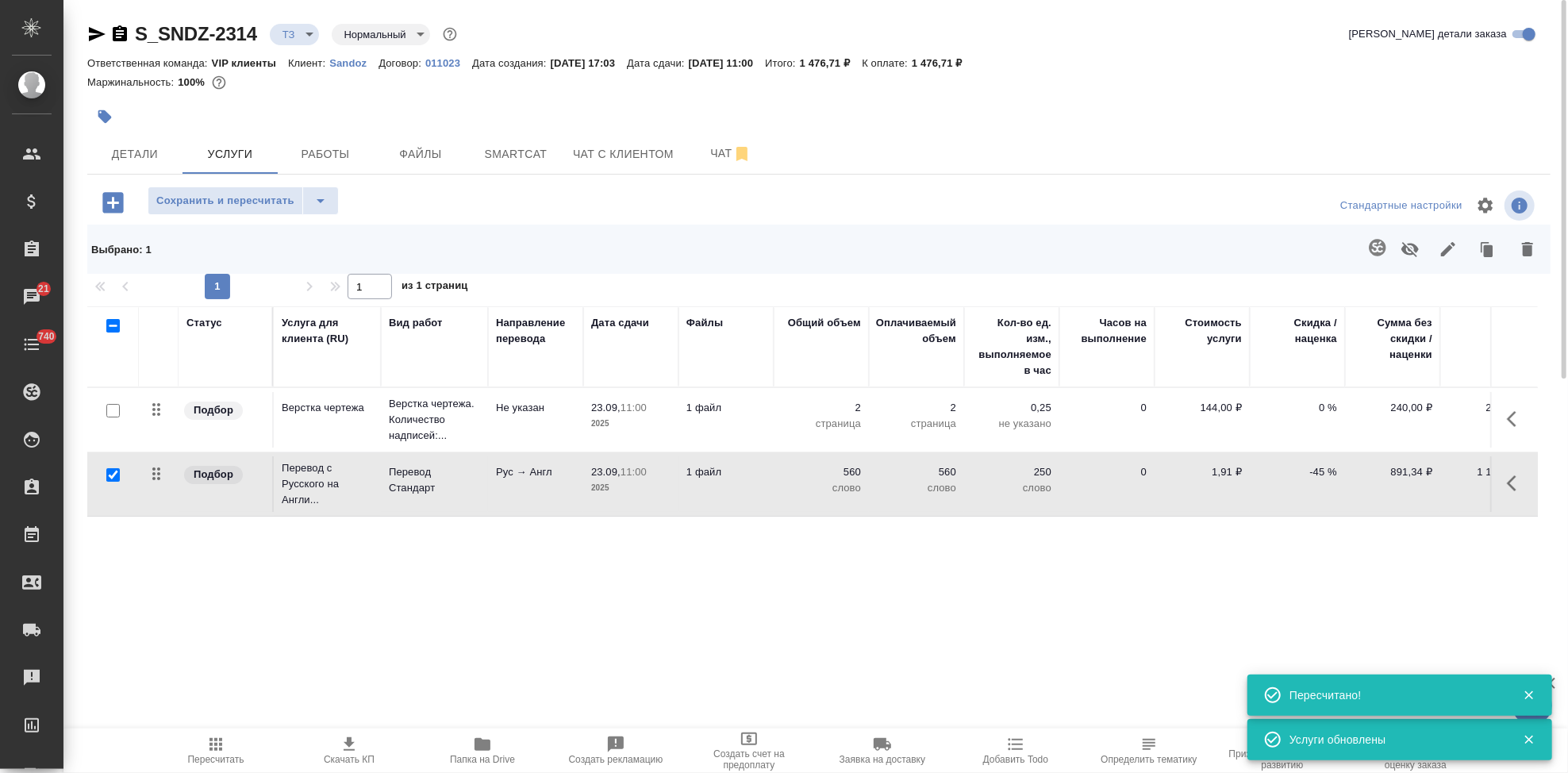
click at [360, 752] on span "Скачать КП" at bounding box center [349, 749] width 114 height 30
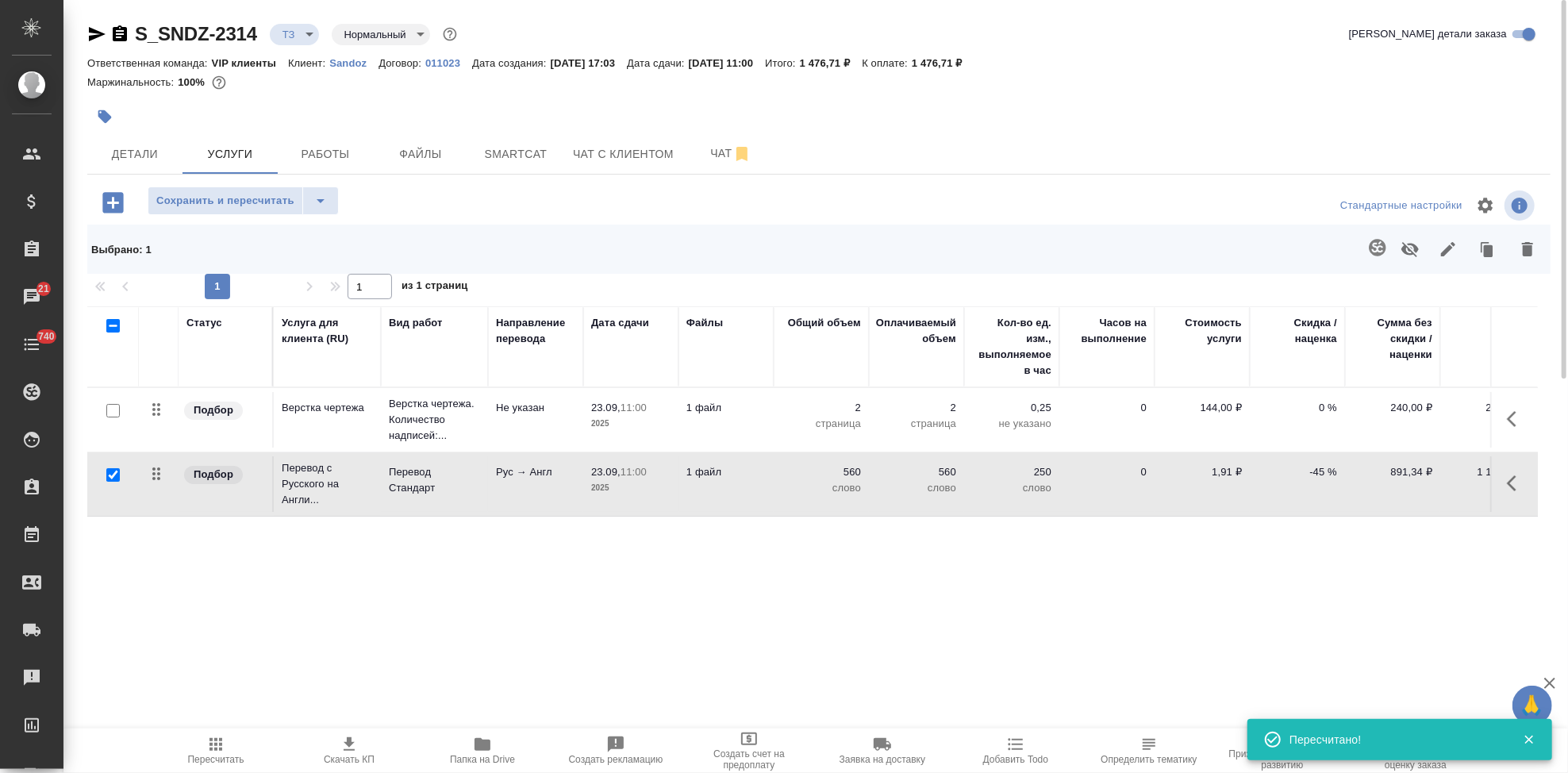
click at [306, 30] on body "🙏 .cls-1 fill:#fff; AWATERA Kabargina Anna Клиенты Спецификации Заказы 21 Чаты …" at bounding box center [784, 386] width 1568 height 773
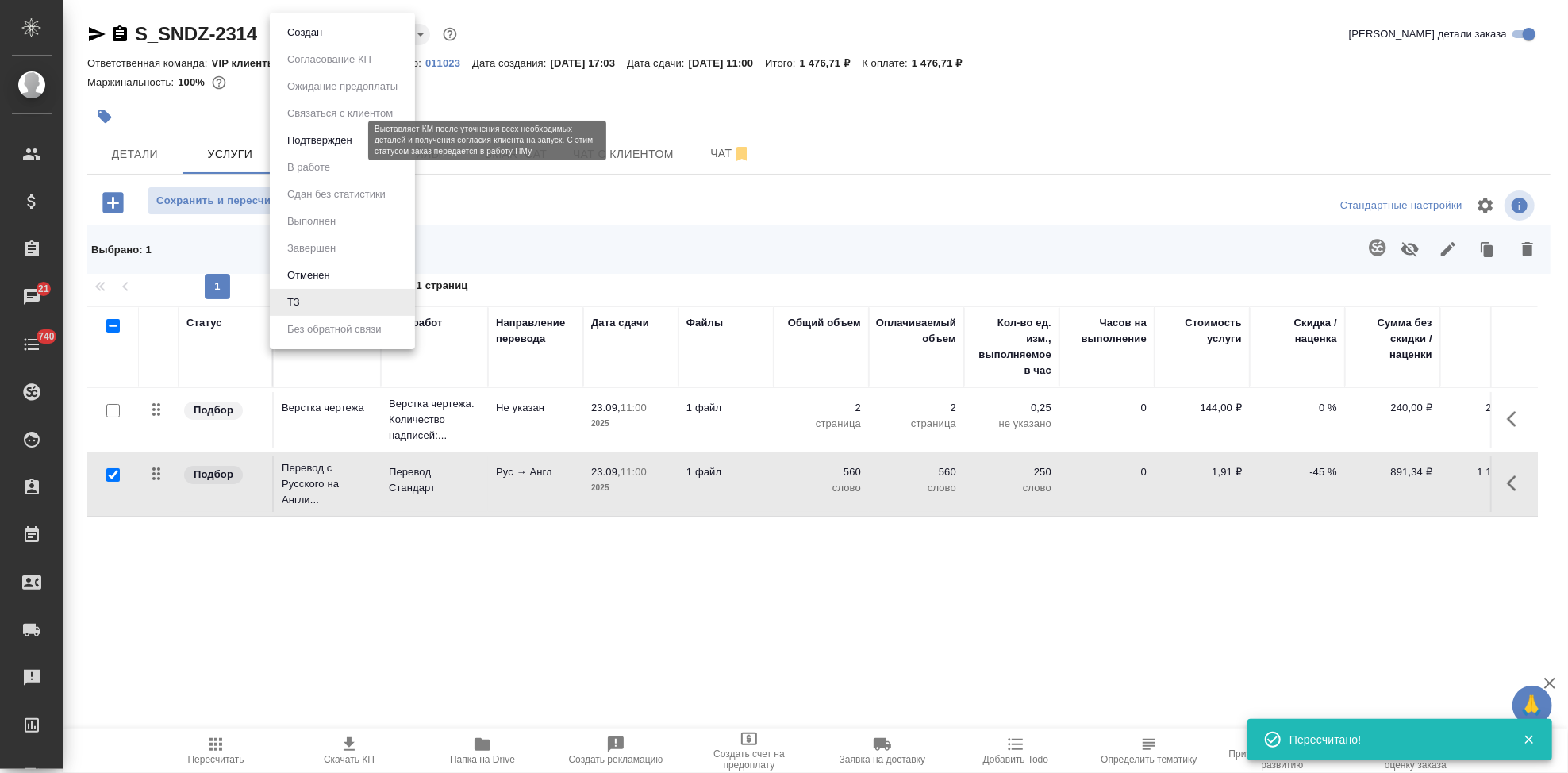
click at [302, 140] on button "Подтвержден" at bounding box center [319, 140] width 75 height 18
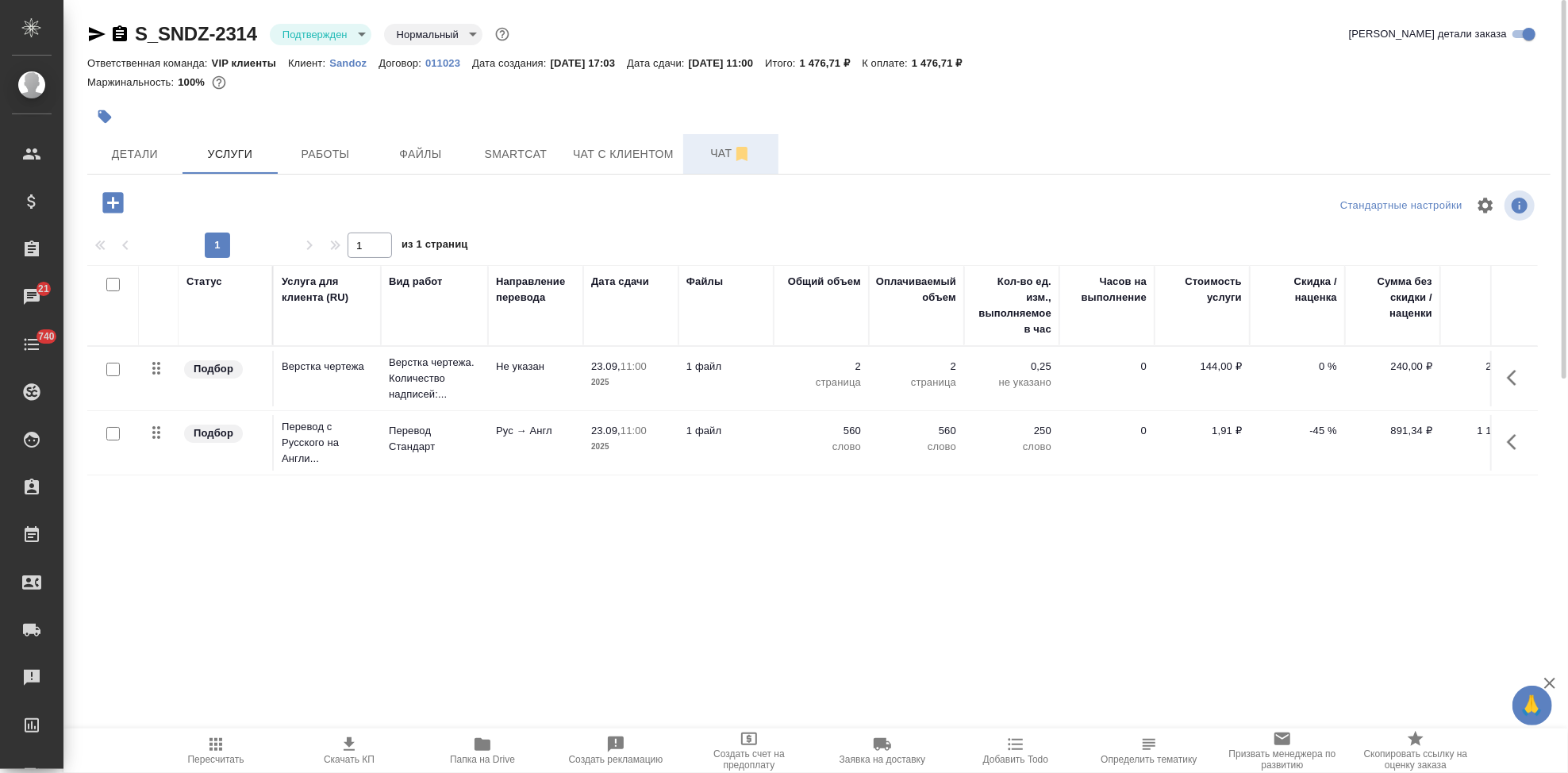
click at [713, 156] on span "Чат" at bounding box center [730, 153] width 76 height 19
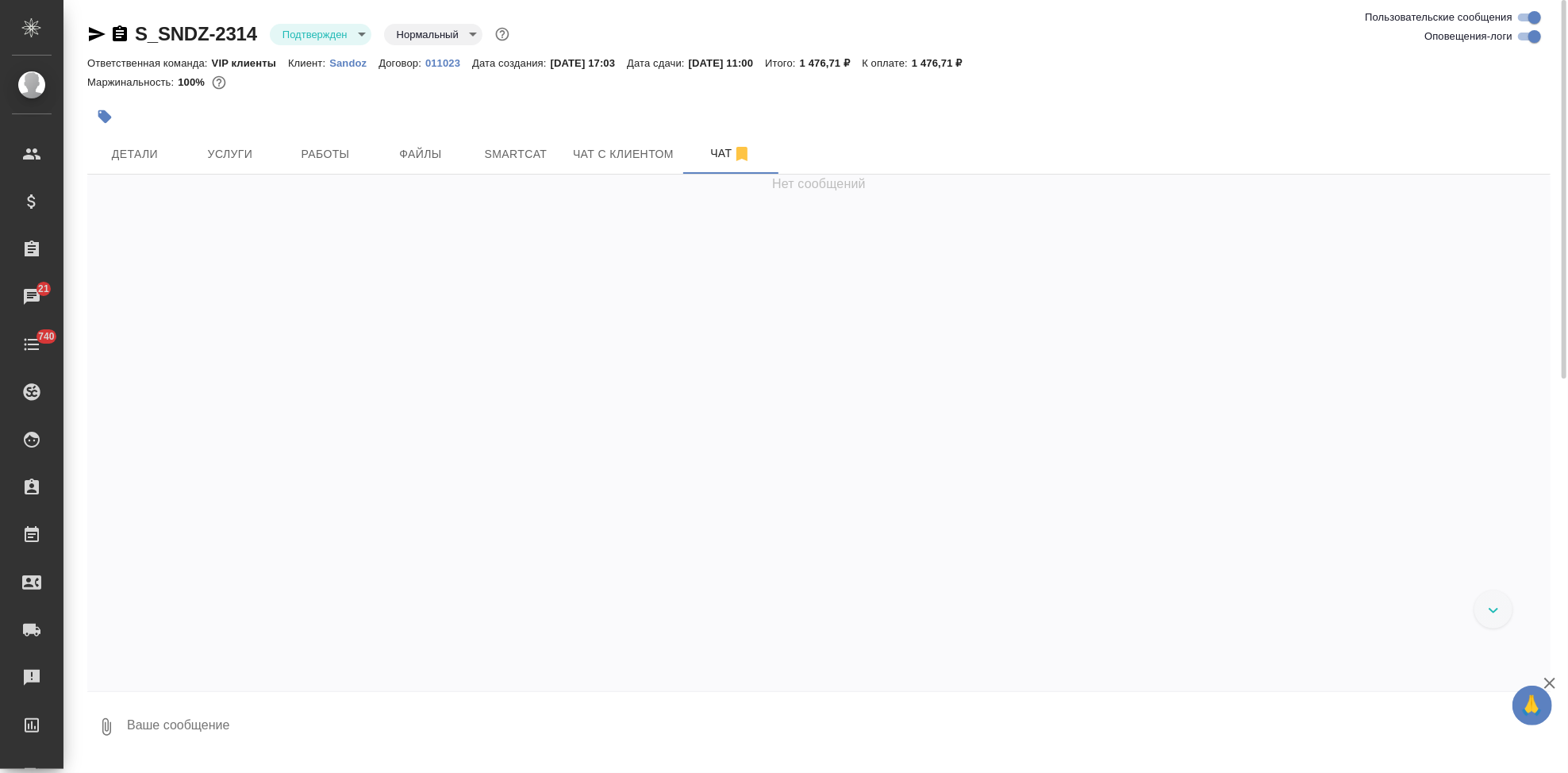
click at [107, 120] on icon "button" at bounding box center [105, 117] width 14 height 14
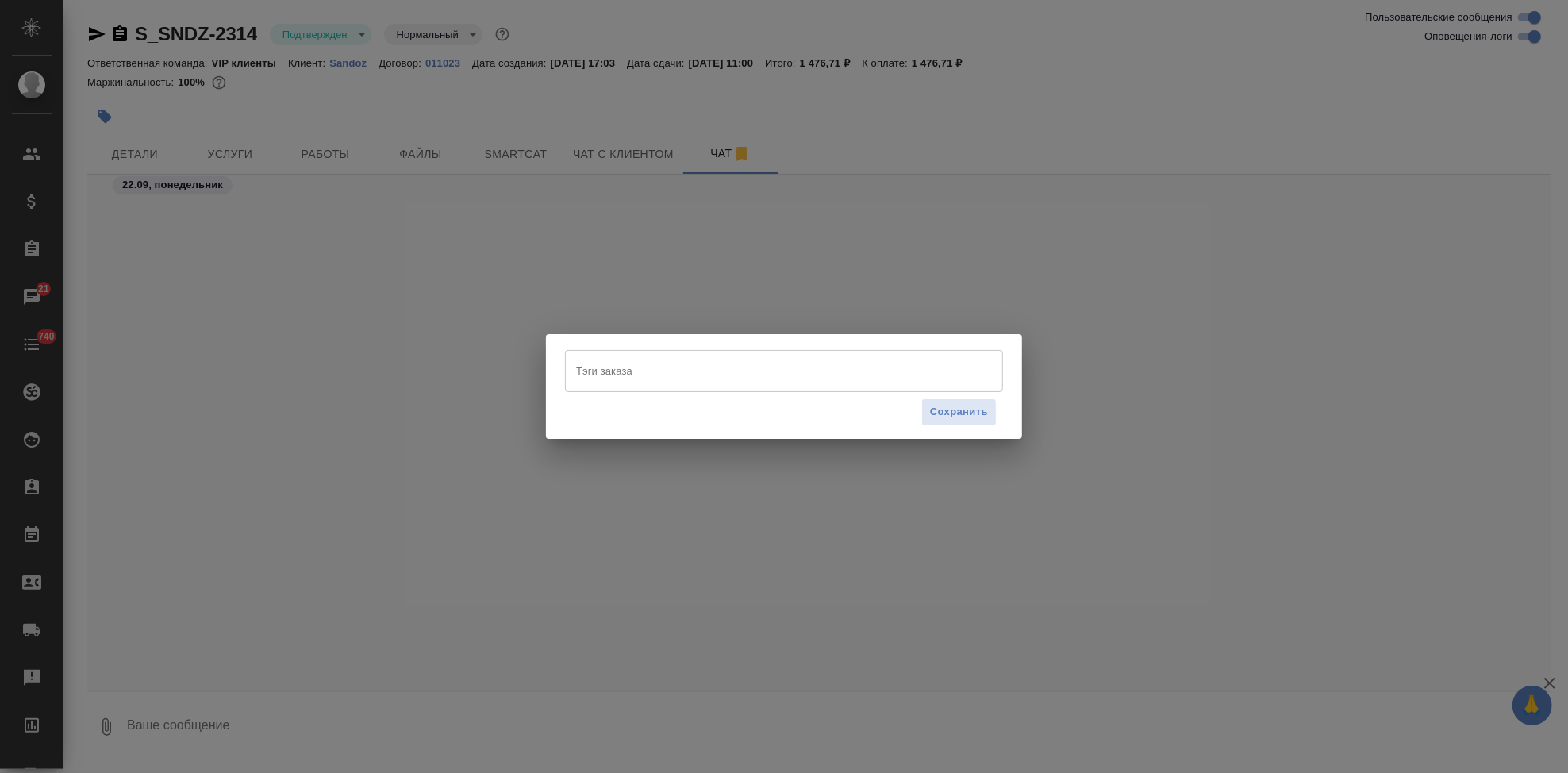
scroll to position [2282, 0]
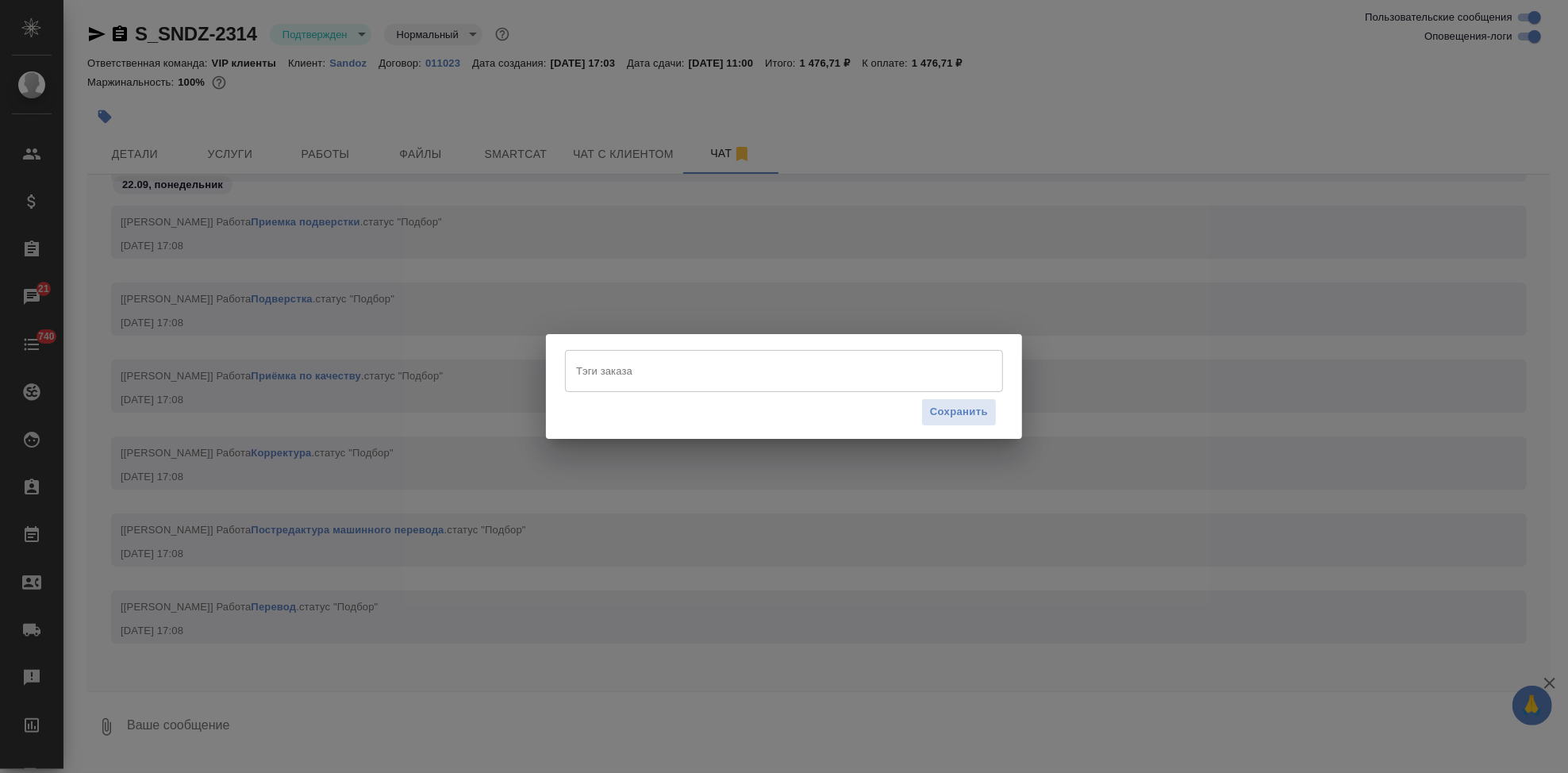
click at [604, 360] on input "Тэги заказа" at bounding box center [769, 370] width 393 height 27
click at [605, 363] on input "Тэги заказа" at bounding box center [769, 370] width 393 height 27
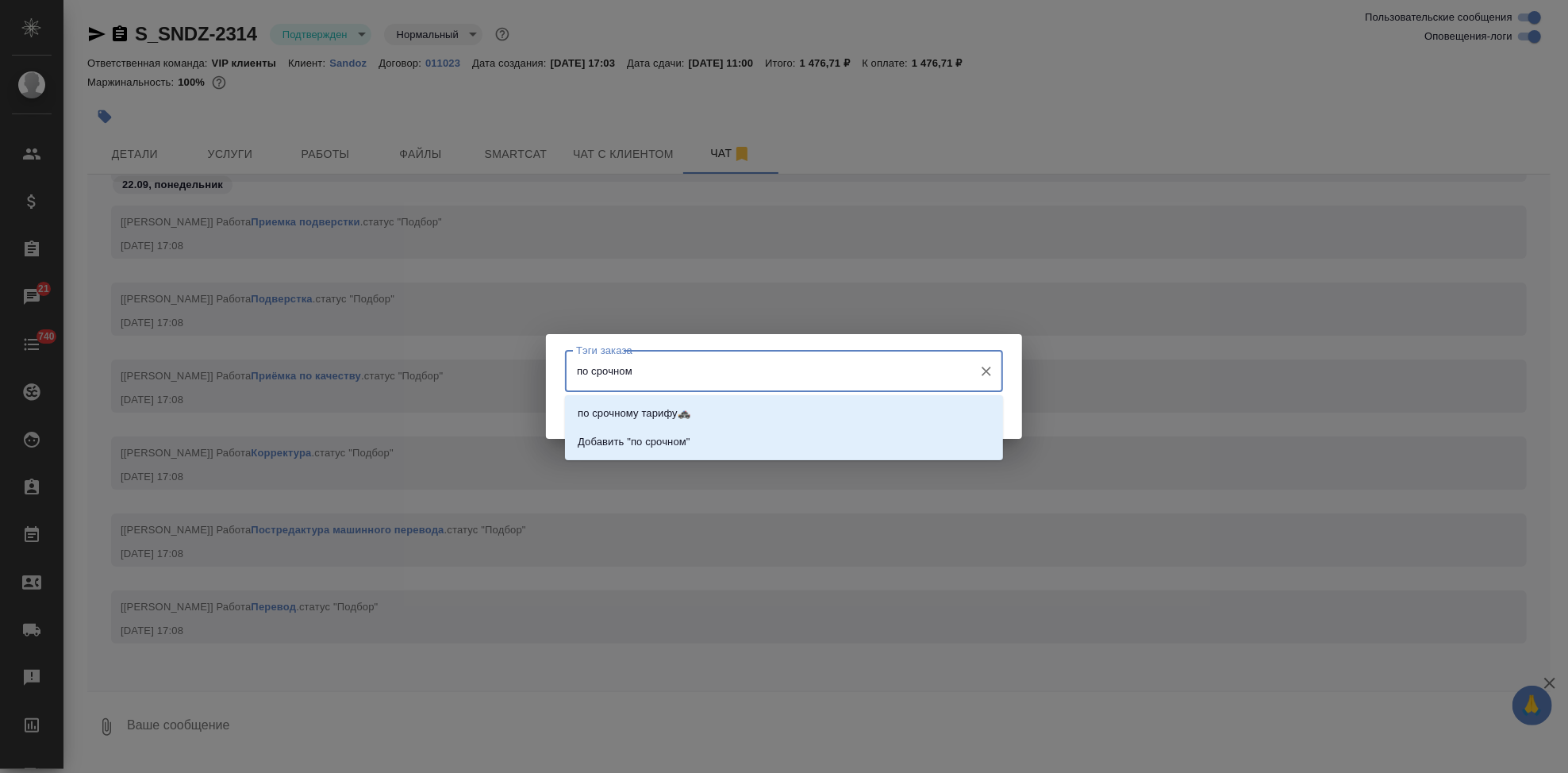
type input "по срочному"
click at [593, 410] on p "по срочному тарифу🚓" at bounding box center [633, 414] width 113 height 16
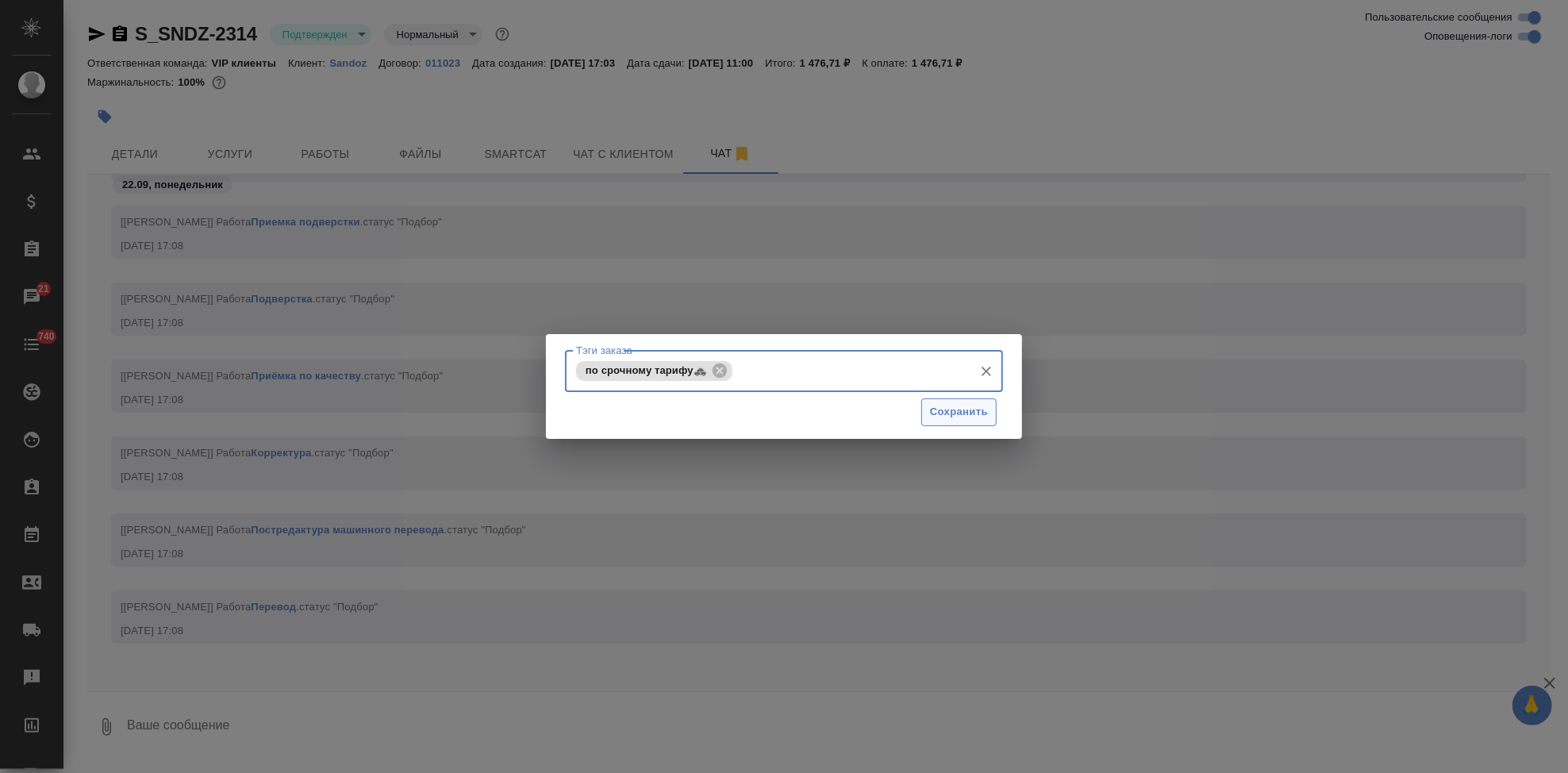
click at [937, 417] on span "Сохранить" at bounding box center [958, 412] width 58 height 19
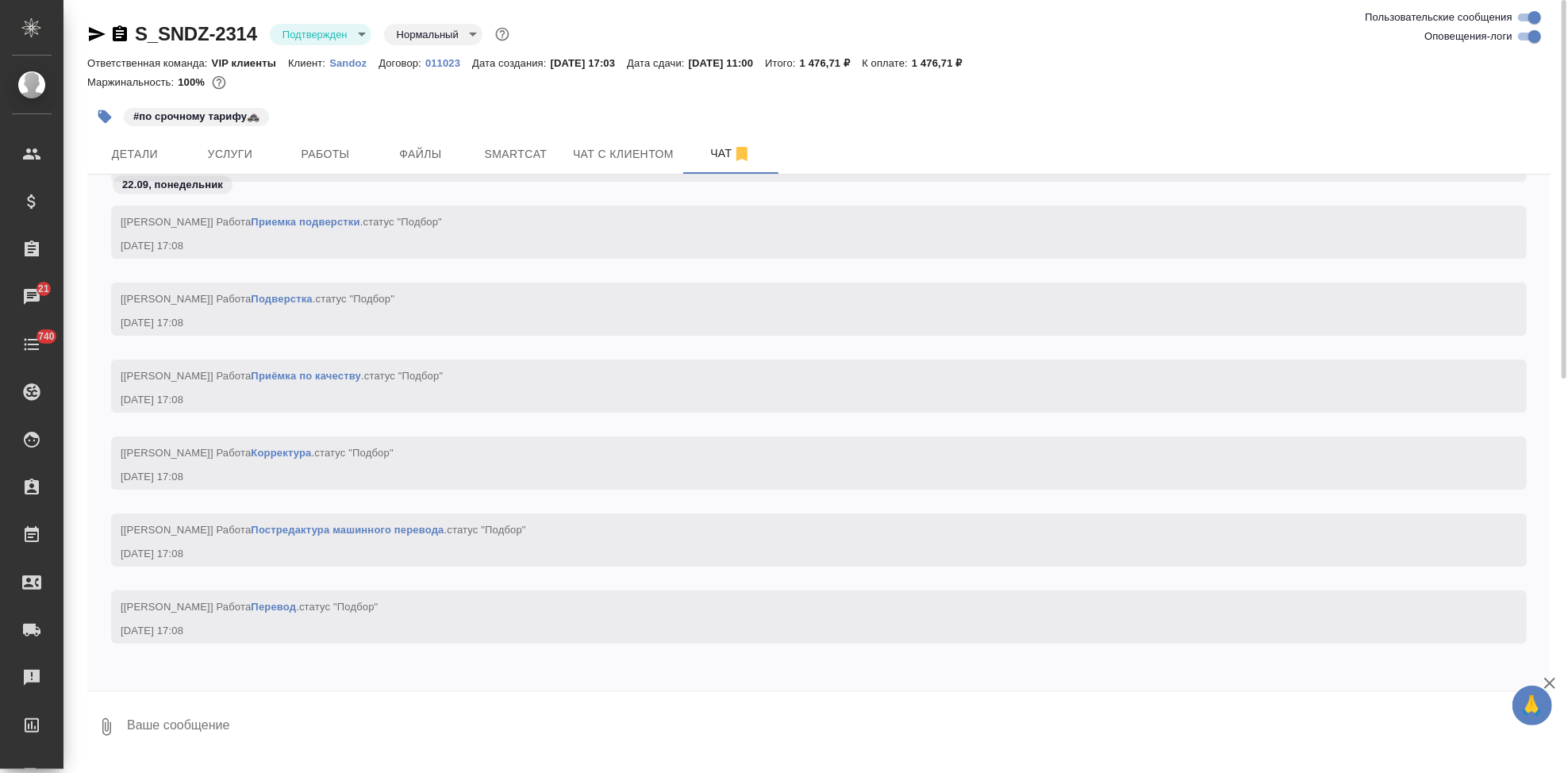
click at [310, 731] on textarea at bounding box center [838, 727] width 1425 height 54
type textarea """
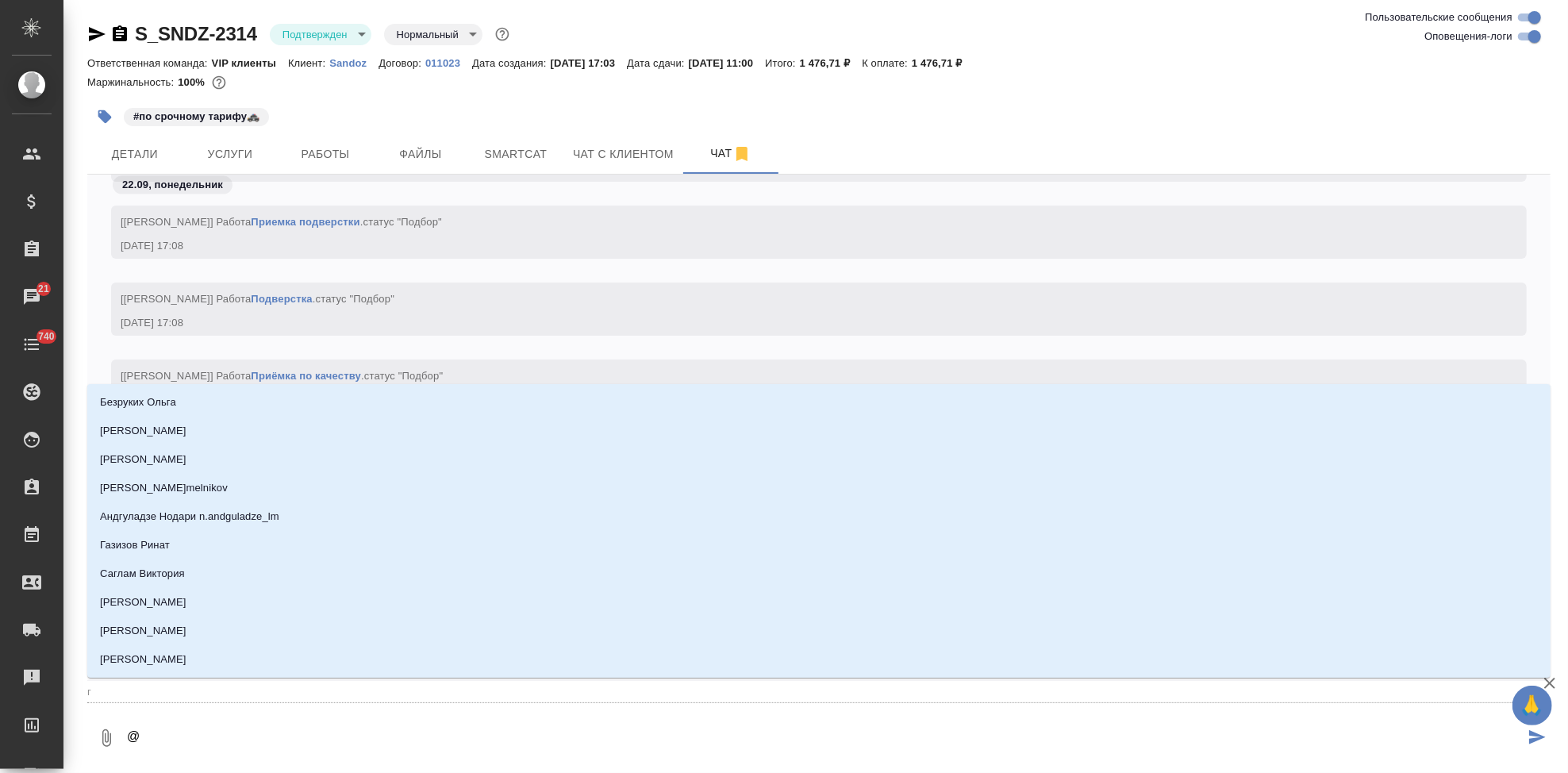
type textarea "@г"
type input "г"
type textarea "@го"
type input "го"
type textarea "@гор"
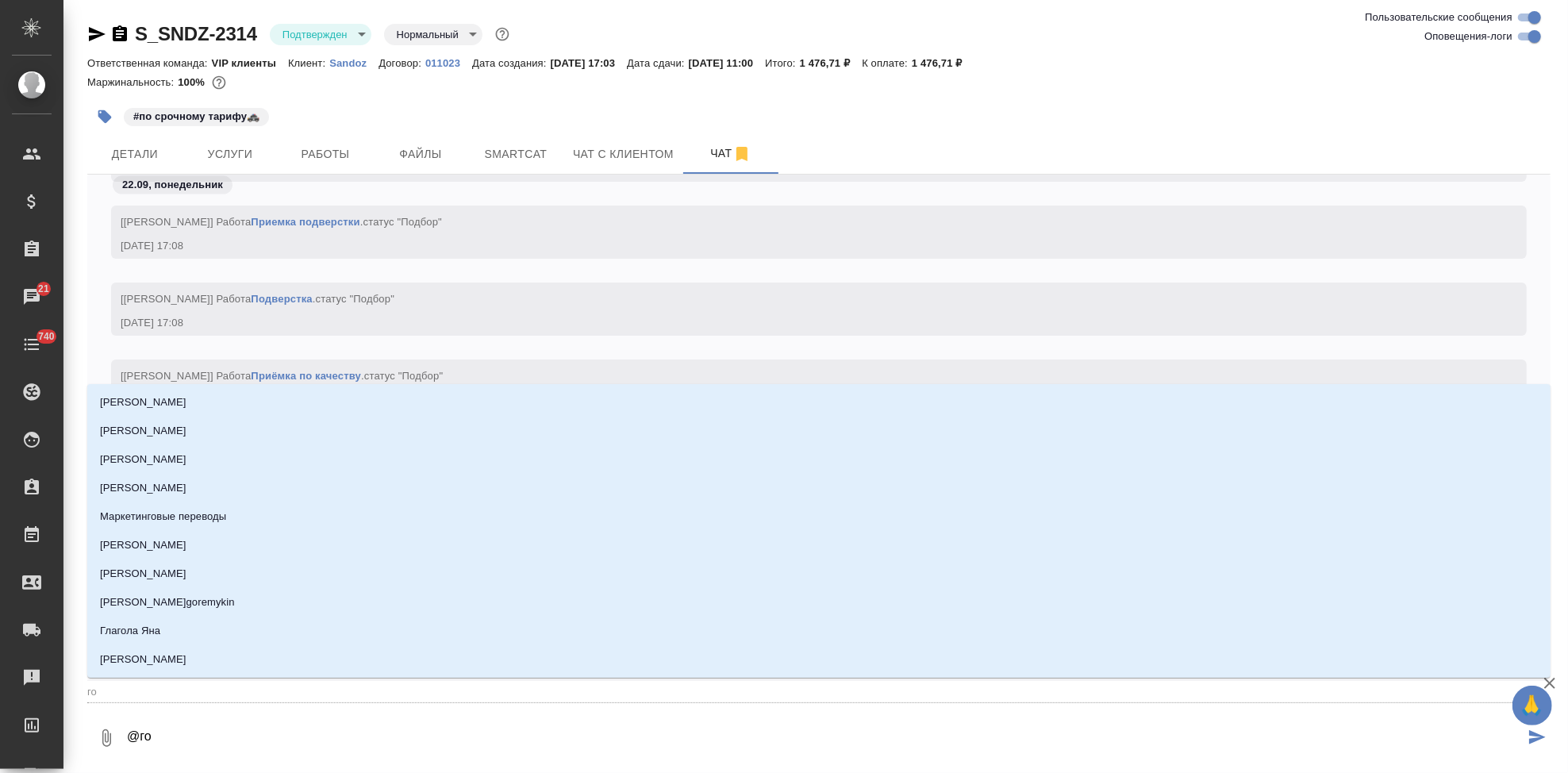
type input "гор"
type textarea "@горш"
type input "горш"
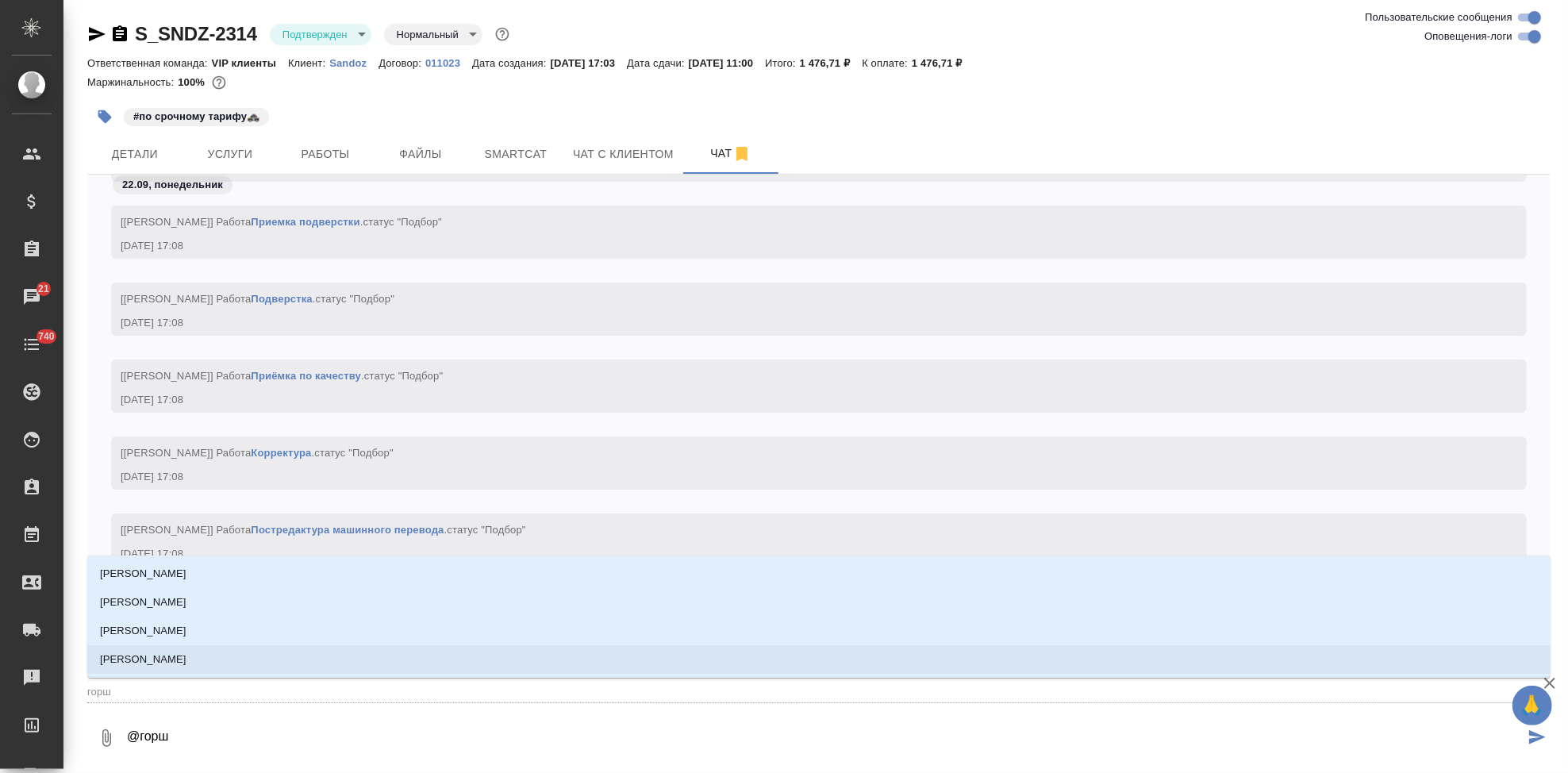
click at [256, 653] on li "[PERSON_NAME]" at bounding box center [819, 659] width 1463 height 28
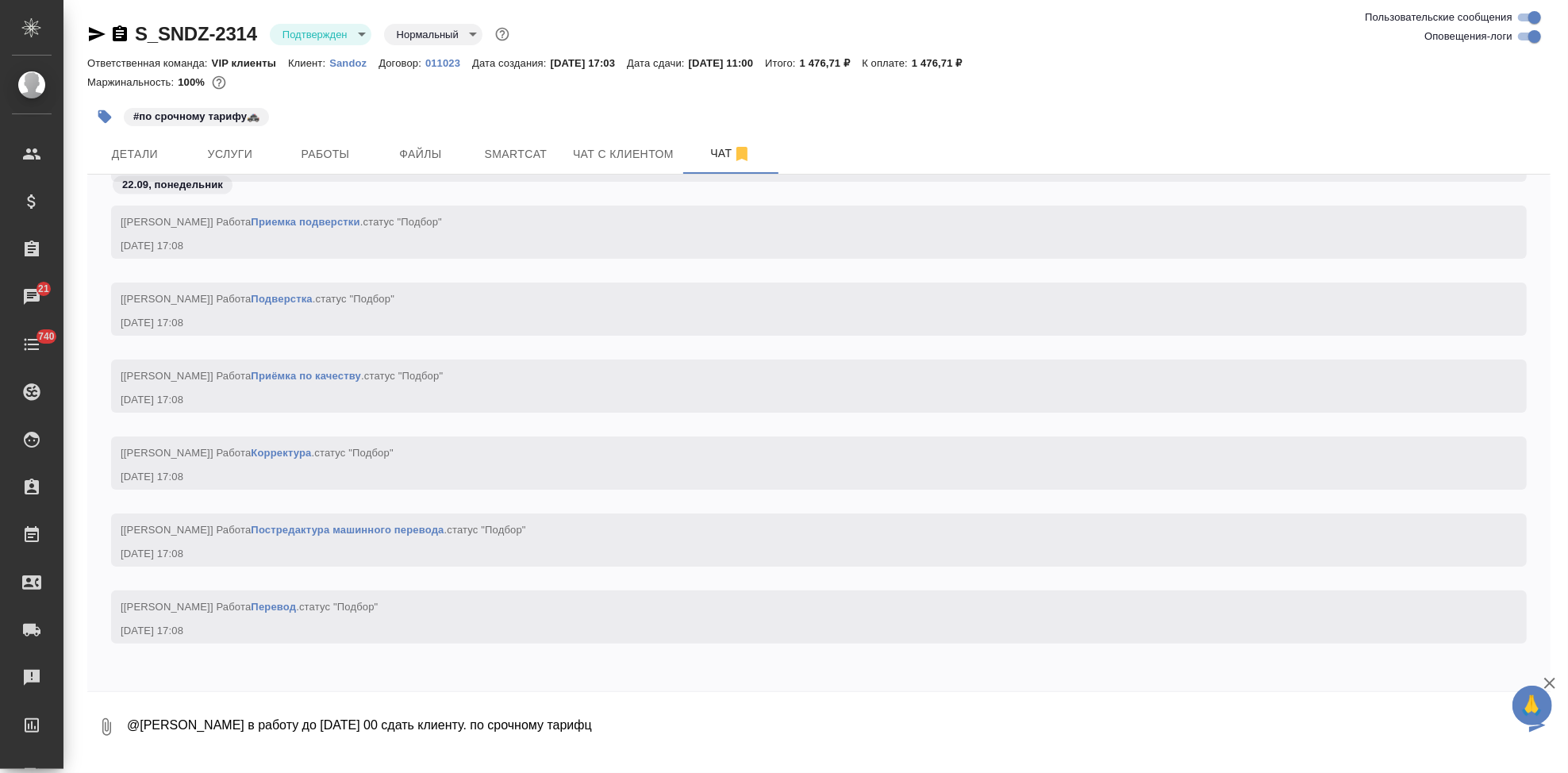
type textarea "@Горшкова Валентина в работу до 23 сент 11 00 сдать клиенту. по срочному тарифц"
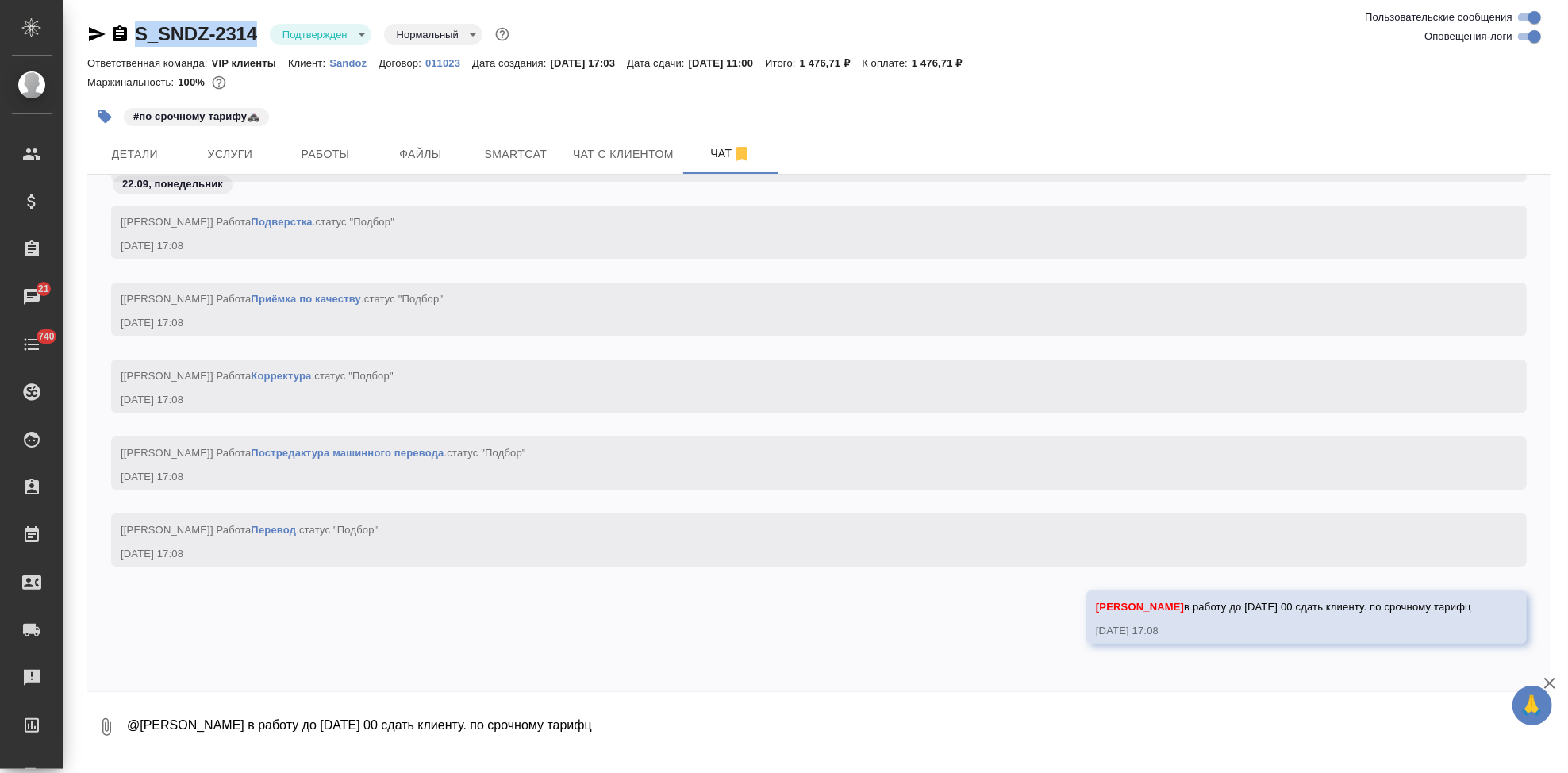
drag, startPoint x: 264, startPoint y: 39, endPoint x: 137, endPoint y: 39, distance: 127.0
click at [137, 39] on div "S_SNDZ-2314 Подтвержден confirmed Нормальный normal" at bounding box center [300, 33] width 426 height 25
copy link "S_SNDZ-2314"
click at [1525, 541] on div "[Кабаргина Анна] Работа Перевод . статус "Подбор" 22.09.25, 17:08" at bounding box center [819, 552] width 1463 height 77
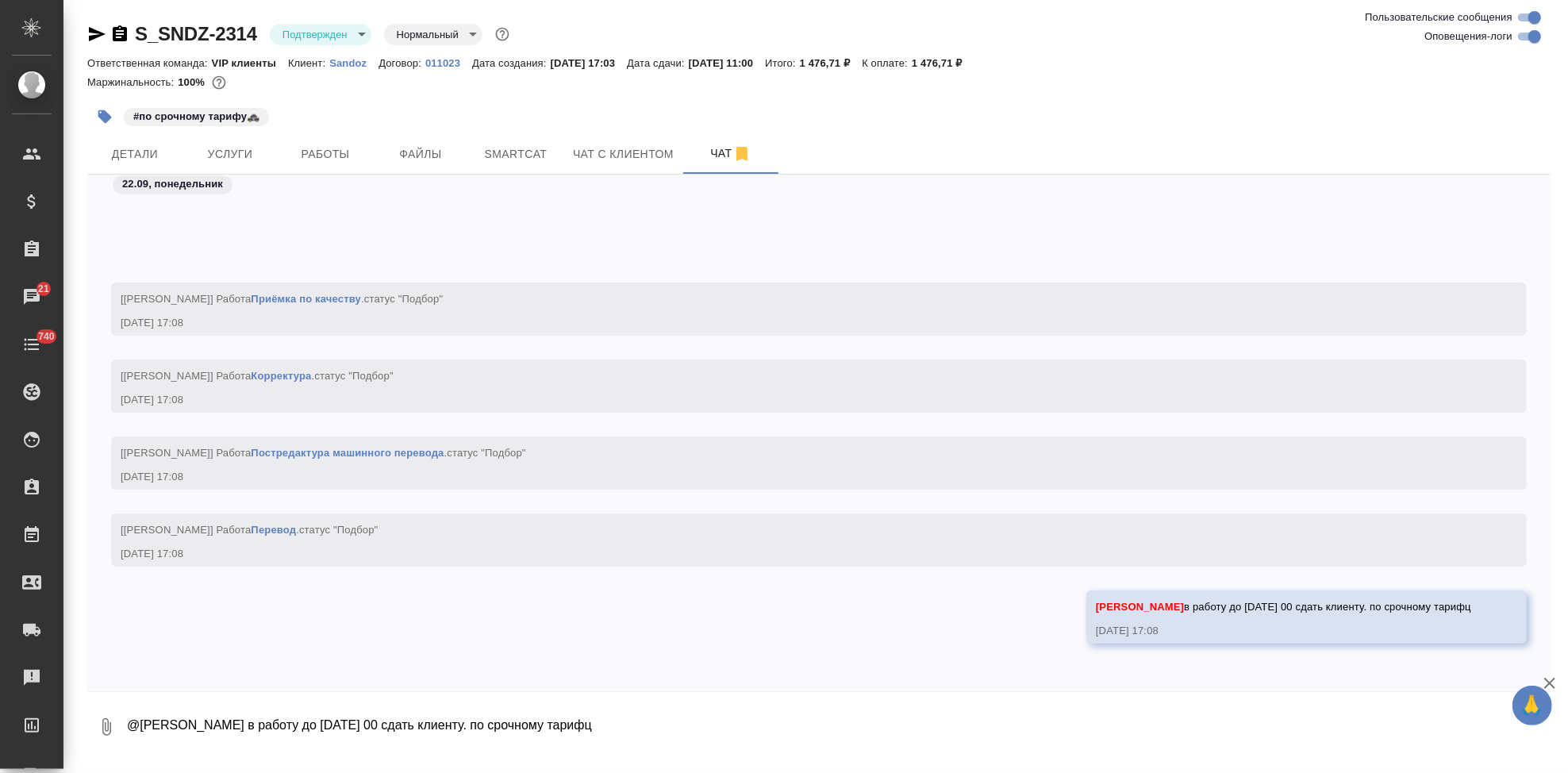
scroll to position [2512, 0]
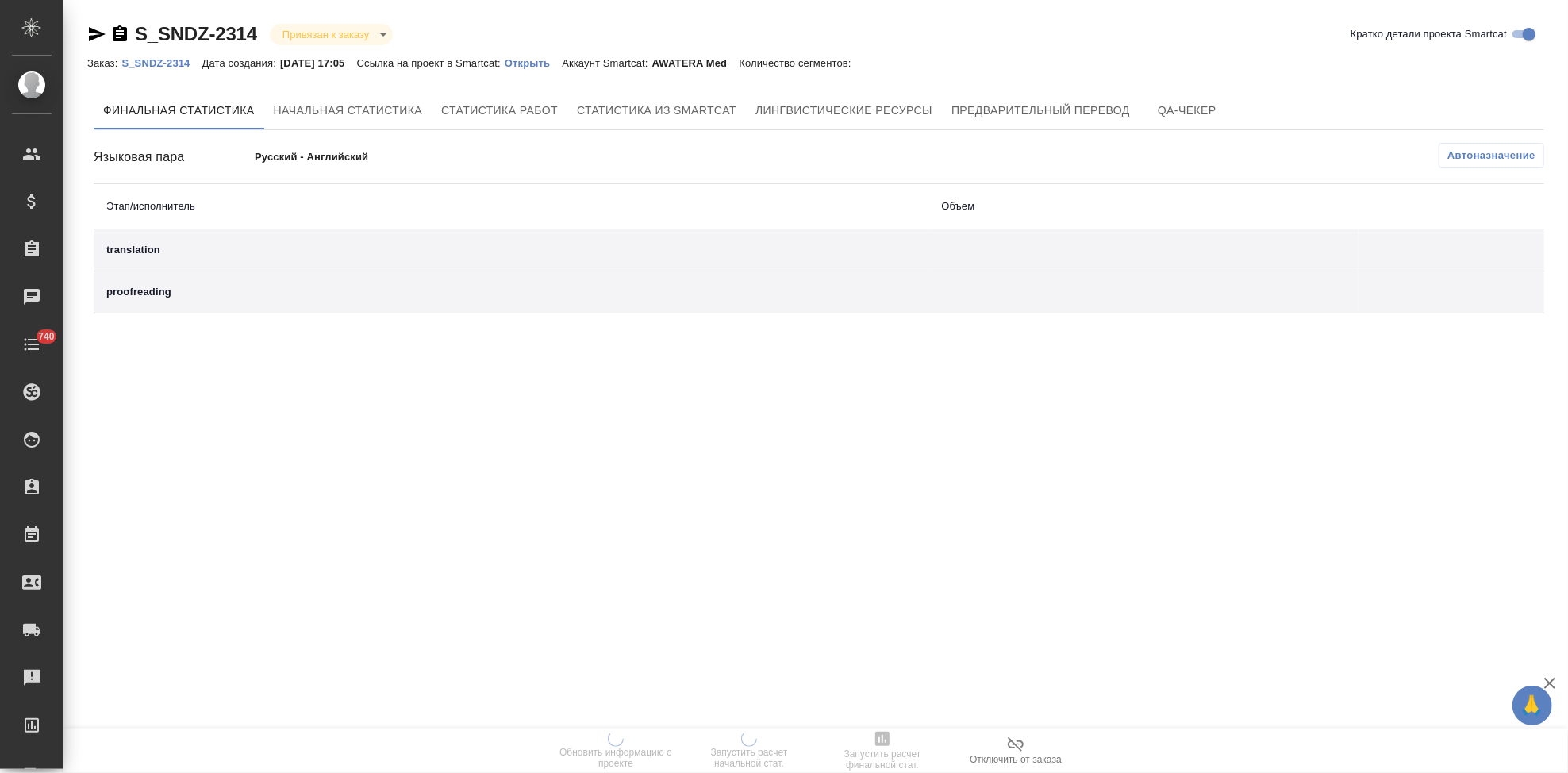
click at [559, 67] on p "Открыть" at bounding box center [533, 62] width 57 height 12
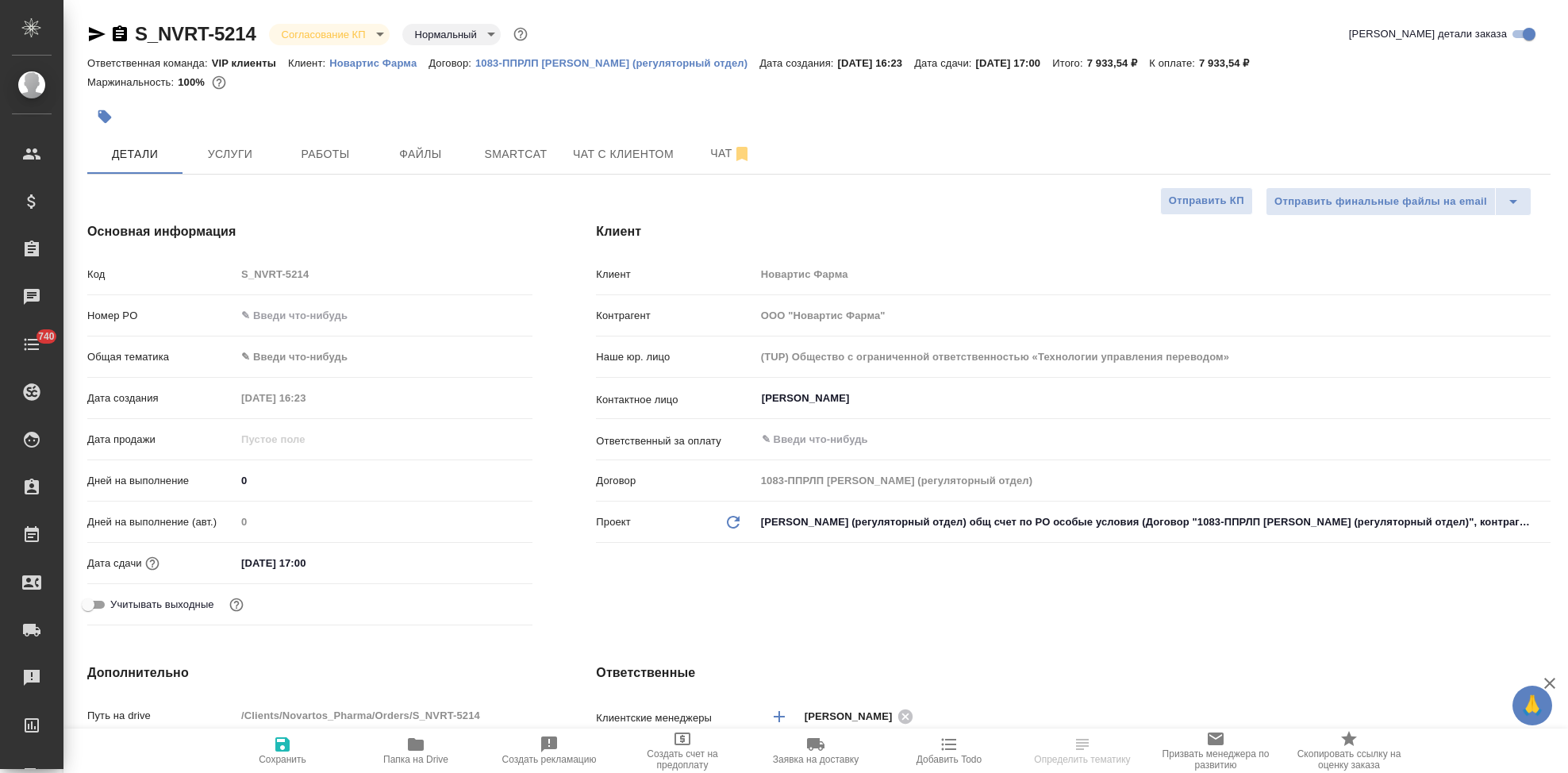
select select "RU"
click at [382, 38] on body "🙏 .cls-1 fill:#fff; AWATERA Kabargina [PERSON_NAME] Спецификации Заказы Чаты 74…" at bounding box center [784, 386] width 1568 height 773
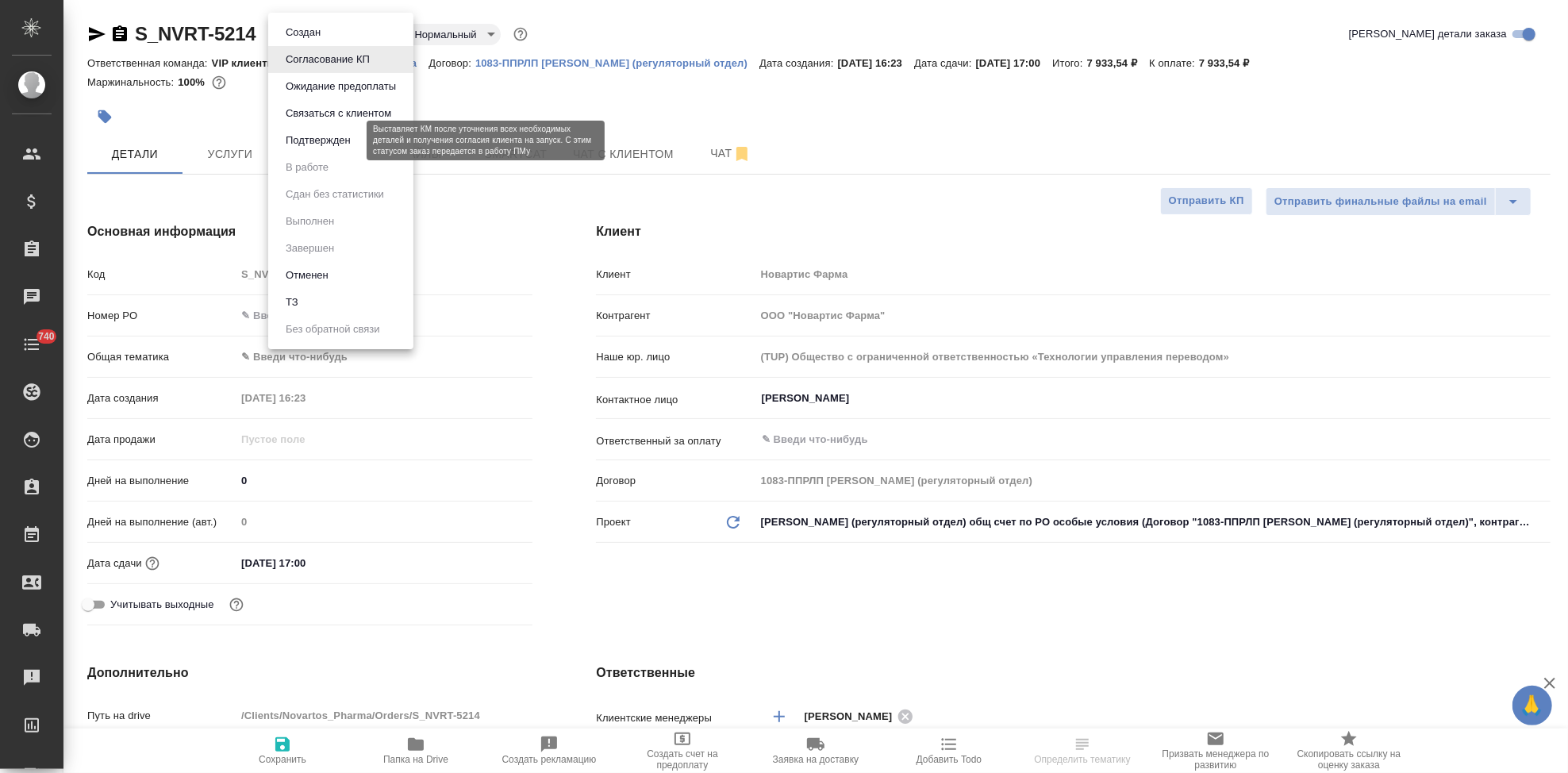
click at [342, 145] on button "Подтвержден" at bounding box center [318, 140] width 75 height 18
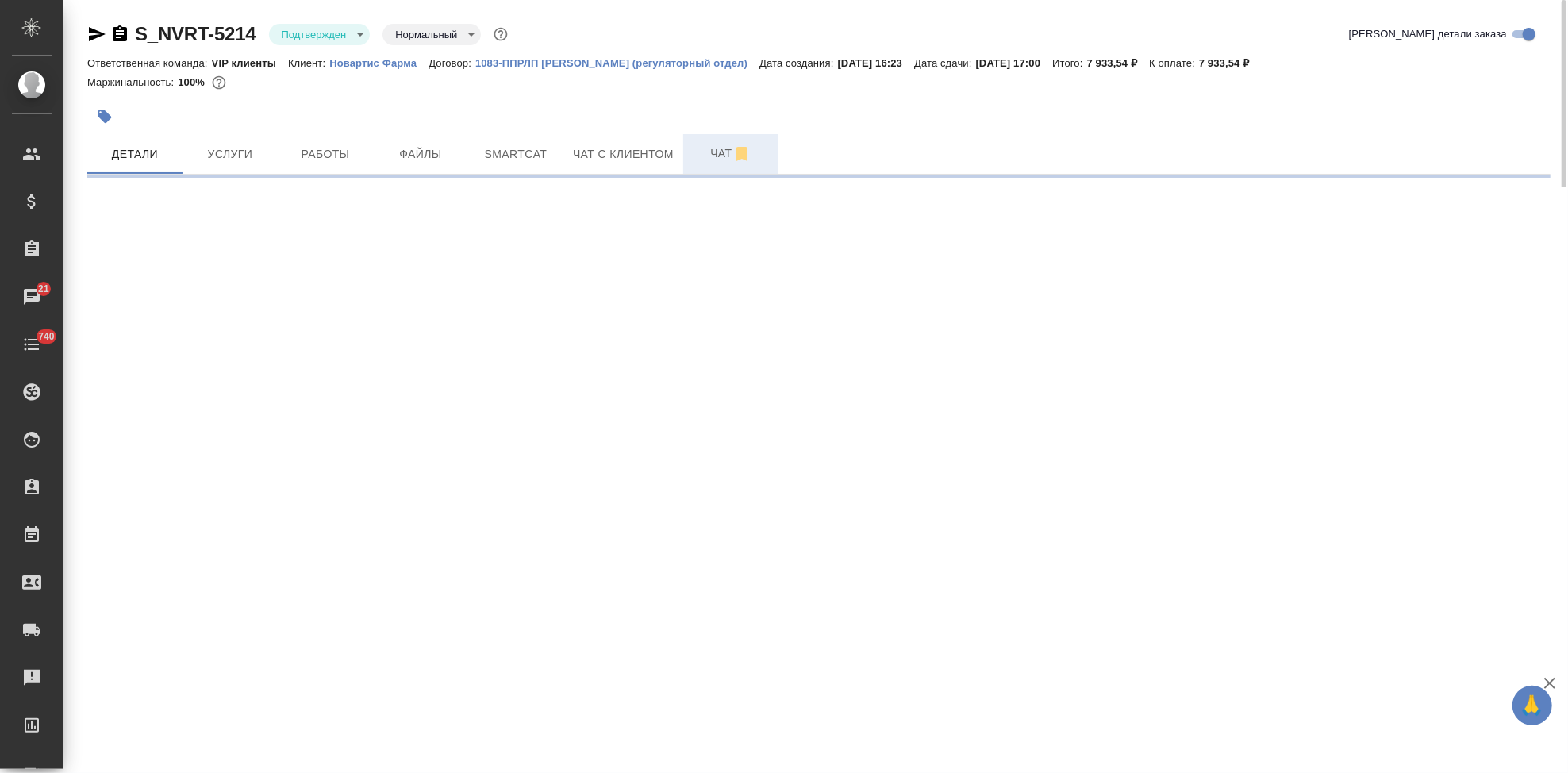
click at [713, 149] on span "Чат" at bounding box center [730, 153] width 76 height 19
select select "RU"
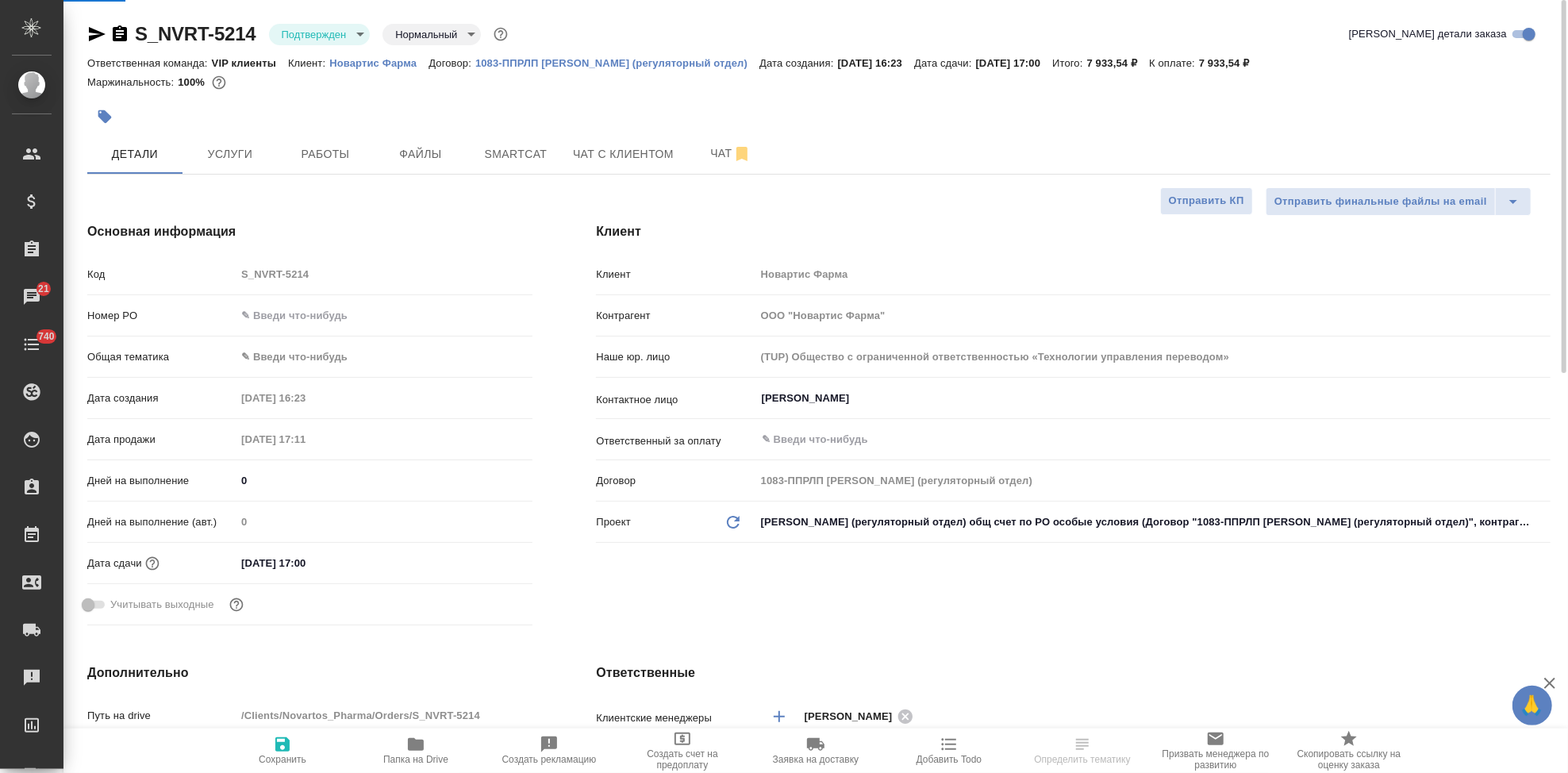
type textarea "x"
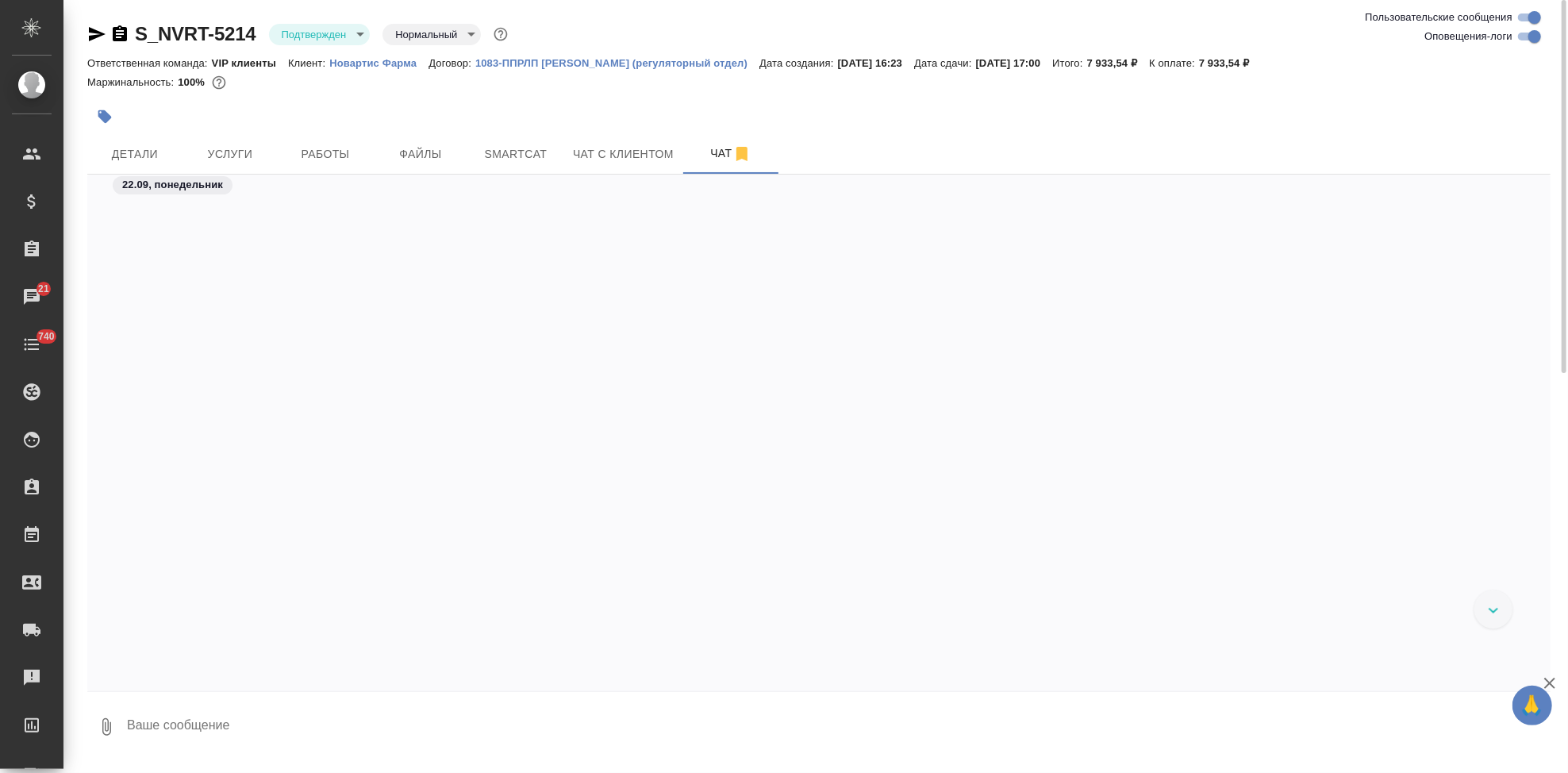
scroll to position [9577, 0]
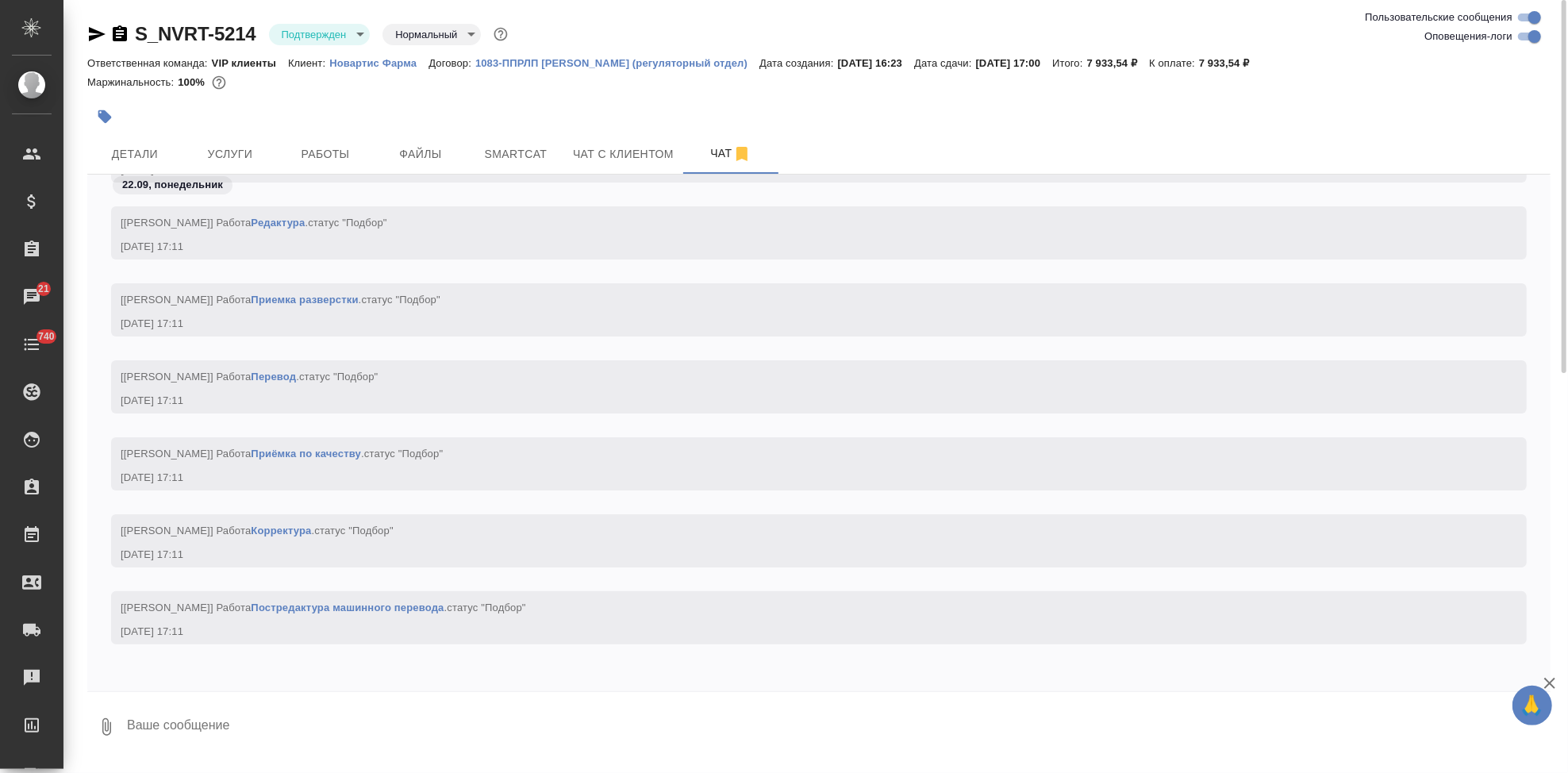
click at [302, 730] on textarea at bounding box center [838, 727] width 1425 height 54
type textarea """
drag, startPoint x: 126, startPoint y: 769, endPoint x: 221, endPoint y: 711, distance: 111.3
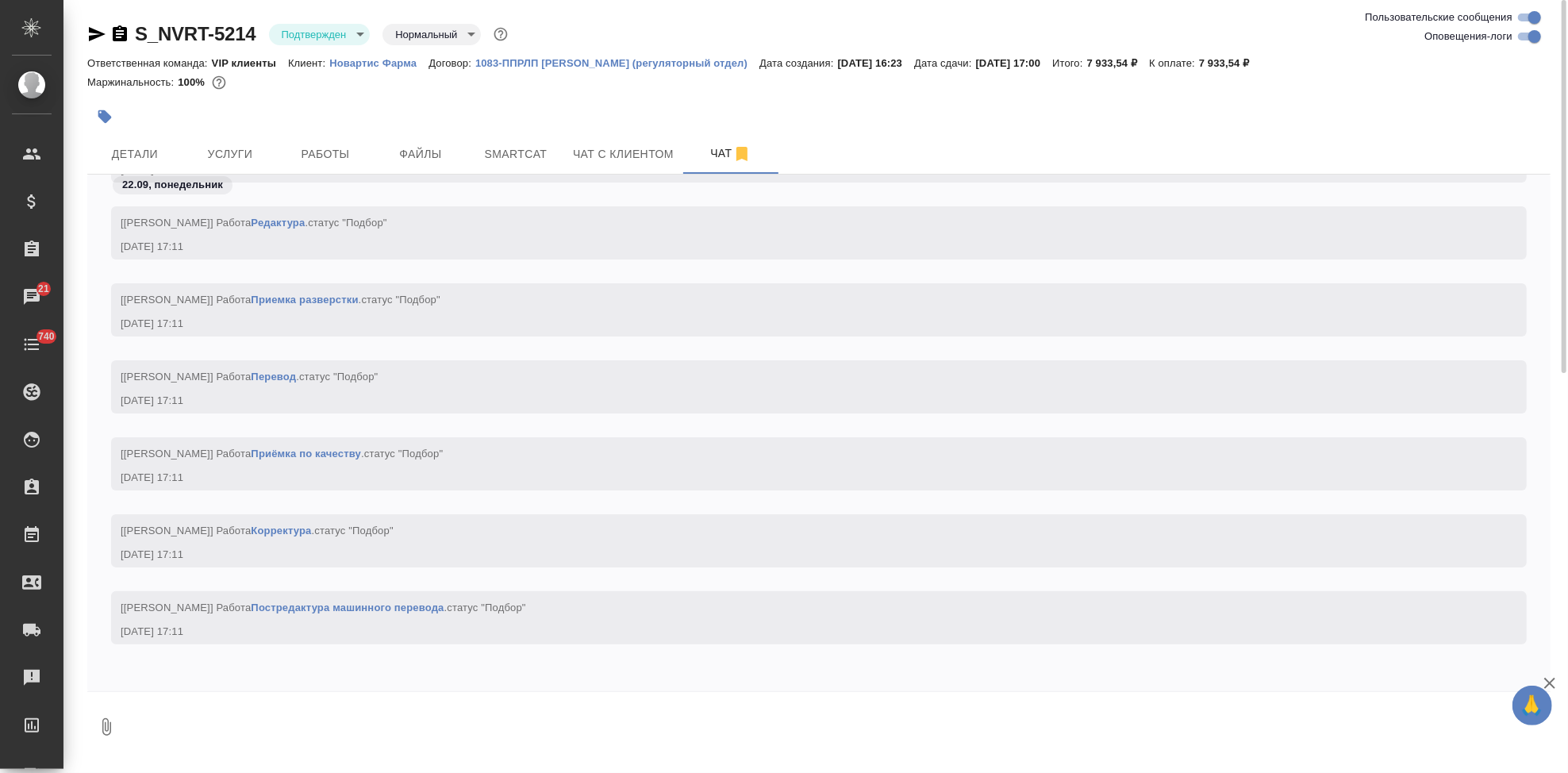
click at [221, 711] on textarea at bounding box center [838, 727] width 1425 height 54
type textarea """
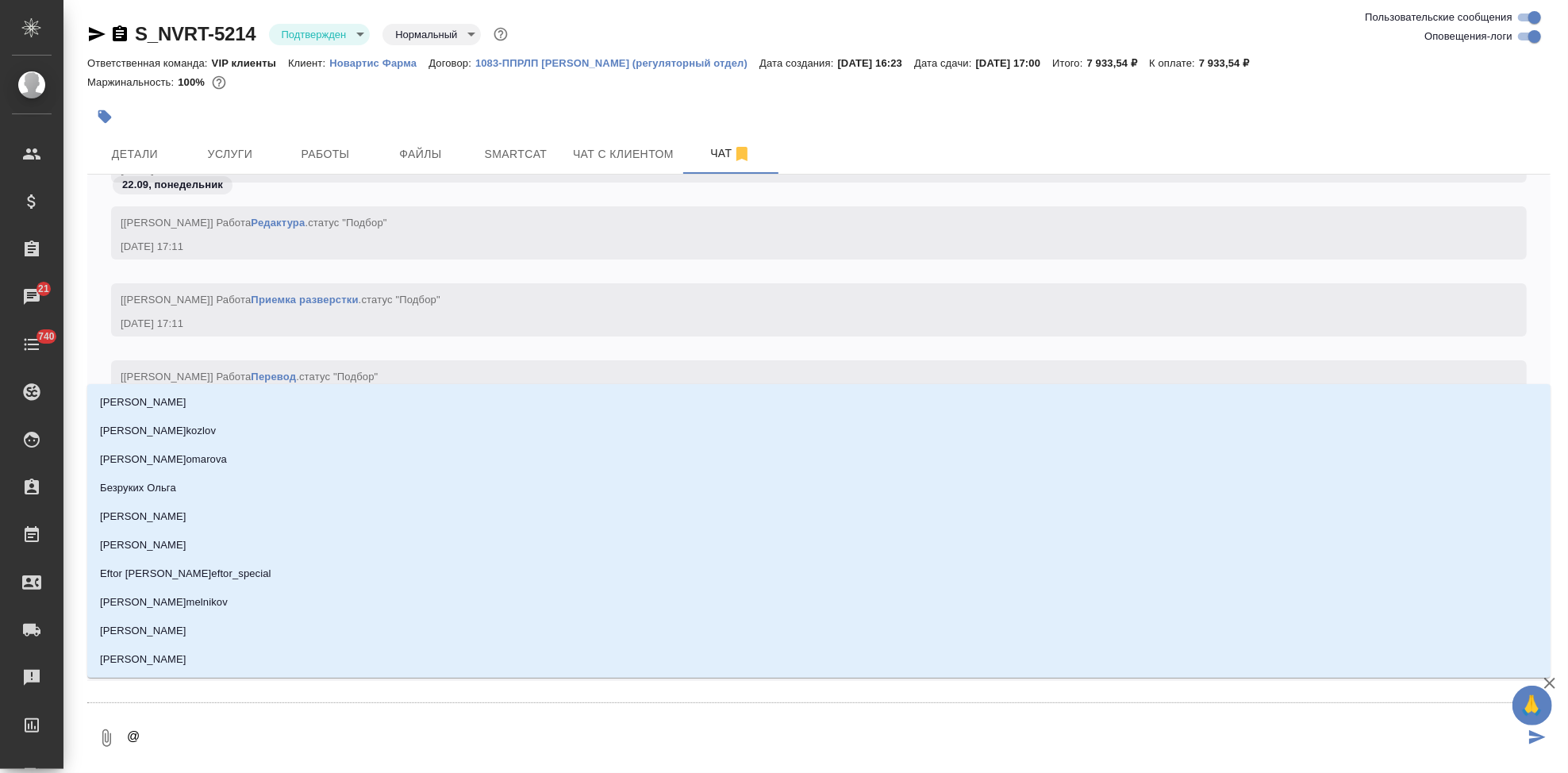
type textarea "@г"
type input "г"
type textarea "@гр"
type input "гр"
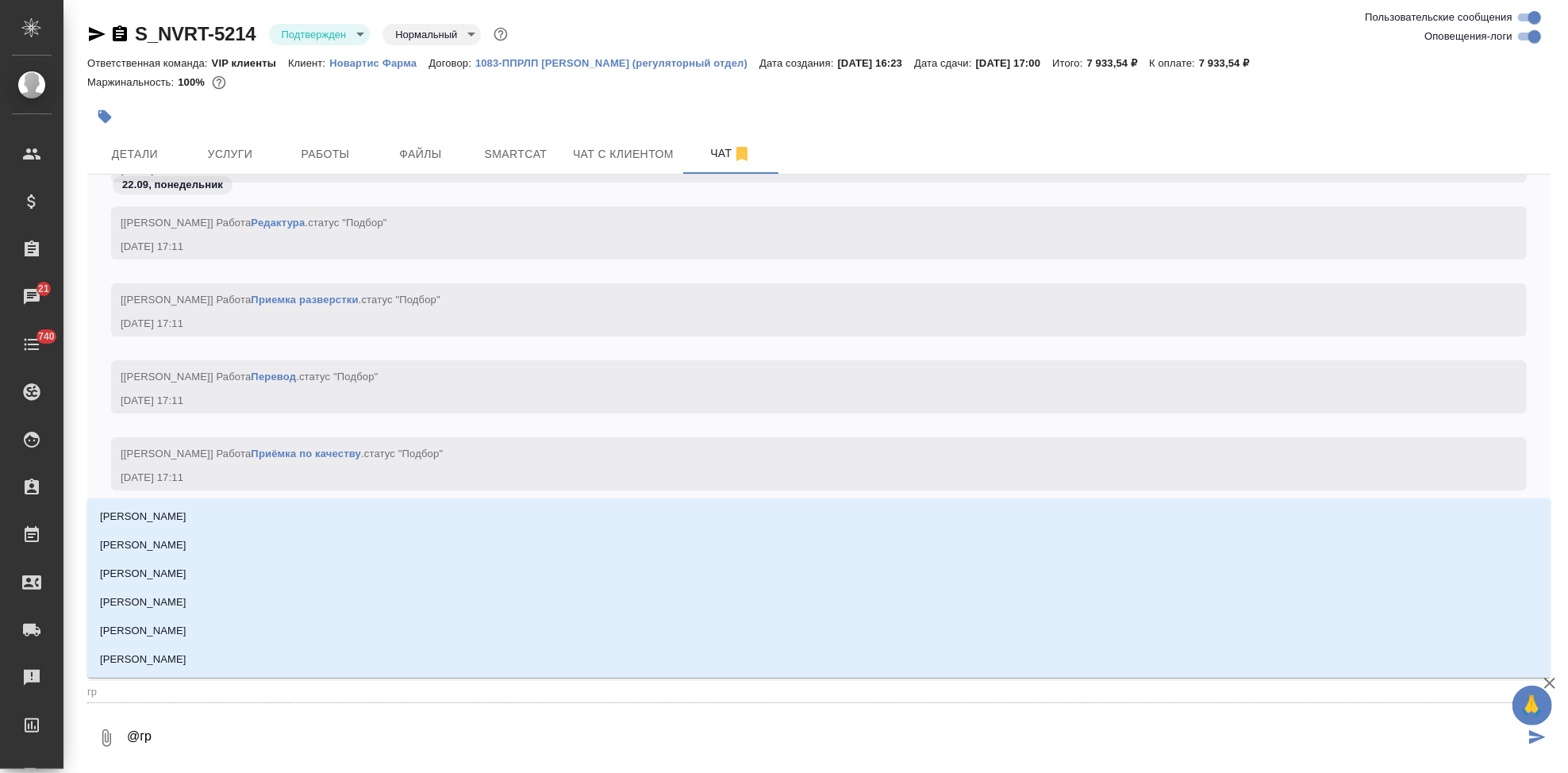
type textarea "@гра"
type input "гра"
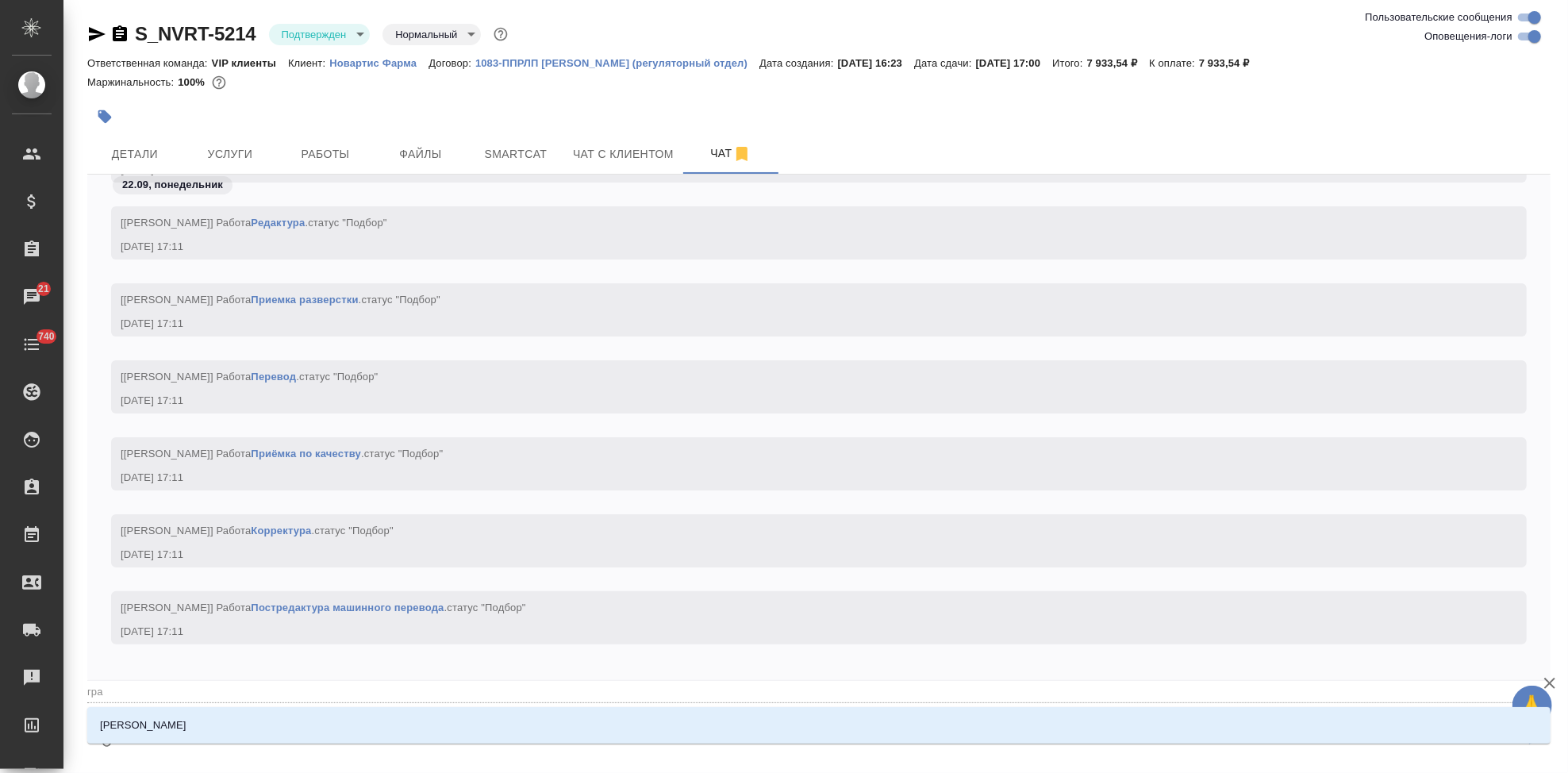
type textarea "@граб"
type input "граб"
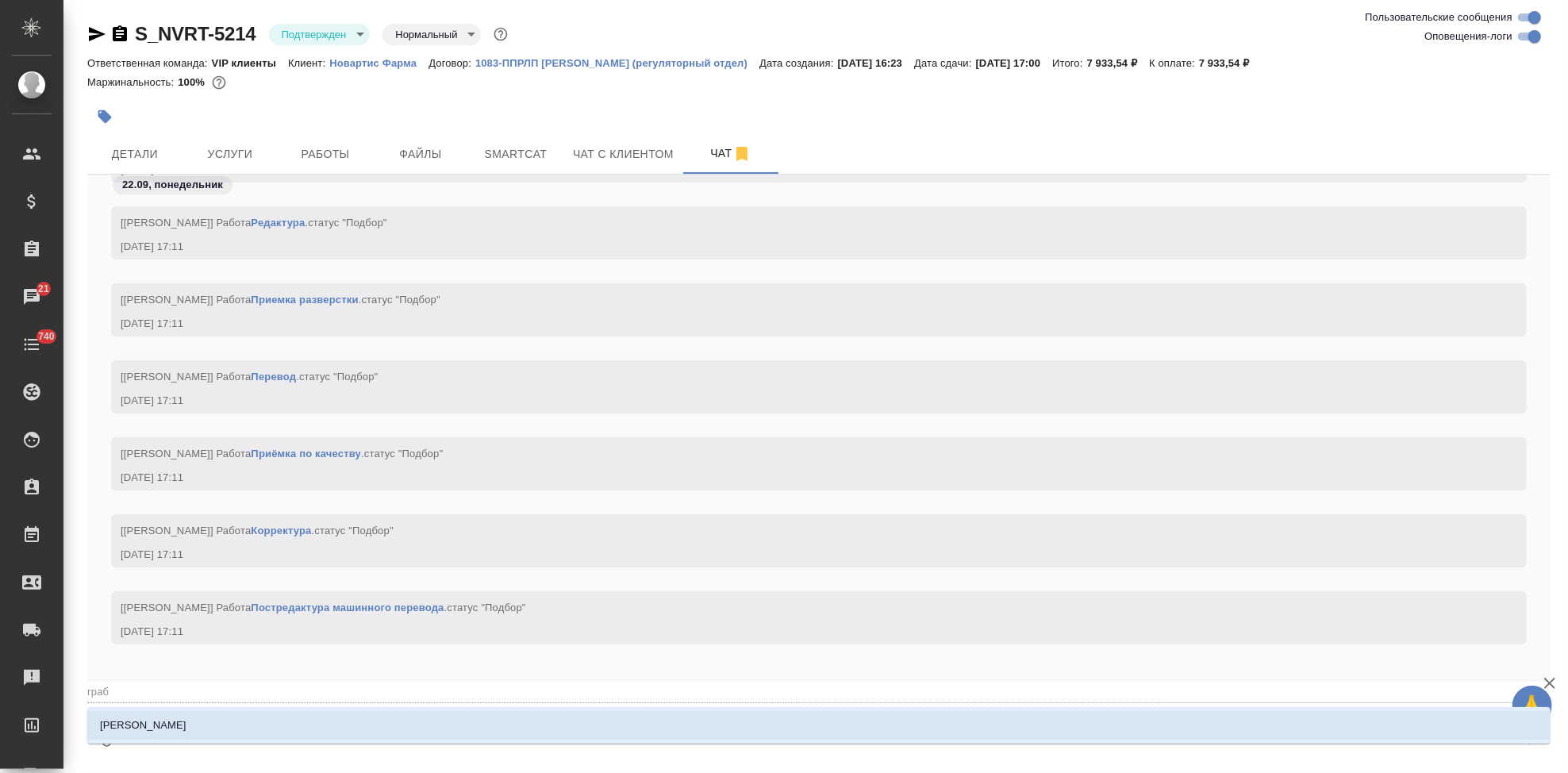
click at [159, 724] on p "[PERSON_NAME]" at bounding box center [143, 726] width 87 height 16
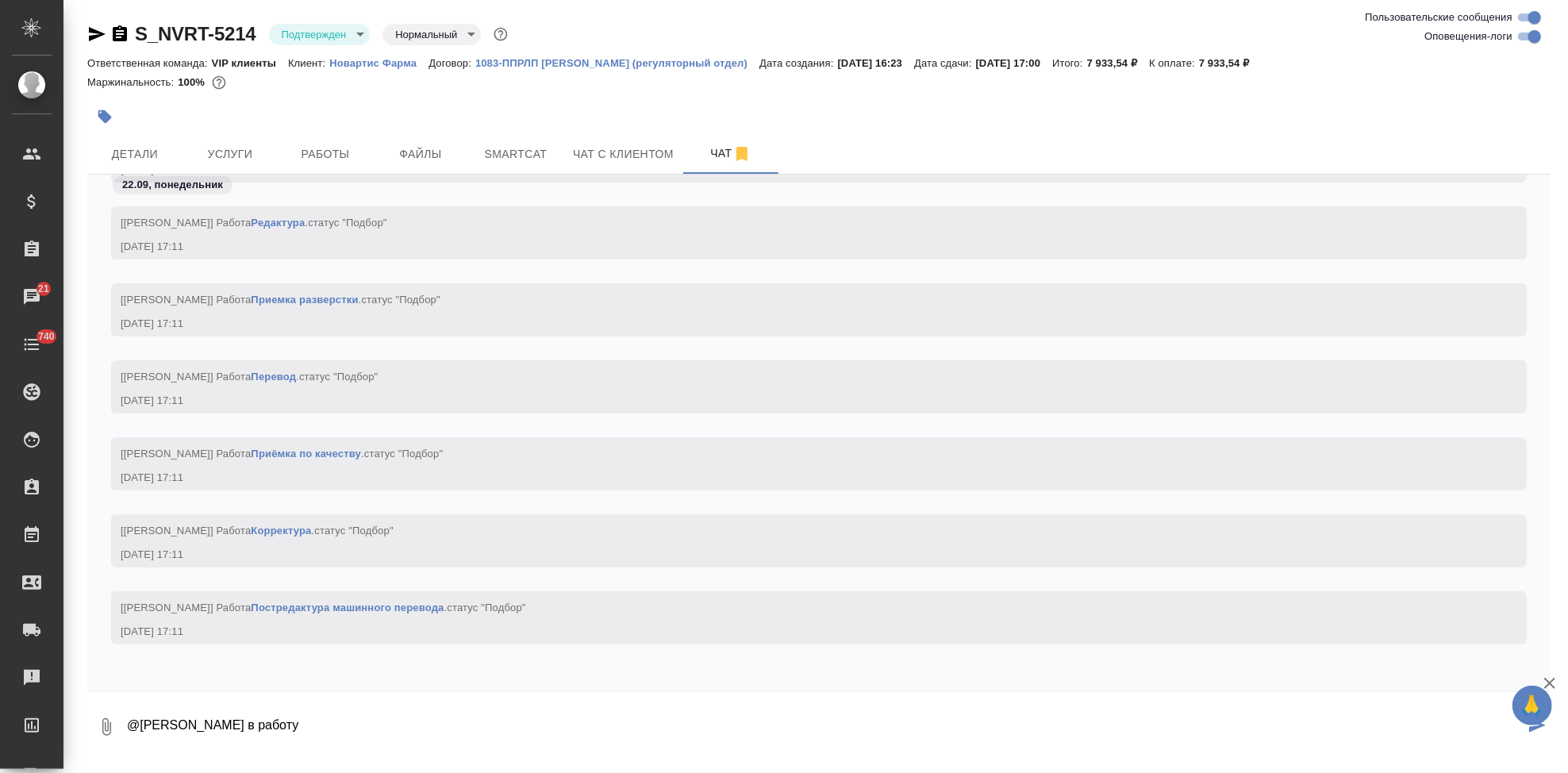
type textarea "@[PERSON_NAME] в работу"
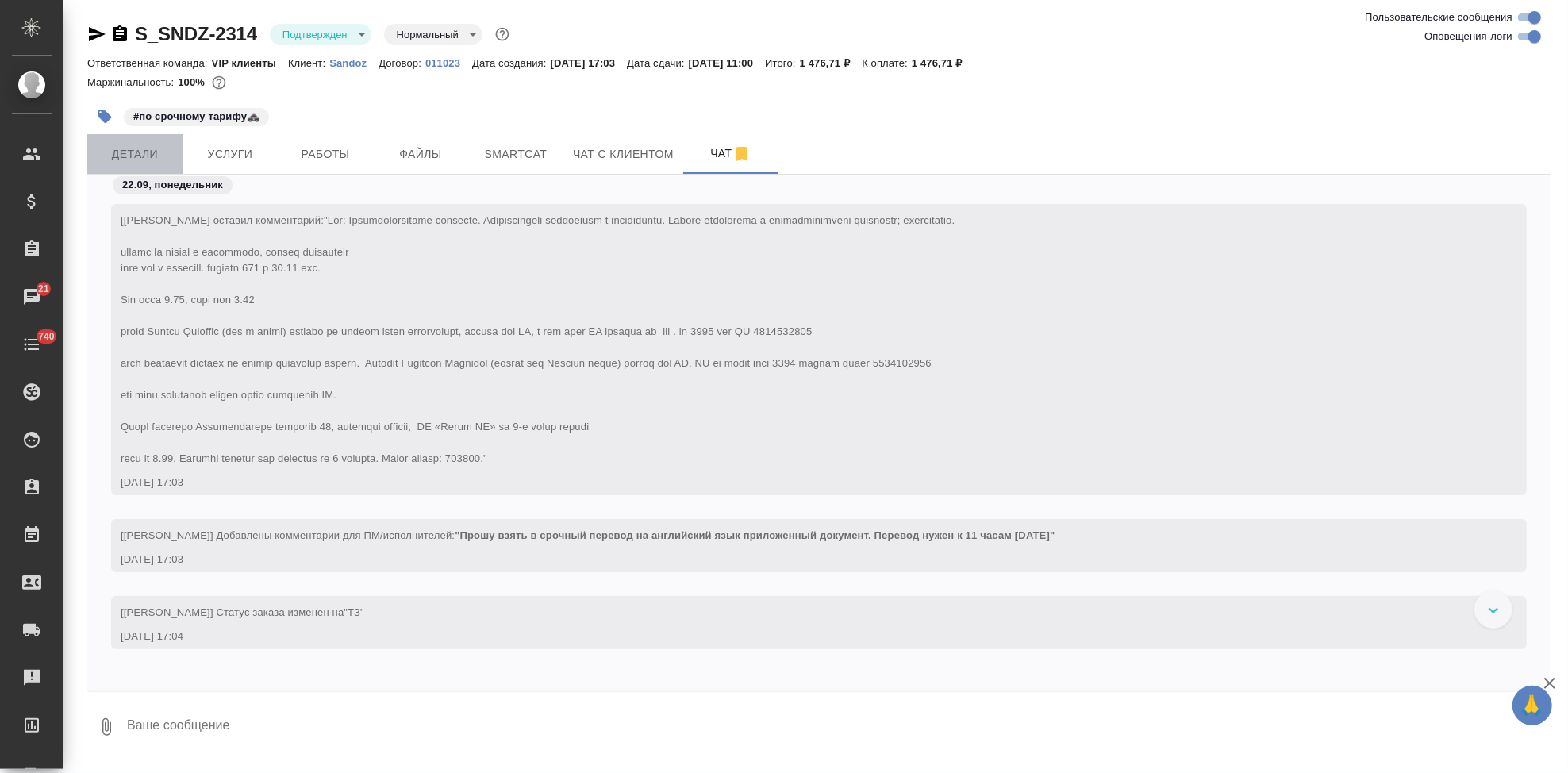
click at [146, 153] on span "Детали" at bounding box center [135, 154] width 76 height 19
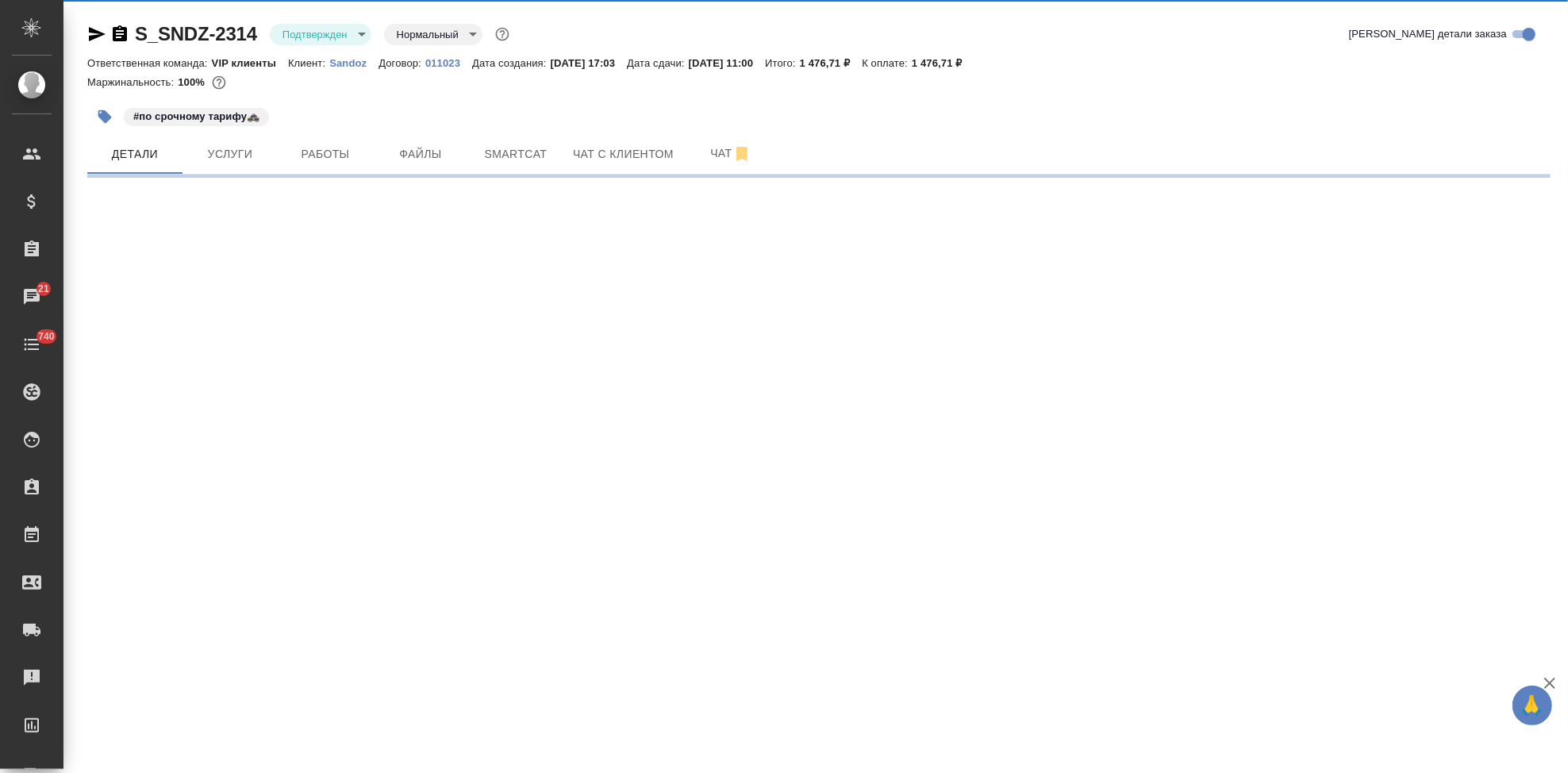
select select "RU"
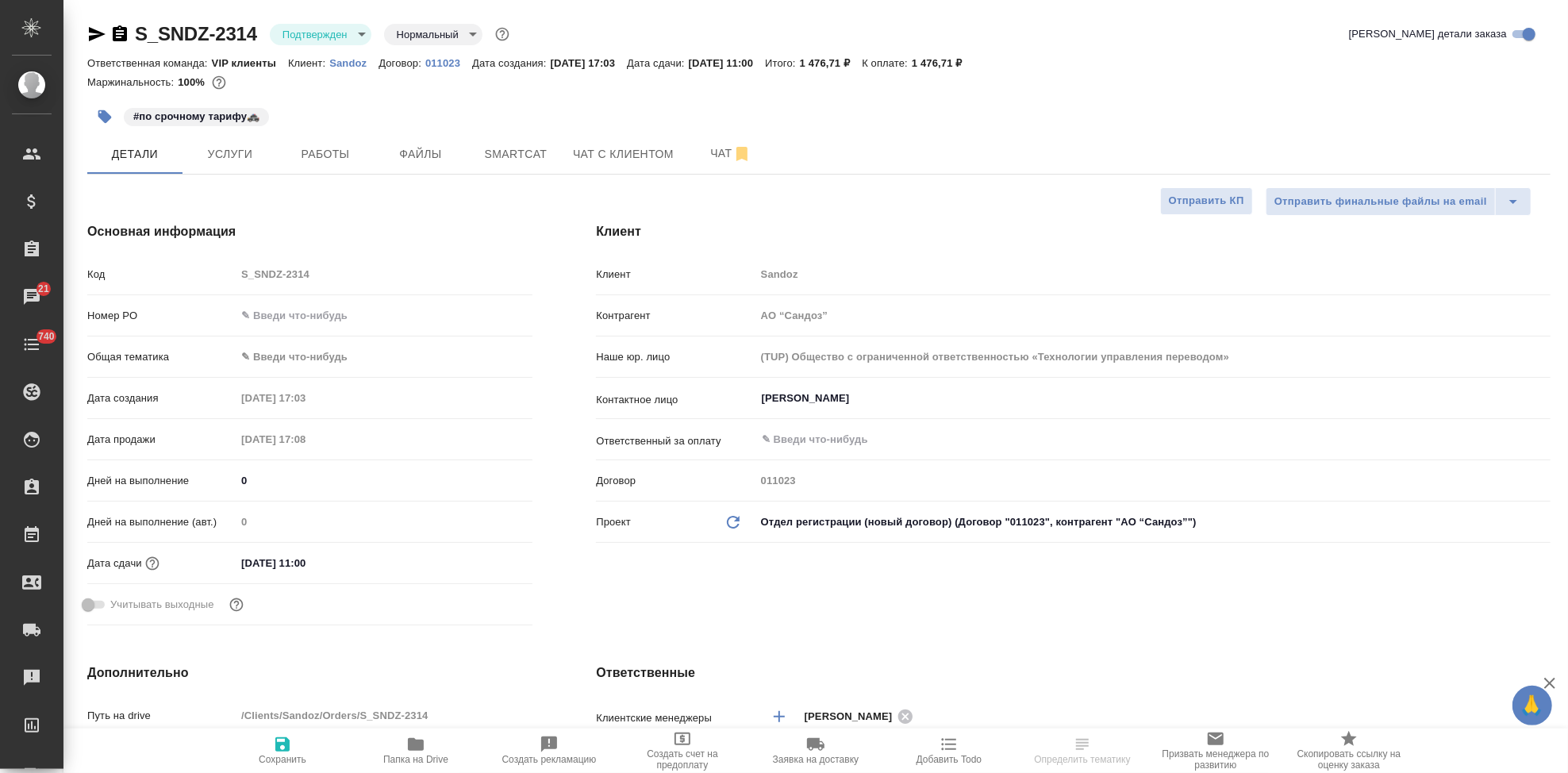
type textarea "x"
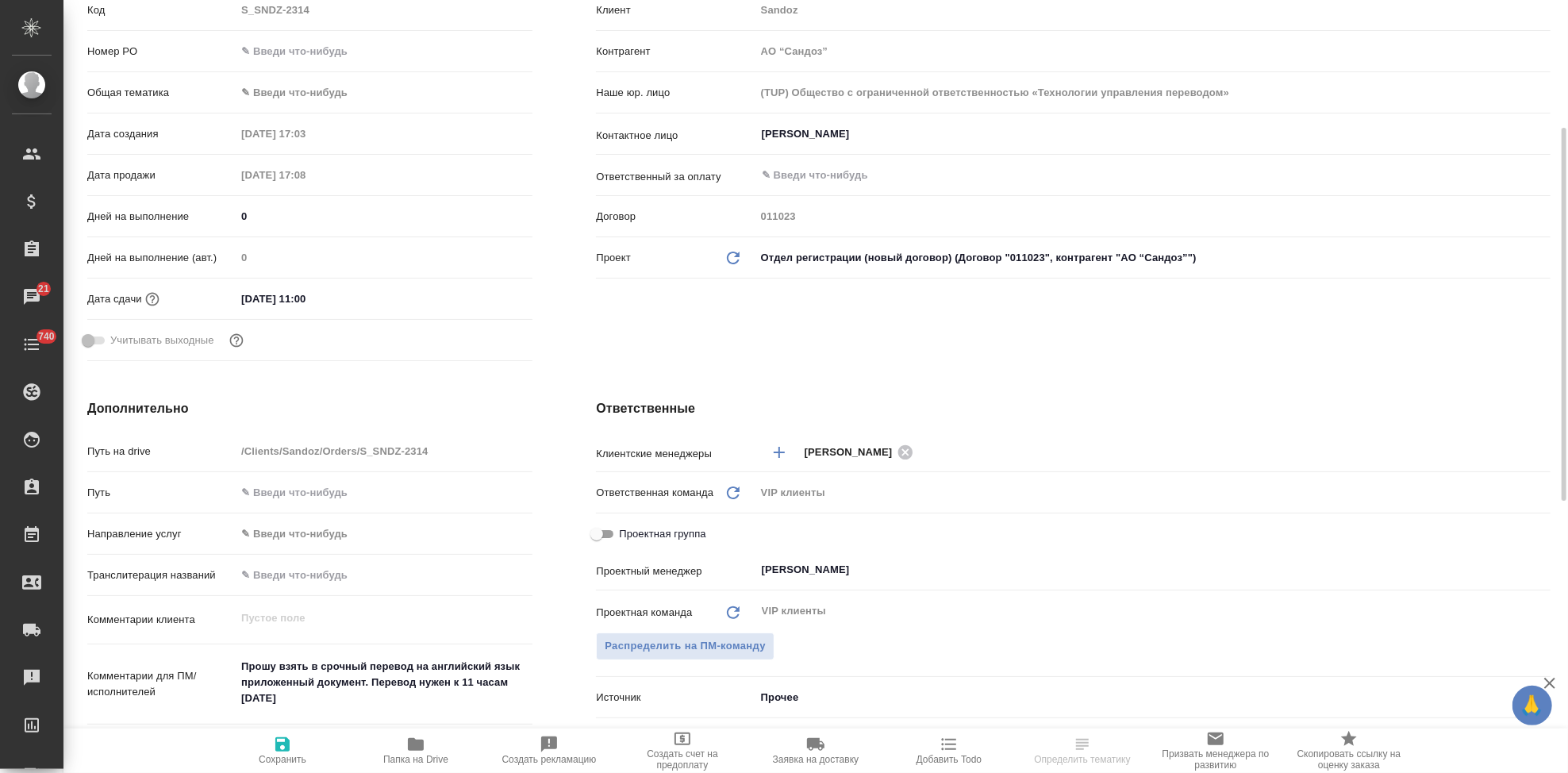
scroll to position [353, 0]
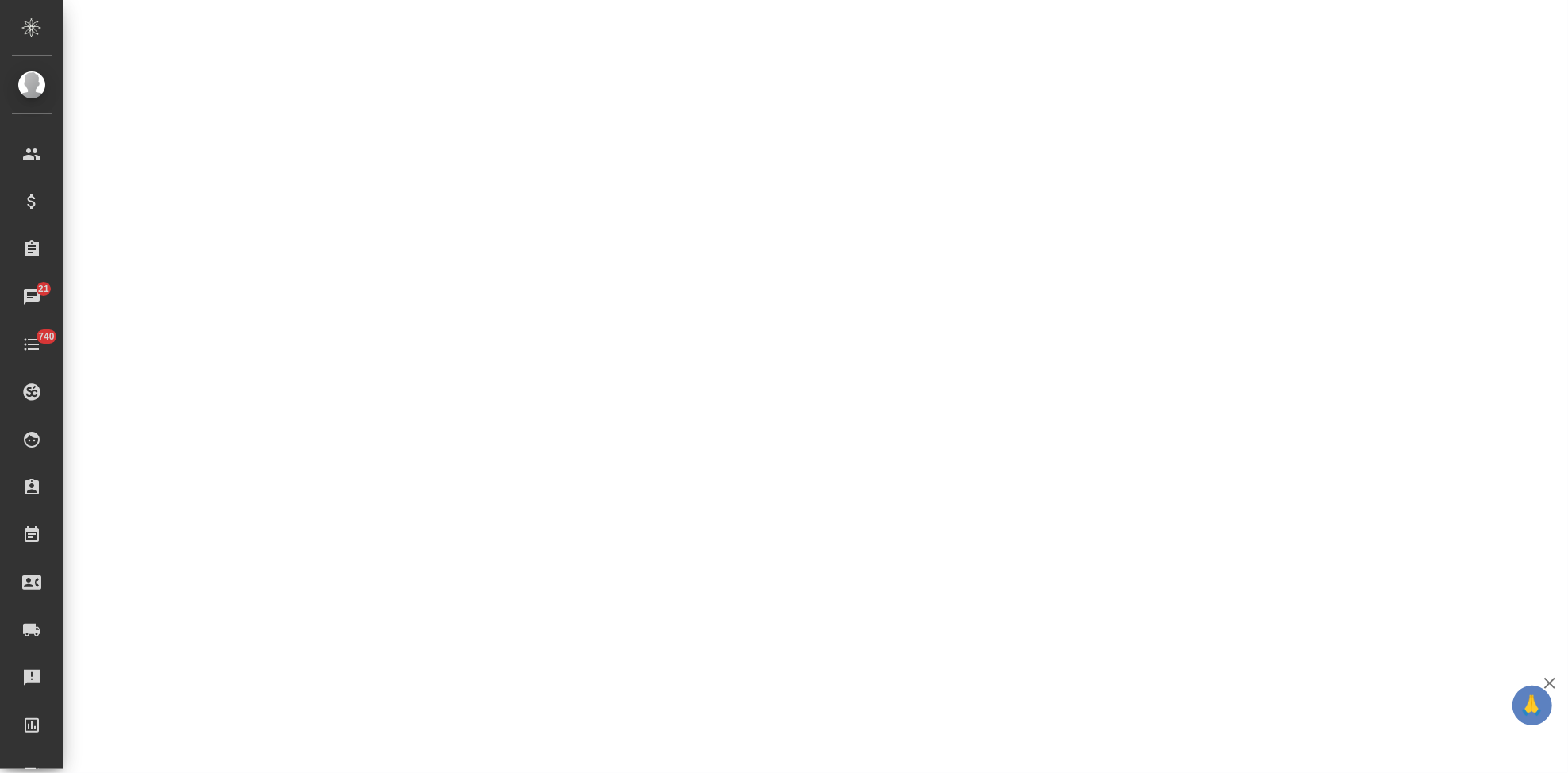
select select "RU"
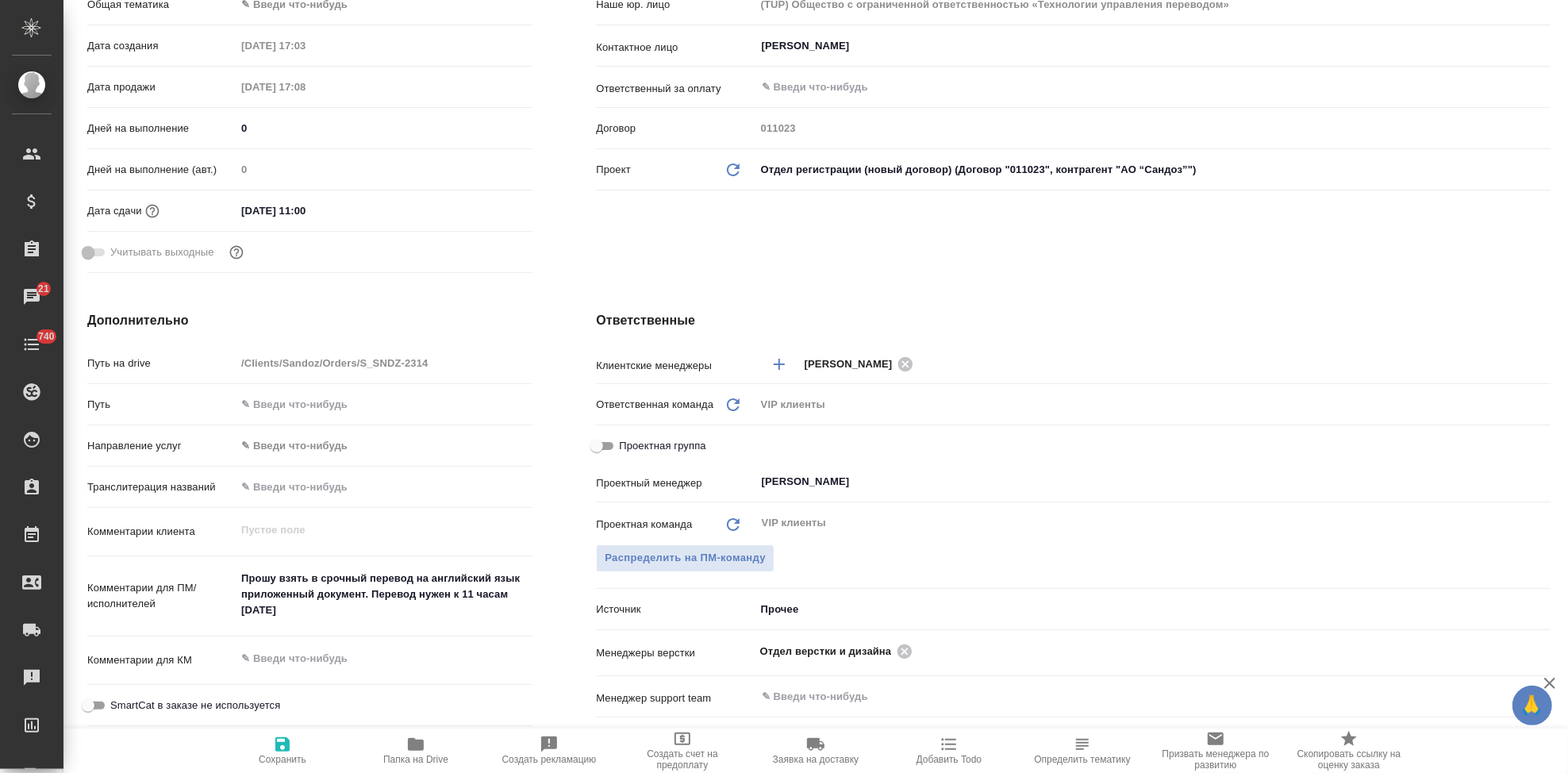
type textarea "x"
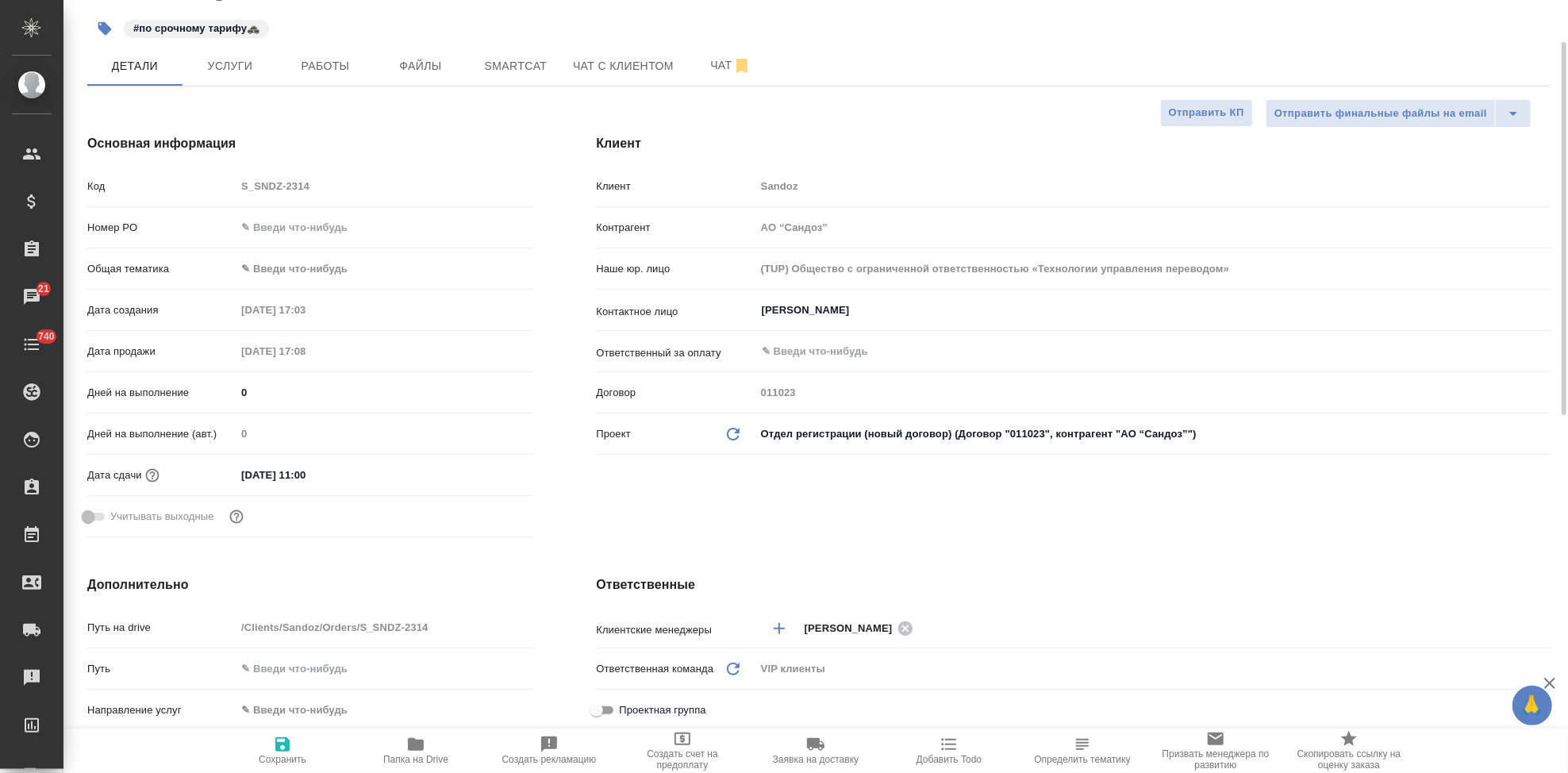
scroll to position [0, 0]
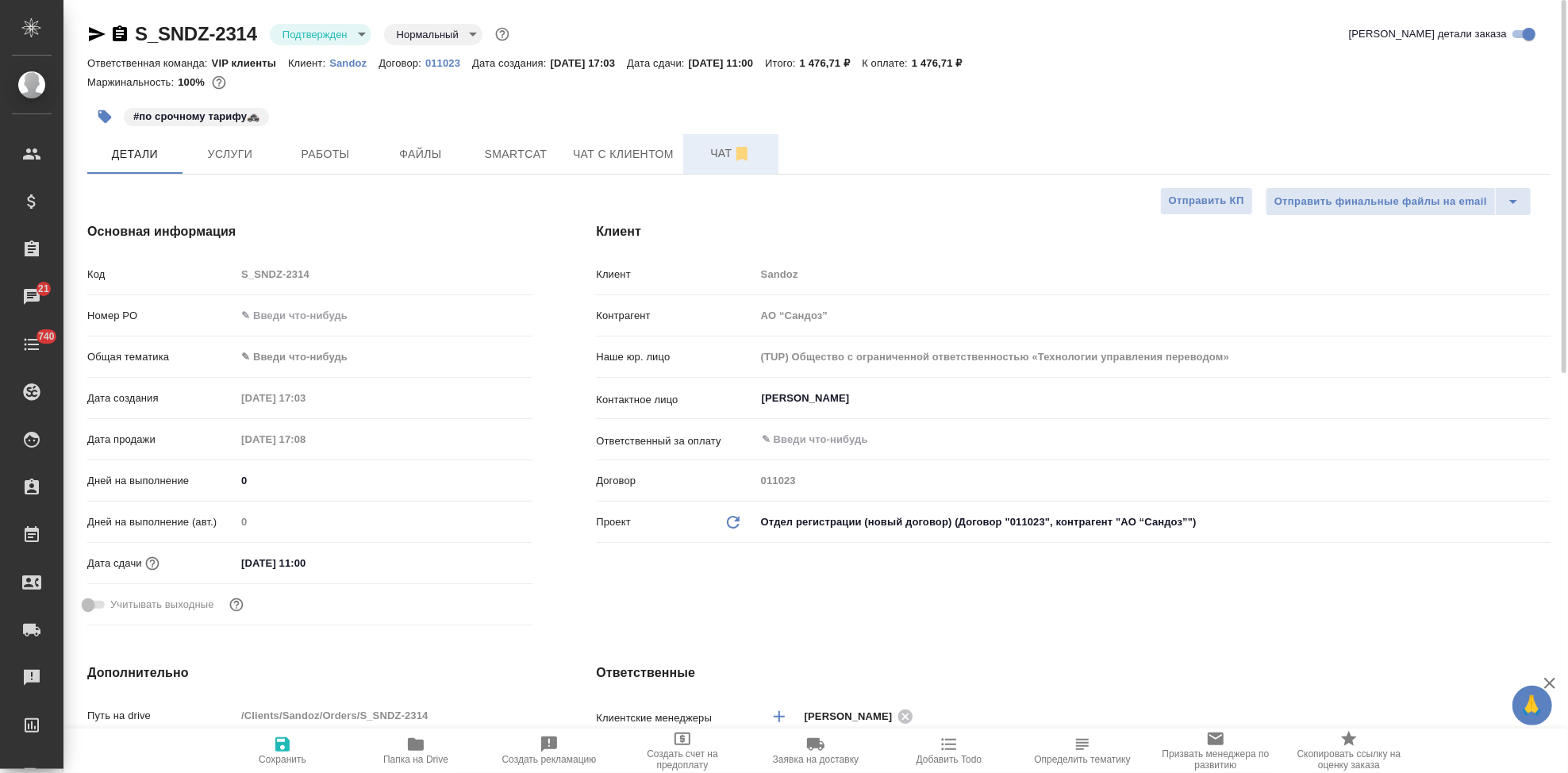
click at [700, 157] on span "Чат" at bounding box center [730, 153] width 76 height 19
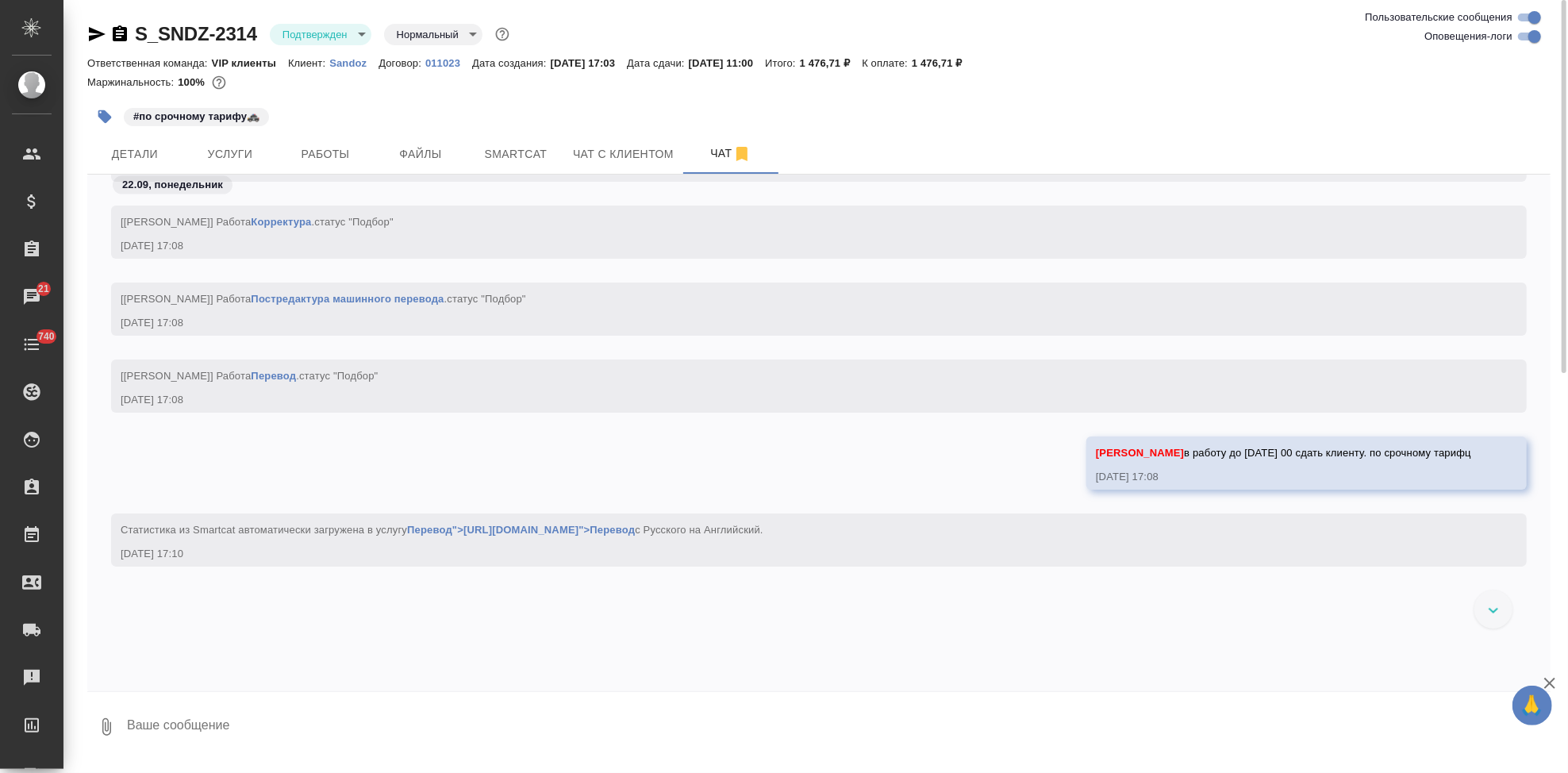
scroll to position [1681, 0]
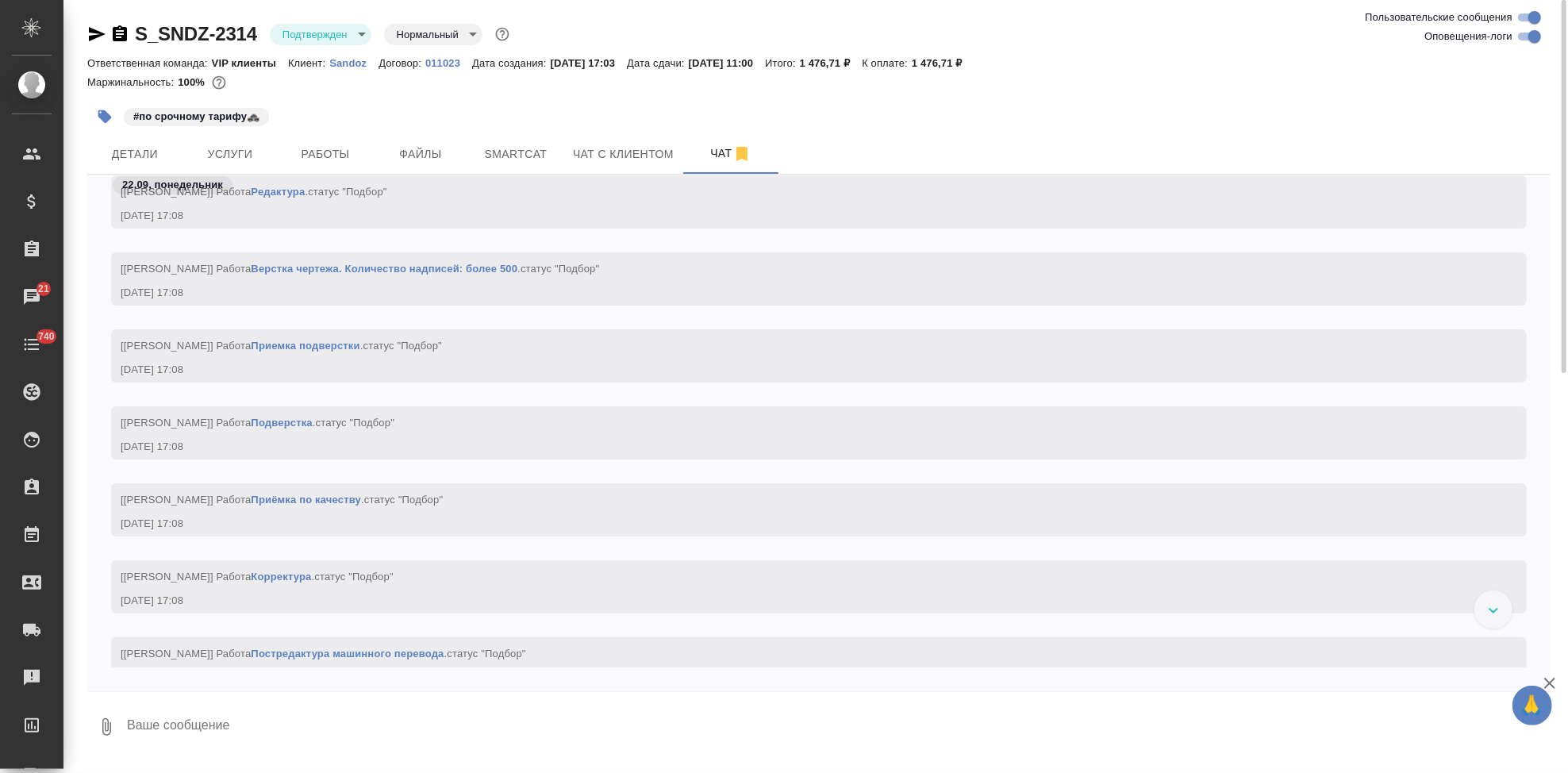
click at [98, 33] on icon "button" at bounding box center [97, 34] width 17 height 15
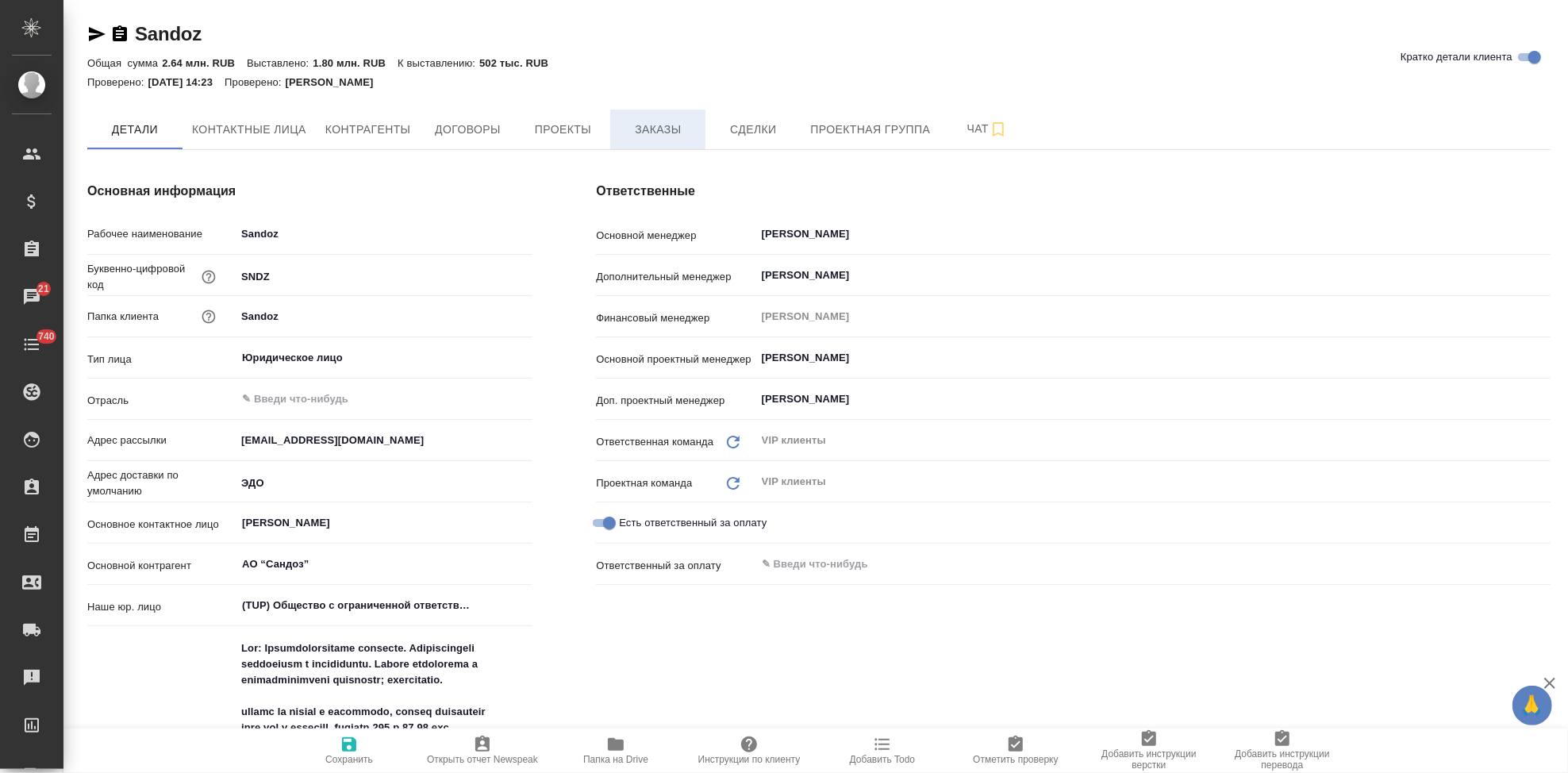
click at [655, 131] on span "Заказы" at bounding box center [658, 130] width 76 height 19
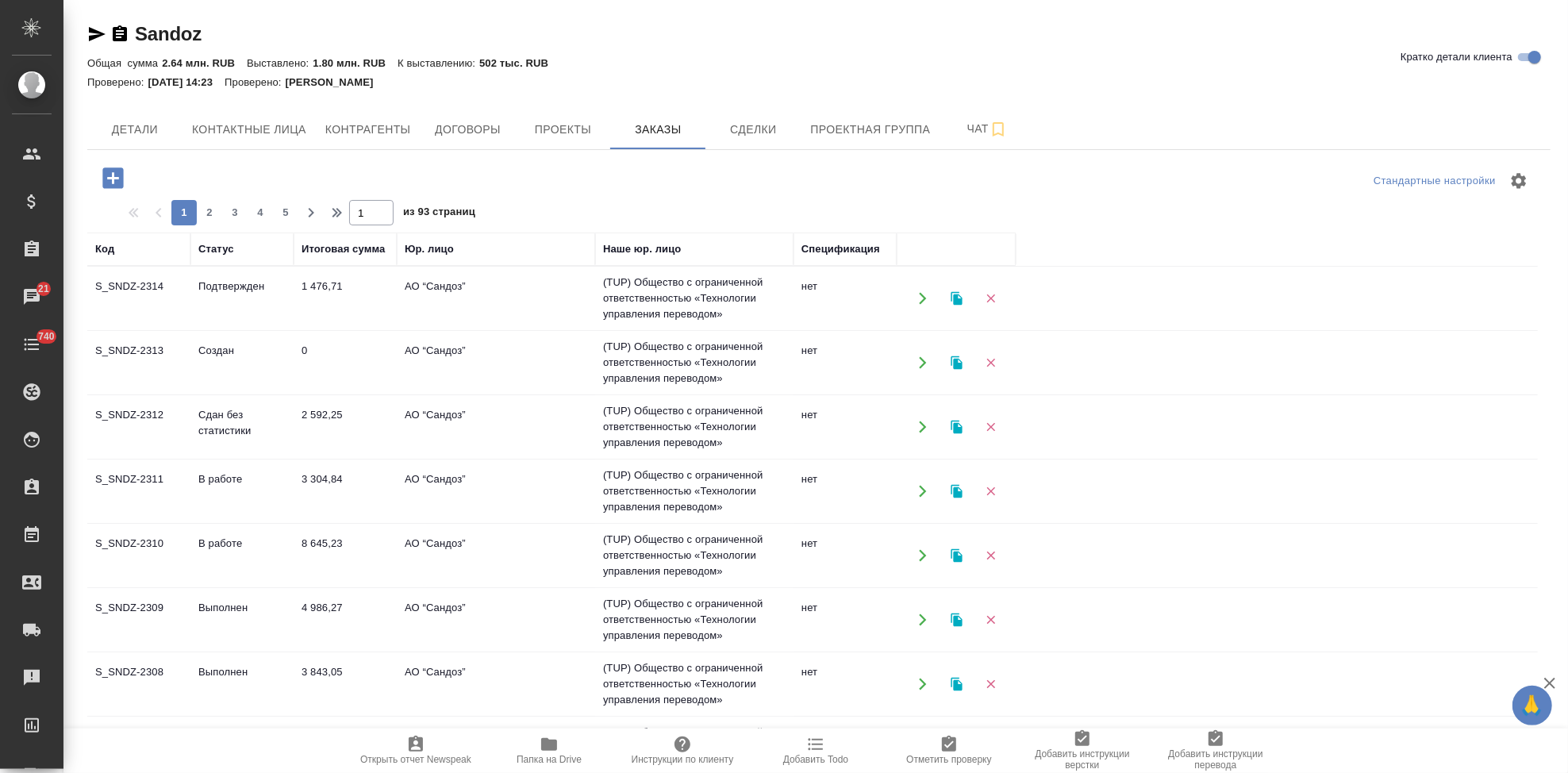
click at [115, 180] on icon "button" at bounding box center [112, 178] width 20 height 20
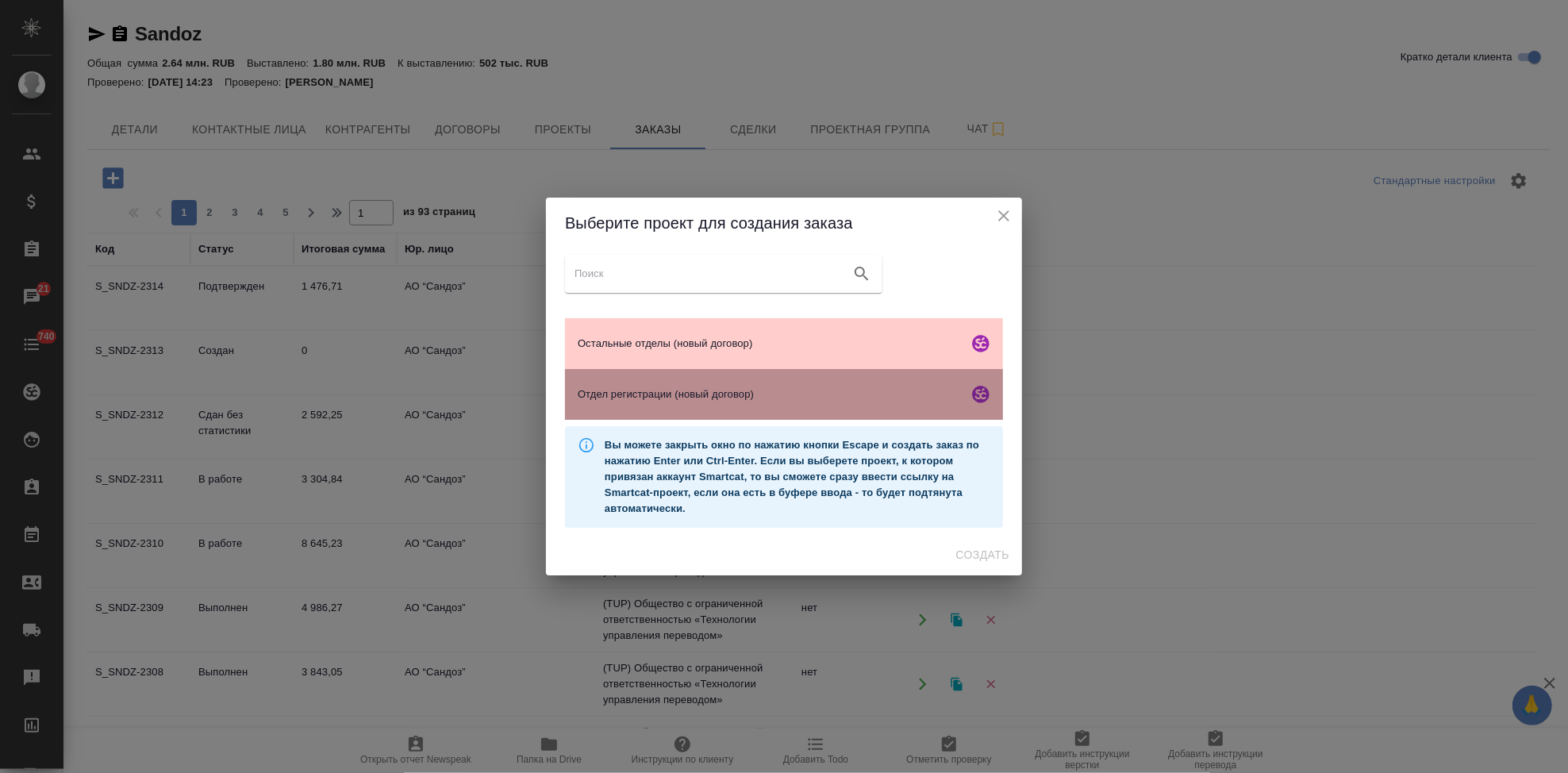
click at [672, 397] on span "Отдел регистрации (новый договор)" at bounding box center [769, 395] width 384 height 16
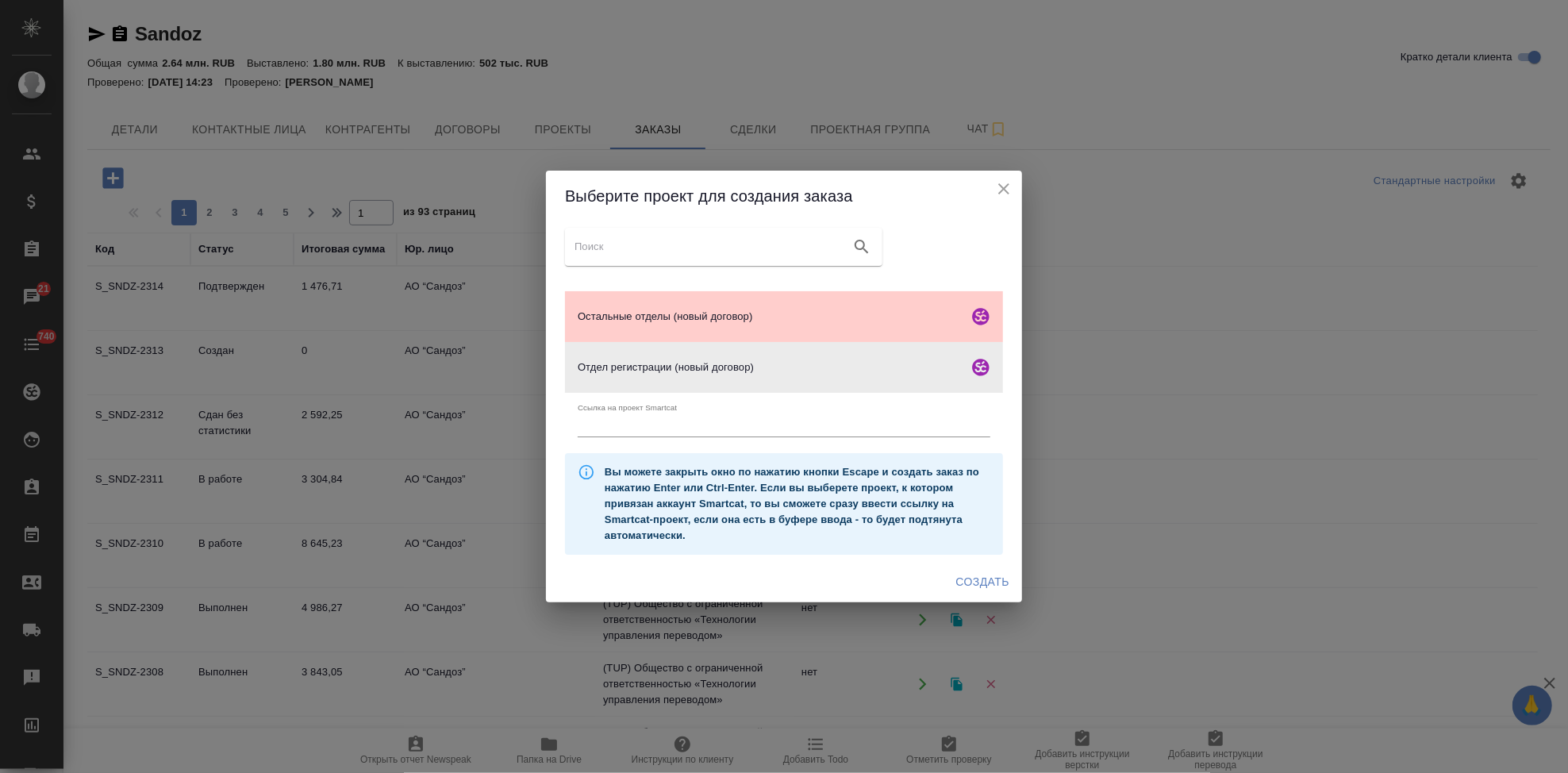
click at [979, 581] on span "Создать" at bounding box center [983, 582] width 54 height 19
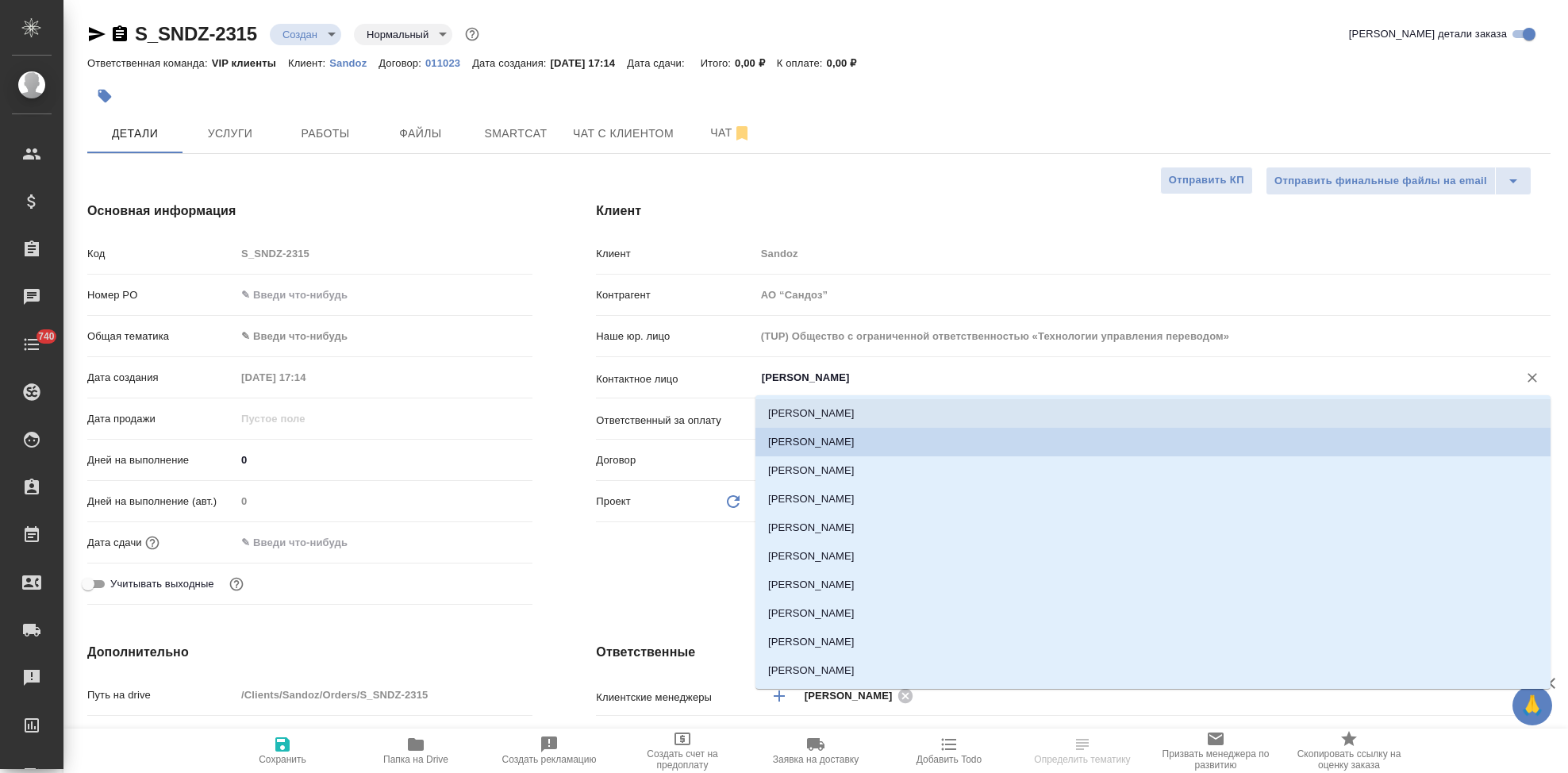
select select "RU"
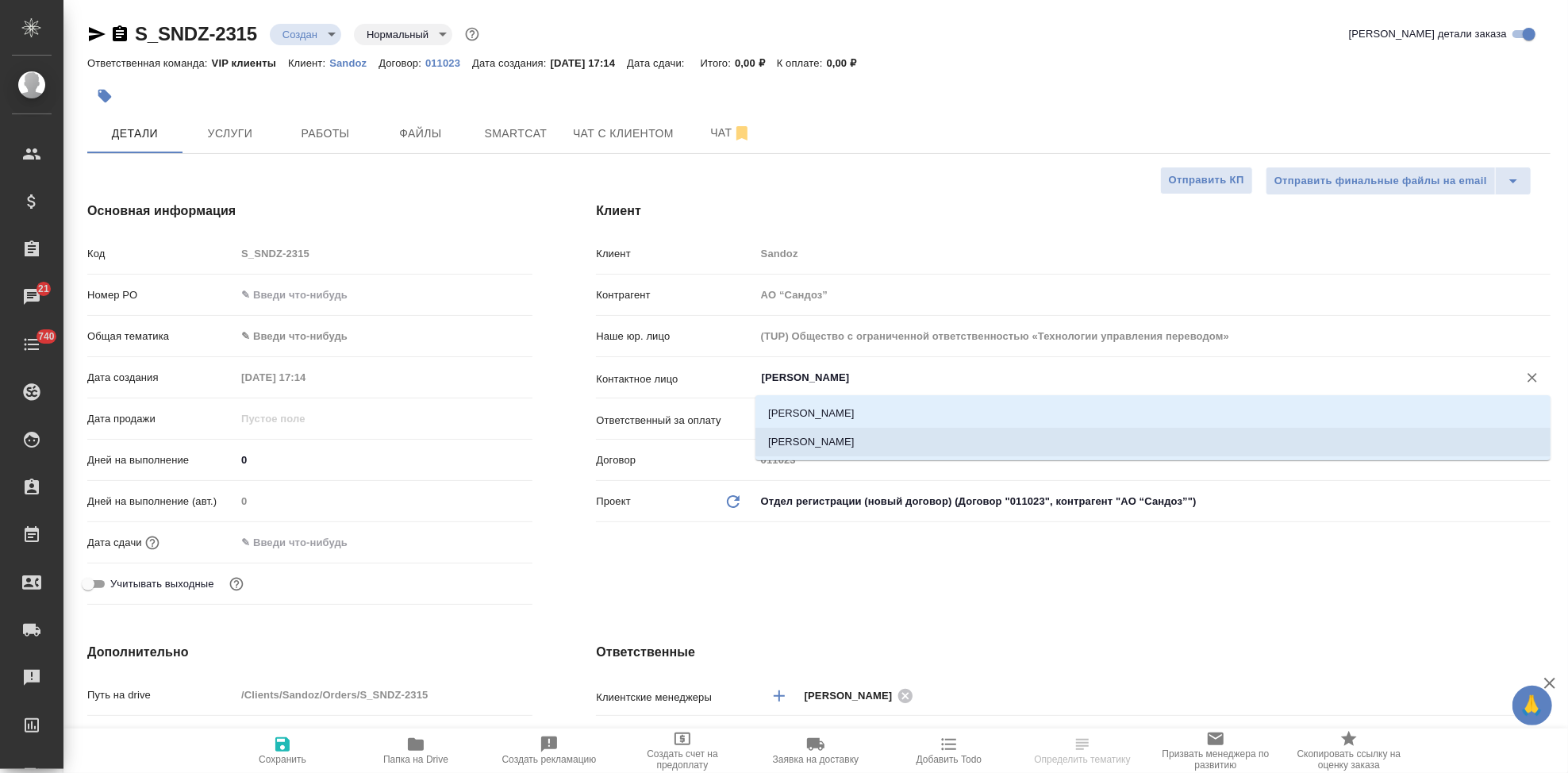
click at [871, 441] on li "[PERSON_NAME]" at bounding box center [1153, 442] width 795 height 28
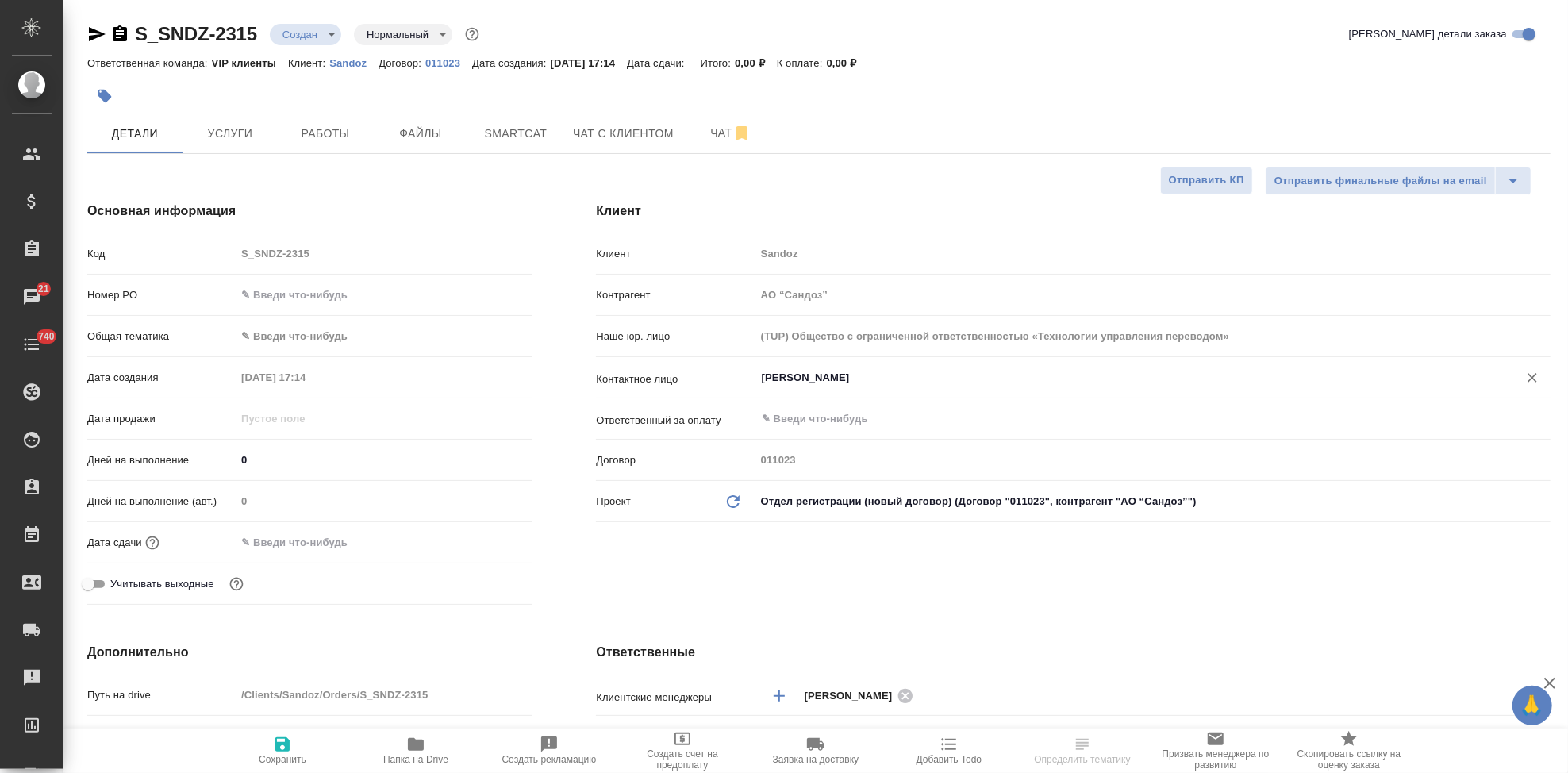
type input "[PERSON_NAME]"
click at [297, 755] on span "Сохранить" at bounding box center [282, 760] width 48 height 11
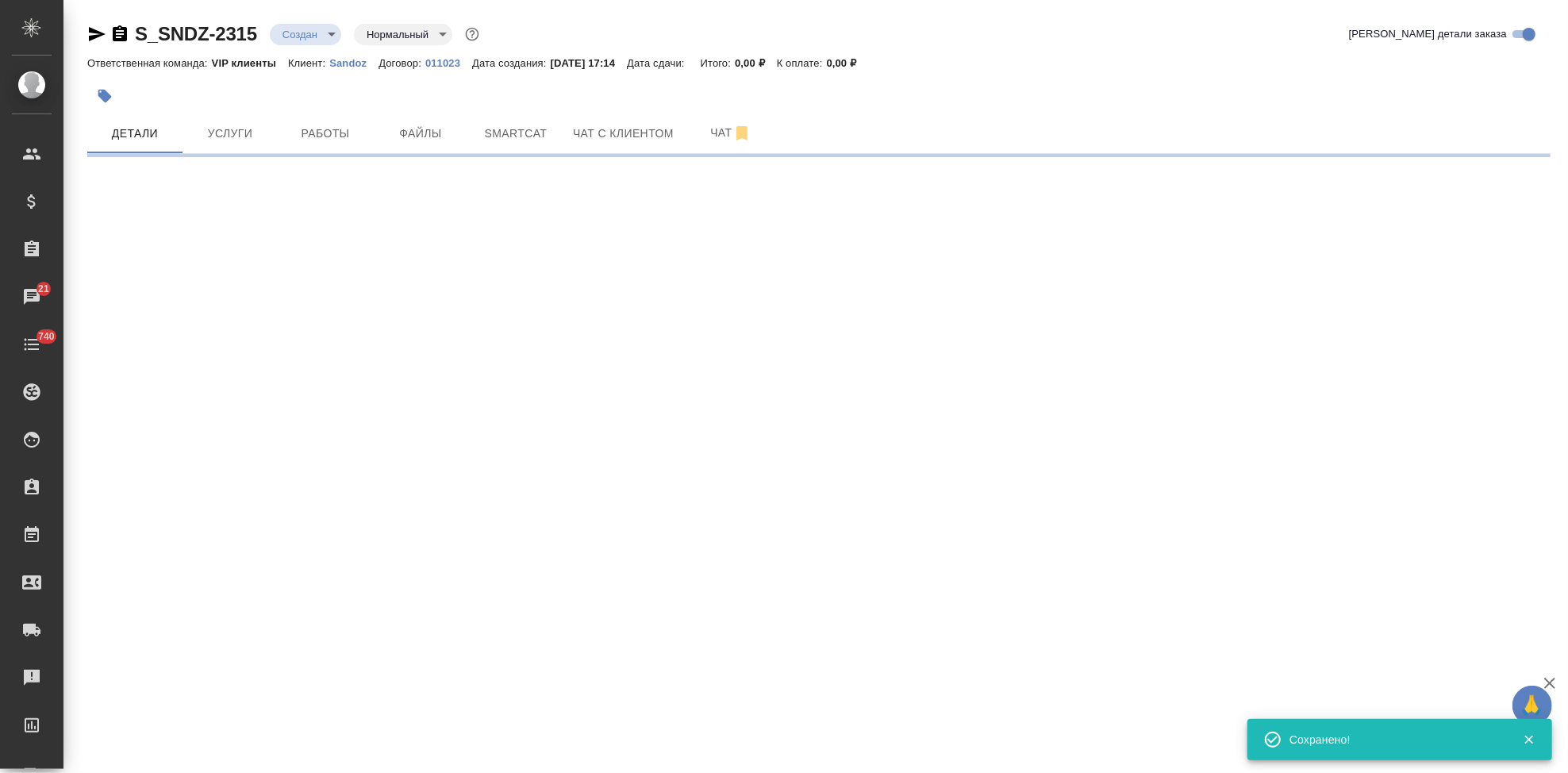
select select "RU"
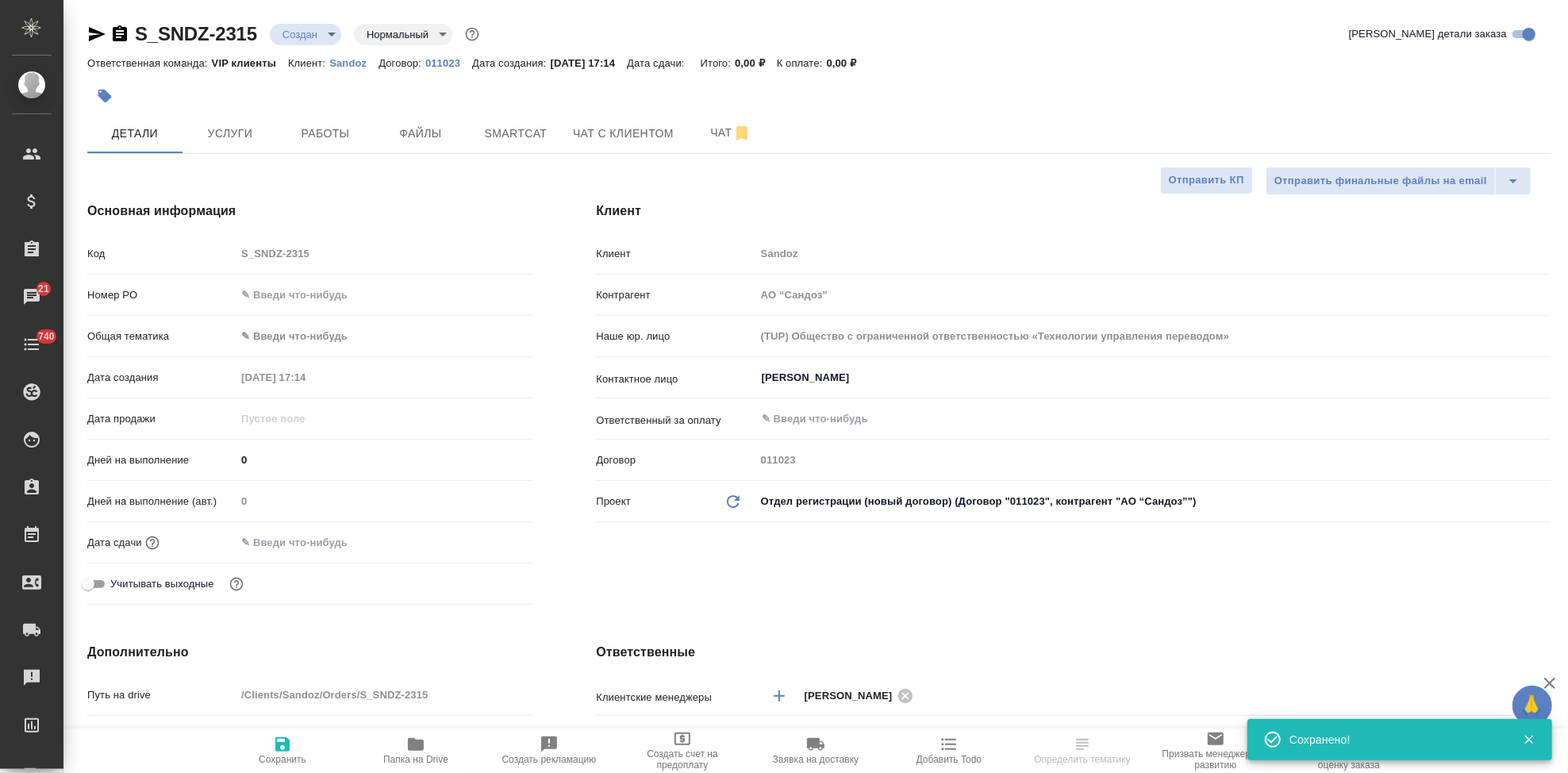
type textarea "x"
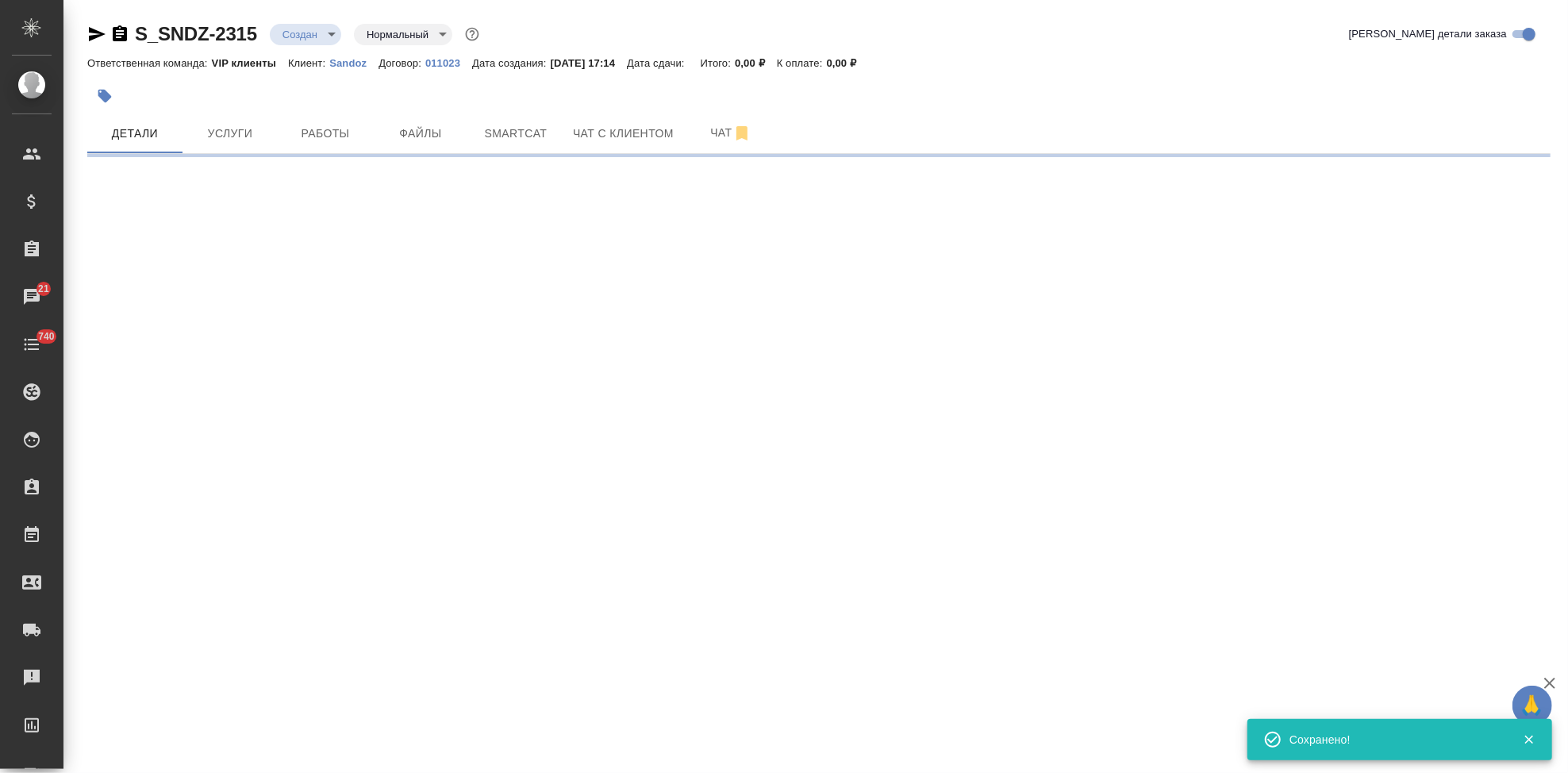
select select "RU"
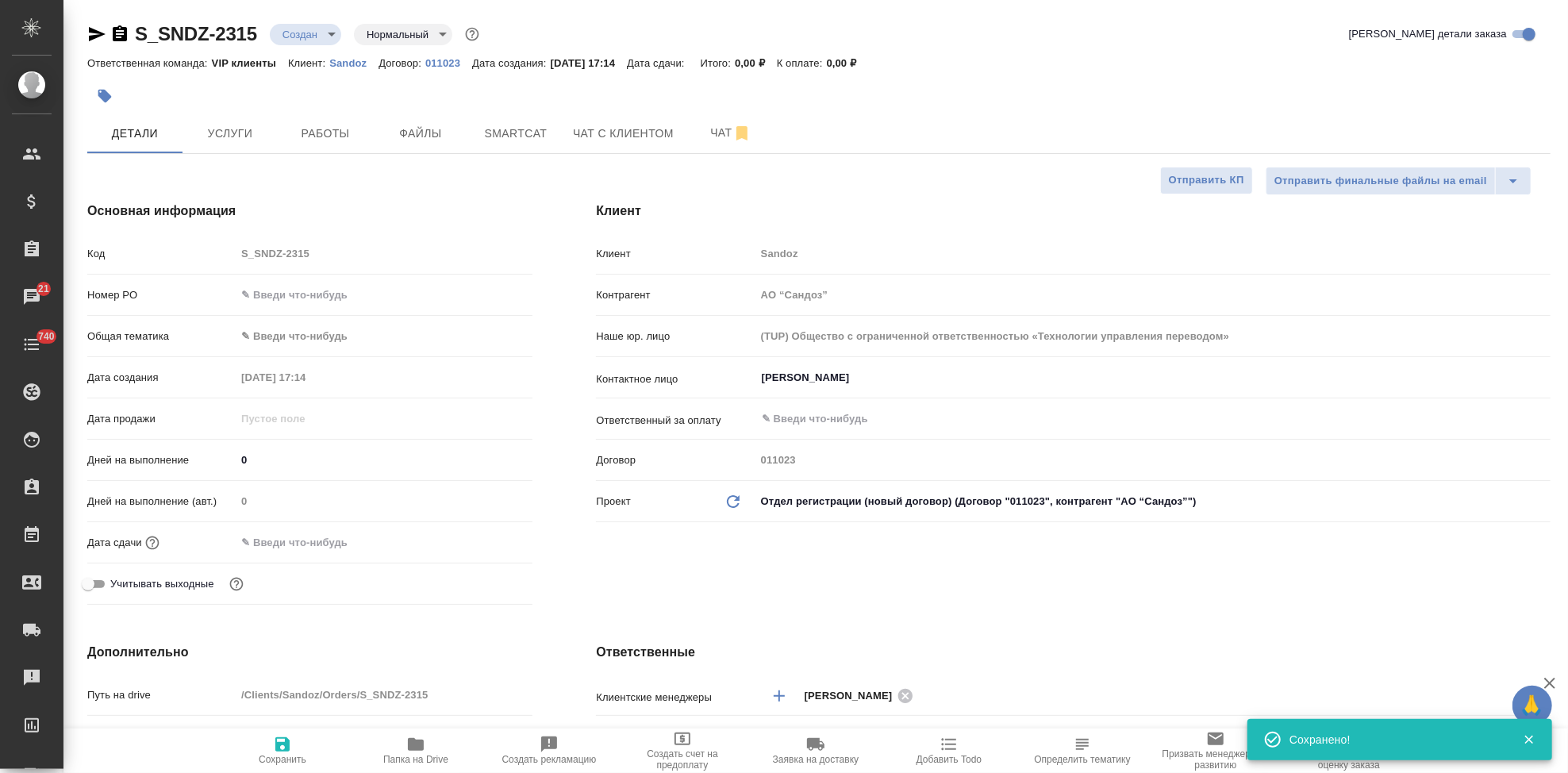
type textarea "x"
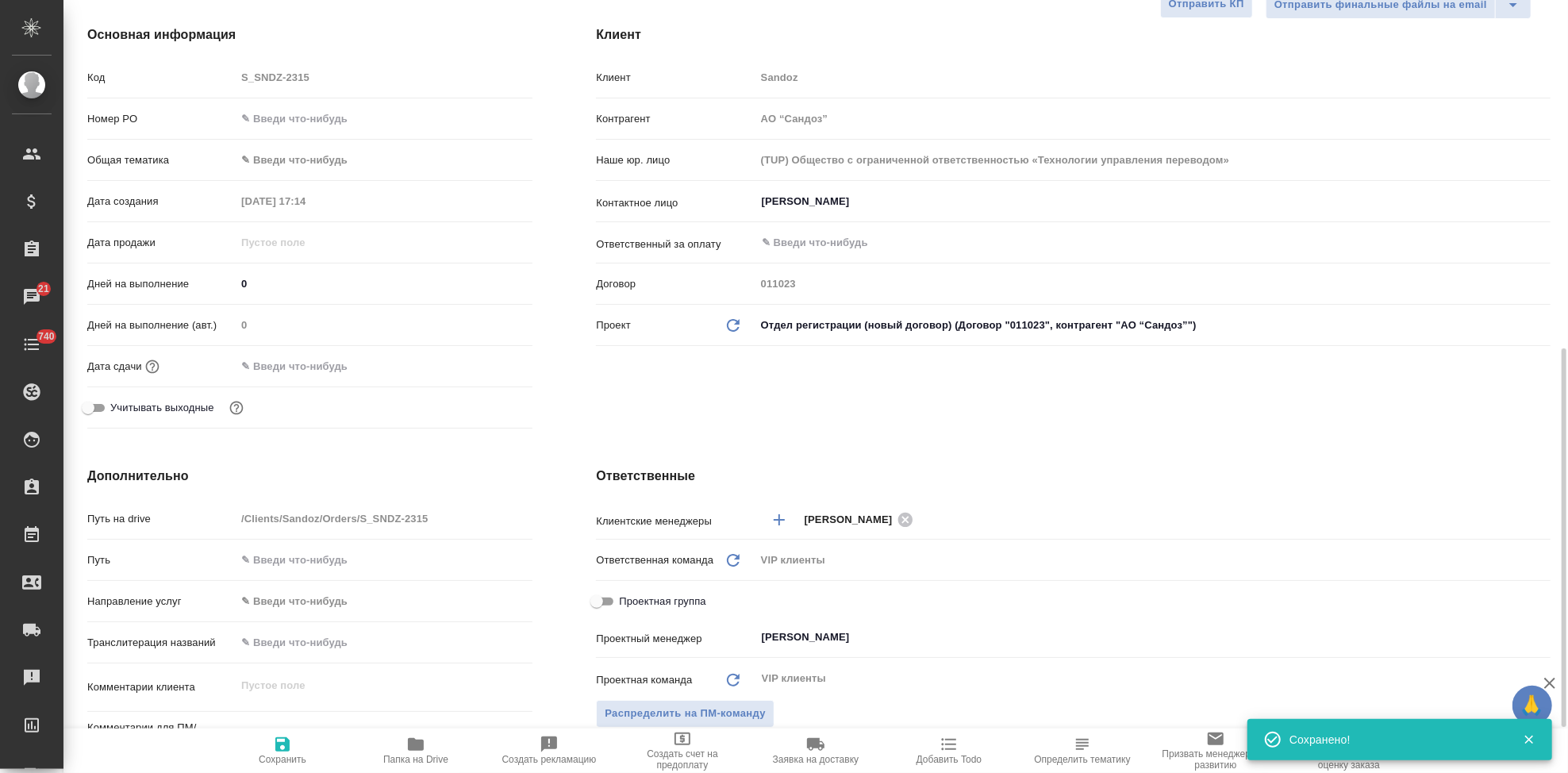
scroll to position [440, 0]
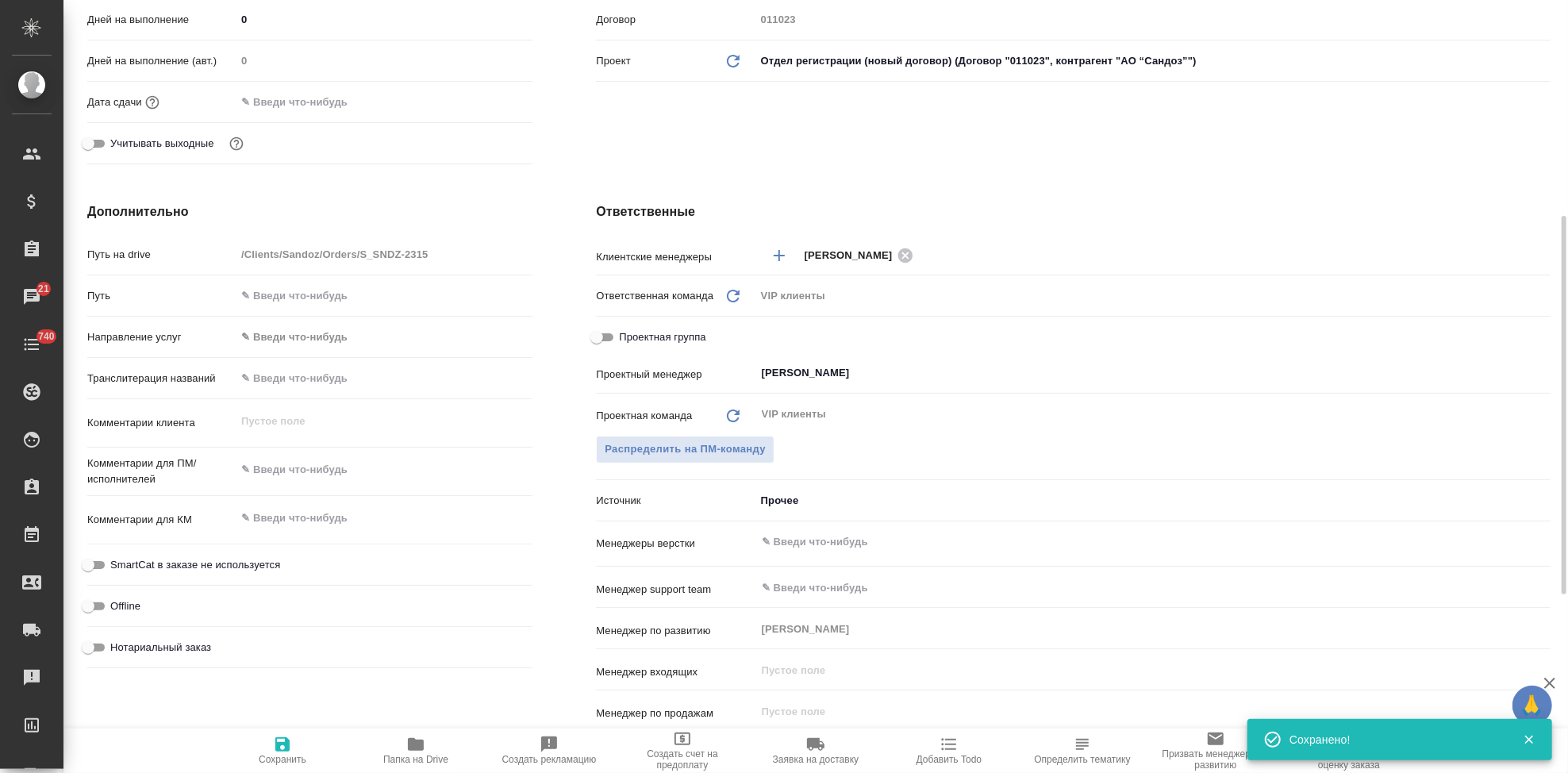
click at [327, 521] on textarea at bounding box center [384, 517] width 297 height 27
type textarea "x"
paste textarea "О Сандоз - заказ перевода документов досье (Кетонал FCT 100 мг)"
type textarea "О Сандоз - заказ перевода документов досье (Кетонал FCT 100 мг)"
type textarea "x"
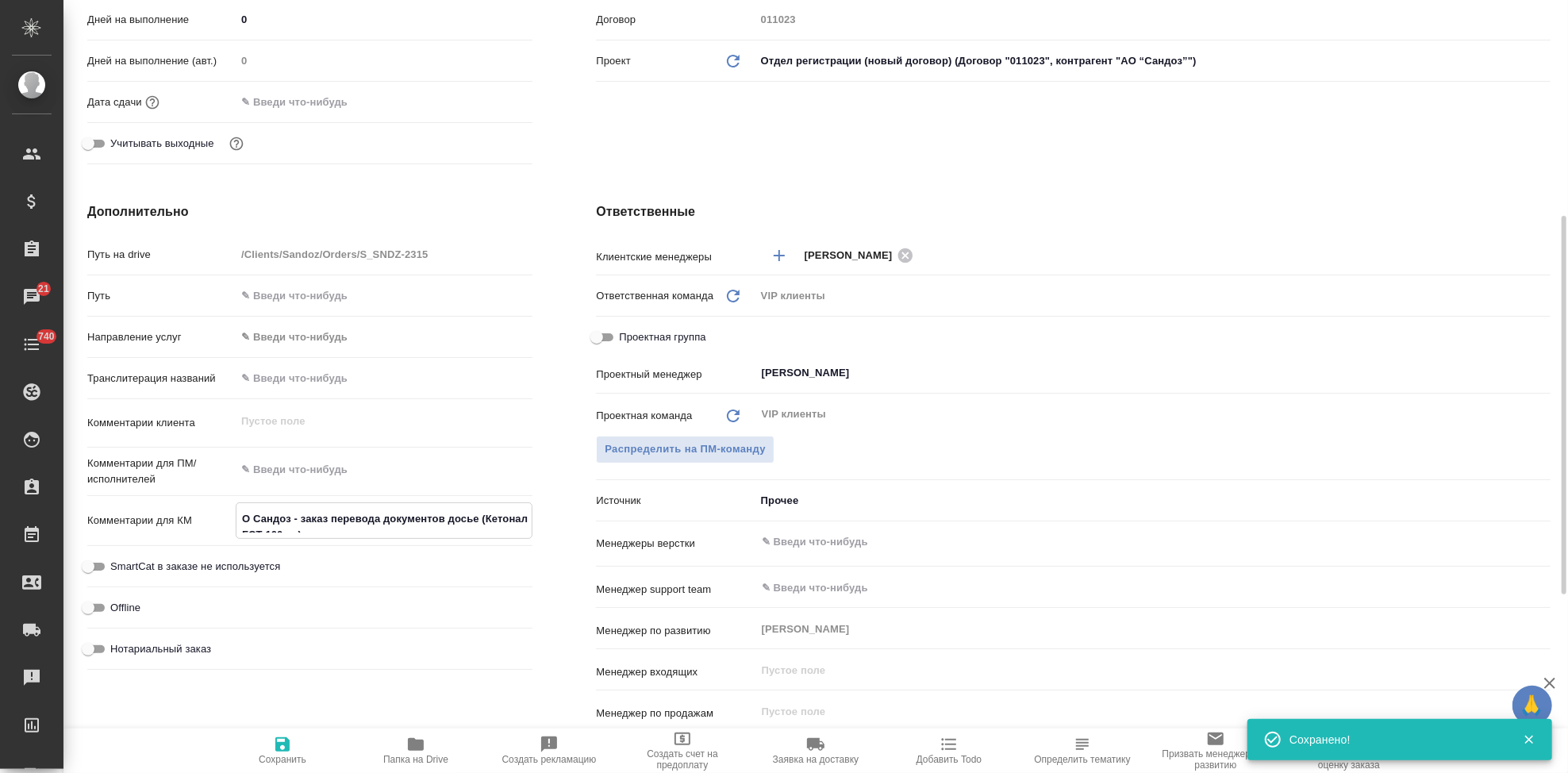
type textarea "x"
click at [245, 514] on textarea "О Сандоз - заказ перевода документов досье (Кетонал FCT 100 мг)" at bounding box center [384, 526] width 295 height 43
type textarea "ВО Сандоз - заказ перевода документов досье (Кетонал FCT 100 мг)"
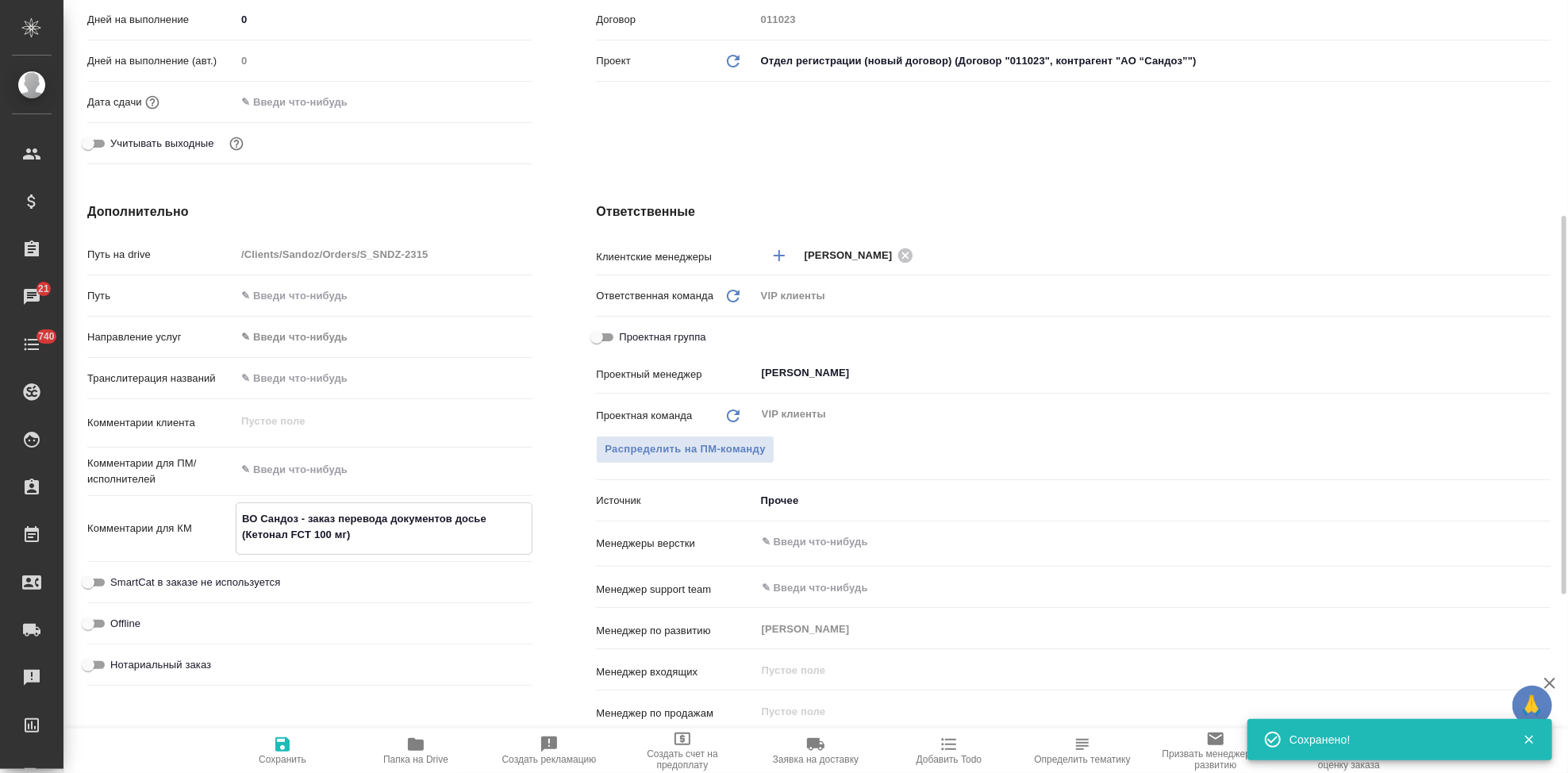
type textarea "x"
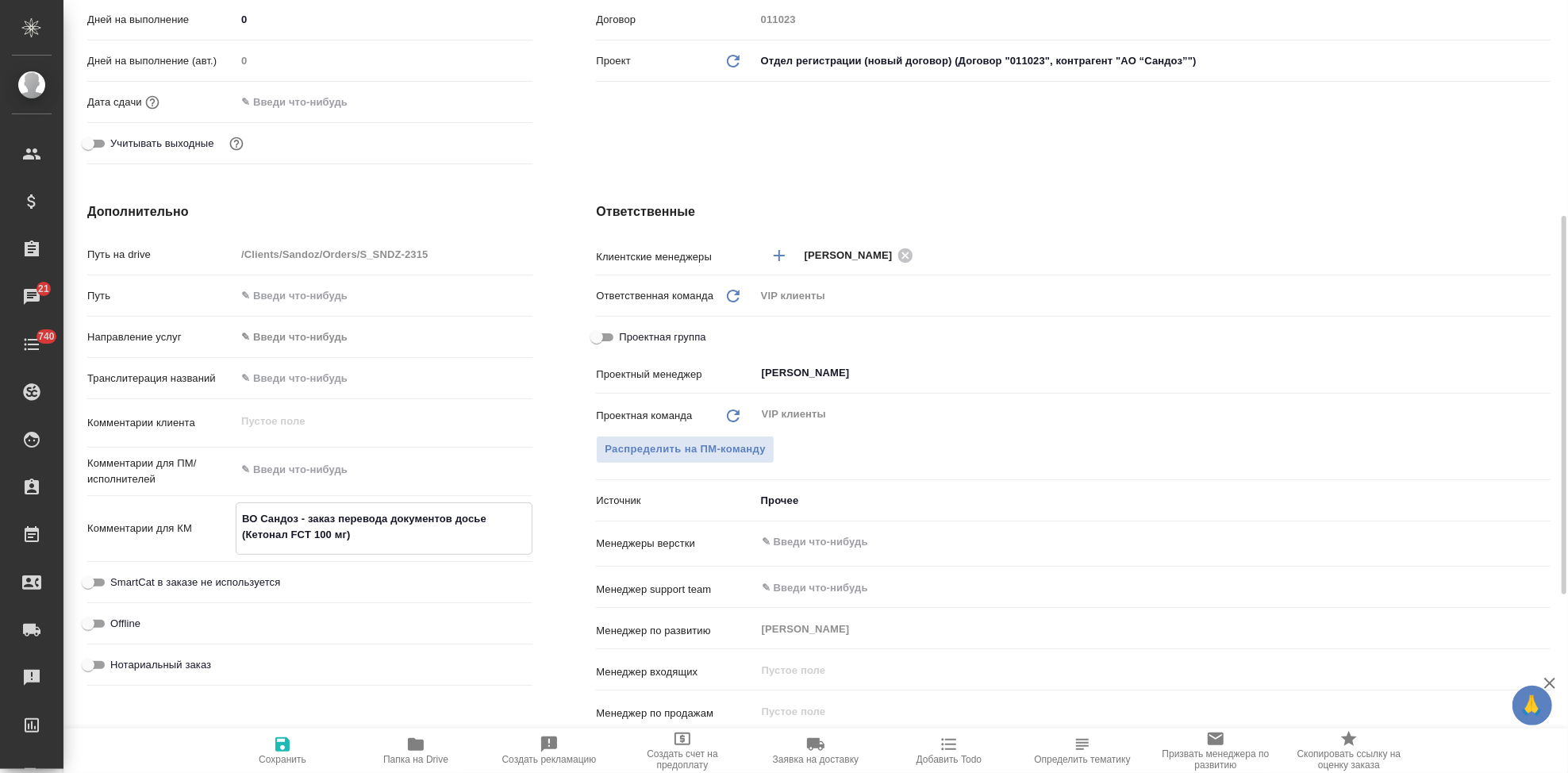
type textarea "О Сандоз - заказ перевода документов досье (Кетонал FCT 100 мг)"
type textarea "x"
type textarea "АО Сандоз - заказ перевода документов досье (Кетонал FCT 100 мг)"
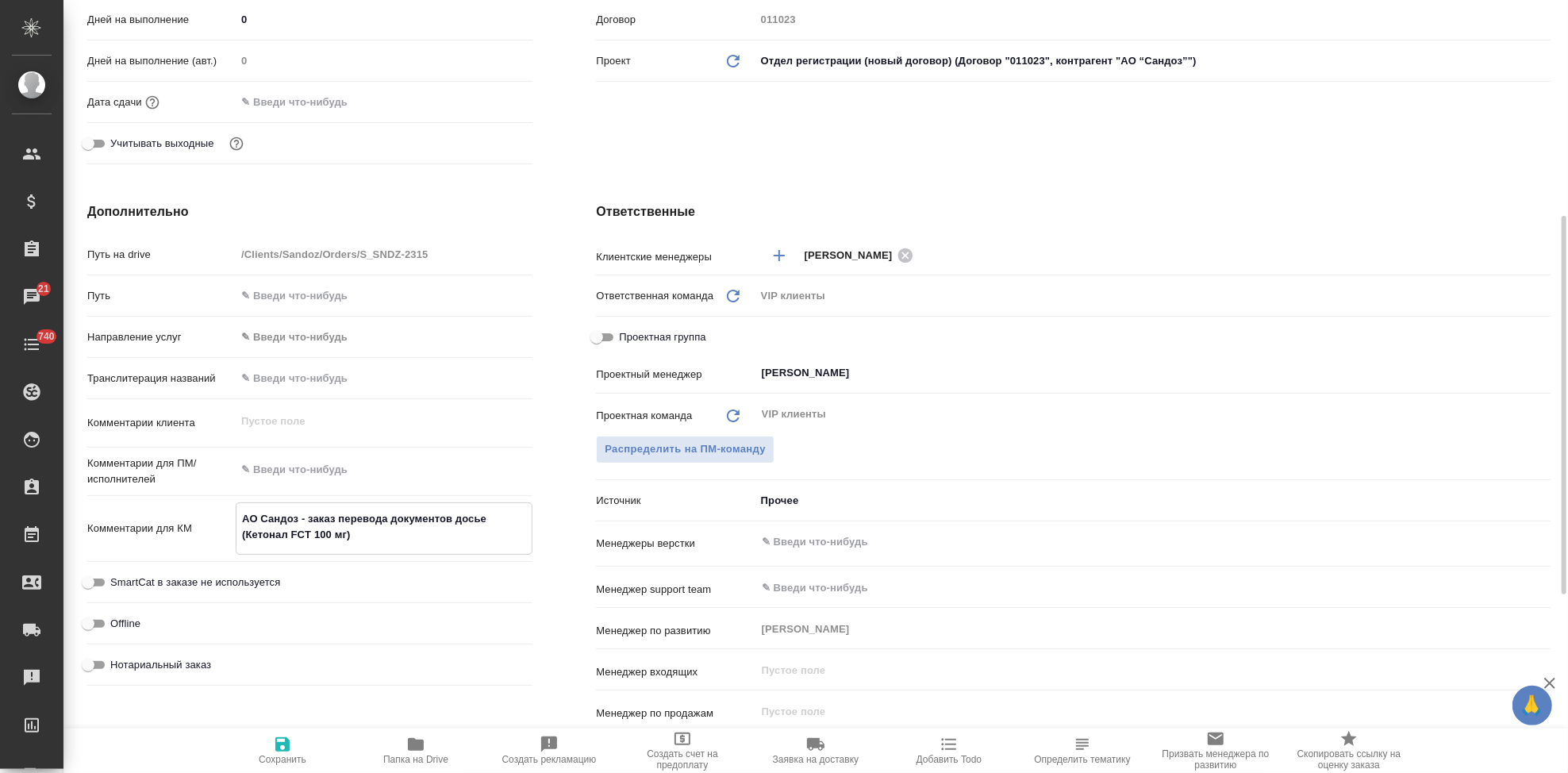
type textarea "x"
type textarea "АО Сандоз - заказ перевода документов досье (Кетонал FCT 100 мг)"
type textarea "x"
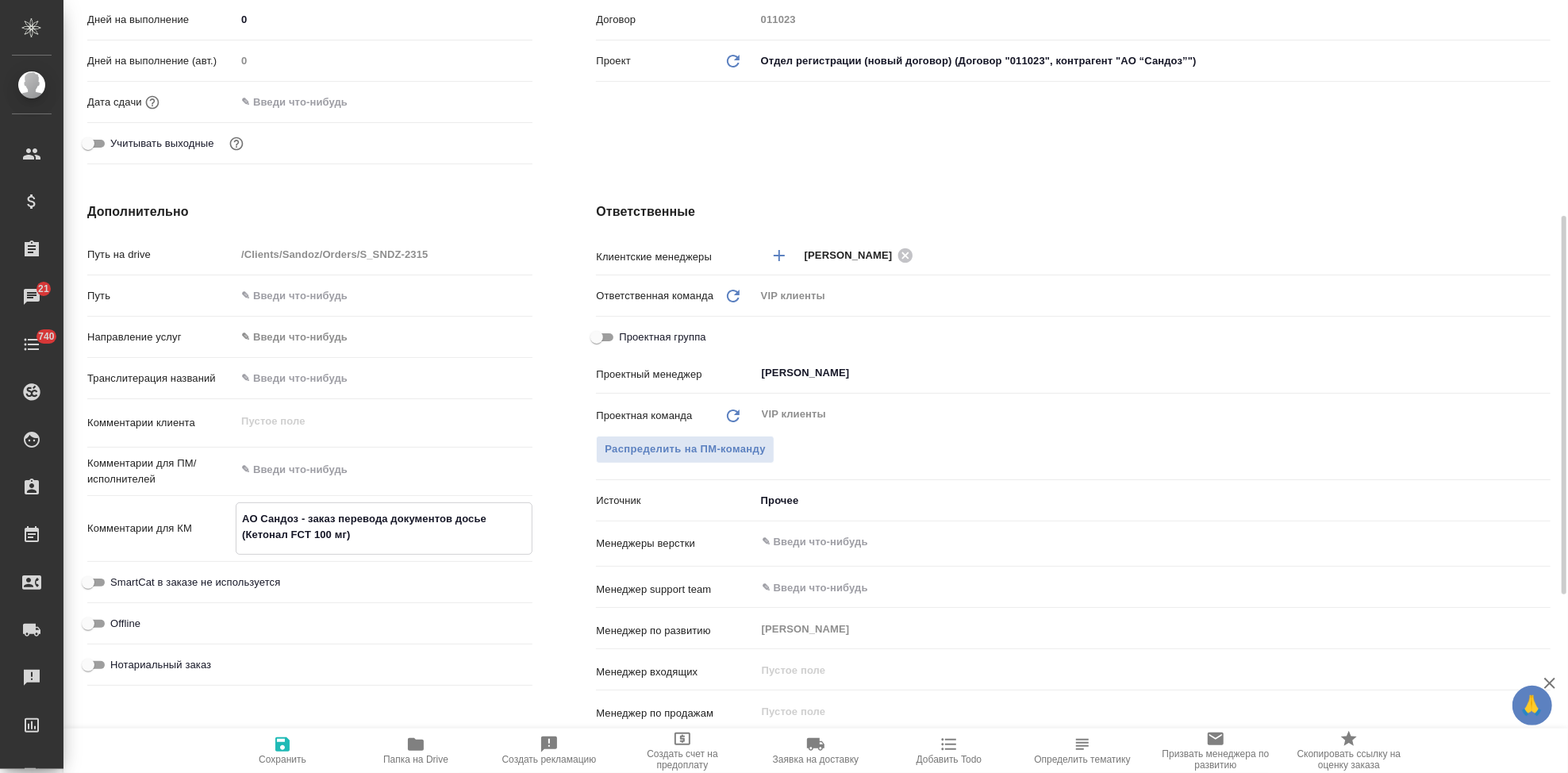
click at [289, 749] on icon "button" at bounding box center [282, 744] width 19 height 19
type textarea "x"
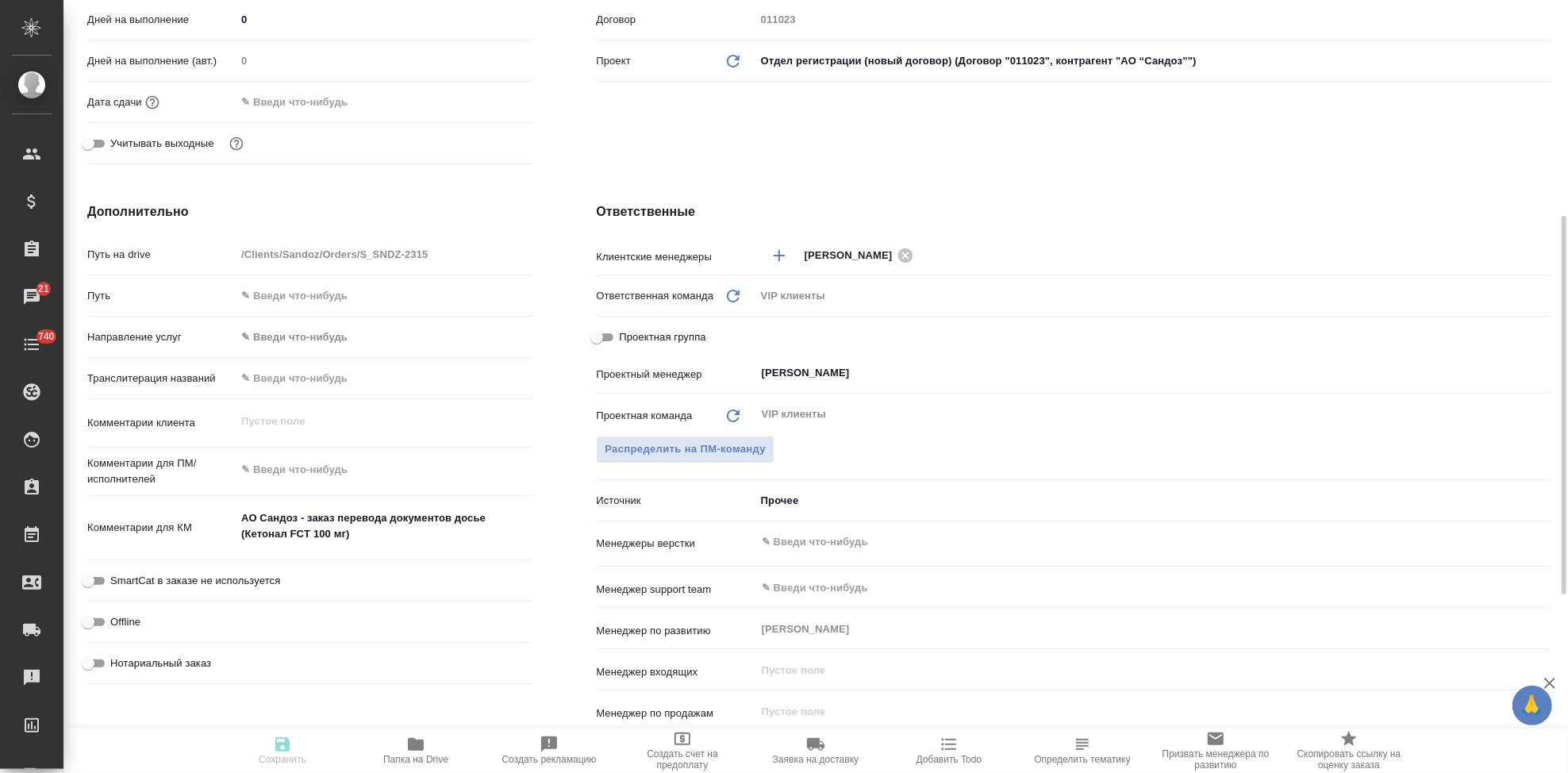
type textarea "x"
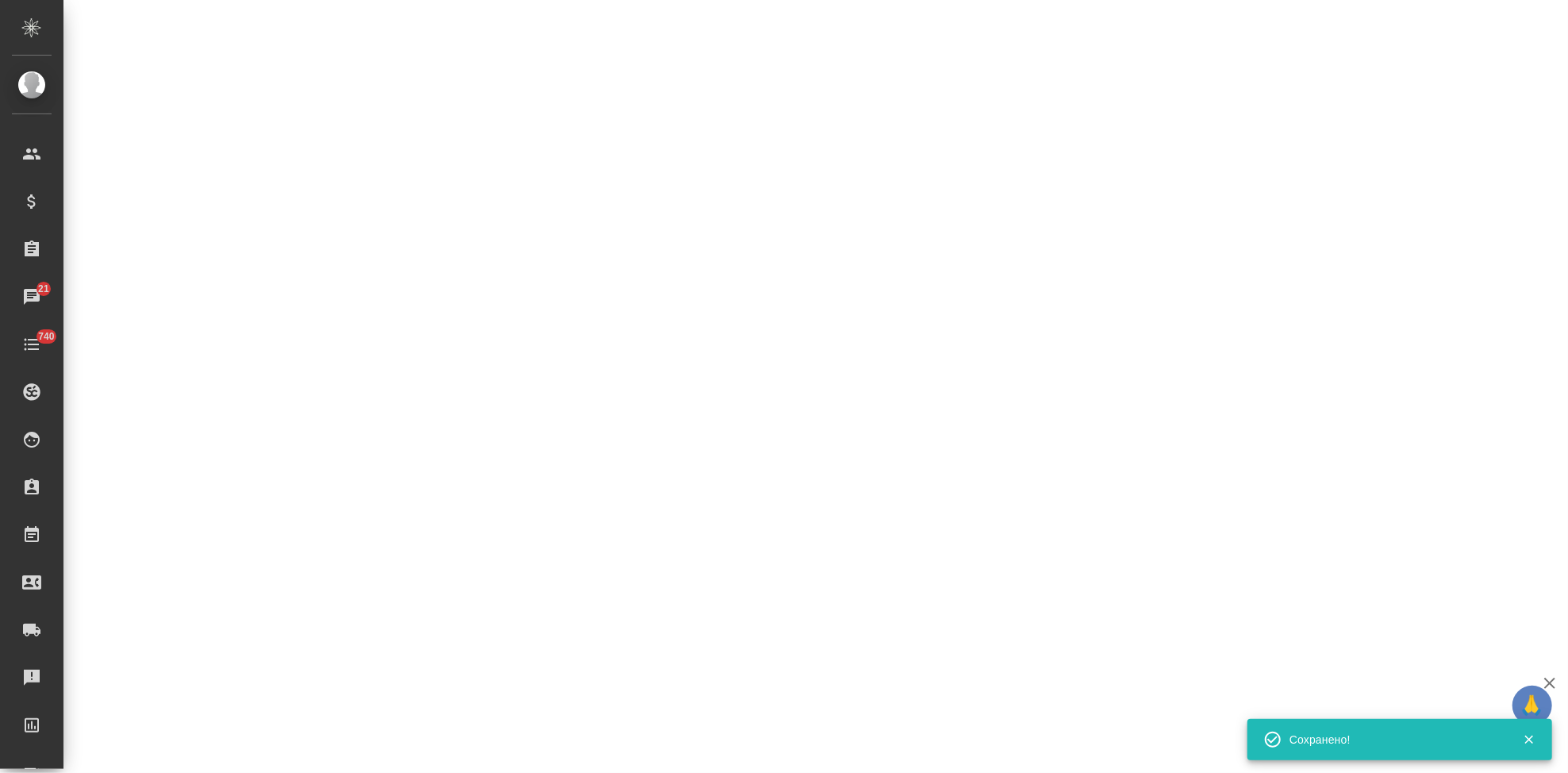
select select "RU"
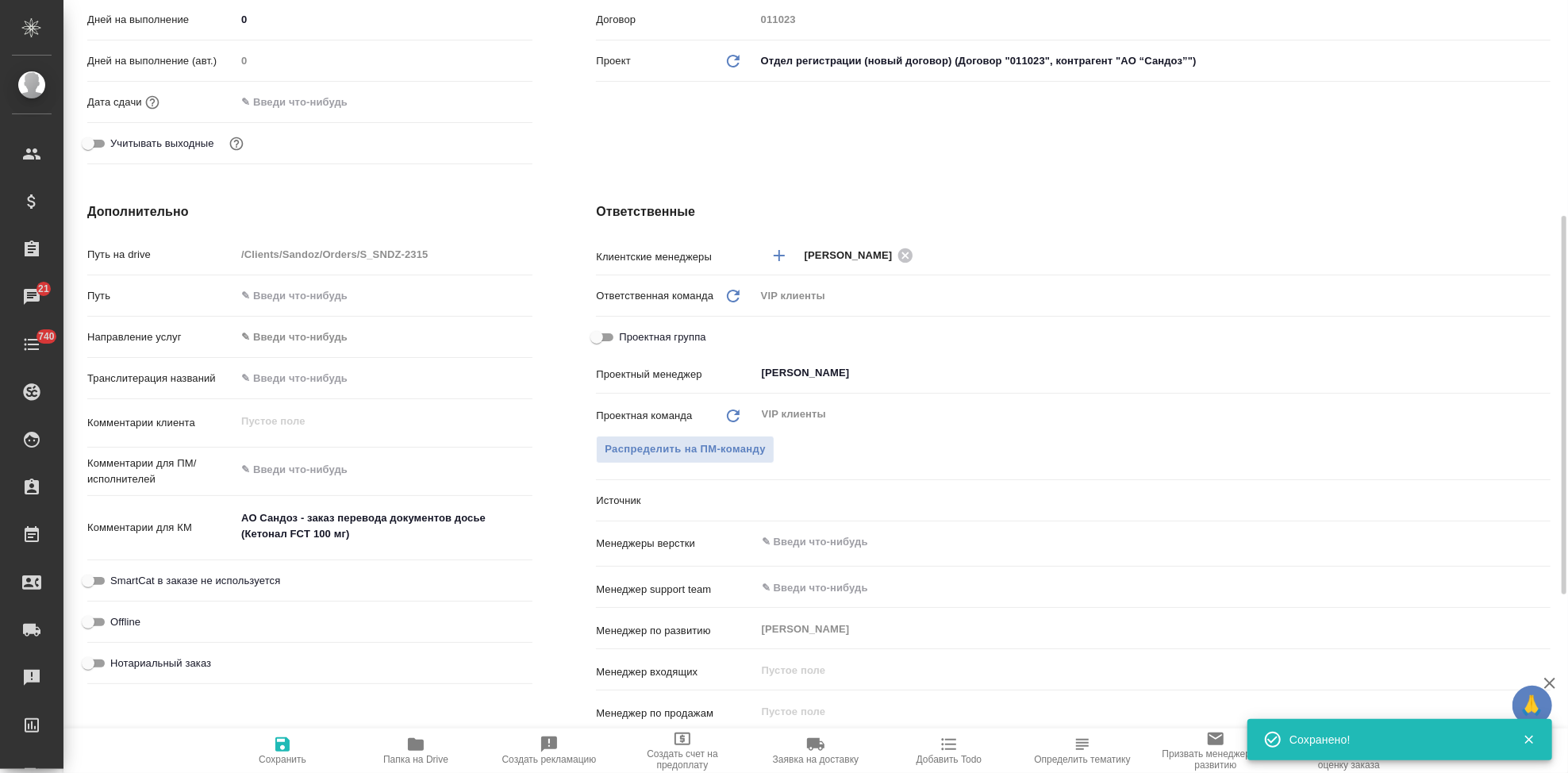
type textarea "x"
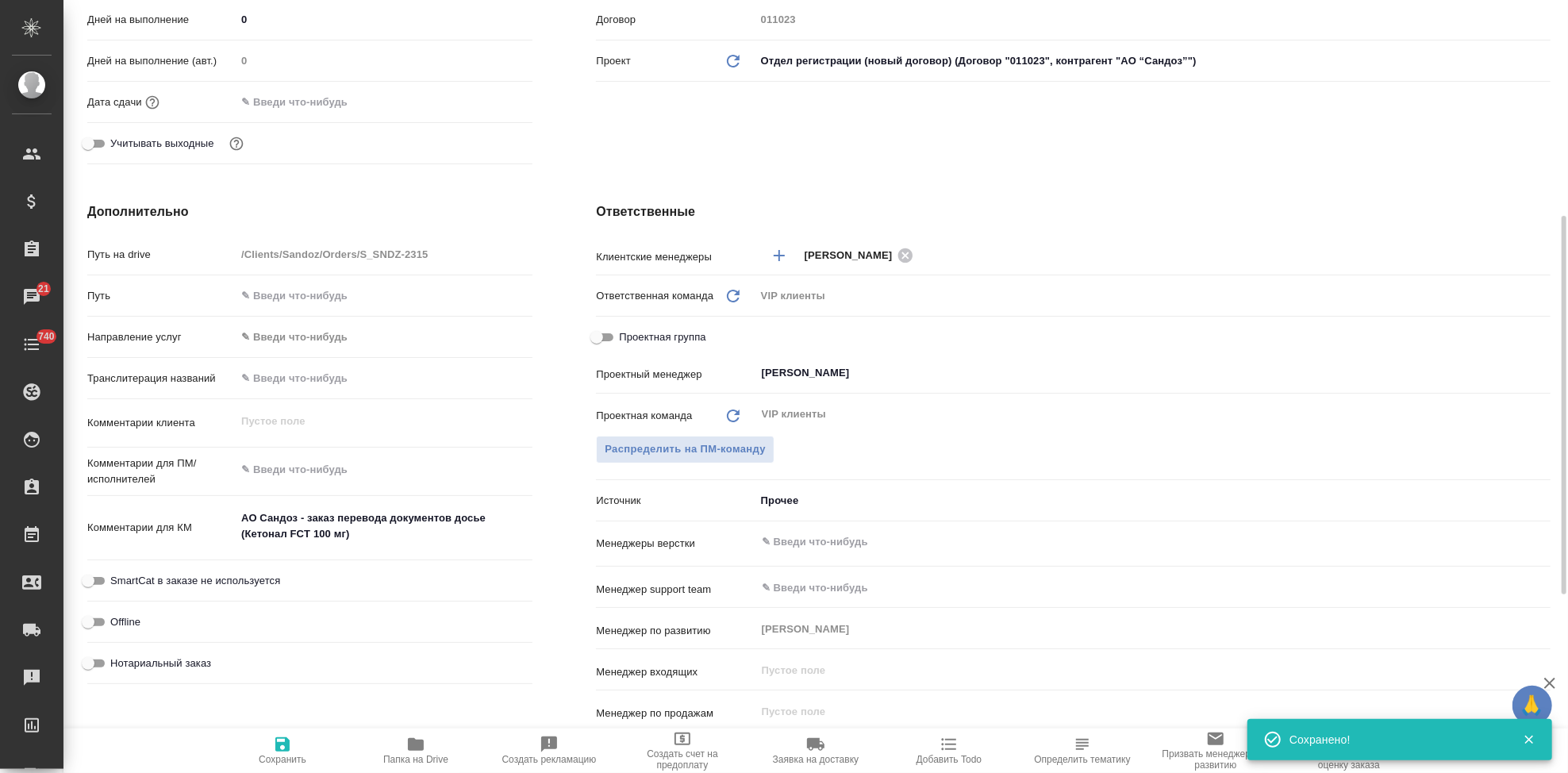
type textarea "x"
click at [285, 462] on textarea at bounding box center [384, 470] width 297 height 27
paste textarea "Нам необходимо подготовить перевод документов на русский язык со сроком до 30 с…"
type textarea "Нам необходимо подготовить перевод документов на русский язык со сроком до 30 с…"
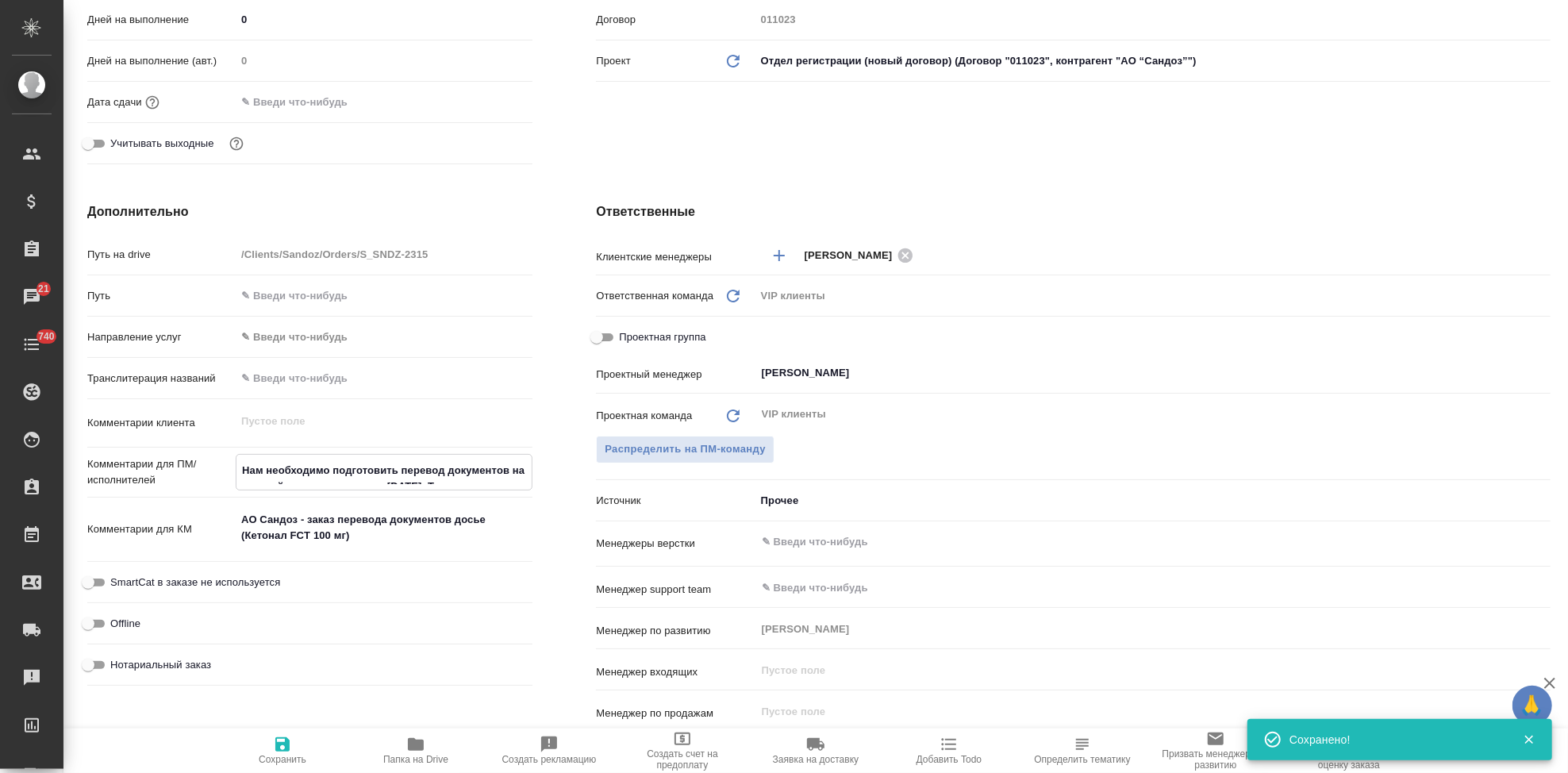
type textarea "x"
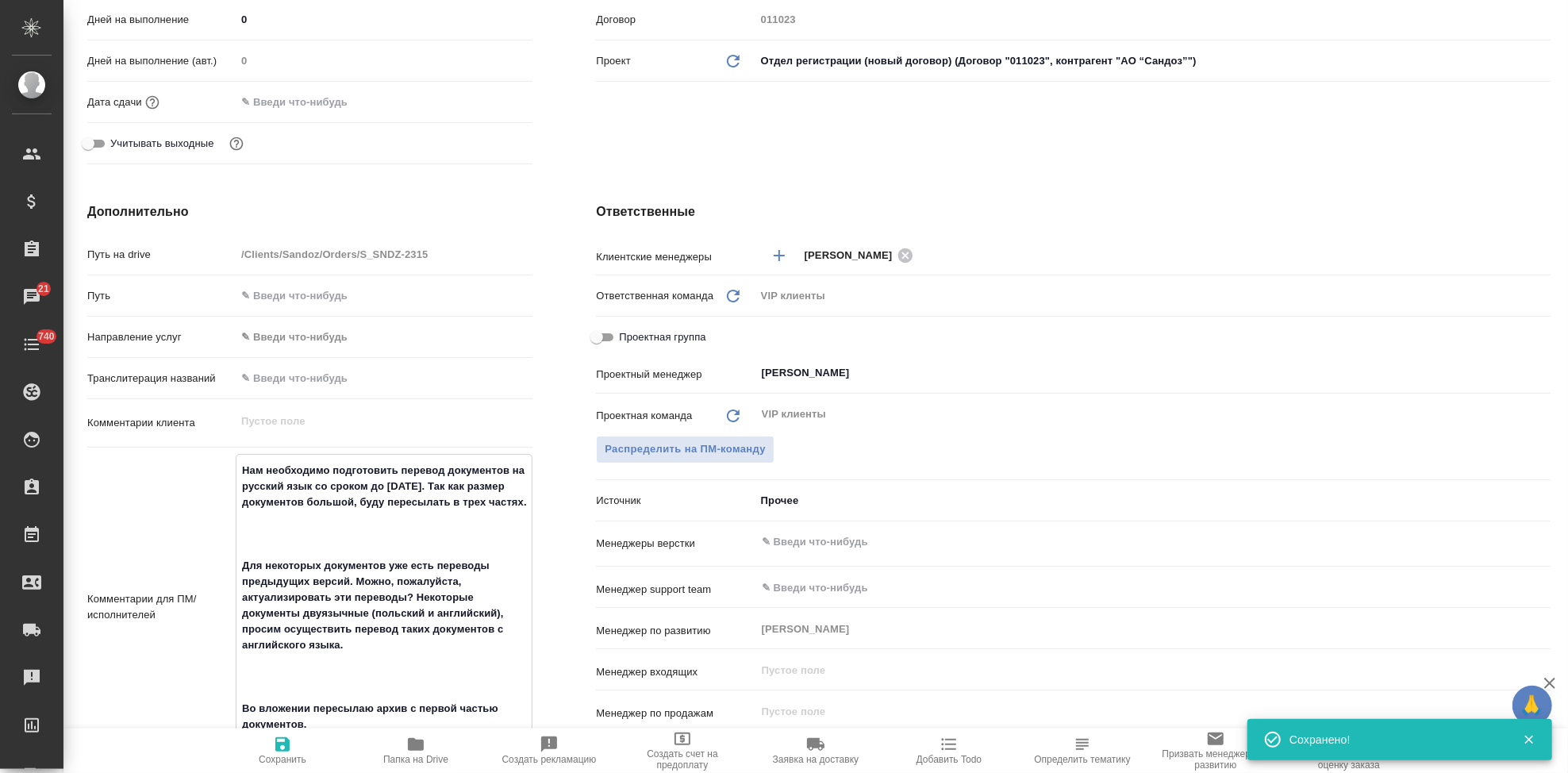
click at [289, 573] on textarea "Нам необходимо подготовить перевод документов на русский язык со сроком до 30 с…" at bounding box center [384, 606] width 295 height 297
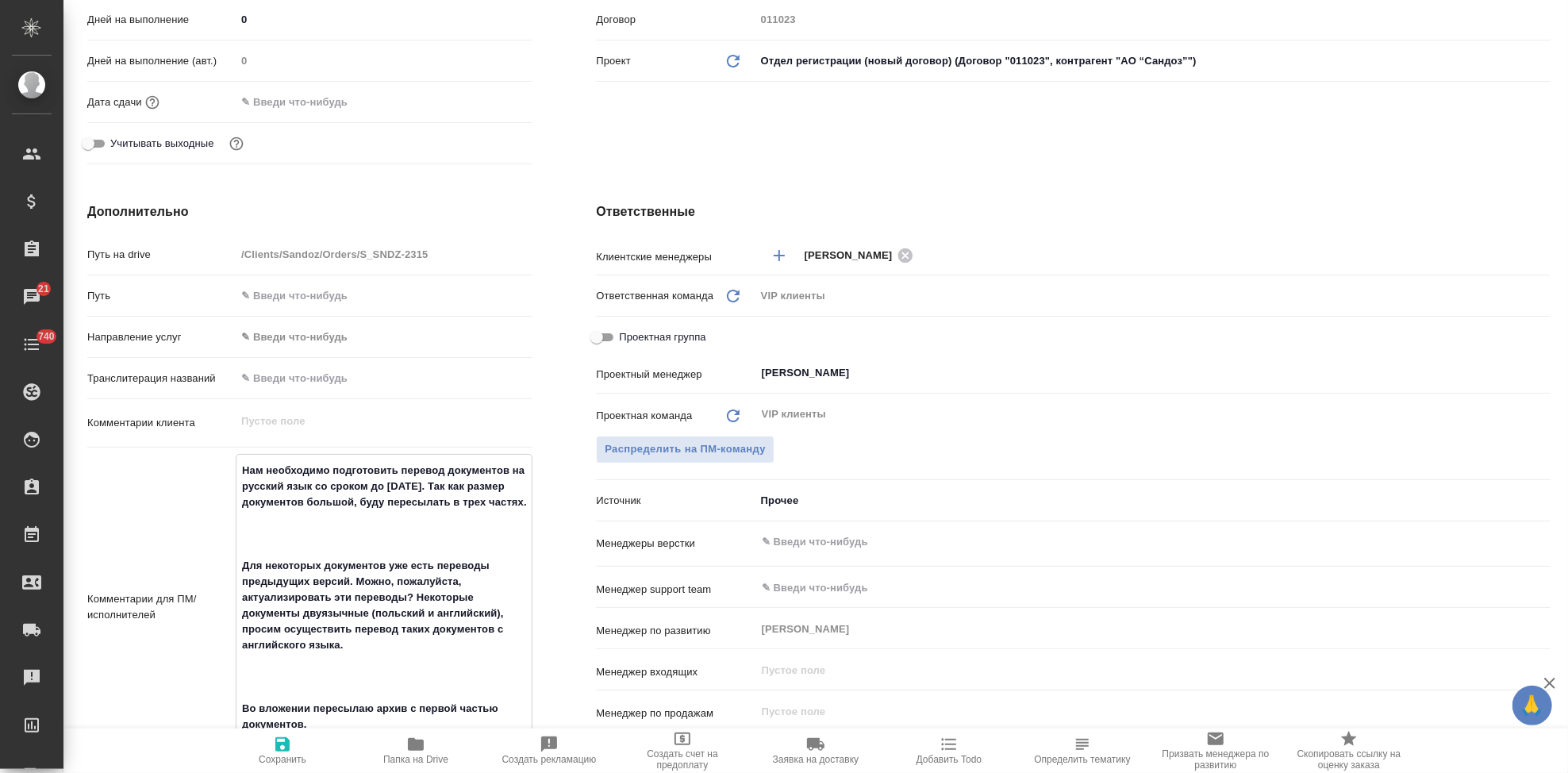
type textarea "Нам необходимо подготовить перевод документов на русский язык со сроком до 30 с…"
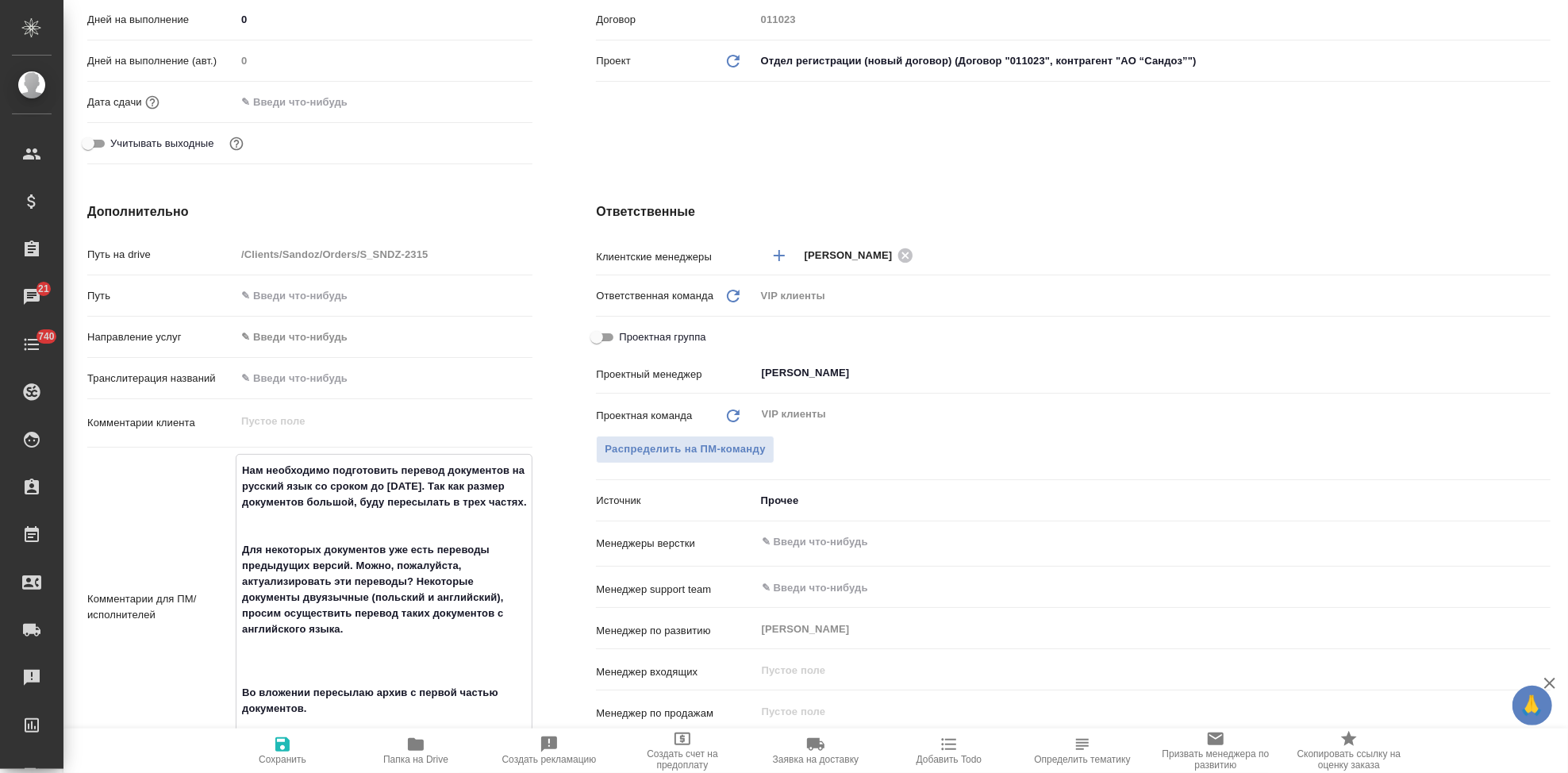
type textarea "x"
type textarea "Нам необходимо подготовить перевод документов на русский язык со сроком до 30 с…"
type textarea "x"
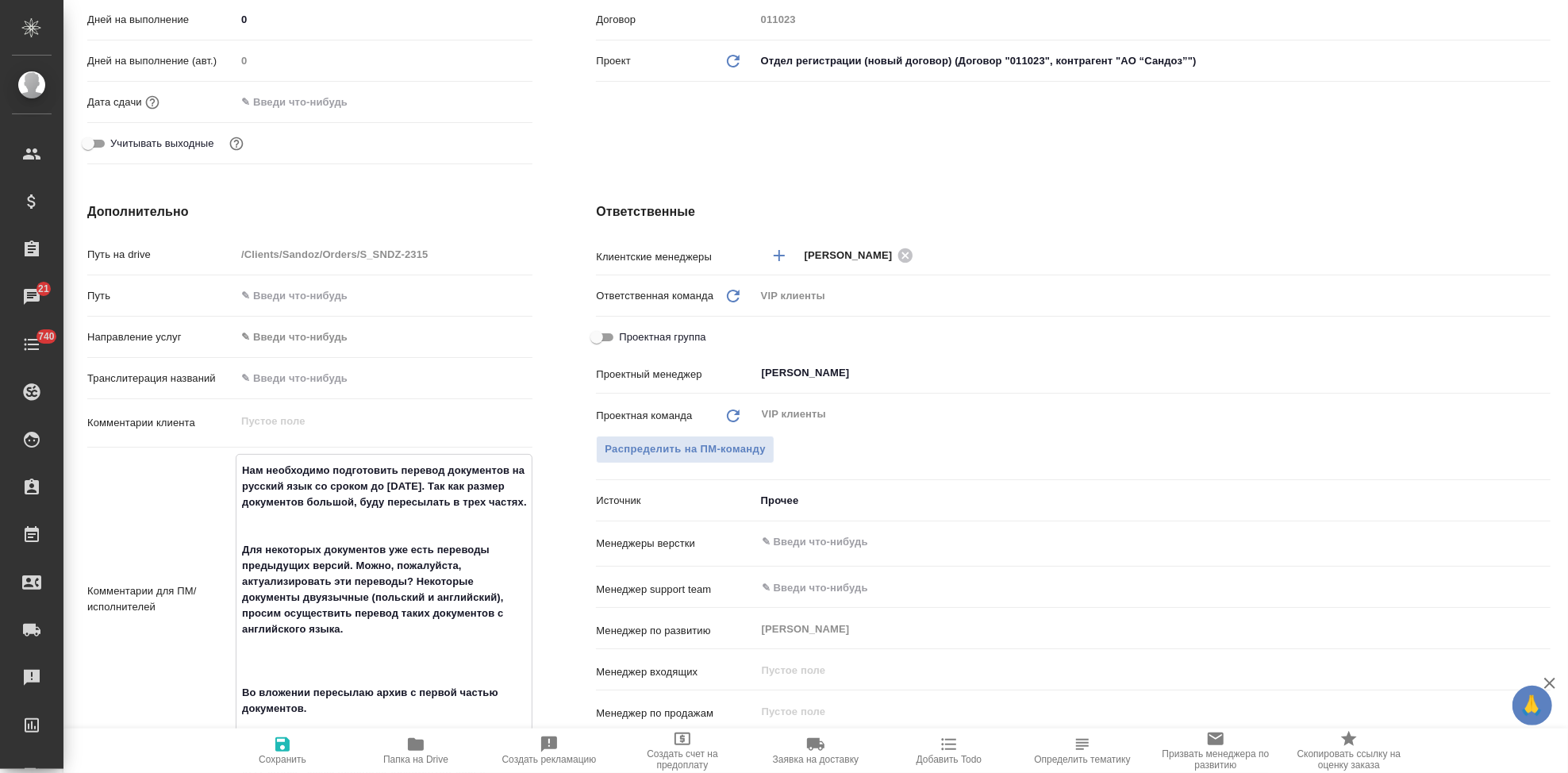
type textarea "x"
type textarea "Нам необходимо подготовить перевод документов на русский язык со сроком до 30 с…"
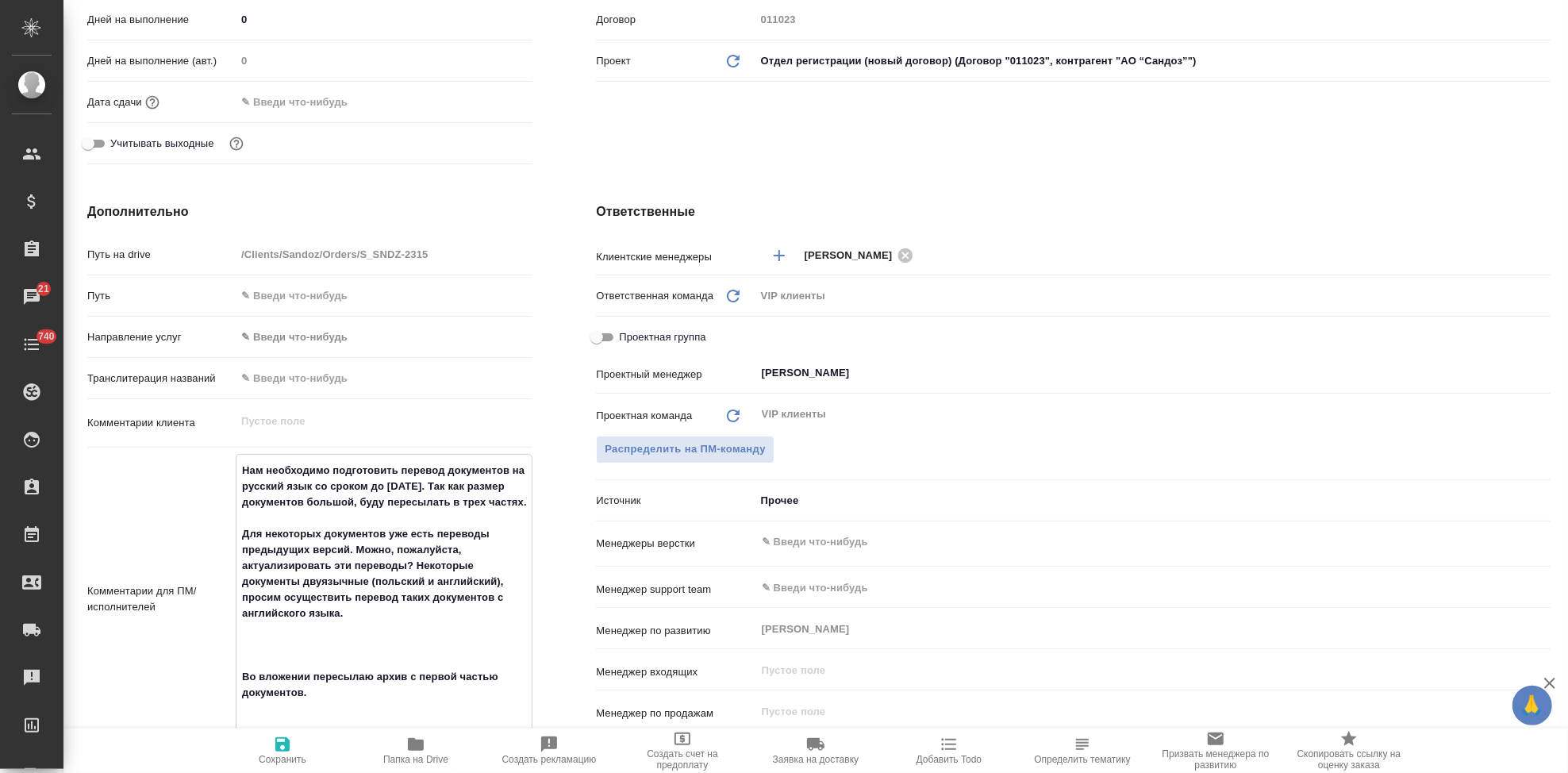
type textarea "x"
type textarea "Нам необходимо подготовить перевод документов на русский язык со сроком до 30 с…"
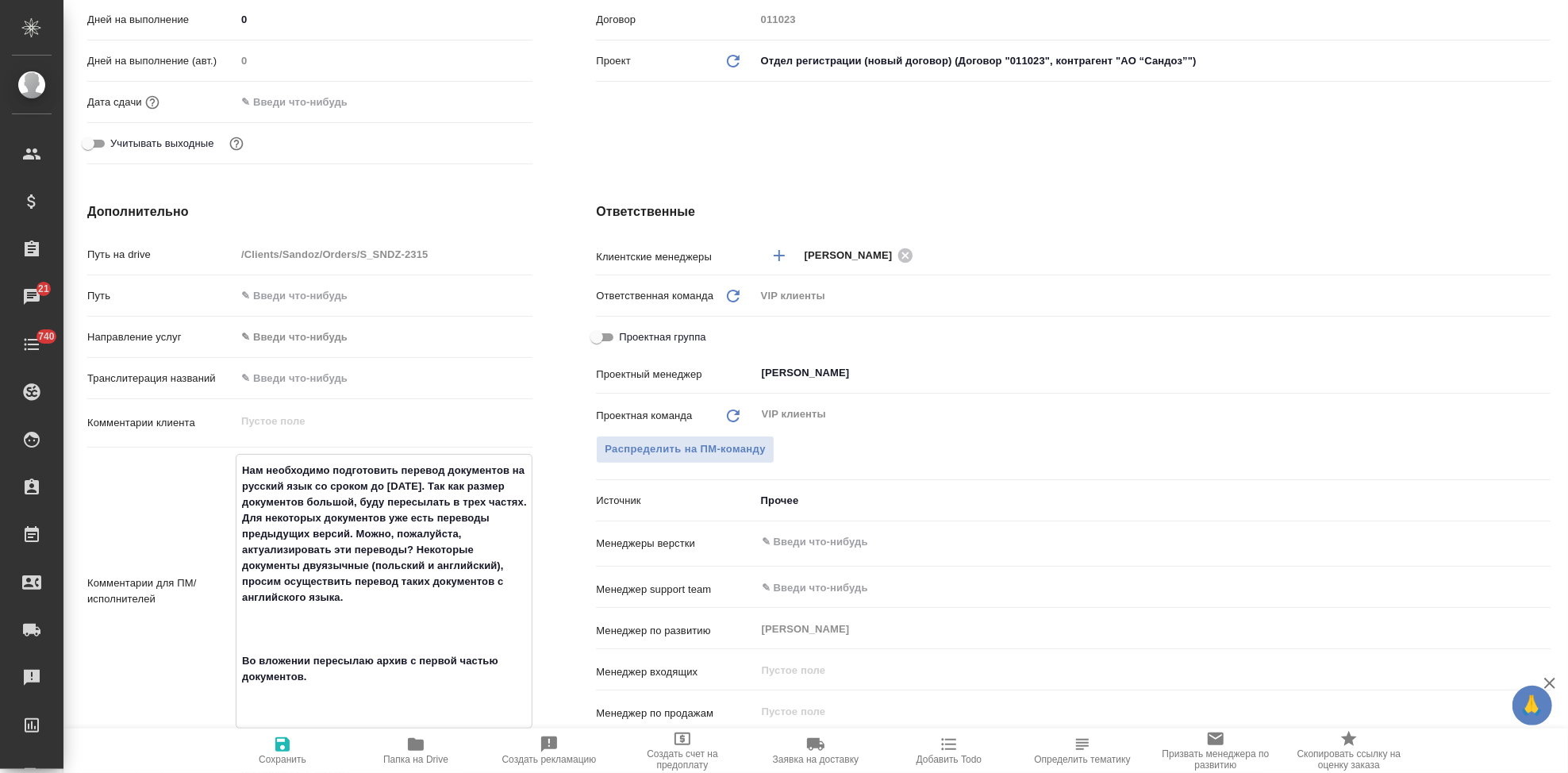
type textarea "x"
click at [262, 643] on textarea "Нам необходимо подготовить перевод документов на русский язык со сроком до 30 с…" at bounding box center [384, 582] width 295 height 249
type textarea "x"
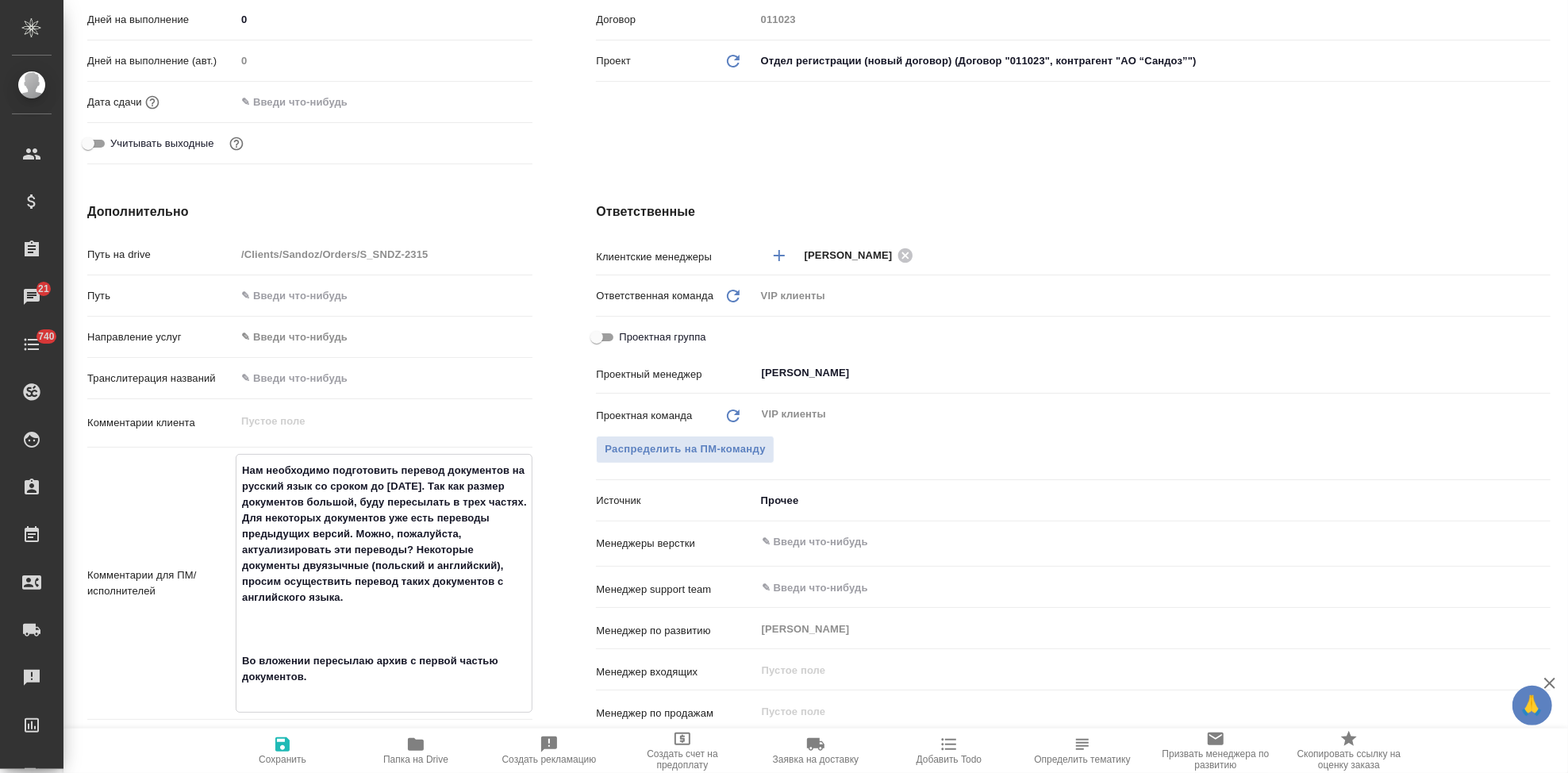
type textarea "Нам необходимо подготовить перевод документов на русский язык со сроком до 30 с…"
type textarea "x"
type textarea "Нам необходимо подготовить перевод документов на русский язык со сроком до 30 с…"
type textarea "x"
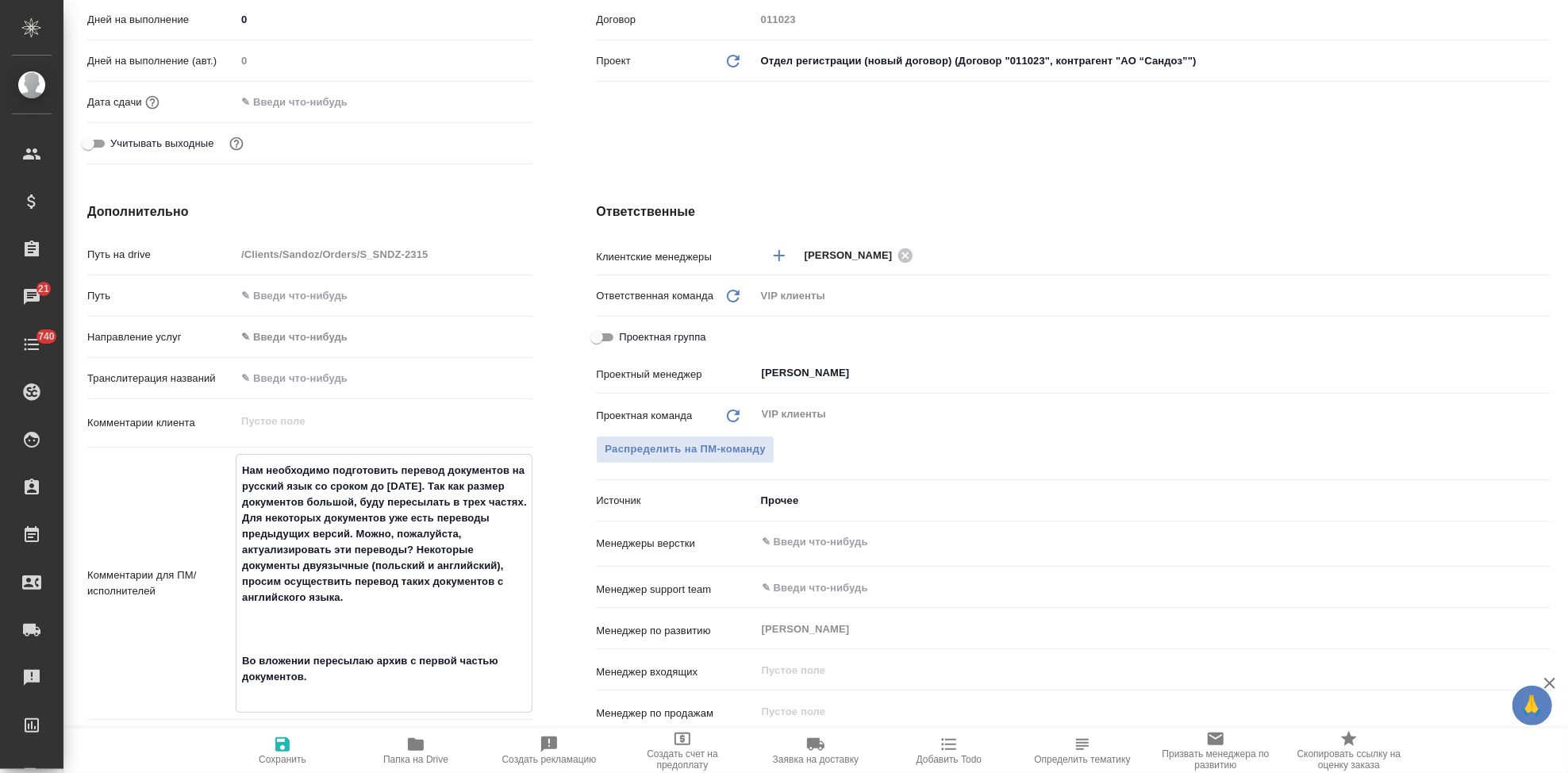
type textarea "x"
type textarea "Нам необходимо подготовить перевод документов на русский язык со сроком до 30 с…"
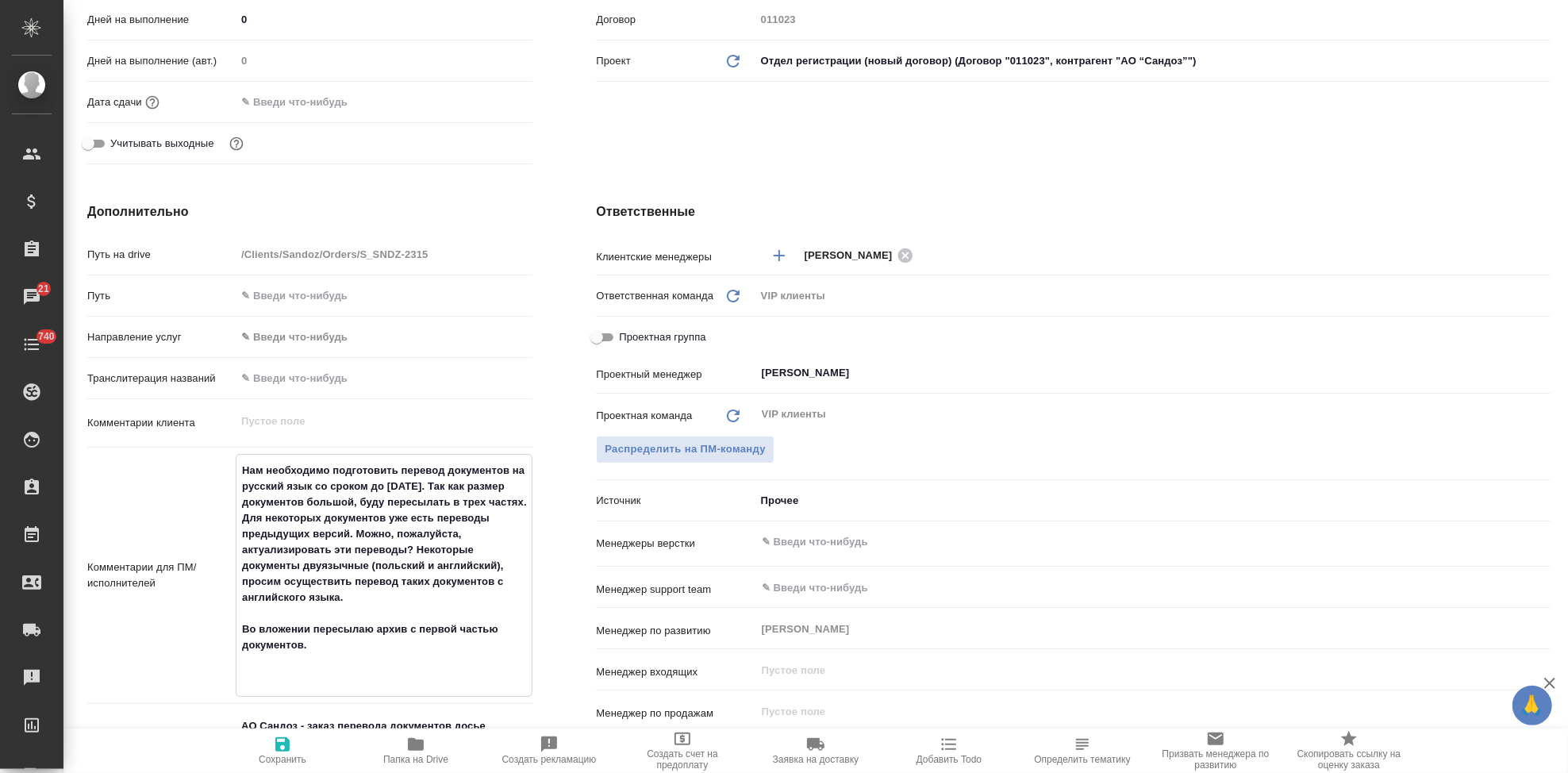
type textarea "x"
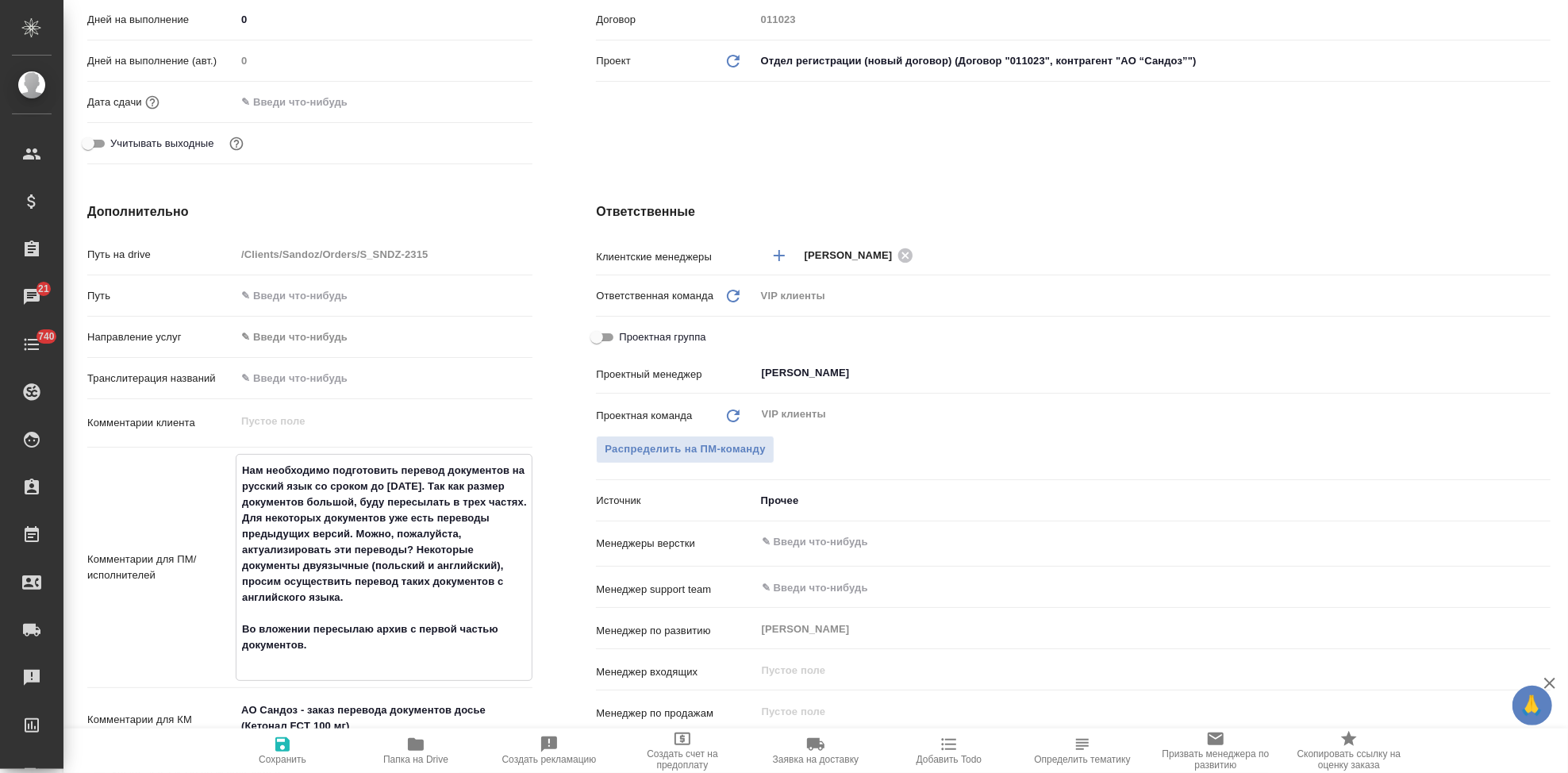
type textarea "x"
drag, startPoint x: 318, startPoint y: 659, endPoint x: 238, endPoint y: 641, distance: 82.0
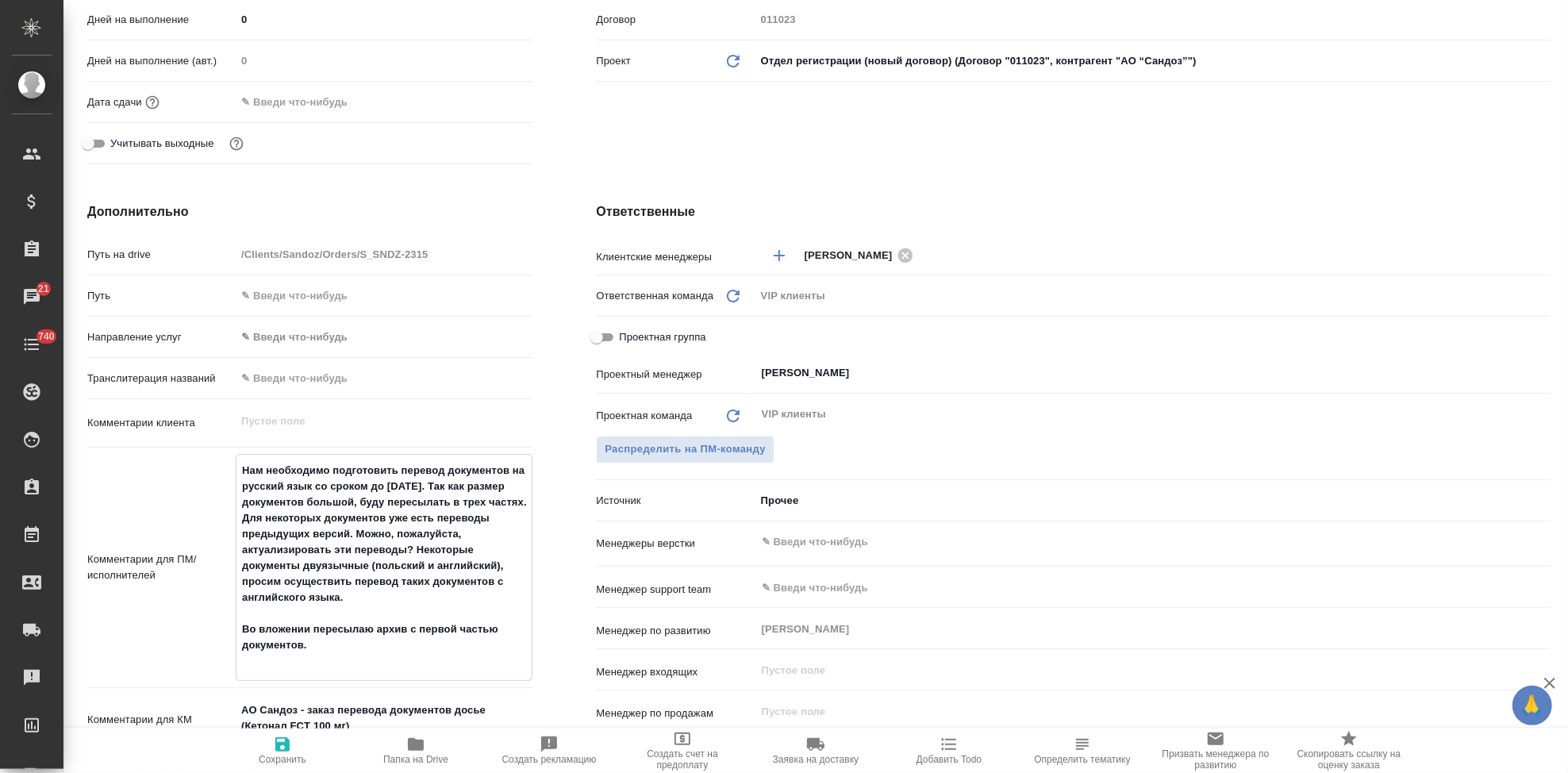
click at [238, 641] on textarea "Нам необходимо подготовить перевод документов на русский язык со сроком до 30 с…" at bounding box center [384, 566] width 295 height 217
type textarea "Нам необходимо подготовить перевод документов на русский язык со сроком до 30 с…"
type textarea "x"
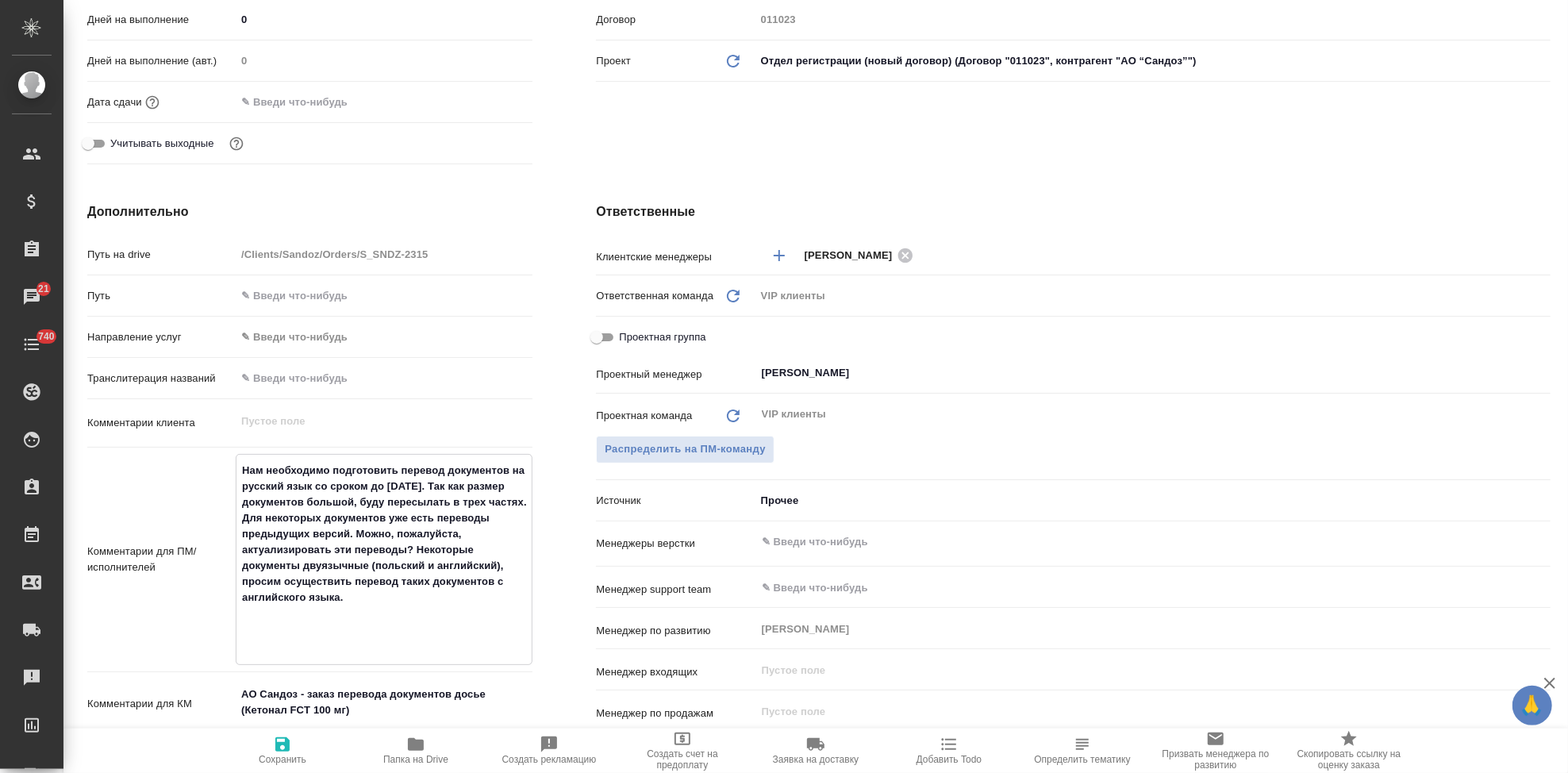
type textarea "x"
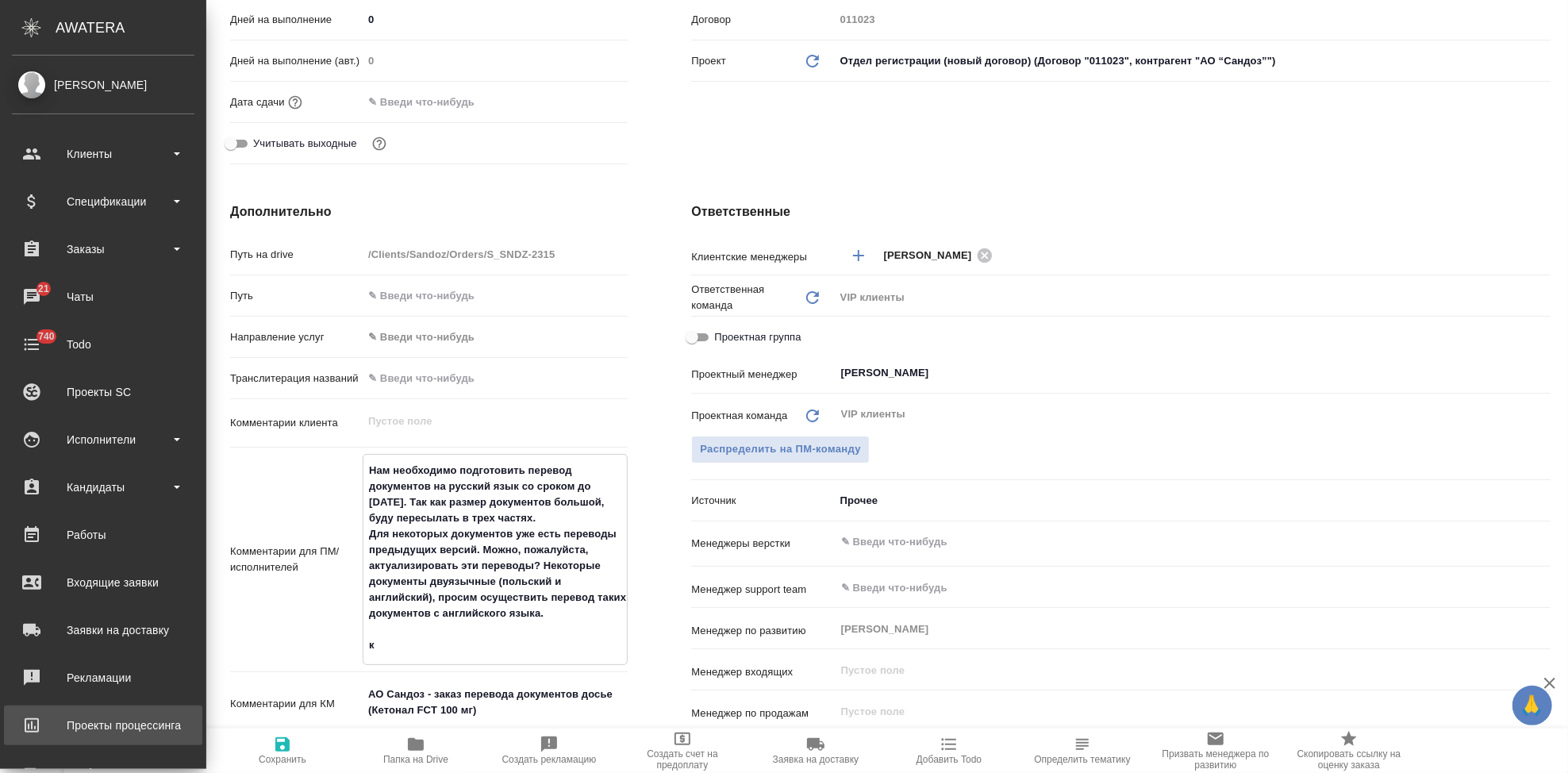
type textarea "Нам необходимо подготовить перевод документов на русский язык со сроком до 30 с…"
type textarea "x"
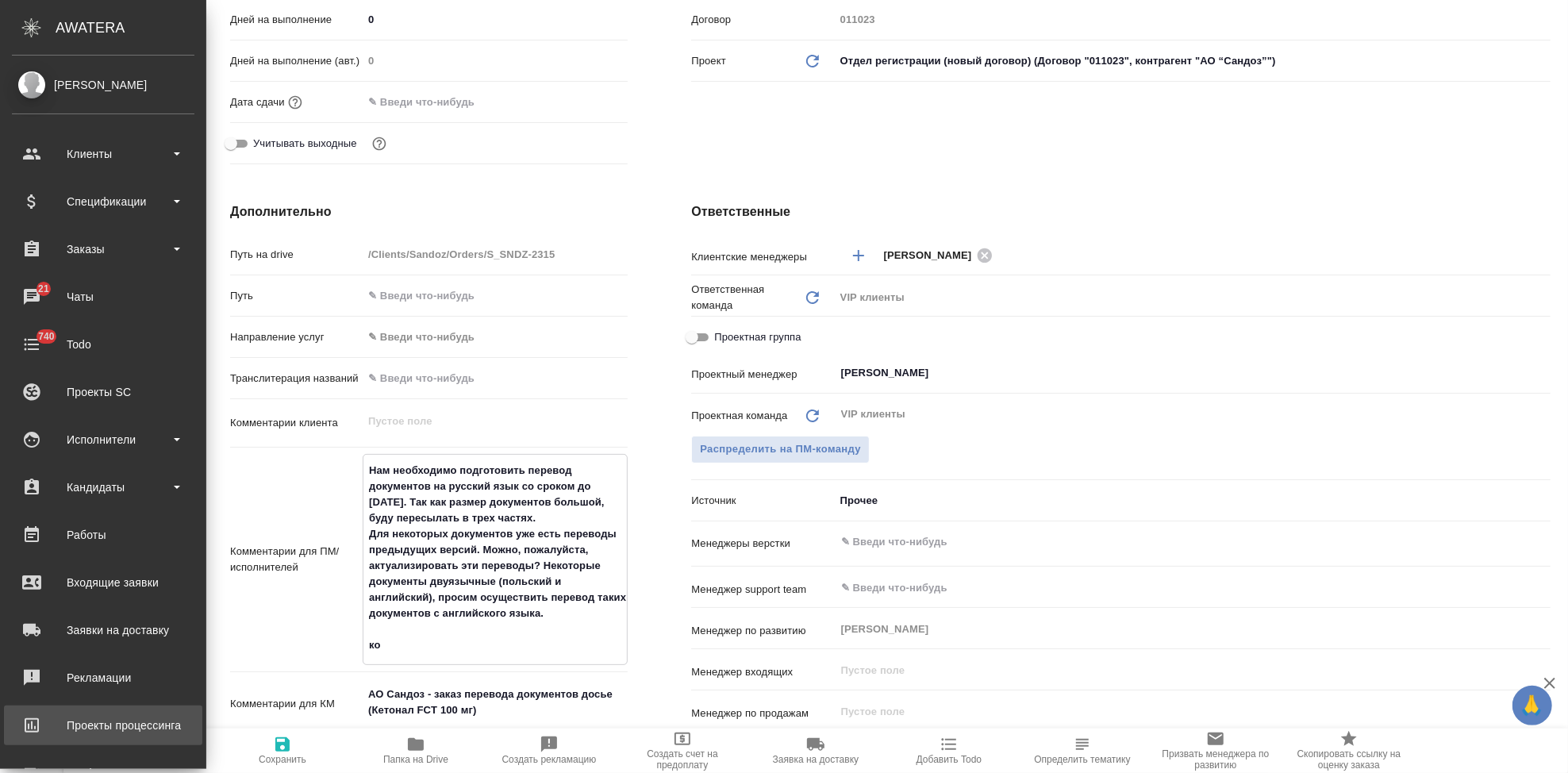
type textarea "Нам необходимо подготовить перевод документов на русский язык со сроком до 30 с…"
type textarea "x"
type textarea "Нам необходимо подготовить перевод документов на русский язык со сроком до 30 с…"
type textarea "x"
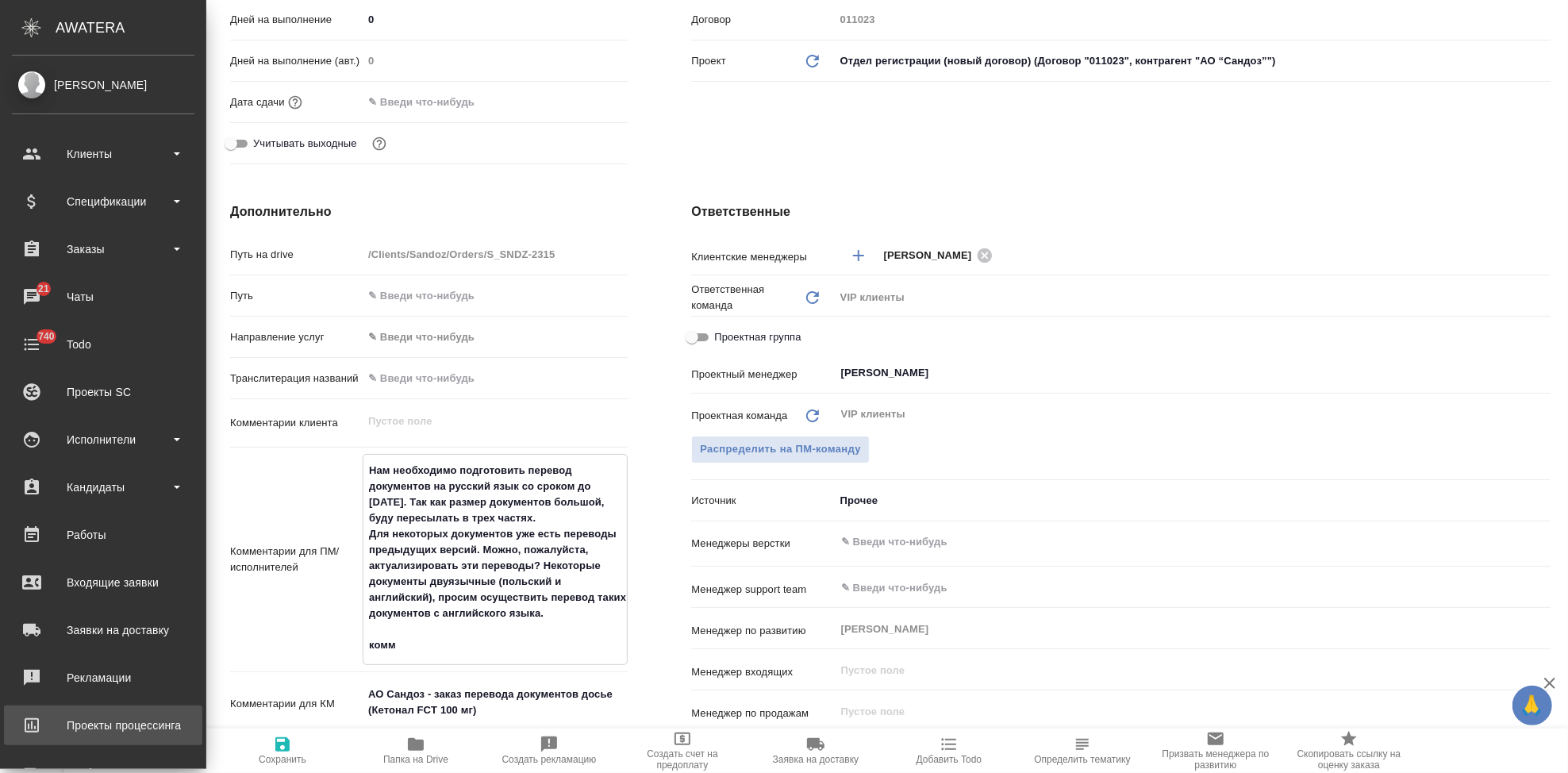
type textarea "Нам необходимо подготовить перевод документов на русский язык со сроком до 30 с…"
type textarea "x"
type textarea "Нам необходимо подготовить перевод документов на русский язык со сроком до 30 с…"
type textarea "x"
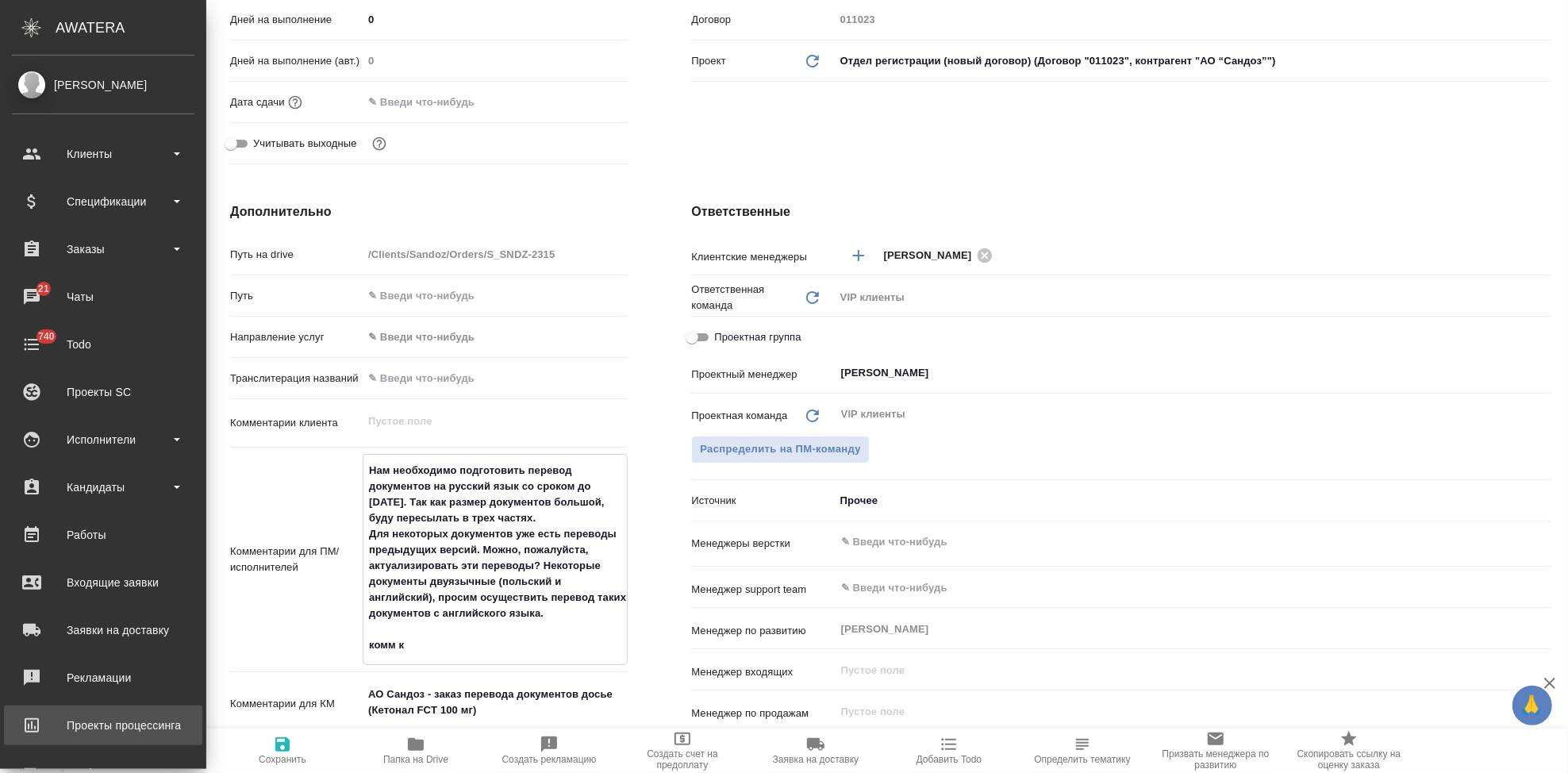
type textarea "Нам необходимо подготовить перевод документов на русский язык со сроком до 30 с…"
type textarea "x"
type textarea "Нам необходимо подготовить перевод документов на русский язык со сроком до 30 с…"
type textarea "x"
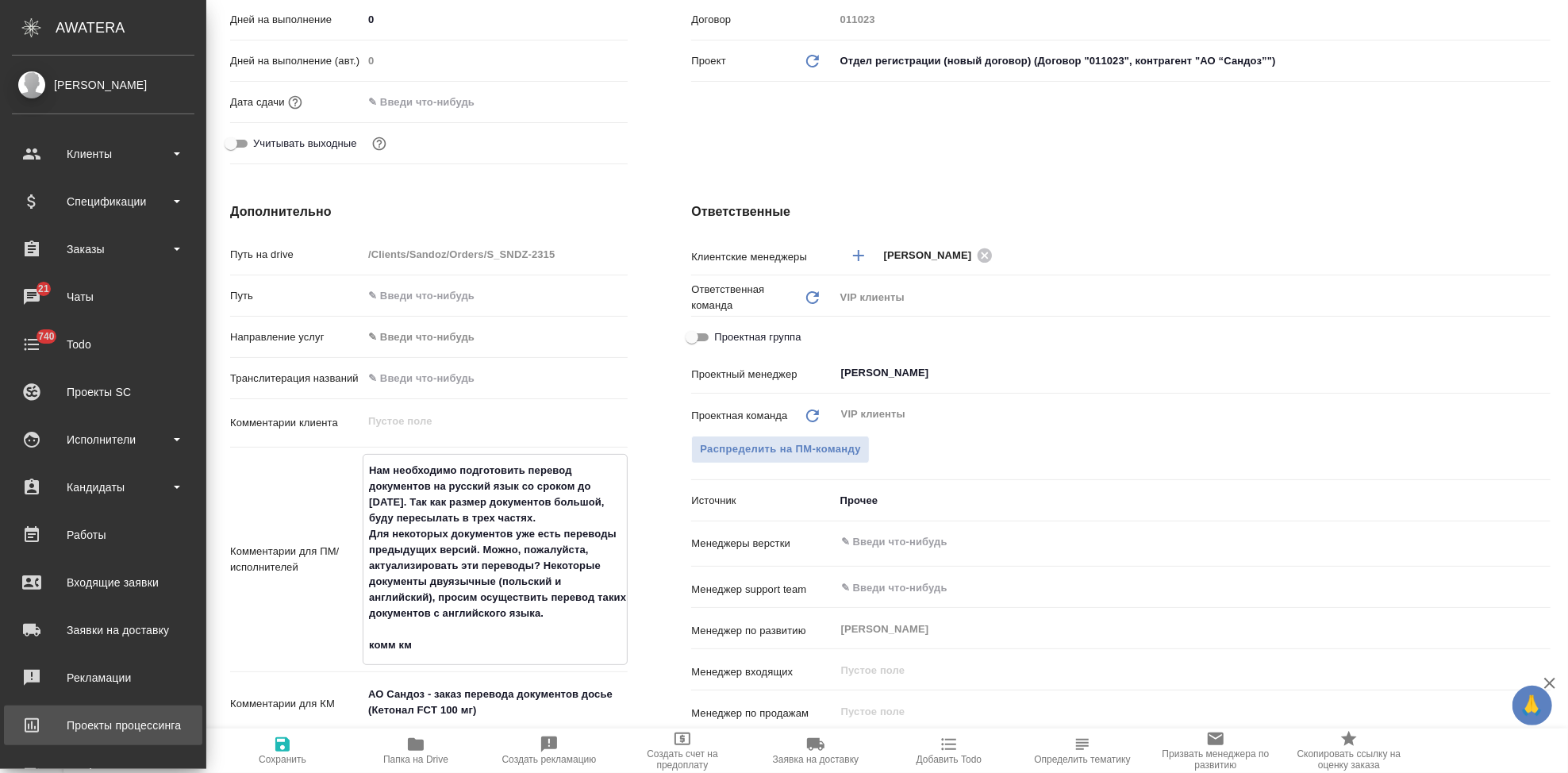
type textarea "x"
type textarea "Нам необходимо подготовить перевод документов на русский язык со сроком до 30 с…"
type textarea "x"
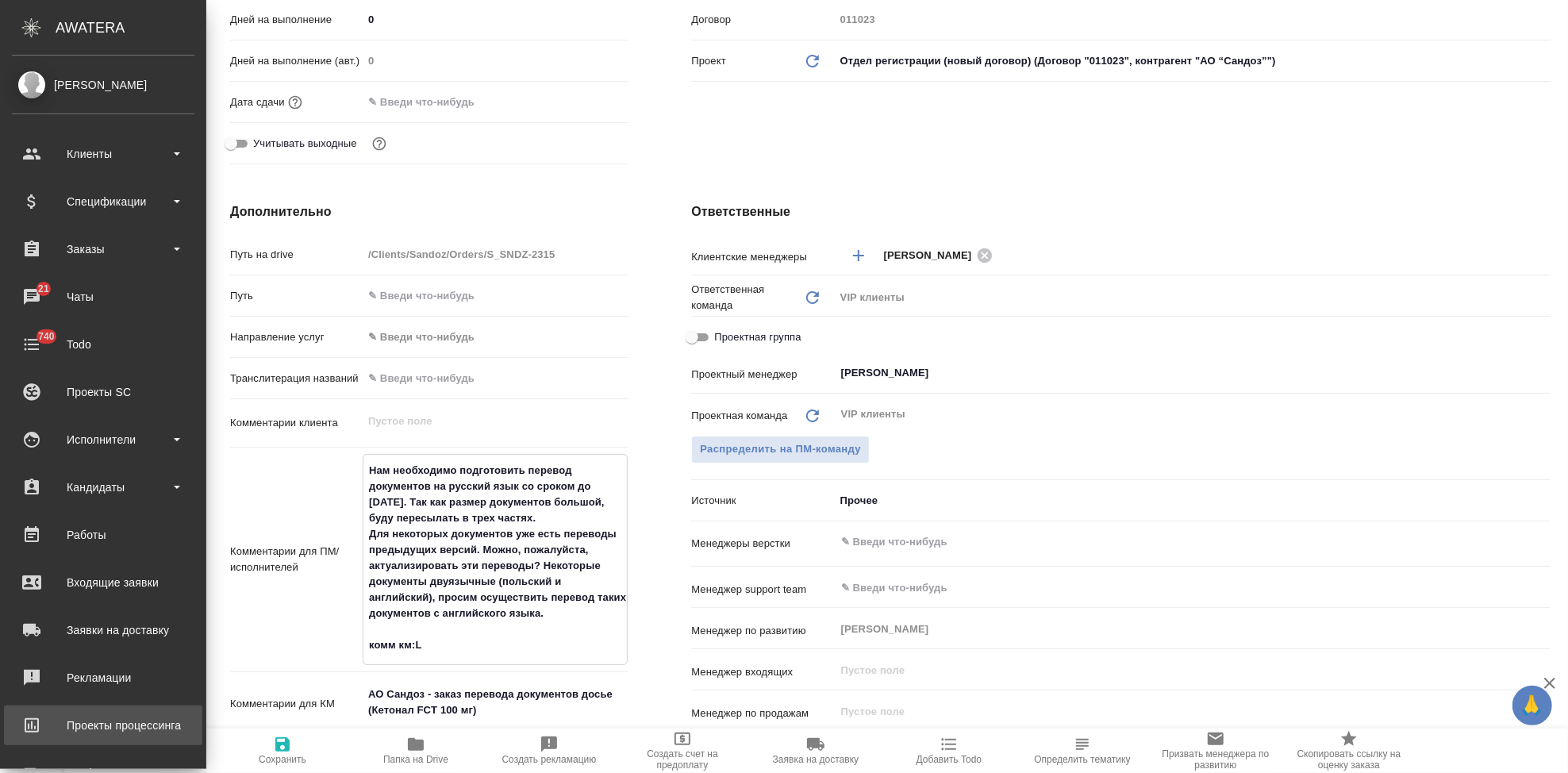
type textarea "x"
type textarea "Нам необходимо подготовить перевод документов на русский язык со сроком до 30 с…"
type textarea "x"
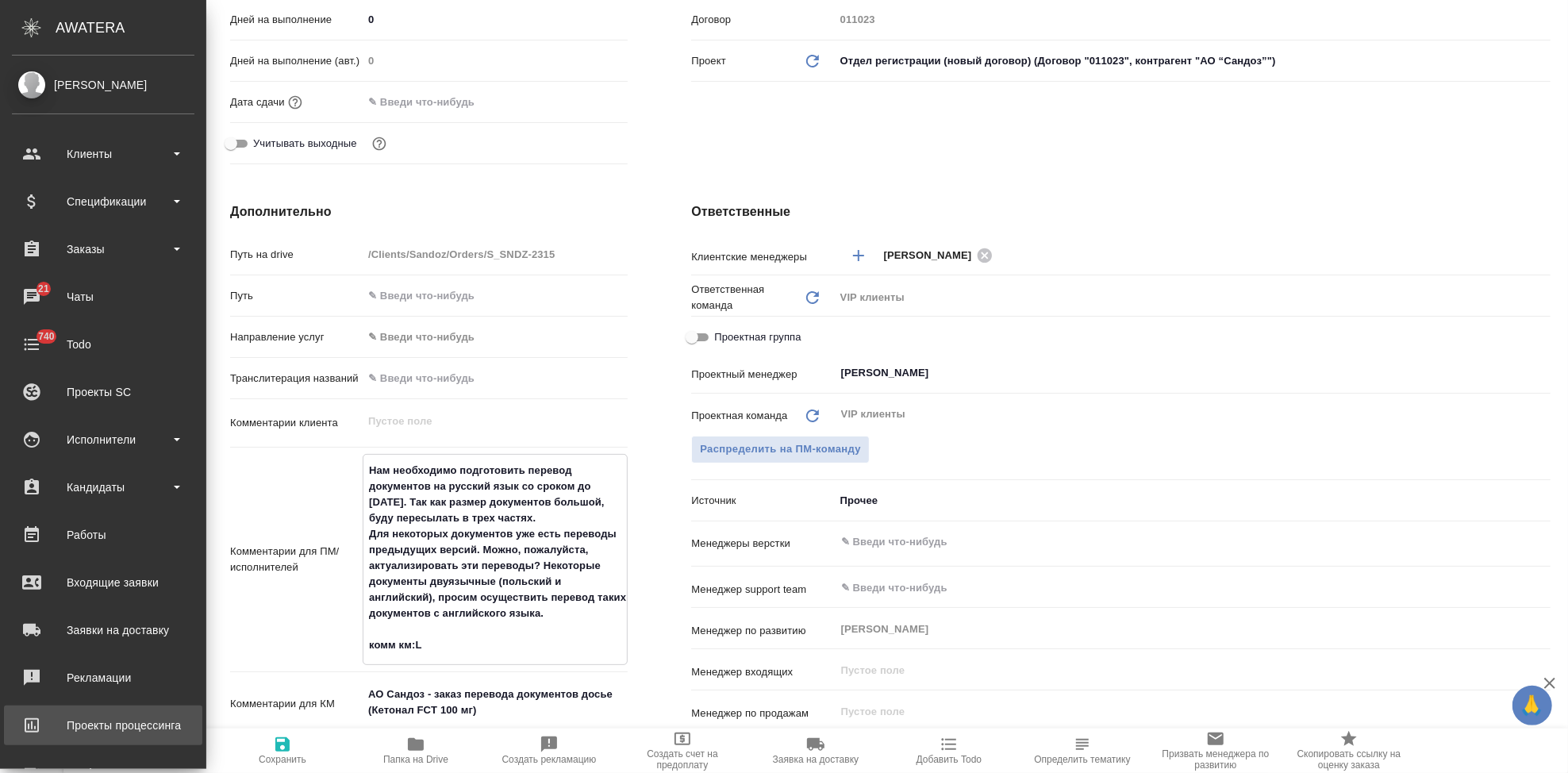
type textarea "Нам необходимо подготовить перевод документов на русский язык со сроком до 30 с…"
type textarea "x"
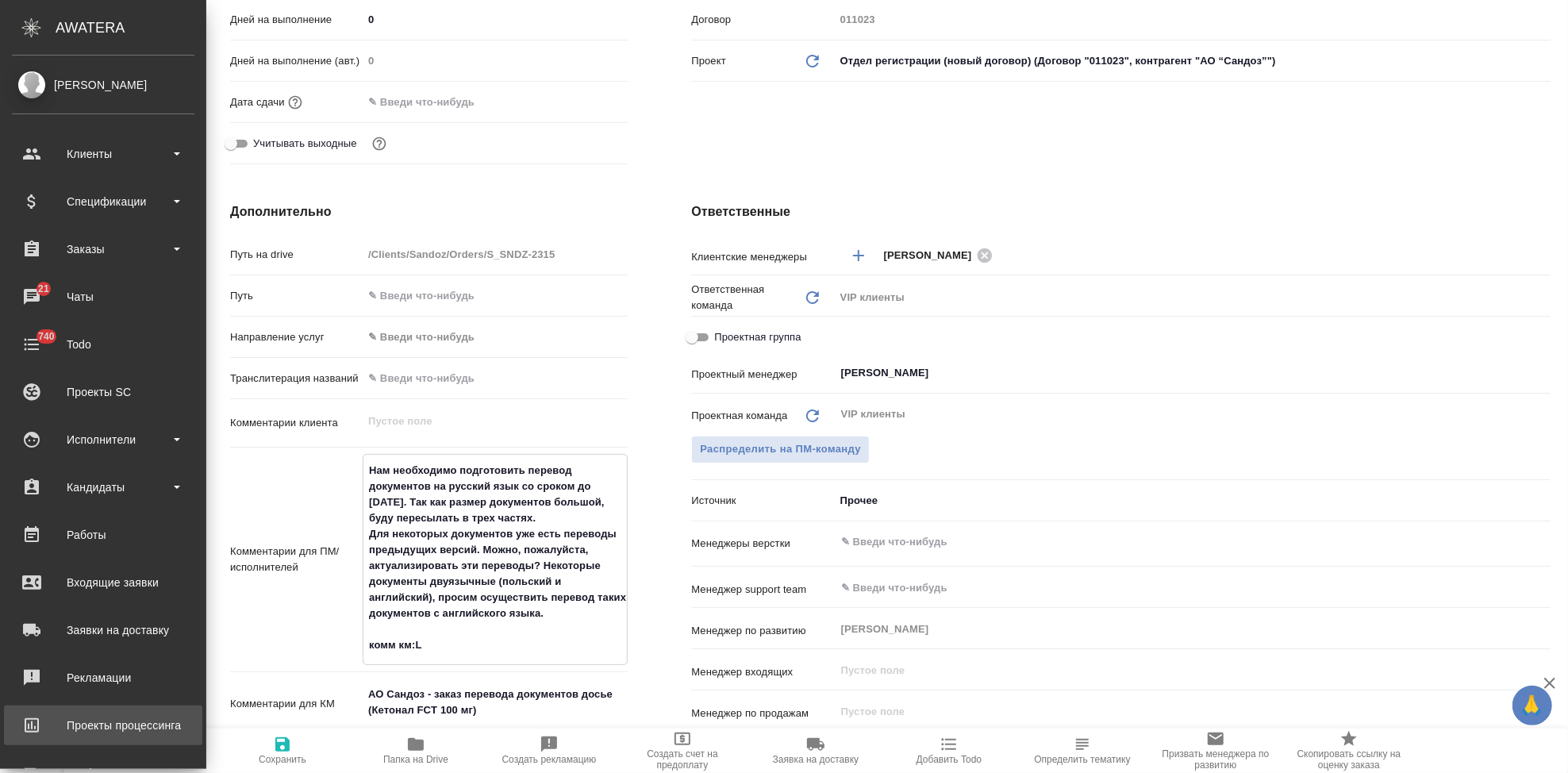
type textarea "Нам необходимо подготовить перевод документов на русский язык со сроком до 30 с…"
type textarea "x"
type textarea "Нам необходимо подготовить перевод документов на русский язык со сроком до 30 с…"
type textarea "x"
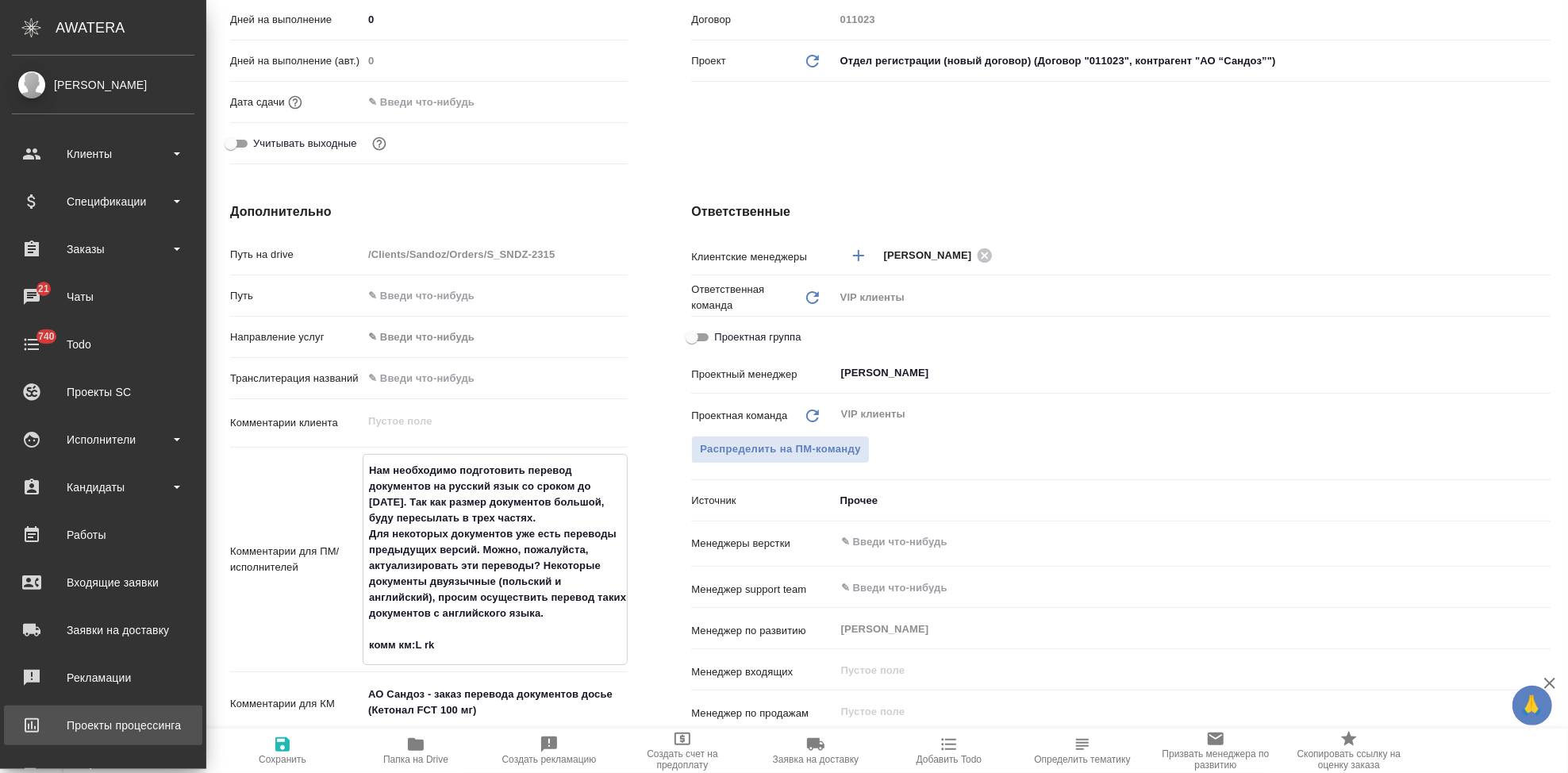
type textarea "x"
type textarea "Нам необходимо подготовить перевод документов на русский язык со сроком до 30 с…"
type textarea "x"
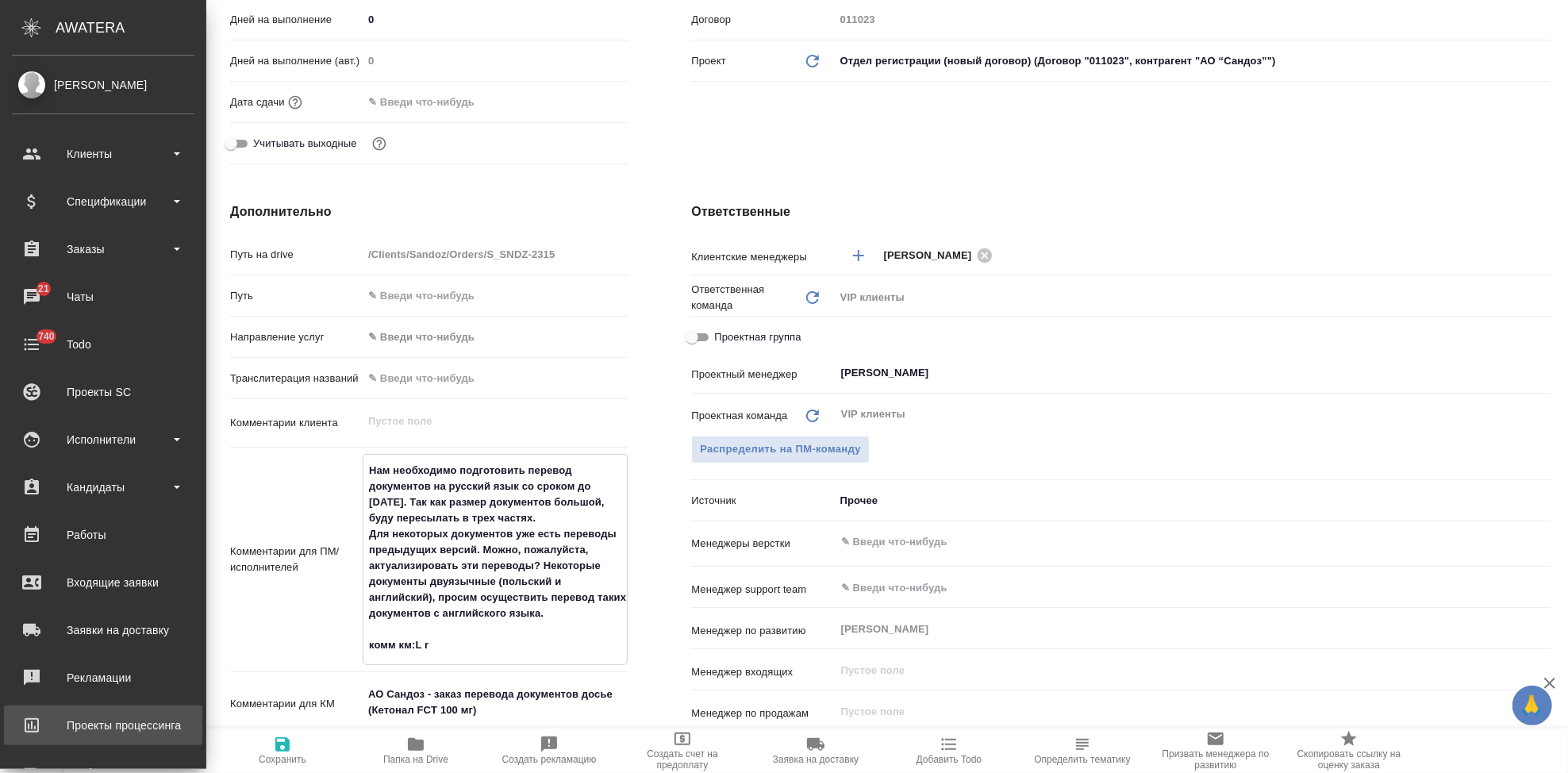
type textarea "x"
type textarea "Нам необходимо подготовить перевод документов на русский язык со сроком до 30 с…"
type textarea "x"
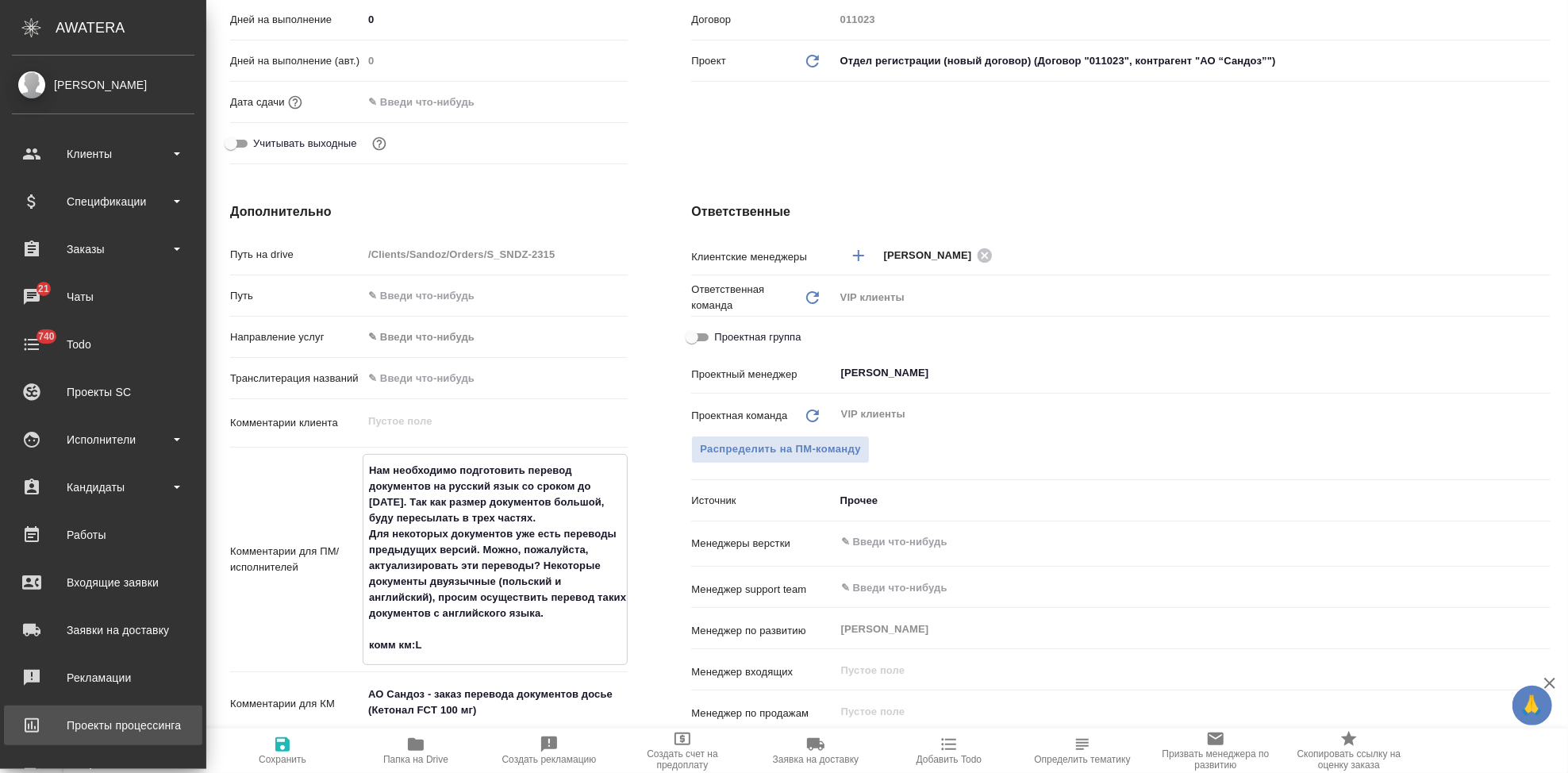
type textarea "Нам необходимо подготовить перевод документов на русский язык со сроком до 30 с…"
type textarea "x"
type textarea "Нам необходимо подготовить перевод документов на русский язык со сроком до 30 с…"
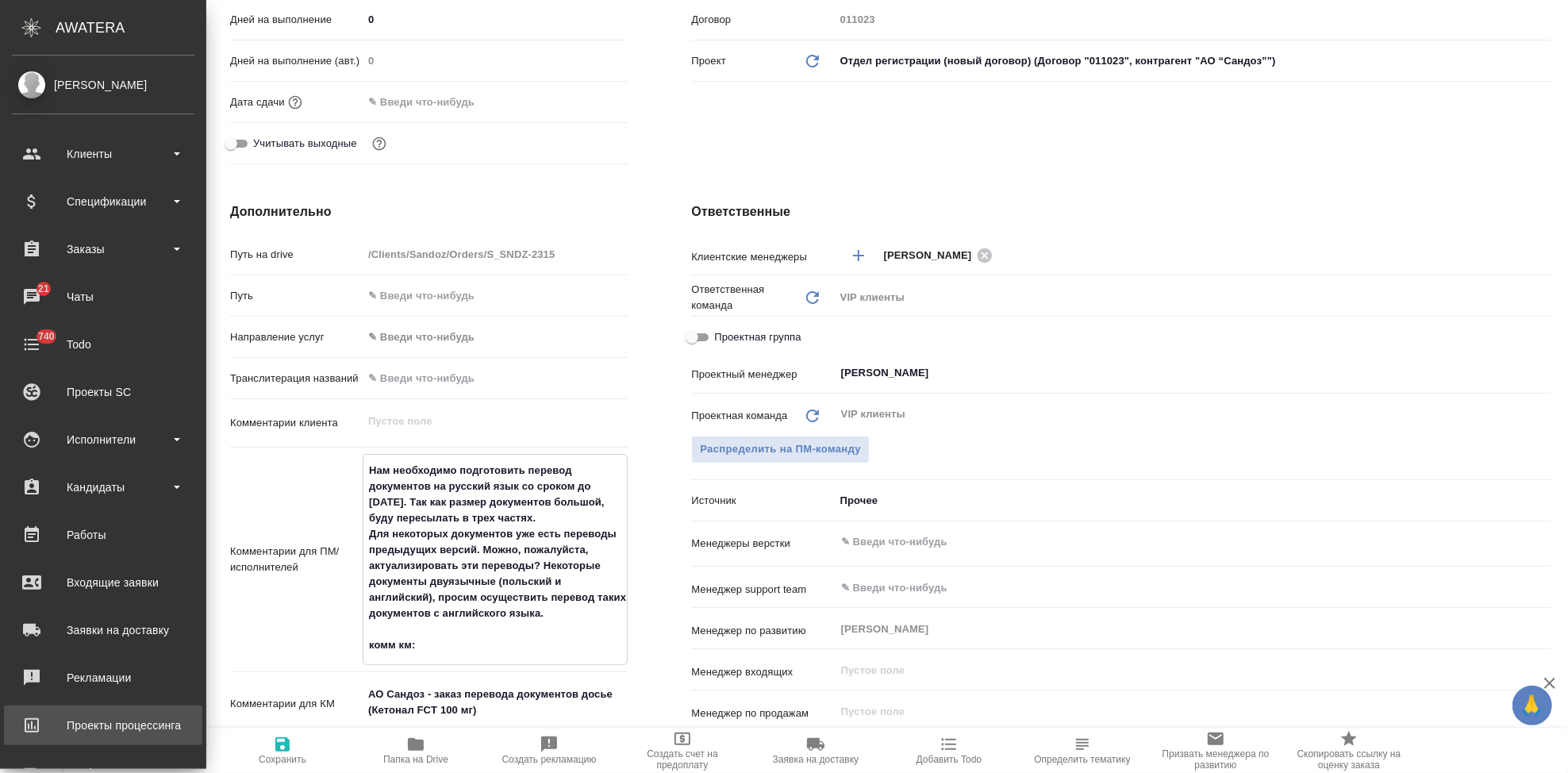
type textarea "x"
type textarea "Нам необходимо подготовить перевод документов на русский язык со сроком до 30 с…"
type textarea "x"
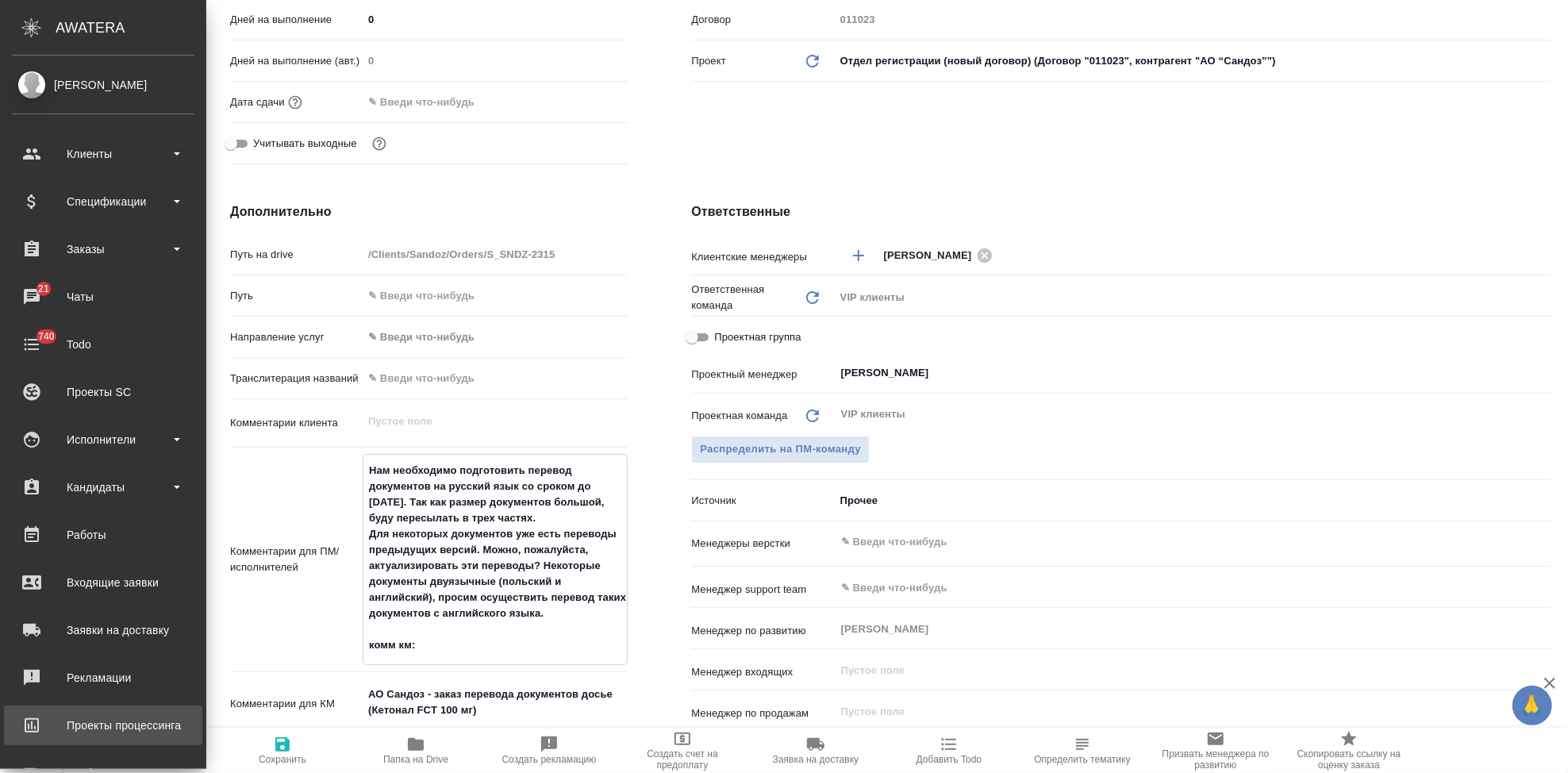
type textarea "x"
type textarea "Нам необходимо подготовить перевод документов на русский язык со сроком до 30 с…"
type textarea "x"
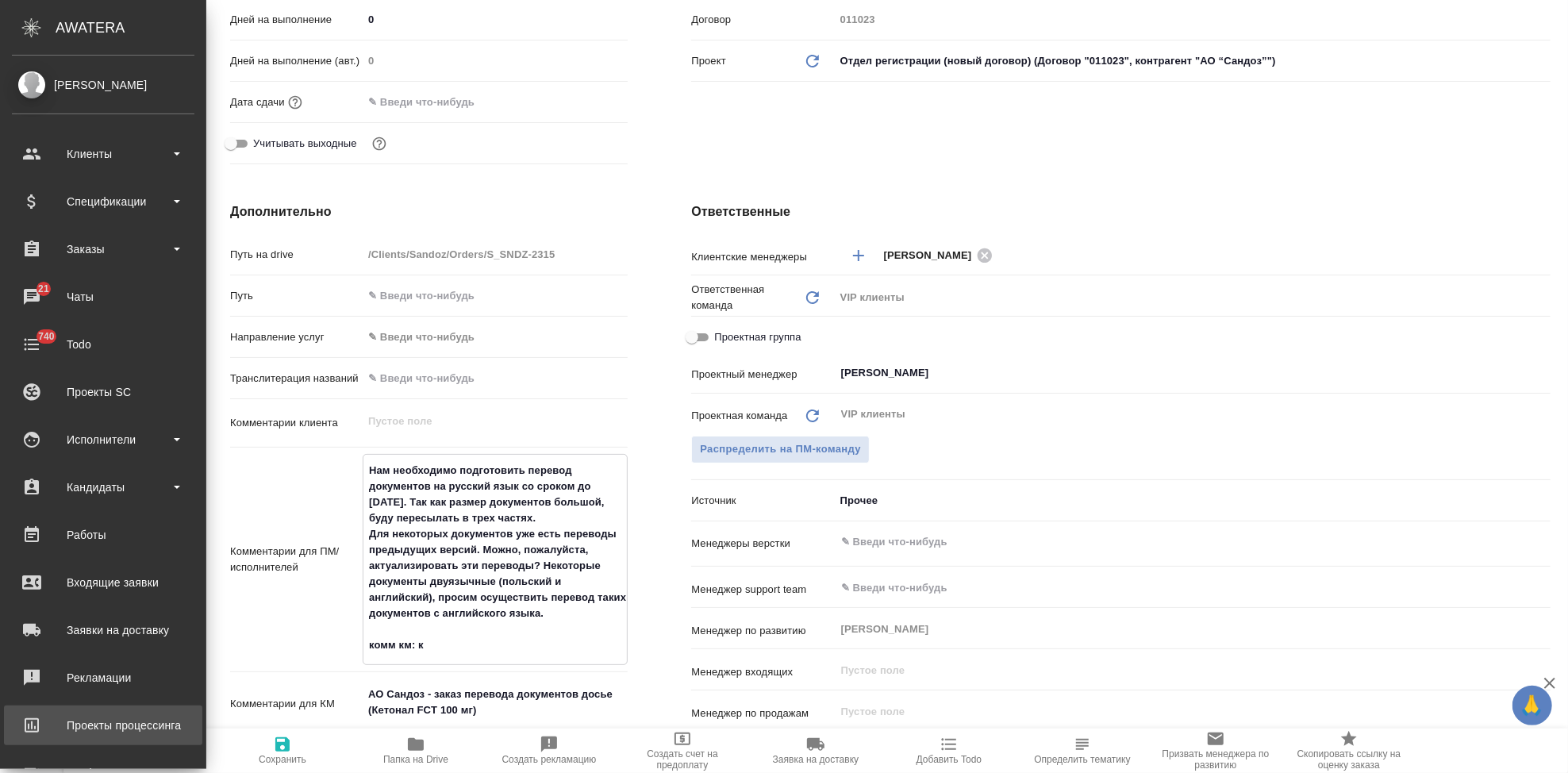
type textarea "x"
type textarea "Нам необходимо подготовить перевод документов на русский язык со сроком до 30 с…"
type textarea "x"
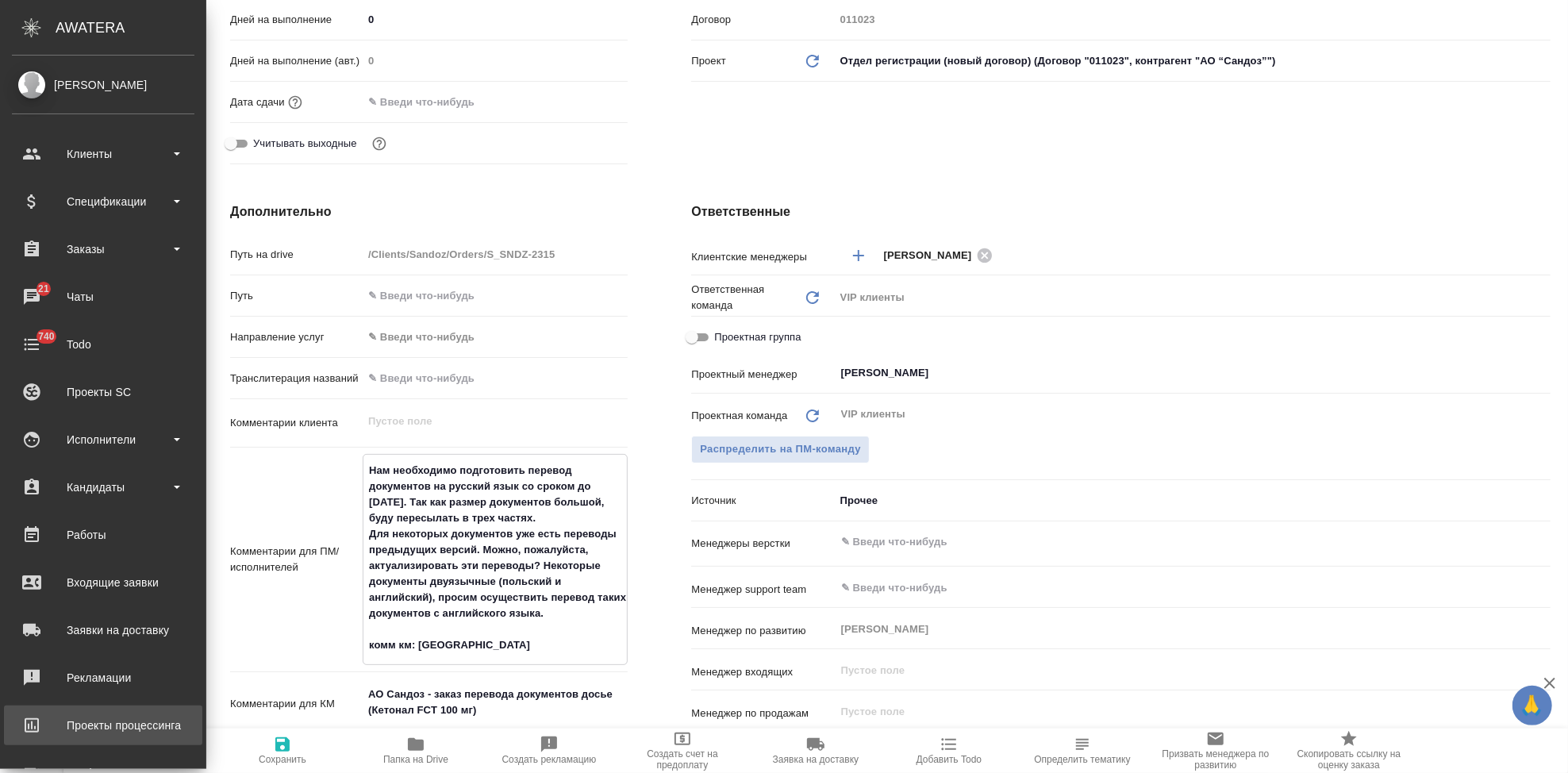
type textarea "Нам необходимо подготовить перевод документов на русский язык со сроком до 30 с…"
type textarea "x"
type textarea "Нам необходимо подготовить перевод документов на русский язык со сроком до 30 с…"
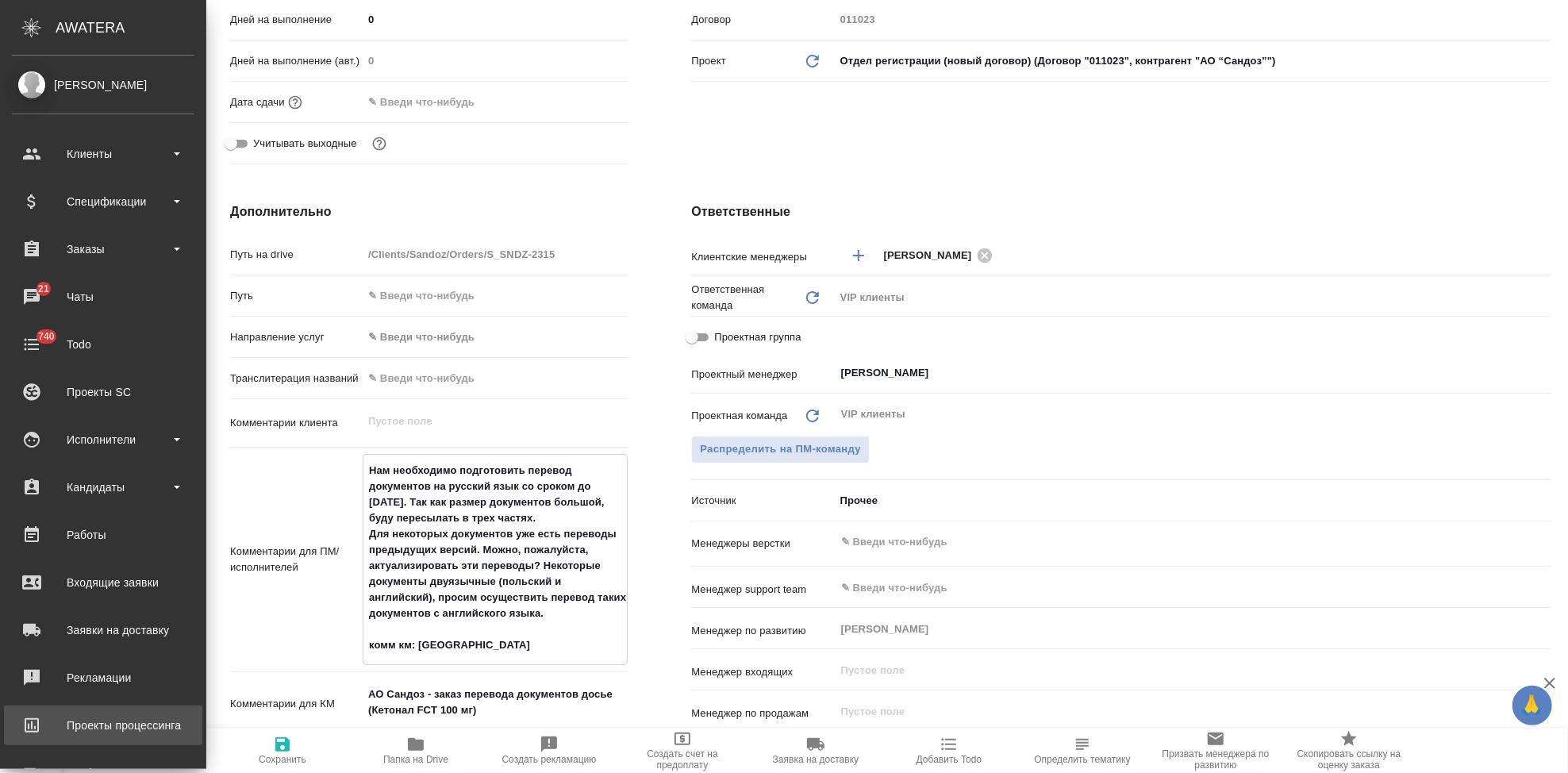
type textarea "x"
type textarea "Нам необходимо подготовить перевод документов на русский язык со сроком до 30 с…"
type textarea "x"
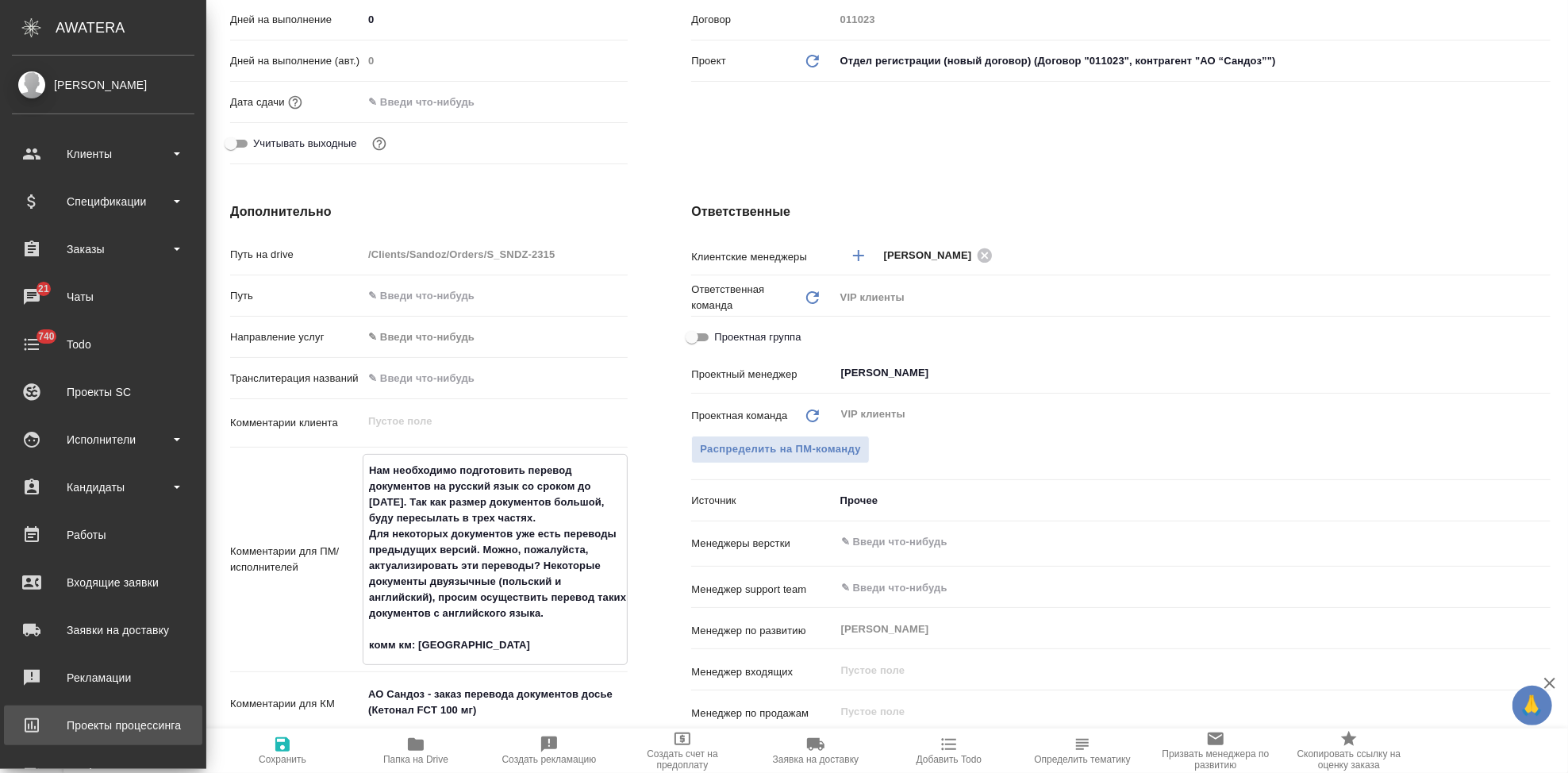
type textarea "x"
type textarea "Нам необходимо подготовить перевод документов на русский язык со сроком до 30 с…"
type textarea "x"
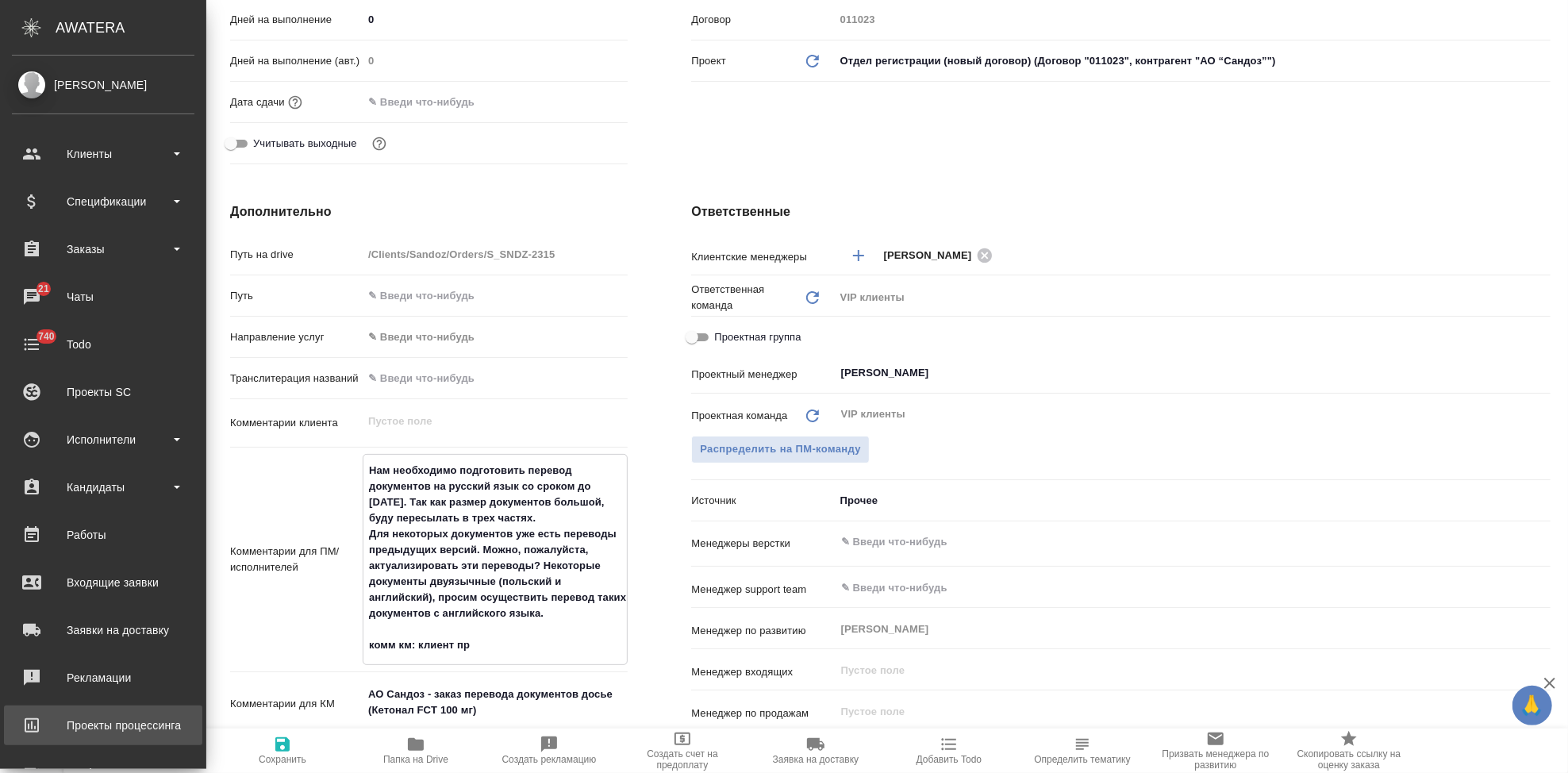
type textarea "x"
type textarea "Нам необходимо подготовить перевод документов на русский язык со сроком до 30 с…"
type textarea "x"
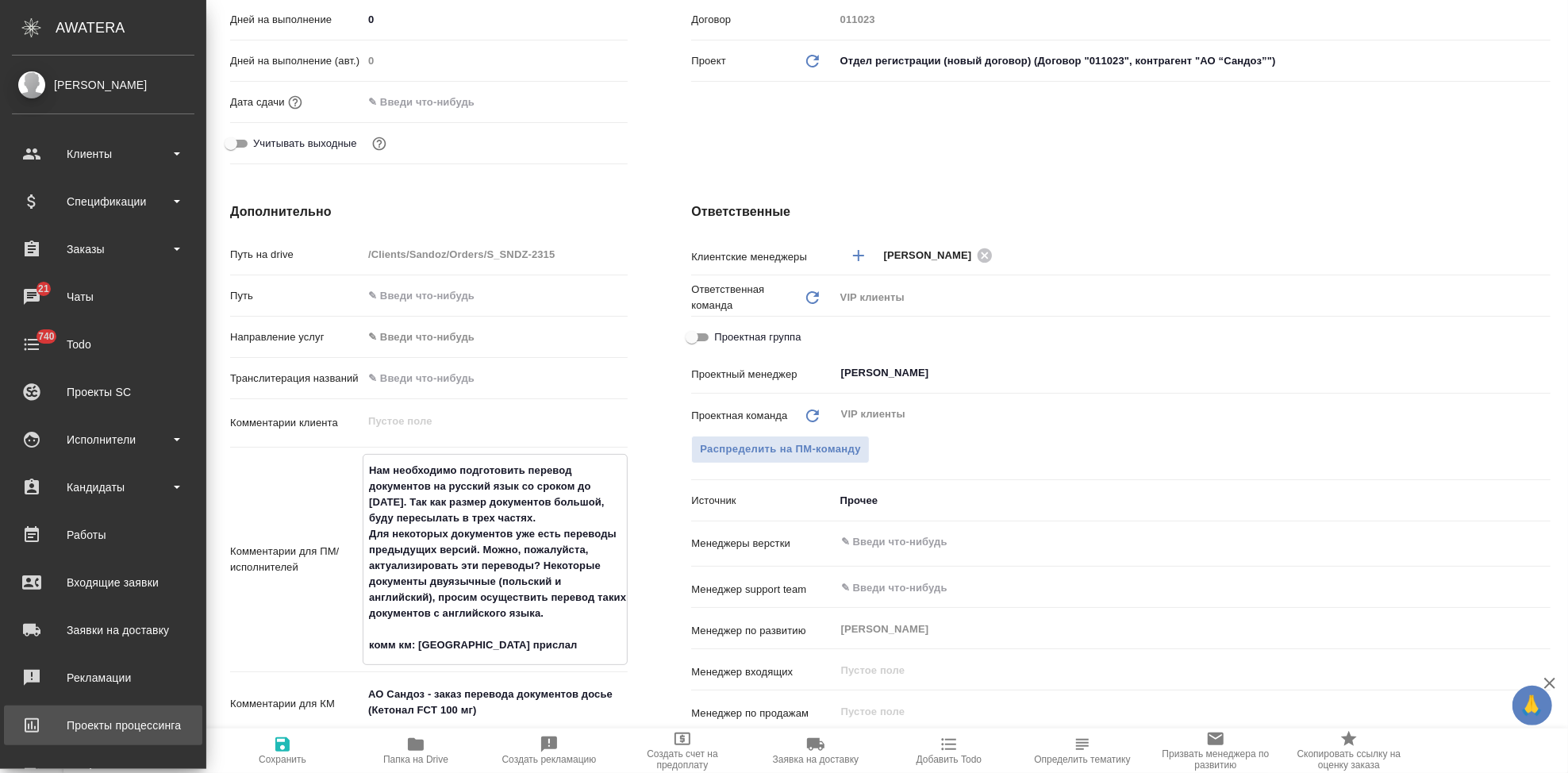
type textarea "Нам необходимо подготовить перевод документов на русский язык со сроком до 30 с…"
type textarea "x"
type textarea "Нам необходимо подготовить перевод документов на русский язык со сроком до 30 с…"
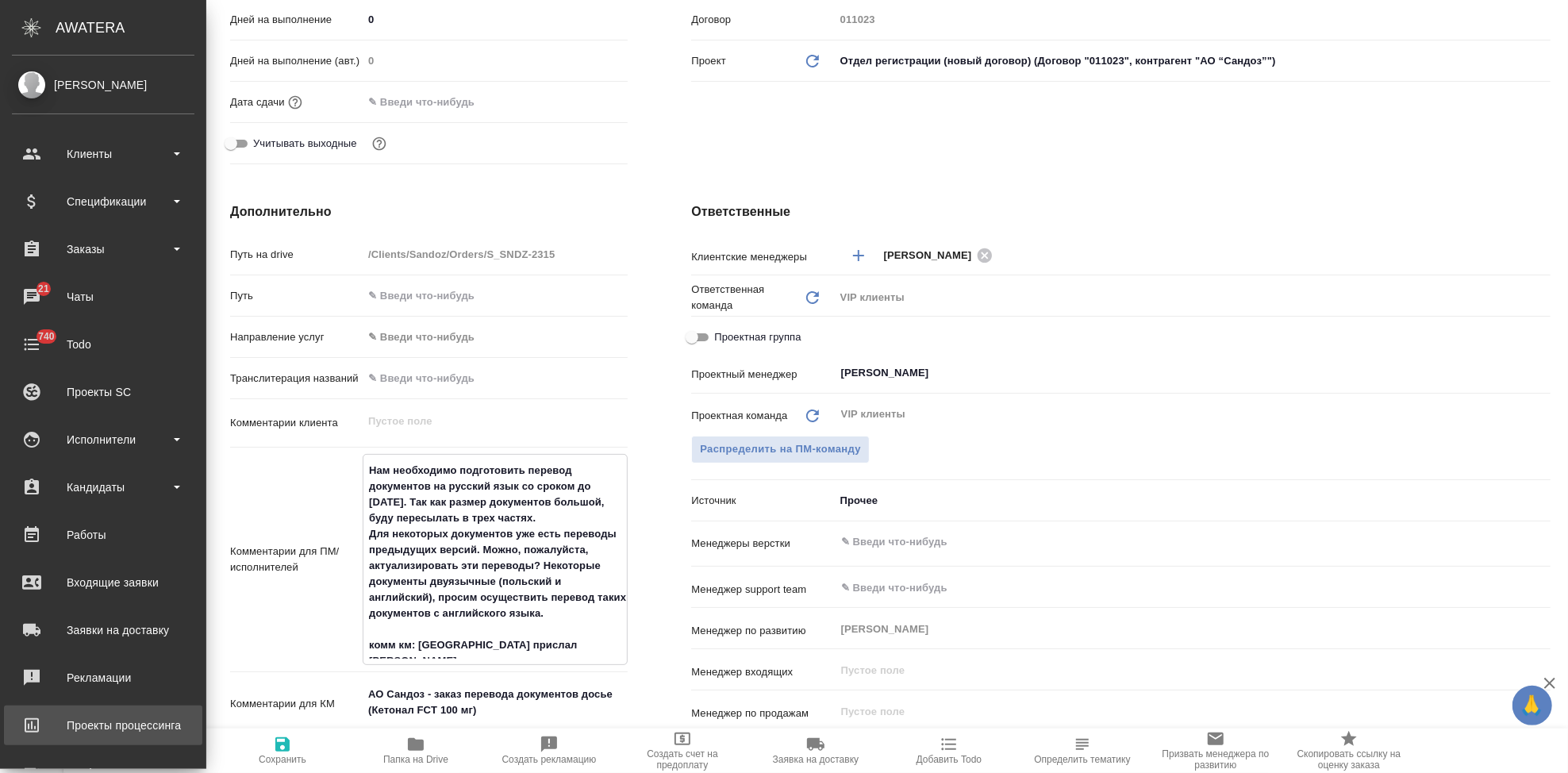
type textarea "x"
type textarea "Нам необходимо подготовить перевод документов на русский язык со сроком до 30 с…"
type textarea "x"
type textarea "Нам необходимо подготовить перевод документов на русский язык со сроком до 30 с…"
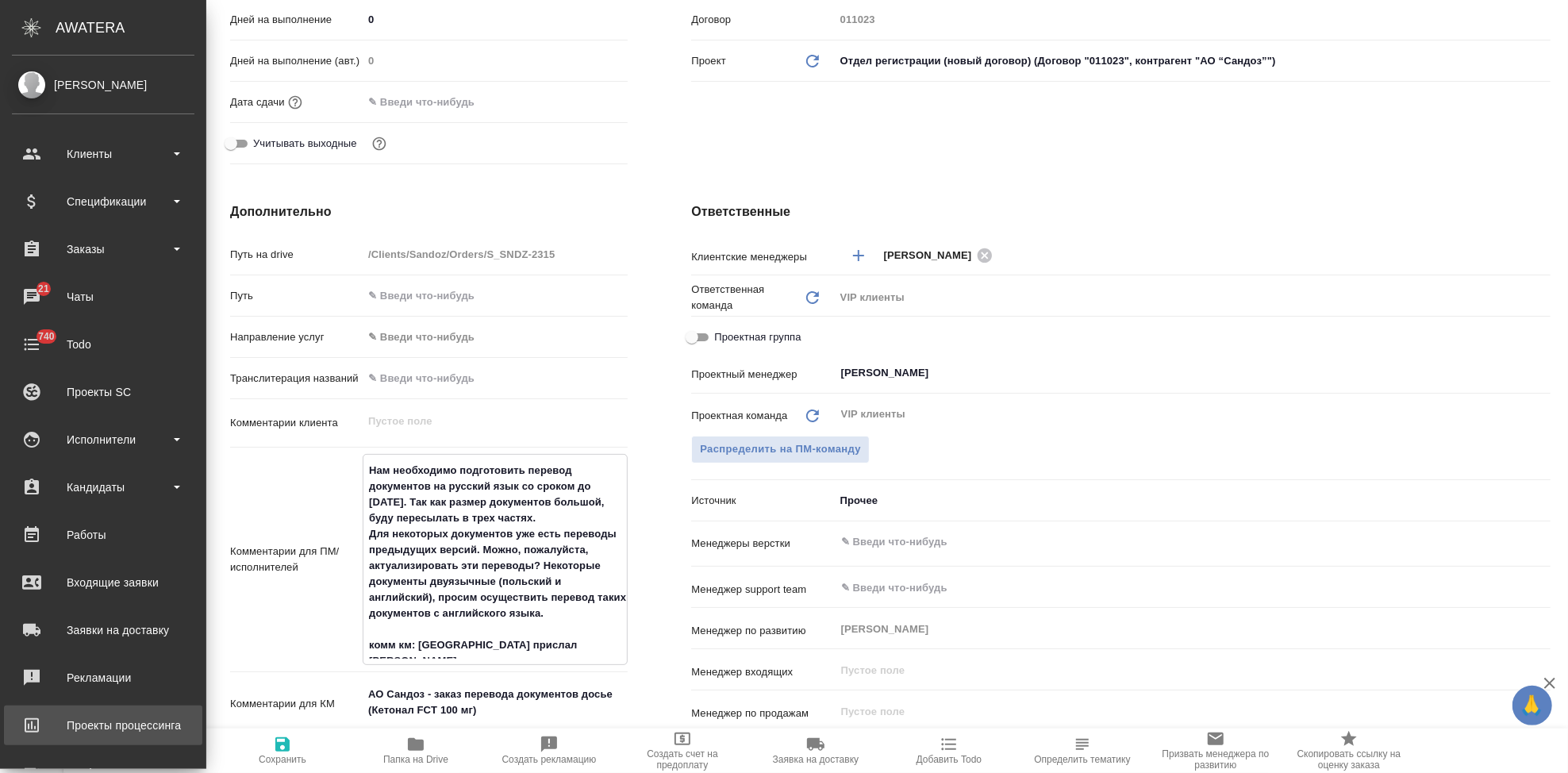
type textarea "x"
type textarea "Нам необходимо подготовить перевод документов на русский язык со сроком до 30 с…"
type textarea "x"
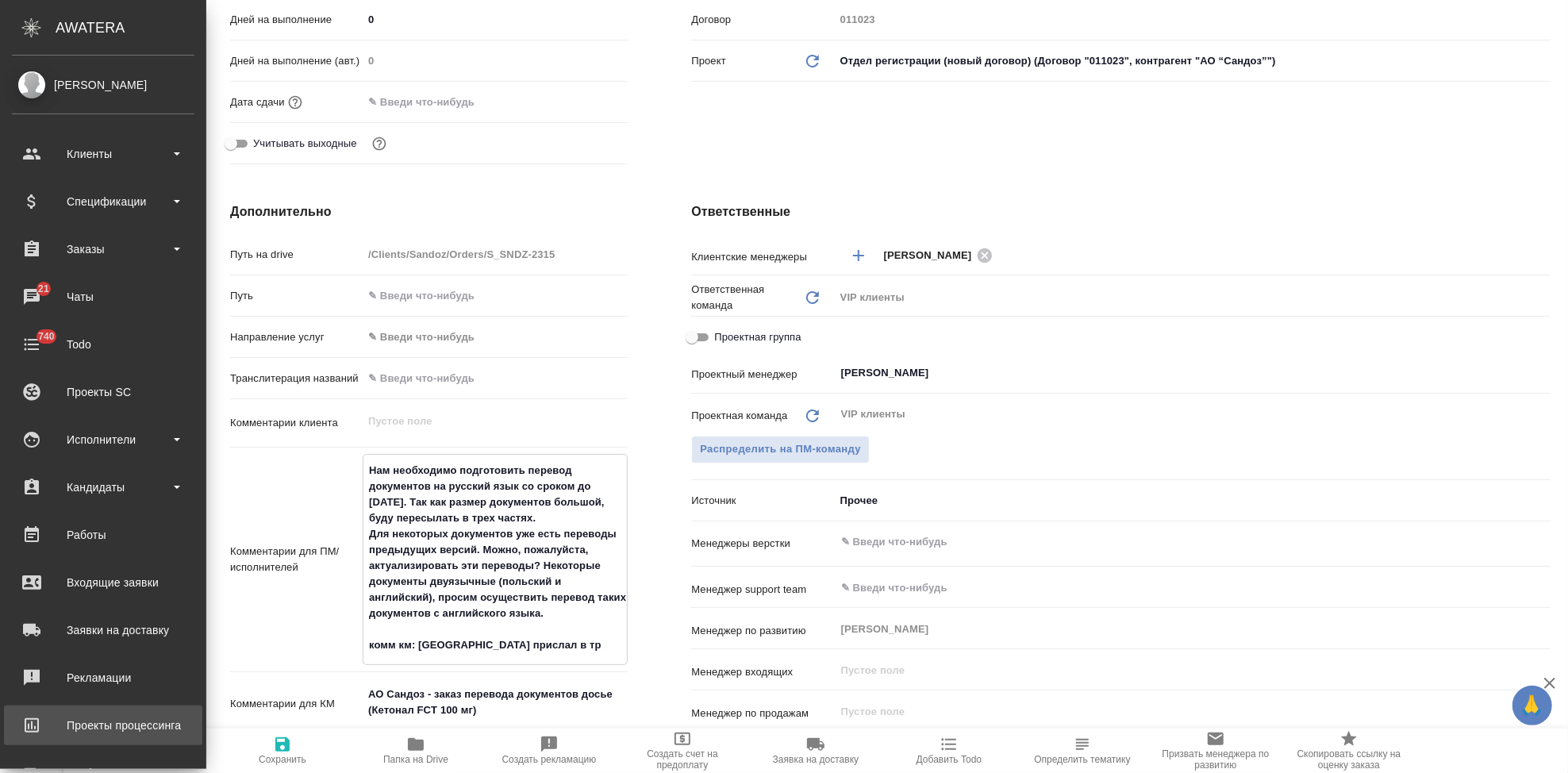
type textarea "x"
type textarea "Нам необходимо подготовить перевод документов на русский язык со сроком до 30 с…"
type textarea "x"
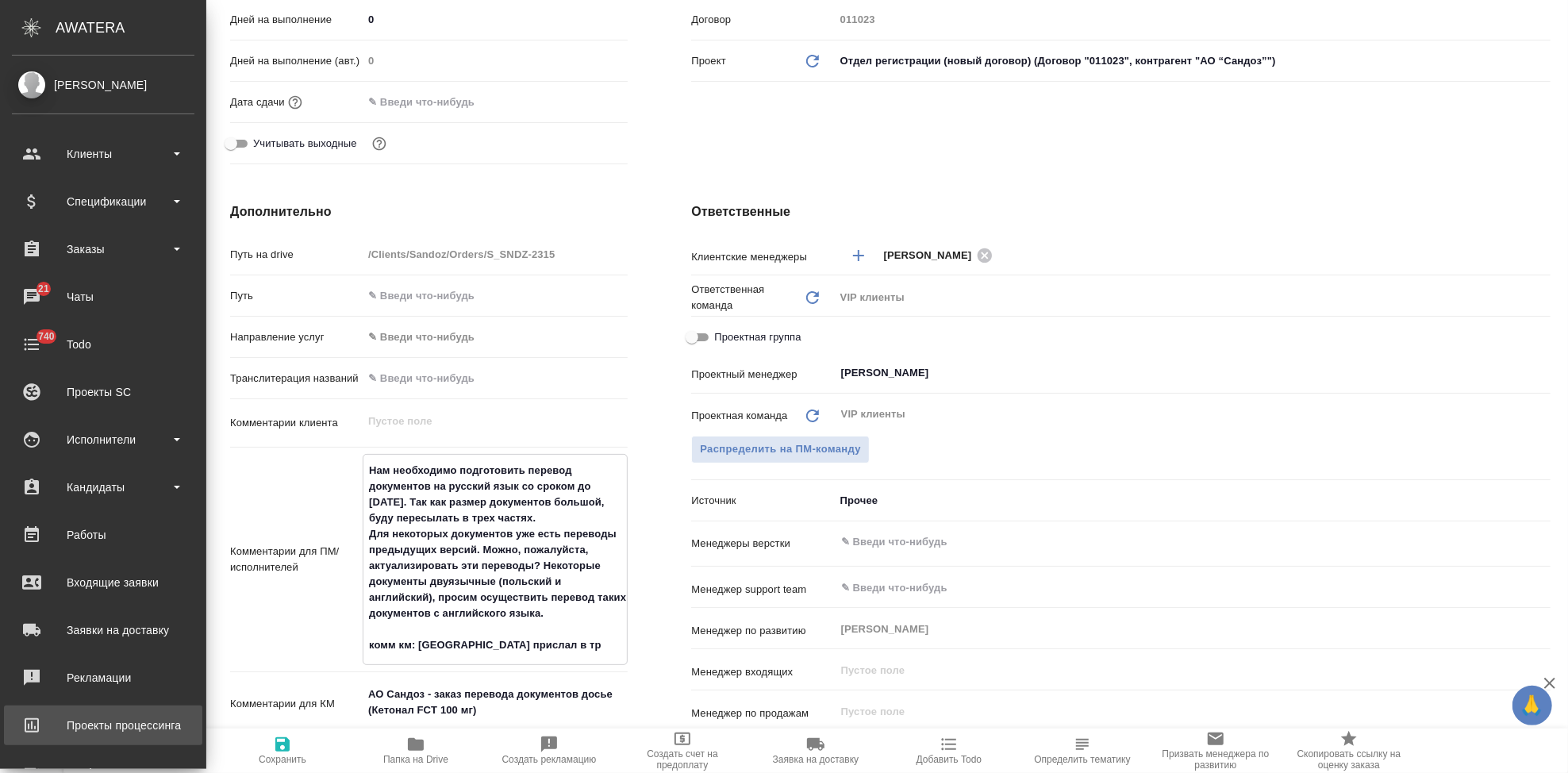
type textarea "x"
type textarea "Нам необходимо подготовить перевод документов на русский язык со сроком до 30 с…"
type textarea "x"
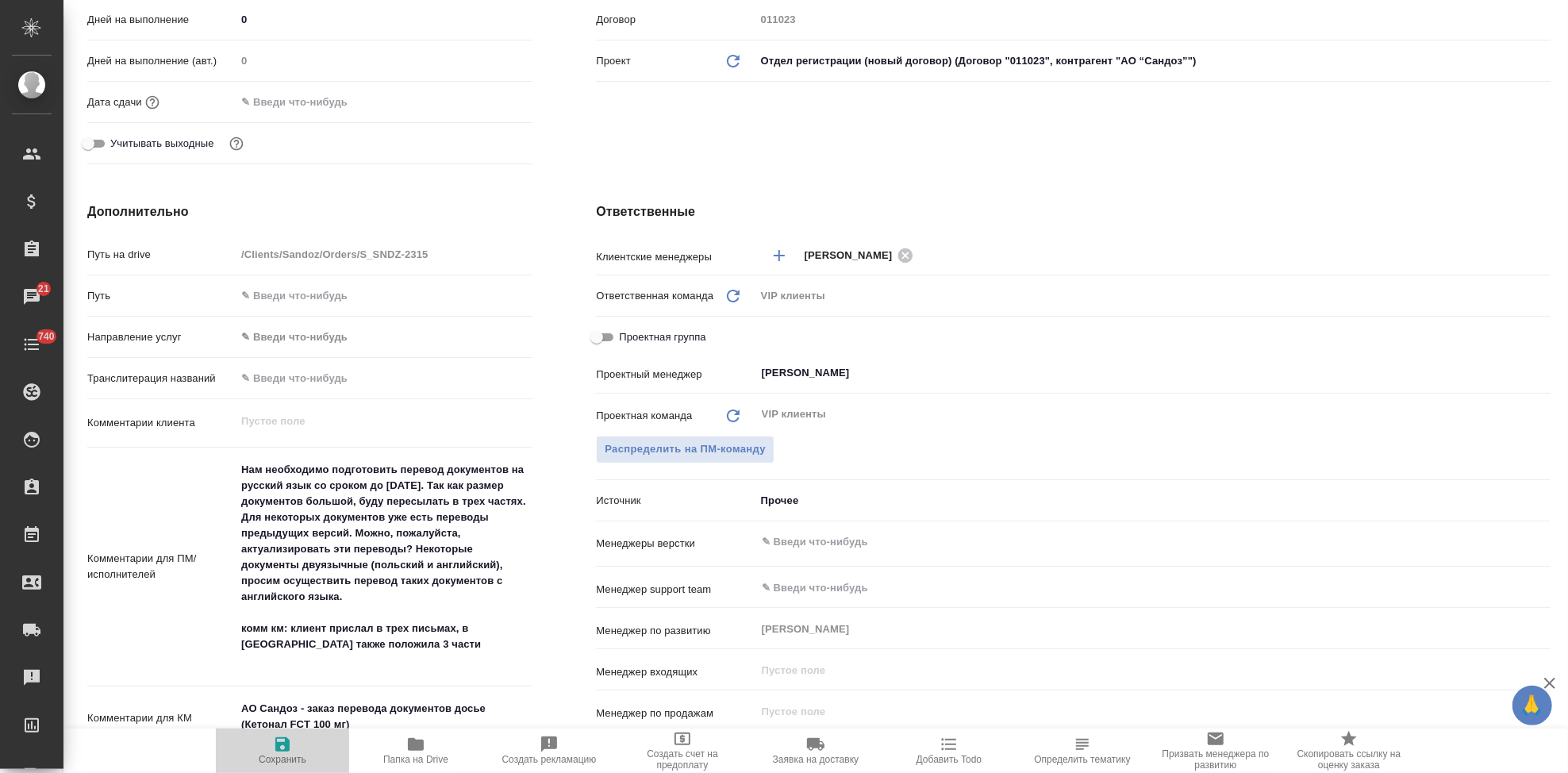
click icon "button"
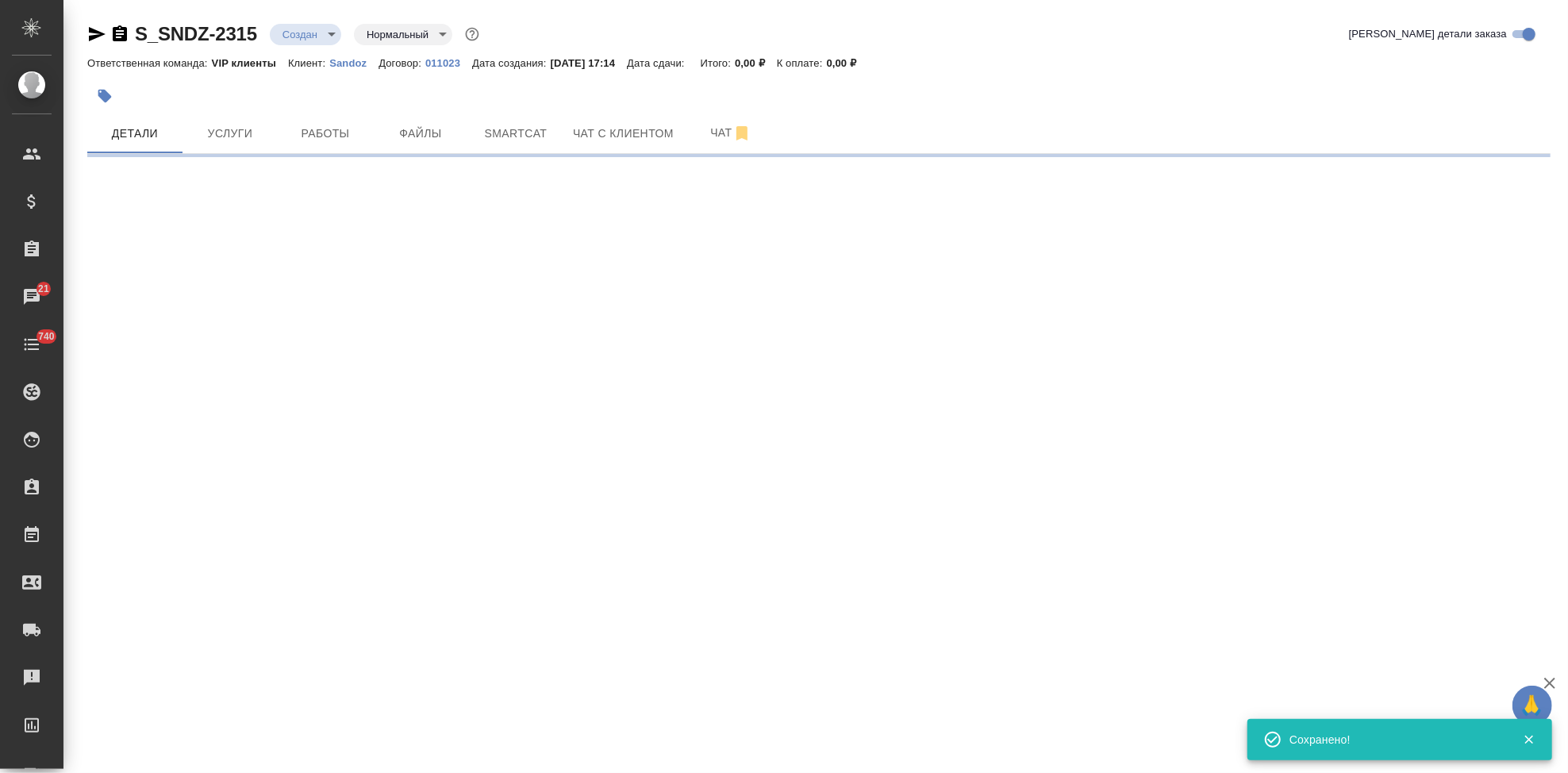
scroll to position [0, 0]
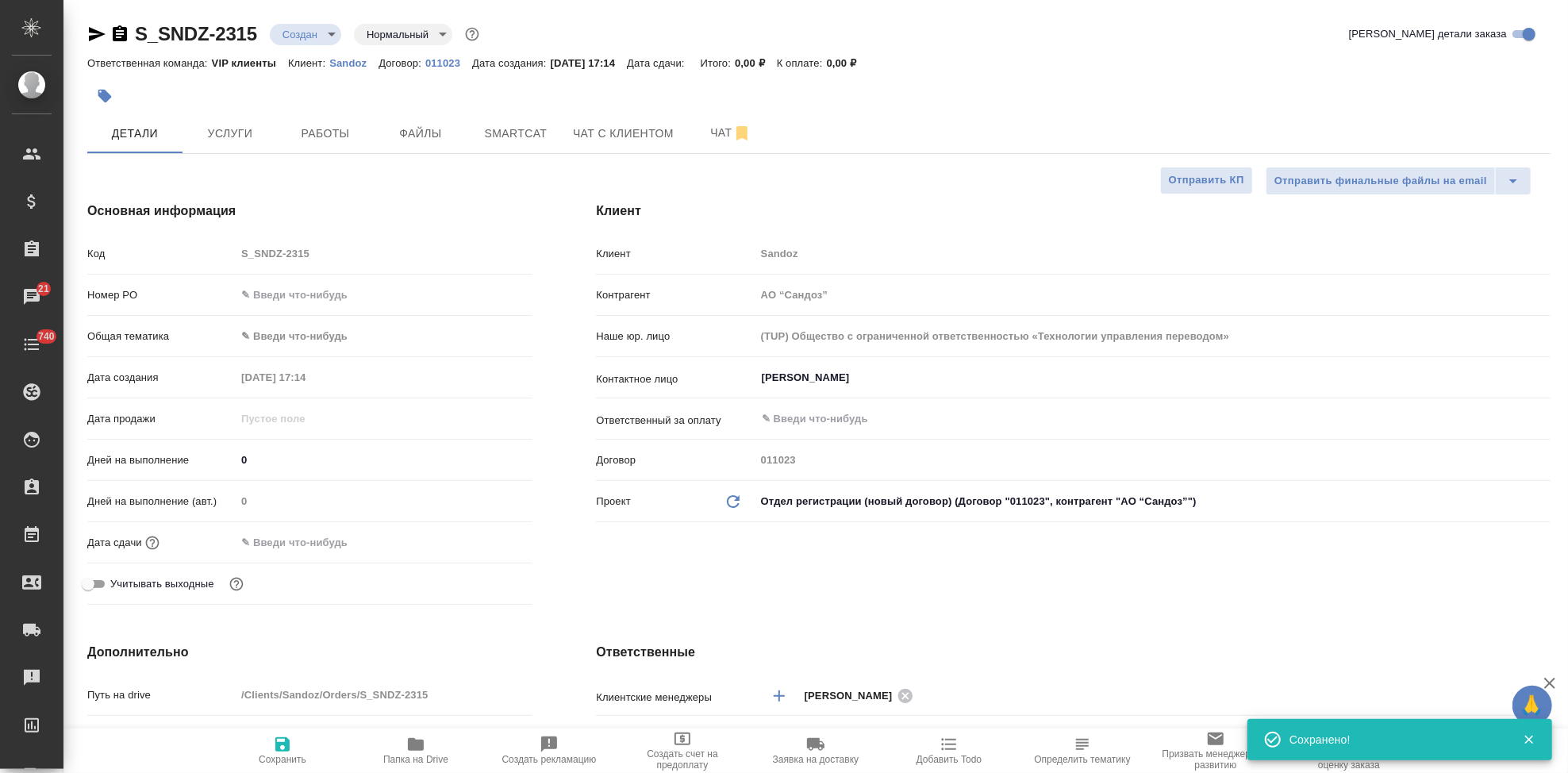
click span "Папка на Drive"
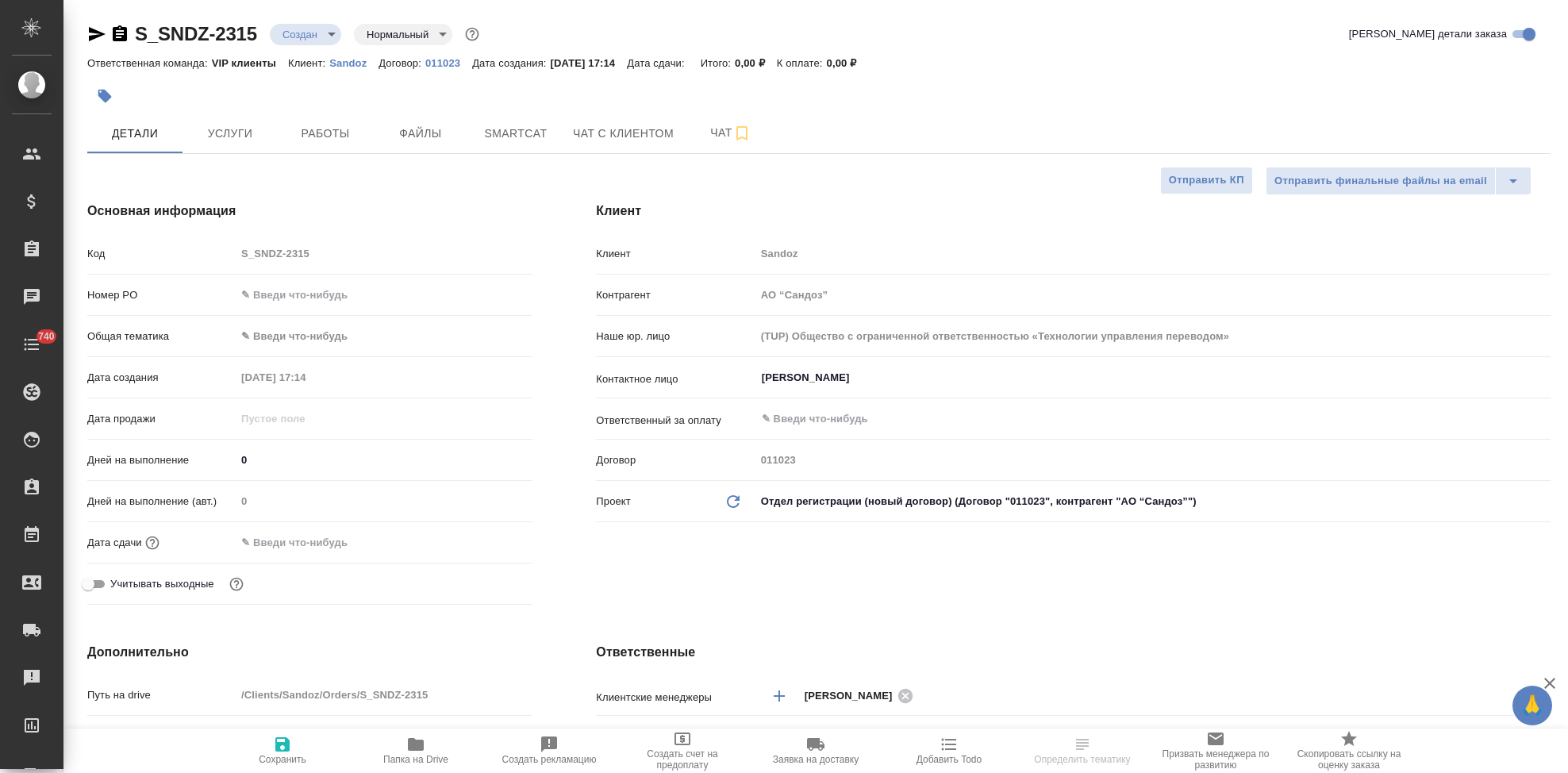
select select "RU"
click at [420, 747] on icon "button" at bounding box center [416, 745] width 16 height 13
select select "RU"
type textarea "x"
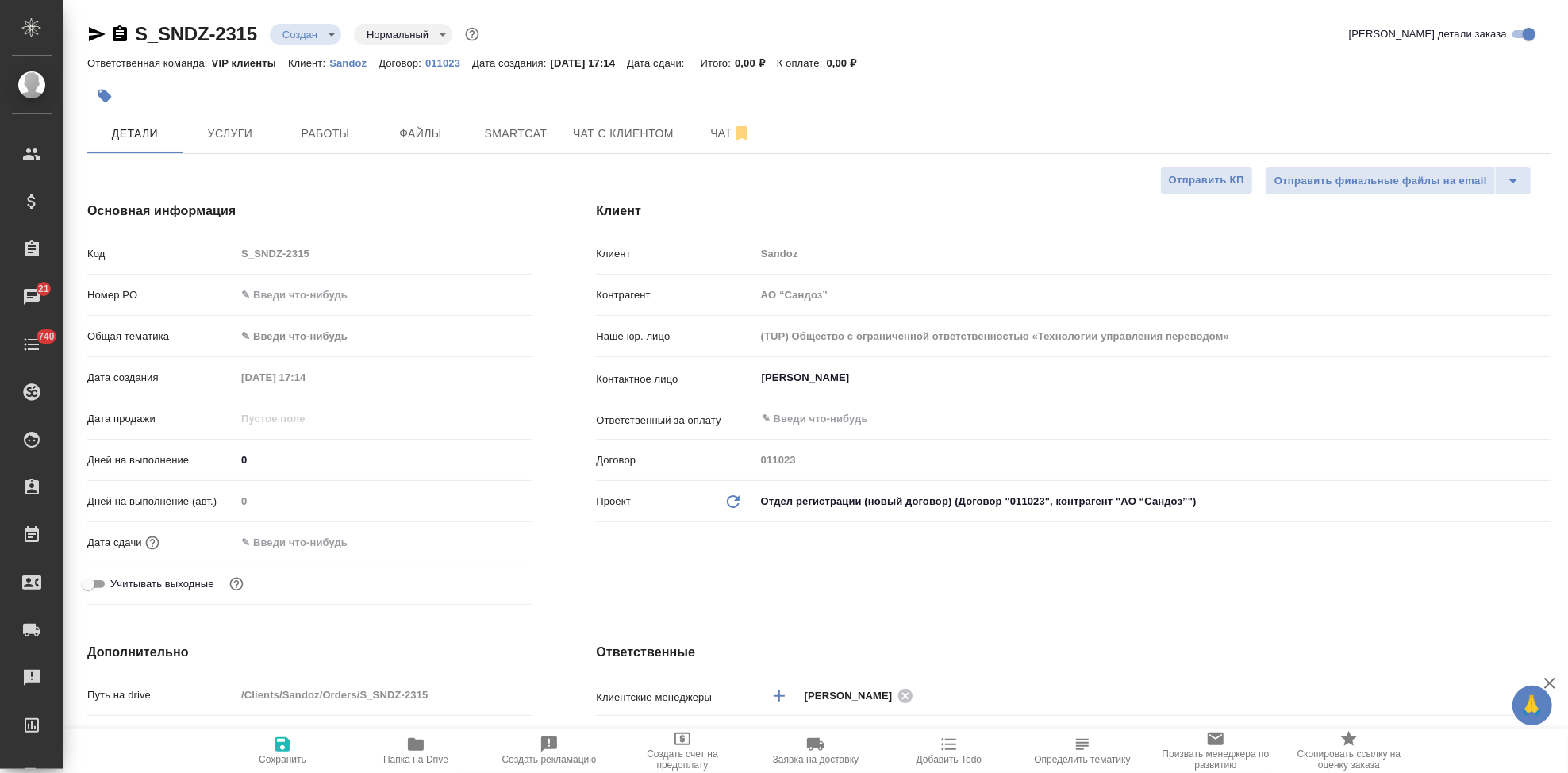
type textarea "x"
click at [329, 37] on body "🙏 .cls-1 fill:#fff; AWATERA Kabargina [PERSON_NAME] Спецификации Заказы 21 Чаты…" at bounding box center [784, 386] width 1568 height 773
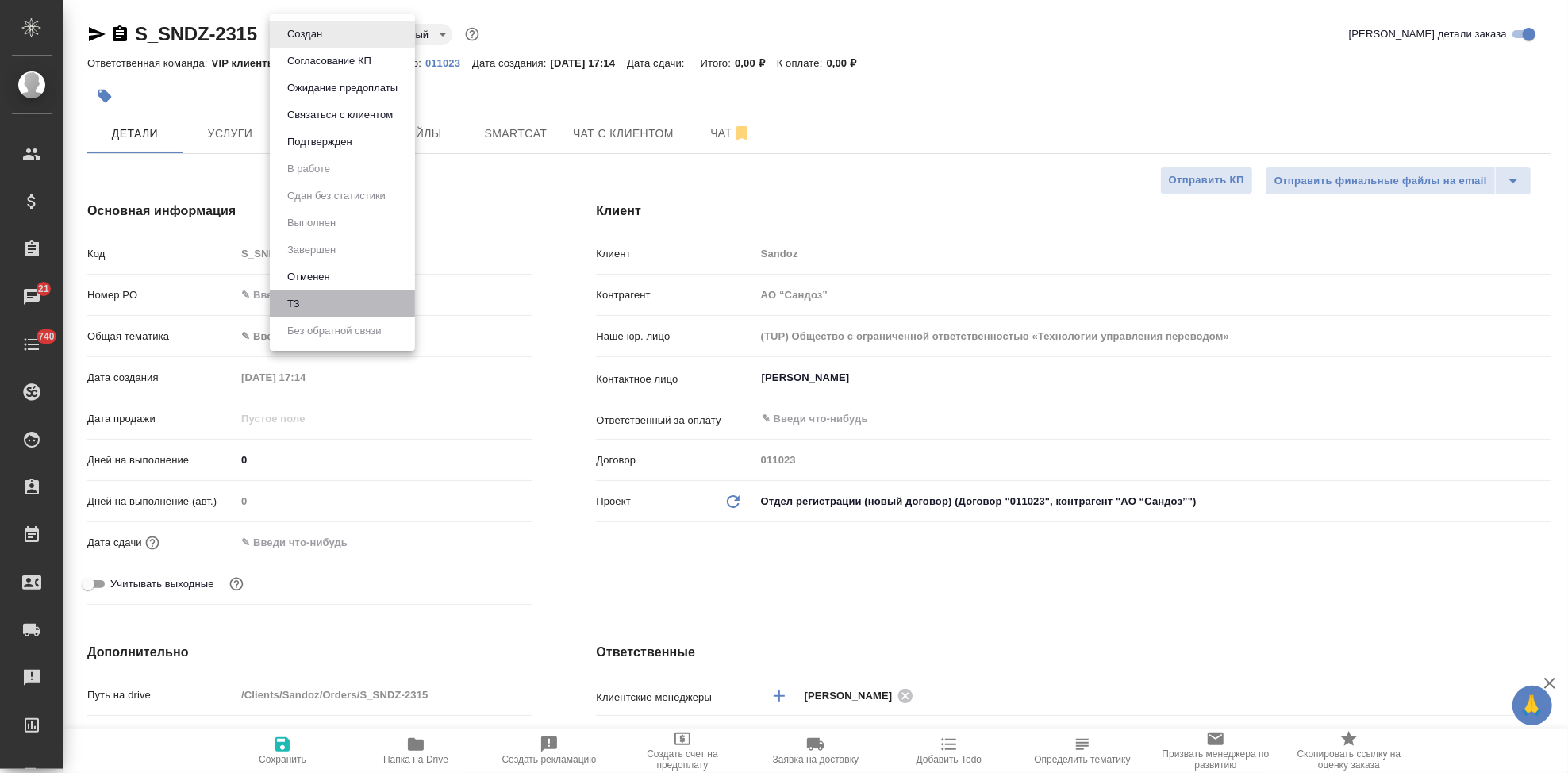
click at [315, 300] on li "ТЗ" at bounding box center [342, 303] width 145 height 27
type textarea "x"
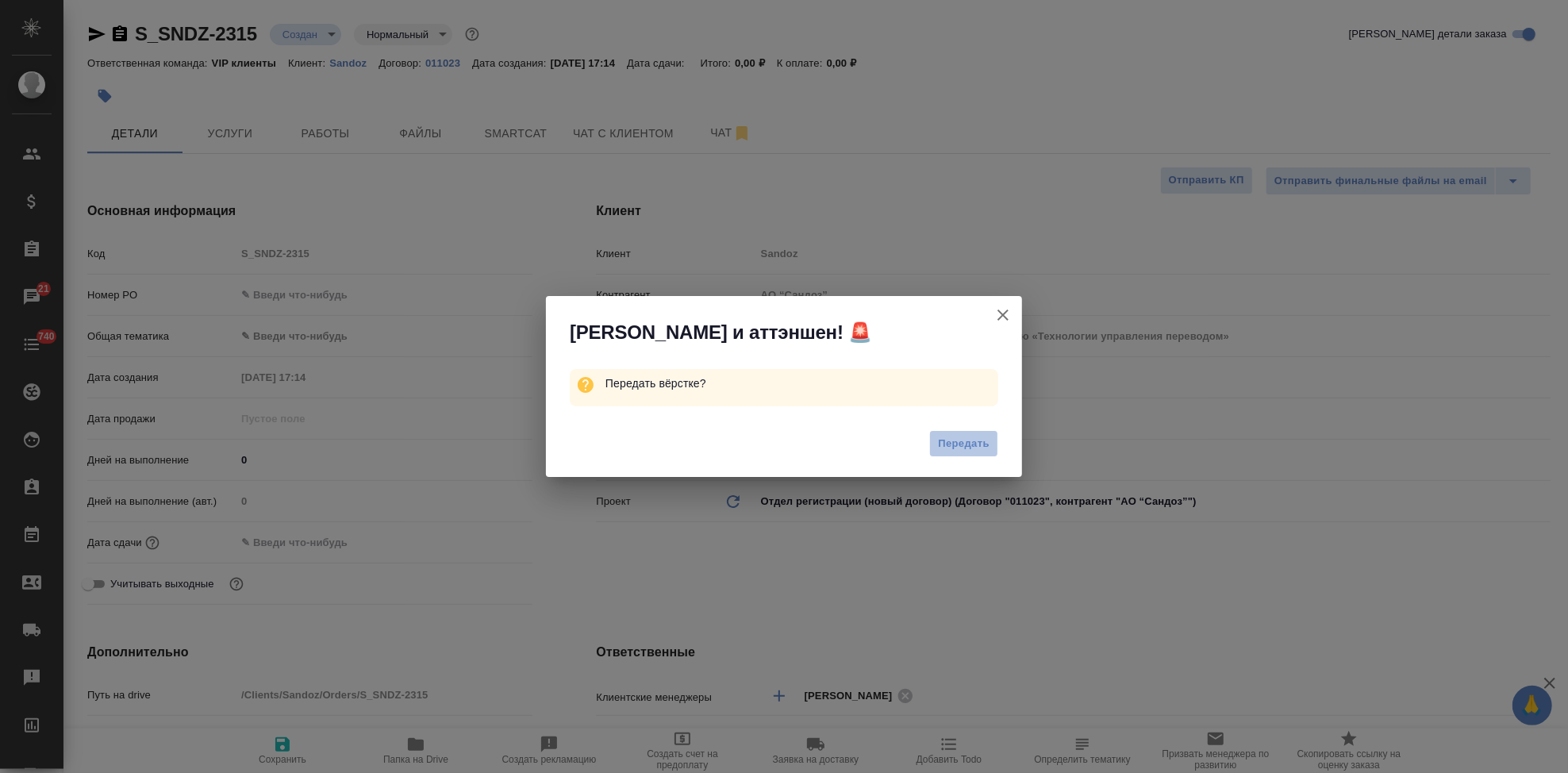
click at [949, 436] on span "Передать" at bounding box center [964, 444] width 52 height 19
type textarea "x"
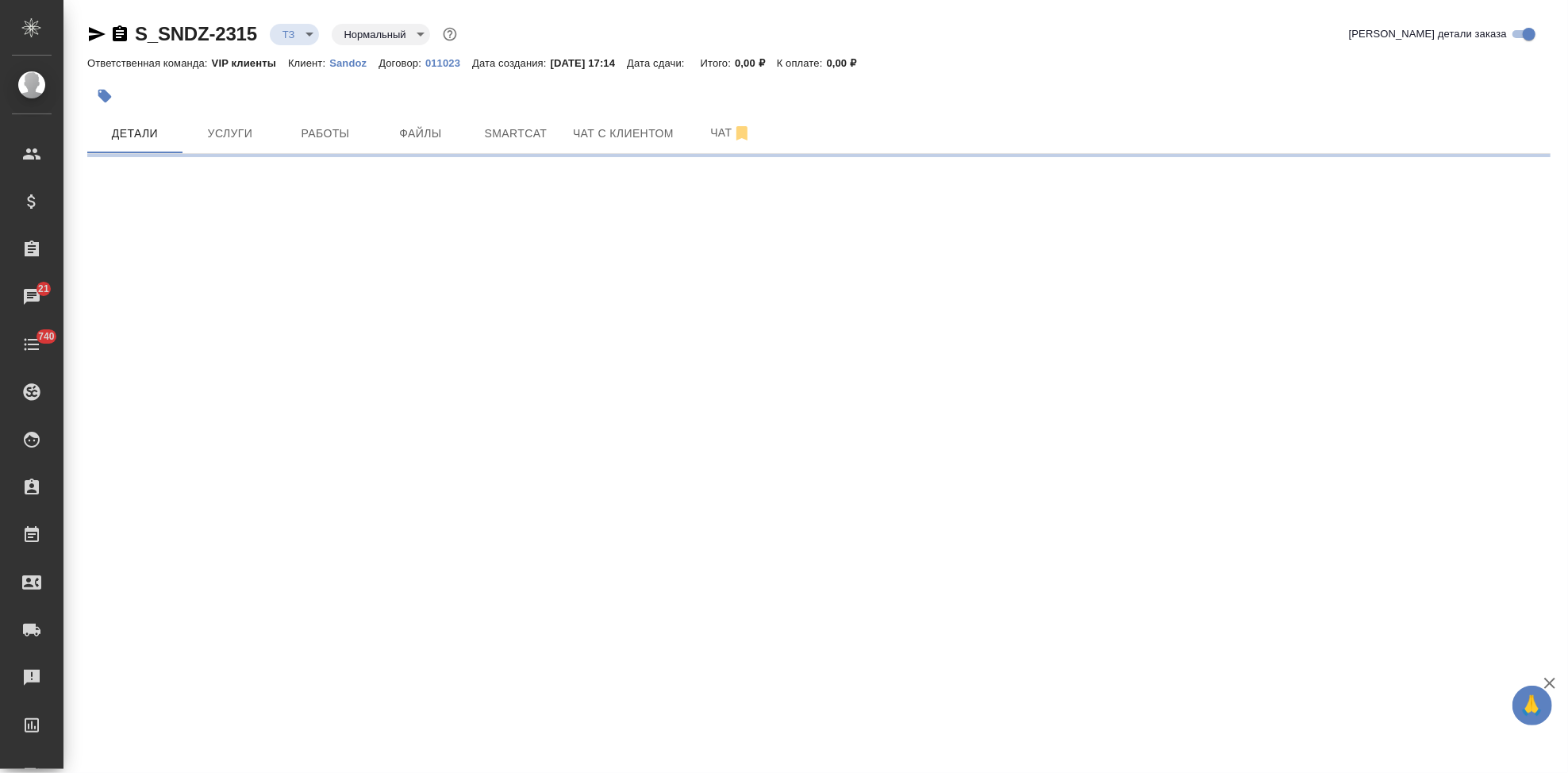
select select "RU"
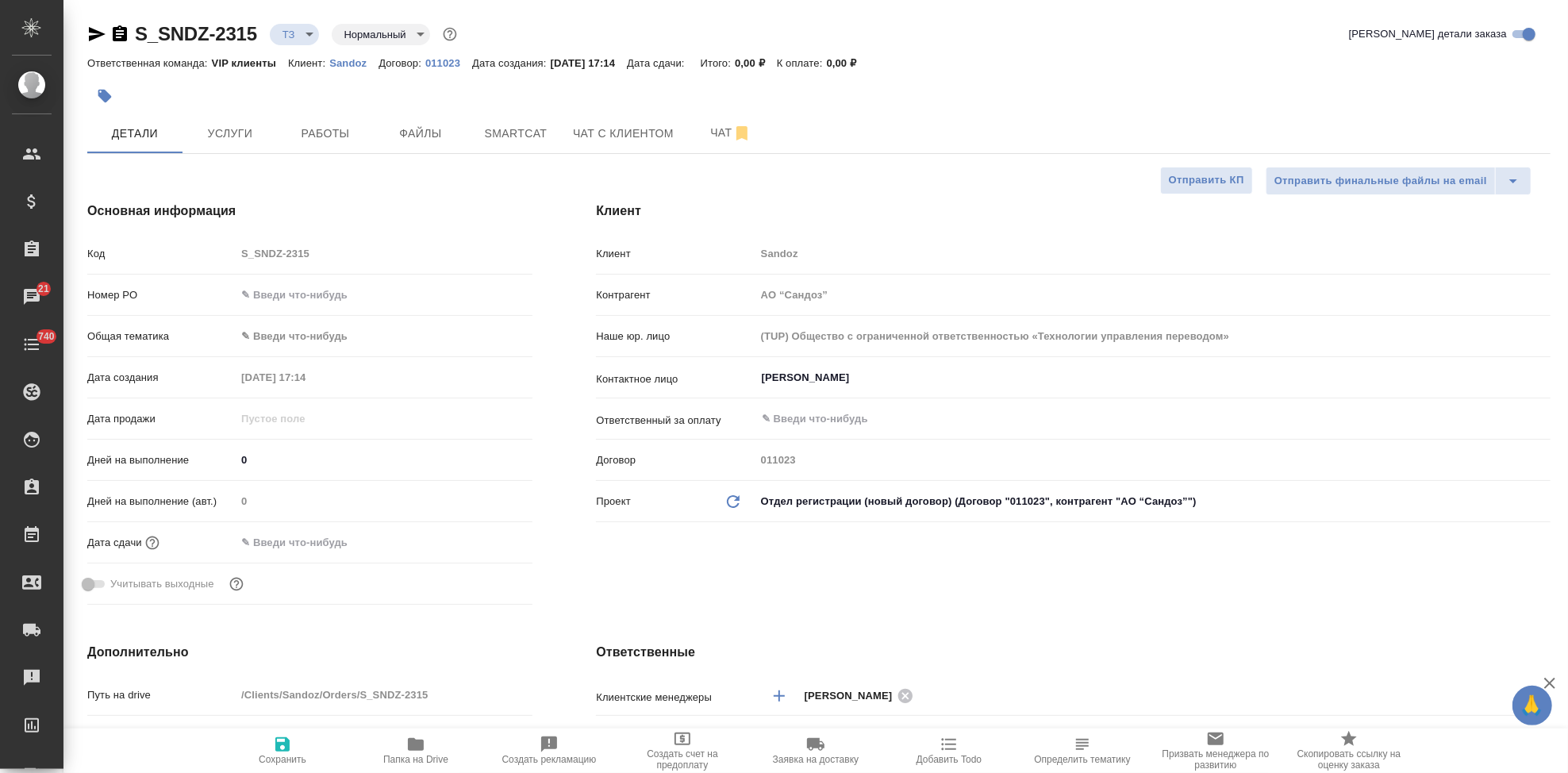
click at [101, 97] on icon "button" at bounding box center [105, 97] width 14 height 14
type textarea "x"
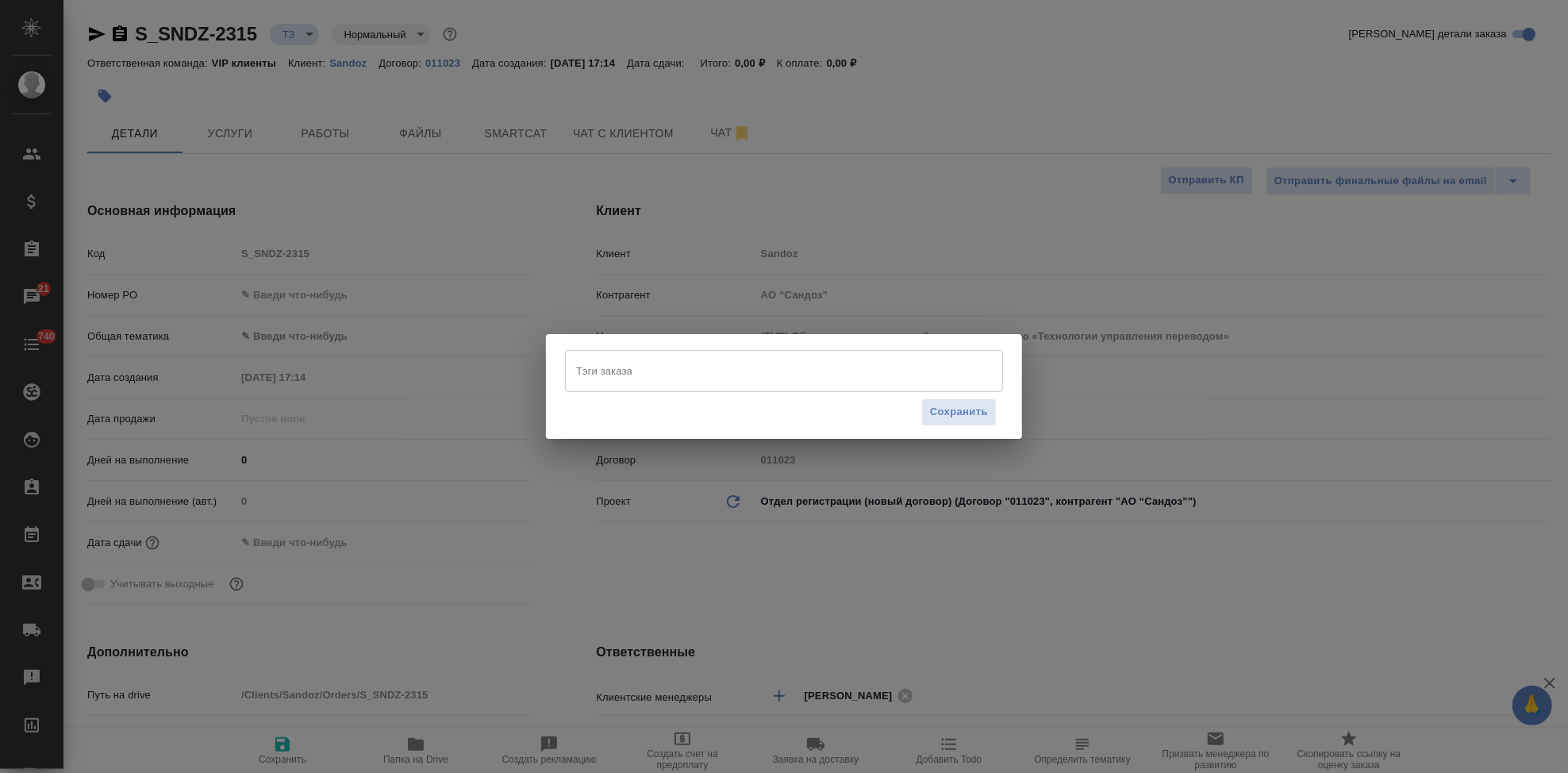
click at [645, 386] on div "Тэги заказа" at bounding box center [784, 371] width 438 height 41
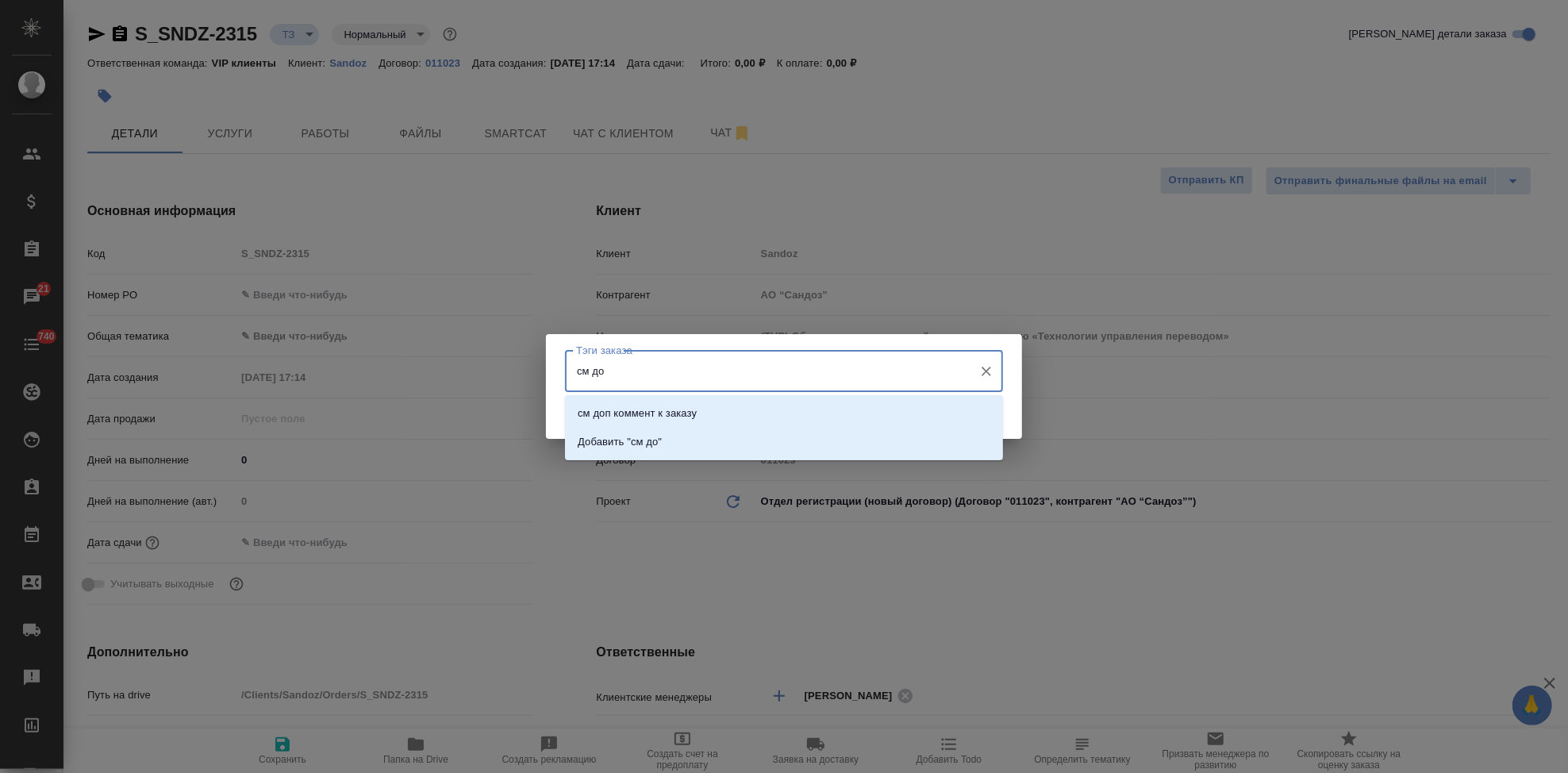
type input "см доп"
click at [647, 417] on p "см доп коммент к заказу" at bounding box center [636, 414] width 119 height 16
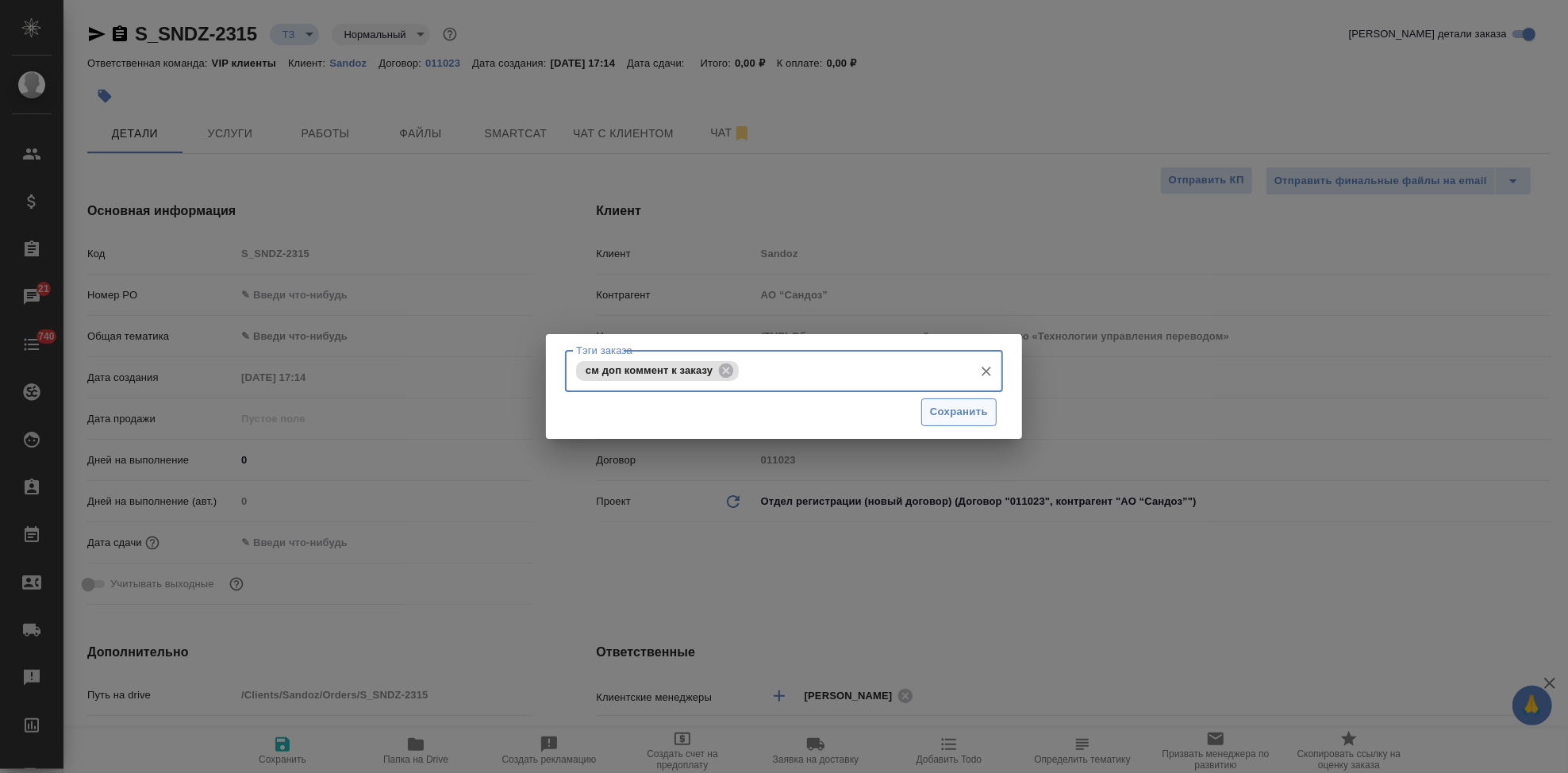
click at [966, 408] on span "Сохранить" at bounding box center [958, 412] width 58 height 19
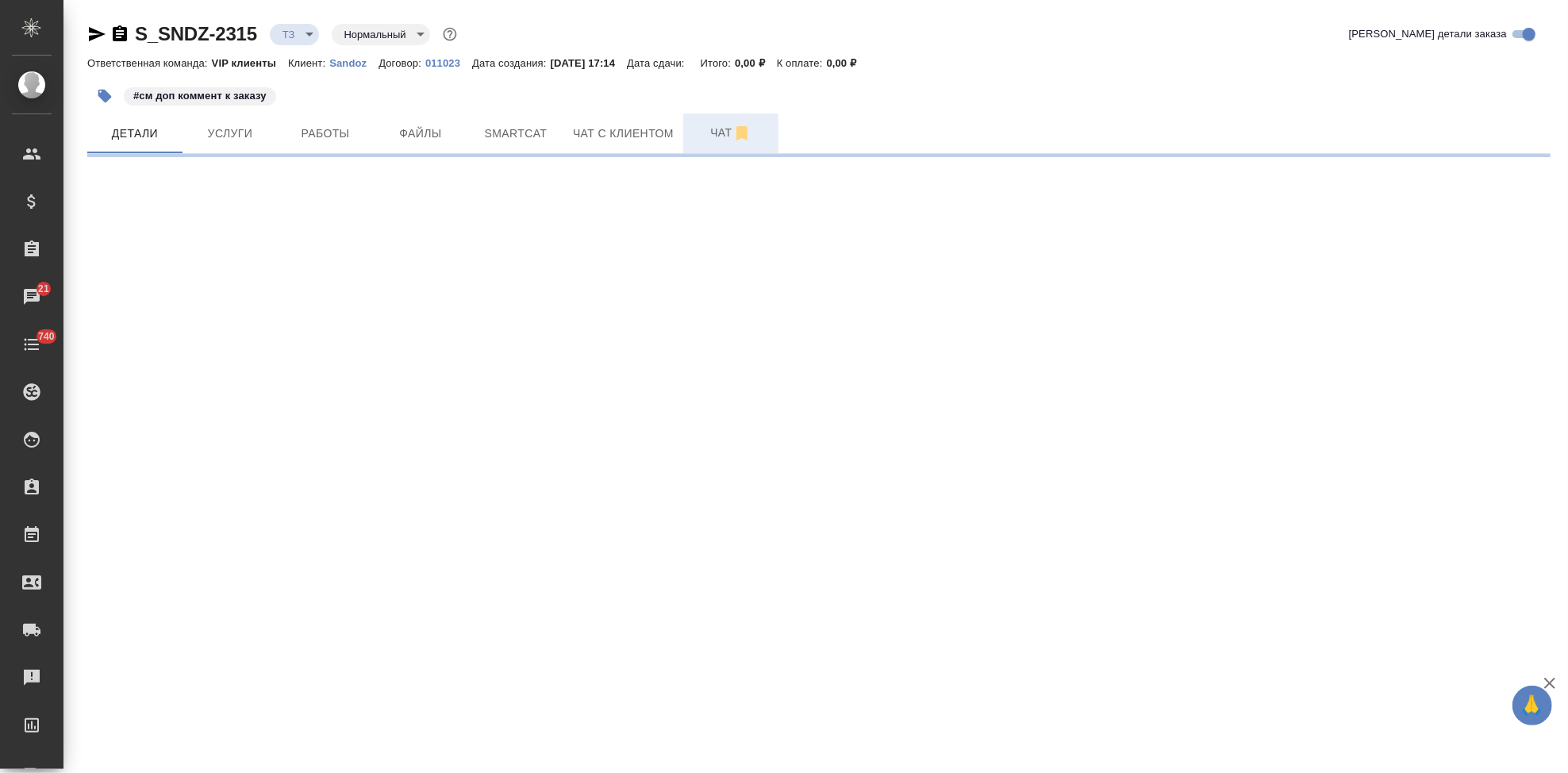
click at [719, 134] on span "Чат" at bounding box center [730, 133] width 76 height 19
select select "RU"
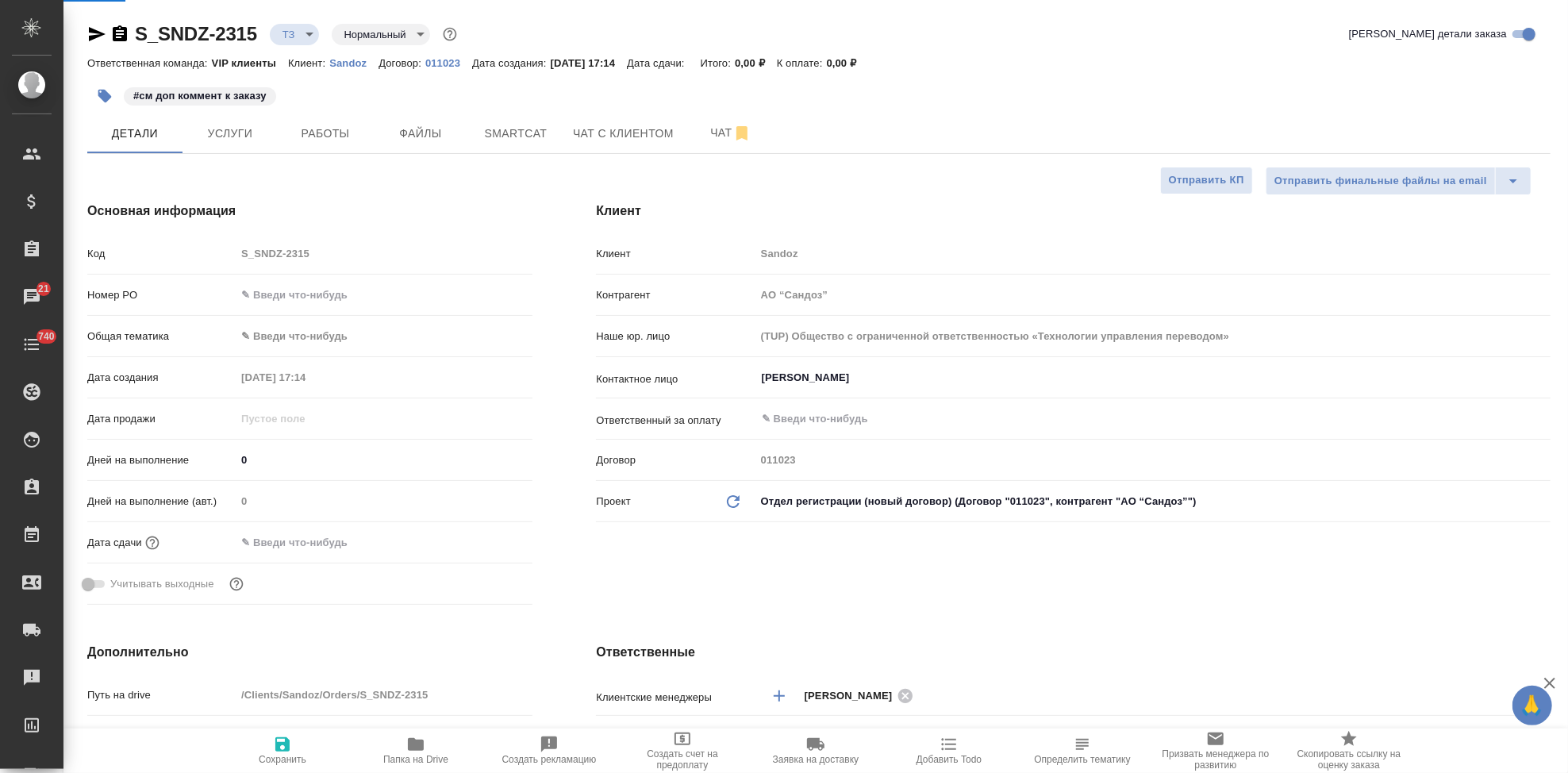
type textarea "x"
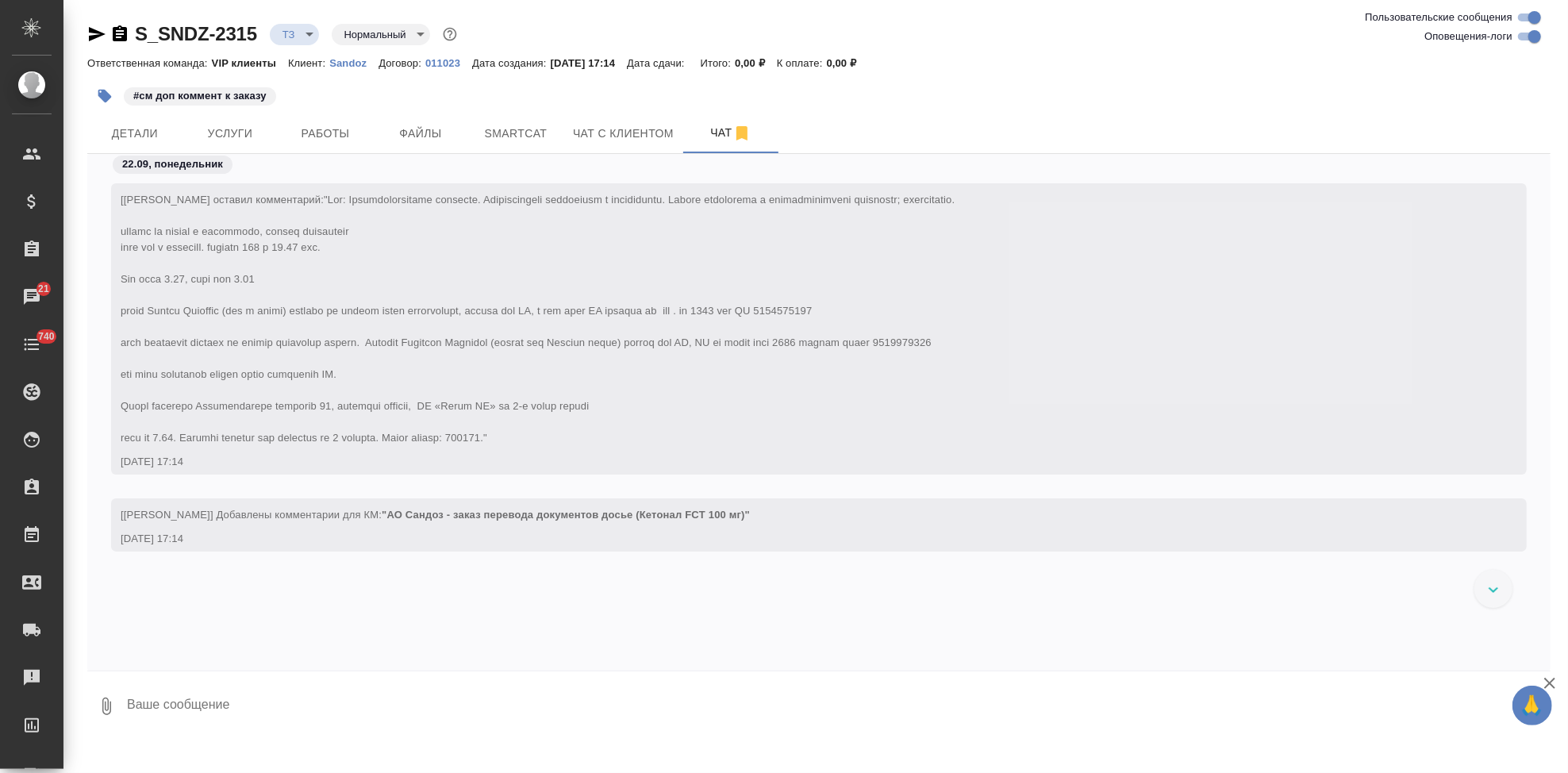
scroll to position [146, 0]
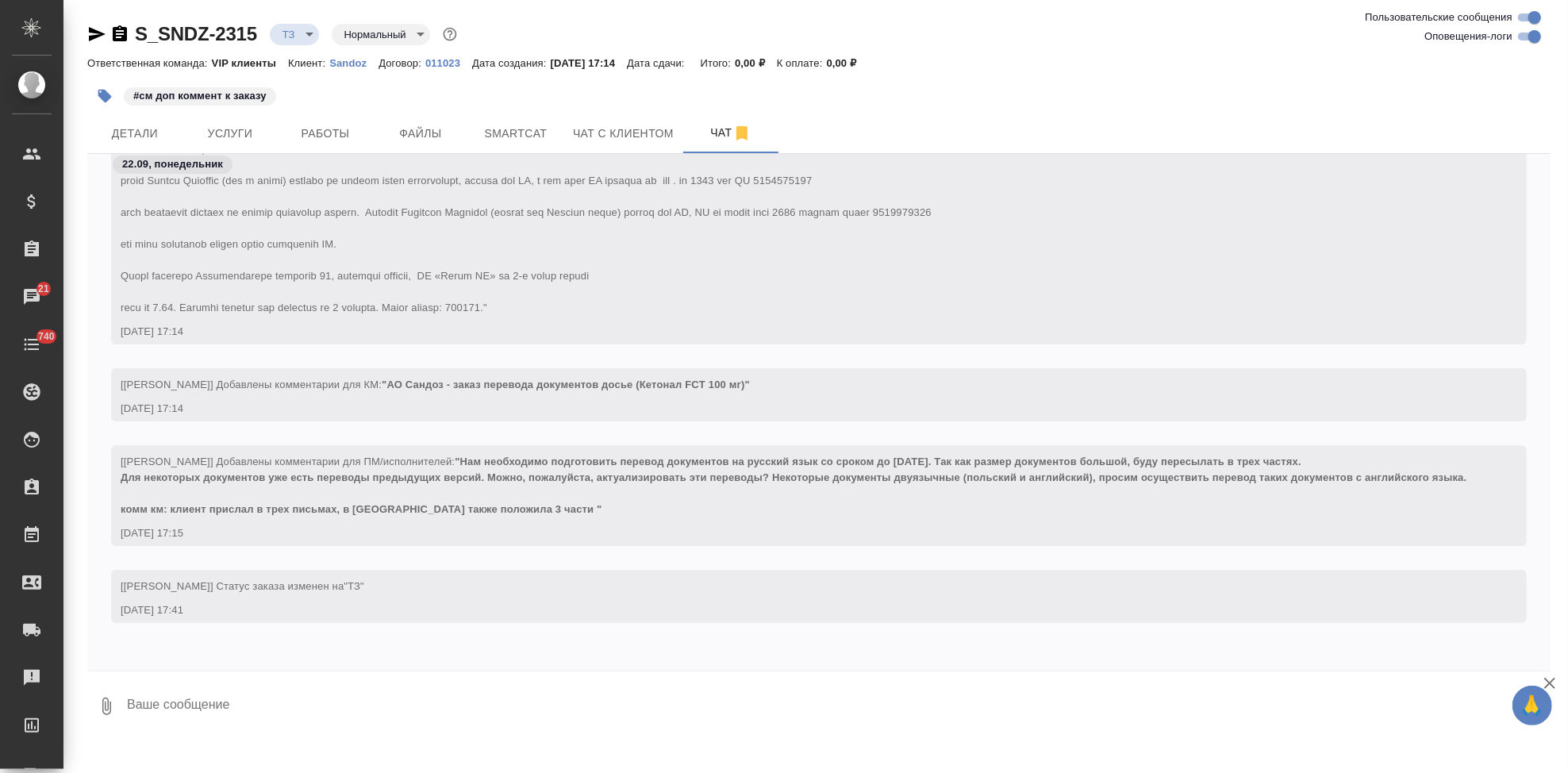
click at [251, 720] on textarea at bounding box center [838, 706] width 1425 height 54
type textarea """
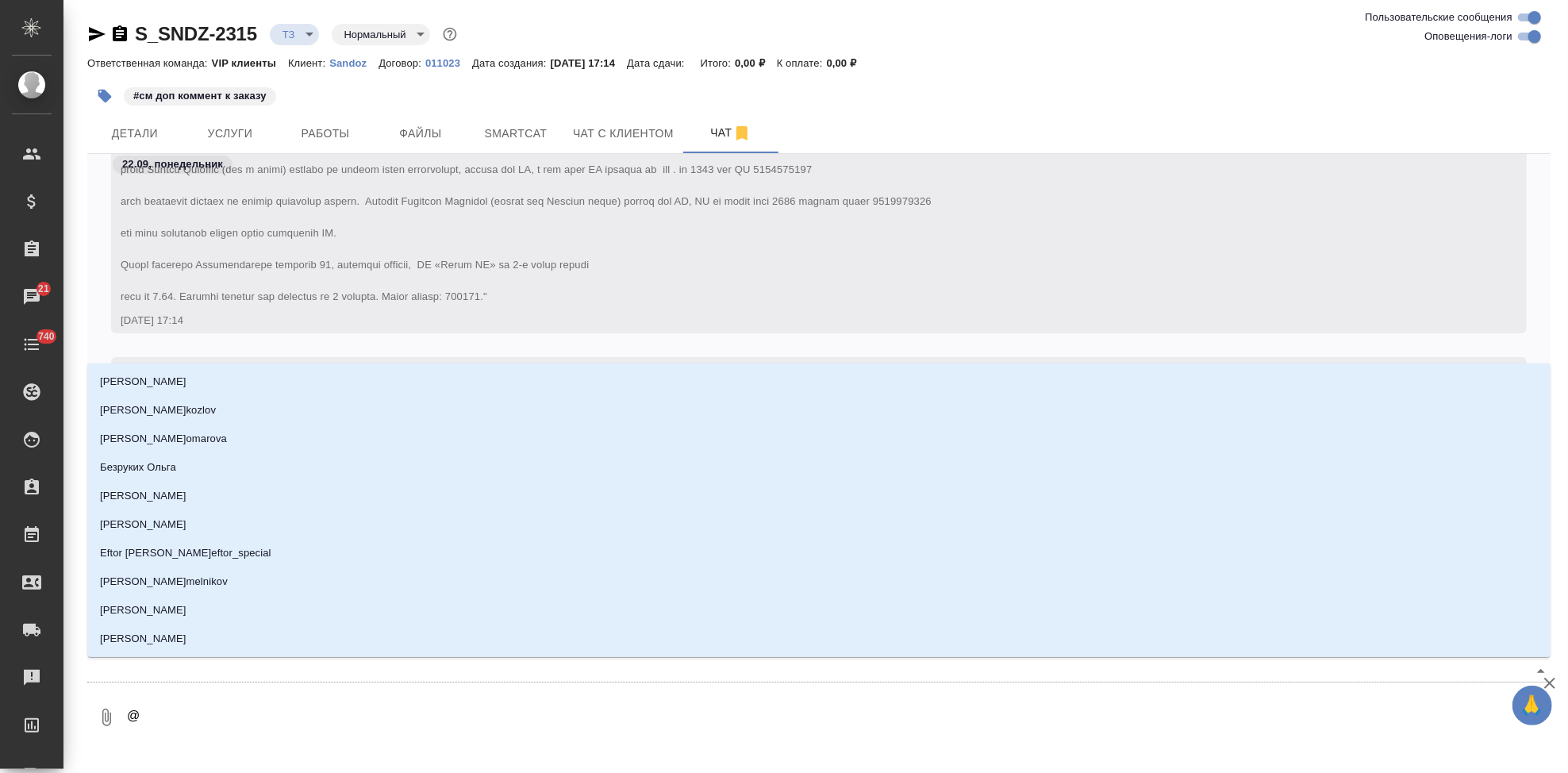
drag, startPoint x: 100, startPoint y: 765, endPoint x: 205, endPoint y: 719, distance: 114.6
click at [205, 719] on textarea "@" at bounding box center [825, 717] width 1399 height 54
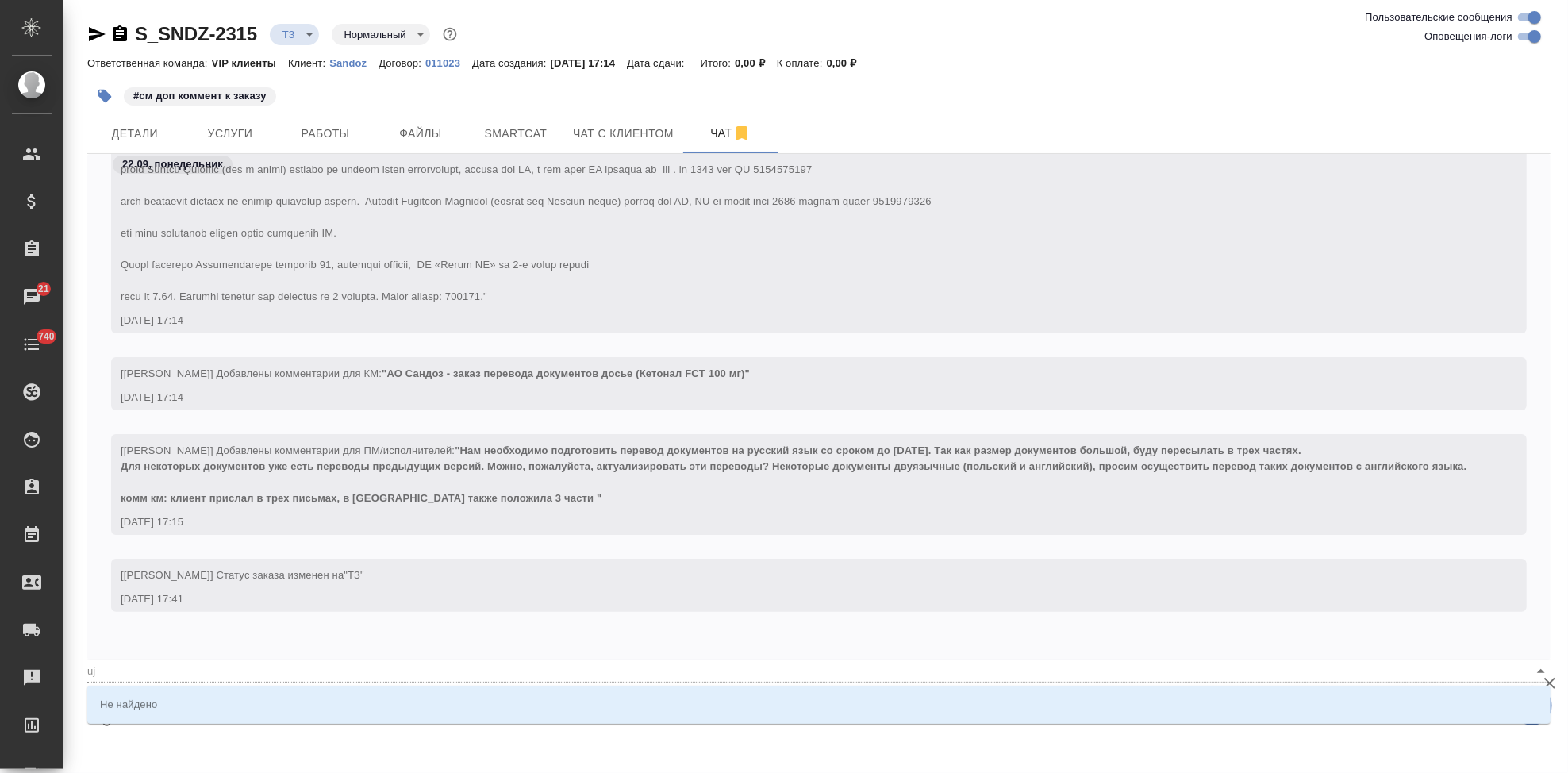
type textarea "@uj"
type input "uj"
type textarea "@ujh"
type input "ujh"
type textarea "@ujhi"
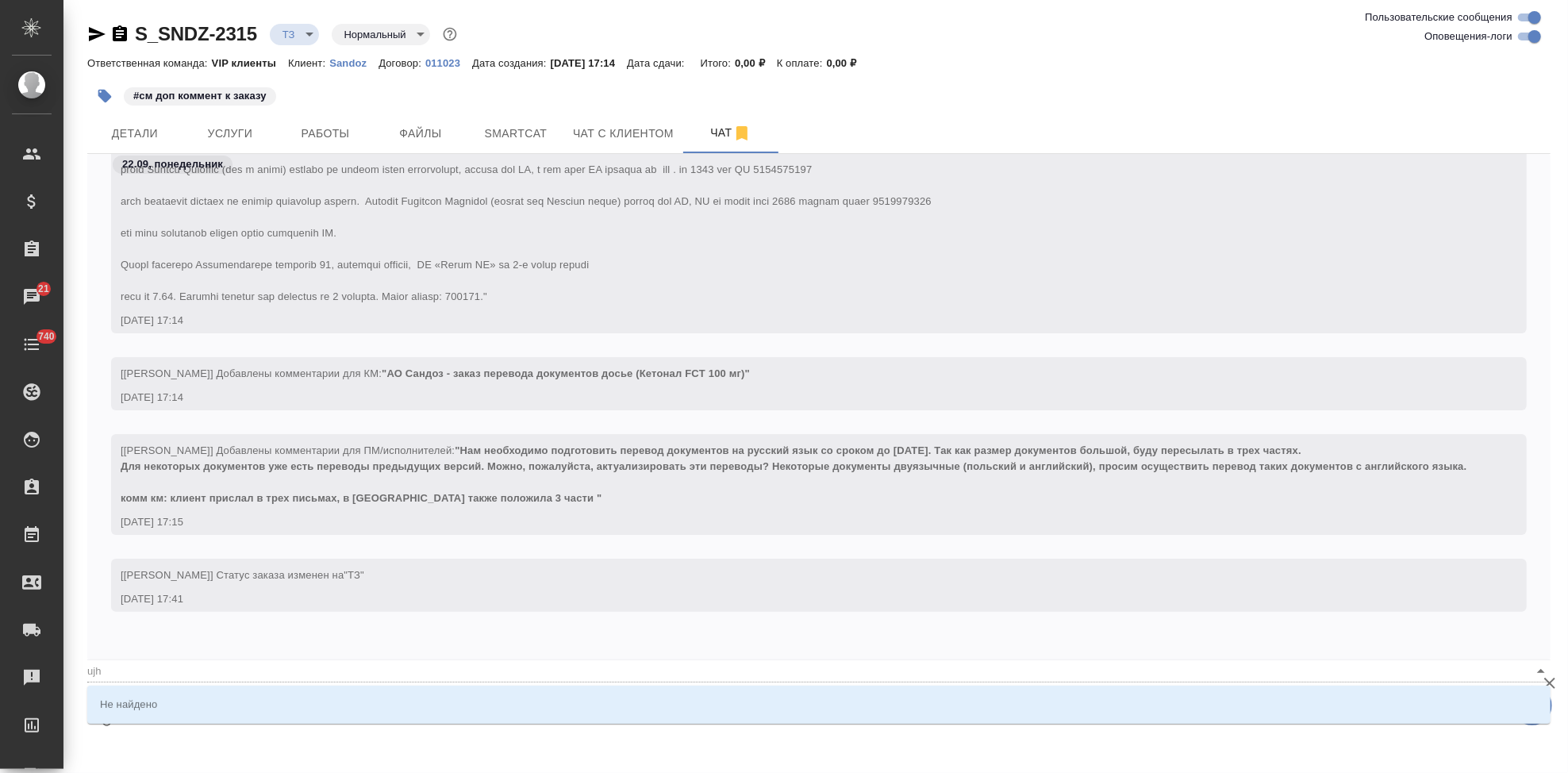
type input "ujhi"
type textarea "@ujh"
type input "ujh"
type textarea "@uj"
type input "uj"
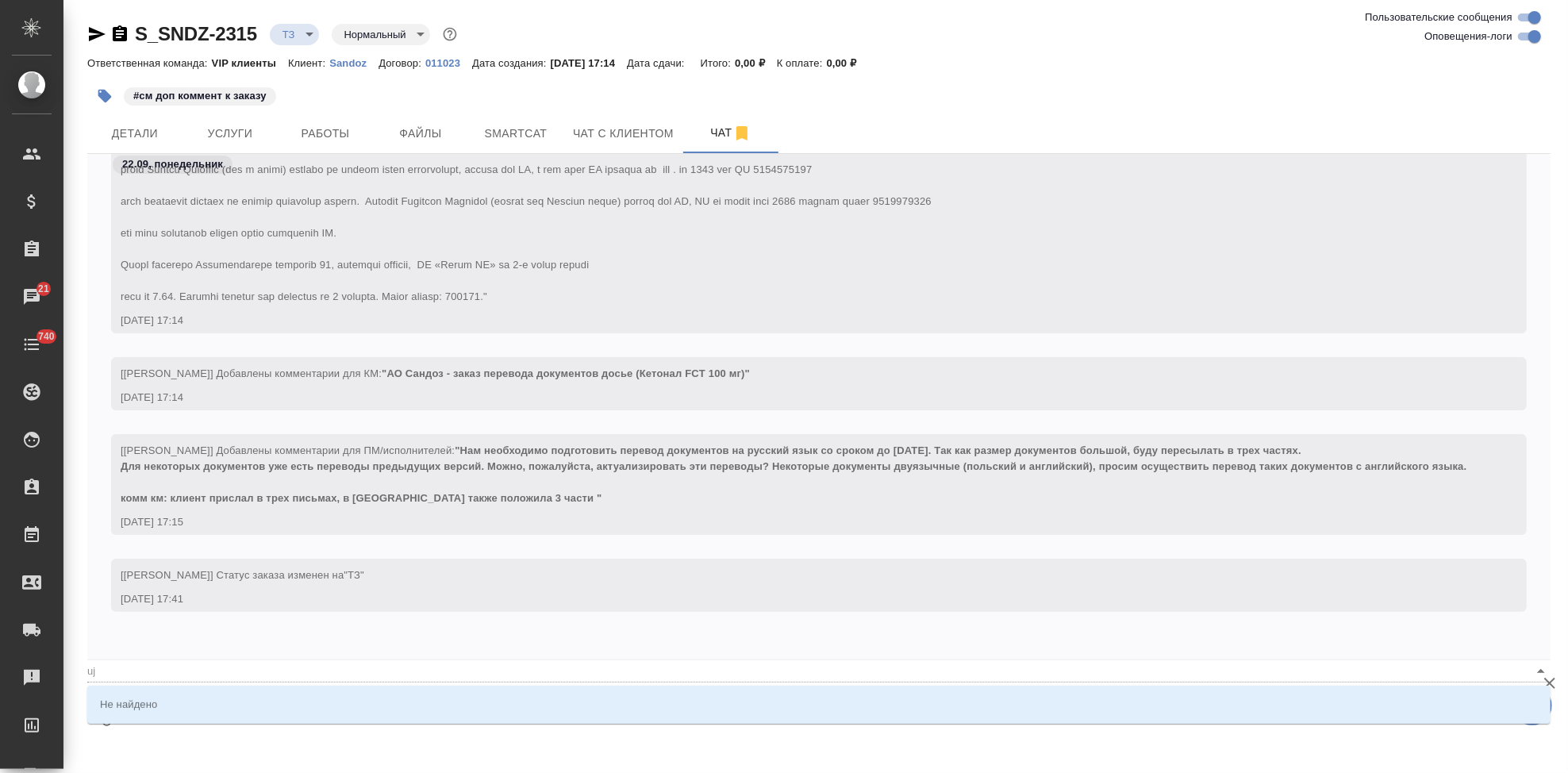
type textarea "@u"
type input "u"
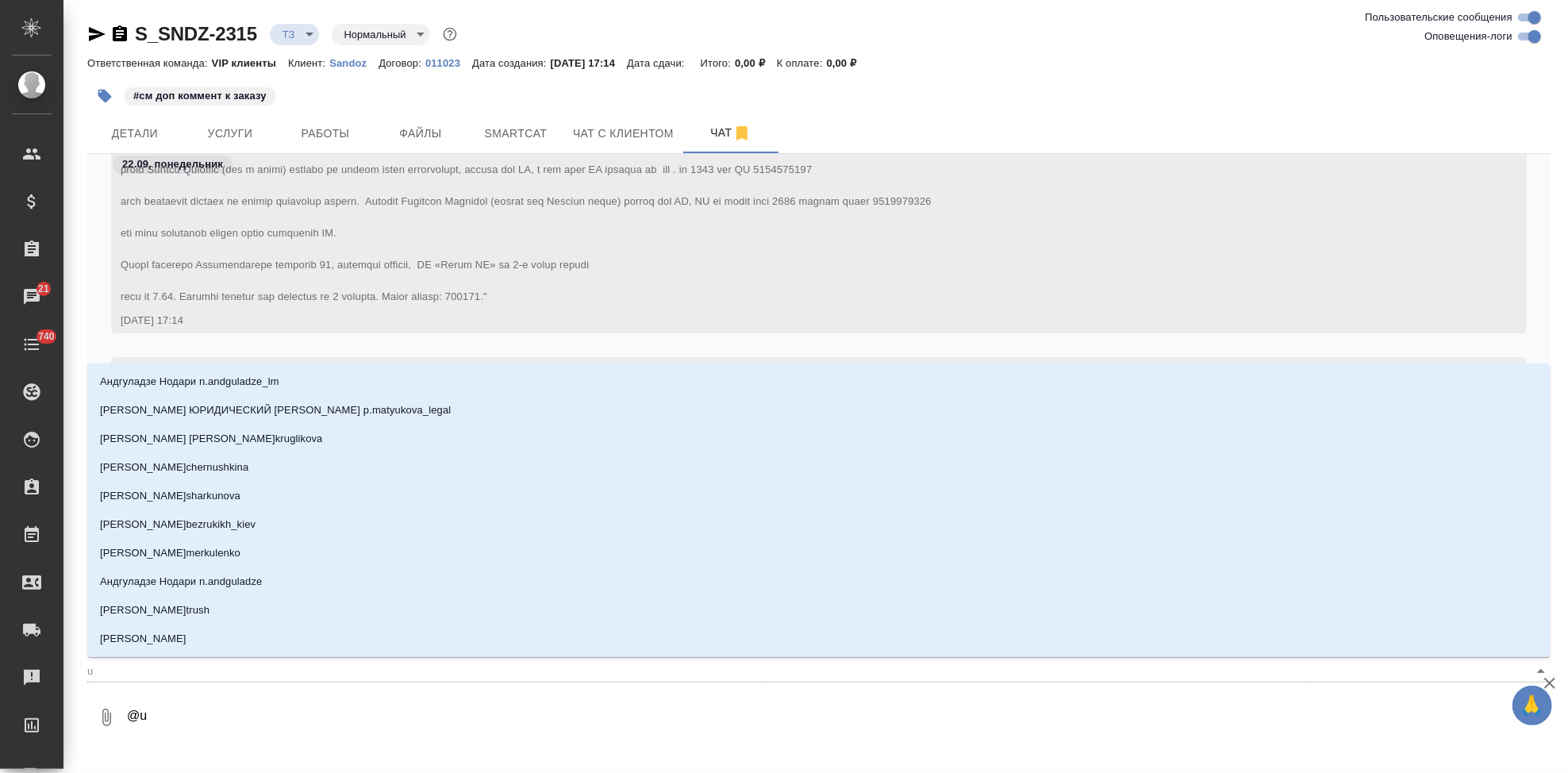
type textarea "@"
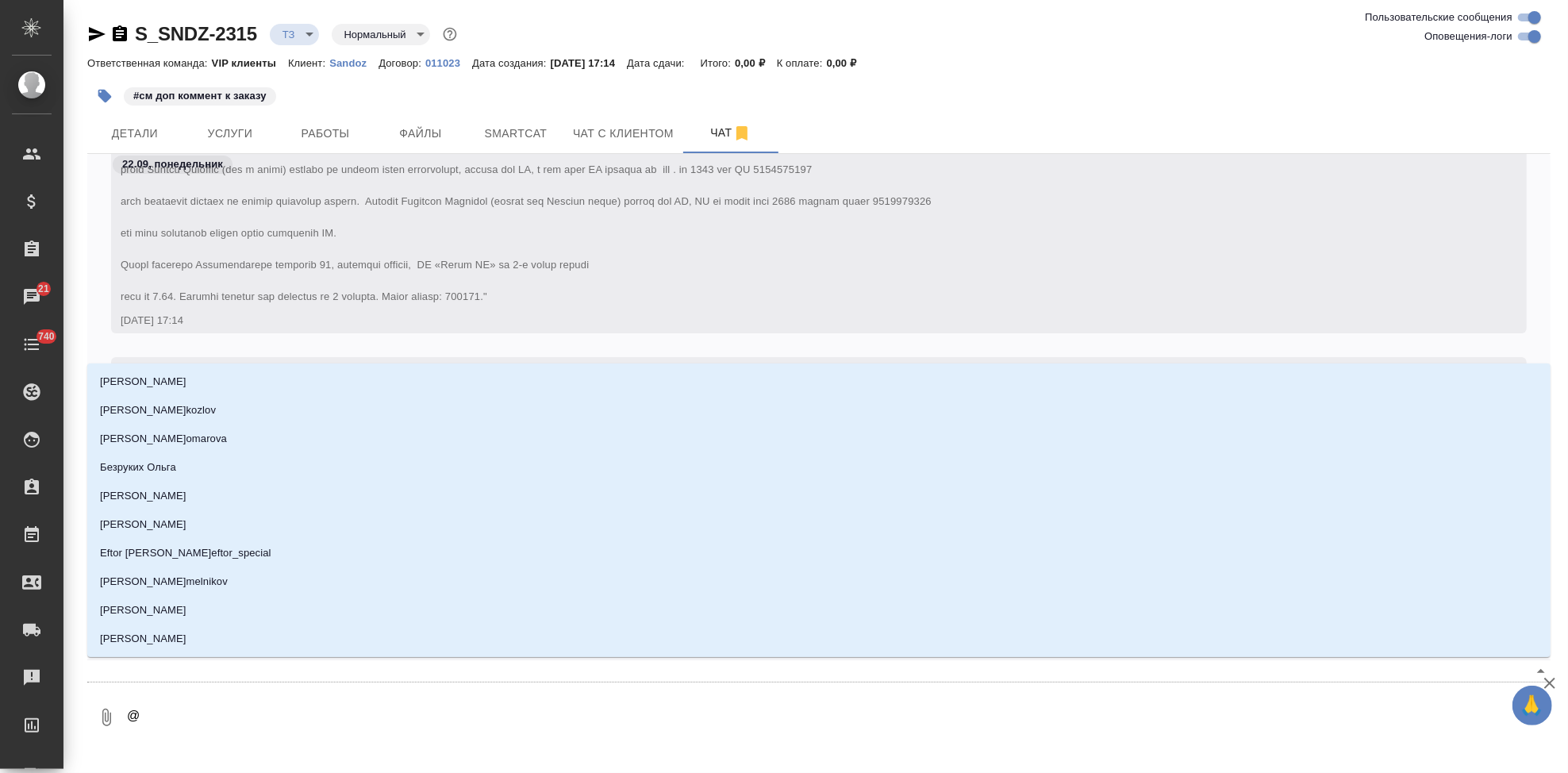
type textarea "@г"
type input "г"
type textarea "@го"
type input "го"
type textarea "@гор"
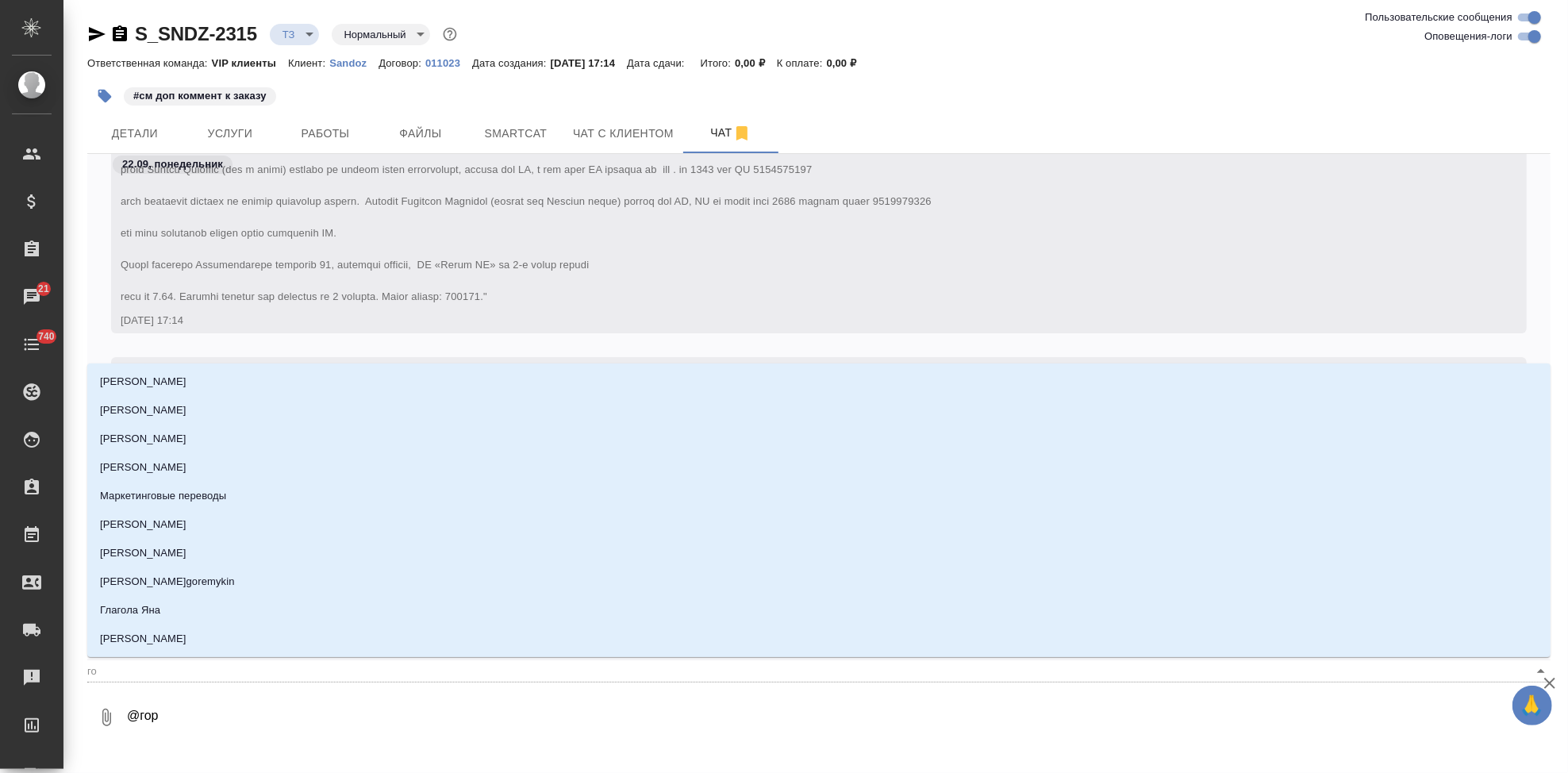
type input "гор"
type textarea "@горш"
type input "горш"
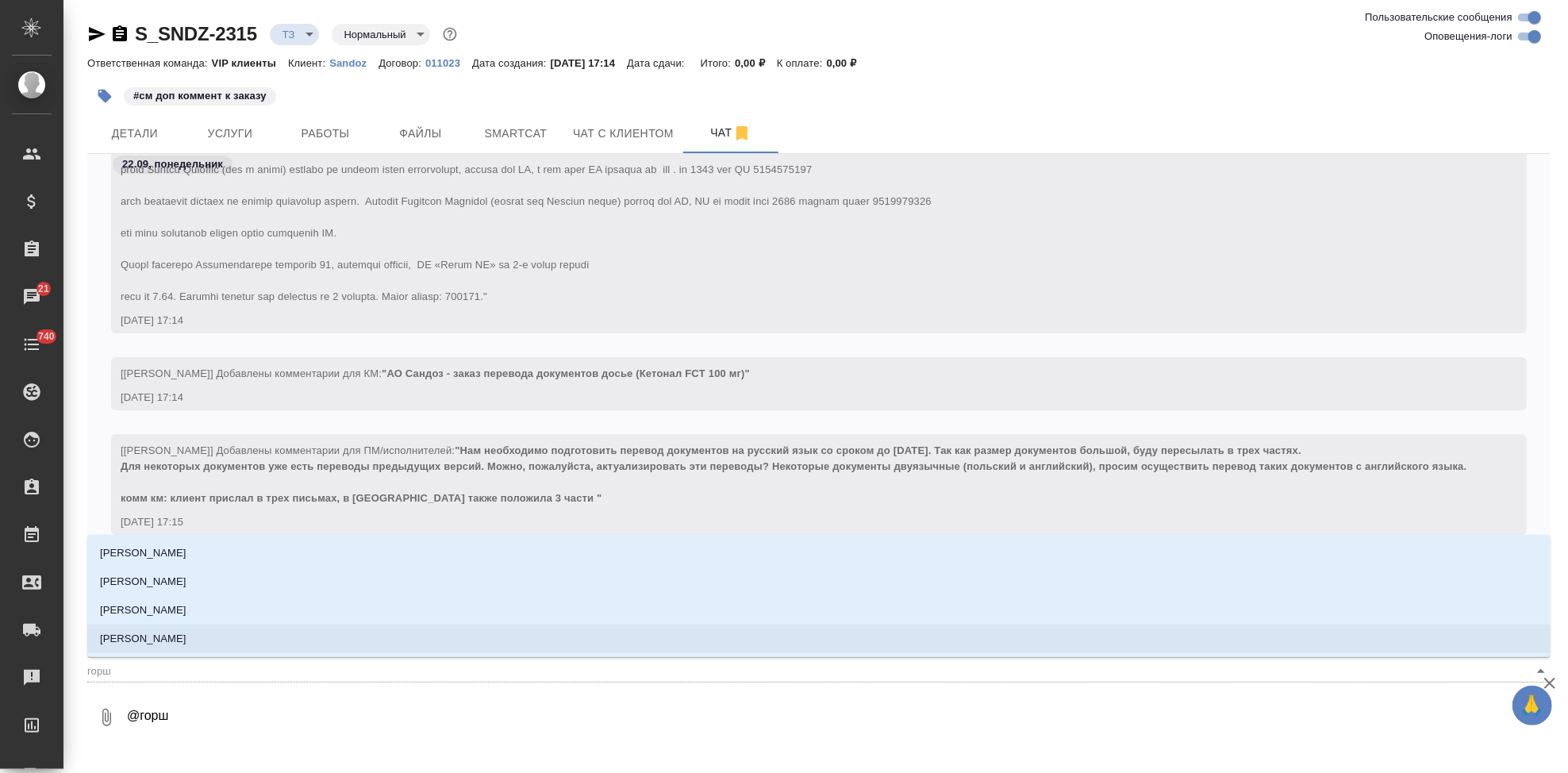
click at [177, 637] on p "[PERSON_NAME]" at bounding box center [143, 639] width 87 height 16
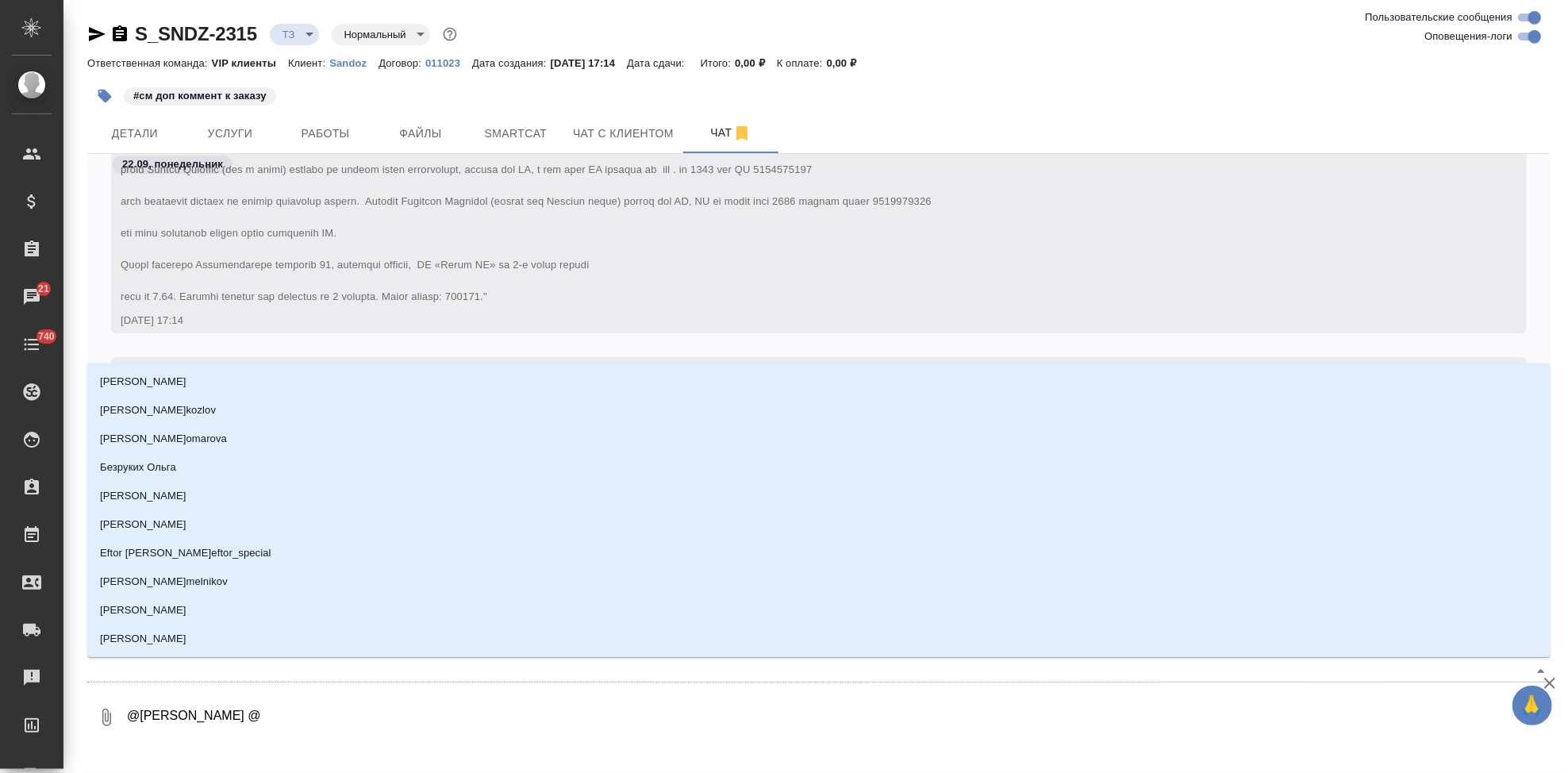
type textarea "@[PERSON_NAME] @с"
type input "с"
type textarea "@[PERSON_NAME] @со"
type input "со"
type textarea "@Горшкова Валентина @сол"
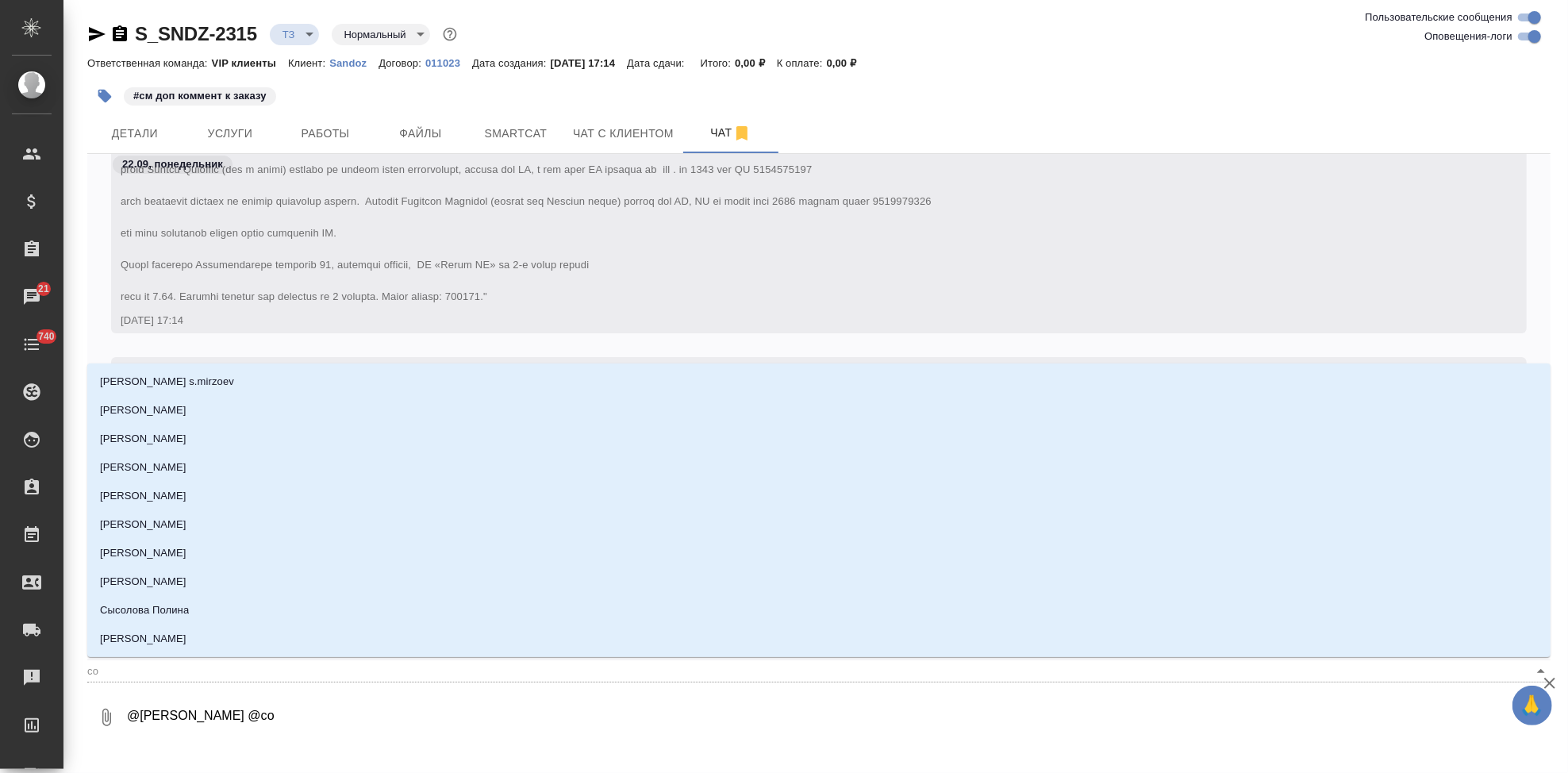
type input "сол"
type textarea "@Горшкова Валентина @соло"
type input "соло"
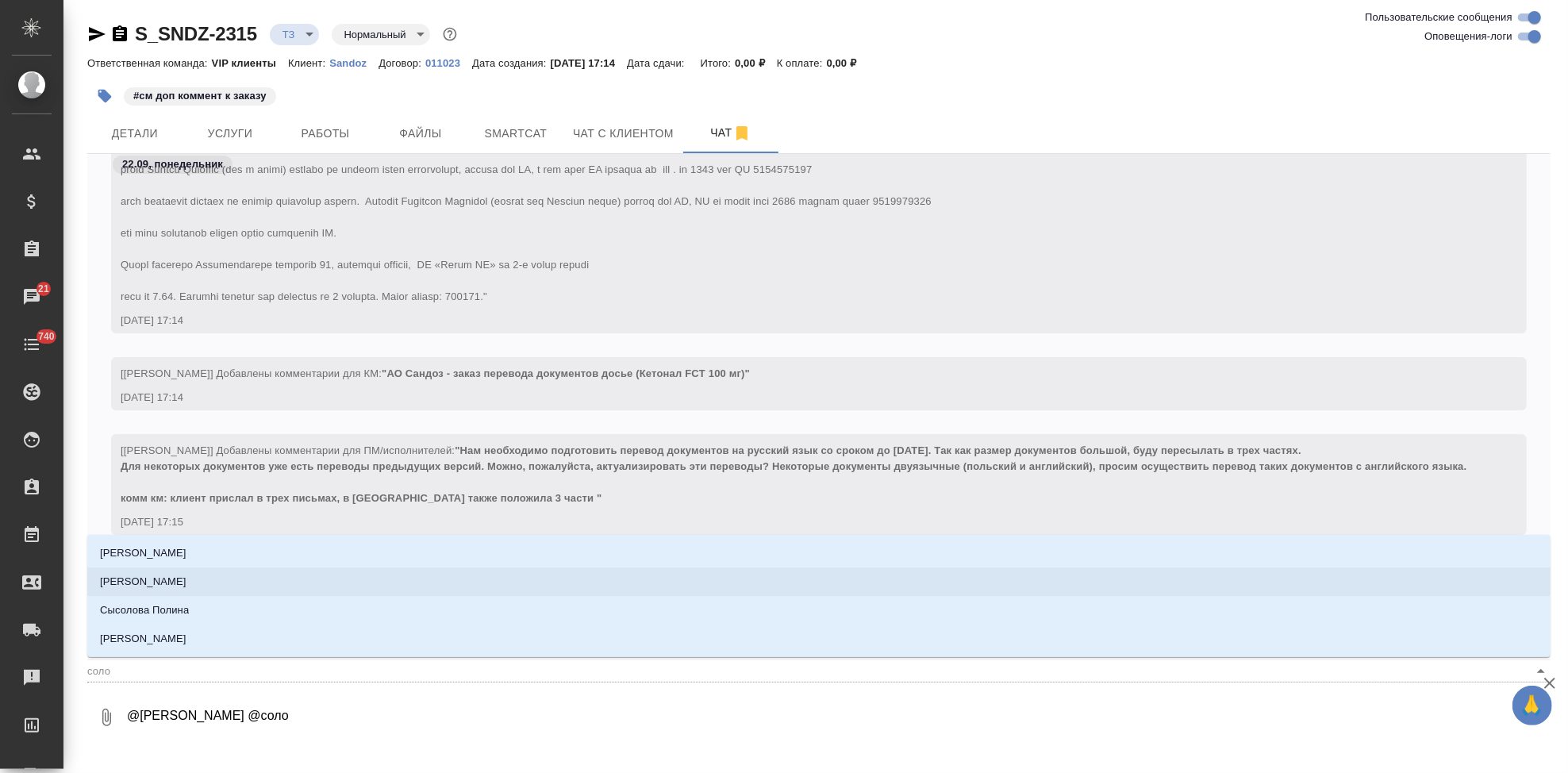
click at [203, 581] on li "Соловьева Елена" at bounding box center [819, 582] width 1463 height 28
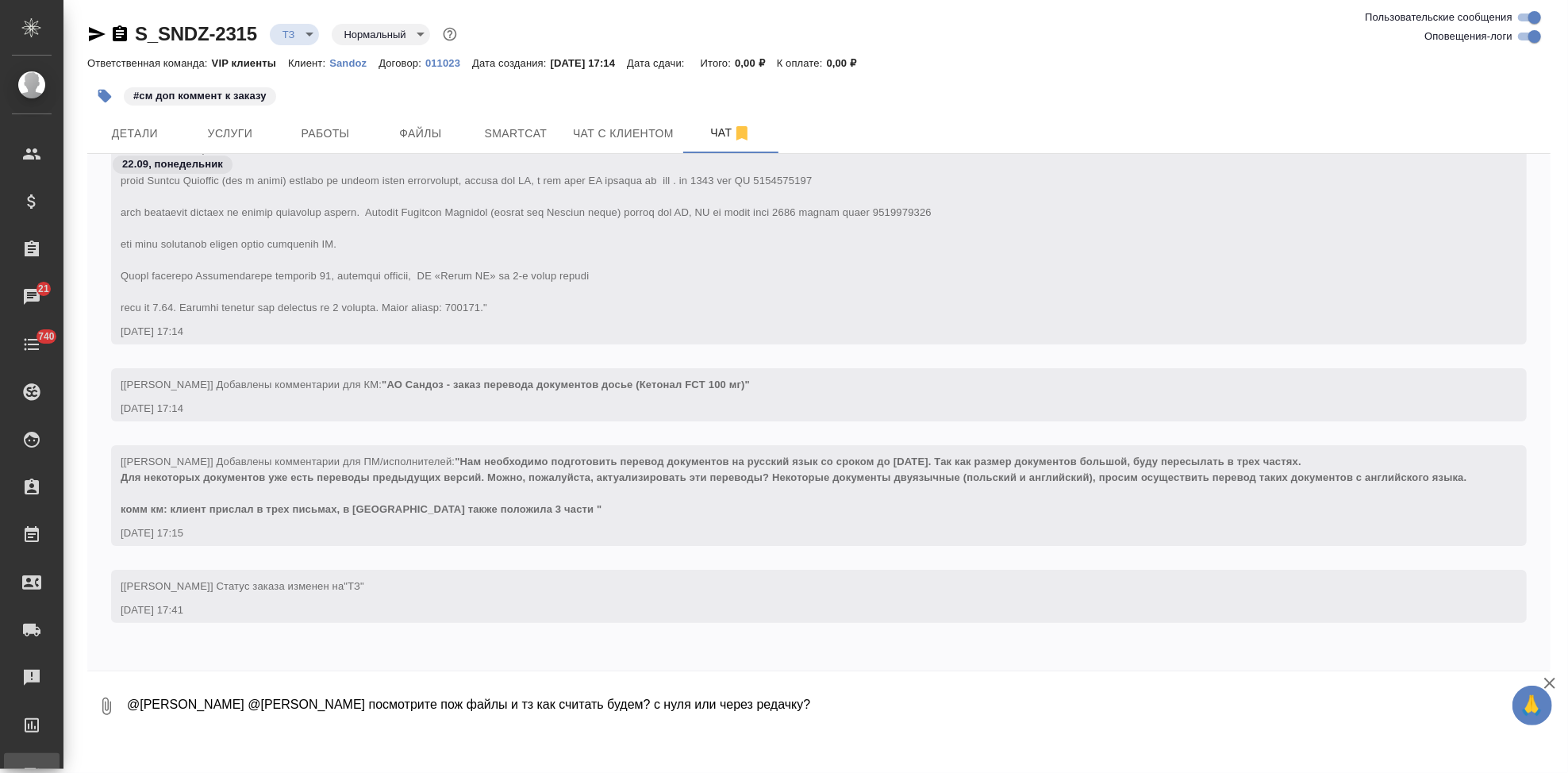
type textarea "@Горшкова Валентина @Соловьева Елена посмотрите пож файлы и тз как считать буде…"
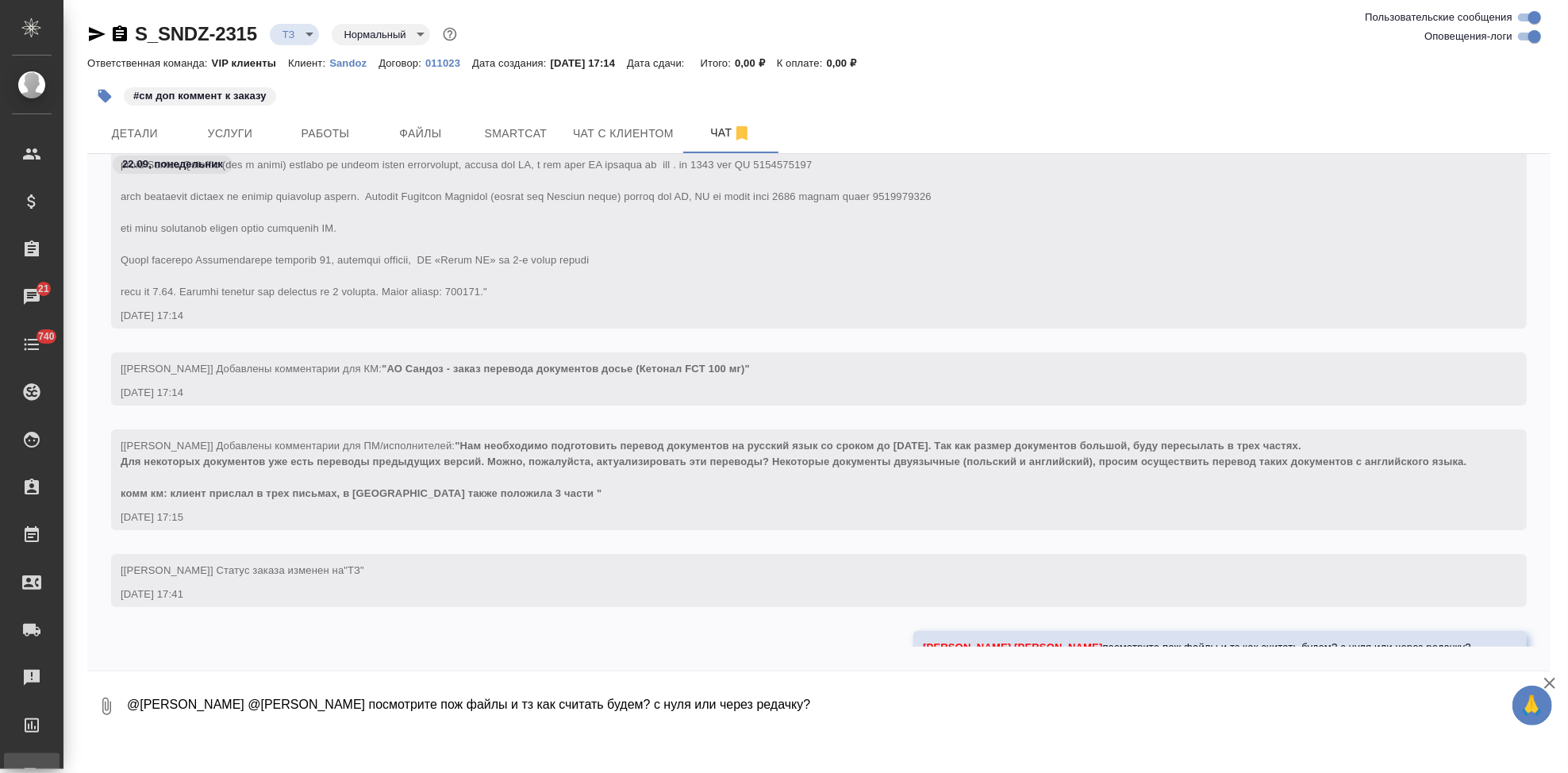
scroll to position [222, 0]
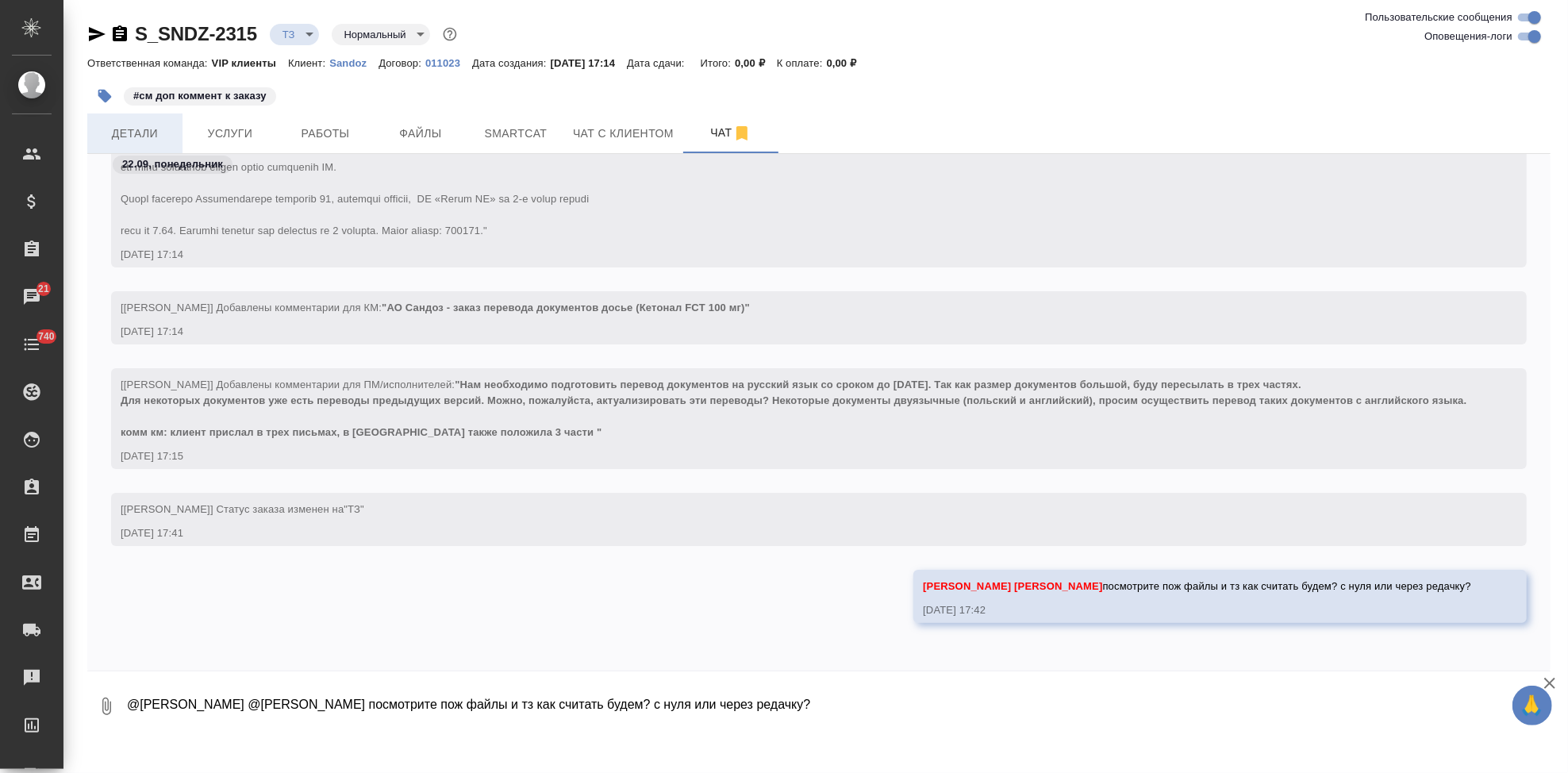
click at [137, 134] on span "Детали" at bounding box center [135, 134] width 76 height 19
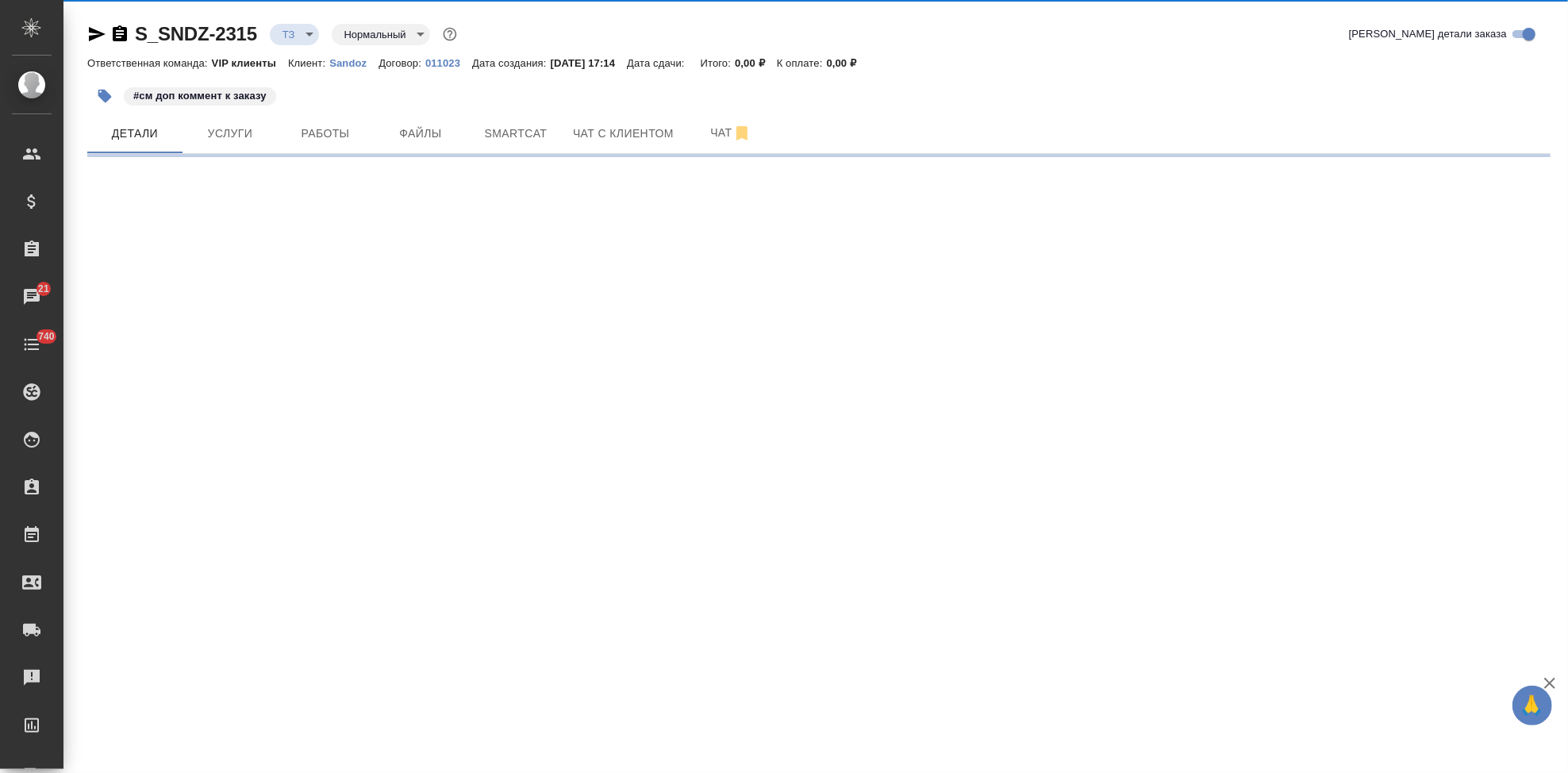
select select "RU"
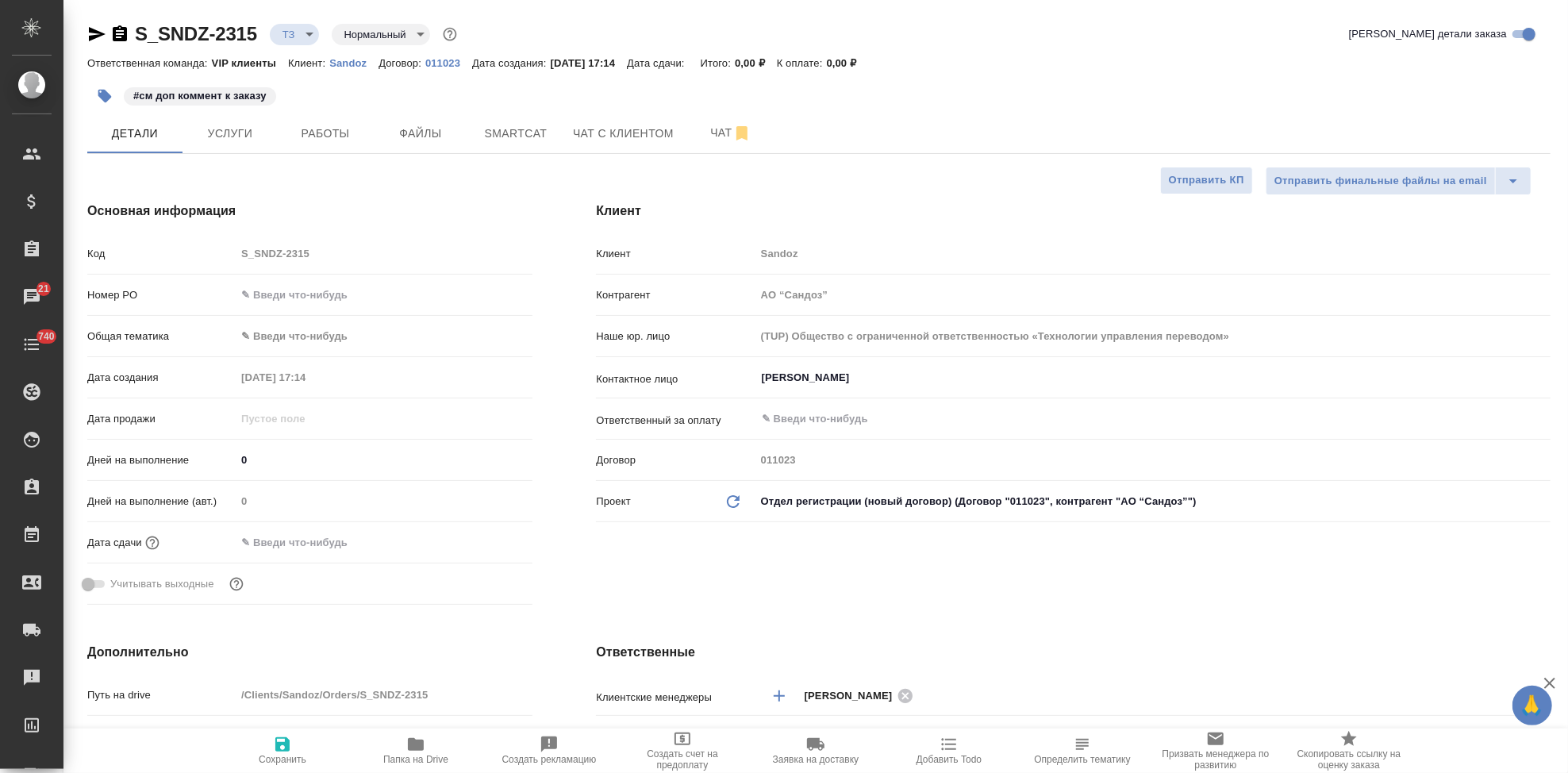
type textarea "x"
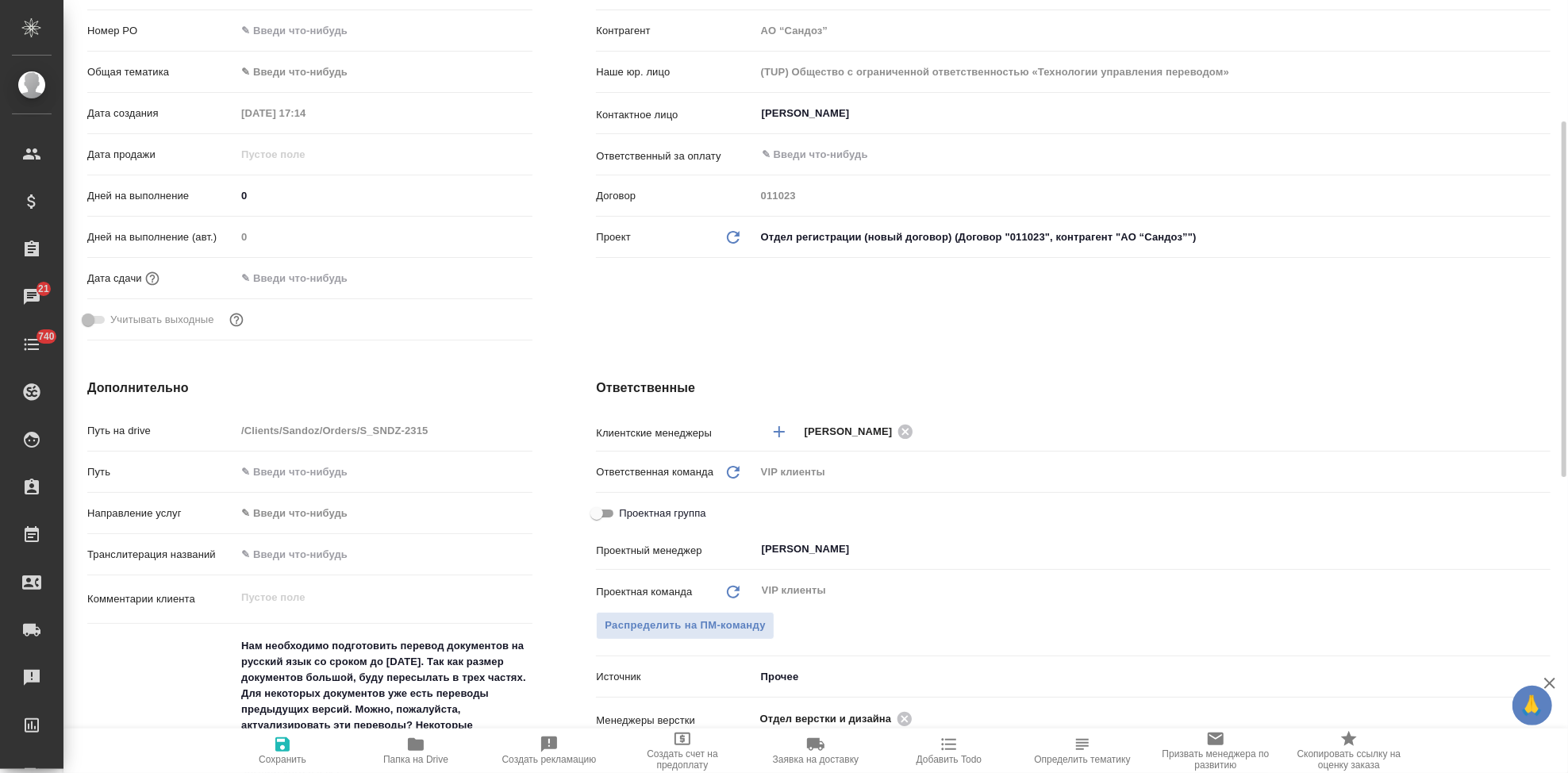
scroll to position [529, 0]
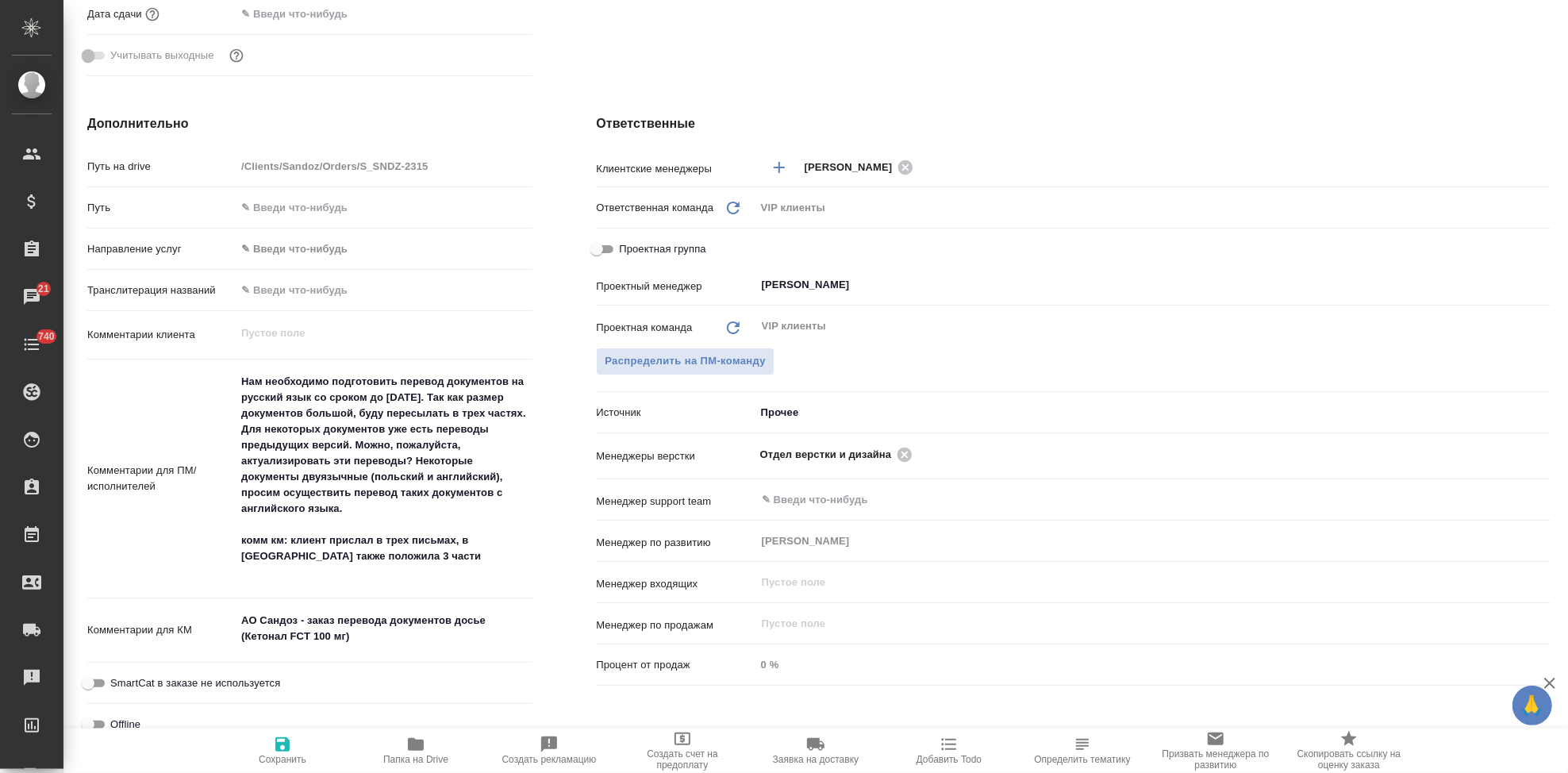
type textarea "x"
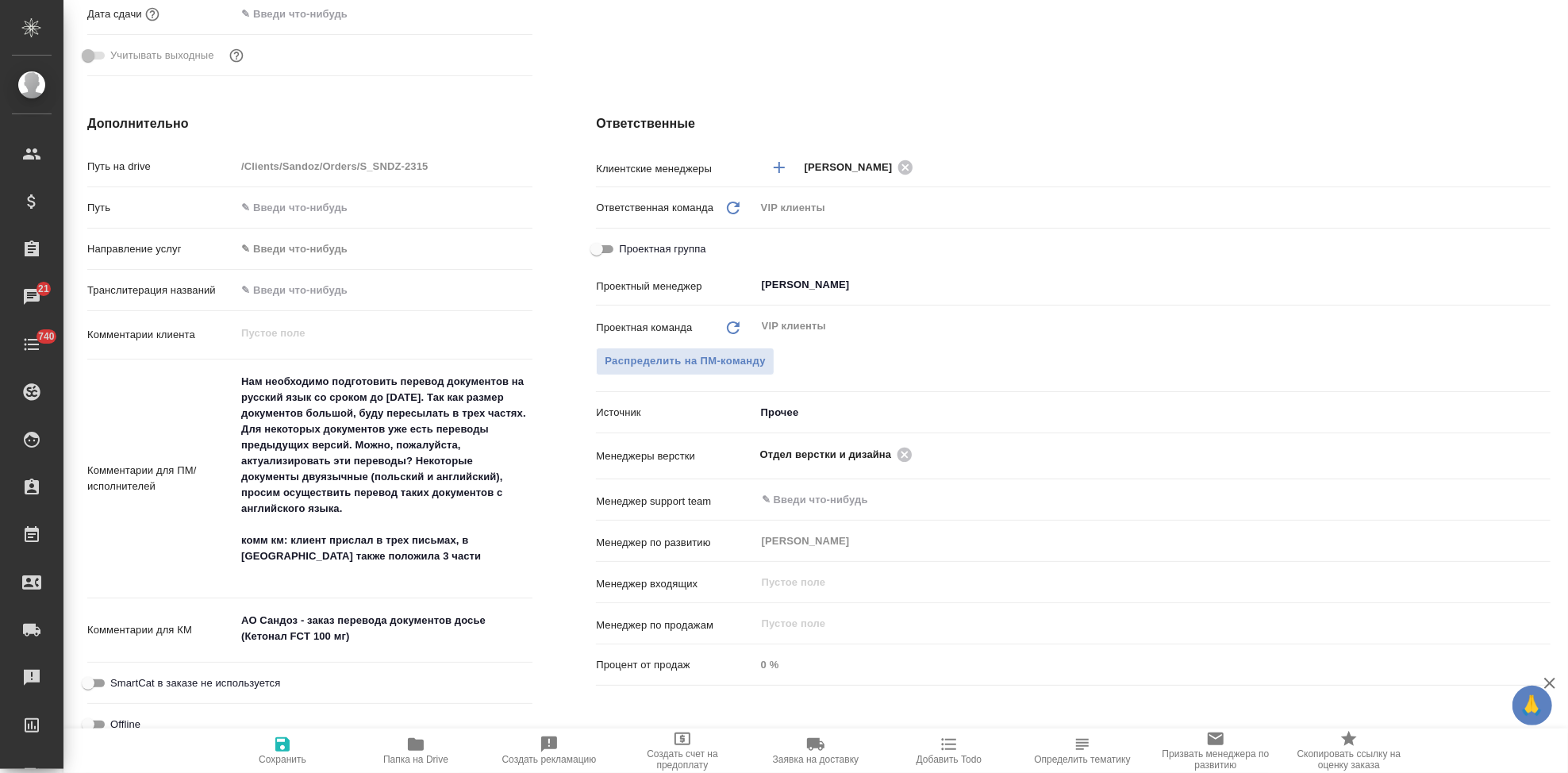
type textarea "x"
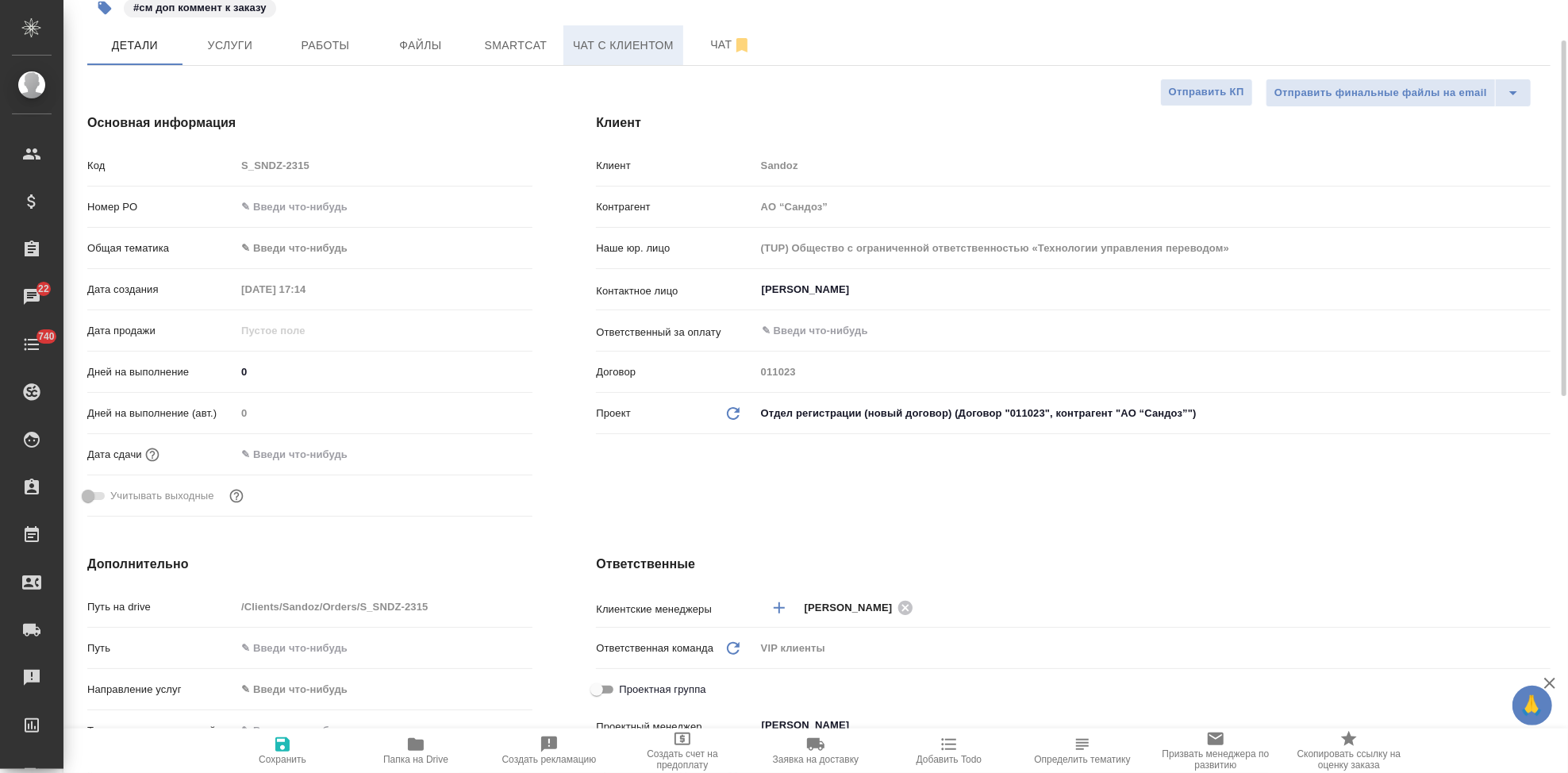
scroll to position [0, 0]
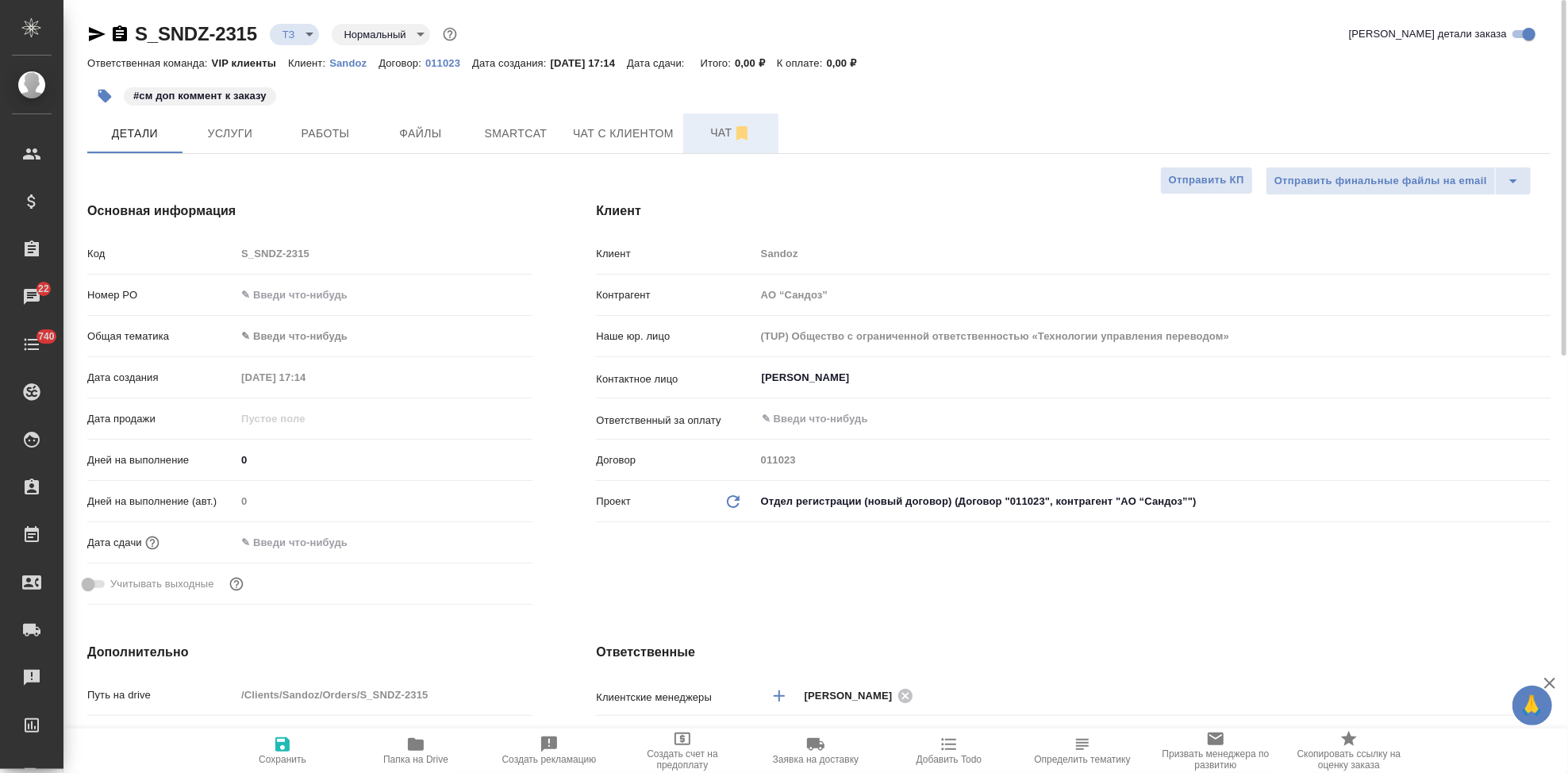
click at [696, 139] on span "Чат" at bounding box center [730, 133] width 76 height 19
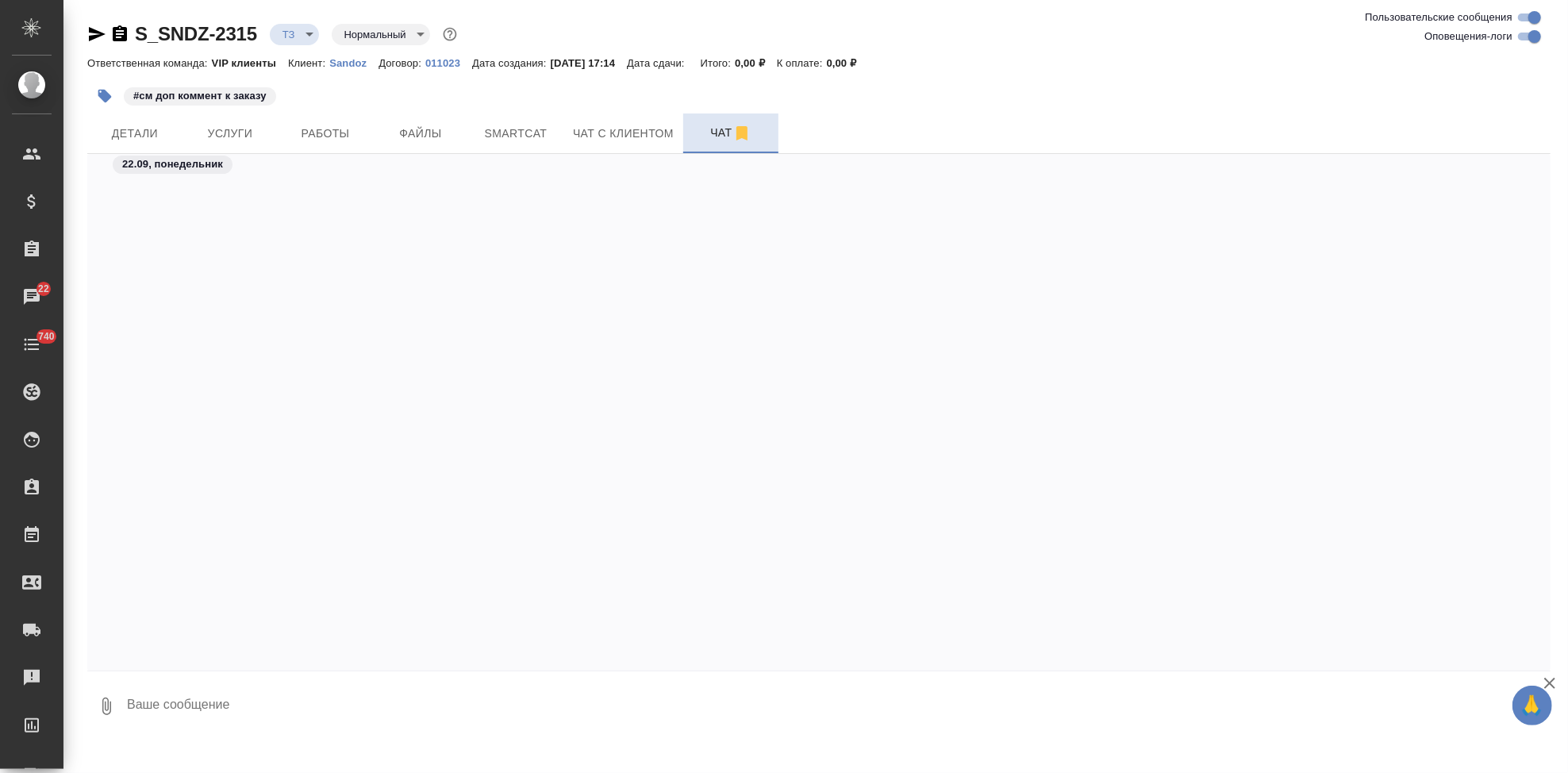
scroll to position [783, 0]
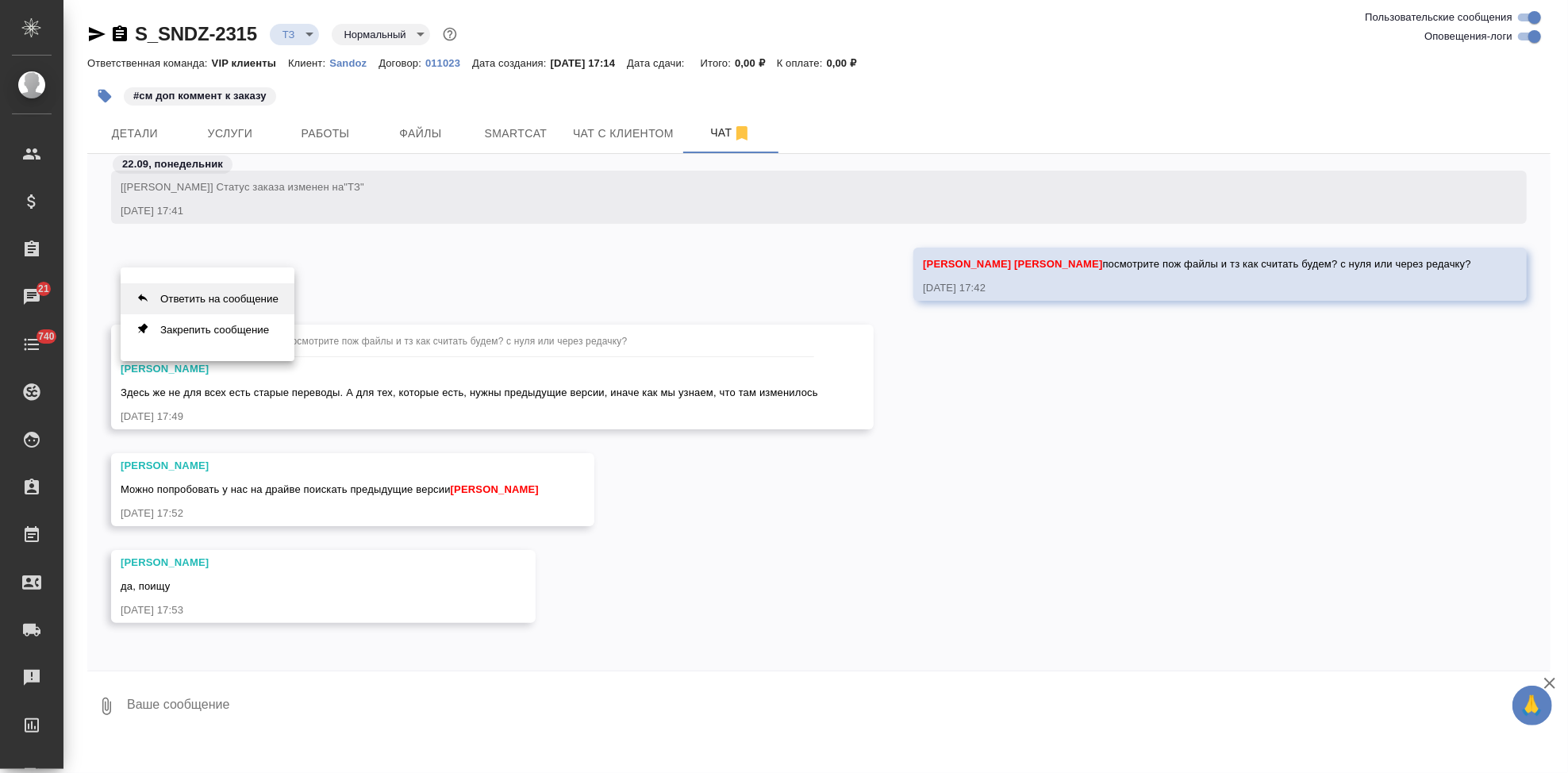
click at [234, 296] on button "Ответить на сообщение" at bounding box center [208, 298] width 174 height 31
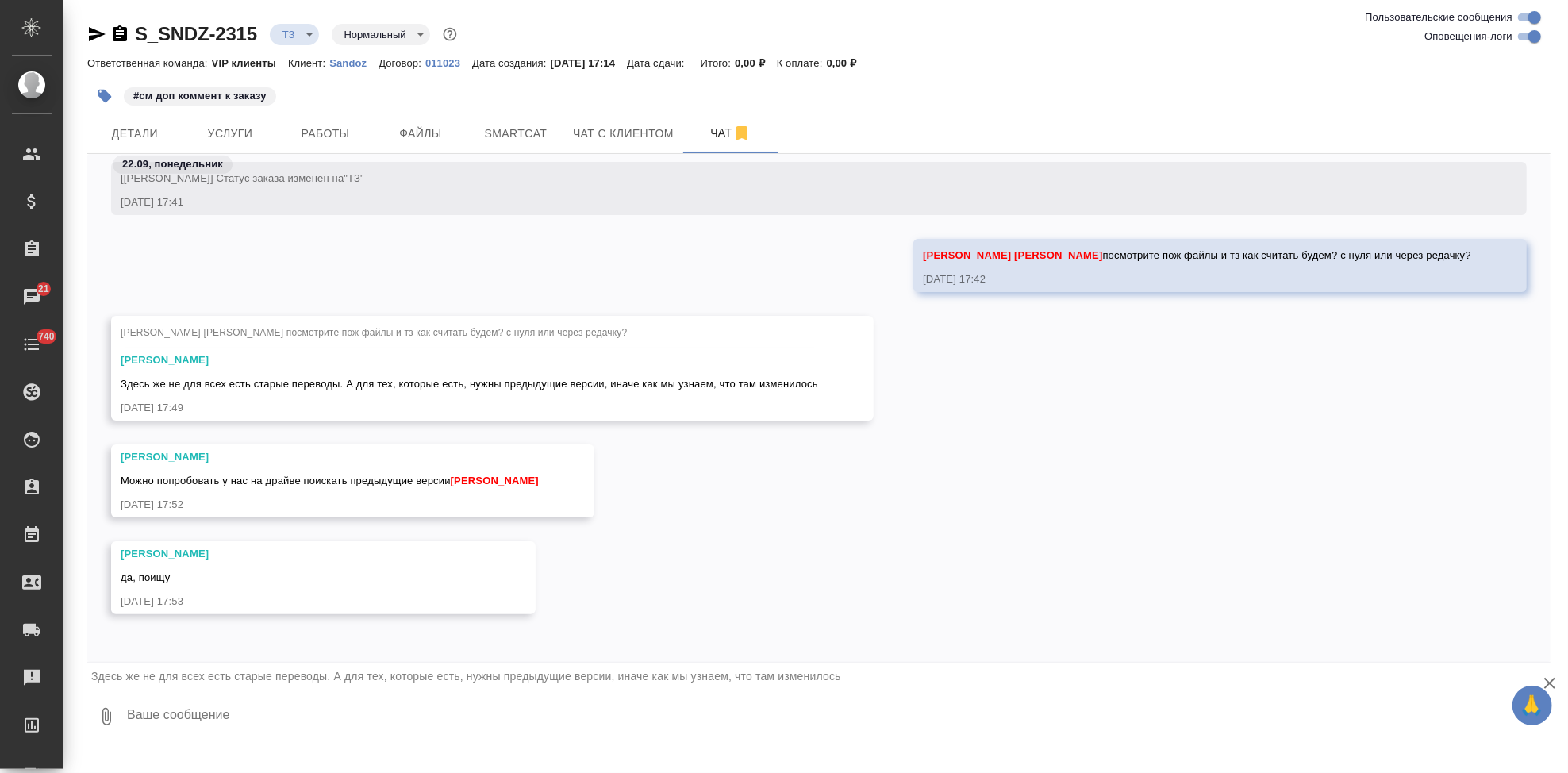
click at [235, 717] on textarea at bounding box center [838, 716] width 1425 height 54
type textarea "р"
type textarea "предыдущие ве рсии оригиналов именно?"
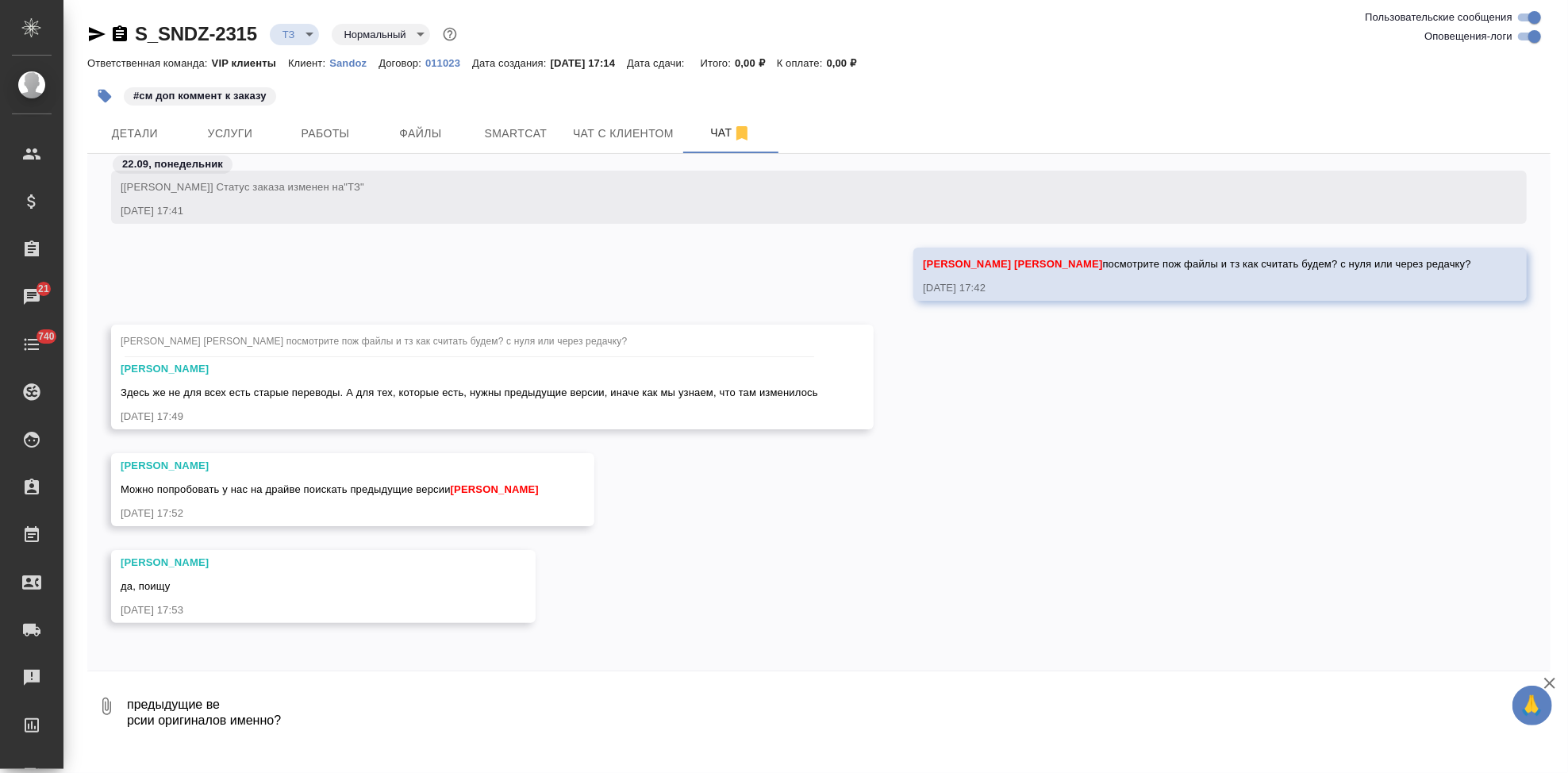
scroll to position [908, 0]
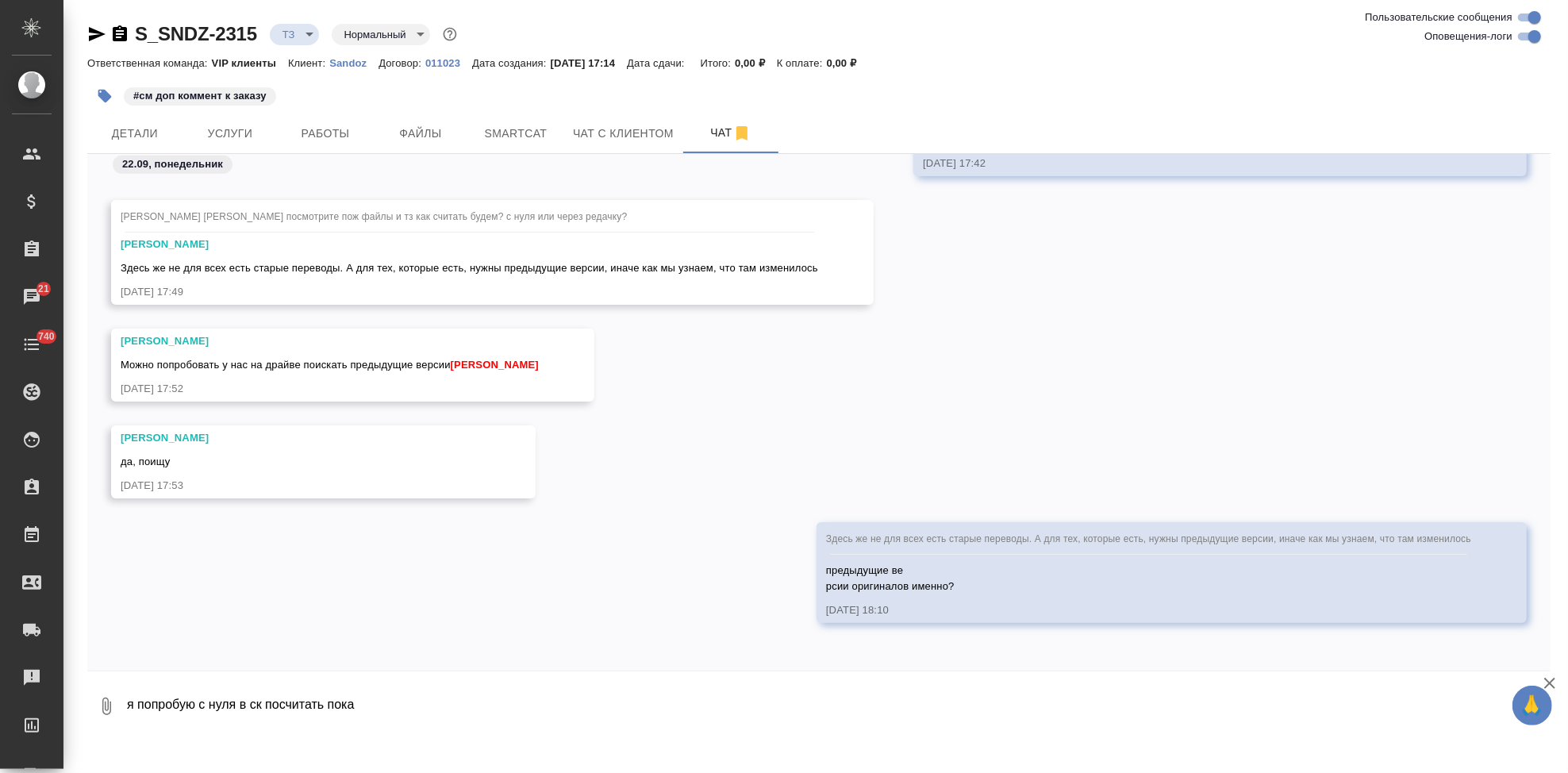
type textarea "я попробую с нуля в ск посчитать пока"
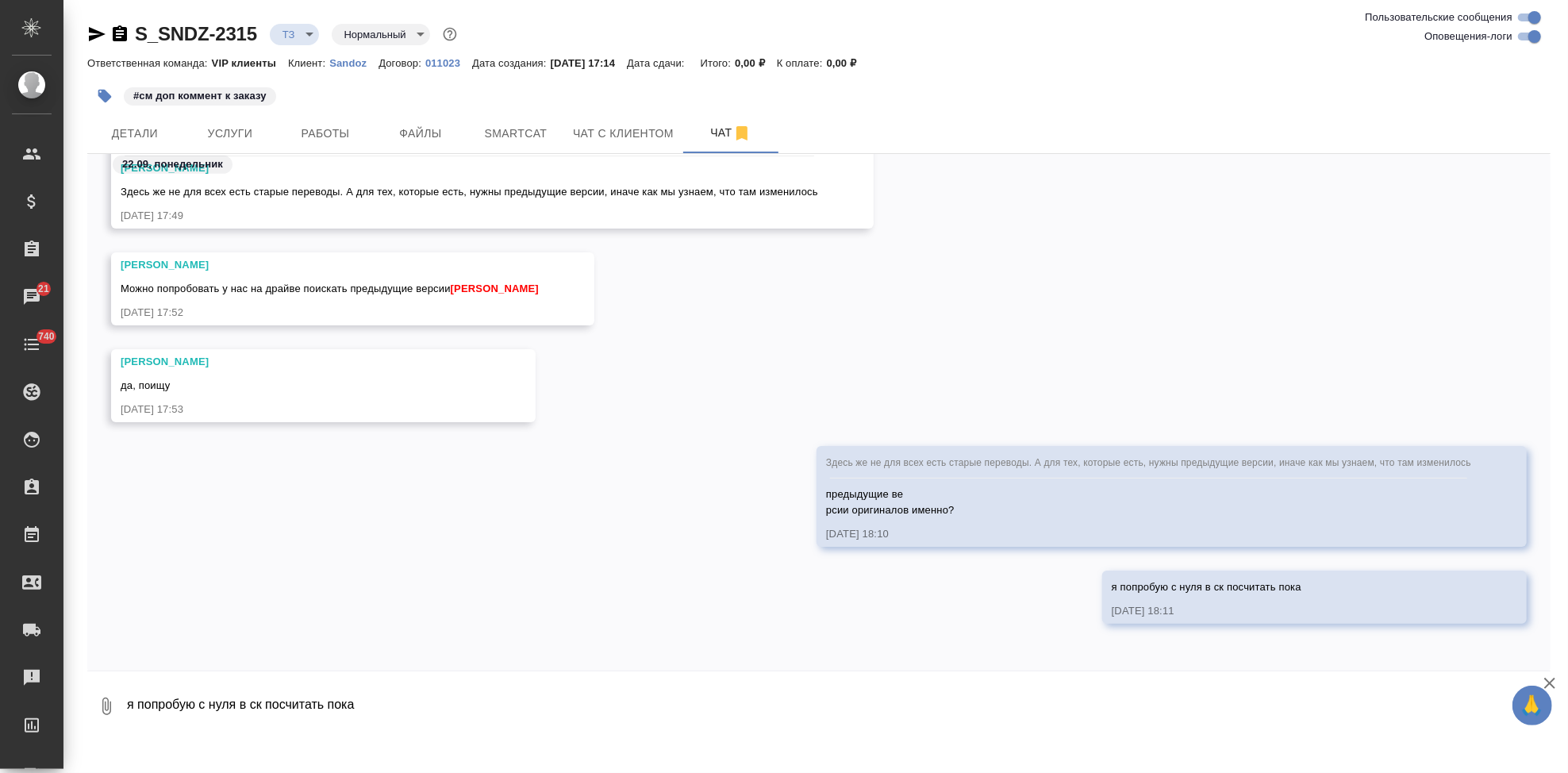
click at [862, 708] on textarea "я попробую с нуля в ск посчитать пока" at bounding box center [838, 706] width 1425 height 54
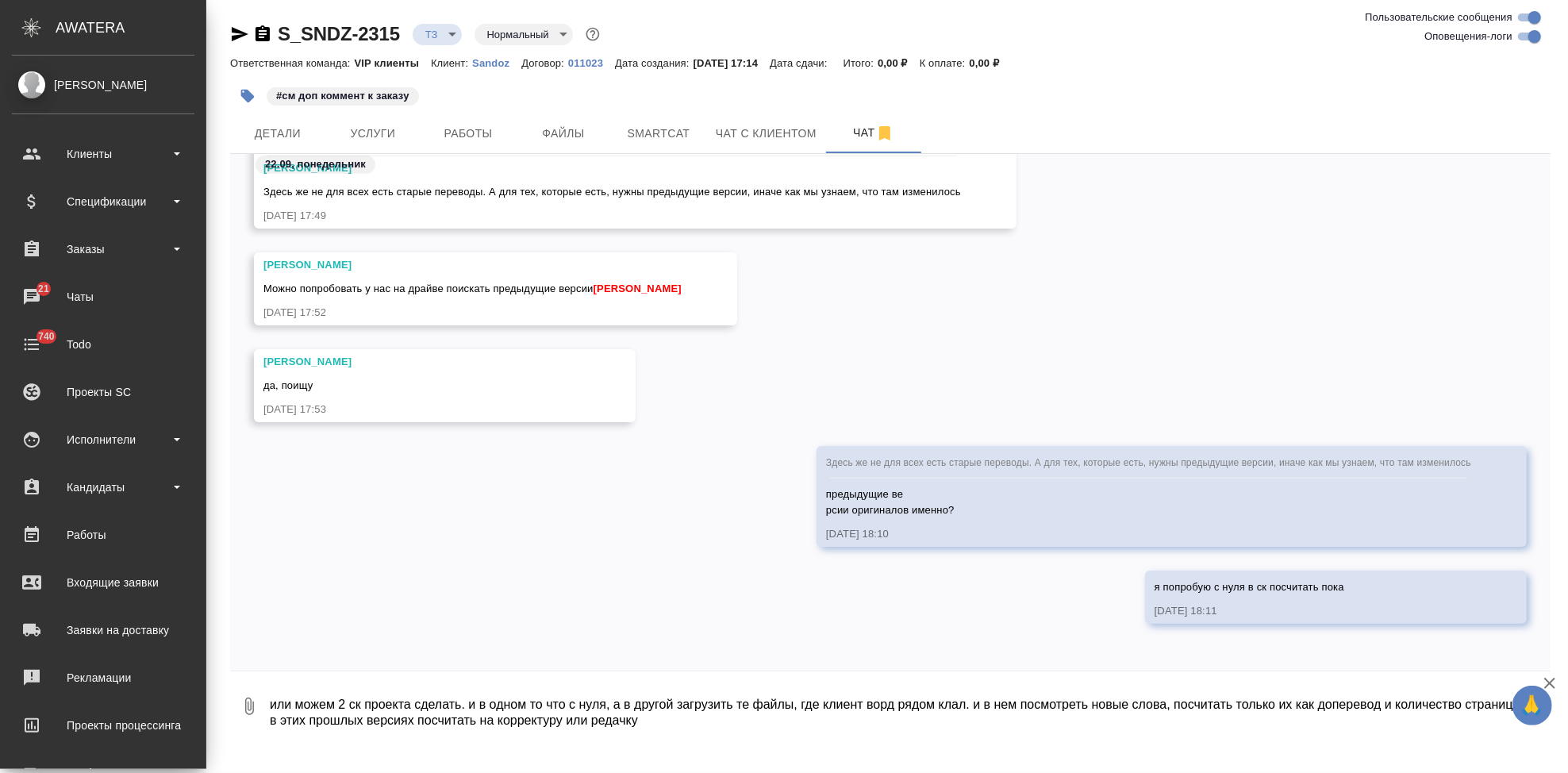
type textarea "или можем 2 ск проекта сделать. и в одном то что с нуля, а в другой загрузить т…"
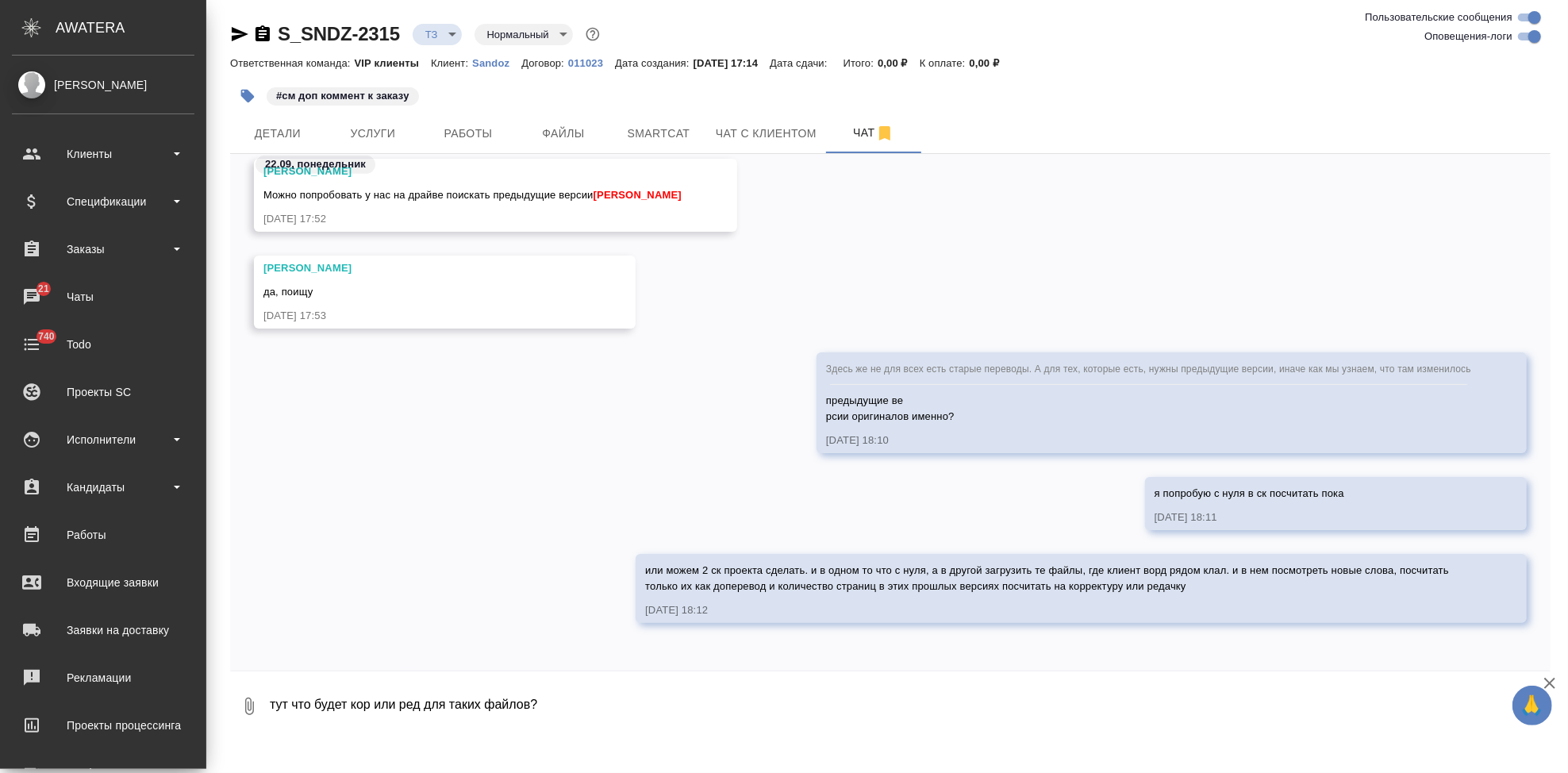
type textarea "тут что будет кор или ред для таких файлов?"
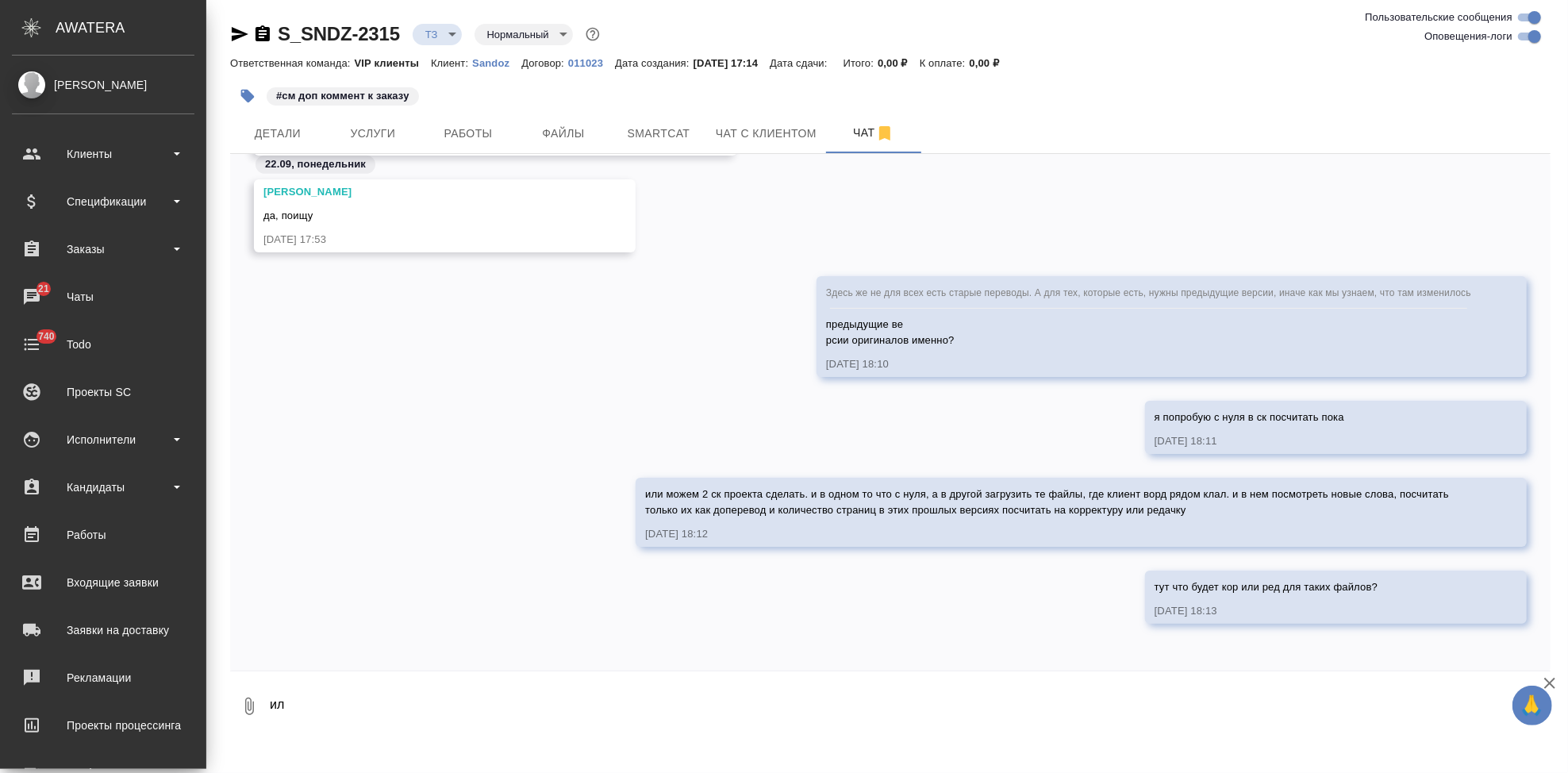
type textarea "и"
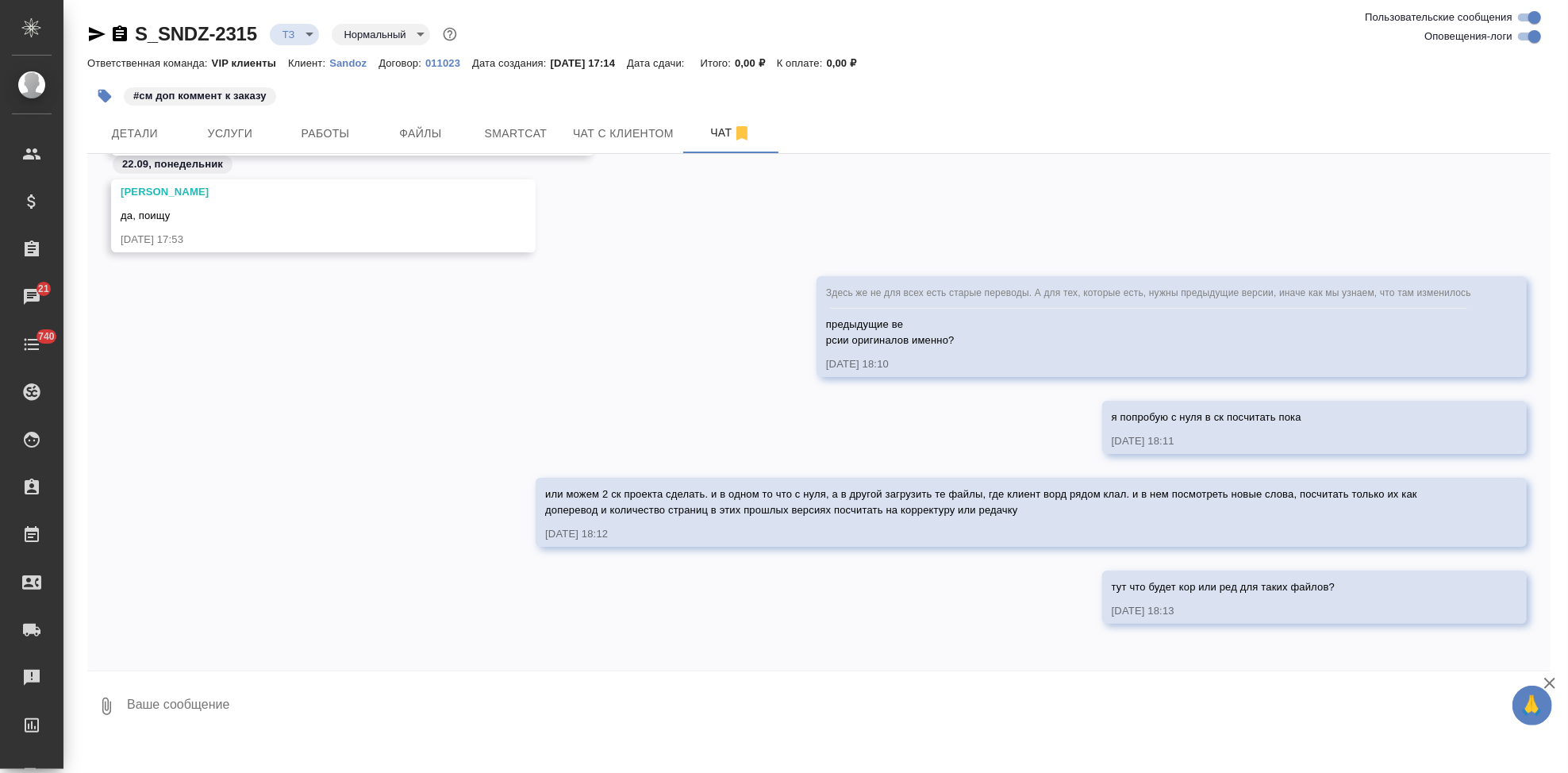
click at [720, 405] on div "я попробую с нуля в ск посчитать пока 22.09.25, 18:11" at bounding box center [819, 439] width 1463 height 77
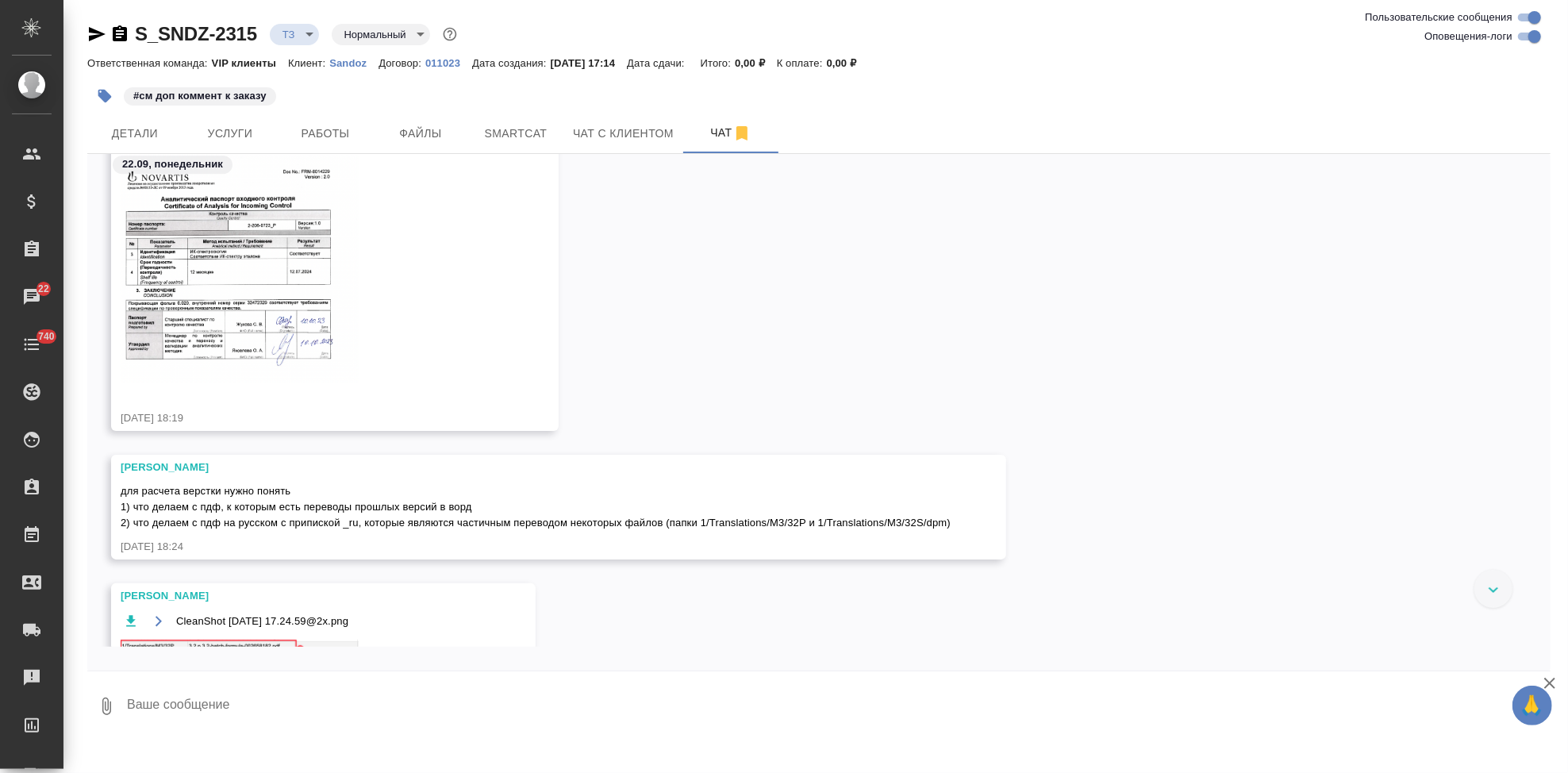
scroll to position [4000, 0]
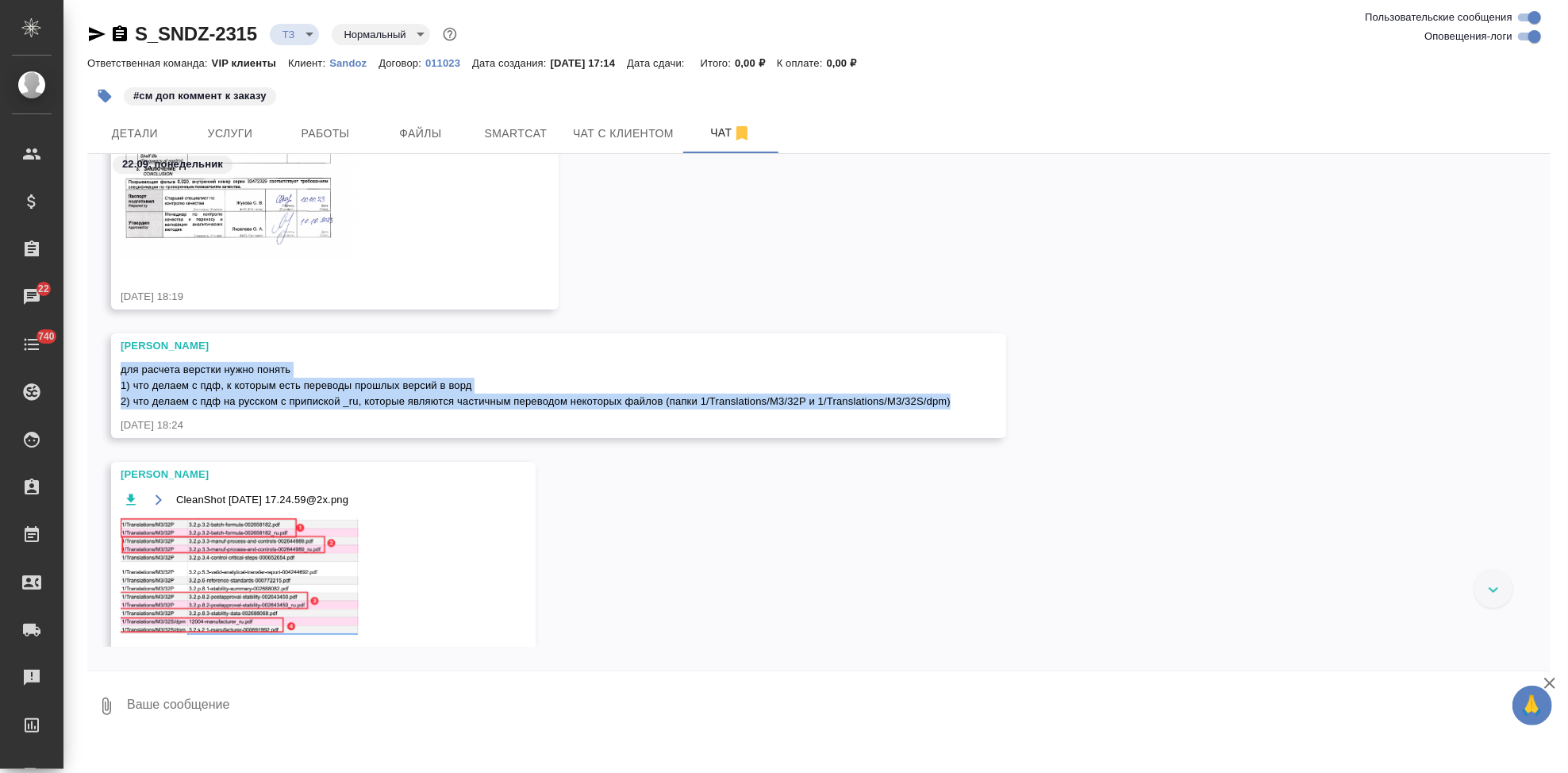
drag, startPoint x: 123, startPoint y: 368, endPoint x: 953, endPoint y: 404, distance: 830.8
click at [953, 404] on div "Заборова Александра для расчета верстки нужно понять 1) что делаем с пдф, к кот…" at bounding box center [559, 385] width 895 height 105
copy span "для расчета верстки нужно понять 1) что делаем с пдф, к которым есть переводы п…"
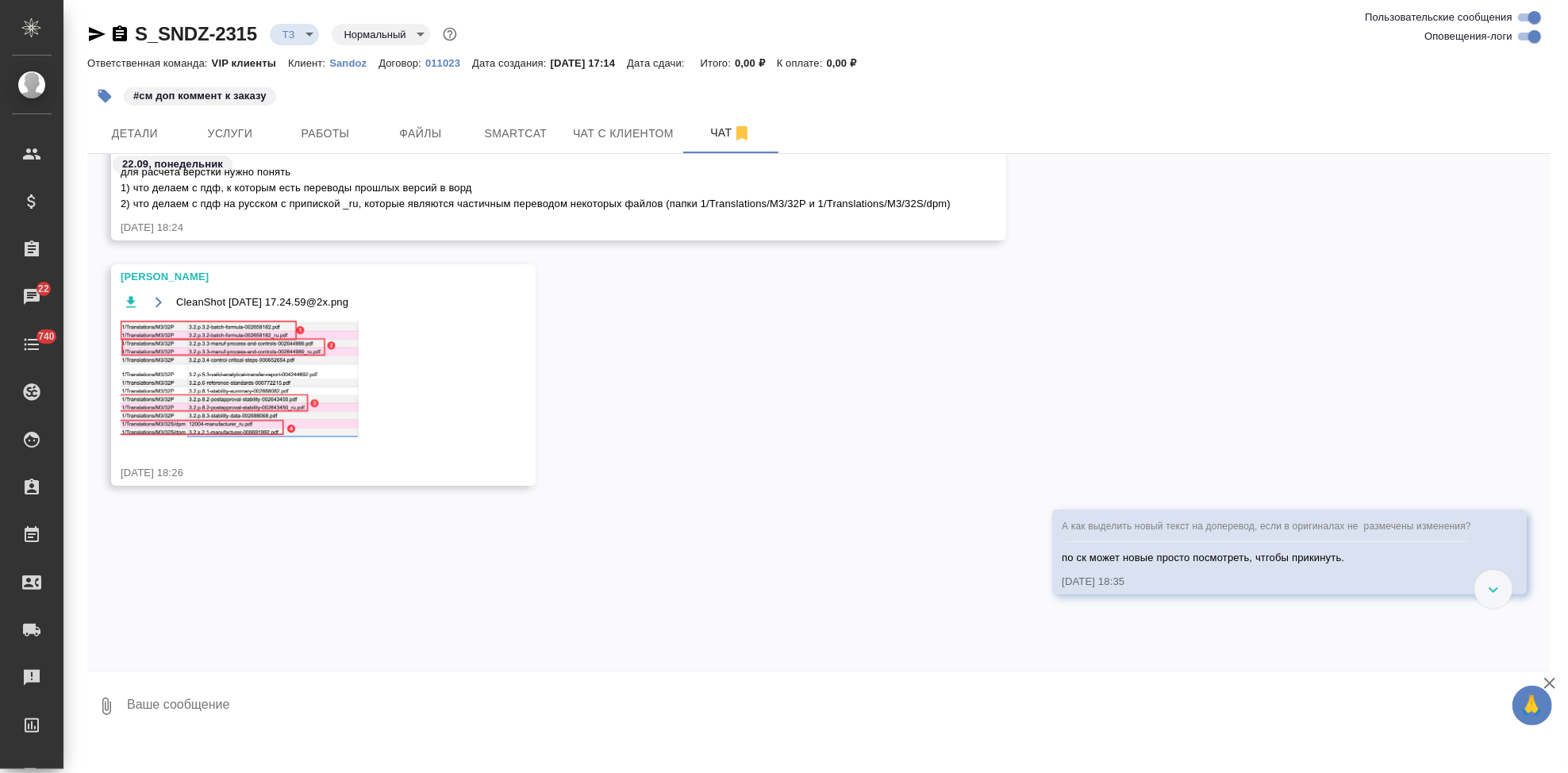
scroll to position [4020, 0]
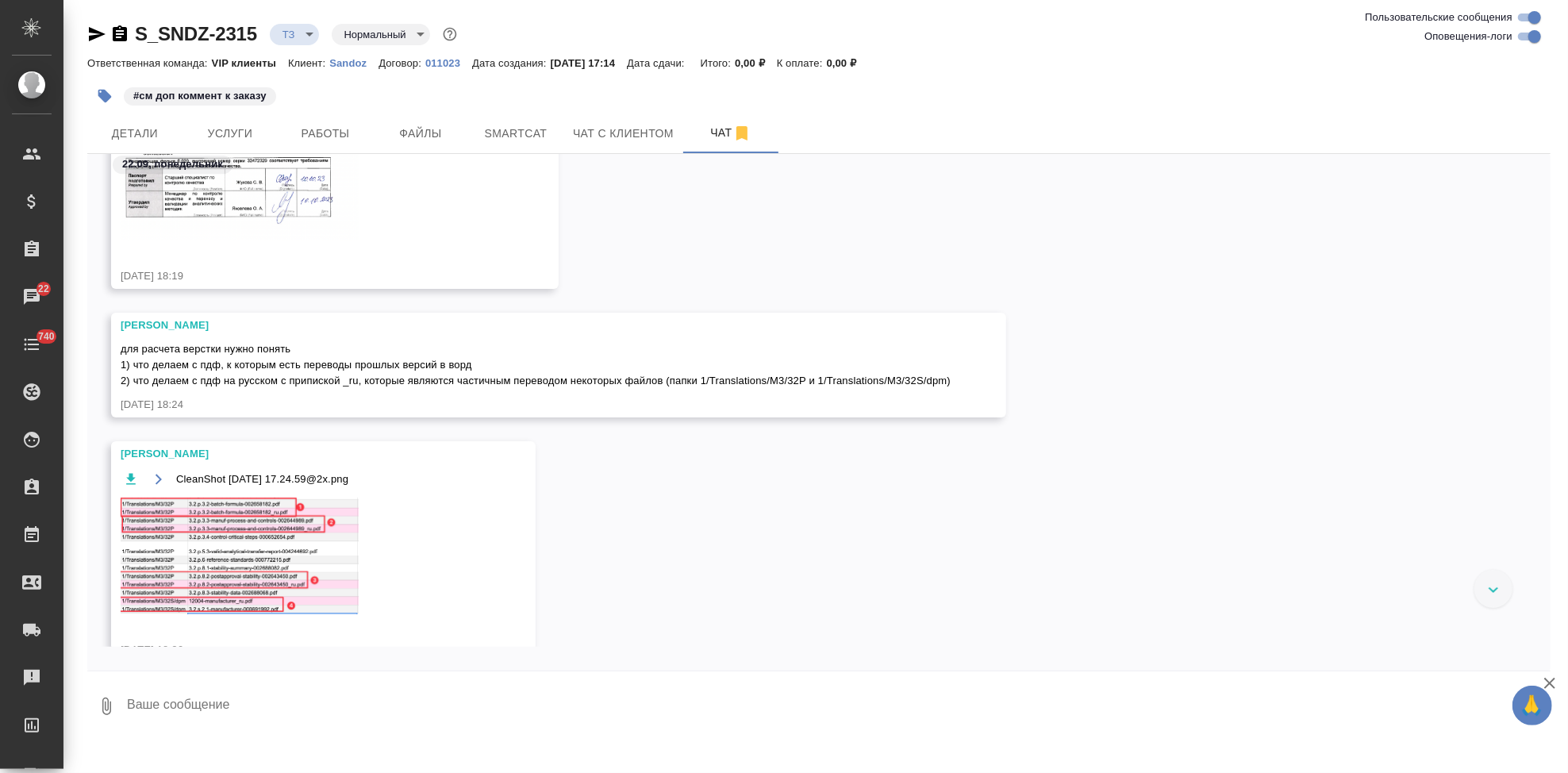
click at [242, 542] on img at bounding box center [240, 556] width 238 height 117
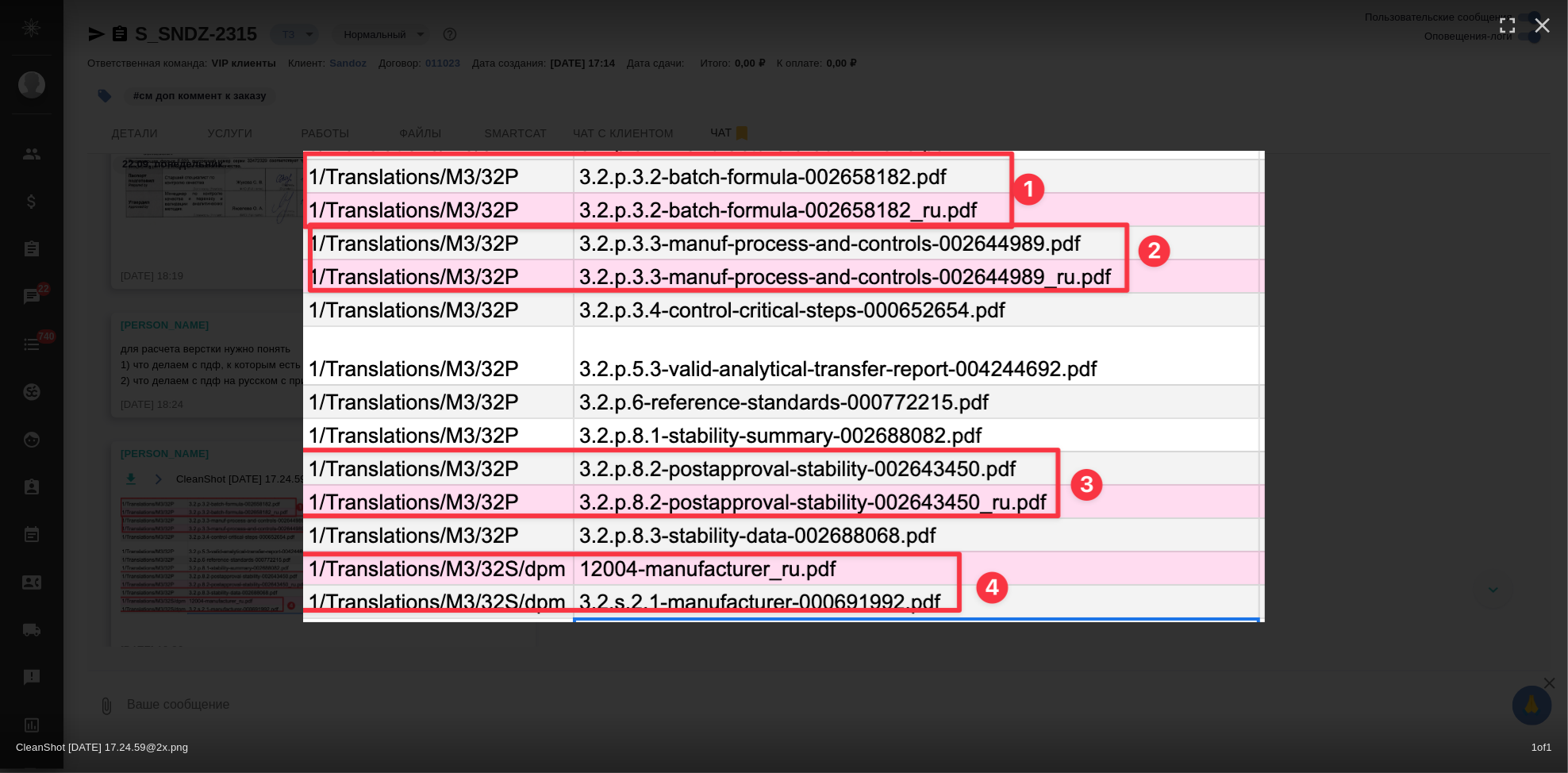
click at [658, 646] on div "CleanShot 2025-09-22 at 17.24.59@2x.png 1 of 1" at bounding box center [784, 386] width 1568 height 773
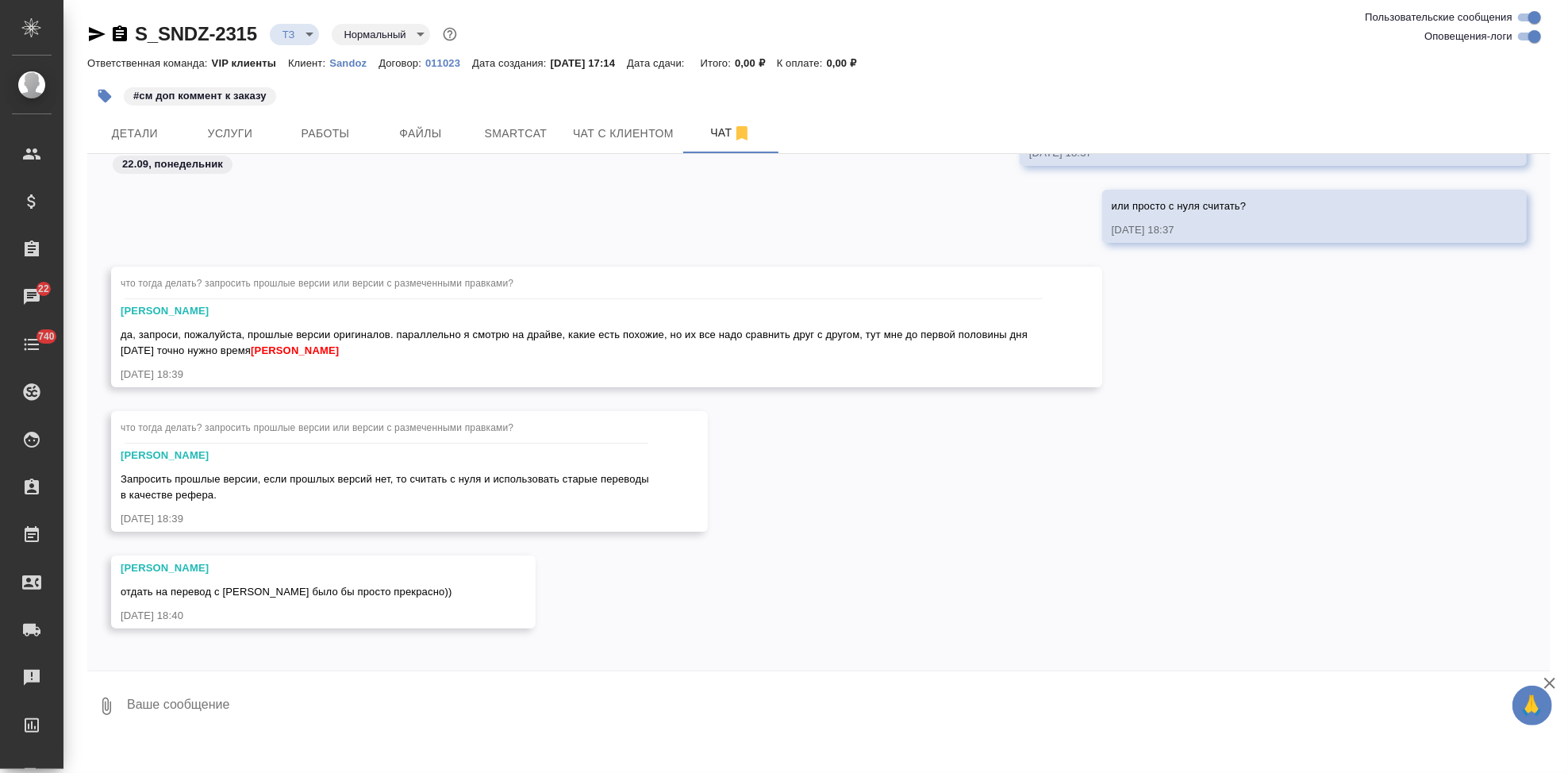
scroll to position [4991, 0]
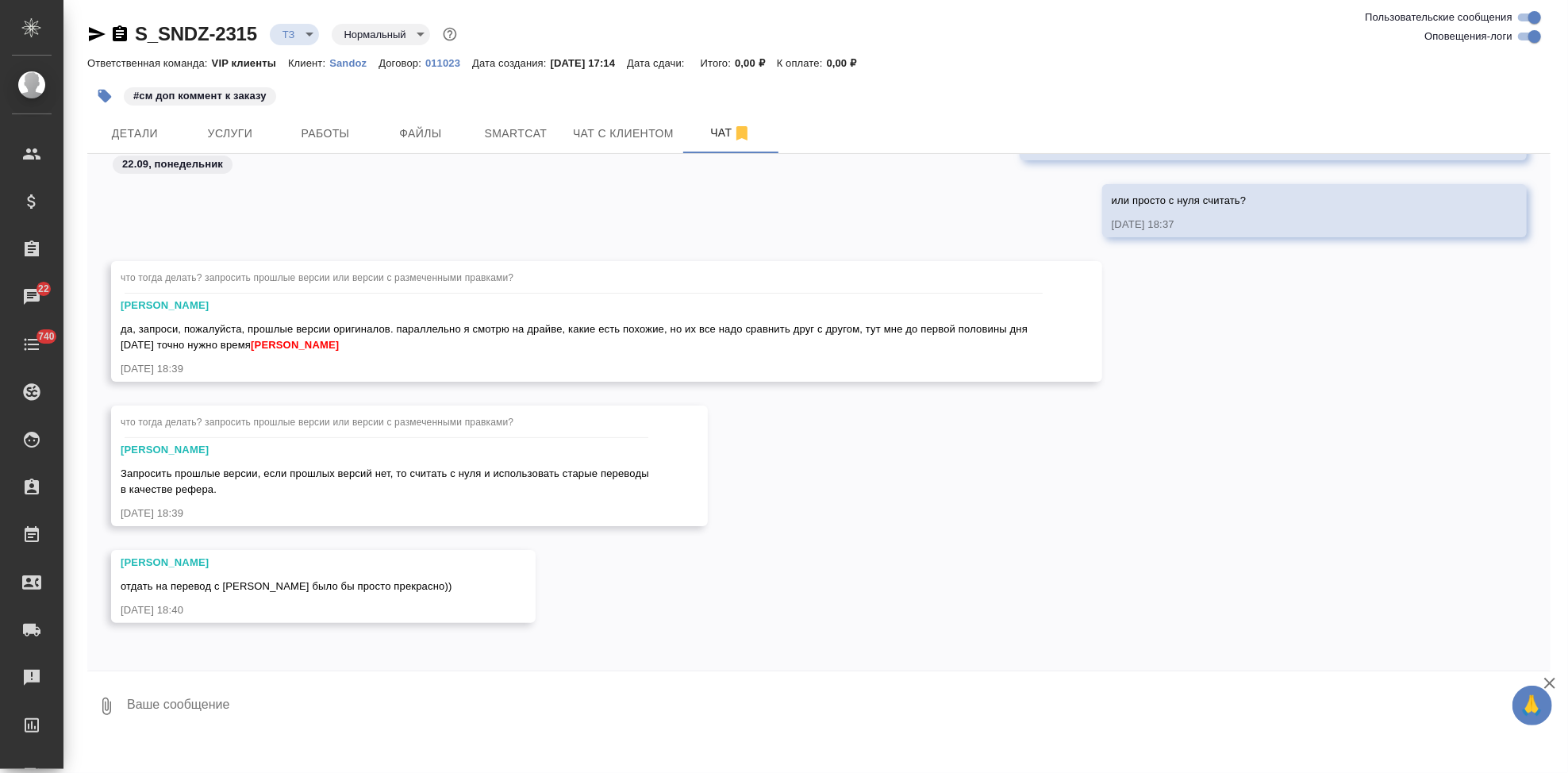
click at [328, 706] on textarea at bounding box center [838, 706] width 1425 height 54
paste textarea
type textarea "ок так?"
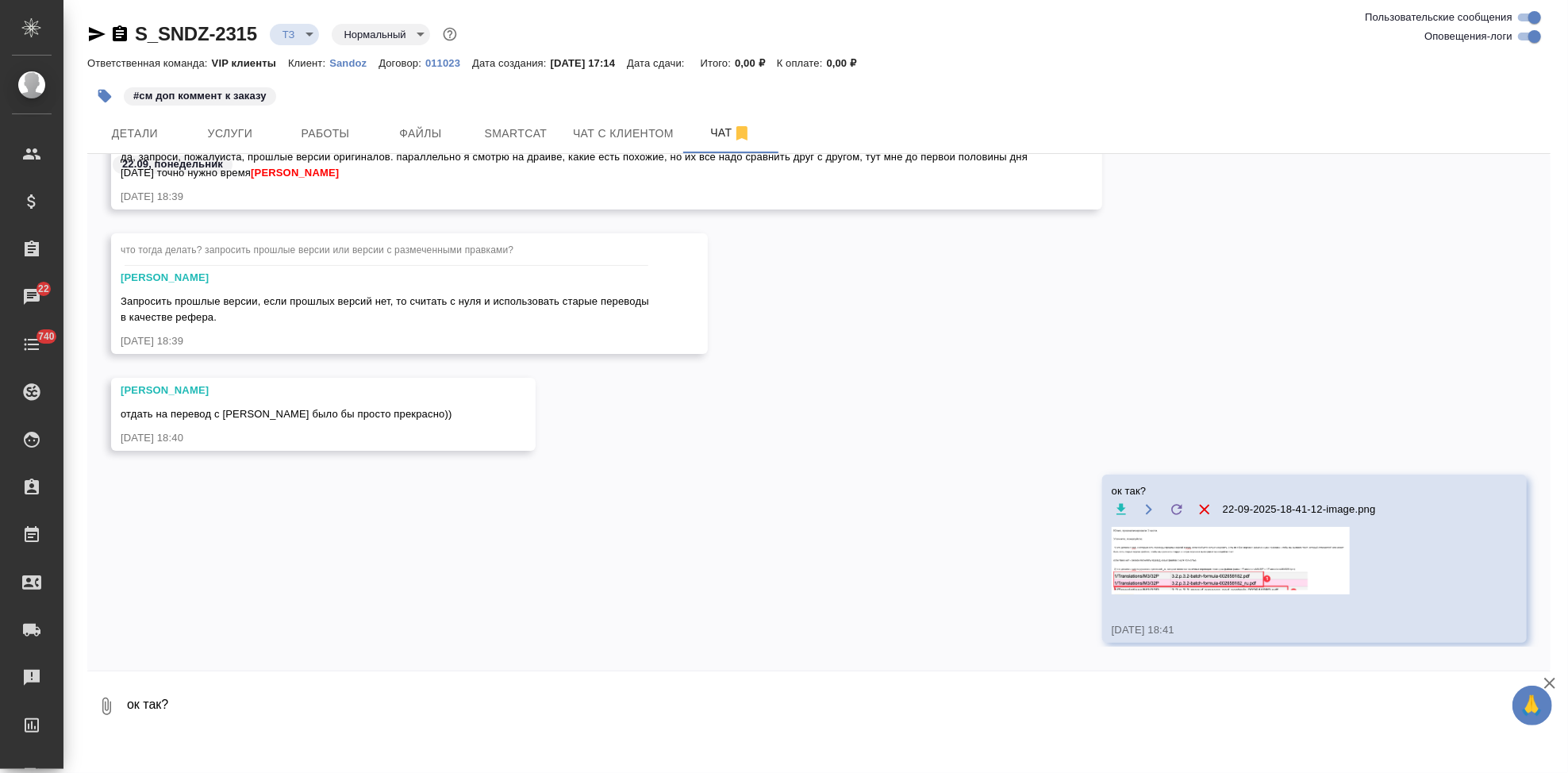
scroll to position [5182, 0]
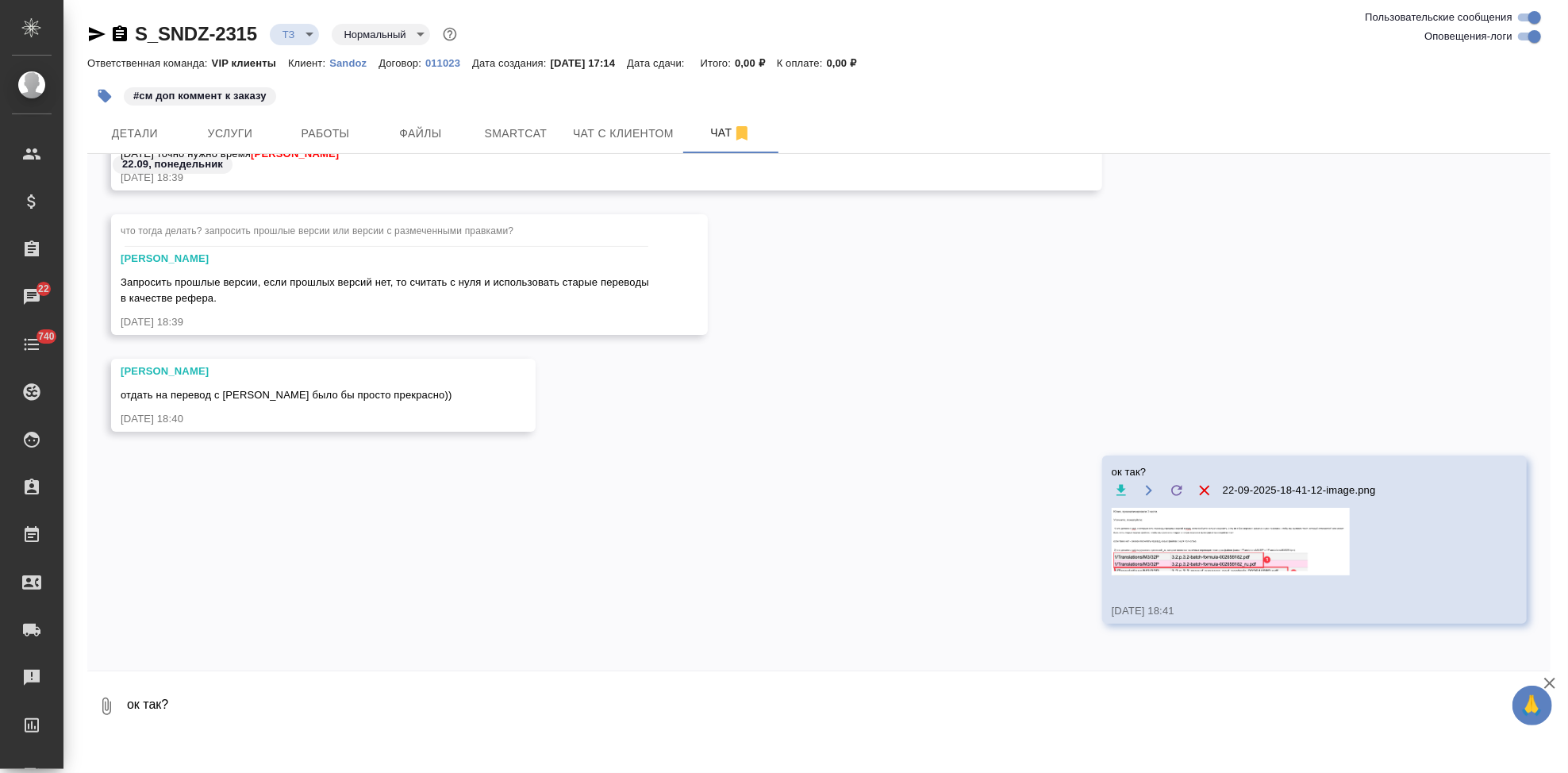
click at [1181, 529] on img at bounding box center [1231, 541] width 238 height 67
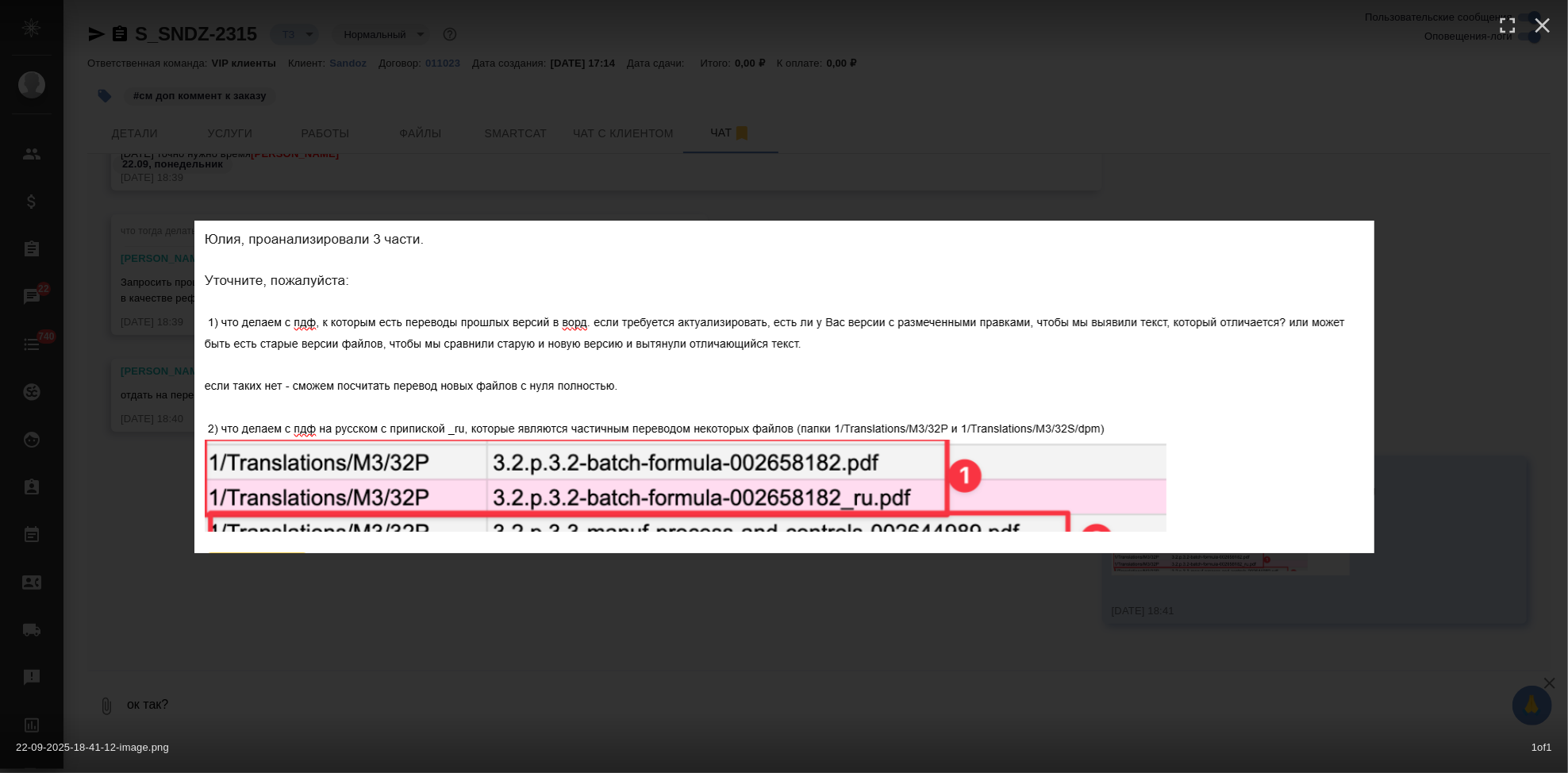
click at [803, 555] on div "22-09-2025-18-41-12-image.png 1 of 1" at bounding box center [784, 386] width 1568 height 773
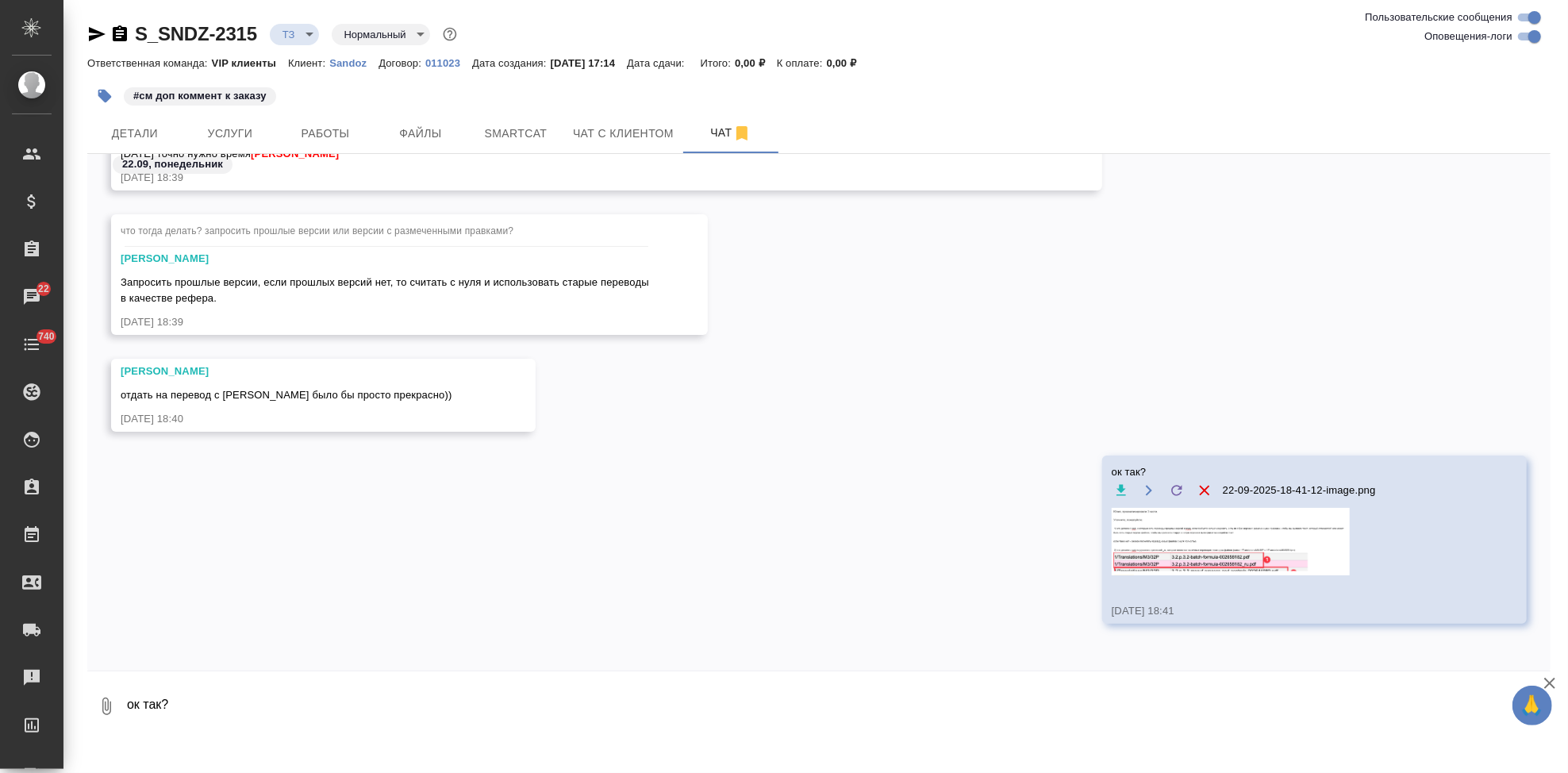
click at [302, 710] on textarea "ок так?" at bounding box center [838, 706] width 1425 height 54
type textarea "если все верно - окните, я отправлю клиенту вопросы. собрала их как поняла. над…"
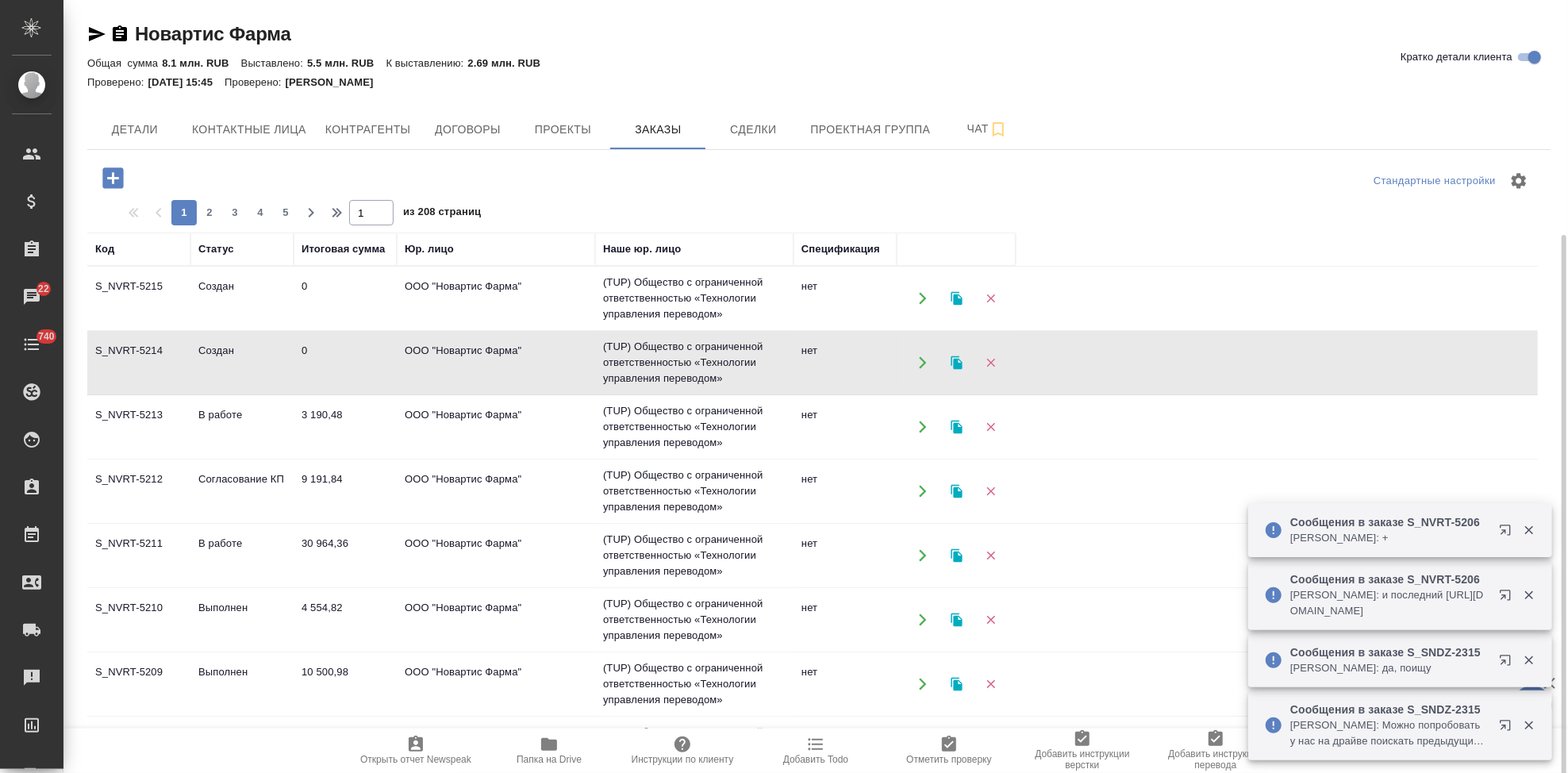
scroll to position [127, 0]
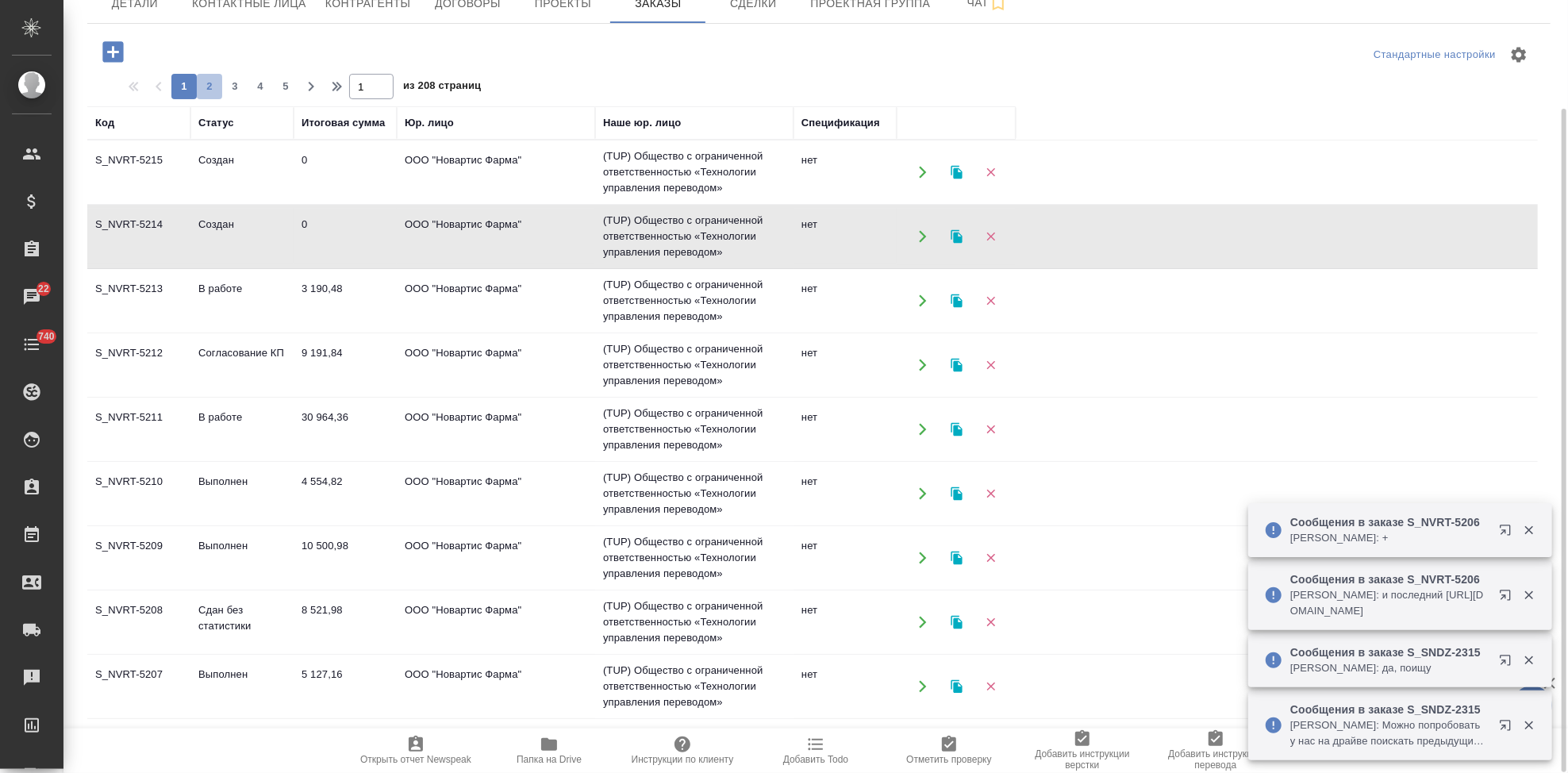
click at [208, 84] on span "2" at bounding box center [209, 87] width 25 height 16
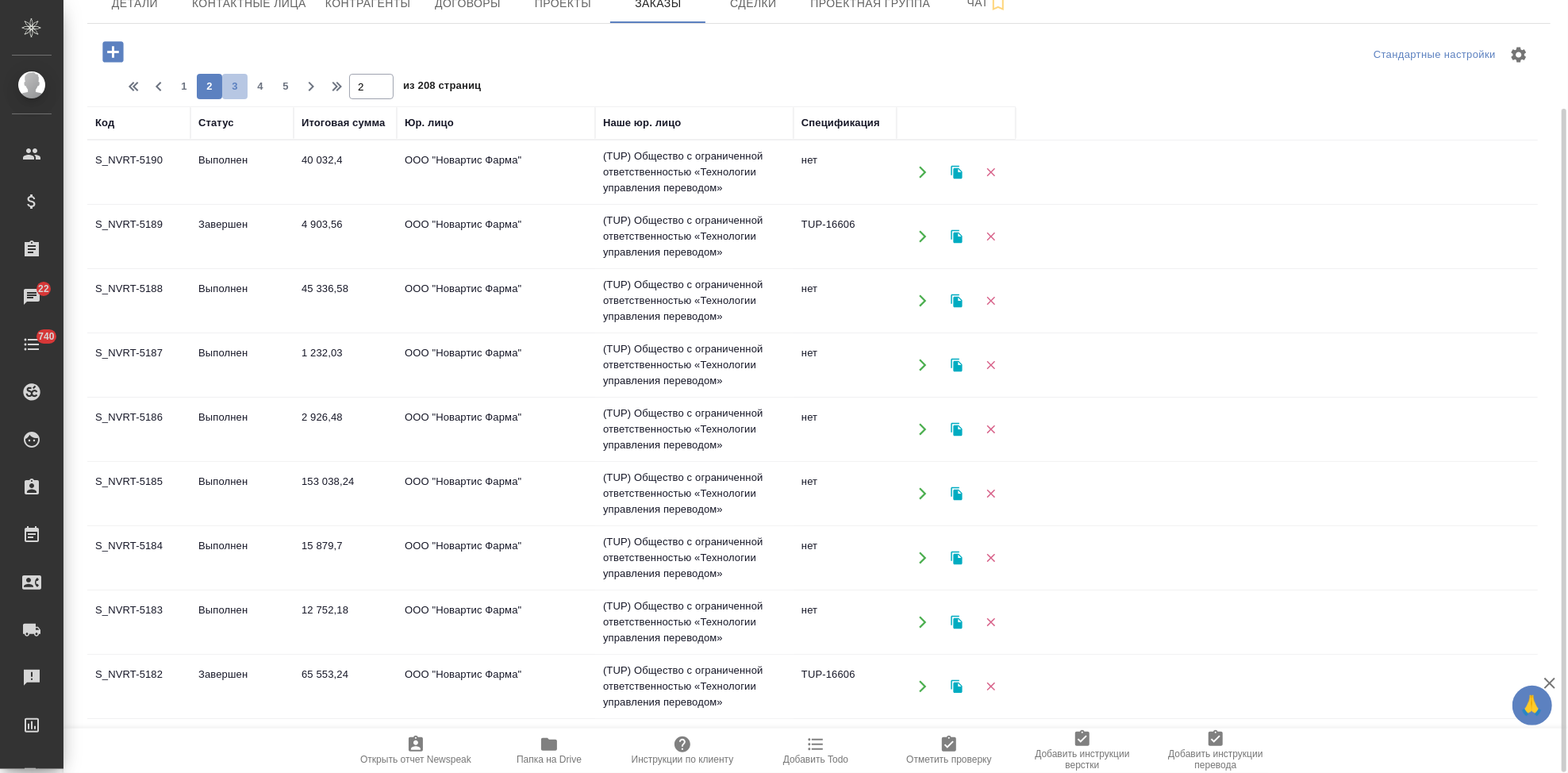
click at [230, 89] on span "3" at bounding box center [234, 87] width 25 height 16
click at [256, 89] on span "4" at bounding box center [259, 87] width 25 height 16
click at [280, 88] on span "6" at bounding box center [285, 87] width 25 height 16
click at [212, 91] on span "5" at bounding box center [209, 87] width 25 height 16
click at [208, 86] on span "4" at bounding box center [209, 87] width 25 height 16
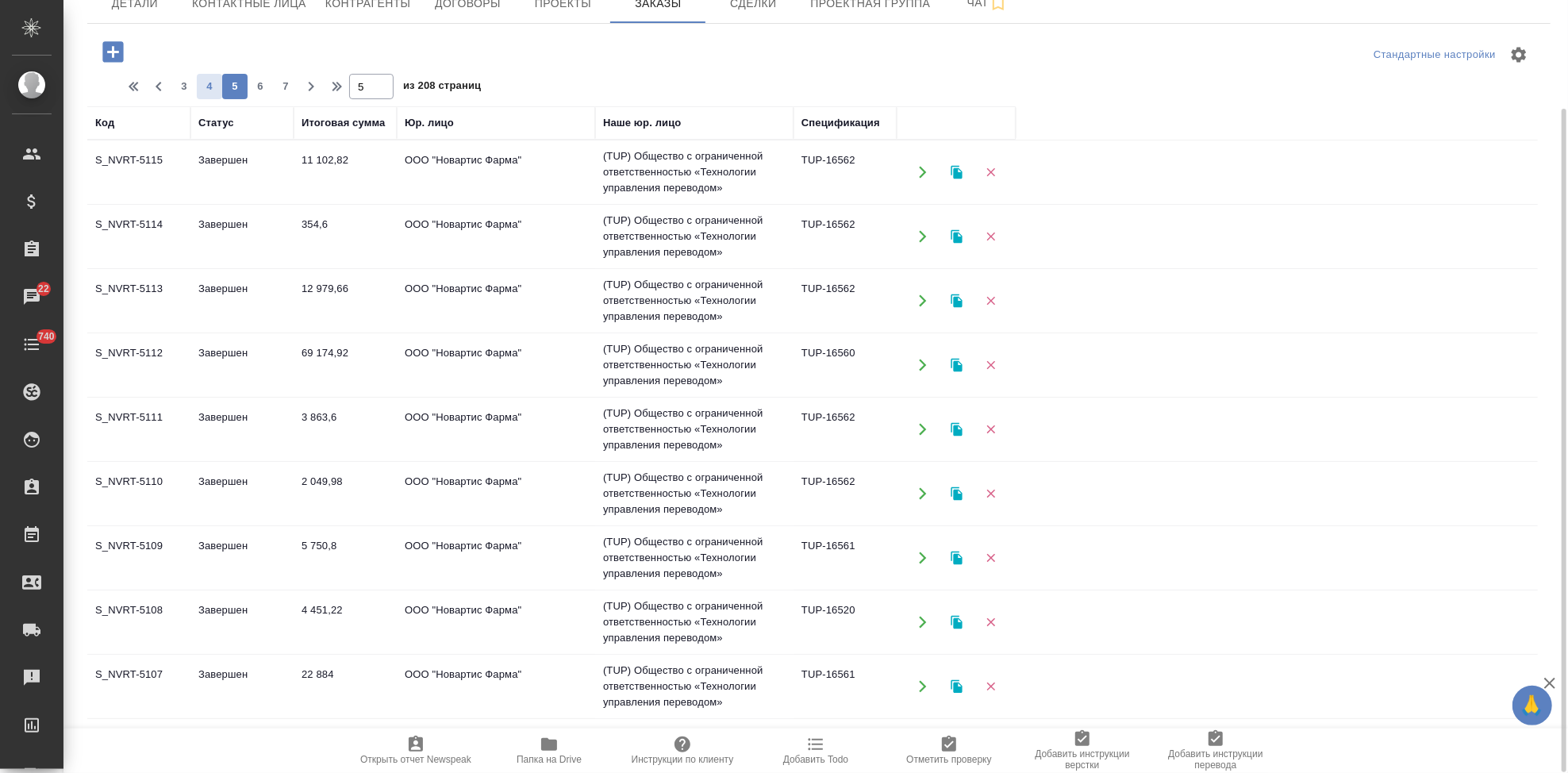
type input "4"
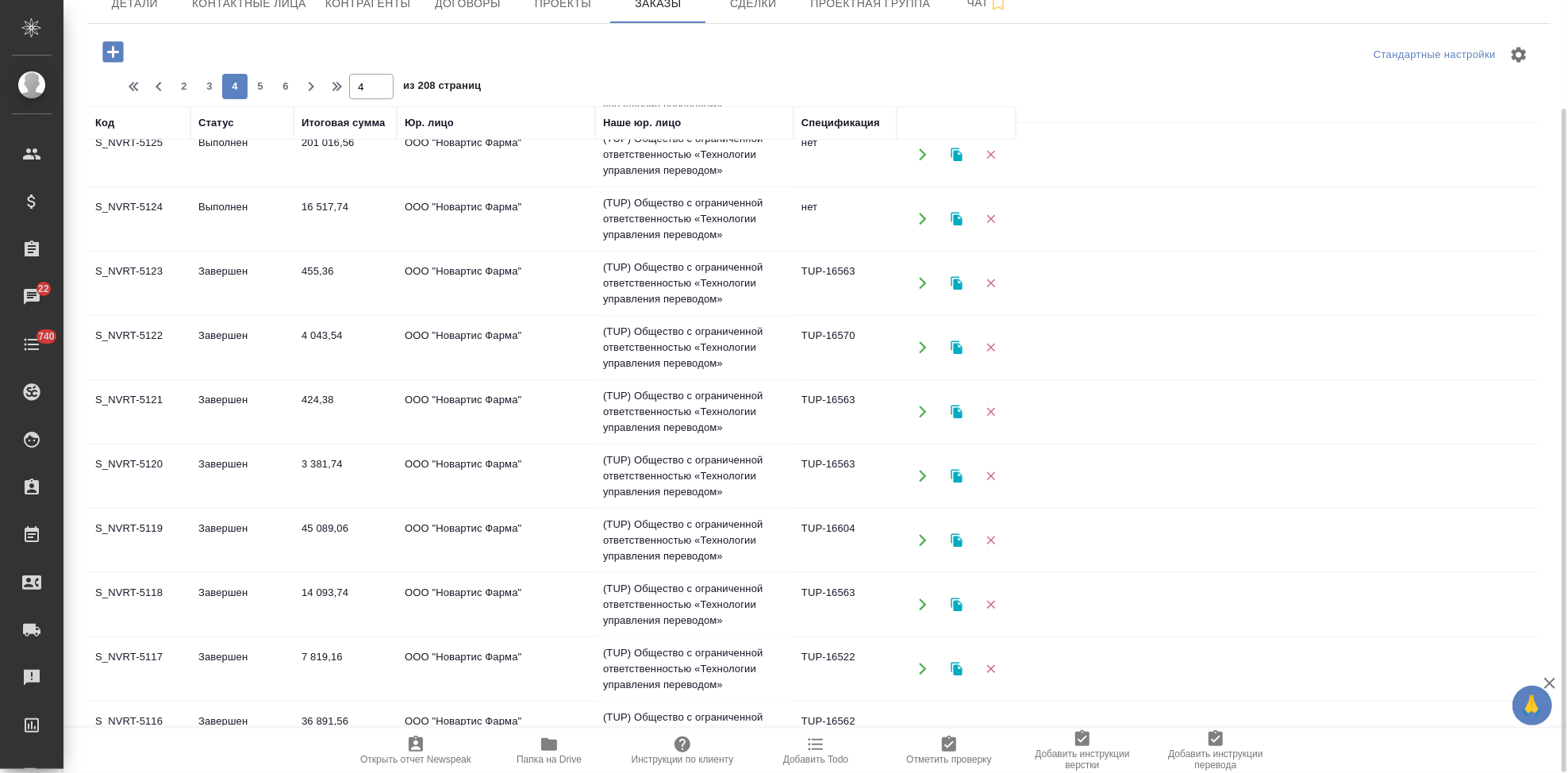
scroll to position [1024, 0]
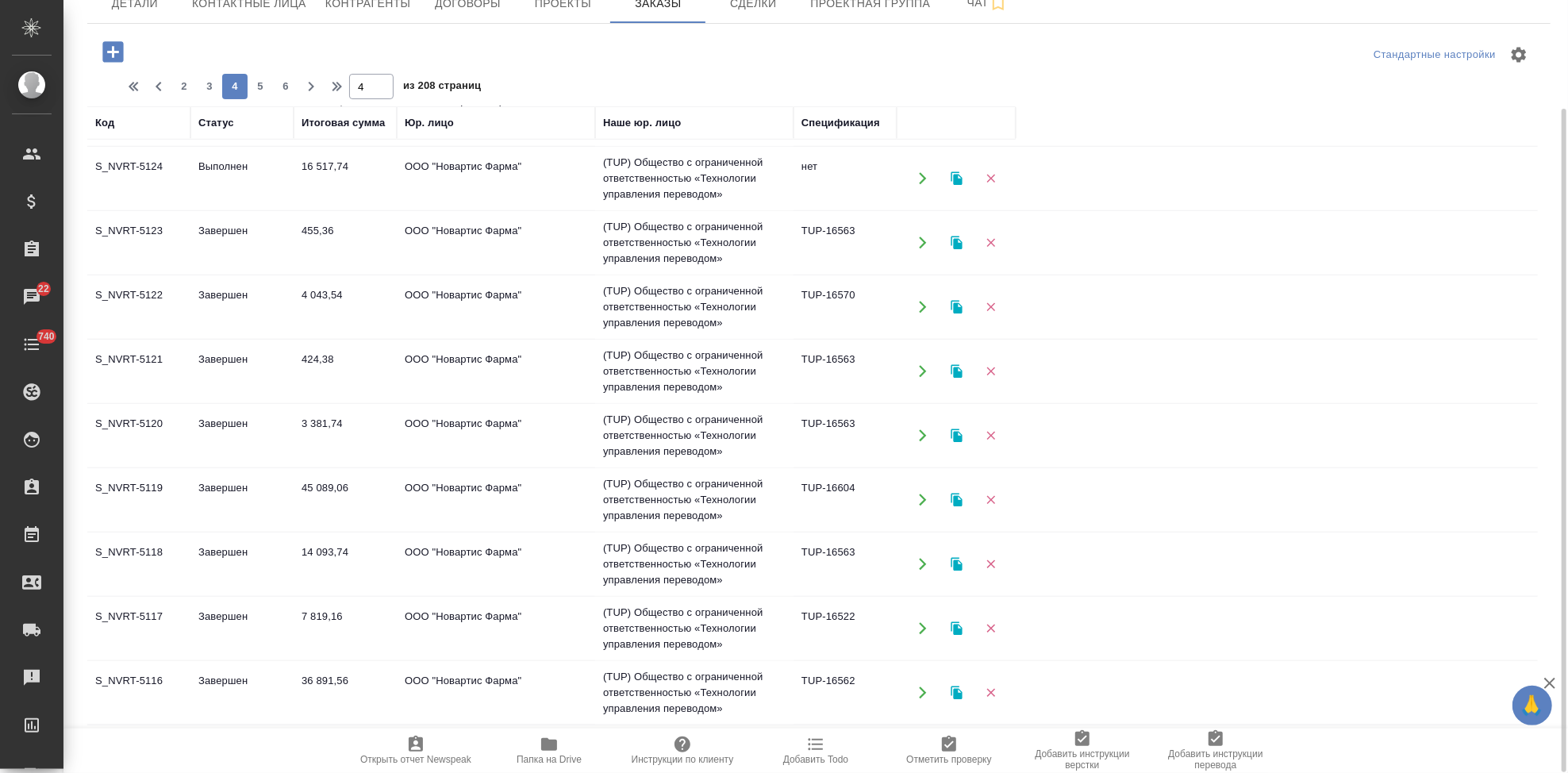
click at [205, 489] on td "Завершен" at bounding box center [242, 500] width 103 height 56
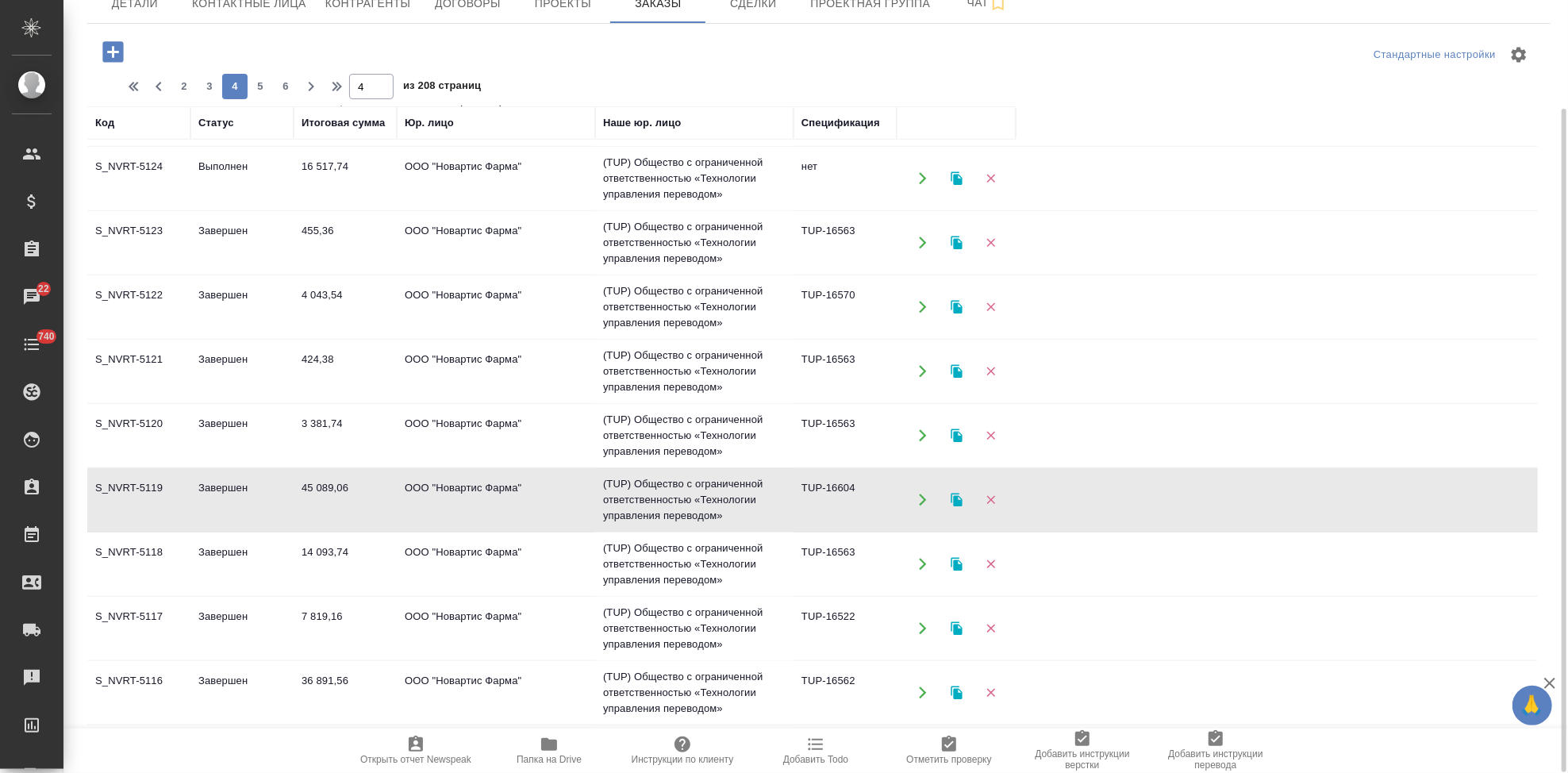
click at [205, 489] on td "Завершен" at bounding box center [242, 500] width 103 height 56
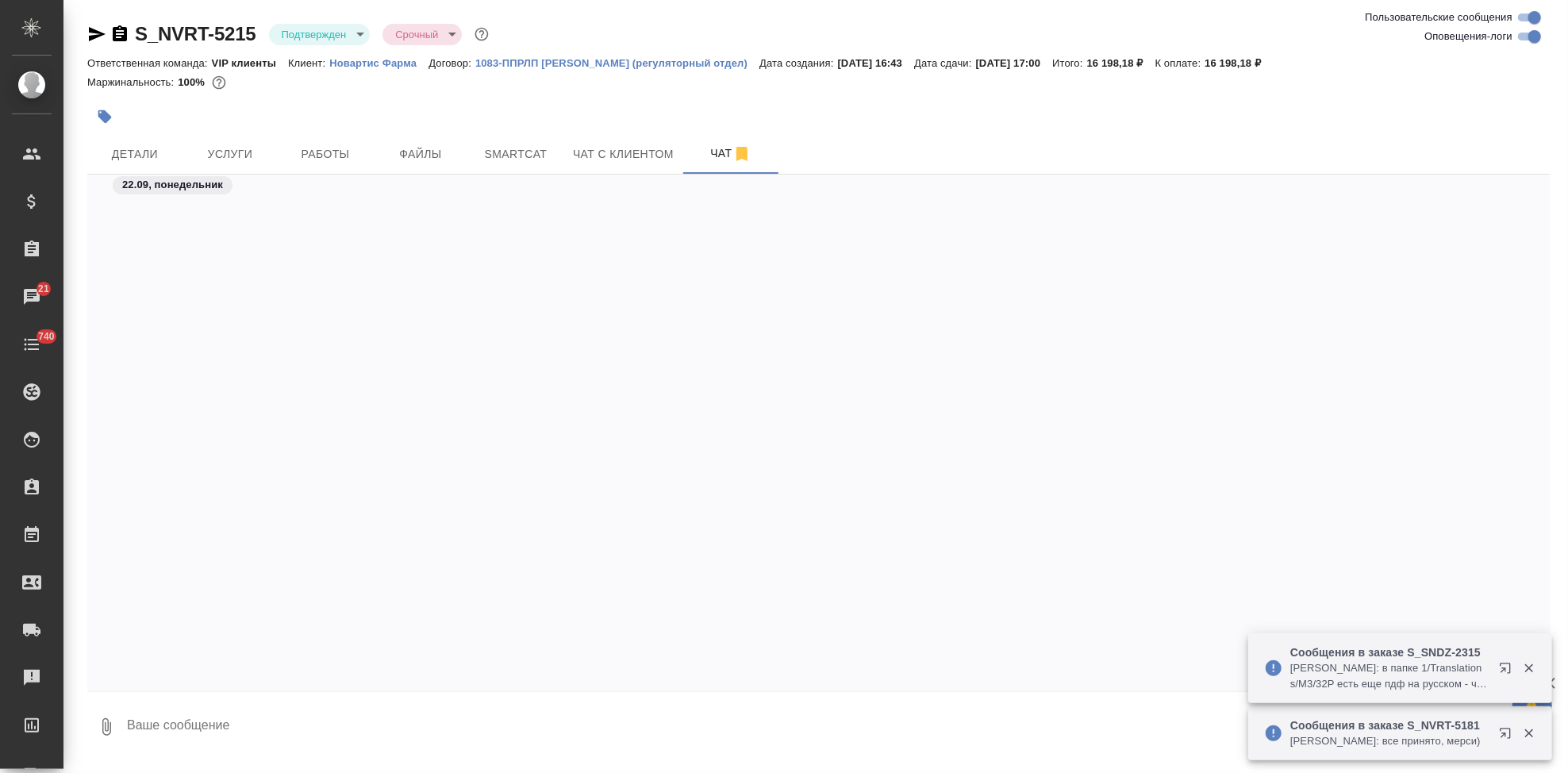
scroll to position [31701, 0]
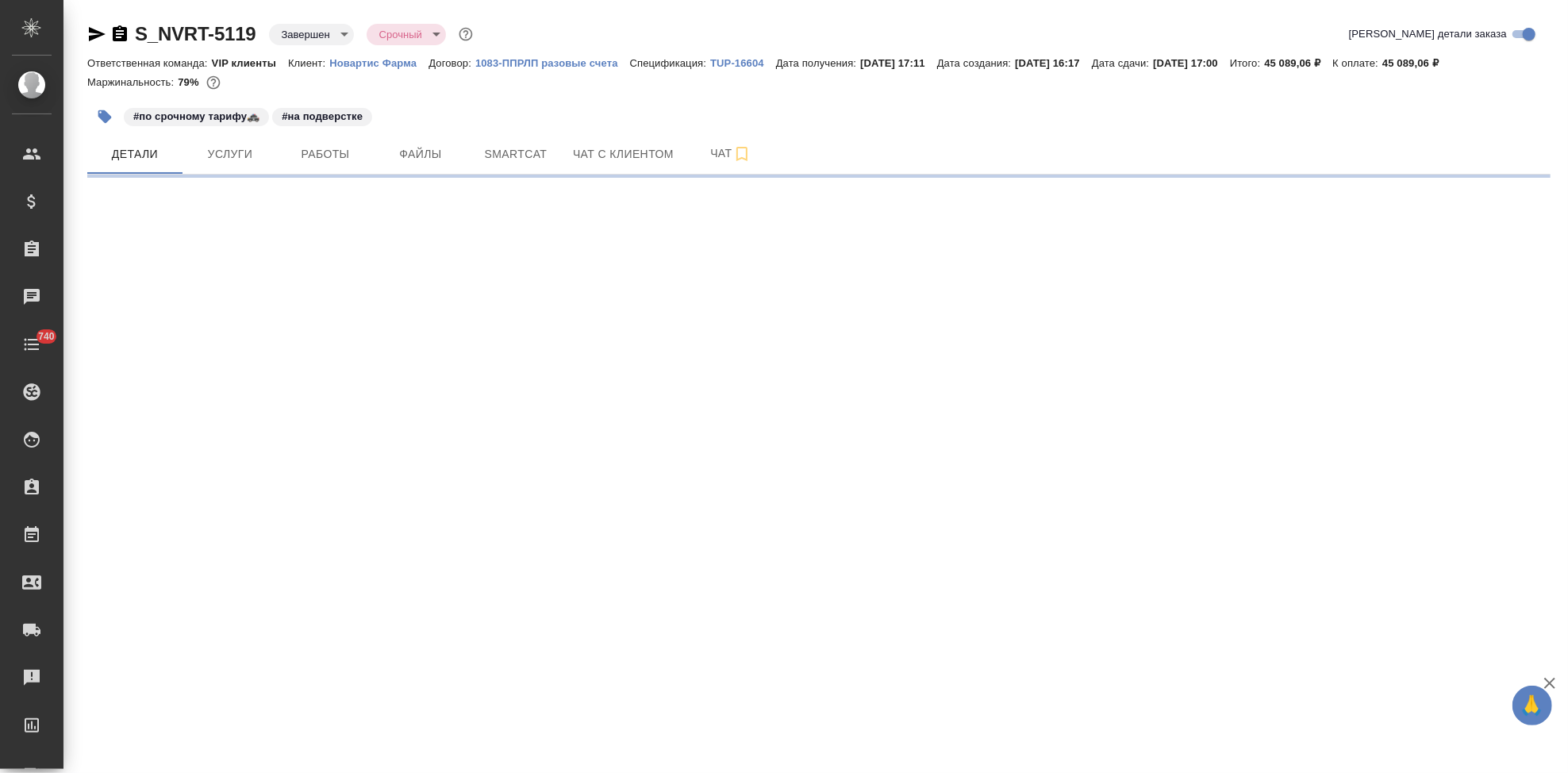
select select "RU"
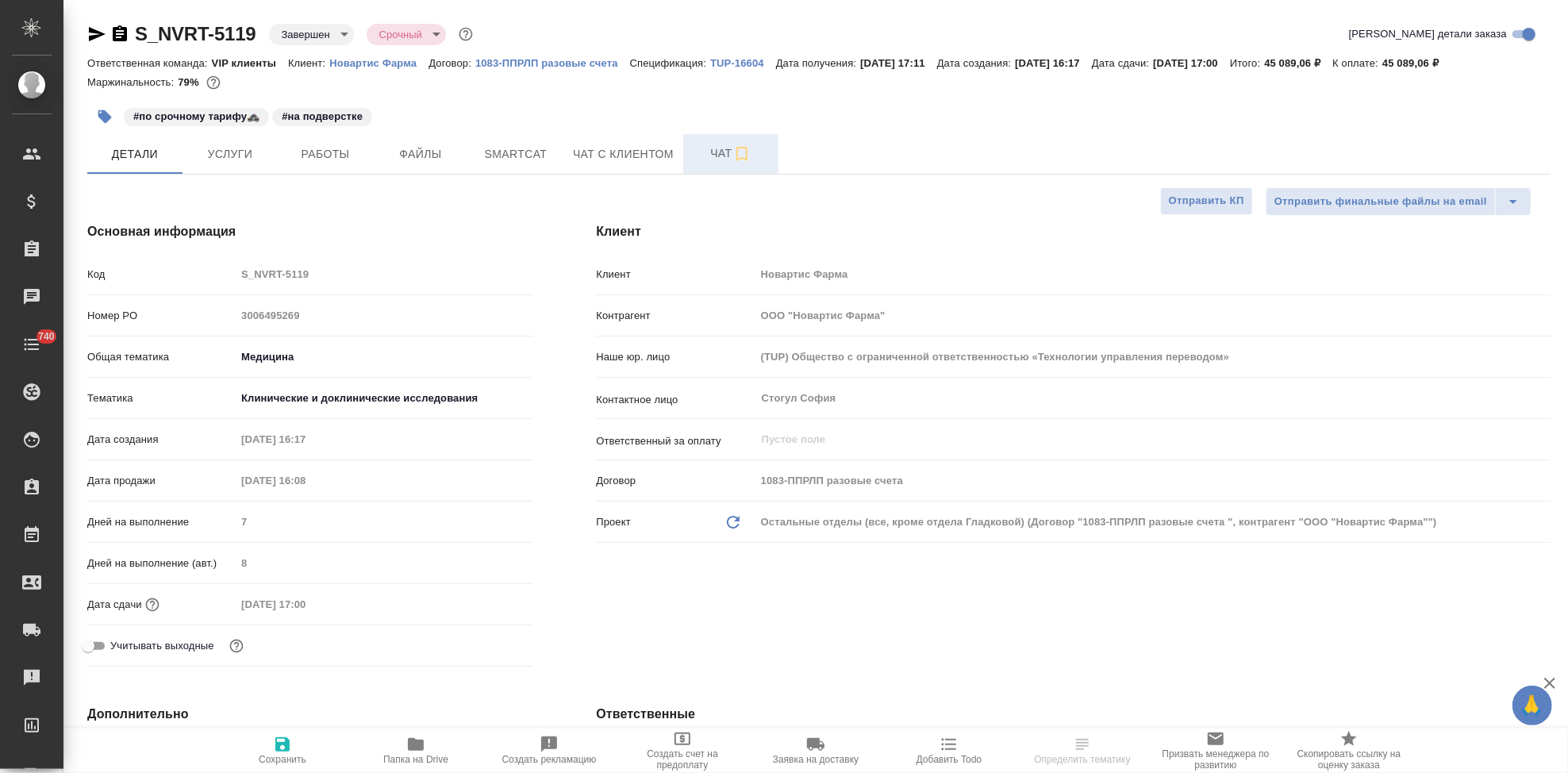
type textarea "x"
click at [727, 164] on button "Чат" at bounding box center [730, 153] width 95 height 40
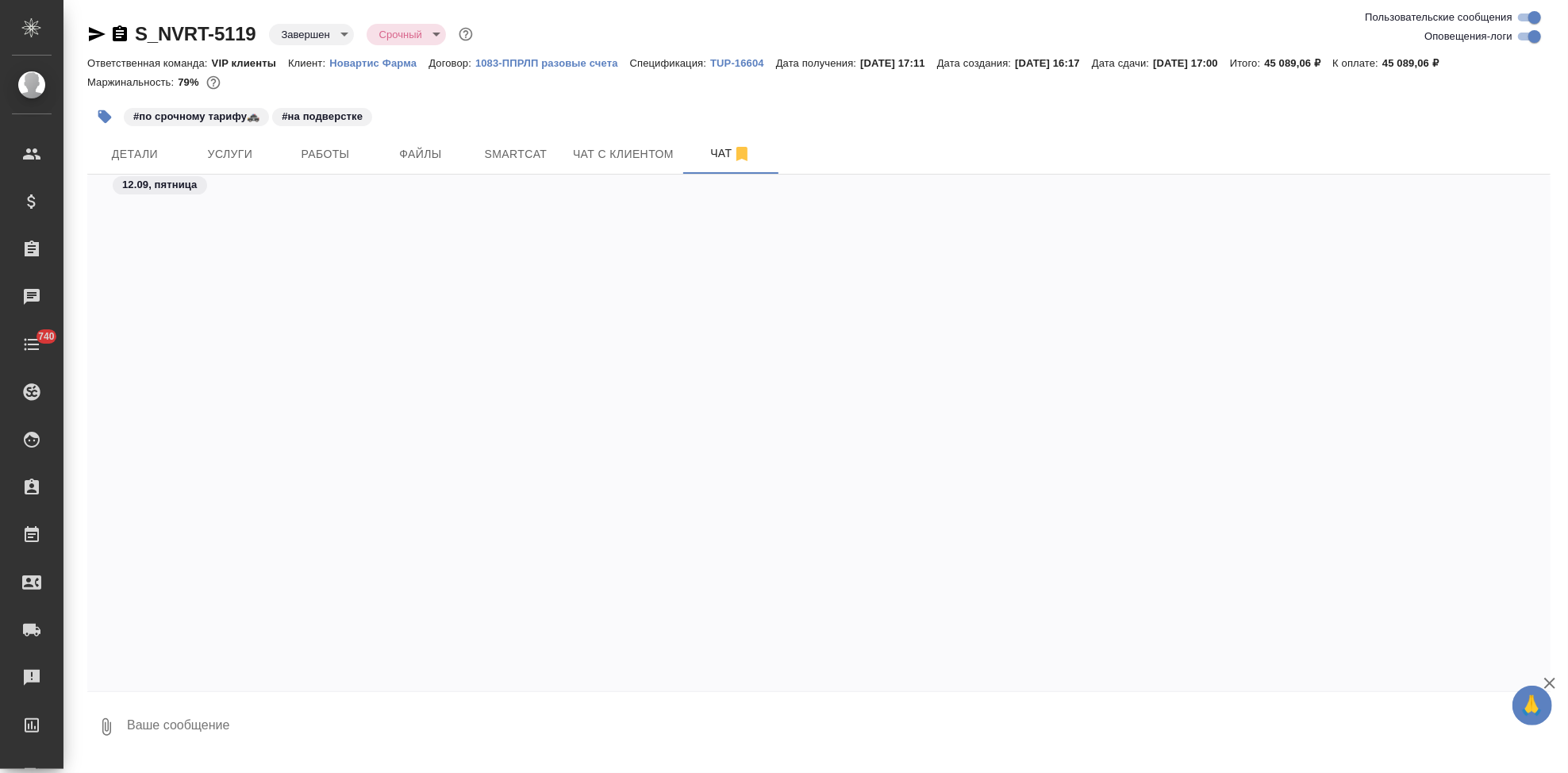
scroll to position [113242, 0]
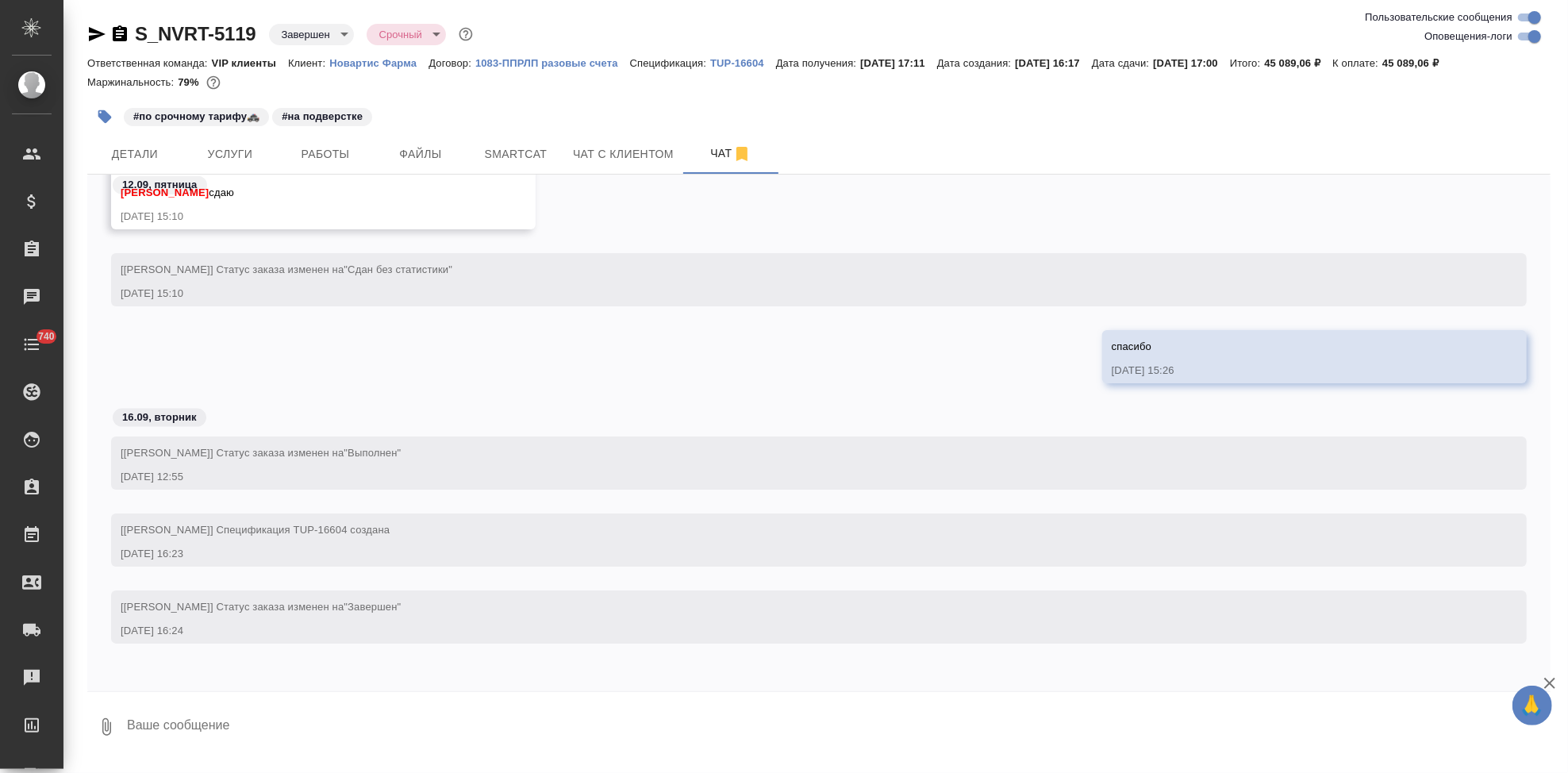
click at [303, 715] on textarea at bounding box center [838, 727] width 1425 height 54
type textarea """
click at [277, 737] on textarea """ at bounding box center [825, 727] width 1399 height 54
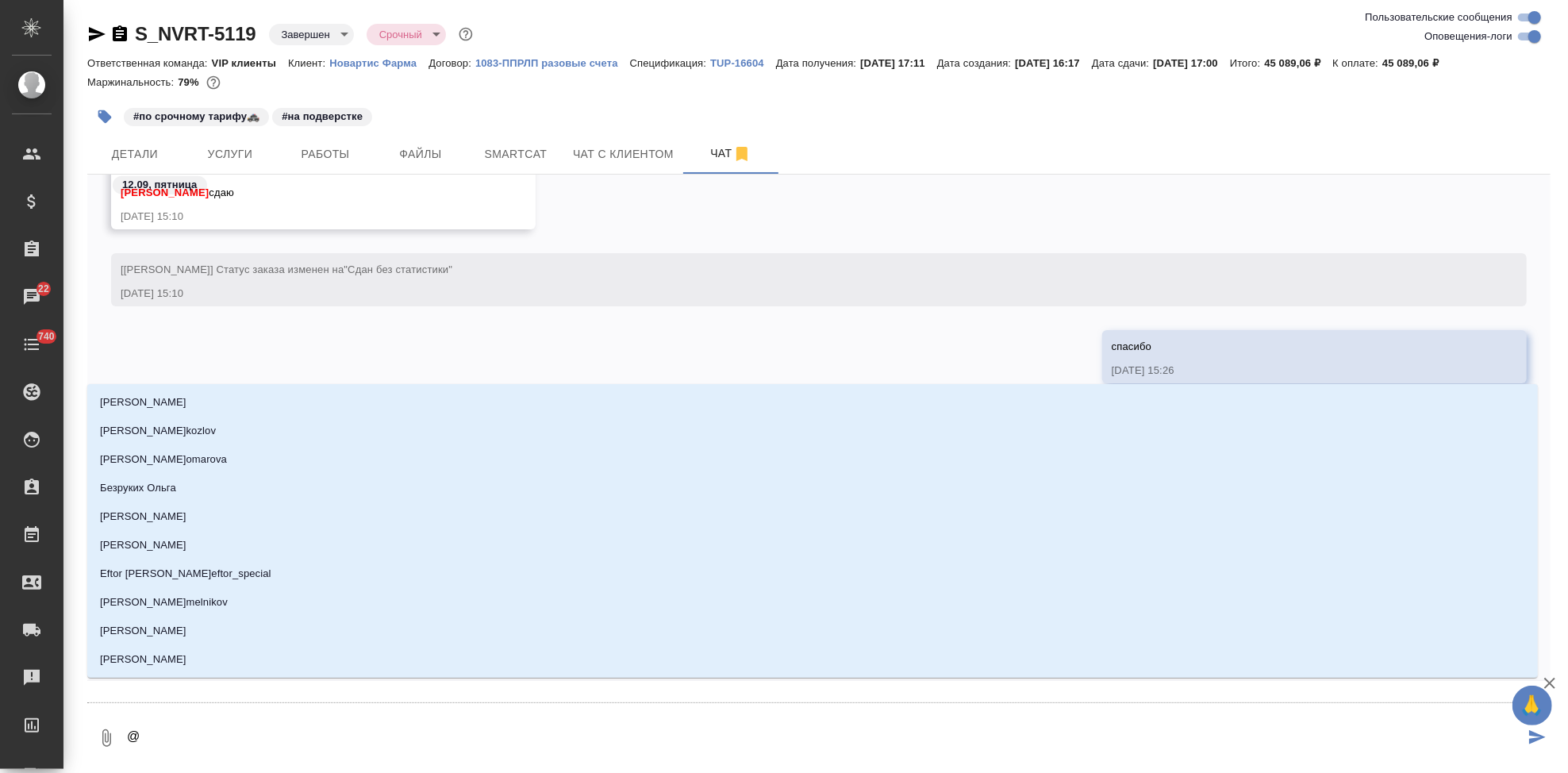
type textarea "@г"
type input "г"
type textarea "@гр"
type input "гр"
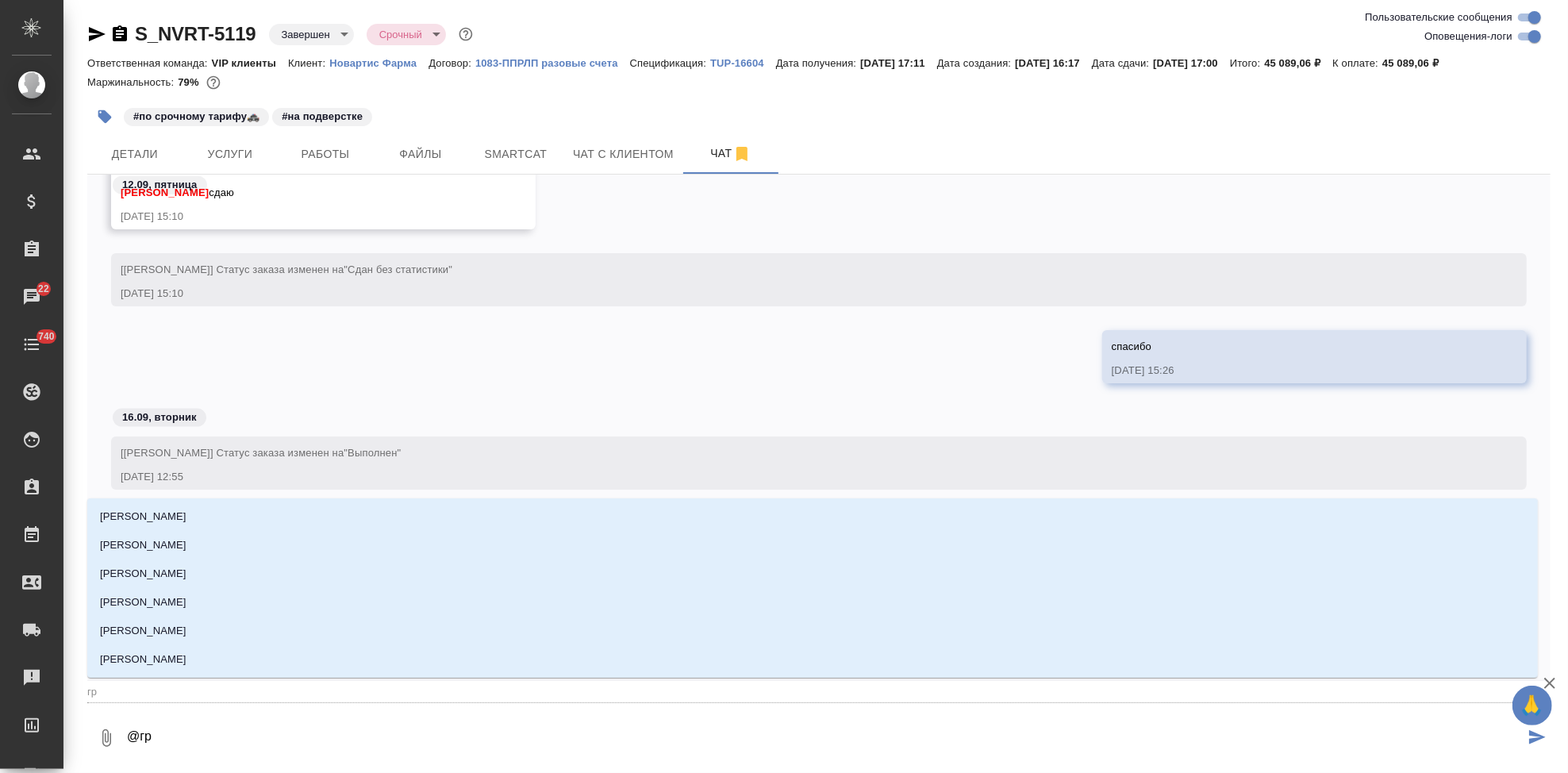
type textarea "@гра"
type input "гра"
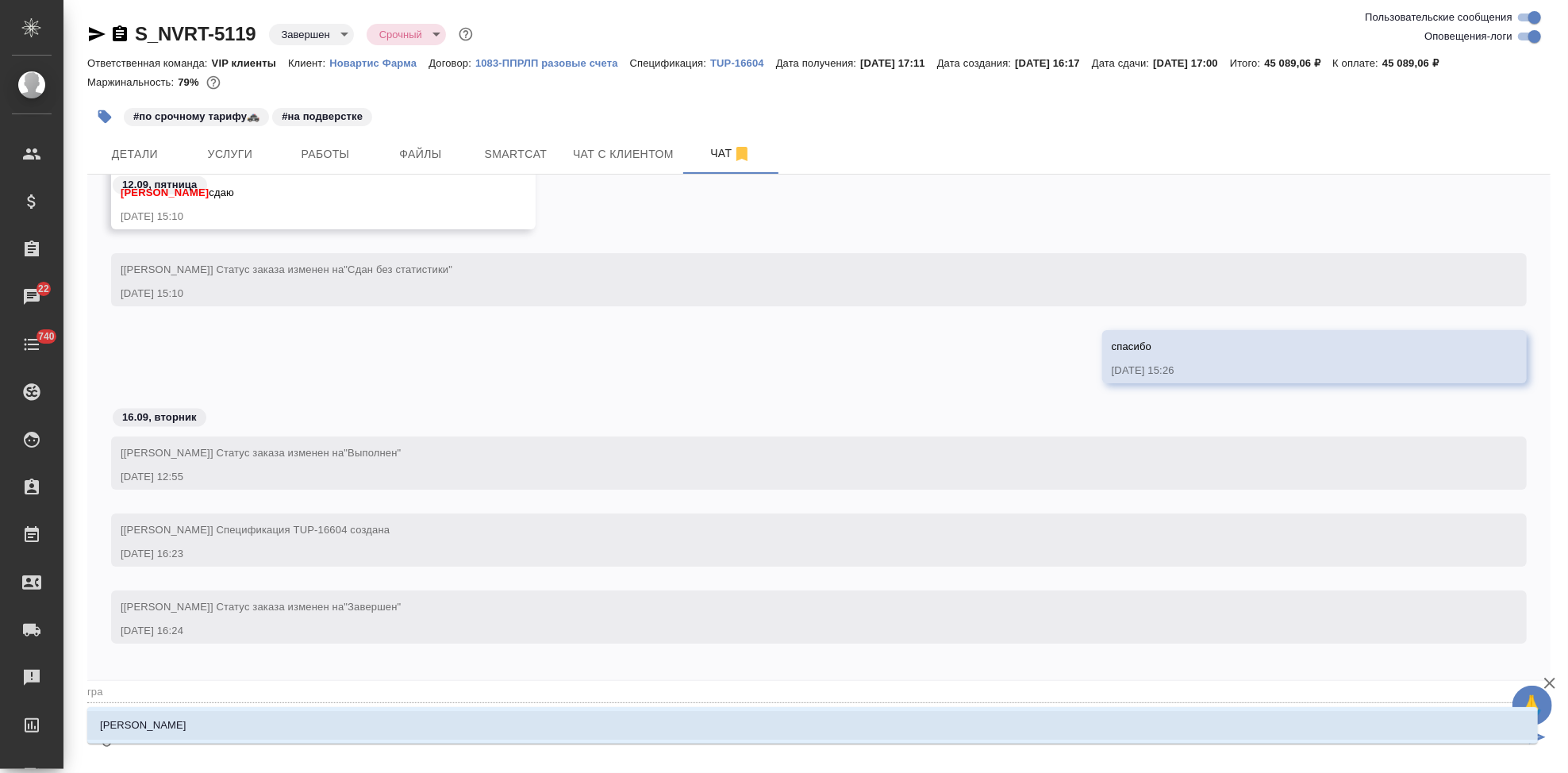
click at [169, 725] on li "[PERSON_NAME]" at bounding box center [812, 725] width 1450 height 28
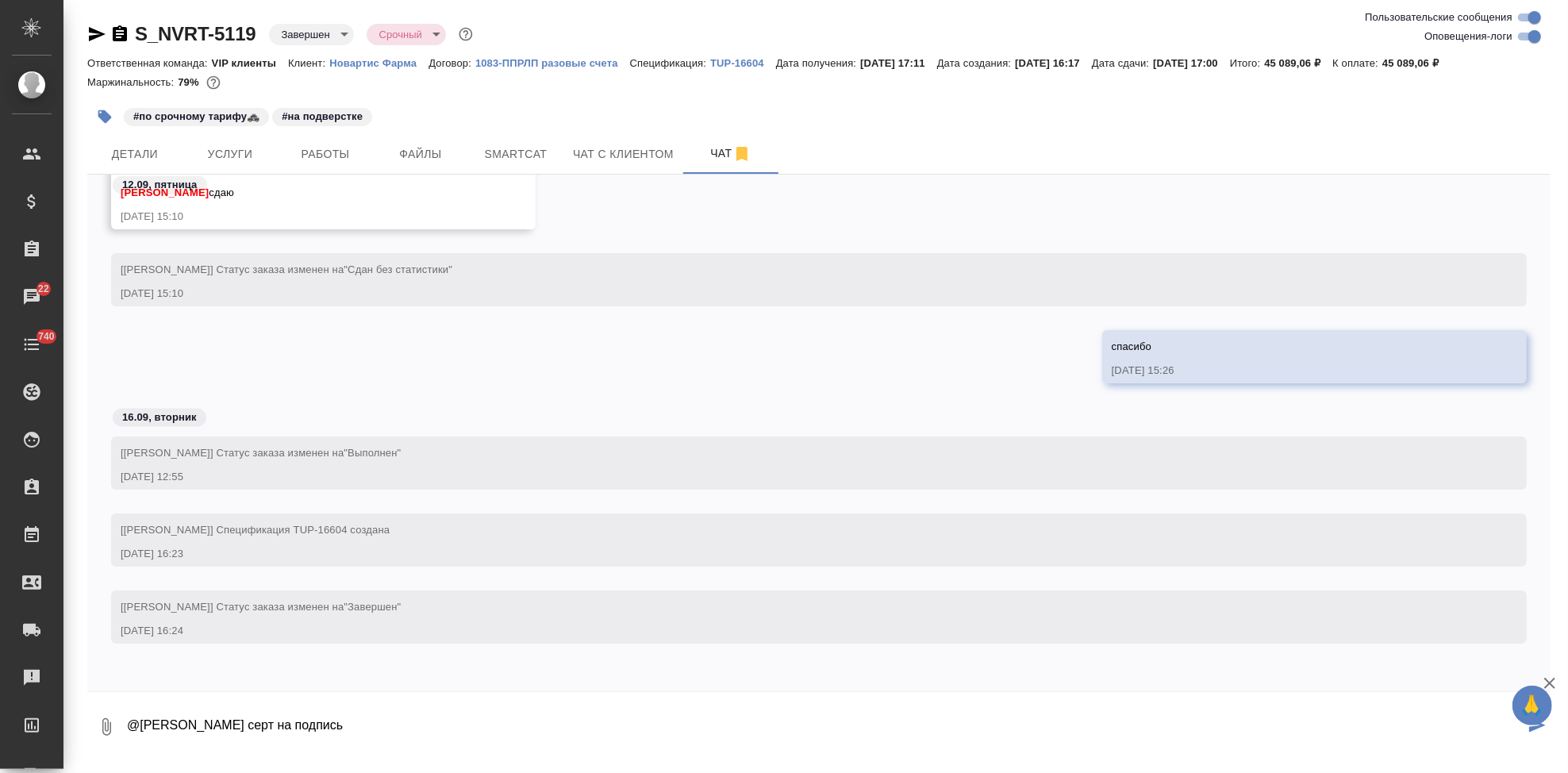
type textarea "@[PERSON_NAME] серт на подпись"
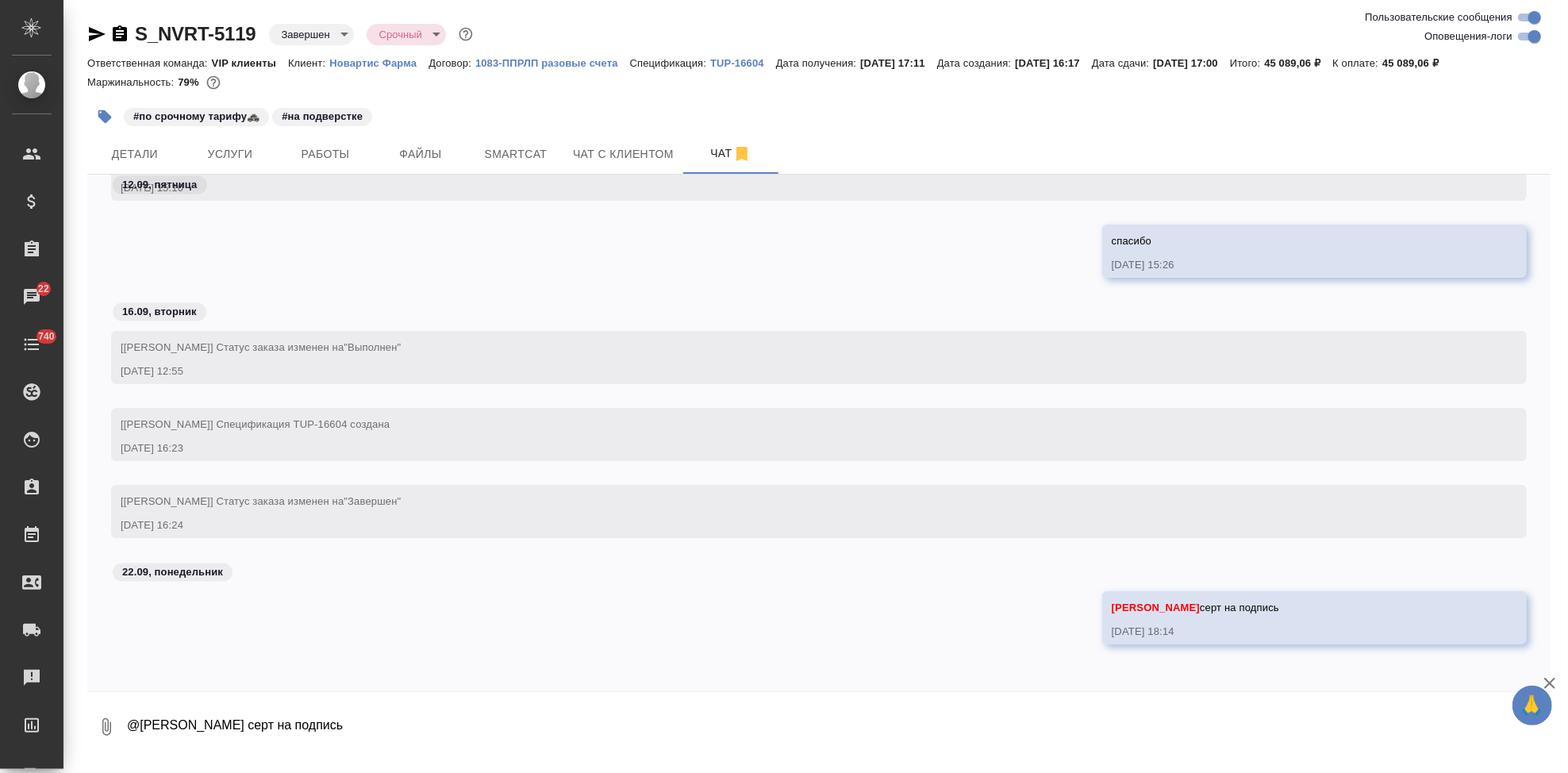
click at [112, 728] on icon "button" at bounding box center [105, 727] width 19 height 19
click at [144, 640] on span "С локального диска" at bounding box center [101, 643] width 108 height 19
click at [0, 0] on input "С локального диска" at bounding box center [0, 0] width 0 height 0
click at [1535, 729] on icon "submit" at bounding box center [1537, 726] width 17 height 15
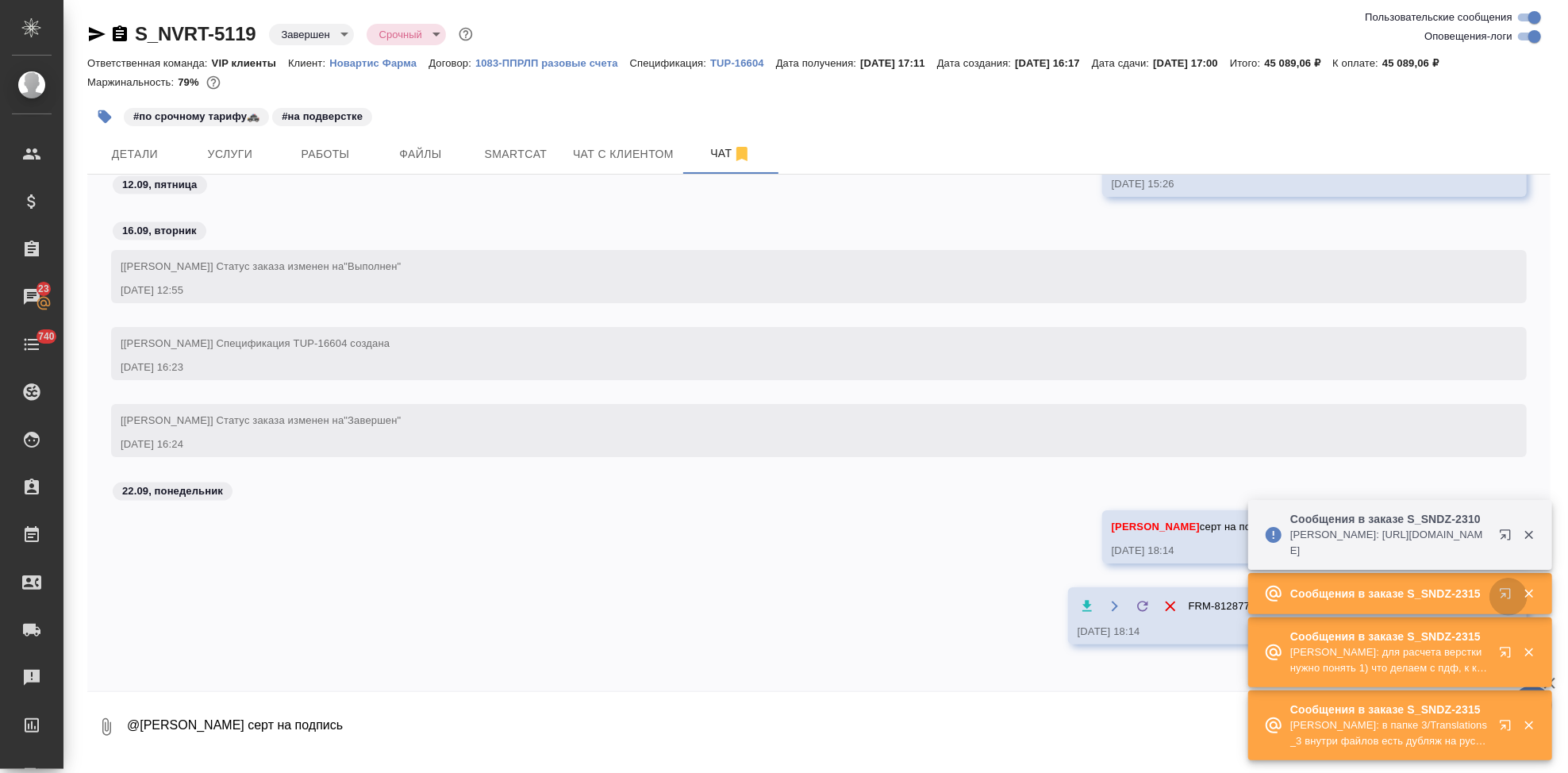
click at [1508, 595] on icon "button" at bounding box center [1508, 596] width 19 height 19
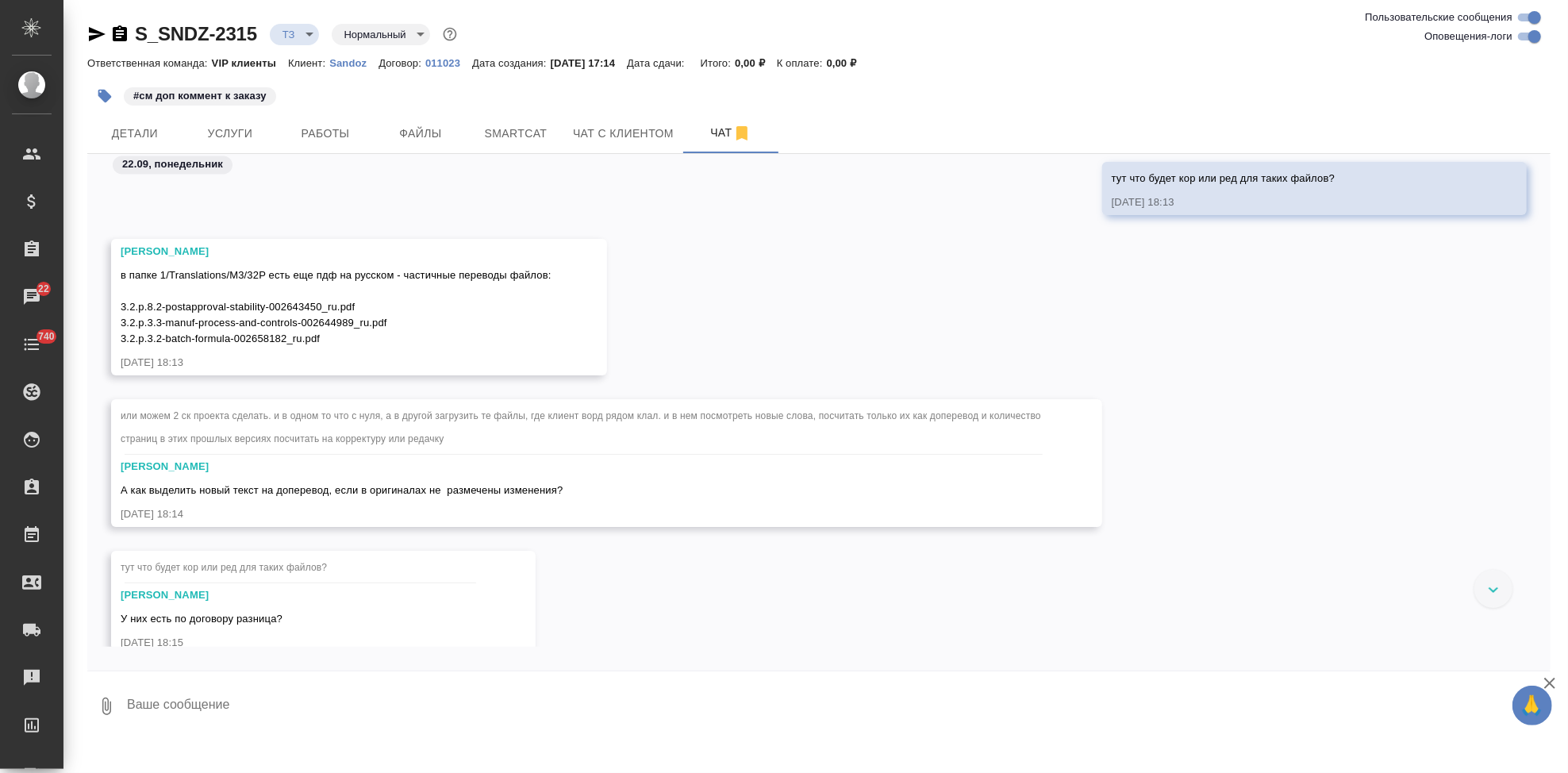
scroll to position [2862, 0]
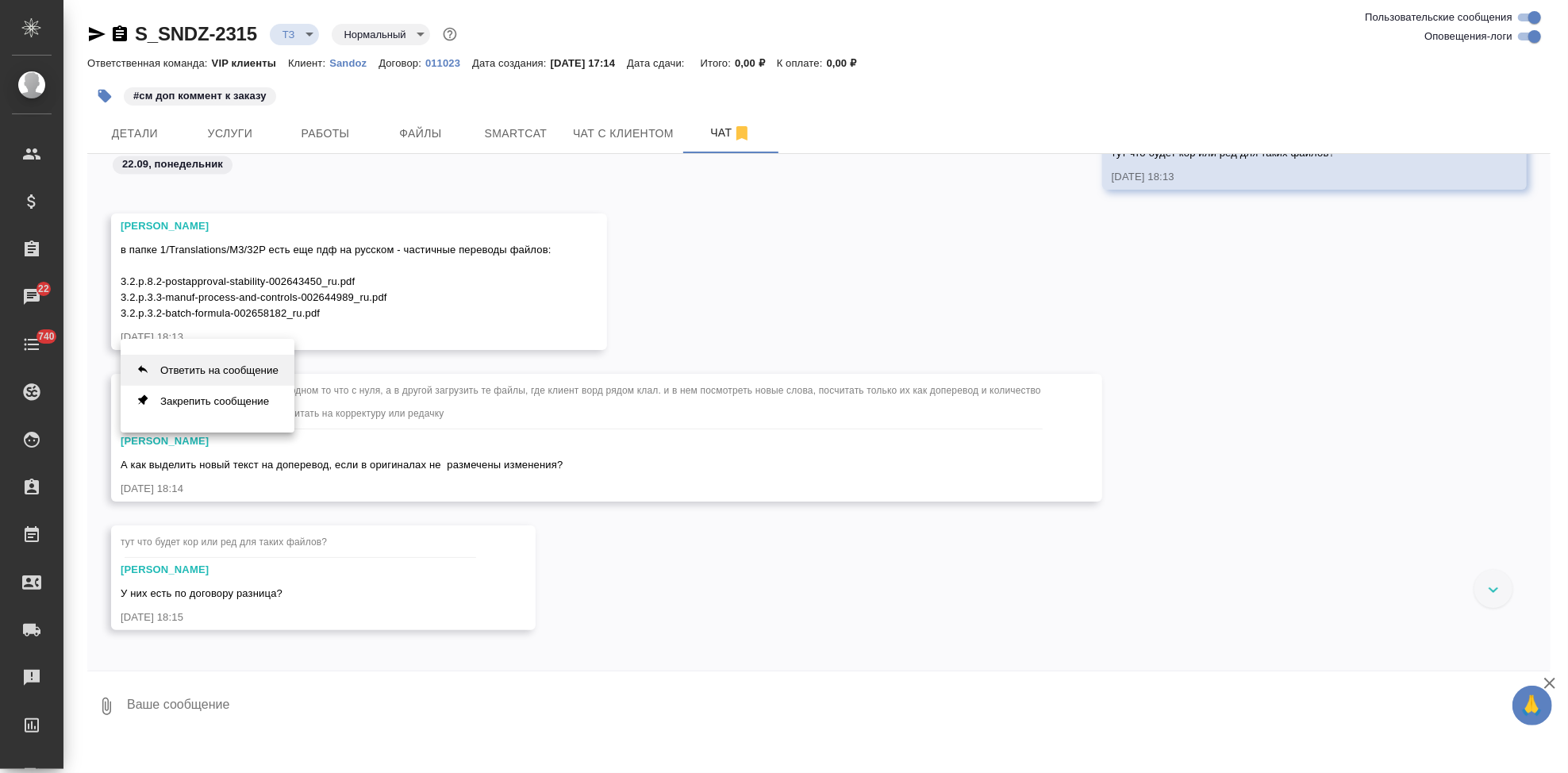
click at [264, 376] on button "Ответить на сообщение" at bounding box center [208, 370] width 174 height 31
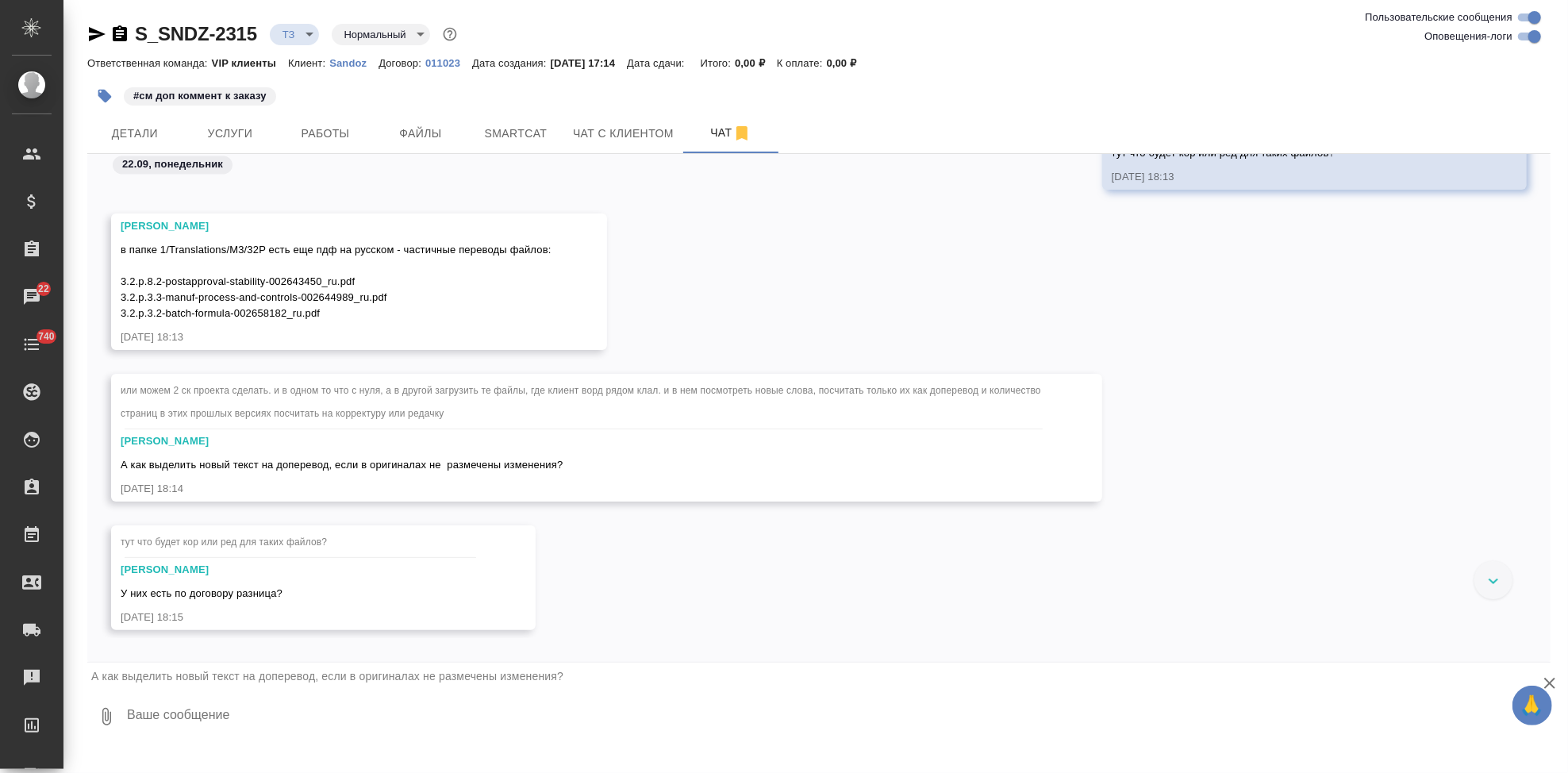
scroll to position [3286, 0]
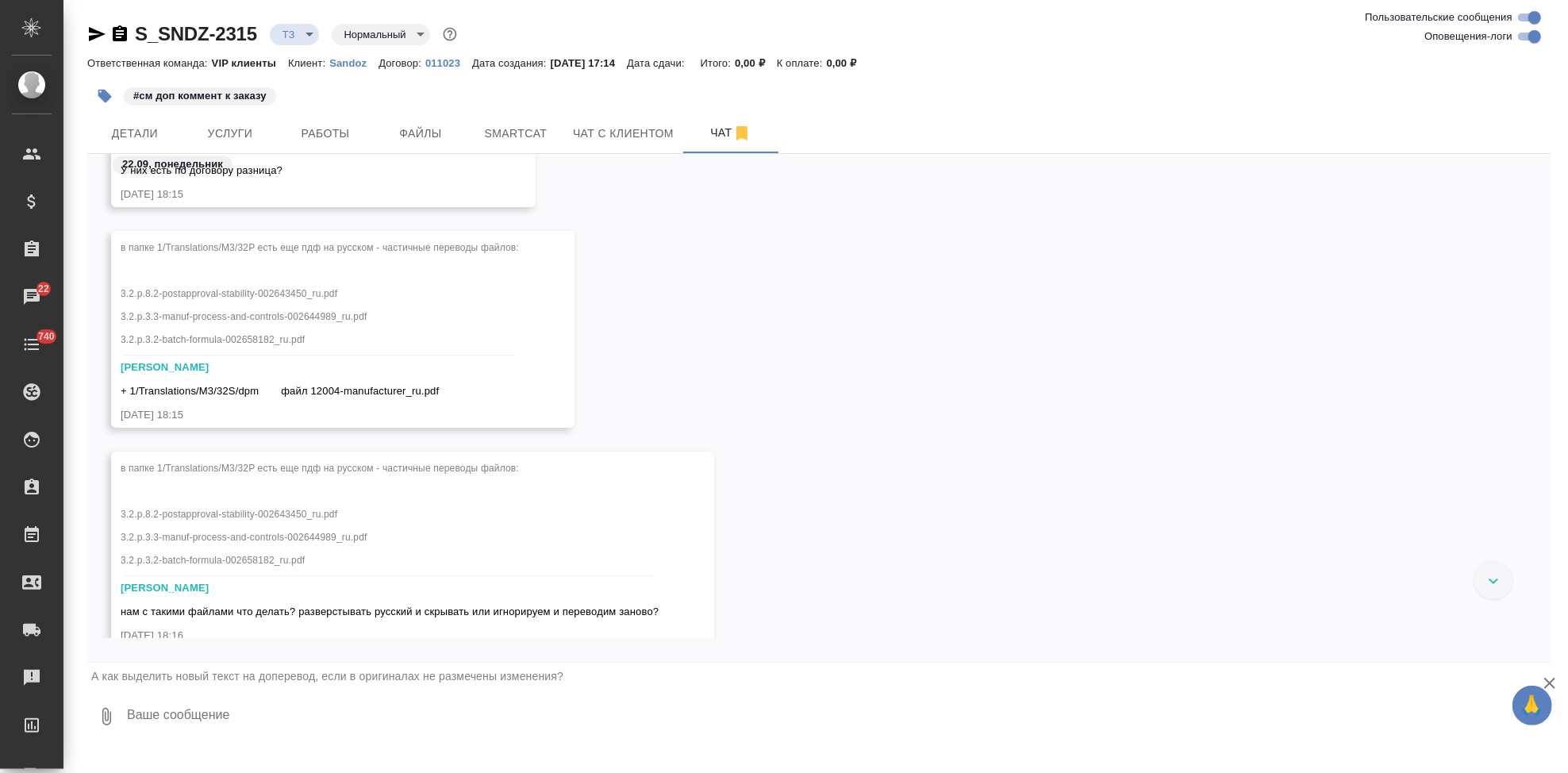
click at [208, 715] on textarea at bounding box center [838, 716] width 1425 height 54
type textarea "по ск может новые просто посмотреть, чтгобы прикинуть."
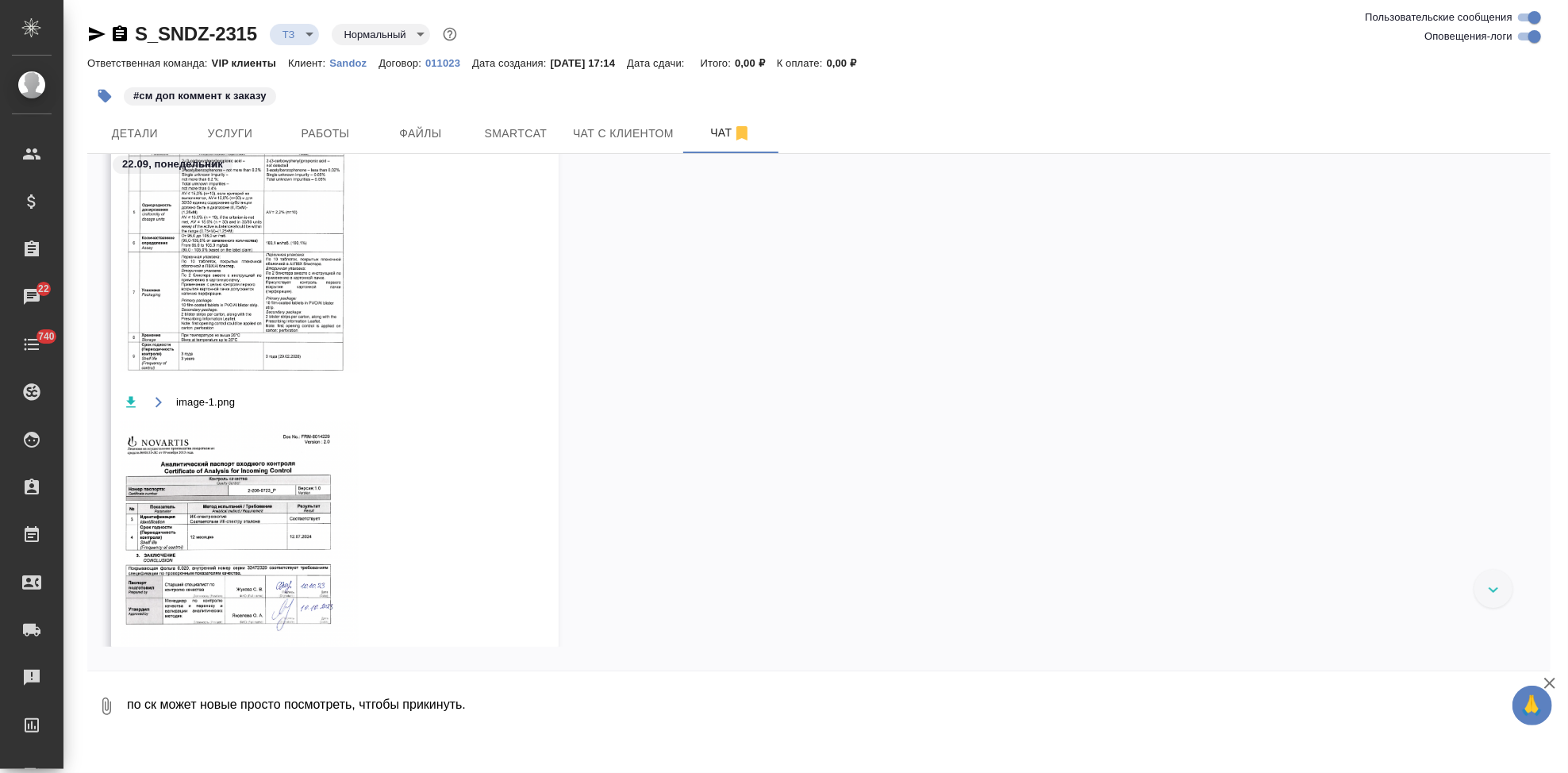
scroll to position [4383, 0]
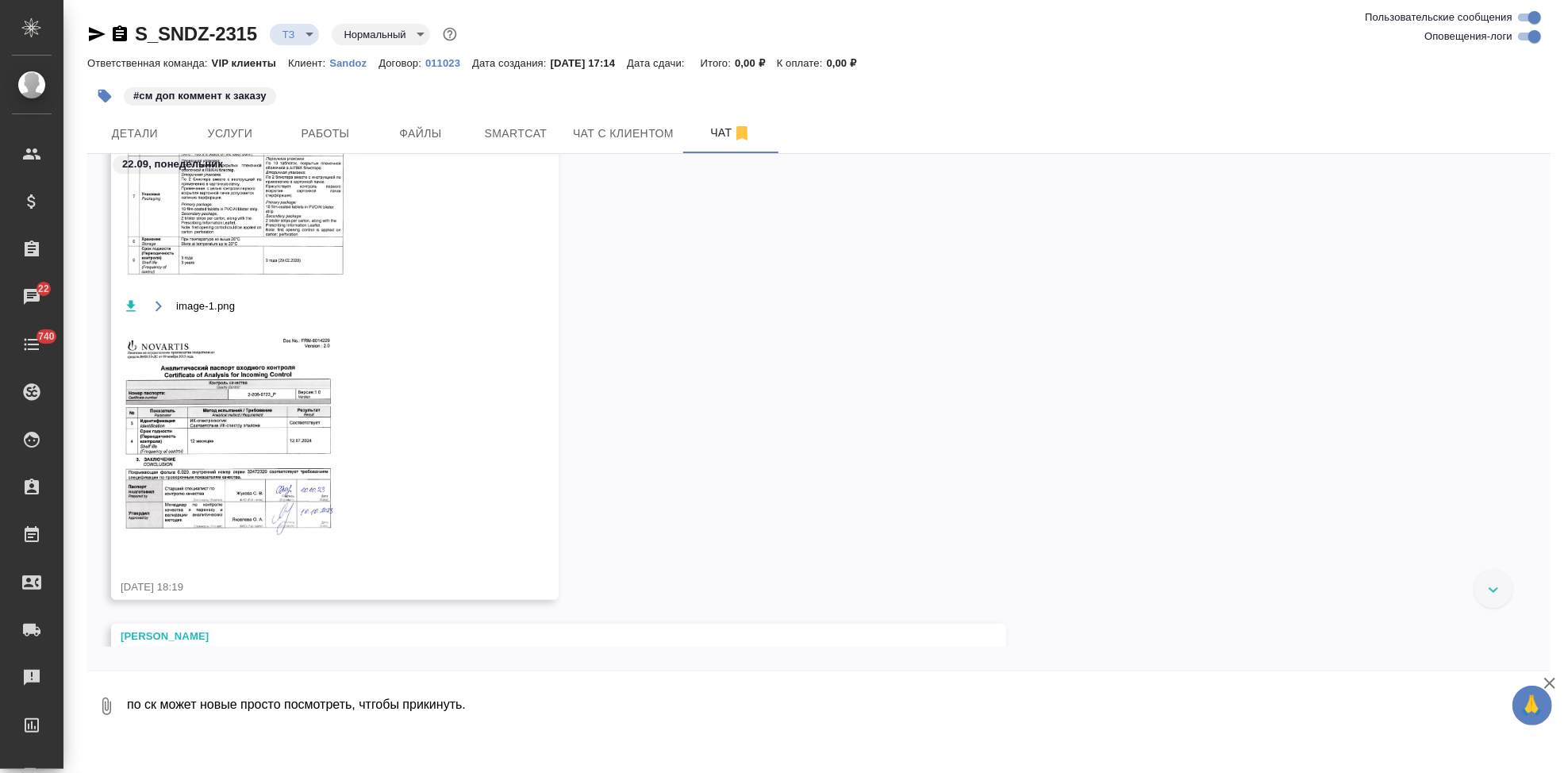
click at [221, 457] on img at bounding box center [240, 438] width 238 height 227
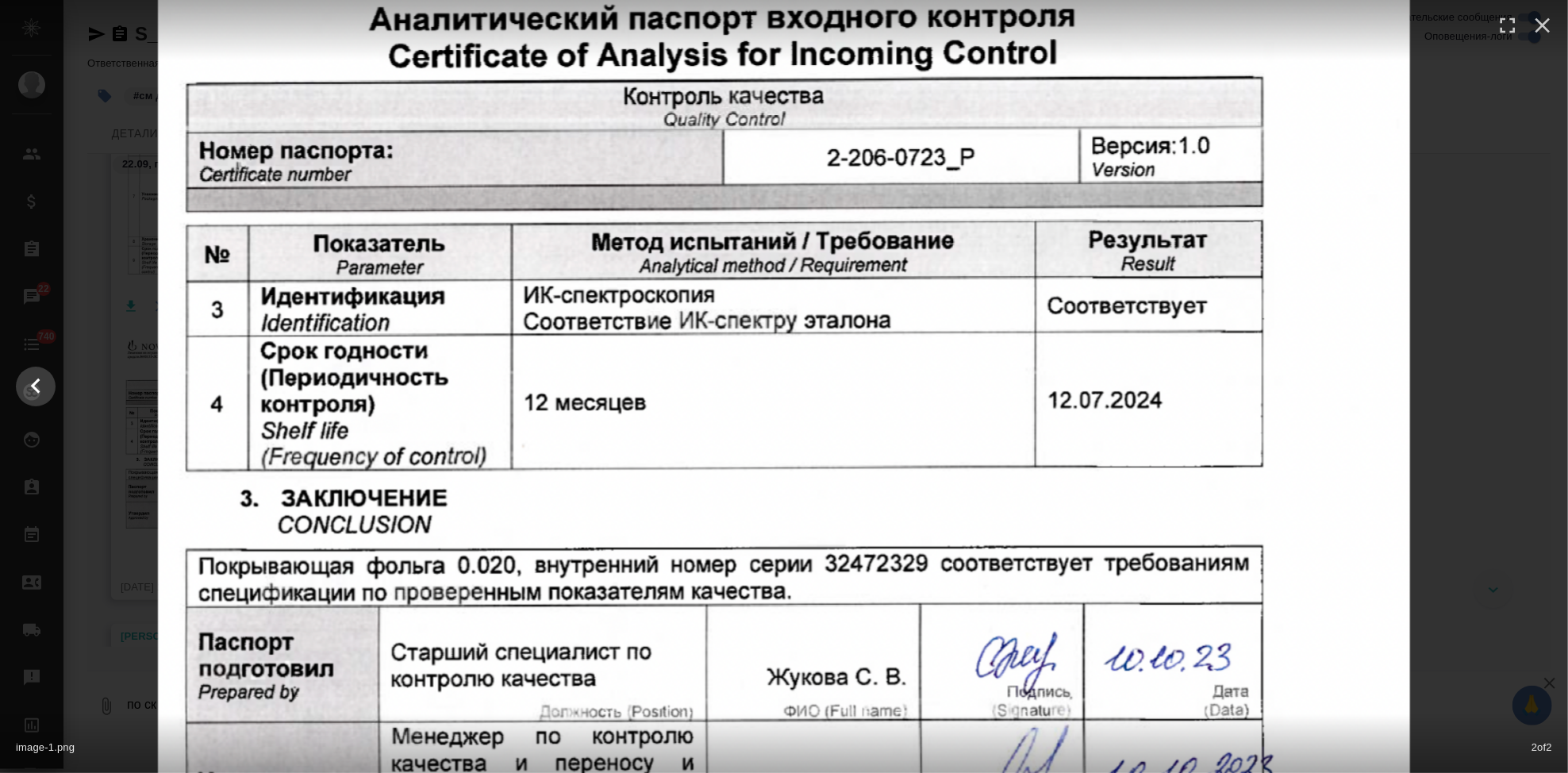
click at [1475, 394] on div at bounding box center [784, 387] width 1568 height 1192
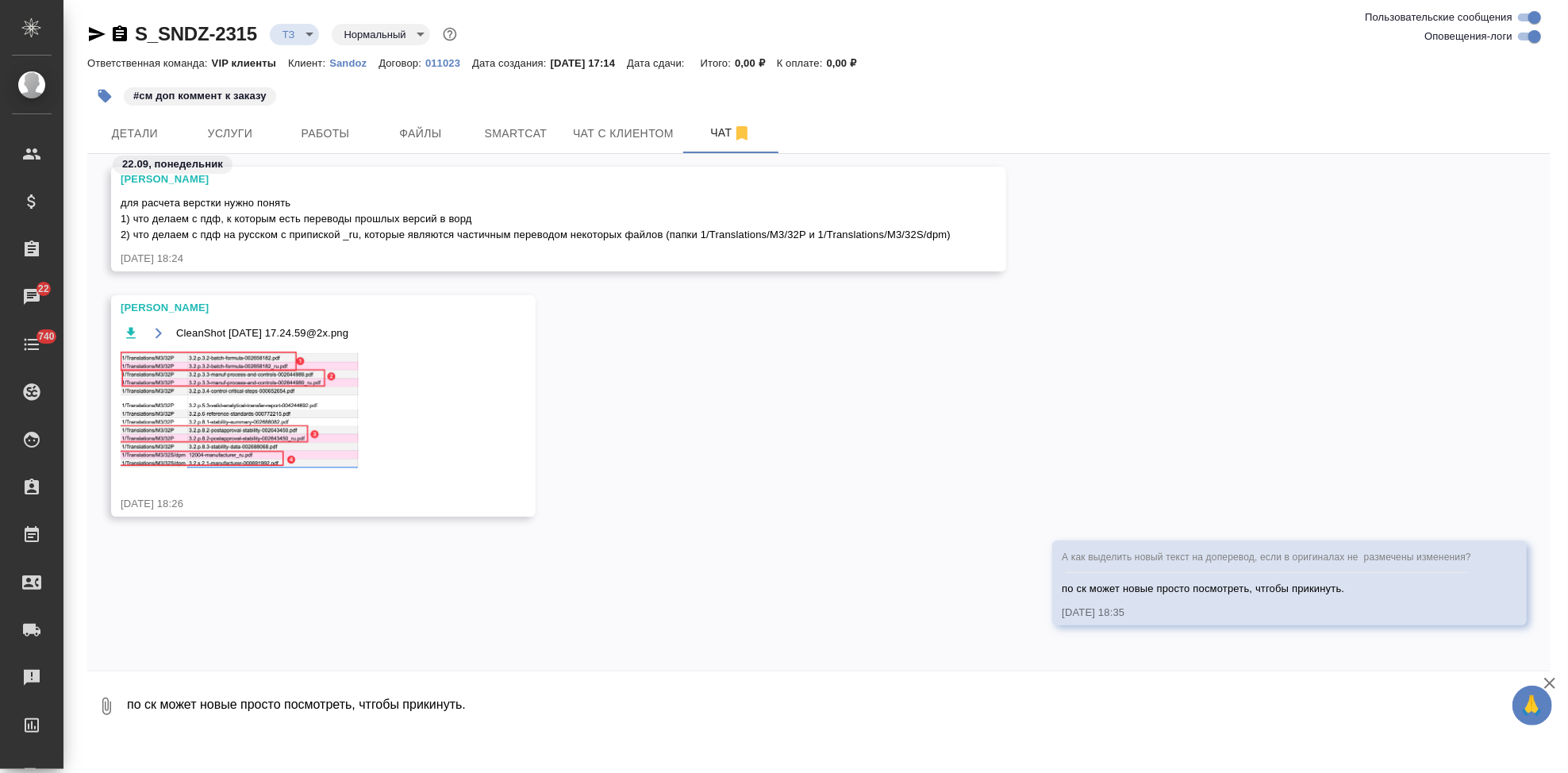
scroll to position [4842, 0]
click at [314, 430] on img at bounding box center [240, 409] width 238 height 117
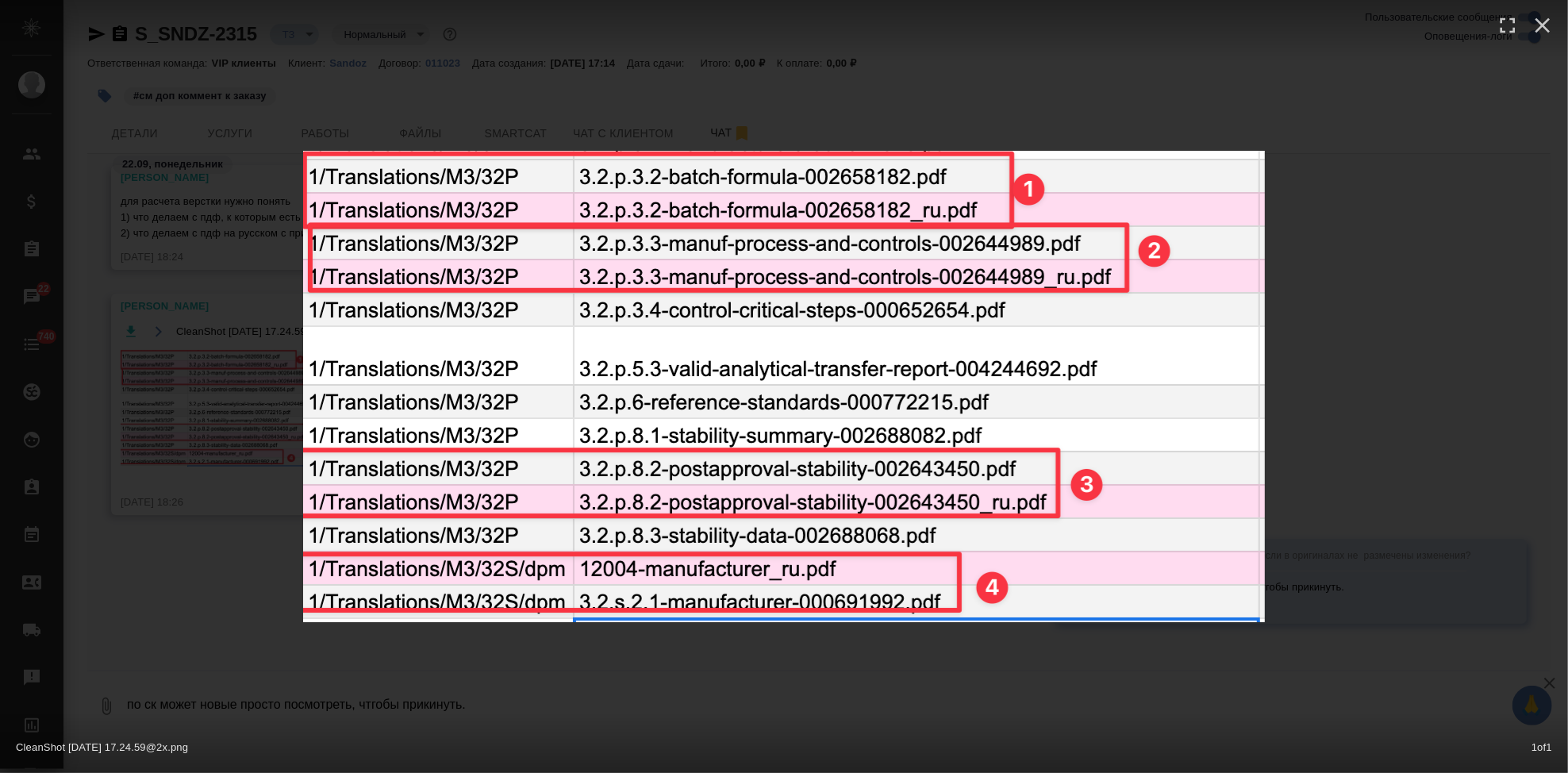
click at [614, 641] on div "CleanShot [DATE] 17.24.59@2x.png 1 of 1" at bounding box center [784, 386] width 1568 height 773
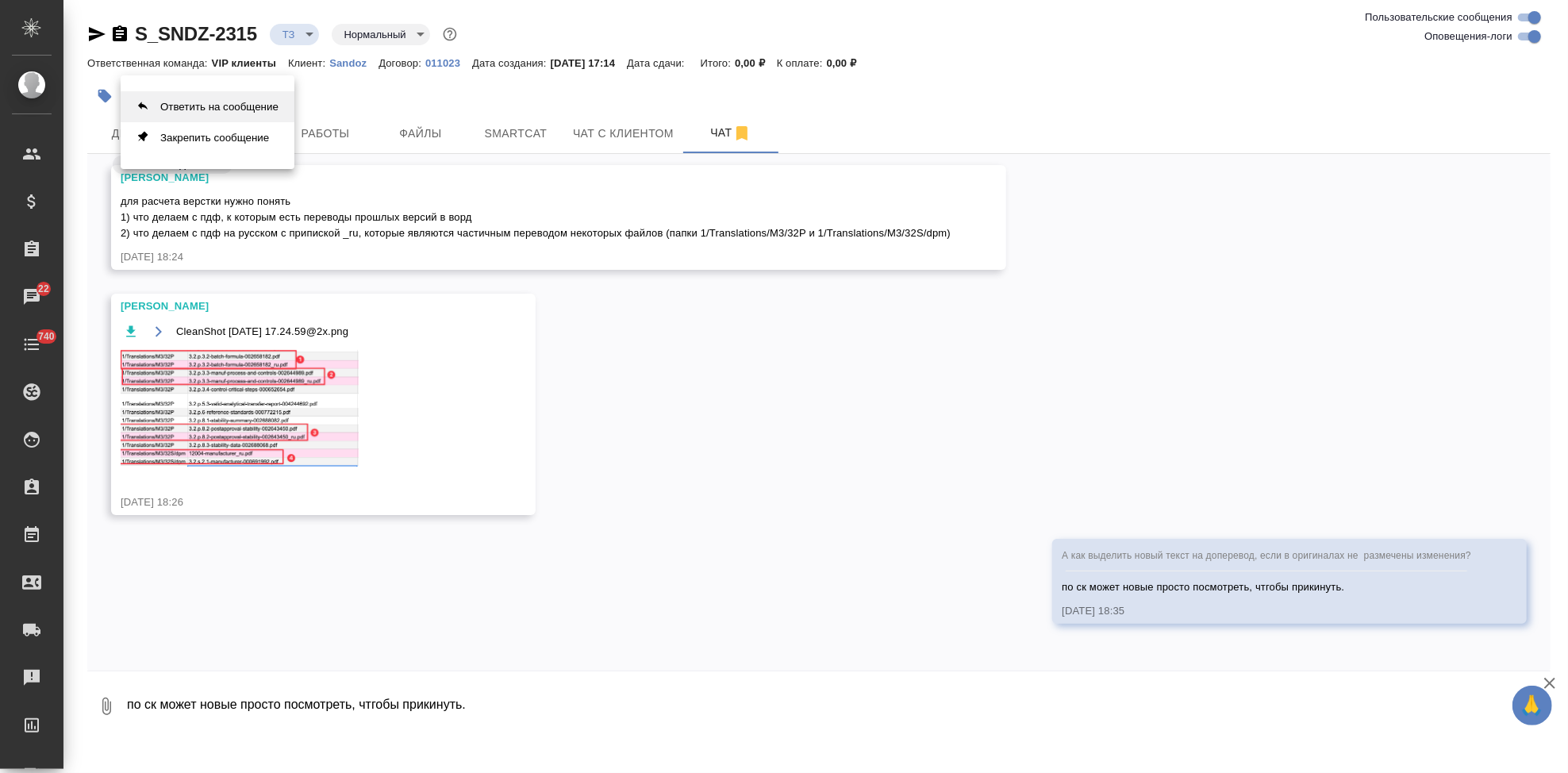
click at [268, 111] on button "Ответить на сообщение" at bounding box center [208, 107] width 174 height 31
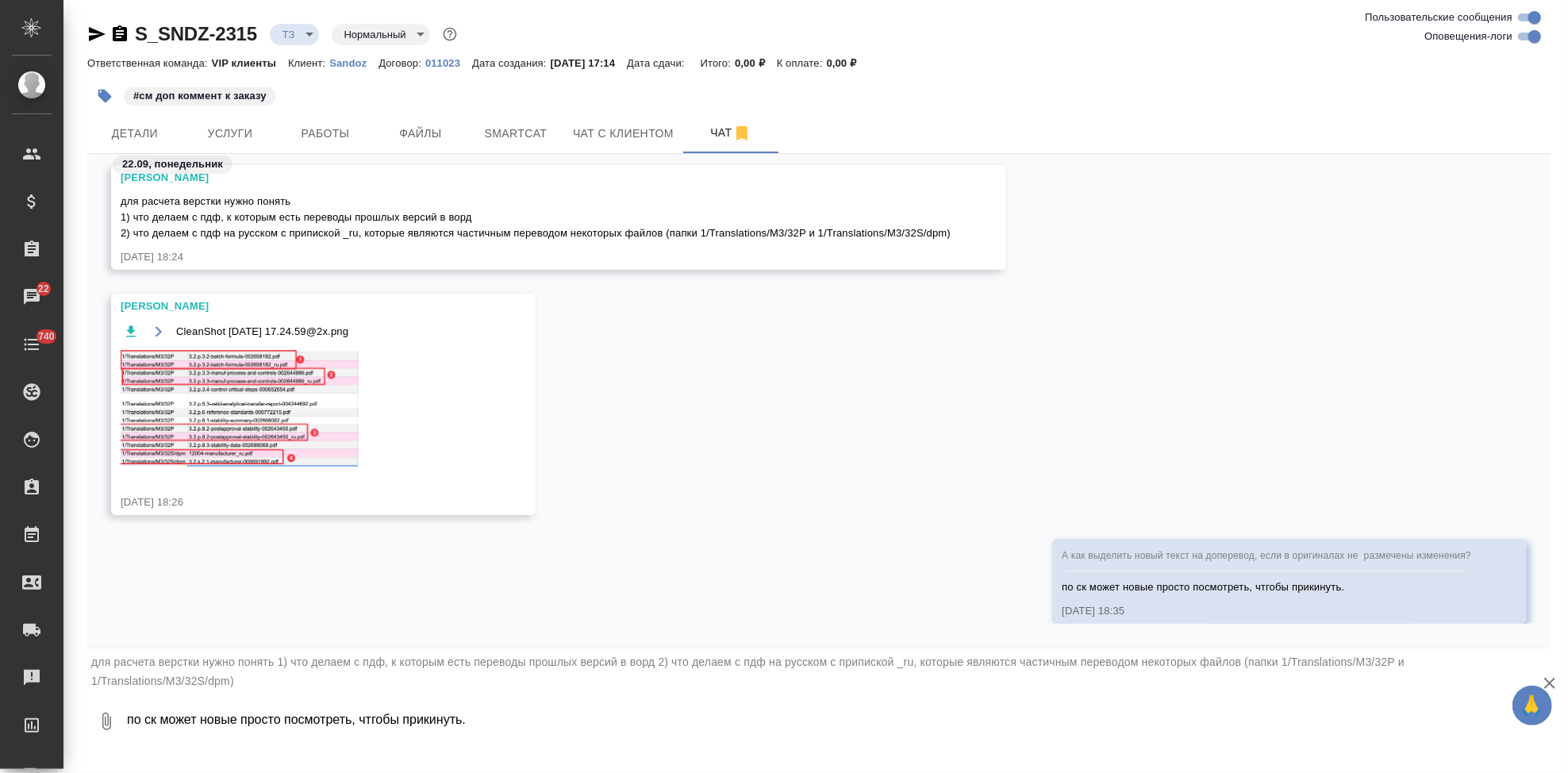
click at [274, 724] on textarea "по ск может новые просто посмотреть, чтгобы прикинуть." at bounding box center [838, 721] width 1425 height 54
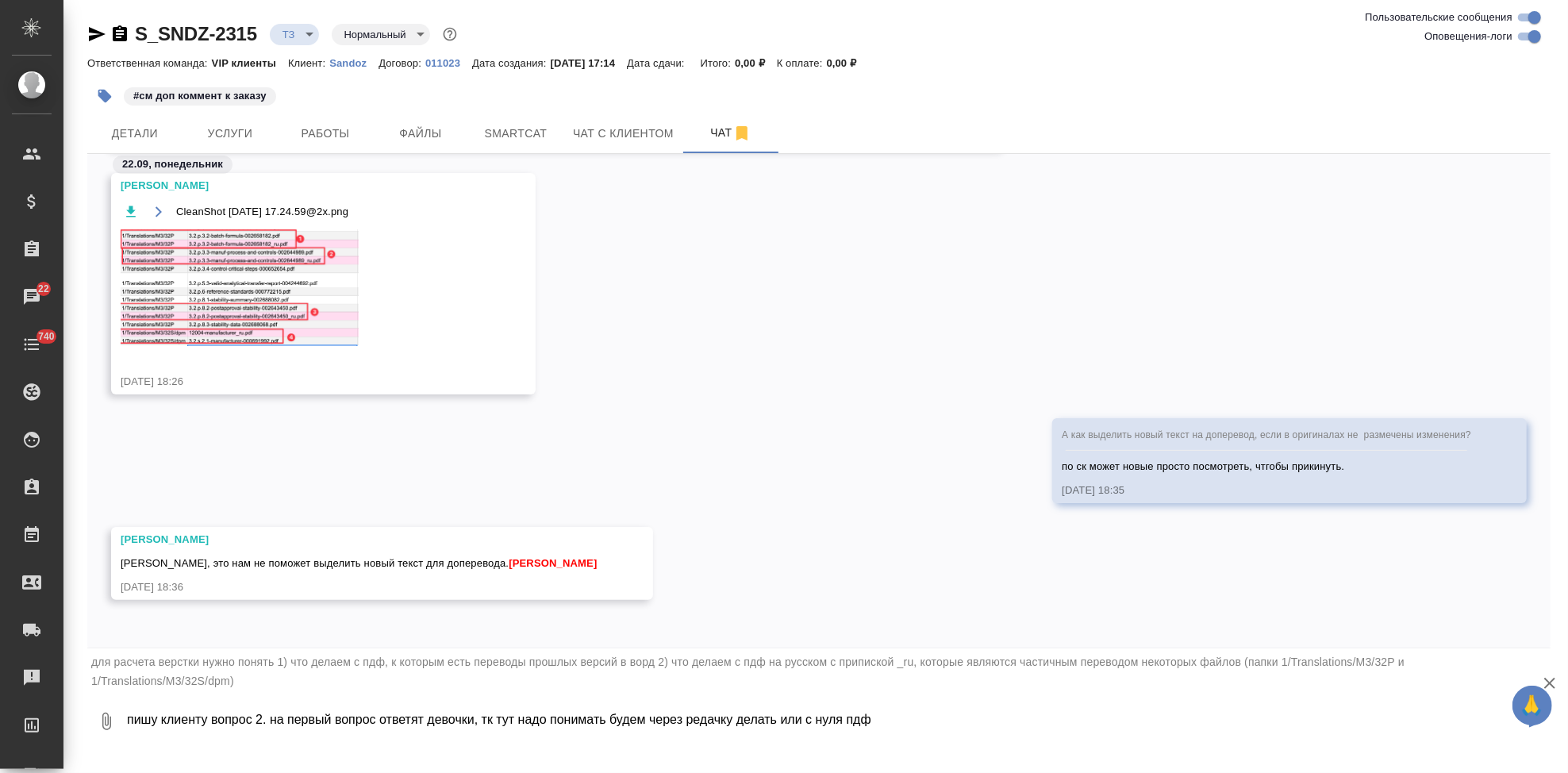
type textarea "пишу клиенту вопрос 2. на первый вопрос ответят девочки, тк тут надо понимать б…"
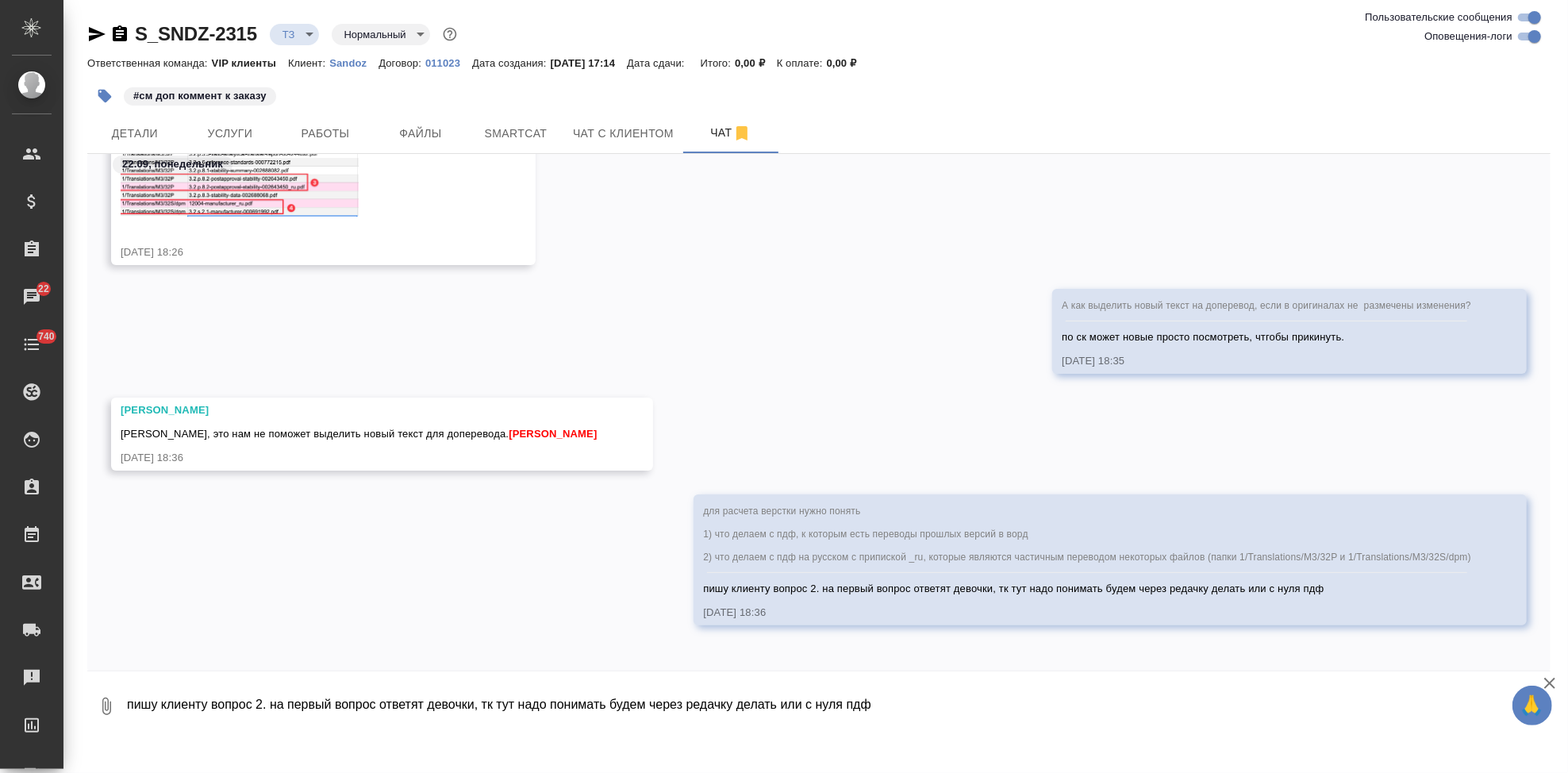
scroll to position [5110, 0]
click at [262, 340] on button "Ответить на сообщение" at bounding box center [208, 337] width 174 height 31
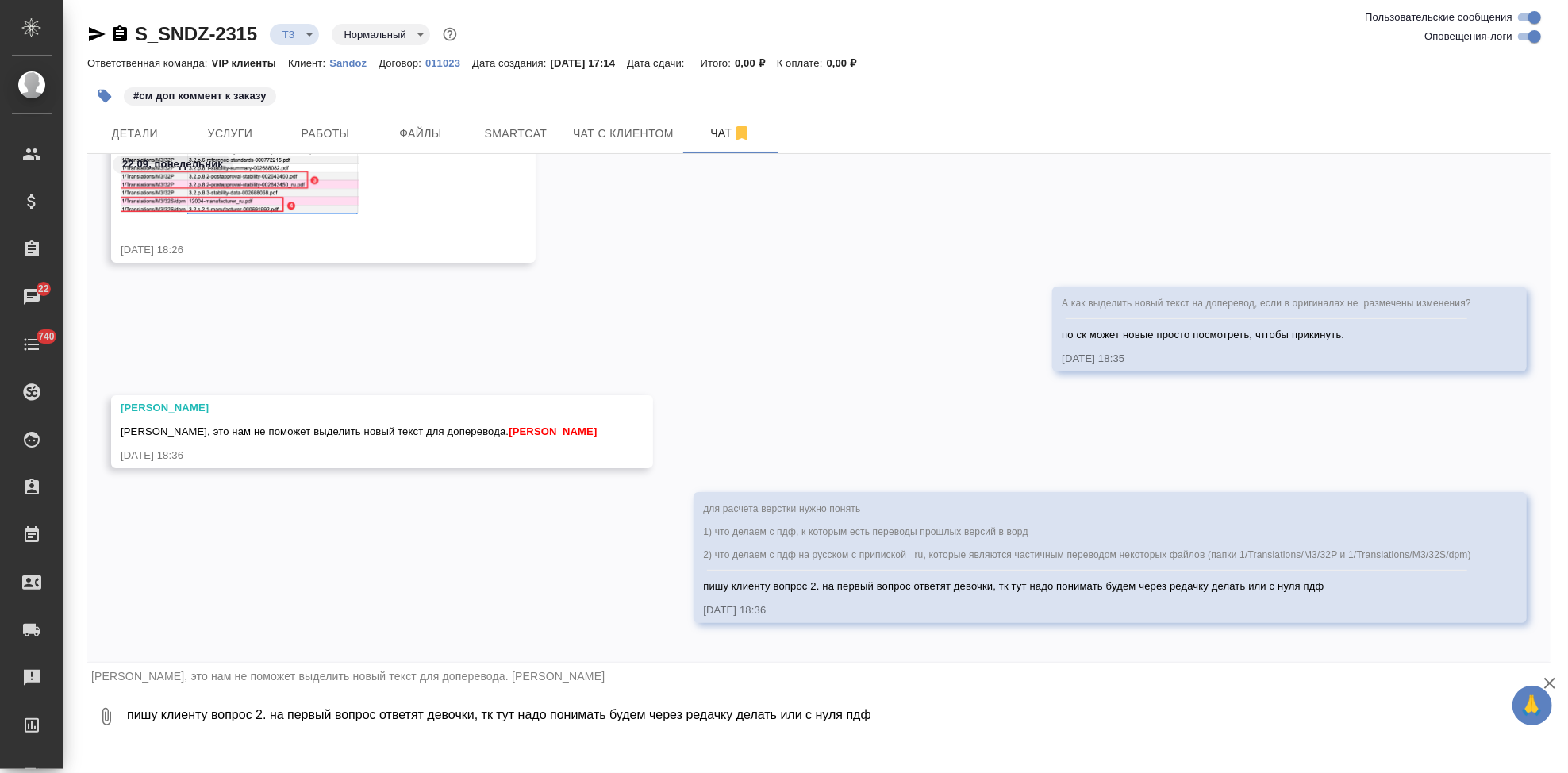
click at [245, 717] on textarea "пишу клиенту вопрос 2. на первый вопрос ответят девочки, тк тут надо понимать б…" at bounding box center [838, 716] width 1425 height 54
type textarea "я"
type textarea "что тогда делать? запросить прошлые версии или версии с размеченными правками?"
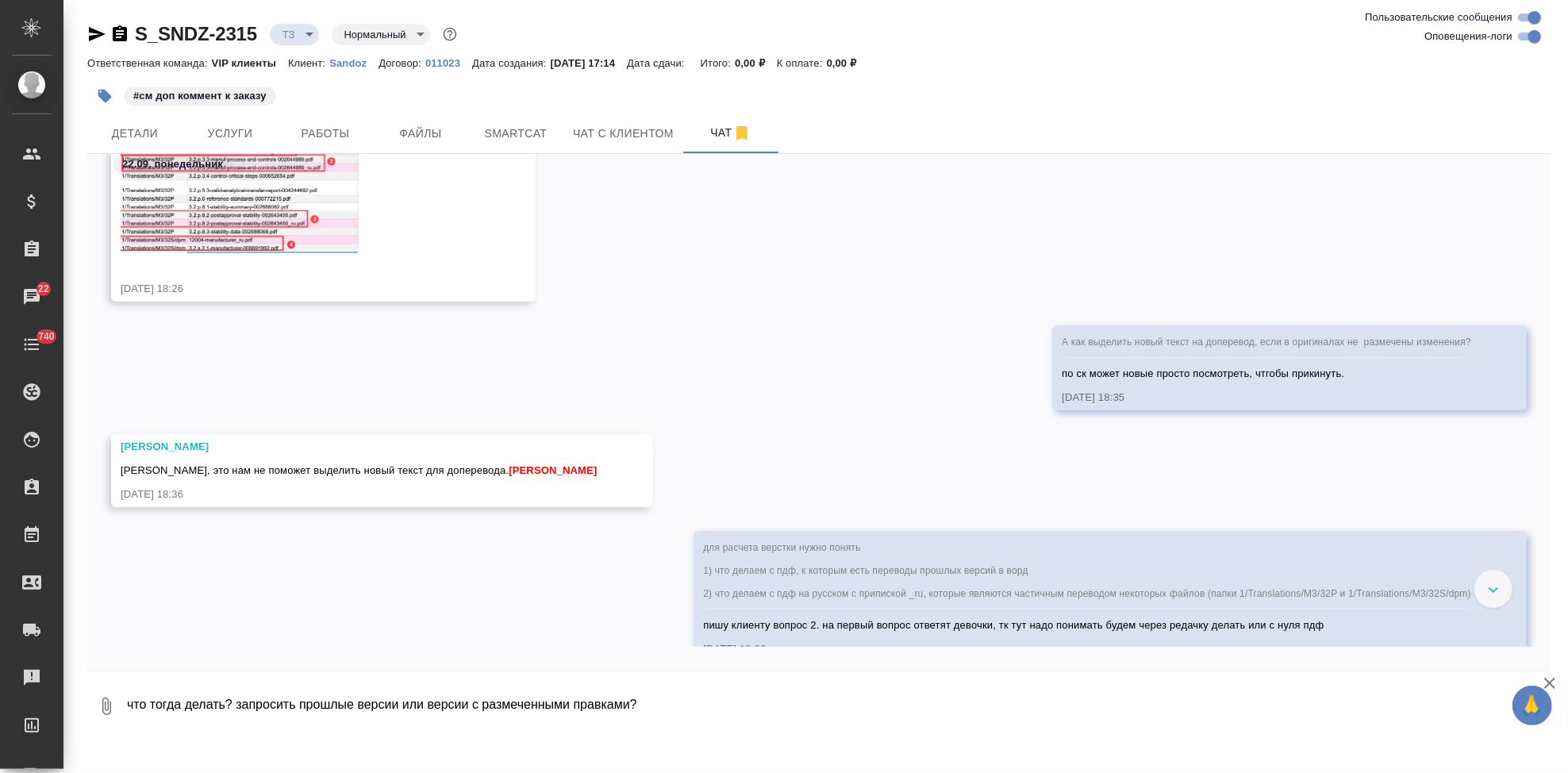
scroll to position [5203, 0]
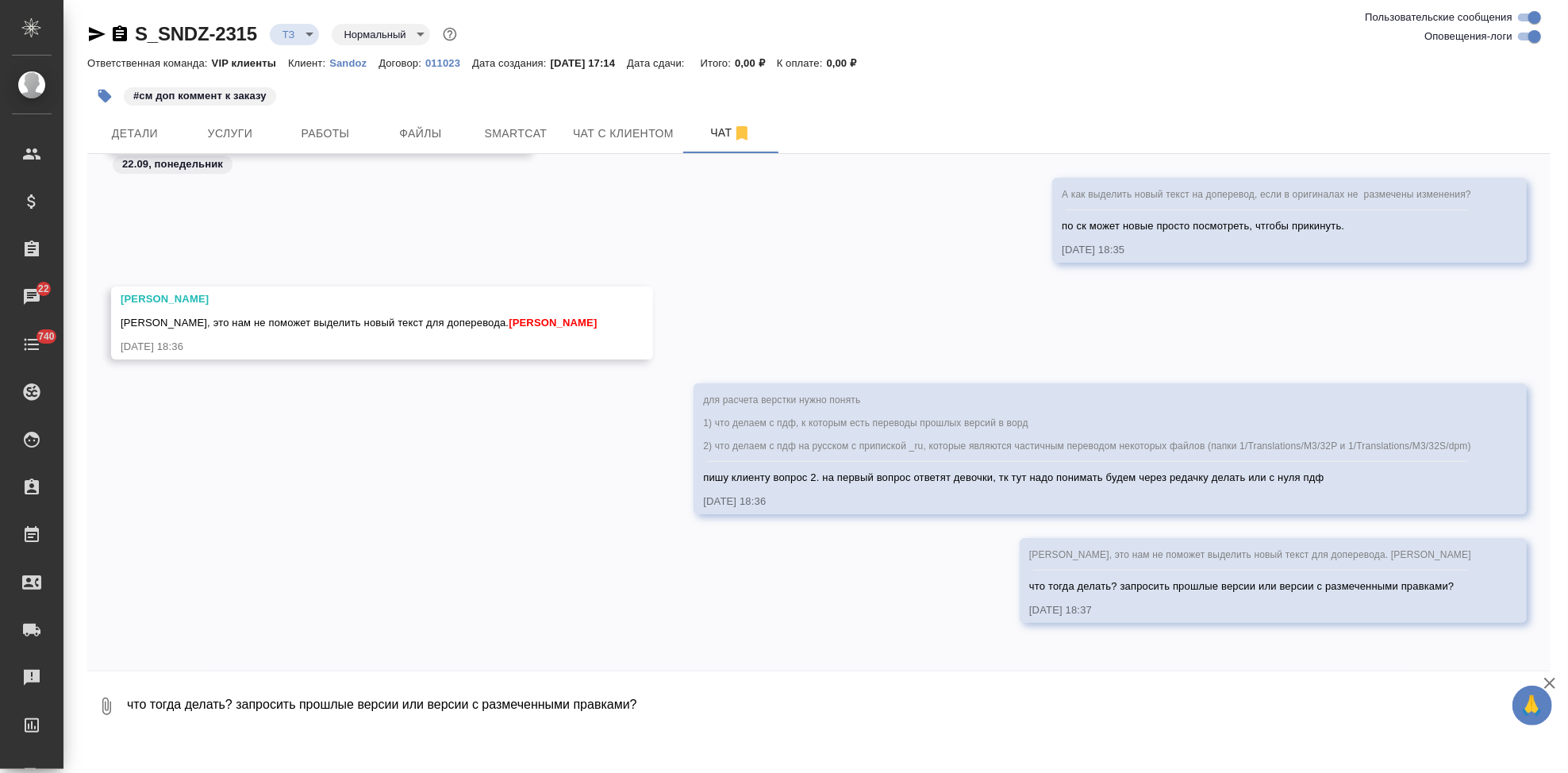
click at [431, 710] on textarea "что тогда делать? запросить прошлые версии или версии с размеченными правками?" at bounding box center [838, 706] width 1425 height 54
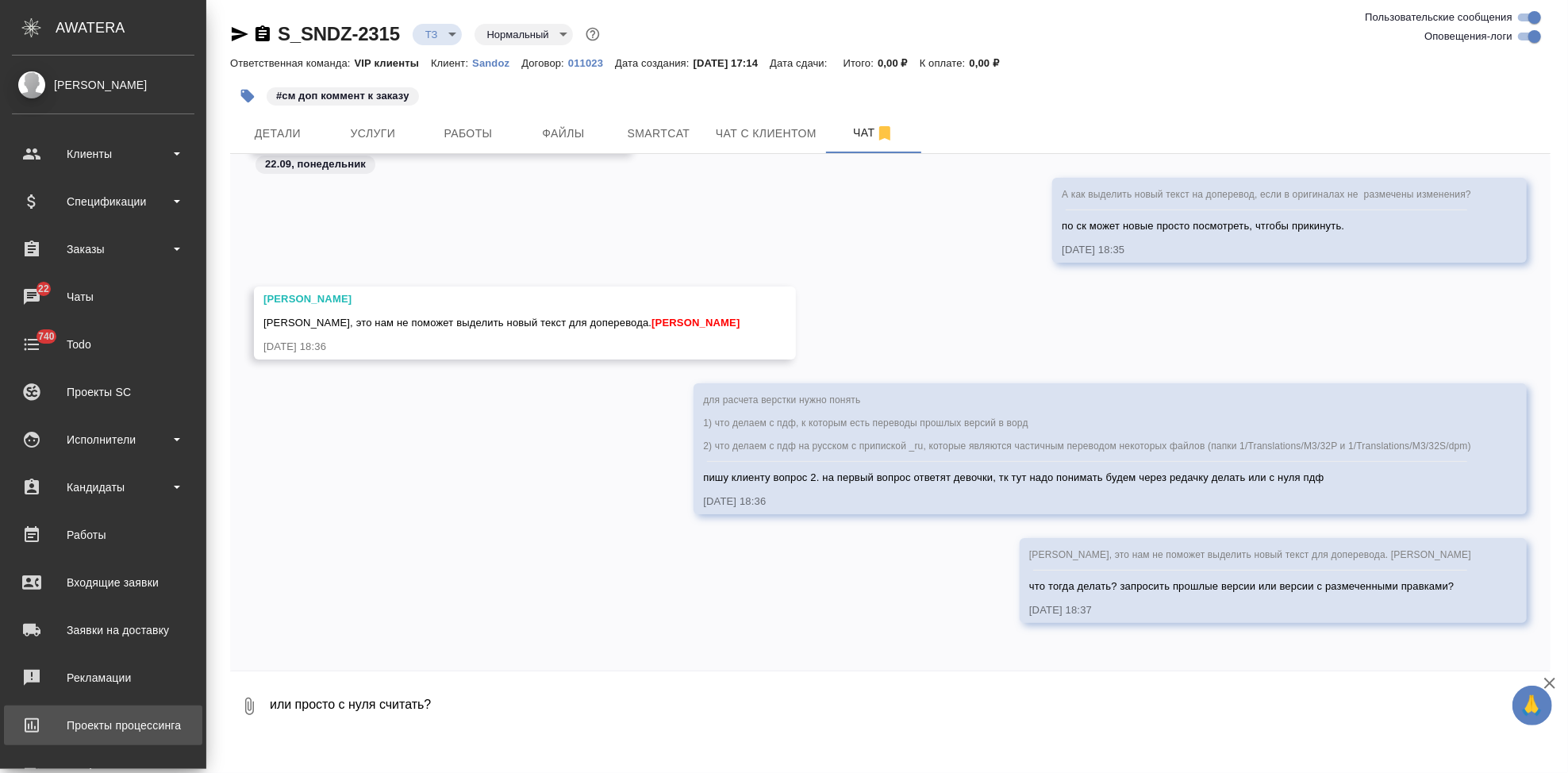
type textarea "или просто с нуля считать?"
